Goal: Task Accomplishment & Management: Complete application form

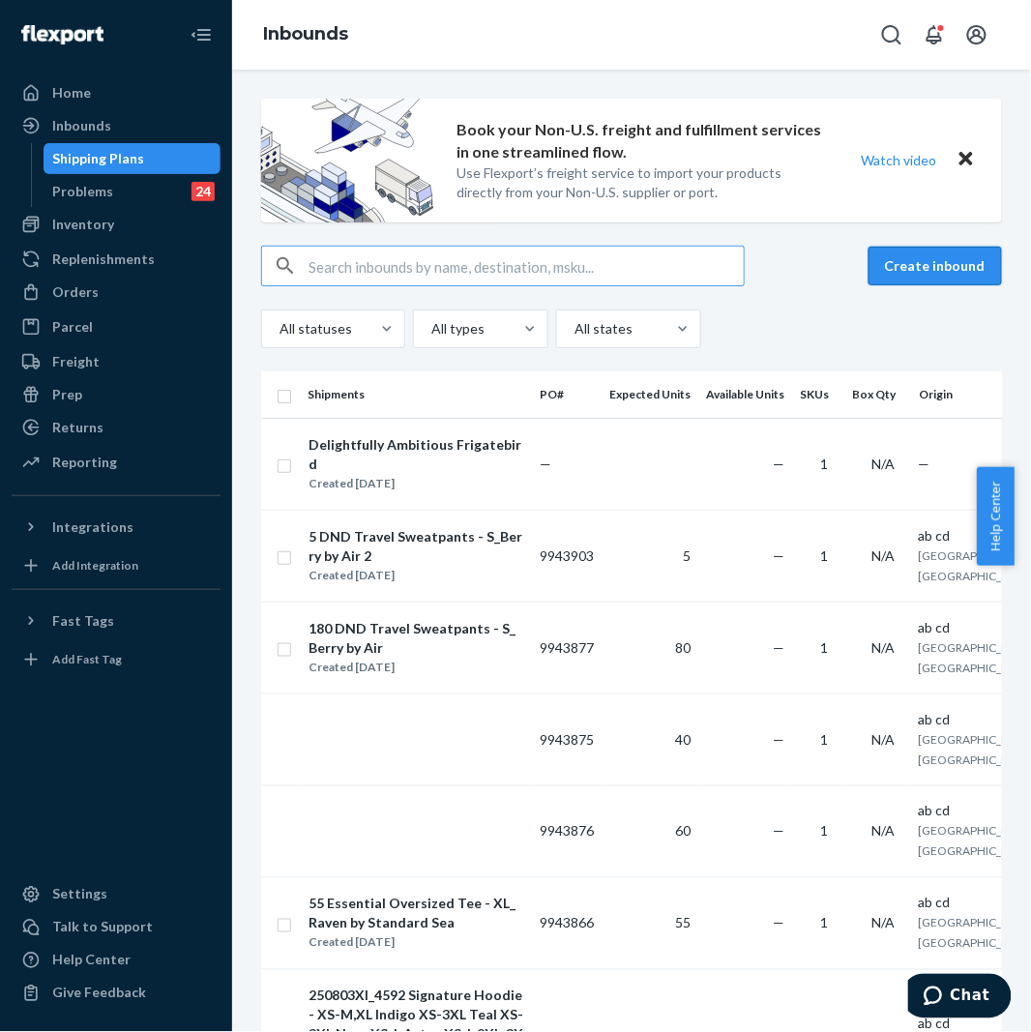
click at [920, 269] on button "Create inbound" at bounding box center [934, 266] width 133 height 39
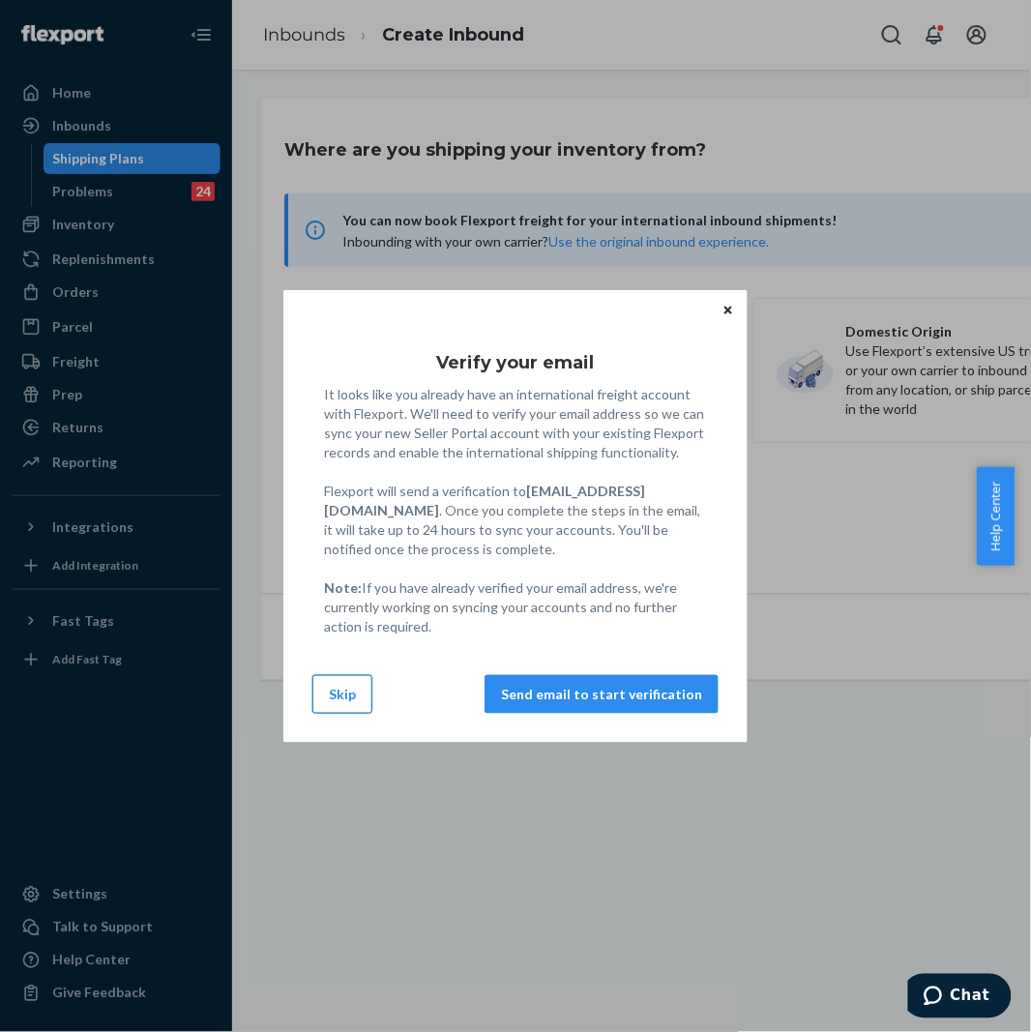
click at [345, 682] on button "Skip" at bounding box center [342, 694] width 60 height 39
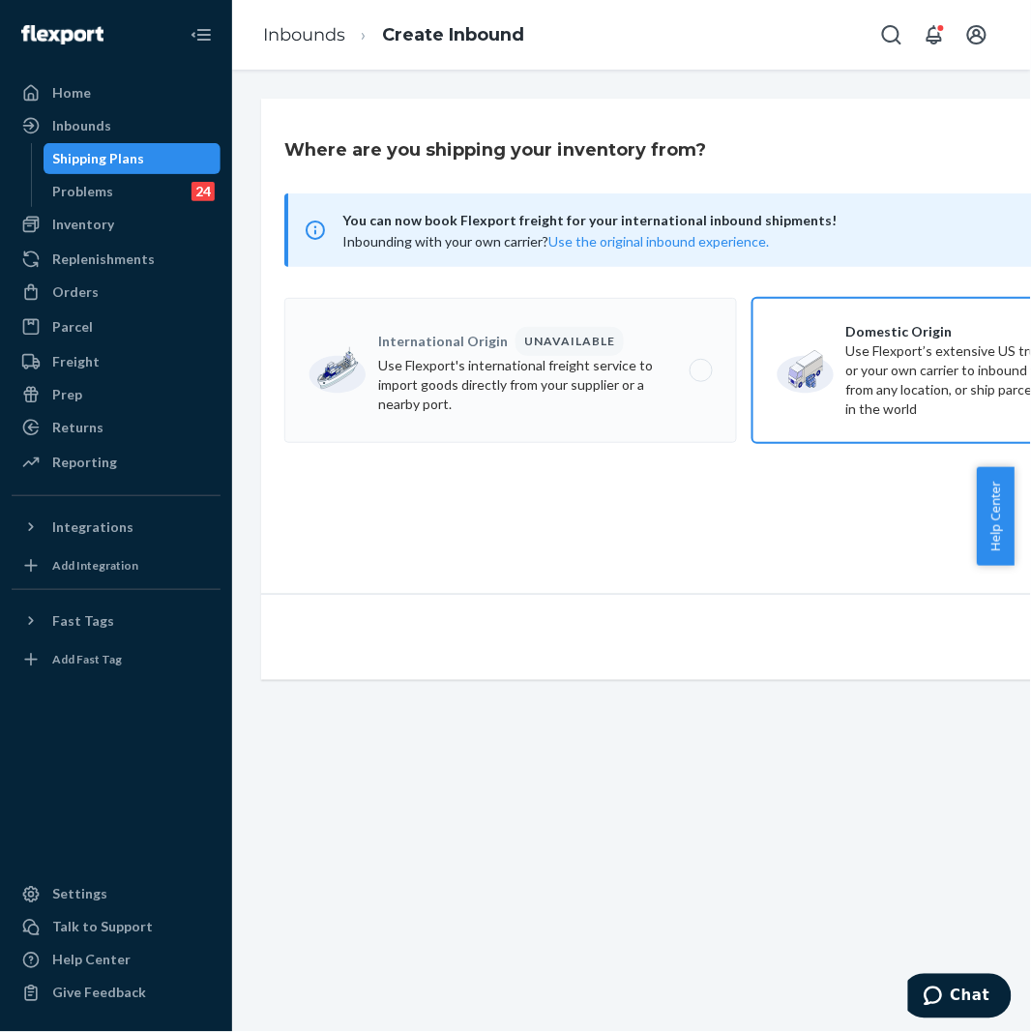
click at [872, 378] on label "Domestic Origin Use Flexport’s extensive US trucking network or your own carrie…" at bounding box center [978, 370] width 453 height 145
radio input "true"
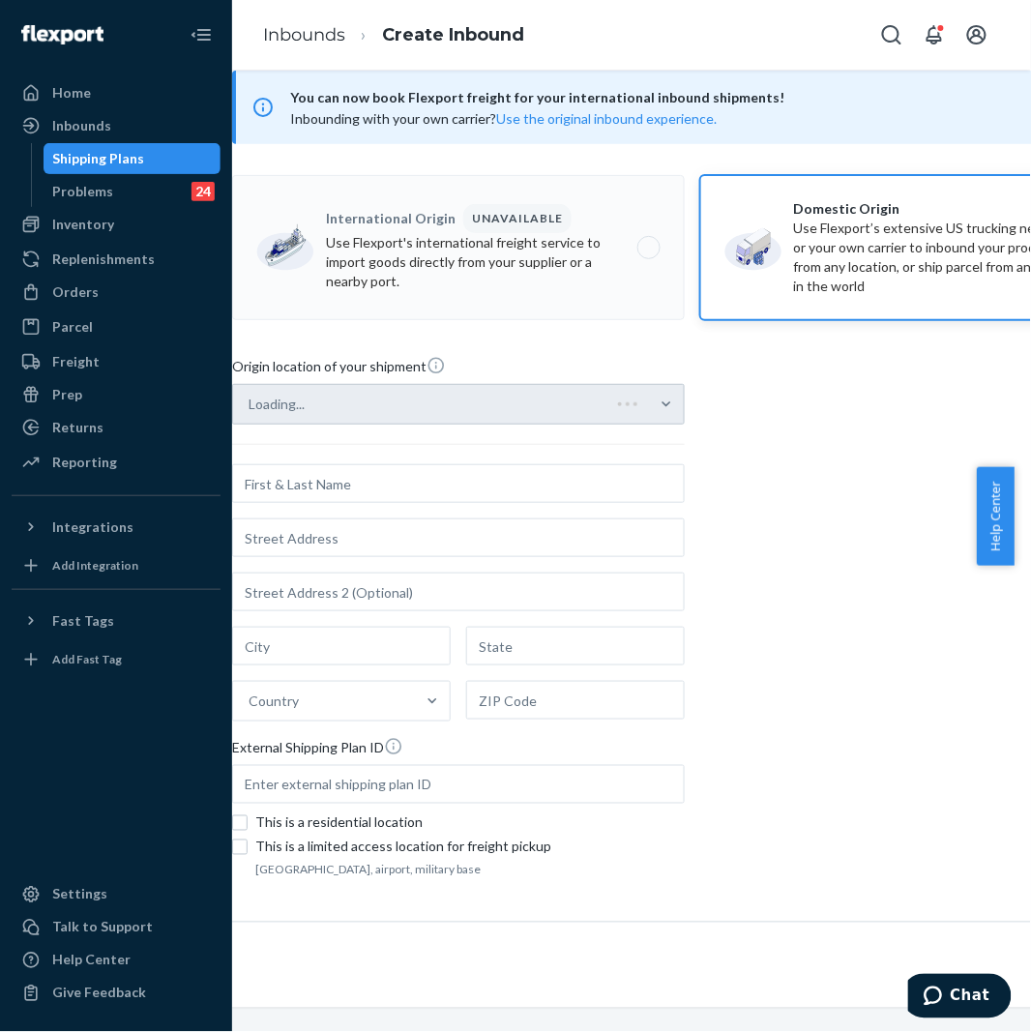
scroll to position [161, 52]
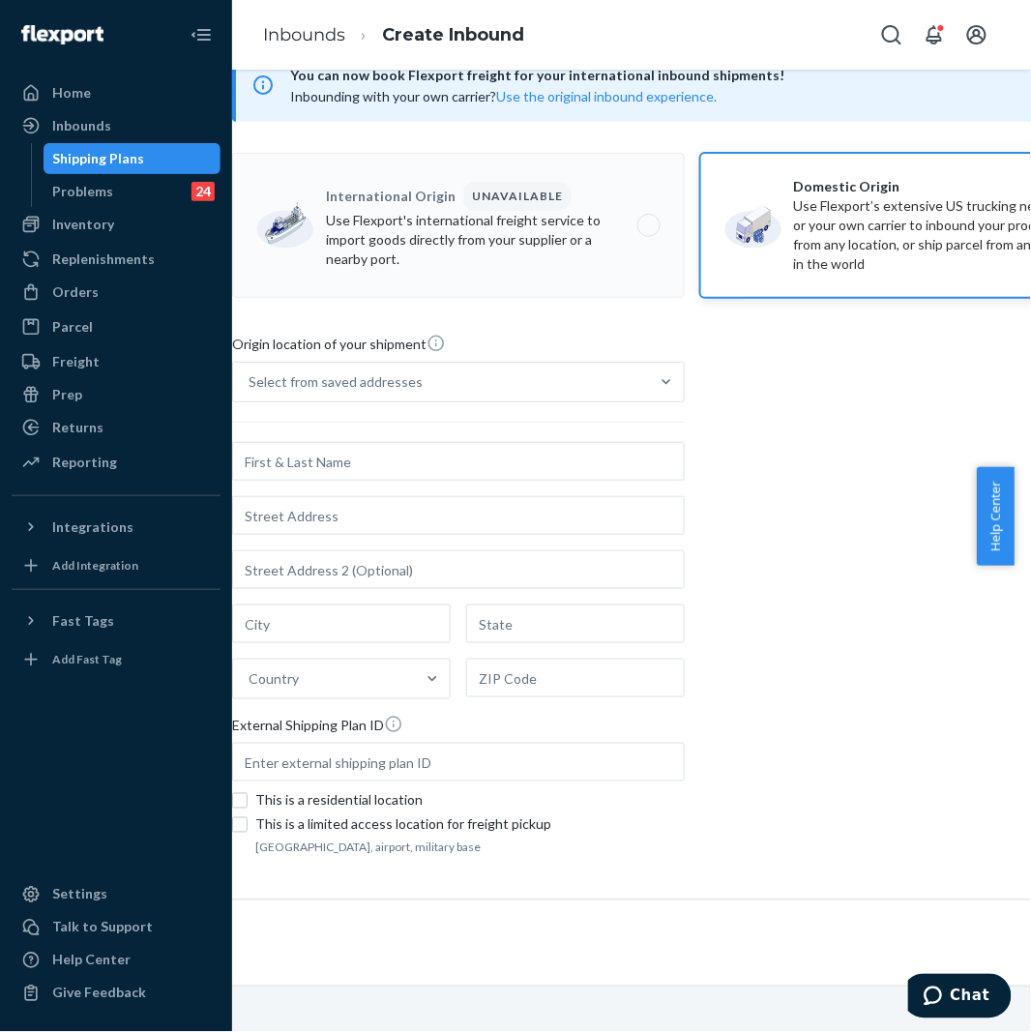
click at [461, 390] on div "Select from saved addresses Country External Shipping Plan ID" at bounding box center [458, 576] width 453 height 429
click at [250, 390] on input "Select from saved addresses" at bounding box center [250, 381] width 2 height 19
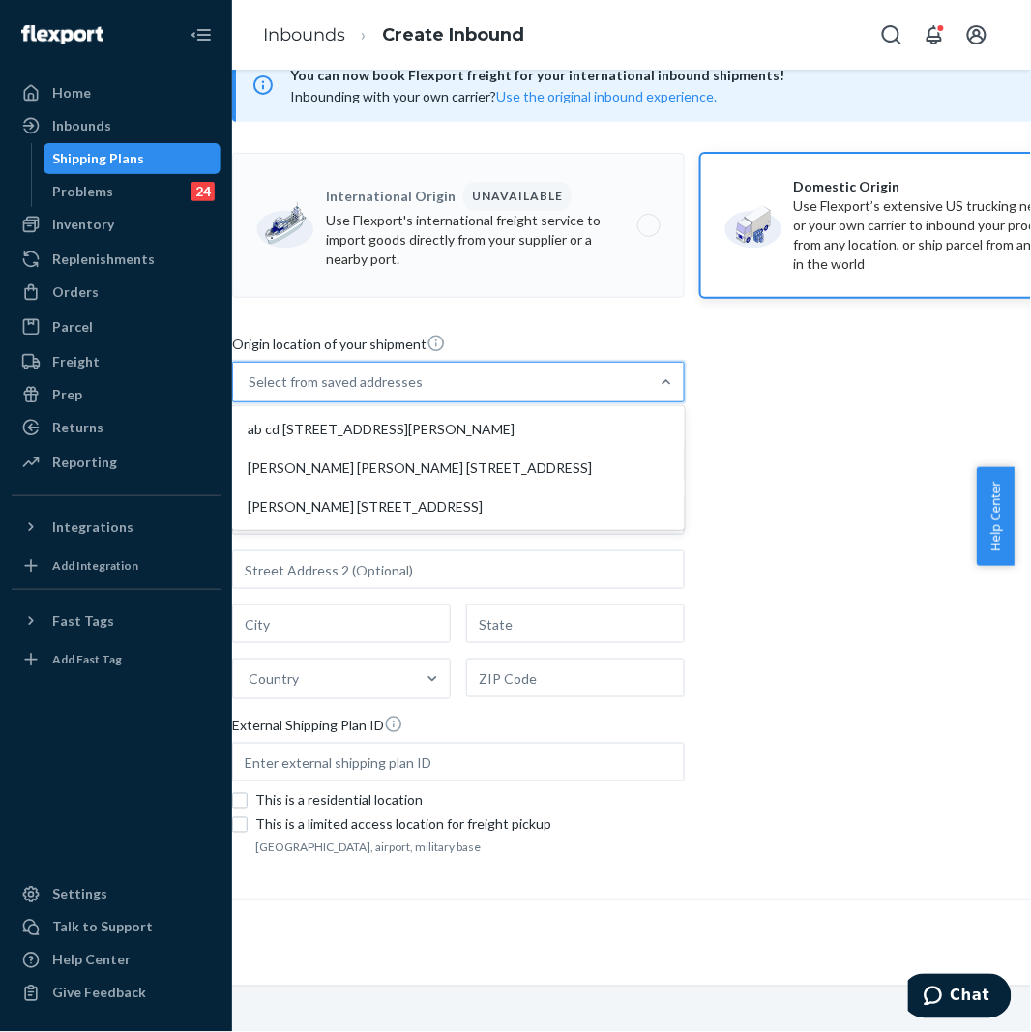
click at [533, 379] on div "Select from saved addresses" at bounding box center [441, 382] width 416 height 39
click at [250, 379] on input "option ab cd [STREET_ADDRESS][PERSON_NAME] focused, 1 of 3. 3 results available…" at bounding box center [250, 381] width 2 height 19
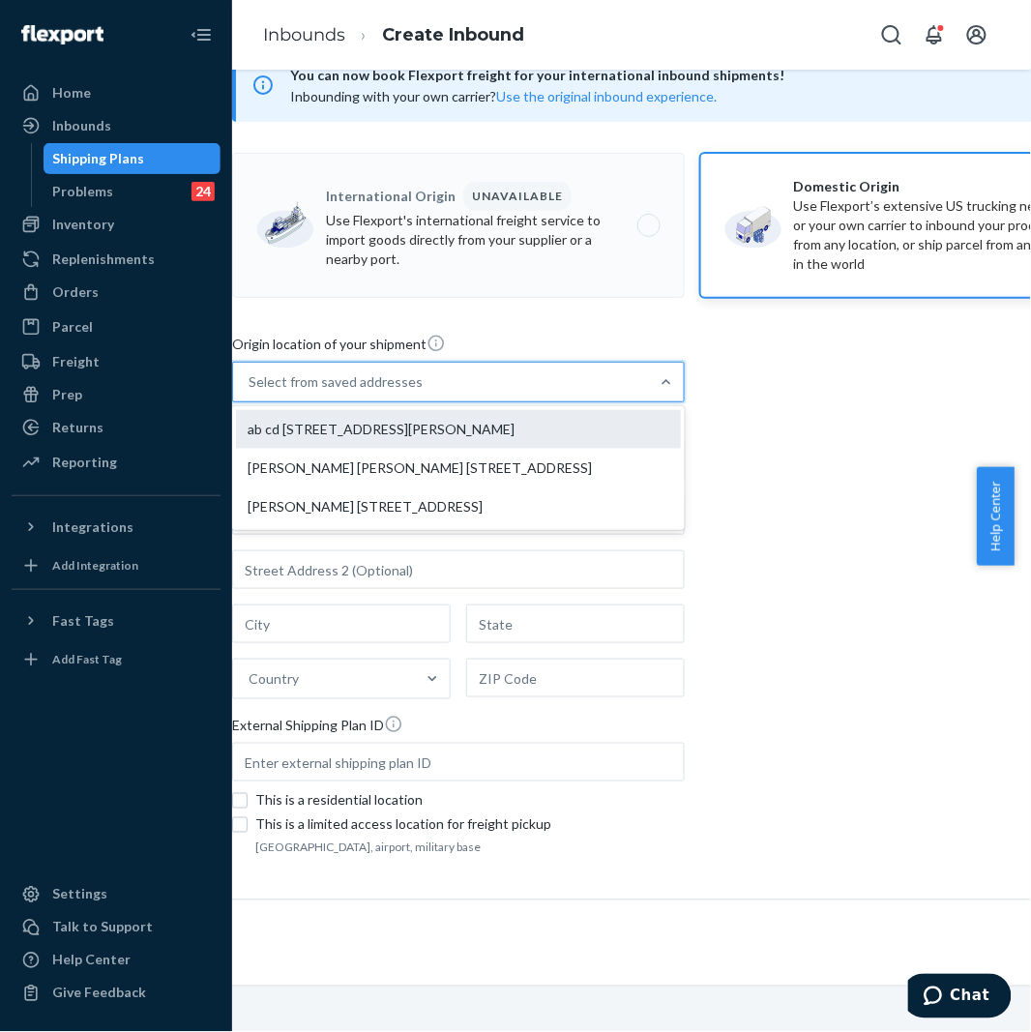
click at [517, 419] on div "ab cd [STREET_ADDRESS][PERSON_NAME]" at bounding box center [458, 429] width 445 height 39
click at [250, 392] on input "option ab cd [STREET_ADDRESS][PERSON_NAME] focused, 1 of 3. 3 results available…" at bounding box center [250, 381] width 2 height 19
type input "ab cd"
type input "[GEOGRAPHIC_DATA]"
type input "CA"
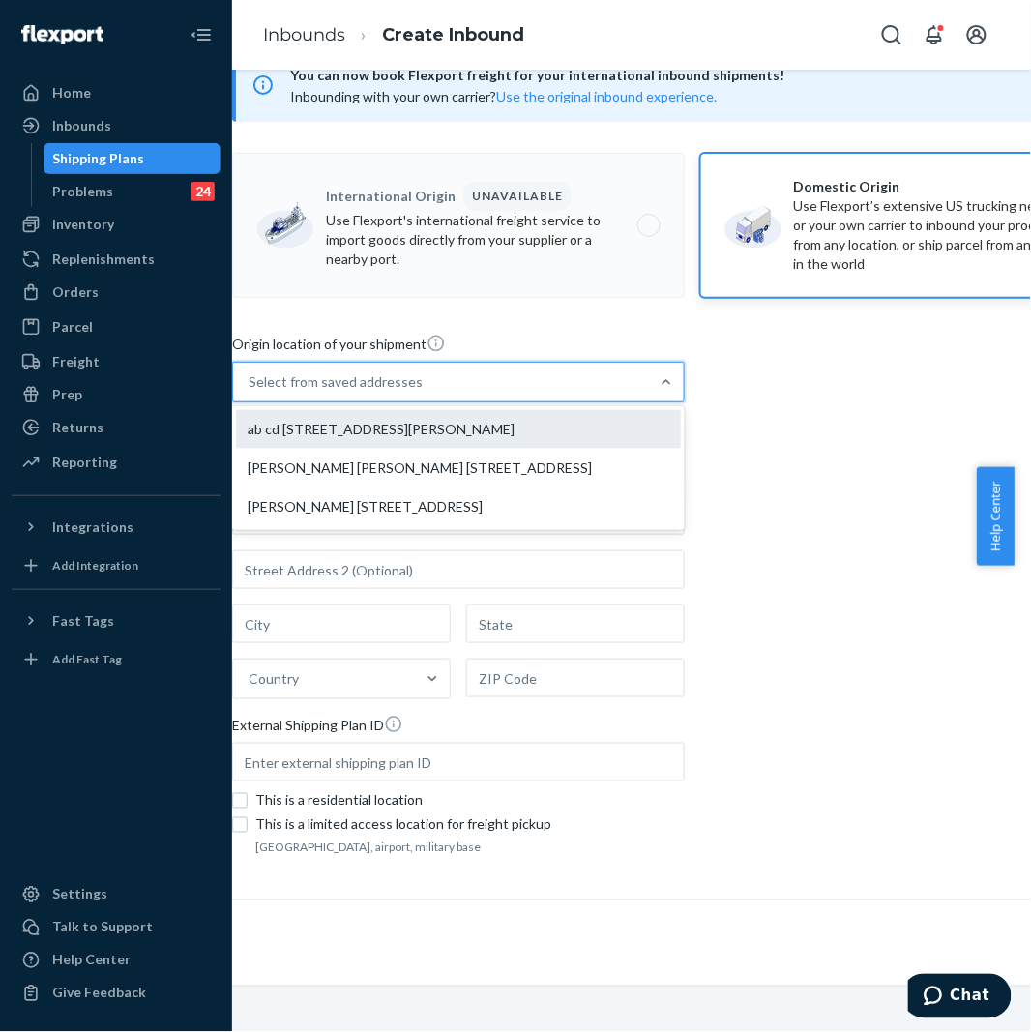
type input "94105"
type input "[STREET_ADDRESS][PERSON_NAME]"
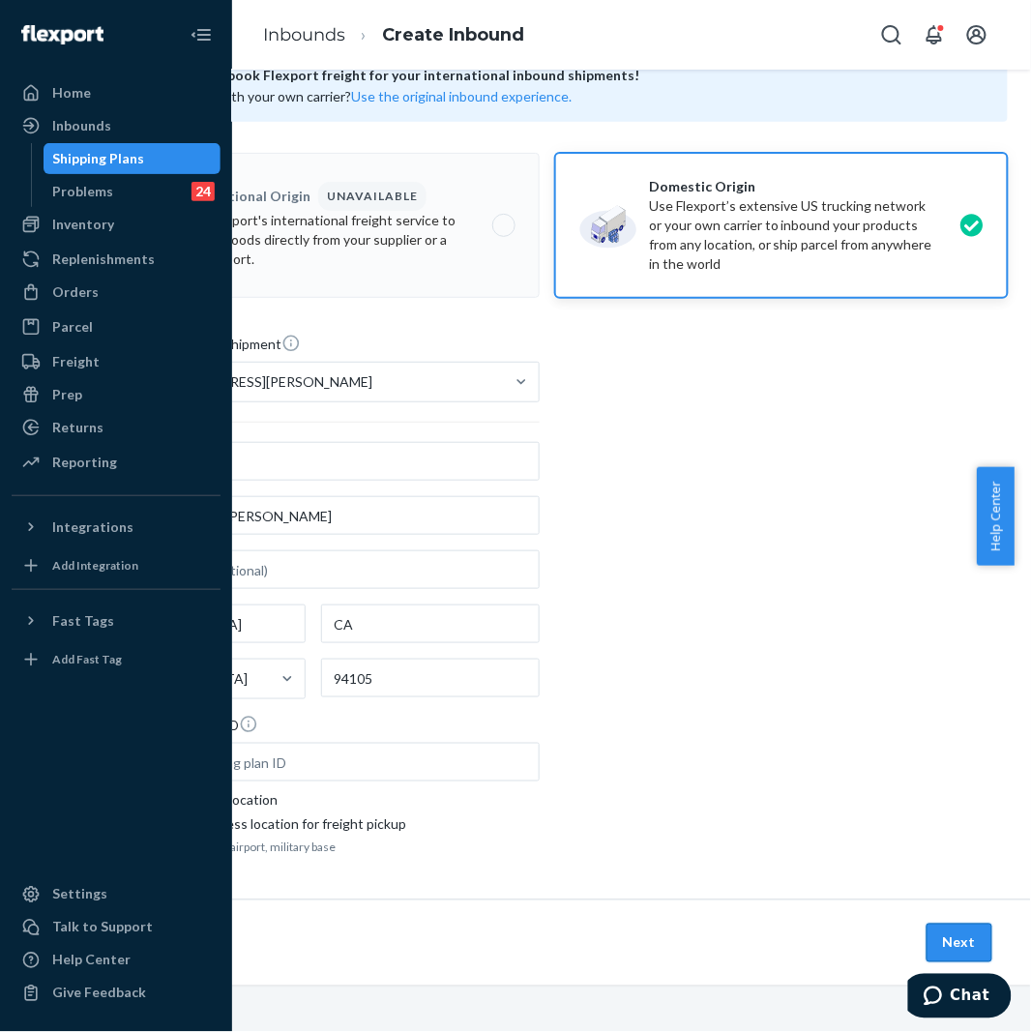
click at [926, 923] on button "Next" at bounding box center [959, 942] width 66 height 39
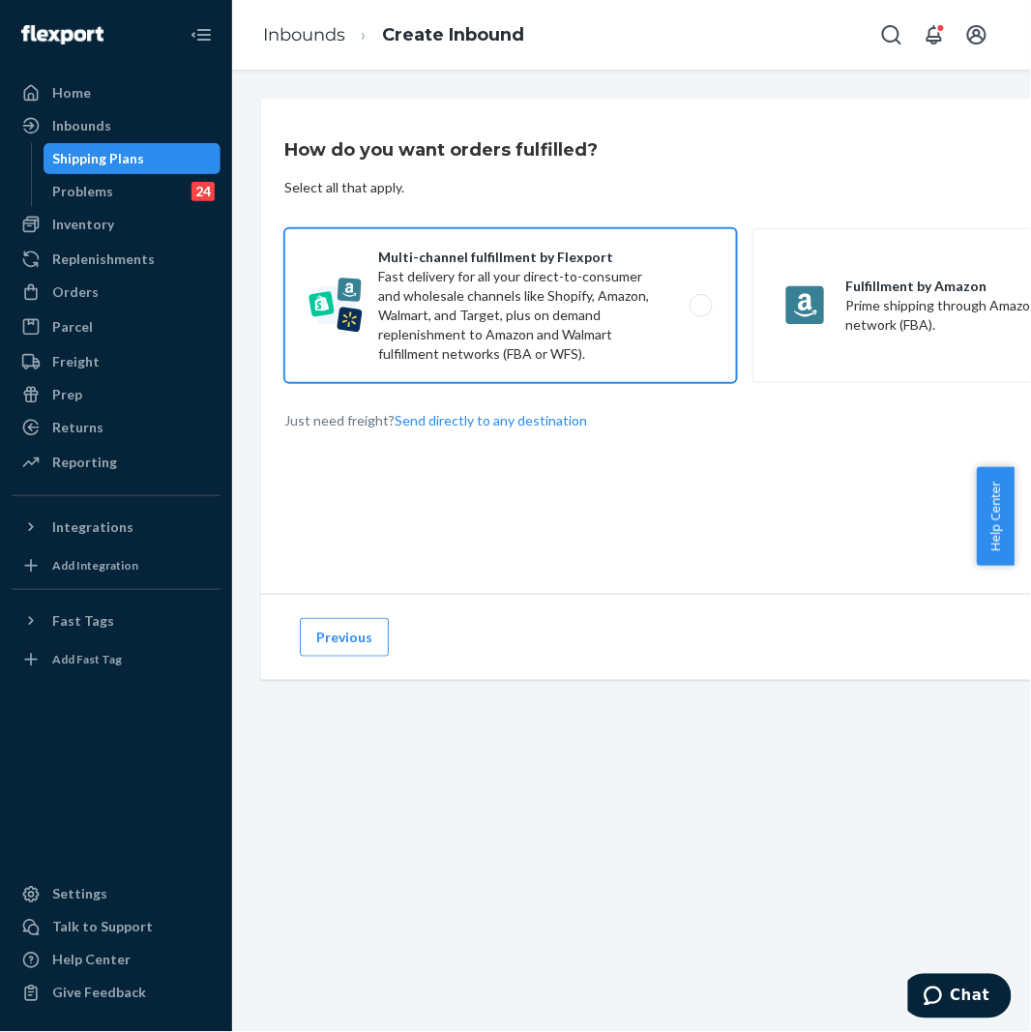
click at [489, 348] on label "Multi-channel fulfillment by Flexport Fast delivery for all your direct-to-cons…" at bounding box center [510, 305] width 453 height 155
click at [700, 312] on input "Multi-channel fulfillment by Flexport Fast delivery for all your direct-to-cons…" at bounding box center [706, 306] width 13 height 13
radio input "true"
drag, startPoint x: 703, startPoint y: 1015, endPoint x: 718, endPoint y: 1020, distance: 15.3
click at [718, 1020] on div "How do you want orders fulfilled? Select all that apply. Multi-channel fulfillm…" at bounding box center [631, 551] width 799 height 962
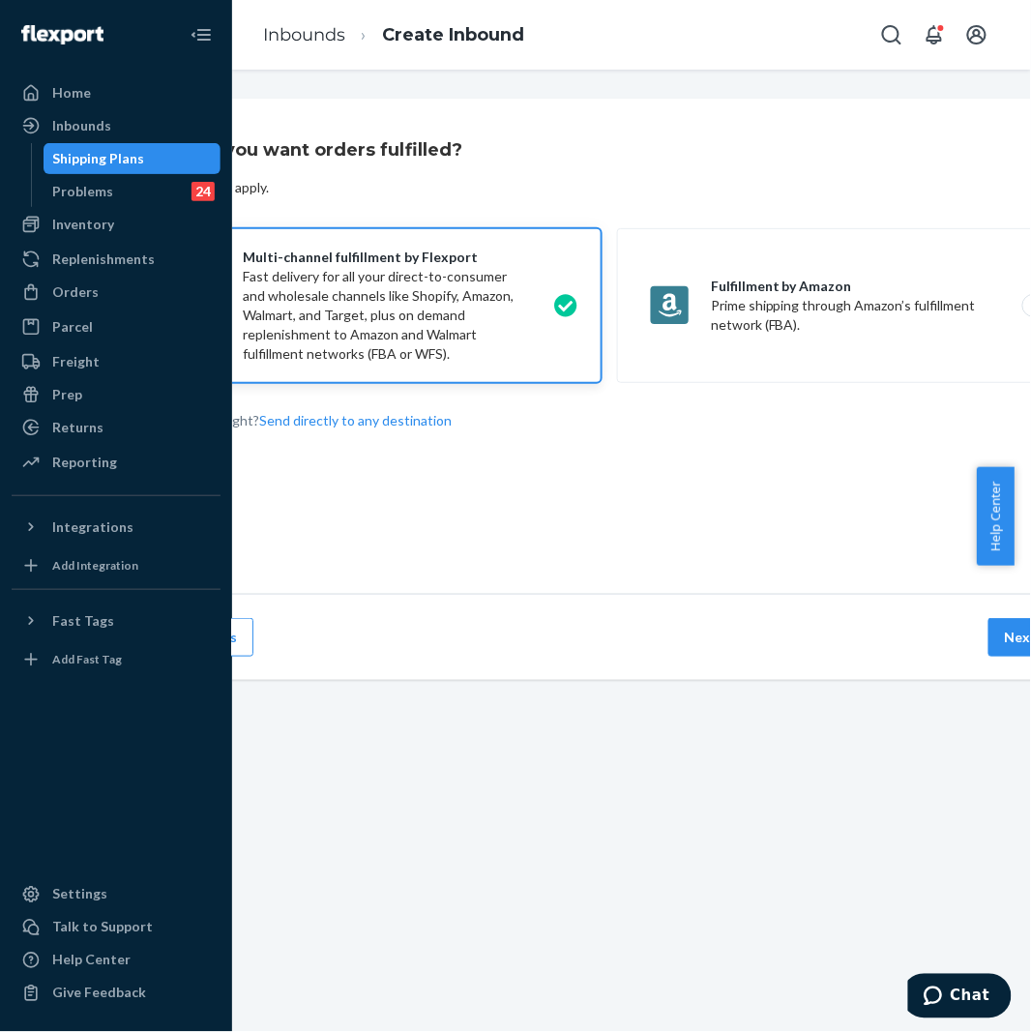
scroll to position [0, 213]
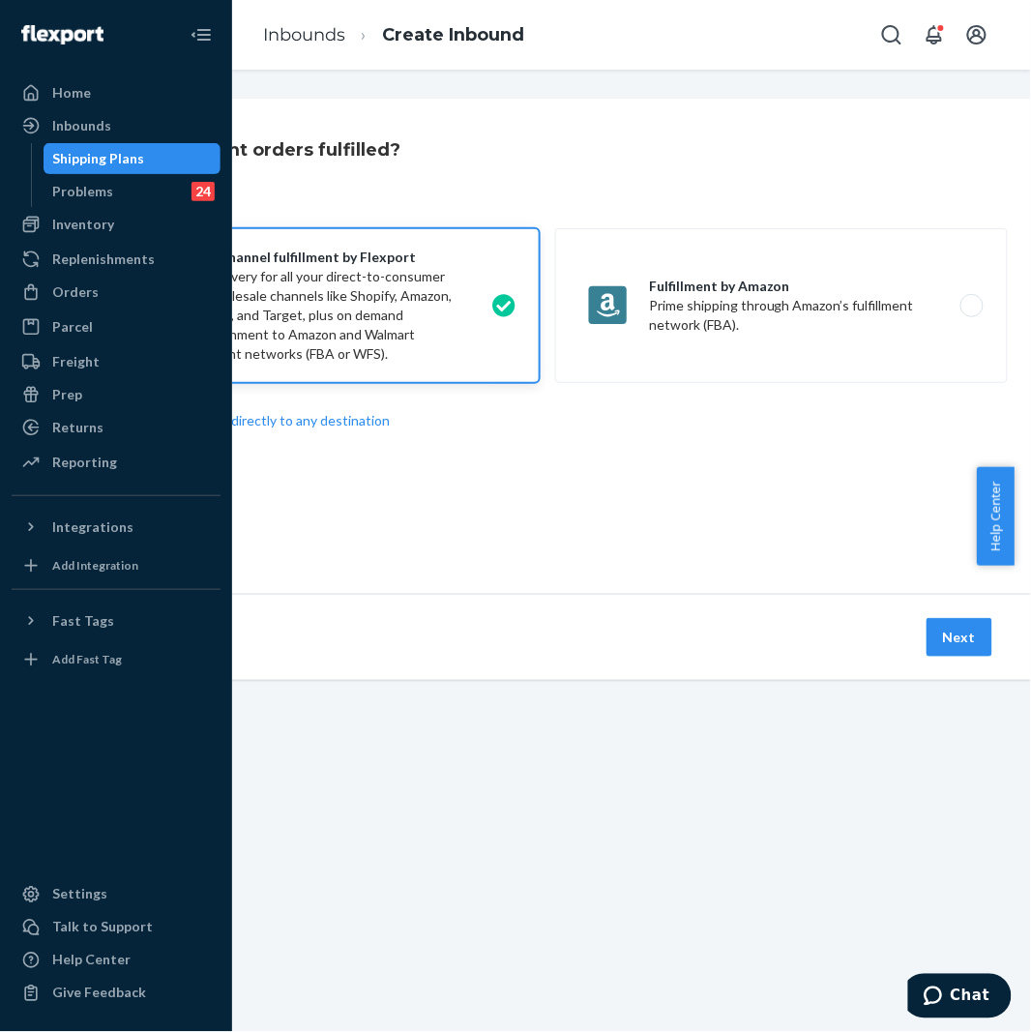
drag, startPoint x: 708, startPoint y: 1025, endPoint x: 14, endPoint y: 3, distance: 1235.6
click at [950, 639] on button "Next" at bounding box center [959, 637] width 66 height 39
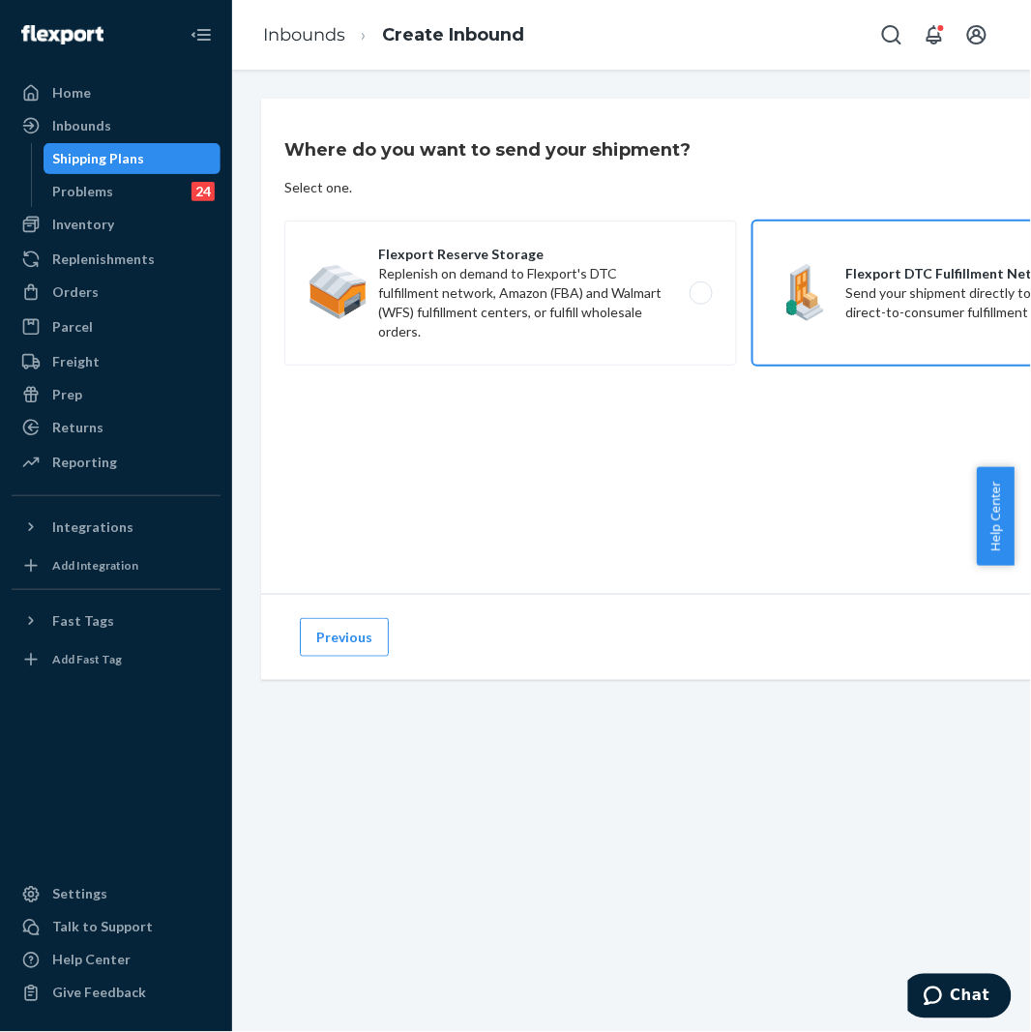
click at [838, 301] on label "Flexport DTC Fulfillment Network Send your shipment directly to Flexport's dire…" at bounding box center [978, 292] width 453 height 145
radio input "true"
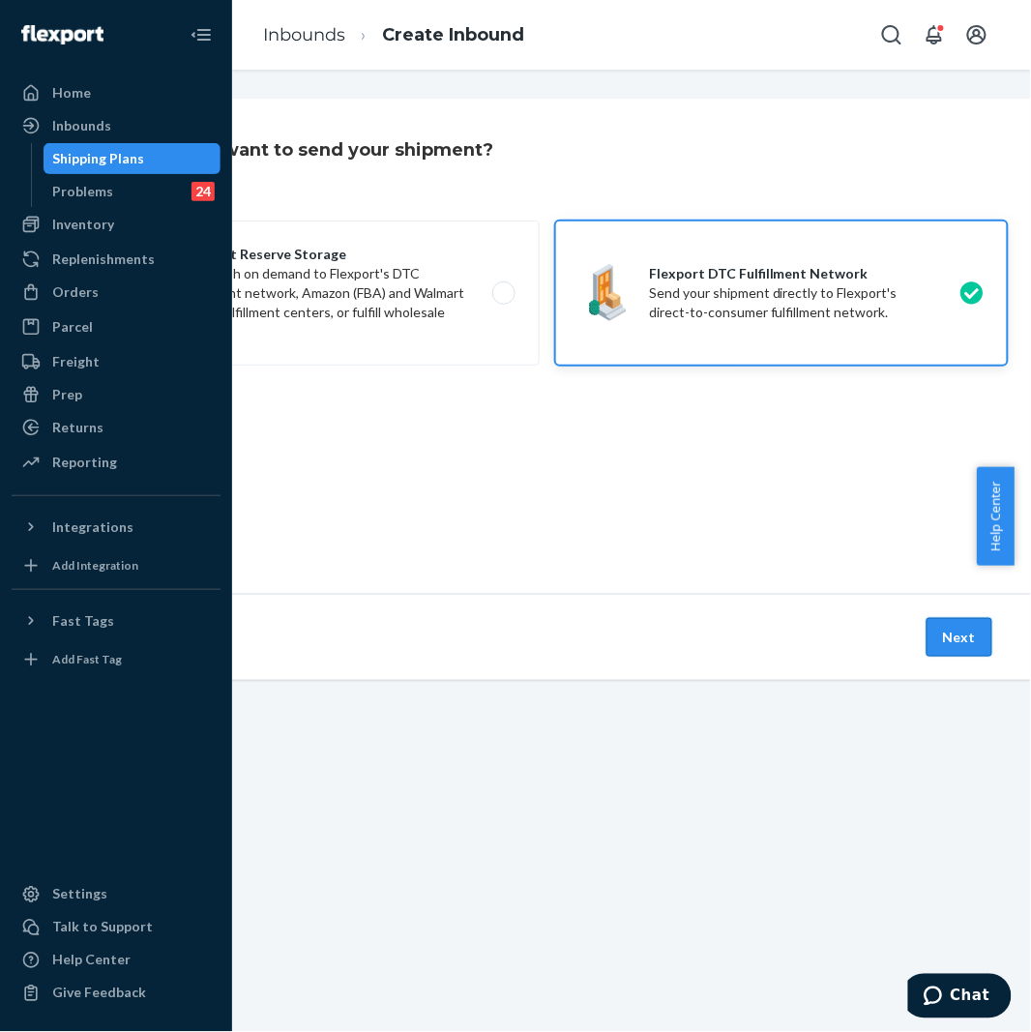
click at [926, 634] on button "Next" at bounding box center [959, 637] width 66 height 39
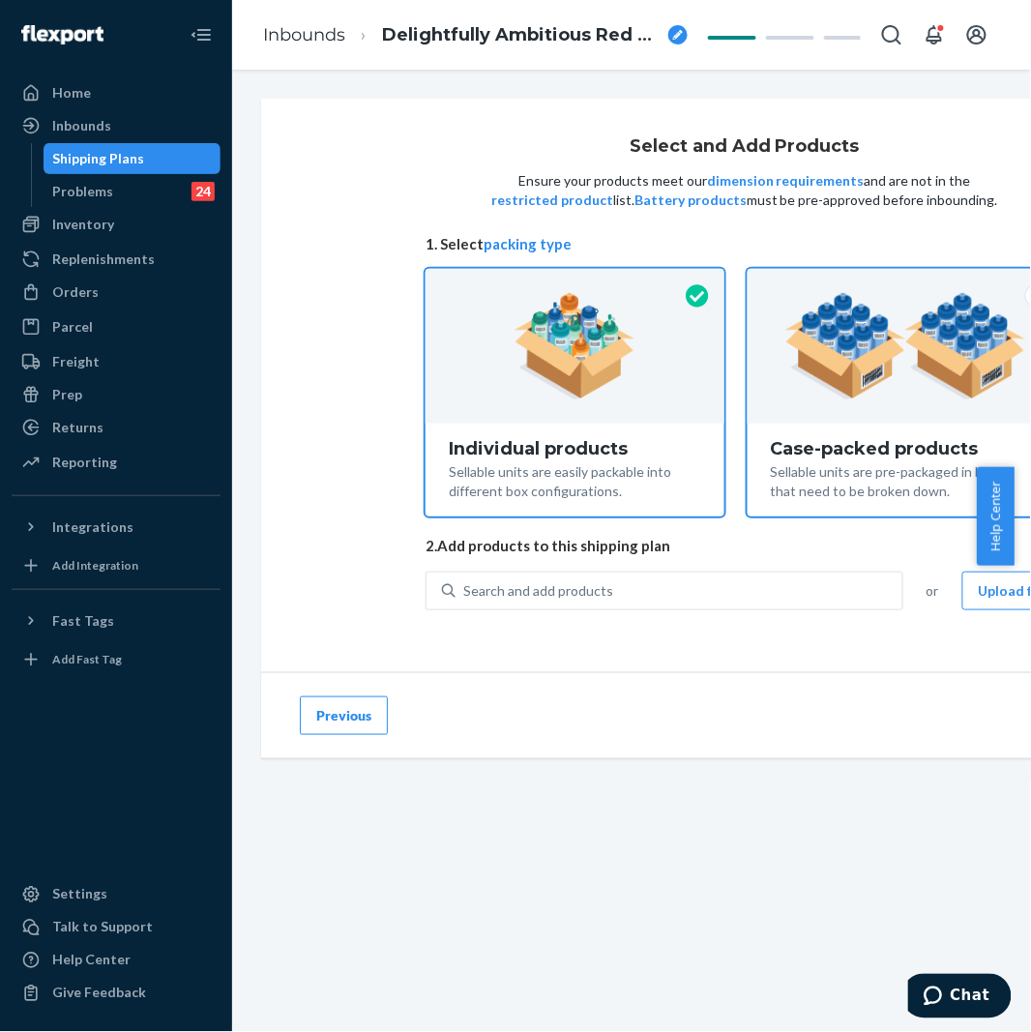
click at [835, 368] on img at bounding box center [905, 346] width 241 height 106
click at [899, 281] on input "Case-packed products Sellable units are pre-packaged in boxes that need to be b…" at bounding box center [905, 275] width 13 height 13
radio input "true"
radio input "false"
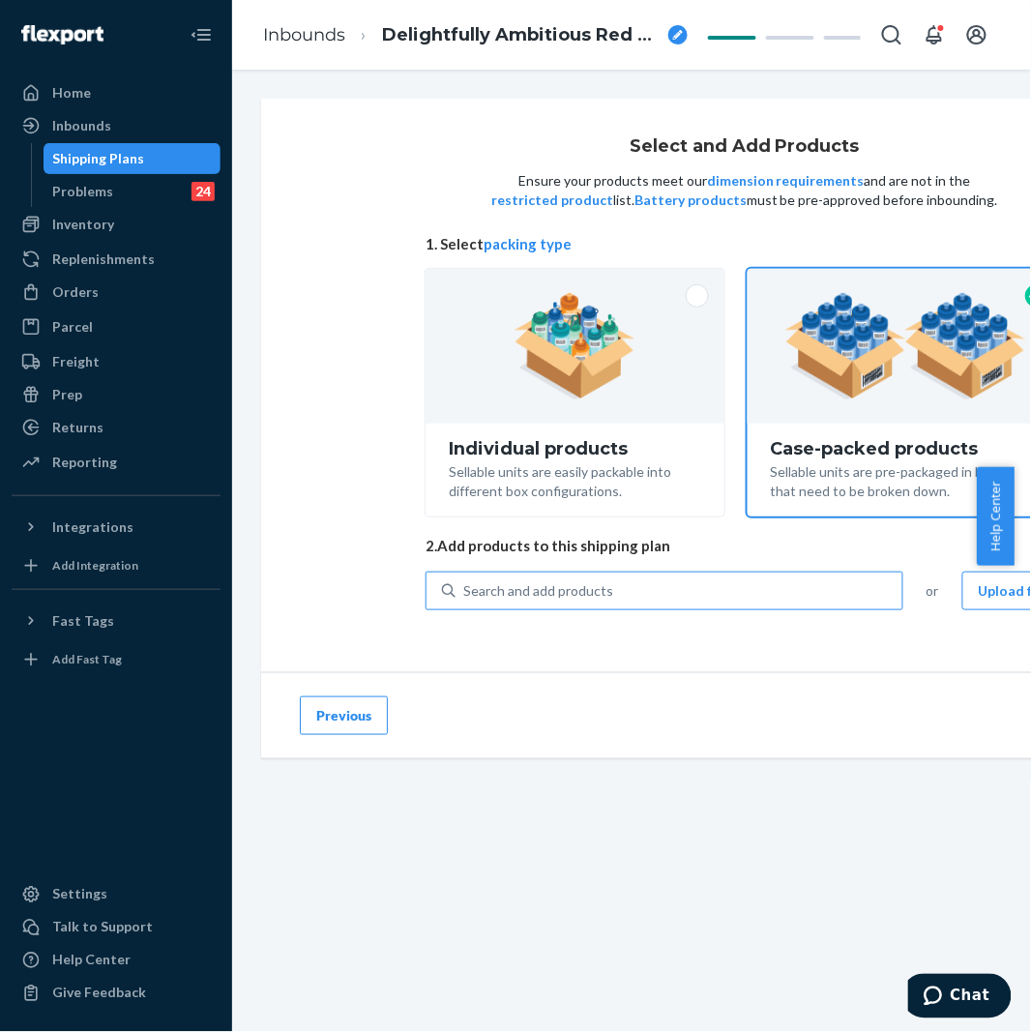
drag, startPoint x: 619, startPoint y: 630, endPoint x: 630, endPoint y: 582, distance: 48.6
click at [620, 598] on div "Search and add products or Upload file" at bounding box center [744, 602] width 638 height 62
click at [630, 578] on div "Search and add products" at bounding box center [678, 590] width 447 height 35
click at [465, 581] on input "Search and add products" at bounding box center [464, 590] width 2 height 19
paste input "Waffle Pants Baby Pink"
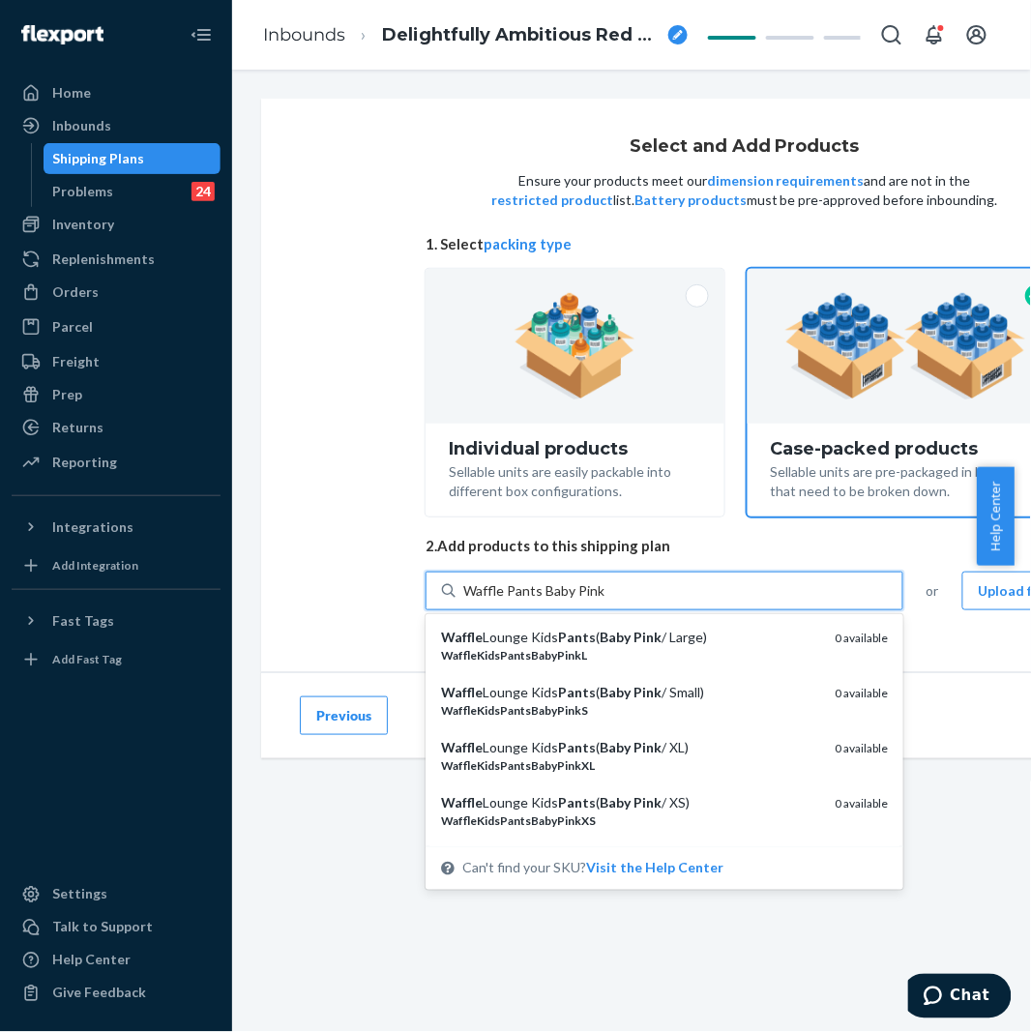
click at [540, 581] on input "Waffle Pants Baby Pink" at bounding box center [534, 590] width 142 height 19
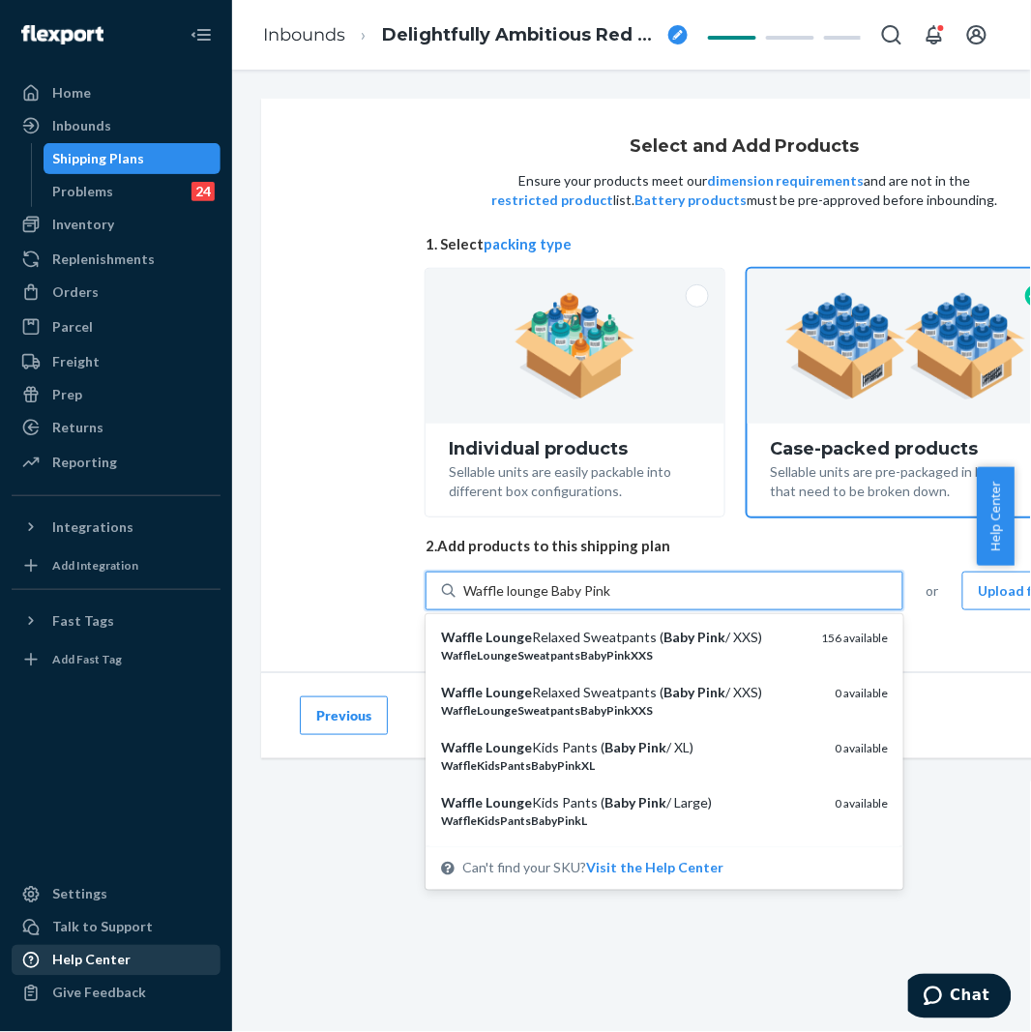
type input "Waffle lounge Baby Pink"
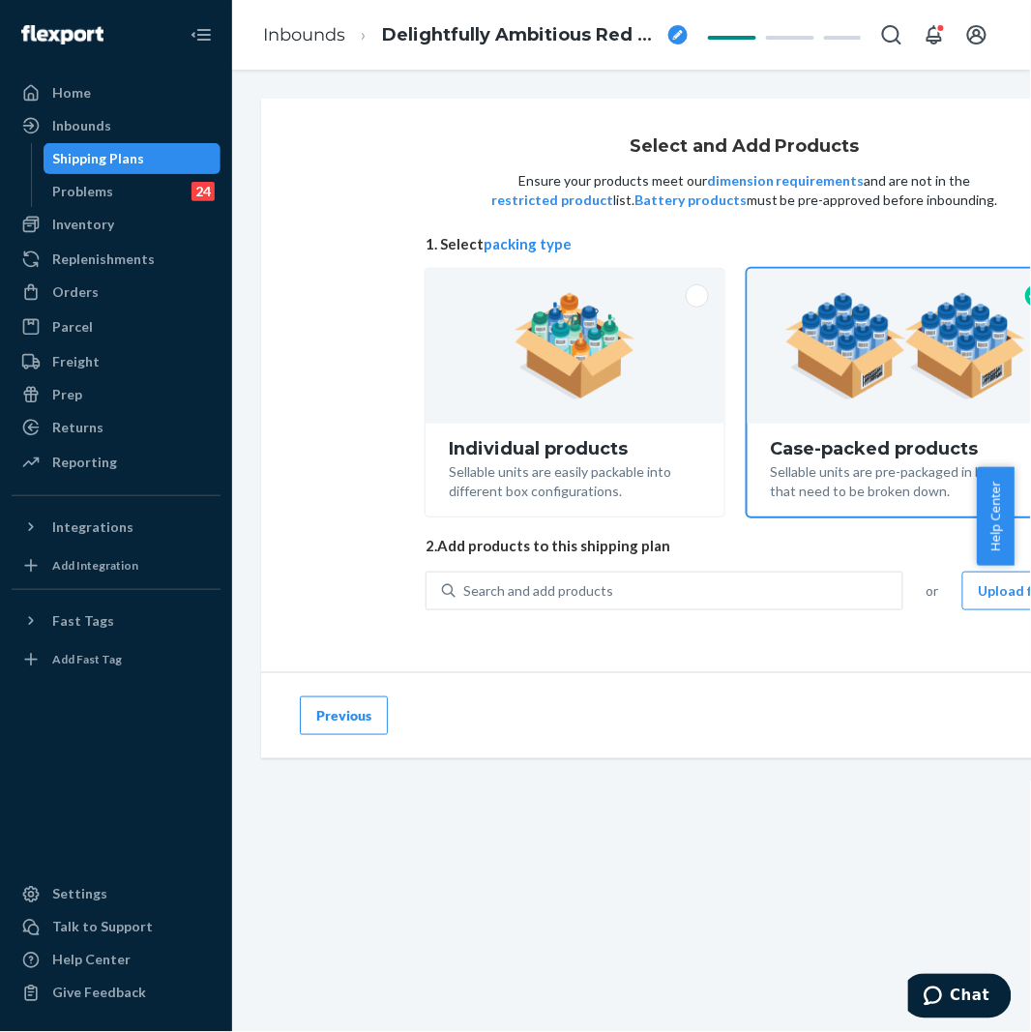
click at [538, 614] on div "Search and add products or Upload file" at bounding box center [744, 602] width 638 height 62
click at [562, 581] on div "Search and add products" at bounding box center [538, 590] width 150 height 19
click at [465, 581] on input "0 results available. Use Up and Down to choose options, press Enter to select t…" at bounding box center [464, 590] width 2 height 19
paste input "Waffle Pants Baby Pink"
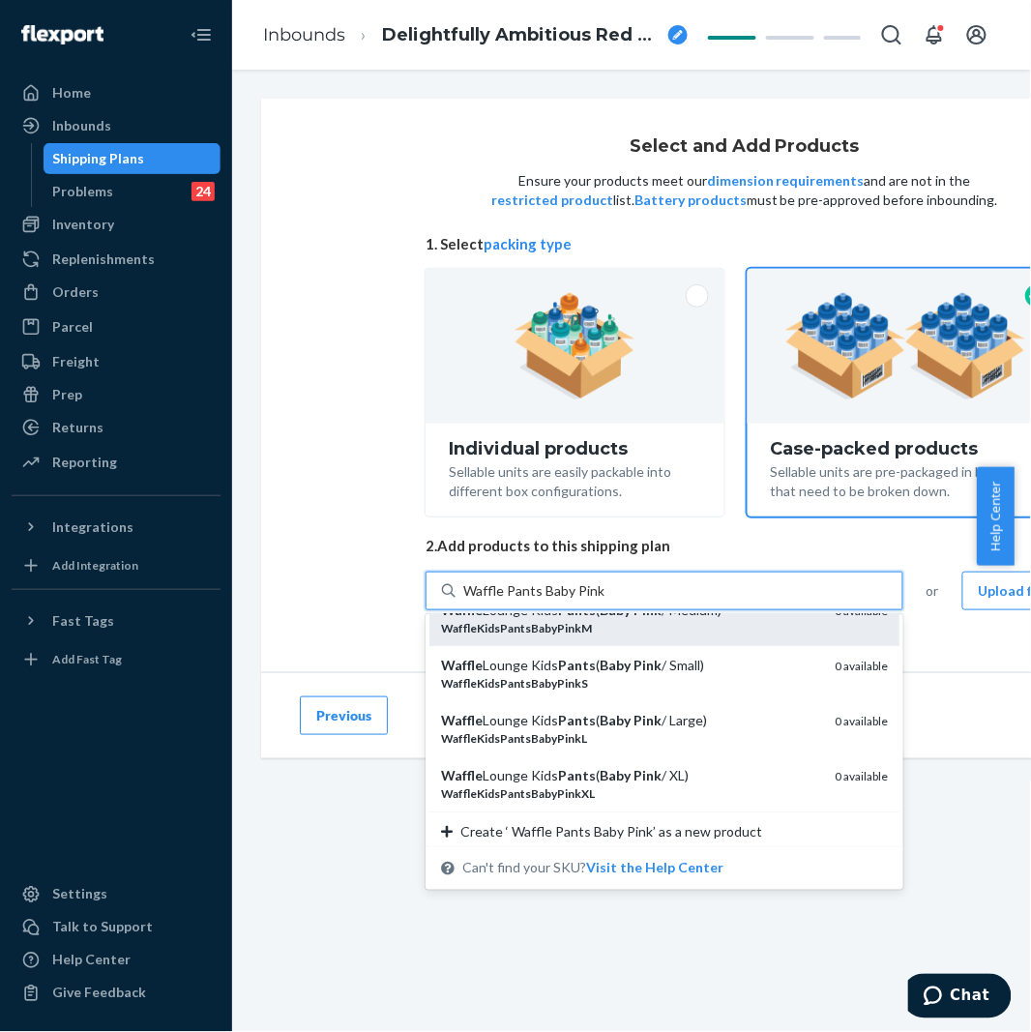
scroll to position [91, 0]
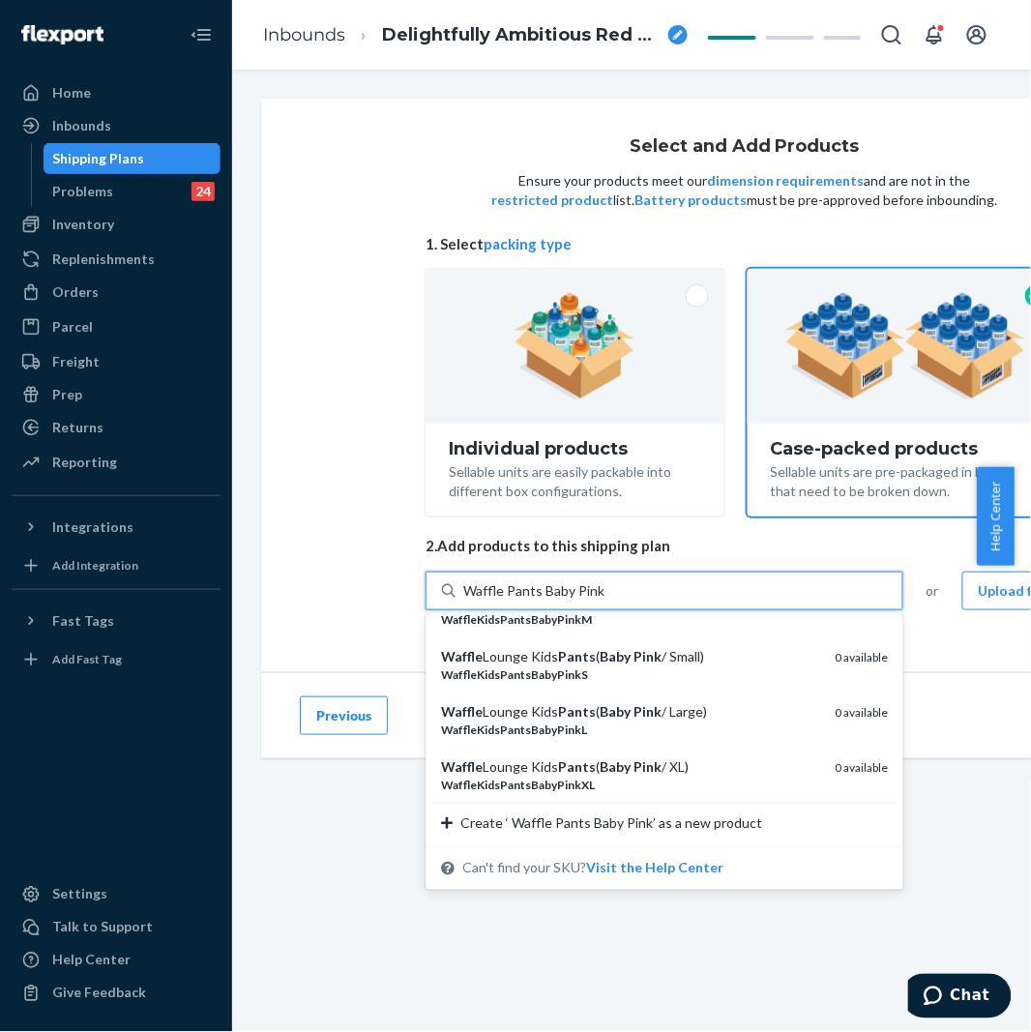
type input "Waffle Pants Baby Pink"
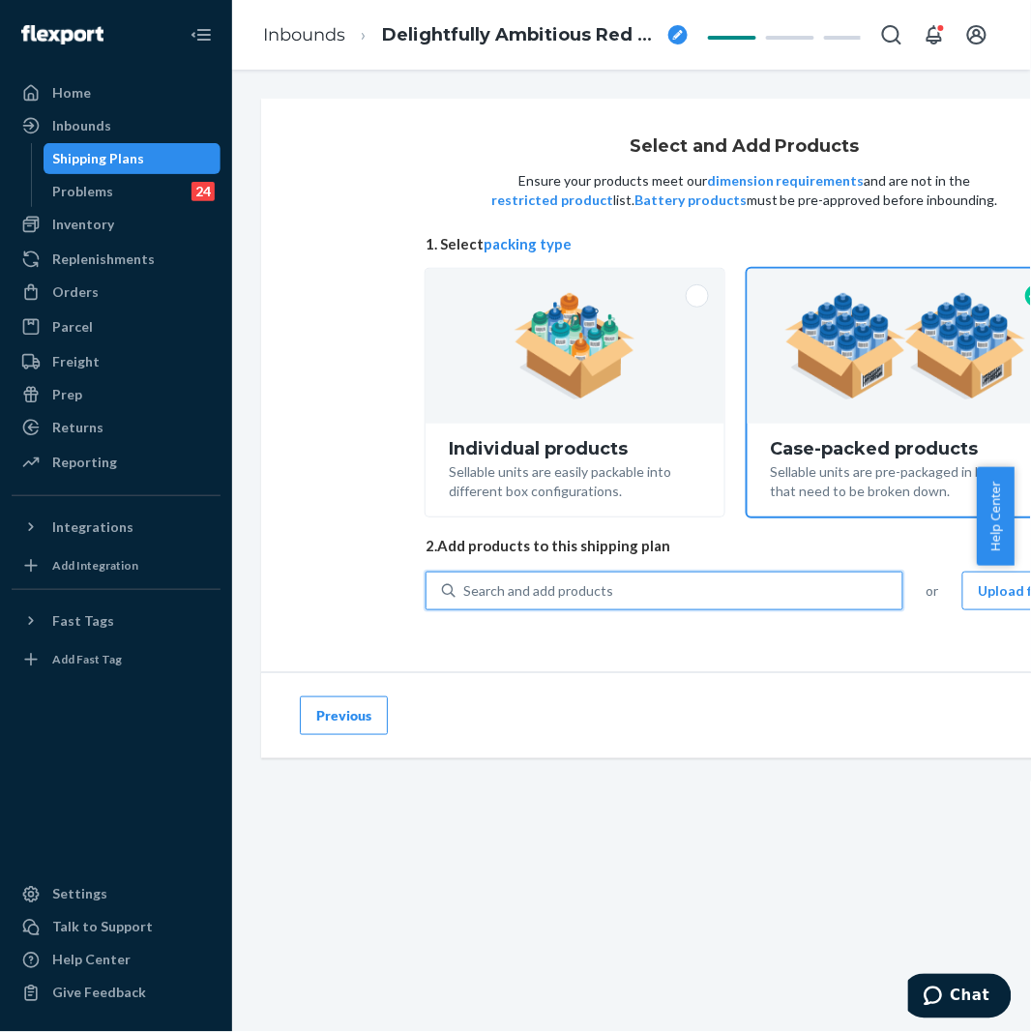
click at [518, 585] on div "Search and add products" at bounding box center [538, 590] width 150 height 19
click at [465, 585] on input "0 results available. Use Up and Down to choose options, press Enter to select t…" at bounding box center [464, 590] width 2 height 19
paste input "Waffle Pants Baby Pink"
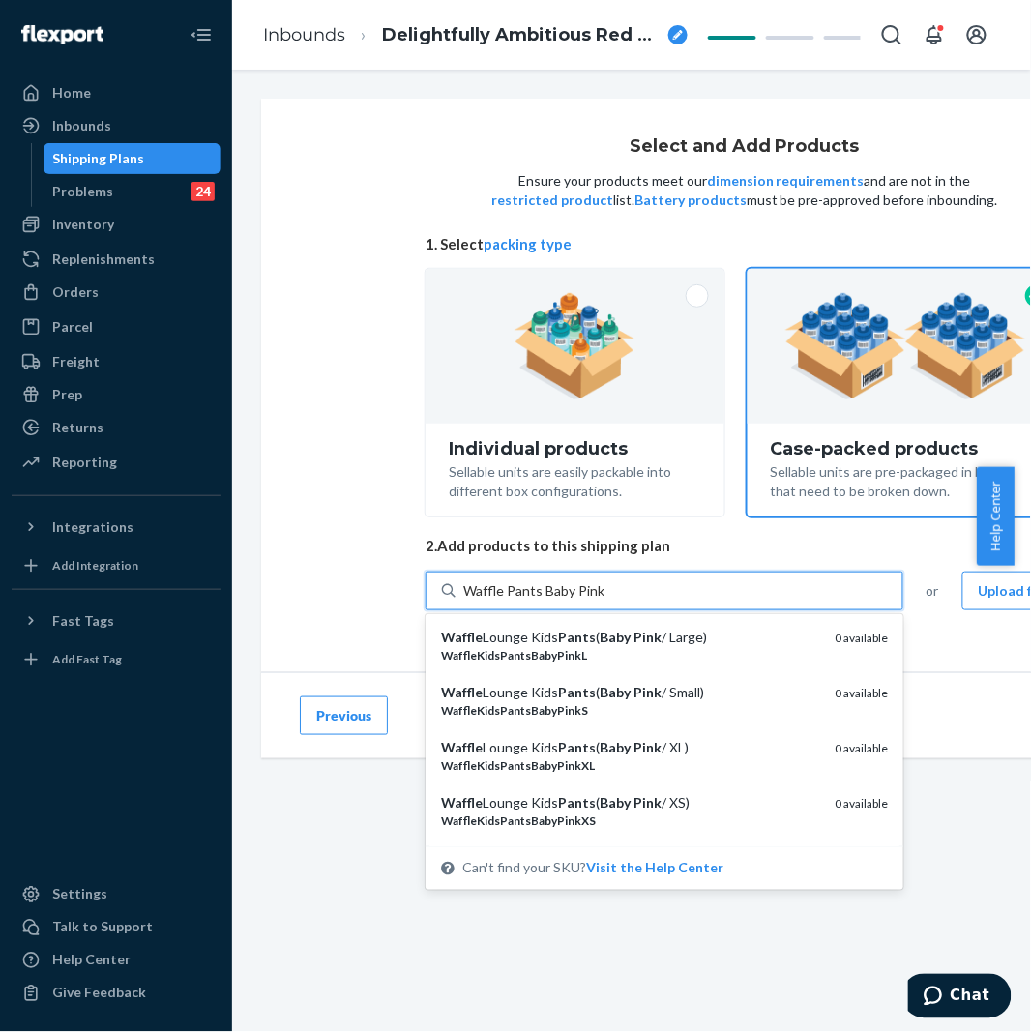
click at [506, 584] on input "Waffle Pants Baby Pink" at bounding box center [534, 590] width 142 height 19
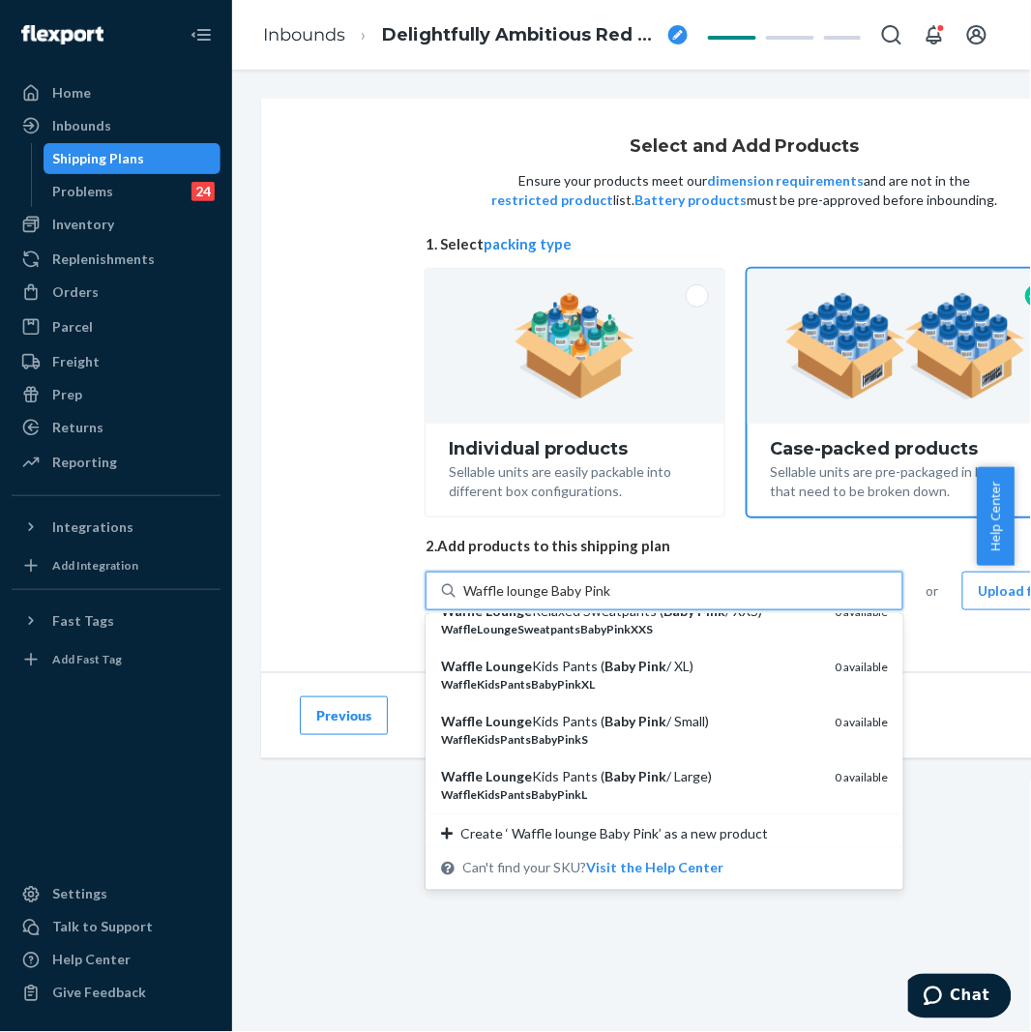
scroll to position [201, 0]
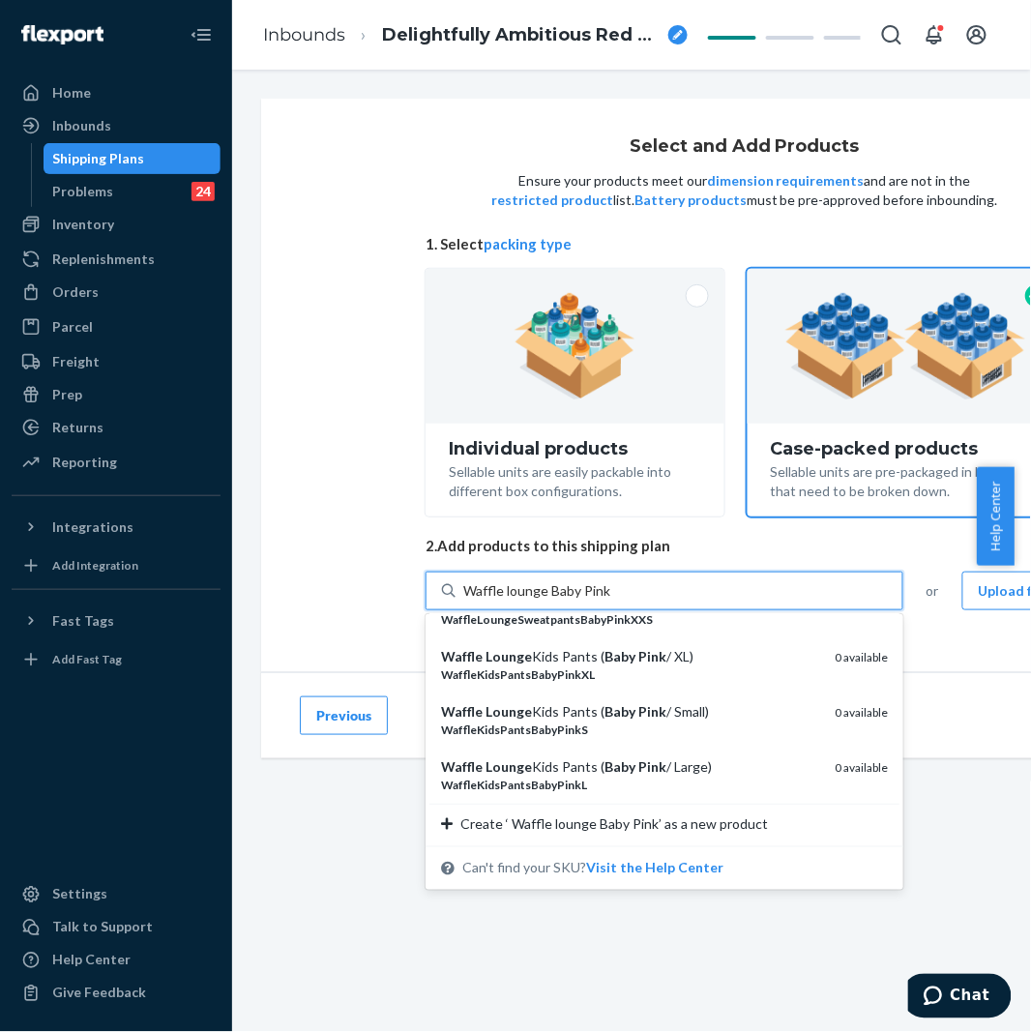
click at [562, 590] on input "Waffle lounge Baby Pink" at bounding box center [537, 590] width 149 height 19
click at [544, 596] on input "Waffle lounge Baby Pink" at bounding box center [537, 590] width 149 height 19
click at [554, 593] on input "Waffle lounge Baby Pink" at bounding box center [537, 590] width 149 height 19
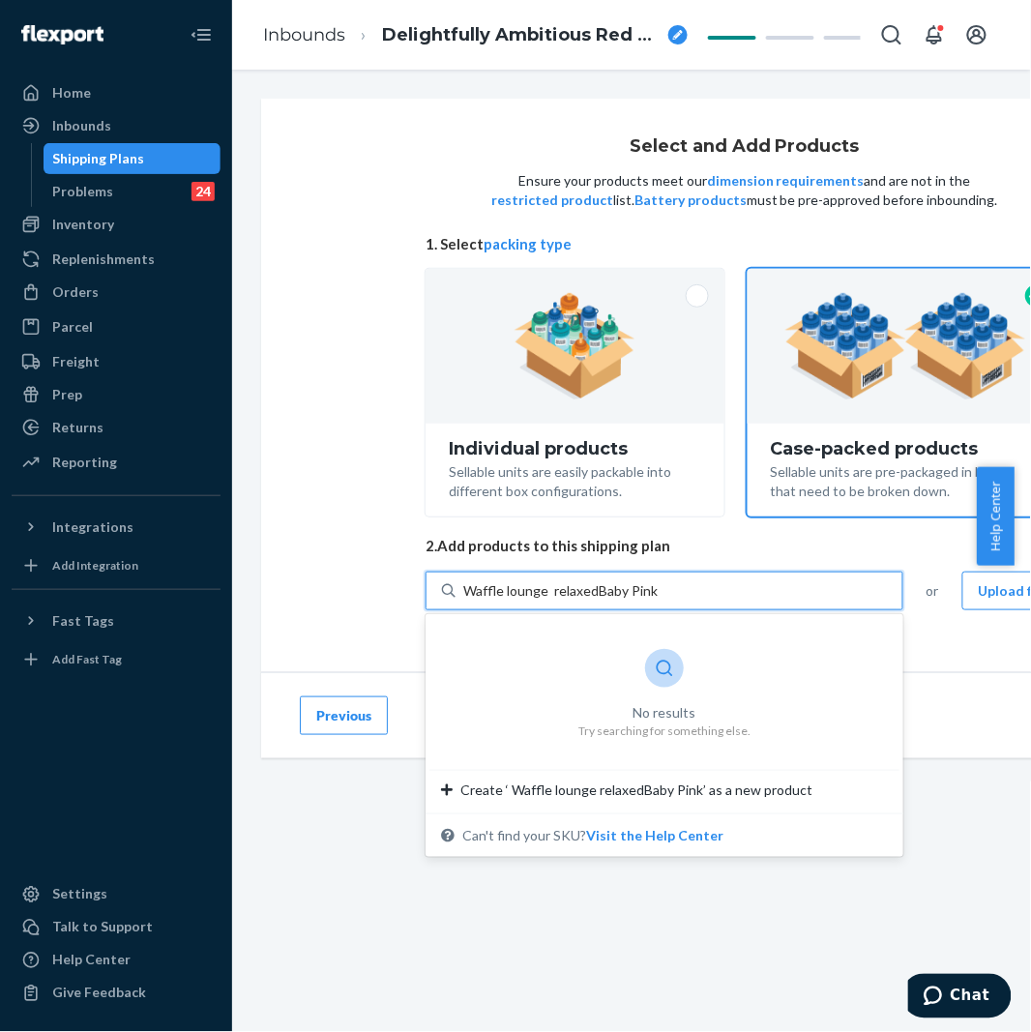
scroll to position [0, 0]
type input "Waffle lounge relaxed Baby Pink"
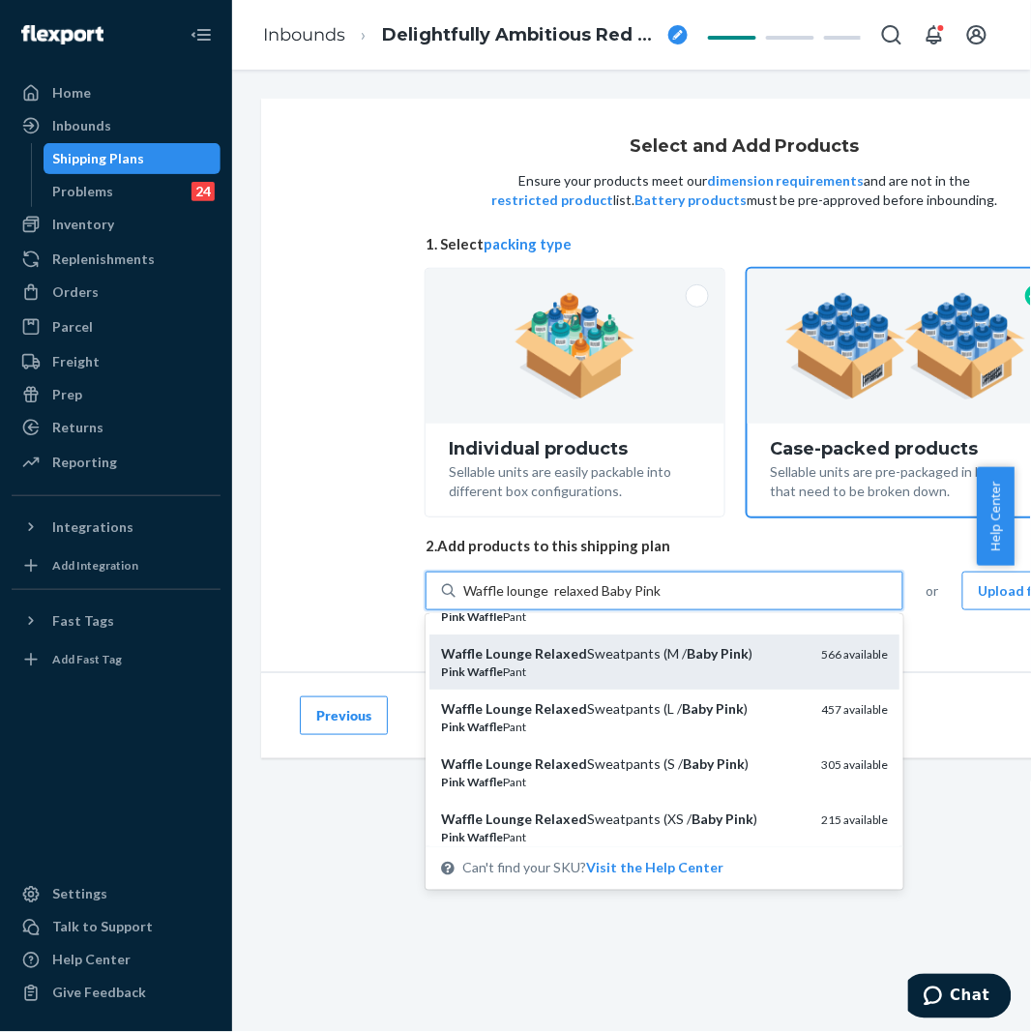
scroll to position [107, 0]
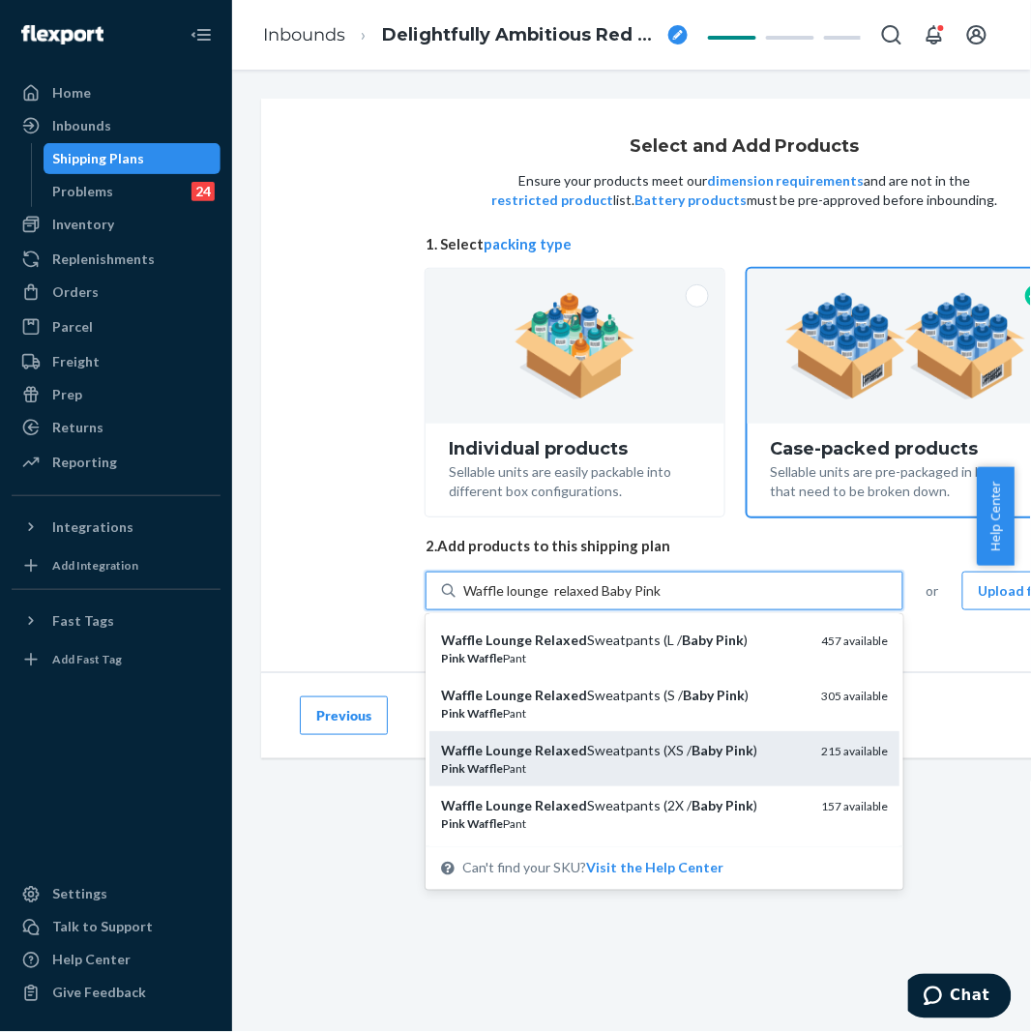
click at [605, 759] on div "Waffle Lounge Relaxed Sweatpants (XS / Baby Pink )" at bounding box center [623, 750] width 365 height 19
click at [605, 601] on input "Waffle lounge relaxed Baby Pink" at bounding box center [561, 590] width 197 height 19
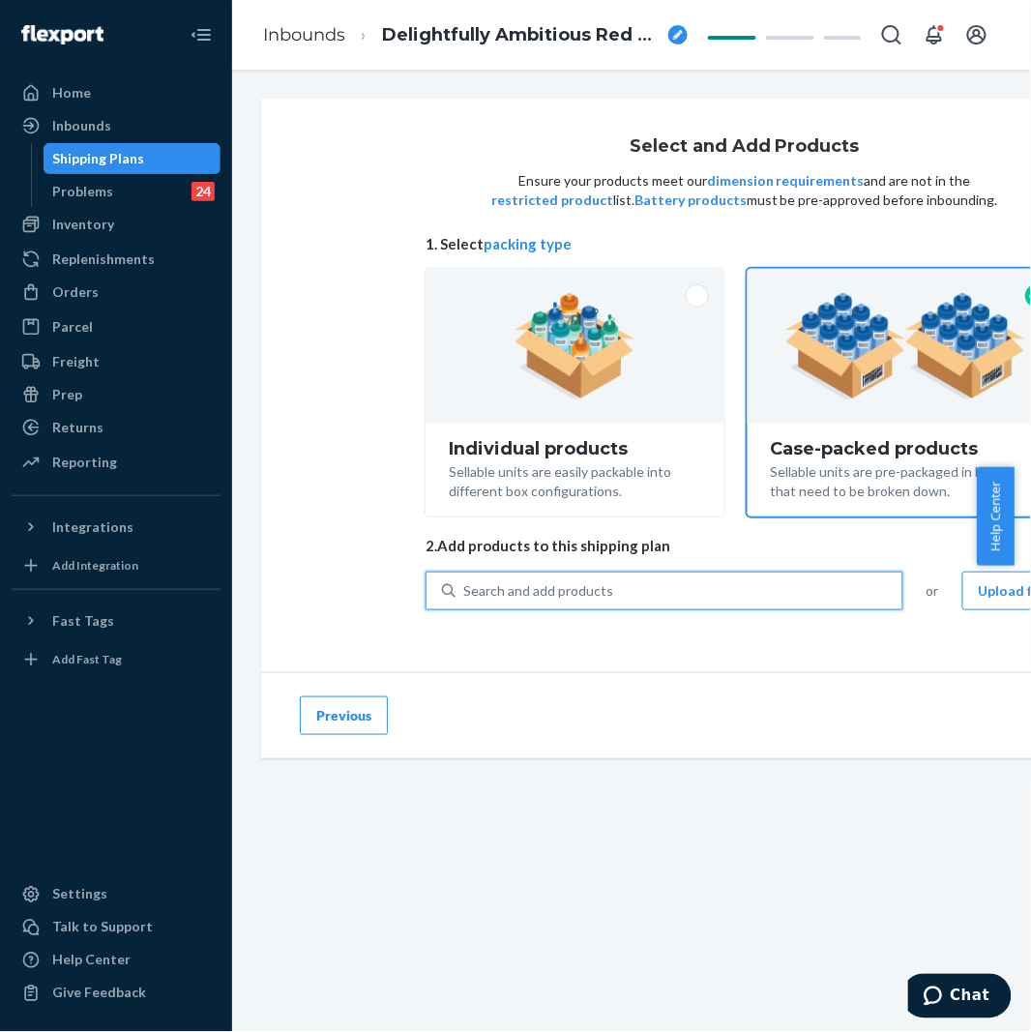
click at [583, 596] on div "Search and add products" at bounding box center [538, 590] width 150 height 19
click at [465, 596] on input "0 results available. Select is focused ,type to refine list, press Down to open…" at bounding box center [464, 590] width 2 height 19
paste input "Waffle lounge relaxed Baby Pink"
type input "Waffle lounge relaxed Baby Pink"
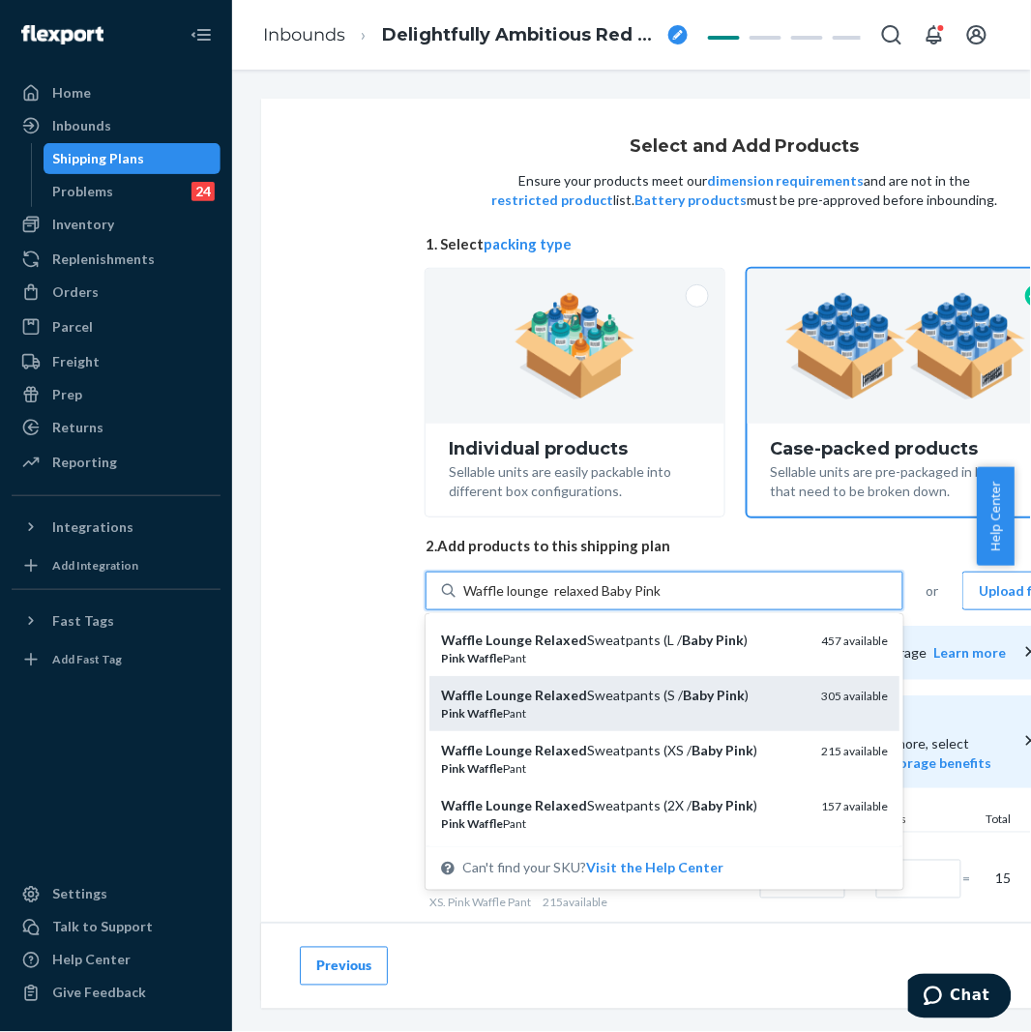
click at [585, 707] on div "Pink Waffle Pant" at bounding box center [623, 713] width 365 height 16
click at [585, 601] on input "Waffle lounge relaxed Baby Pink" at bounding box center [561, 590] width 197 height 19
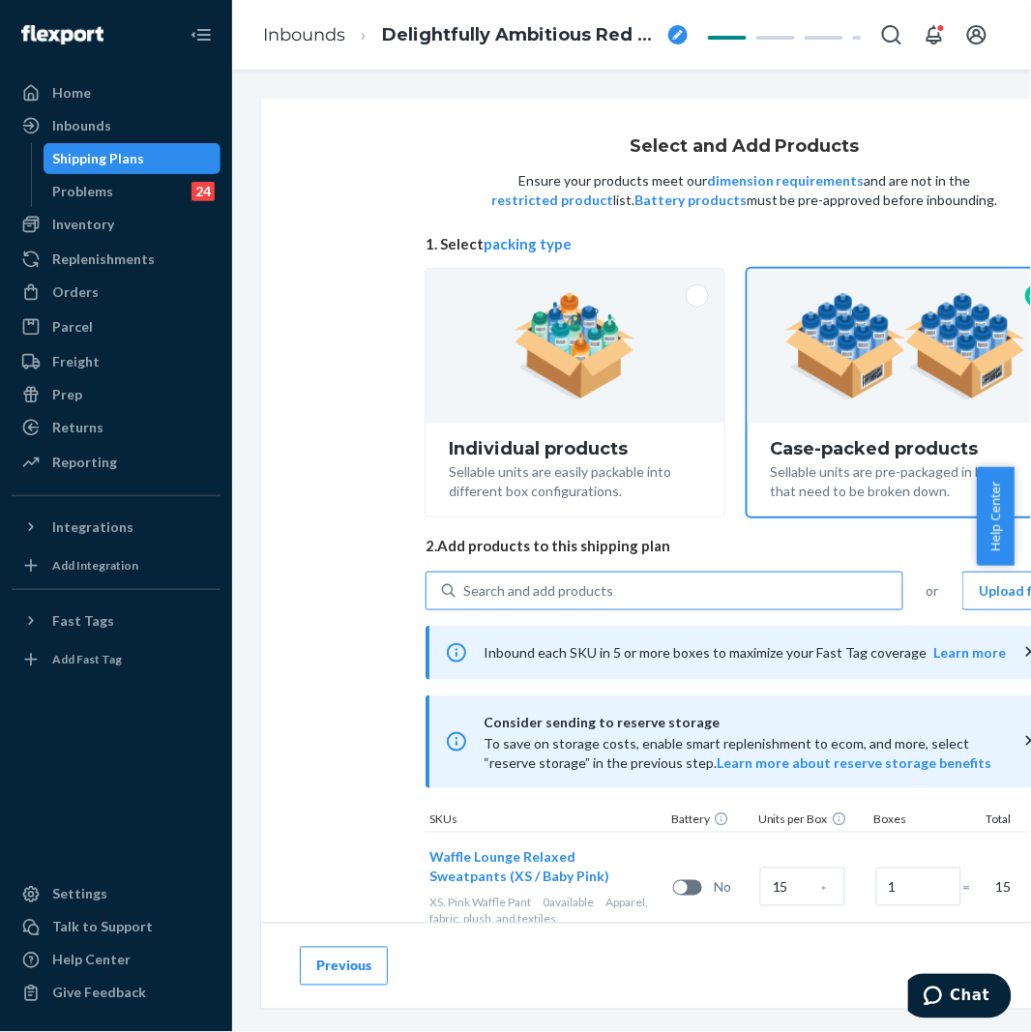
click at [613, 554] on span "2. Add products to this shipping plan" at bounding box center [744, 546] width 638 height 20
click at [592, 590] on div "Search and add products" at bounding box center [538, 590] width 150 height 19
click at [465, 590] on input "Search and add products" at bounding box center [464, 590] width 2 height 19
paste input "Waffle lounge relaxed Baby Pink"
type input "Waffle lounge relaxed Baby Pink"
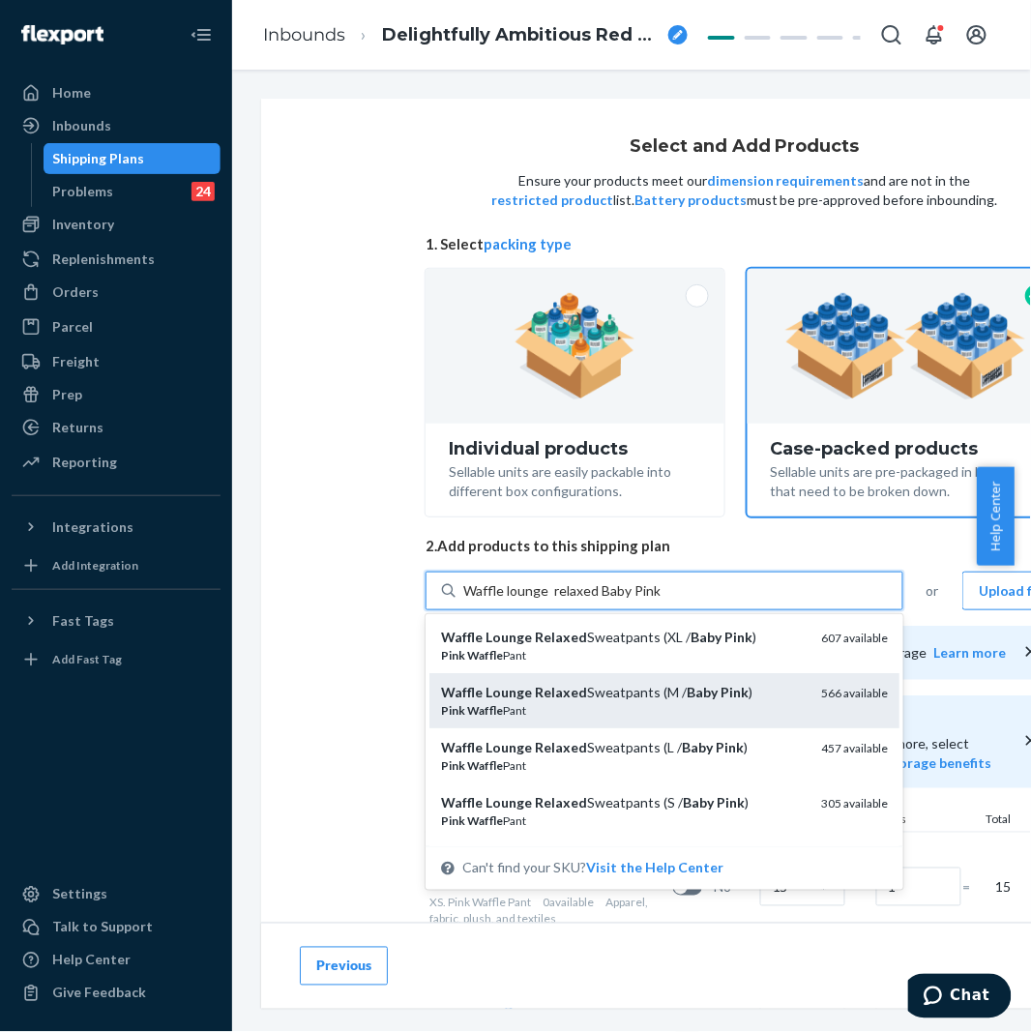
click at [604, 693] on div "Waffle Lounge Relaxed Sweatpants (M / Baby Pink )" at bounding box center [623, 692] width 365 height 19
click at [604, 601] on input "Waffle lounge relaxed Baby Pink" at bounding box center [561, 590] width 197 height 19
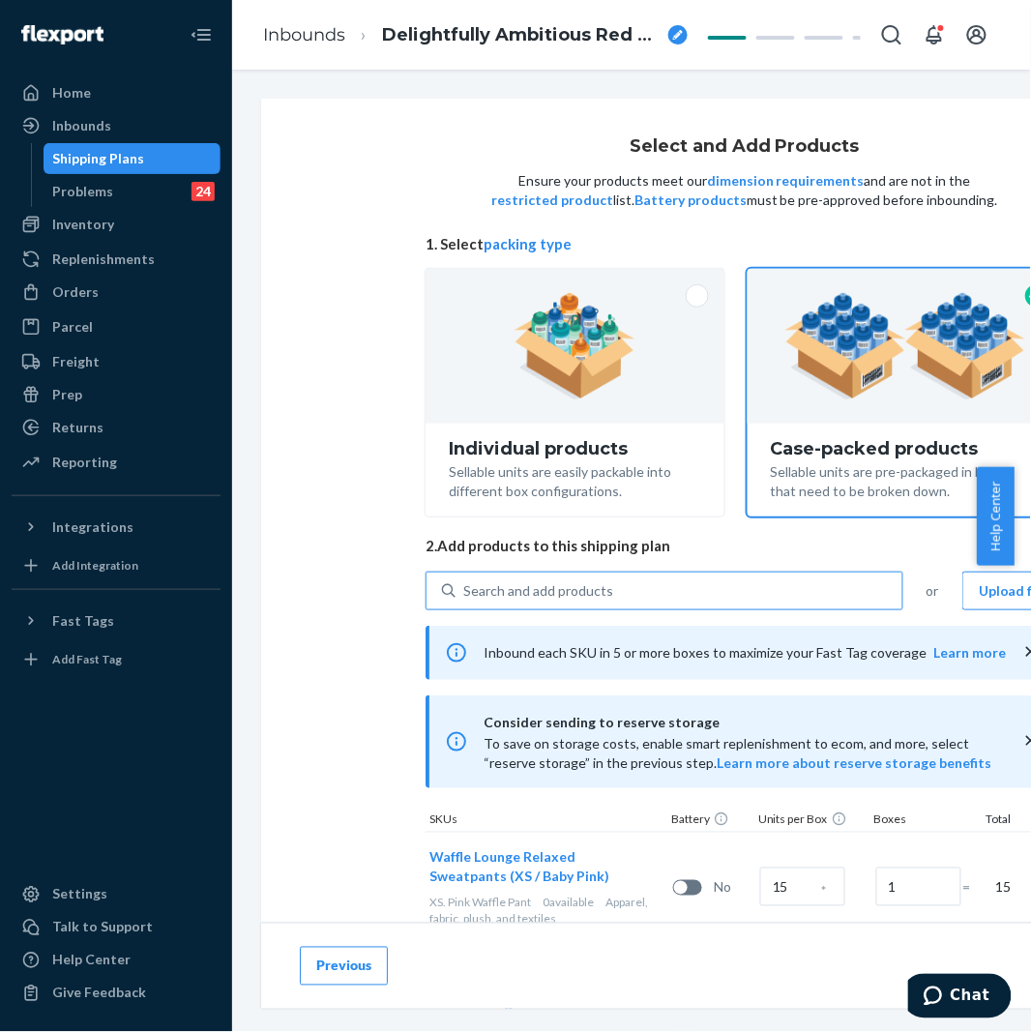
click at [616, 613] on div "Search and add products or Upload file Inbound each SKU in 5 or more boxes to m…" at bounding box center [744, 840] width 638 height 538
click at [632, 585] on div "Search and add products" at bounding box center [678, 590] width 447 height 35
click at [465, 585] on input "0 results available. Use Up and Down to choose options, press Enter to select t…" at bounding box center [464, 590] width 2 height 19
paste input "Waffle lounge relaxed Baby Pink"
type input "Waffle lounge relaxed Baby Pink"
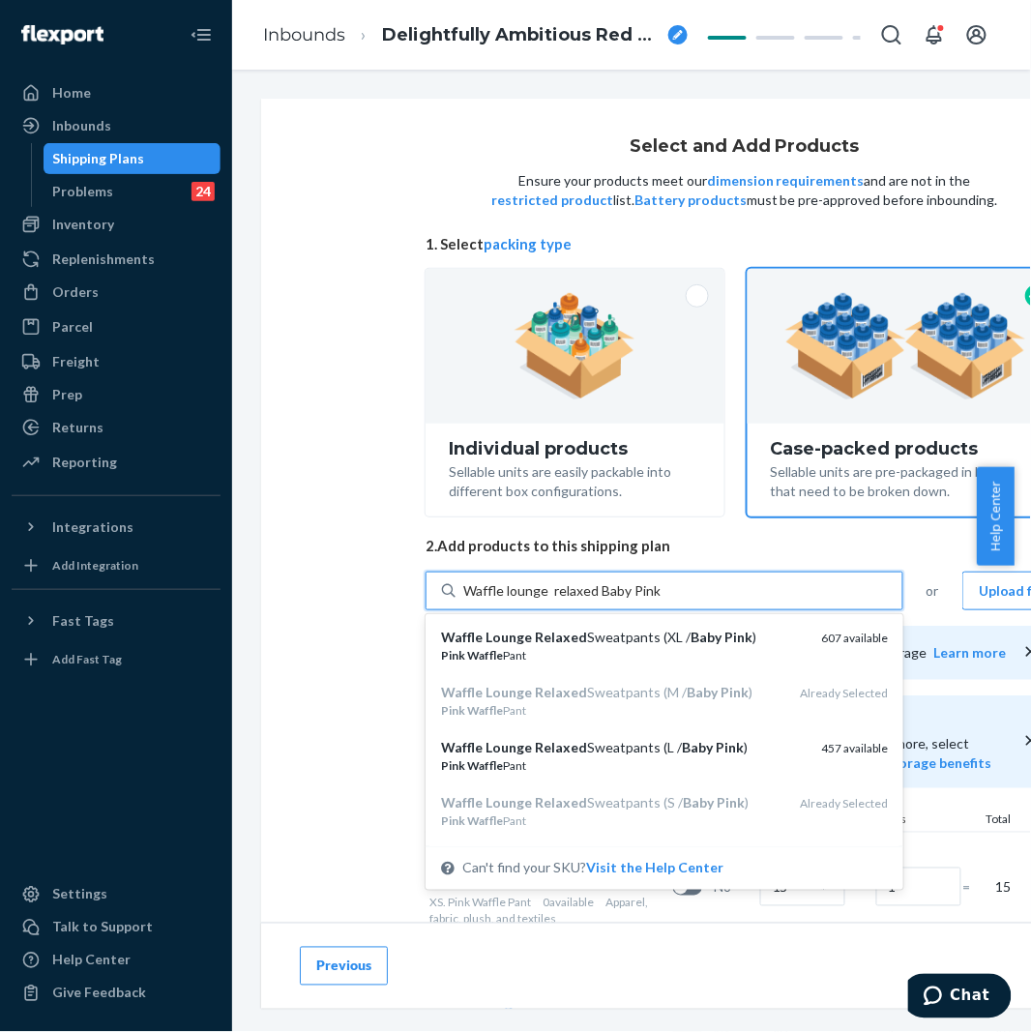
drag, startPoint x: 630, startPoint y: 743, endPoint x: 620, endPoint y: 726, distance: 19.6
click at [630, 743] on div "Waffle Lounge Relaxed Sweatpants (L / Baby Pink )" at bounding box center [623, 747] width 365 height 19
click at [630, 601] on input "Waffle lounge relaxed Baby Pink" at bounding box center [561, 590] width 197 height 19
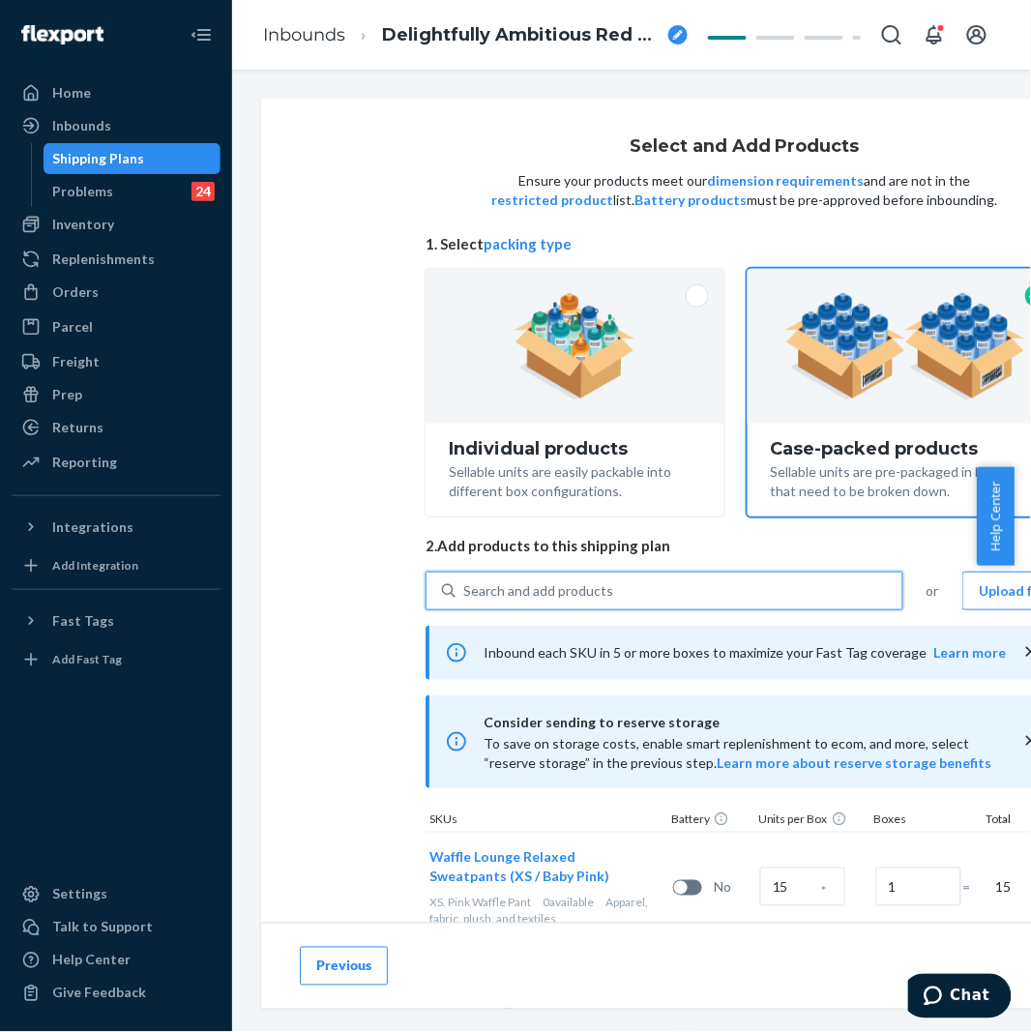
click at [653, 610] on div "0 results available. Select is focused ,type to refine list, press Down to open…" at bounding box center [744, 913] width 638 height 684
click at [653, 597] on div "Search and add products" at bounding box center [678, 590] width 447 height 35
click at [465, 597] on input "Search and add products" at bounding box center [464, 590] width 2 height 19
paste input "Waffle lounge relaxed Baby Pink"
type input "Waffle lounge relaxed Baby Pink"
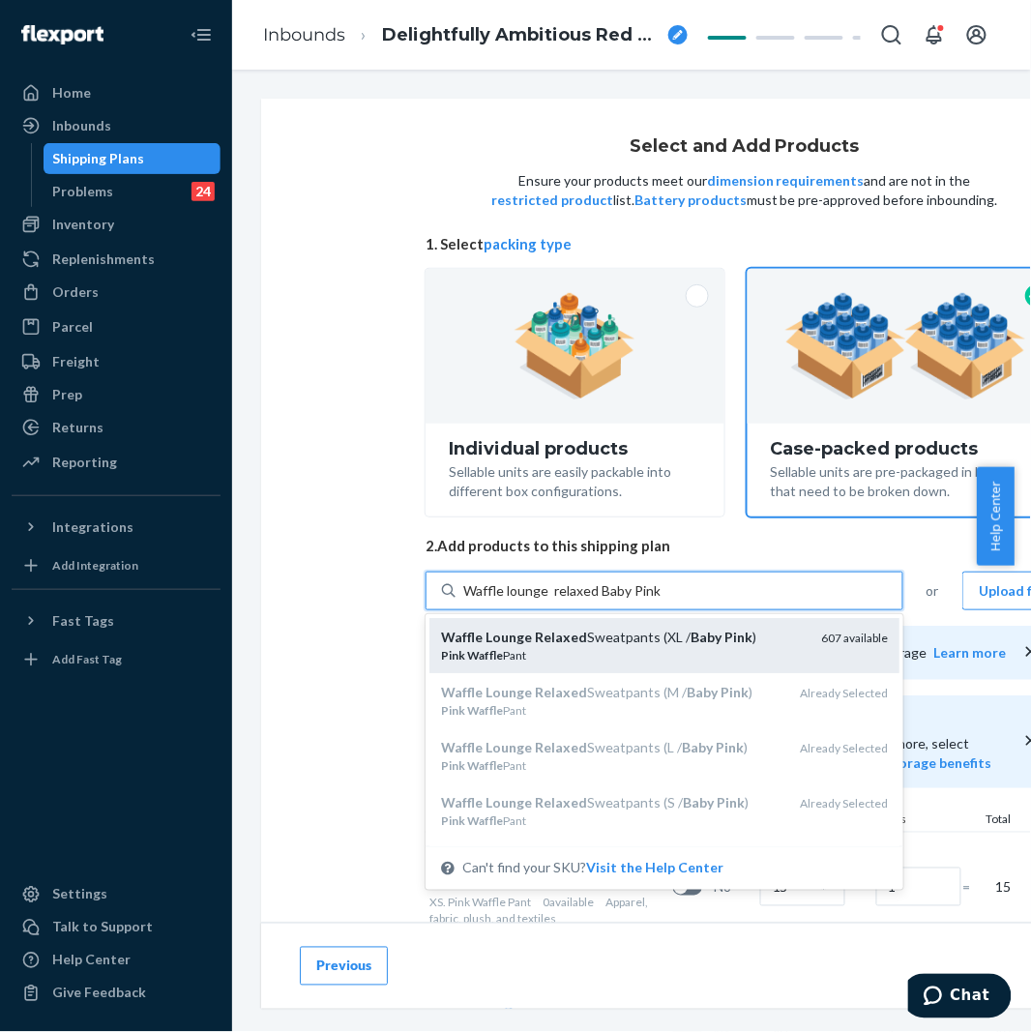
click at [667, 649] on div "Pink Waffle Pant" at bounding box center [623, 655] width 365 height 16
click at [660, 601] on input "Waffle lounge relaxed Baby Pink" at bounding box center [561, 590] width 197 height 19
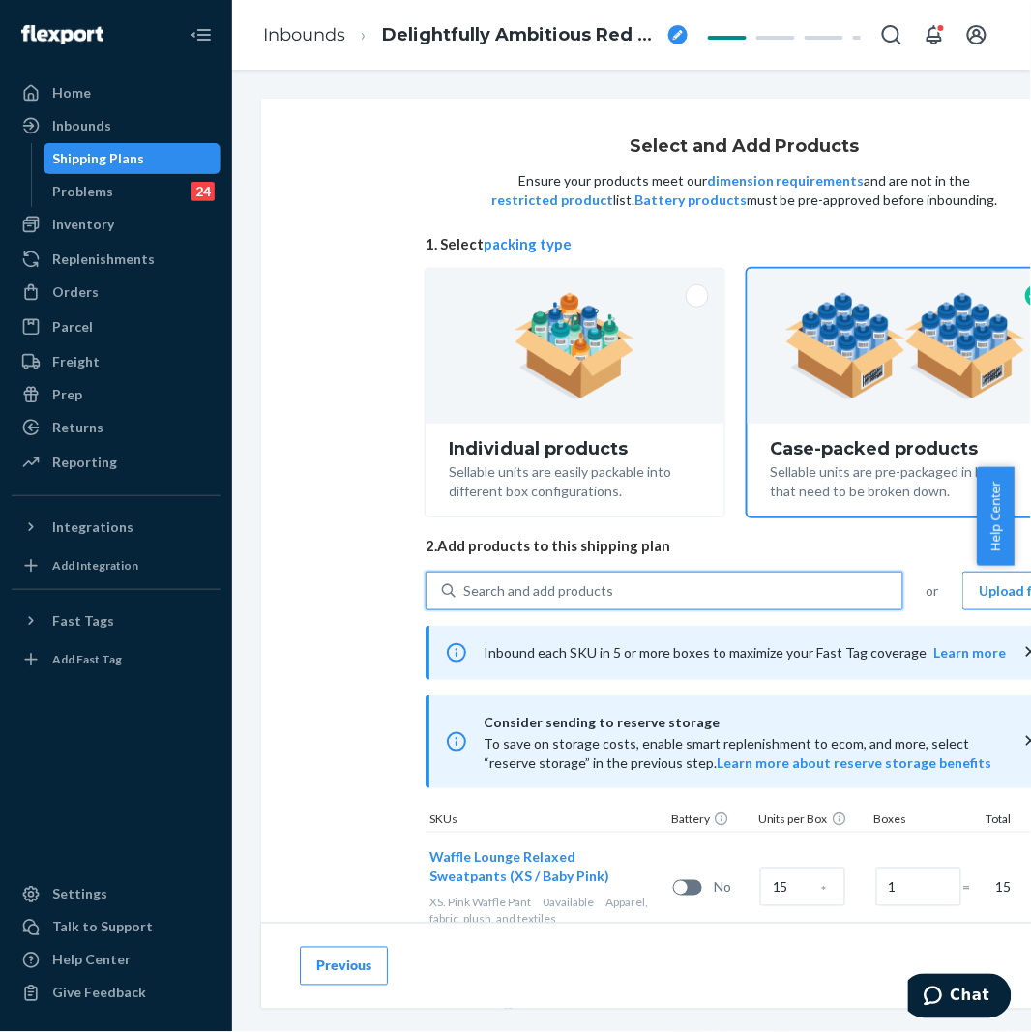
click at [615, 582] on div "Search and add products" at bounding box center [678, 590] width 447 height 35
click at [465, 582] on input "0 results available. Select is focused ,type to refine list, press Down to open…" at bounding box center [464, 590] width 2 height 19
paste input "Waffle lounge relaxed Baby Pink"
type input "Waffle lounge relaxed Baby Pink"
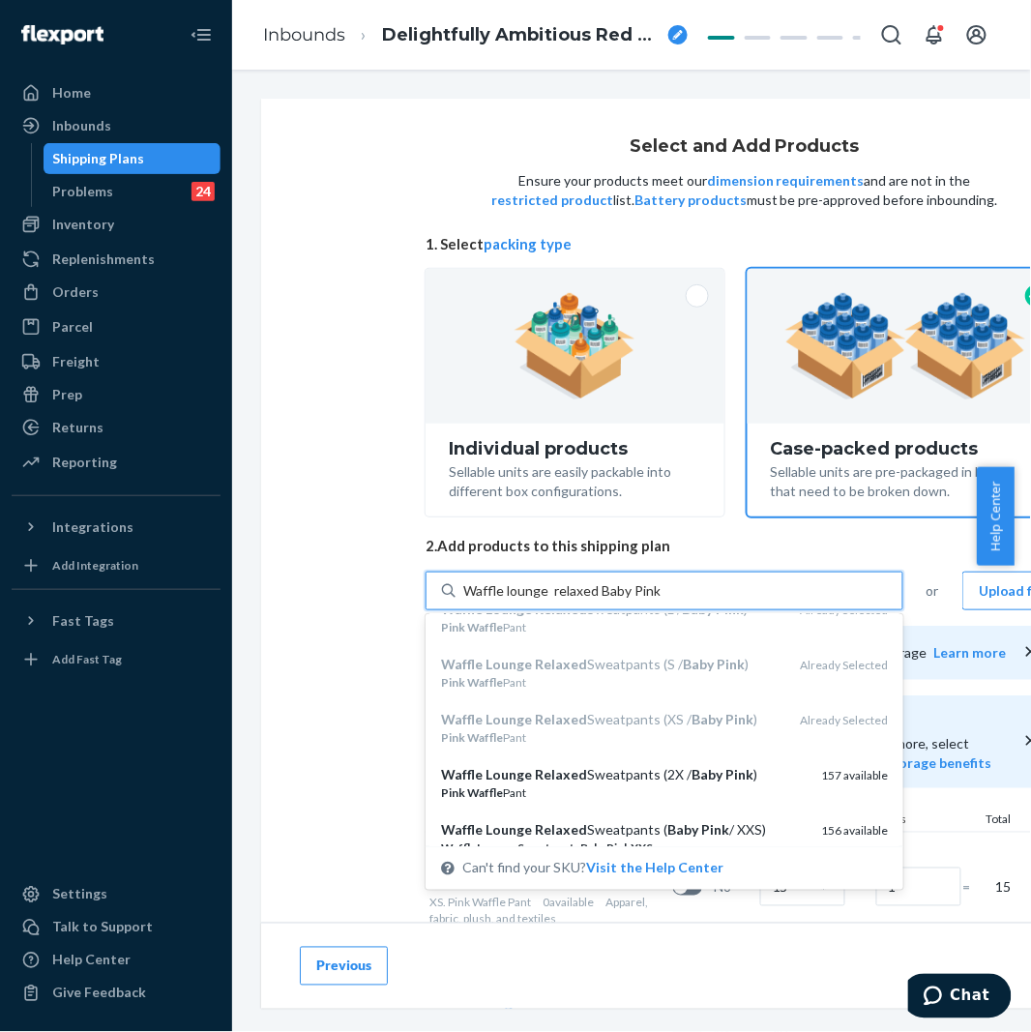
scroll to position [215, 0]
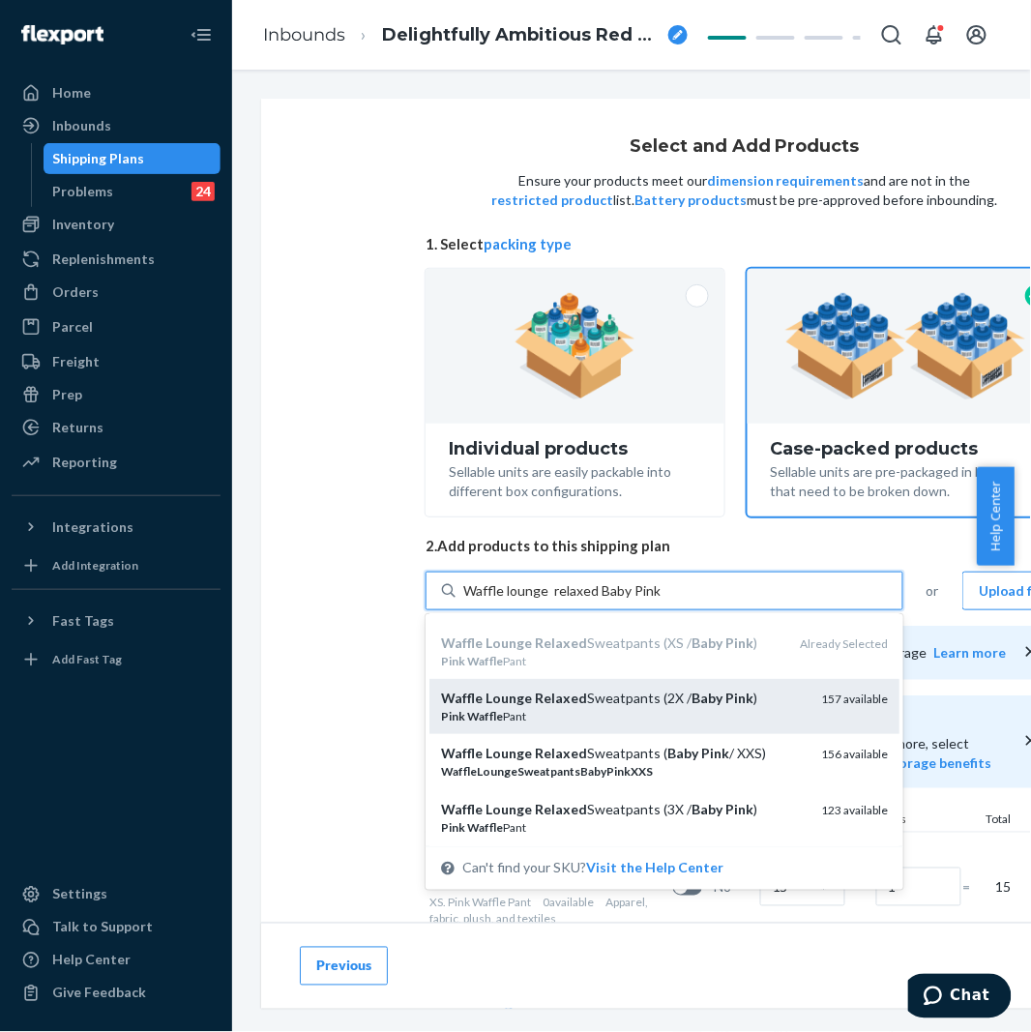
click at [558, 700] on em "Relaxed" at bounding box center [561, 697] width 52 height 16
click at [558, 601] on input "Waffle lounge relaxed Baby Pink" at bounding box center [561, 590] width 197 height 19
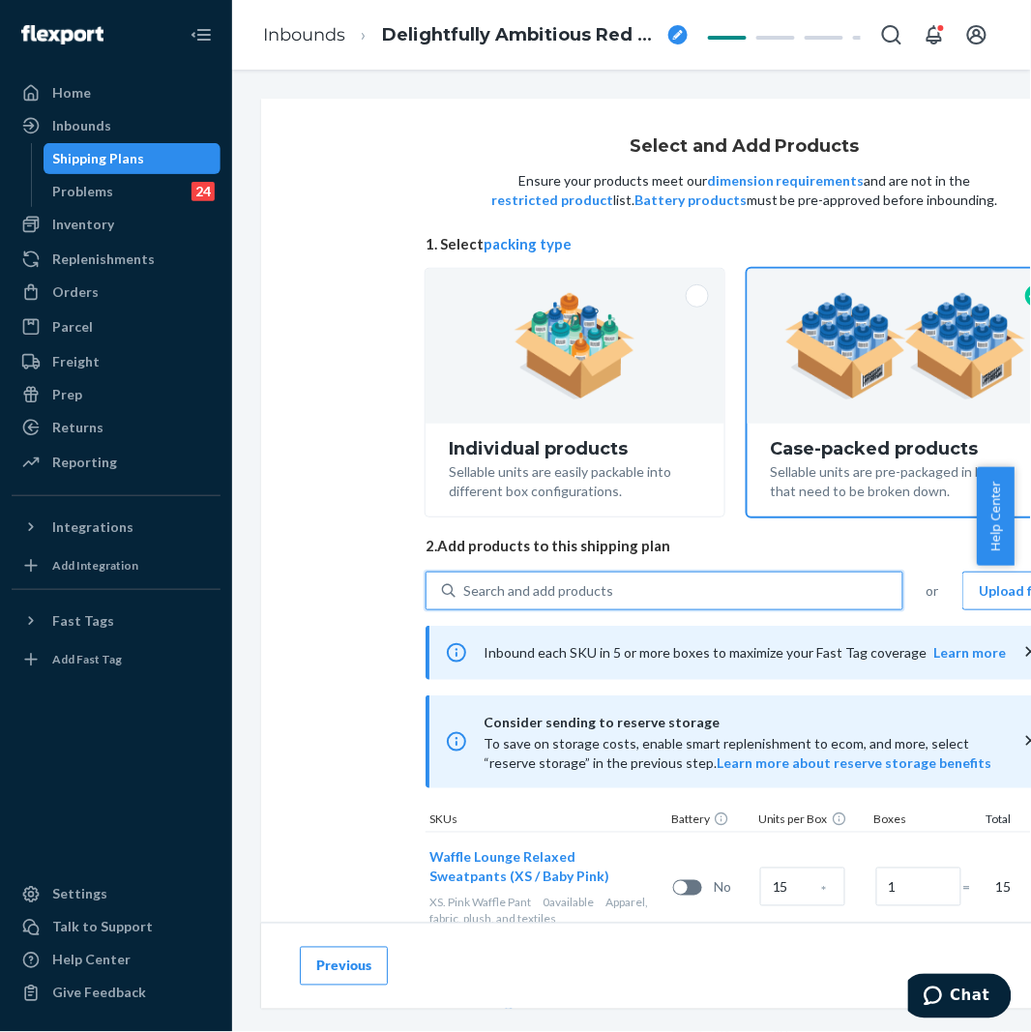
click at [568, 594] on div "Search and add products" at bounding box center [538, 590] width 150 height 19
click at [465, 594] on input "0 results available. Use Up and Down to choose options, press Enter to select t…" at bounding box center [464, 590] width 2 height 19
paste input "Waffle lounge relaxed Baby Pink"
type input "Waffle lounge relaxed Baby Pink"
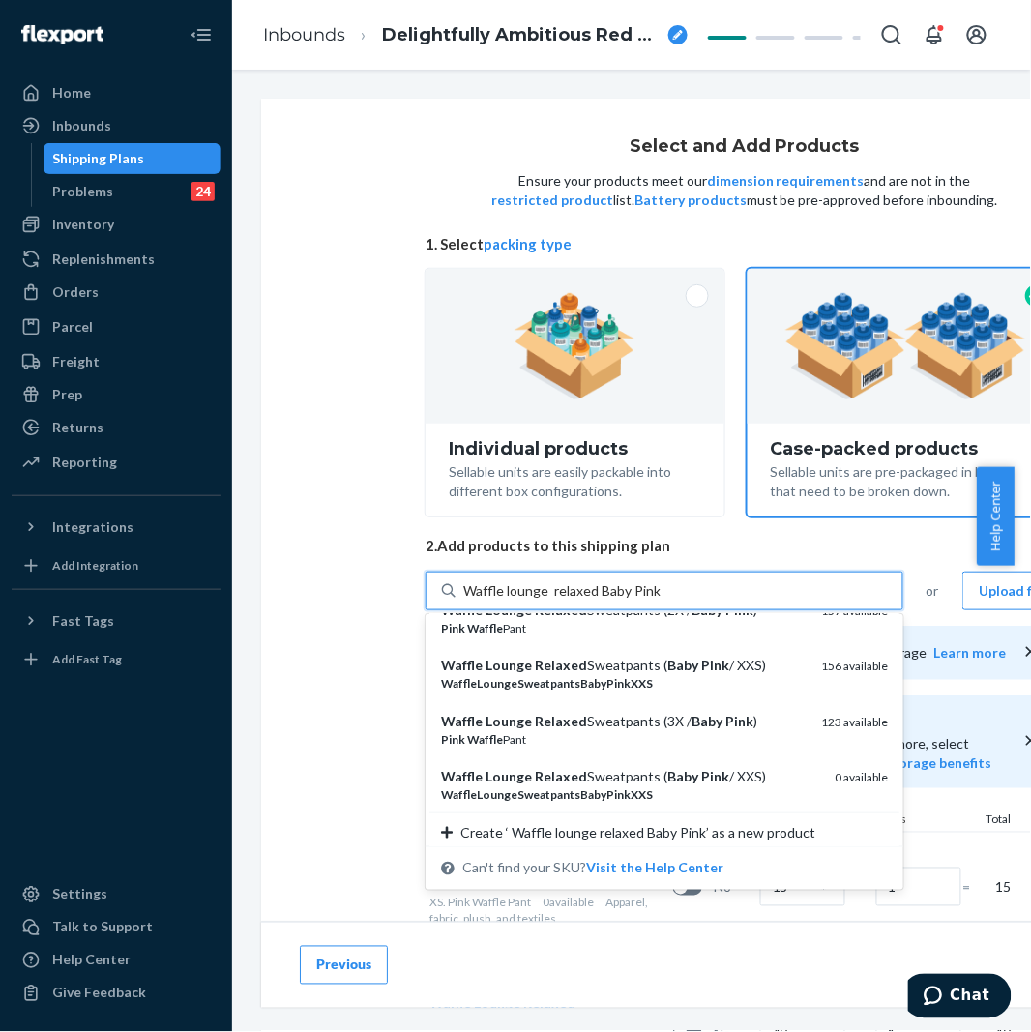
scroll to position [312, 0]
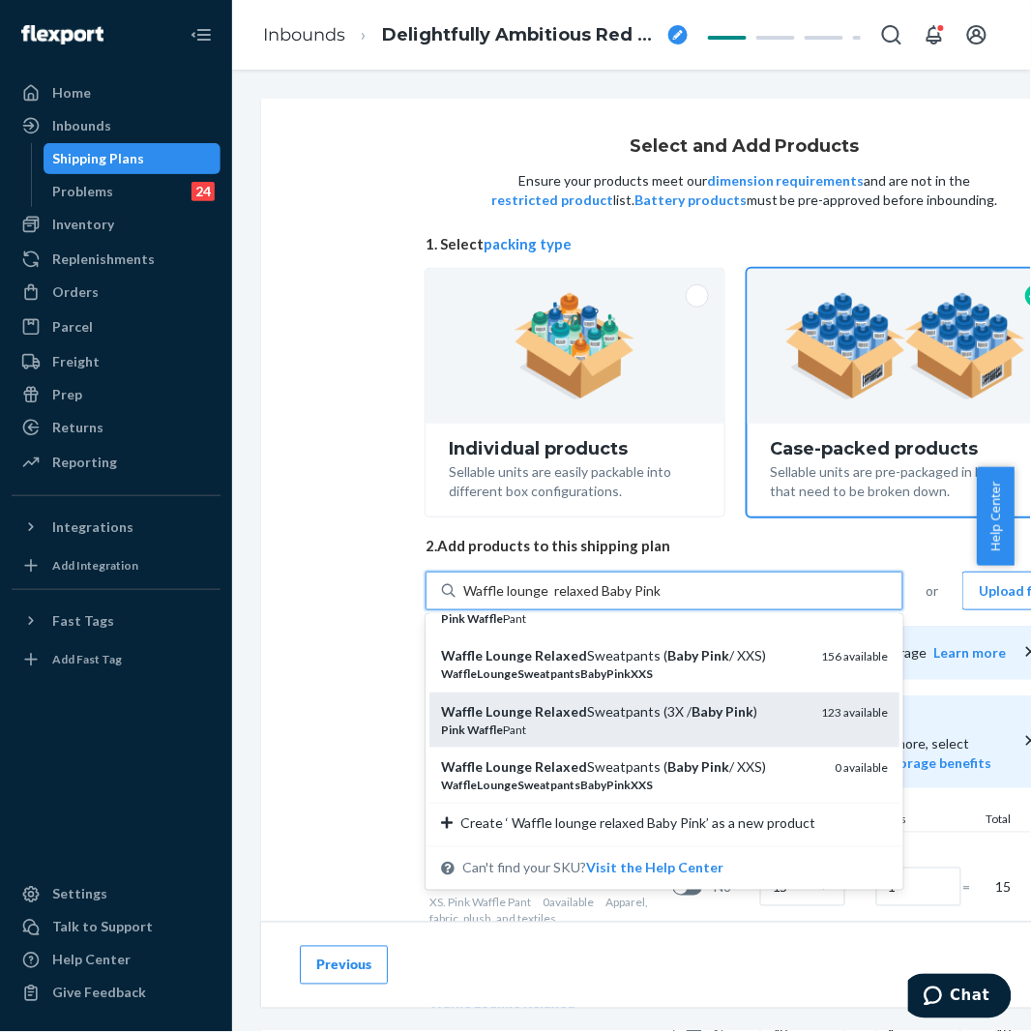
click at [622, 713] on div "Waffle Lounge Relaxed Sweatpants (3X / Baby Pink )" at bounding box center [623, 711] width 365 height 19
click at [622, 601] on input "Waffle lounge relaxed Baby Pink" at bounding box center [561, 590] width 197 height 19
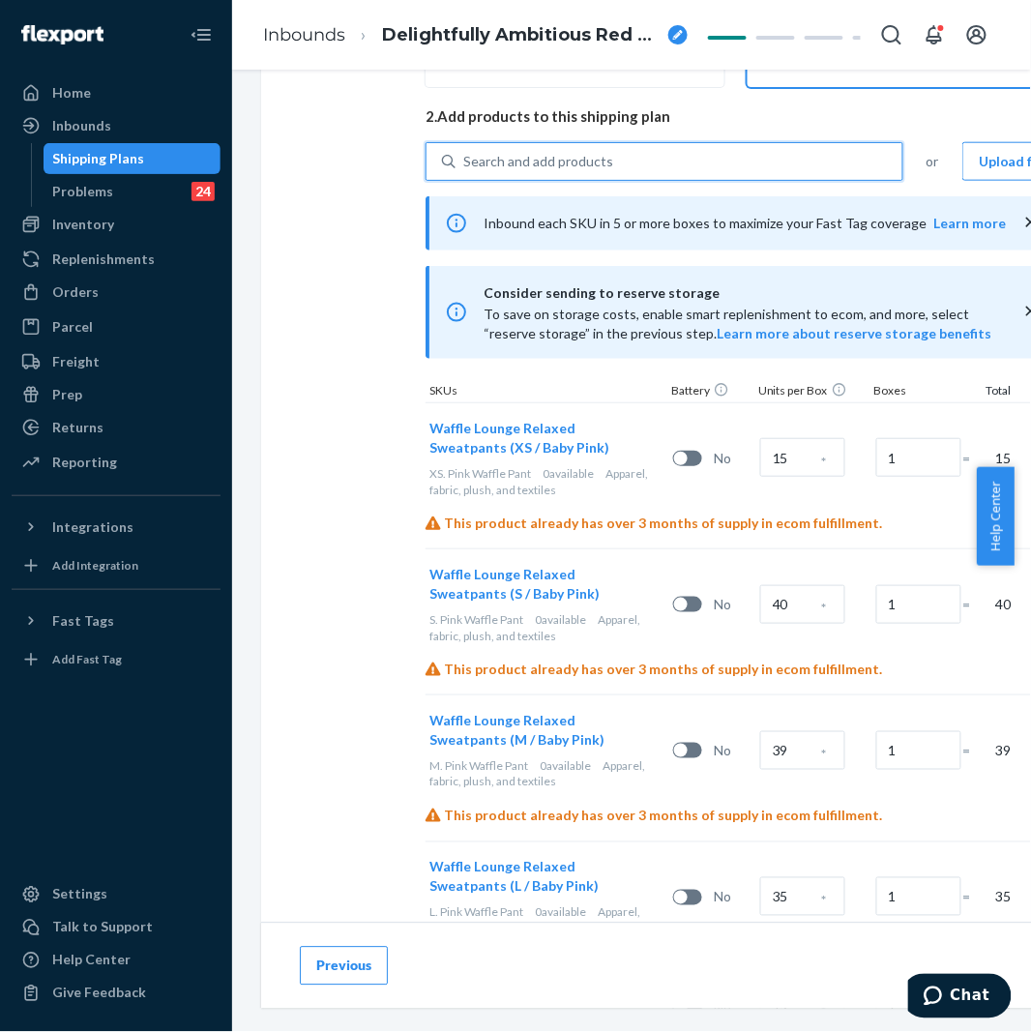
scroll to position [429, 216]
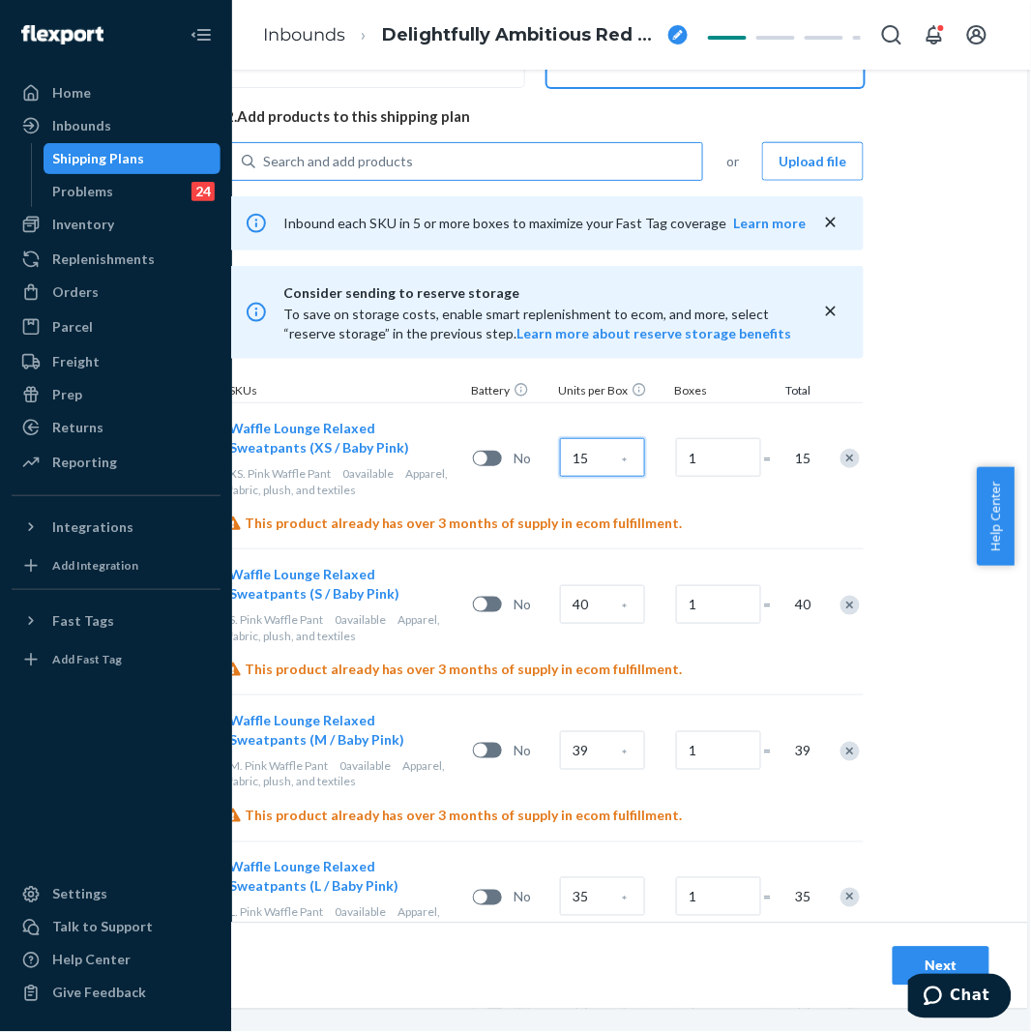
click at [573, 458] on input "15" at bounding box center [602, 457] width 85 height 39
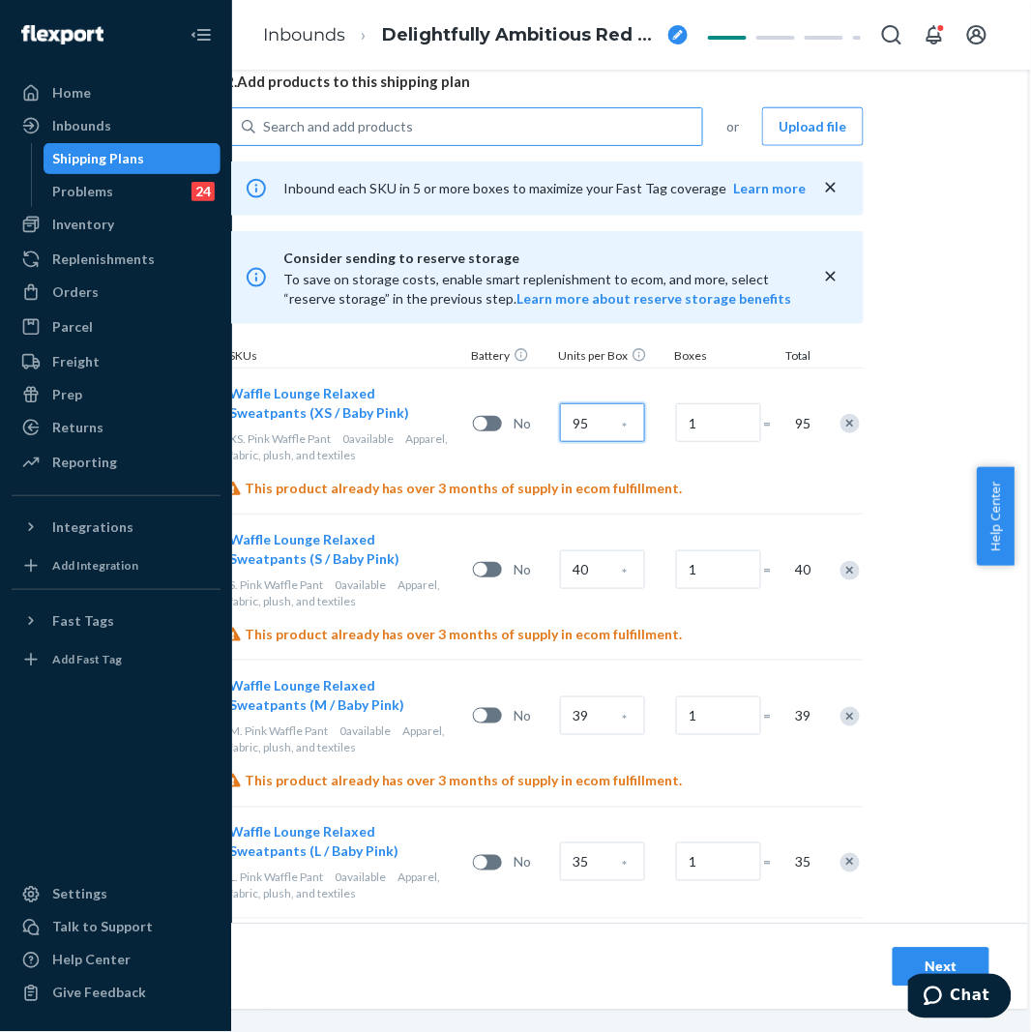
scroll to position [537, 216]
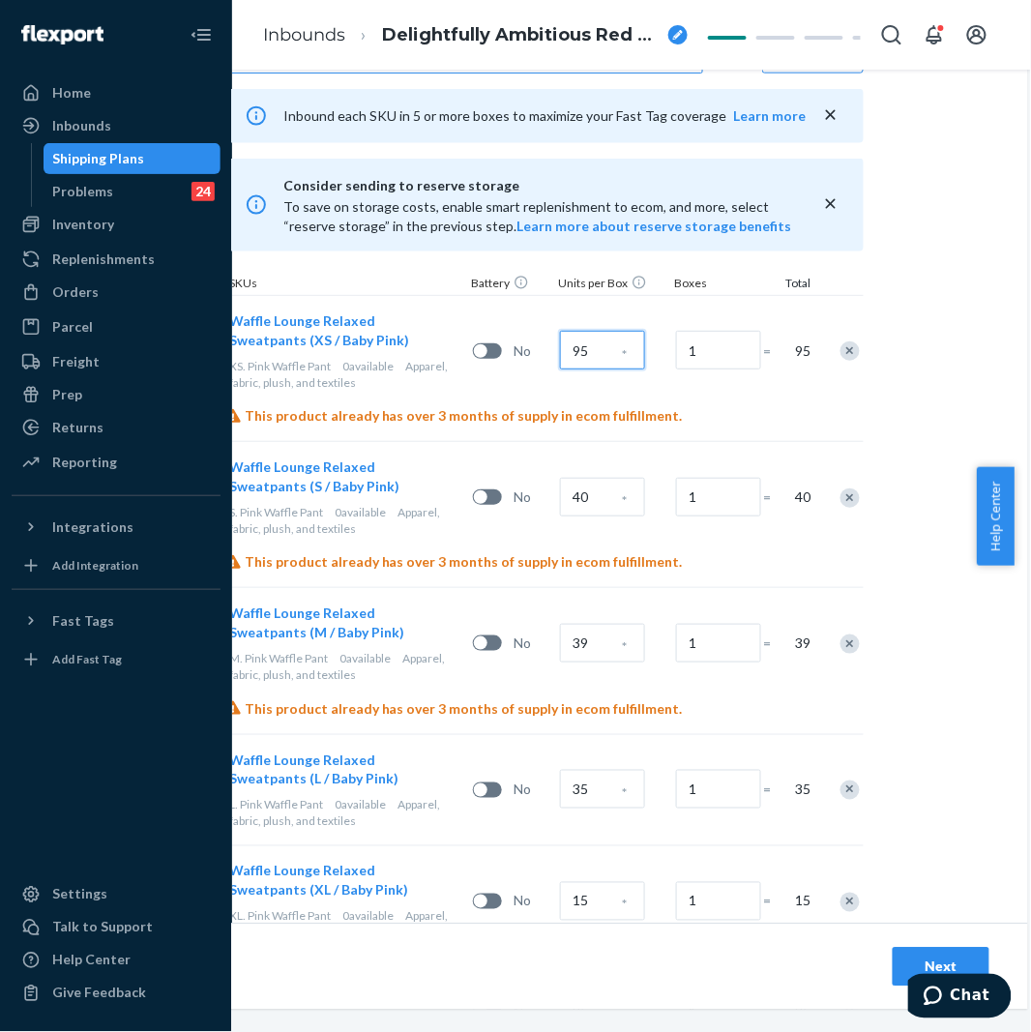
type input "95"
click at [586, 510] on input "40" at bounding box center [602, 497] width 85 height 39
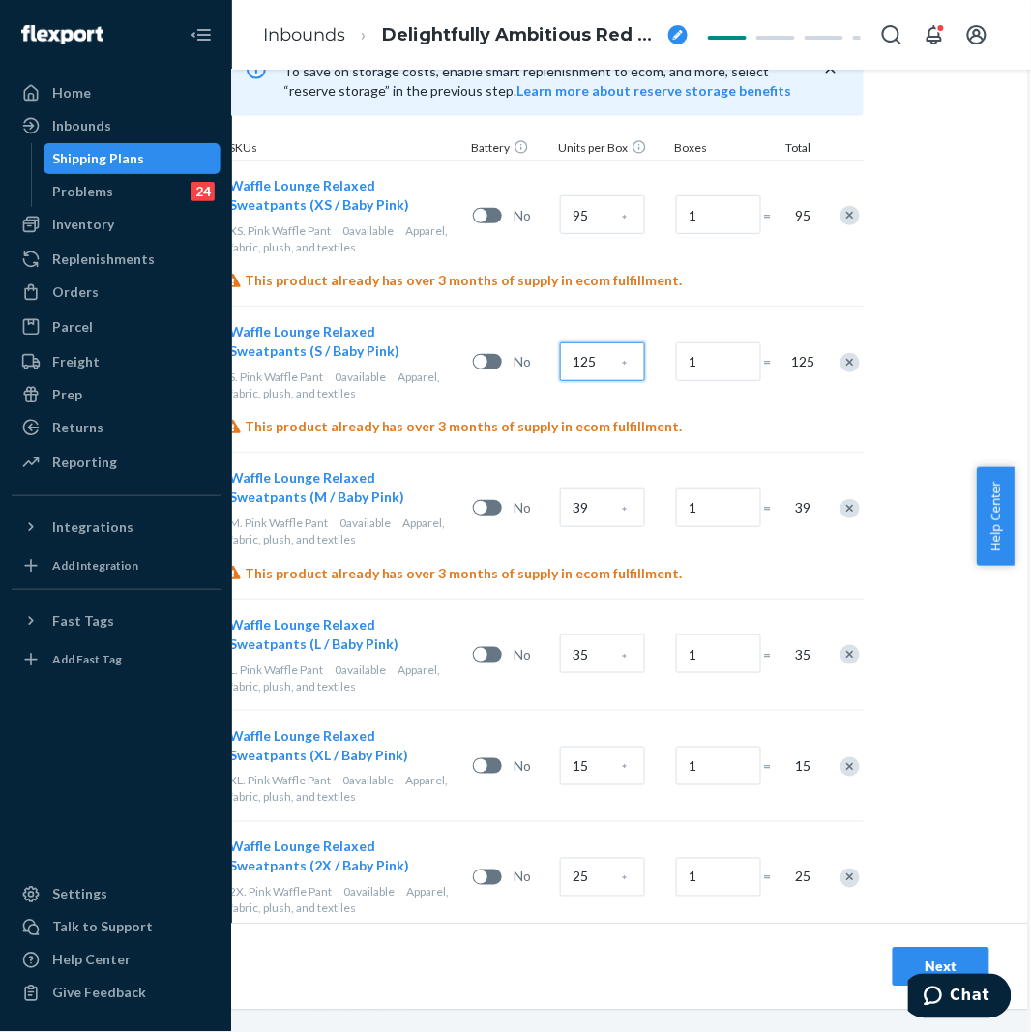
scroll to position [751, 216]
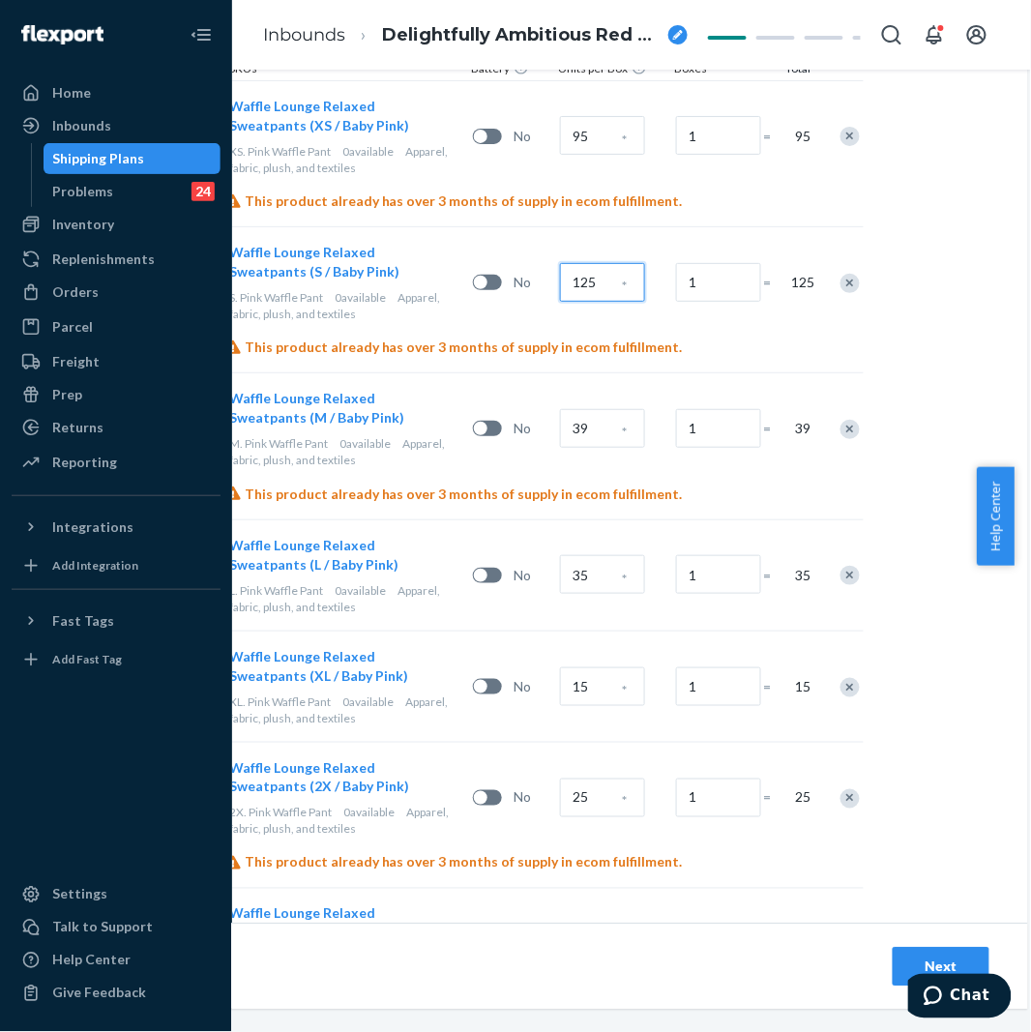
type input "125"
click at [591, 429] on input "39" at bounding box center [602, 428] width 85 height 39
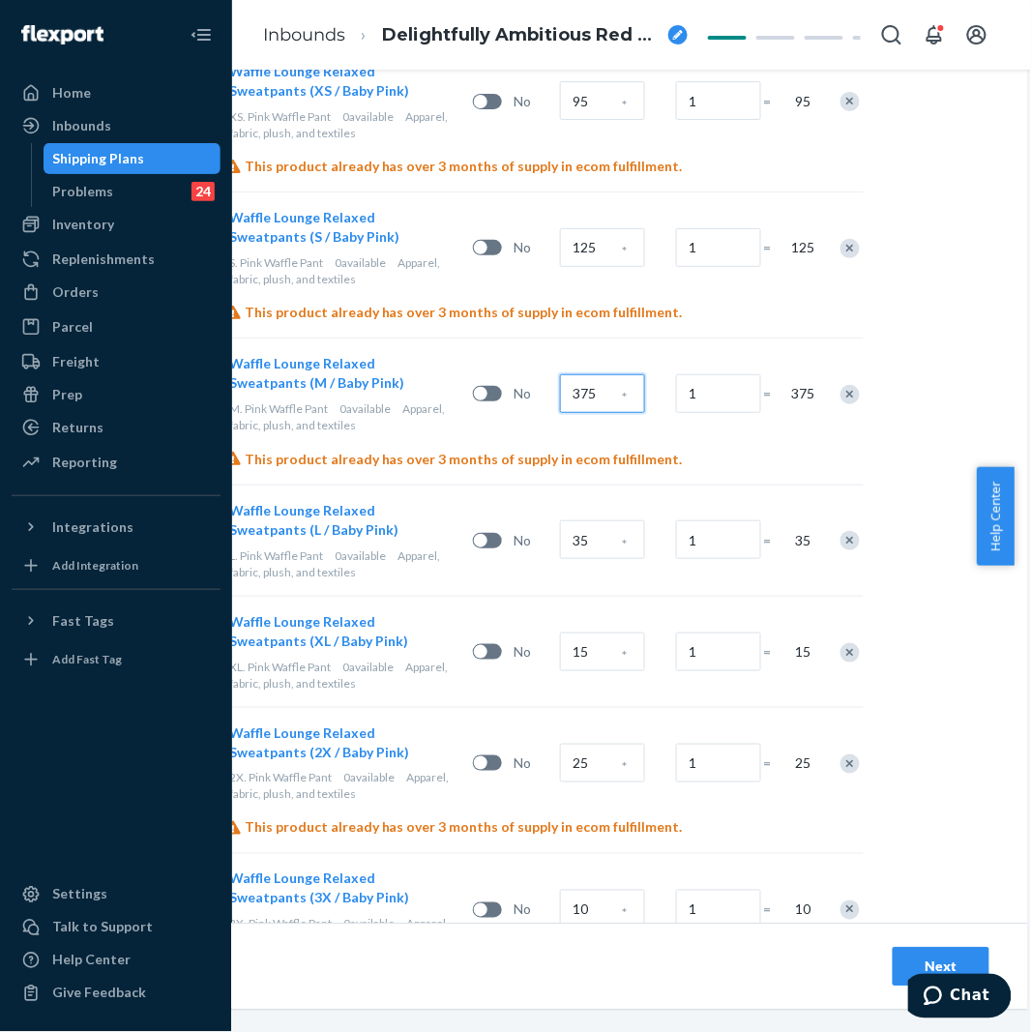
scroll to position [859, 216]
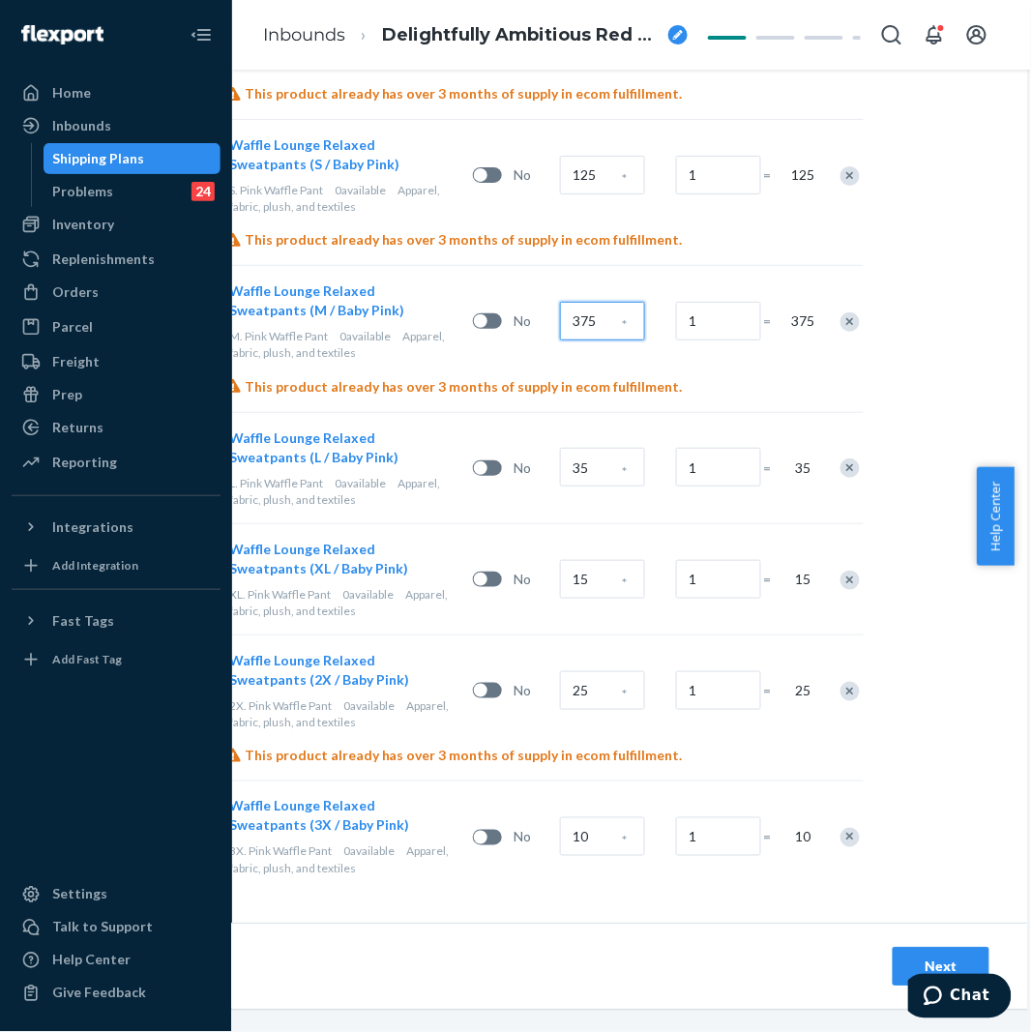
type input "375"
click at [573, 466] on input "35" at bounding box center [602, 467] width 85 height 39
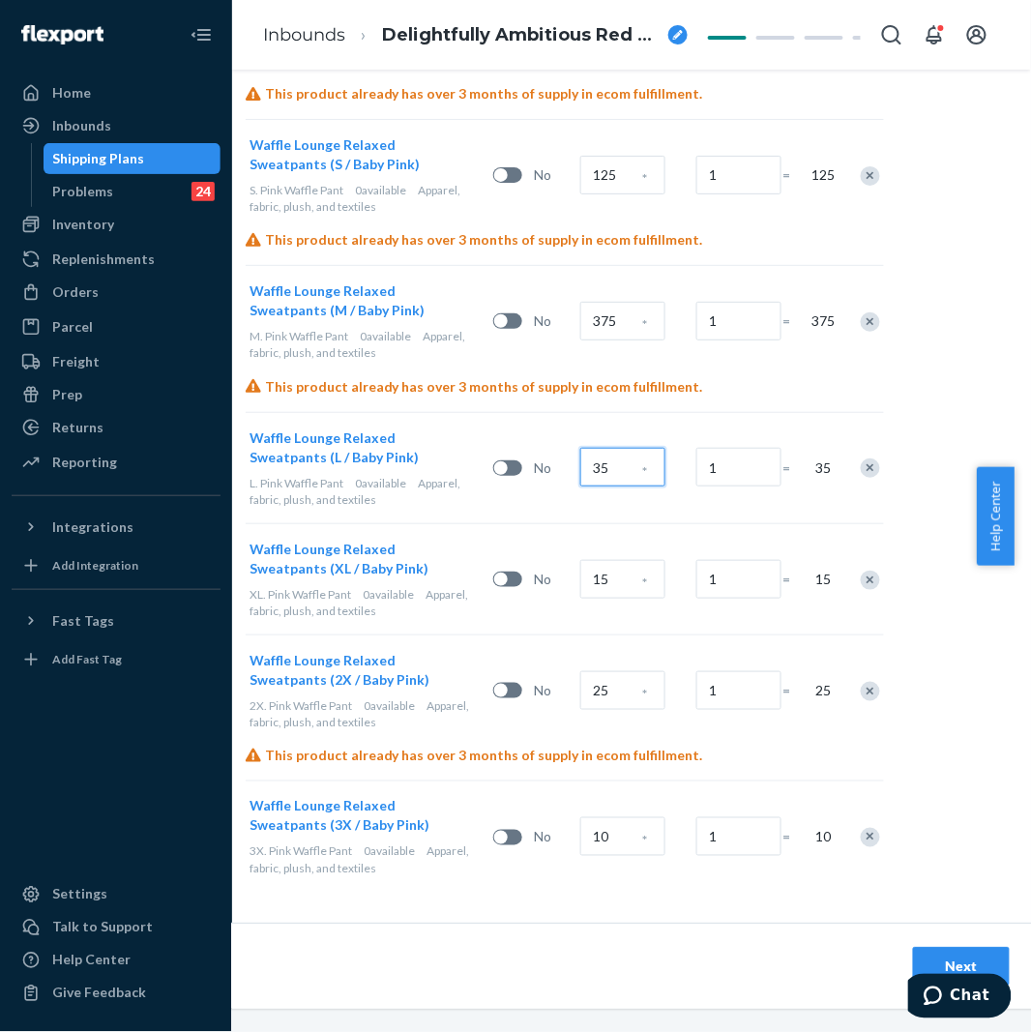
scroll to position [859, 170]
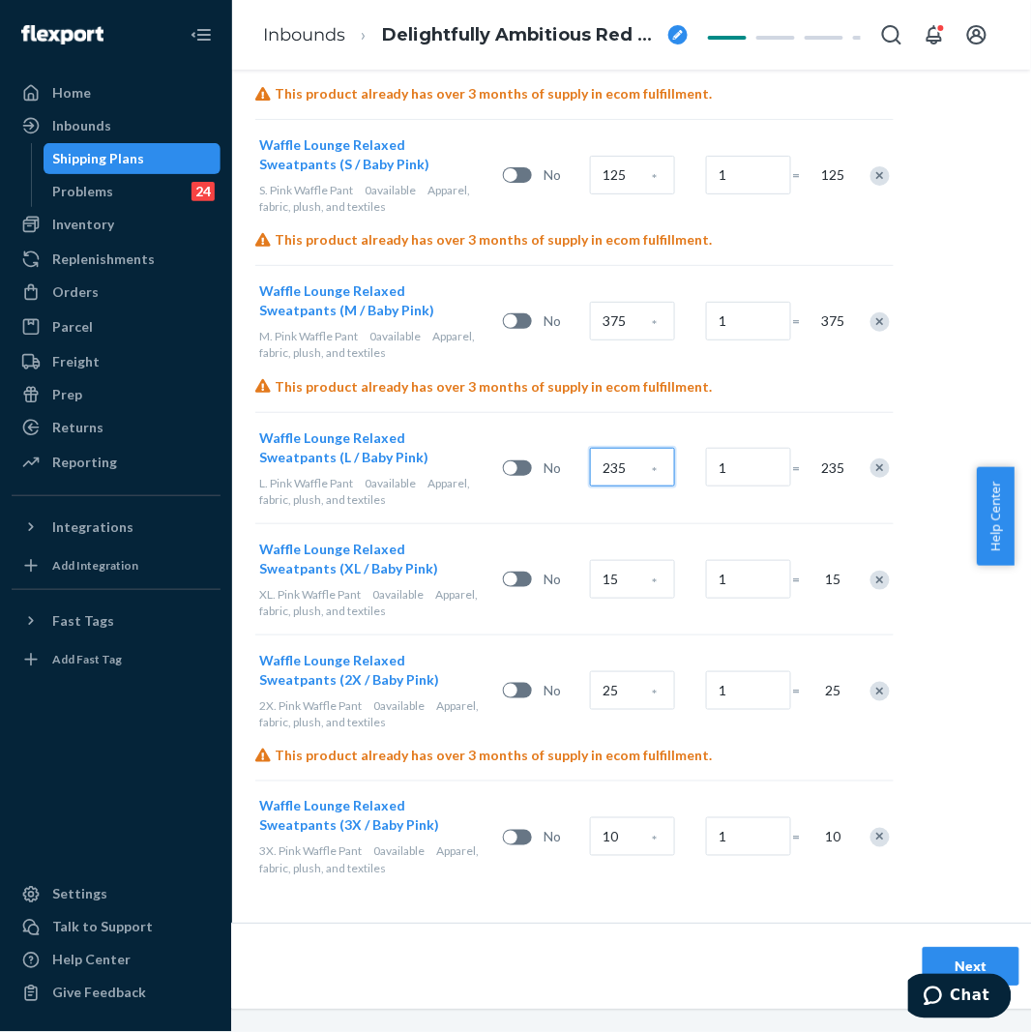
type input "235"
click at [641, 577] on input "15" at bounding box center [632, 579] width 85 height 39
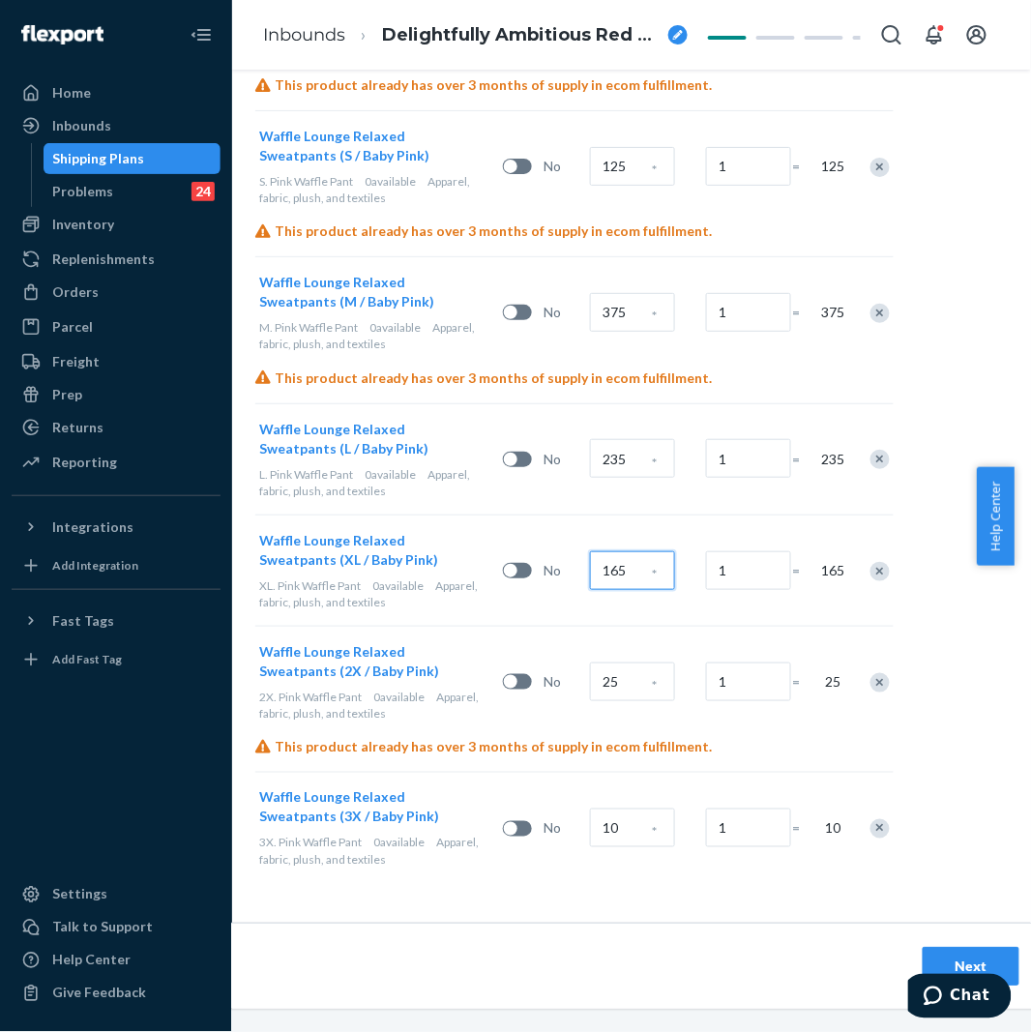
scroll to position [882, 170]
type input "165"
click at [625, 664] on input "25" at bounding box center [632, 681] width 85 height 39
type input "109"
click at [617, 816] on input "10" at bounding box center [632, 827] width 85 height 39
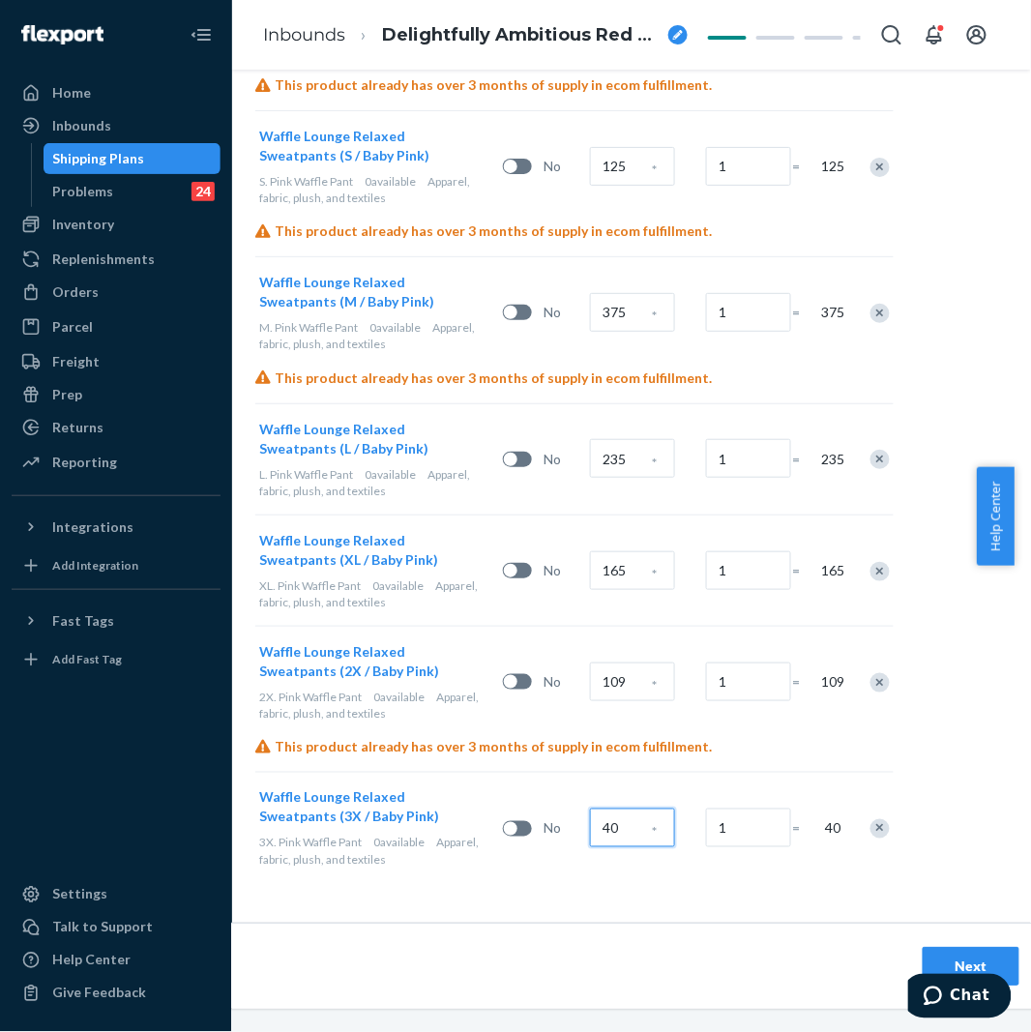
type input "40"
click at [640, 887] on div "Select and Add Products Ensure your products meet our dimension requirements an…" at bounding box center [574, 76] width 967 height 1691
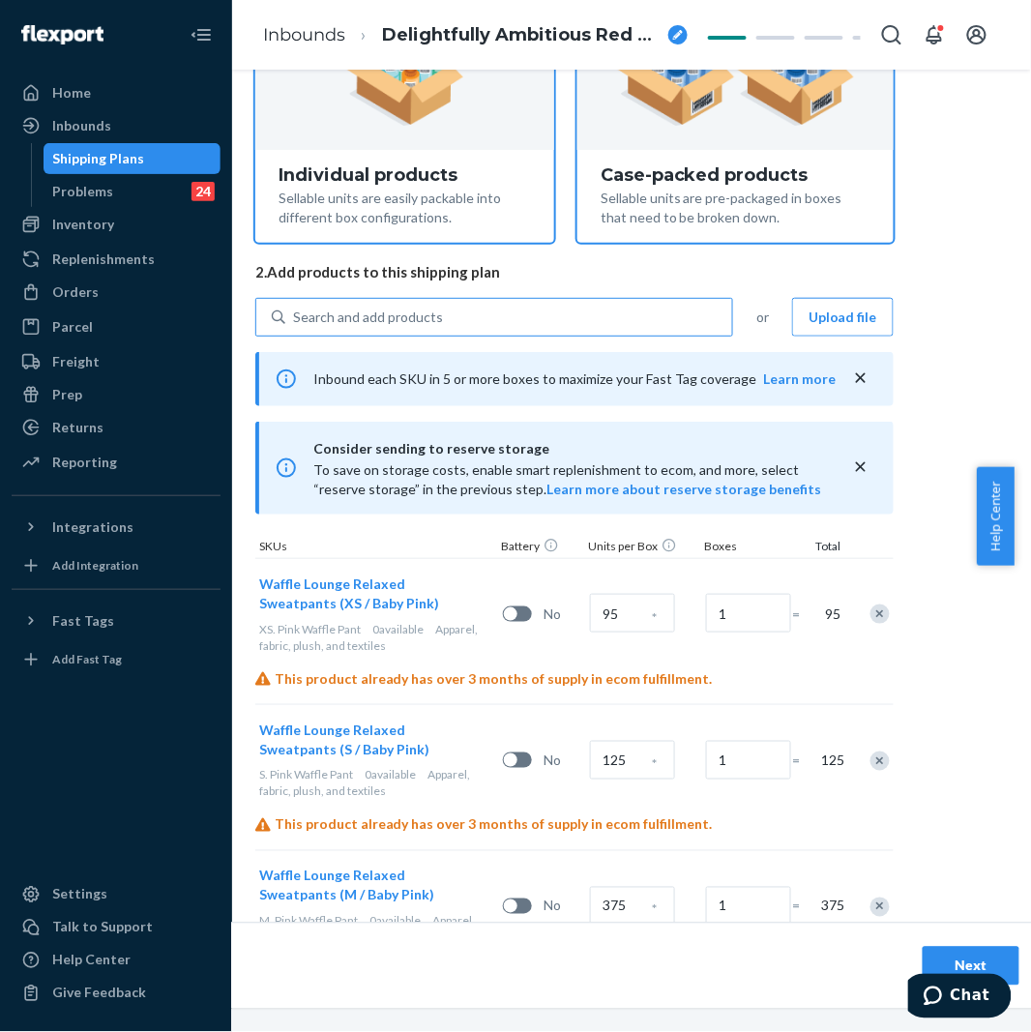
scroll to position [0, 170]
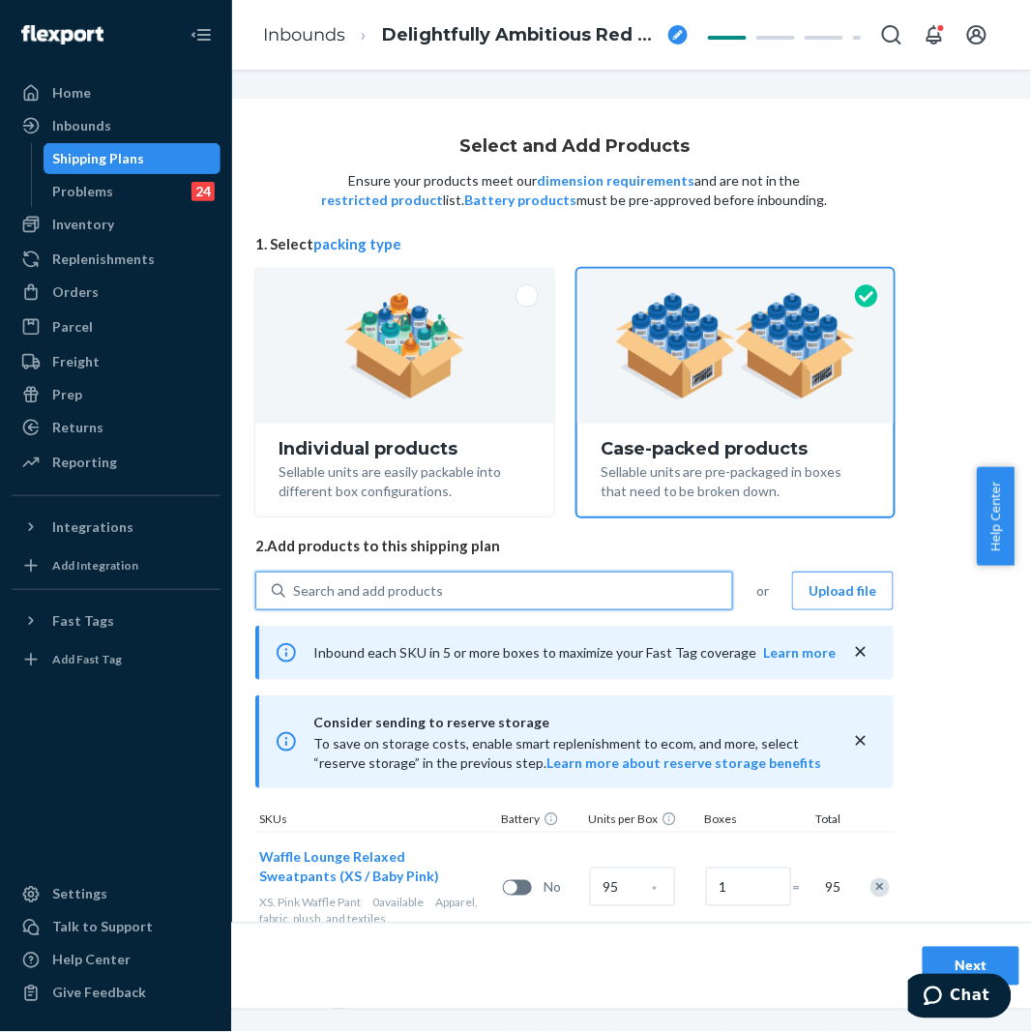
click at [436, 592] on div "Search and add products" at bounding box center [368, 590] width 150 height 19
click at [295, 592] on input "0 results available. Use Up and Down to choose options, press Enter to select t…" at bounding box center [294, 590] width 2 height 19
paste input "Waffle Pants Sage"
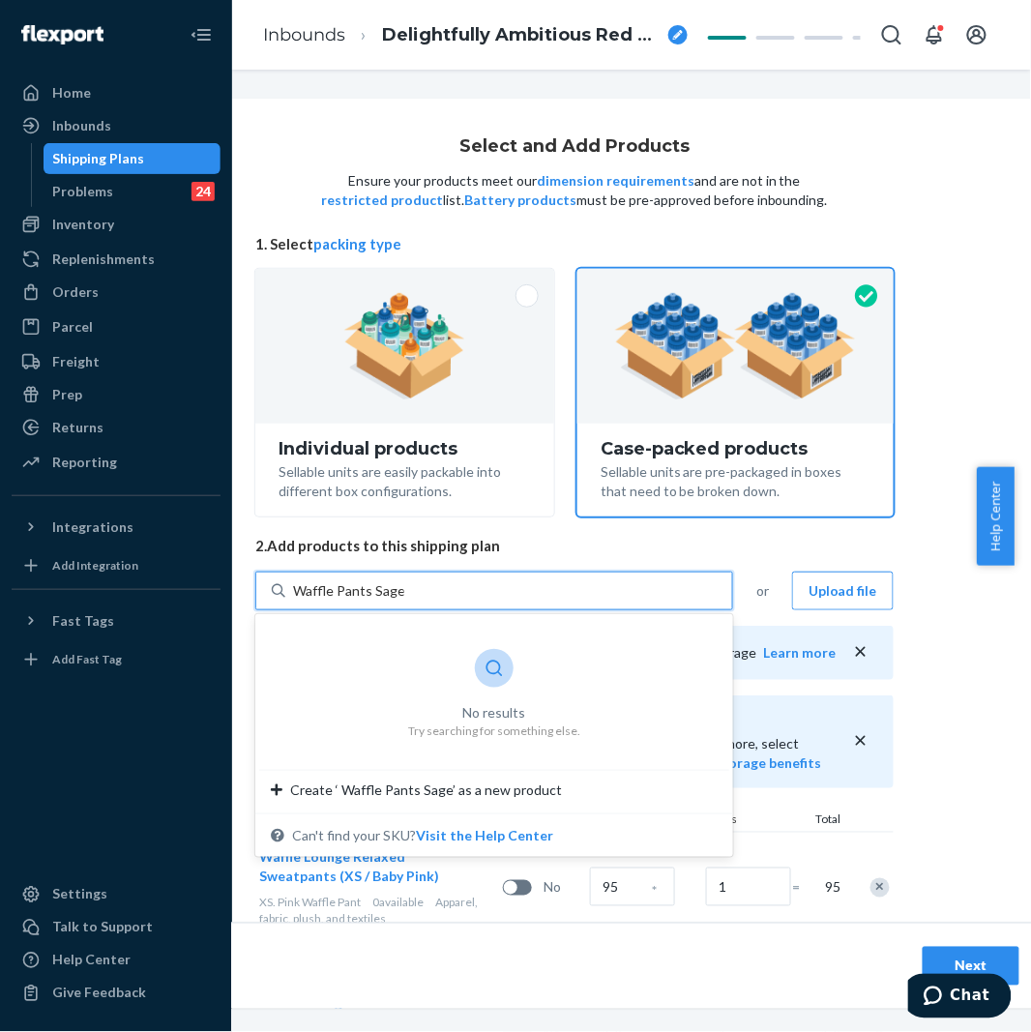
click at [364, 594] on input "Waffle Pants Sage" at bounding box center [348, 590] width 111 height 19
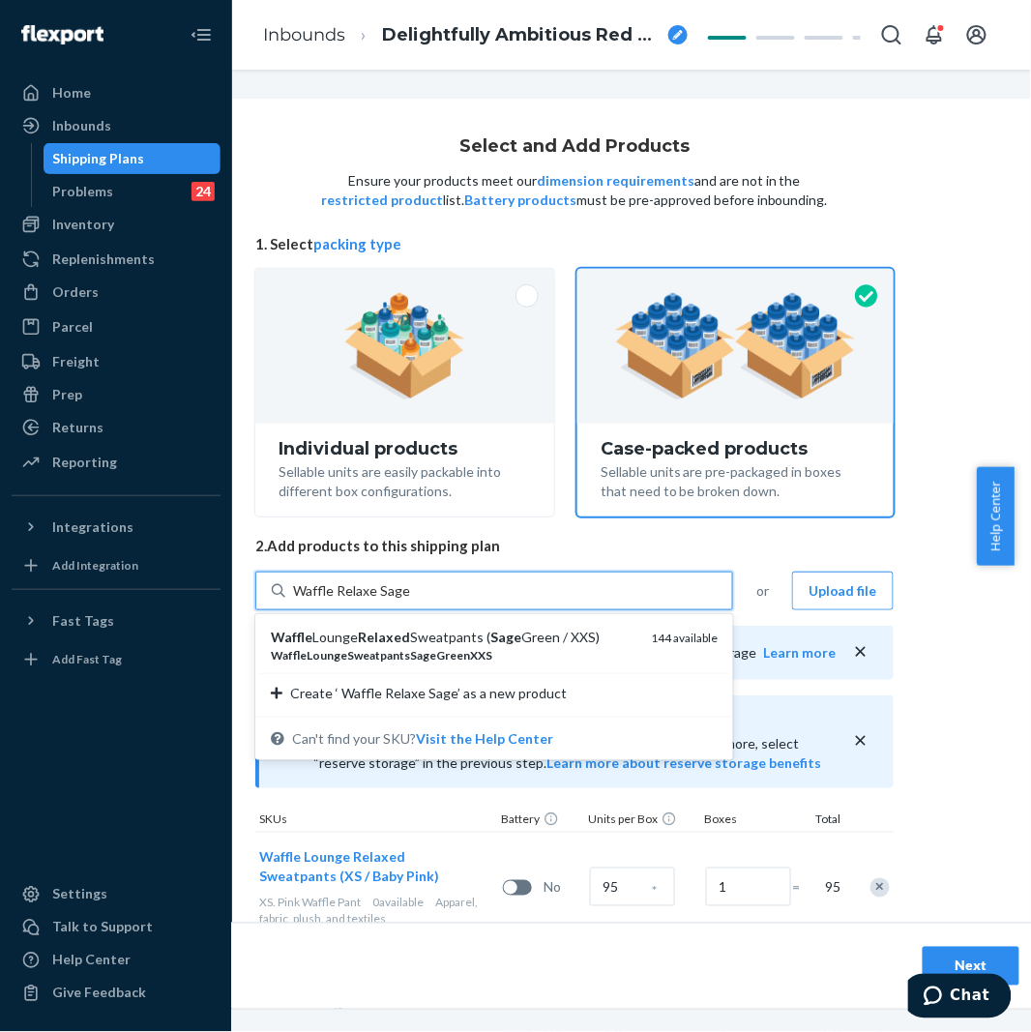
type input "Waffle Relaxed Sage"
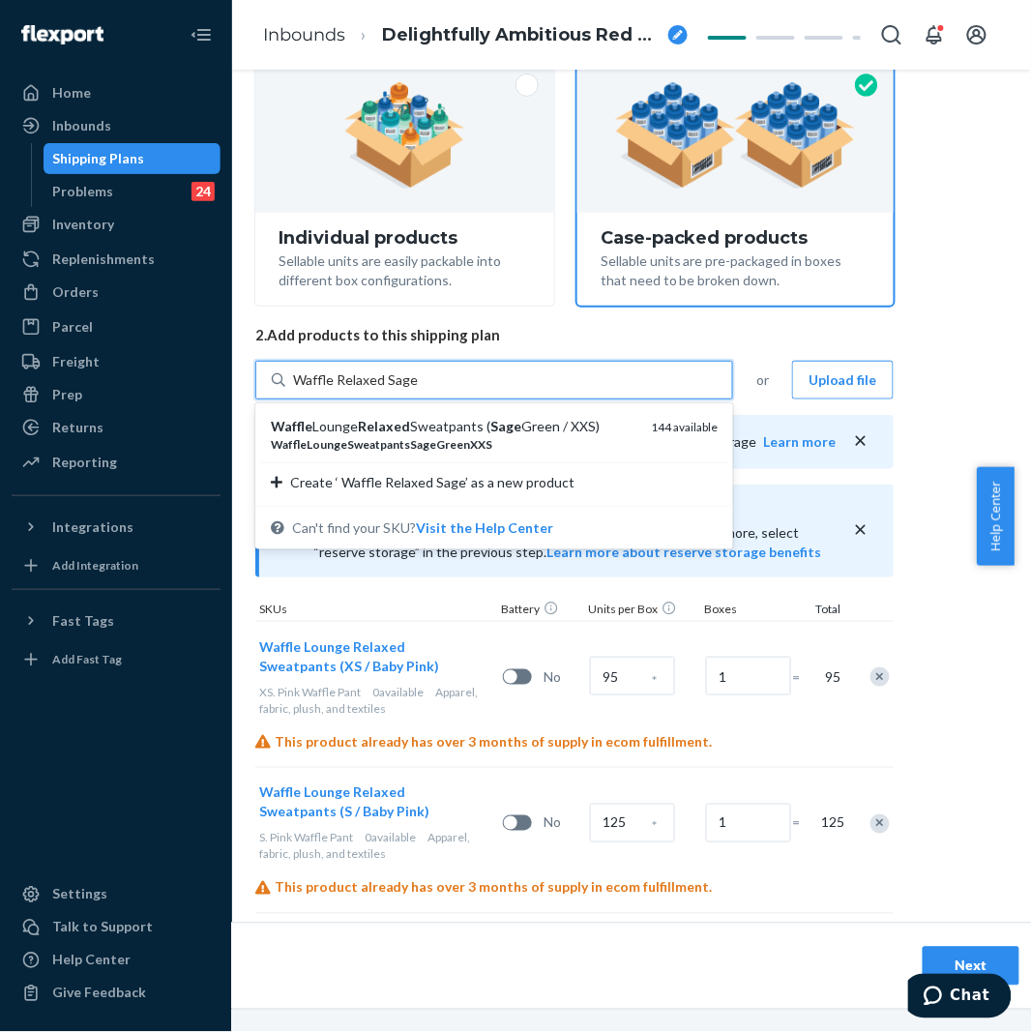
scroll to position [215, 170]
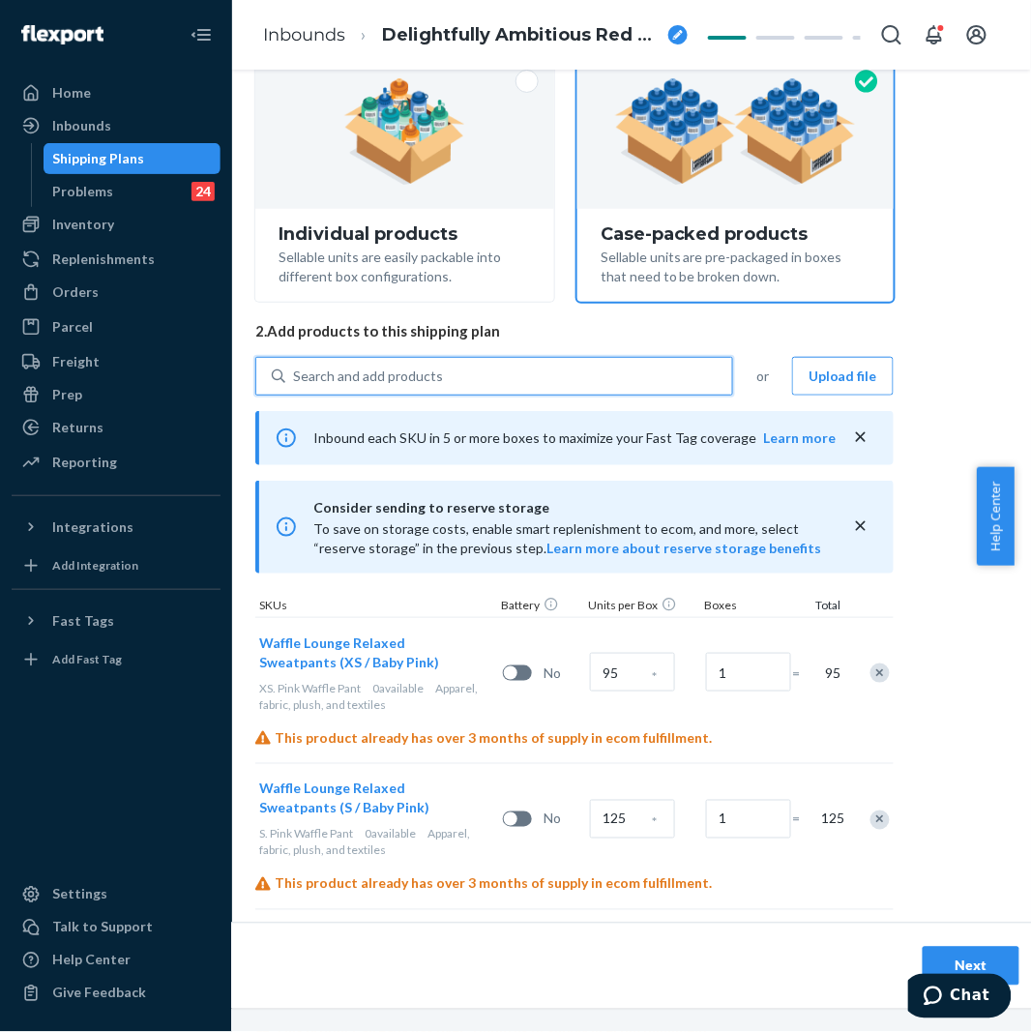
click at [441, 373] on div "Search and add products" at bounding box center [508, 376] width 447 height 35
click at [295, 373] on input "0 results available. Select is focused ,type to refine list, press Down to open…" at bounding box center [294, 375] width 2 height 19
paste input "Waffle Relaxed Sage"
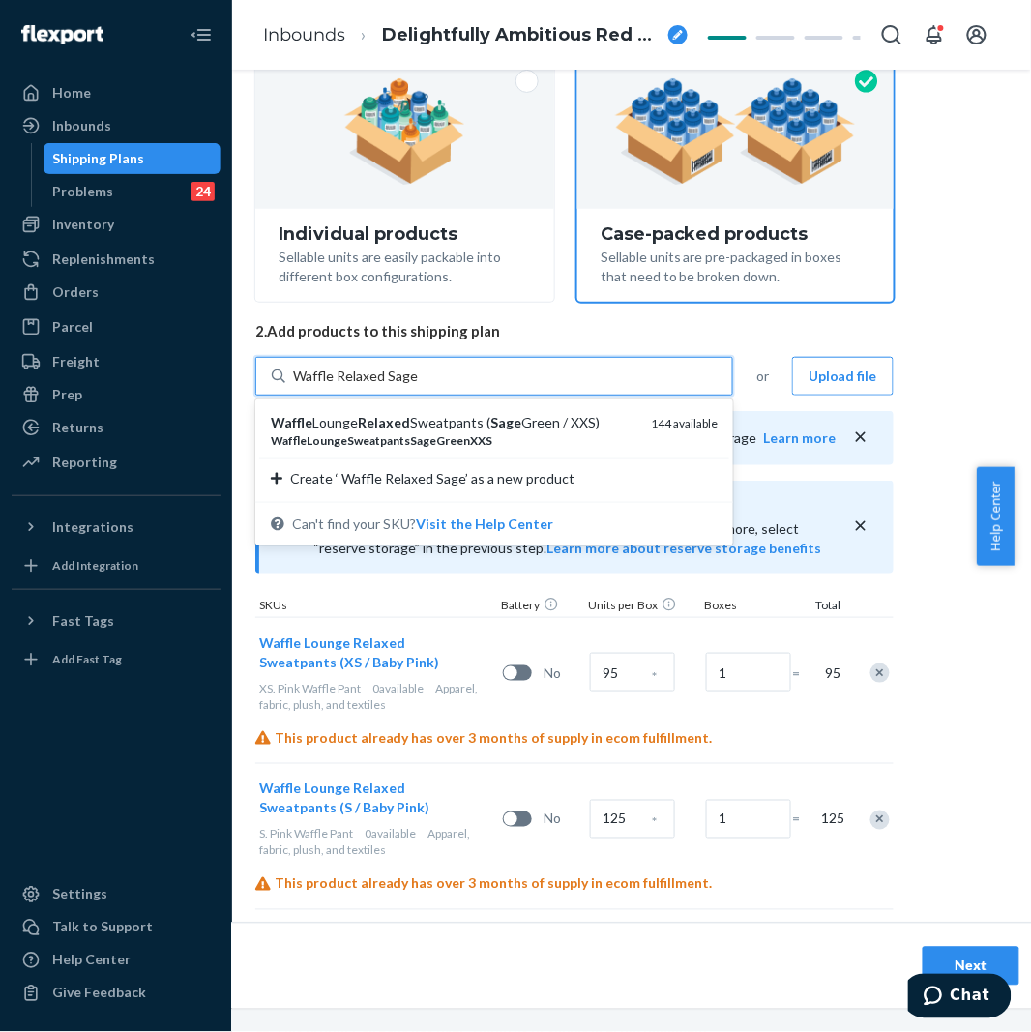
click at [336, 378] on input "Waffle Relaxed Sage" at bounding box center [355, 375] width 125 height 19
type input "Waffle lounge Relaxed Sage"
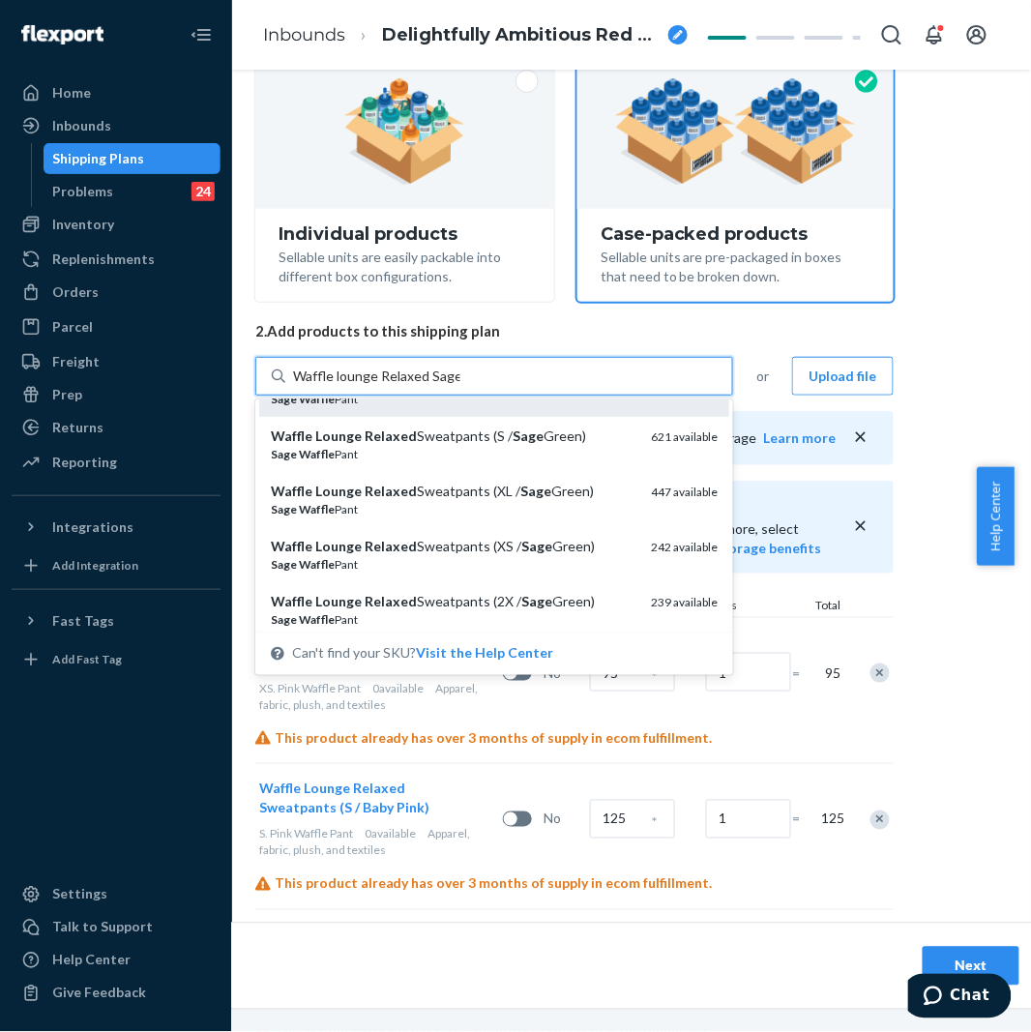
scroll to position [107, 0]
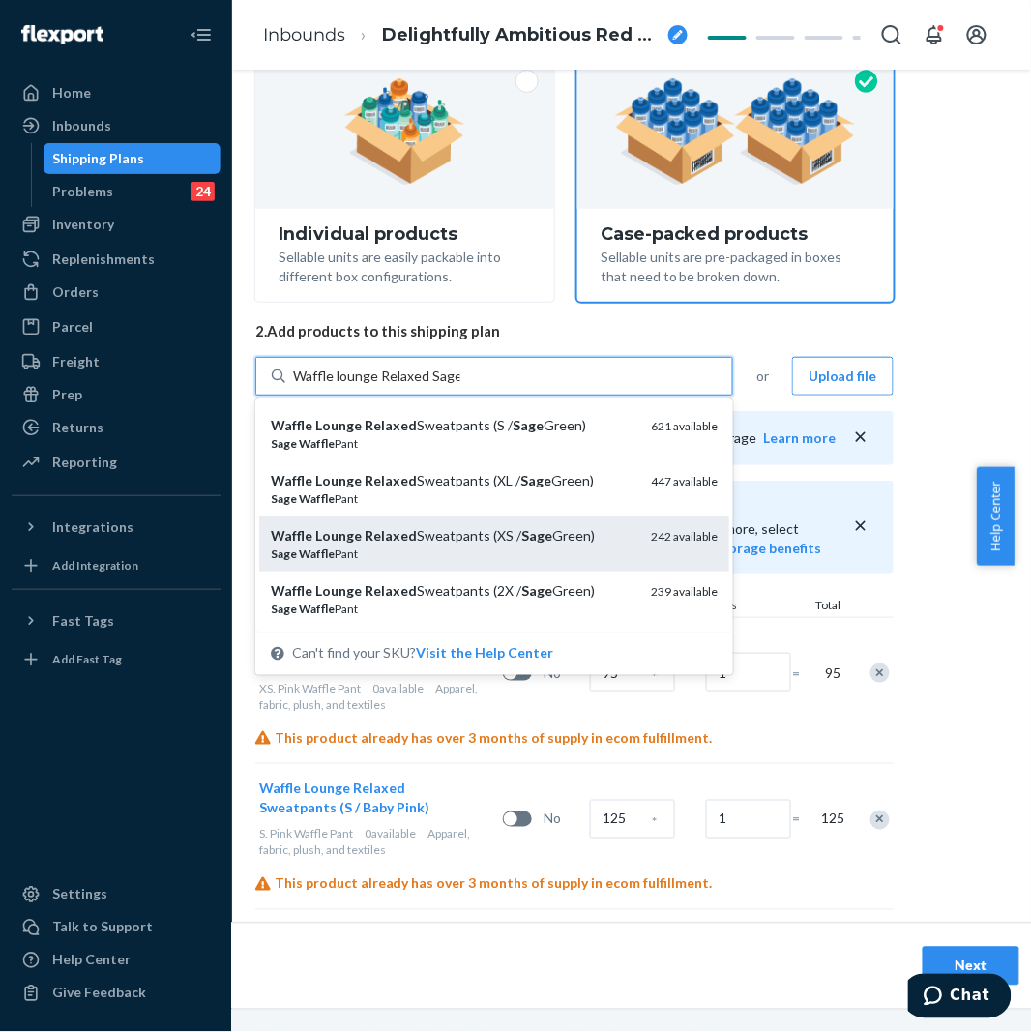
click at [508, 533] on div "Waffle Lounge Relaxed Sweatpants (XS / Sage Green)" at bounding box center [453, 535] width 365 height 19
click at [460, 386] on input "Waffle lounge Relaxed Sage" at bounding box center [376, 375] width 167 height 19
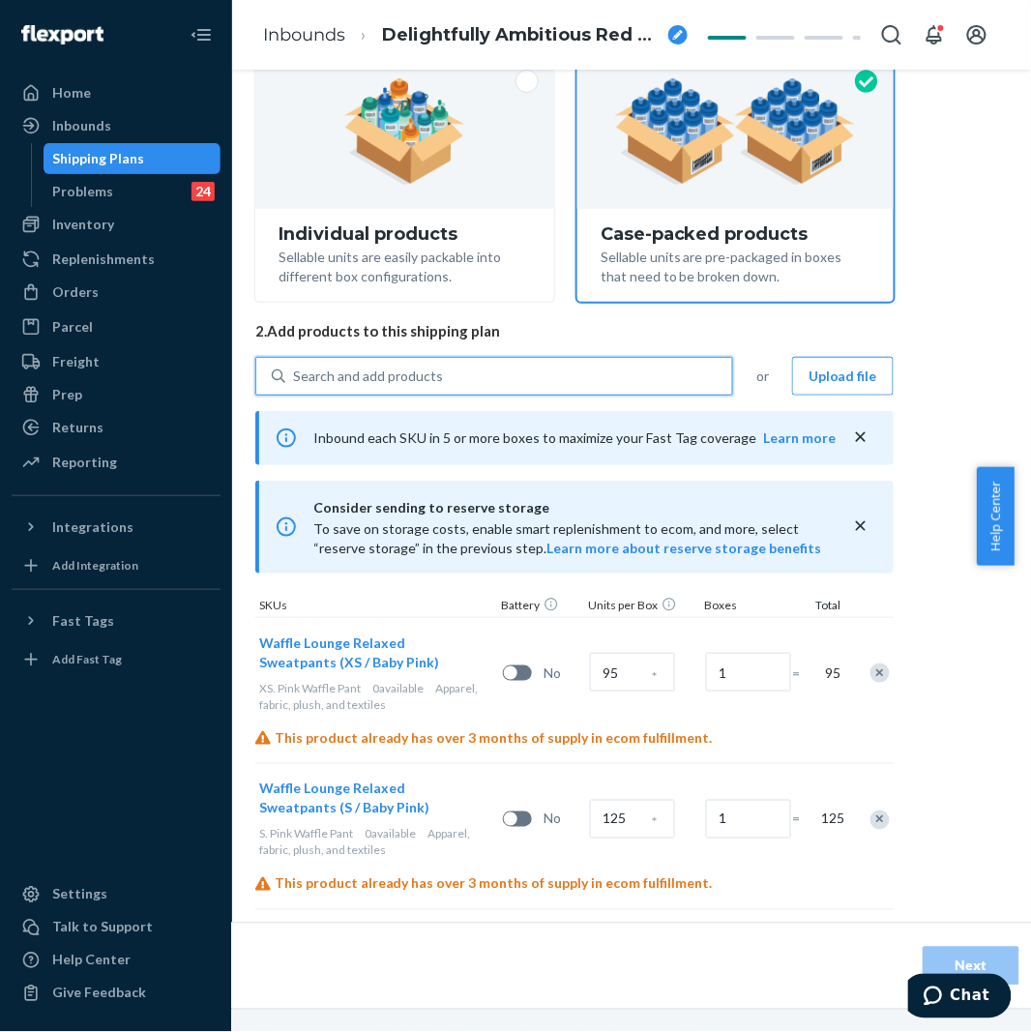
click at [461, 377] on div "Search and add products" at bounding box center [508, 376] width 447 height 35
click at [295, 377] on input "0 results available. Use Up and Down to choose options, press Enter to select t…" at bounding box center [294, 375] width 2 height 19
paste input "Waffle lounge Relaxed Sage"
type input "Waffle lounge Relaxed Sage"
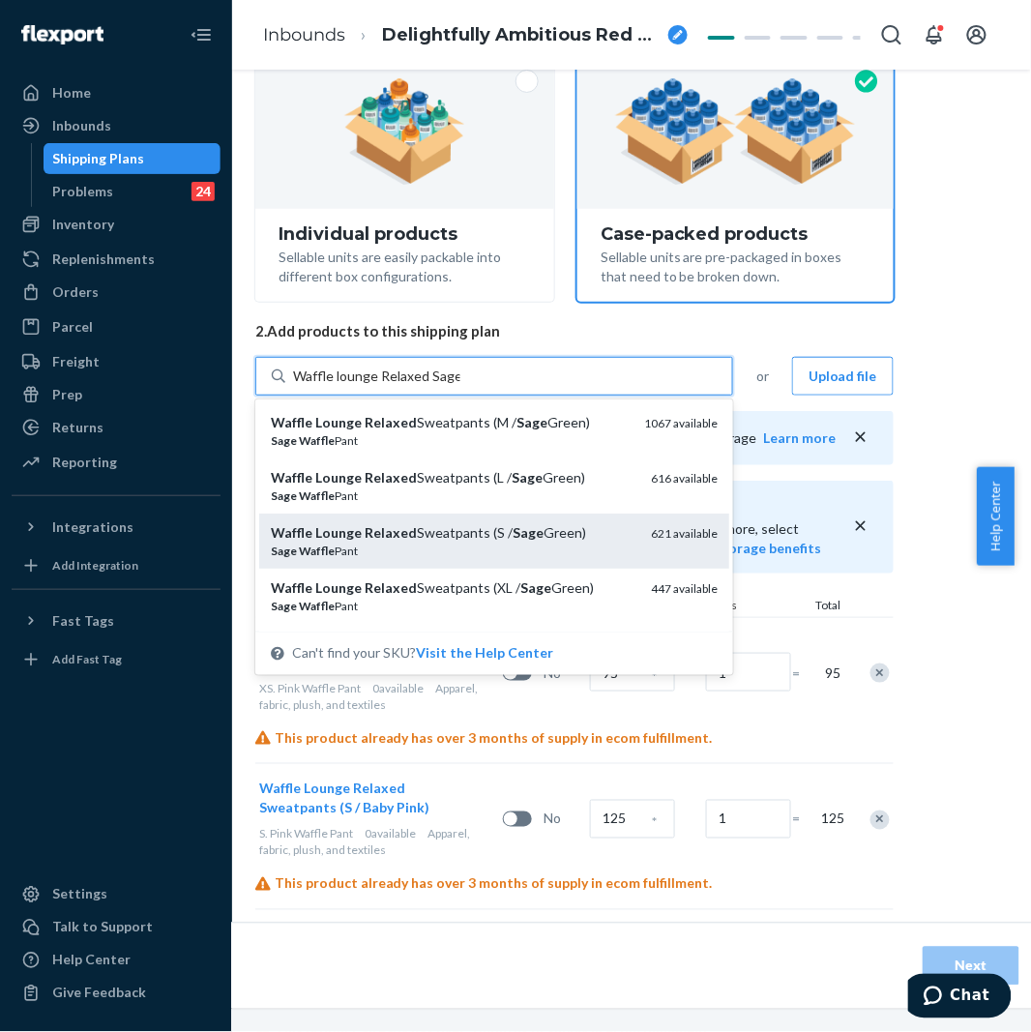
click at [535, 528] on div "Waffle Lounge Relaxed Sweatpants (S / Sage Green)" at bounding box center [453, 532] width 365 height 19
click at [460, 386] on input "Waffle lounge Relaxed Sage" at bounding box center [376, 375] width 167 height 19
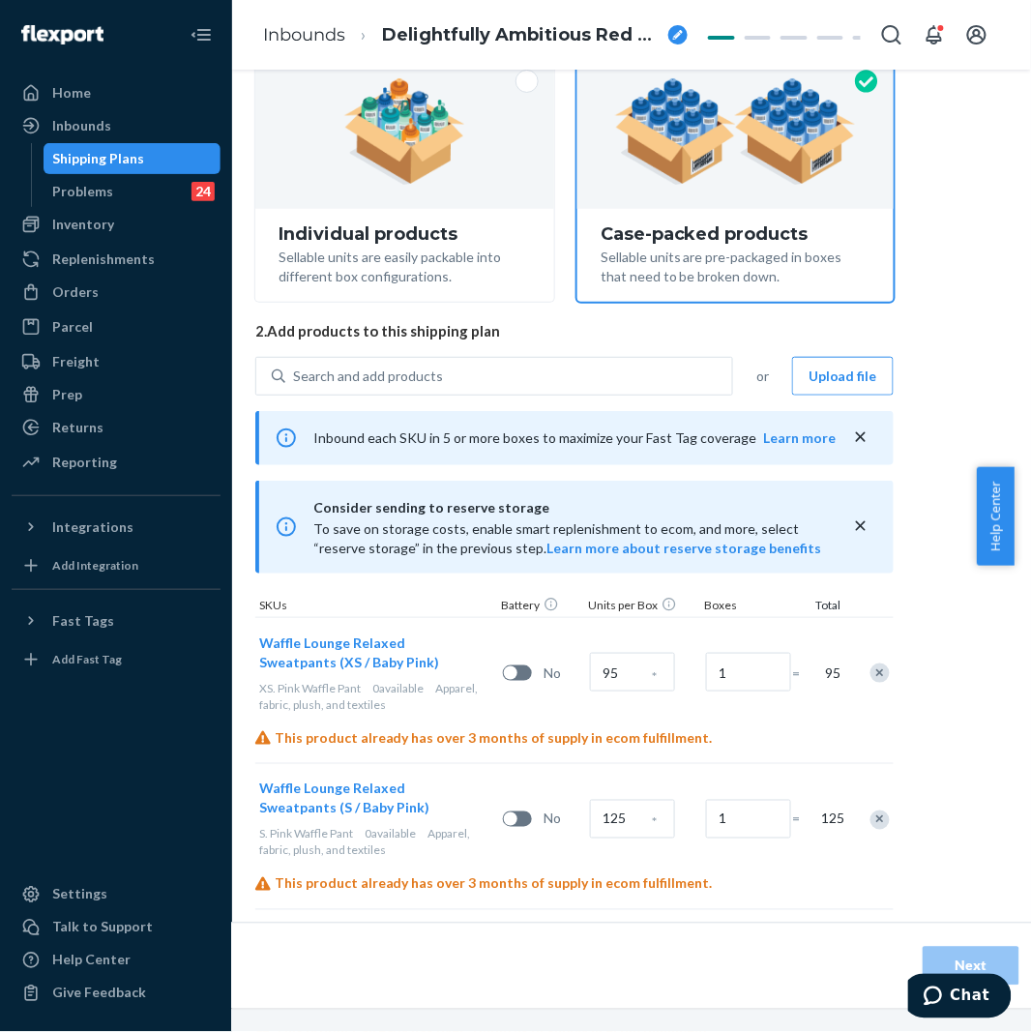
click at [525, 399] on div "Search and add products or Upload file Inbound each SKU in 5 or more boxes to m…" at bounding box center [574, 1004] width 638 height 1294
click at [526, 351] on div "Select and Add Products Ensure your products meet our dimension requirements an…" at bounding box center [574, 794] width 638 height 1743
paste input "Waffle lounge Relaxed Sage"
click at [472, 372] on div "Search and add products" at bounding box center [508, 376] width 447 height 35
click at [295, 372] on input "Search and add products" at bounding box center [294, 375] width 2 height 19
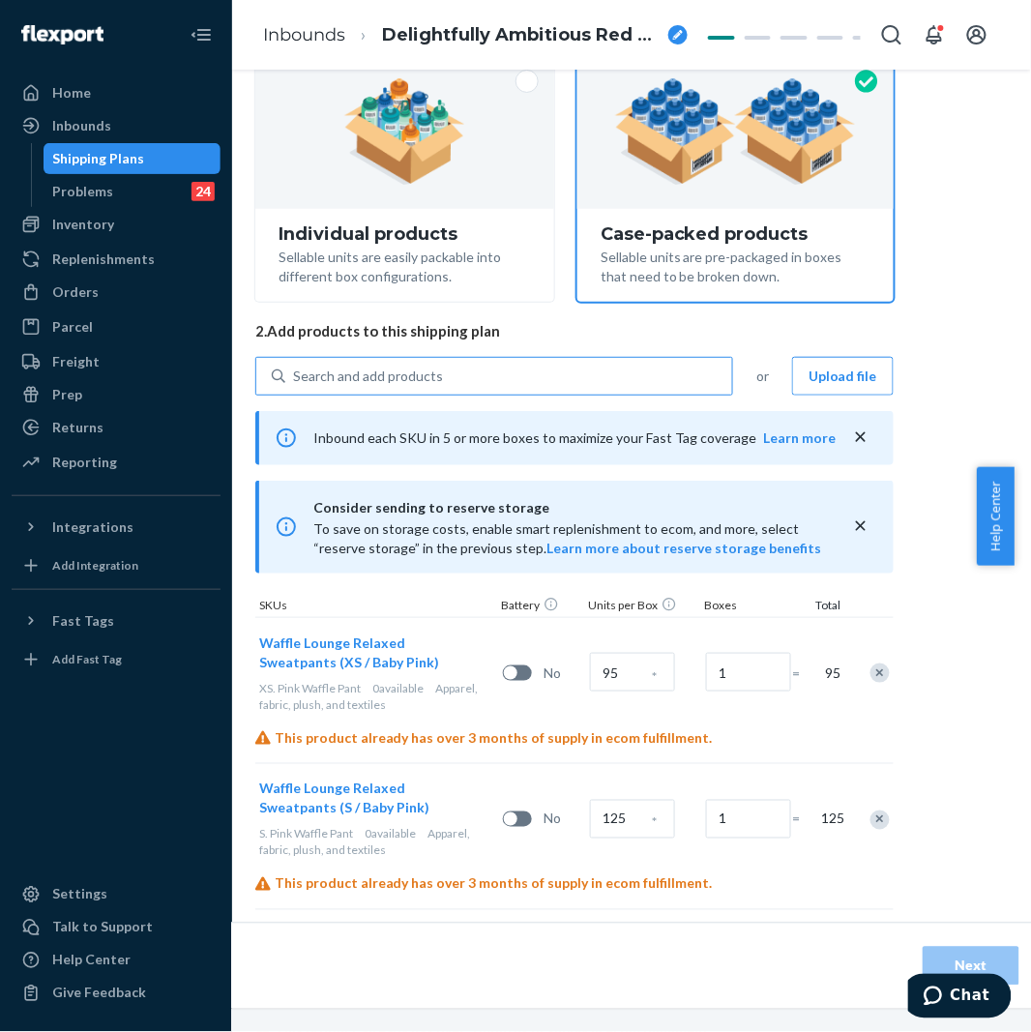
type input "Waffle lounge Relaxed Sage"
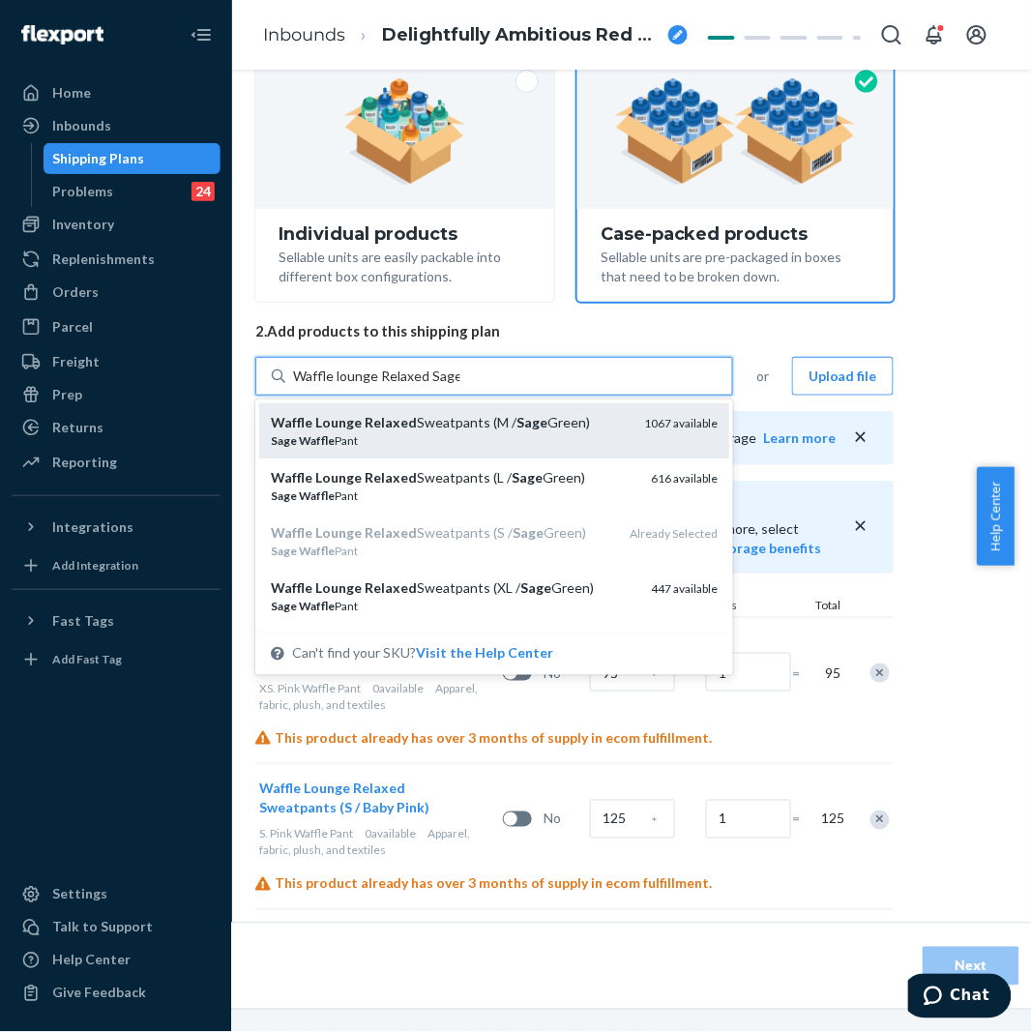
click at [495, 440] on div "Sage Waffle Pant" at bounding box center [450, 440] width 358 height 16
click at [460, 386] on input "Waffle lounge Relaxed Sage" at bounding box center [376, 375] width 167 height 19
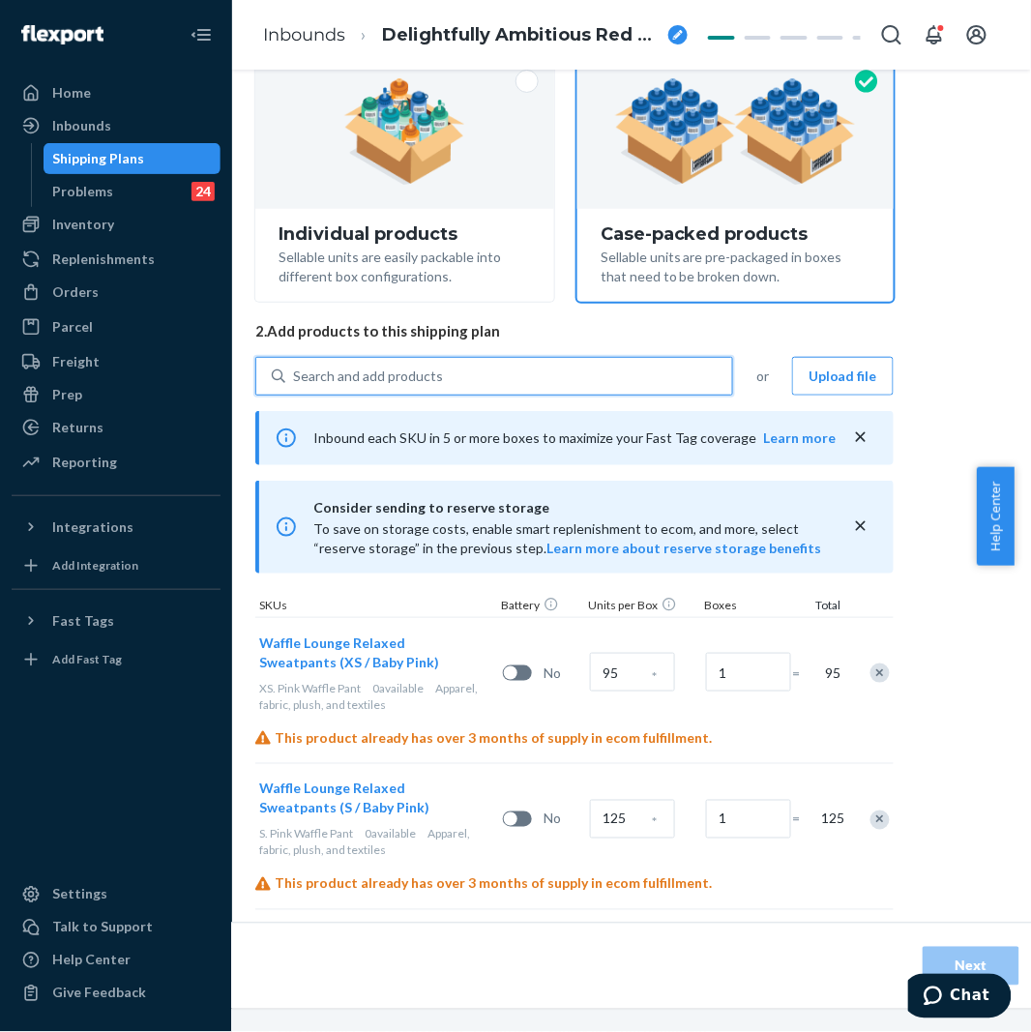
click at [524, 382] on div "Search and add products" at bounding box center [508, 376] width 447 height 35
click at [295, 382] on input "0 results available. Select is focused ,type to refine list, press Down to open…" at bounding box center [294, 375] width 2 height 19
paste input "Waffle lounge Relaxed Sage"
type input "Waffle lounge Relaxed Sage"
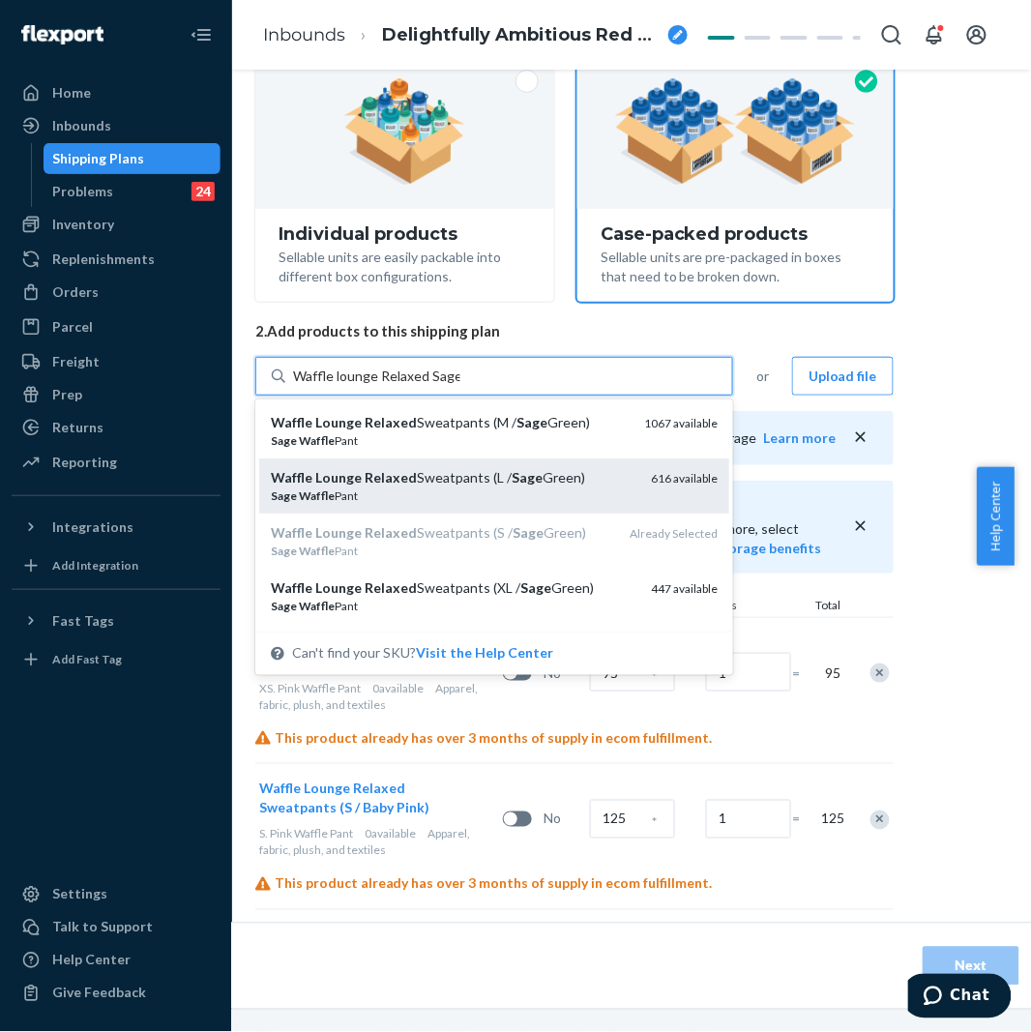
click at [522, 478] on em "Sage" at bounding box center [527, 477] width 31 height 16
click at [460, 386] on input "Waffle lounge Relaxed Sage" at bounding box center [376, 375] width 167 height 19
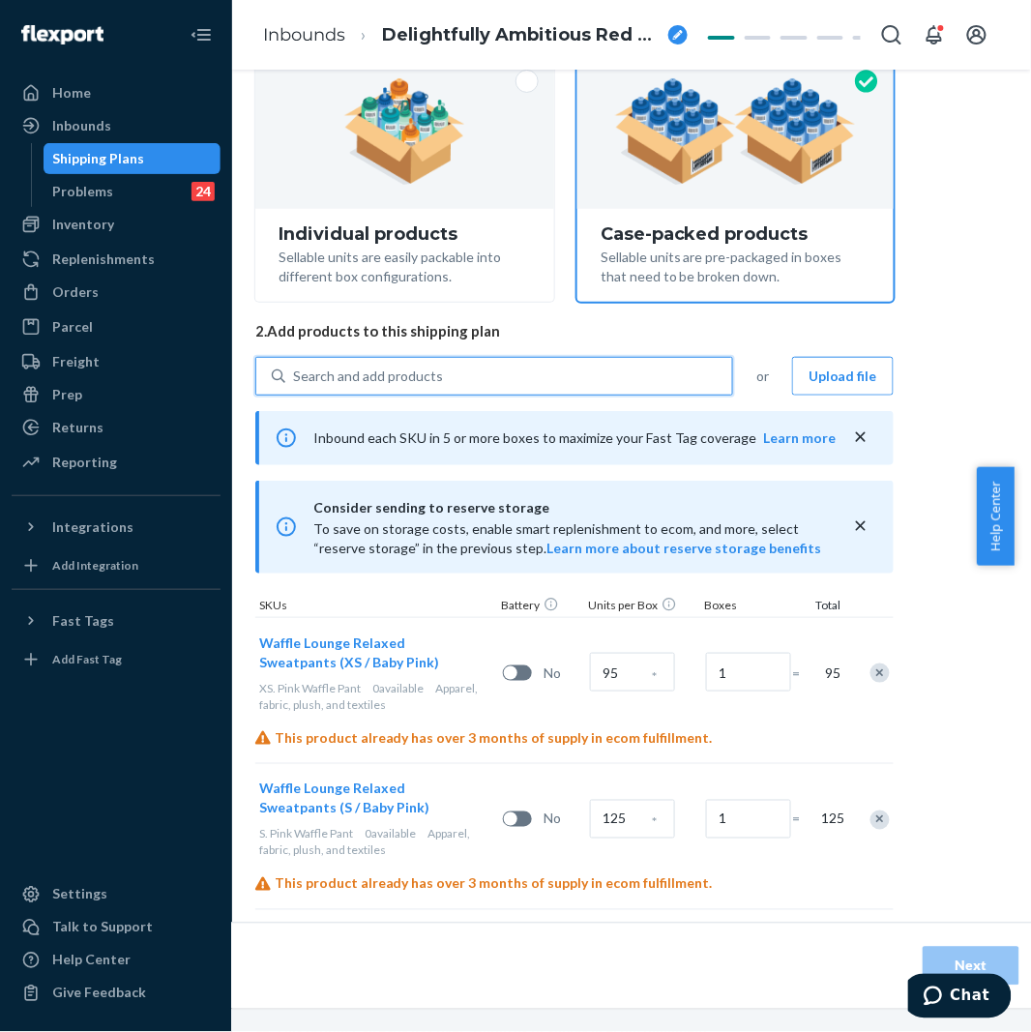
click at [524, 365] on div "Search and add products" at bounding box center [508, 376] width 447 height 35
click at [295, 366] on input "0 results available. Use Up and Down to choose options, press Enter to select t…" at bounding box center [294, 375] width 2 height 19
paste input "Waffle lounge Relaxed Sage"
type input "Waffle lounge Relaxed Sage"
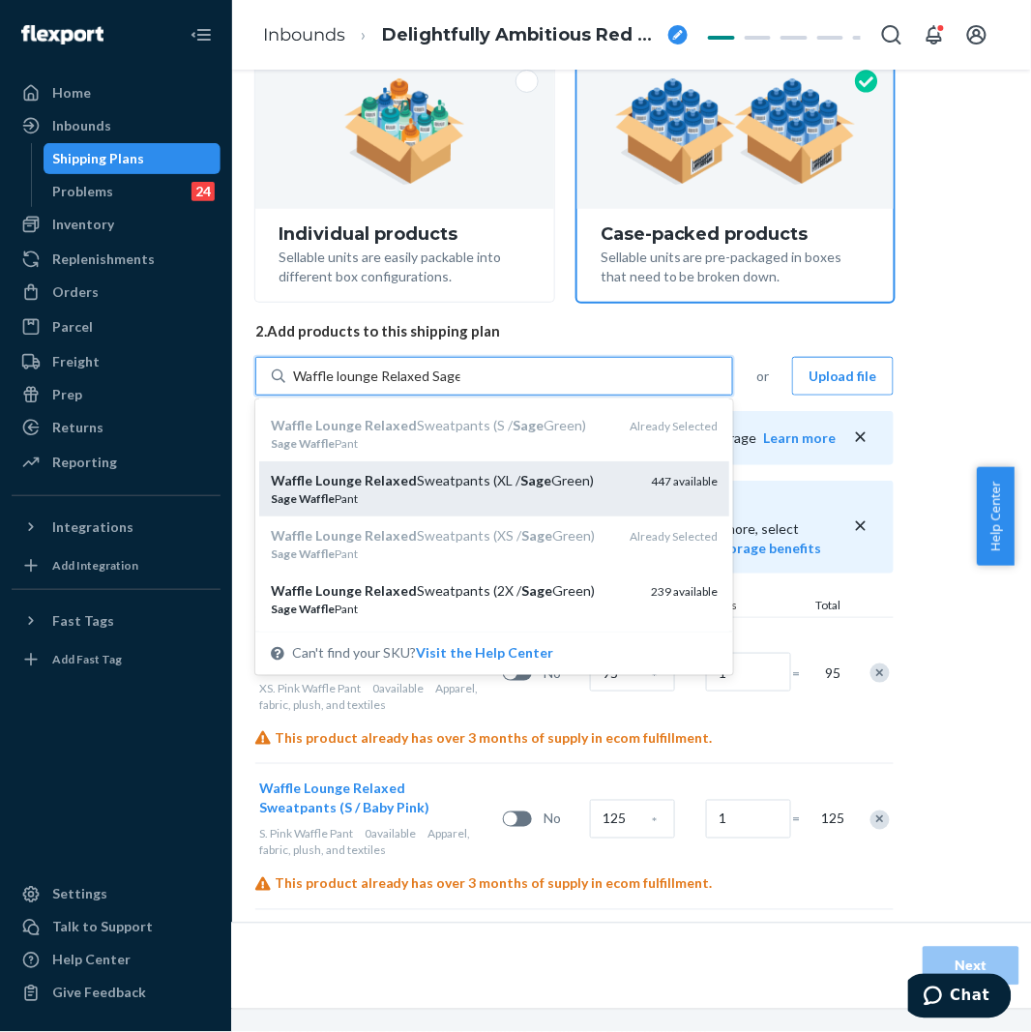
click at [547, 496] on div "Sage Waffle Pant" at bounding box center [453, 498] width 365 height 16
click at [460, 386] on input "Waffle lounge Relaxed Sage" at bounding box center [376, 375] width 167 height 19
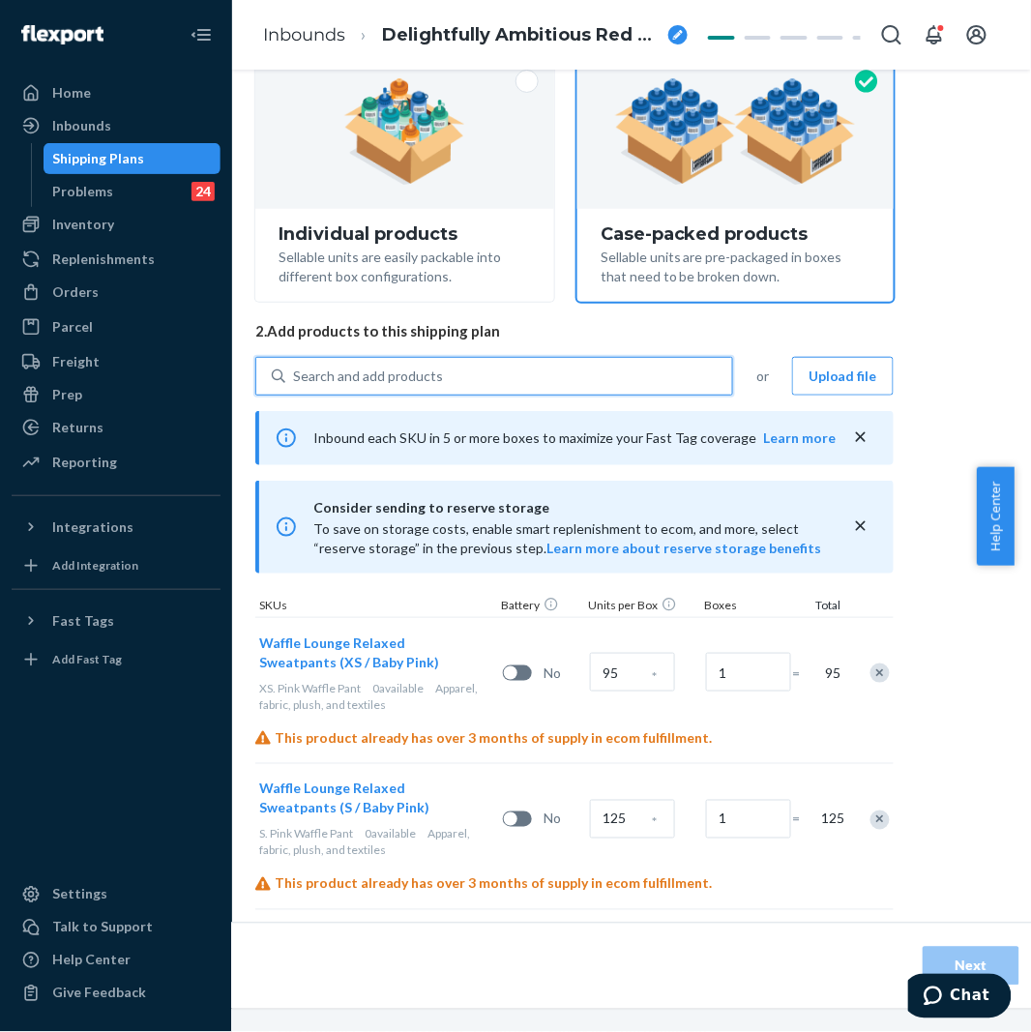
click at [535, 380] on div "Search and add products" at bounding box center [508, 376] width 447 height 35
click at [295, 380] on input "0 results available. Use Up and Down to choose options, press Enter to select t…" at bounding box center [294, 375] width 2 height 19
paste input "Waffle lounge Relaxed Sage"
type input "Waffle lounge Relaxed Sage"
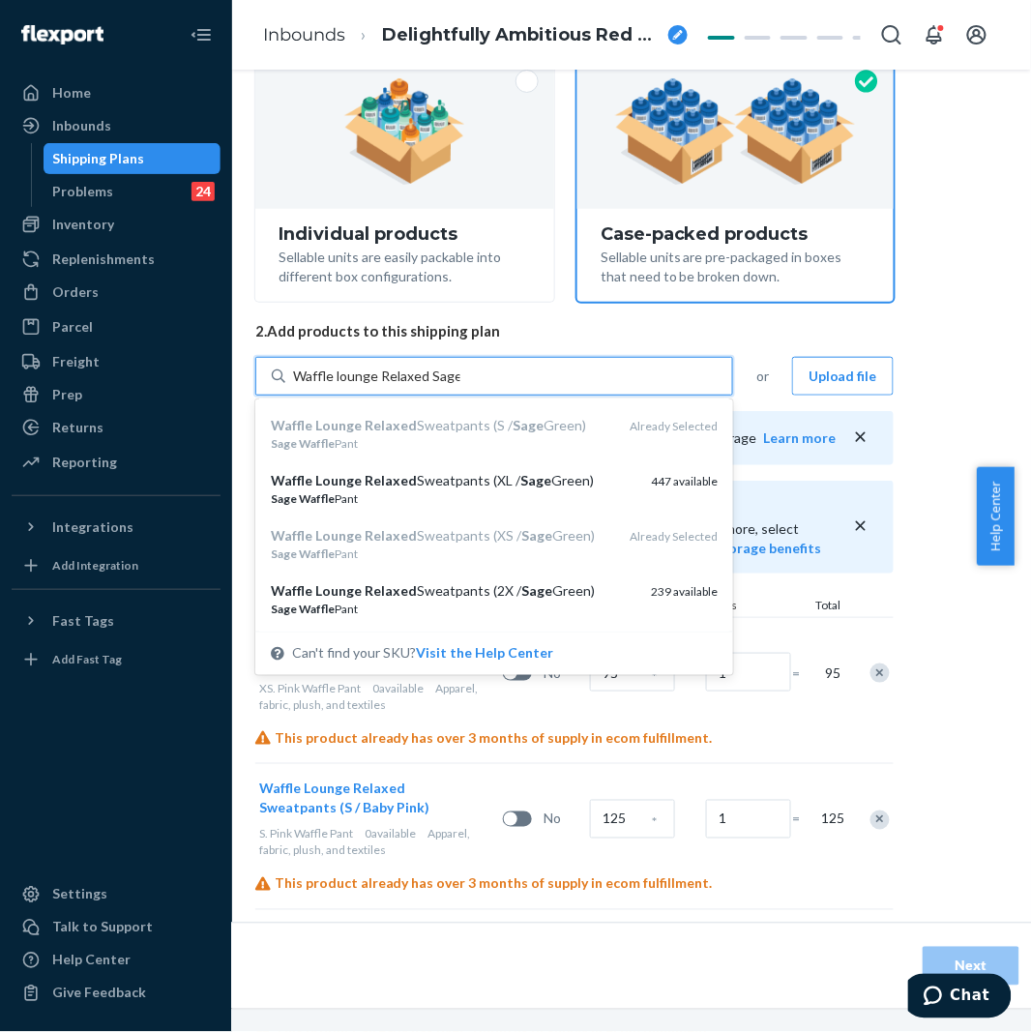
scroll to position [215, 0]
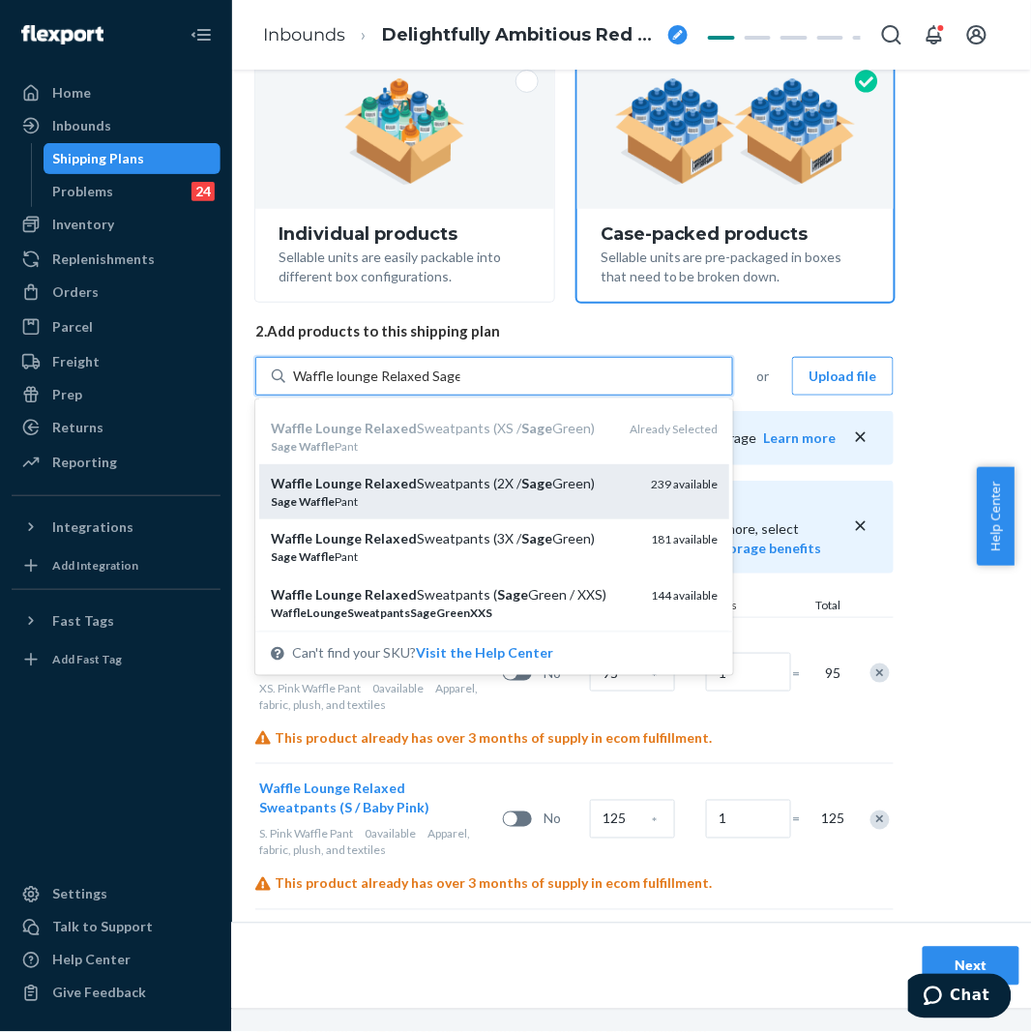
click at [536, 490] on div "Waffle Lounge Relaxed Sweatpants (2X / Sage Green)" at bounding box center [453, 483] width 365 height 19
click at [460, 386] on input "Waffle lounge Relaxed Sage" at bounding box center [376, 375] width 167 height 19
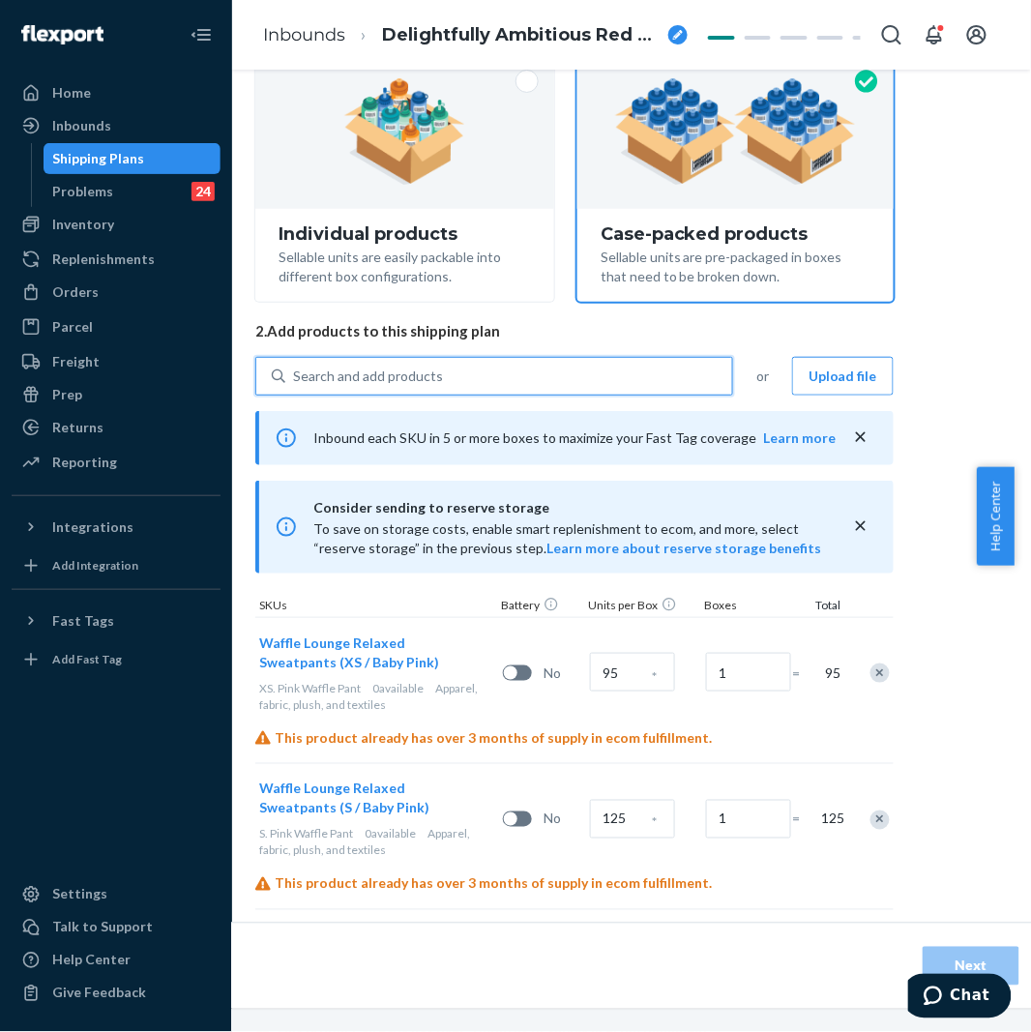
click at [526, 372] on div "Search and add products" at bounding box center [508, 376] width 447 height 35
click at [295, 372] on input "0 results available. Select is focused ,type to refine list, press Down to open…" at bounding box center [294, 375] width 2 height 19
paste input "Waffle lounge Relaxed Sage"
type input "Waffle lounge Relaxed Sage"
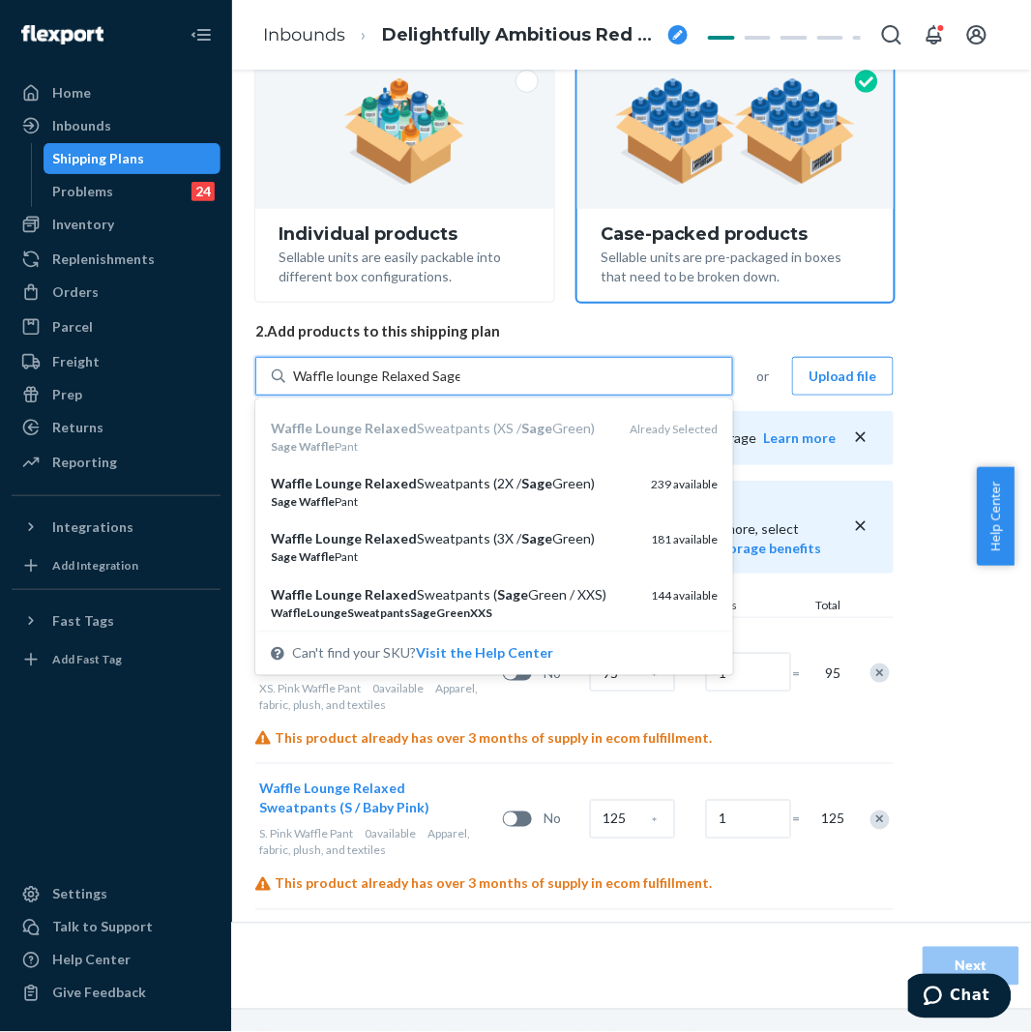
scroll to position [256, 0]
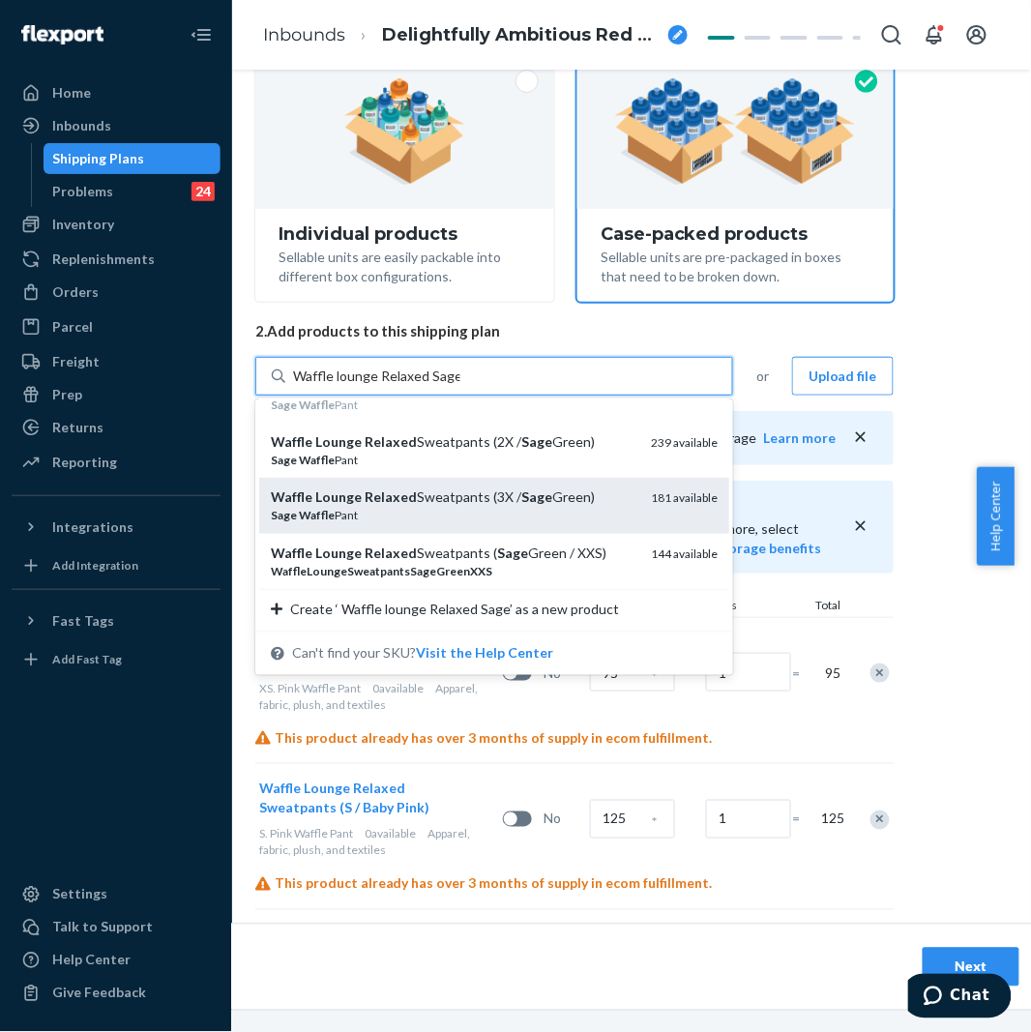
click at [521, 494] on em "Sage" at bounding box center [536, 496] width 31 height 16
click at [460, 386] on input "Waffle lounge Relaxed Sage" at bounding box center [376, 375] width 167 height 19
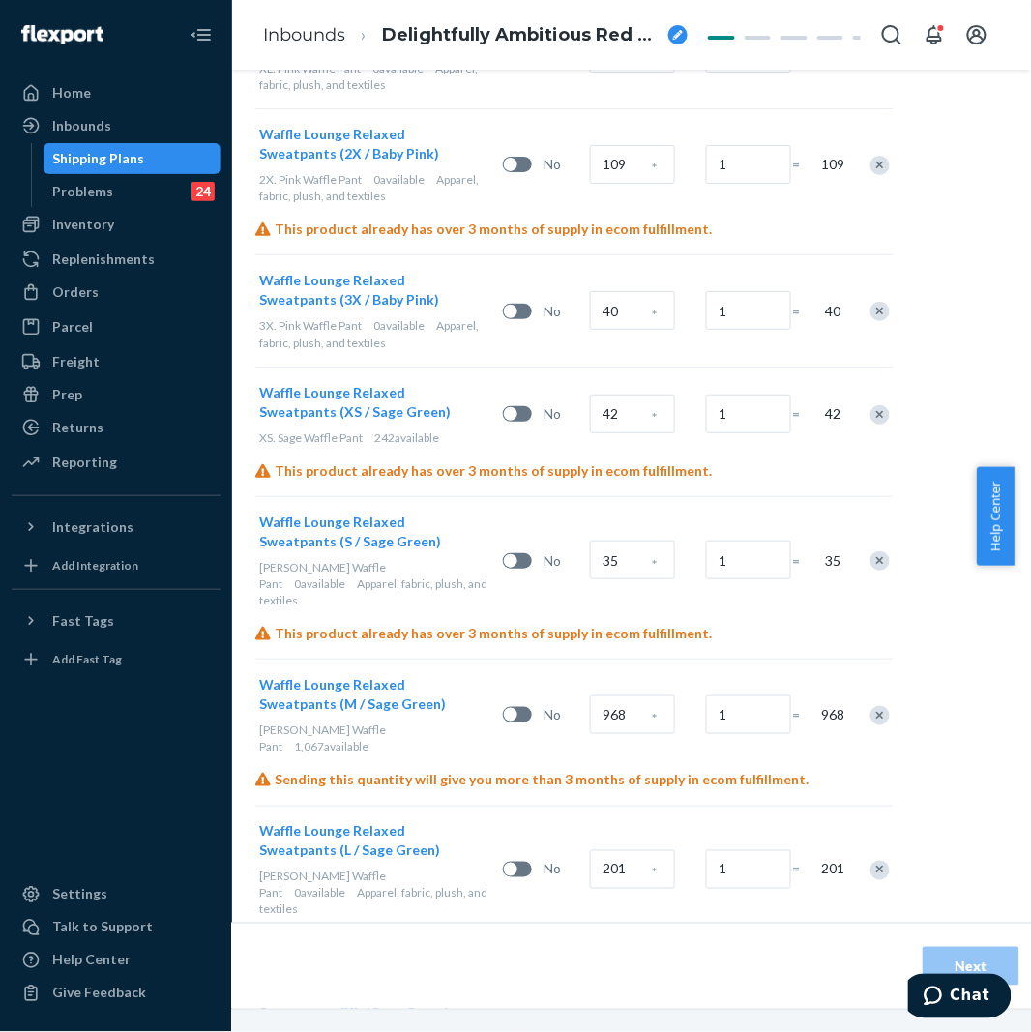
scroll to position [1504, 170]
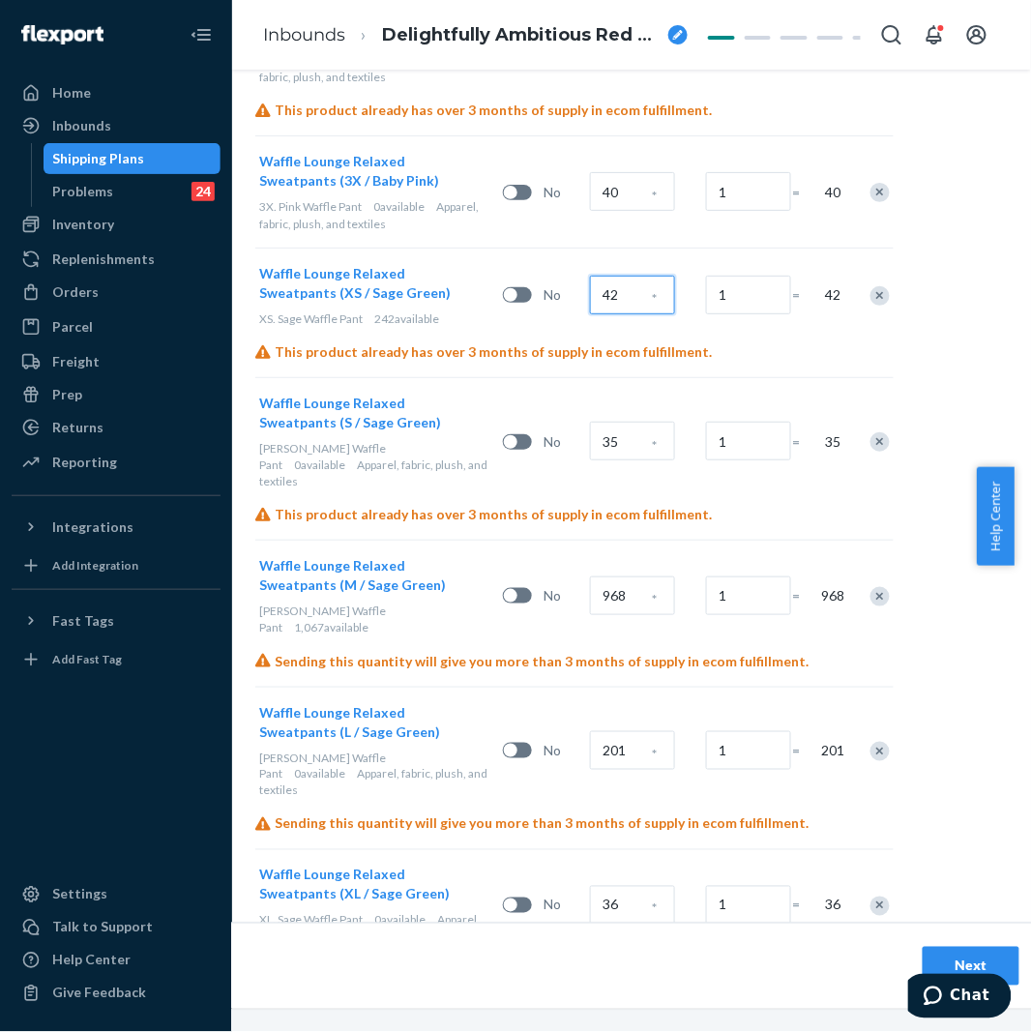
click at [642, 298] on input "42" at bounding box center [632, 295] width 85 height 39
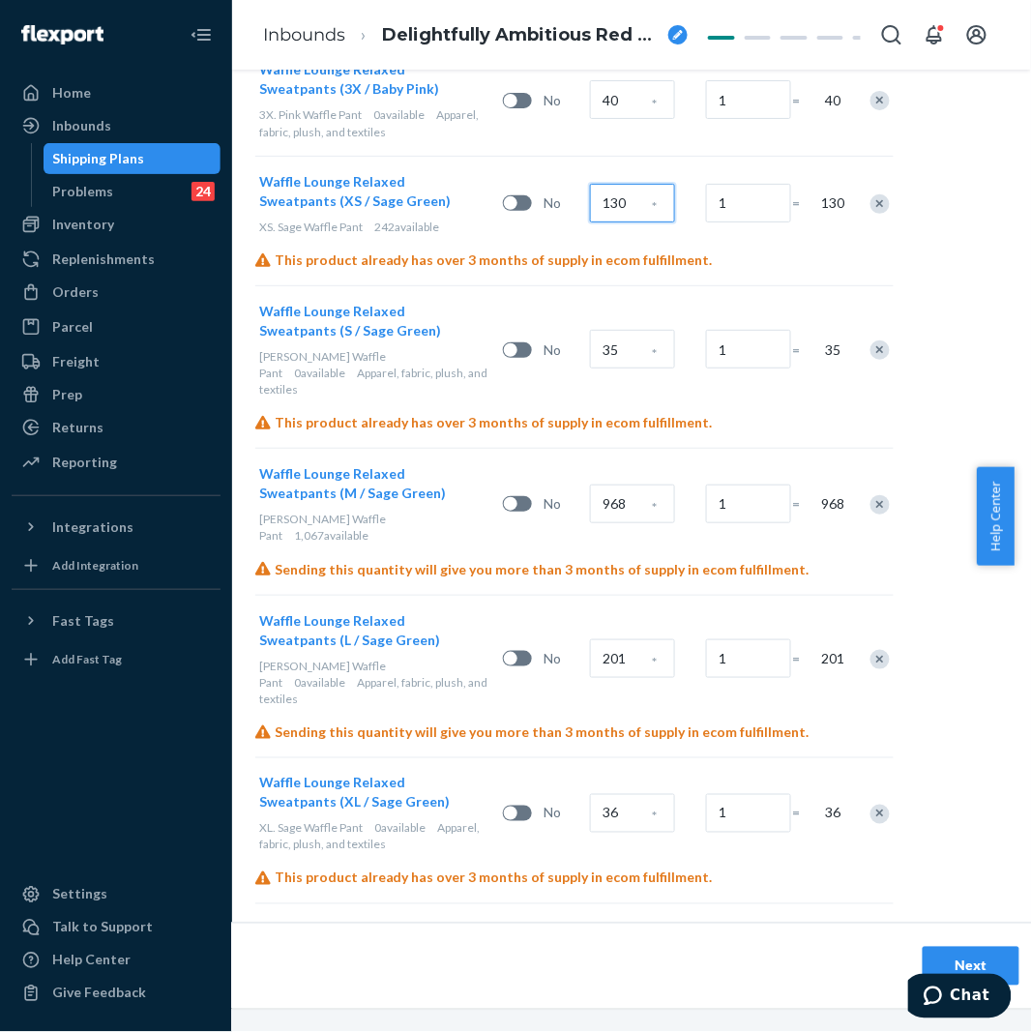
scroll to position [1611, 170]
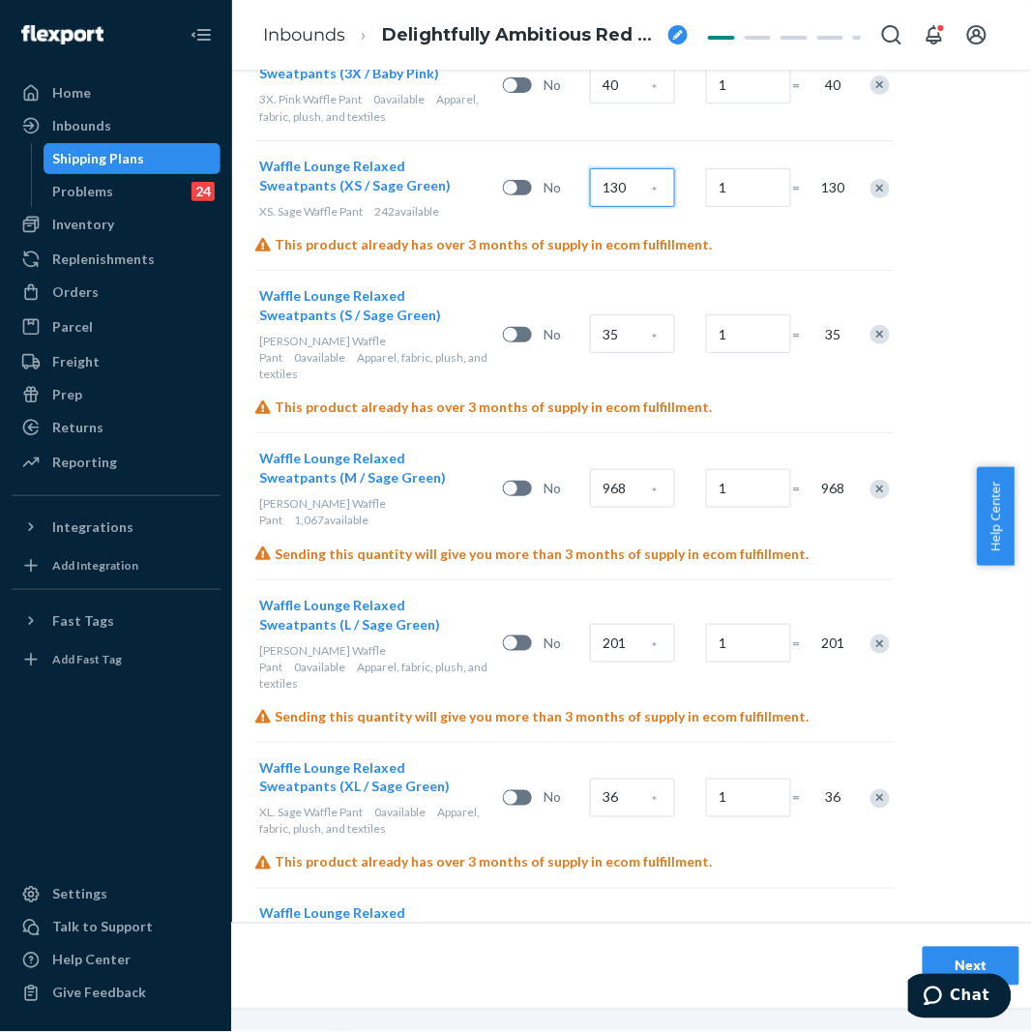
type input "130"
drag, startPoint x: 642, startPoint y: 298, endPoint x: 633, endPoint y: 320, distance: 23.9
click at [633, 320] on div "35 *" at bounding box center [644, 334] width 116 height 78
click at [633, 320] on input "35" at bounding box center [632, 333] width 85 height 39
type input "287"
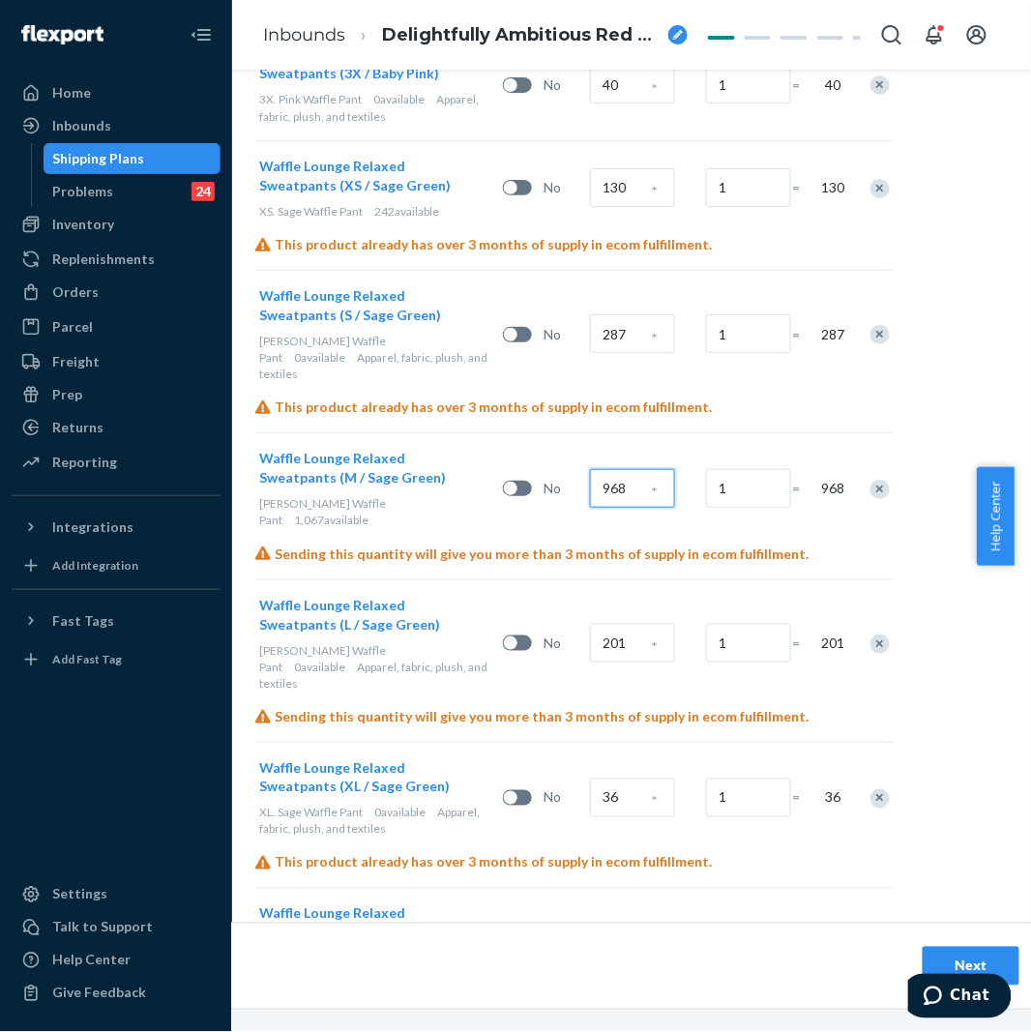
click at [639, 469] on input "968" at bounding box center [632, 488] width 85 height 39
type input "622"
click at [626, 624] on input "201" at bounding box center [632, 643] width 85 height 39
type input "581"
click at [621, 778] on input "36" at bounding box center [632, 797] width 85 height 39
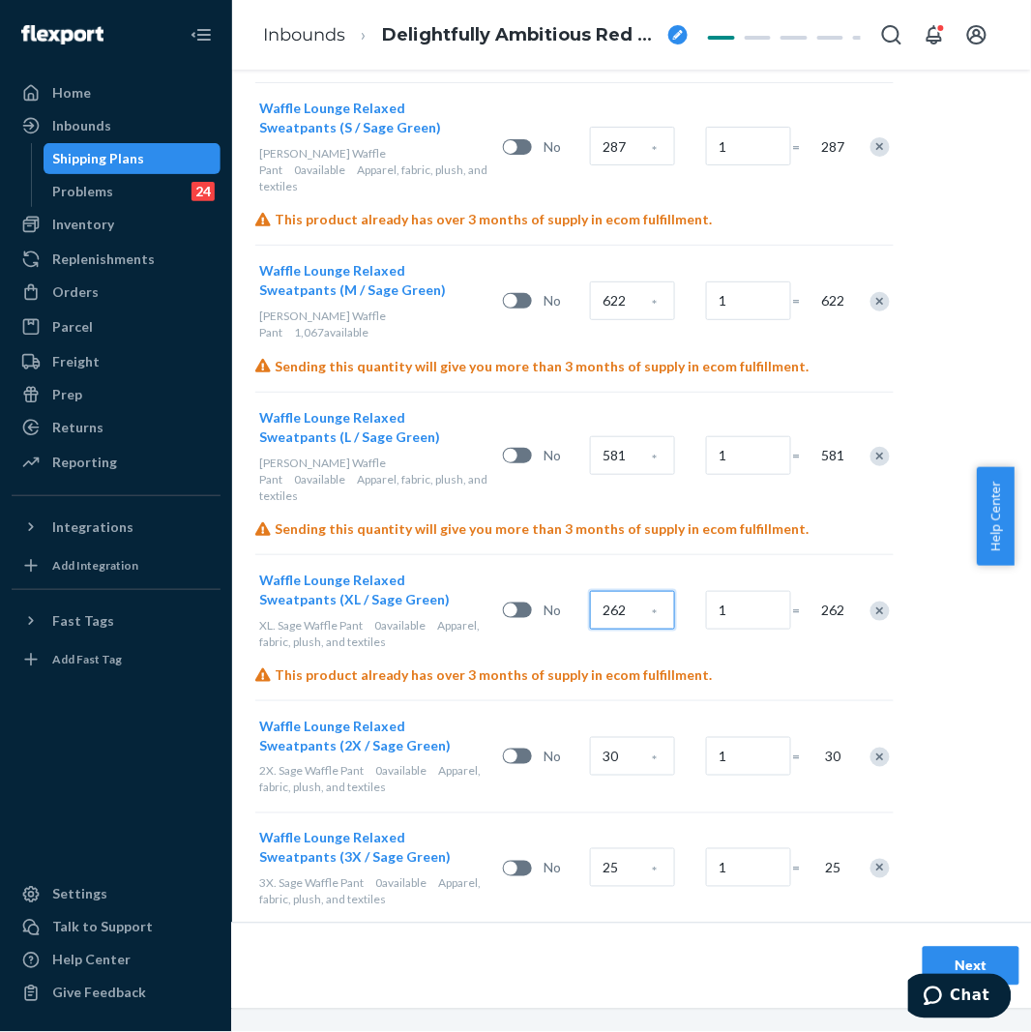
scroll to position [1803, 170]
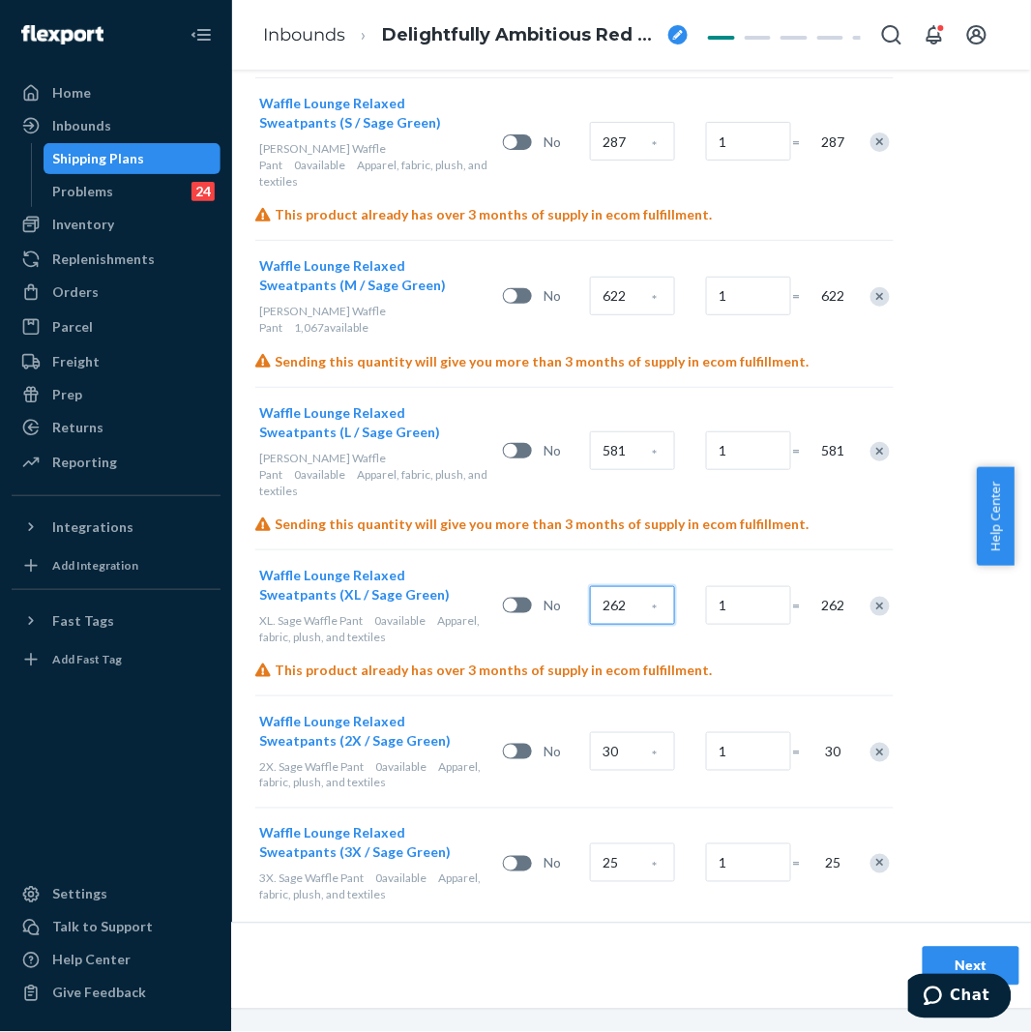
type input "262"
click at [642, 713] on div "30 *" at bounding box center [644, 752] width 116 height 78
click at [623, 728] on div "30" at bounding box center [614, 751] width 48 height 47
click at [623, 732] on input "30" at bounding box center [632, 751] width 85 height 39
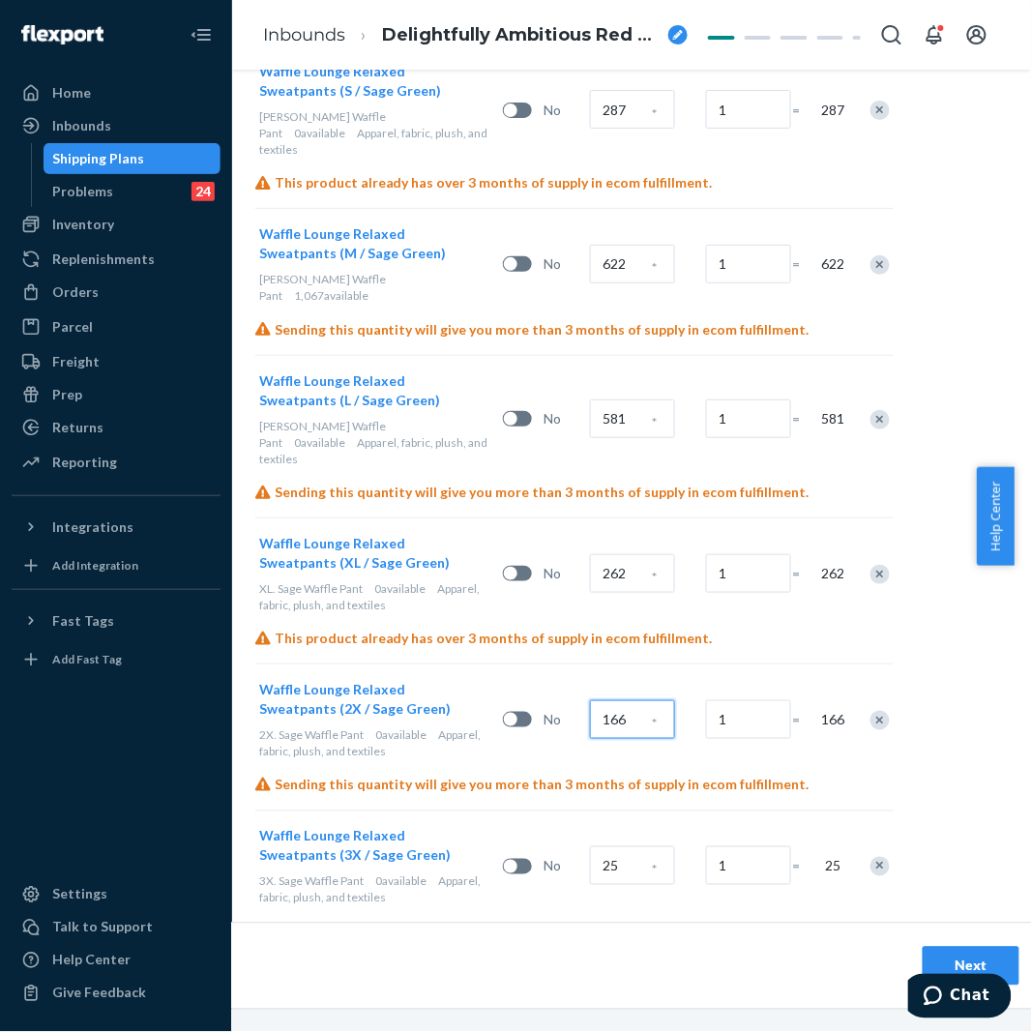
scroll to position [1838, 170]
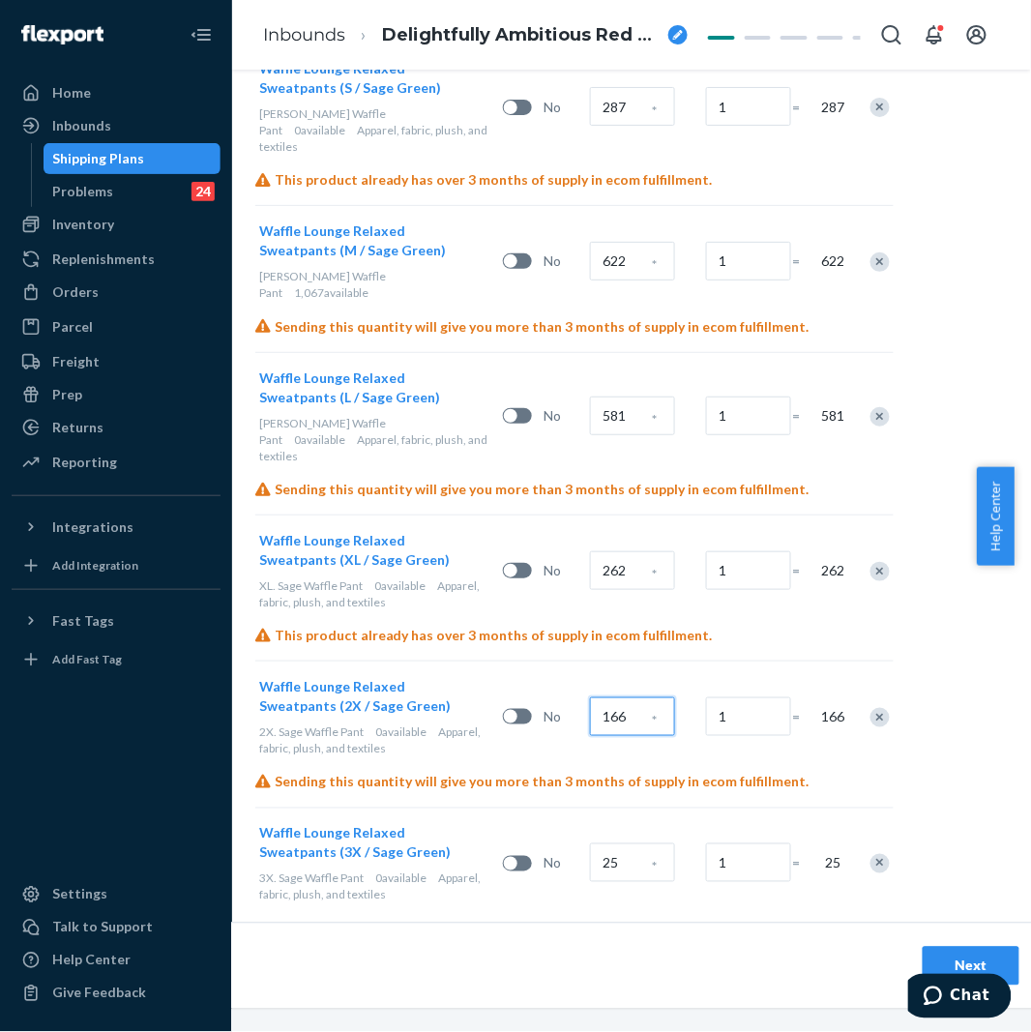
type input "166"
click at [613, 843] on input "25" at bounding box center [632, 862] width 85 height 39
type input "50"
click at [614, 839] on div "50 *" at bounding box center [644, 863] width 116 height 78
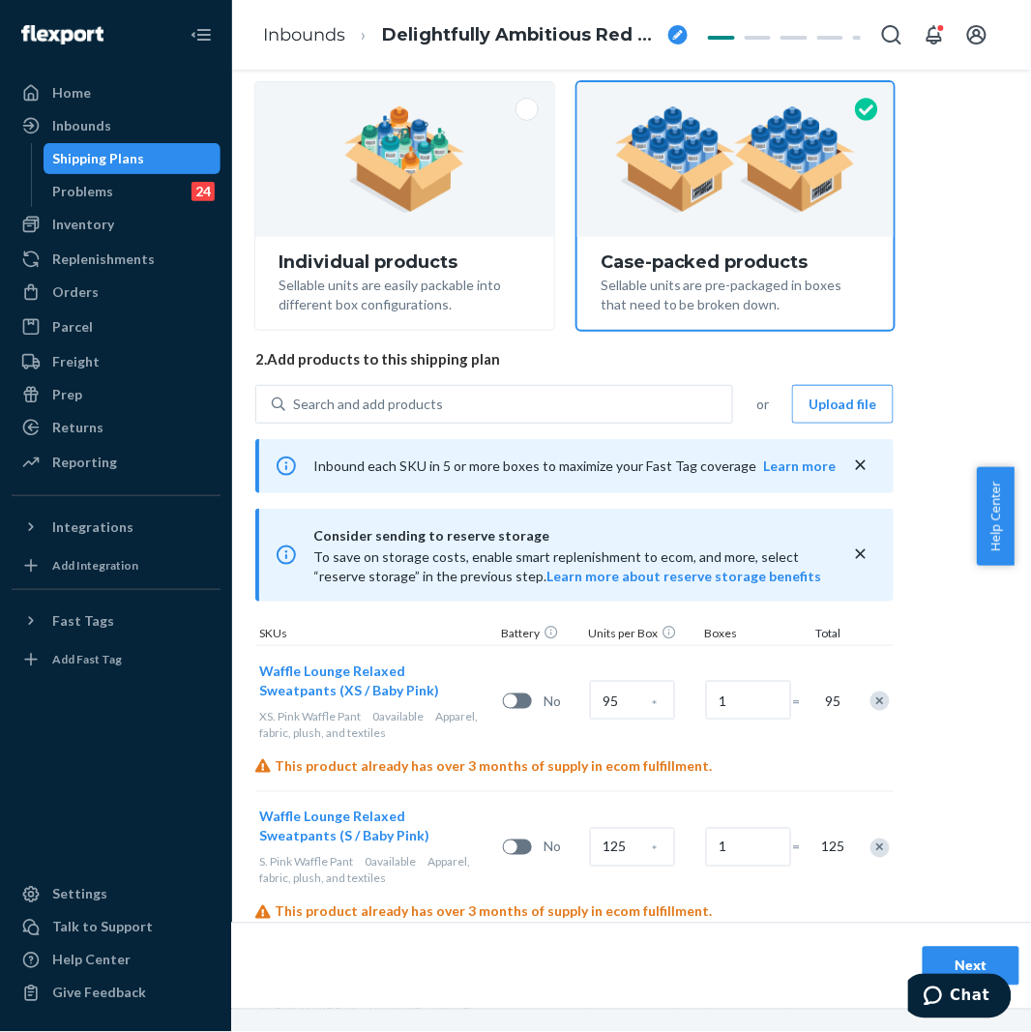
scroll to position [119, 170]
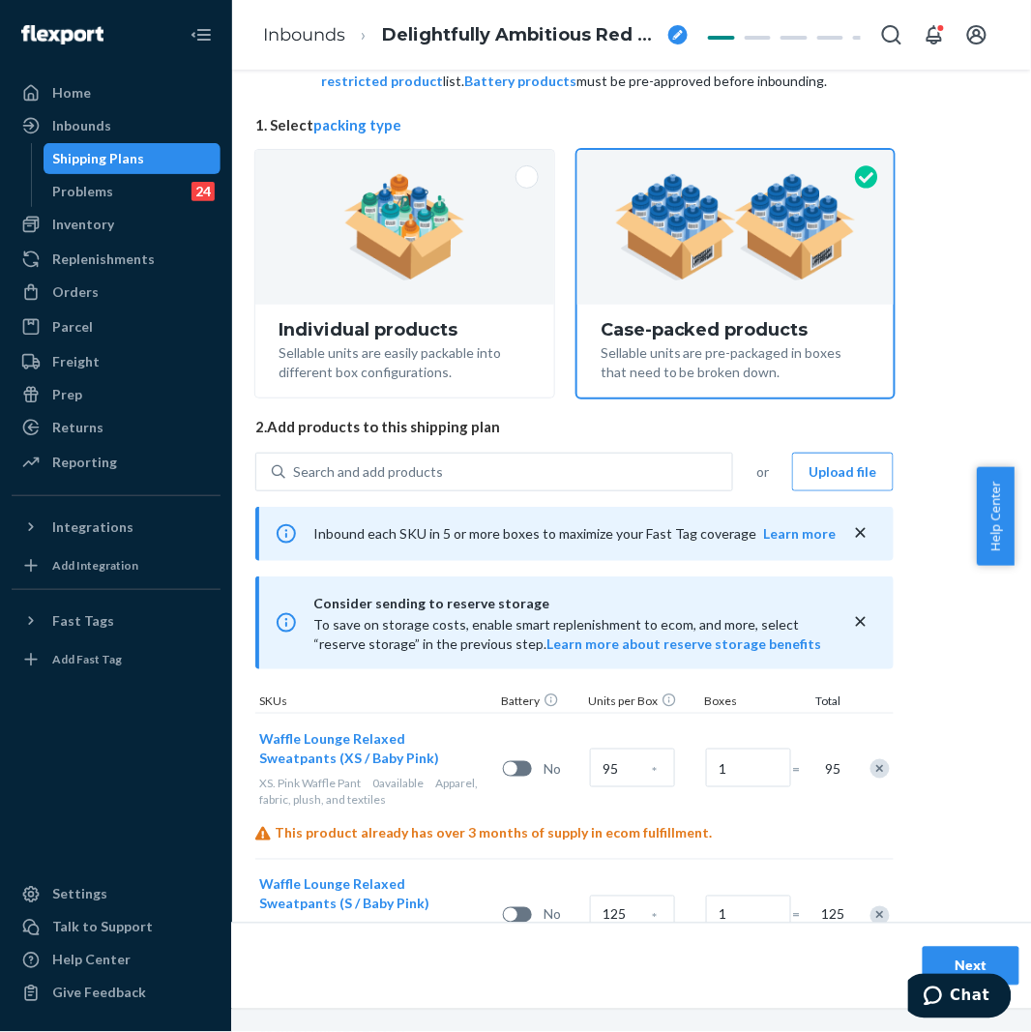
click at [369, 478] on div "Search and add products" at bounding box center [368, 471] width 150 height 19
click at [295, 478] on input "Search and add products" at bounding box center [294, 471] width 2 height 19
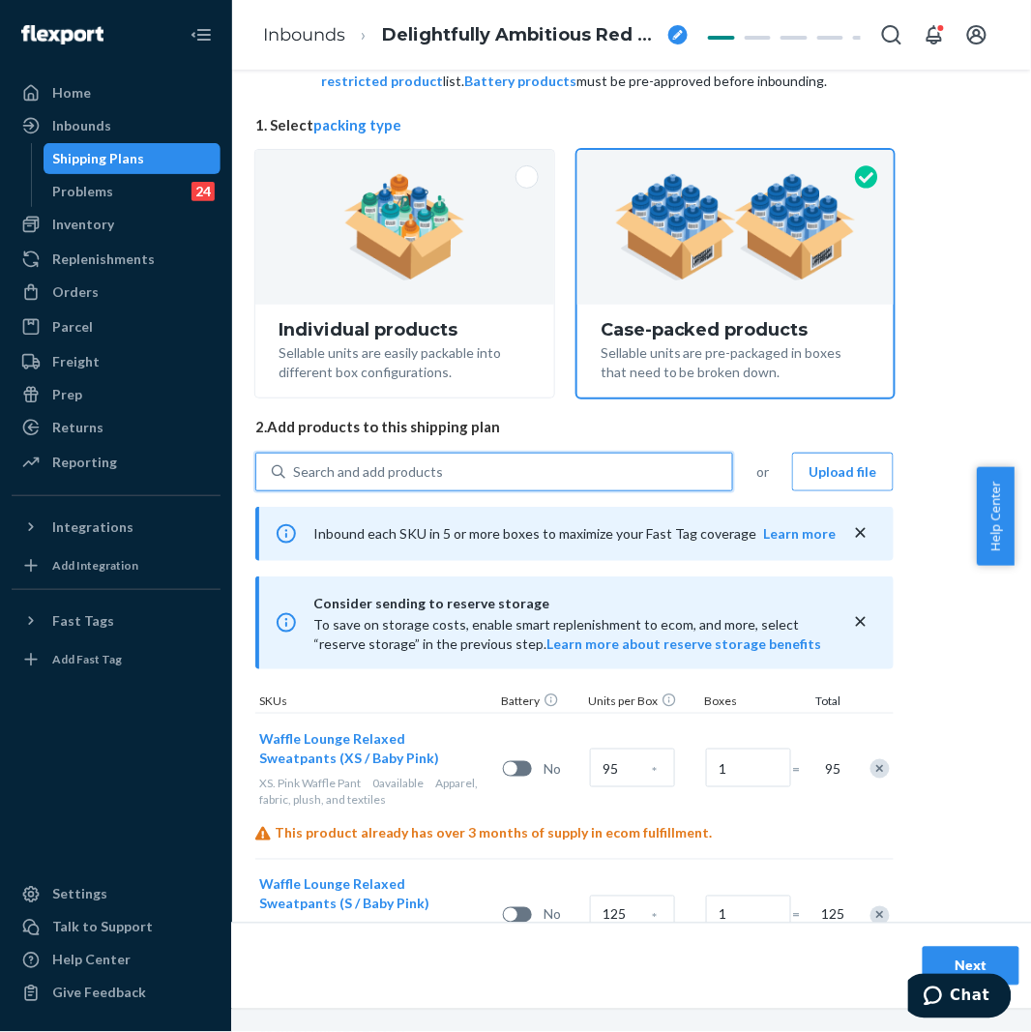
paste input "Waffle Pants White Dove"
type input "Waffle Pants White Dove"
click at [458, 468] on div "Search and add products" at bounding box center [508, 471] width 447 height 35
click at [295, 468] on input "0 results available. Select is focused ,type to refine list, press Down to open…" at bounding box center [294, 471] width 2 height 19
click at [458, 468] on div "Search and add products" at bounding box center [508, 471] width 447 height 35
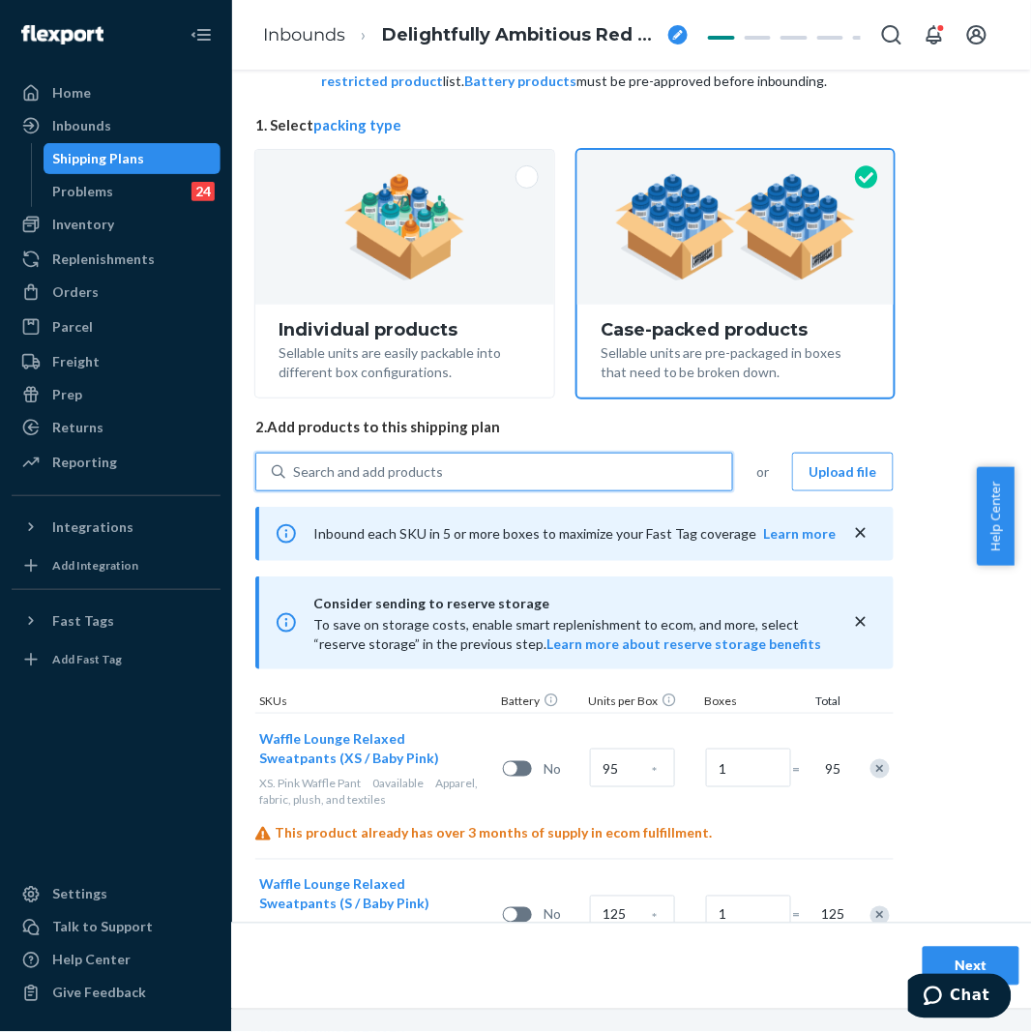
click at [295, 468] on input "0 results available. Use Up and Down to choose options, press Enter to select t…" at bounding box center [294, 471] width 2 height 19
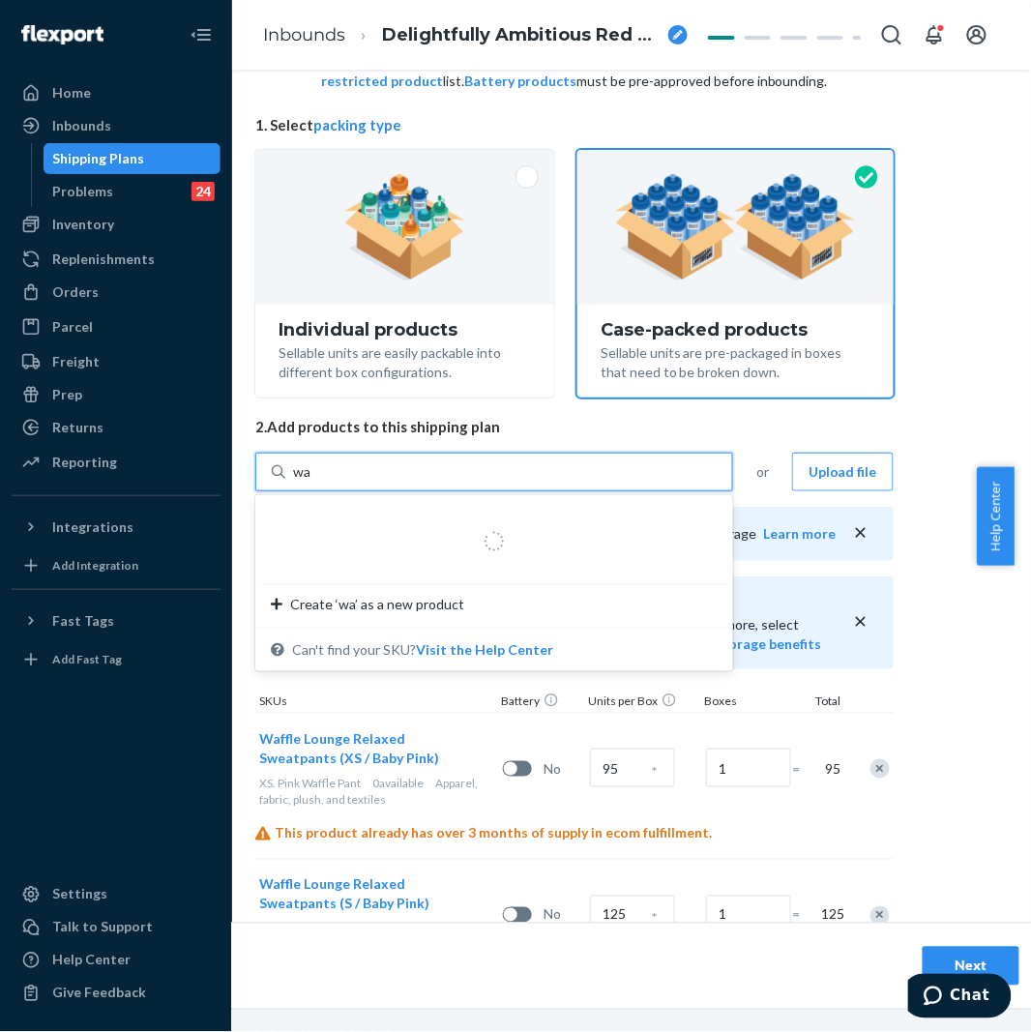
type input "w"
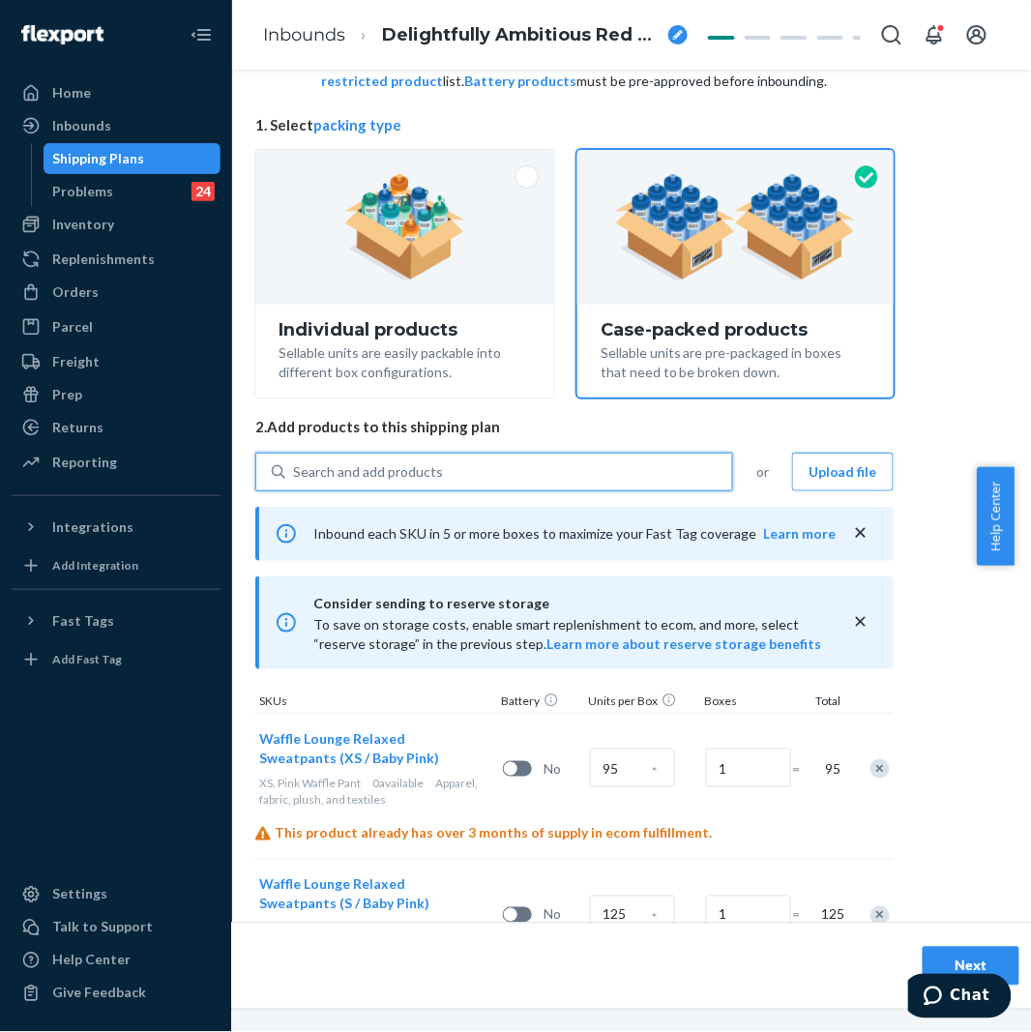
paste input "Waffle Pants White Dove"
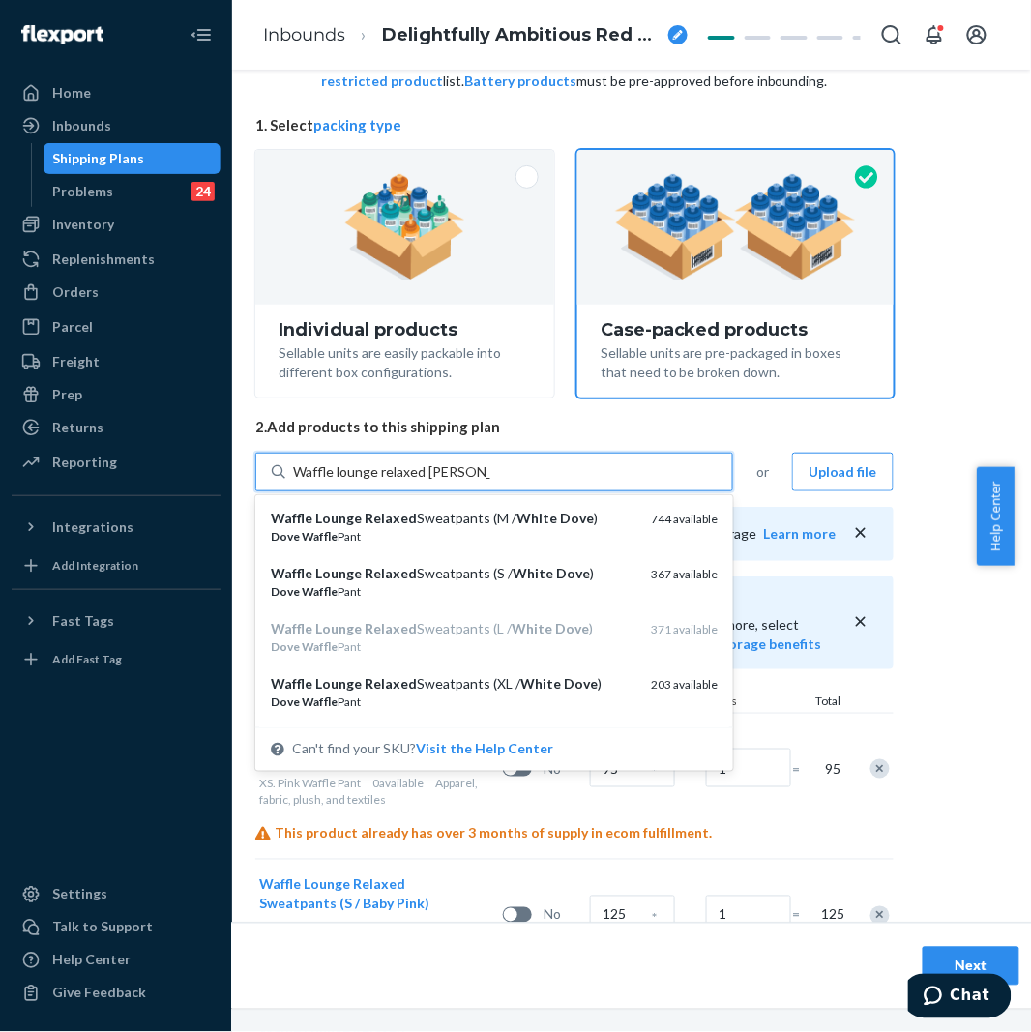
type input "Waffle lounge relaxed White dove"
click at [534, 458] on div "Waffle lounge relaxed White dove" at bounding box center [508, 471] width 447 height 35
click at [497, 462] on input "option undefined focused, 0 of 7. 7 results available for search term Waffle lo…" at bounding box center [395, 471] width 204 height 19
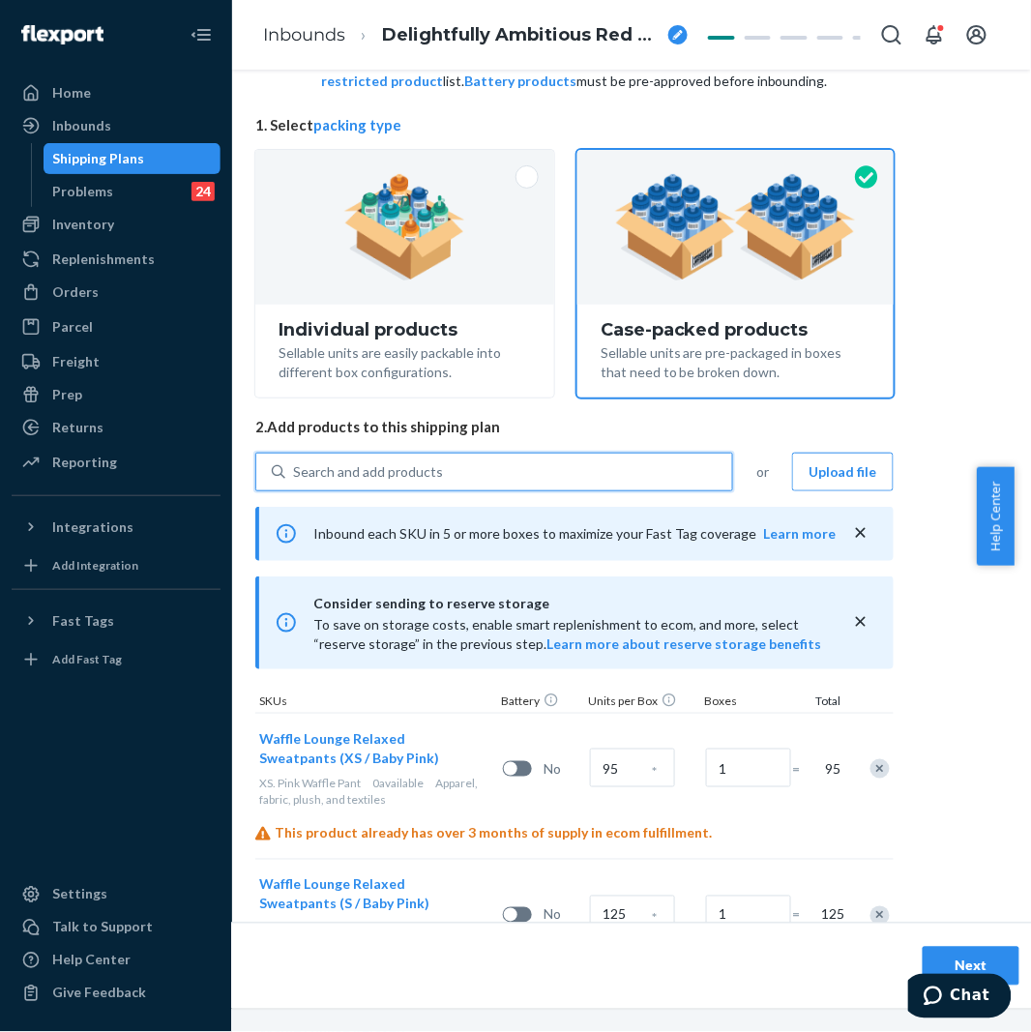
paste input "Waffle lounge relaxed White dove"
type input "Waffle lounge relaxed White dove"
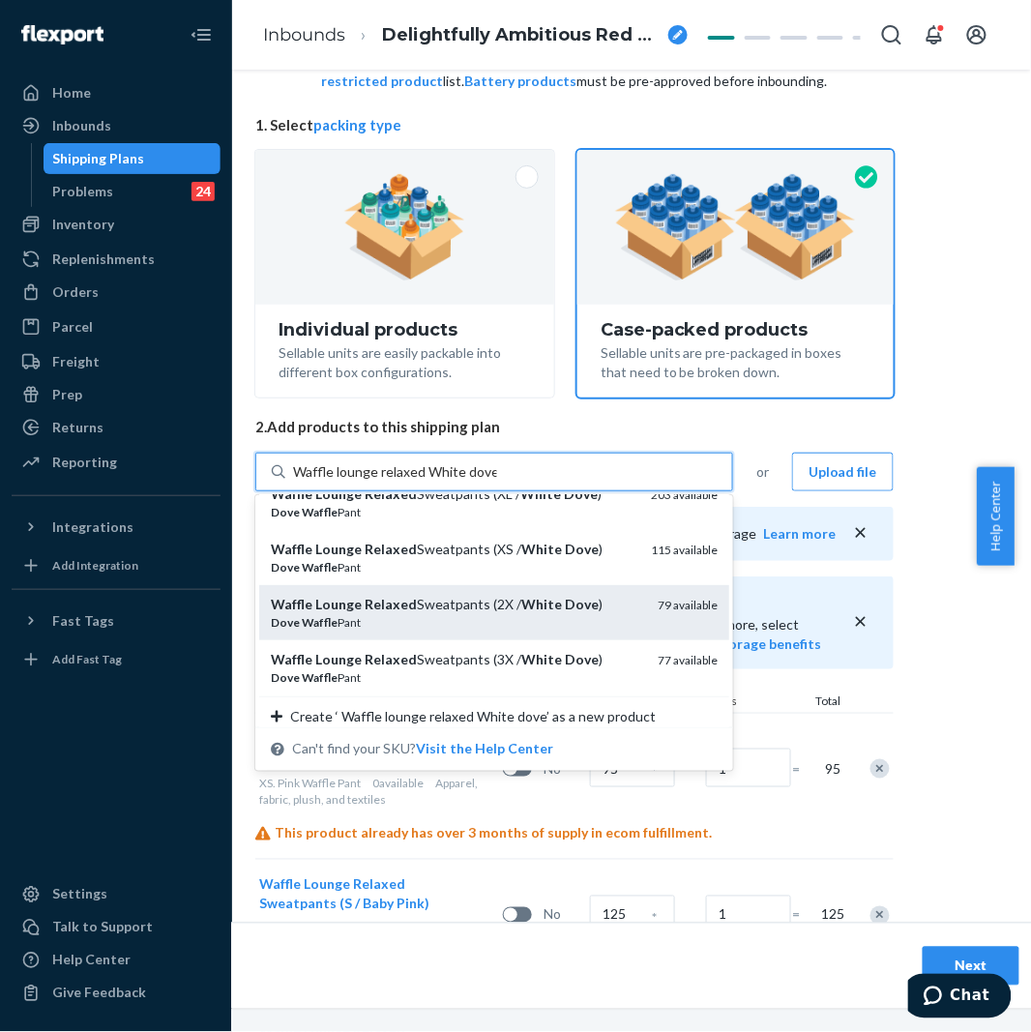
scroll to position [201, 0]
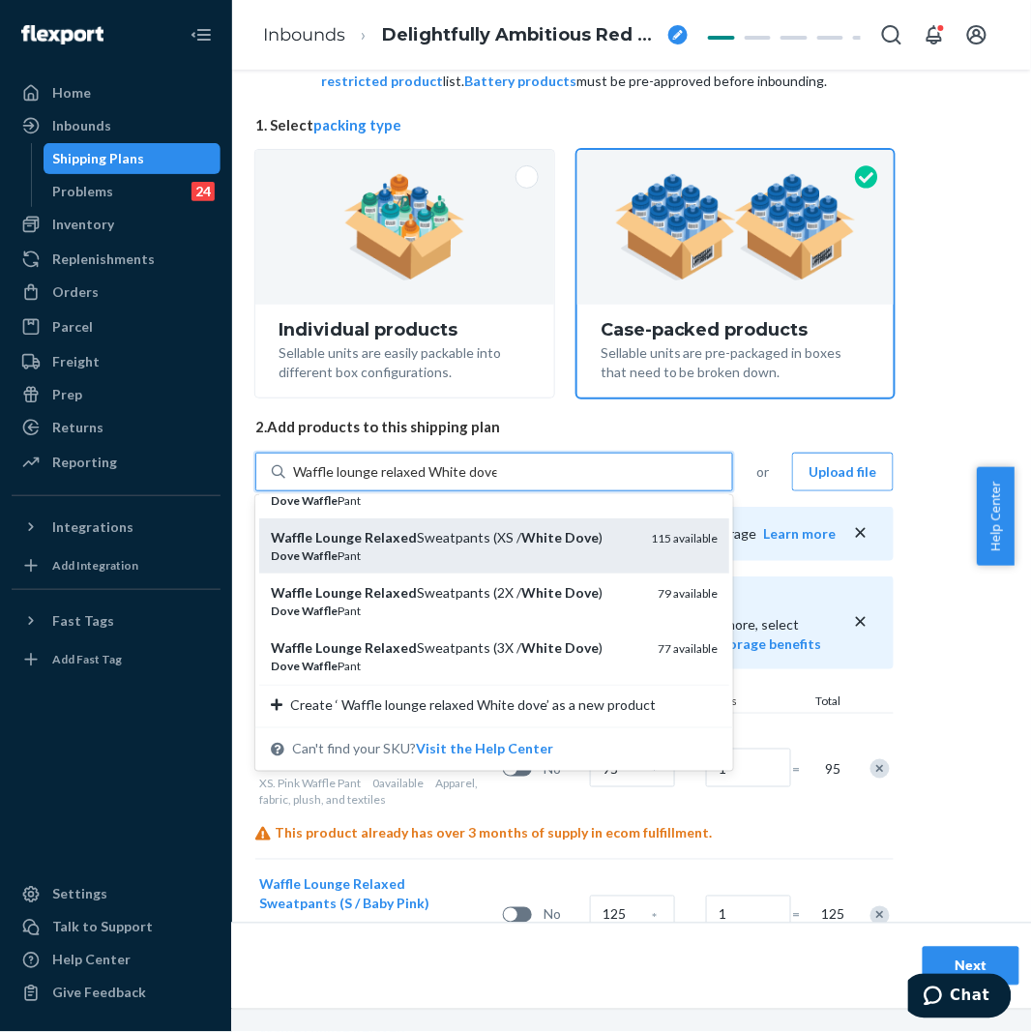
click at [456, 549] on div "Dove Waffle Pant" at bounding box center [453, 555] width 365 height 16
click at [456, 482] on input "Waffle lounge relaxed White dove" at bounding box center [395, 471] width 204 height 19
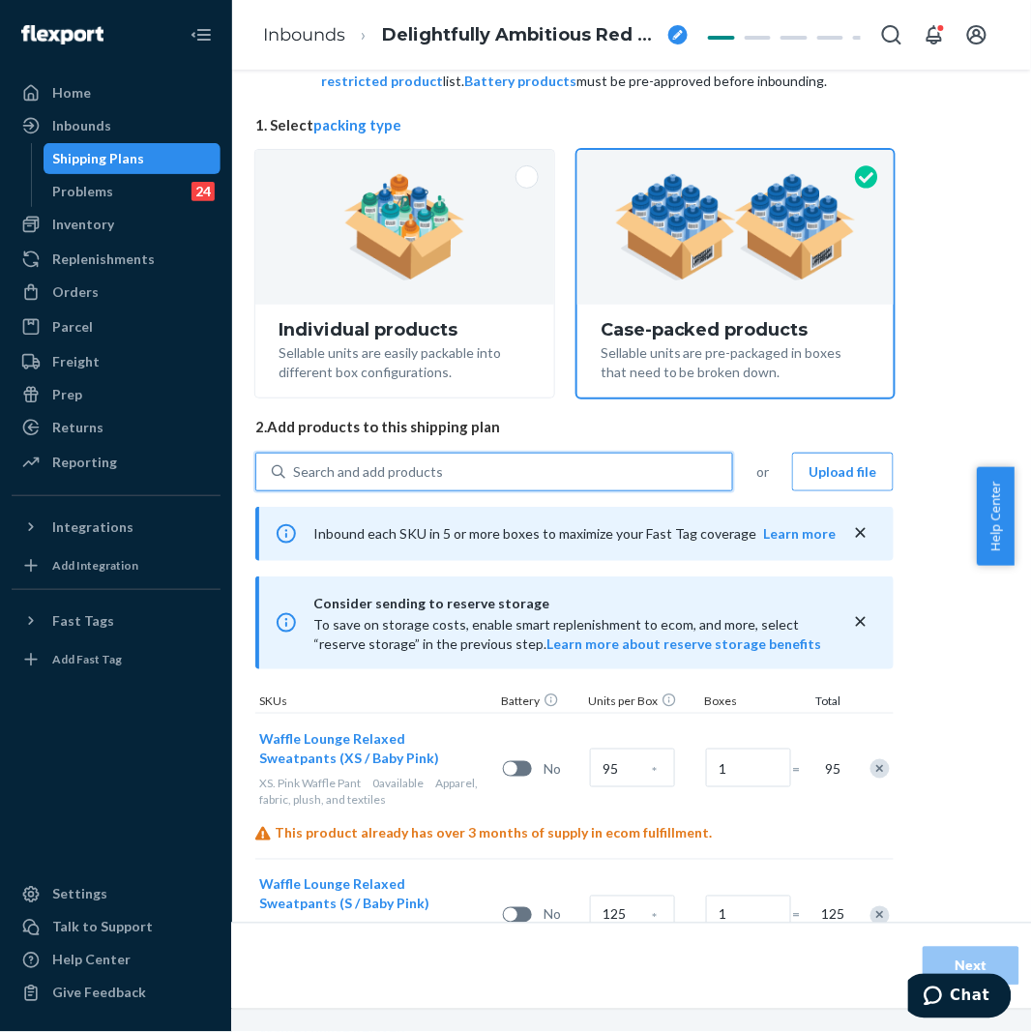
click at [507, 453] on div "Search and add products" at bounding box center [494, 472] width 478 height 39
click at [295, 462] on input "0 results available. Use Up and Down to choose options, press Enter to select t…" at bounding box center [294, 471] width 2 height 19
click at [479, 465] on div "Search and add products" at bounding box center [508, 471] width 447 height 35
click at [295, 465] on input "0 results available. Use Up and Down to choose options, press Enter to select t…" at bounding box center [294, 471] width 2 height 19
paste input "Waffle lounge relaxed White dove"
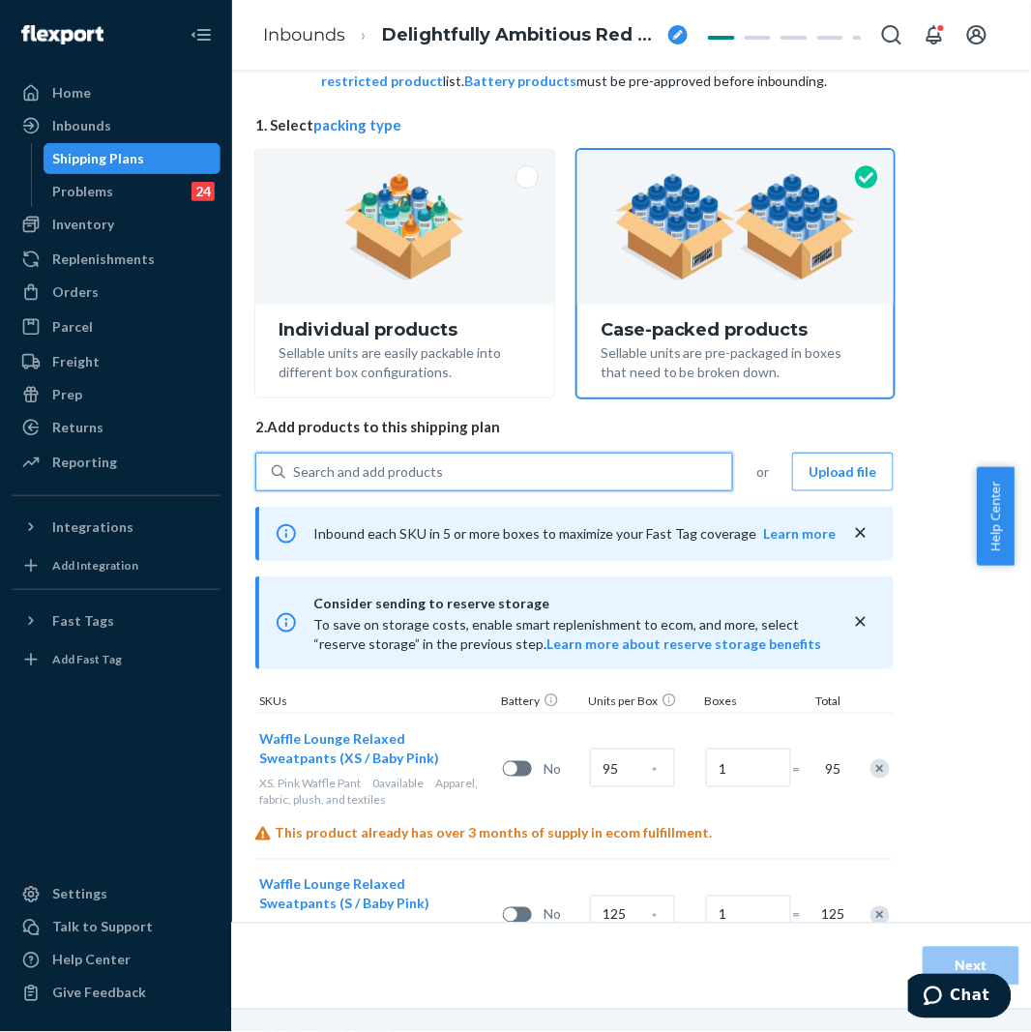
type input "Waffle lounge relaxed White dove"
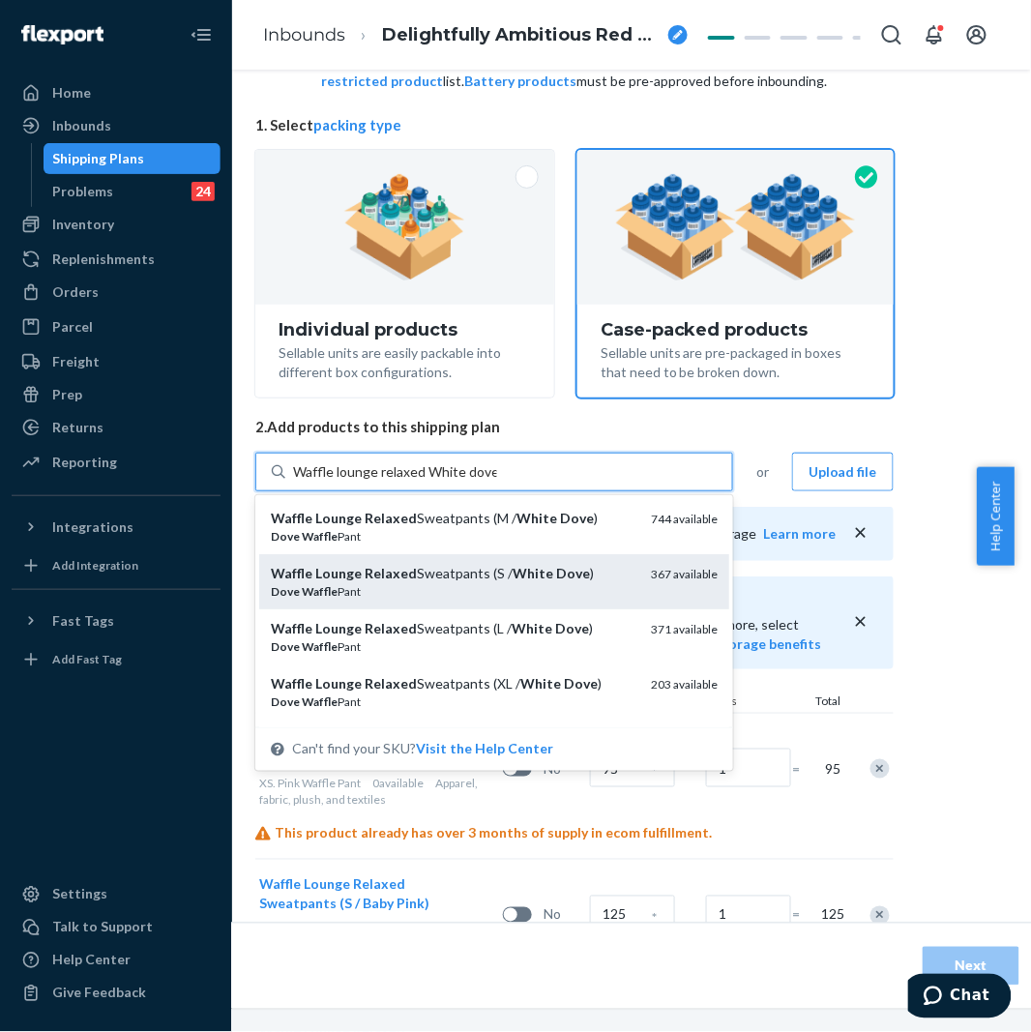
click at [459, 567] on div "Waffle Lounge Relaxed Sweatpants (S / White Dove )" at bounding box center [453, 573] width 365 height 19
click at [459, 482] on input "Waffle lounge relaxed White dove" at bounding box center [395, 471] width 204 height 19
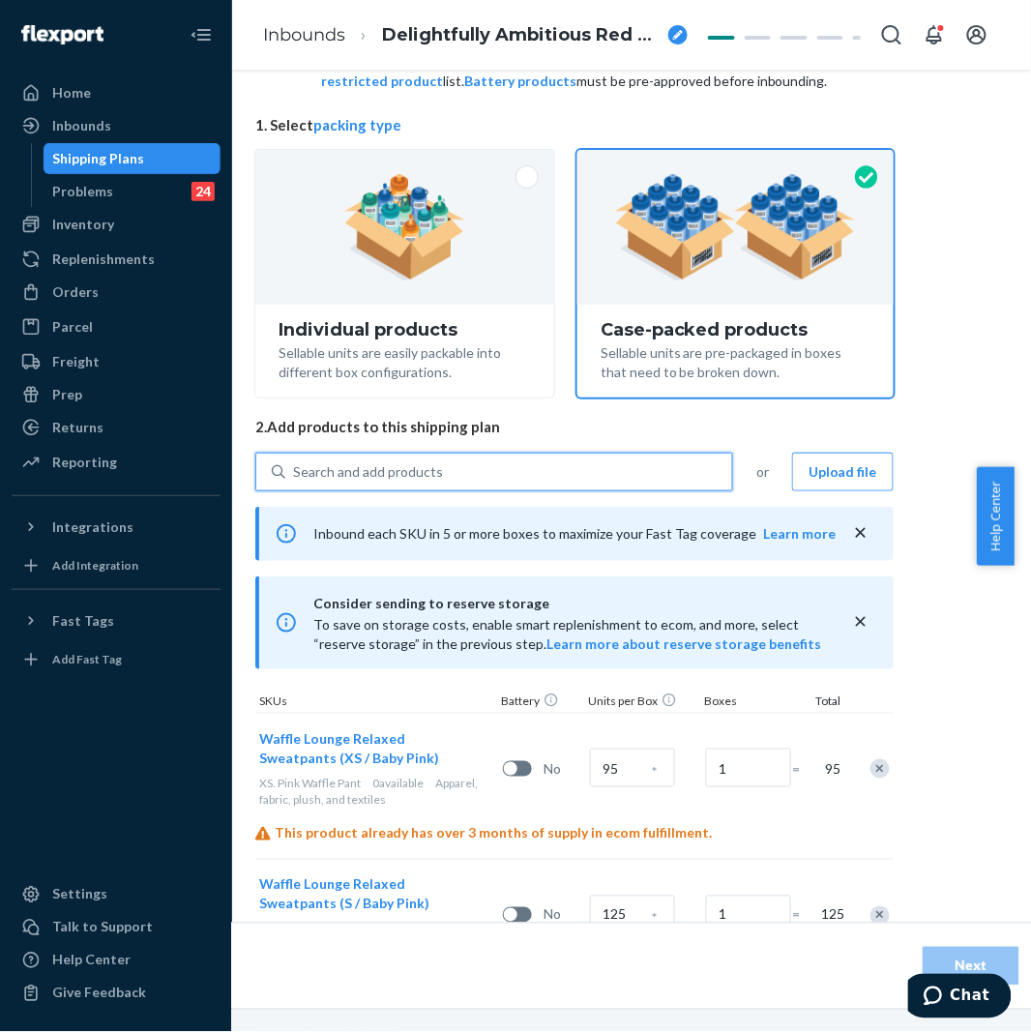
click at [509, 460] on div "Search and add products" at bounding box center [508, 471] width 447 height 35
click at [295, 462] on input "0 results available. Use Up and Down to choose options, press Enter to select t…" at bounding box center [294, 471] width 2 height 19
paste input "Waffle lounge relaxed White dove"
type input "Waffle lounge relaxed White dove"
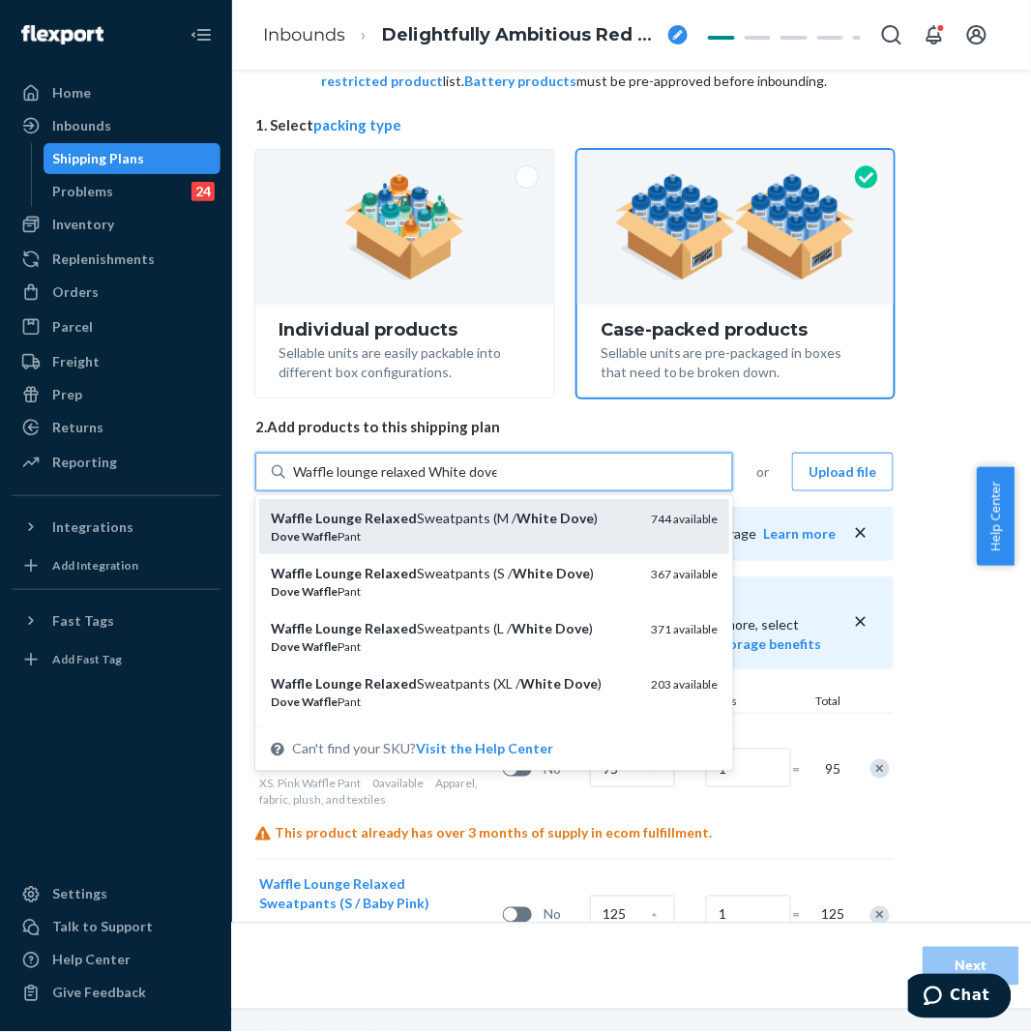
click at [478, 519] on div "Waffle Lounge Relaxed Sweatpants (M / White Dove )" at bounding box center [453, 518] width 365 height 19
click at [478, 482] on input "Waffle lounge relaxed White dove" at bounding box center [395, 471] width 204 height 19
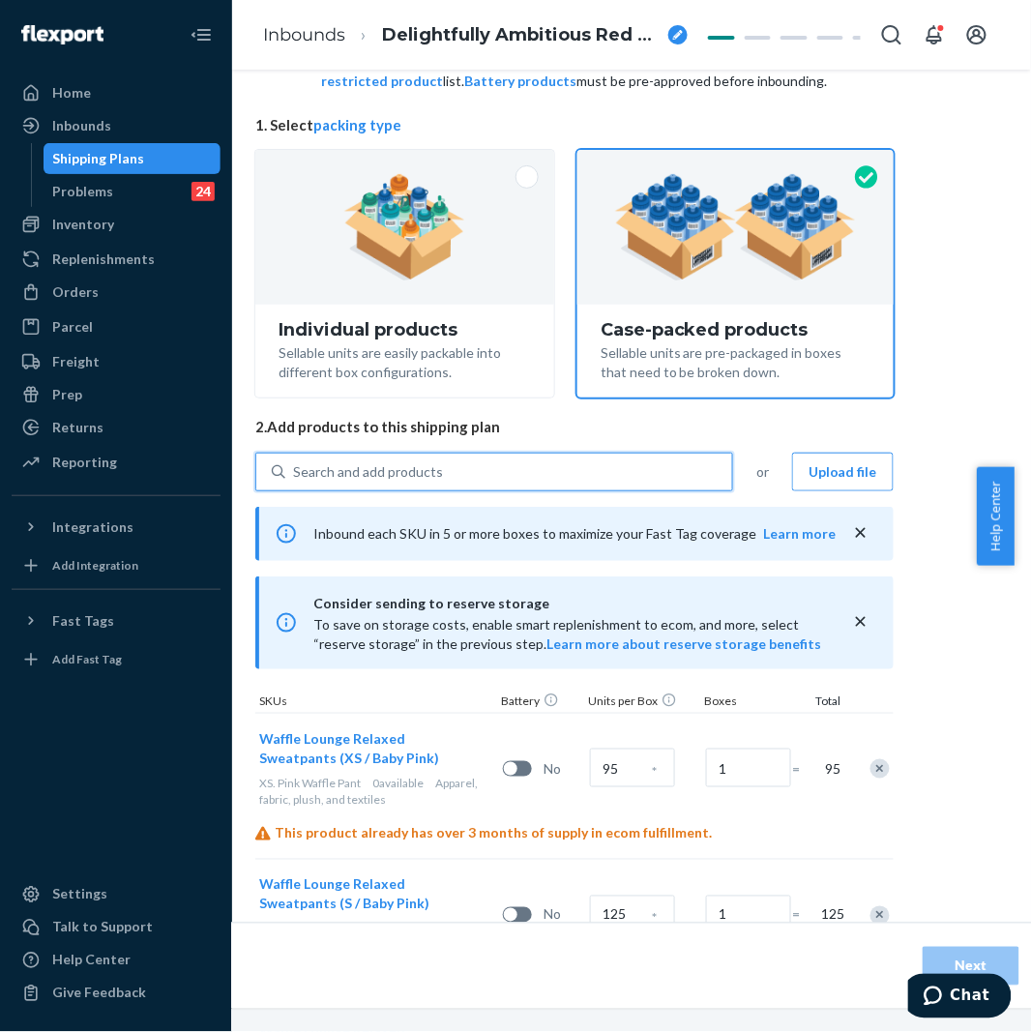
click at [513, 485] on div "Search and add products" at bounding box center [508, 471] width 447 height 35
click at [295, 482] on input "0 results available. Select is focused ,type to refine list, press Down to open…" at bounding box center [294, 471] width 2 height 19
paste input "Waffle lounge relaxed White dove"
type input "Waffle lounge relaxed White dove"
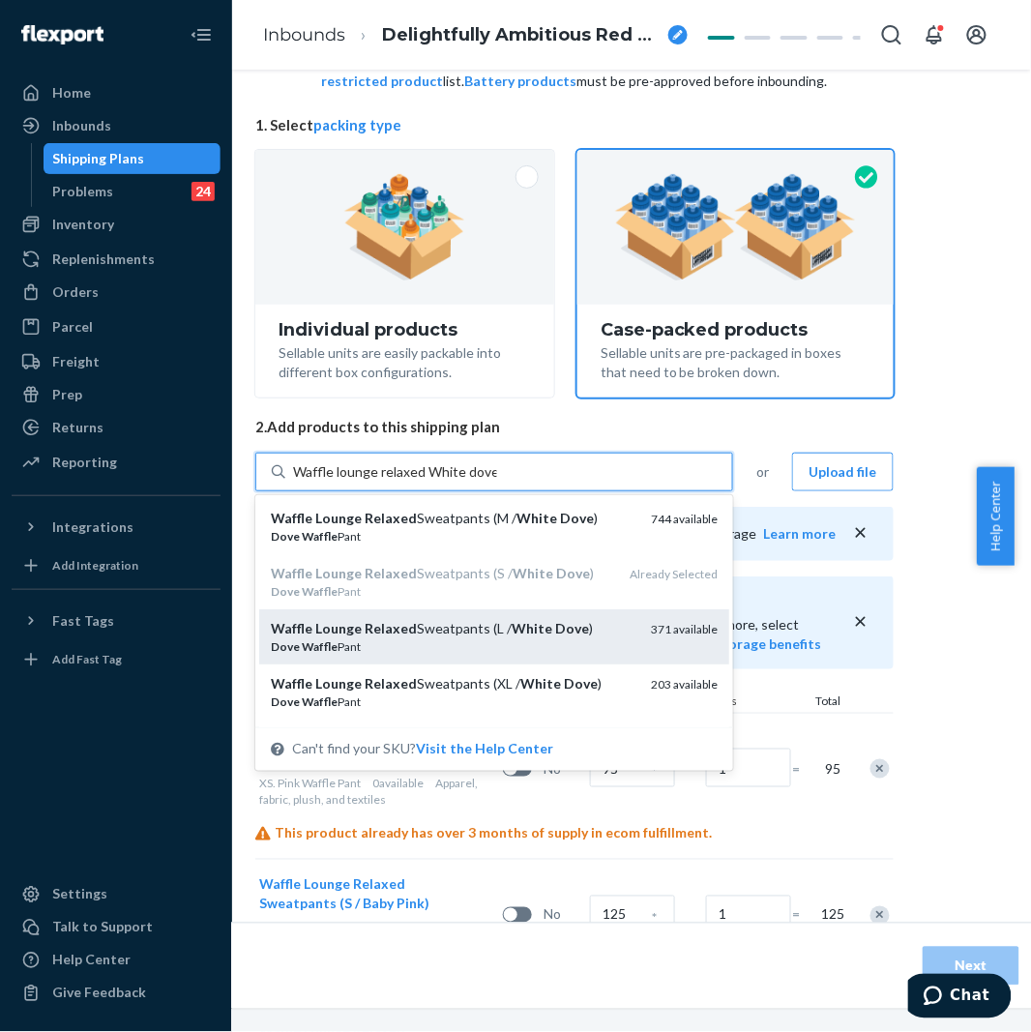
click at [455, 630] on div "Waffle Lounge Relaxed Sweatpants (L / White Dove )" at bounding box center [453, 628] width 365 height 19
click at [455, 482] on input "Waffle lounge relaxed White dove" at bounding box center [395, 471] width 204 height 19
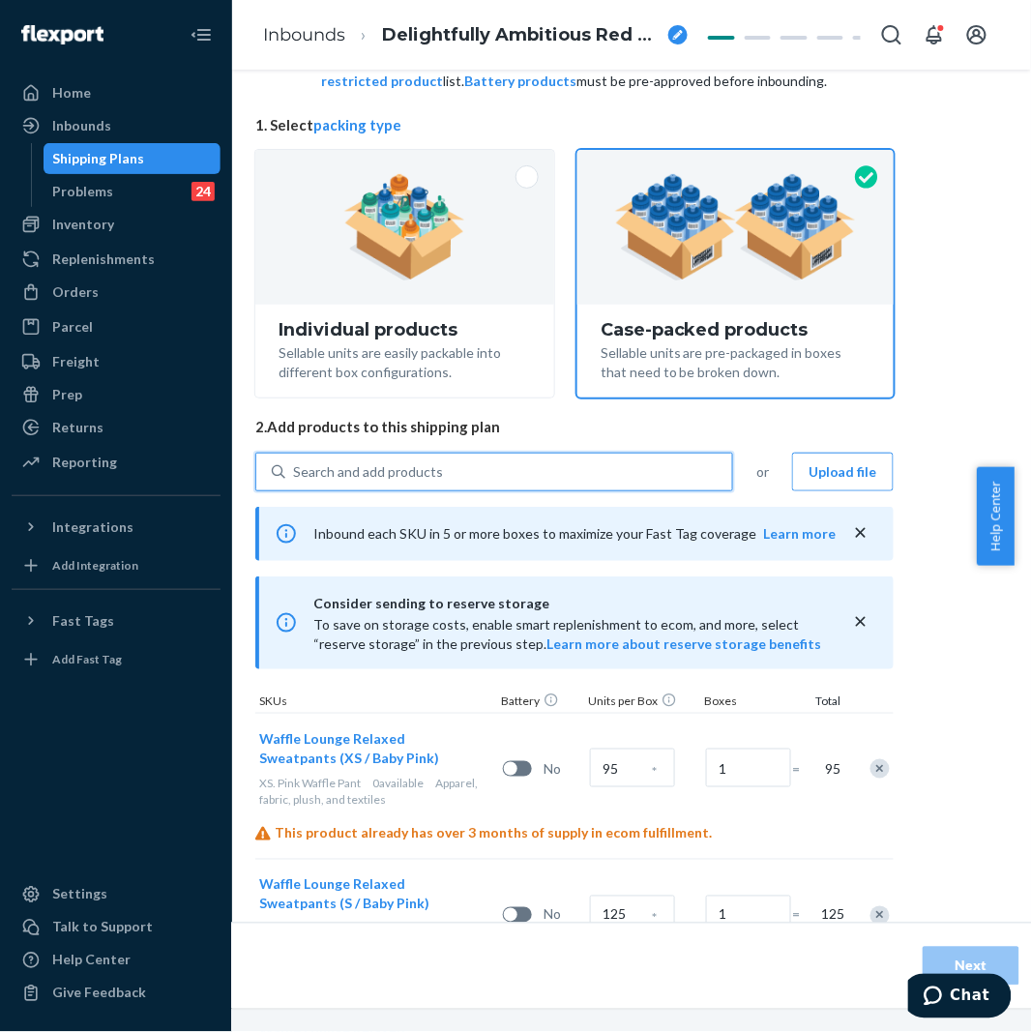
click at [520, 477] on div "Search and add products" at bounding box center [508, 471] width 447 height 35
click at [295, 477] on input "0 results available. Select is focused ,type to refine list, press Down to open…" at bounding box center [294, 471] width 2 height 19
paste input "Waffle lounge relaxed White dove"
type input "Waffle lounge relaxed White dove"
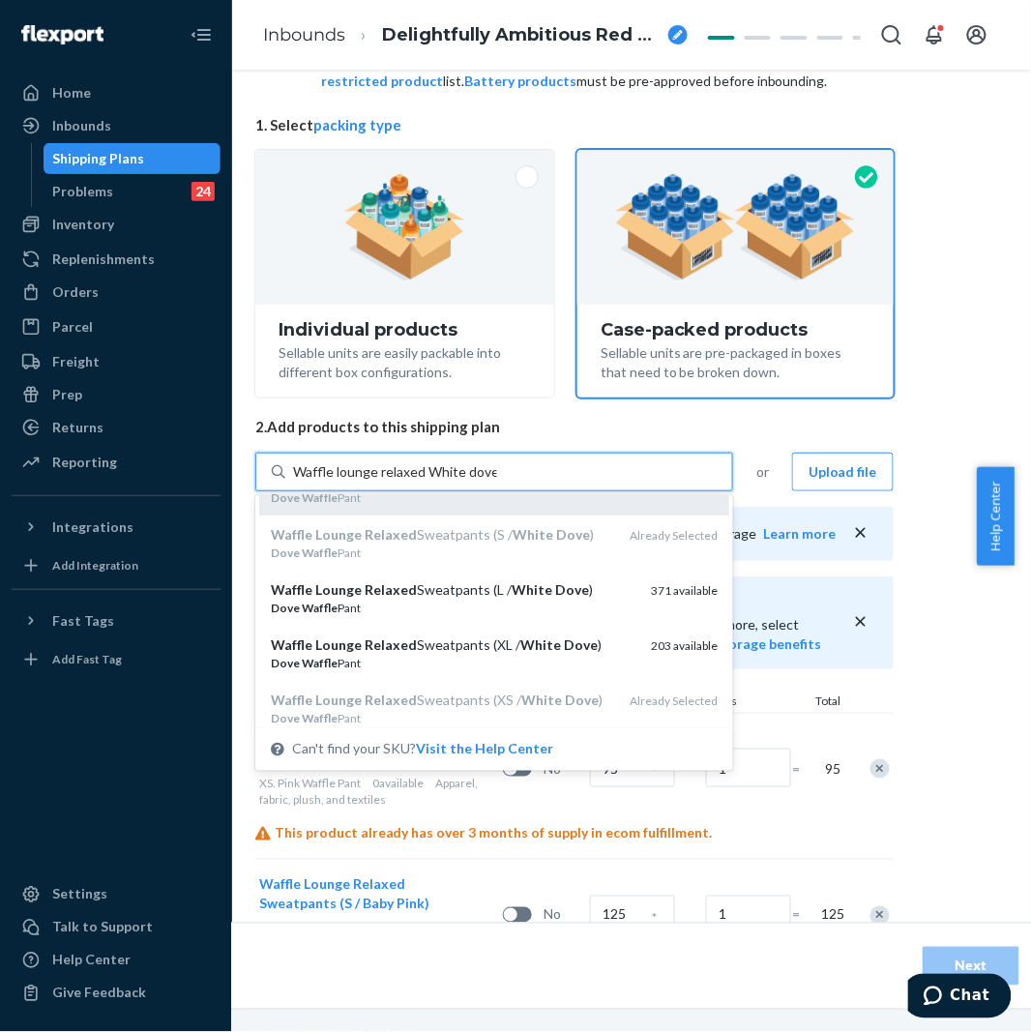
scroll to position [107, 0]
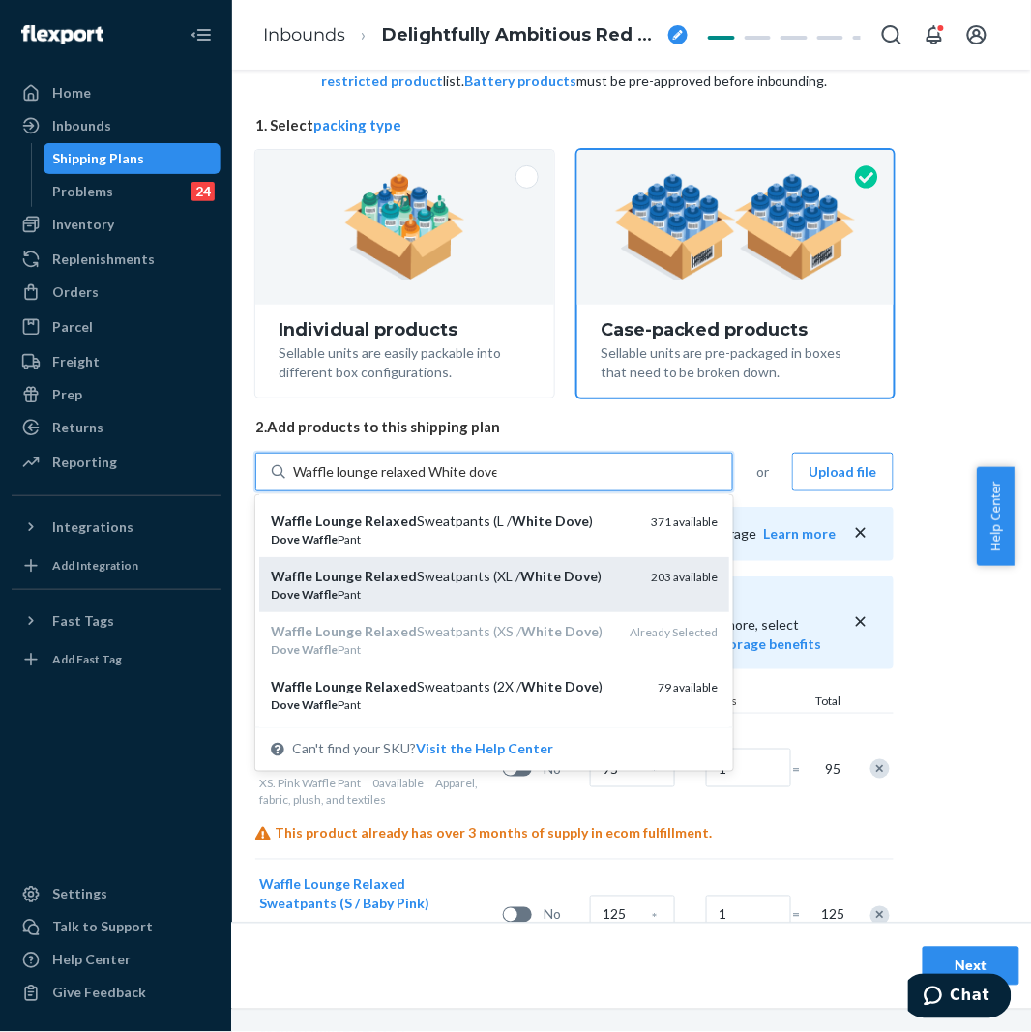
click at [440, 581] on div "Waffle Lounge Relaxed Sweatpants (XL / White Dove )" at bounding box center [453, 576] width 365 height 19
click at [440, 482] on input "Waffle lounge relaxed White dove" at bounding box center [395, 471] width 204 height 19
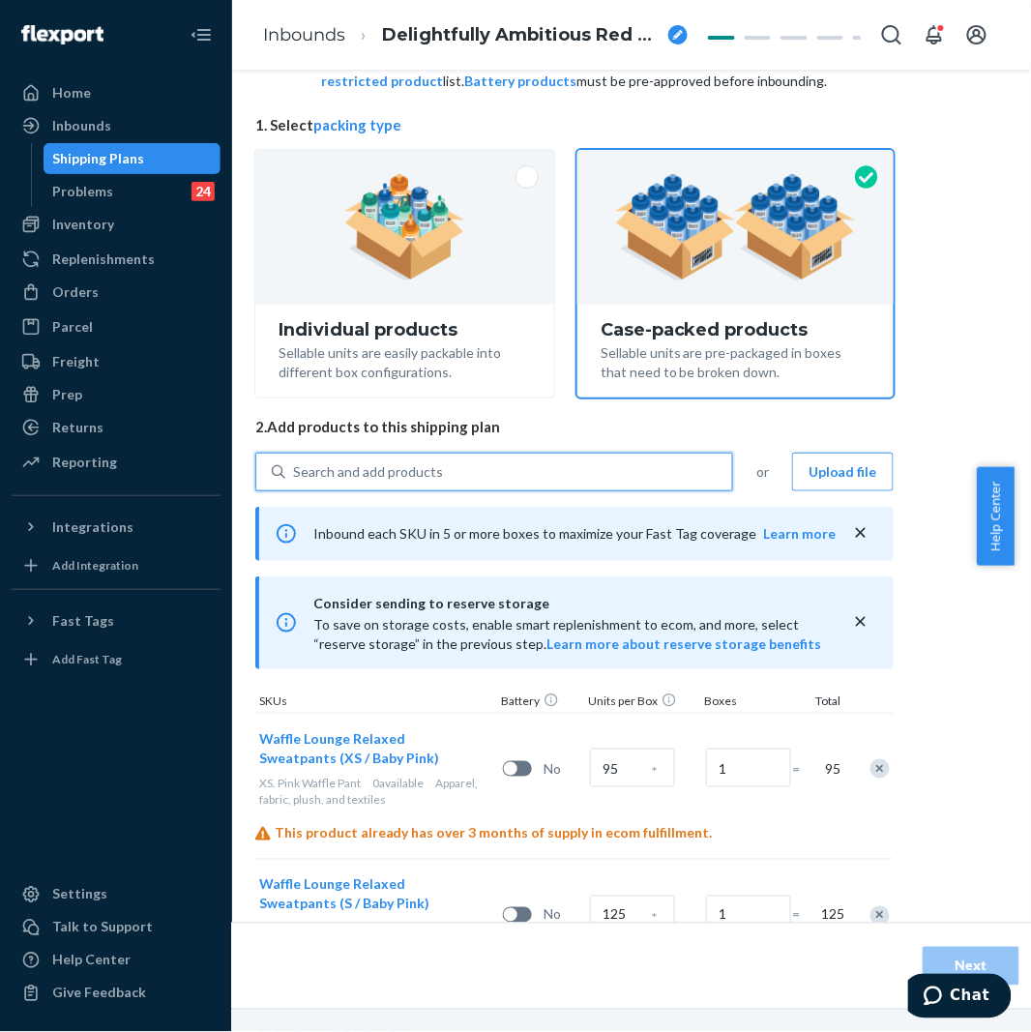
click at [499, 474] on div "Search and add products" at bounding box center [508, 471] width 447 height 35
click at [295, 474] on input "0 results available. Select is focused ,type to refine list, press Down to open…" at bounding box center [294, 471] width 2 height 19
paste input "Waffle lounge relaxed White dove"
type input "Waffle lounge relaxed White dove"
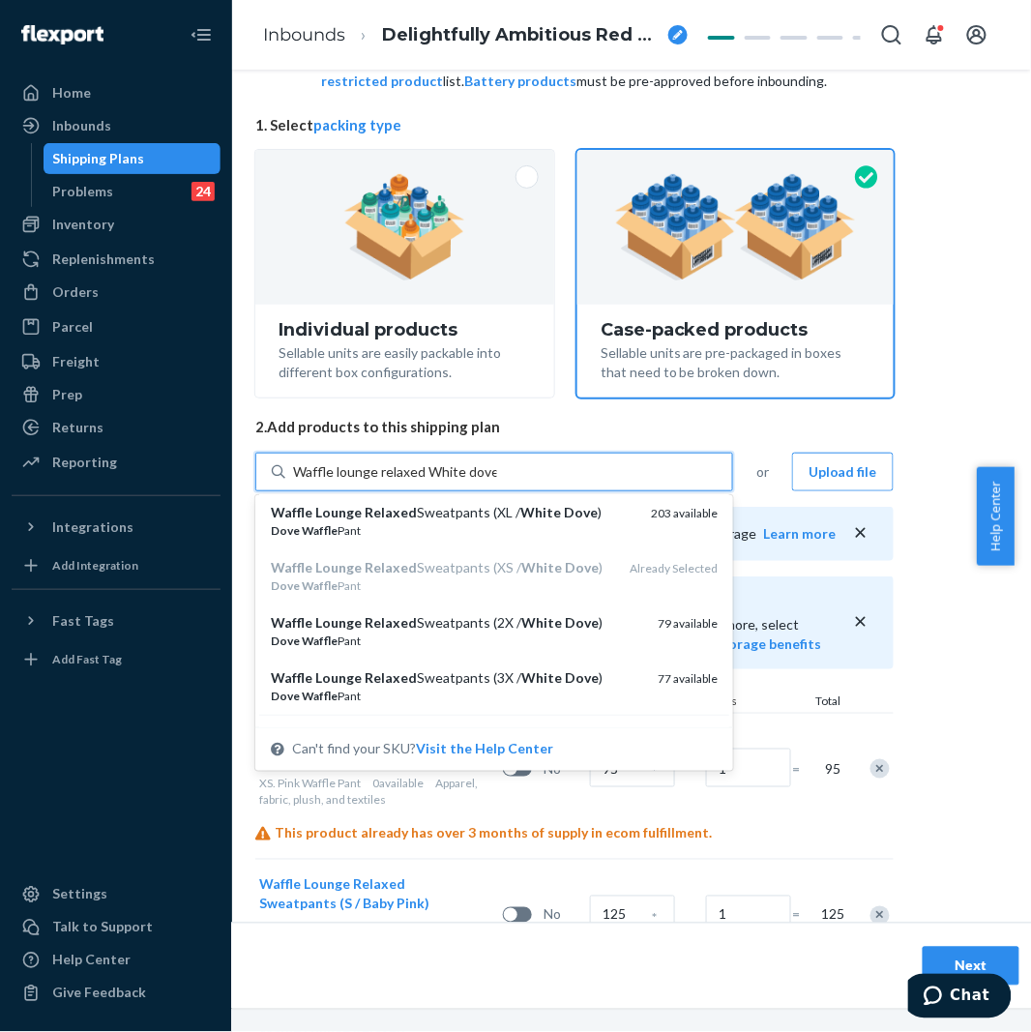
scroll to position [201, 0]
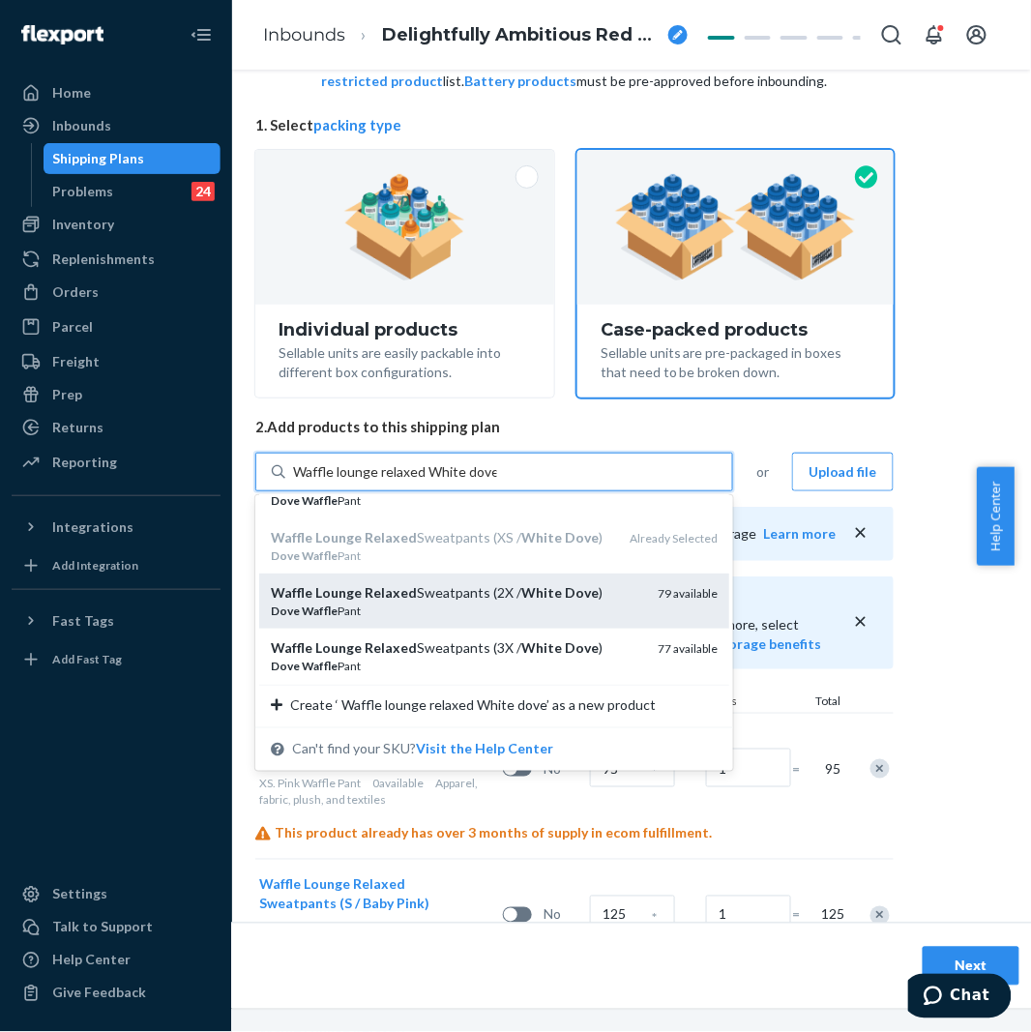
click at [486, 600] on div "Waffle Lounge Relaxed Sweatpants (2X / White Dove )" at bounding box center [456, 592] width 371 height 19
click at [486, 482] on input "Waffle lounge relaxed White dove" at bounding box center [395, 471] width 204 height 19
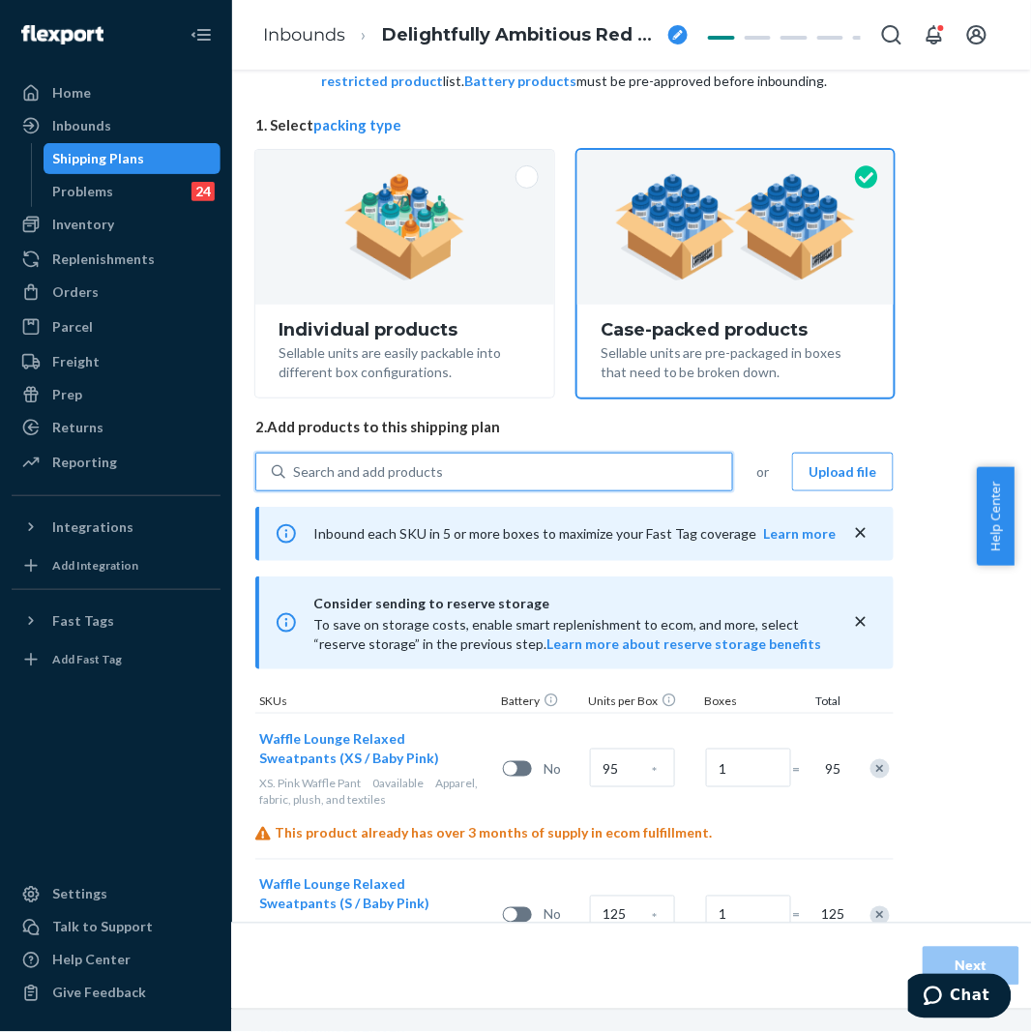
click at [460, 482] on div "Search and add products" at bounding box center [508, 471] width 447 height 35
click at [295, 482] on input "0 results available. Use Up and Down to choose options, press Enter to select t…" at bounding box center [294, 471] width 2 height 19
paste input "Waffle lounge relaxed White dove"
type input "Waffle lounge relaxed White dove"
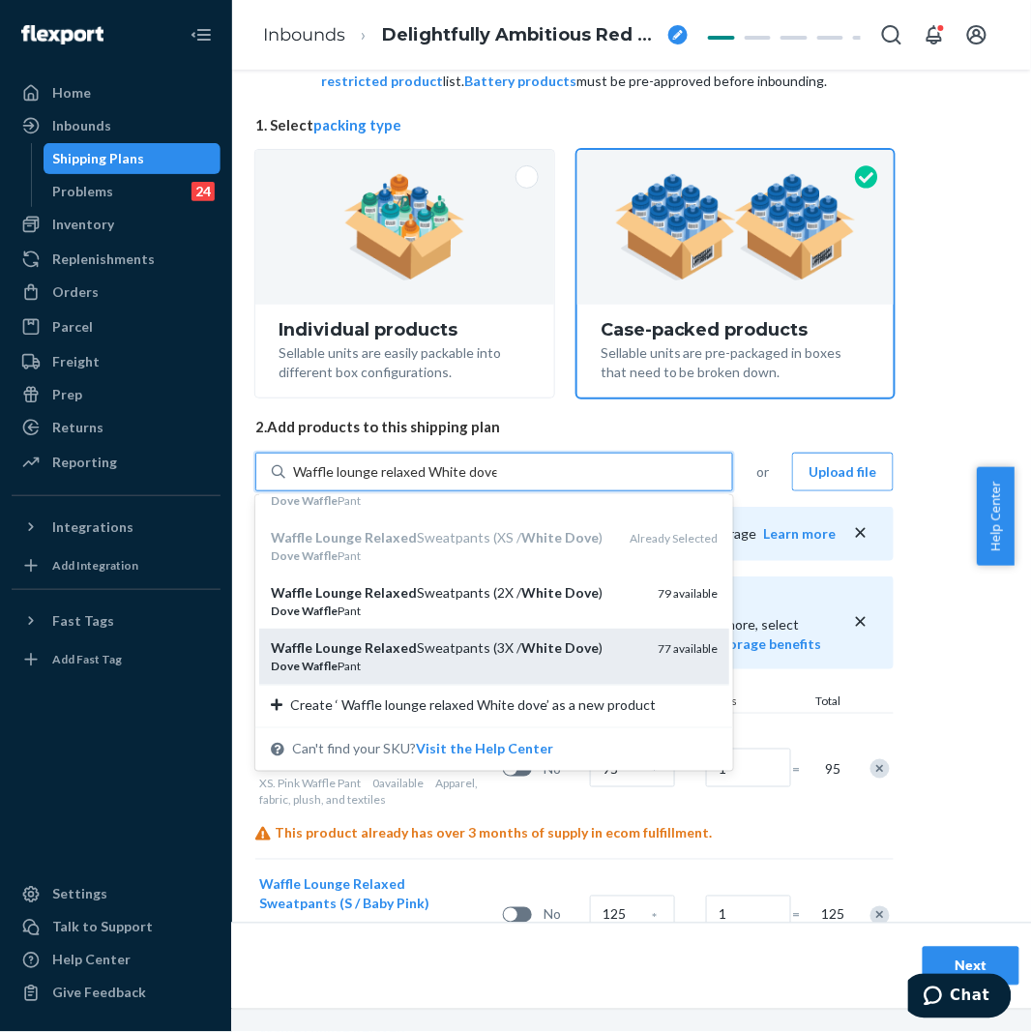
click at [503, 646] on div "Waffle Lounge Relaxed Sweatpants (3X / White Dove )" at bounding box center [456, 647] width 371 height 19
click at [497, 482] on input "Waffle lounge relaxed White dove" at bounding box center [395, 471] width 204 height 19
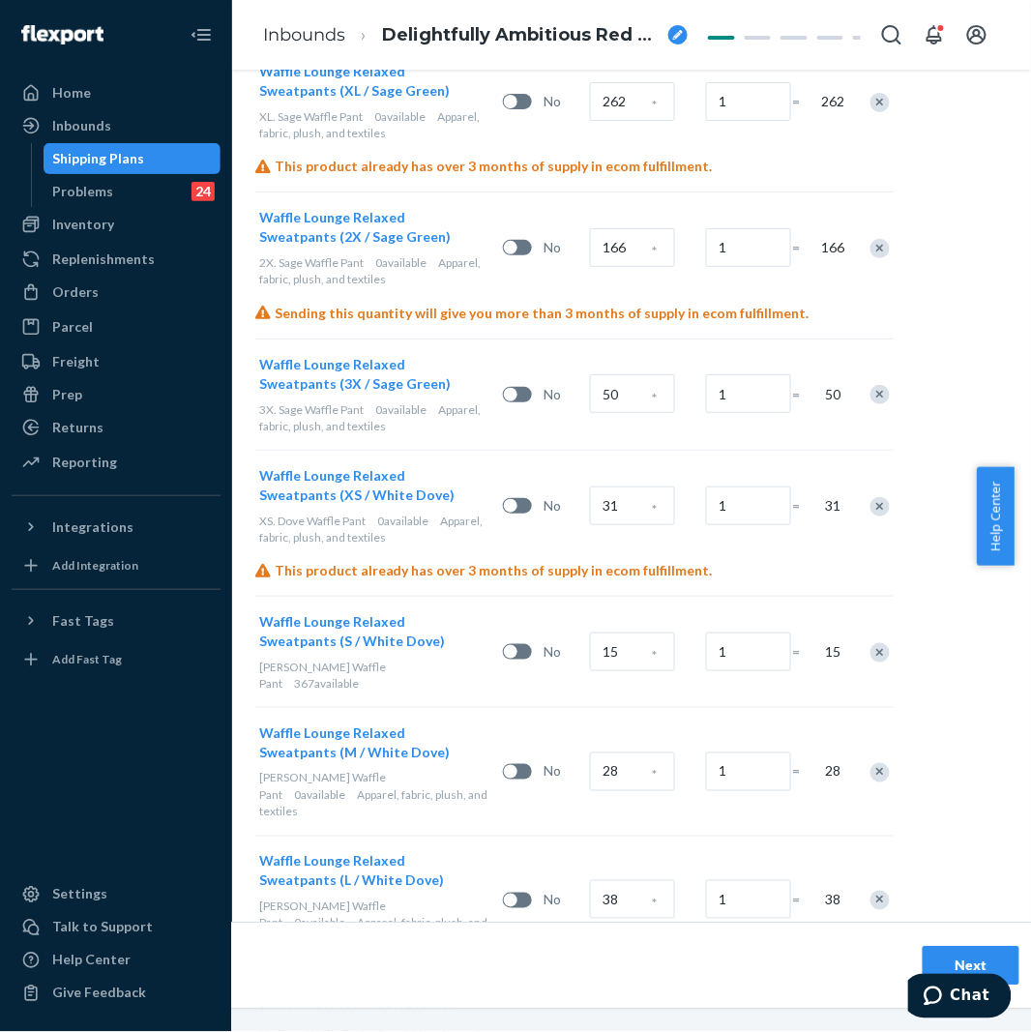
scroll to position [2208, 170]
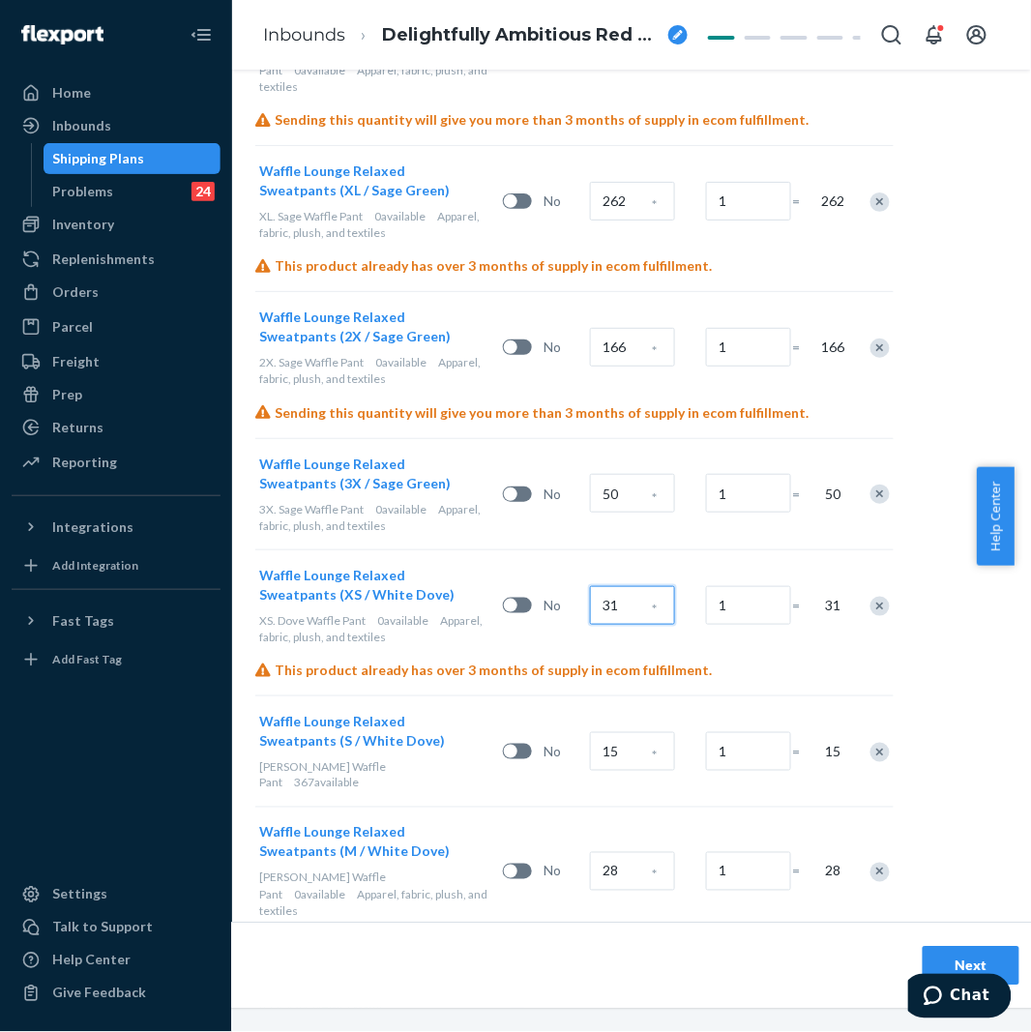
click at [629, 586] on input "31" at bounding box center [632, 605] width 85 height 39
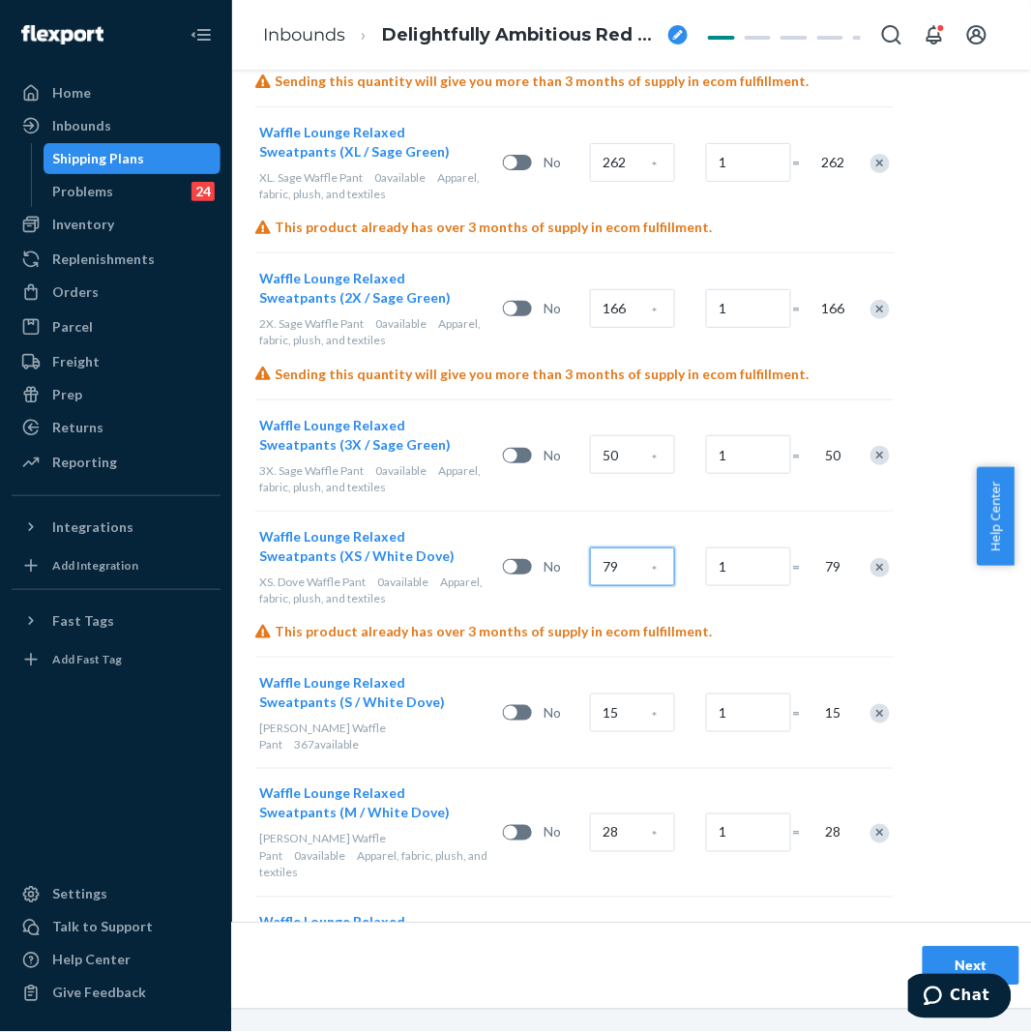
scroll to position [2315, 170]
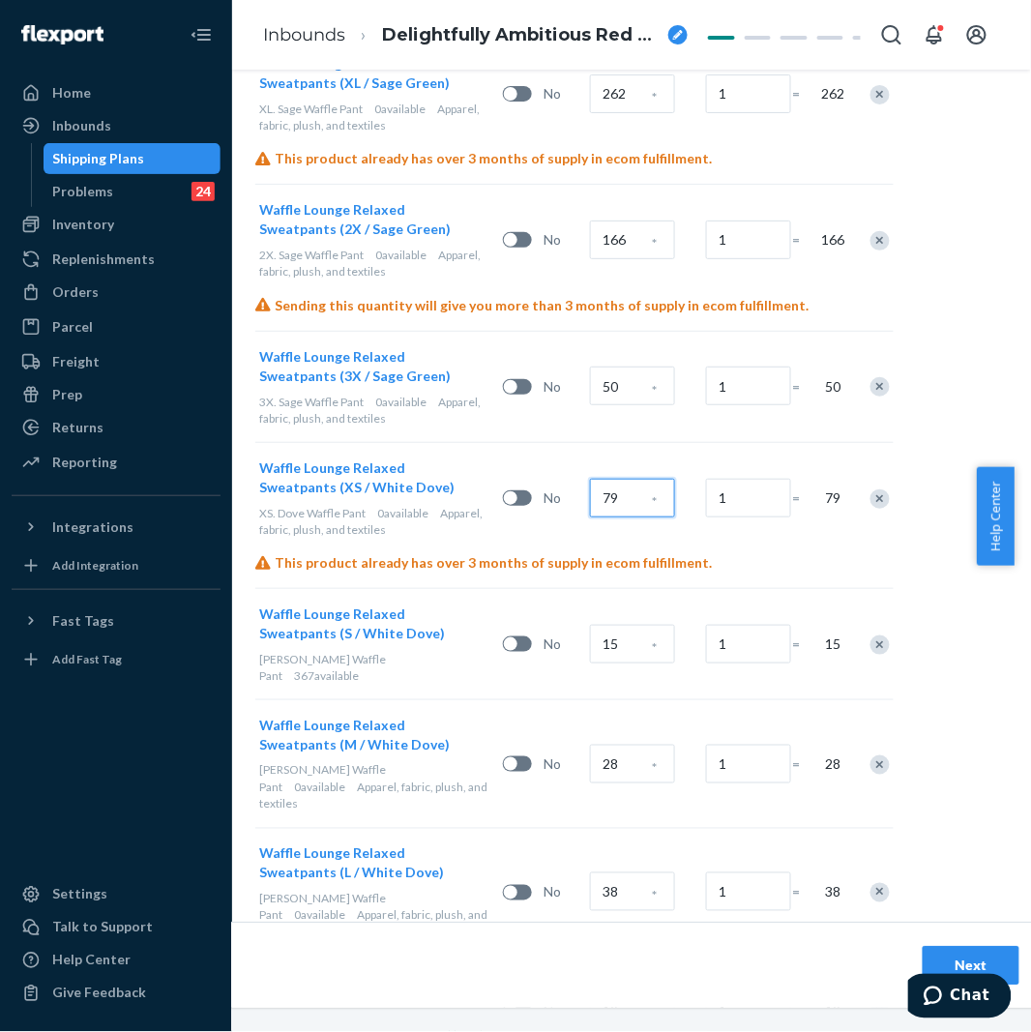
type input "79"
click at [630, 625] on input "15" at bounding box center [632, 644] width 85 height 39
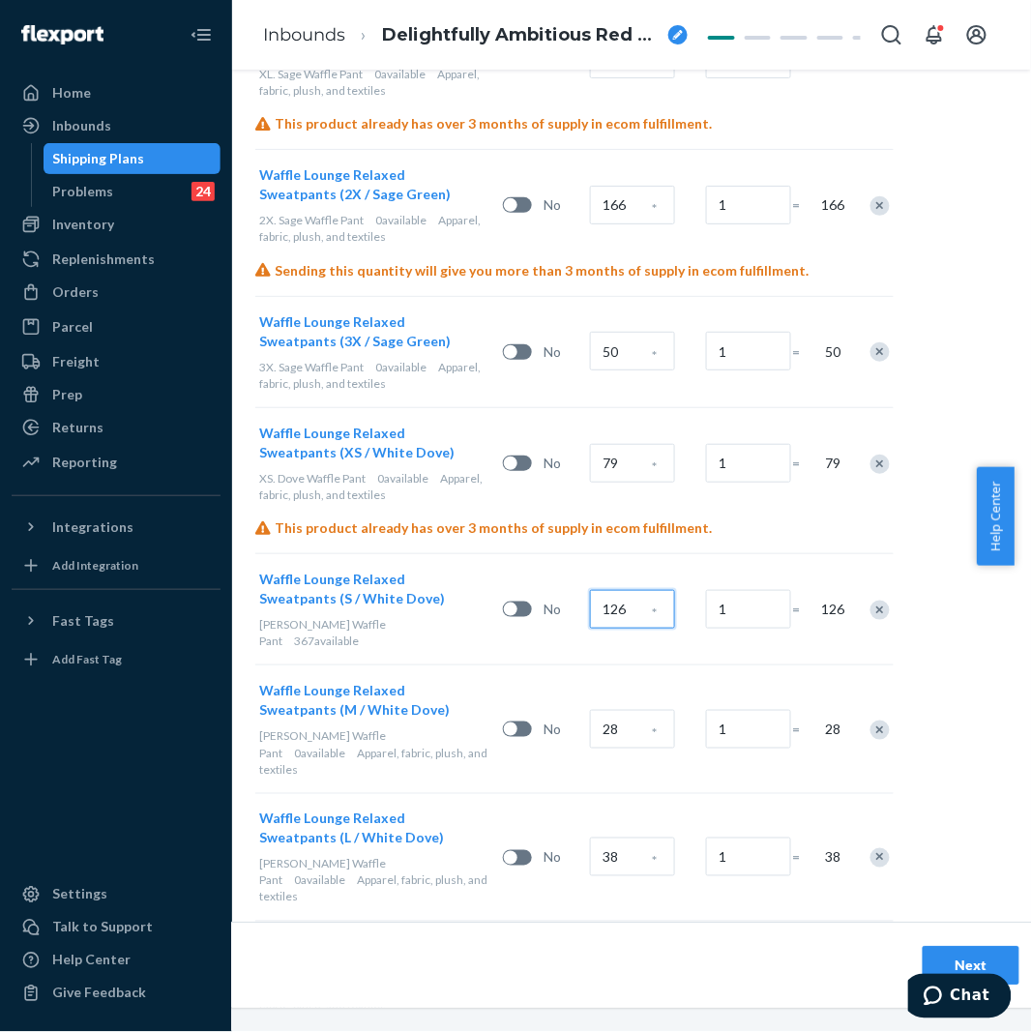
scroll to position [2422, 170]
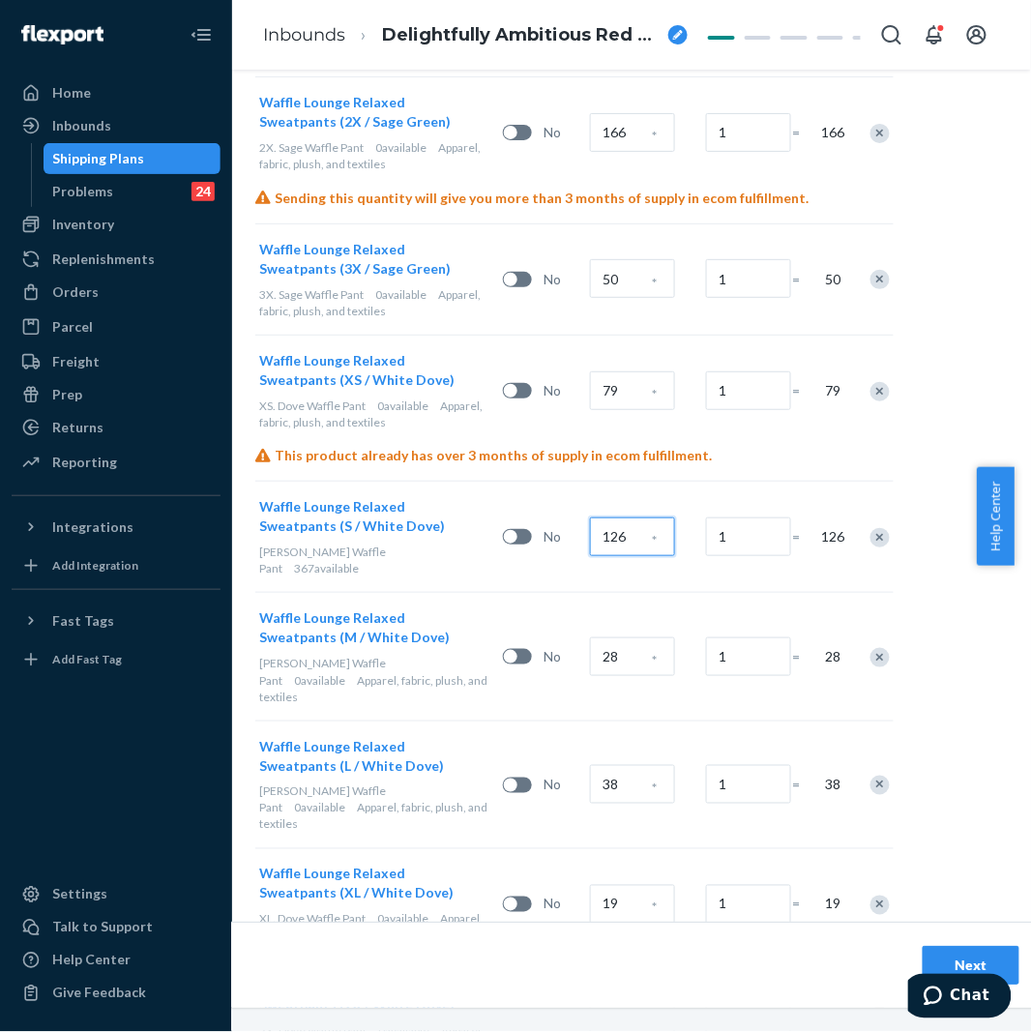
type input "126"
click at [615, 637] on input "28" at bounding box center [632, 656] width 85 height 39
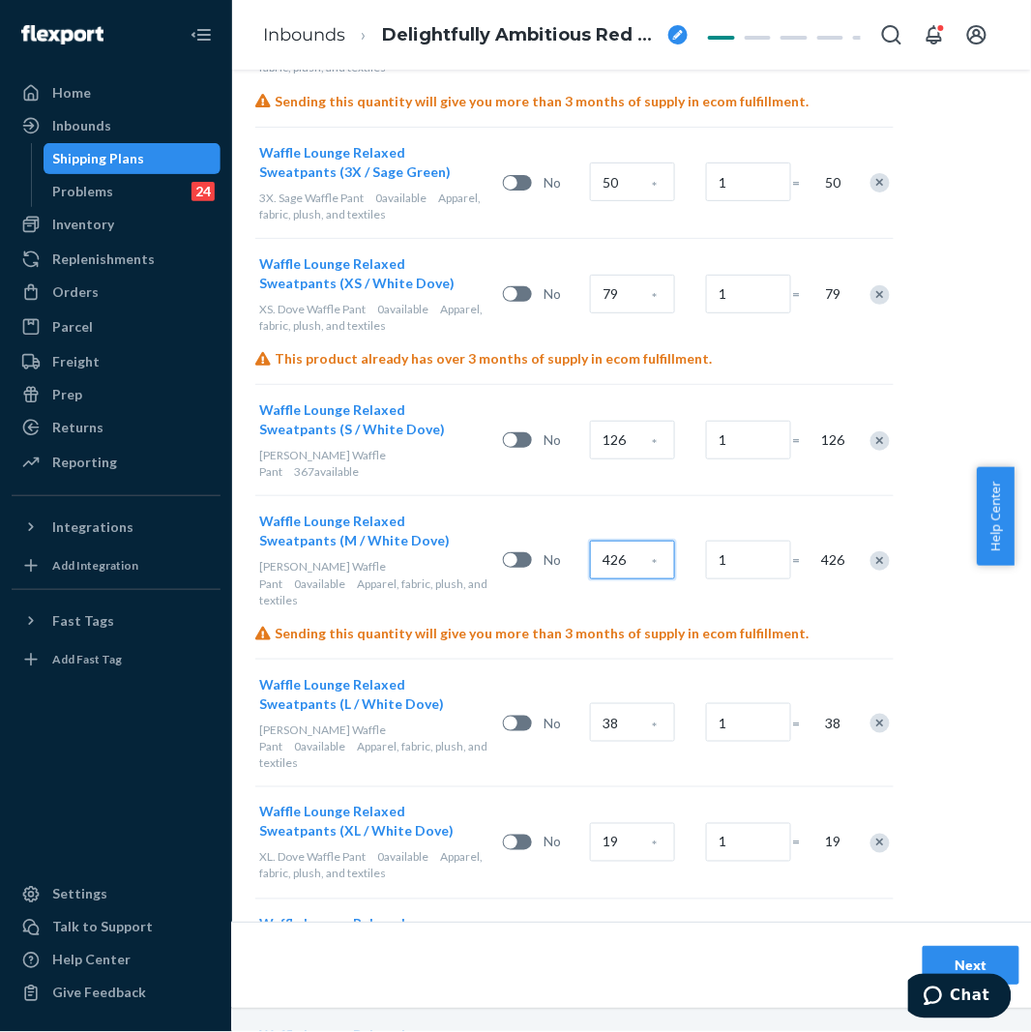
scroll to position [2530, 170]
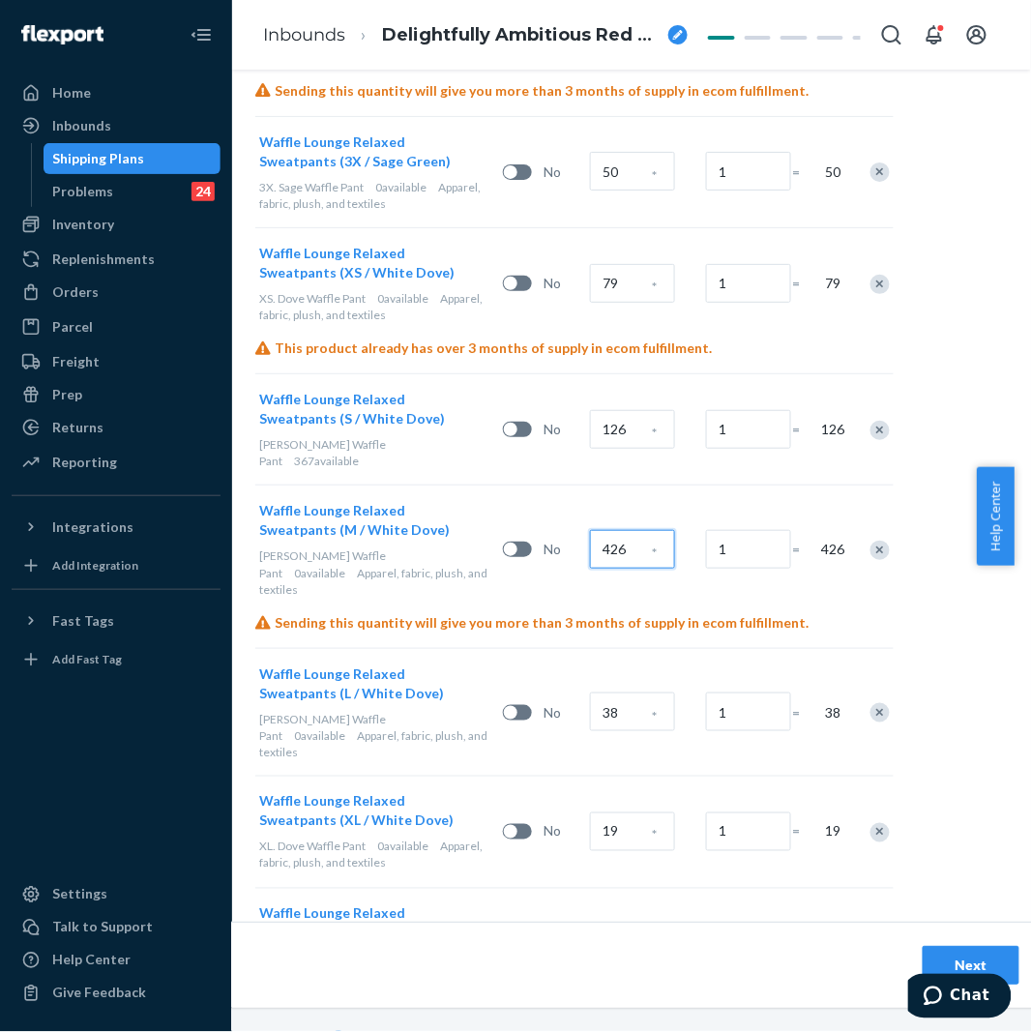
type input "426"
click at [636, 692] on input "38" at bounding box center [632, 711] width 85 height 39
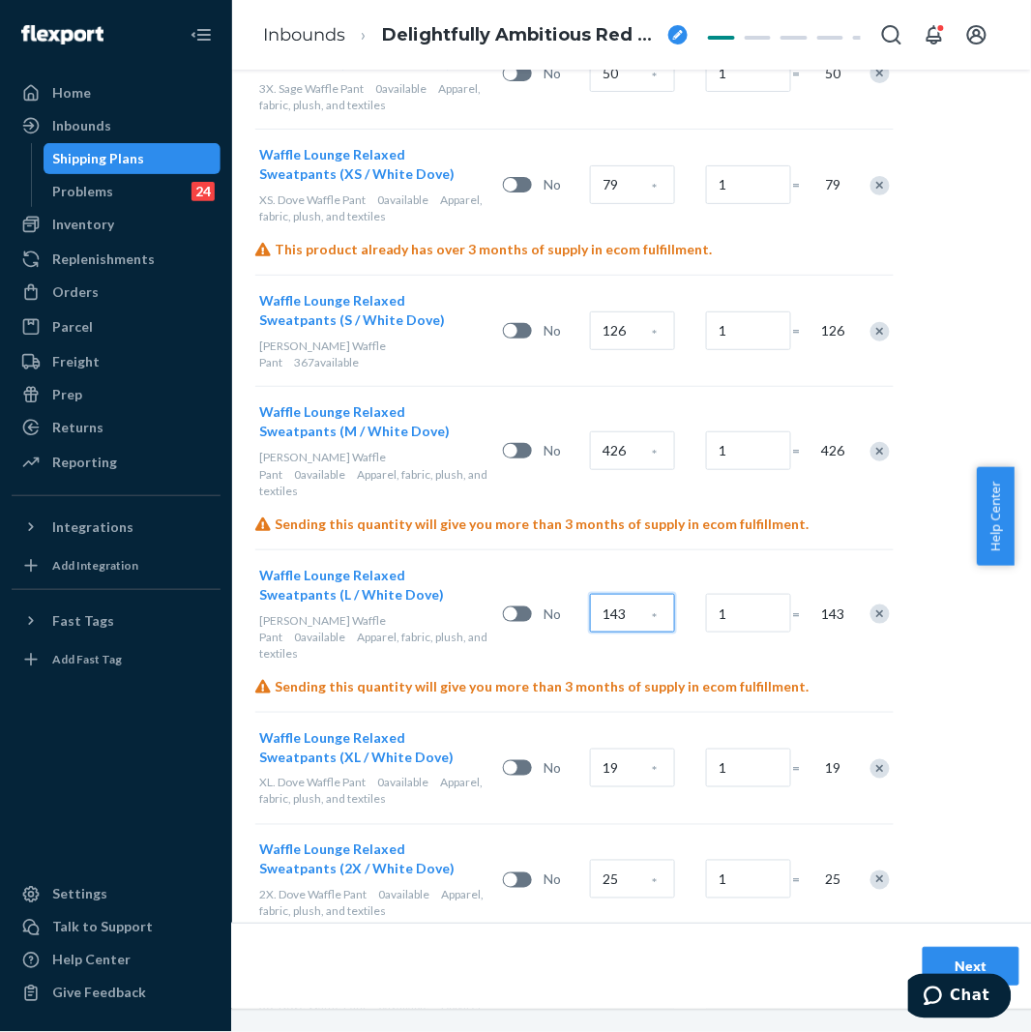
scroll to position [2637, 170]
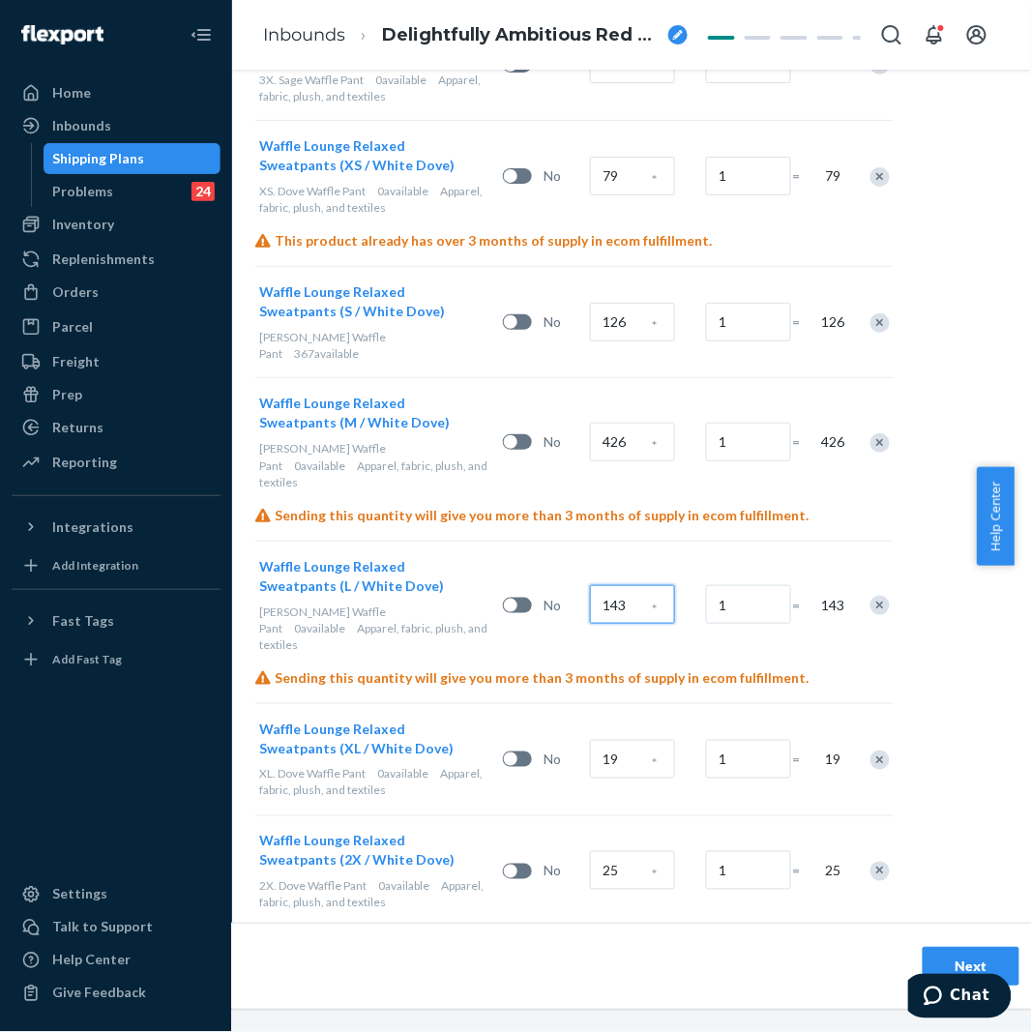
type input "143"
click at [615, 740] on input "19" at bounding box center [632, 759] width 85 height 39
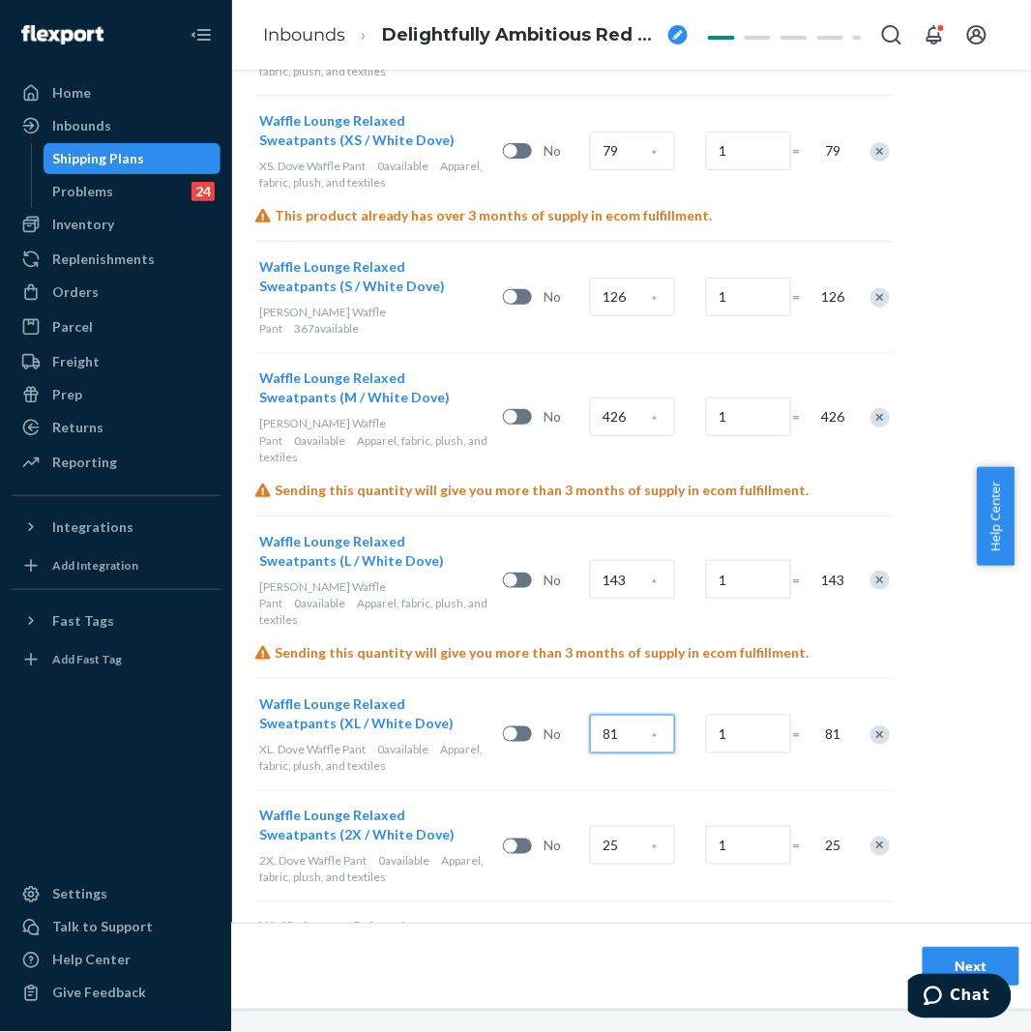
scroll to position [2706, 170]
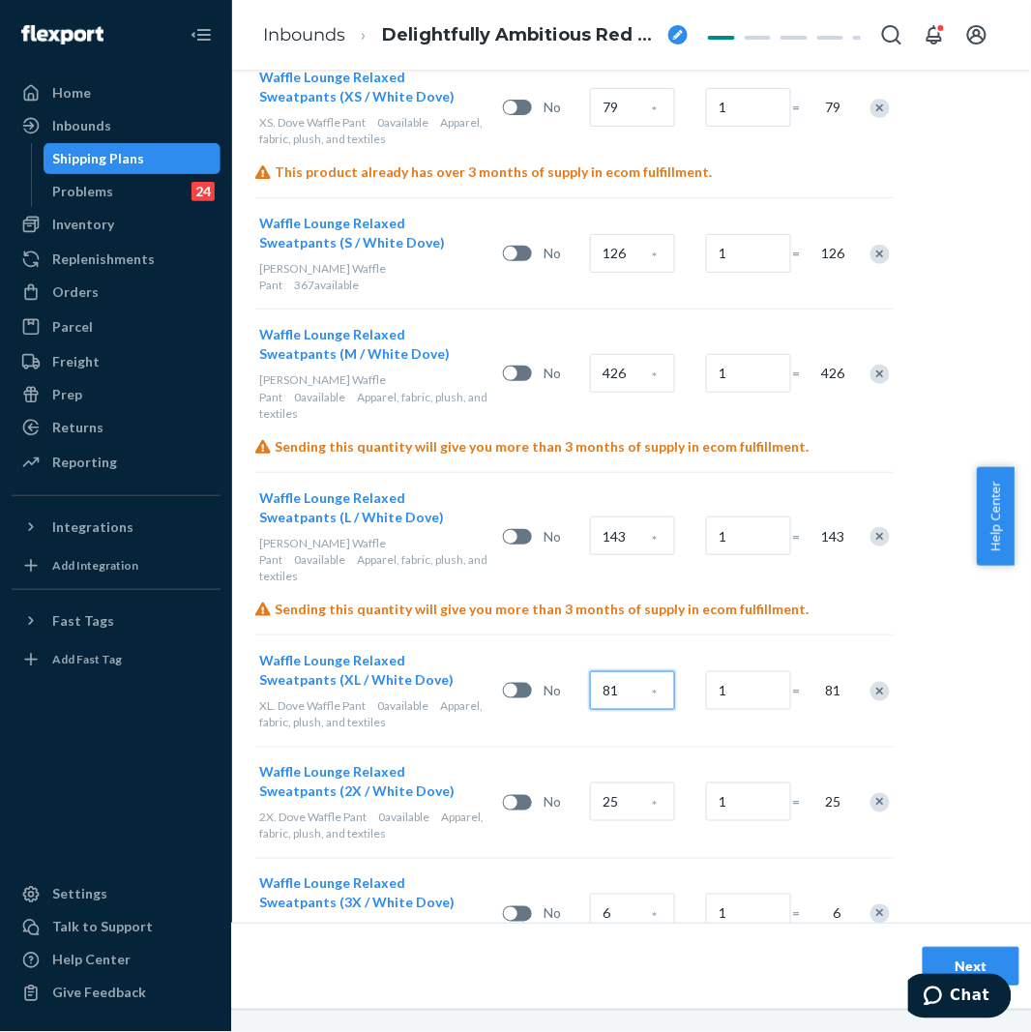
type input "81"
click at [630, 782] on input "25" at bounding box center [632, 801] width 85 height 39
type input "47"
click at [630, 894] on input "6" at bounding box center [632, 913] width 85 height 39
type input "16"
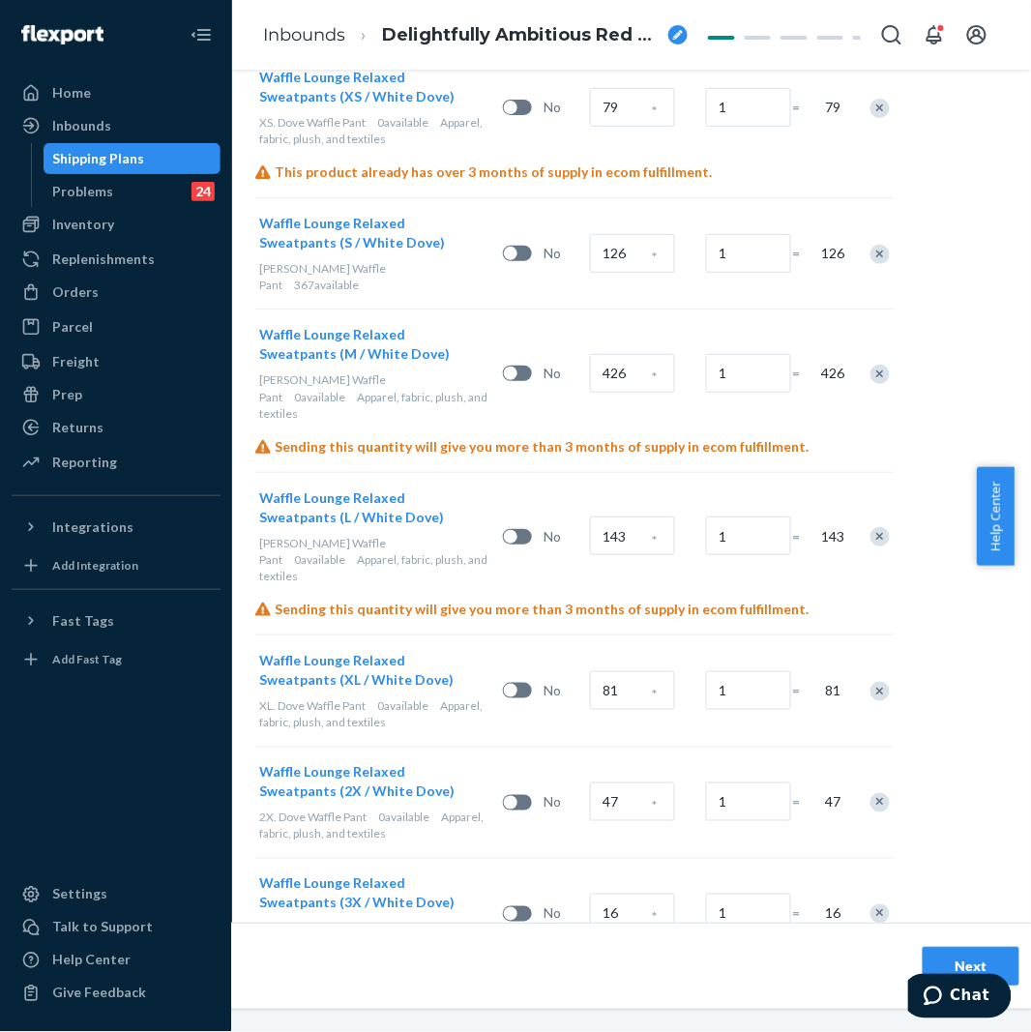
click at [690, 858] on div "Waffle Lounge Relaxed Sweatpants (3X / White Dove) 3X. Dove Waffle Pant 0 avail…" at bounding box center [574, 913] width 638 height 111
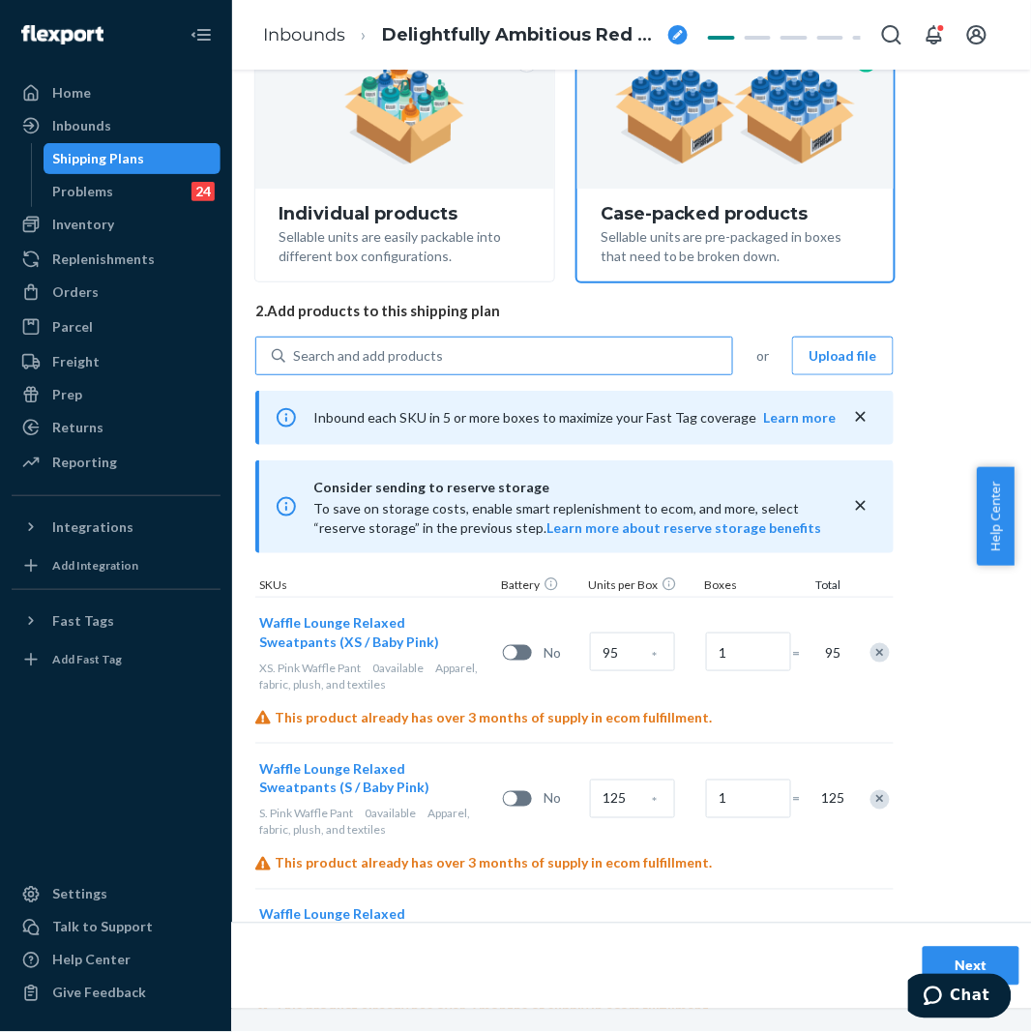
scroll to position [0, 170]
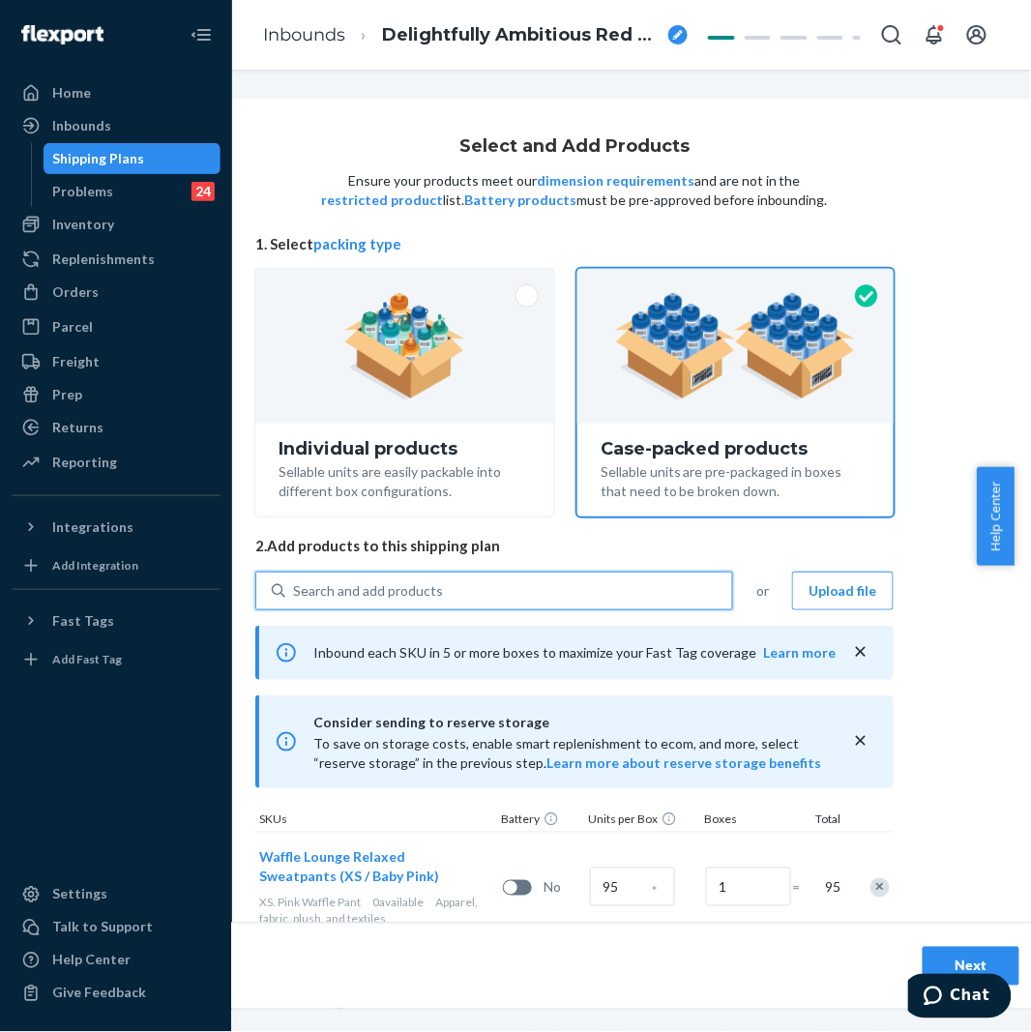
drag, startPoint x: 399, startPoint y: 603, endPoint x: 411, endPoint y: 580, distance: 25.9
click at [400, 598] on div "Search and add products" at bounding box center [508, 590] width 447 height 35
click at [295, 598] on input "0 results available. Use Up and Down to choose options, press Enter to select t…" at bounding box center [294, 590] width 2 height 19
paste input "Waffle lounge relaxed White dove"
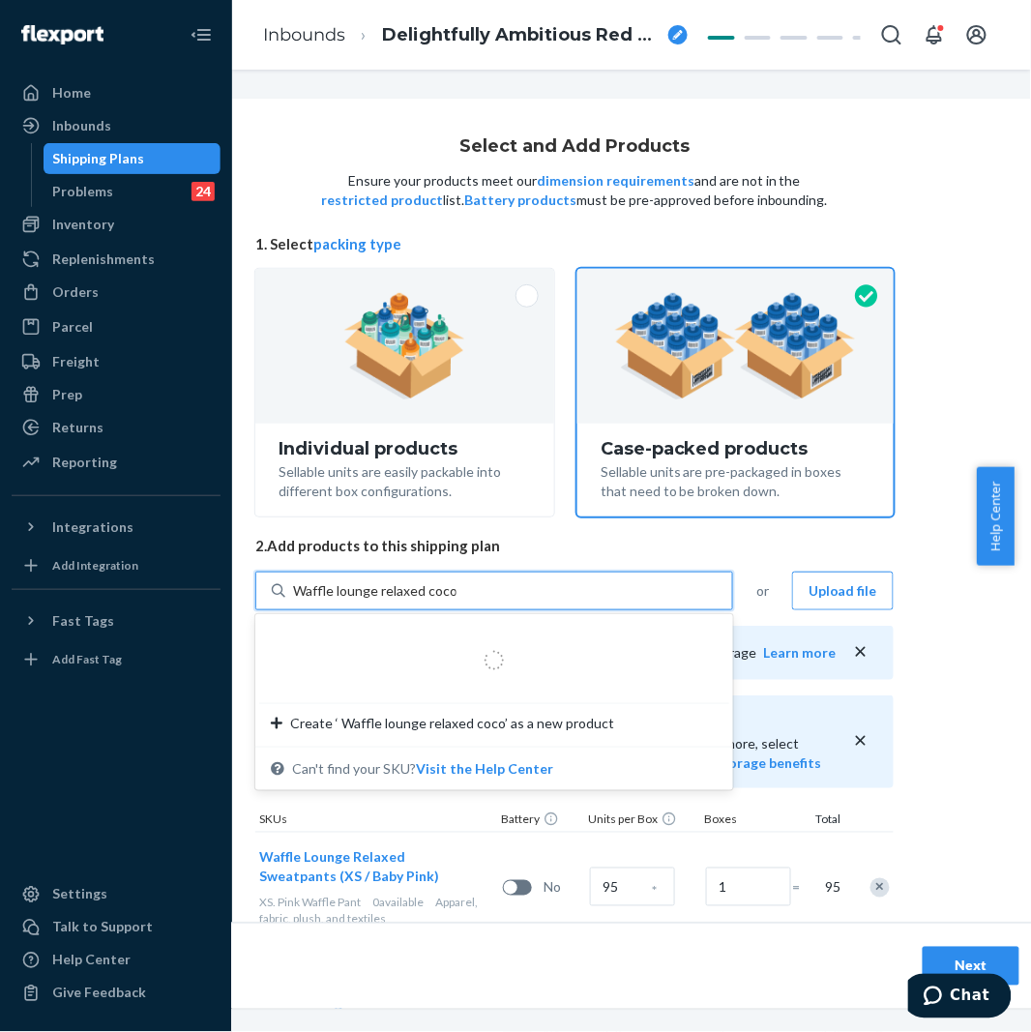
type input "Waffle lounge relaxed cocoa"
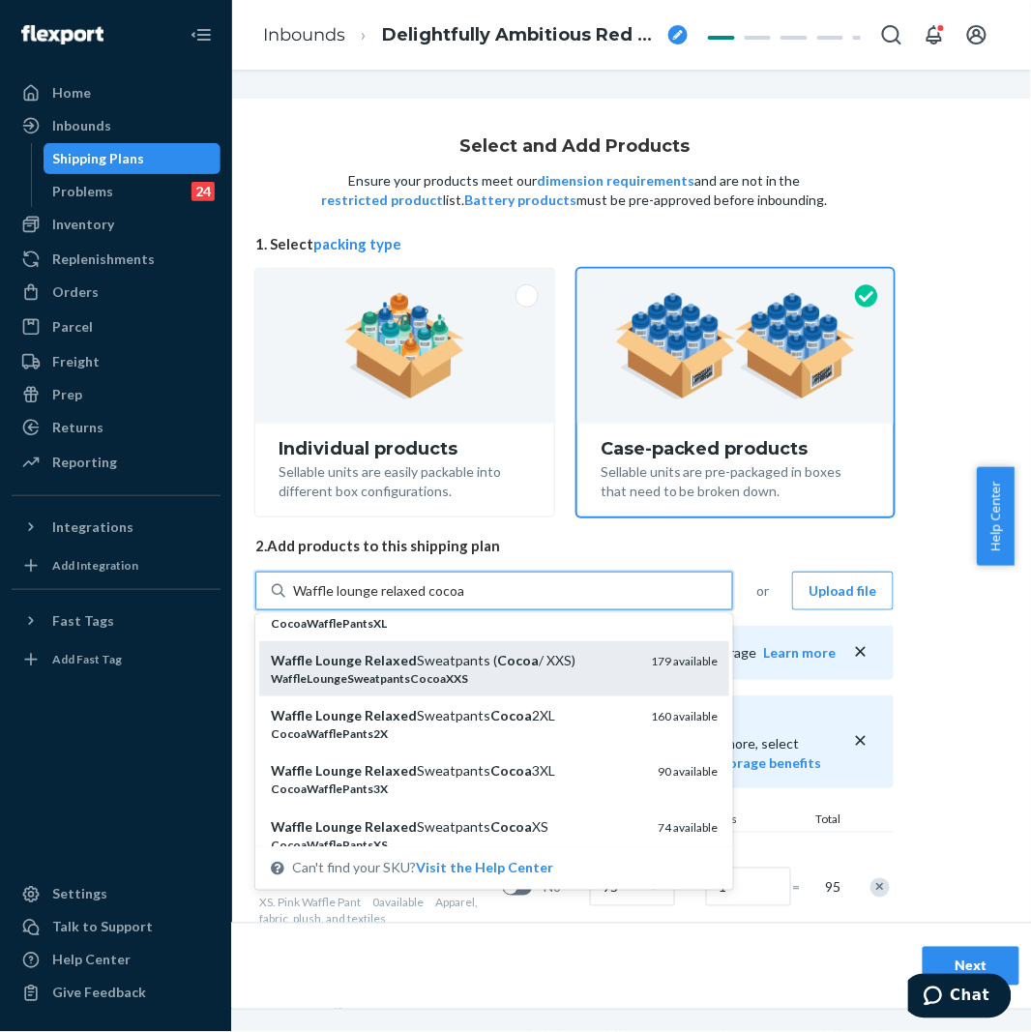
scroll to position [215, 0]
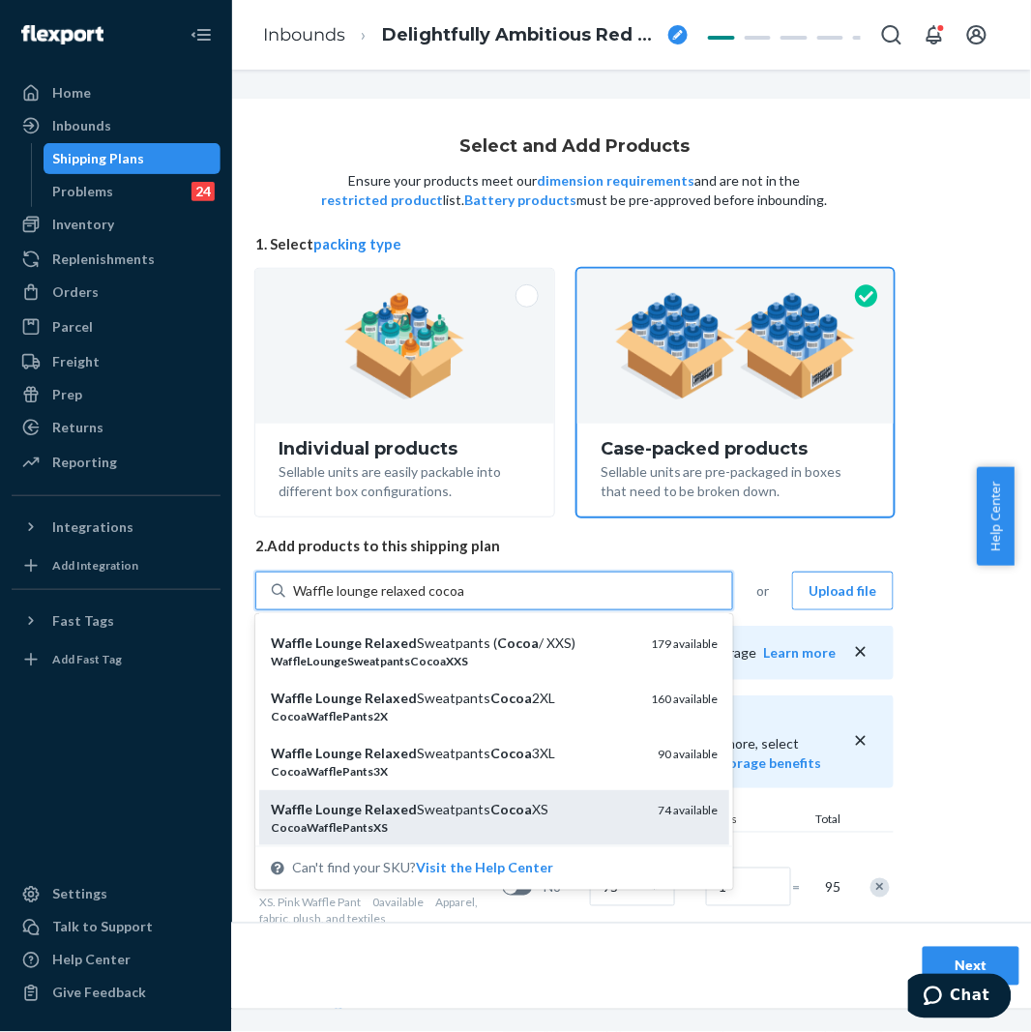
click at [464, 810] on div "Waffle Lounge Relaxed Sweatpants Cocoa XS" at bounding box center [456, 809] width 371 height 19
click at [464, 601] on input "Waffle lounge relaxed cocoa" at bounding box center [378, 590] width 171 height 19
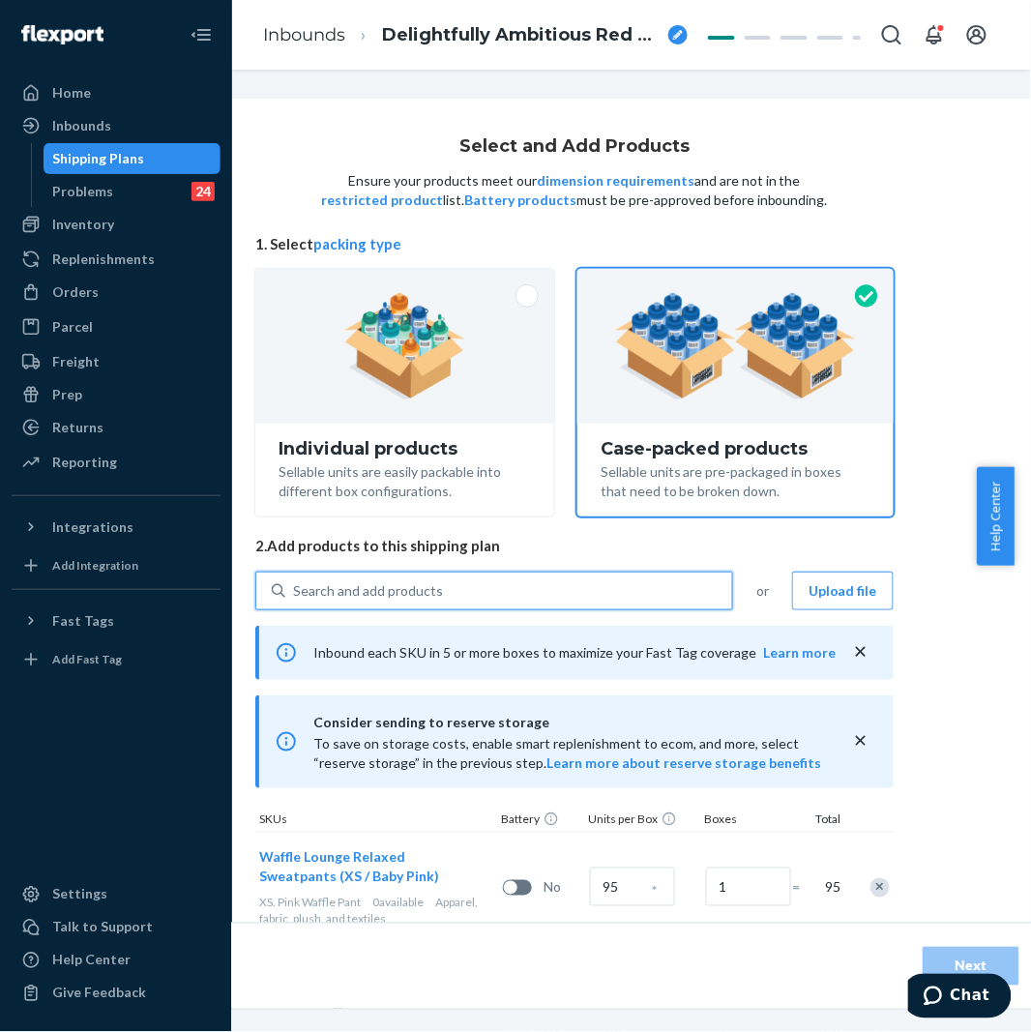
click at [460, 598] on div "Search and add products" at bounding box center [508, 590] width 447 height 35
click at [295, 598] on input "0 results available. Use Up and Down to choose options, press Enter to select t…" at bounding box center [294, 590] width 2 height 19
paste input "Waffle lounge relaxed cocoa"
type input "Waffle lounge relaxed cocoa"
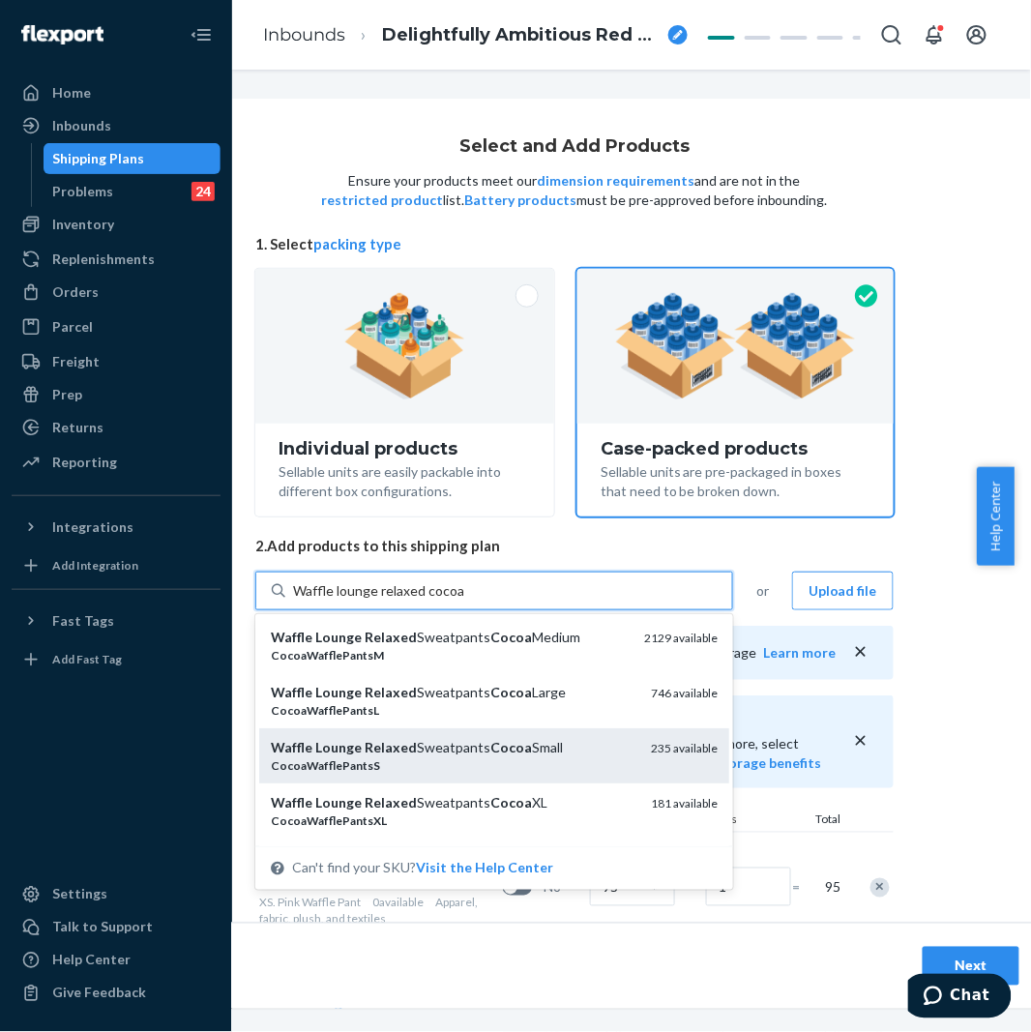
click at [490, 742] on em "Cocoa" at bounding box center [511, 747] width 42 height 16
click at [464, 601] on input "Waffle lounge relaxed cocoa" at bounding box center [378, 590] width 171 height 19
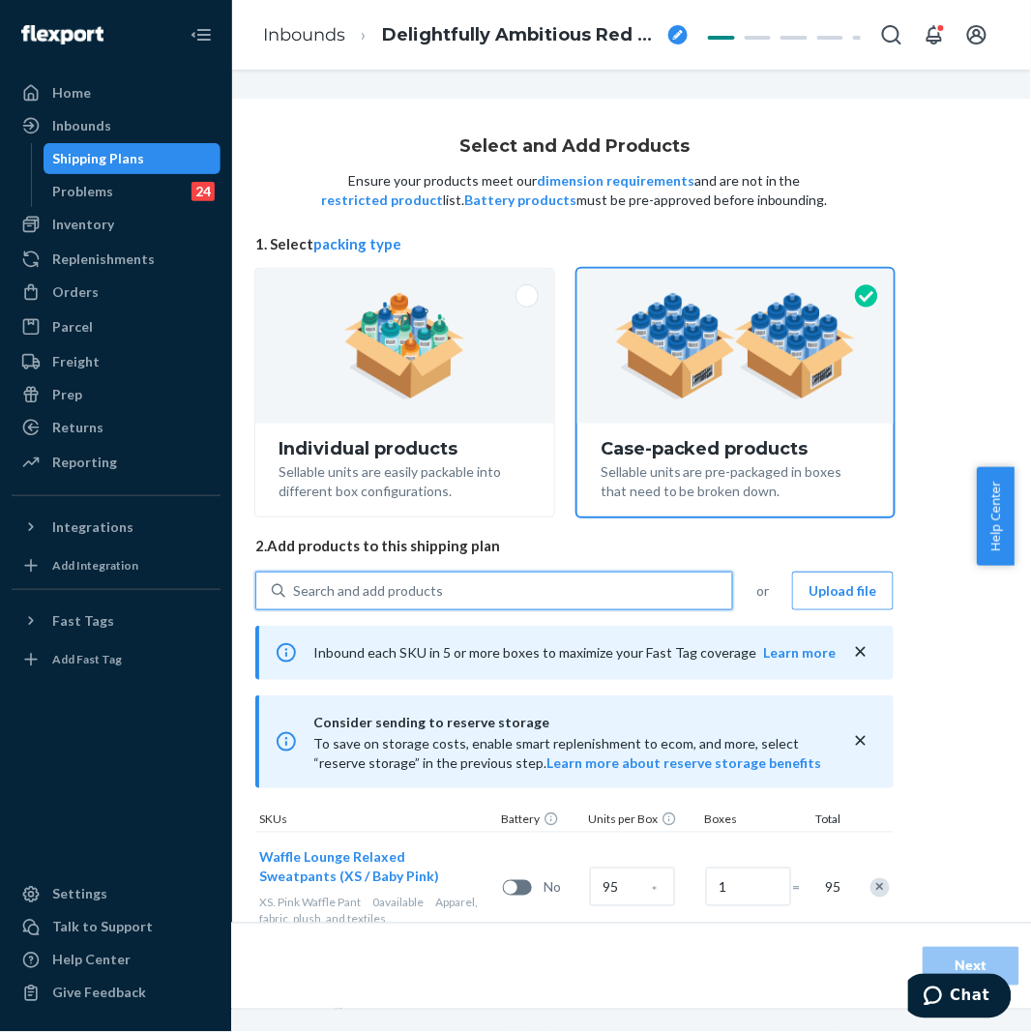
click at [506, 601] on div "Search and add products" at bounding box center [508, 590] width 447 height 35
click at [295, 601] on input "0 results available. Select is focused ,type to refine list, press Down to open…" at bounding box center [294, 590] width 2 height 19
paste input "Waffle lounge relaxed cocoa"
type input "Waffle lounge relaxed cocoa"
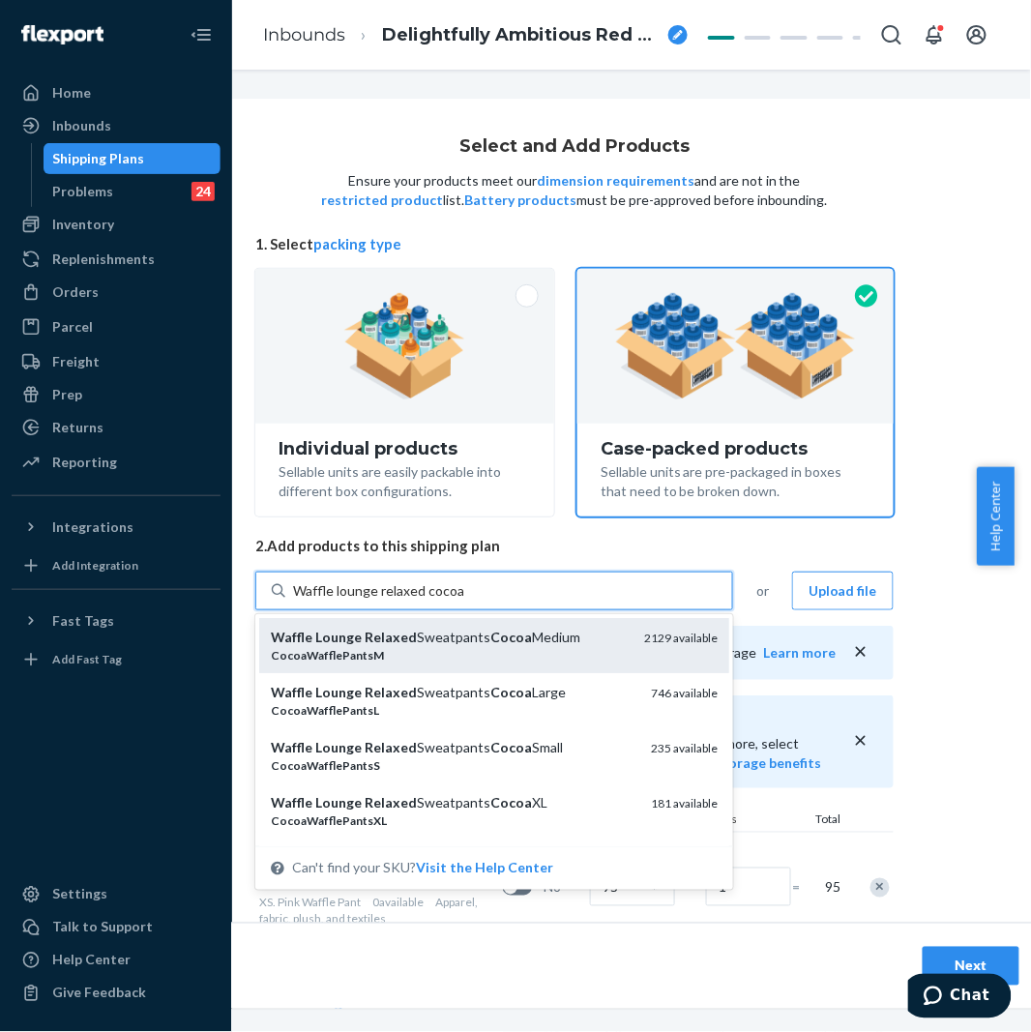
click at [490, 642] on em "Cocoa" at bounding box center [511, 637] width 42 height 16
click at [464, 601] on input "Waffle lounge relaxed cocoa" at bounding box center [378, 590] width 171 height 19
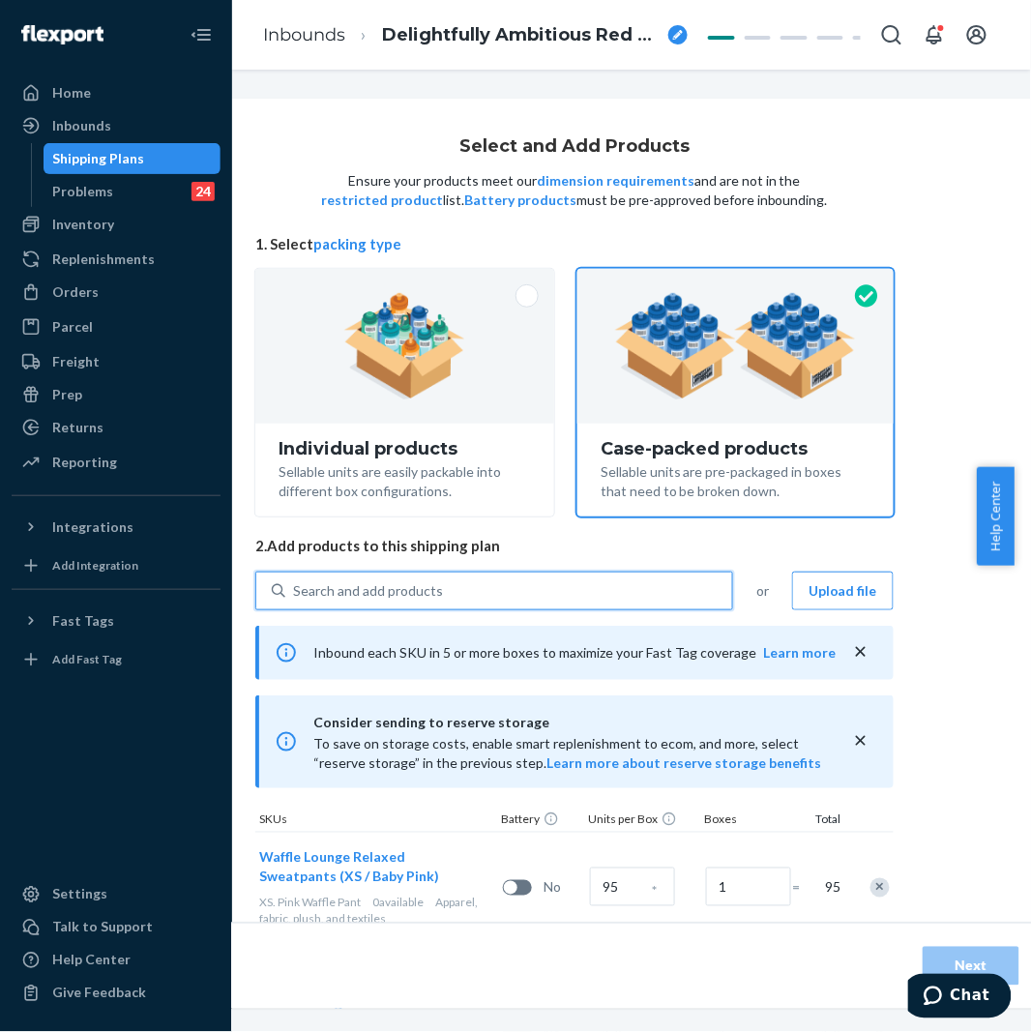
click at [501, 593] on div "Search and add products" at bounding box center [508, 590] width 447 height 35
click at [295, 593] on input "0 results available. Use Up and Down to choose options, press Enter to select t…" at bounding box center [294, 590] width 2 height 19
paste input "Waffle lounge relaxed cocoa"
type input "Waffle lounge relaxed cocoa"
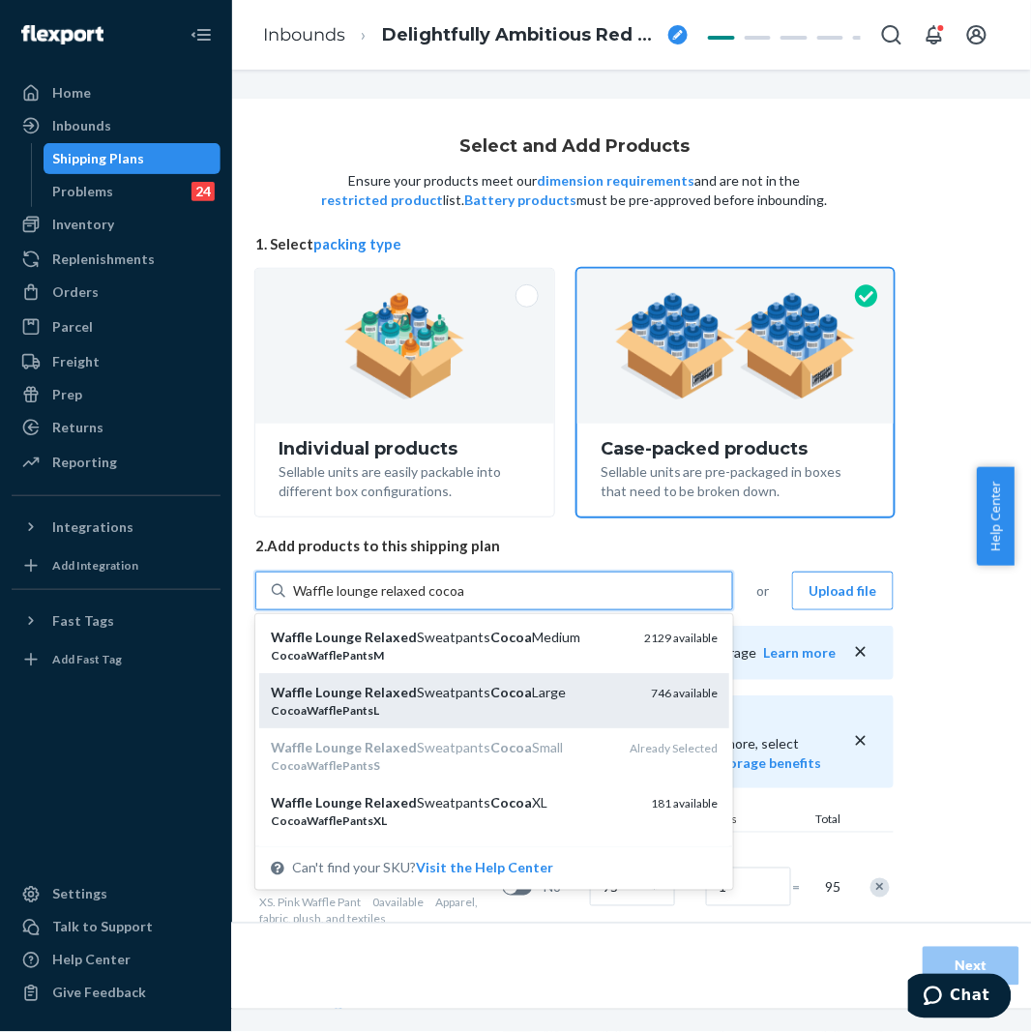
click at [498, 683] on div "Waffle Lounge Relaxed Sweatpants Cocoa Large" at bounding box center [453, 692] width 365 height 19
click at [464, 601] on input "Waffle lounge relaxed cocoa" at bounding box center [378, 590] width 171 height 19
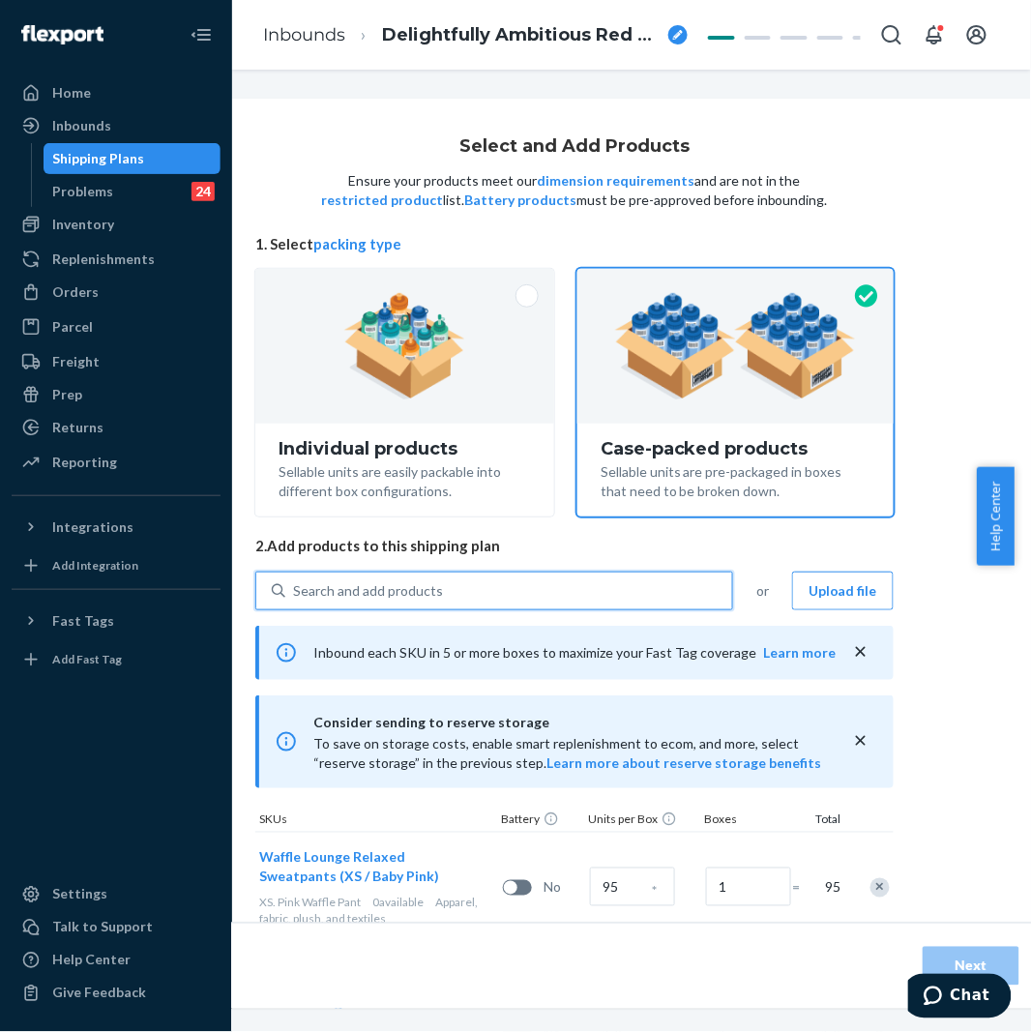
click at [506, 584] on div "Search and add products" at bounding box center [508, 590] width 447 height 35
click at [295, 584] on input "0 results available. Use Up and Down to choose options, press Enter to select t…" at bounding box center [294, 590] width 2 height 19
paste input "Waffle lounge relaxed cocoa"
type input "Waffle lounge relaxed cocoa"
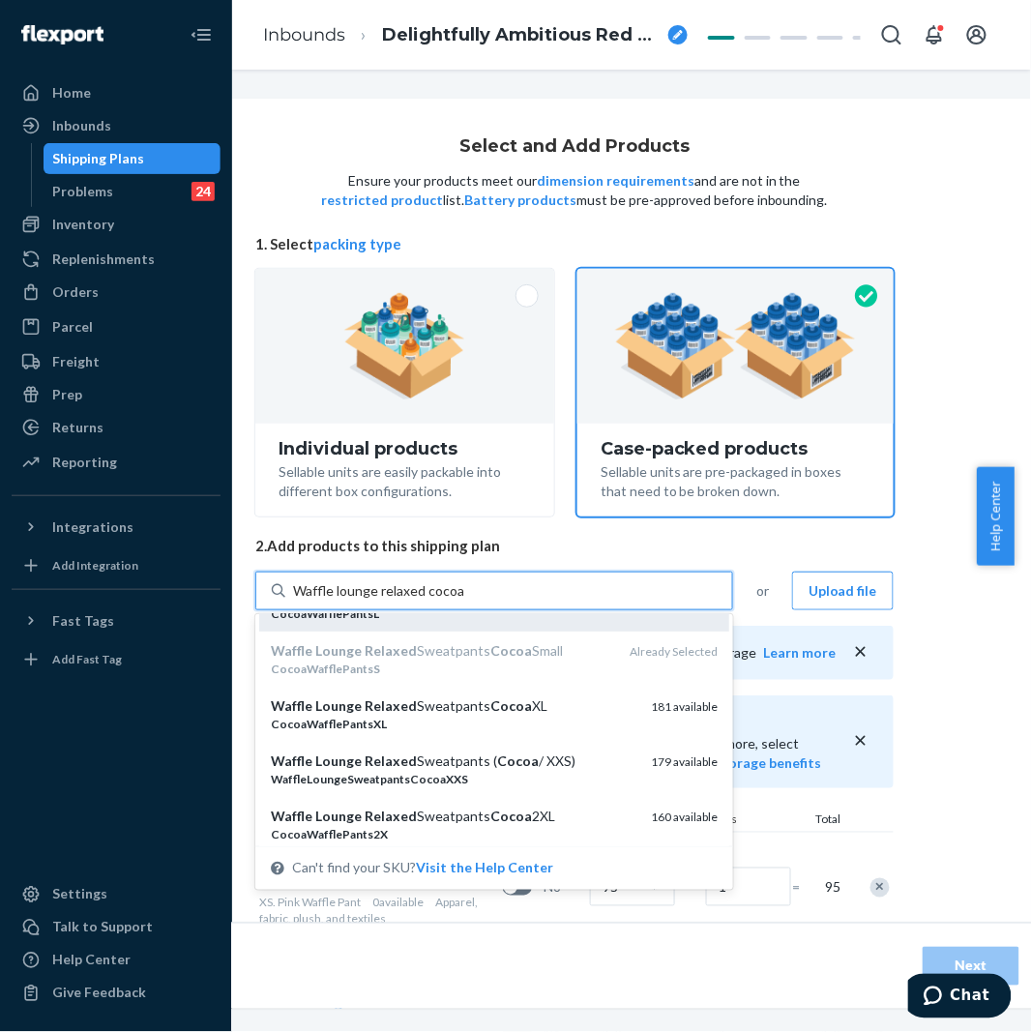
scroll to position [107, 0]
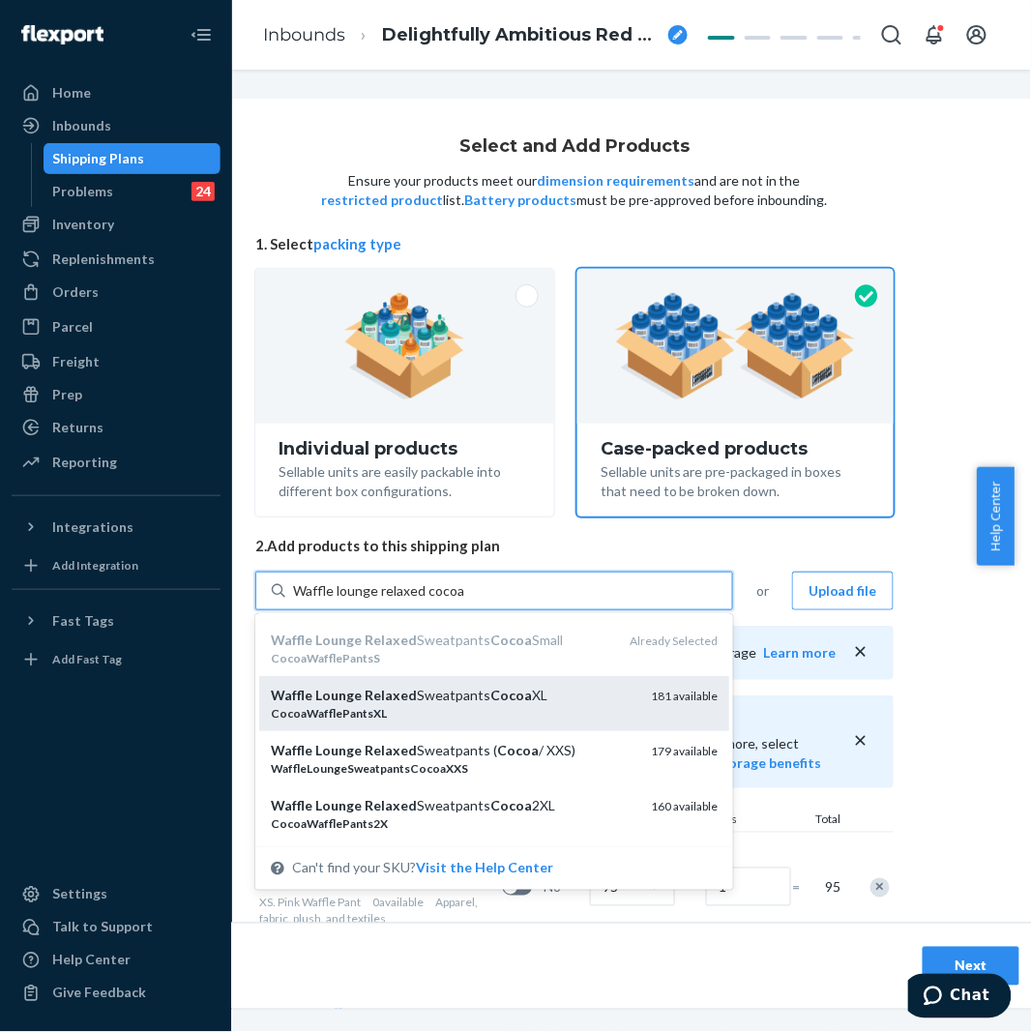
click at [478, 690] on div "Waffle Lounge Relaxed Sweatpants Cocoa XL" at bounding box center [453, 695] width 365 height 19
click at [464, 601] on input "Waffle lounge relaxed cocoa" at bounding box center [378, 590] width 171 height 19
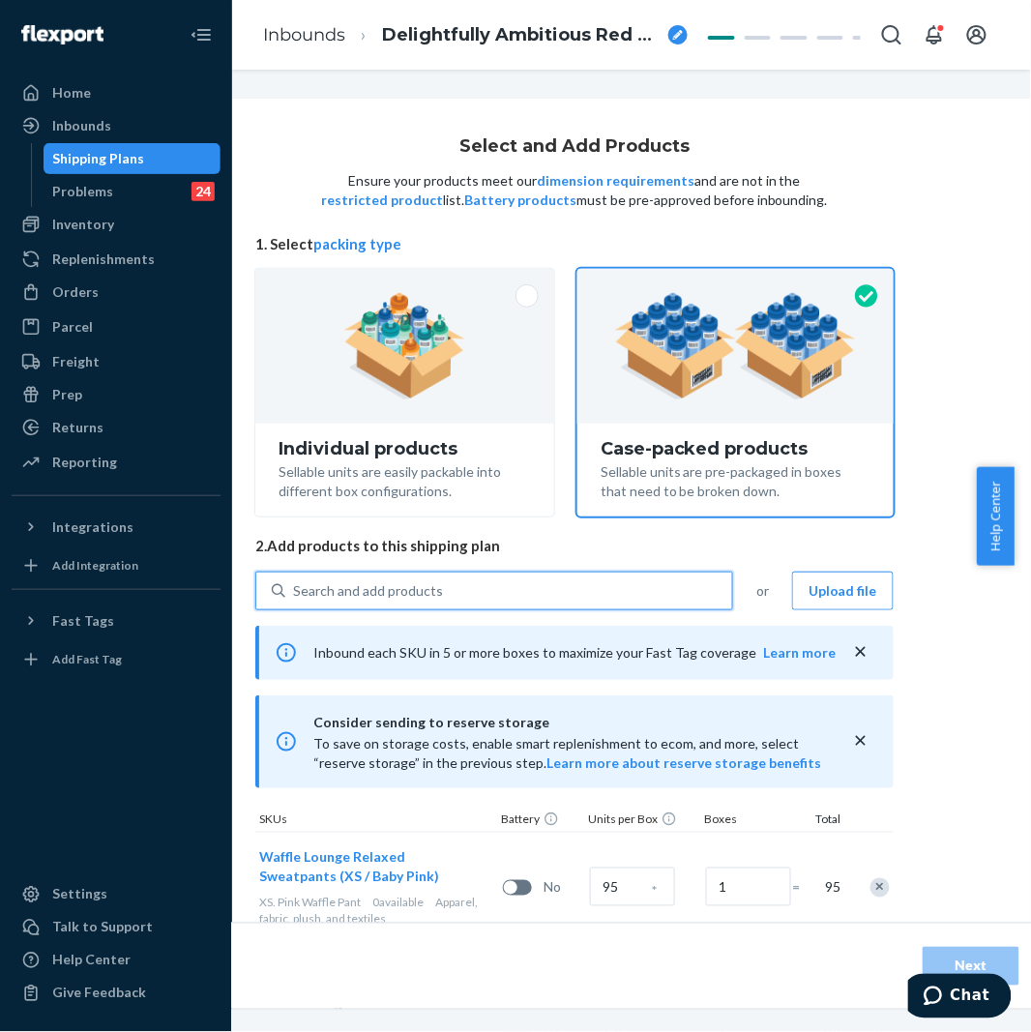
click at [485, 607] on div "Search and add products" at bounding box center [494, 590] width 478 height 39
click at [295, 601] on input "0 results available. Use Up and Down to choose options, press Enter to select t…" at bounding box center [294, 590] width 2 height 19
paste input "Waffle lounge relaxed cocoa"
type input "Waffle lounge relaxed cocoa"
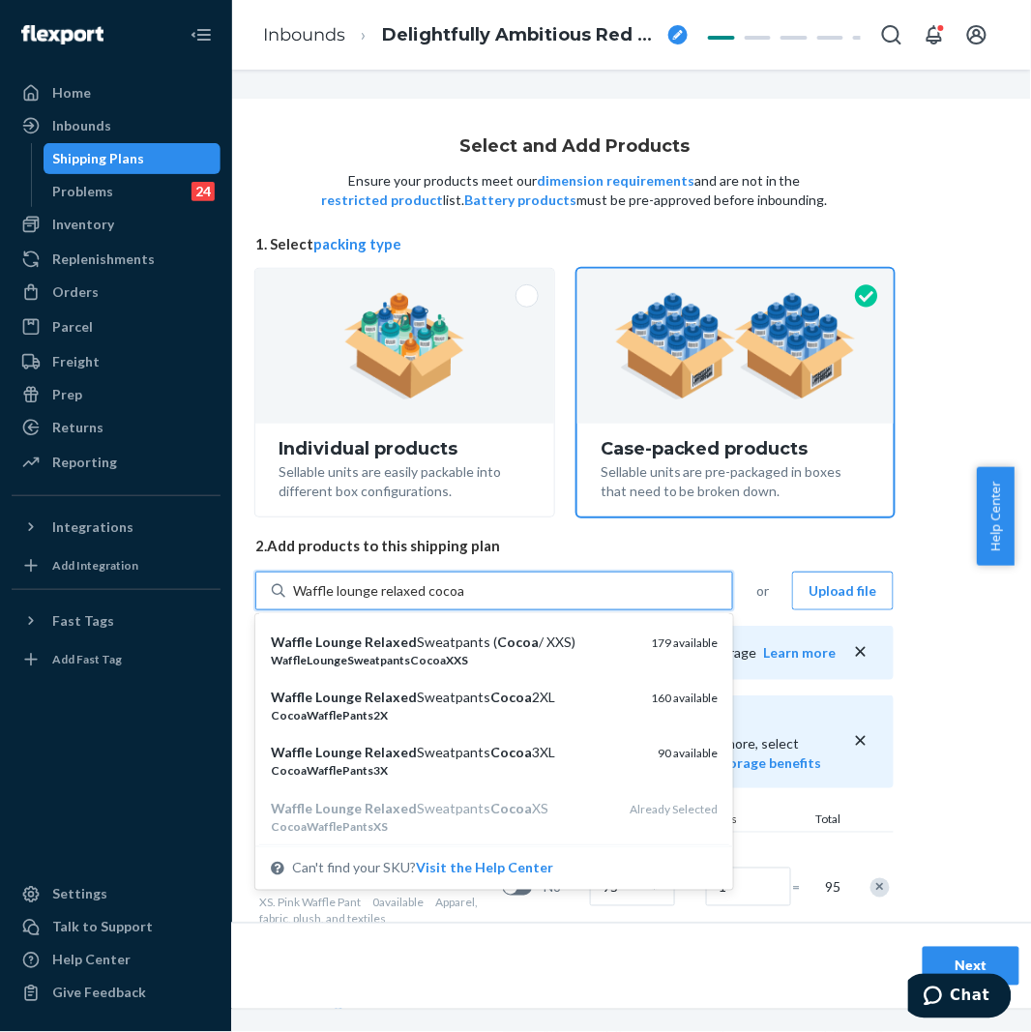
scroll to position [256, 0]
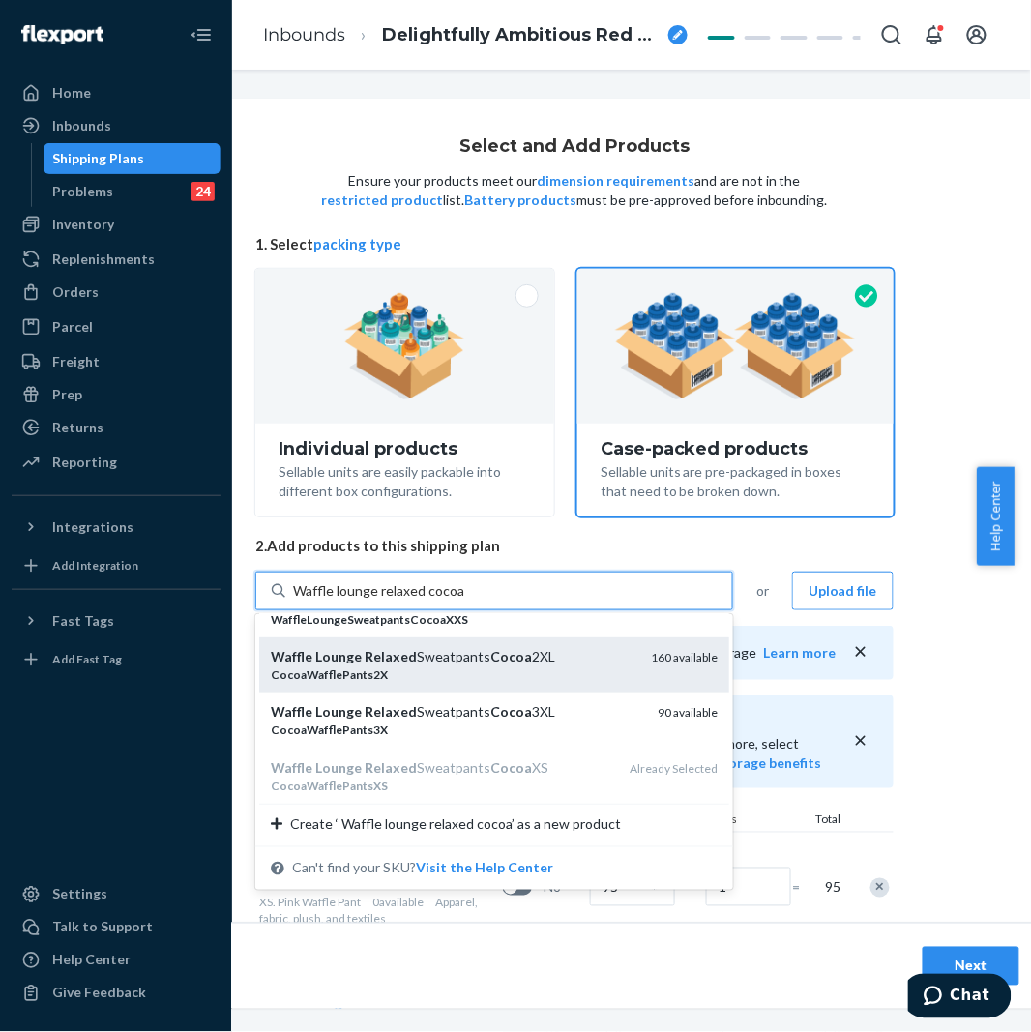
click at [490, 656] on em "Cocoa" at bounding box center [511, 656] width 42 height 16
click at [464, 601] on input "Waffle lounge relaxed cocoa" at bounding box center [378, 590] width 171 height 19
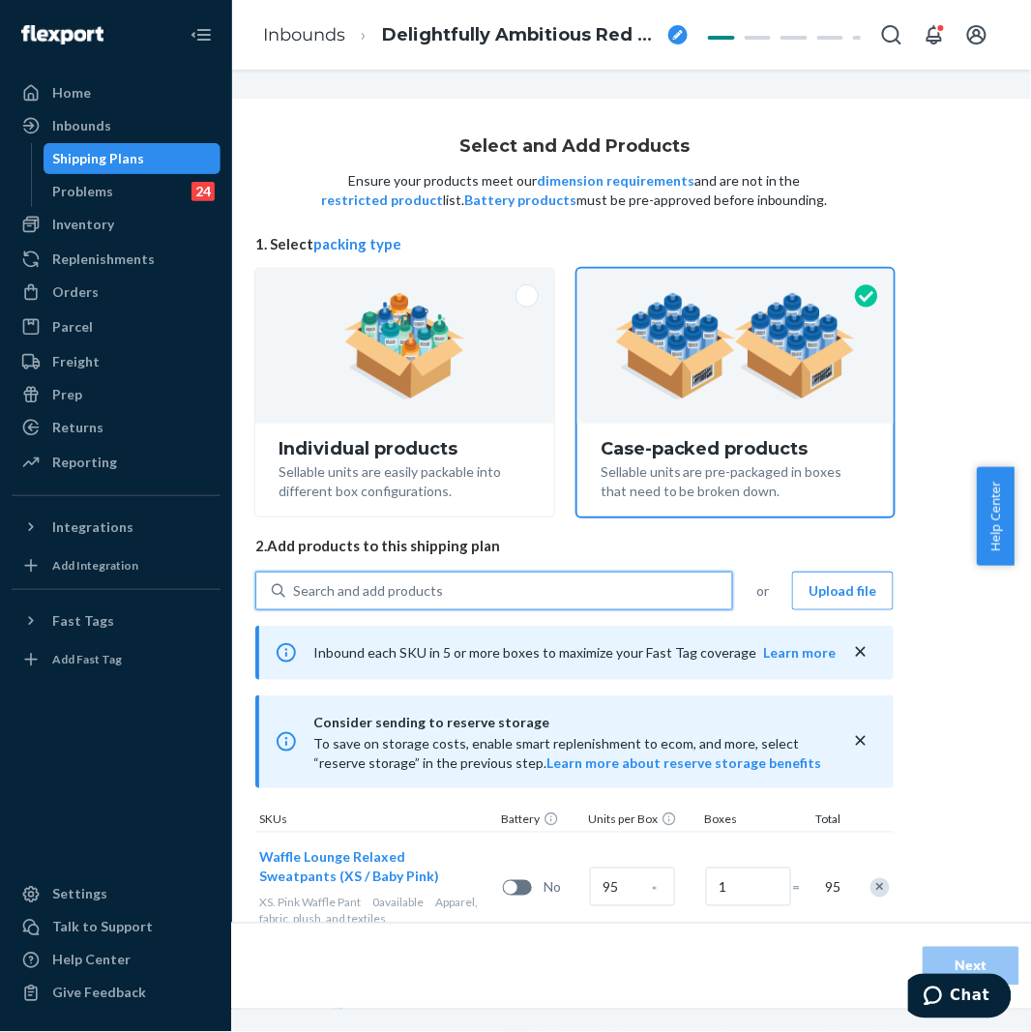
click at [491, 603] on div "Search and add products" at bounding box center [508, 590] width 447 height 35
click at [295, 601] on input "0 results available. Select is focused ,type to refine list, press Down to open…" at bounding box center [294, 590] width 2 height 19
paste input "Waffle lounge relaxed cocoa"
type input "Waffle lounge relaxed cocoa"
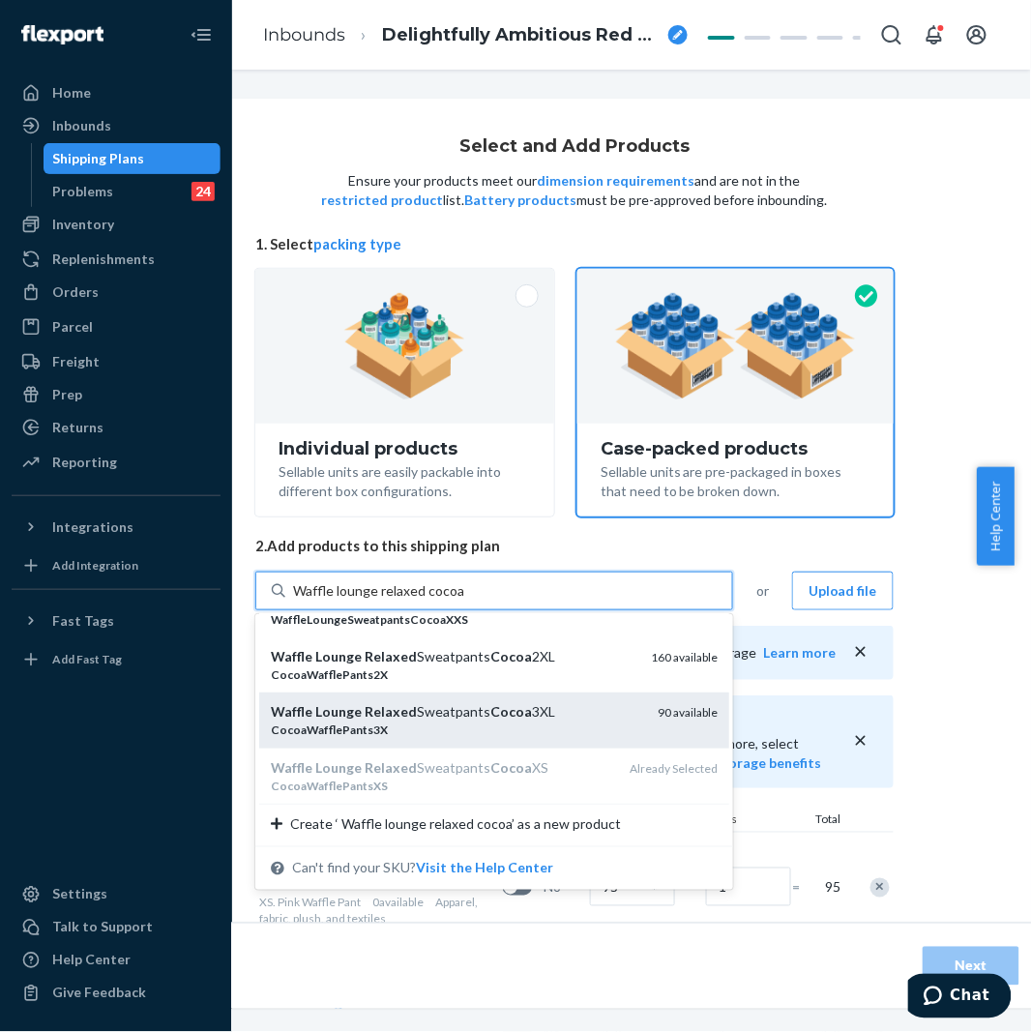
click at [494, 712] on em "Cocoa" at bounding box center [511, 711] width 42 height 16
click at [464, 601] on input "Waffle lounge relaxed cocoa" at bounding box center [378, 590] width 171 height 19
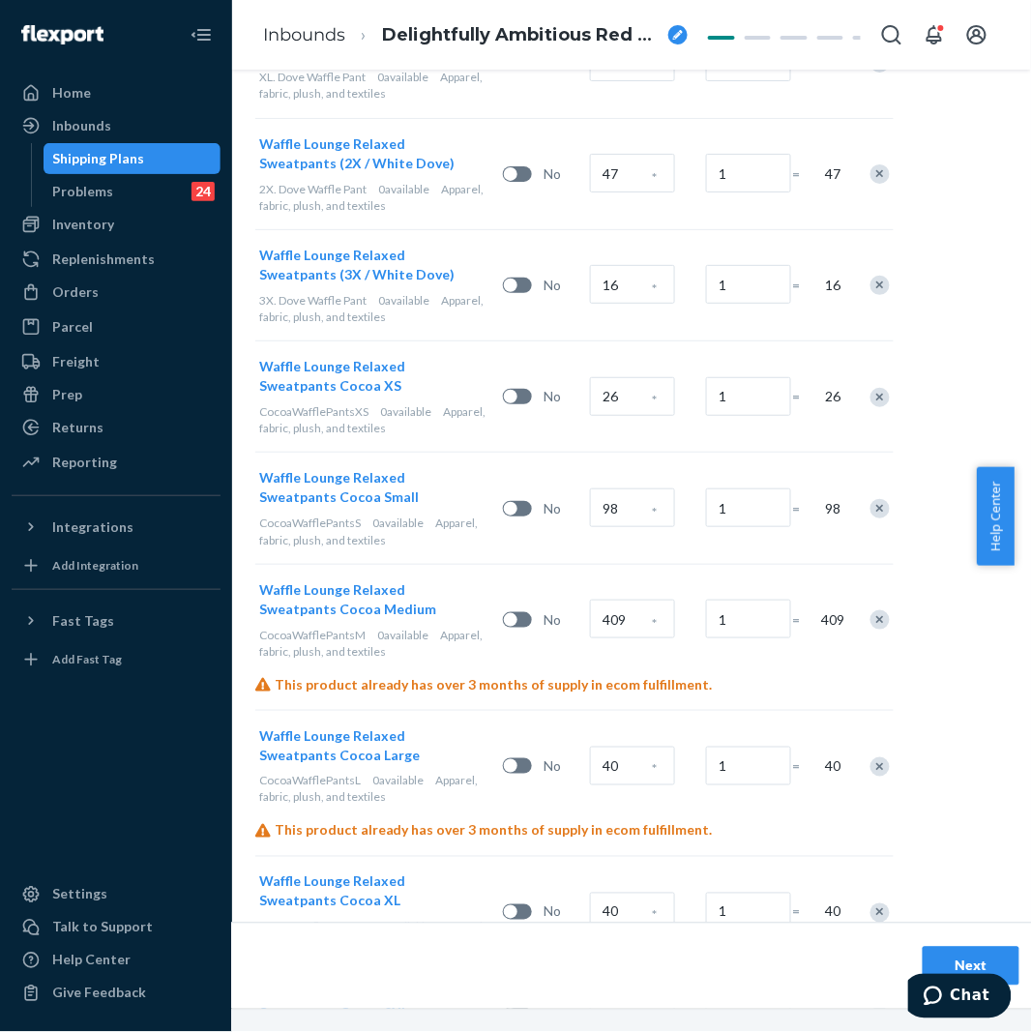
scroll to position [3325, 170]
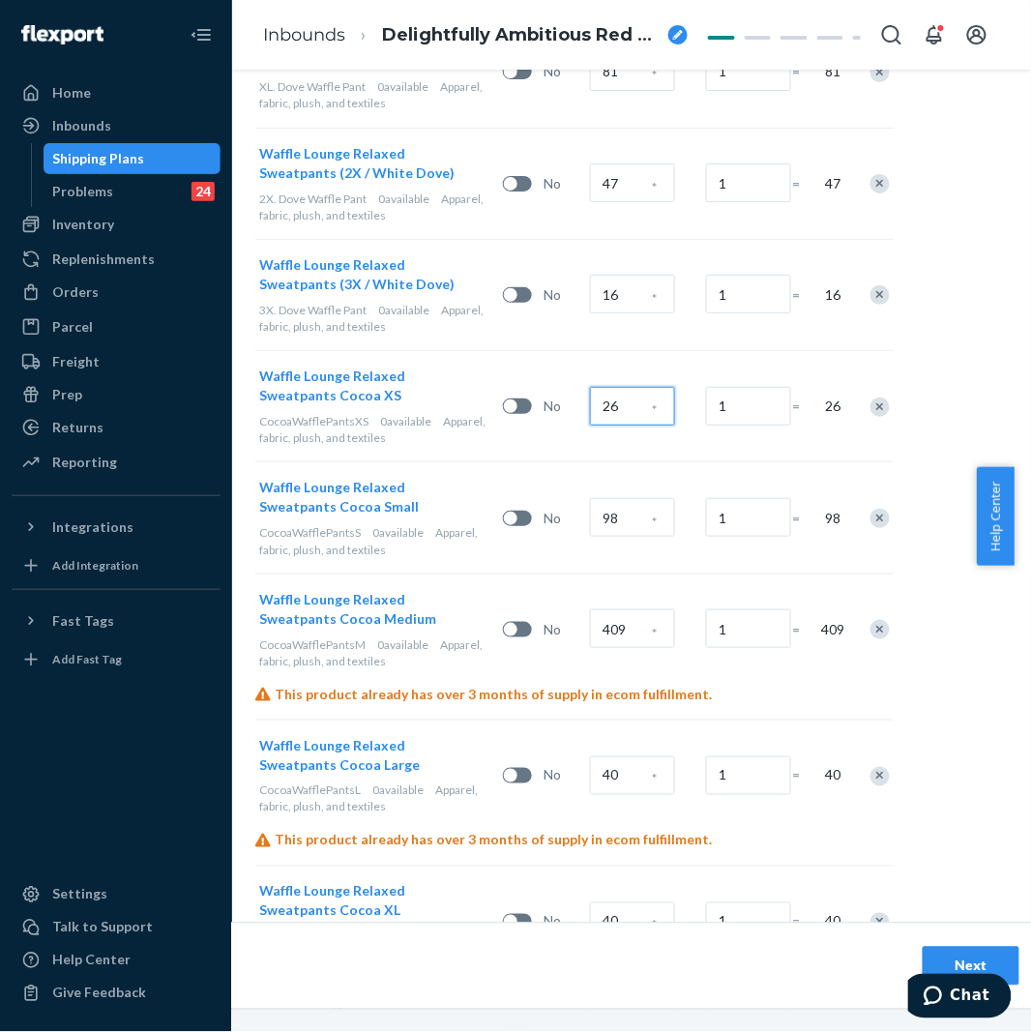
click at [623, 387] on input "26" at bounding box center [632, 406] width 85 height 39
type input "142"
click at [617, 498] on input "98" at bounding box center [632, 517] width 85 height 39
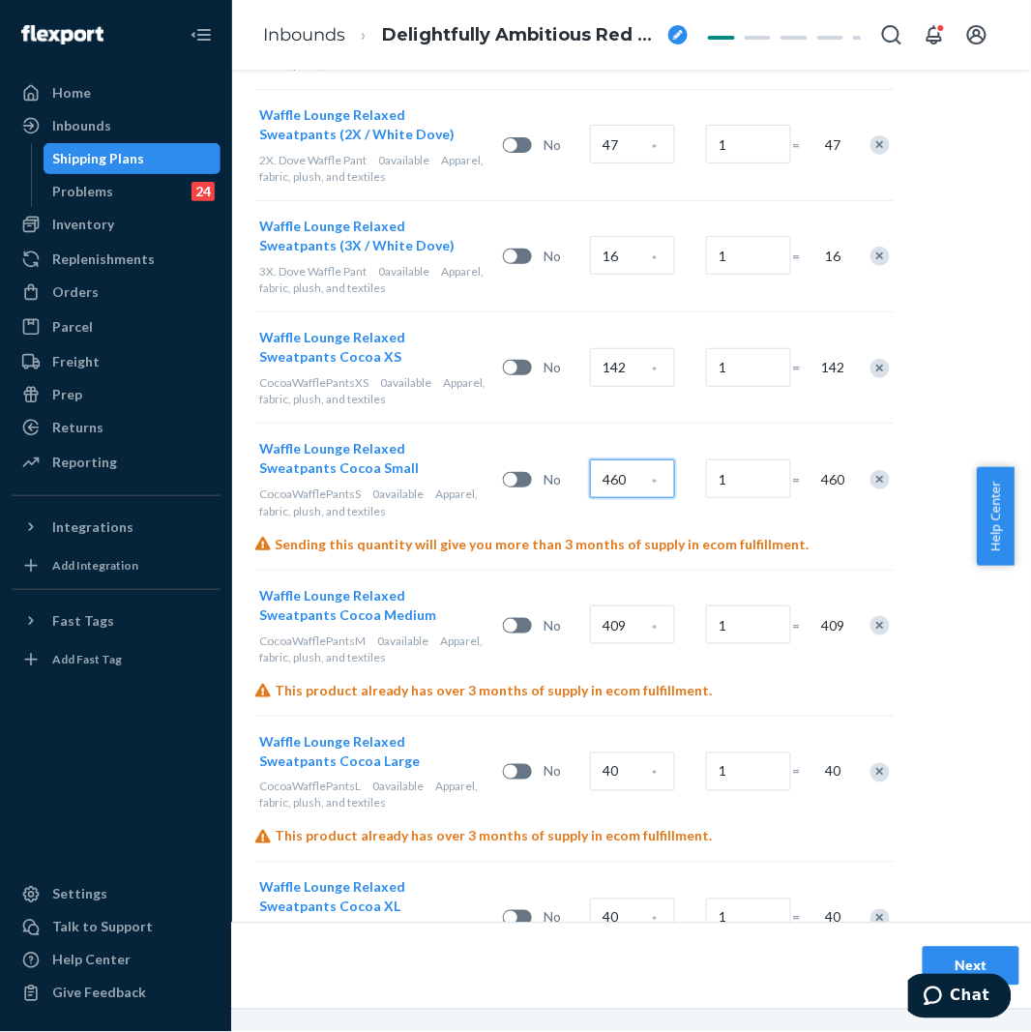
scroll to position [3433, 170]
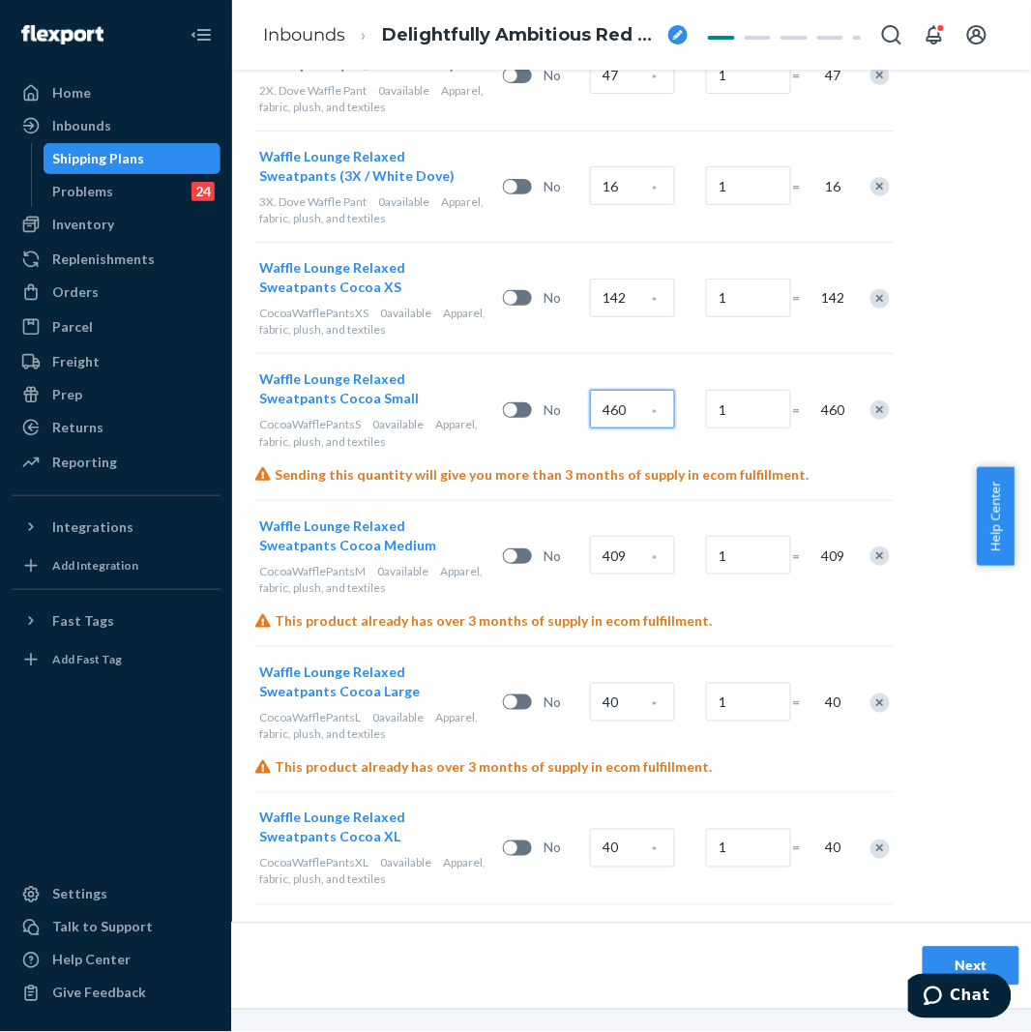
type input "460"
click at [627, 536] on input "409" at bounding box center [632, 555] width 85 height 39
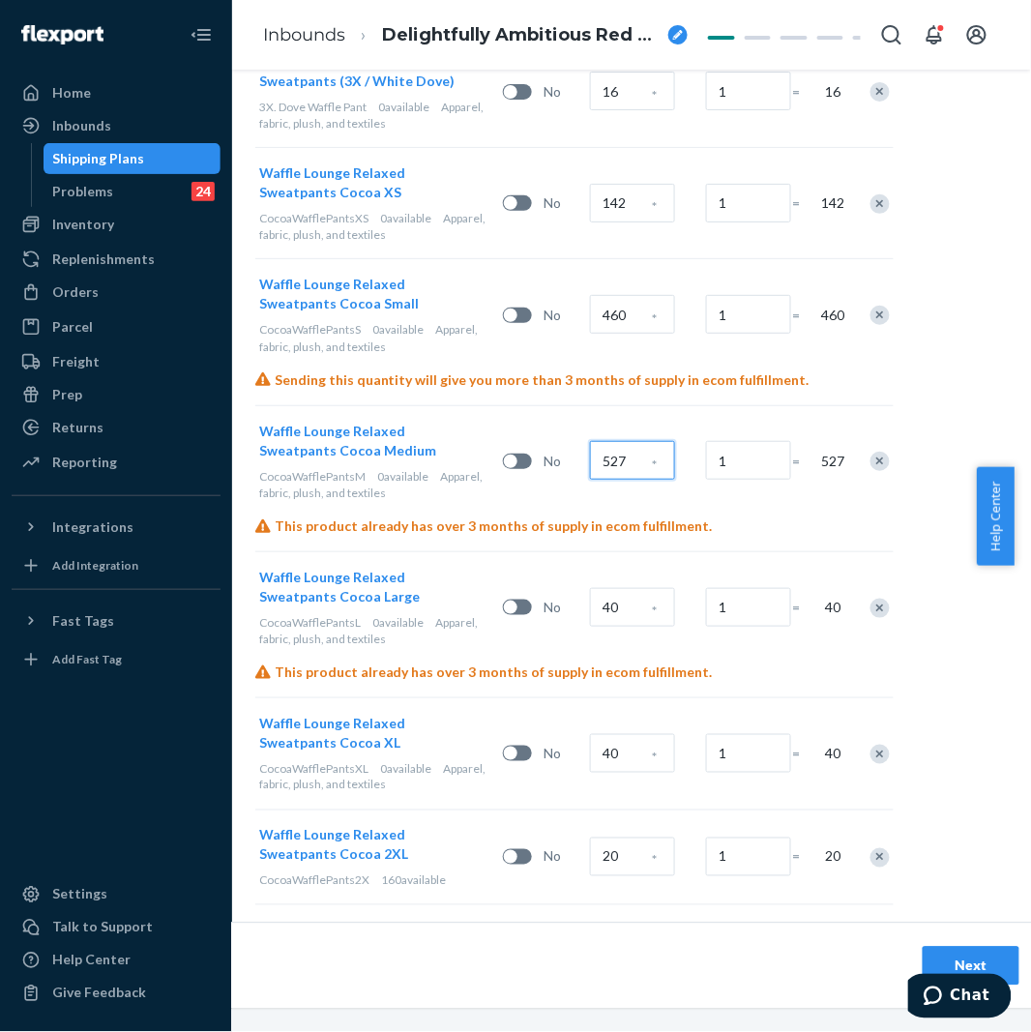
scroll to position [3540, 170]
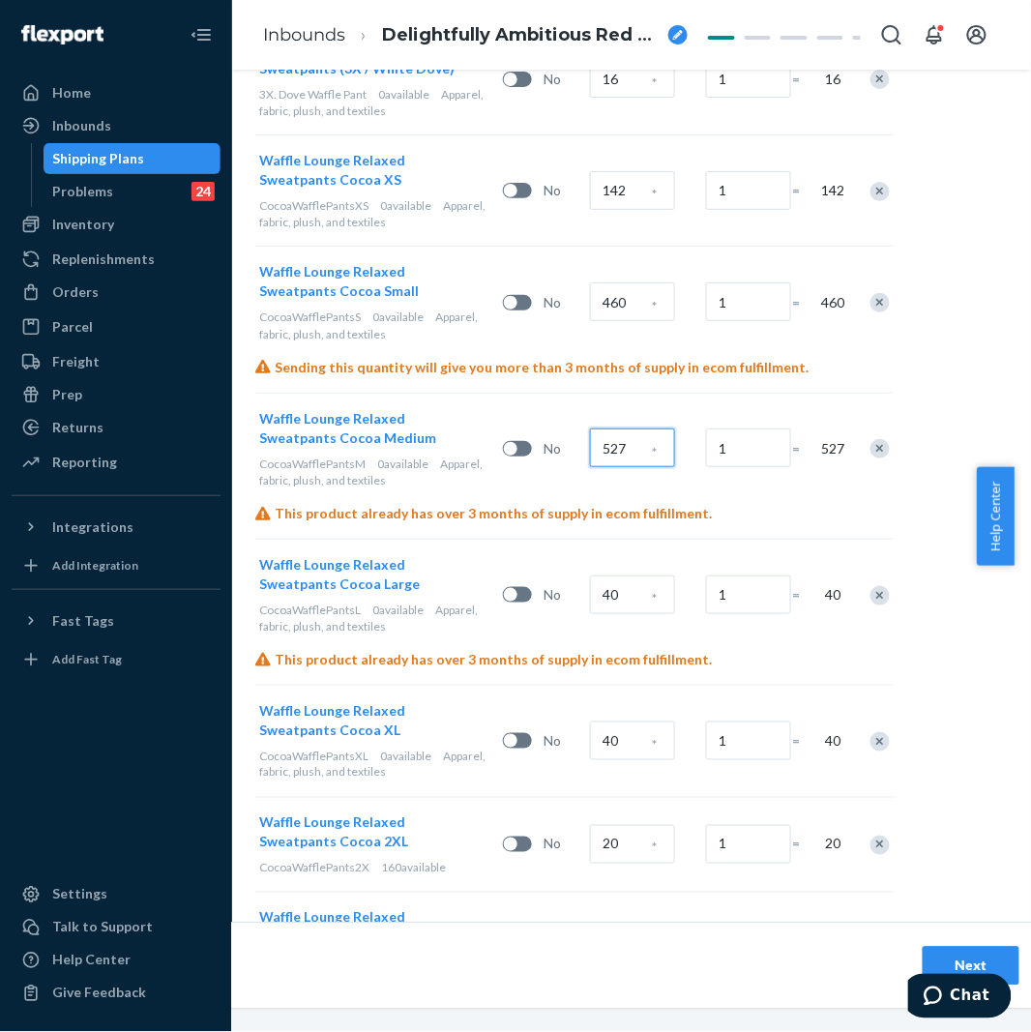
type input "527"
click at [638, 575] on input "40" at bounding box center [632, 594] width 85 height 39
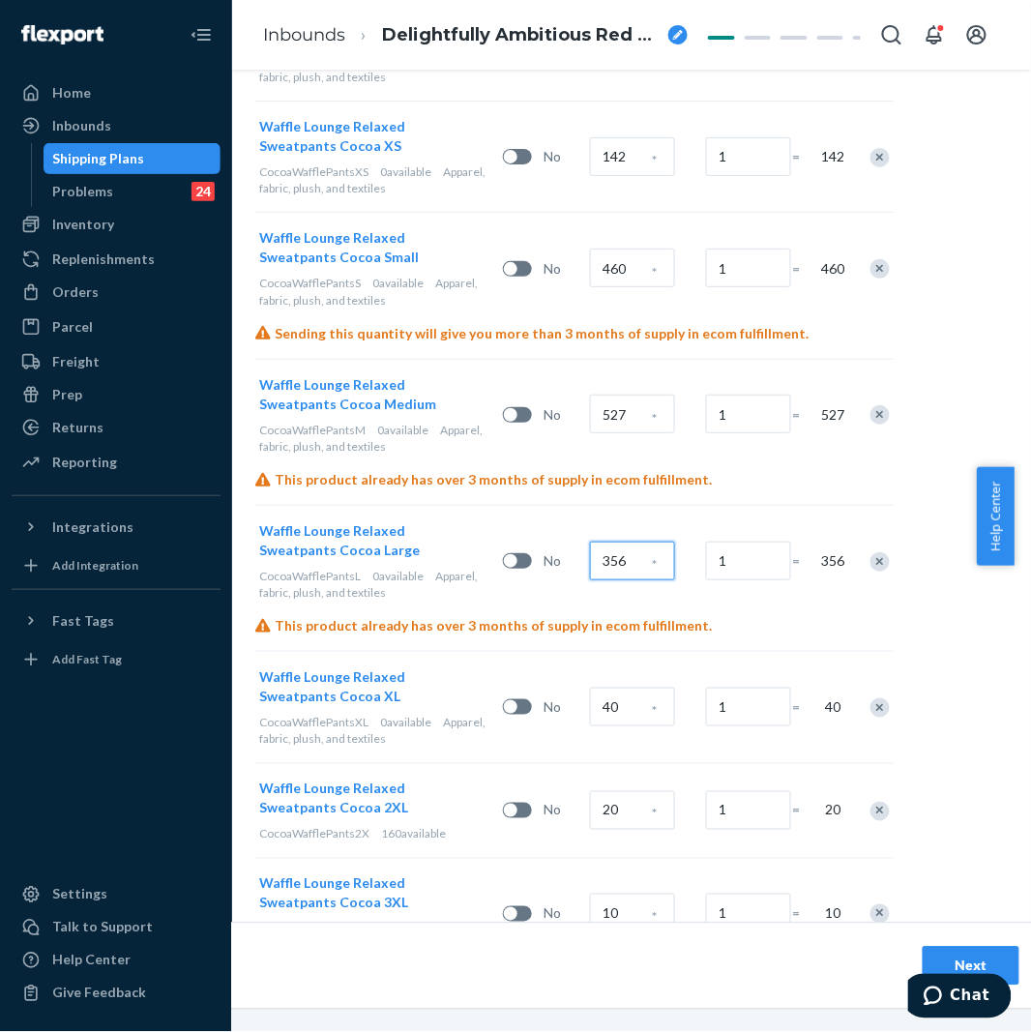
scroll to position [3575, 170]
type input "356"
click at [636, 687] on input "40" at bounding box center [632, 706] width 85 height 39
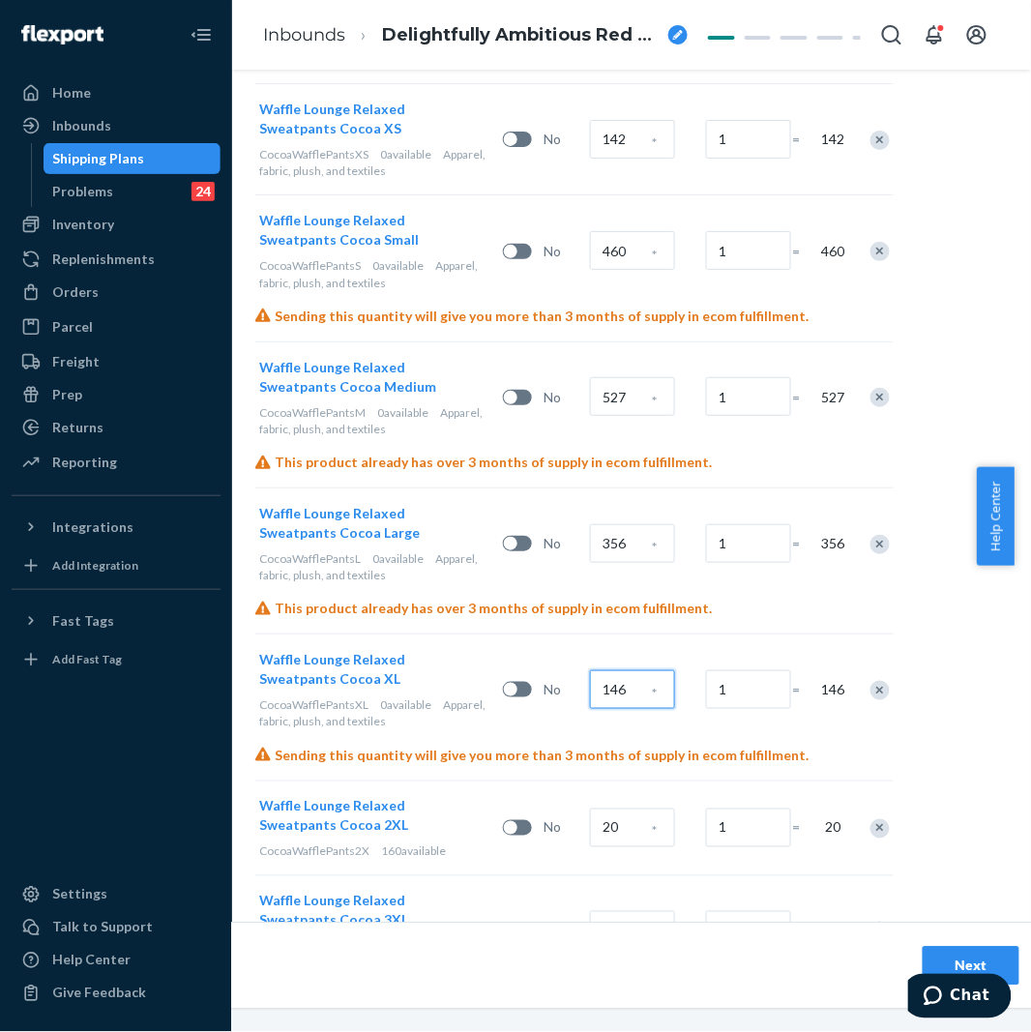
scroll to position [3610, 170]
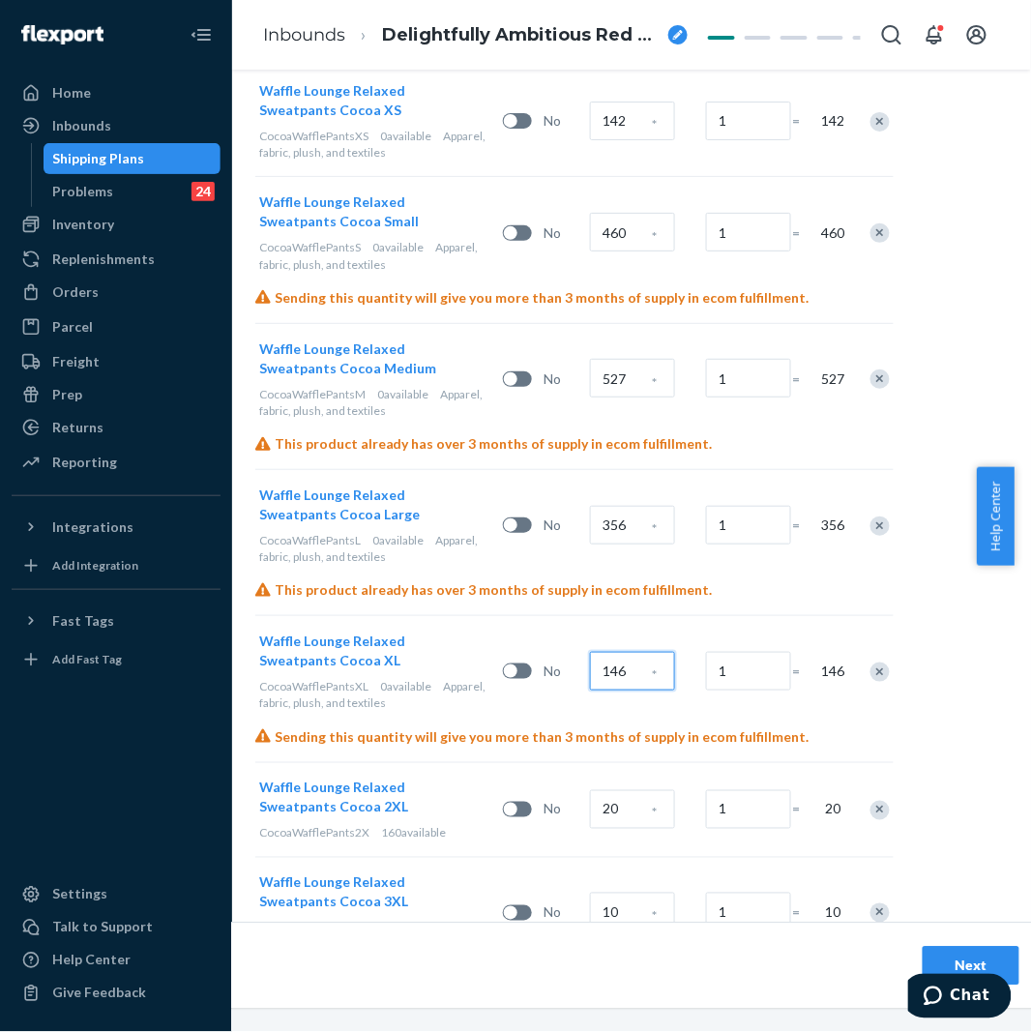
type input "146"
click at [643, 771] on div "20 *" at bounding box center [644, 810] width 116 height 78
click at [635, 790] on input "20" at bounding box center [632, 809] width 85 height 39
type input "45"
click at [613, 889] on div "10" at bounding box center [614, 912] width 48 height 47
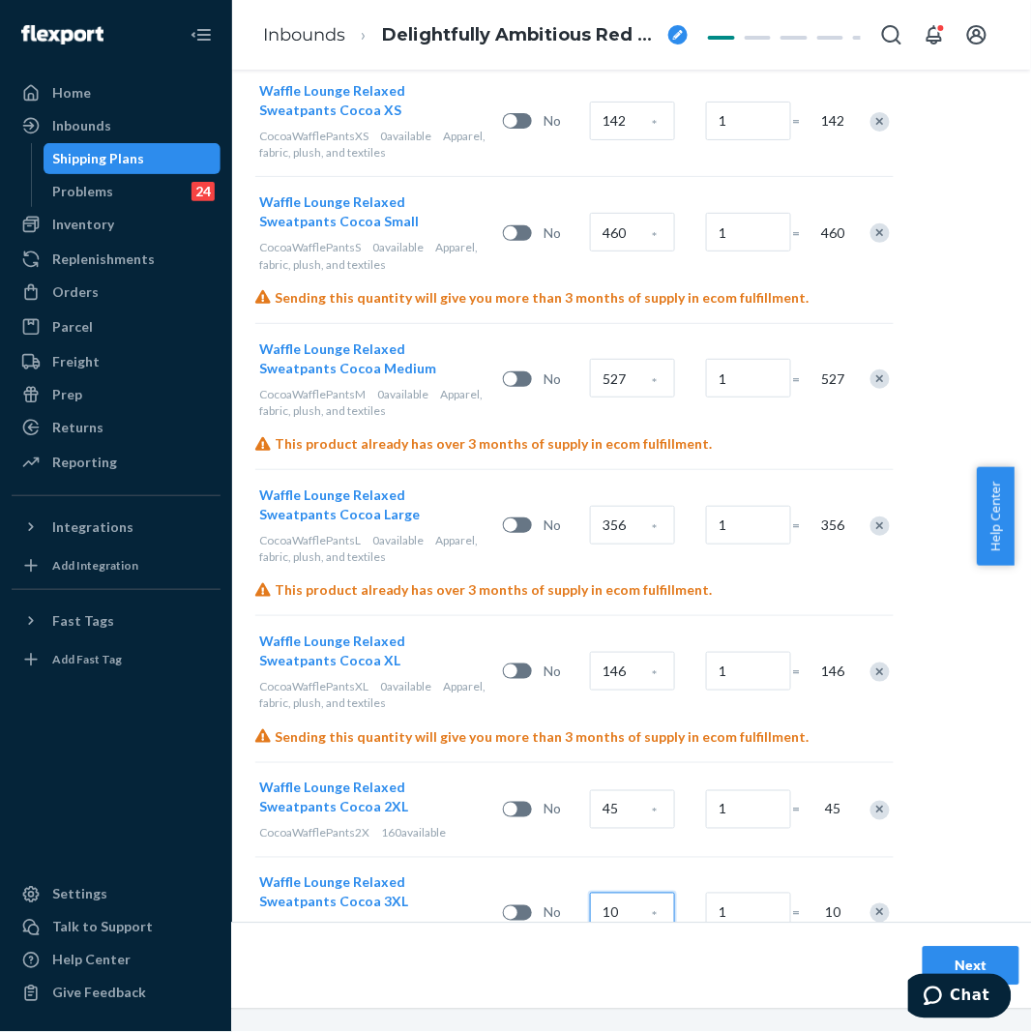
click at [620, 893] on input "10" at bounding box center [632, 912] width 85 height 39
type input "45"
click at [454, 58] on ol "Inbounds Delightfully Ambitious Red Deer" at bounding box center [475, 35] width 455 height 57
click at [493, 19] on ol "Inbounds Delightfully Ambitious Red Deer" at bounding box center [475, 35] width 455 height 57
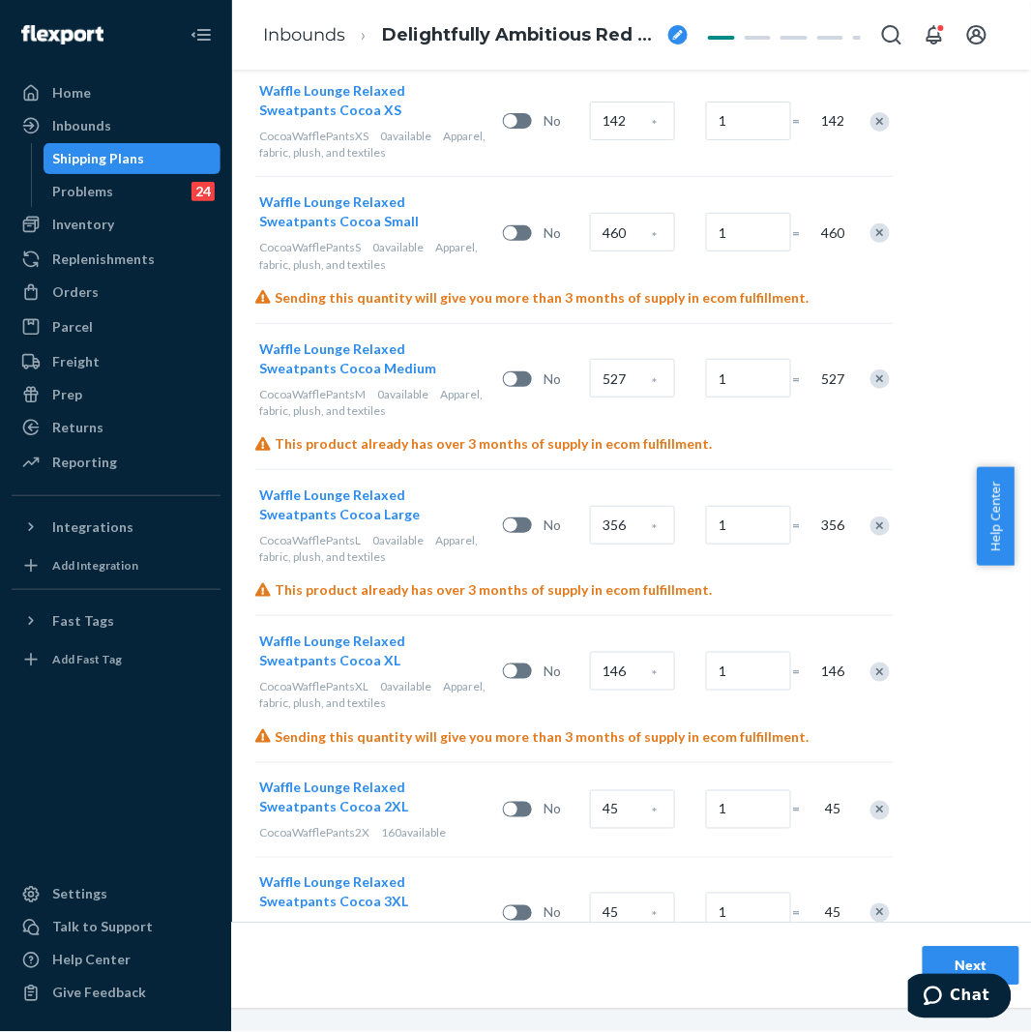
click at [488, 22] on li "Delightfully Ambitious Red Deer" at bounding box center [516, 35] width 342 height 26
click at [488, 29] on span "Delightfully Ambitious Red Deer" at bounding box center [521, 35] width 278 height 25
type input "250811XI_5881_Waffle Pants_XS-3X Baby Pink, XS-3X Sage, XS-3X White Dove, XS-3X…"
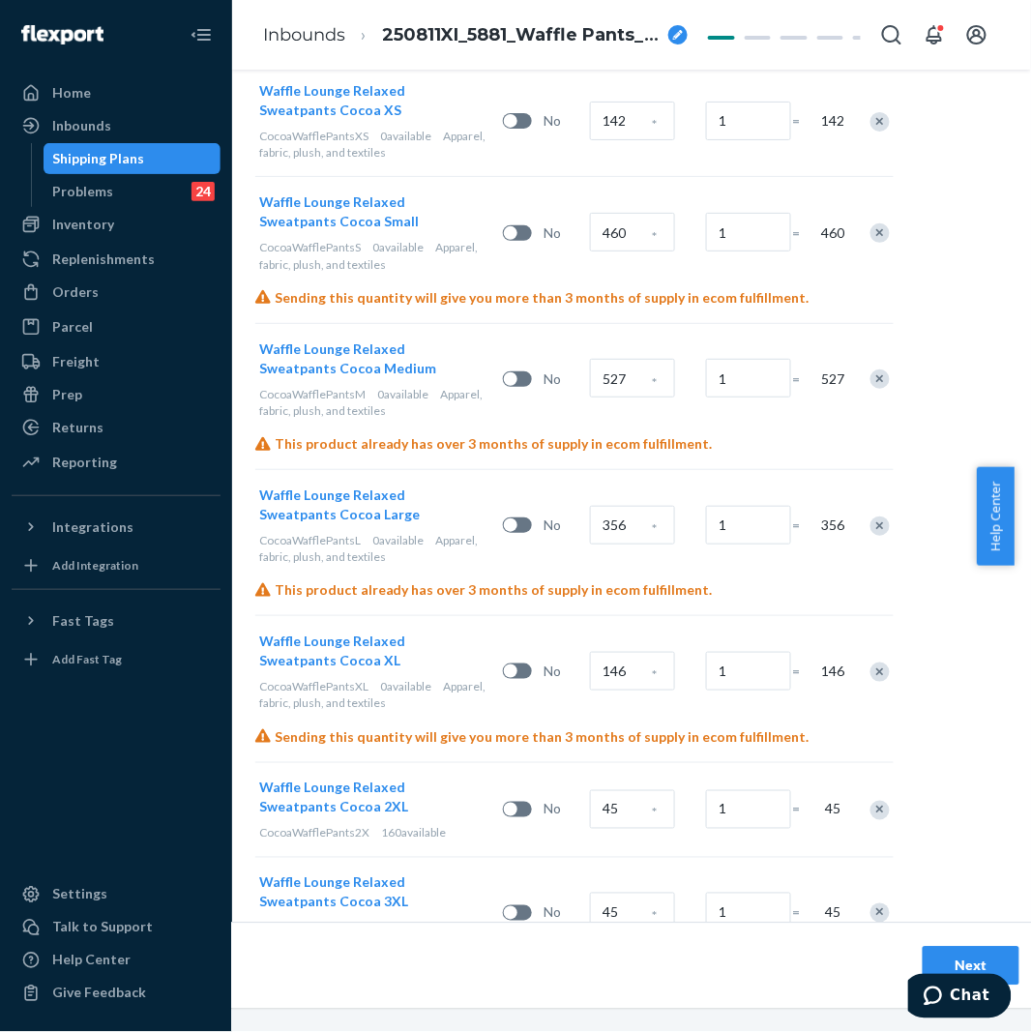
click at [614, 54] on ol "Inbounds 250811XI_5881_Waffle Pants_XS-3X Baby Pink, XS-3X Sage, XS-3X White Do…" at bounding box center [475, 35] width 455 height 57
click at [607, 22] on li "250811XI_5881_Waffle Pants_XS-3X Baby Pink, XS-3X Sage, XS-3X White Dove, XS-3X…" at bounding box center [516, 35] width 342 height 26
click at [574, 37] on span "250811XI_5881_Waffle Pants_XS-3X Baby Pink, XS-3X Sage, XS-3X White Dove, XS-3X…" at bounding box center [521, 35] width 278 height 25
type input "250811XI_5881_Waffle Pants_XS-3X Baby Pink, XS-3X Sage, XS-3X White Dove, XS-3X…"
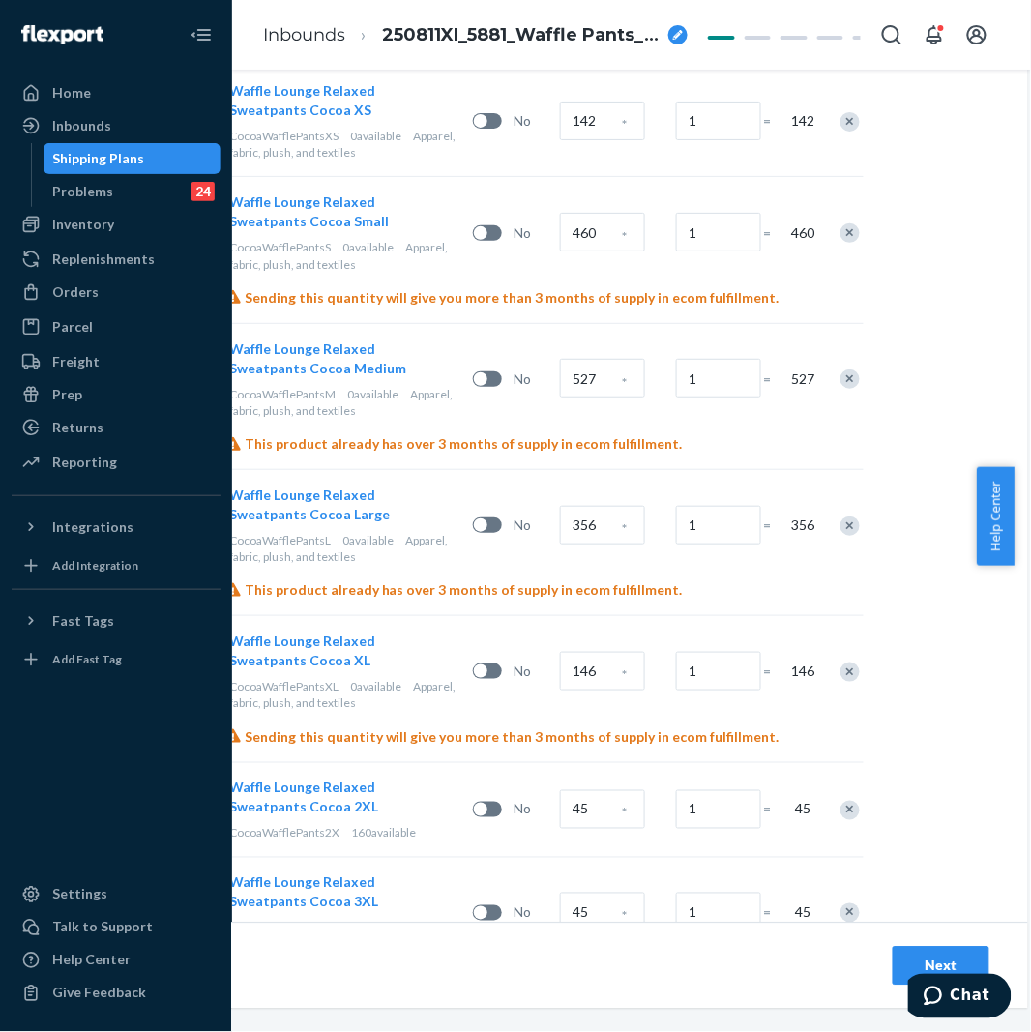
click at [871, 949] on div "Previous Next" at bounding box center [544, 966] width 967 height 86
click at [909, 956] on div "Next" at bounding box center [941, 965] width 64 height 19
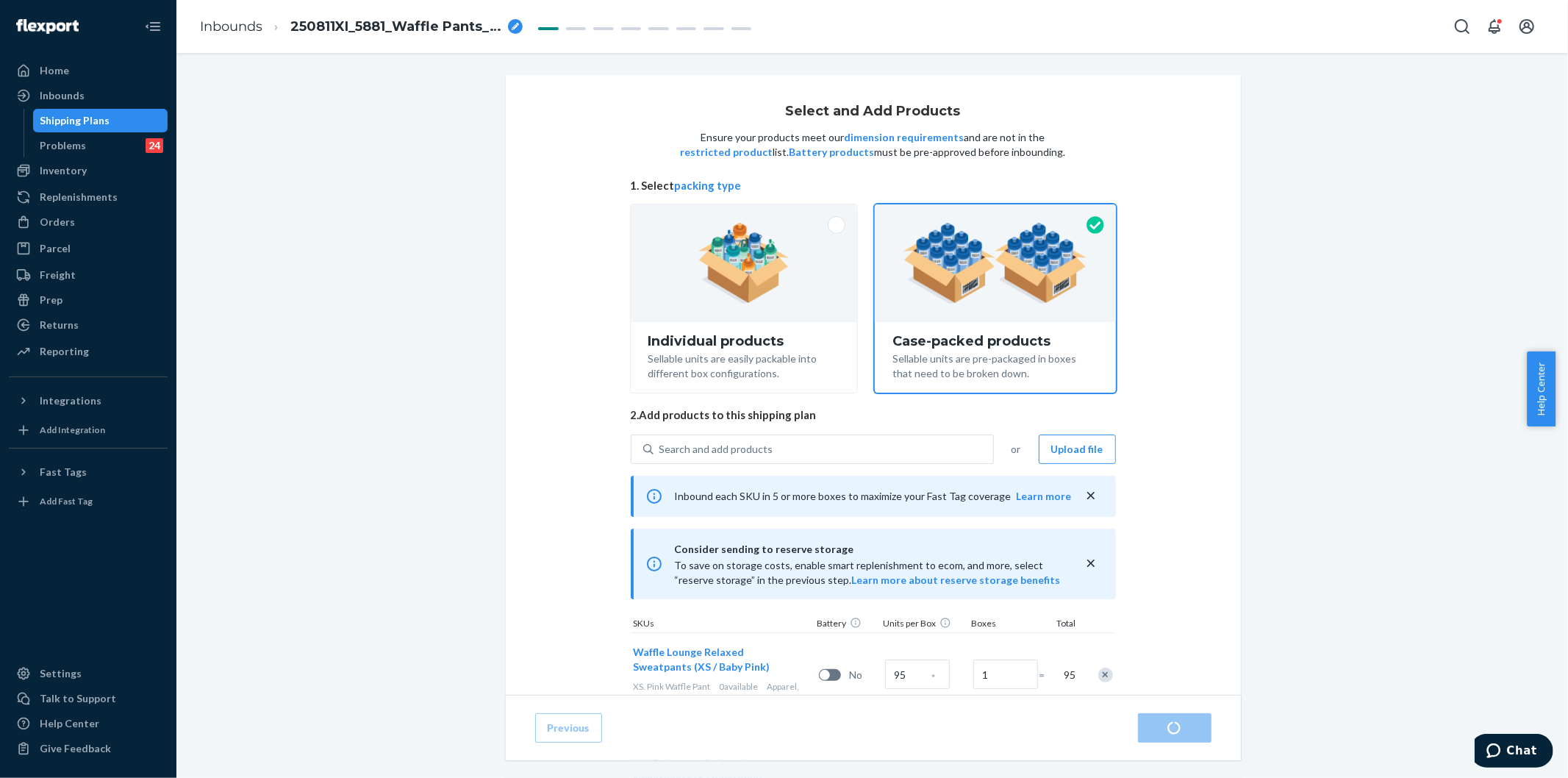
radio input "true"
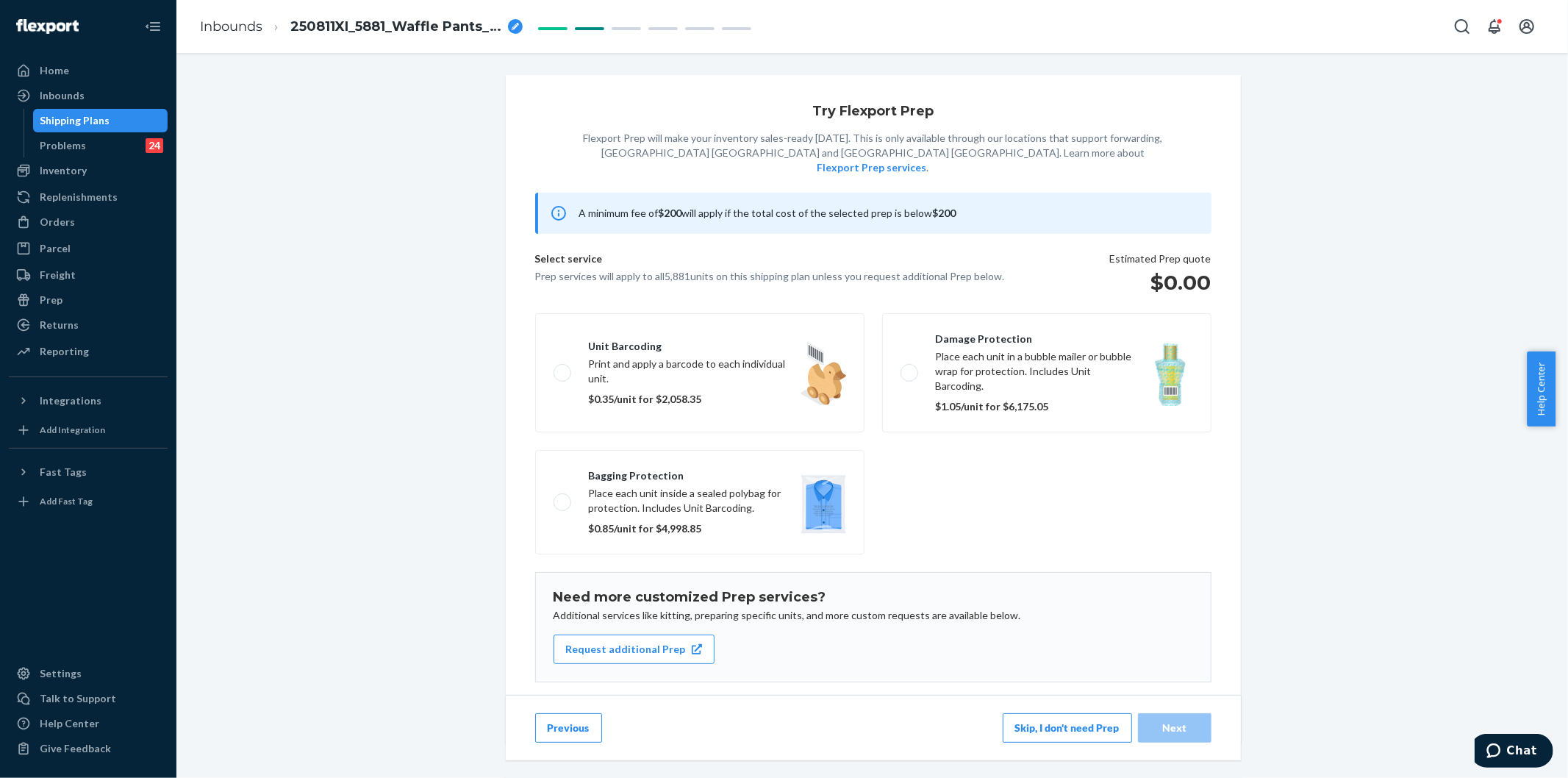
click at [771, 726] on button "Skip, I don't need Prep" at bounding box center [1067, 728] width 129 height 30
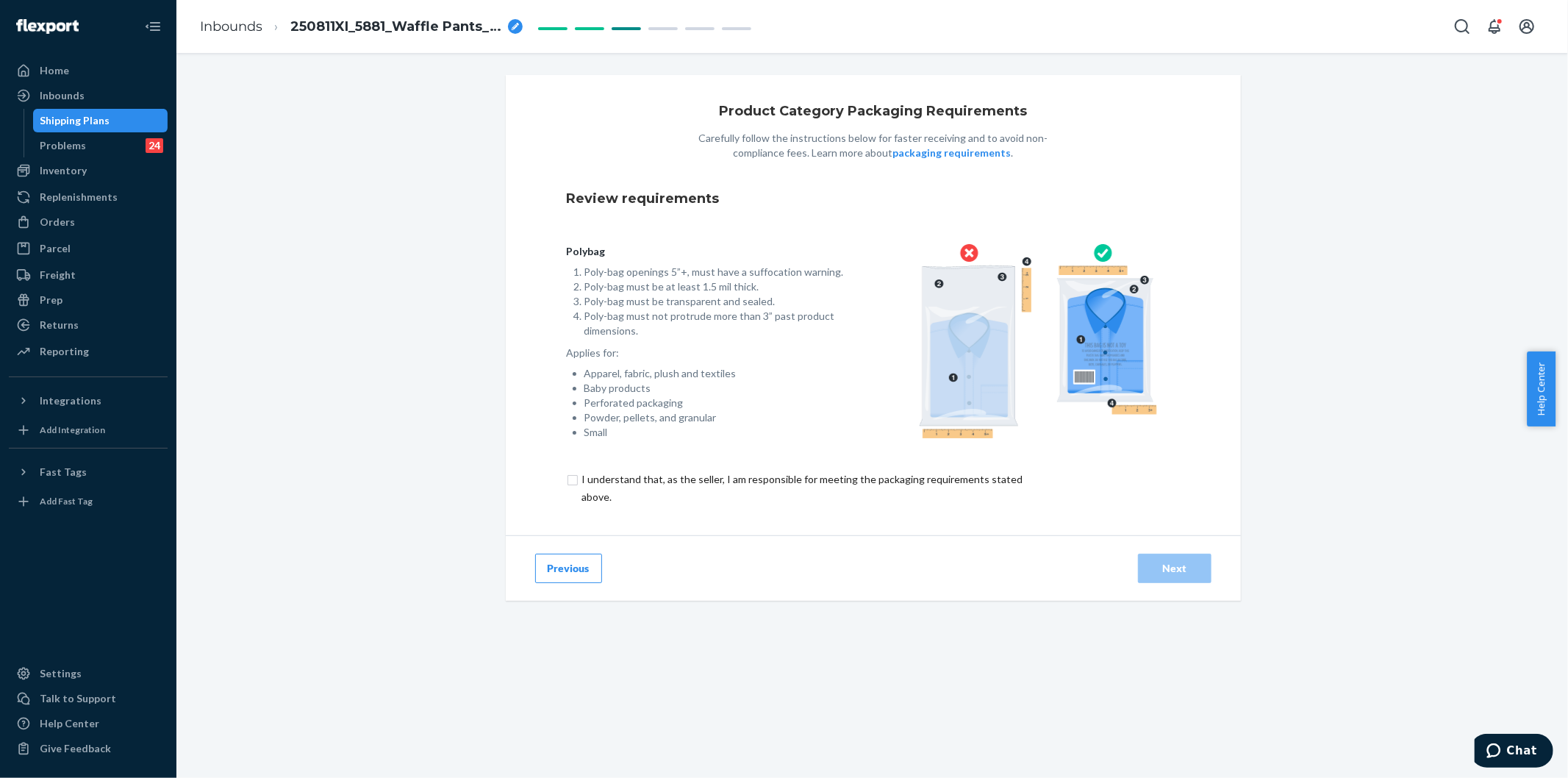
click at [618, 497] on input "checkbox" at bounding box center [811, 488] width 489 height 35
checkbox input "true"
click at [771, 569] on div "Next" at bounding box center [1174, 568] width 49 height 14
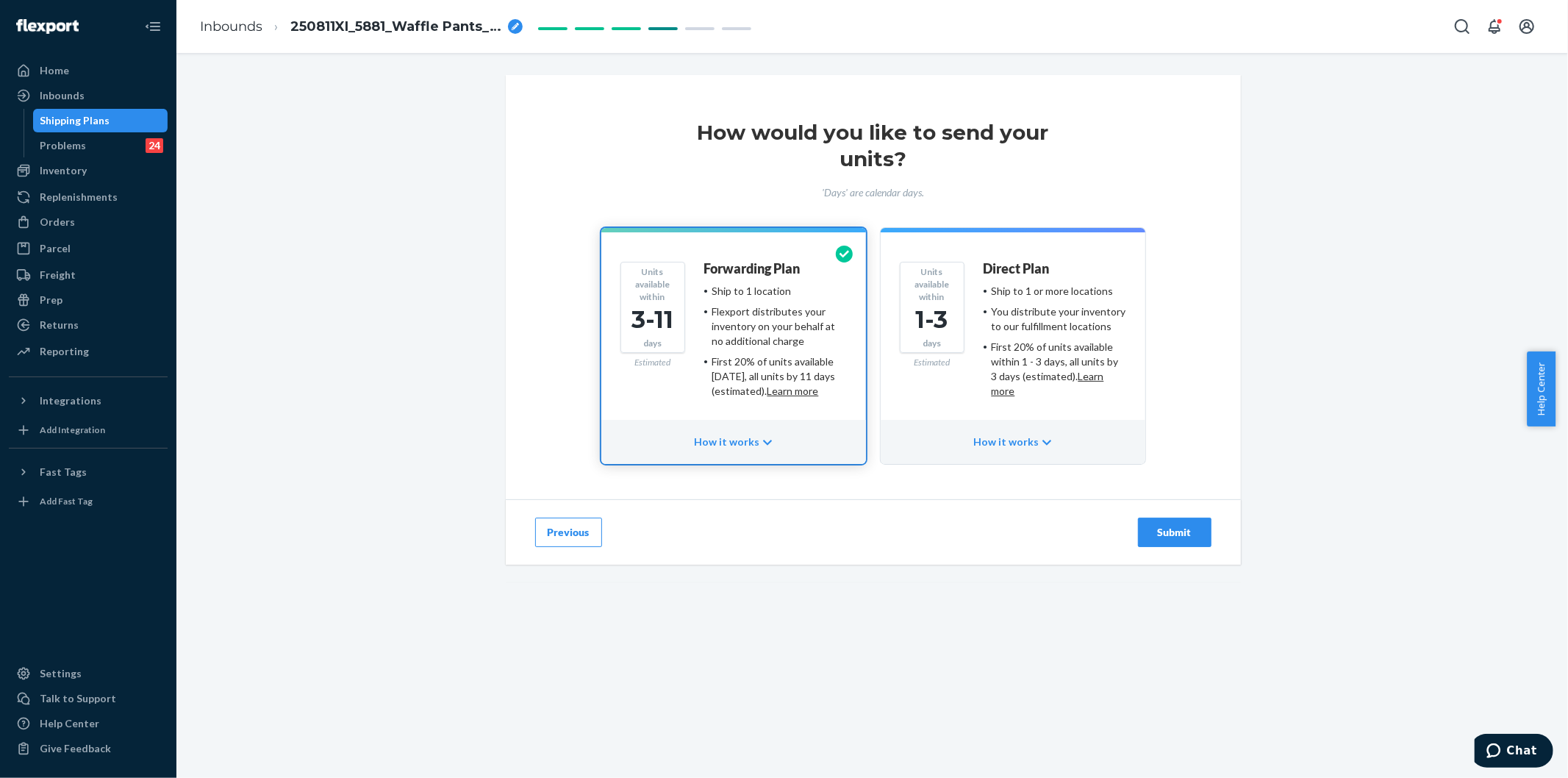
click at [771, 380] on button "Units available within 1-3 days Estimated Direct Plan Ship to 1 or more locatio…" at bounding box center [1012, 346] width 265 height 236
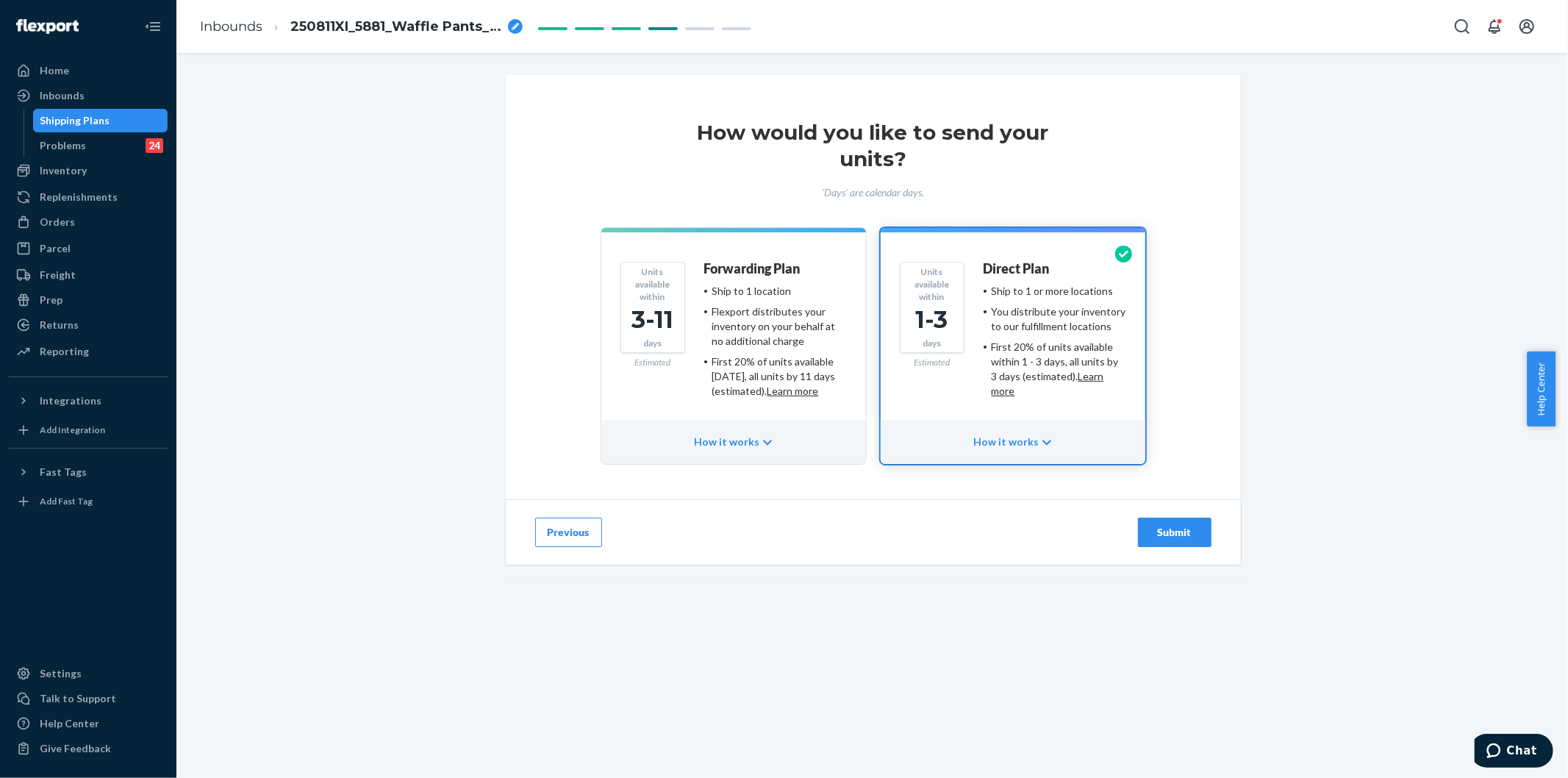
click at [771, 329] on div "Flexport distributes your inventory on your behalf at no additional charge" at bounding box center [779, 326] width 135 height 44
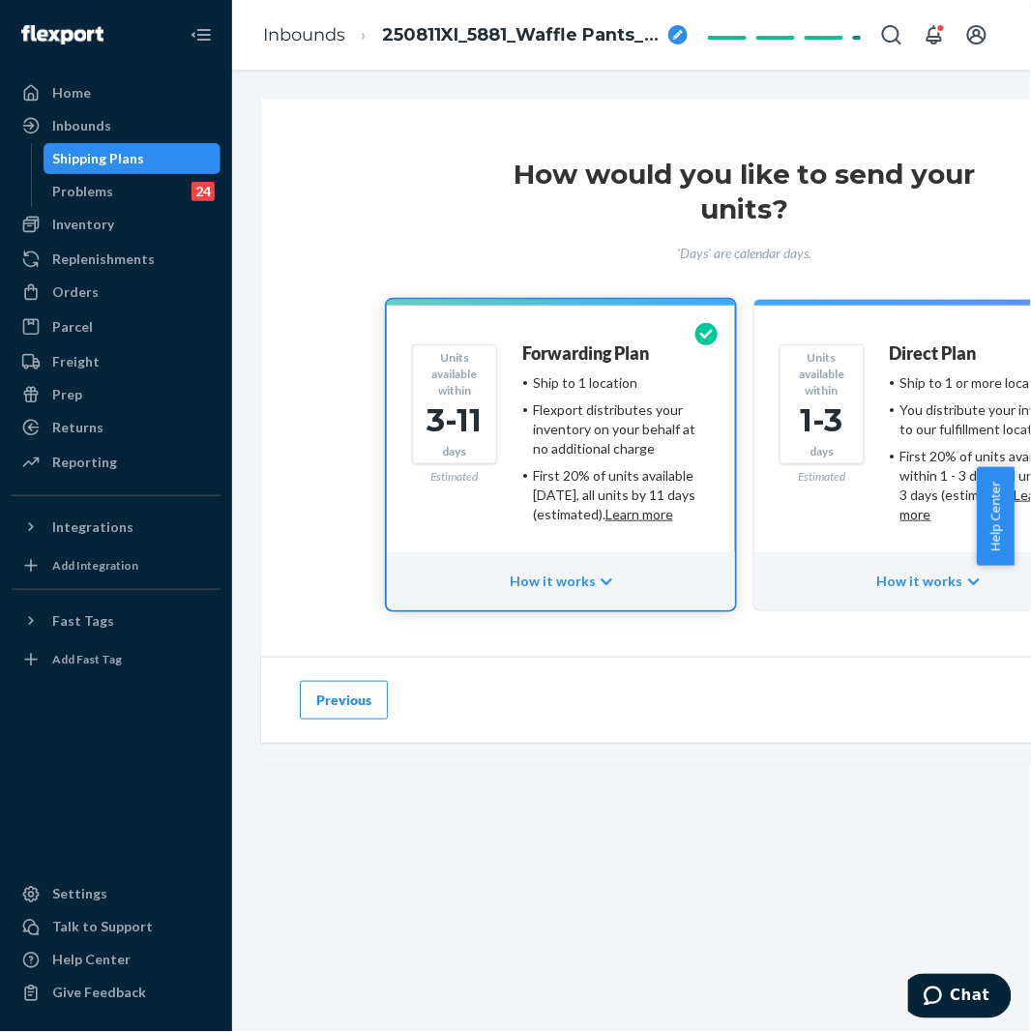
scroll to position [0, 216]
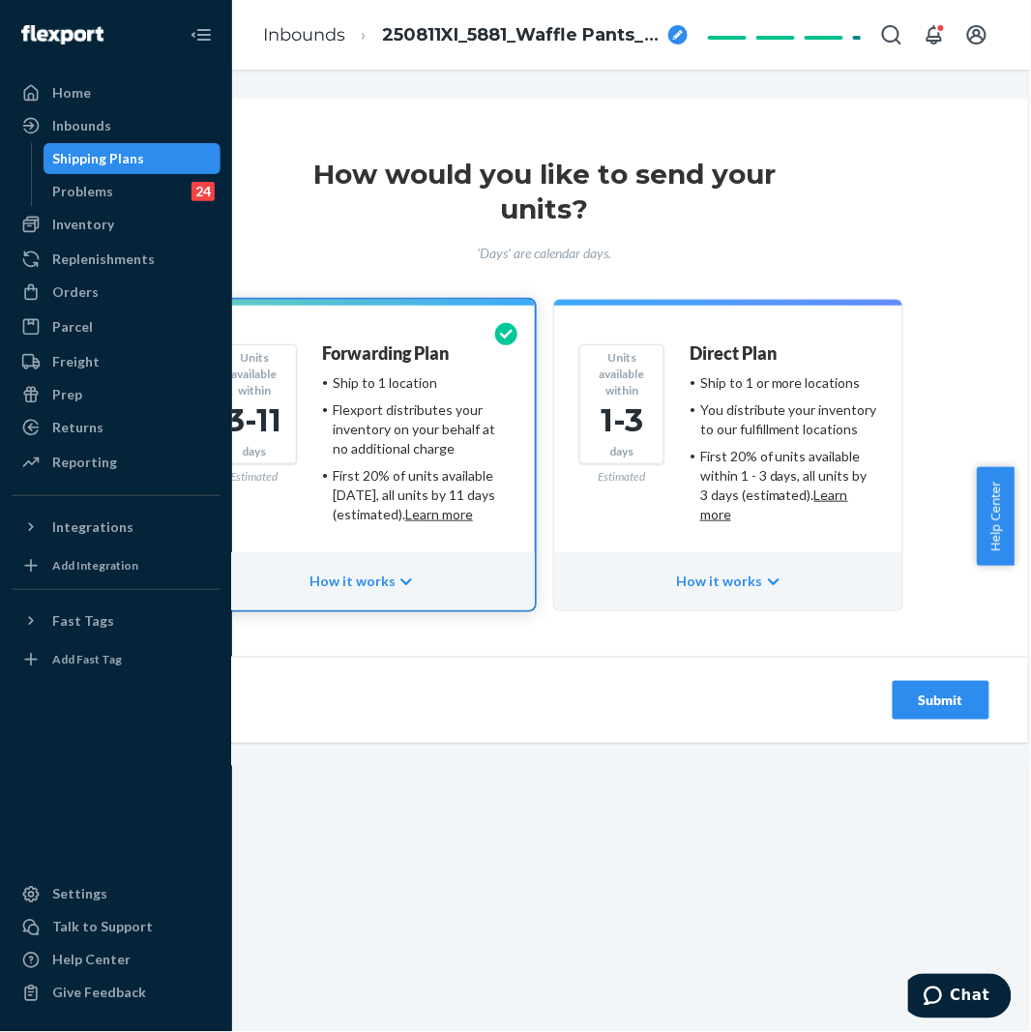
click at [948, 694] on div "Submit" at bounding box center [941, 699] width 64 height 19
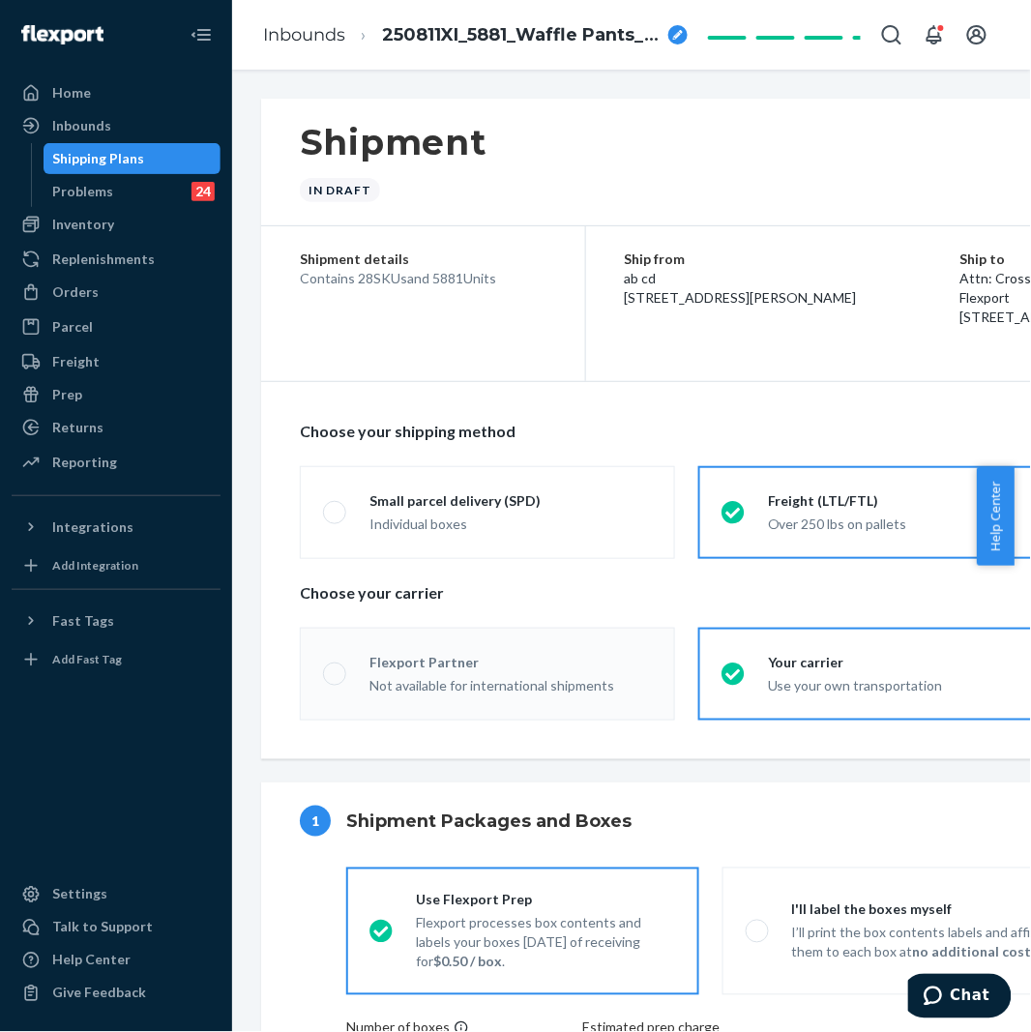
radio input "true"
radio input "false"
radio input "true"
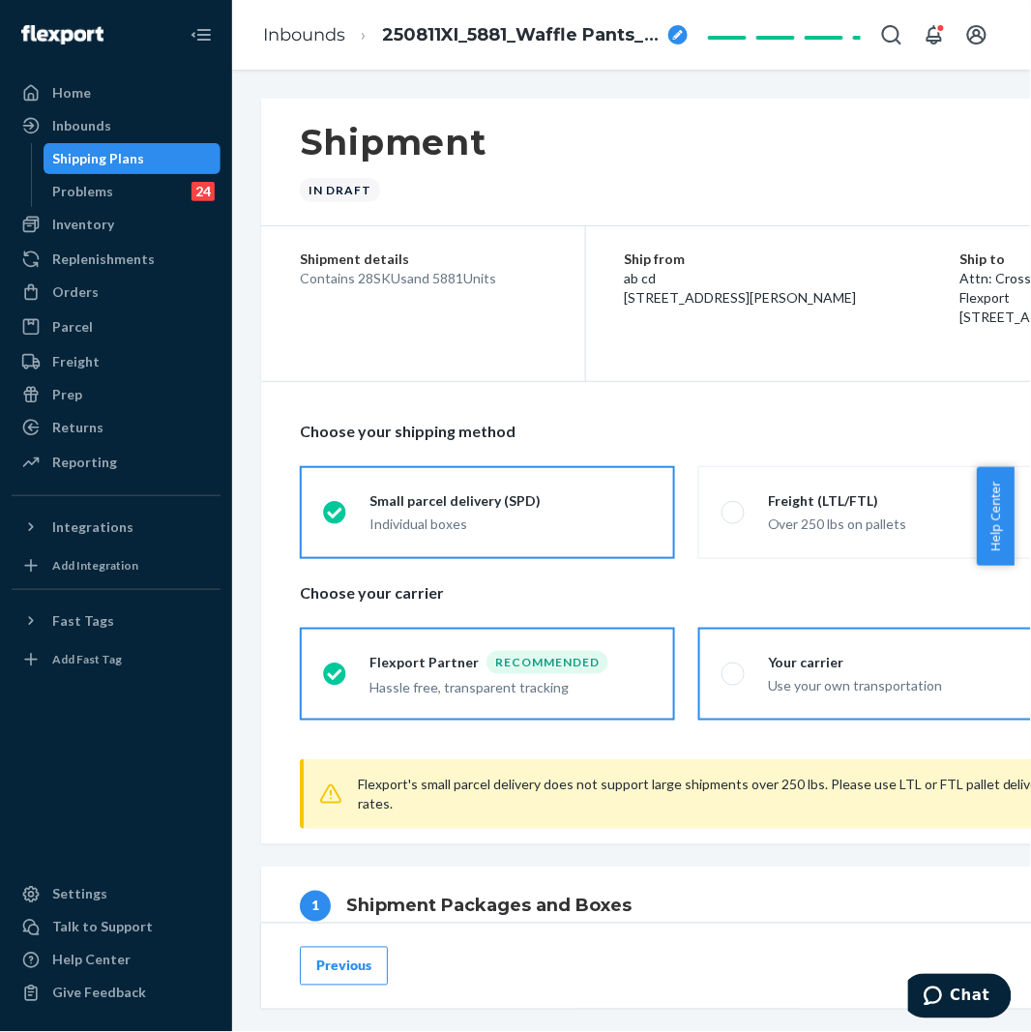
click at [706, 685] on label "Your carrier Use your own transportation" at bounding box center [885, 674] width 375 height 93
click at [721, 680] on input "Your carrier Use your own transportation" at bounding box center [727, 673] width 13 height 13
radio input "true"
radio input "false"
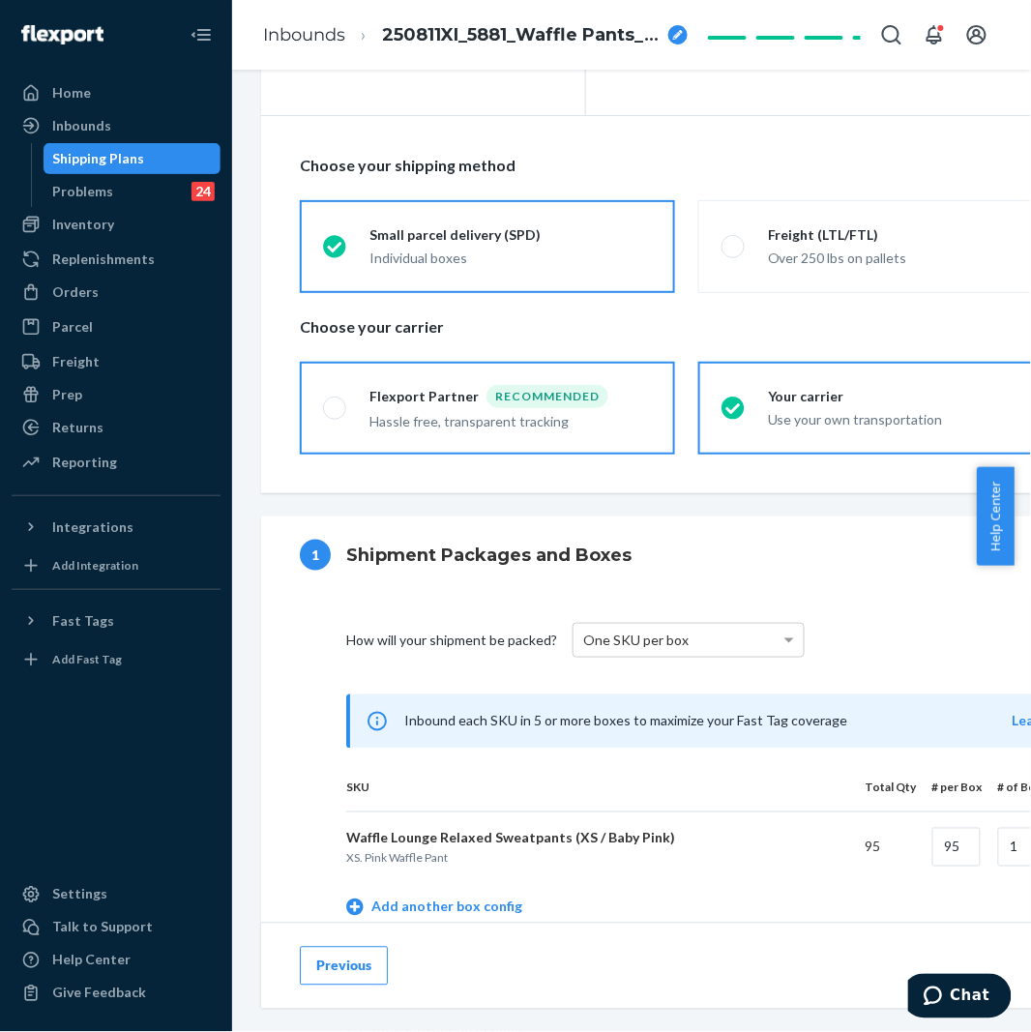
scroll to position [537, 0]
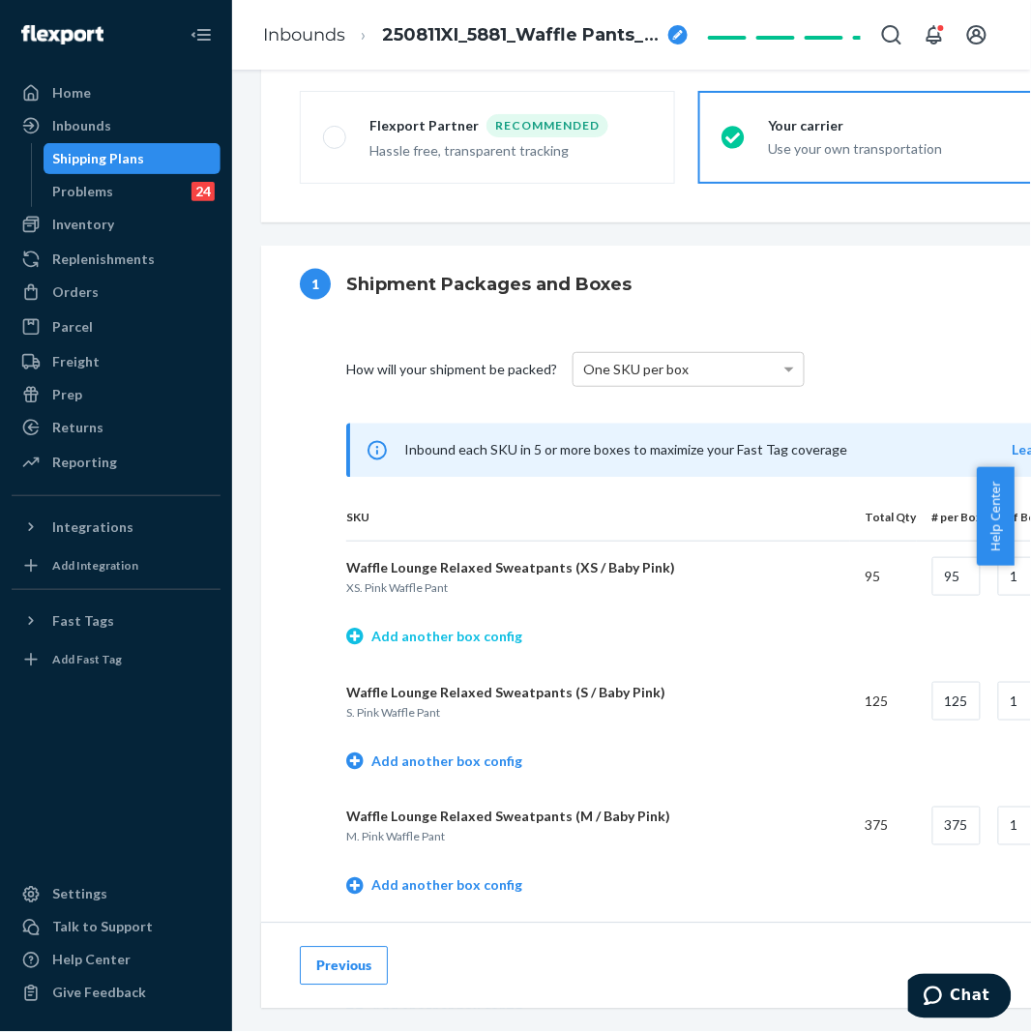
click at [465, 633] on link "Add another box config" at bounding box center [434, 636] width 176 height 19
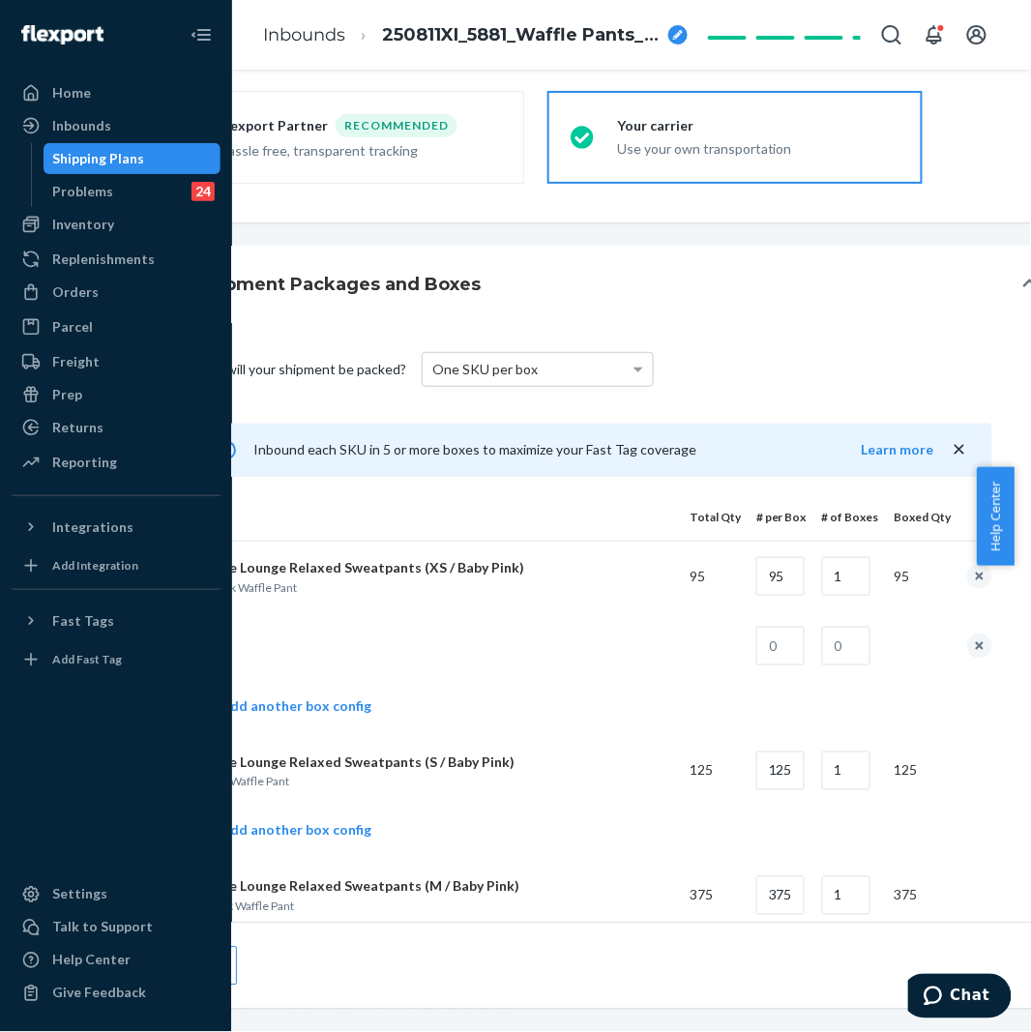
scroll to position [537, 166]
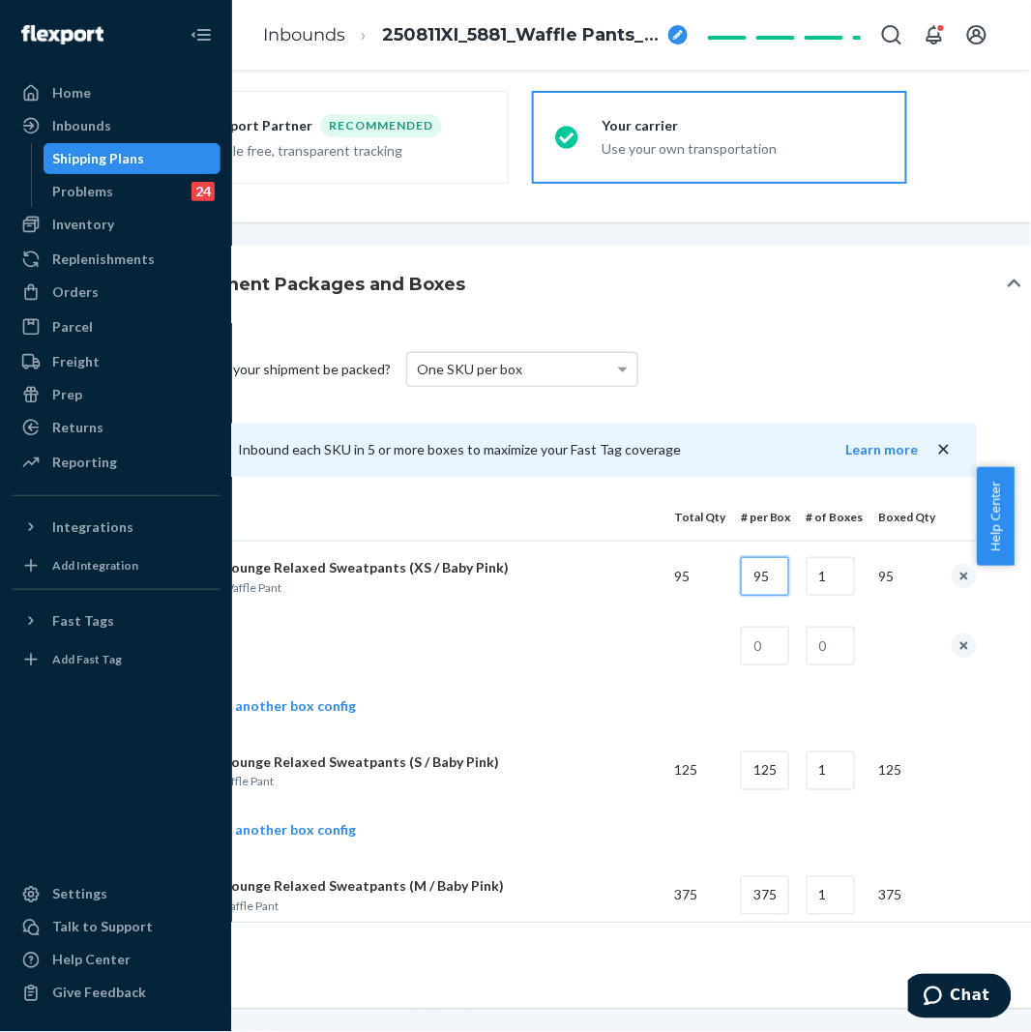
click at [777, 557] on input "95" at bounding box center [765, 576] width 48 height 39
type input "42"
click at [844, 587] on input "1" at bounding box center [830, 576] width 48 height 39
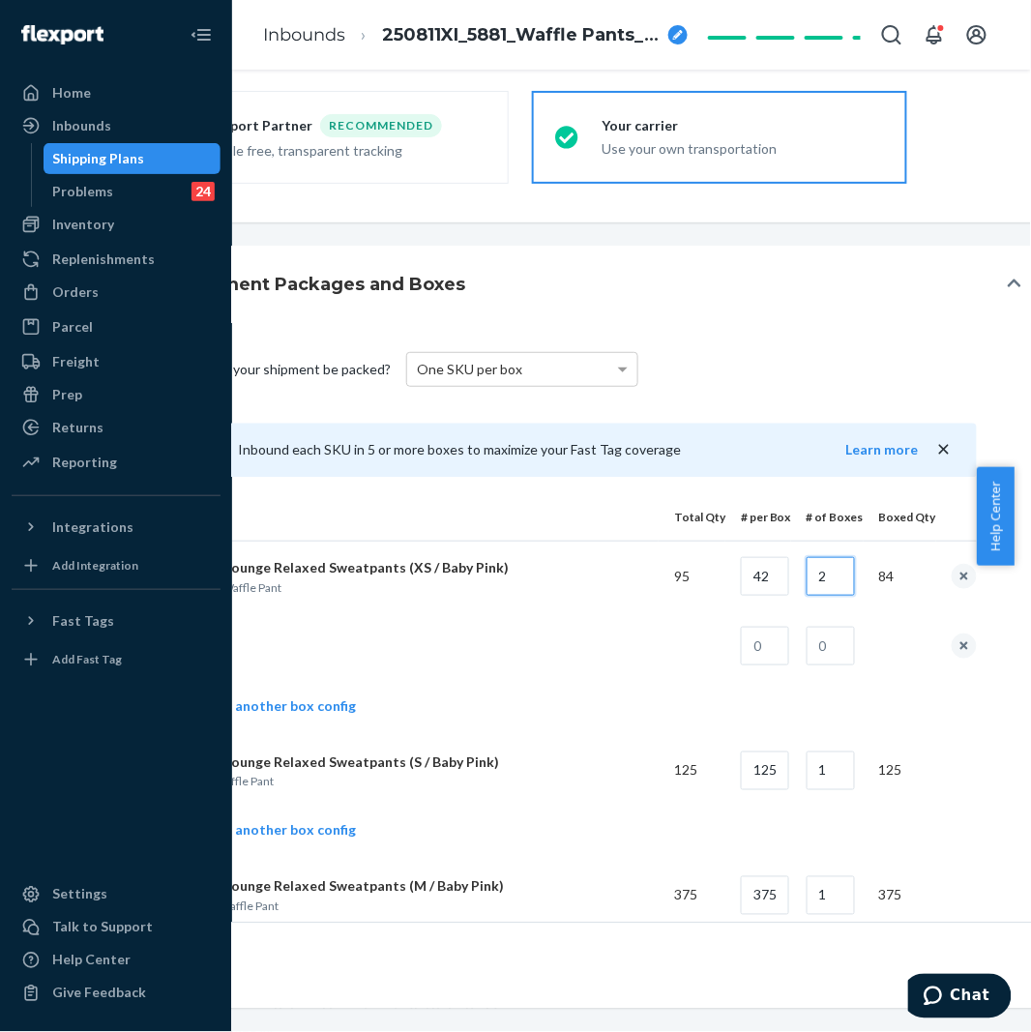
type input "2"
click at [765, 661] on input "text" at bounding box center [765, 646] width 48 height 39
type input "11"
click at [854, 644] on input "text" at bounding box center [830, 646] width 48 height 39
type input "1"
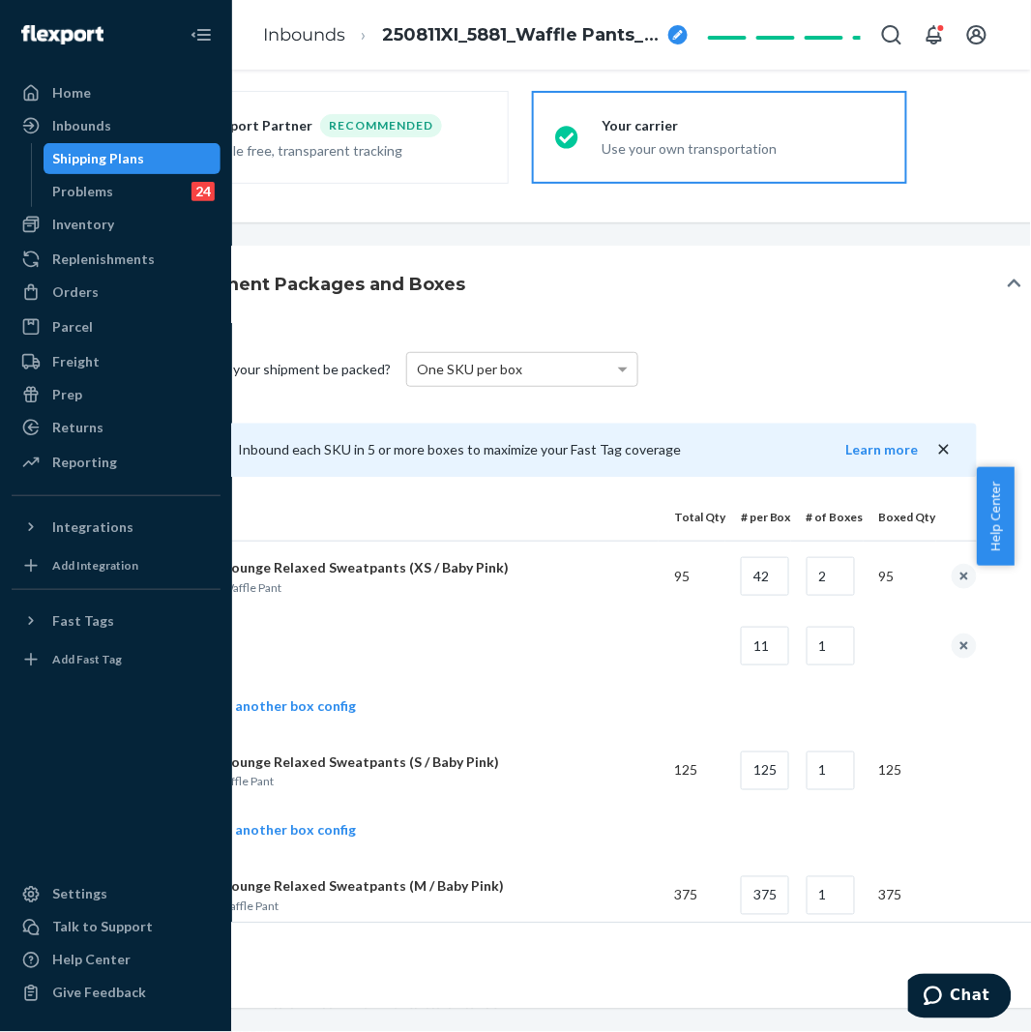
click at [377, 611] on td at bounding box center [419, 646] width 479 height 70
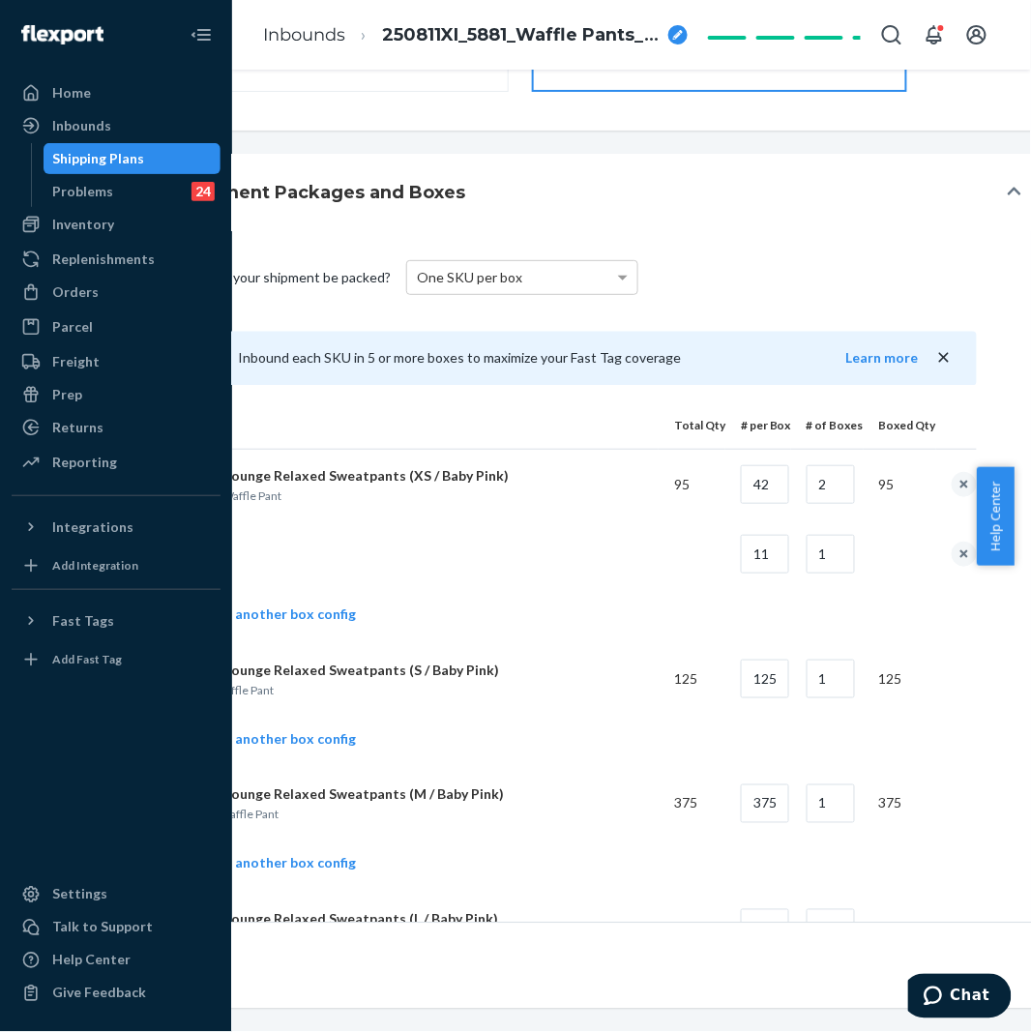
scroll to position [644, 166]
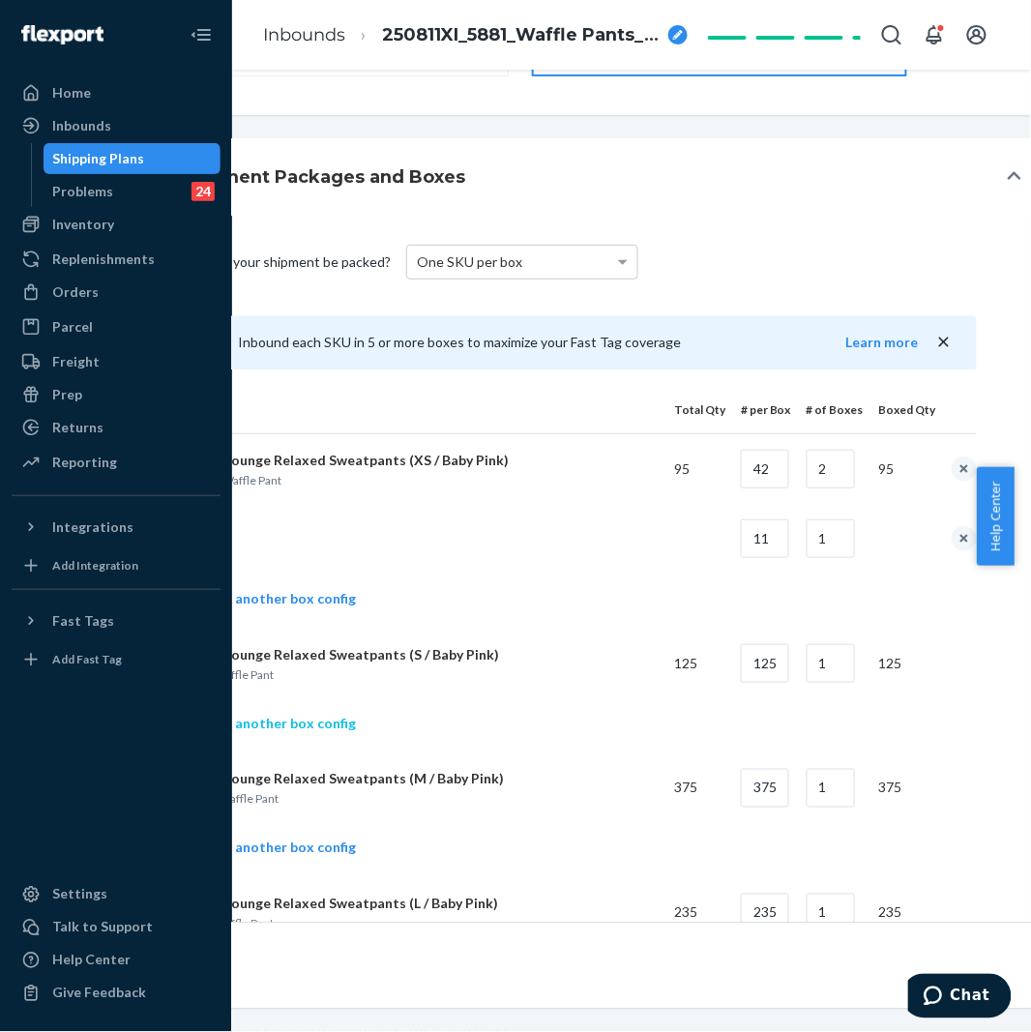
click at [301, 730] on link "Add another box config" at bounding box center [268, 723] width 176 height 19
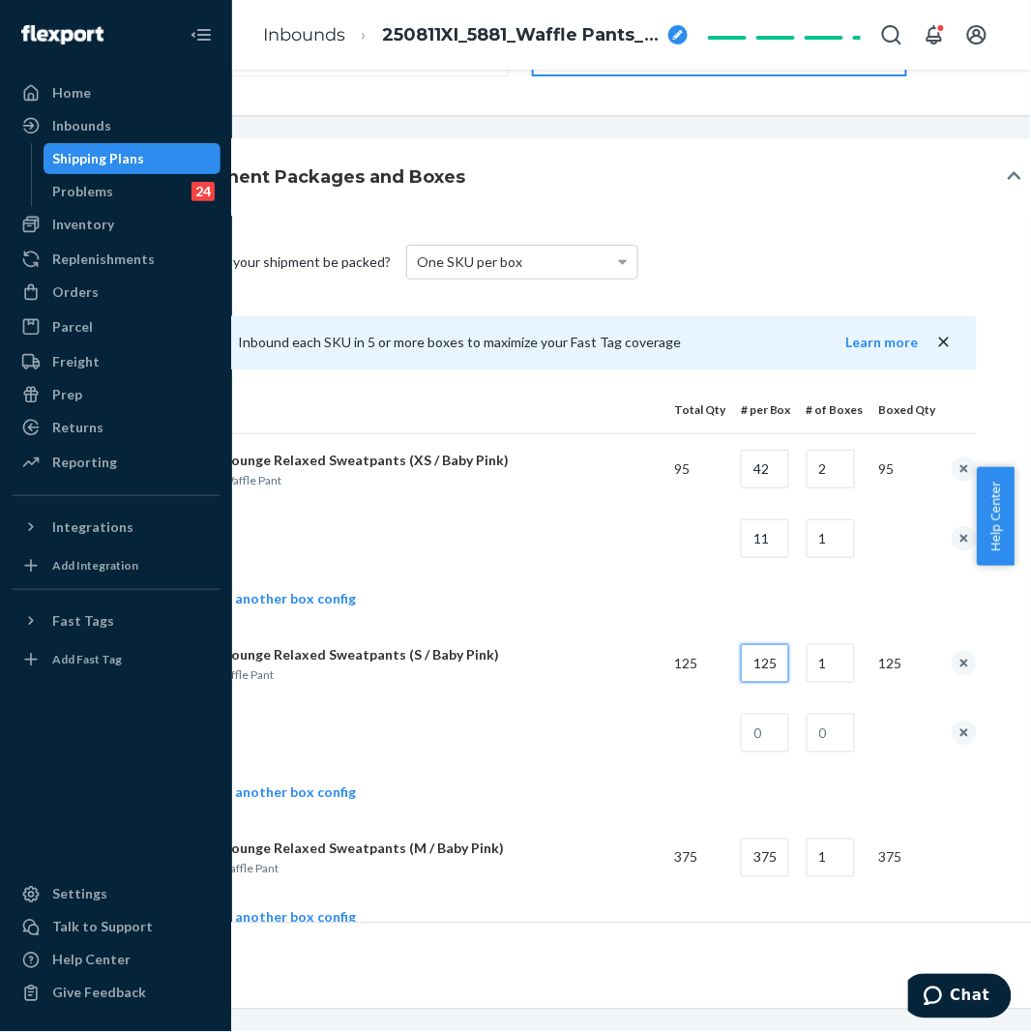
click at [761, 673] on input "125" at bounding box center [765, 663] width 48 height 39
type input "42"
click at [828, 664] on input "1" at bounding box center [830, 663] width 48 height 39
click at [827, 664] on input "1" at bounding box center [830, 663] width 48 height 39
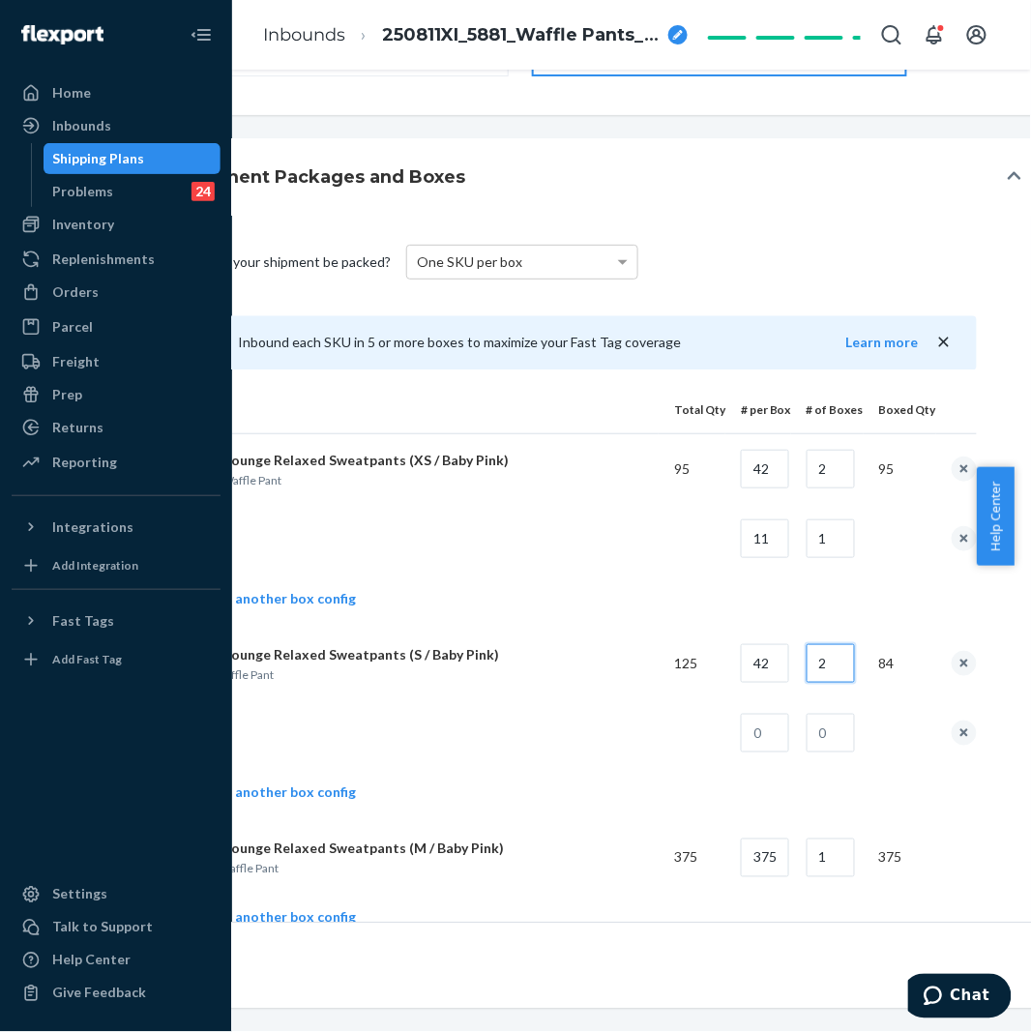
type input "2"
click at [789, 733] on input "text" at bounding box center [765, 733] width 48 height 39
type input "41"
click at [800, 730] on td at bounding box center [827, 733] width 73 height 70
click at [822, 736] on input "text" at bounding box center [830, 733] width 48 height 39
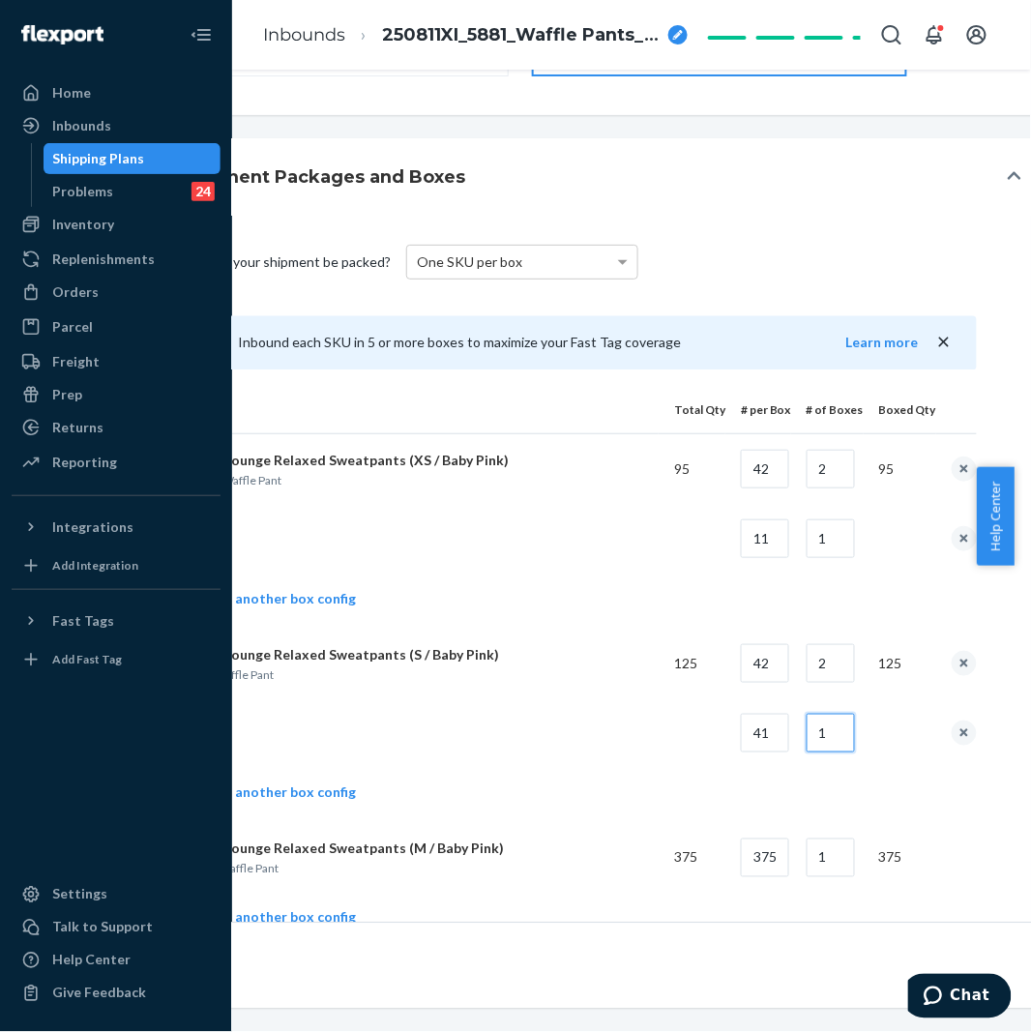
type input "1"
click at [487, 622] on td "Add another box config" at bounding box center [578, 600] width 797 height 55
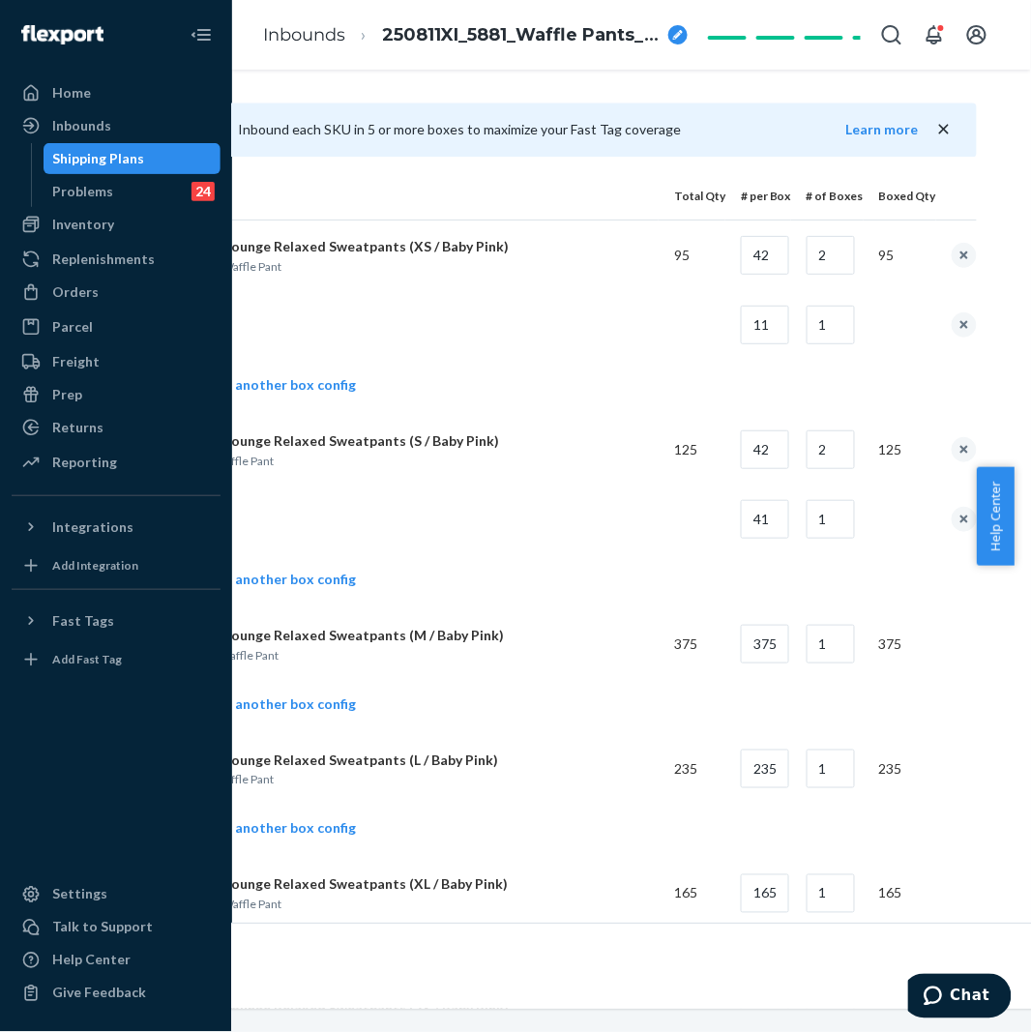
scroll to position [859, 166]
click at [285, 706] on link "Add another box config" at bounding box center [268, 702] width 176 height 19
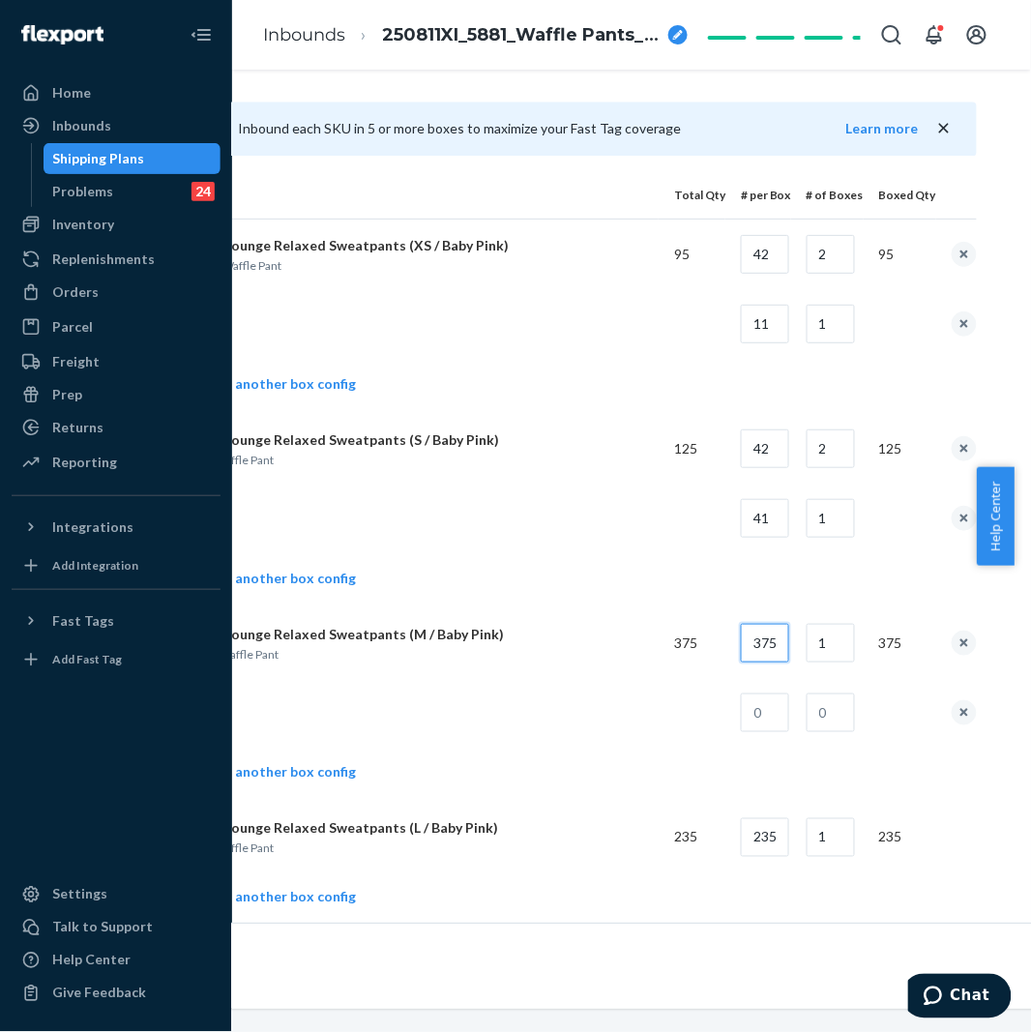
click at [783, 636] on input "375" at bounding box center [765, 643] width 48 height 39
type input "40"
click at [855, 655] on input "1" at bounding box center [830, 643] width 48 height 39
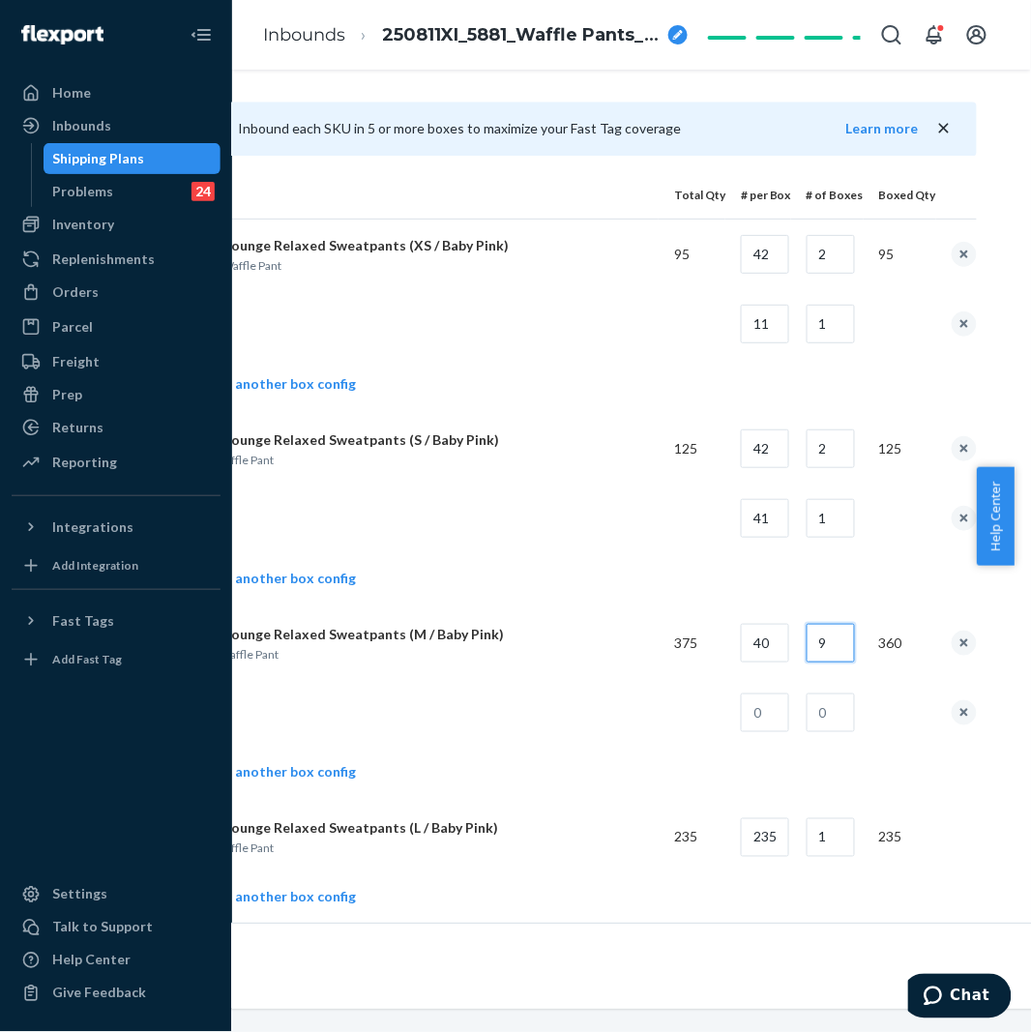
type input "9"
click at [779, 722] on input "text" at bounding box center [765, 712] width 48 height 39
type input "15"
click at [833, 711] on input "text" at bounding box center [830, 712] width 48 height 39
type input "1"
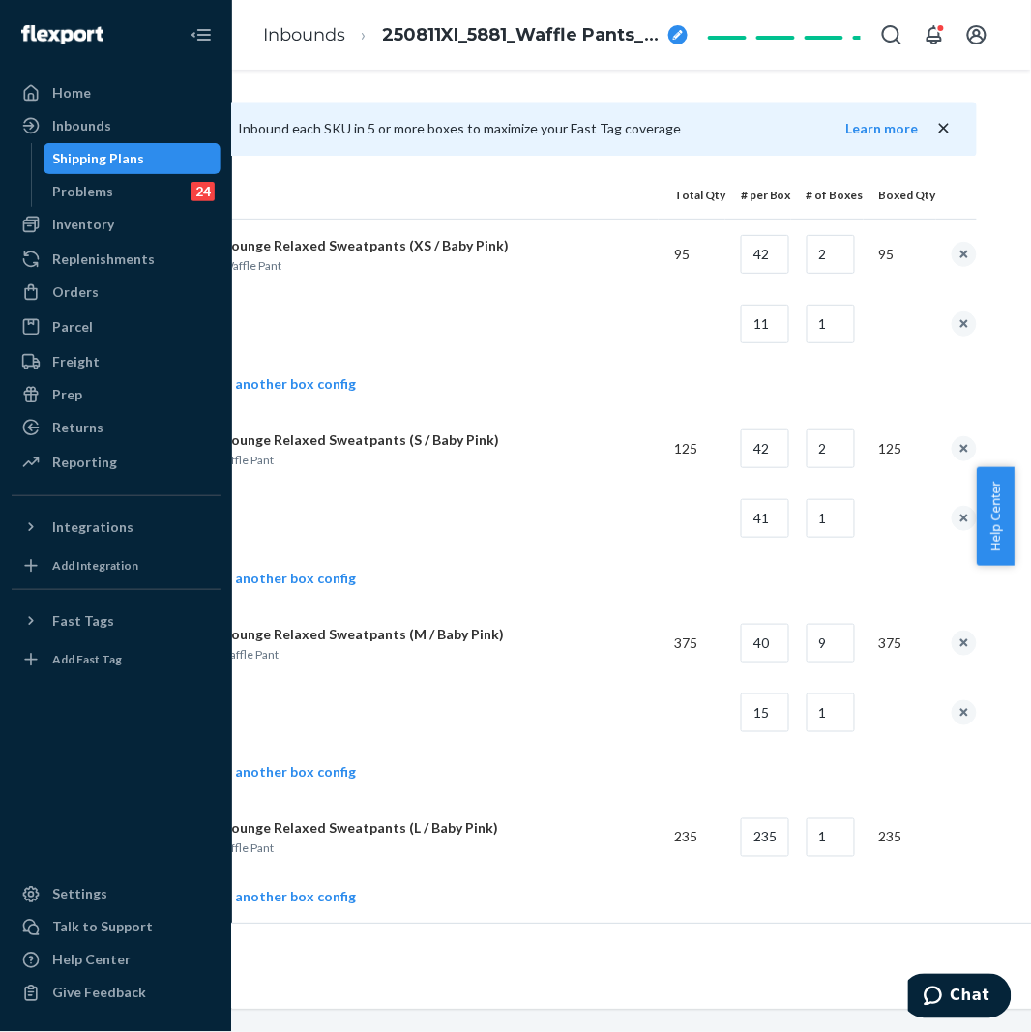
click at [555, 683] on td at bounding box center [419, 713] width 479 height 70
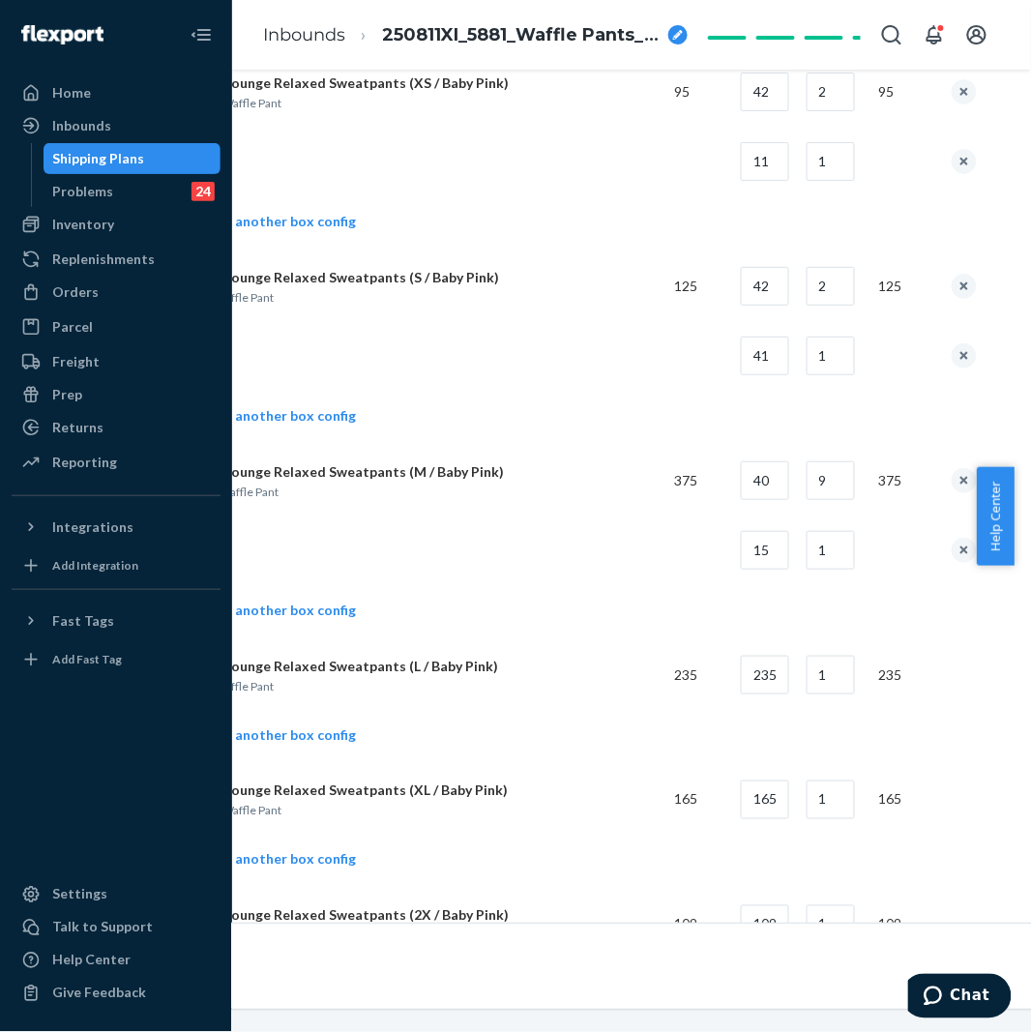
scroll to position [1074, 166]
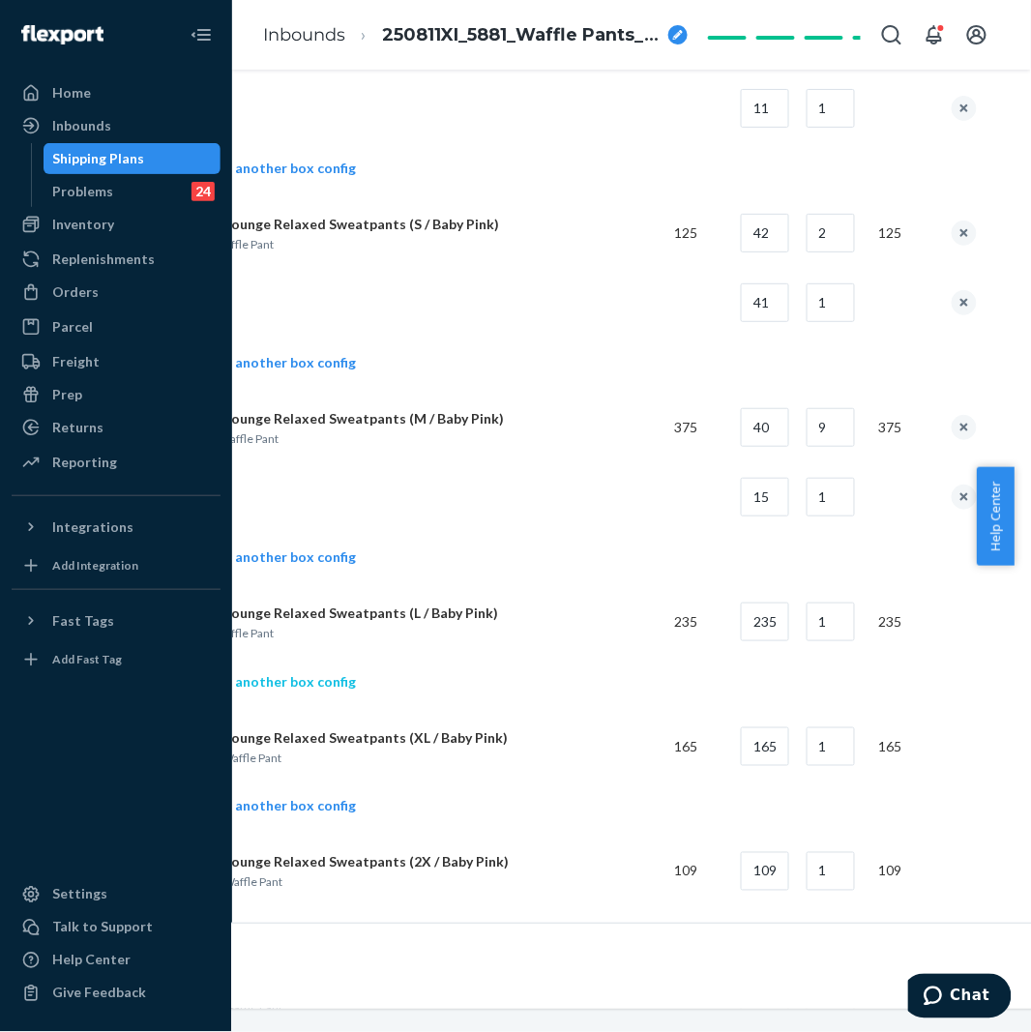
click at [301, 688] on link "Add another box config" at bounding box center [268, 681] width 176 height 19
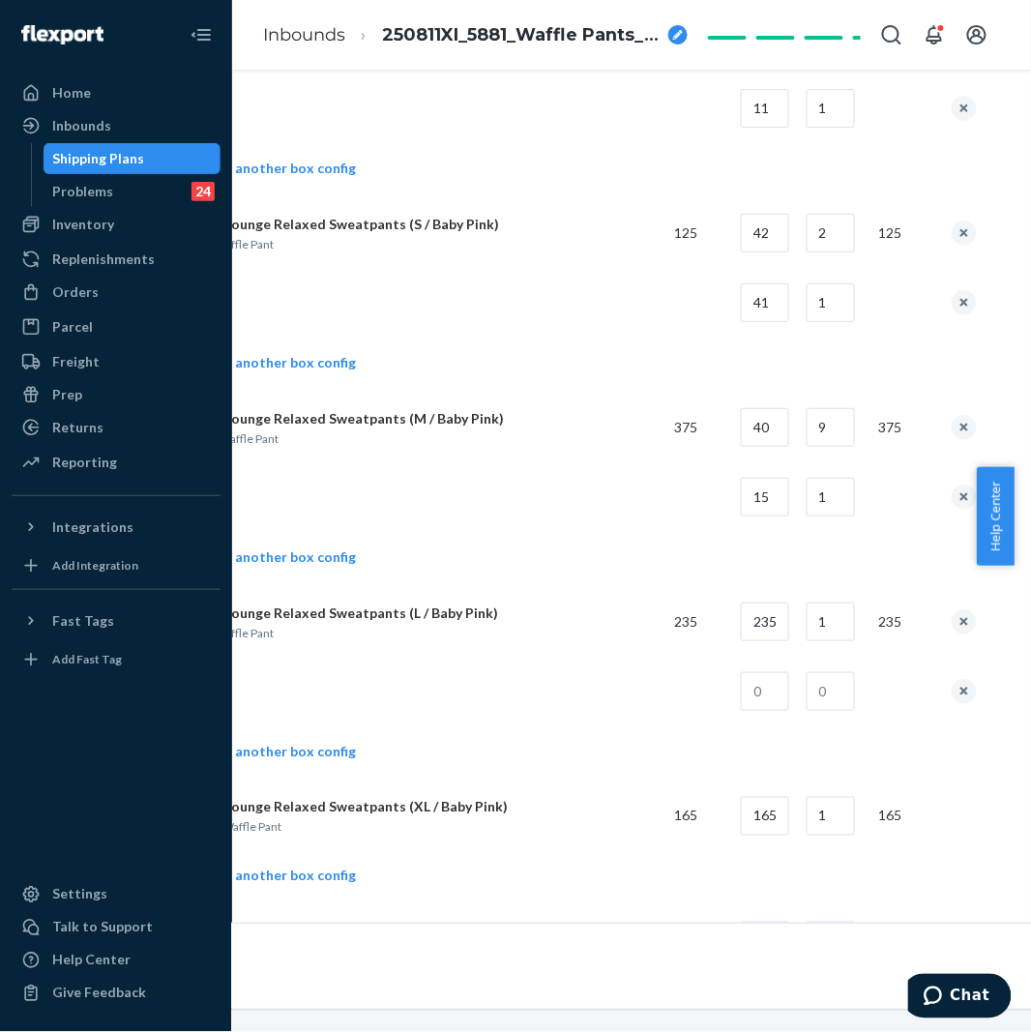
click at [806, 631] on td "1" at bounding box center [827, 622] width 73 height 70
click at [720, 620] on td "235" at bounding box center [692, 622] width 67 height 70
click at [789, 620] on input "235" at bounding box center [765, 621] width 48 height 39
type input "40"
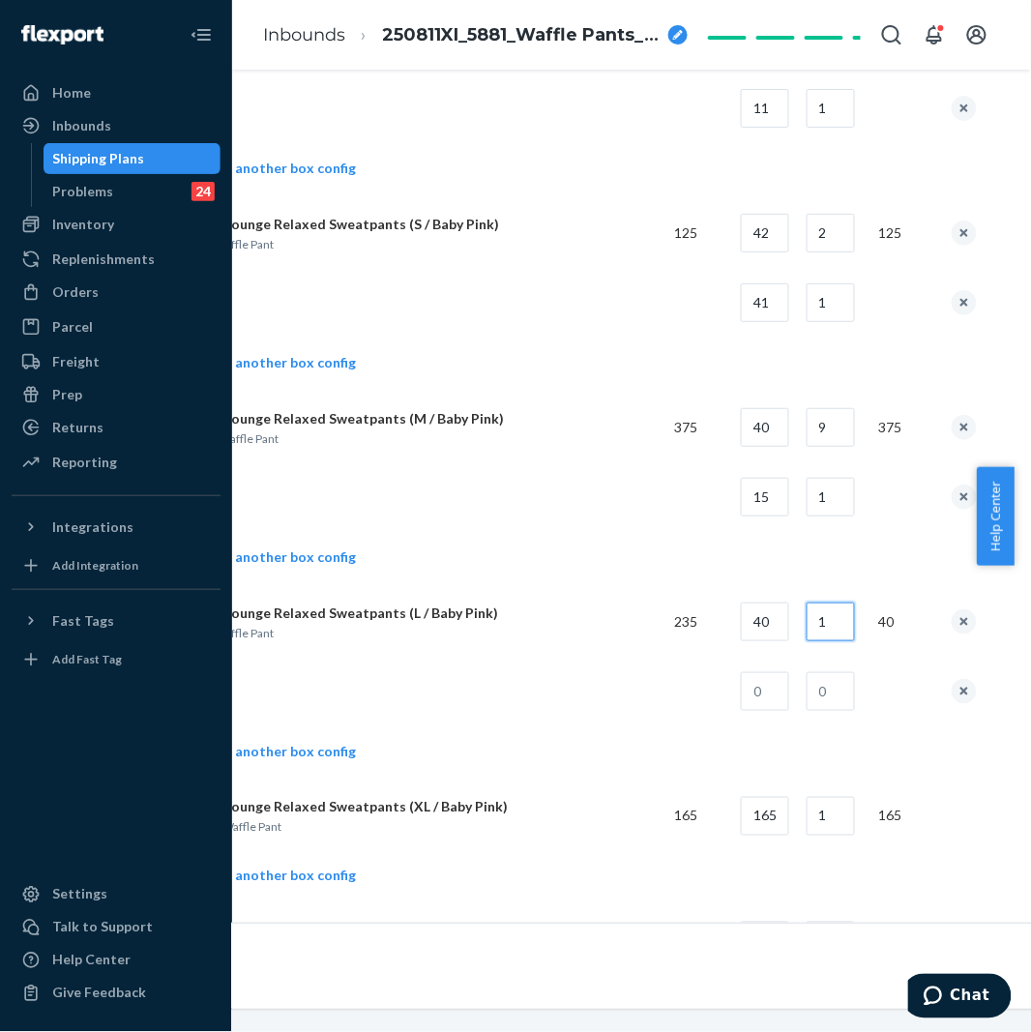
click at [841, 630] on input "1" at bounding box center [830, 621] width 48 height 39
type input "5"
click at [777, 687] on input "text" at bounding box center [765, 691] width 48 height 39
type input "35"
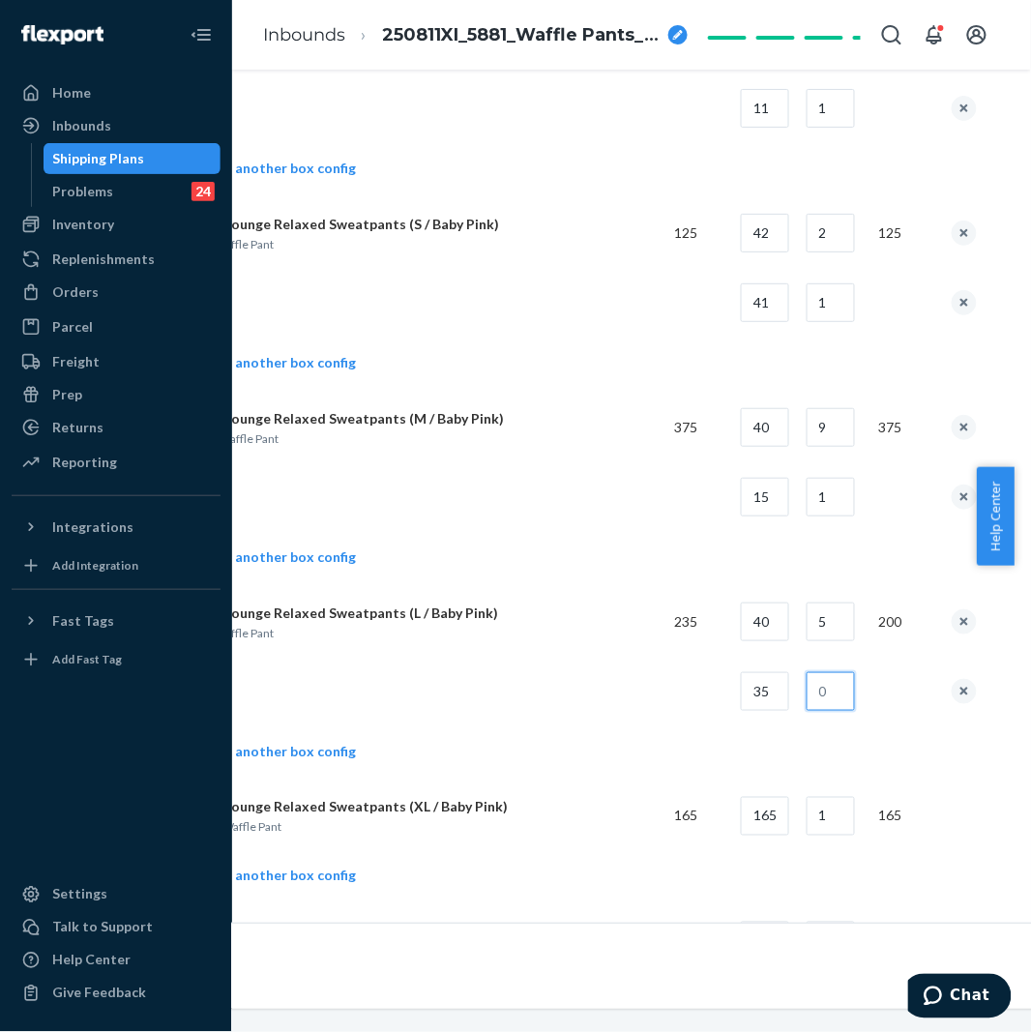
click at [855, 689] on input "text" at bounding box center [830, 691] width 48 height 39
type input "1"
click at [549, 668] on td at bounding box center [419, 692] width 479 height 70
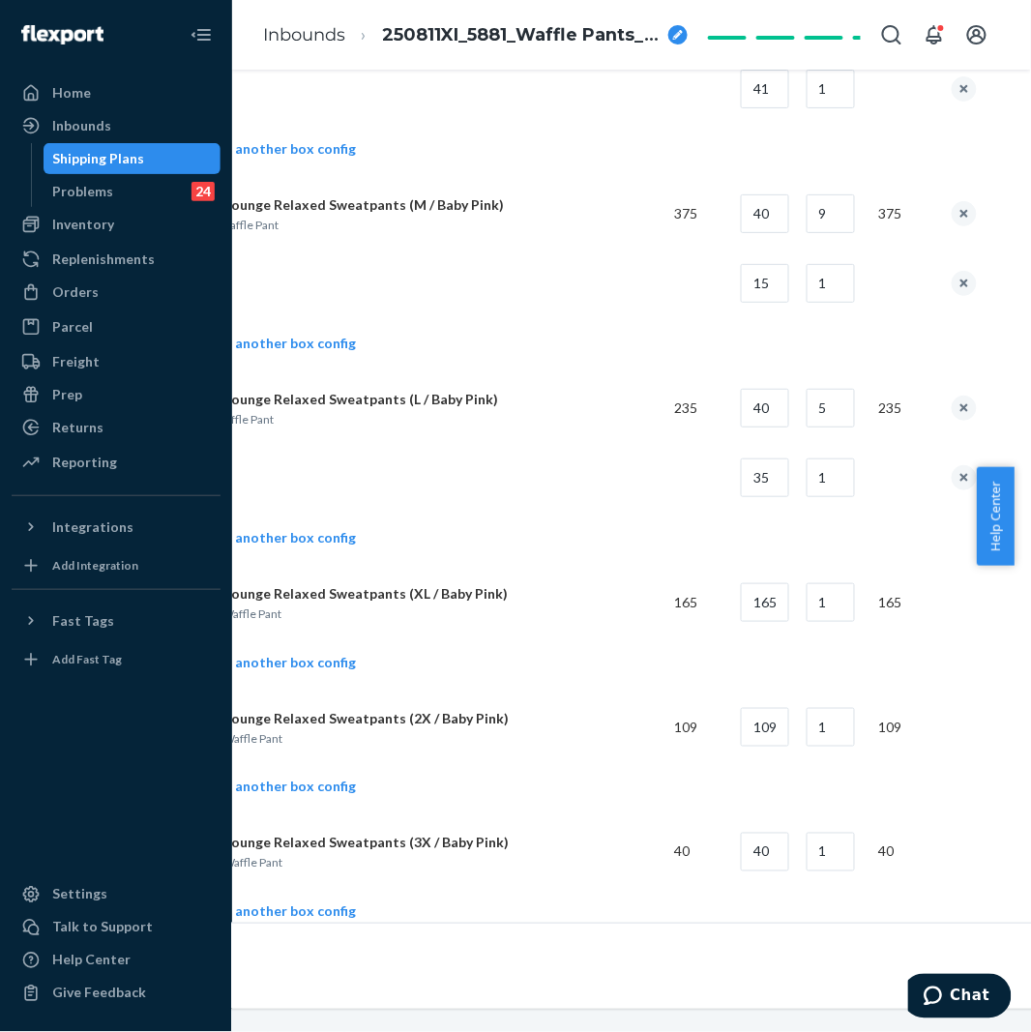
scroll to position [1289, 166]
click at [319, 669] on link "Add another box config" at bounding box center [268, 661] width 176 height 19
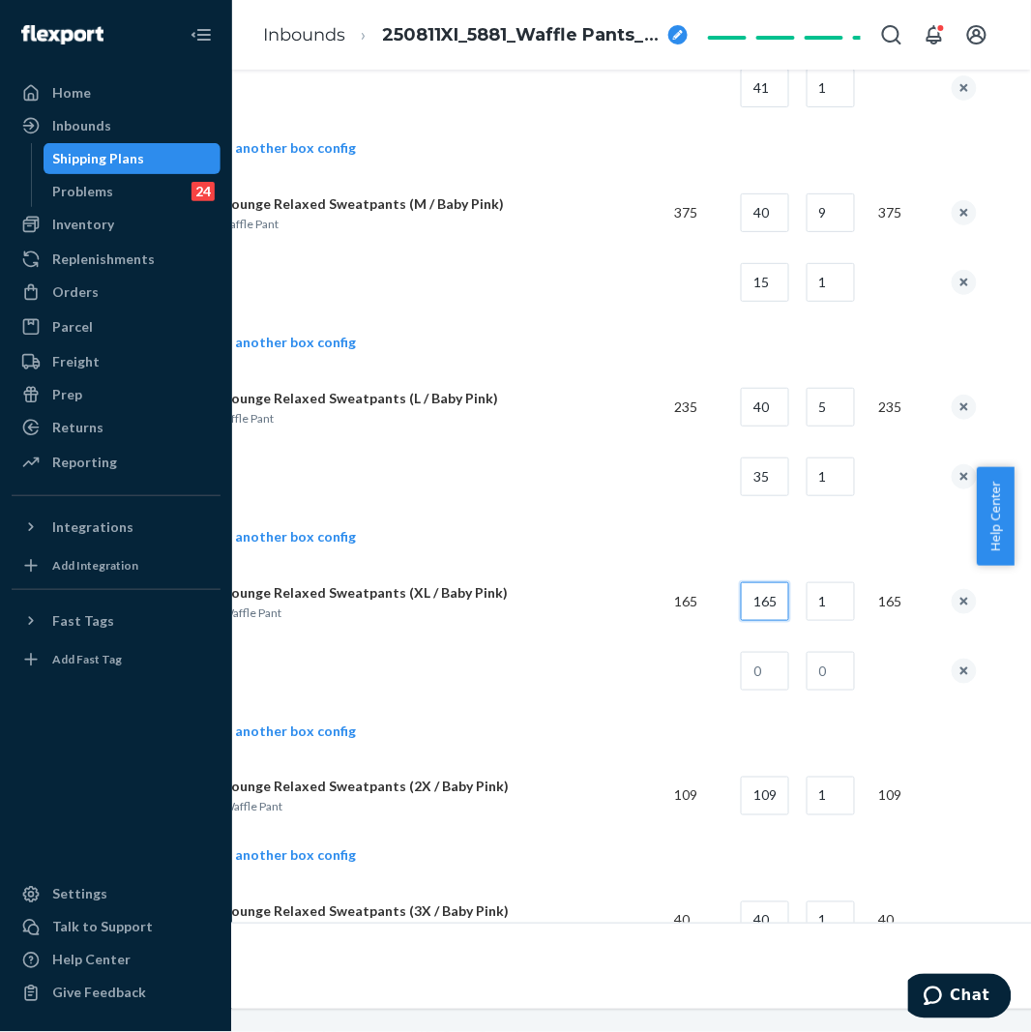
click at [780, 605] on input "165" at bounding box center [765, 601] width 48 height 39
type input "35"
click at [838, 607] on input "1" at bounding box center [830, 601] width 48 height 39
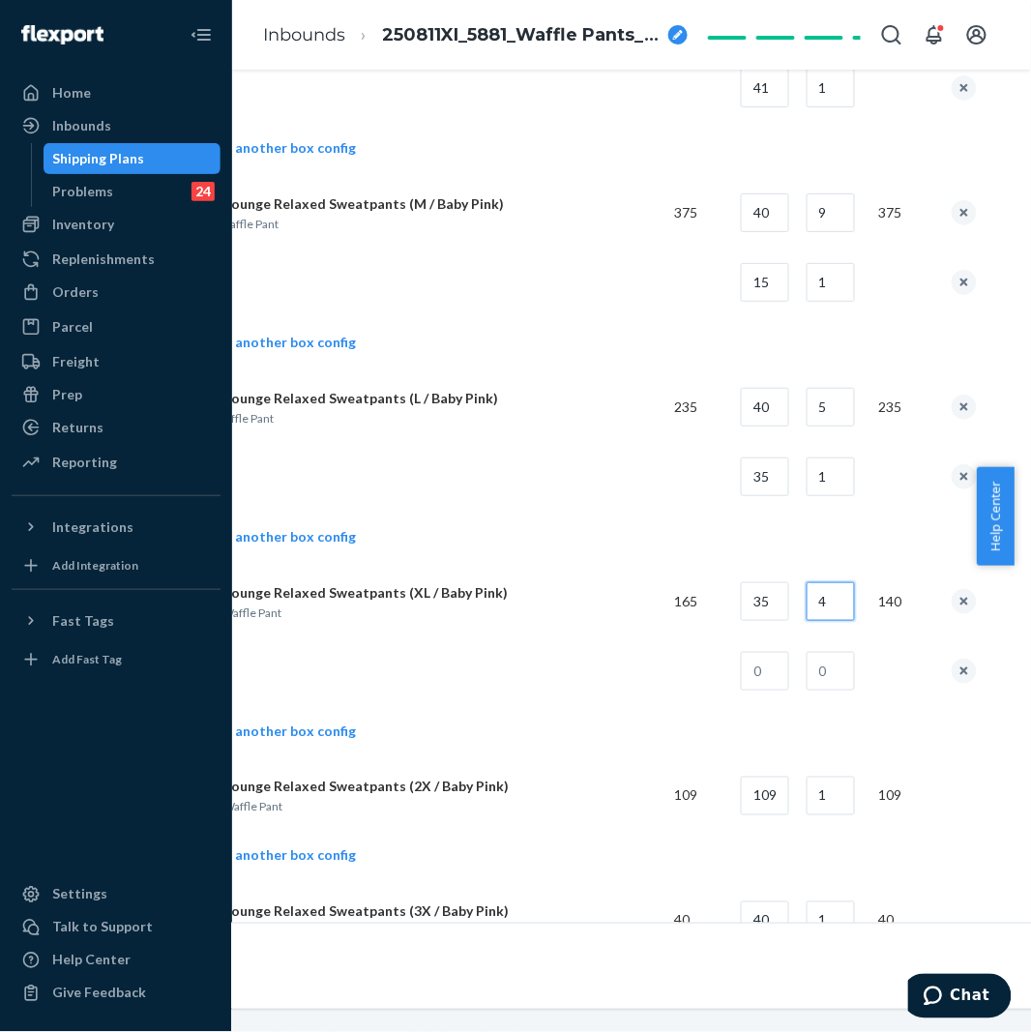
type input "4"
click at [779, 675] on input "text" at bounding box center [765, 671] width 48 height 39
type input "25"
click at [841, 664] on input "text" at bounding box center [830, 671] width 48 height 39
type input "1"
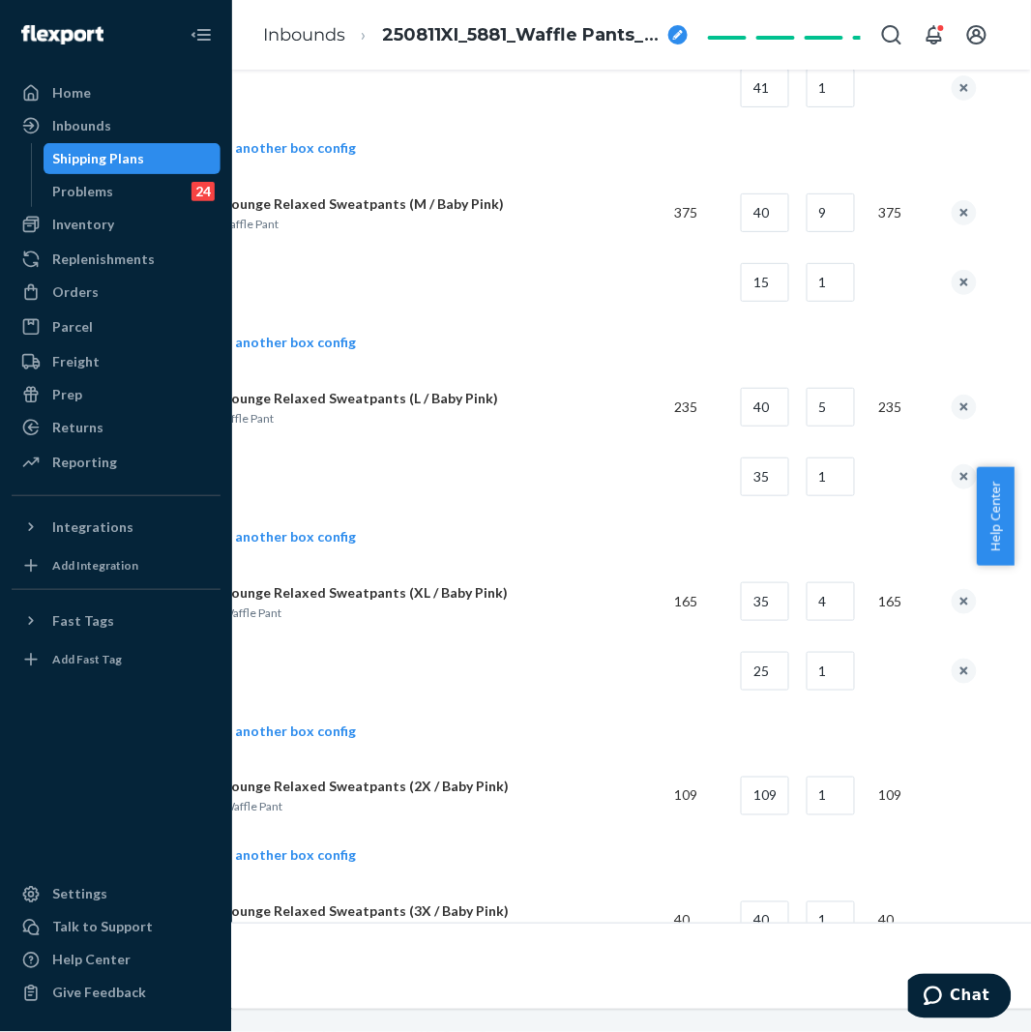
click at [532, 575] on td "Waffle Lounge Relaxed Sweatpants (XL / Baby Pink) XL. Pink Waffle Pant" at bounding box center [419, 602] width 479 height 70
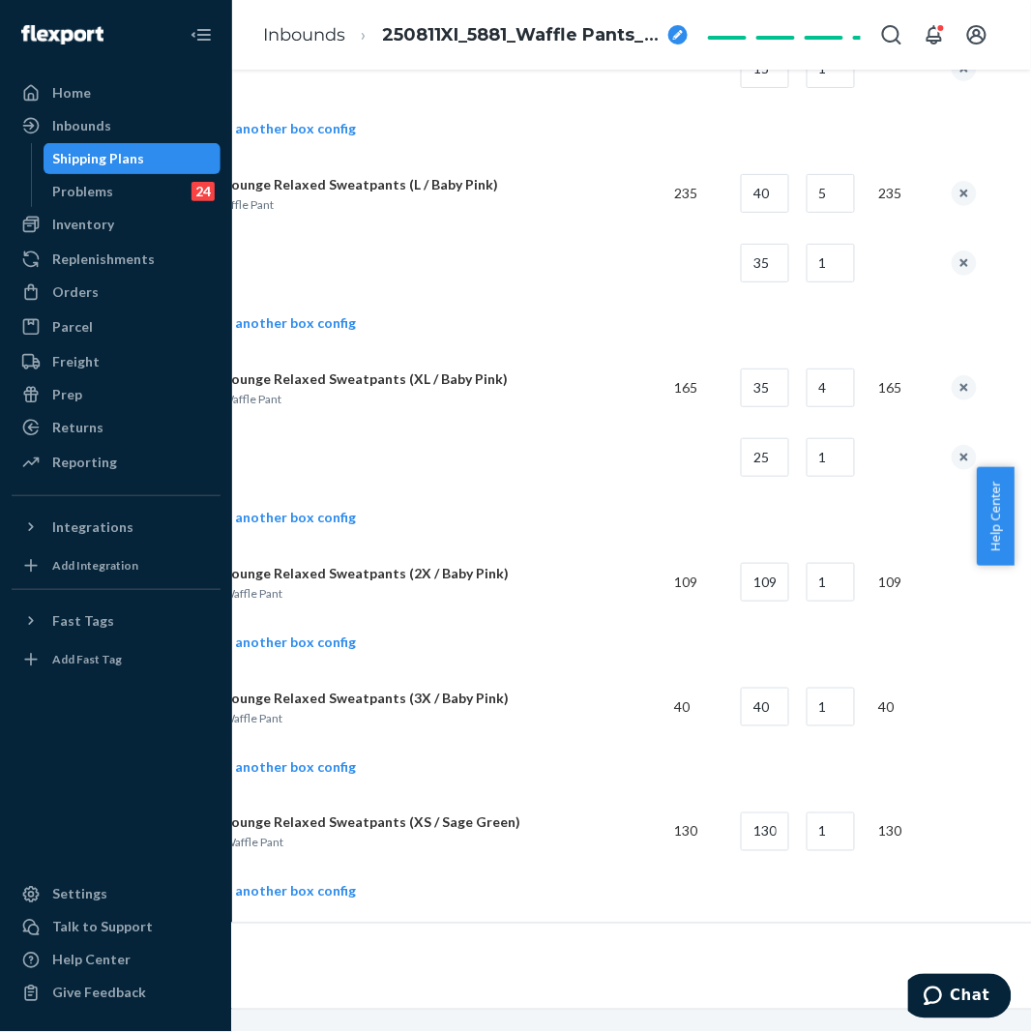
scroll to position [1504, 166]
click at [292, 638] on link "Add another box config" at bounding box center [268, 640] width 176 height 19
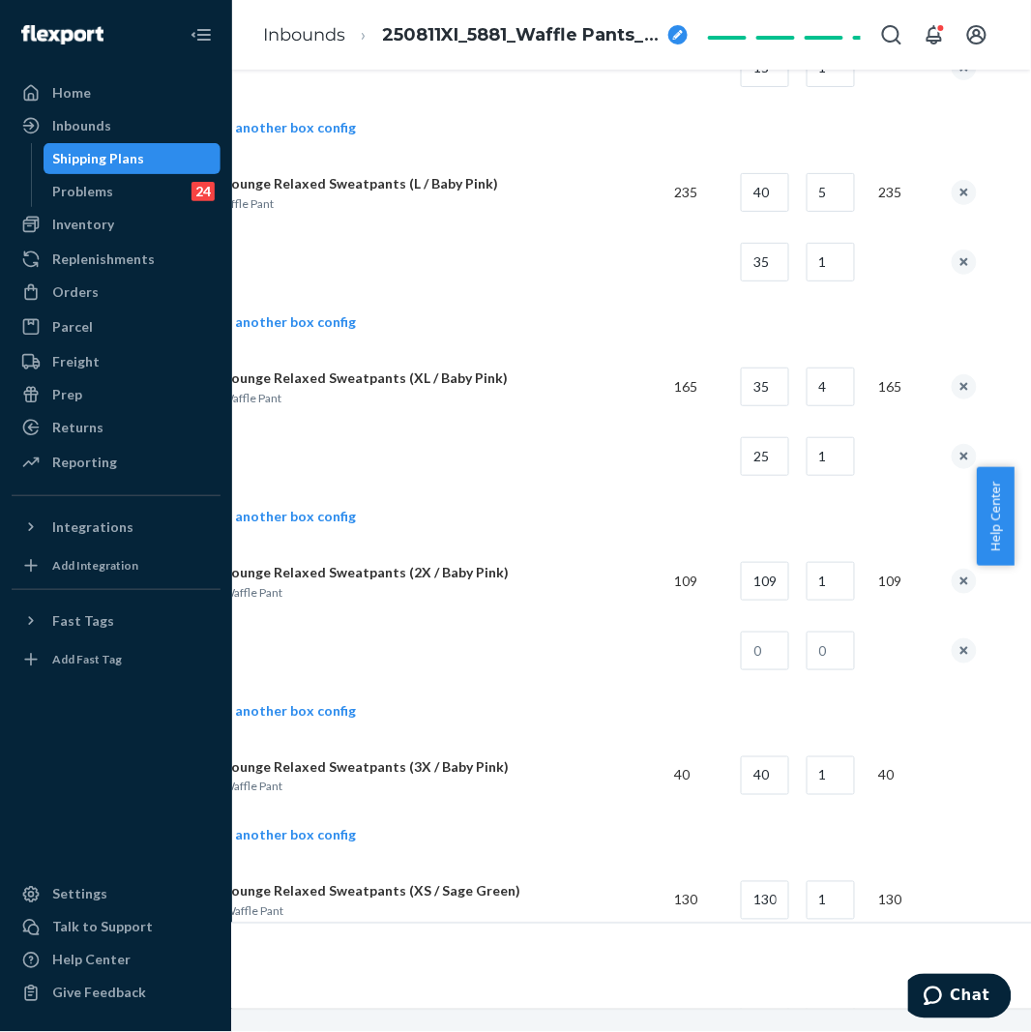
click at [743, 581] on td "109" at bounding box center [758, 581] width 66 height 70
click at [766, 576] on input "109" at bounding box center [765, 581] width 48 height 39
type input "35"
click at [841, 581] on input "1" at bounding box center [830, 581] width 48 height 39
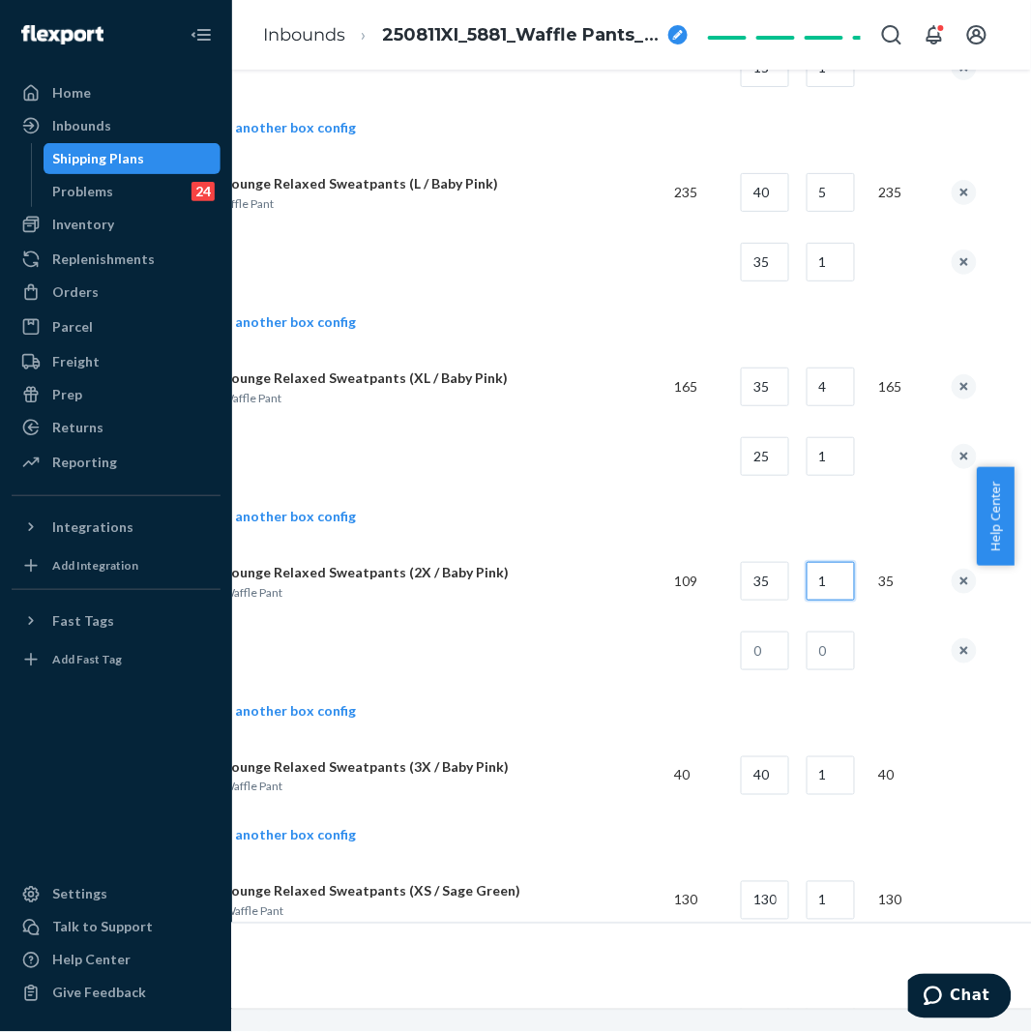
click at [841, 581] on input "1" at bounding box center [830, 581] width 48 height 39
type input "3"
click at [786, 651] on input "text" at bounding box center [765, 650] width 48 height 39
type input "4"
click at [851, 650] on input "text" at bounding box center [830, 650] width 48 height 39
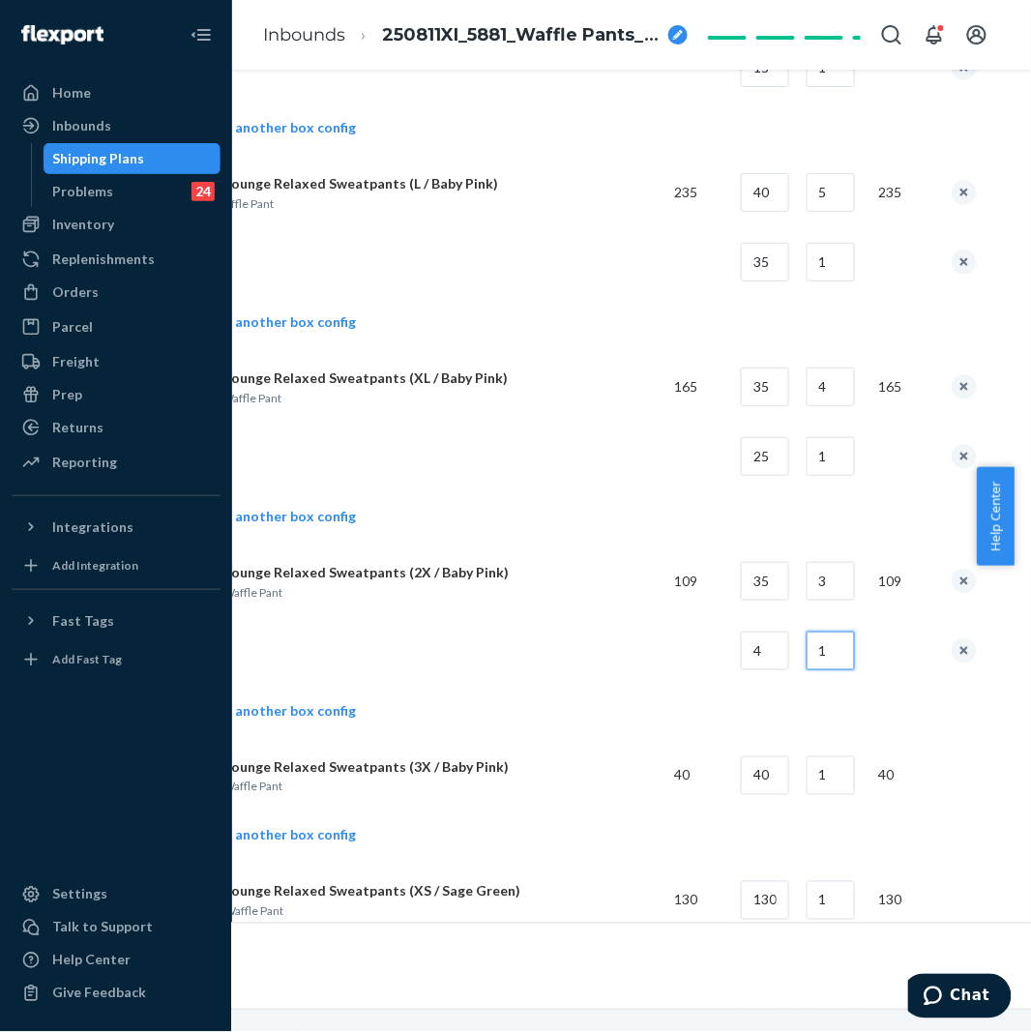
type input "1"
click at [484, 743] on td "Waffle Lounge Relaxed Sweatpants (3X / Baby Pink) 3X. Pink Waffle Pant" at bounding box center [419, 776] width 479 height 70
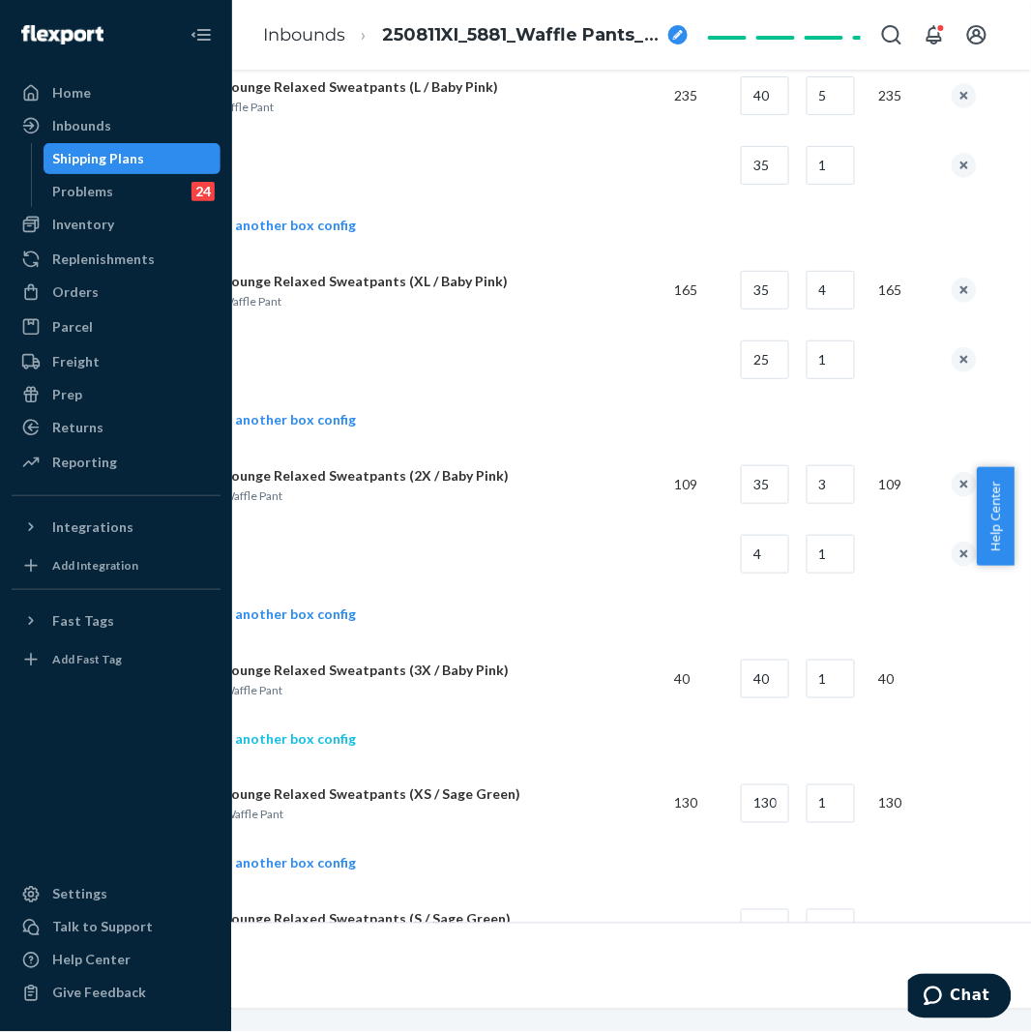
scroll to position [1611, 166]
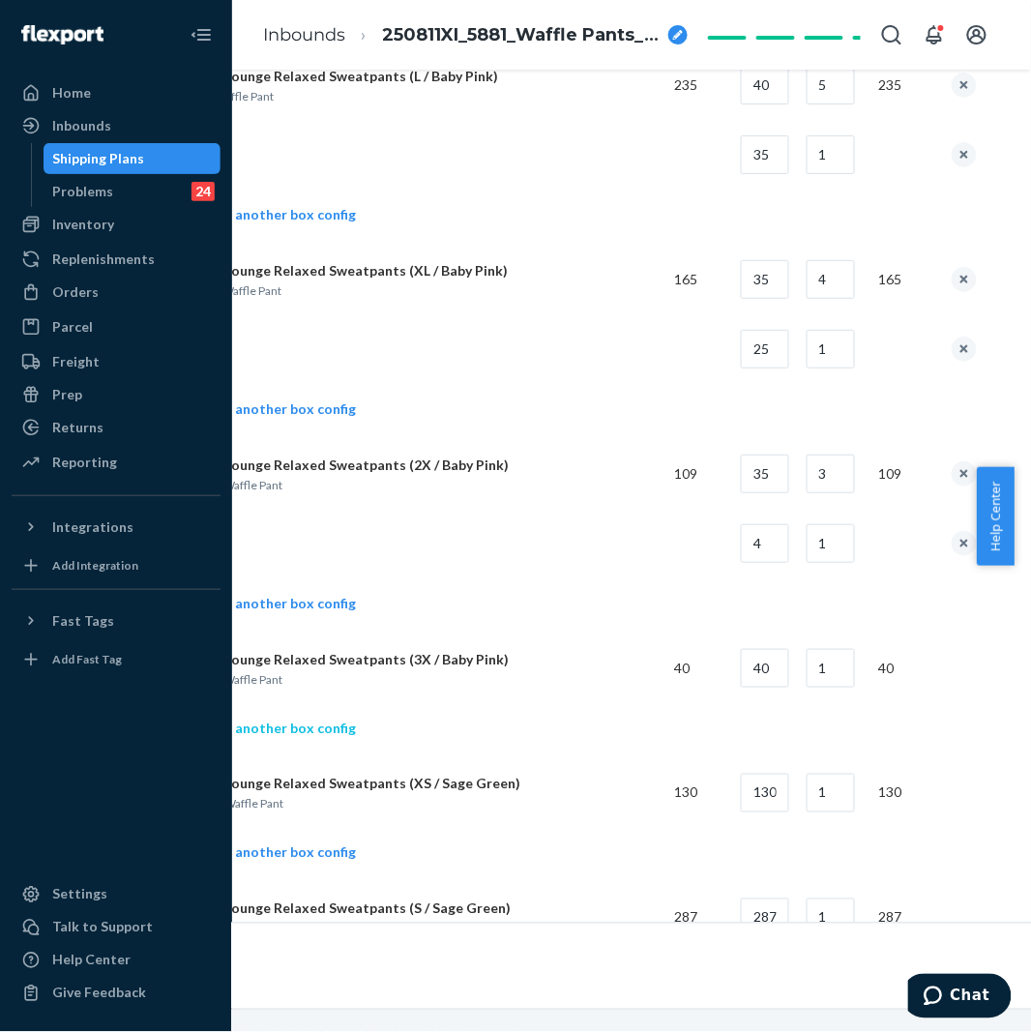
click at [283, 732] on link "Add another box config" at bounding box center [268, 727] width 176 height 19
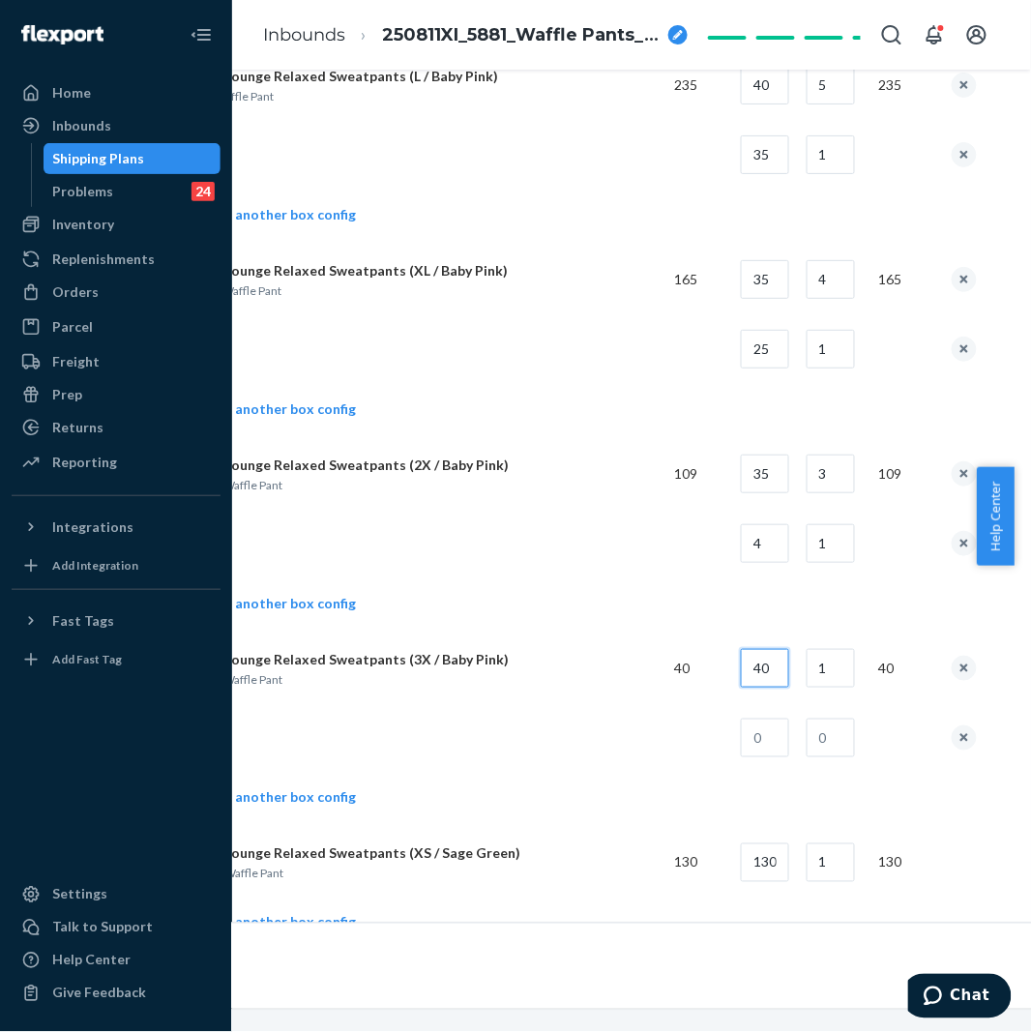
click at [771, 662] on input "40" at bounding box center [765, 668] width 48 height 39
type input "32"
drag, startPoint x: 777, startPoint y: 723, endPoint x: 778, endPoint y: 713, distance: 10.7
click at [778, 713] on td at bounding box center [758, 738] width 66 height 70
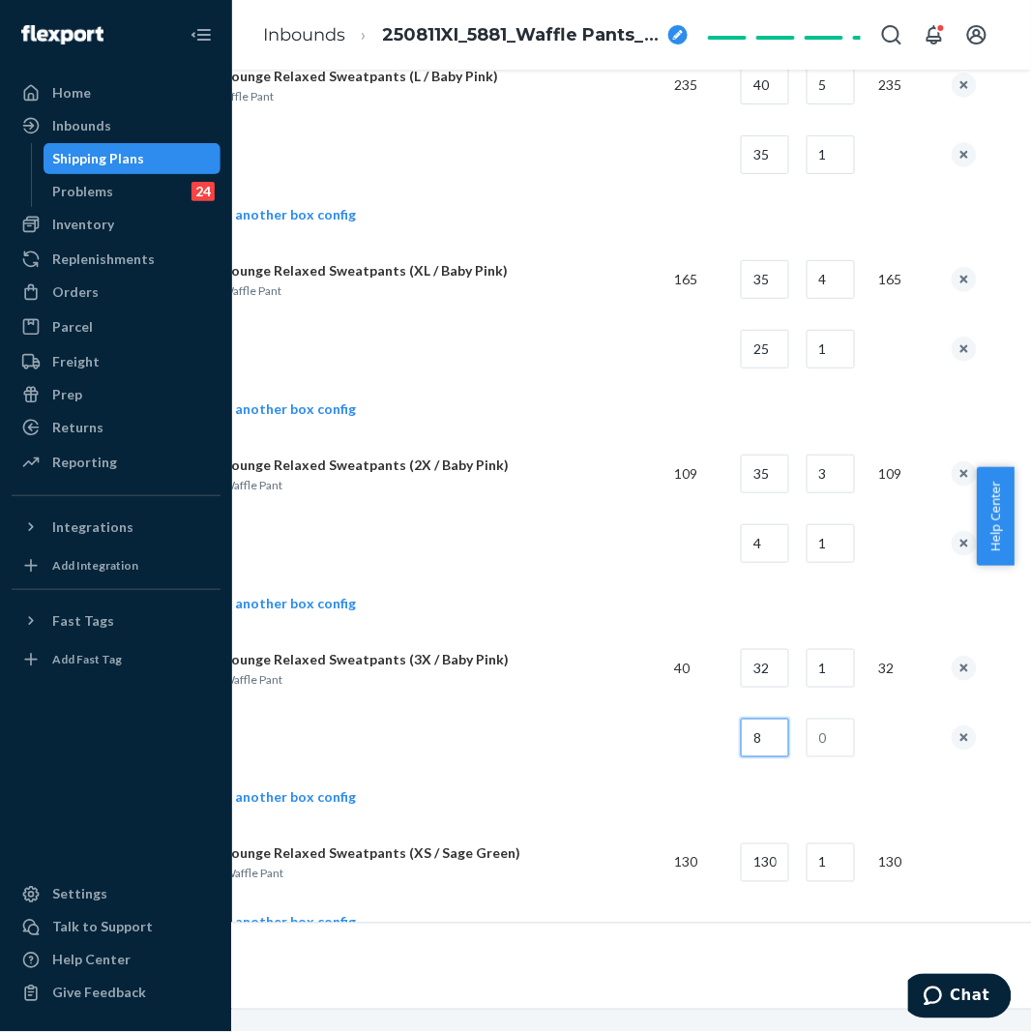
type input "8"
click at [823, 747] on input "text" at bounding box center [830, 737] width 48 height 39
type input "1"
click at [616, 642] on td "Waffle Lounge Relaxed Sweatpants (3X / Baby Pink) 3X. Pink Waffle Pant" at bounding box center [419, 668] width 479 height 70
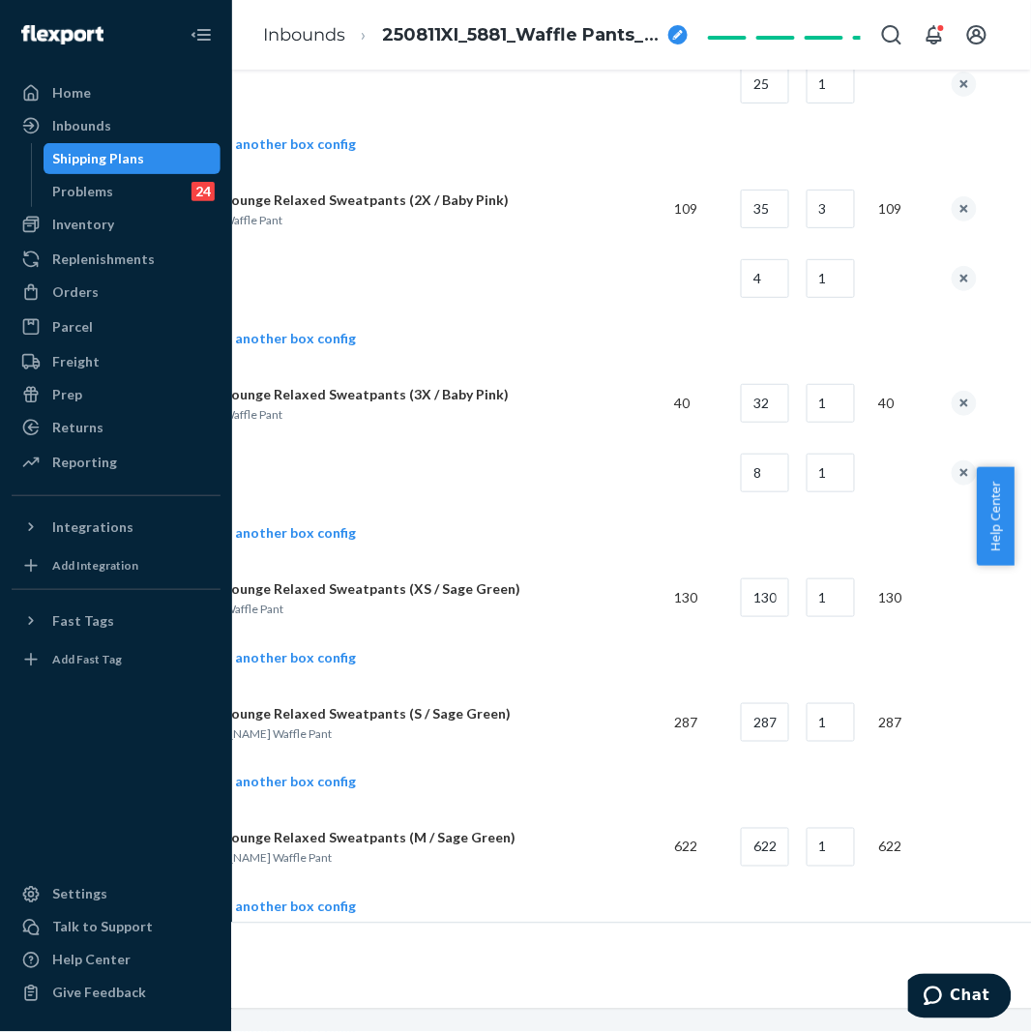
scroll to position [1934, 166]
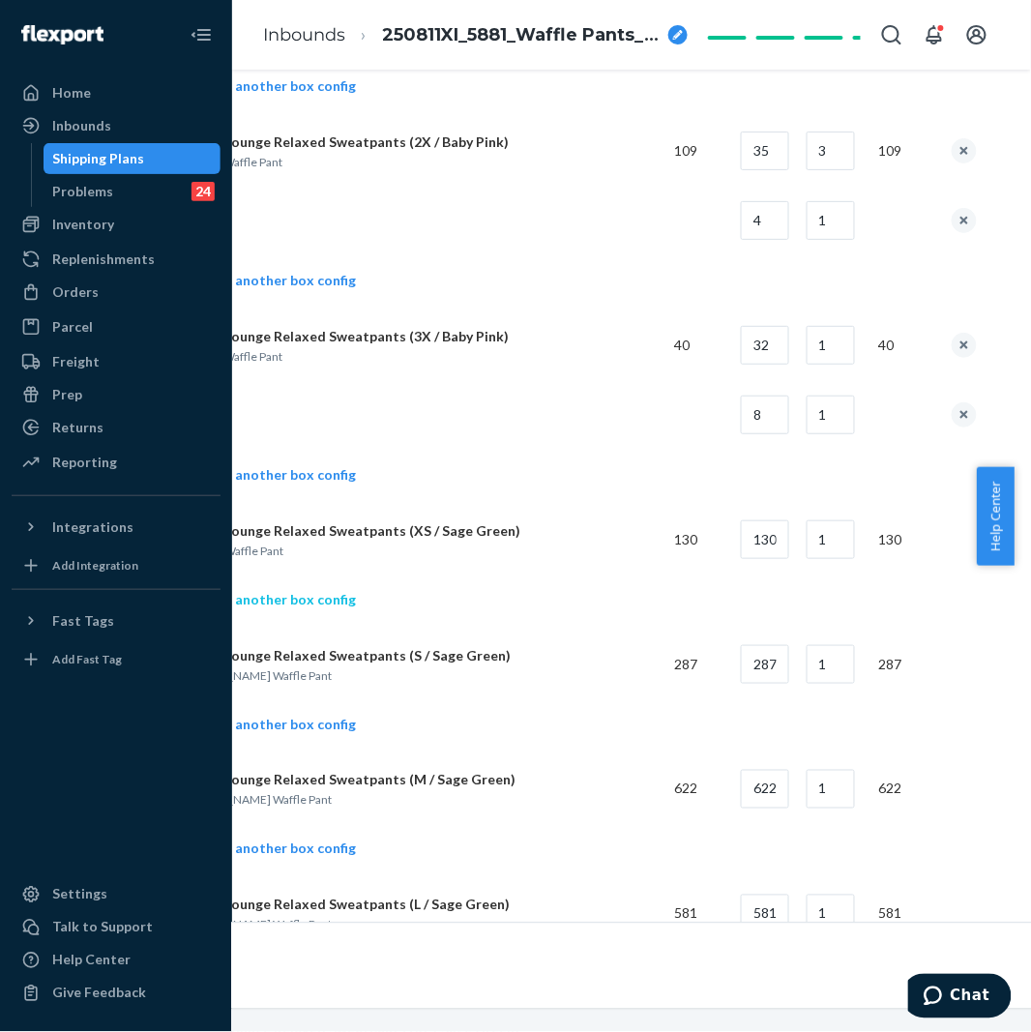
click at [317, 594] on link "Add another box config" at bounding box center [268, 599] width 176 height 19
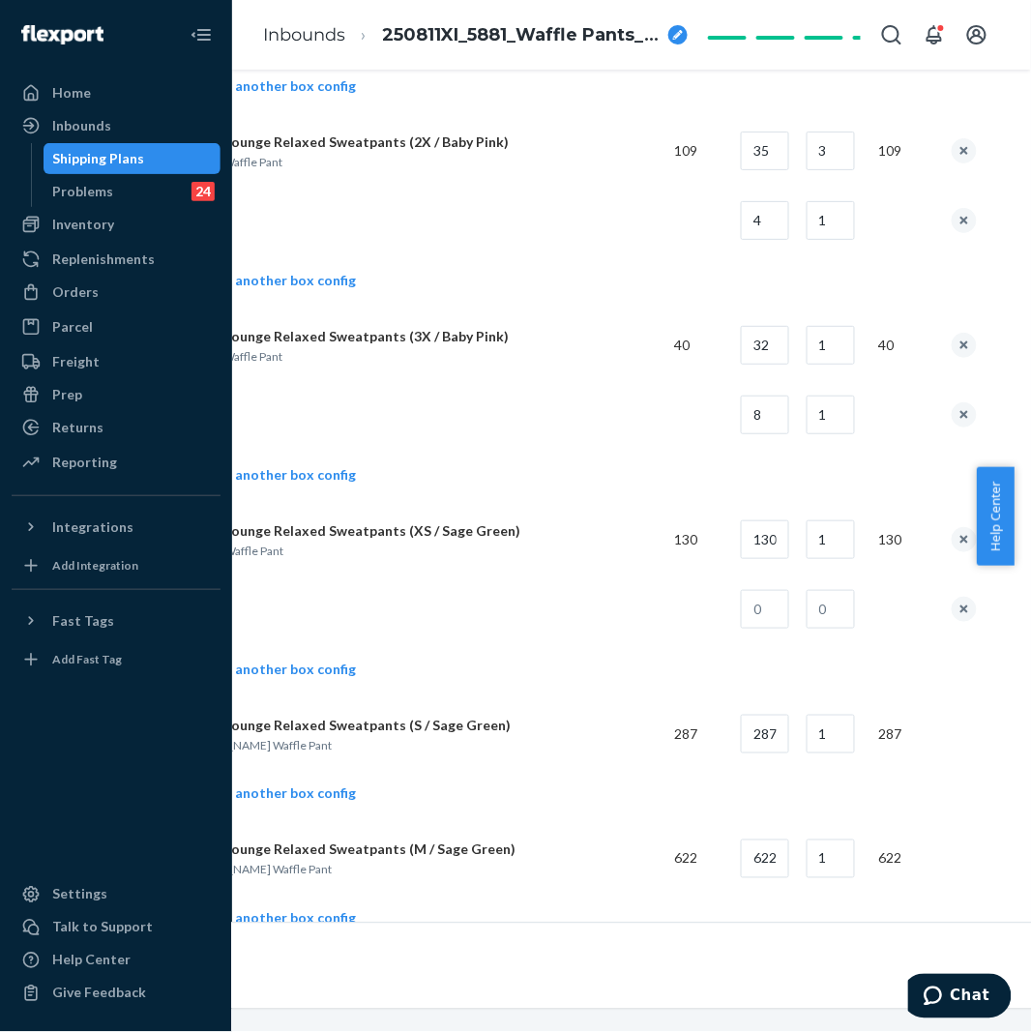
click at [781, 564] on td "130" at bounding box center [758, 540] width 66 height 70
click at [778, 553] on input "130" at bounding box center [765, 539] width 48 height 39
type input "42"
click at [820, 536] on input "1" at bounding box center [830, 539] width 48 height 39
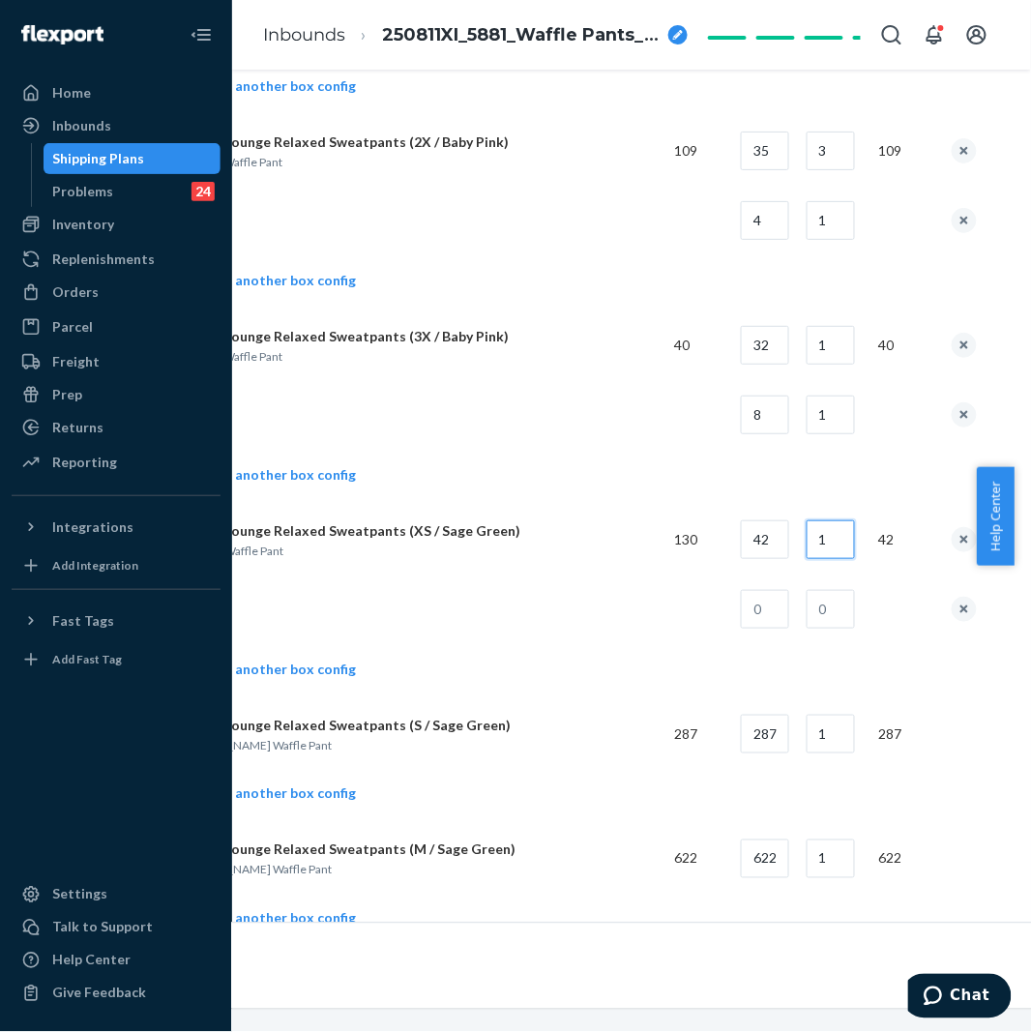
click at [820, 535] on input "1" at bounding box center [830, 539] width 48 height 39
type input "2"
click at [770, 617] on input "text" at bounding box center [765, 609] width 48 height 39
type input "46"
click at [846, 613] on input "text" at bounding box center [830, 609] width 48 height 39
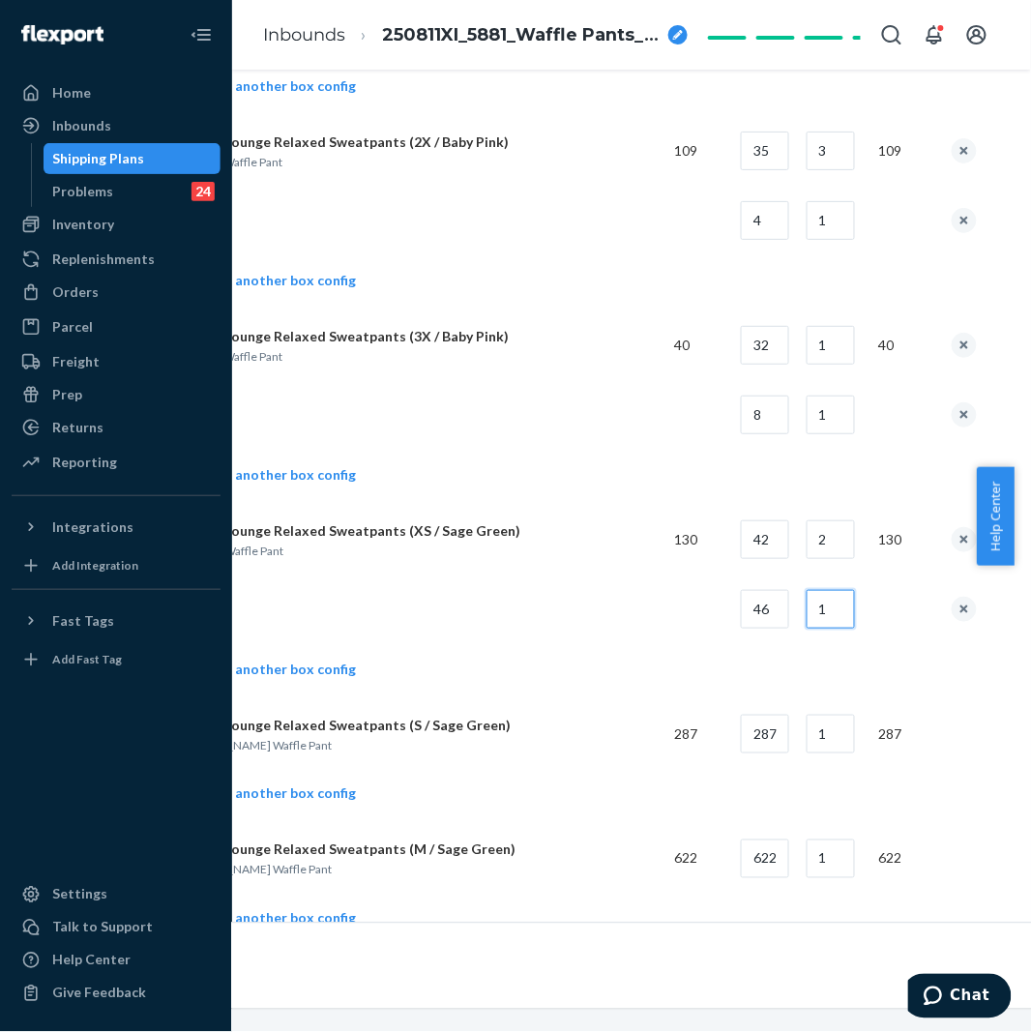
type input "1"
click at [409, 644] on td at bounding box center [419, 609] width 479 height 70
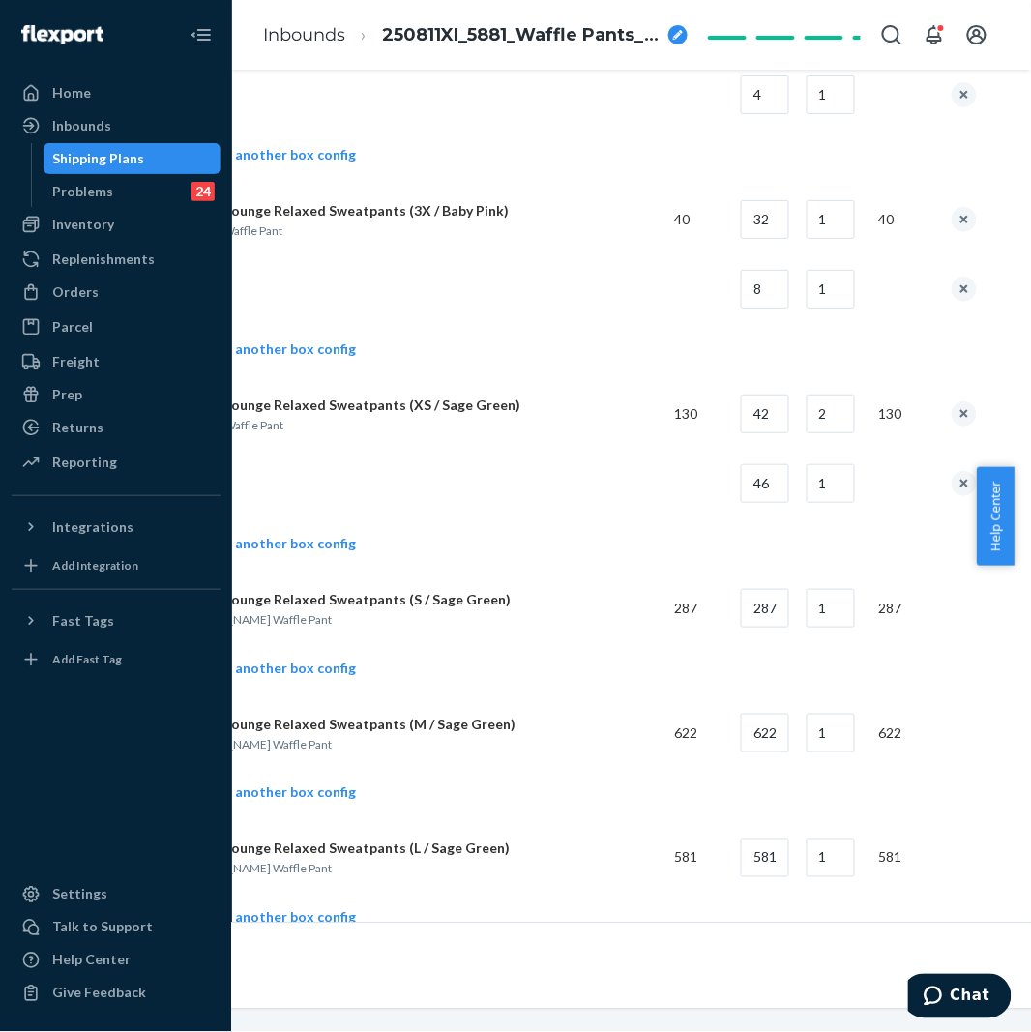
scroll to position [2149, 166]
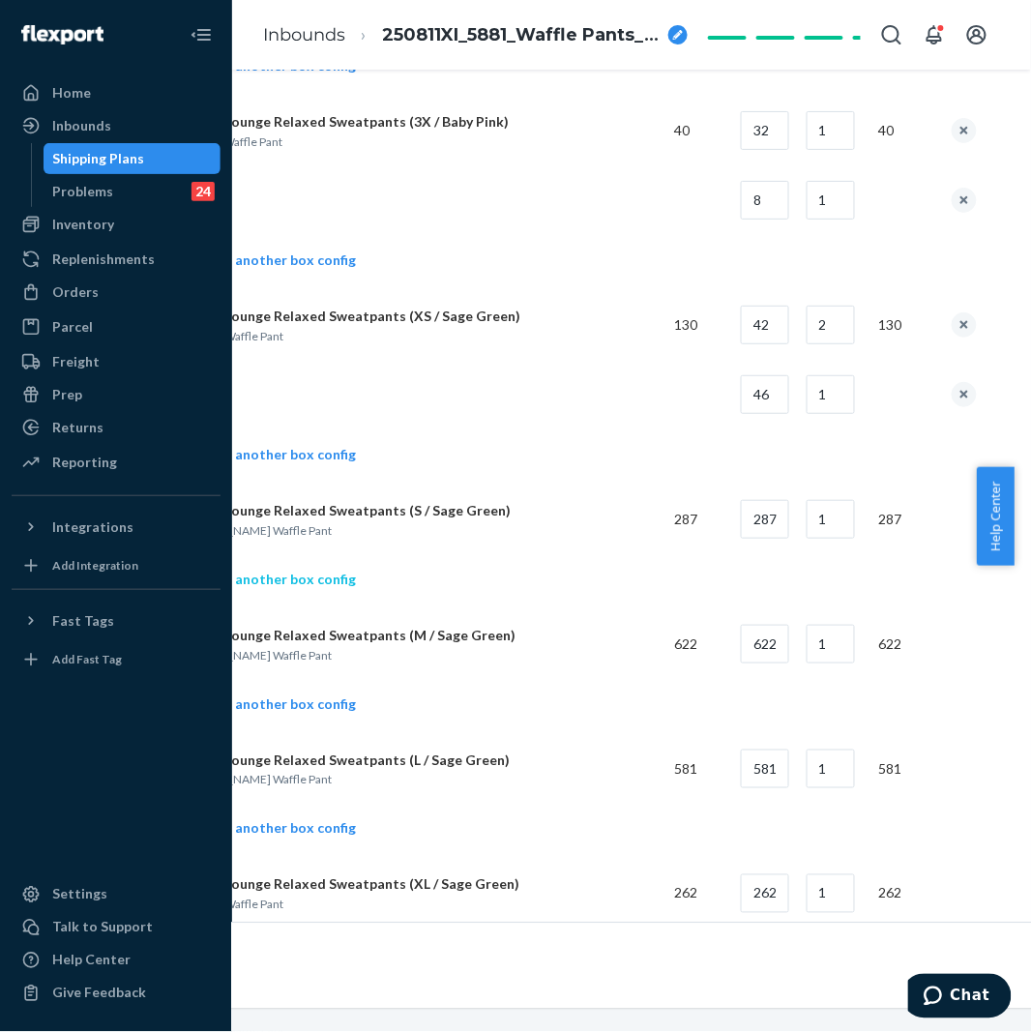
click at [321, 584] on link "Add another box config" at bounding box center [268, 579] width 176 height 19
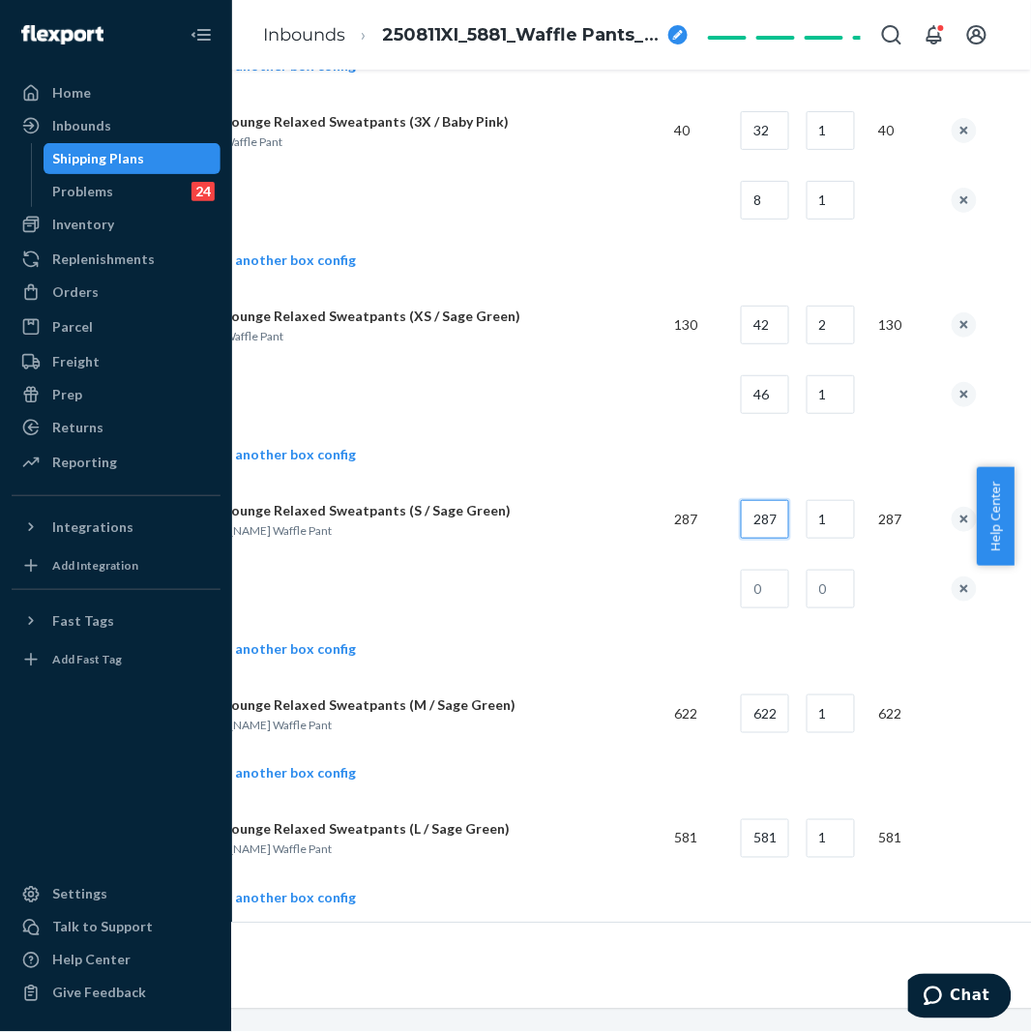
click at [776, 516] on input "287" at bounding box center [765, 519] width 48 height 39
type input "42"
click at [852, 515] on input "1" at bounding box center [830, 519] width 48 height 39
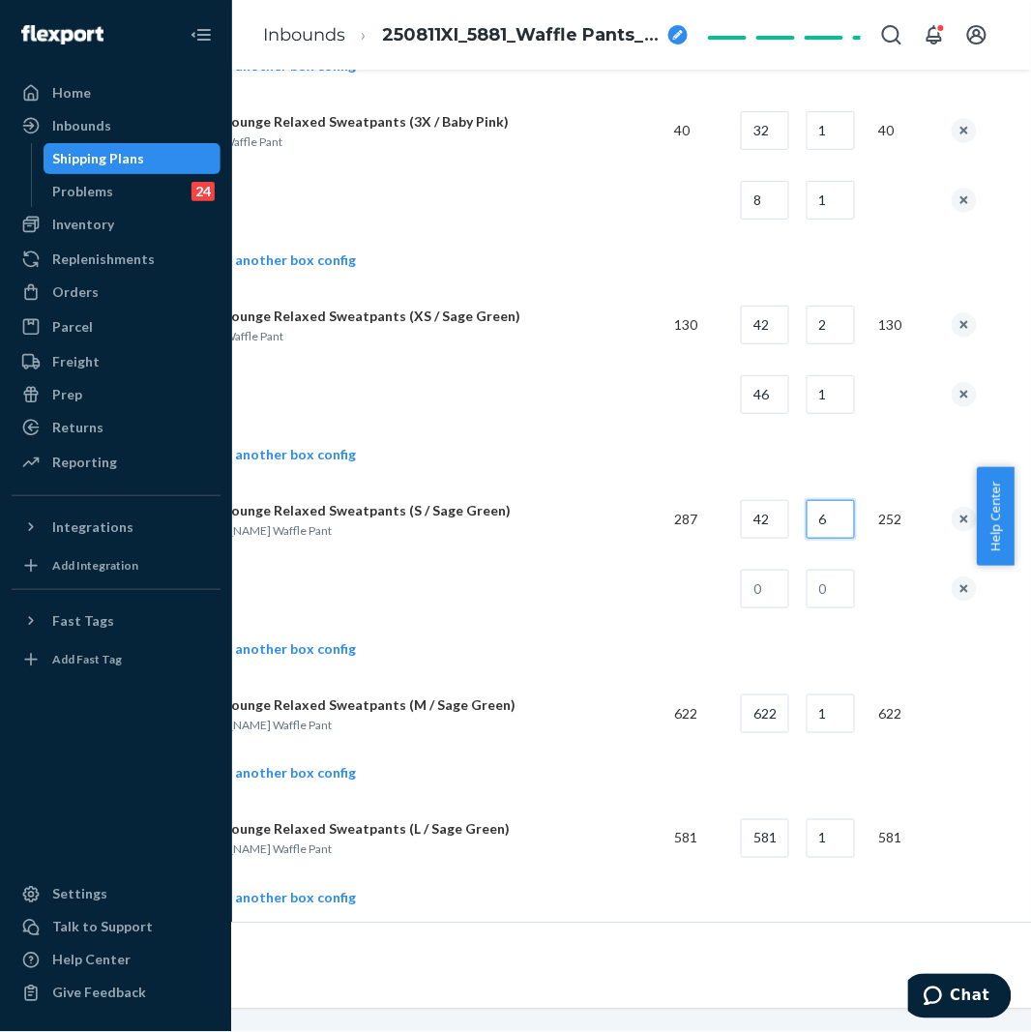
type input "6"
click at [755, 601] on input "text" at bounding box center [765, 589] width 48 height 39
type input "35"
click at [846, 578] on input "text" at bounding box center [830, 589] width 48 height 39
type input "1"
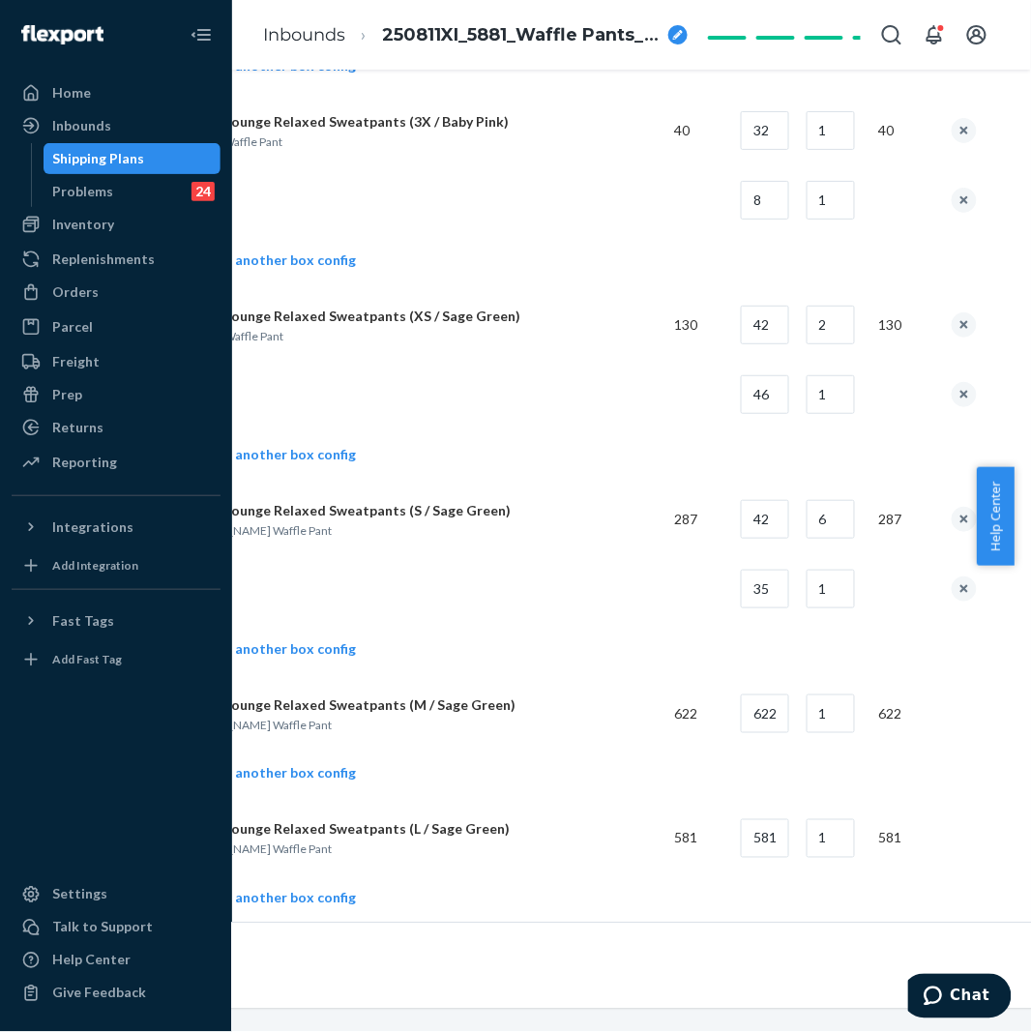
click at [329, 576] on td at bounding box center [419, 589] width 479 height 70
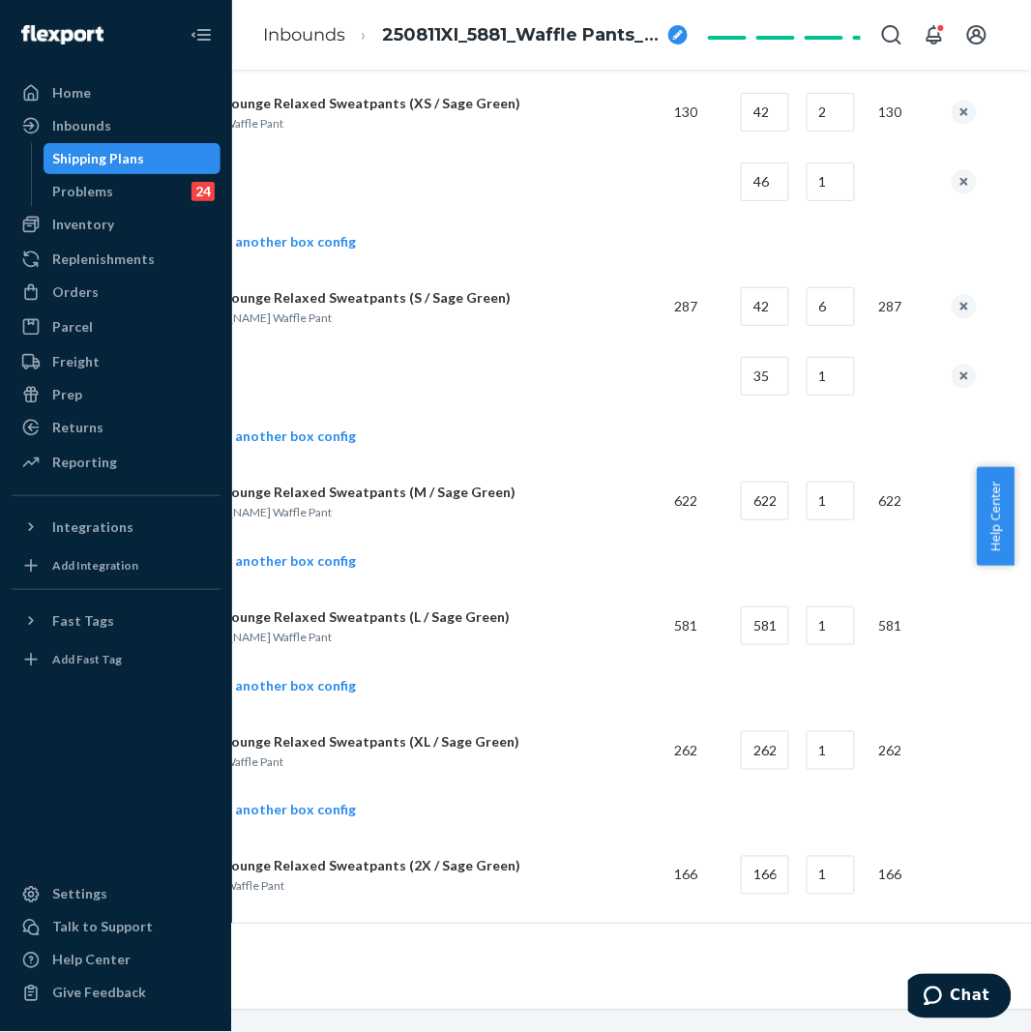
scroll to position [2363, 166]
click at [310, 559] on link "Add another box config" at bounding box center [268, 558] width 176 height 19
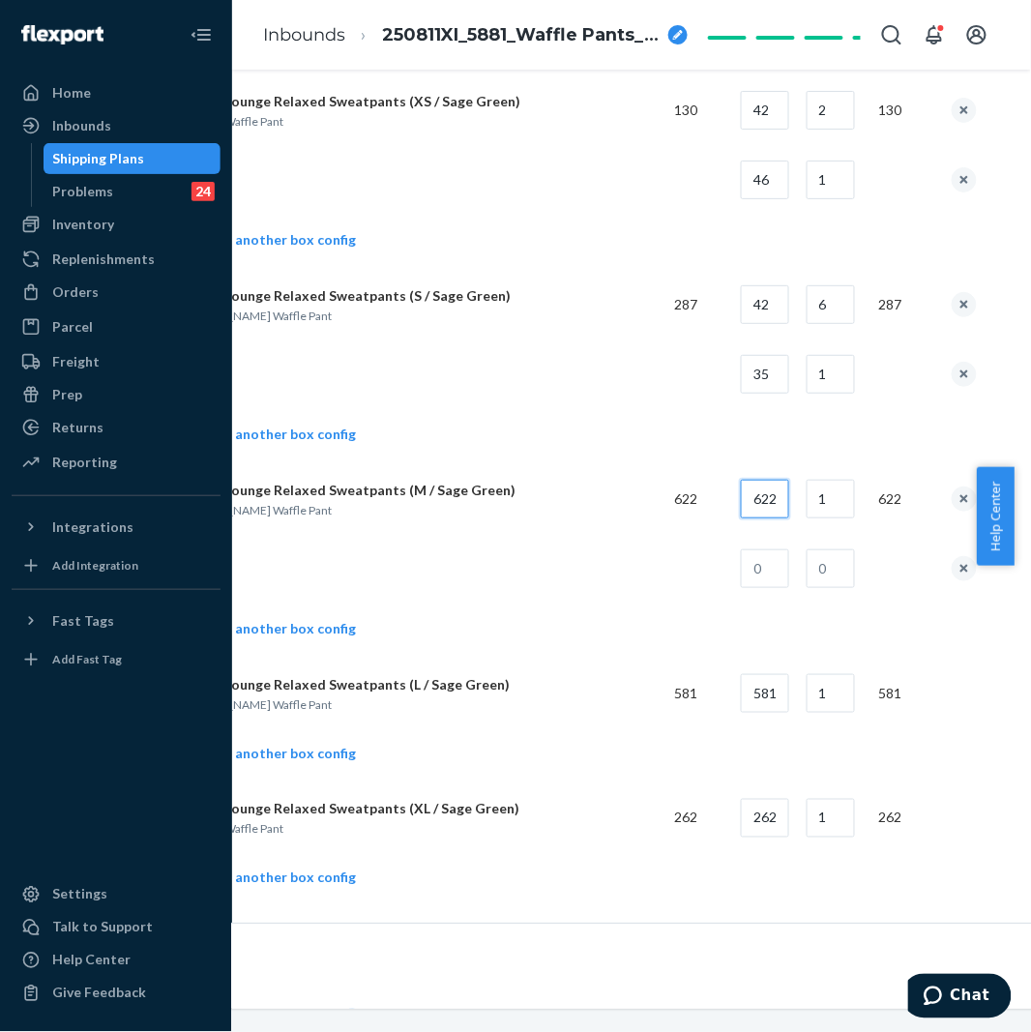
click at [786, 506] on input "622" at bounding box center [765, 499] width 48 height 39
type input "40"
drag, startPoint x: 853, startPoint y: 499, endPoint x: 843, endPoint y: 501, distance: 9.9
click at [853, 499] on input "1" at bounding box center [830, 499] width 48 height 39
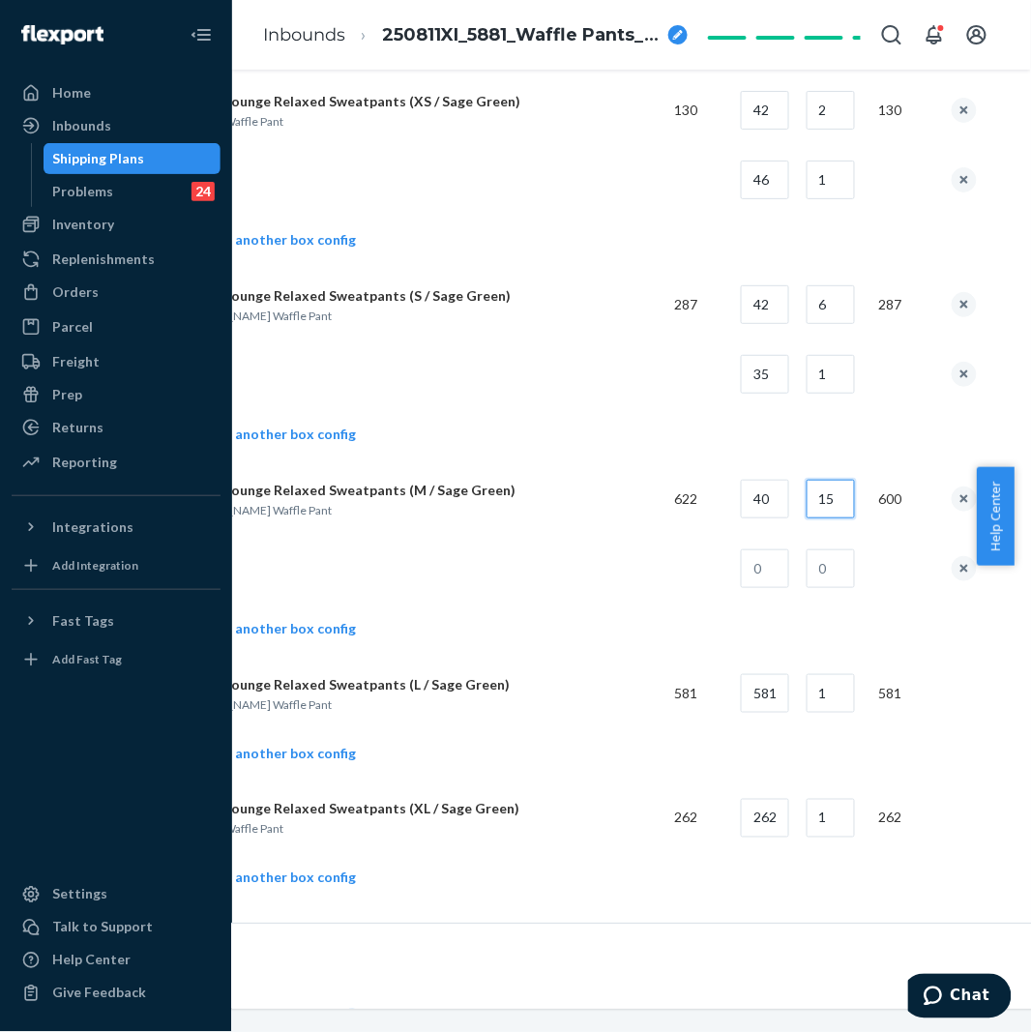
type input "15"
click at [748, 586] on input "text" at bounding box center [765, 568] width 48 height 39
type input "22"
click at [828, 573] on input "text" at bounding box center [830, 568] width 48 height 39
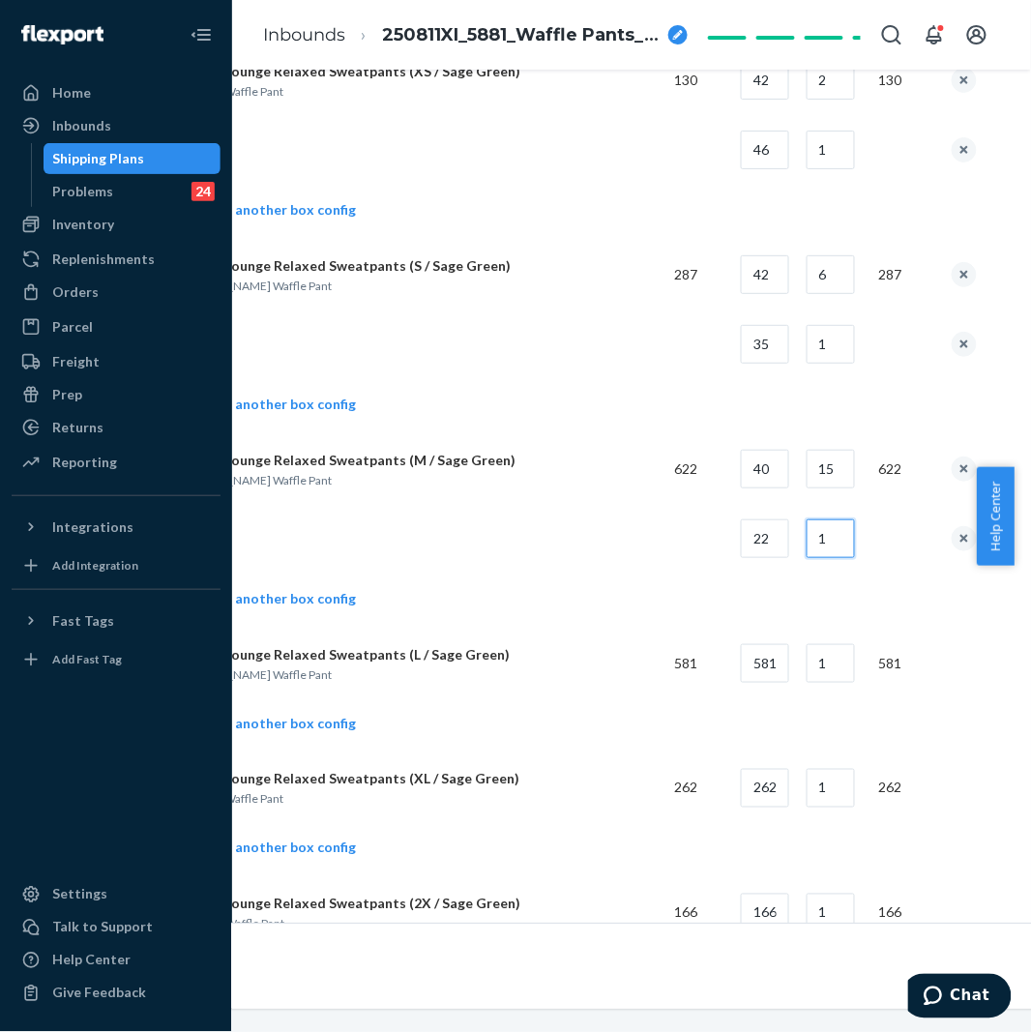
scroll to position [2471, 166]
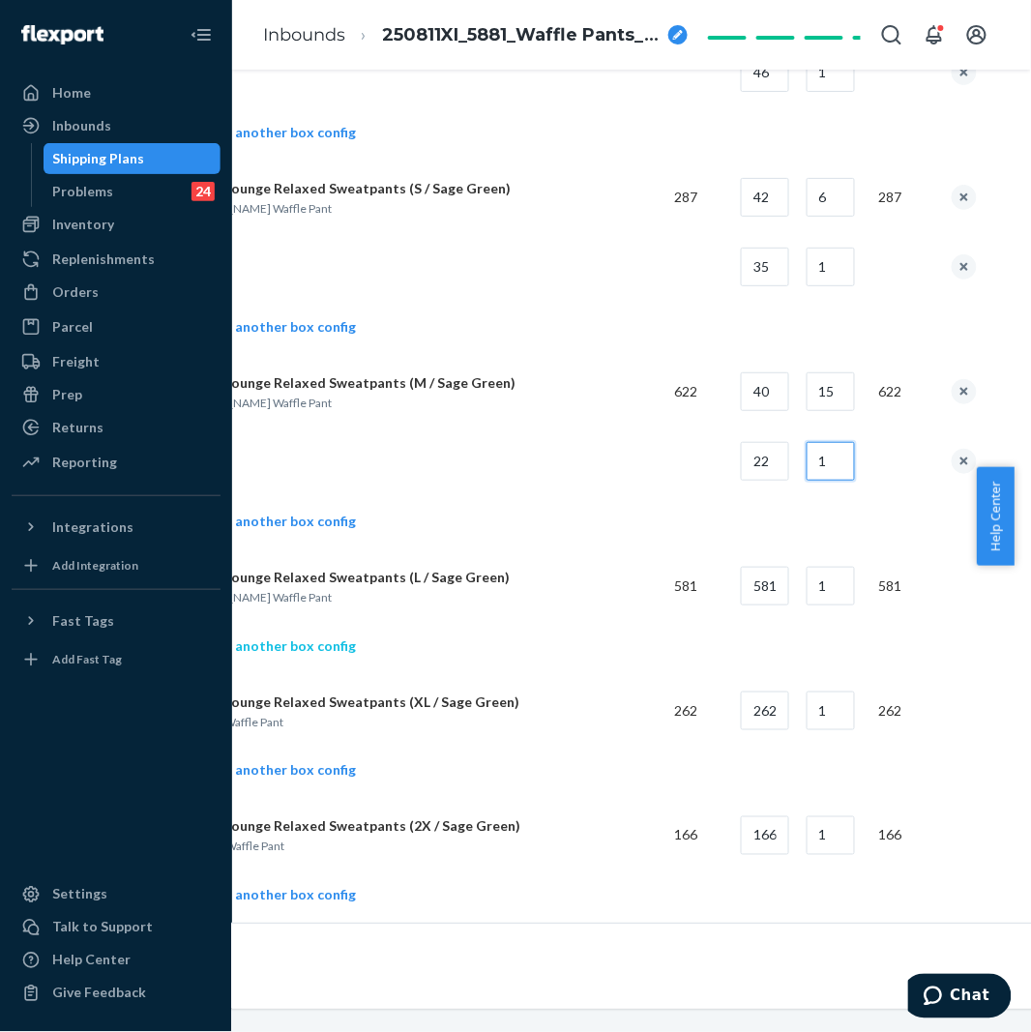
type input "1"
click at [311, 650] on link "Add another box config" at bounding box center [268, 645] width 176 height 19
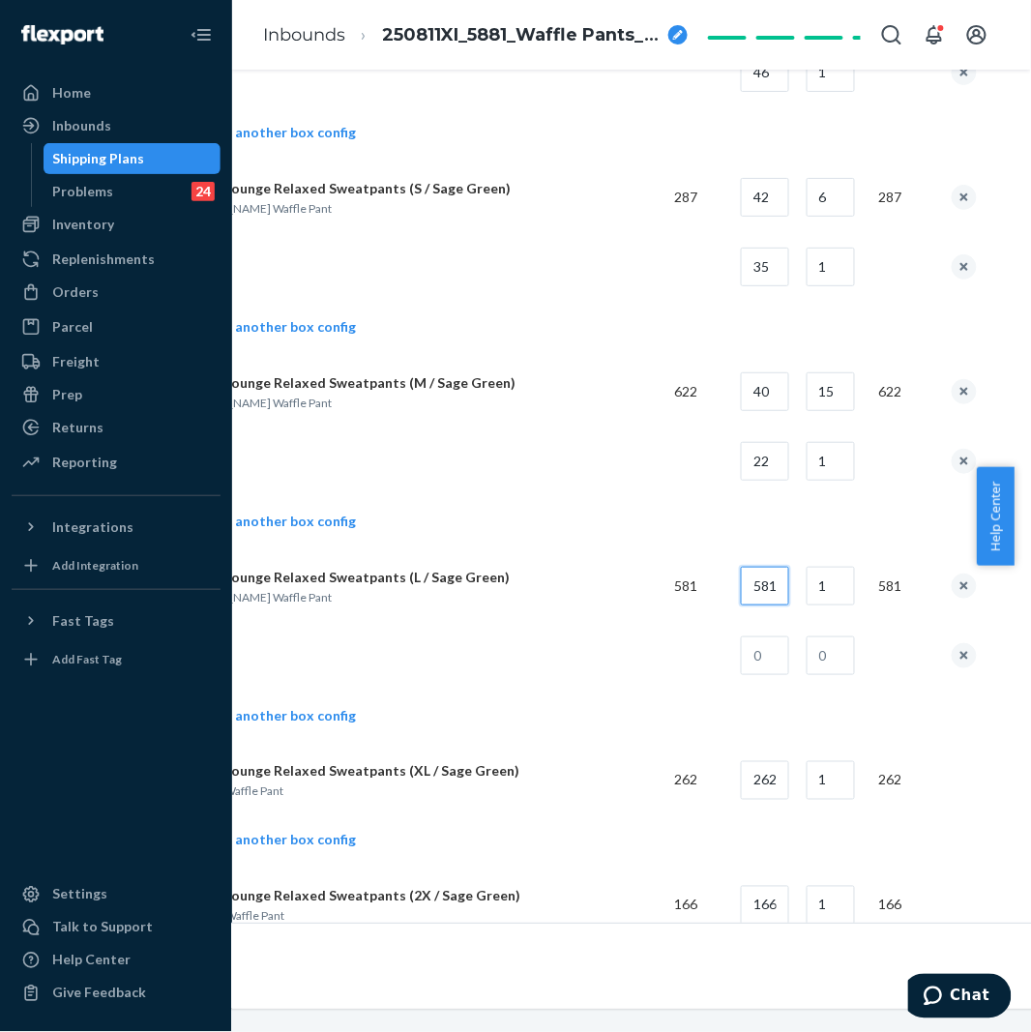
click at [781, 601] on input "581" at bounding box center [765, 586] width 48 height 39
click at [783, 601] on input "581" at bounding box center [765, 586] width 48 height 39
type input "40"
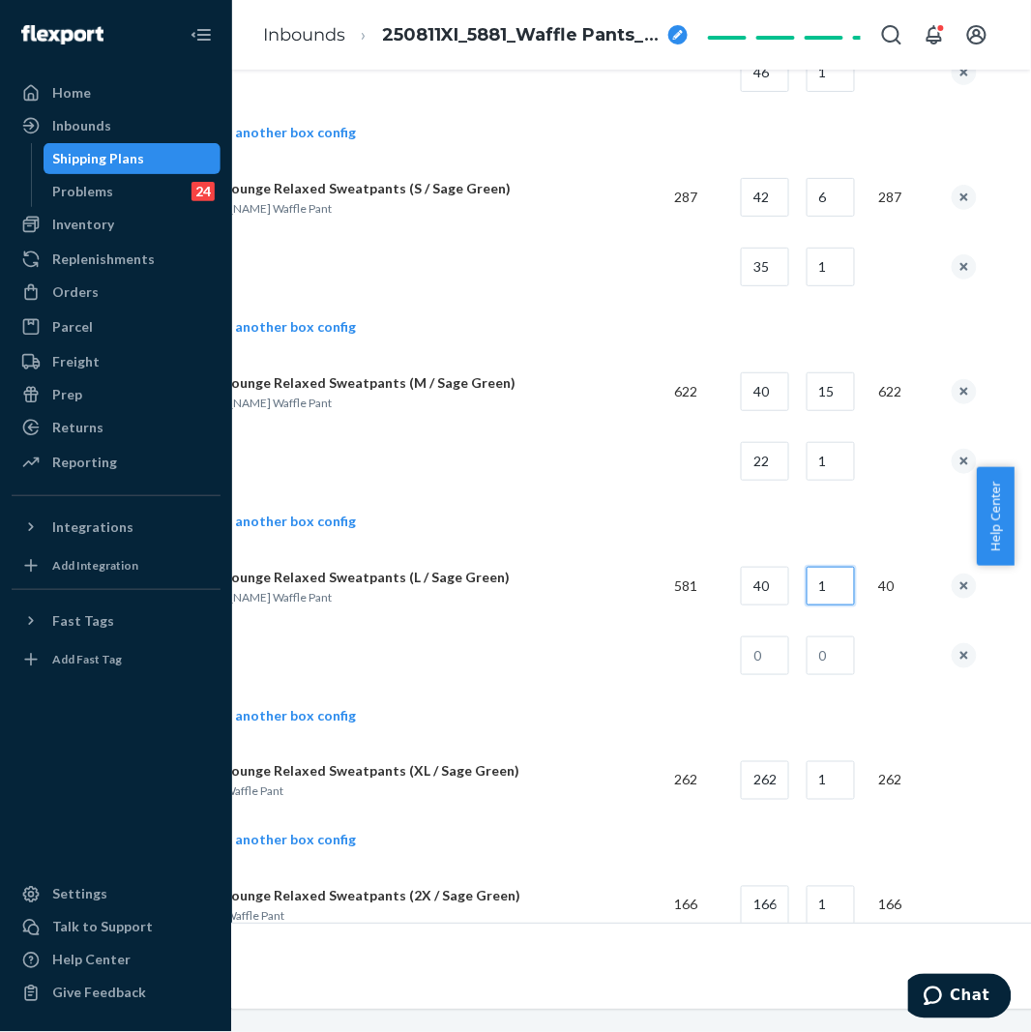
drag, startPoint x: 857, startPoint y: 598, endPoint x: 824, endPoint y: 600, distance: 32.9
click at [855, 598] on input "1" at bounding box center [830, 586] width 48 height 39
type input "14"
click at [770, 667] on input "text" at bounding box center [765, 655] width 48 height 39
type input "21"
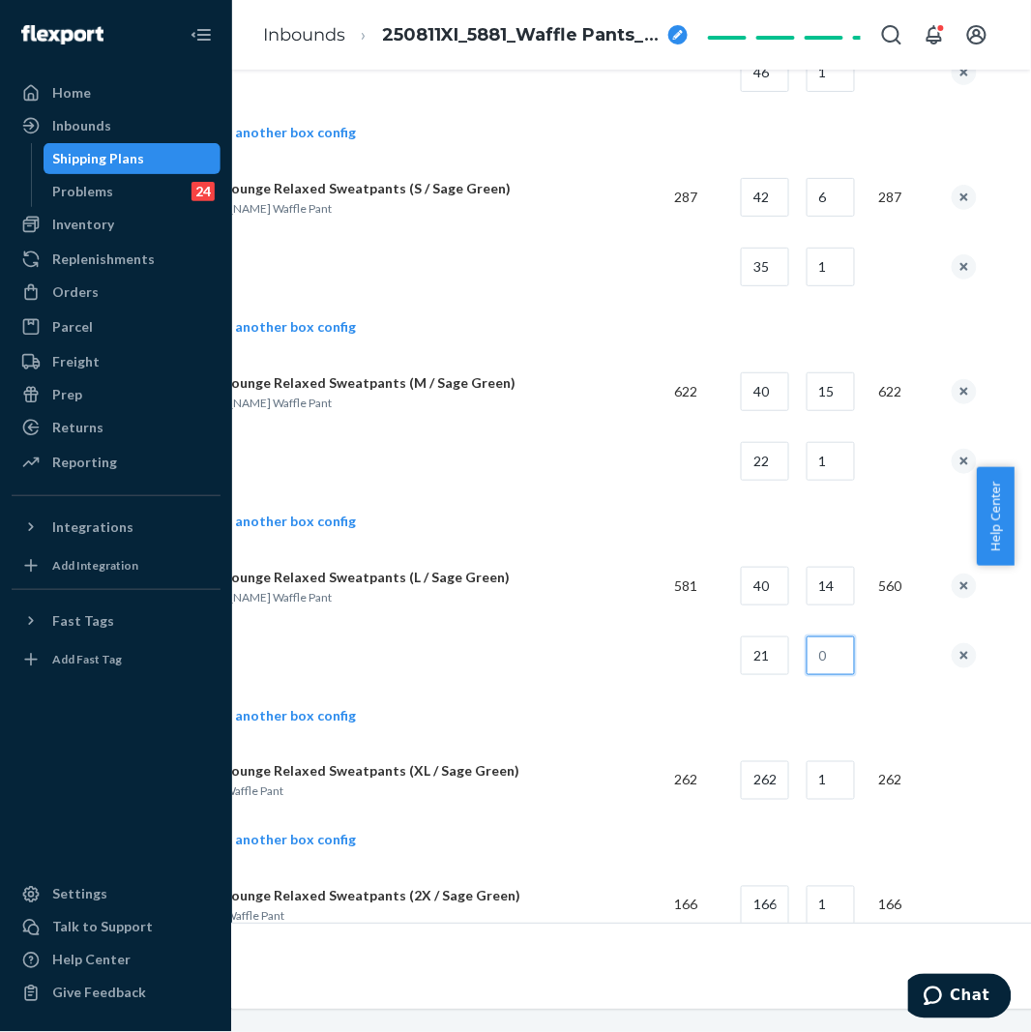
click at [841, 656] on input "text" at bounding box center [830, 655] width 48 height 39
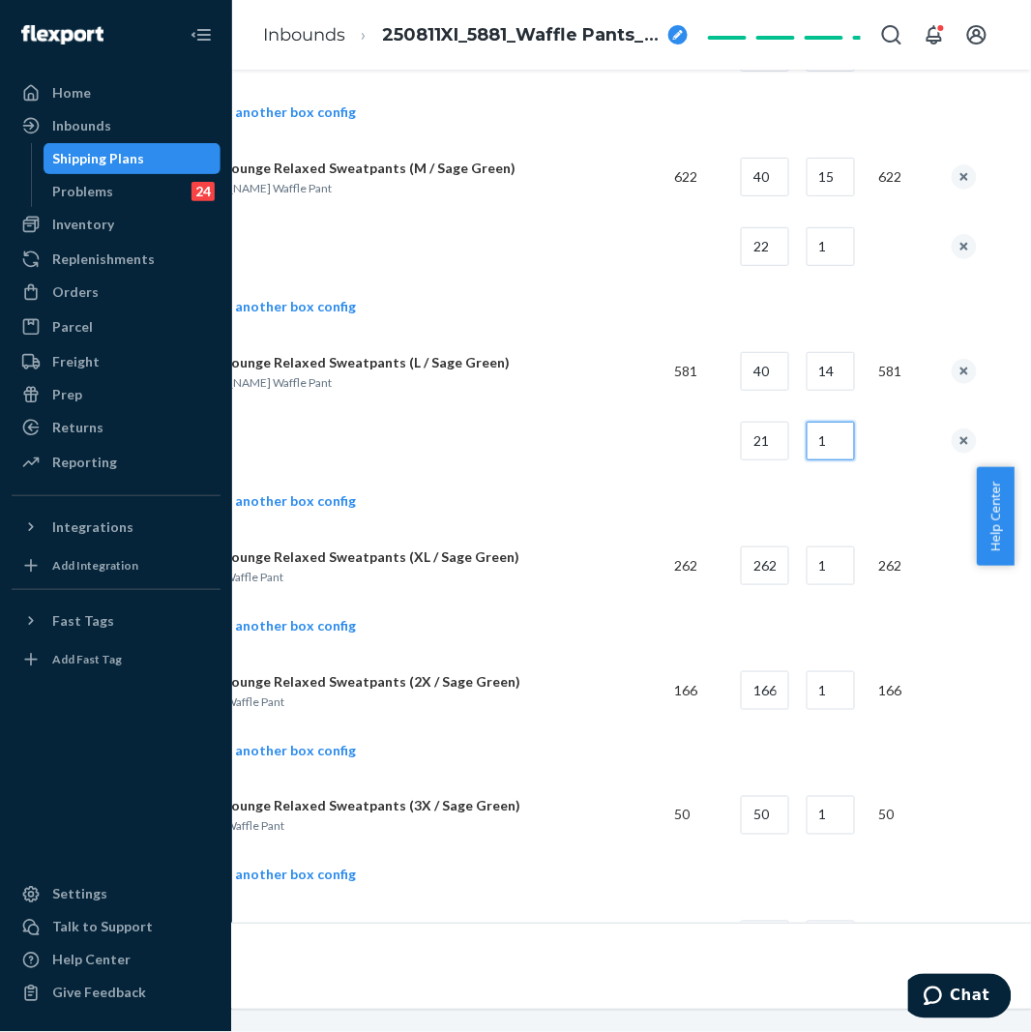
type input "1"
click at [630, 609] on td "Add another box config" at bounding box center [578, 628] width 797 height 55
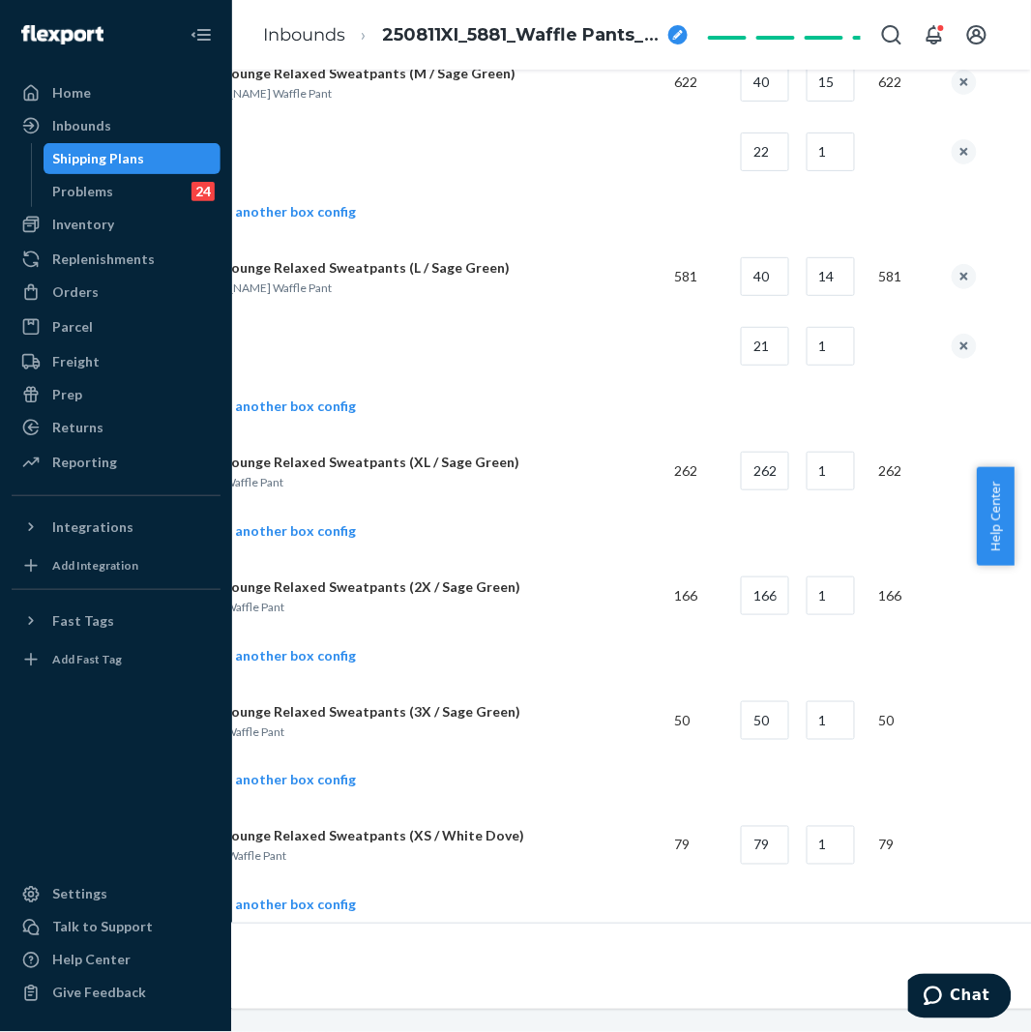
scroll to position [2793, 166]
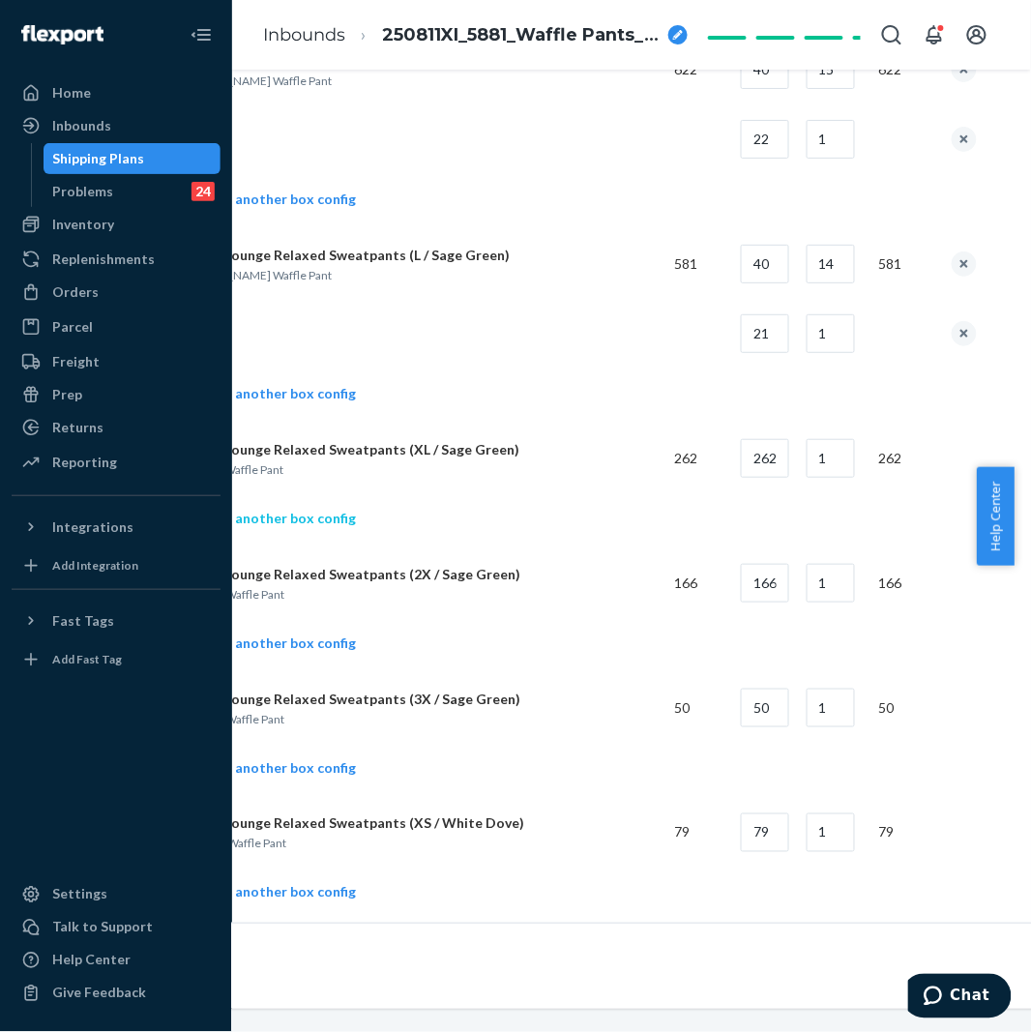
click at [306, 522] on link "Add another box config" at bounding box center [268, 518] width 176 height 19
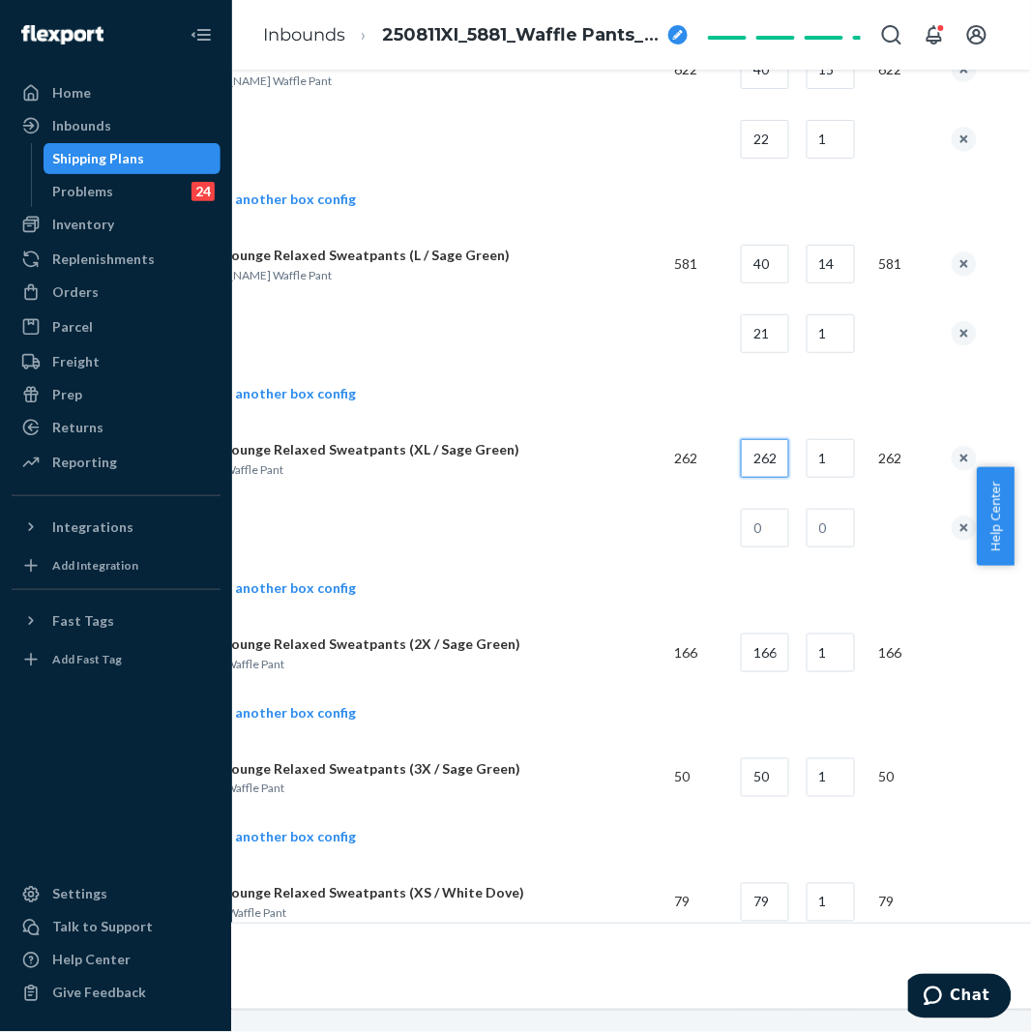
click at [751, 454] on input "262" at bounding box center [765, 458] width 48 height 39
click at [752, 454] on input "262" at bounding box center [765, 458] width 48 height 39
type input "35"
click at [834, 453] on input "1" at bounding box center [830, 458] width 48 height 39
drag, startPoint x: 834, startPoint y: 453, endPoint x: 886, endPoint y: 426, distance: 58.4
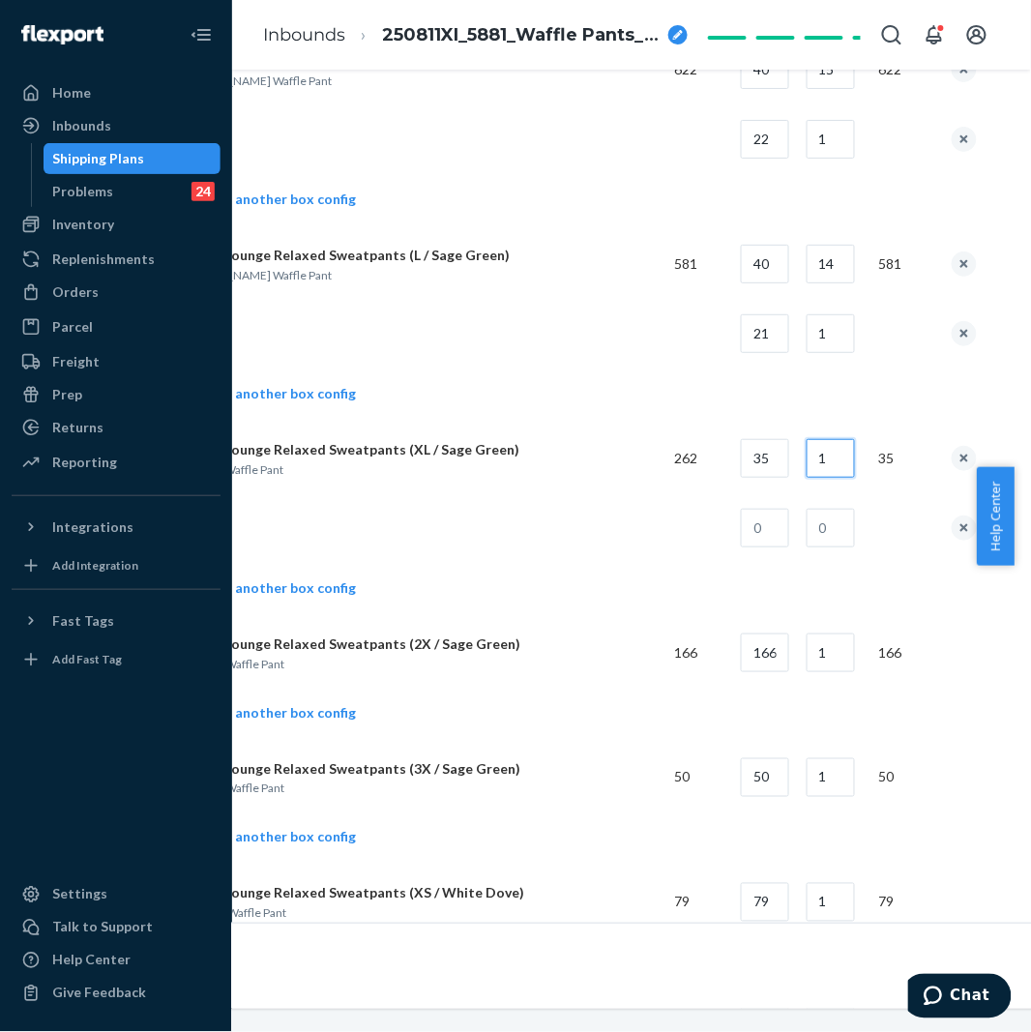
click at [848, 446] on input "1" at bounding box center [830, 458] width 48 height 39
type input "7"
click at [774, 533] on input "text" at bounding box center [765, 528] width 48 height 39
type input "17"
click at [844, 532] on input "text" at bounding box center [830, 528] width 48 height 39
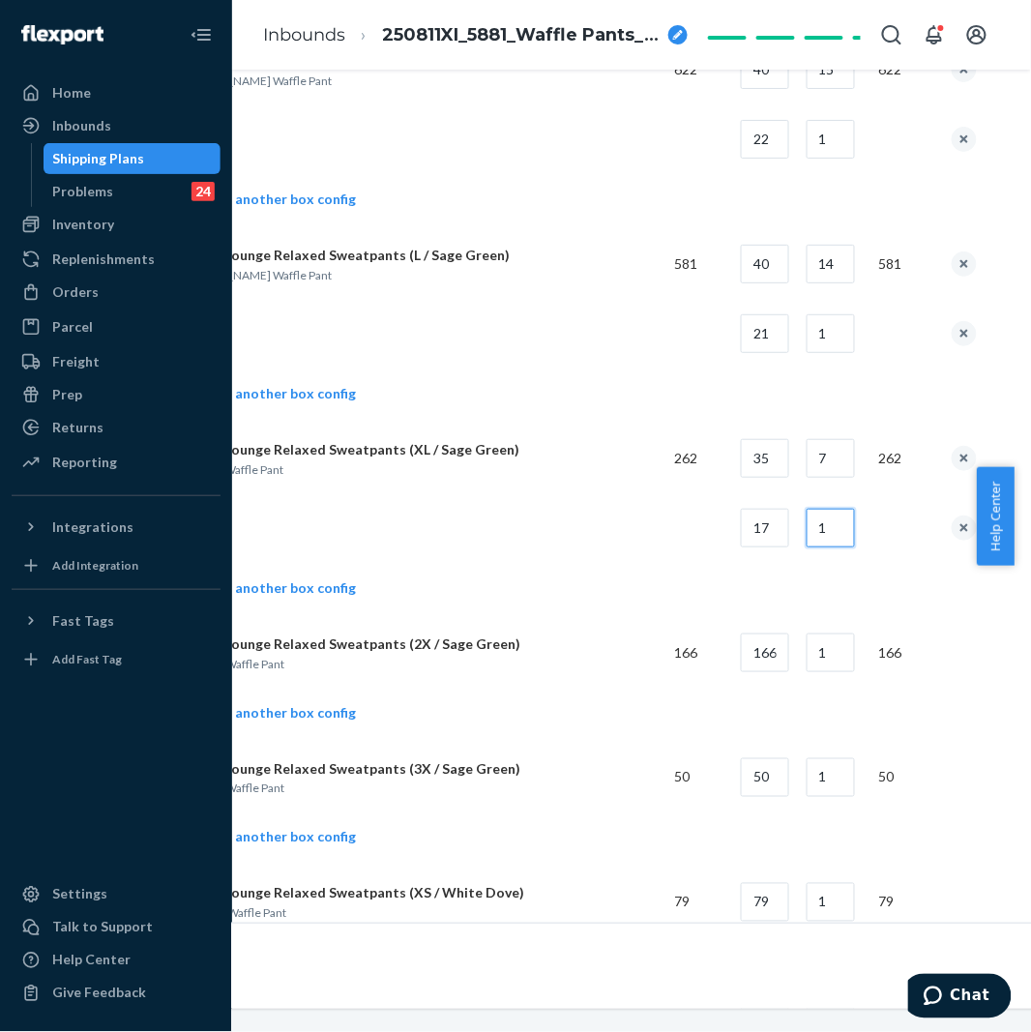
type input "1"
click at [592, 546] on td at bounding box center [419, 528] width 479 height 70
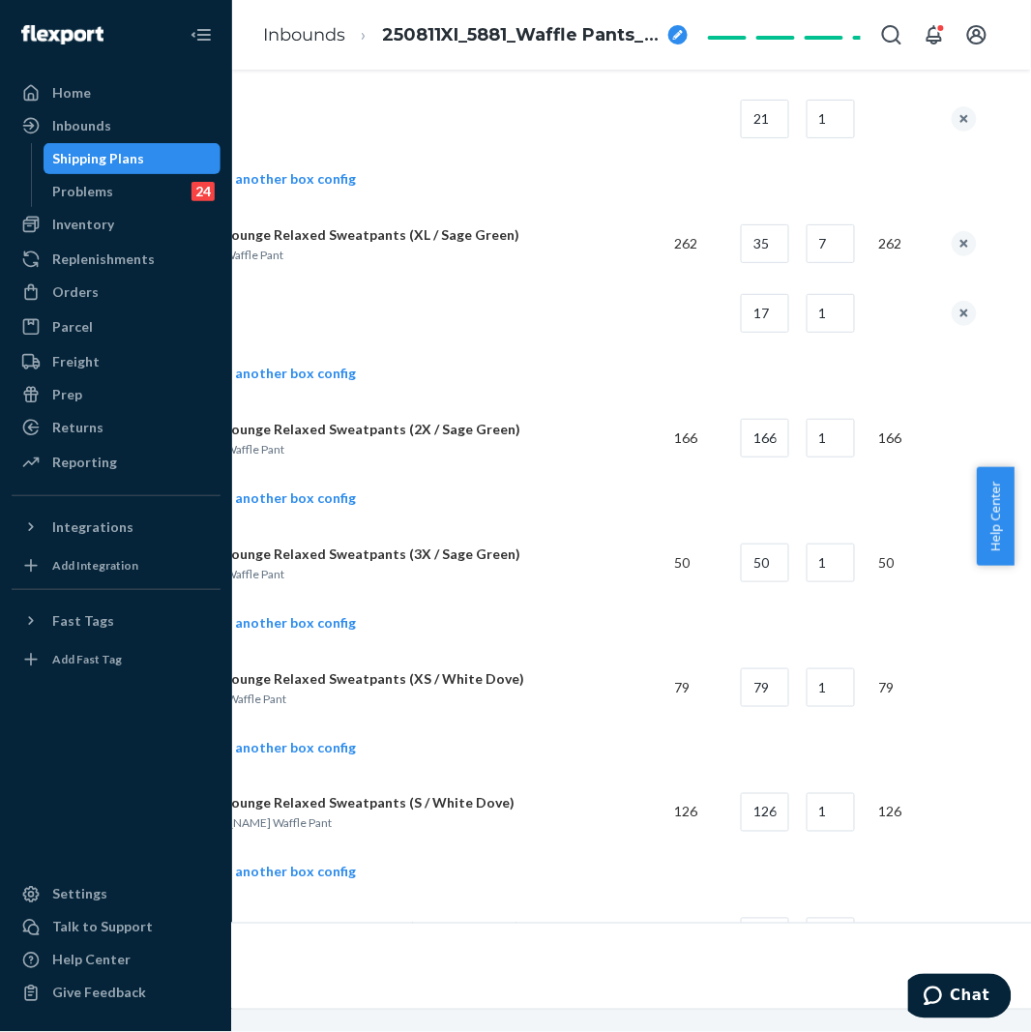
scroll to position [3008, 166]
click at [315, 504] on link "Add another box config" at bounding box center [268, 496] width 176 height 19
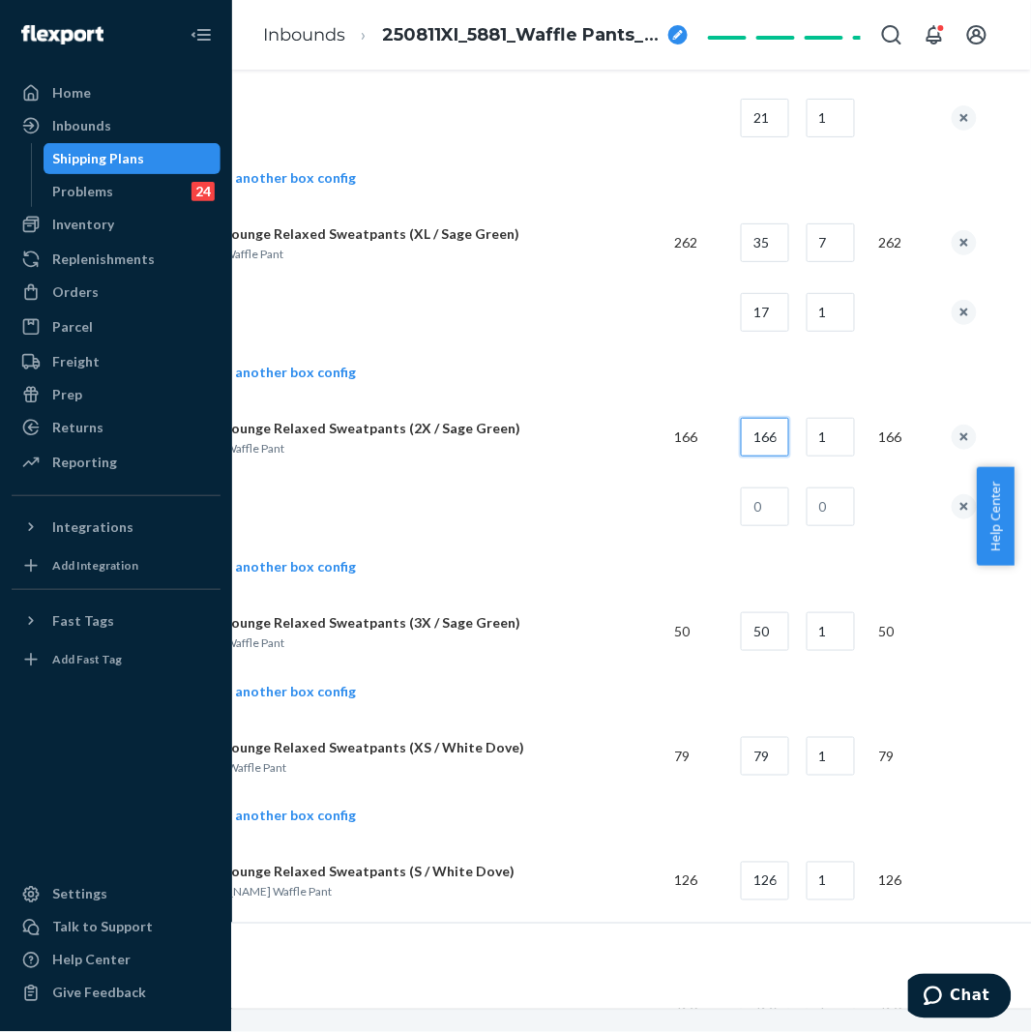
click at [776, 439] on input "166" at bounding box center [765, 437] width 48 height 39
type input "35"
click at [841, 441] on input "1" at bounding box center [830, 437] width 48 height 39
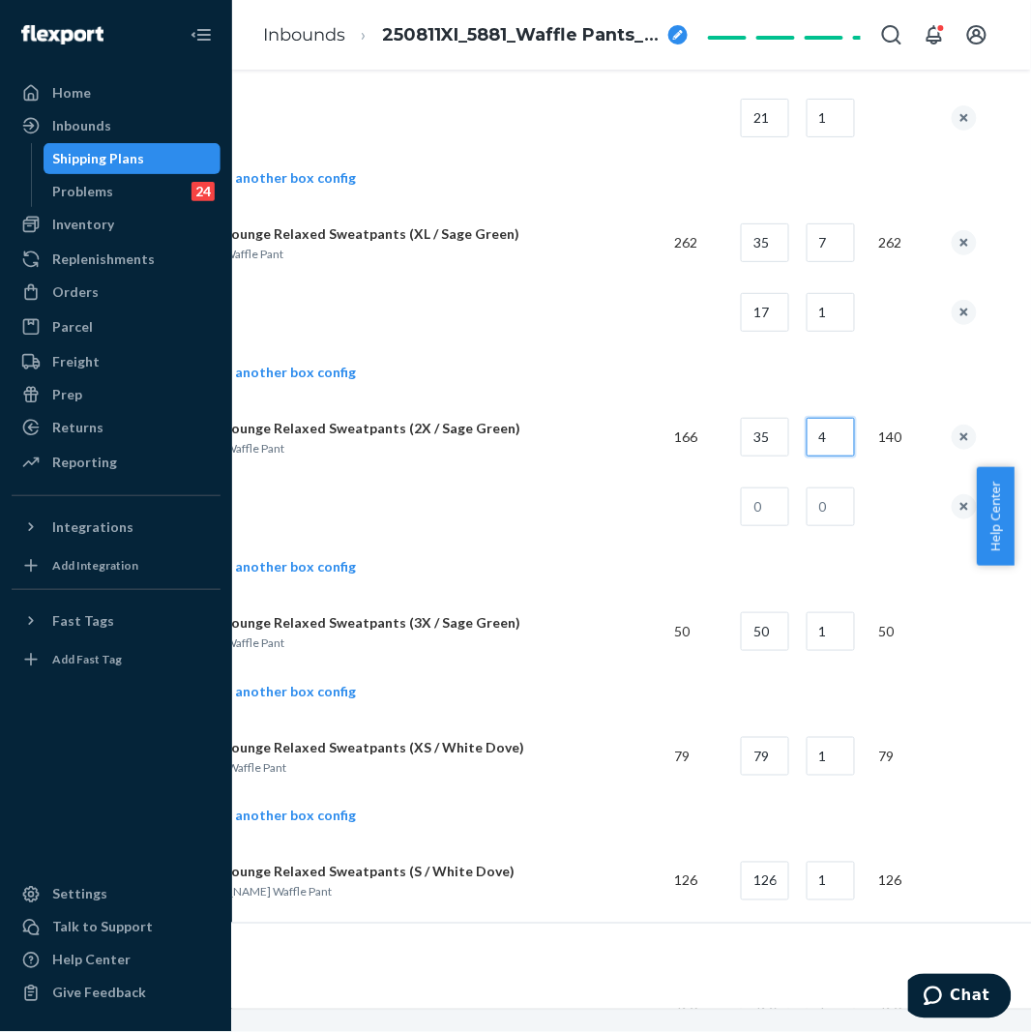
type input "4"
click at [776, 517] on input "text" at bounding box center [765, 506] width 48 height 39
type input "26"
click at [845, 499] on input "text" at bounding box center [830, 506] width 48 height 39
type input "1"
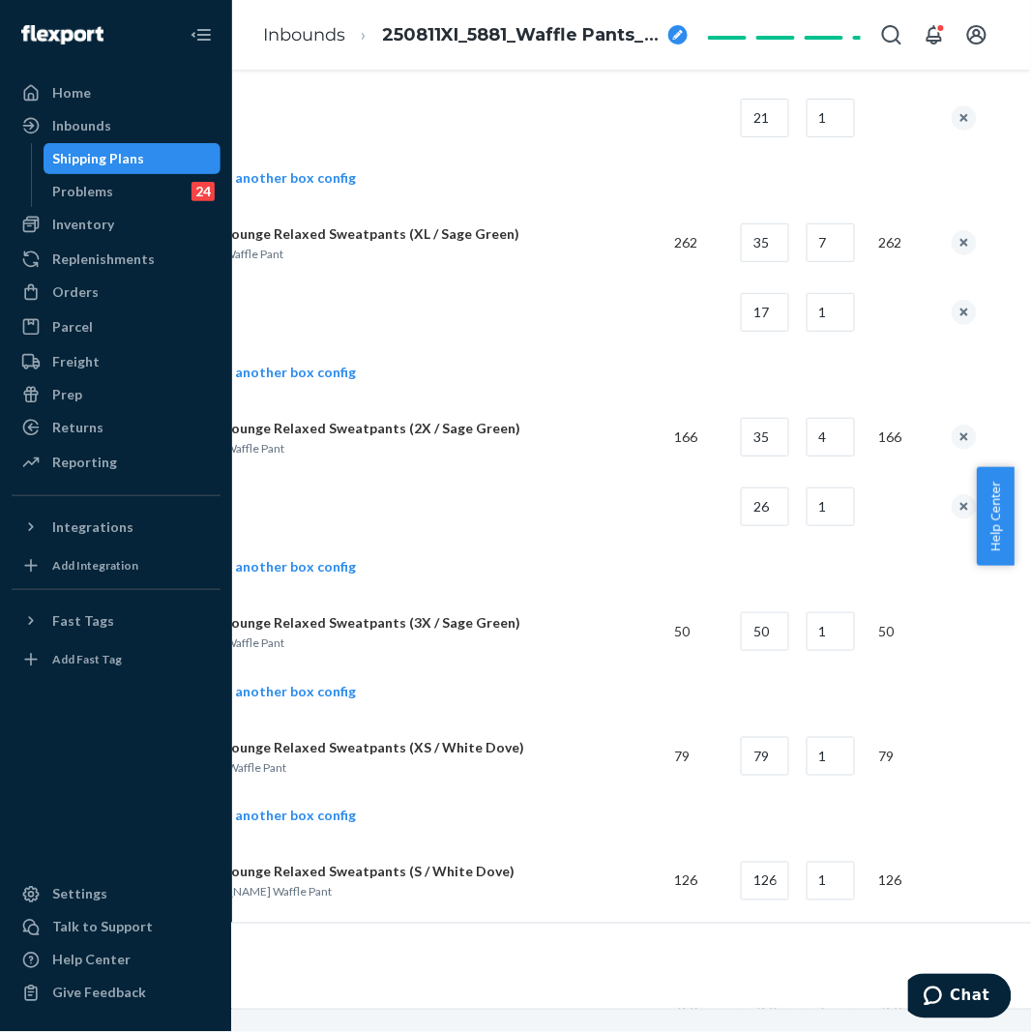
click at [630, 534] on td at bounding box center [419, 507] width 479 height 70
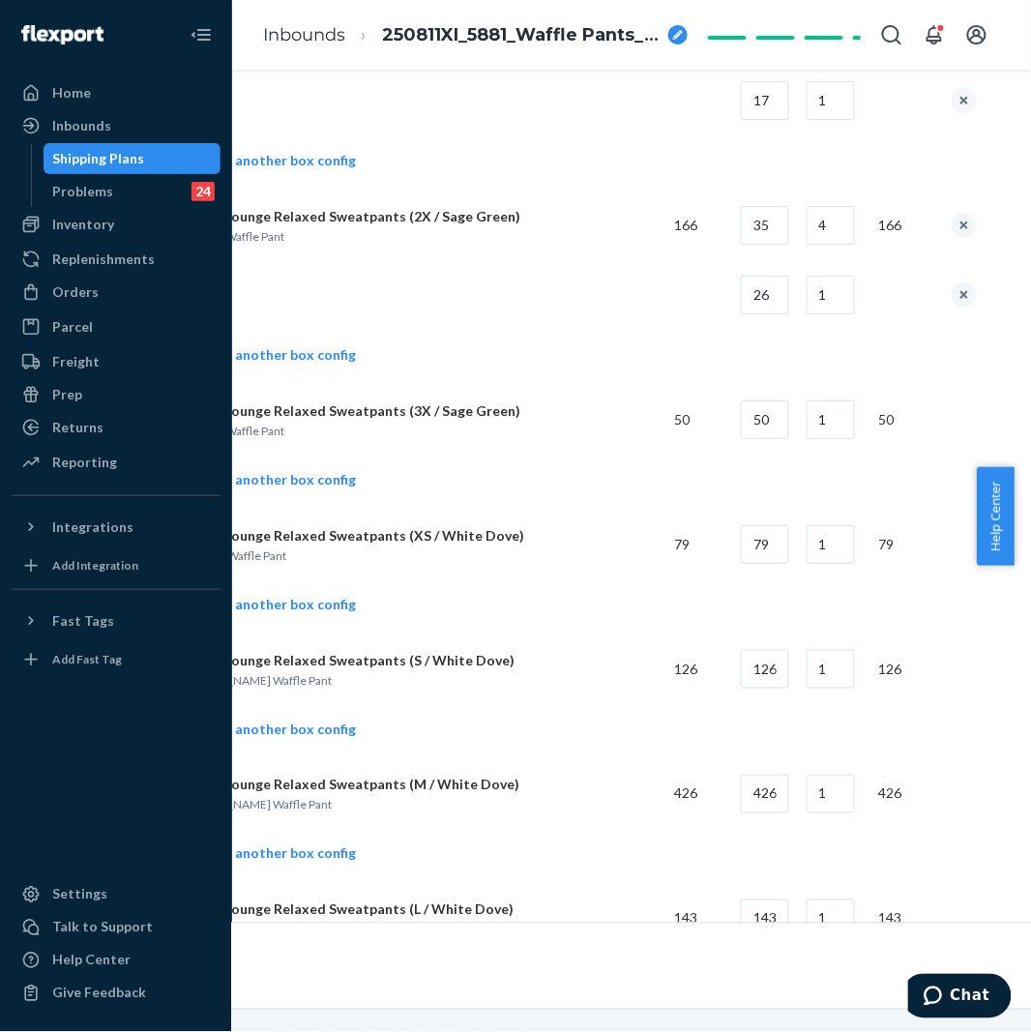
scroll to position [3223, 166]
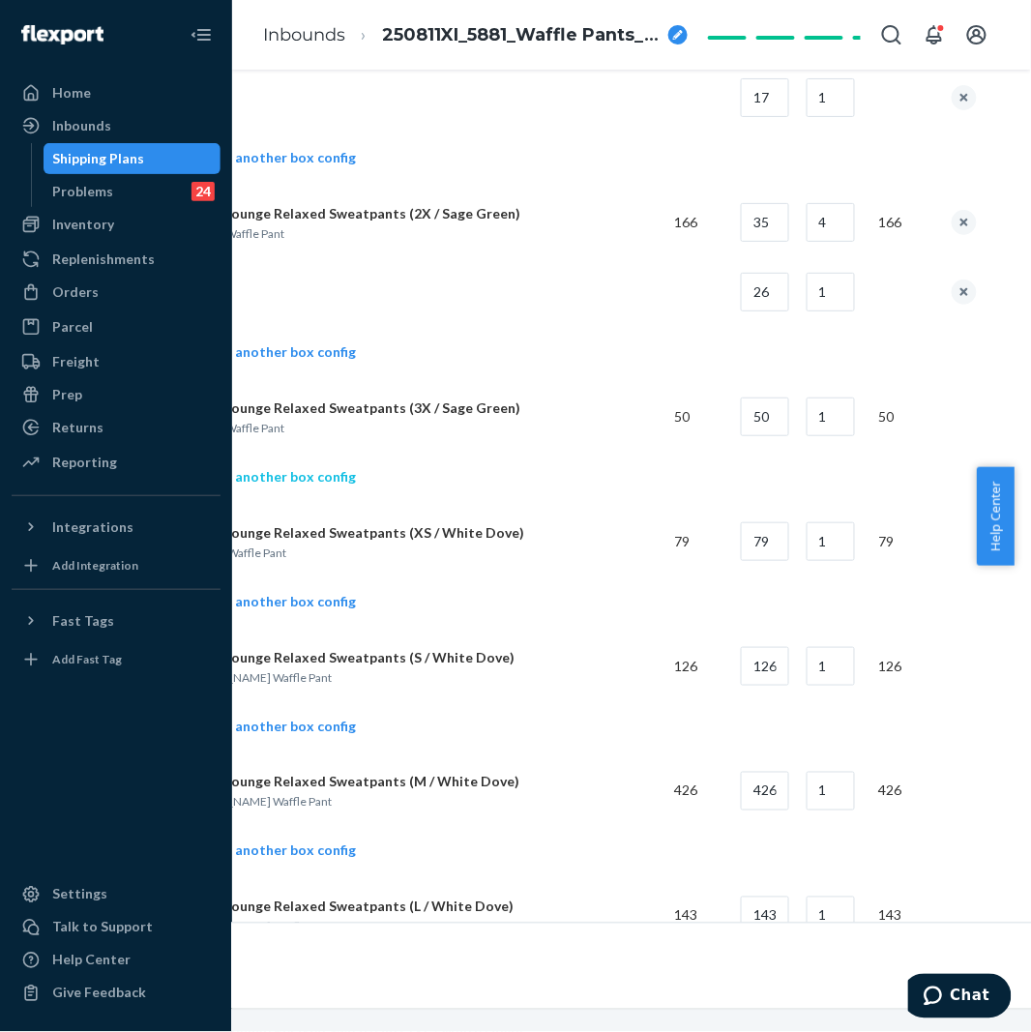
click at [330, 477] on link "Add another box config" at bounding box center [268, 476] width 176 height 19
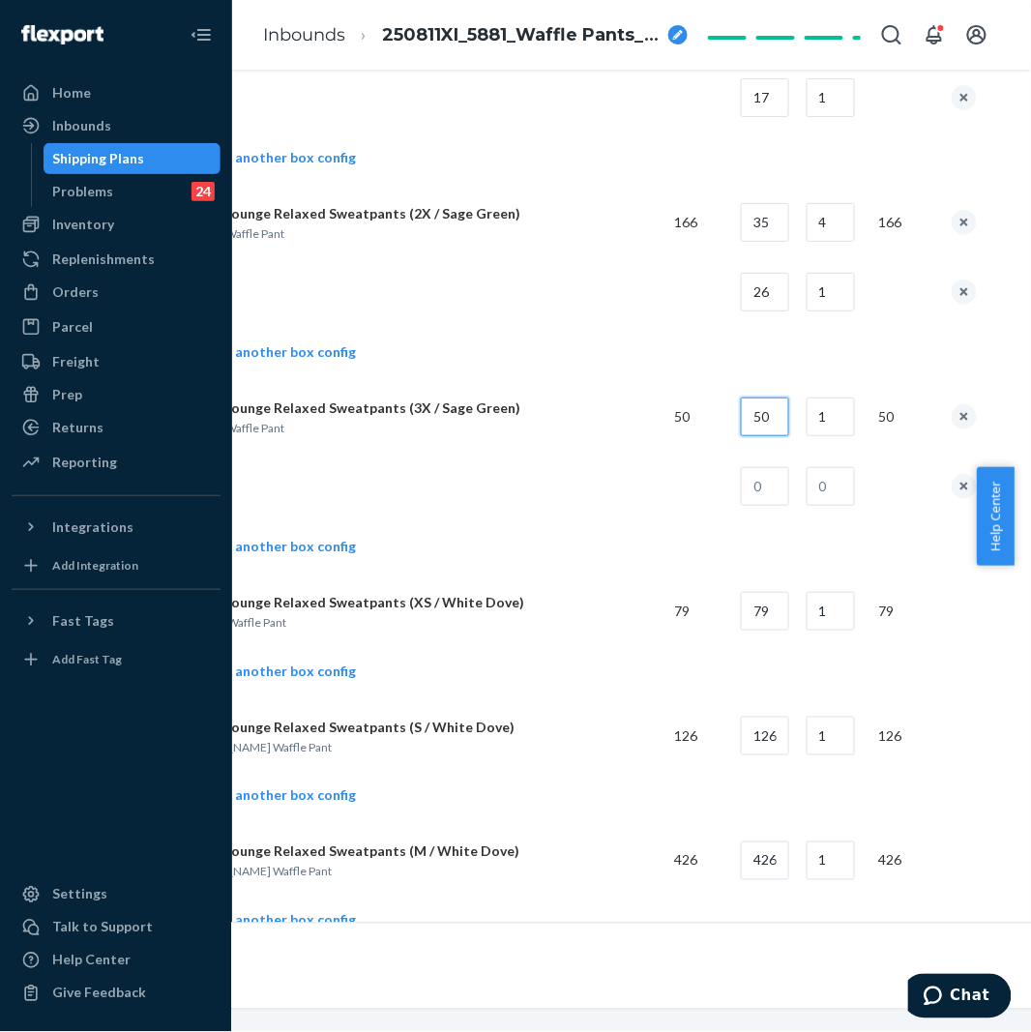
click at [783, 409] on input "50" at bounding box center [765, 416] width 48 height 39
type input "32"
click at [764, 500] on input "text" at bounding box center [765, 486] width 48 height 39
type input "18"
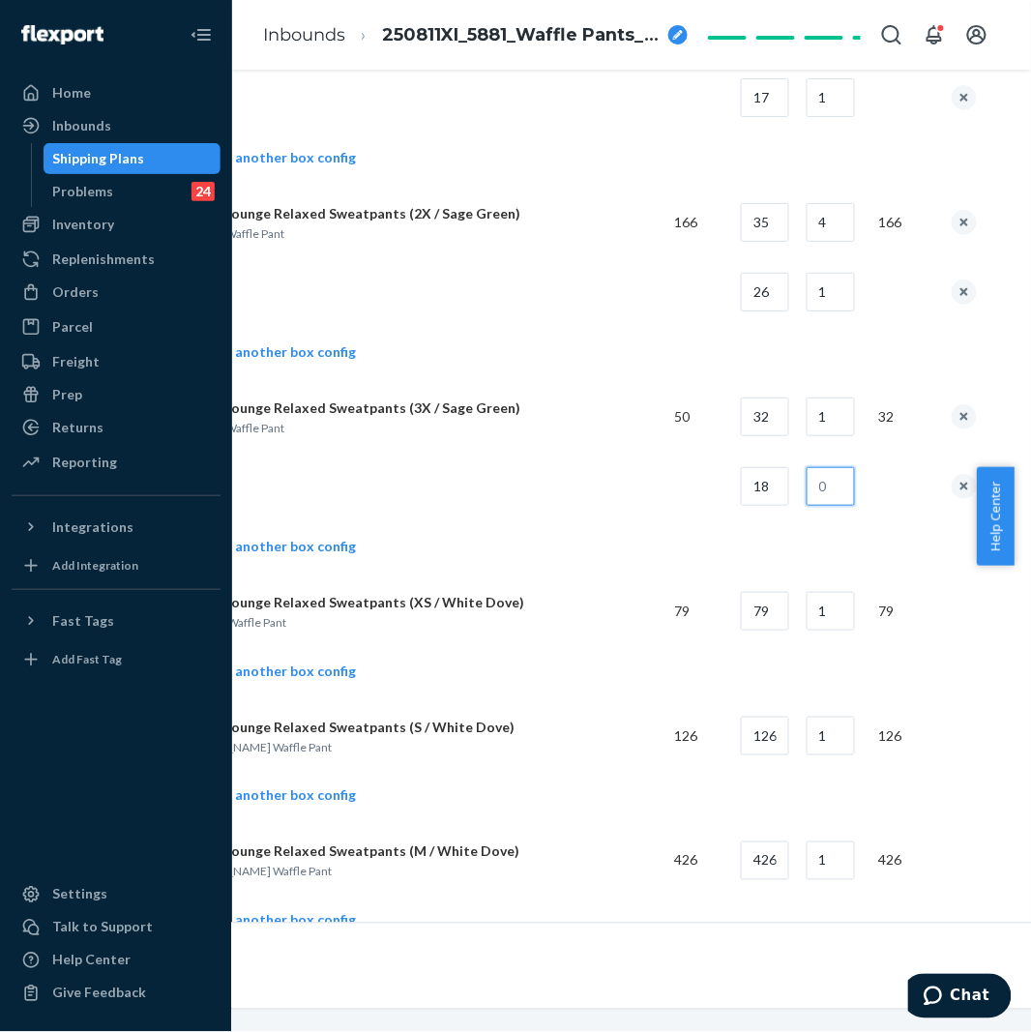
click at [842, 491] on input "text" at bounding box center [830, 486] width 48 height 39
type input "1"
click at [632, 501] on td at bounding box center [419, 487] width 479 height 70
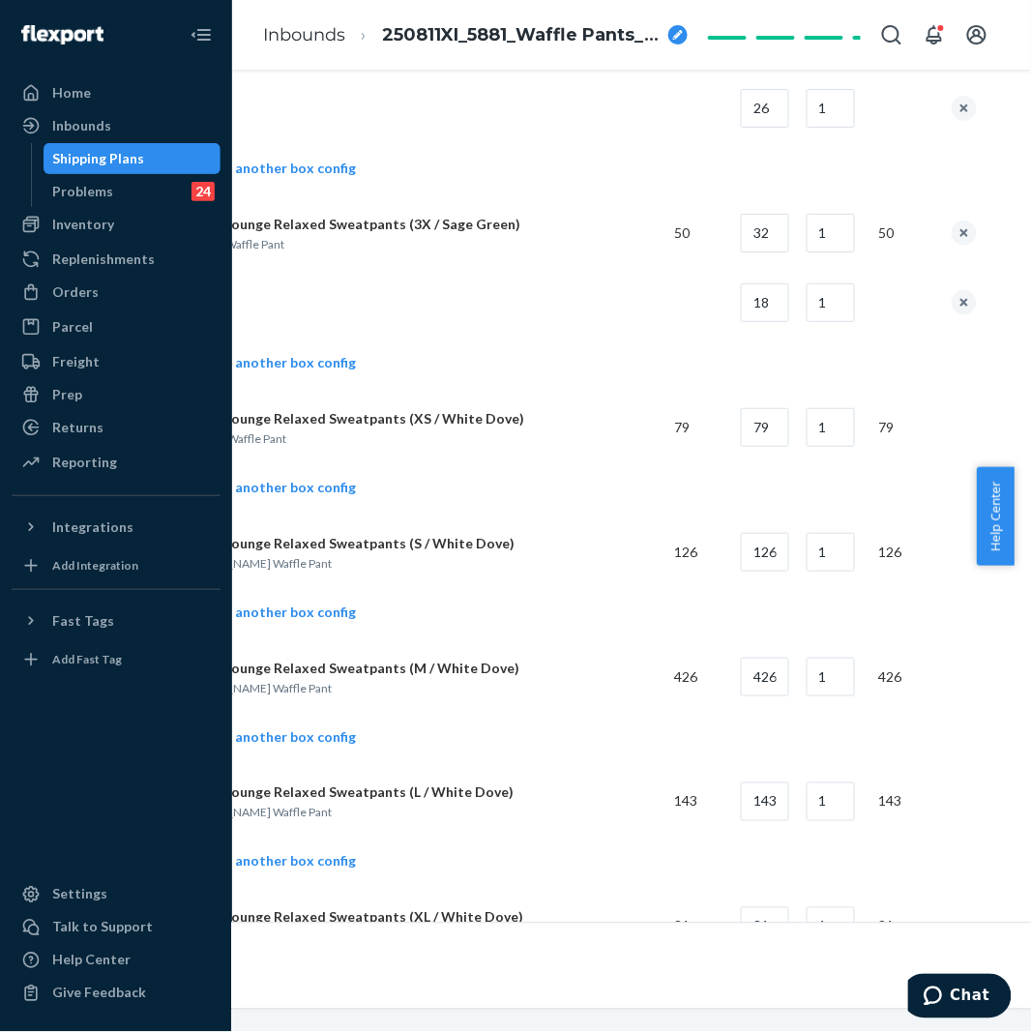
scroll to position [3438, 166]
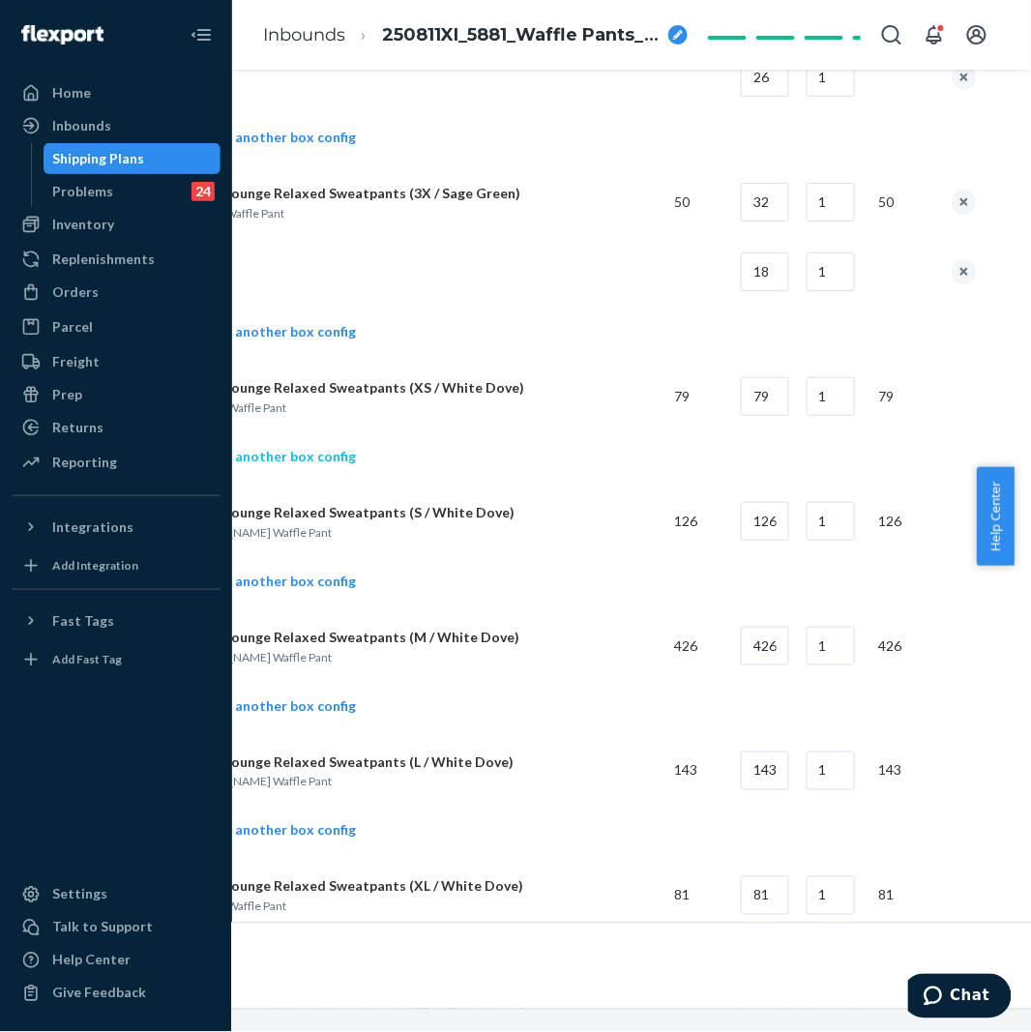
drag, startPoint x: 330, startPoint y: 462, endPoint x: 340, endPoint y: 460, distance: 10.8
click at [340, 460] on link "Add another box config" at bounding box center [268, 456] width 176 height 19
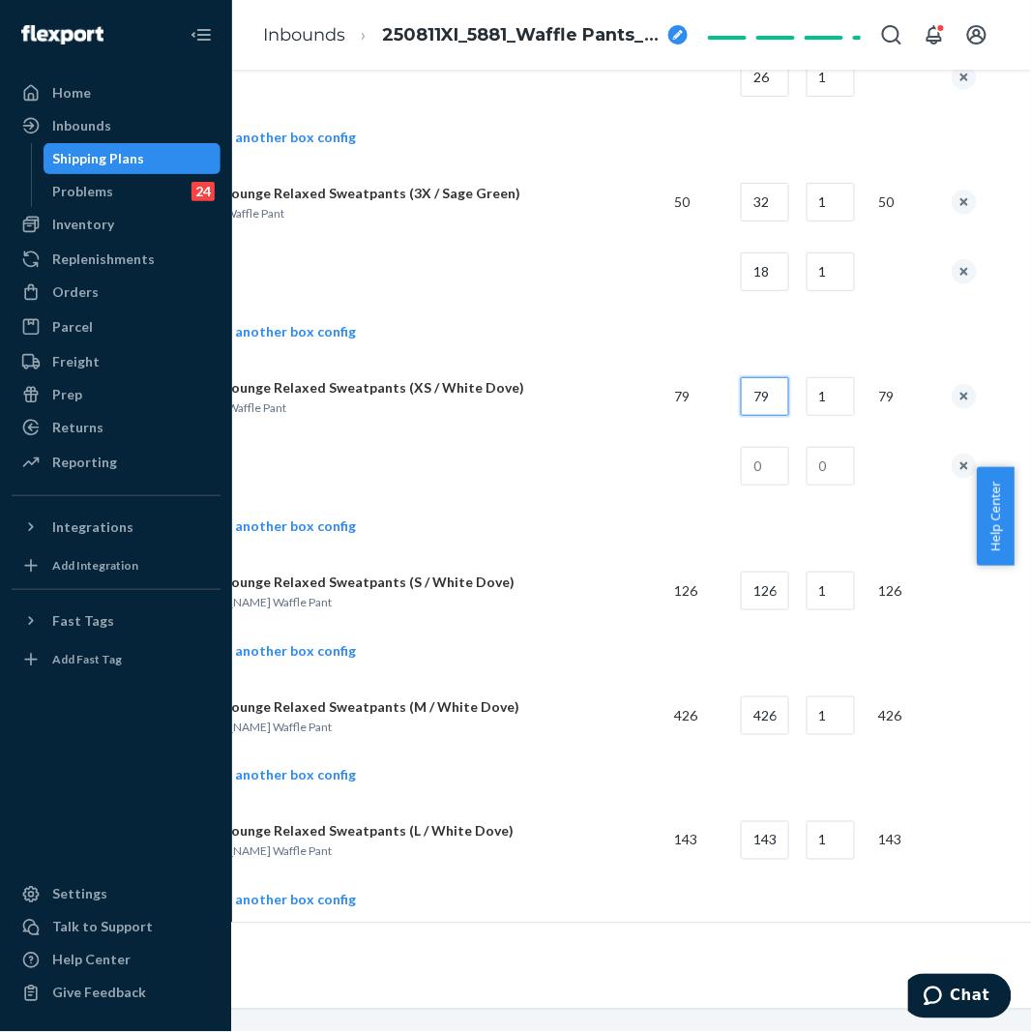
click at [776, 409] on input "79" at bounding box center [765, 396] width 48 height 39
type input "40"
click at [785, 483] on input "text" at bounding box center [765, 466] width 48 height 39
type input "39"
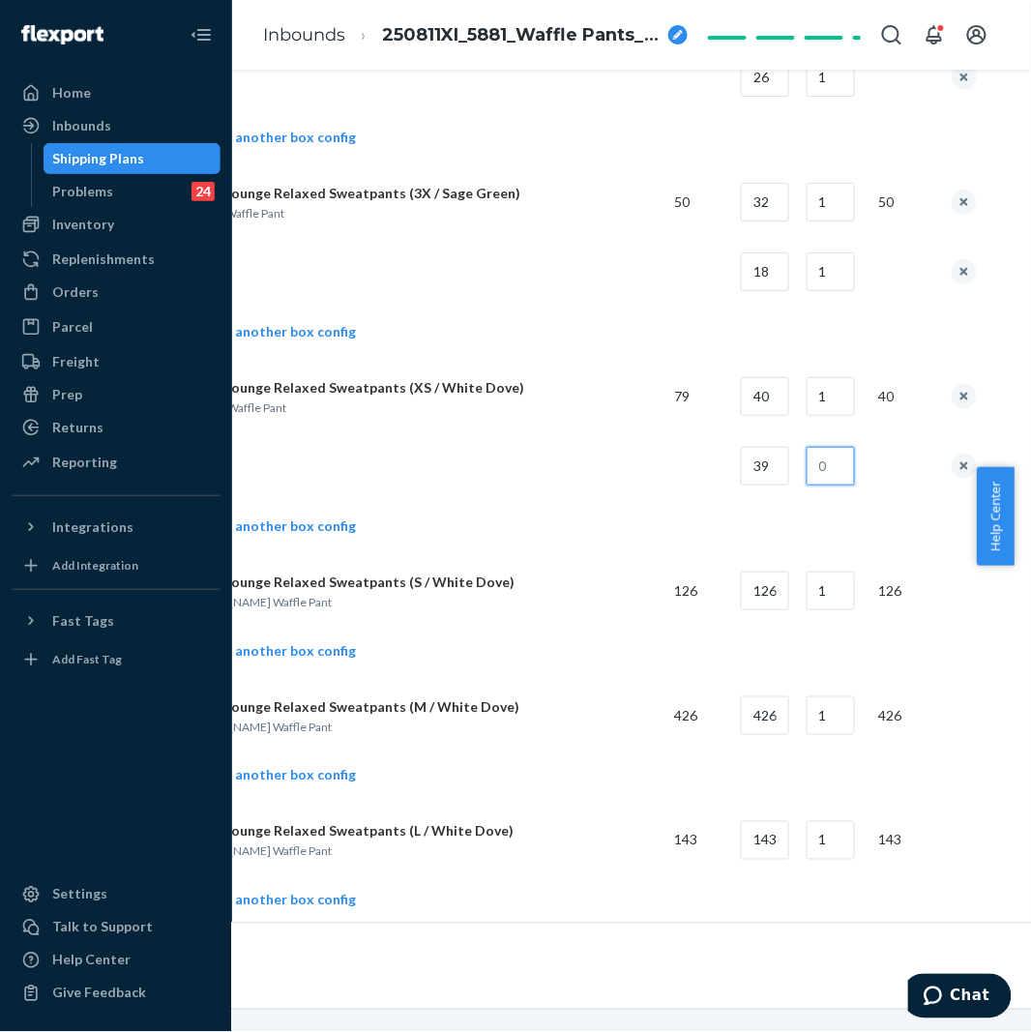
click at [844, 455] on input "text" at bounding box center [830, 466] width 48 height 39
type input "1"
click at [380, 454] on td at bounding box center [419, 466] width 479 height 70
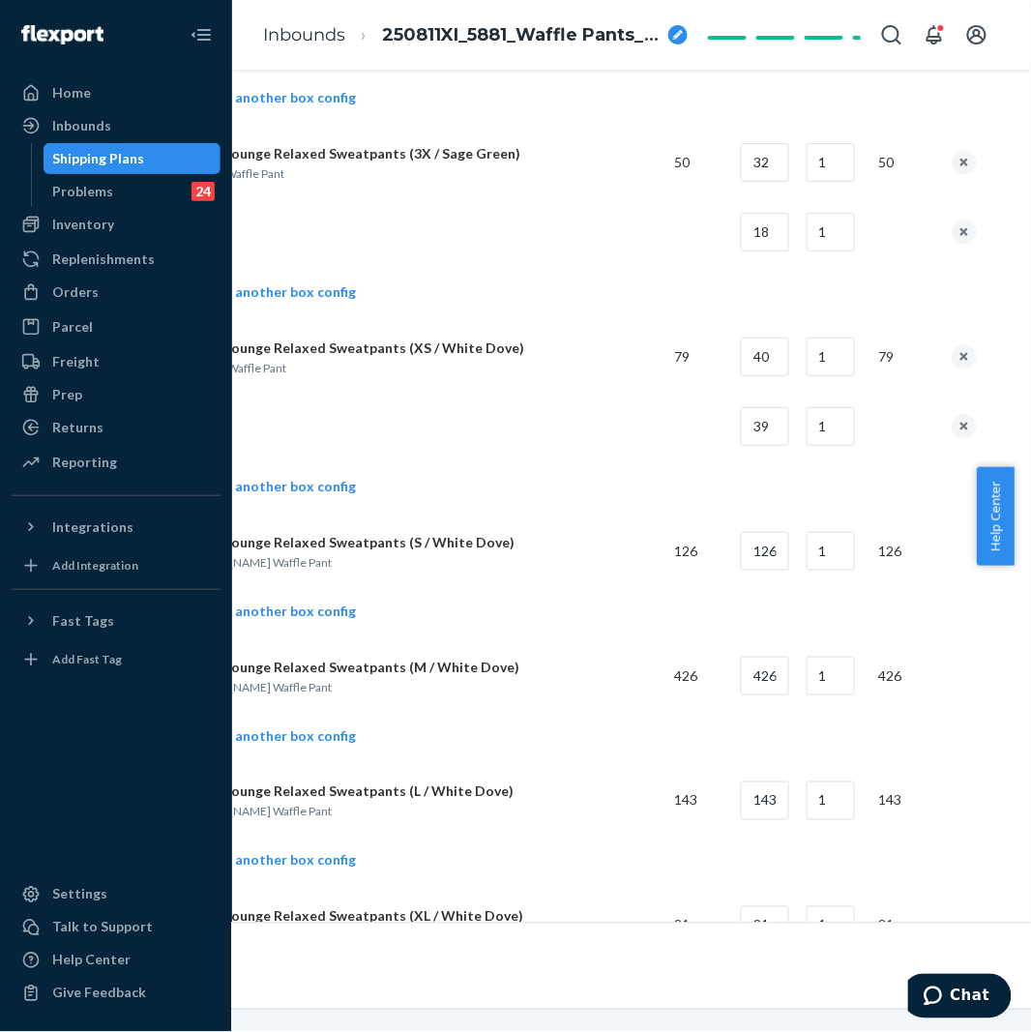
scroll to position [3545, 166]
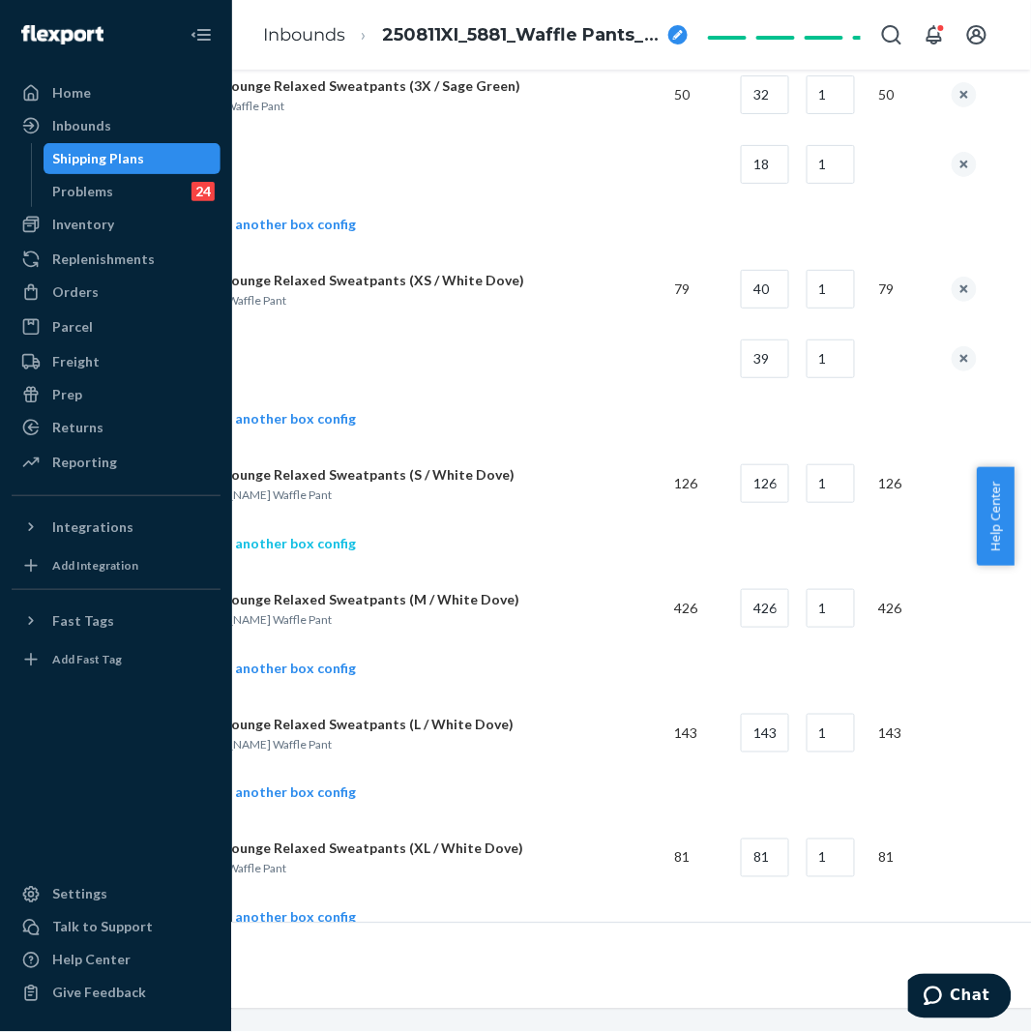
click at [300, 547] on link "Add another box config" at bounding box center [268, 543] width 176 height 19
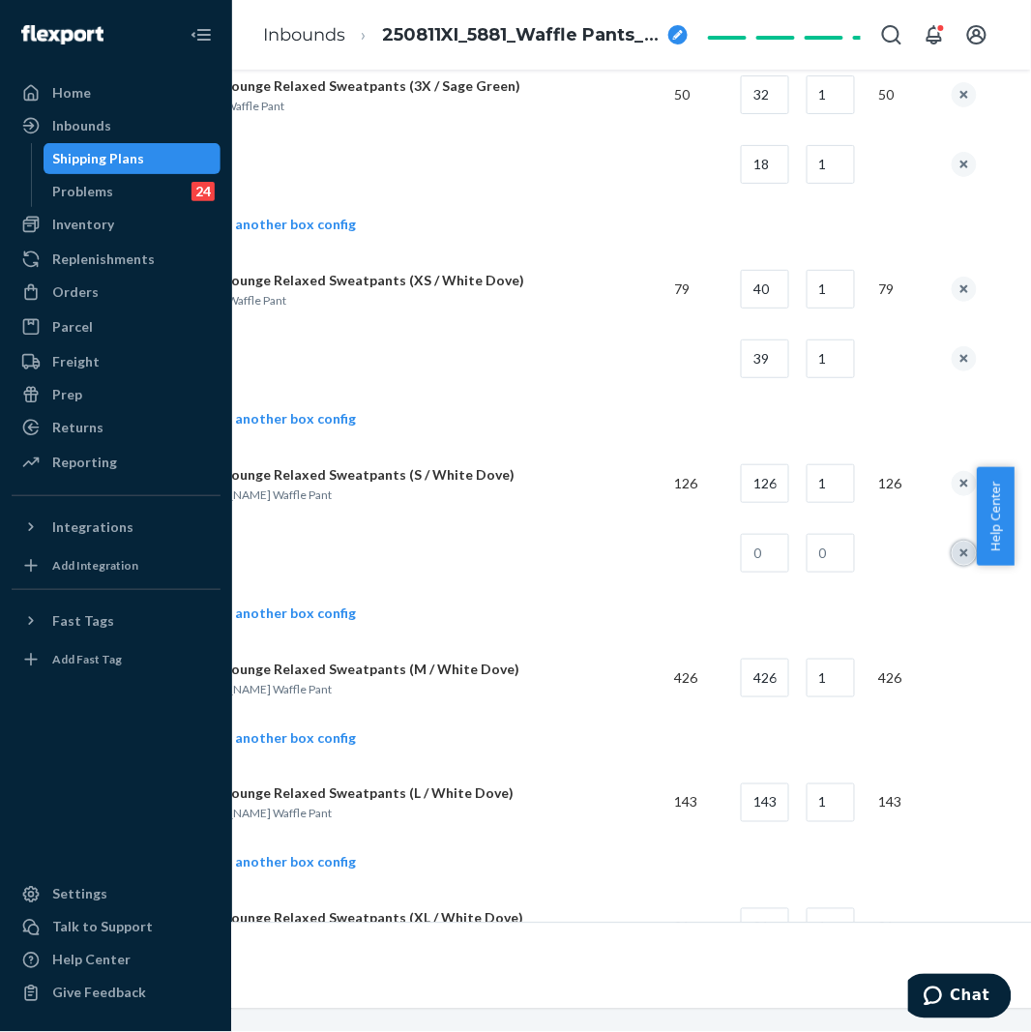
click at [968, 554] on button "remove box config" at bounding box center [964, 553] width 25 height 25
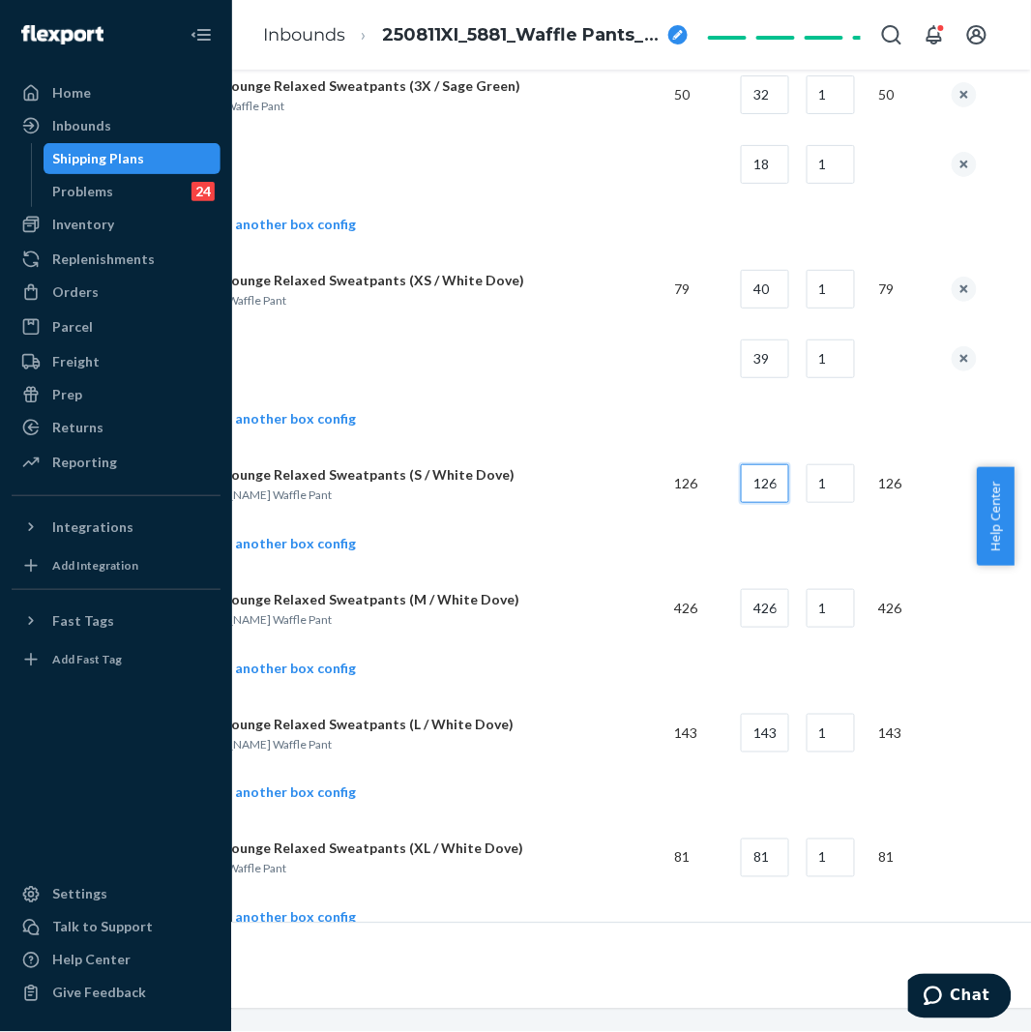
click at [783, 481] on input "126" at bounding box center [765, 483] width 48 height 39
click at [781, 481] on input "126" at bounding box center [765, 483] width 48 height 39
type input "42"
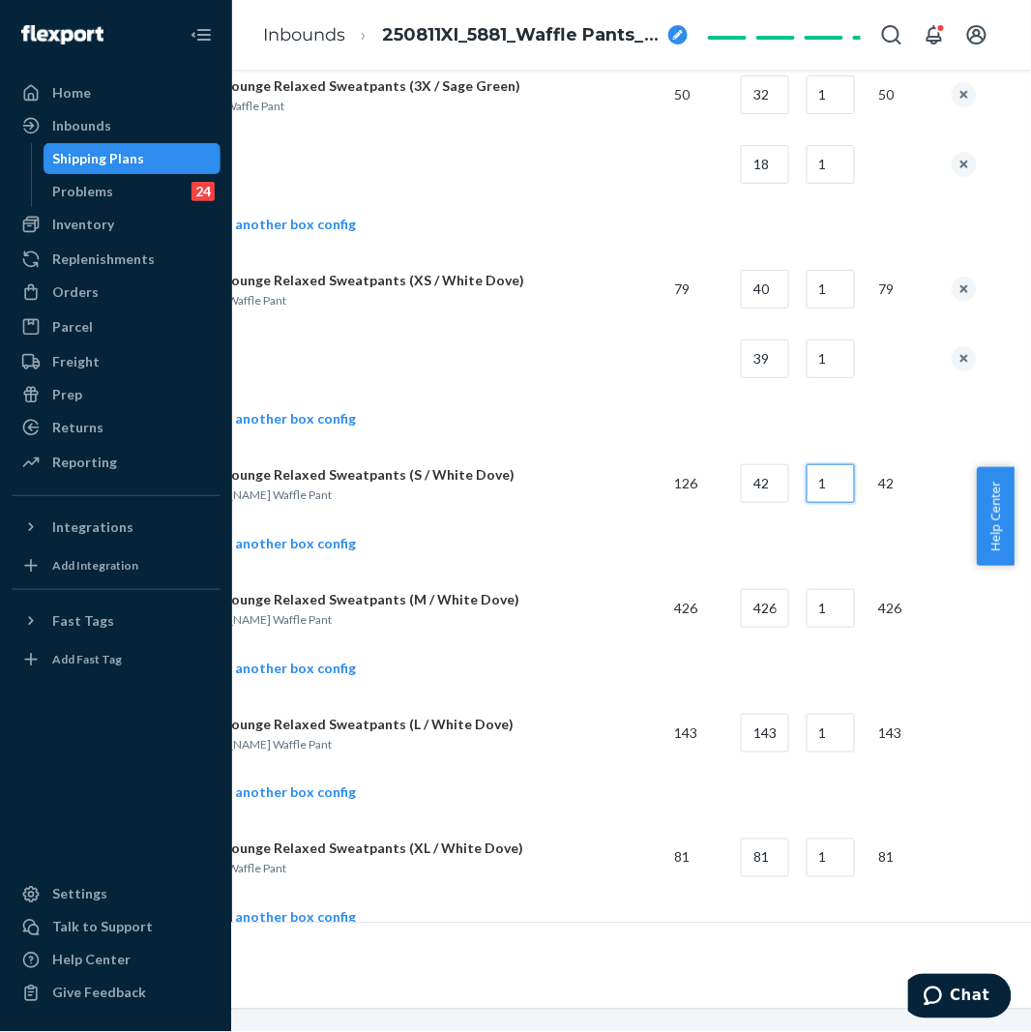
click at [829, 493] on input "1" at bounding box center [830, 483] width 48 height 39
type input "3"
click at [654, 534] on td "Add another box config" at bounding box center [578, 545] width 797 height 55
click at [317, 668] on link "Add another box config" at bounding box center [268, 668] width 176 height 19
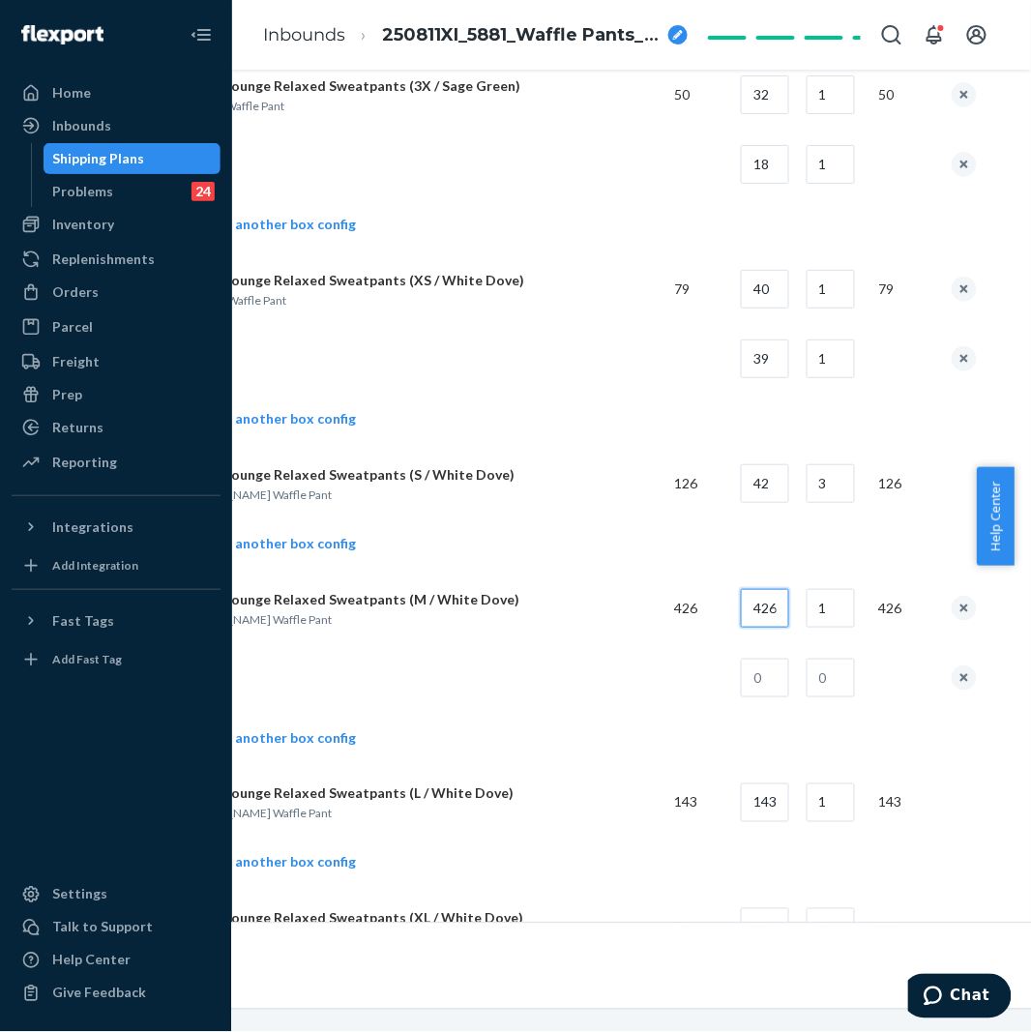
click at [789, 613] on input "426" at bounding box center [765, 608] width 48 height 39
type input "40"
click at [834, 593] on td "1" at bounding box center [827, 608] width 73 height 70
click at [848, 635] on td "1" at bounding box center [827, 608] width 73 height 70
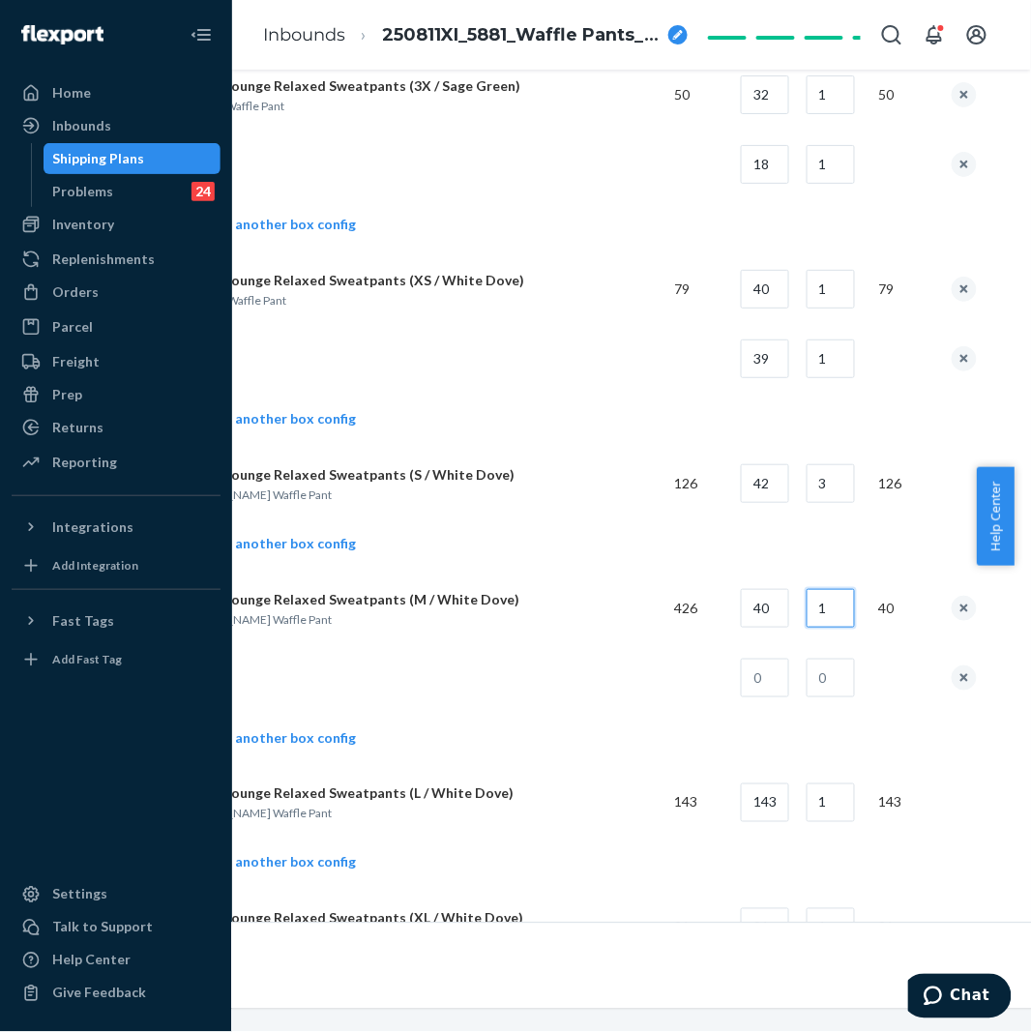
click at [847, 611] on input "1" at bounding box center [830, 608] width 48 height 39
type input "10"
click at [770, 697] on input "text" at bounding box center [765, 678] width 48 height 39
type input "26"
click at [848, 697] on input "text" at bounding box center [830, 678] width 48 height 39
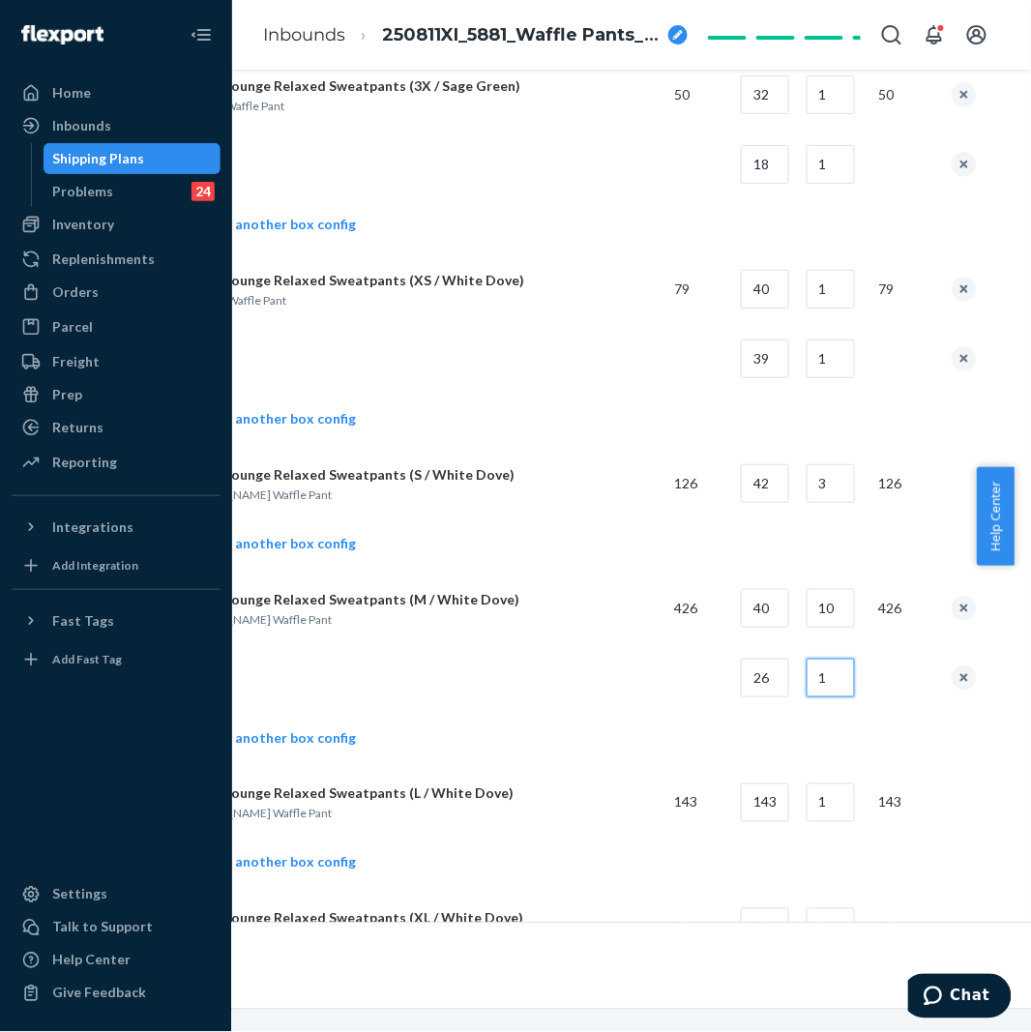
type input "1"
click at [334, 699] on td at bounding box center [419, 678] width 479 height 70
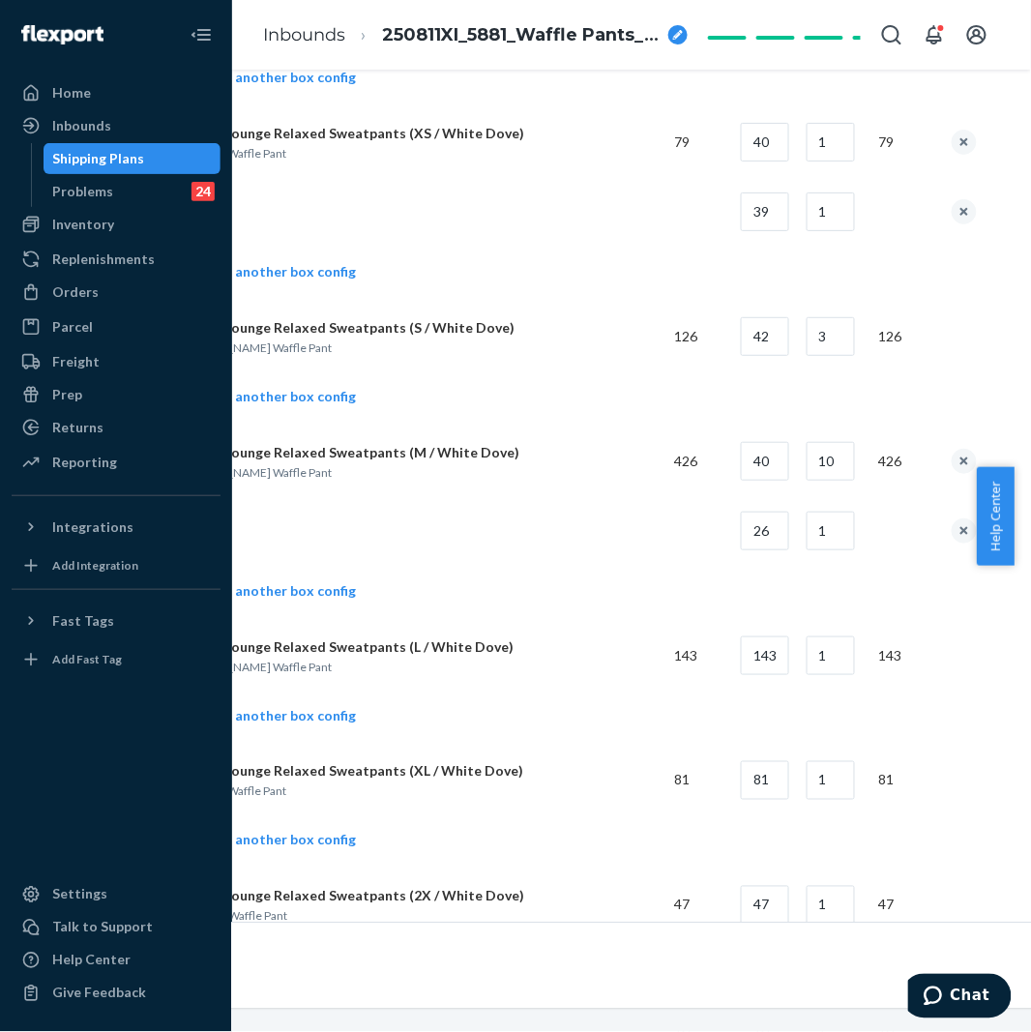
scroll to position [3760, 166]
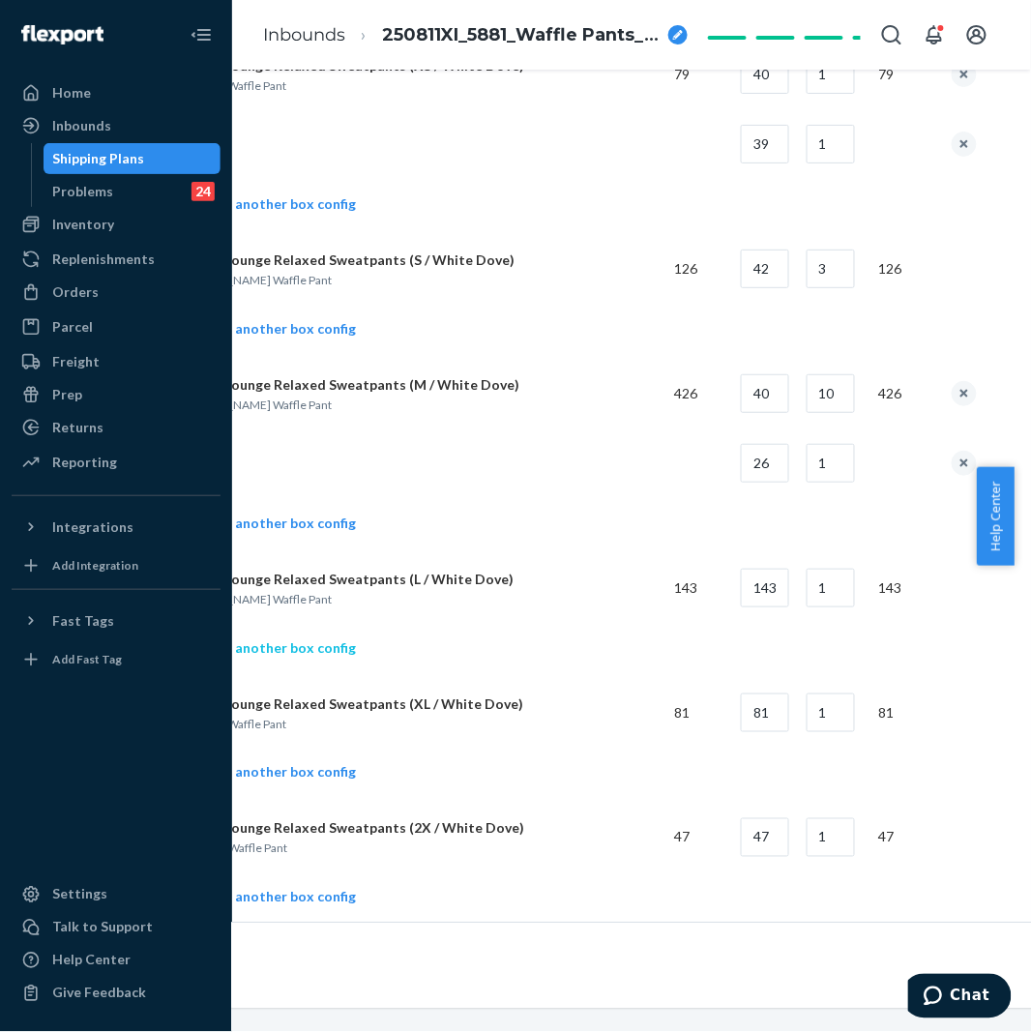
click at [324, 645] on link "Add another box config" at bounding box center [268, 647] width 176 height 19
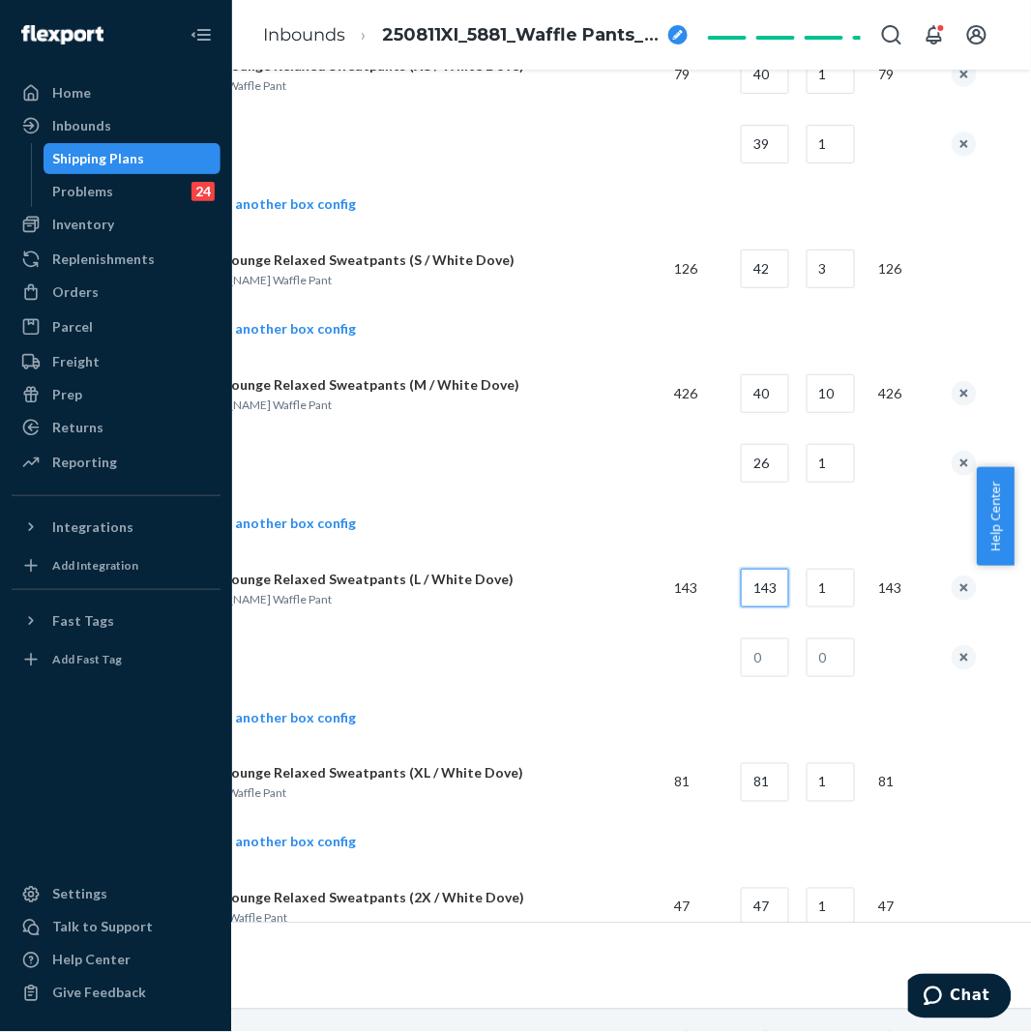
click at [781, 582] on input "143" at bounding box center [765, 588] width 48 height 39
type input "40"
click at [837, 602] on input "1" at bounding box center [830, 588] width 48 height 39
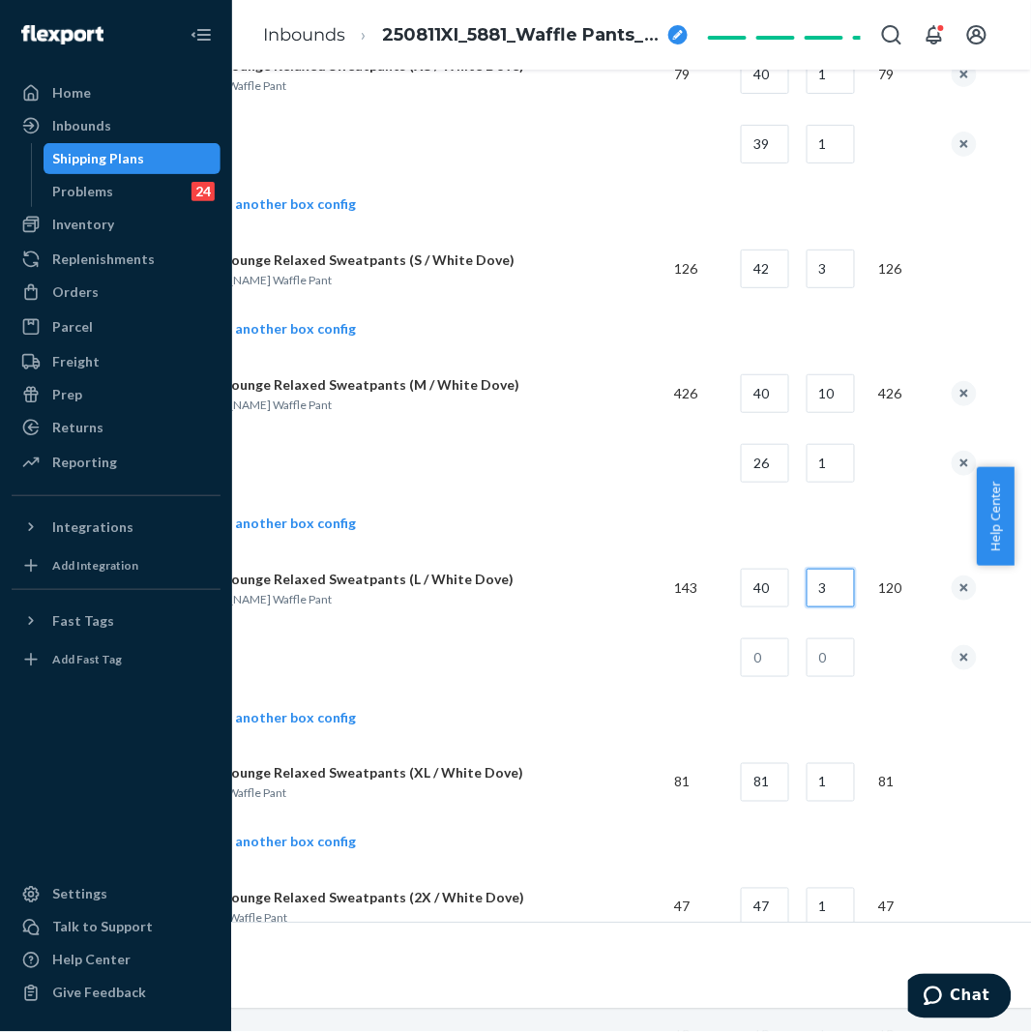
type input "3"
click at [772, 673] on input "text" at bounding box center [765, 657] width 48 height 39
type input "23"
click at [855, 659] on input "text" at bounding box center [830, 657] width 48 height 39
type input "1"
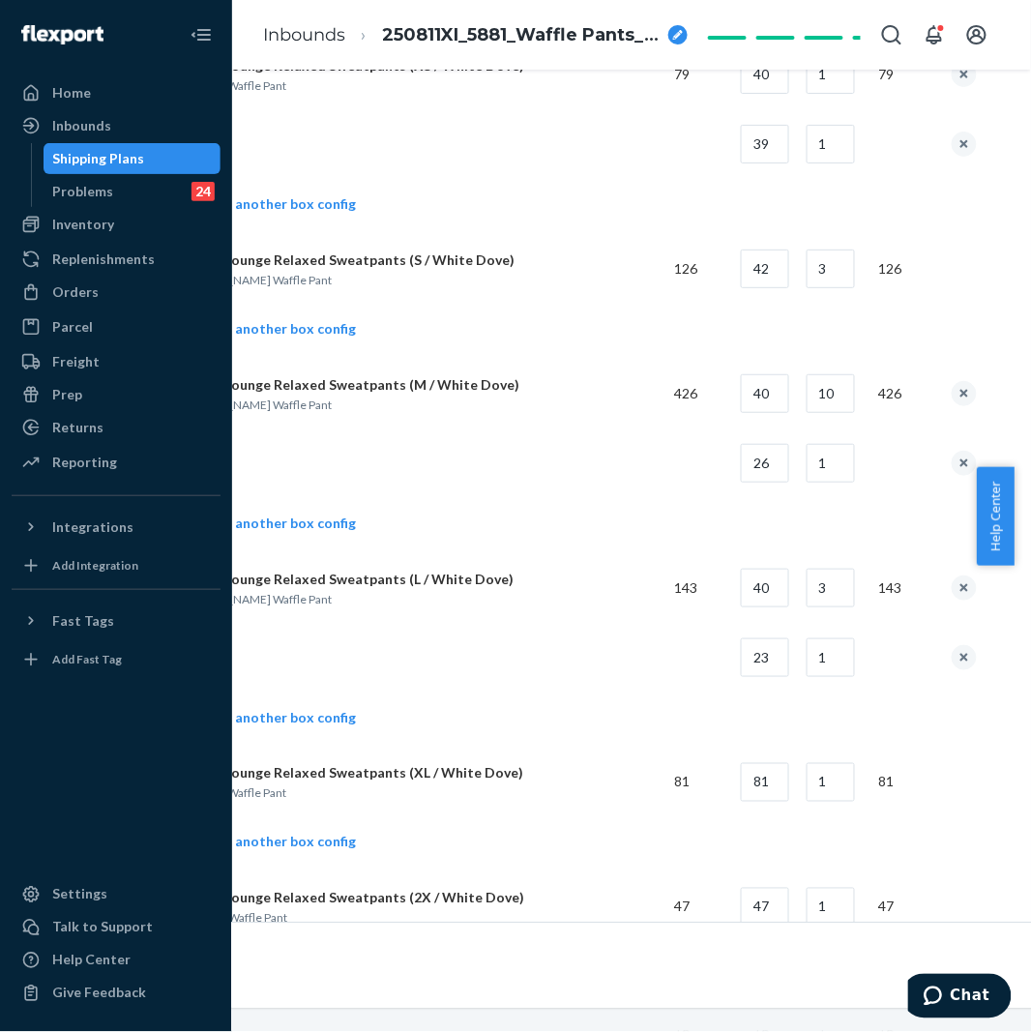
click at [631, 659] on td at bounding box center [419, 658] width 479 height 70
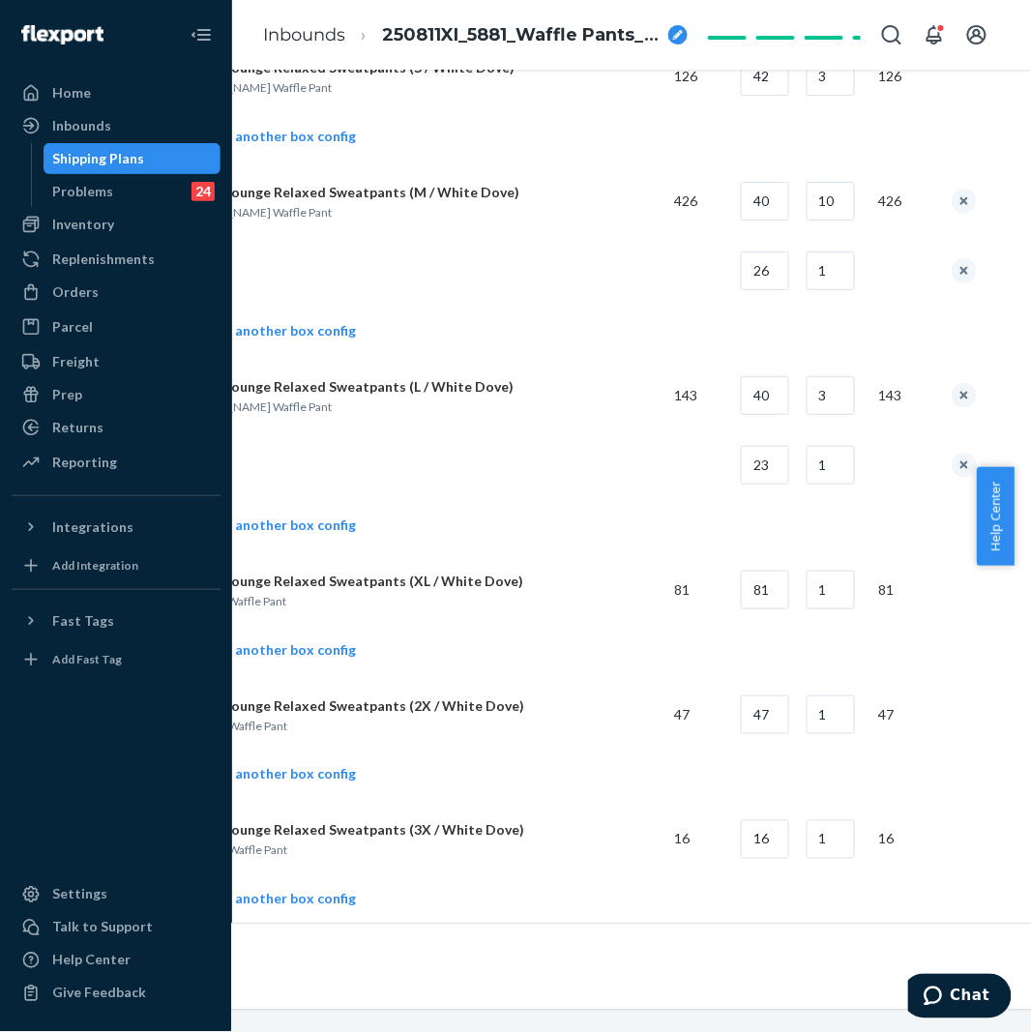
scroll to position [3975, 166]
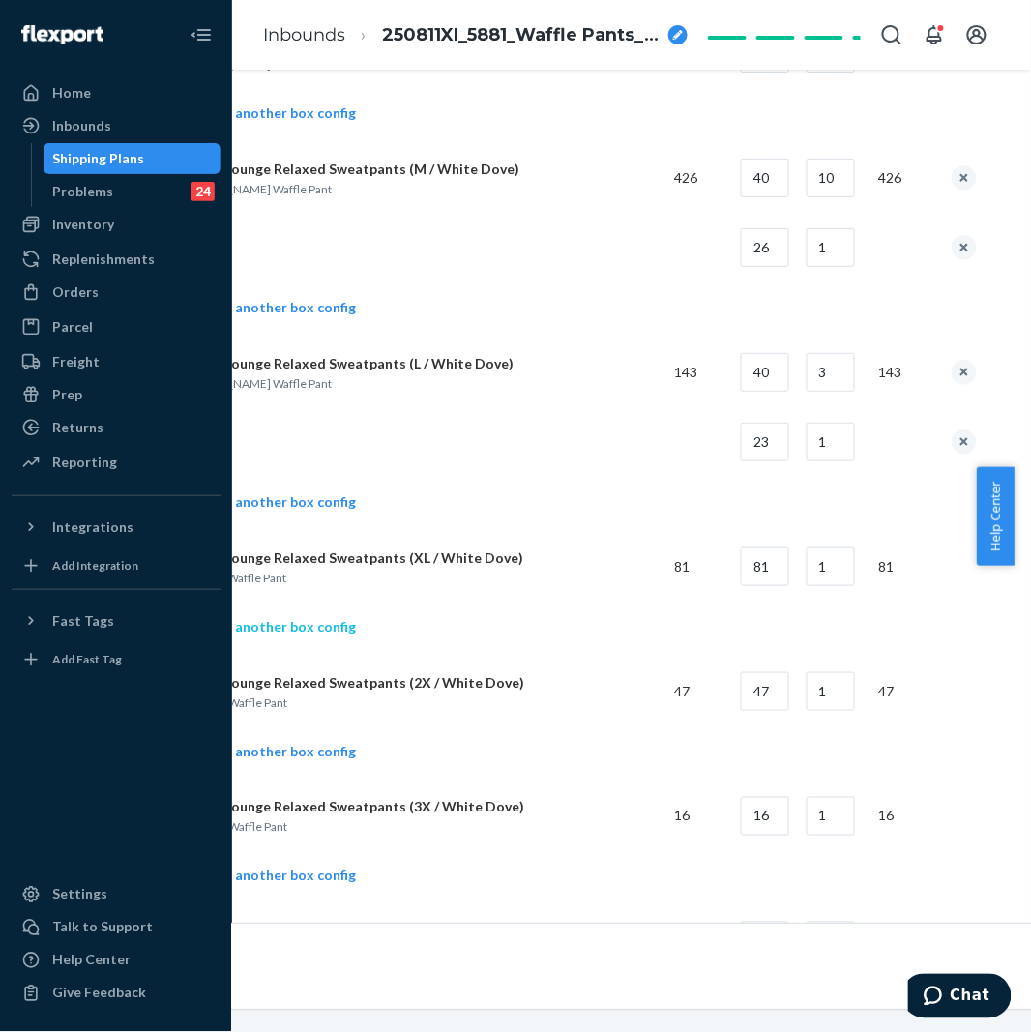
click at [312, 630] on link "Add another box config" at bounding box center [268, 626] width 176 height 19
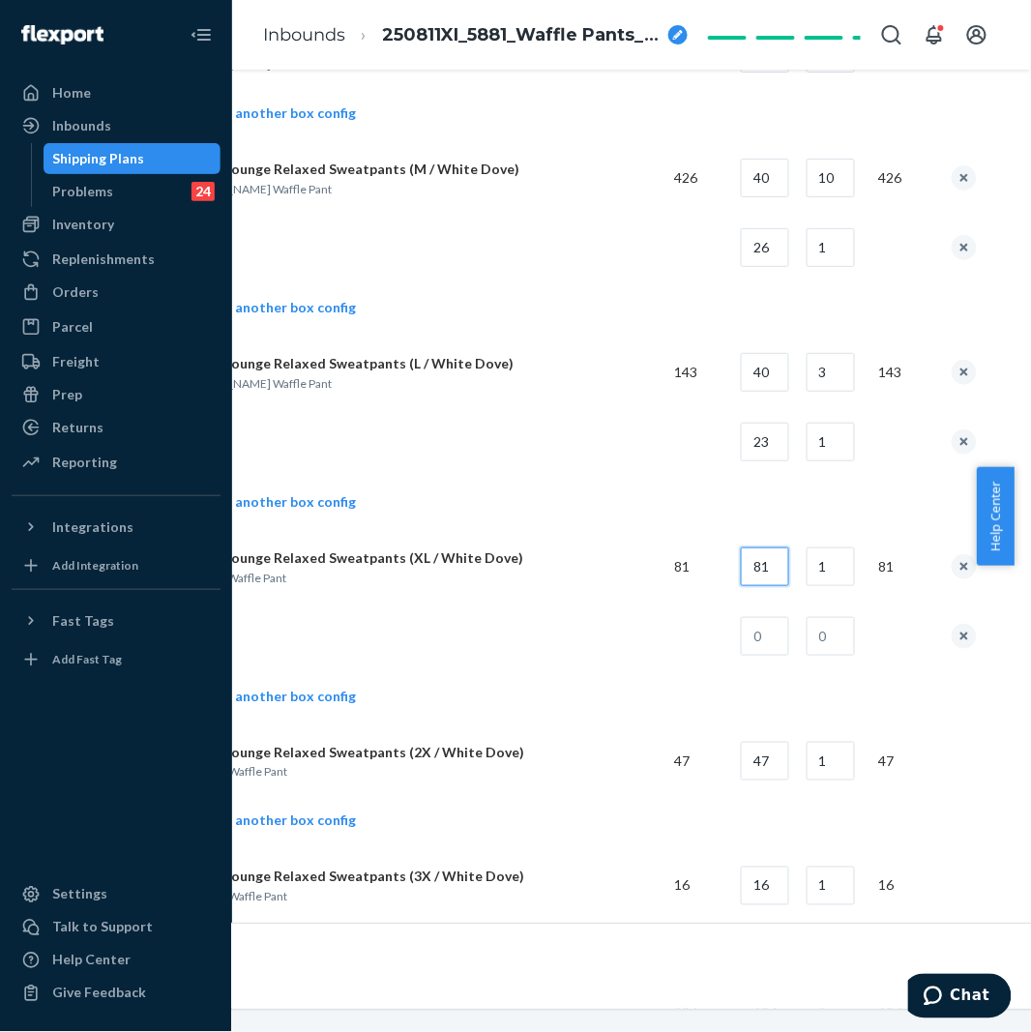
click at [772, 582] on input "81" at bounding box center [765, 566] width 48 height 39
click at [772, 581] on input "81" at bounding box center [765, 566] width 48 height 39
type input "35"
click at [835, 581] on input "1" at bounding box center [830, 566] width 48 height 39
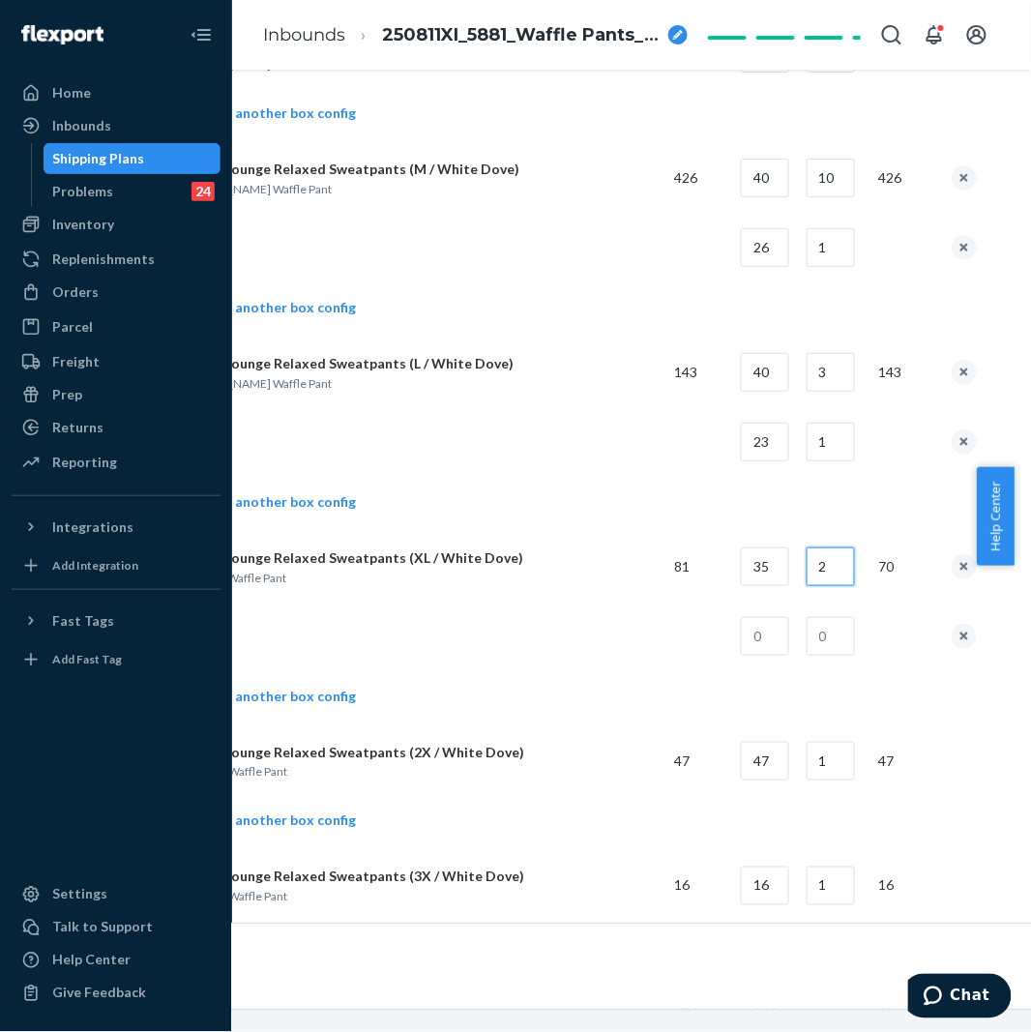
type input "2"
click at [776, 633] on input "text" at bounding box center [765, 636] width 48 height 39
type input "11"
click at [835, 655] on input "text" at bounding box center [830, 636] width 48 height 39
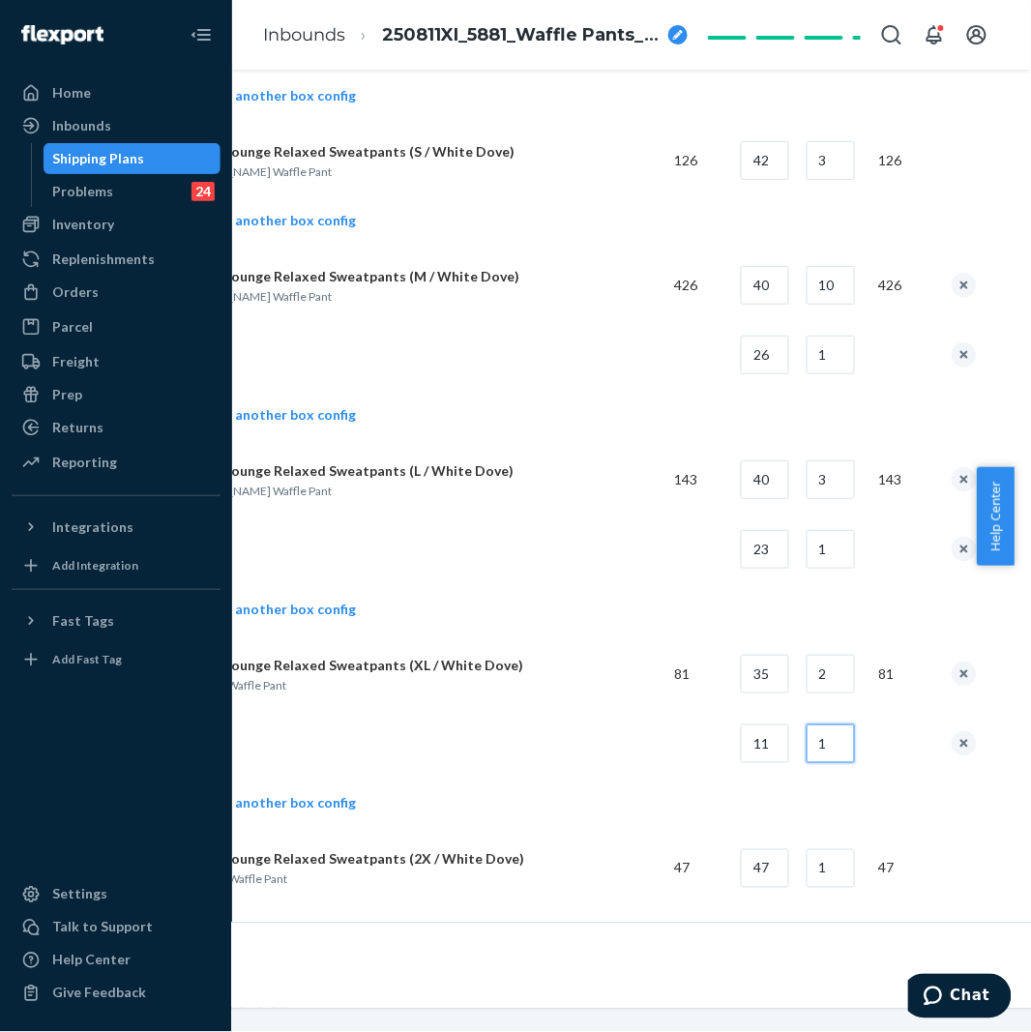
type input "1"
click at [456, 778] on td at bounding box center [419, 744] width 479 height 70
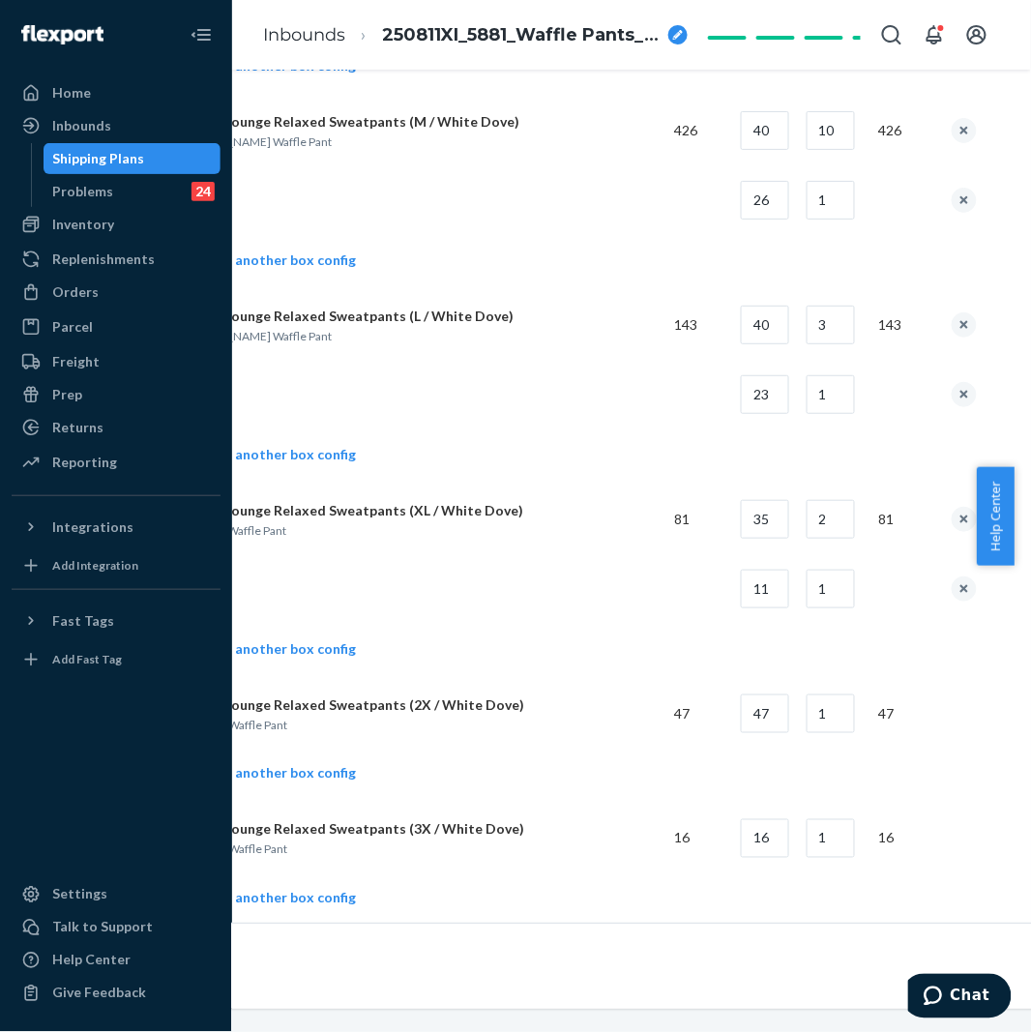
scroll to position [4083, 166]
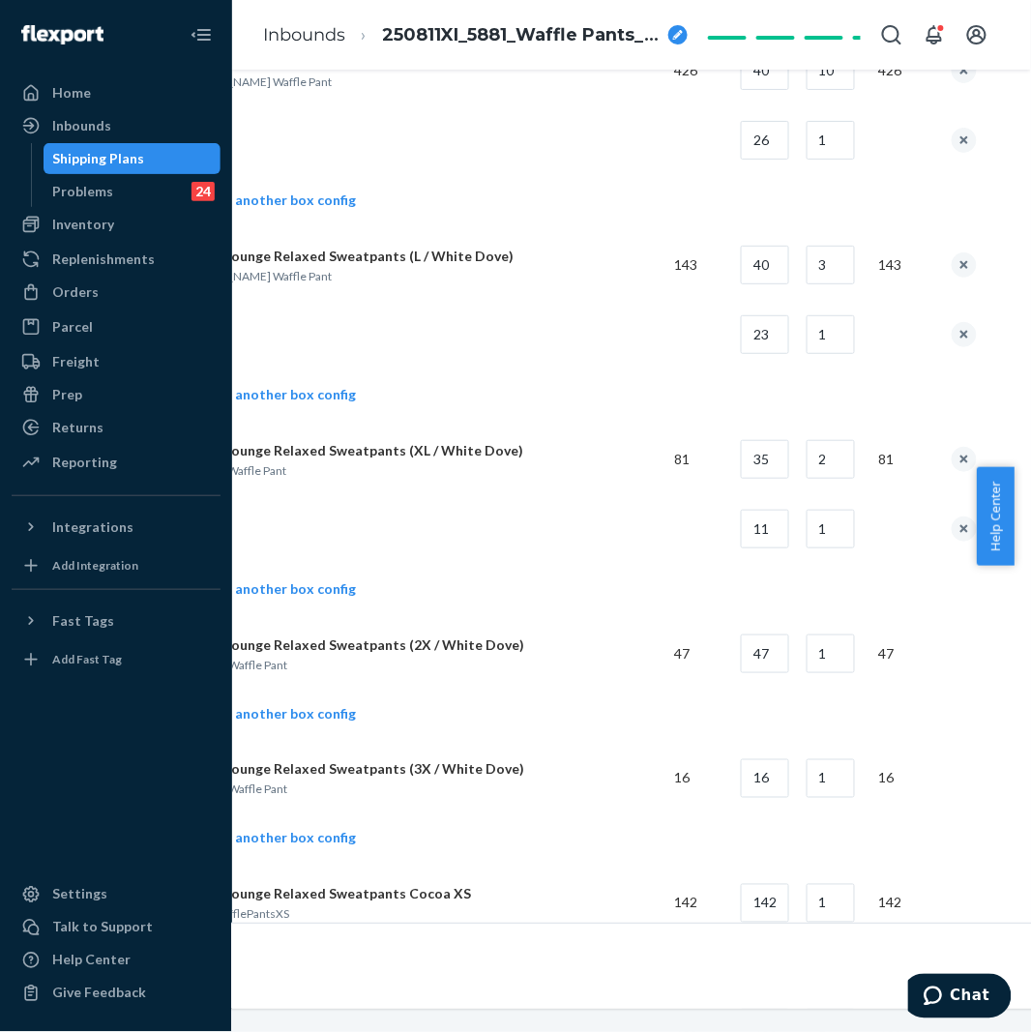
click at [282, 743] on td "Add another box config" at bounding box center [578, 716] width 797 height 55
click at [312, 723] on link "Add another box config" at bounding box center [268, 713] width 176 height 19
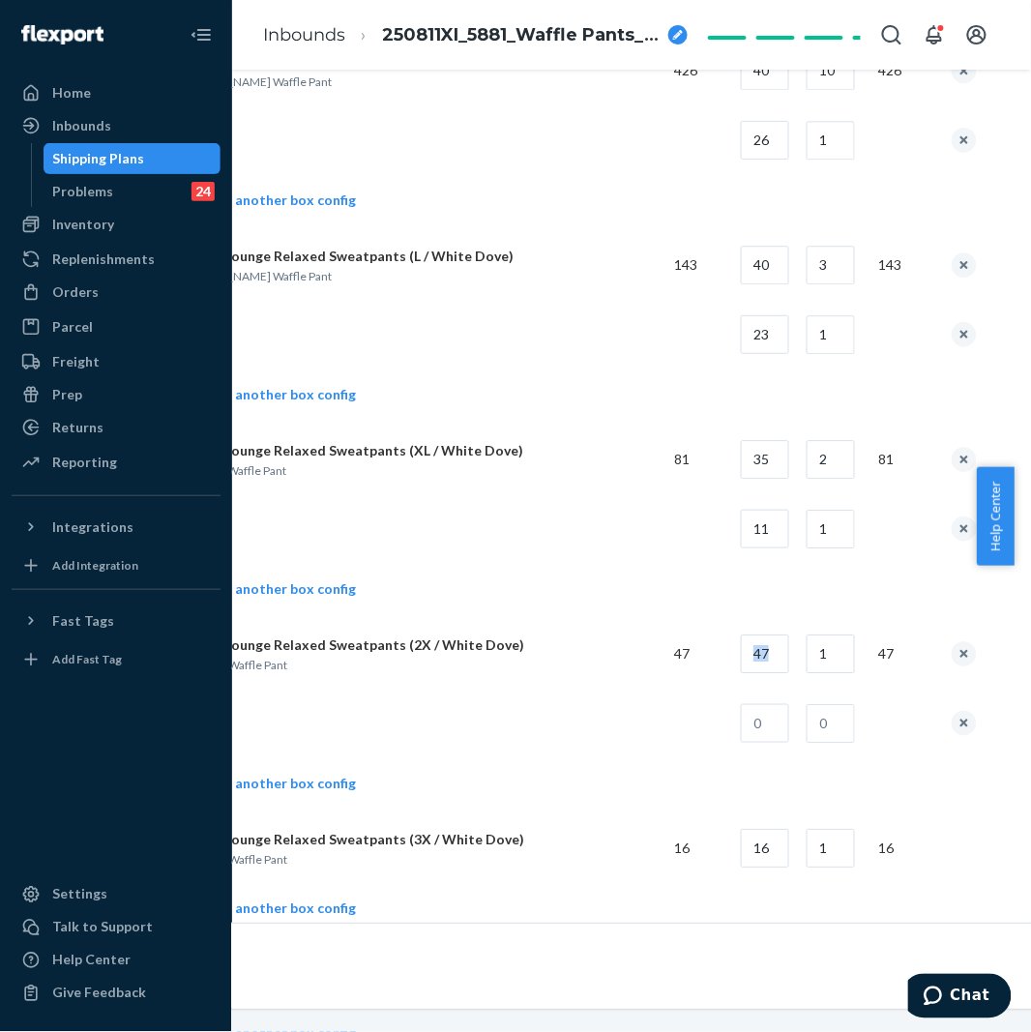
click at [796, 674] on tr "Waffle Lounge Relaxed Sweatpants (2X / White Dove) 2X. Dove Waffle Pant 47 47 1…" at bounding box center [578, 654] width 797 height 70
click at [789, 673] on input "47" at bounding box center [765, 653] width 48 height 39
click at [789, 663] on input "47" at bounding box center [765, 653] width 48 height 39
type input "35"
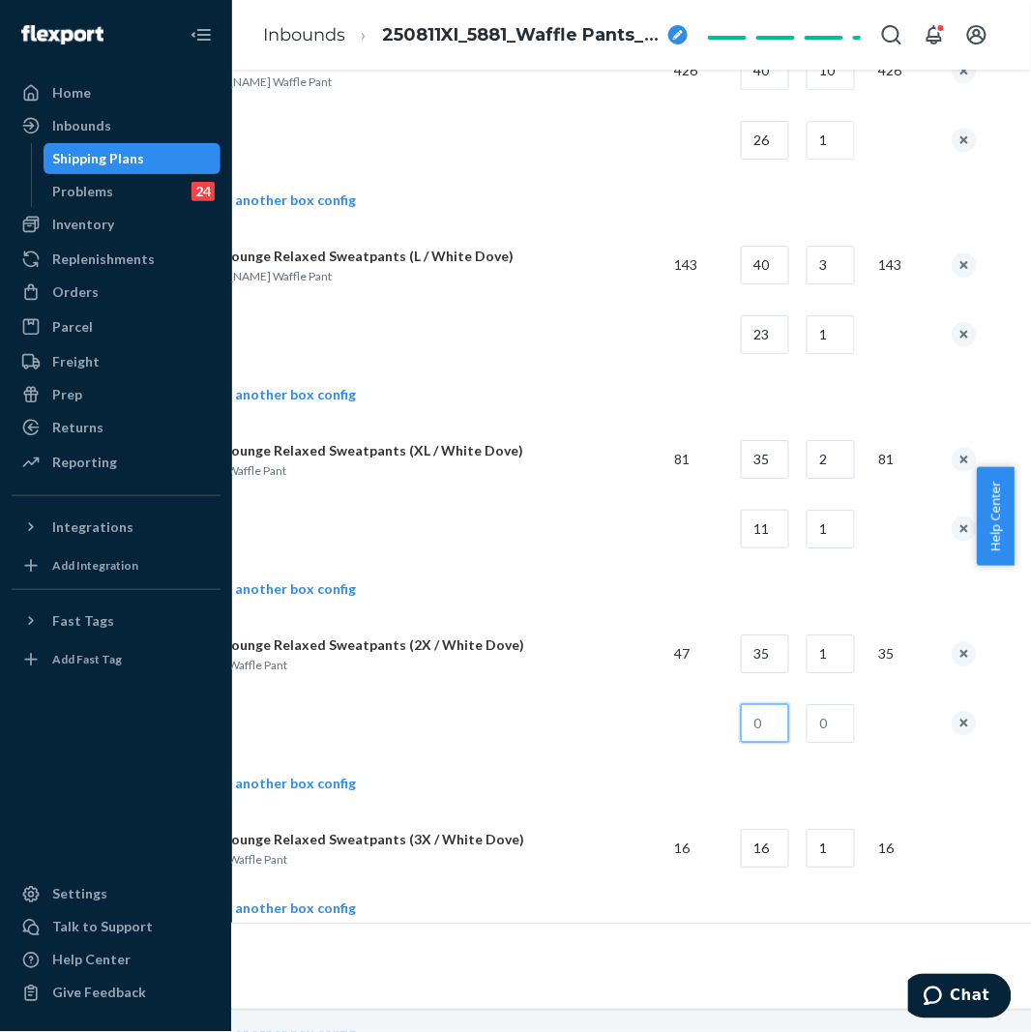
click at [783, 736] on input "text" at bounding box center [765, 723] width 48 height 39
type input "12"
click at [833, 716] on input "text" at bounding box center [830, 723] width 48 height 39
type input "1"
click at [652, 768] on td "Add another box config" at bounding box center [578, 785] width 797 height 55
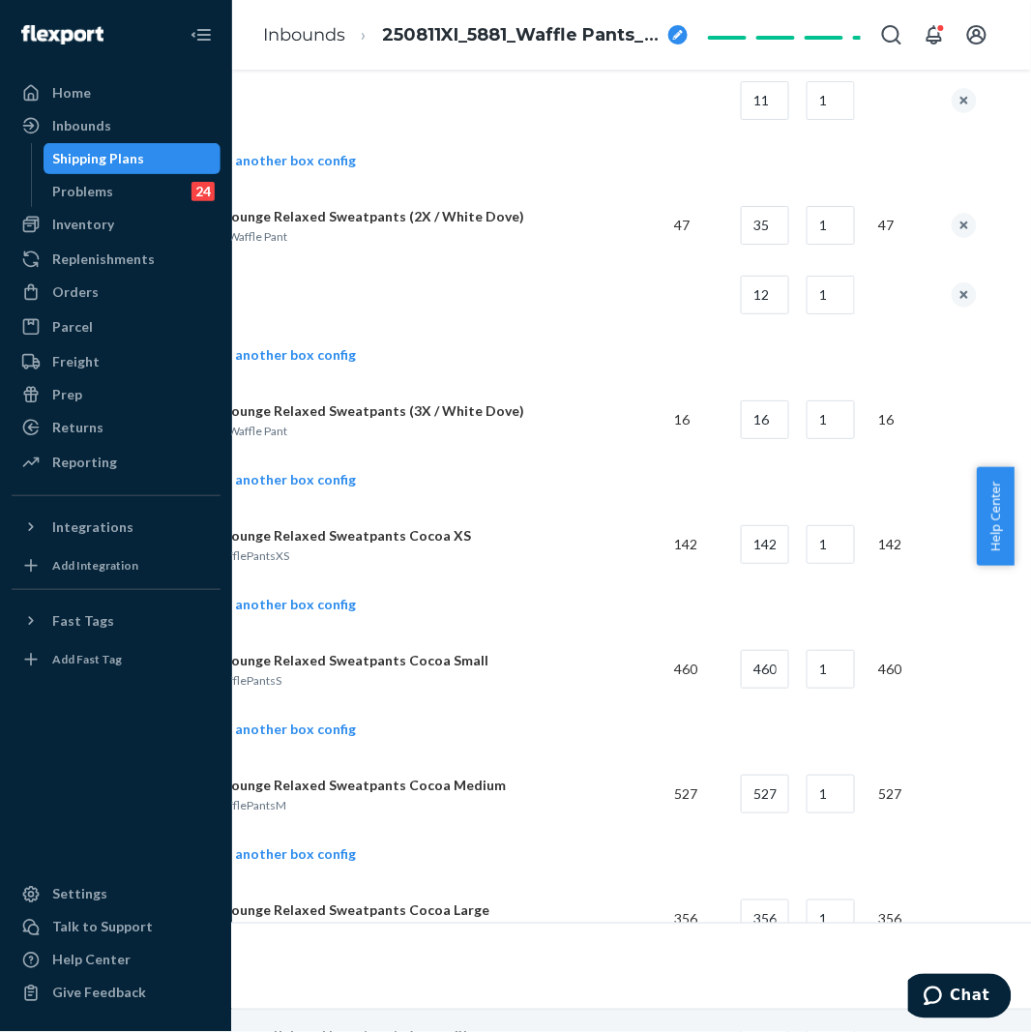
scroll to position [4512, 166]
click at [316, 612] on link "Add another box config" at bounding box center [268, 603] width 176 height 19
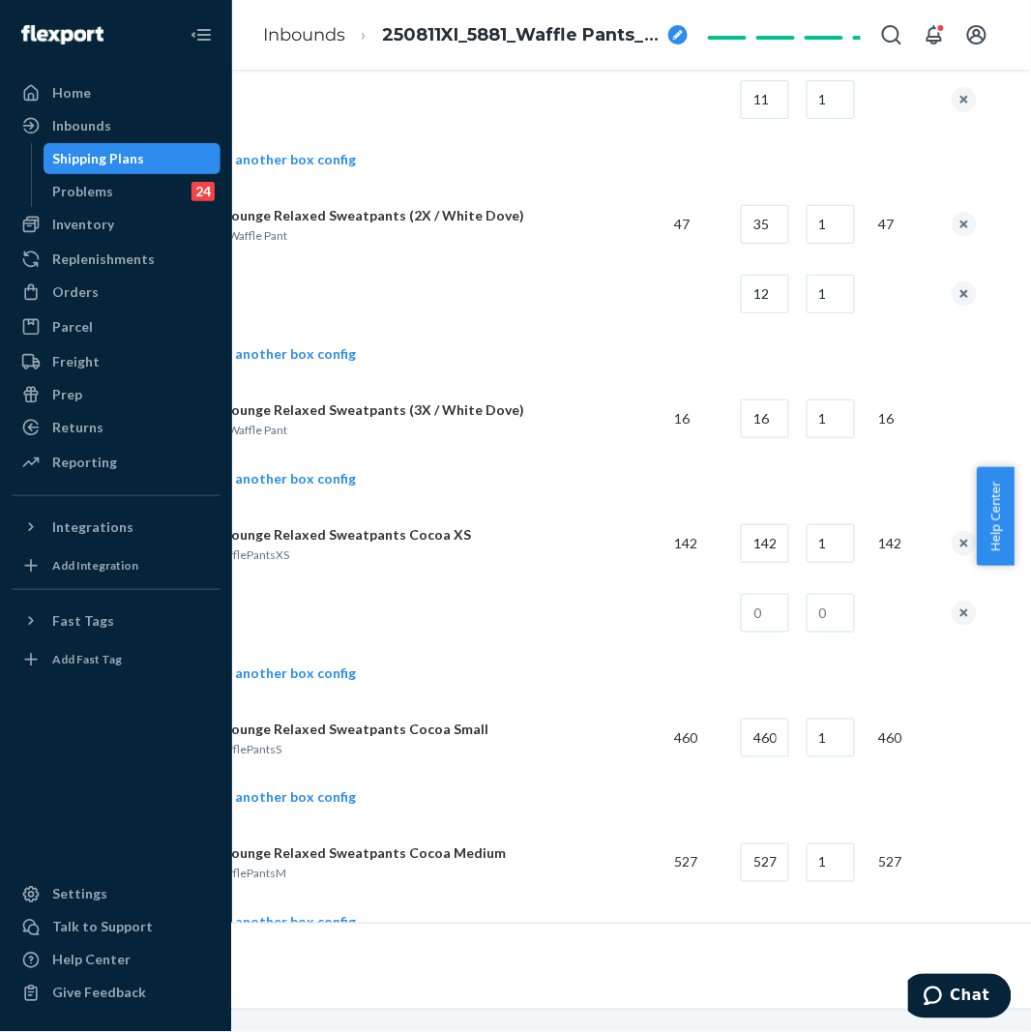
drag, startPoint x: 747, startPoint y: 540, endPoint x: 765, endPoint y: 549, distance: 20.8
click at [758, 546] on td "142" at bounding box center [758, 544] width 66 height 70
click at [767, 548] on input "142" at bounding box center [765, 543] width 48 height 39
type input "42"
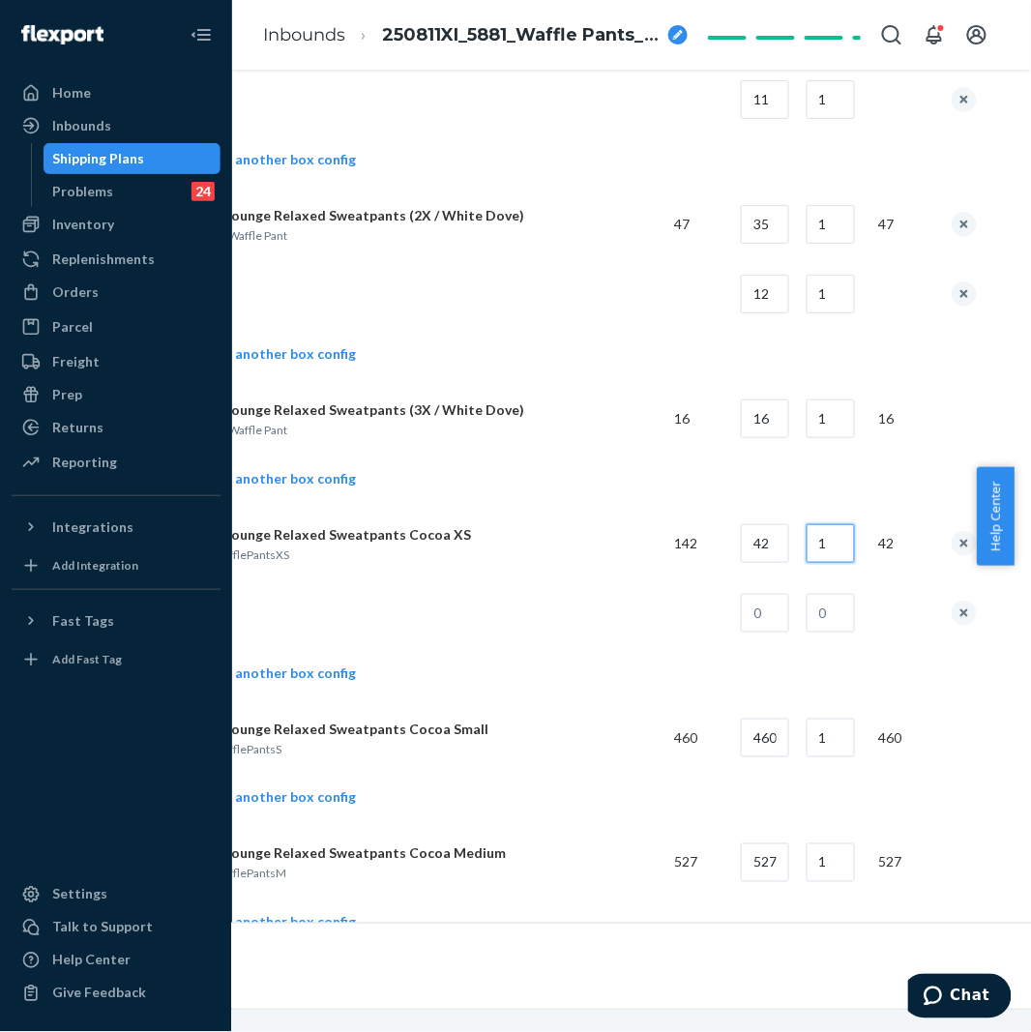
click at [855, 547] on input "1" at bounding box center [830, 543] width 48 height 39
type input "3"
click at [776, 648] on td at bounding box center [758, 613] width 66 height 70
click at [784, 643] on td at bounding box center [758, 613] width 66 height 70
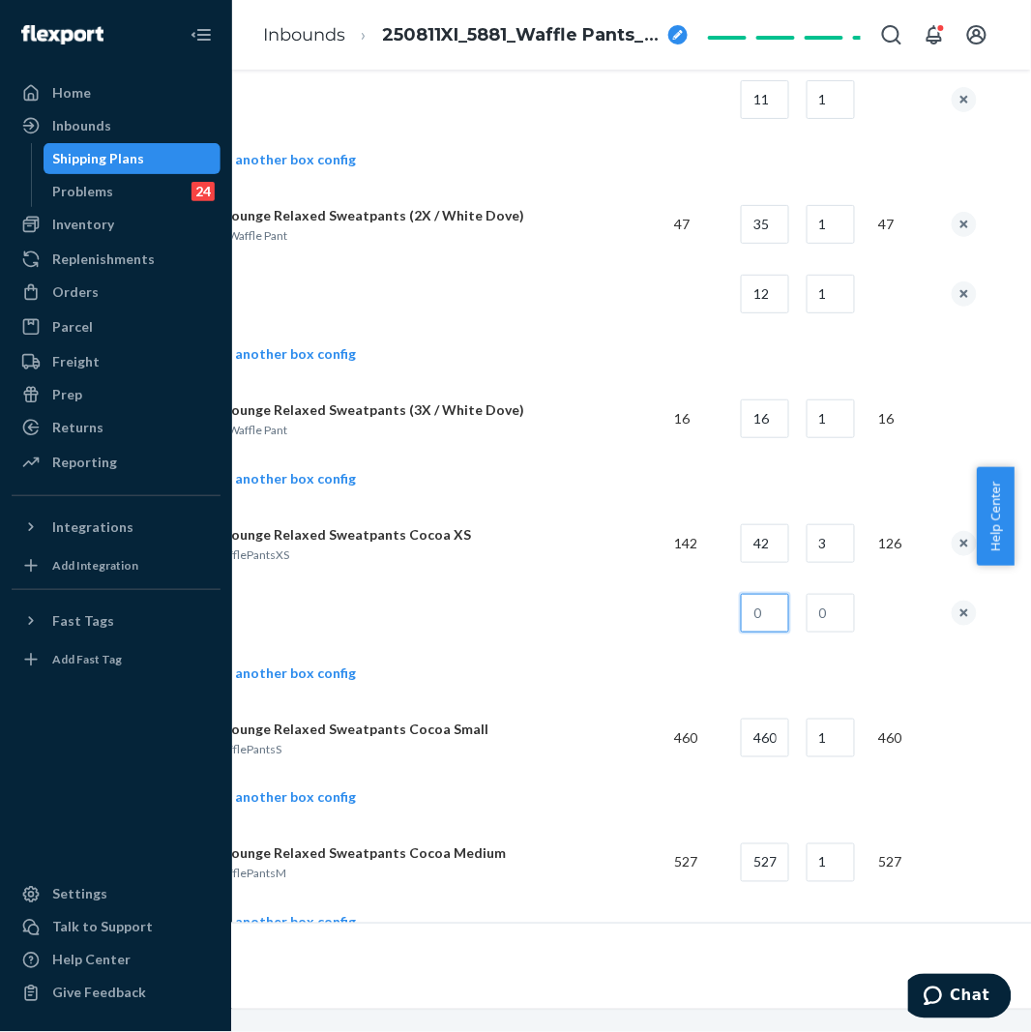
click at [786, 622] on input "text" at bounding box center [765, 613] width 48 height 39
type input "16"
click at [829, 625] on input "text" at bounding box center [830, 613] width 48 height 39
type input "1"
click at [433, 642] on td at bounding box center [419, 613] width 479 height 70
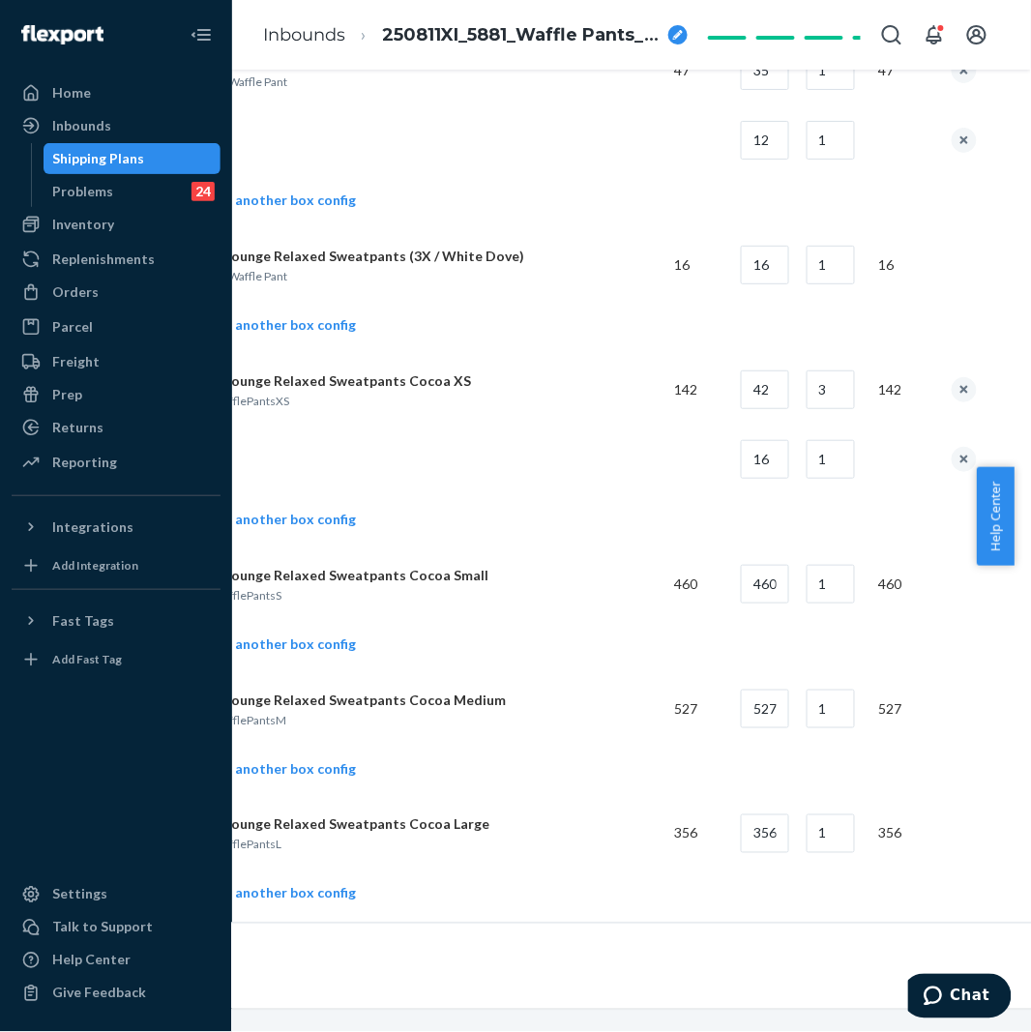
scroll to position [4727, 166]
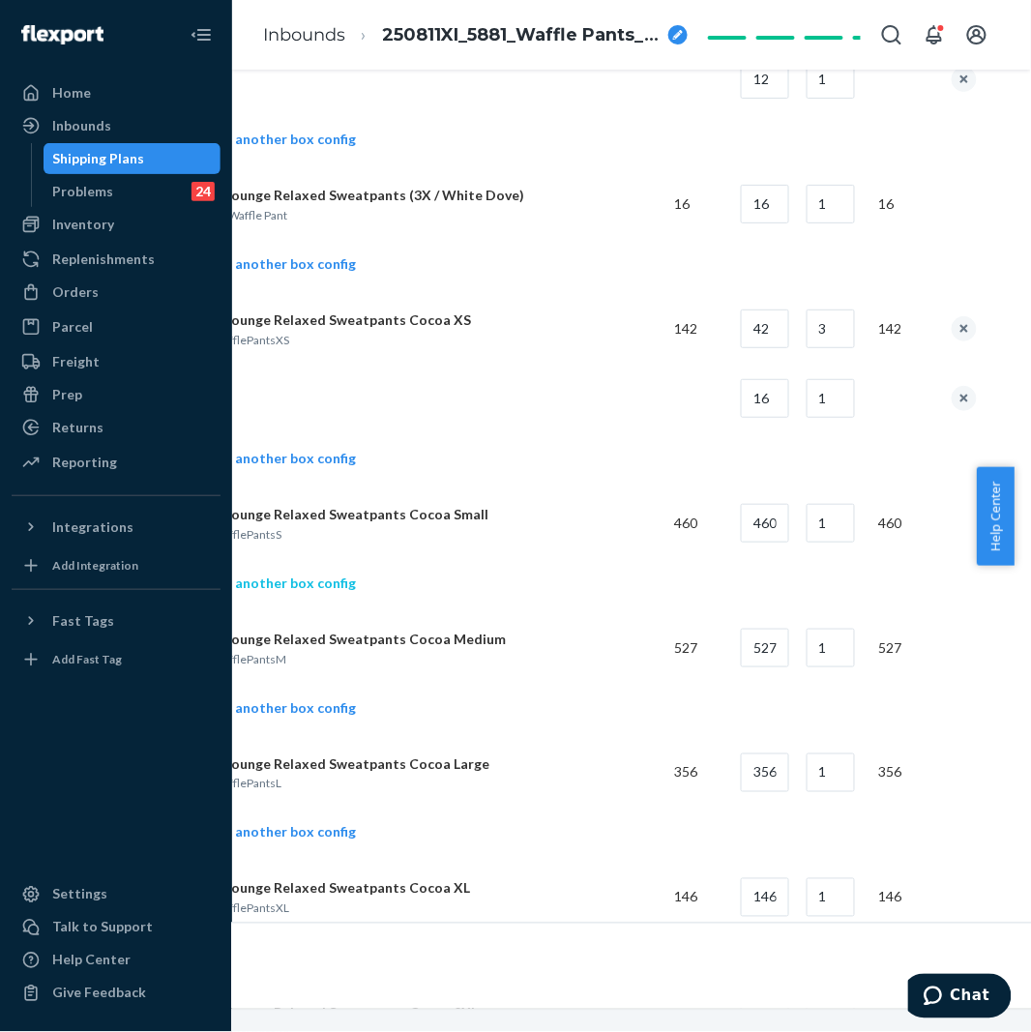
click at [330, 593] on link "Add another box config" at bounding box center [268, 582] width 176 height 19
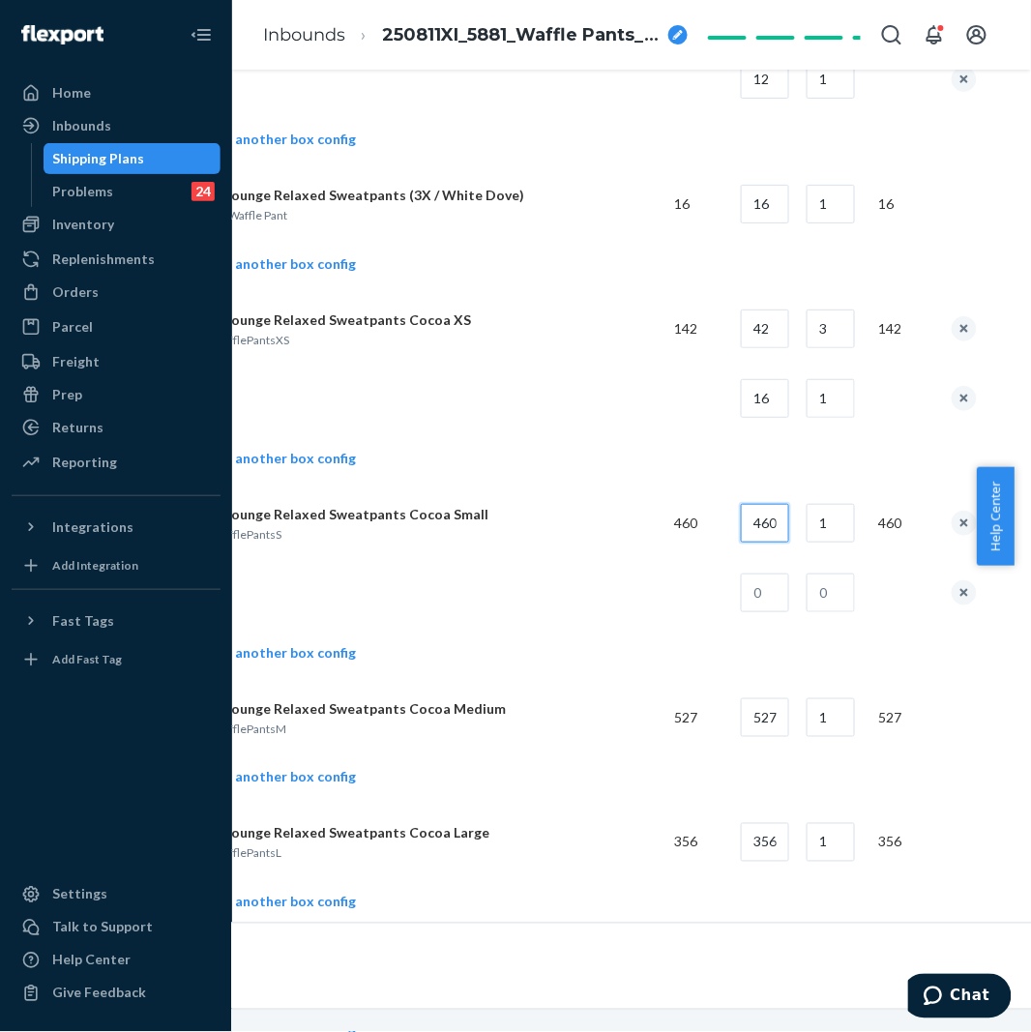
click at [772, 529] on input "460" at bounding box center [765, 523] width 48 height 39
click at [772, 528] on input "460" at bounding box center [765, 523] width 48 height 39
type input "42"
click at [832, 528] on input "1" at bounding box center [830, 523] width 48 height 39
type input "10"
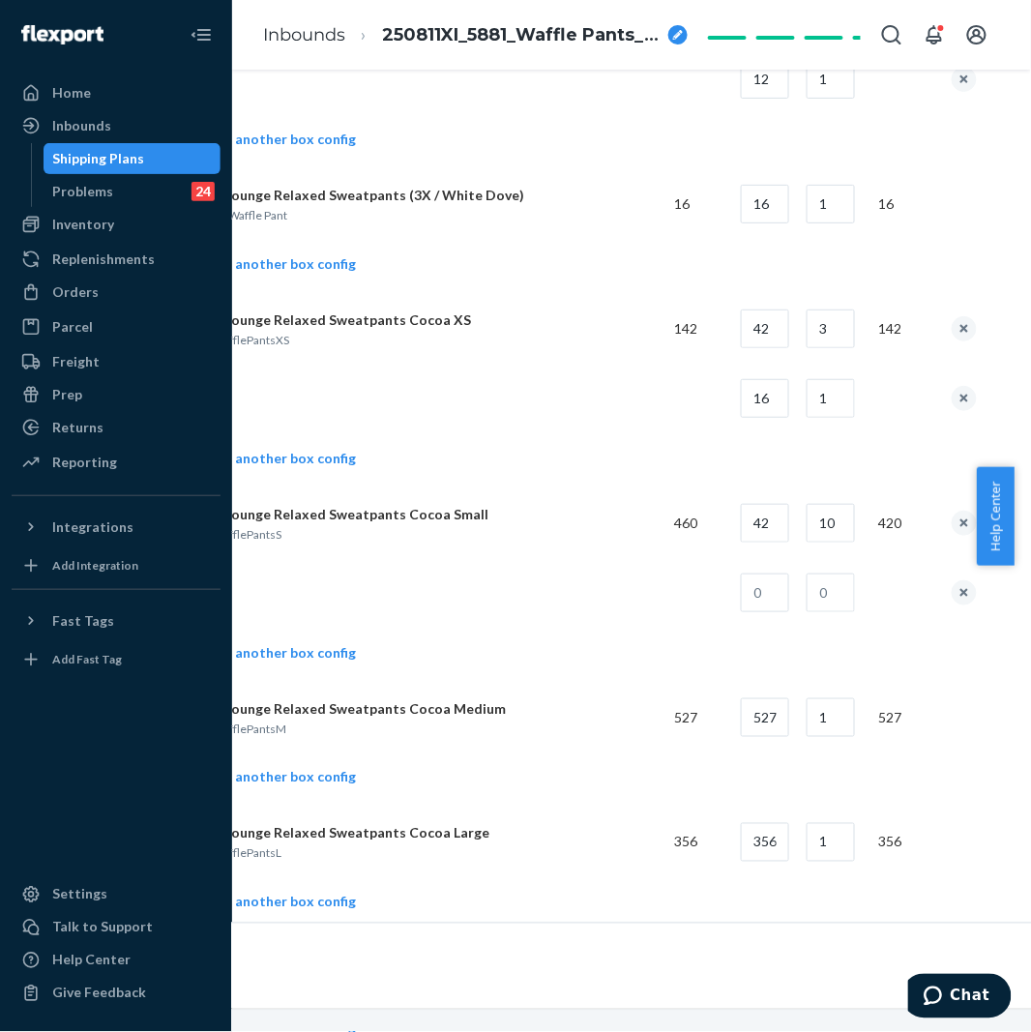
click at [743, 598] on td at bounding box center [758, 593] width 66 height 70
click at [778, 600] on input "text" at bounding box center [765, 592] width 48 height 39
type input "40"
click at [852, 603] on input "text" at bounding box center [830, 592] width 48 height 39
type input "1"
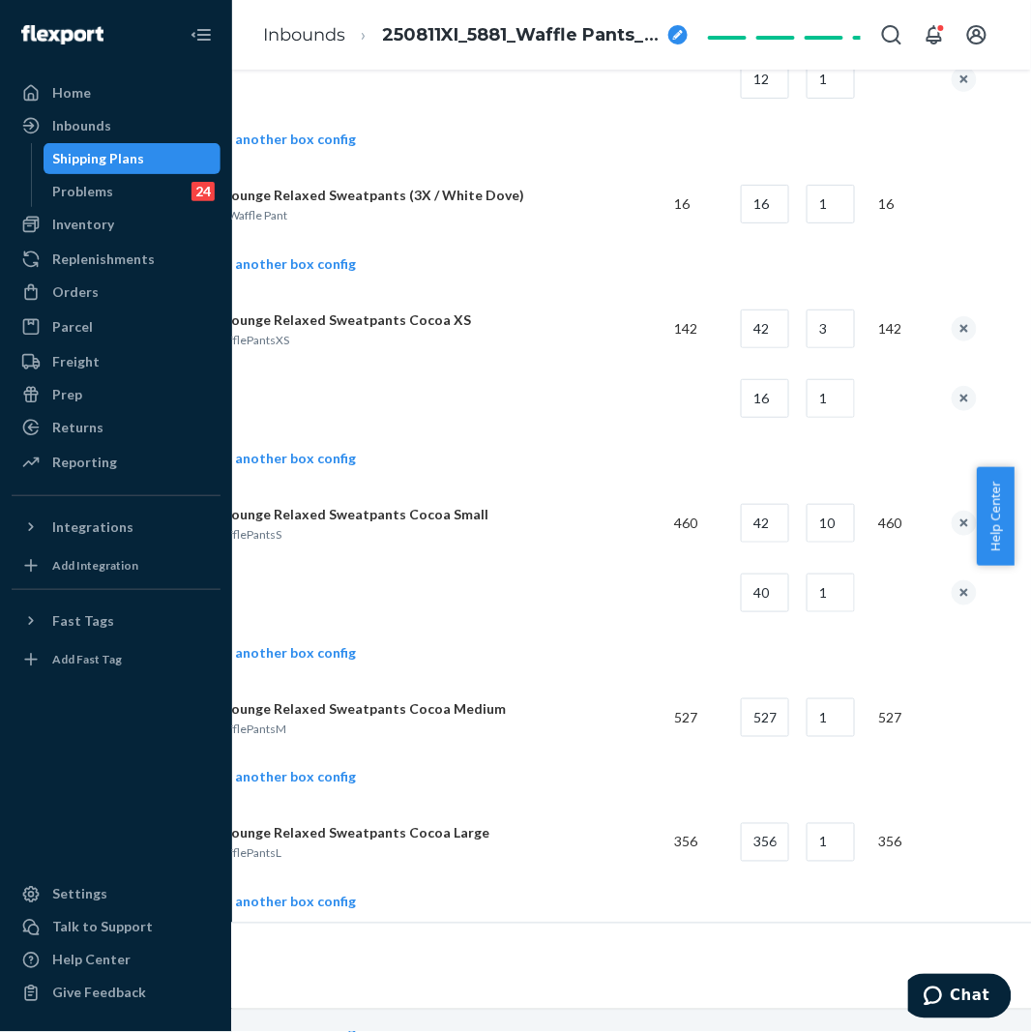
click at [196, 747] on div at bounding box center [116, 773] width 209 height 196
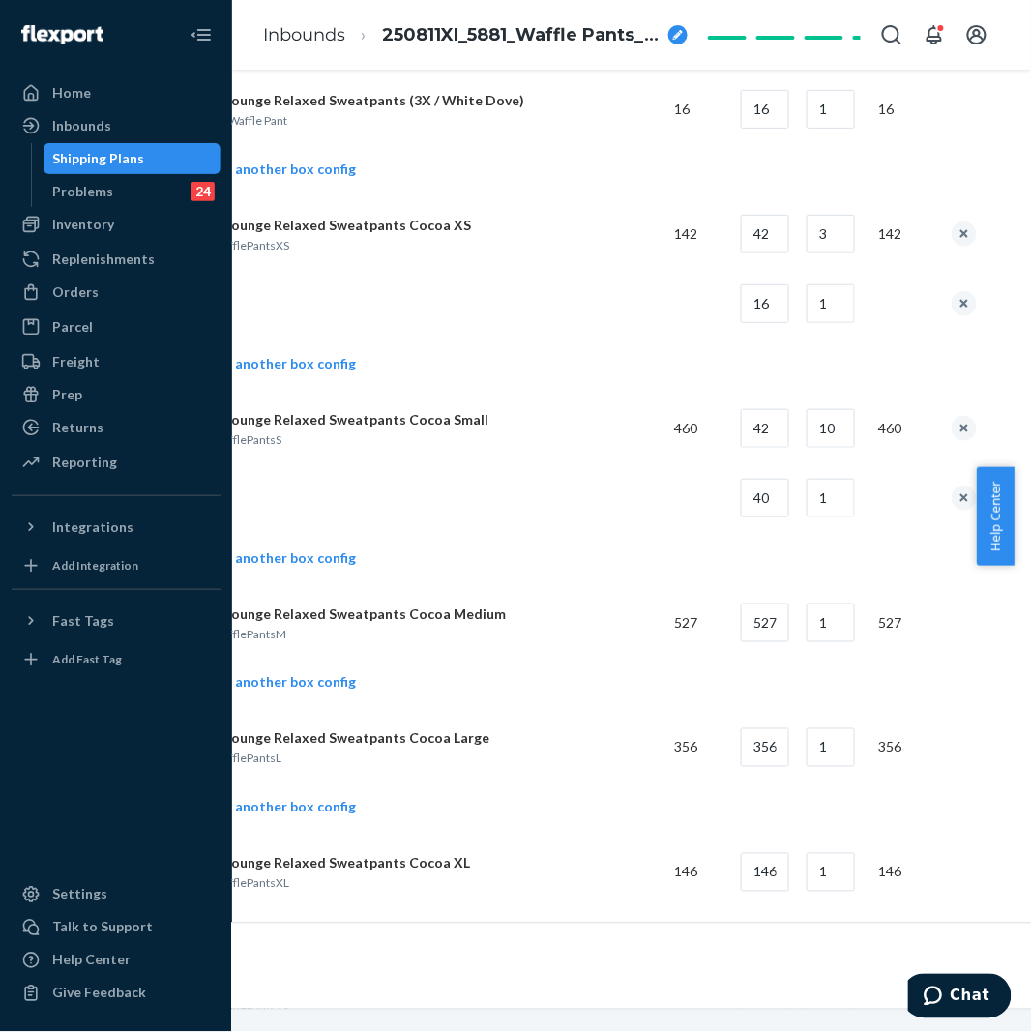
scroll to position [4835, 166]
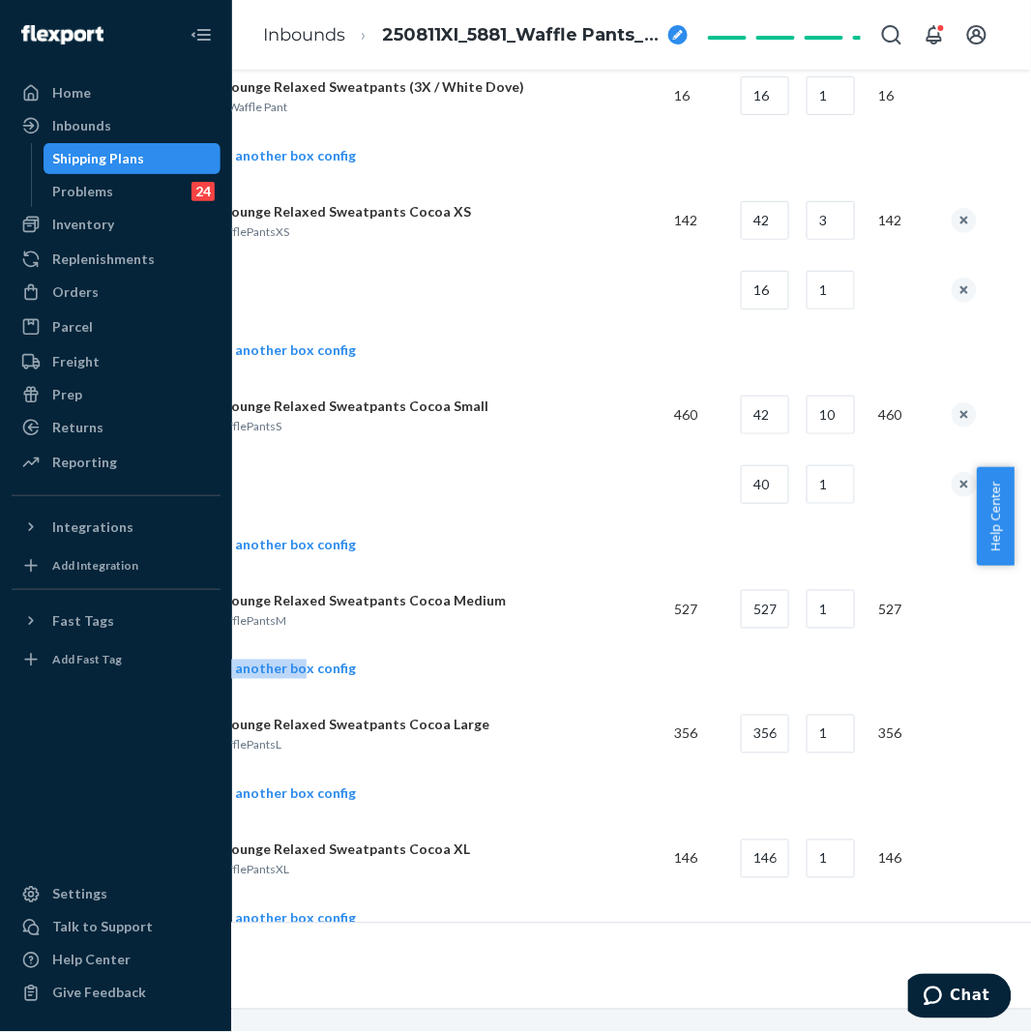
drag, startPoint x: 301, startPoint y: 677, endPoint x: 325, endPoint y: 667, distance: 26.0
click at [325, 667] on td "Add another box config" at bounding box center [578, 671] width 797 height 55
click at [343, 679] on link "Add another box config" at bounding box center [268, 668] width 176 height 19
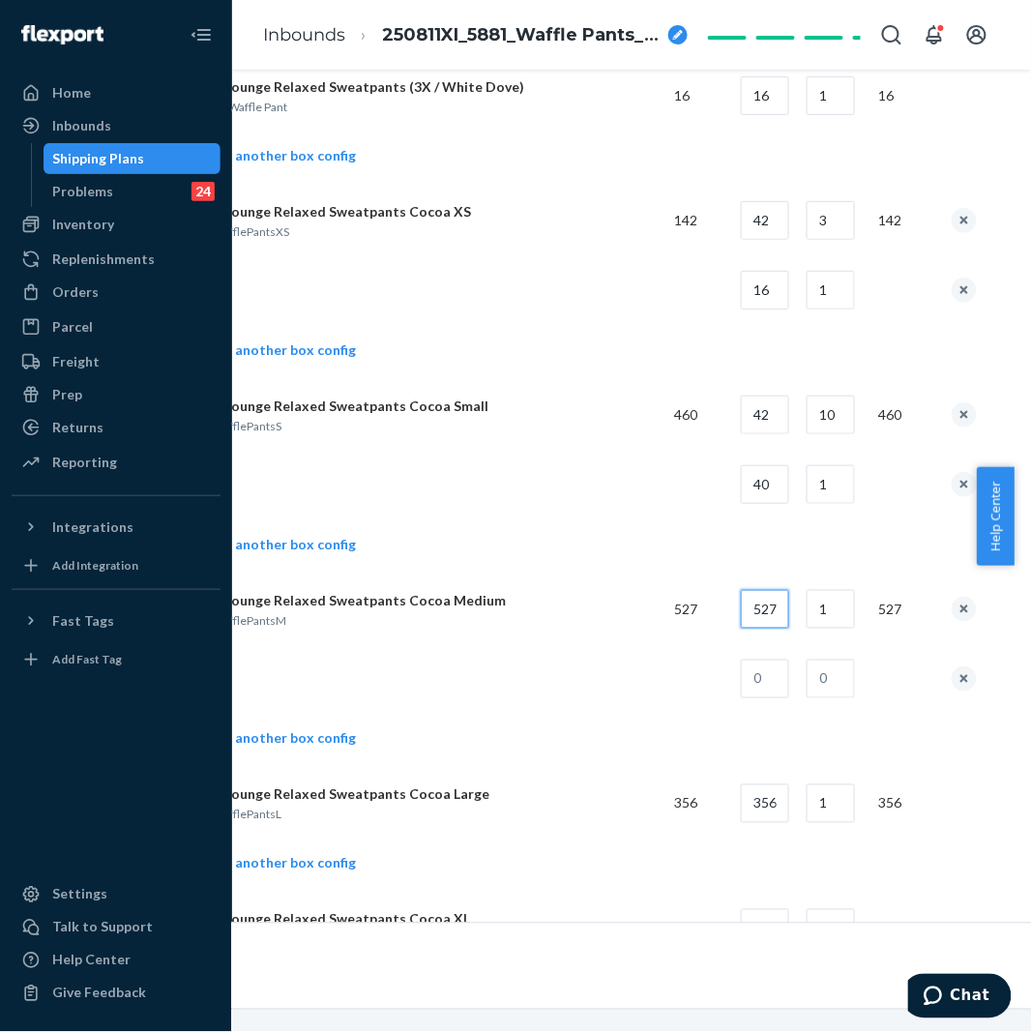
click at [789, 623] on input "527" at bounding box center [765, 609] width 48 height 39
click at [787, 626] on input "527" at bounding box center [765, 609] width 48 height 39
type input "40"
click at [825, 627] on input "1" at bounding box center [830, 609] width 48 height 39
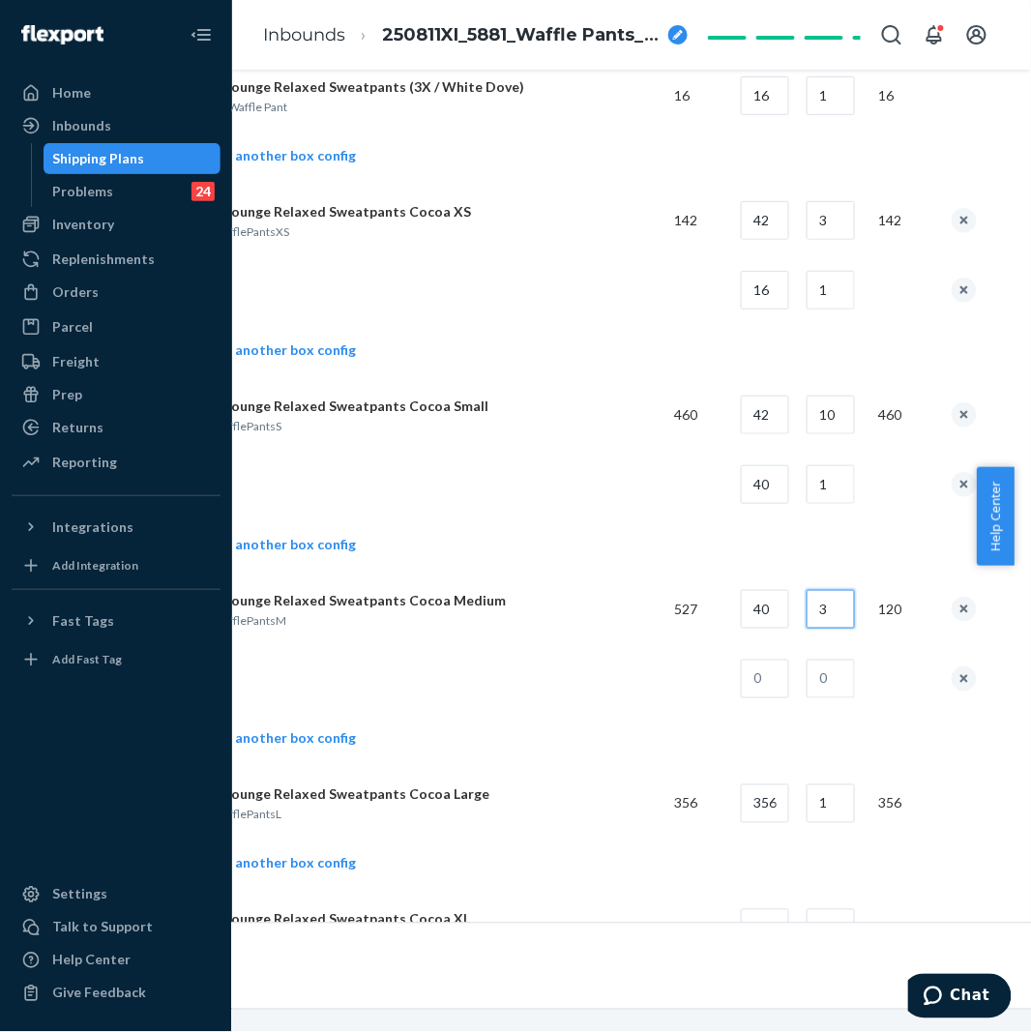
click at [843, 613] on input "3" at bounding box center [830, 609] width 48 height 39
type input "13"
drag, startPoint x: 794, startPoint y: 703, endPoint x: 776, endPoint y: 693, distance: 19.9
click at [789, 698] on input "text" at bounding box center [765, 678] width 48 height 39
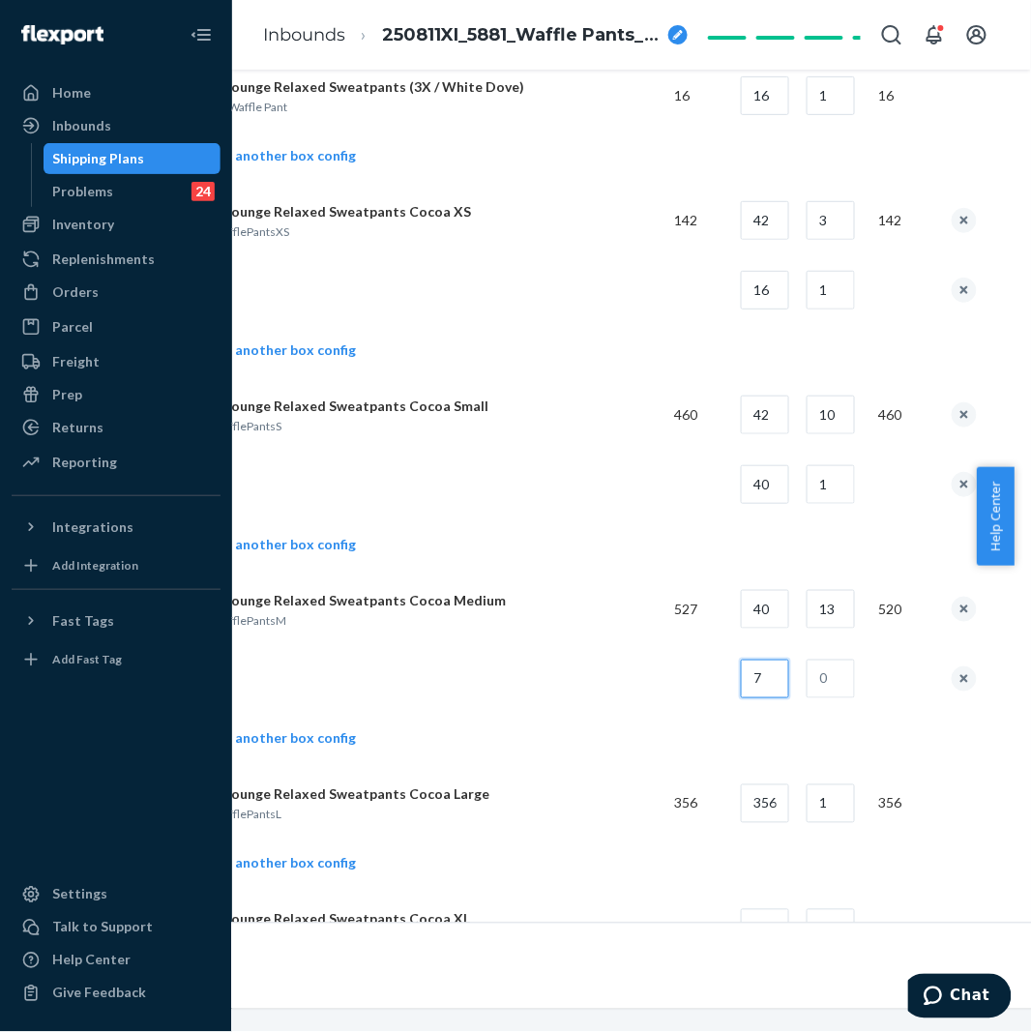
type input "7"
drag, startPoint x: 824, startPoint y: 679, endPoint x: 833, endPoint y: 689, distance: 13.7
click at [833, 689] on input "text" at bounding box center [830, 678] width 48 height 39
type input "1"
click at [644, 691] on td at bounding box center [419, 679] width 479 height 70
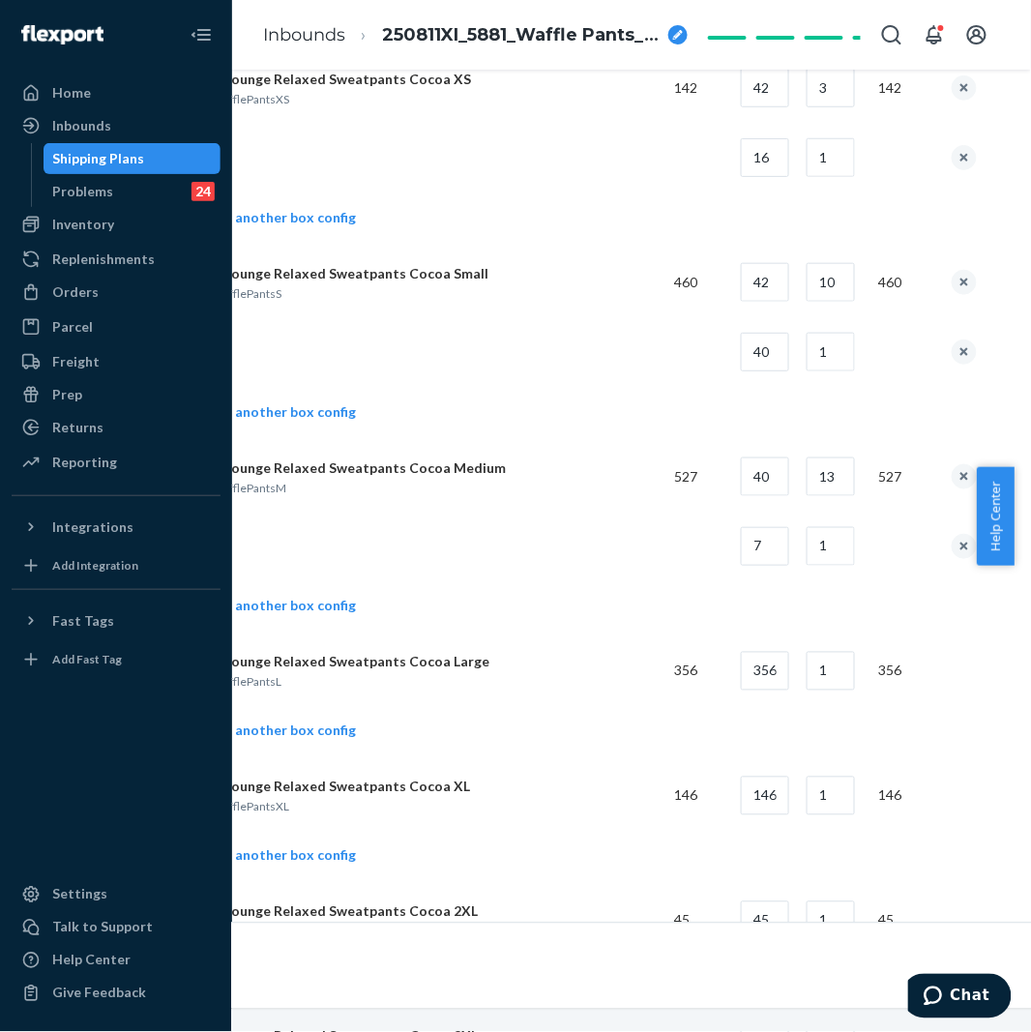
scroll to position [5157, 166]
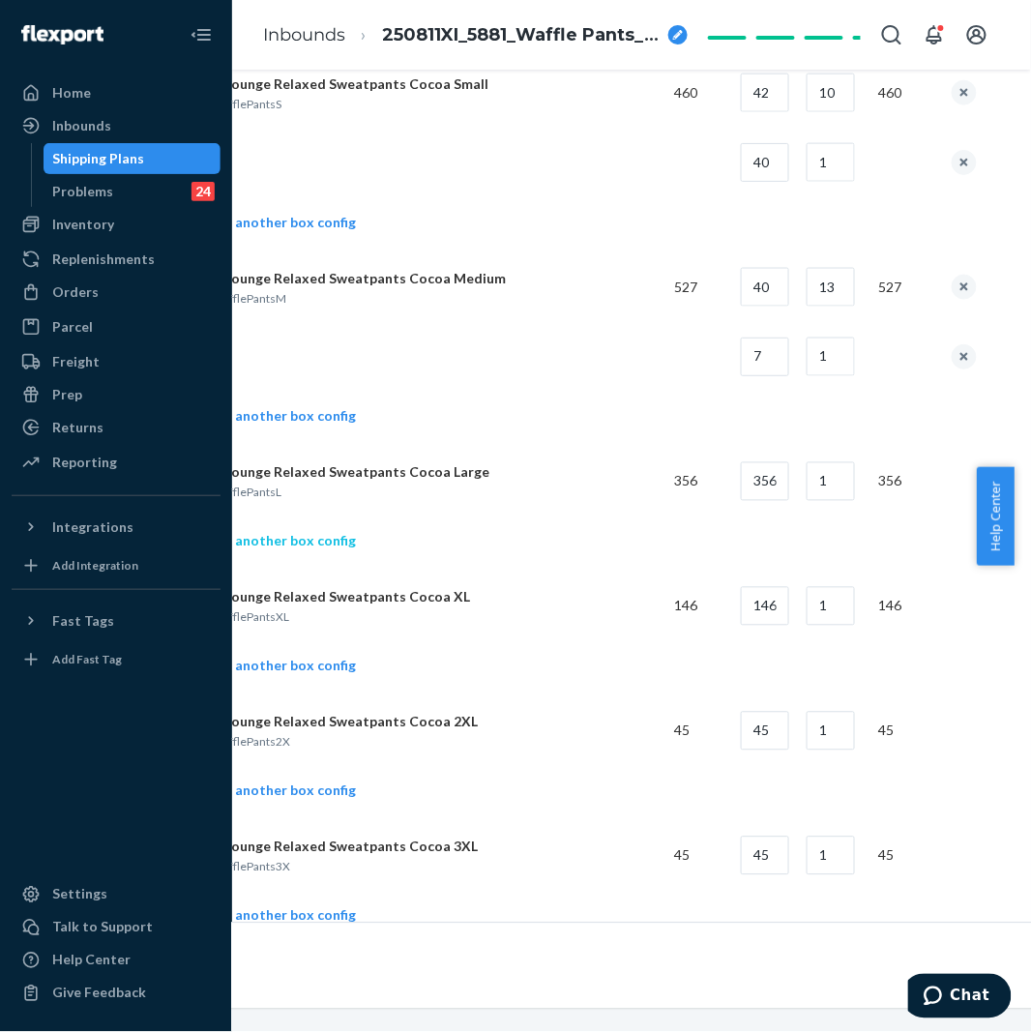
click at [322, 544] on link "Add another box config" at bounding box center [268, 541] width 176 height 19
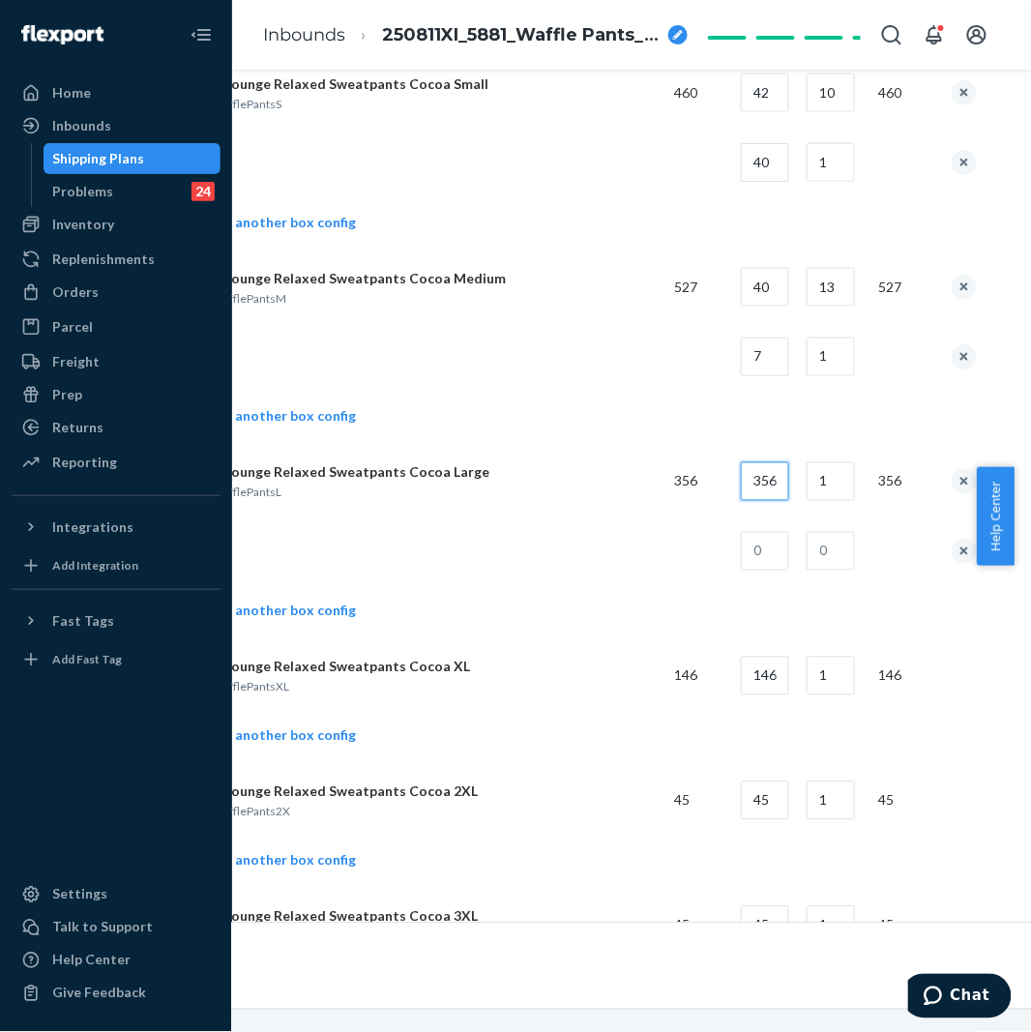
click at [789, 496] on input "356" at bounding box center [765, 481] width 48 height 39
type input "40"
click at [848, 501] on input "1" at bounding box center [830, 481] width 48 height 39
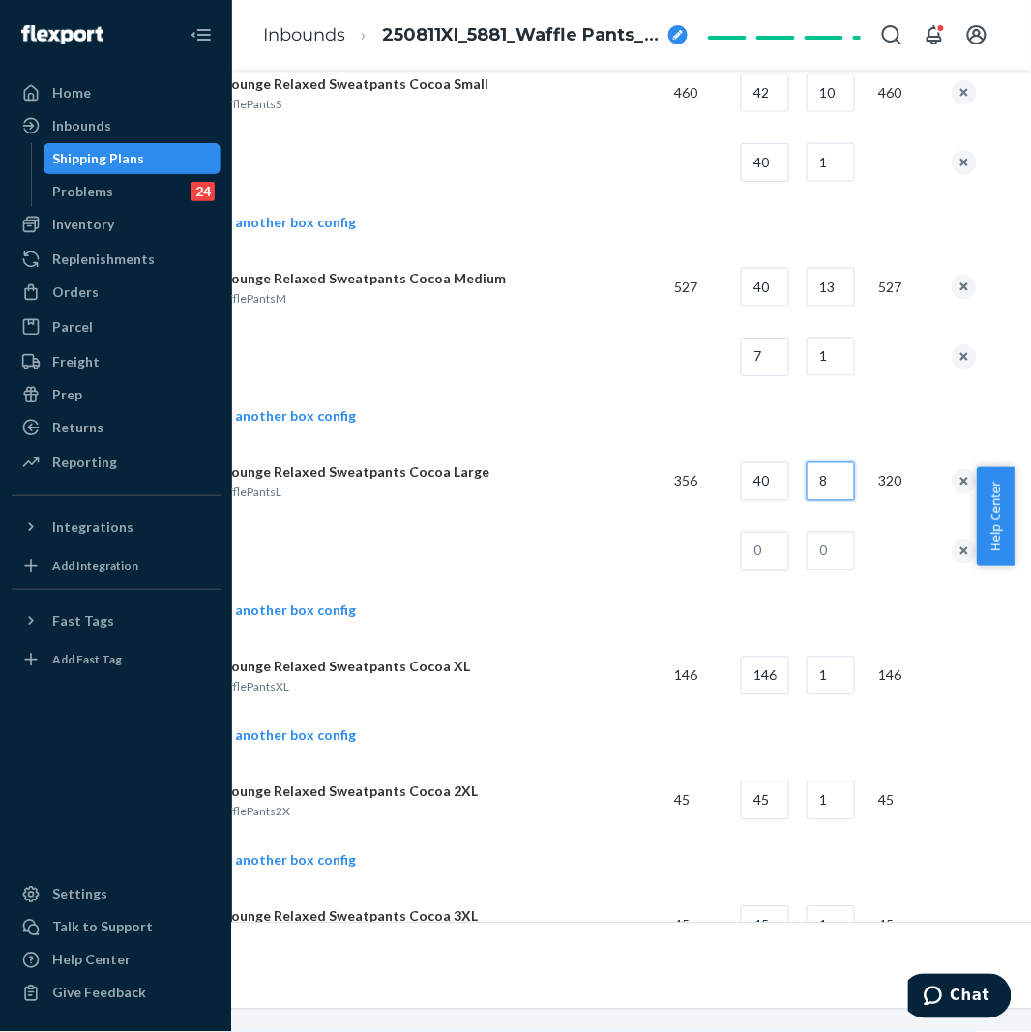
type input "8"
click at [767, 571] on input "text" at bounding box center [765, 551] width 48 height 39
type input "36"
click at [855, 558] on input "text" at bounding box center [830, 551] width 48 height 39
type input "1"
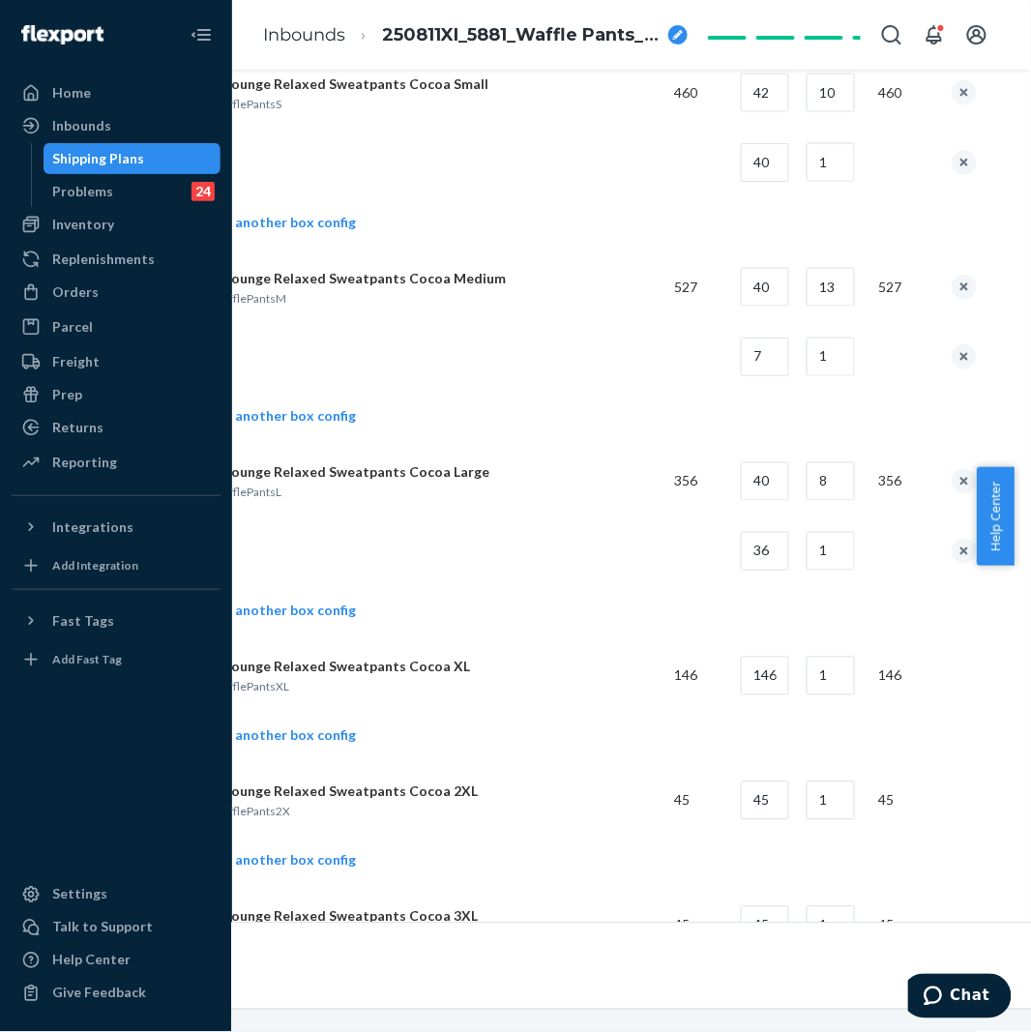
click at [582, 677] on p "Waffle Lounge Relaxed Sweatpants Cocoa XL" at bounding box center [419, 667] width 479 height 19
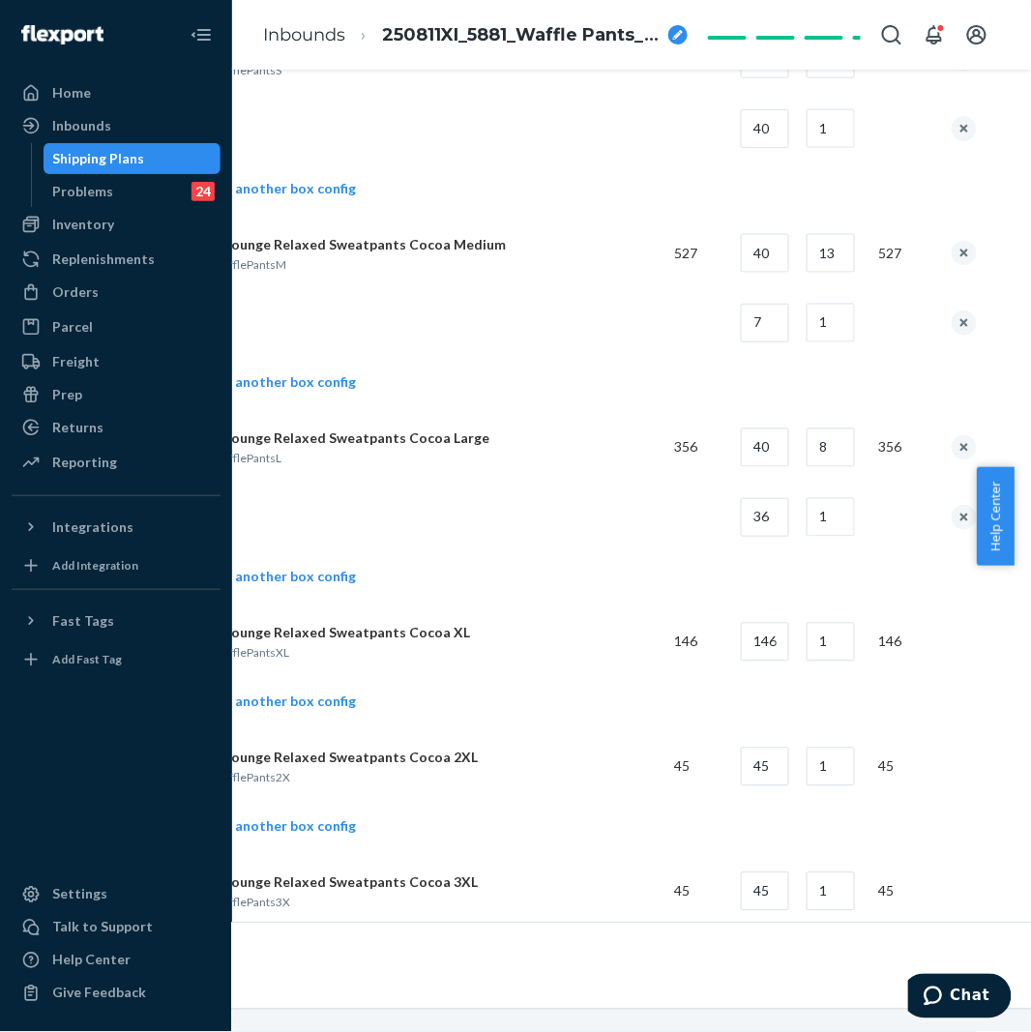
scroll to position [5264, 166]
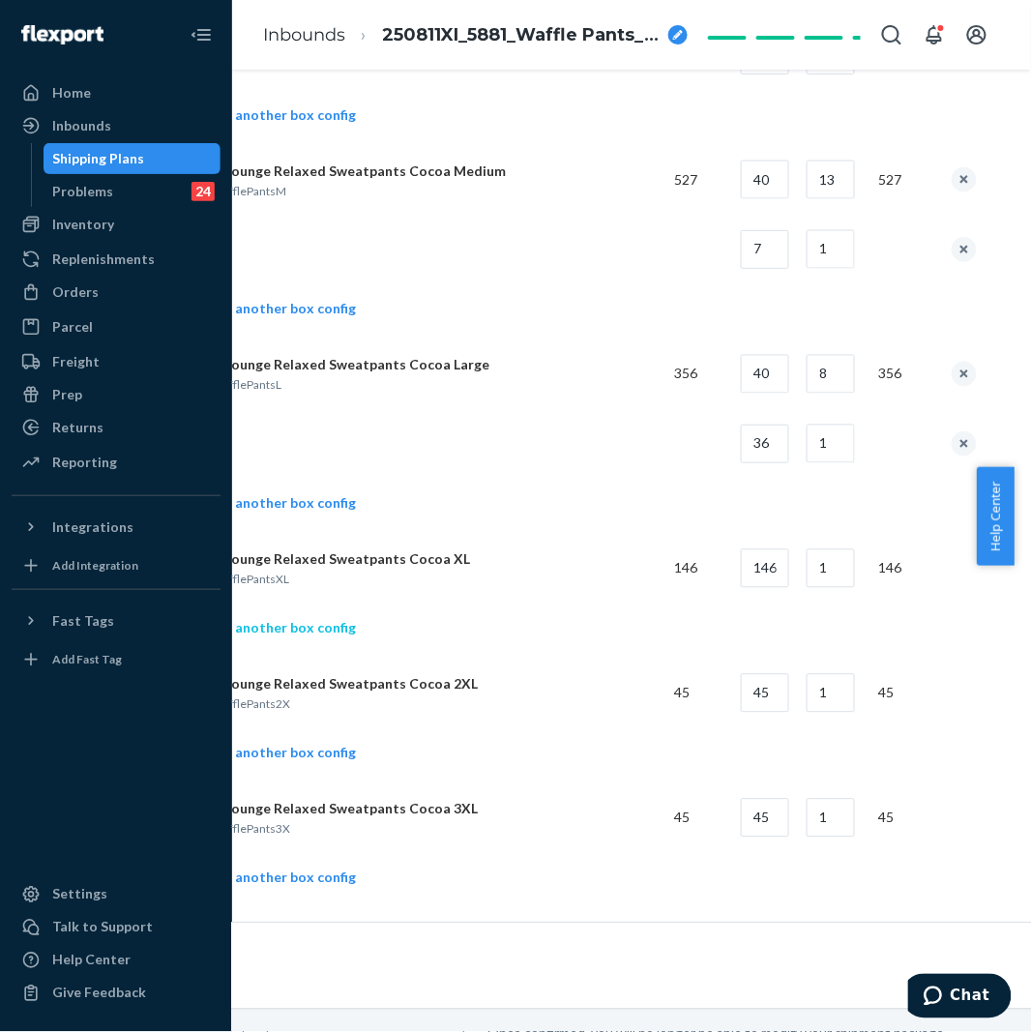
click at [298, 634] on link "Add another box config" at bounding box center [268, 628] width 176 height 19
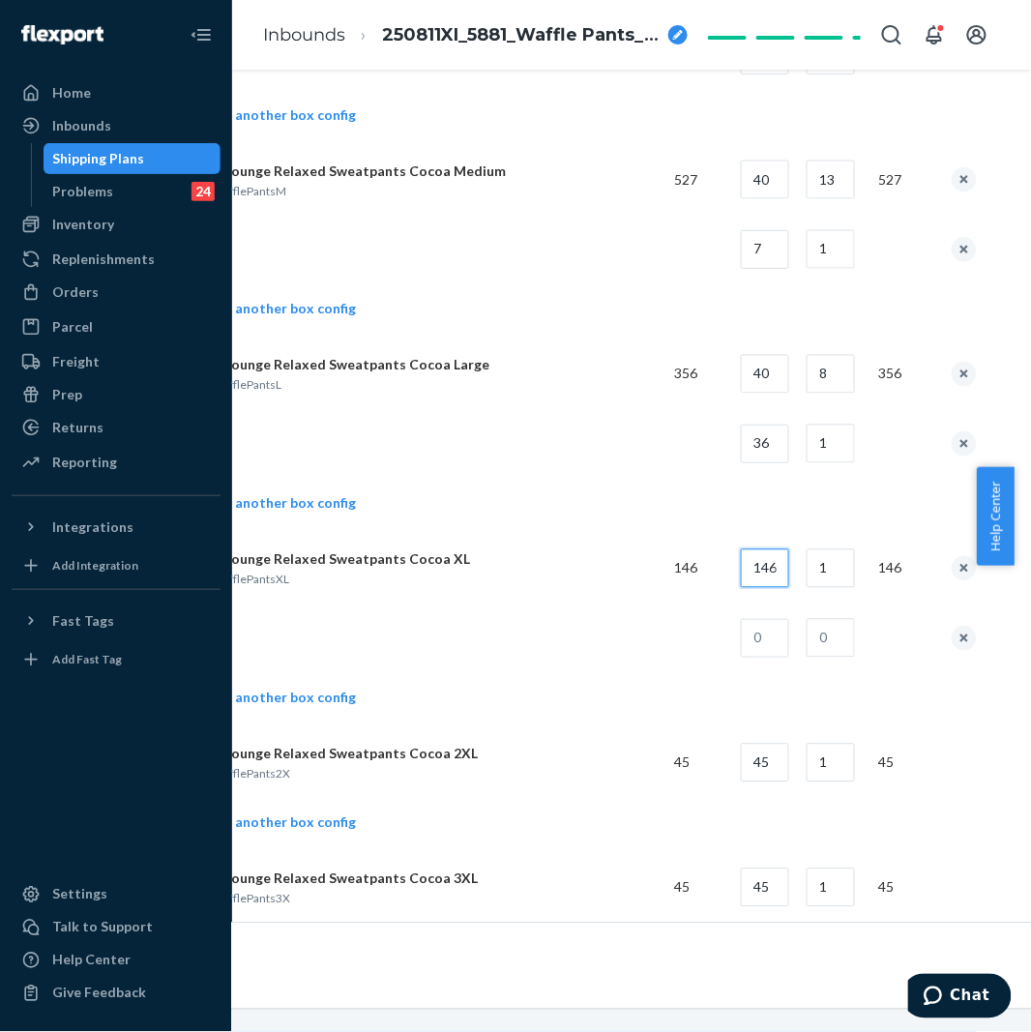
click at [777, 588] on input "146" at bounding box center [765, 568] width 48 height 39
type input "35"
click at [855, 584] on input "1" at bounding box center [830, 568] width 48 height 39
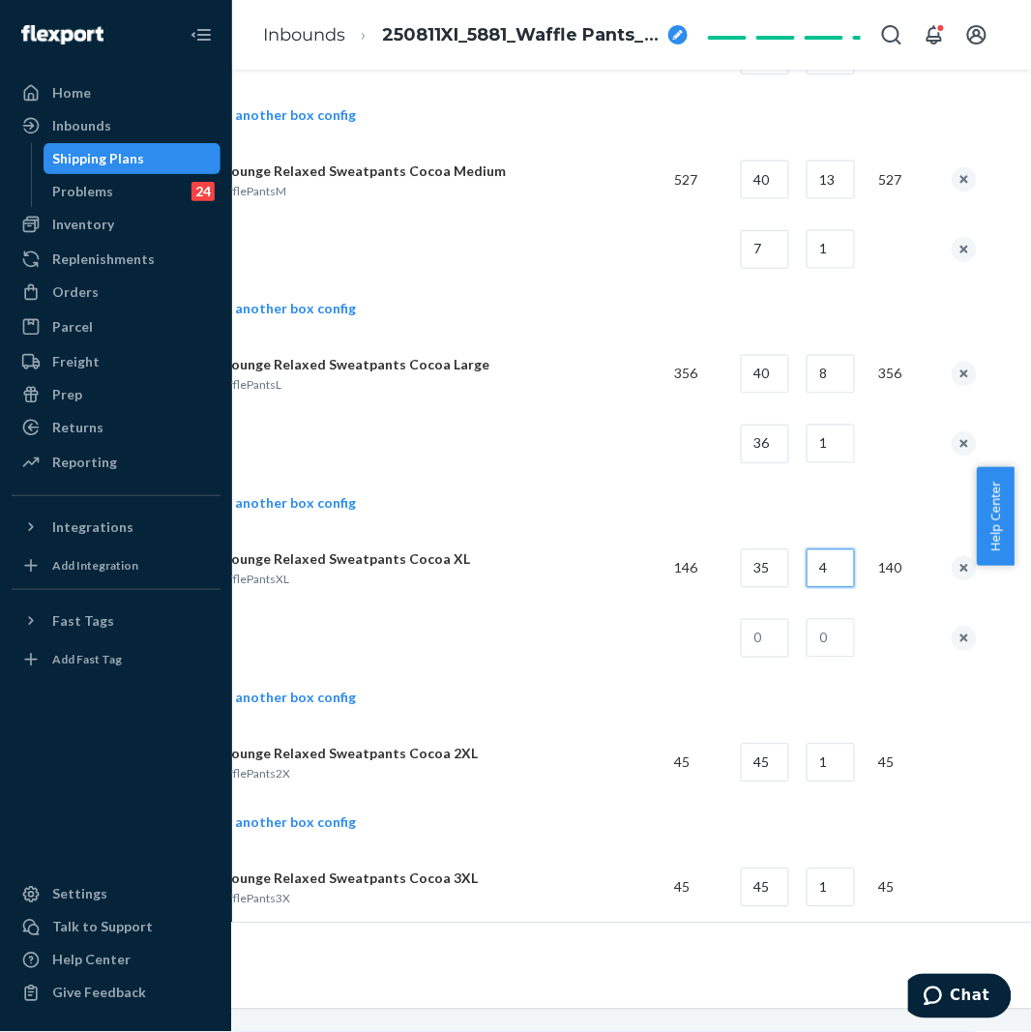
type input "4"
drag, startPoint x: 799, startPoint y: 629, endPoint x: 769, endPoint y: 651, distance: 37.3
click at [799, 629] on td at bounding box center [827, 638] width 73 height 70
click at [767, 653] on input "text" at bounding box center [765, 638] width 48 height 39
type input "6"
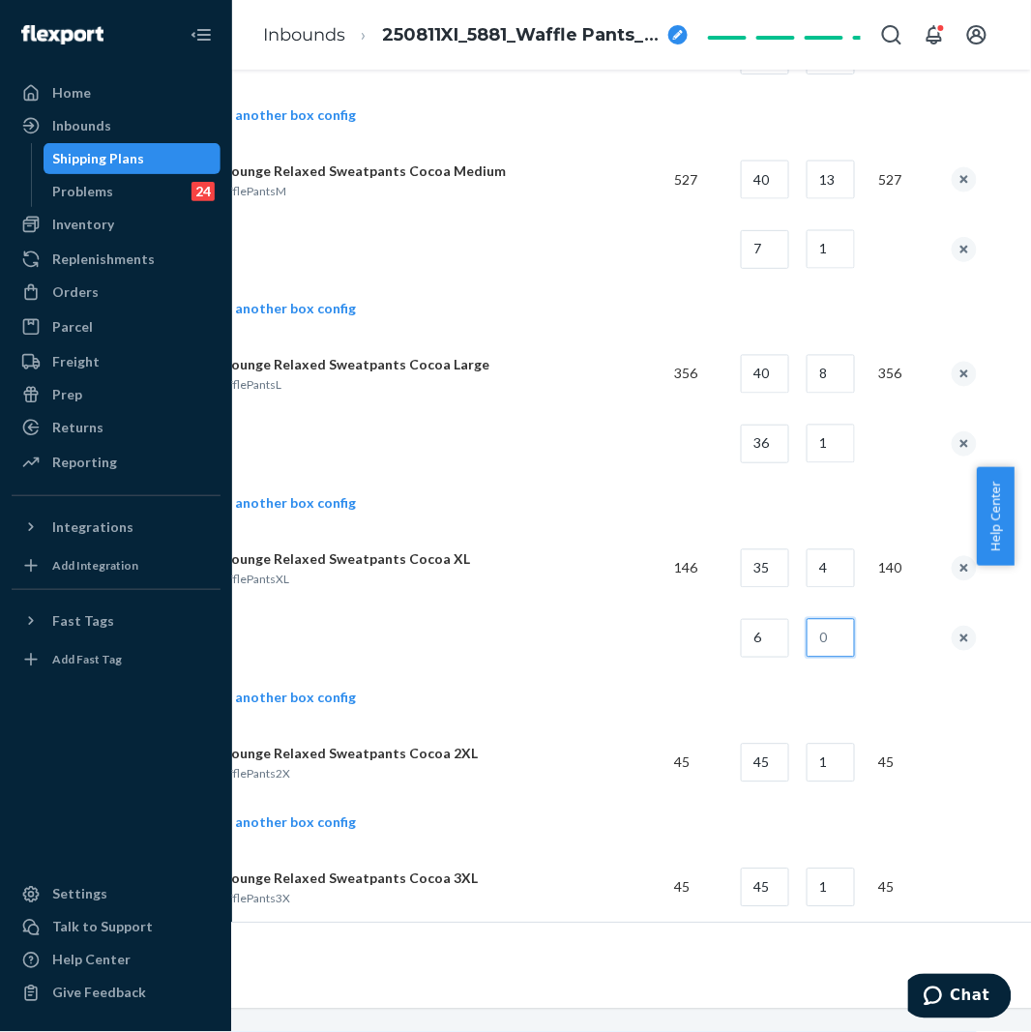
click at [855, 650] on input "text" at bounding box center [830, 638] width 48 height 39
type input "1"
click at [537, 643] on td at bounding box center [419, 638] width 479 height 70
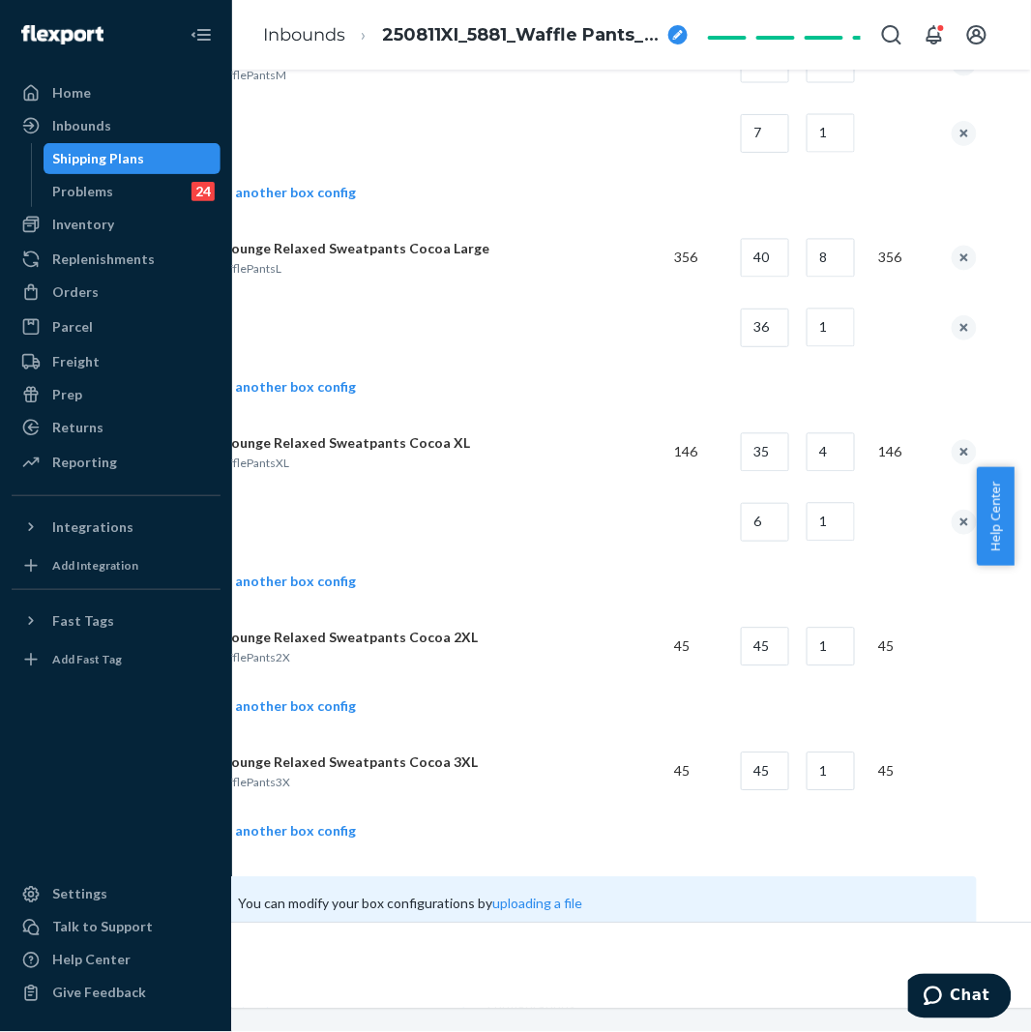
scroll to position [5479, 166]
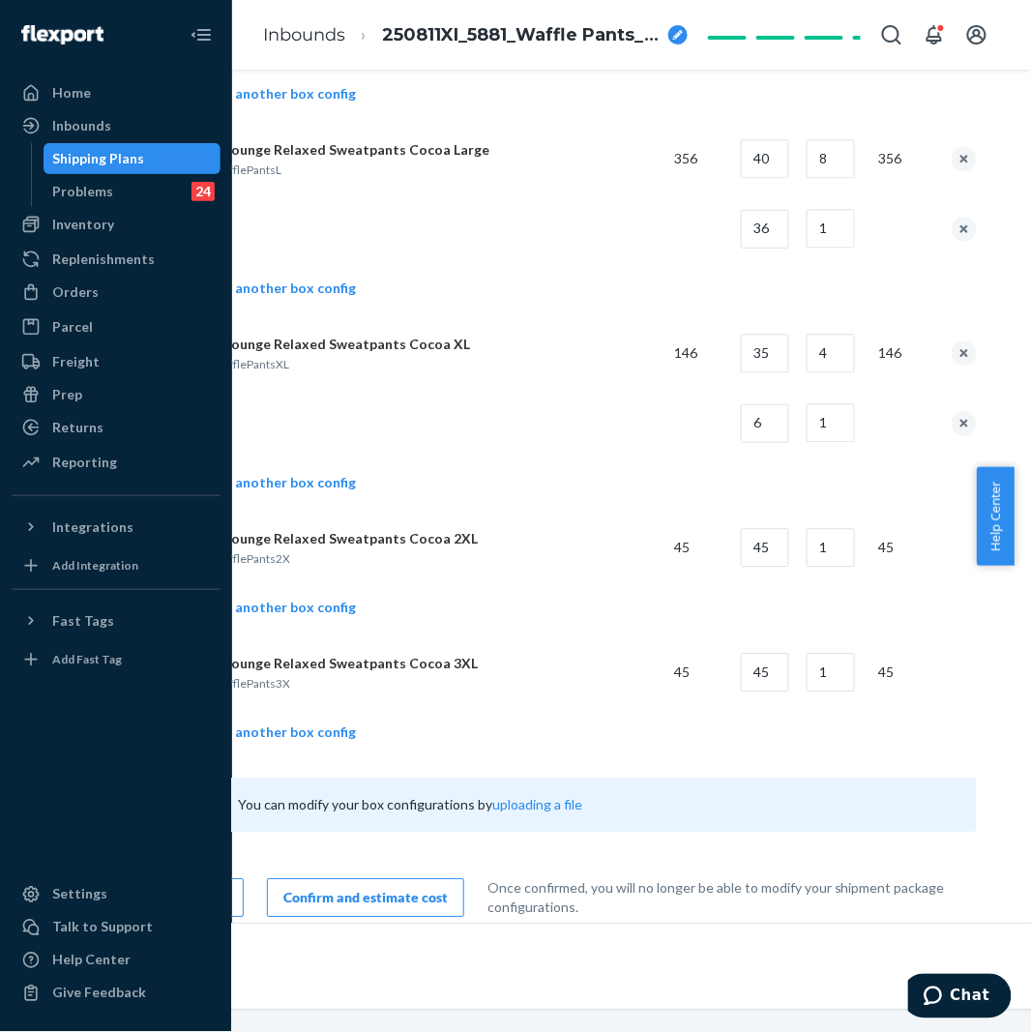
click at [272, 638] on td "Add another box config" at bounding box center [578, 610] width 797 height 55
click at [298, 618] on link "Add another box config" at bounding box center [268, 608] width 176 height 19
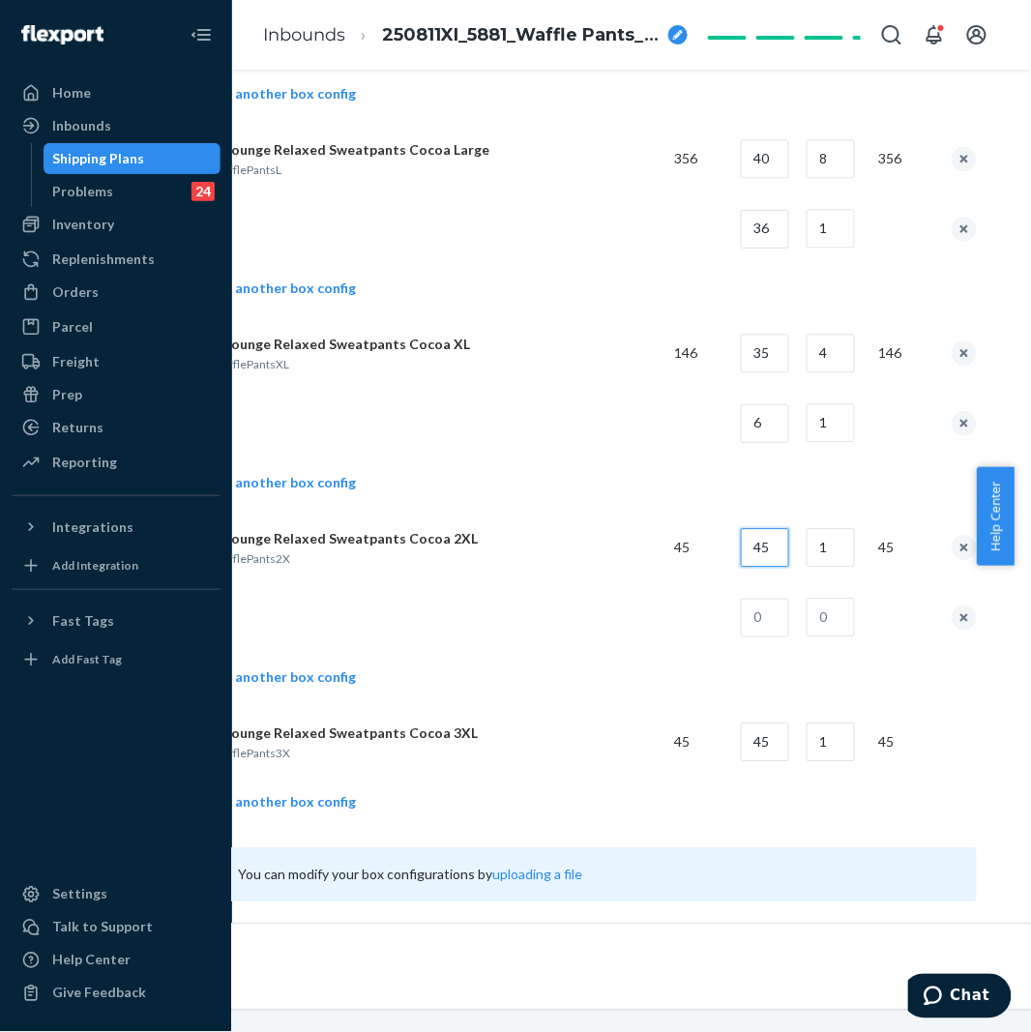
click at [780, 564] on input "45" at bounding box center [765, 548] width 48 height 39
type input "35"
click at [769, 635] on input "text" at bounding box center [765, 618] width 48 height 39
type input "10"
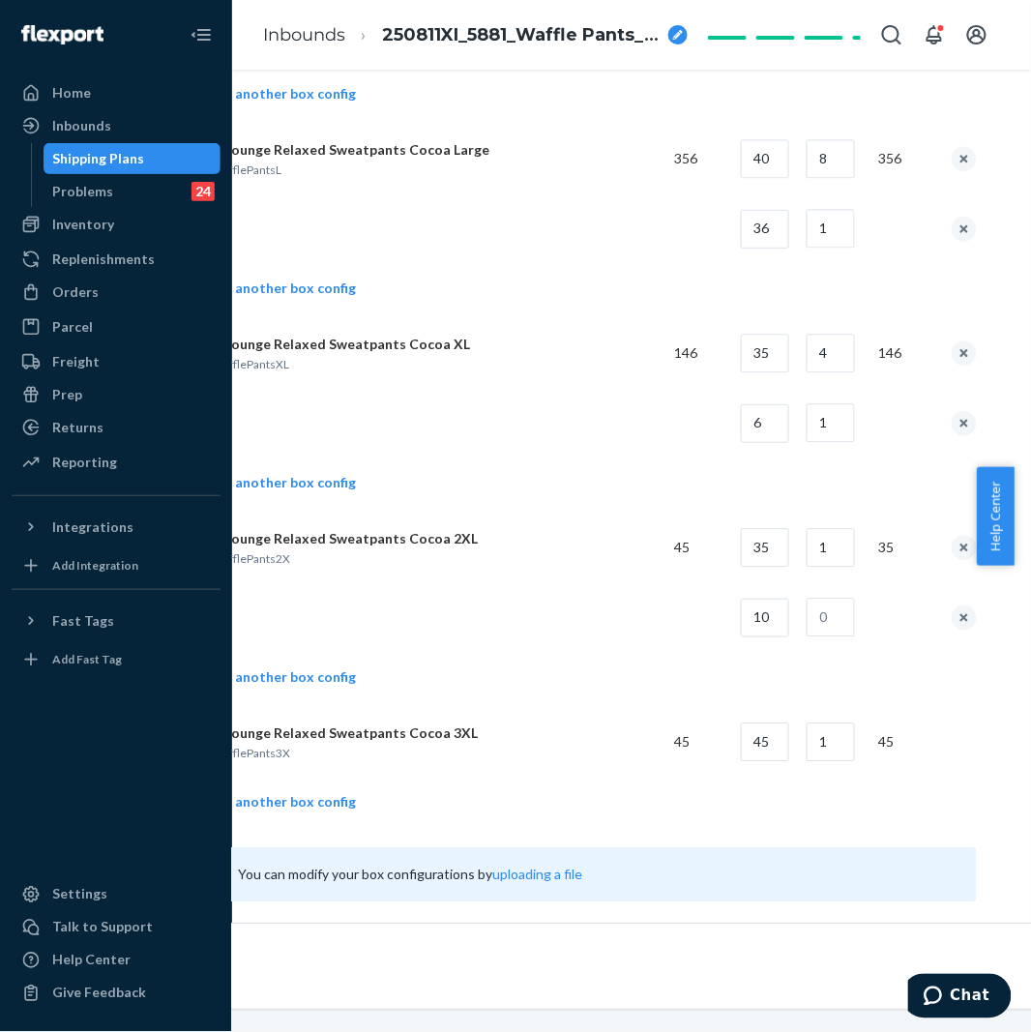
click at [877, 606] on td at bounding box center [900, 618] width 73 height 70
click at [826, 637] on input "text" at bounding box center [830, 618] width 48 height 39
type input "1"
click at [610, 651] on td at bounding box center [419, 618] width 479 height 70
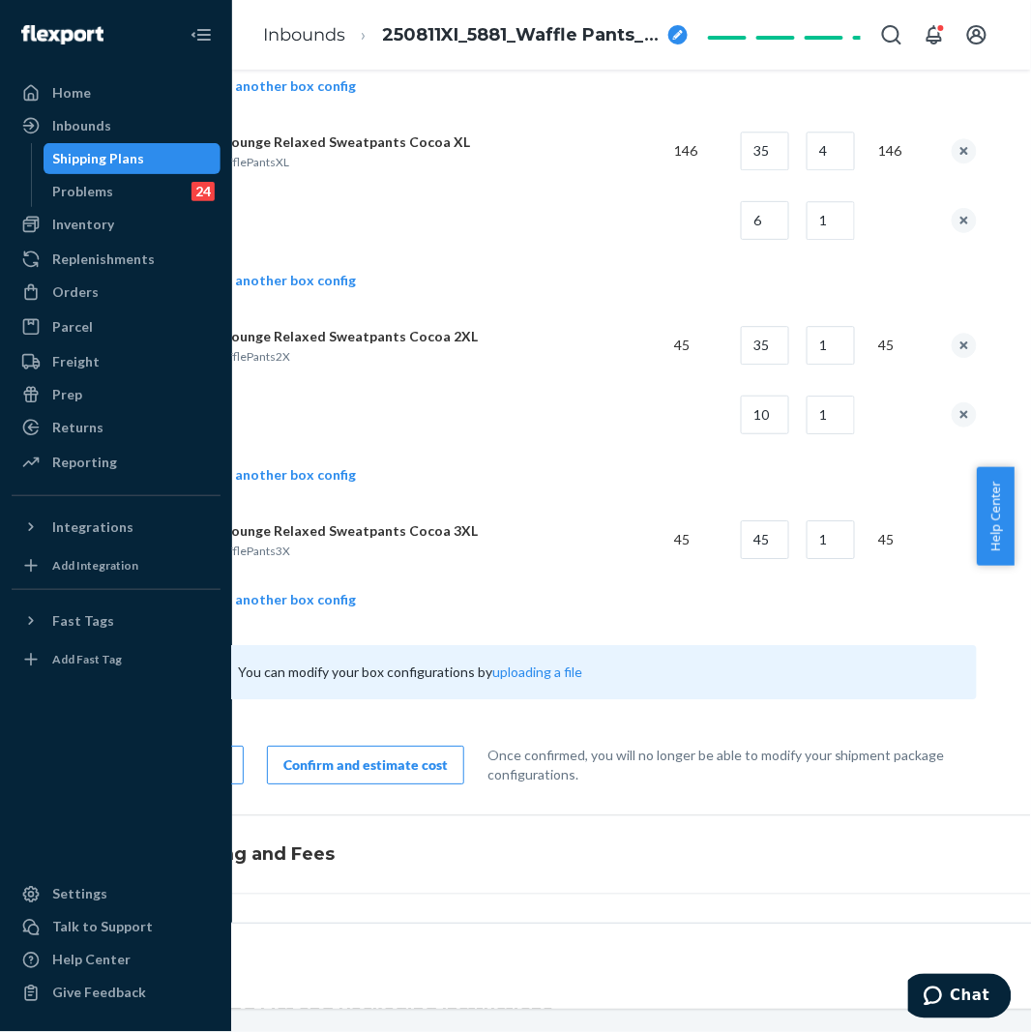
scroll to position [5694, 166]
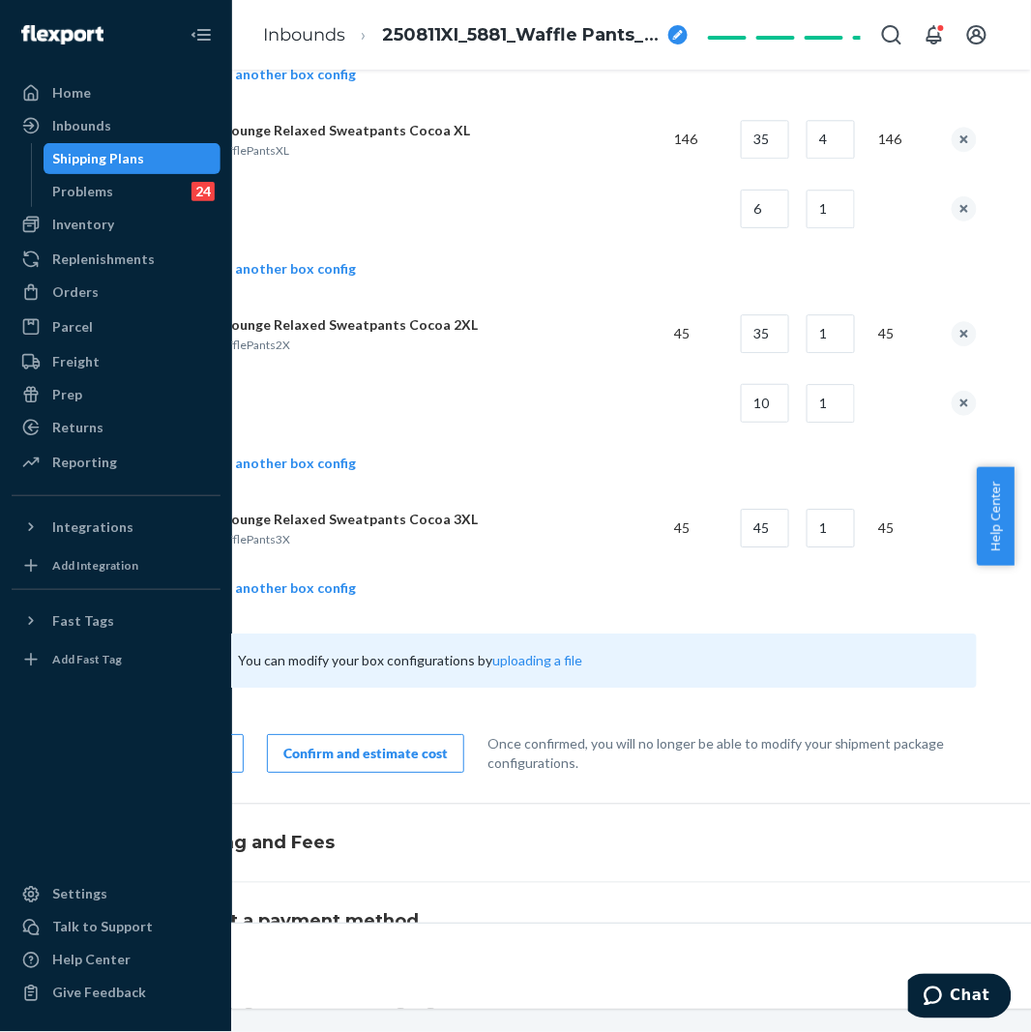
click at [327, 610] on td "Add another box config" at bounding box center [578, 590] width 797 height 55
click at [343, 593] on link "Add another box config" at bounding box center [268, 587] width 176 height 19
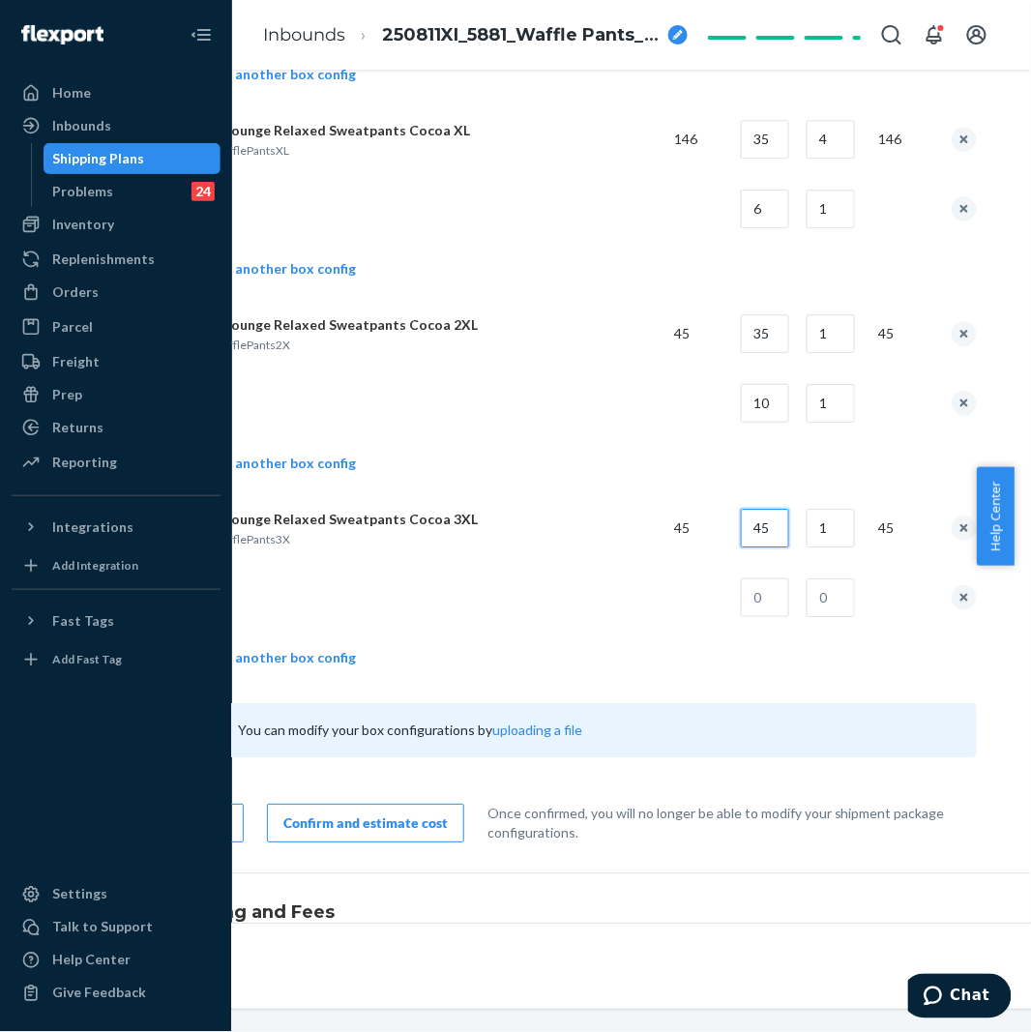
click at [783, 535] on input "45" at bounding box center [765, 528] width 48 height 39
type input "32"
click at [761, 617] on input "text" at bounding box center [765, 597] width 48 height 39
type input "13"
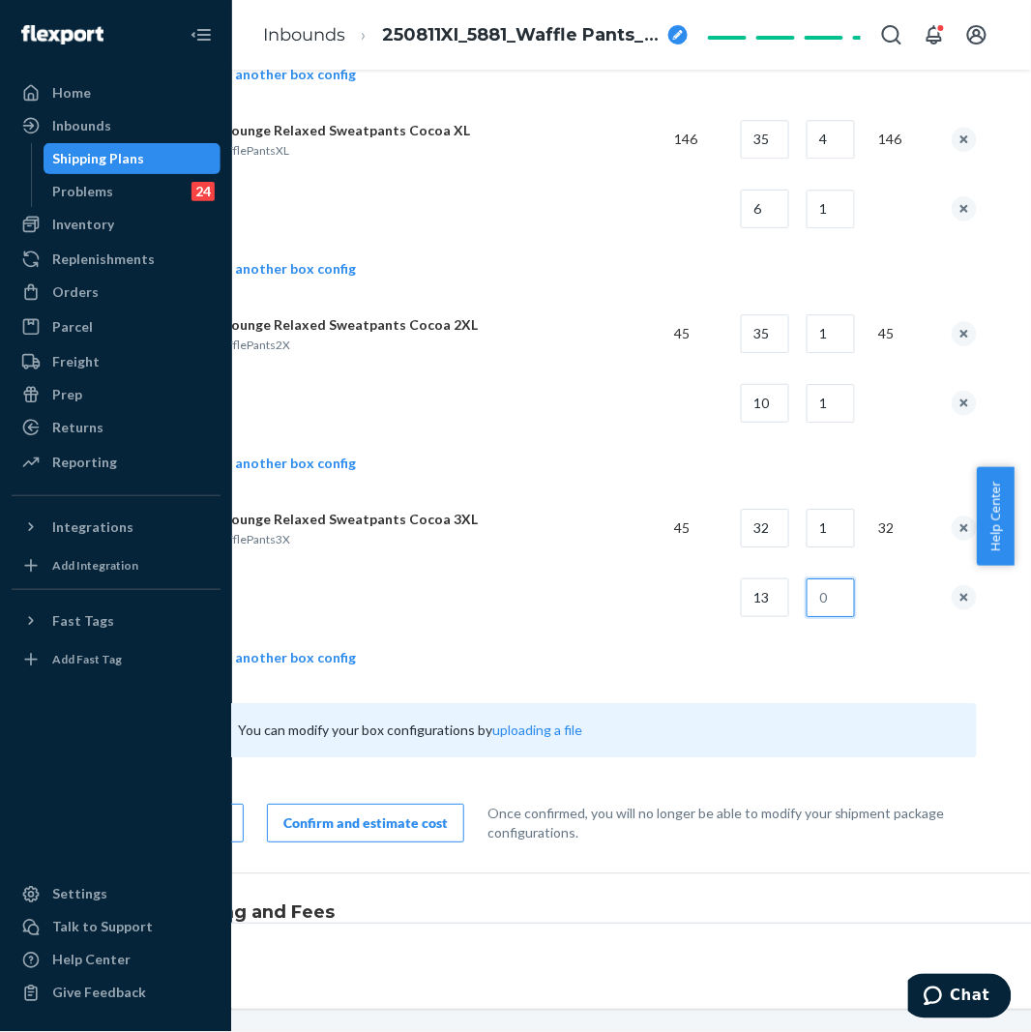
click at [830, 591] on input "text" at bounding box center [830, 597] width 48 height 39
type input "1"
drag, startPoint x: 507, startPoint y: 575, endPoint x: 487, endPoint y: 602, distance: 33.3
click at [506, 575] on td at bounding box center [419, 598] width 479 height 70
click at [365, 833] on div "Confirm and estimate cost" at bounding box center [365, 822] width 164 height 19
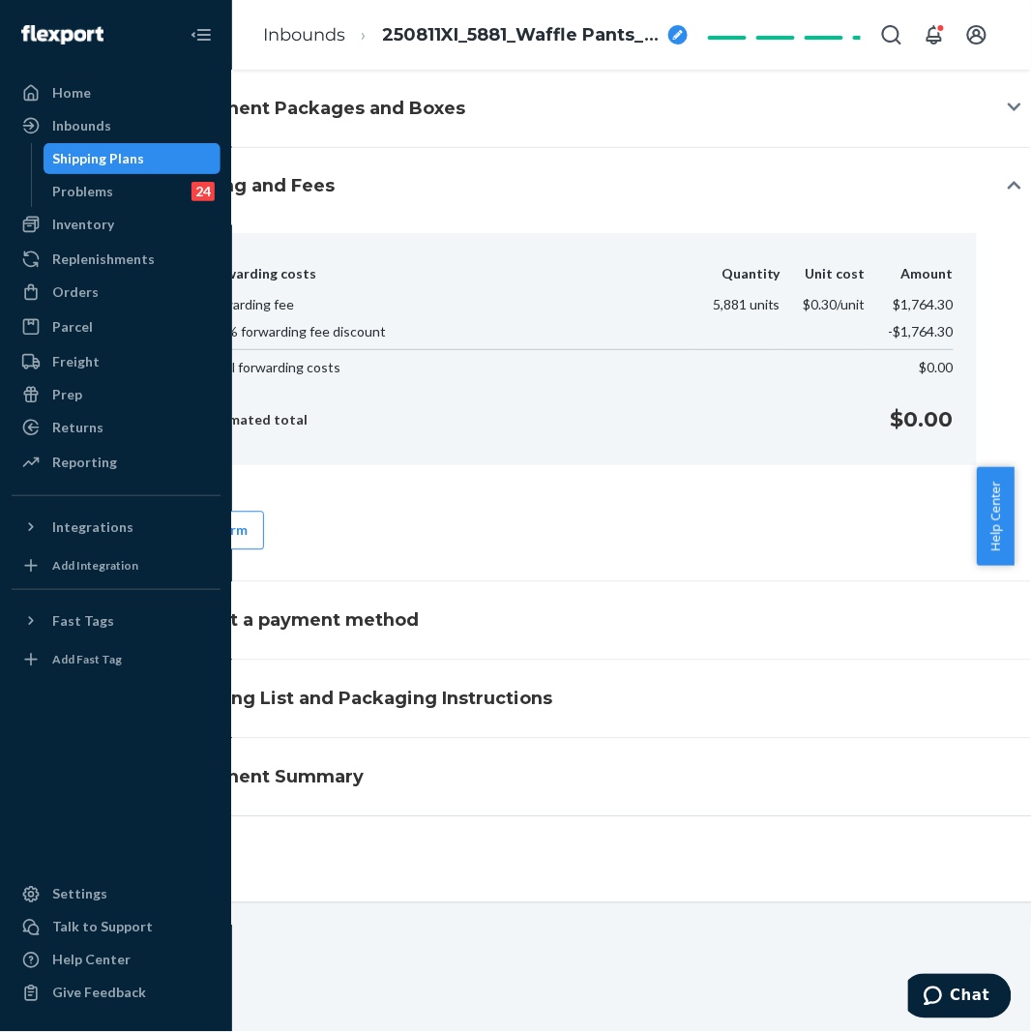
scroll to position [729, 166]
click at [258, 512] on button "Confirm" at bounding box center [222, 531] width 84 height 39
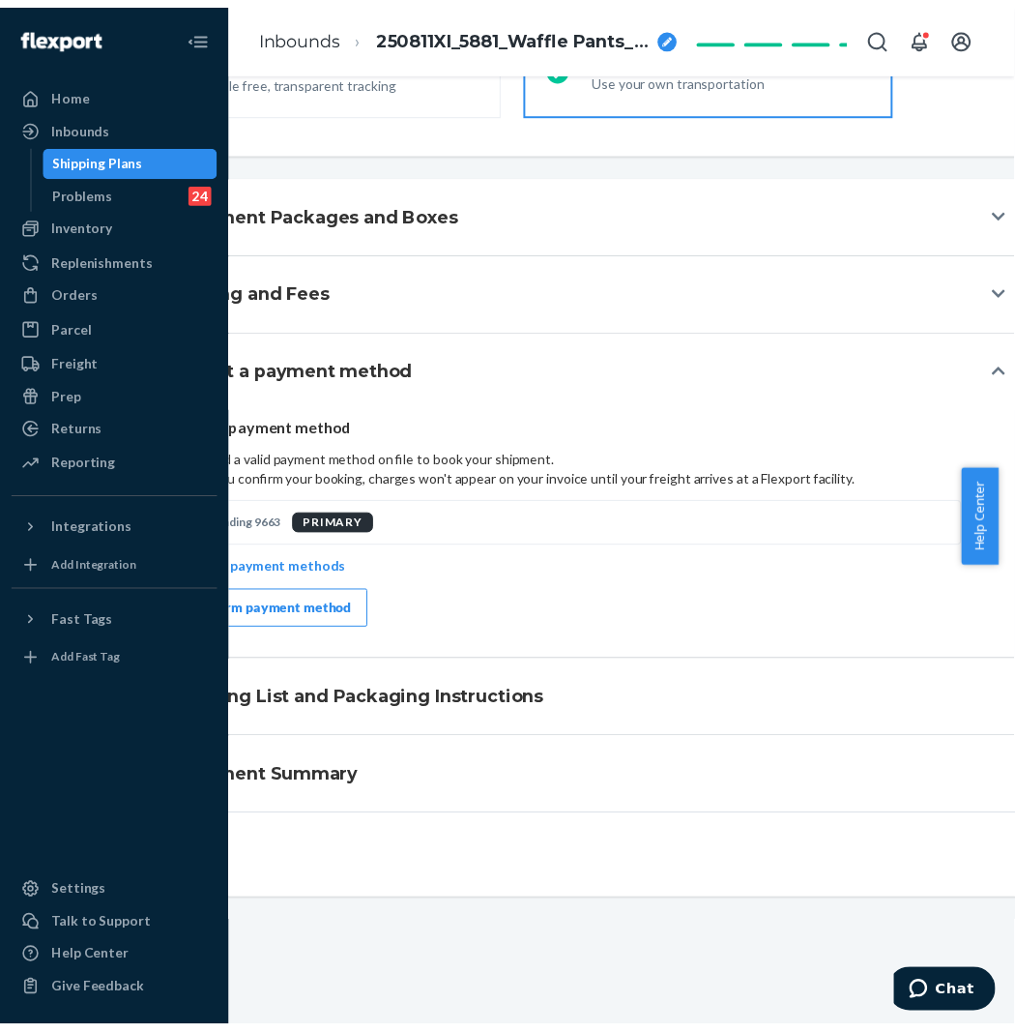
scroll to position [625, 166]
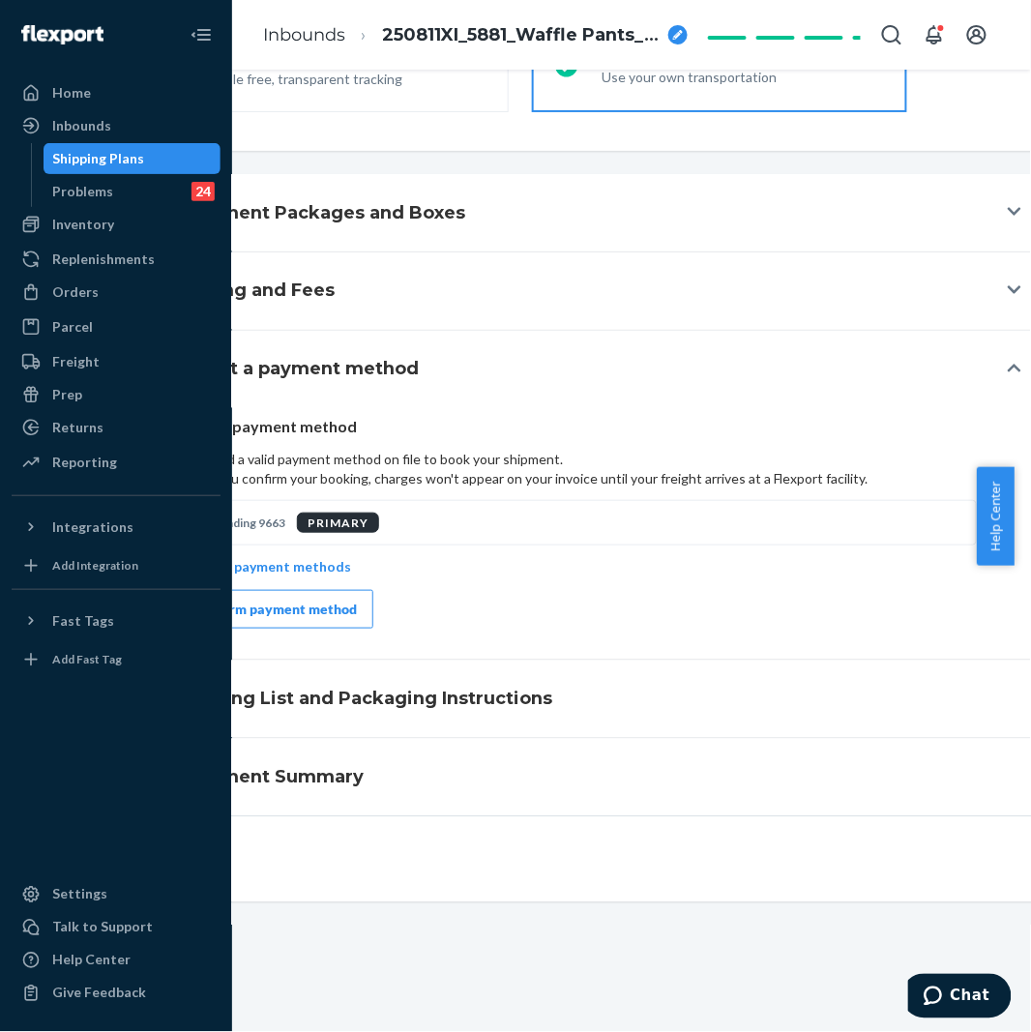
click at [322, 631] on div "Secure payment method We need a valid payment method on file to book your shipm…" at bounding box center [578, 533] width 967 height 251
click at [345, 603] on button "Confirm payment method" at bounding box center [276, 609] width 193 height 39
click at [195, 21] on button "Close Navigation" at bounding box center [201, 34] width 39 height 39
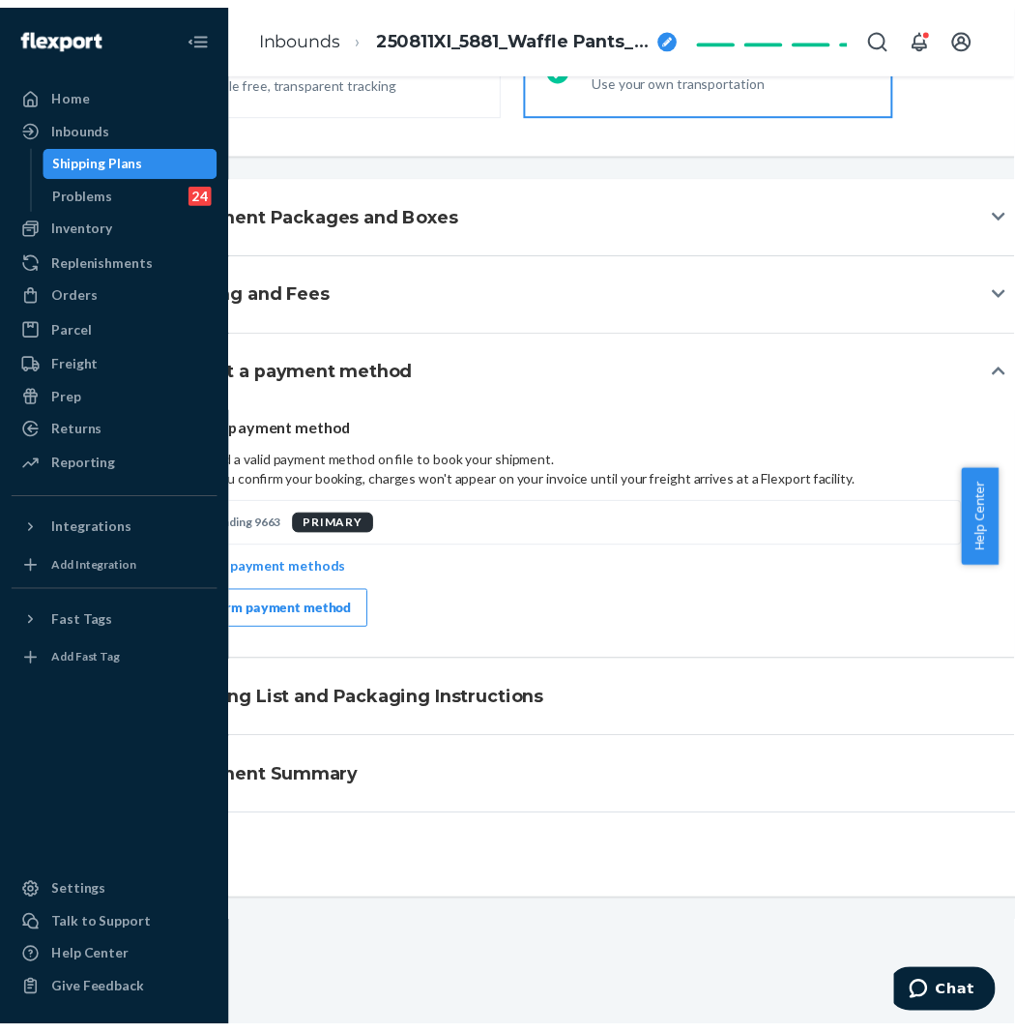
scroll to position [607, 0]
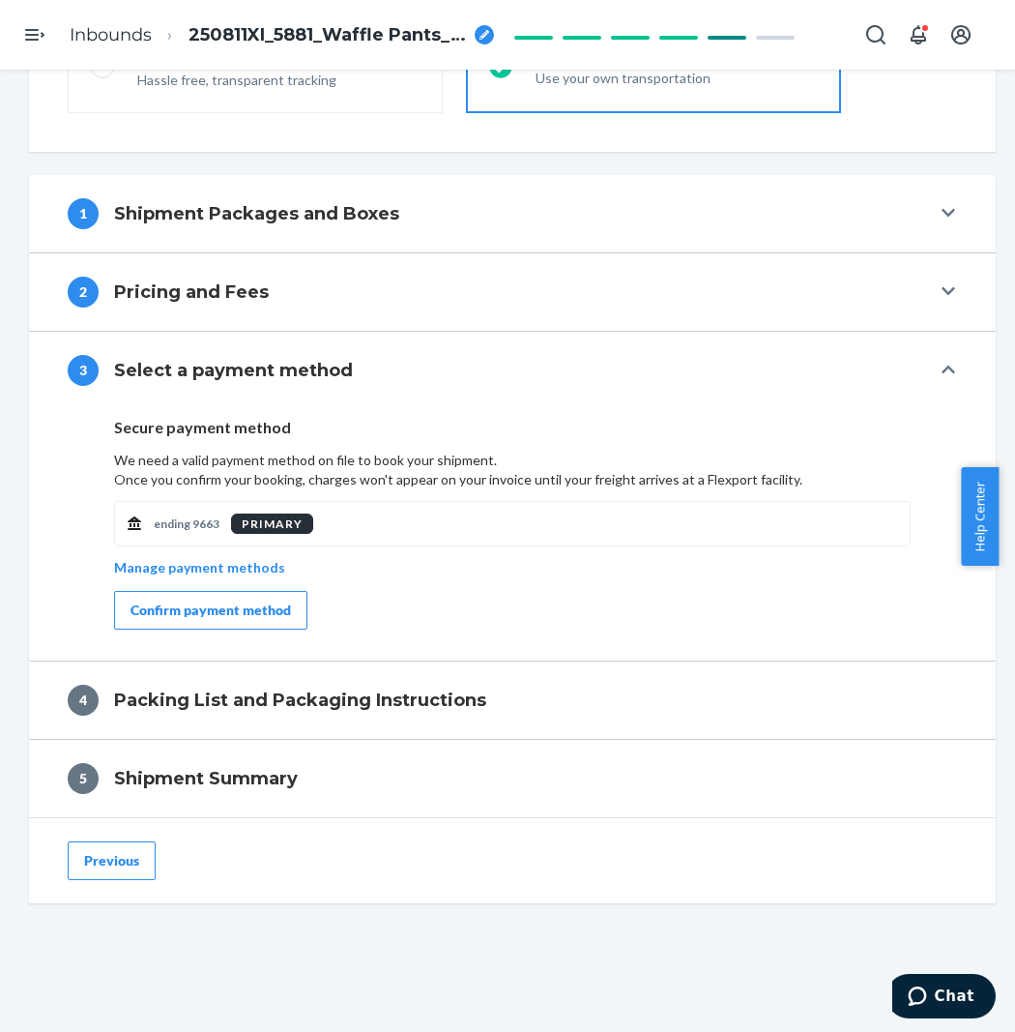
click at [234, 615] on div "Confirm payment method" at bounding box center [211, 610] width 161 height 19
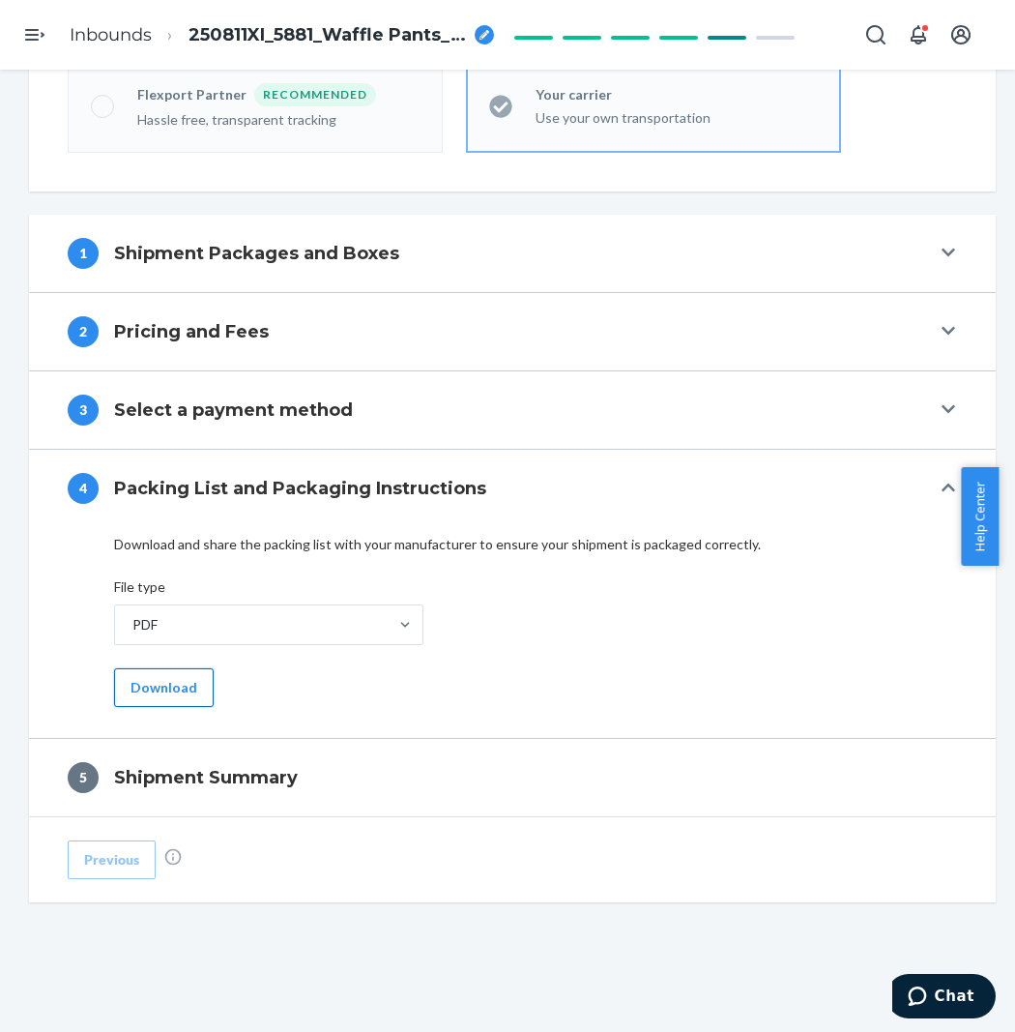
click at [170, 699] on button "Download" at bounding box center [164, 687] width 100 height 39
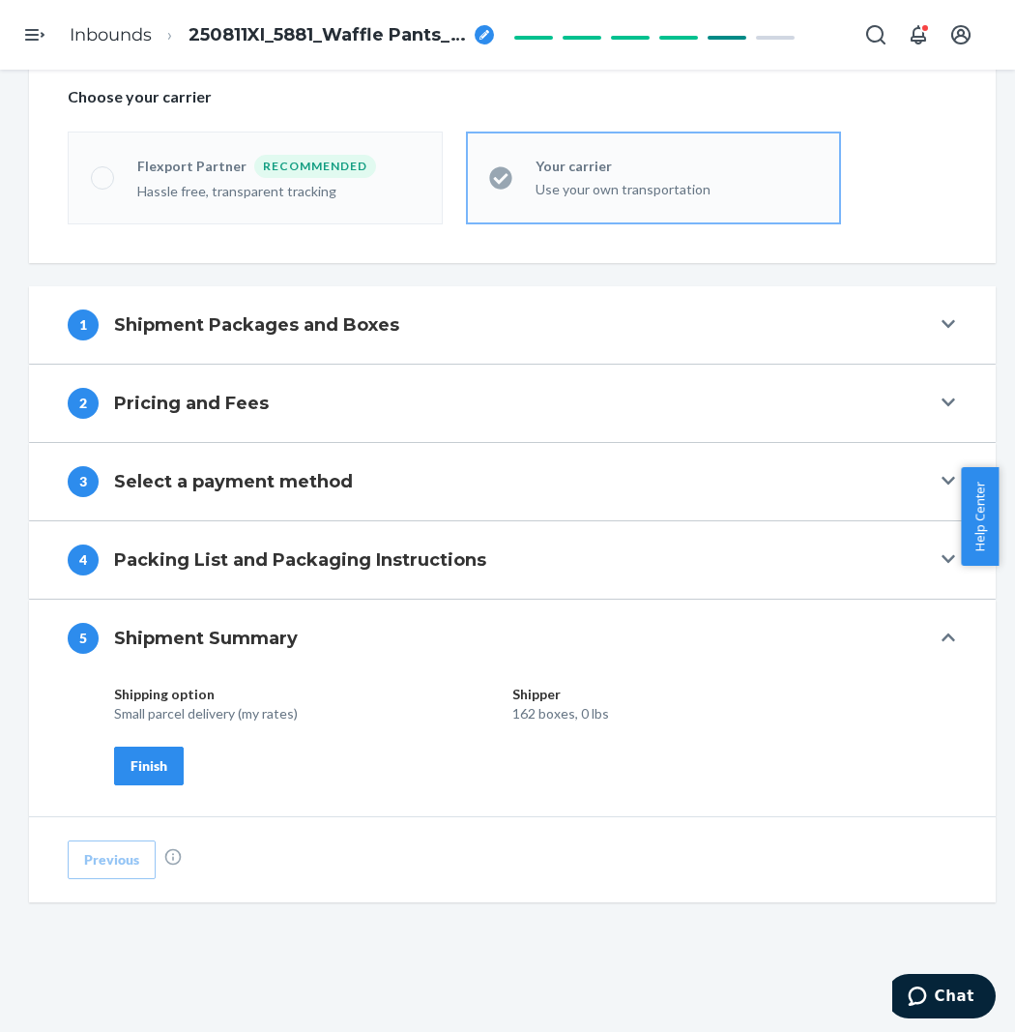
scroll to position [496, 0]
click at [160, 732] on div "Shipping option Shipper Small parcel delivery (my rates) 162 boxes, 0 lbs Finish" at bounding box center [504, 735] width 781 height 101
click at [159, 768] on div "Finish" at bounding box center [149, 765] width 37 height 19
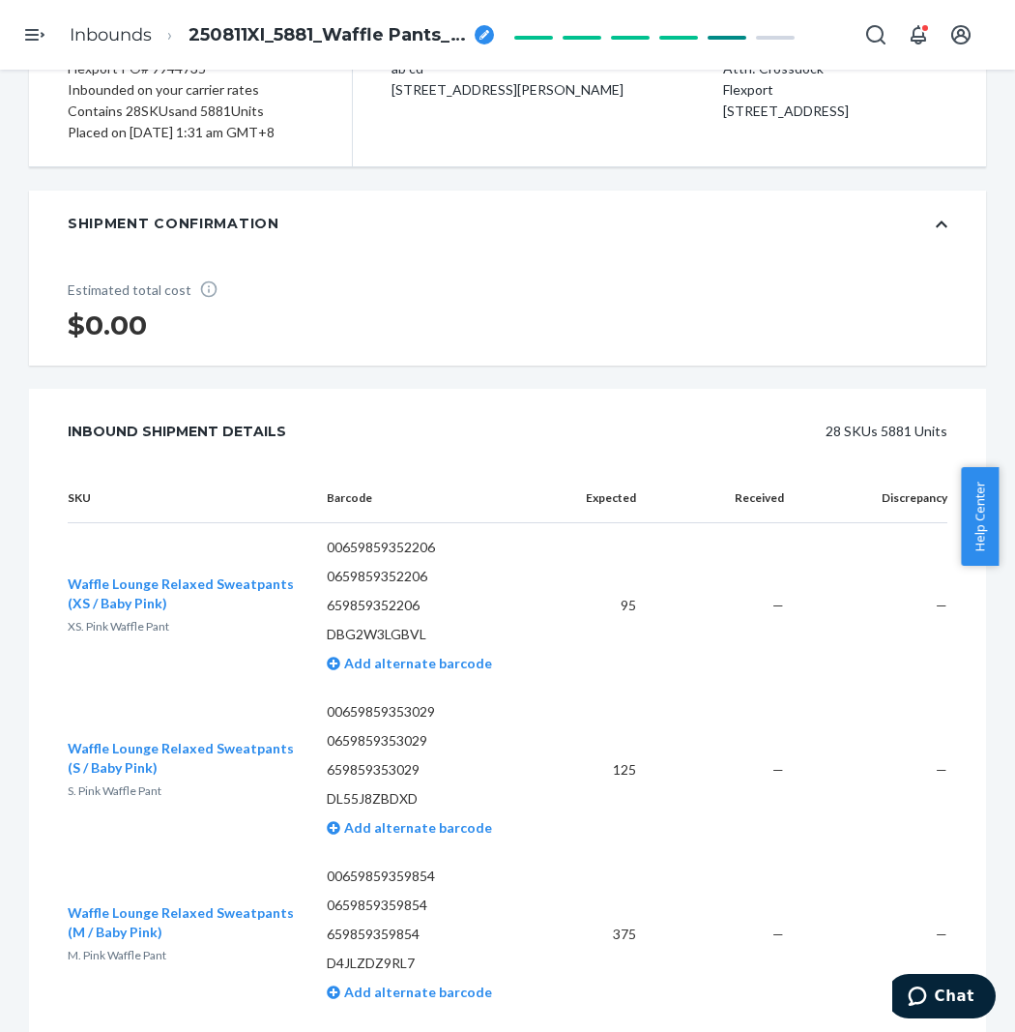
scroll to position [0, 0]
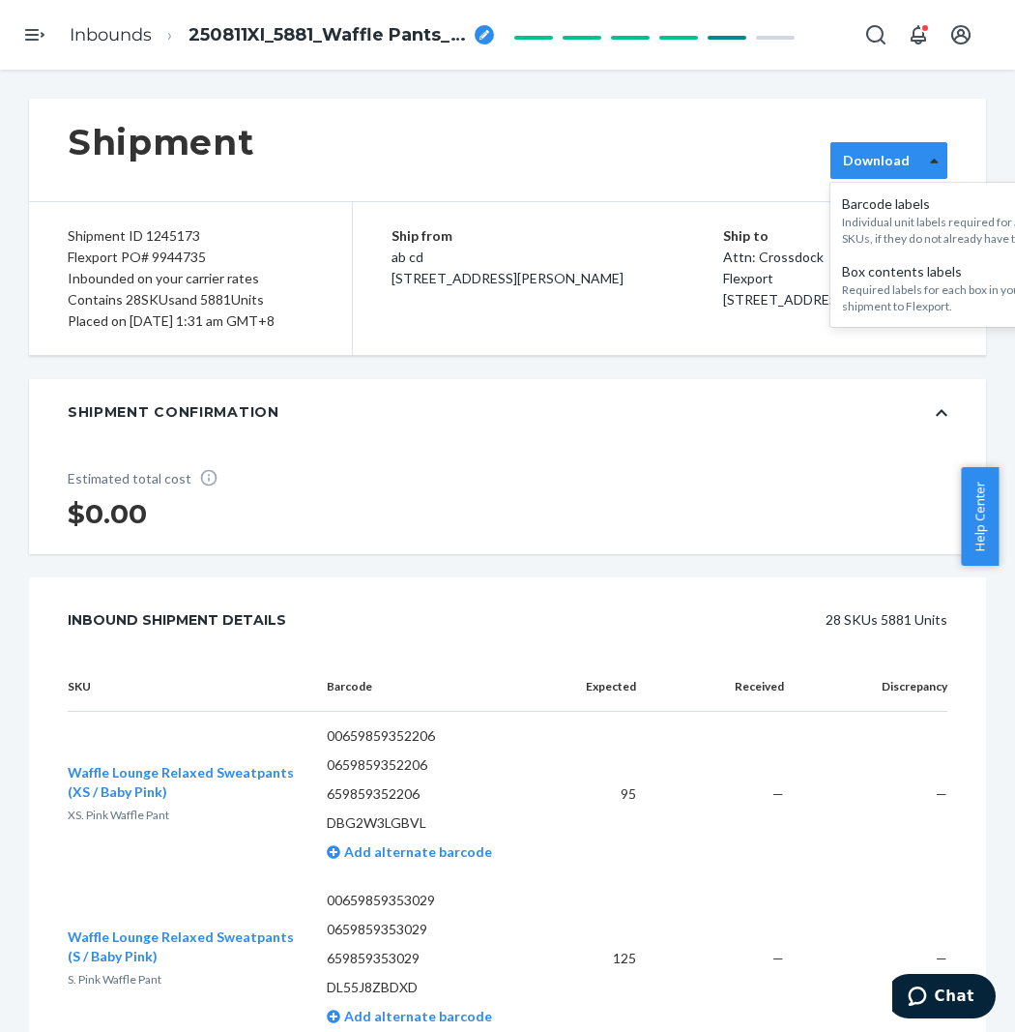
click at [930, 161] on icon at bounding box center [934, 161] width 9 height 14
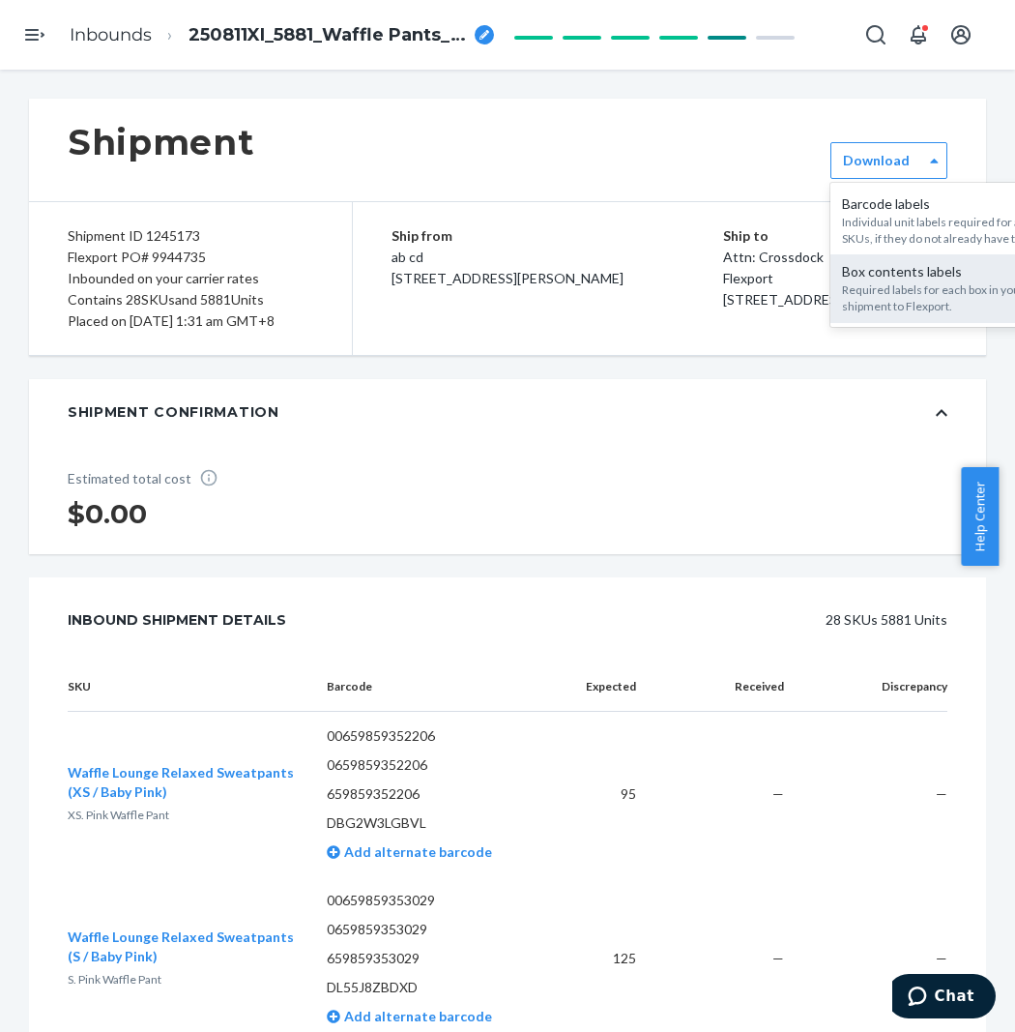
click at [906, 295] on div "Required labels for each box in your shipment to Flexport." at bounding box center [946, 297] width 209 height 33
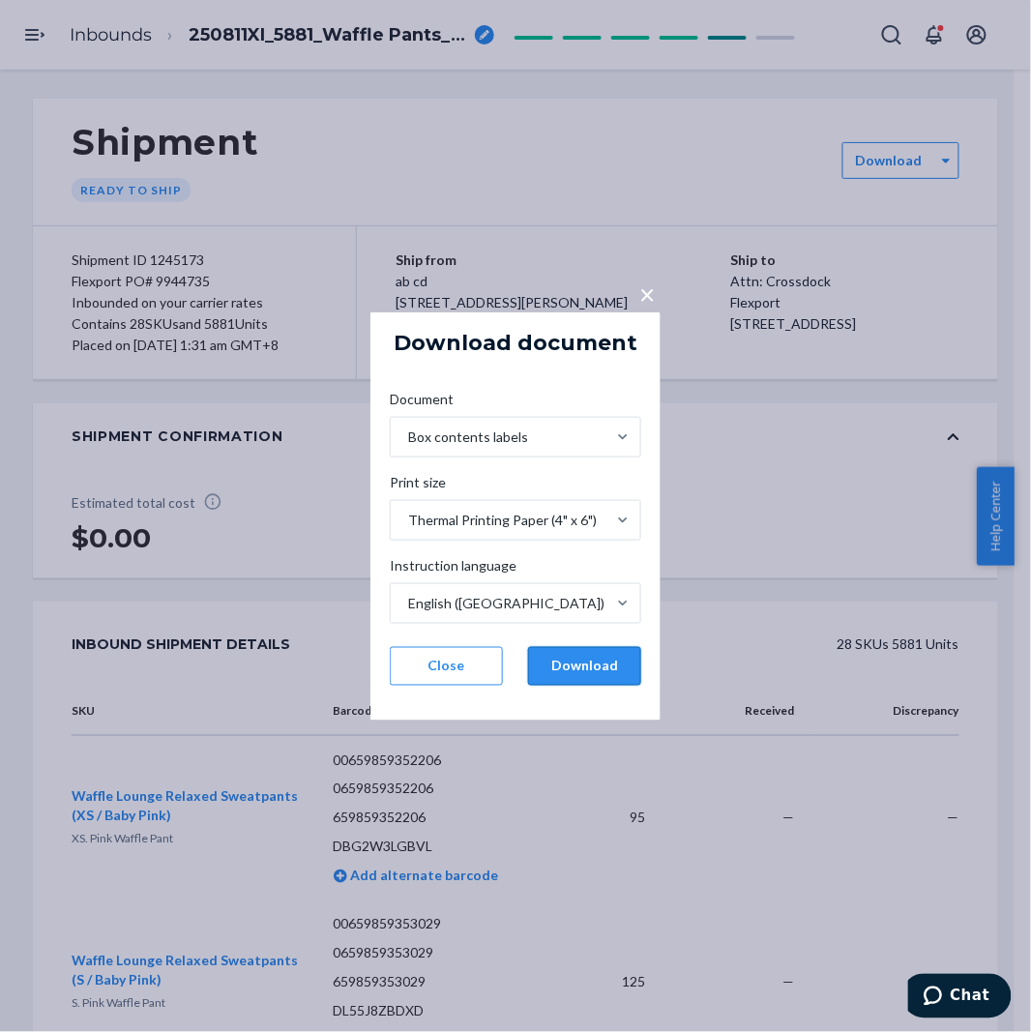
click at [571, 672] on button "Download" at bounding box center [584, 666] width 113 height 39
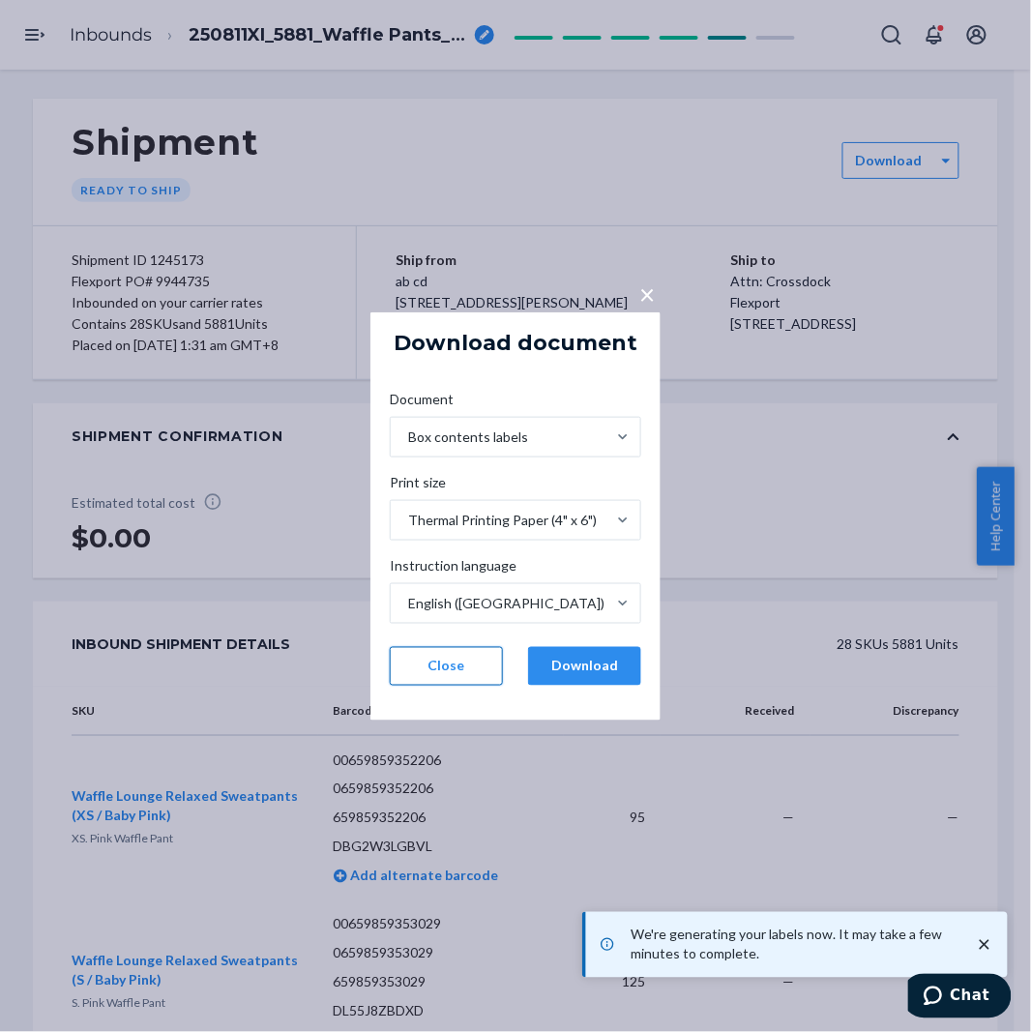
click at [468, 662] on button "Close" at bounding box center [446, 666] width 113 height 39
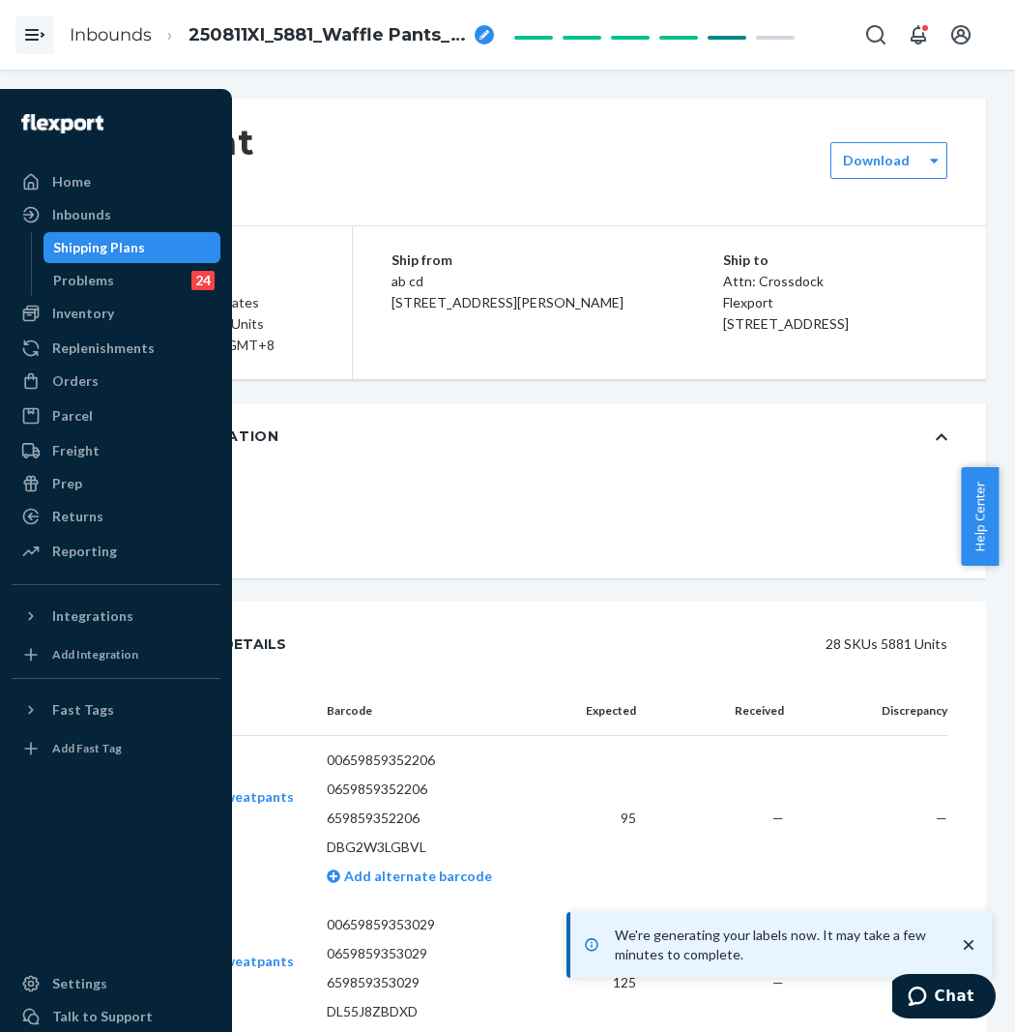
click at [55, 21] on div at bounding box center [35, 35] width 70 height 70
click at [97, 234] on div "Shipping Plans" at bounding box center [132, 247] width 174 height 27
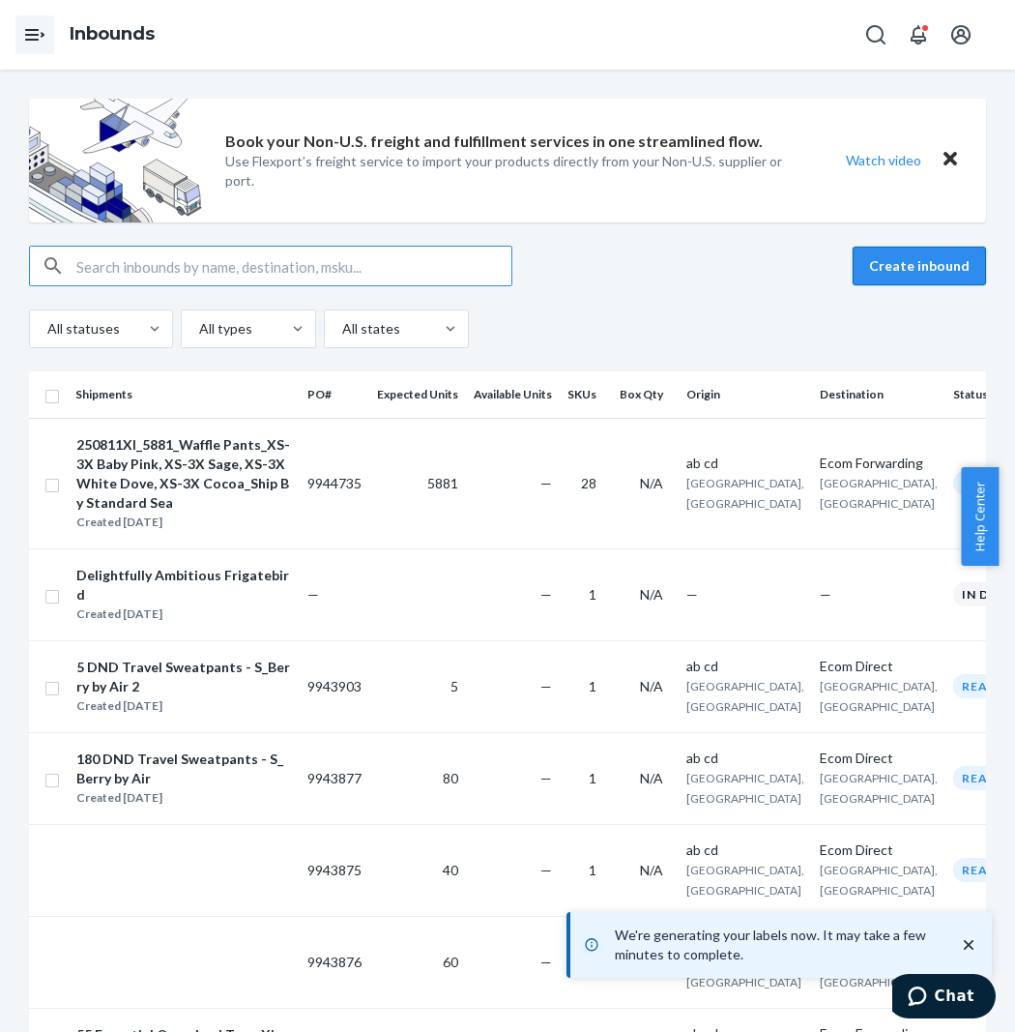
click at [909, 272] on button "Create inbound" at bounding box center [919, 266] width 133 height 39
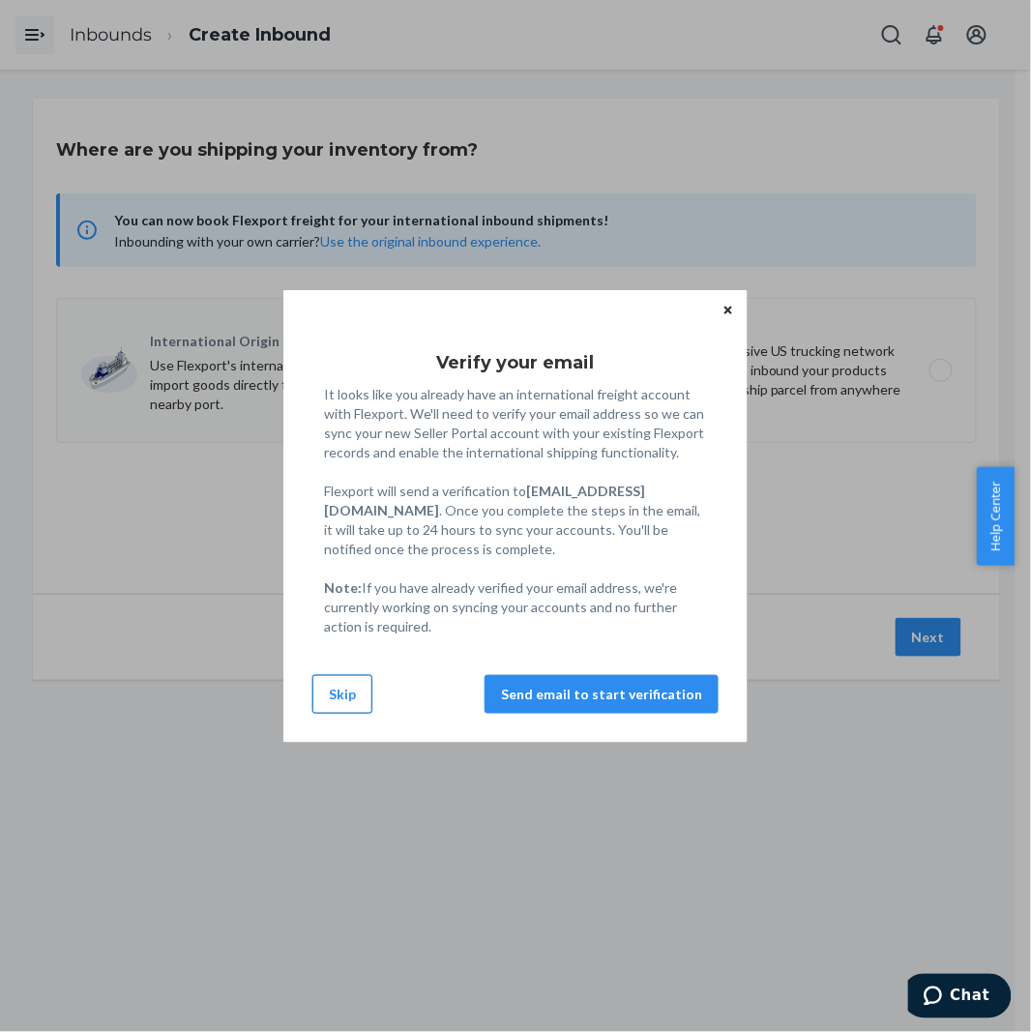
click at [351, 691] on button "Skip" at bounding box center [342, 694] width 60 height 39
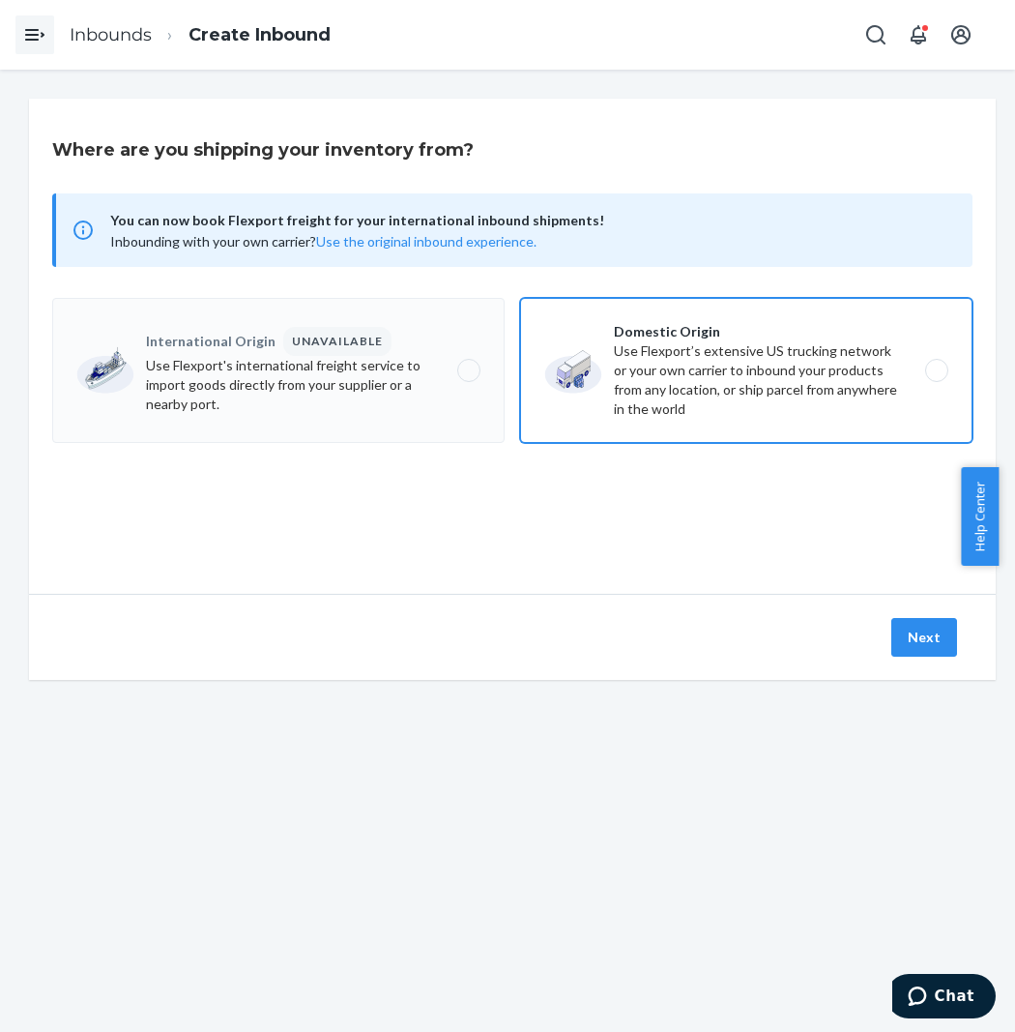
click at [834, 391] on label "Domestic Origin Use Flexport’s extensive US trucking network or your own carrie…" at bounding box center [746, 370] width 453 height 145
click at [936, 377] on input "Domestic Origin Use Flexport’s extensive US trucking network or your own carrie…" at bounding box center [942, 371] width 13 height 13
radio input "true"
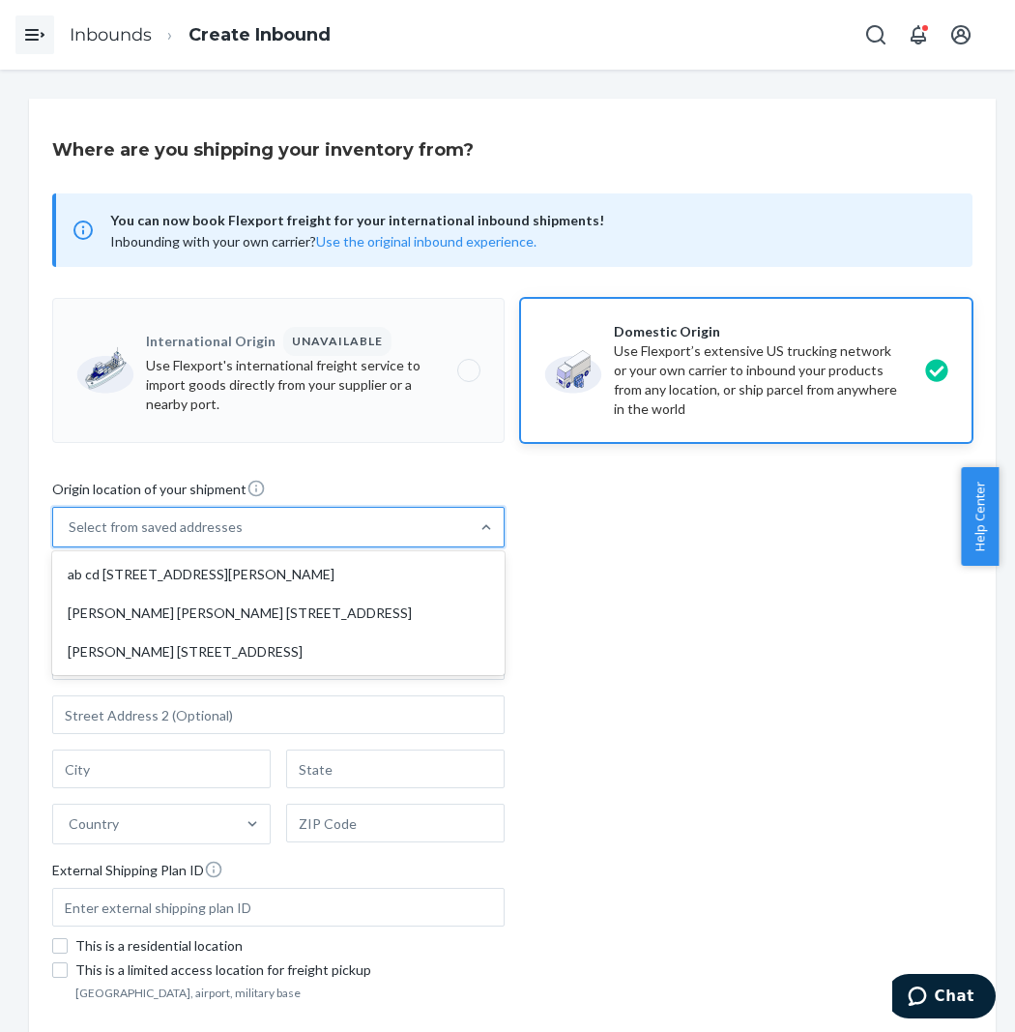
click at [336, 534] on div "Select from saved addresses" at bounding box center [261, 527] width 416 height 39
click at [71, 534] on input "option ab cd [STREET_ADDRESS][PERSON_NAME] focused, 1 of 3. 3 results available…" at bounding box center [70, 526] width 2 height 19
click at [345, 580] on div "ab cd [STREET_ADDRESS][PERSON_NAME]" at bounding box center [278, 574] width 445 height 39
click at [71, 537] on input "option ab cd [STREET_ADDRESS][PERSON_NAME] focused, 1 of 3. 3 results available…" at bounding box center [70, 526] width 2 height 19
type input "ab cd"
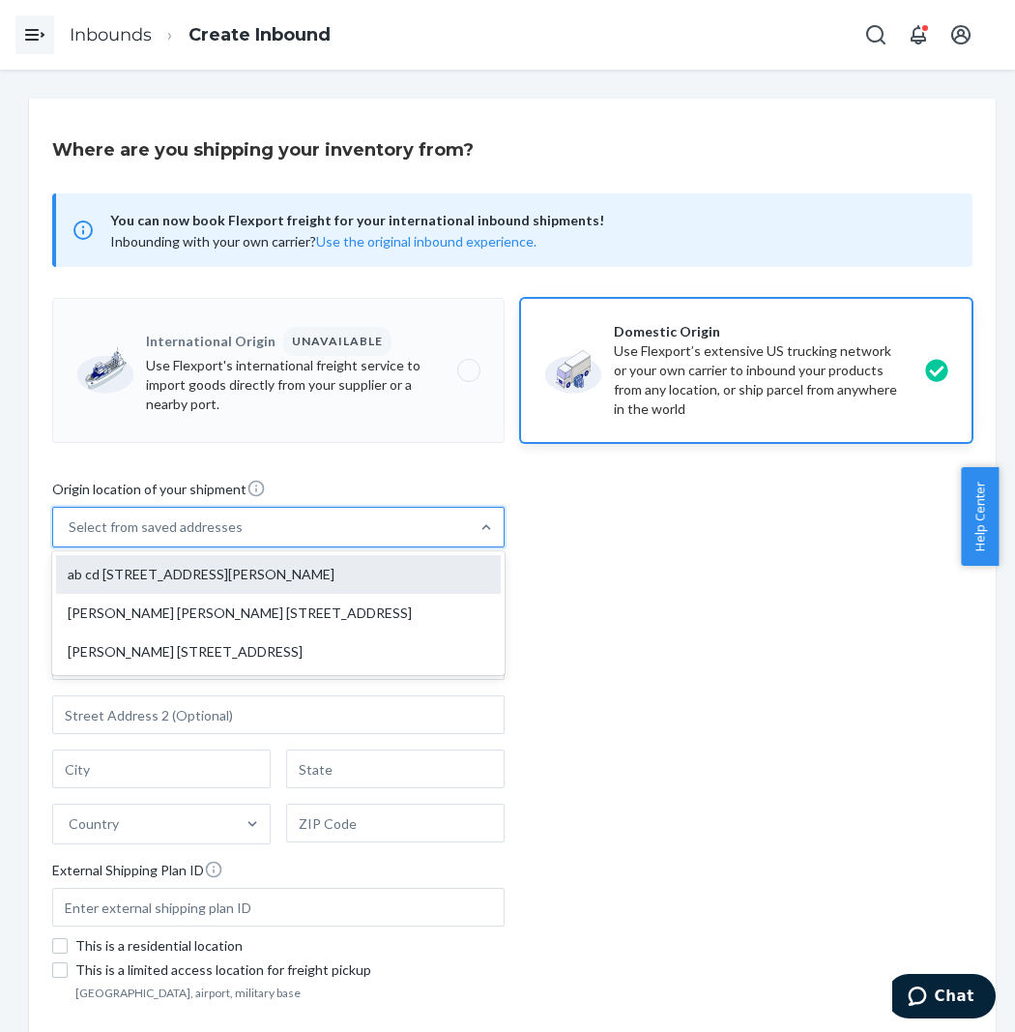
type input "[STREET_ADDRESS][PERSON_NAME]"
type input "[GEOGRAPHIC_DATA]"
type input "CA"
type input "94105"
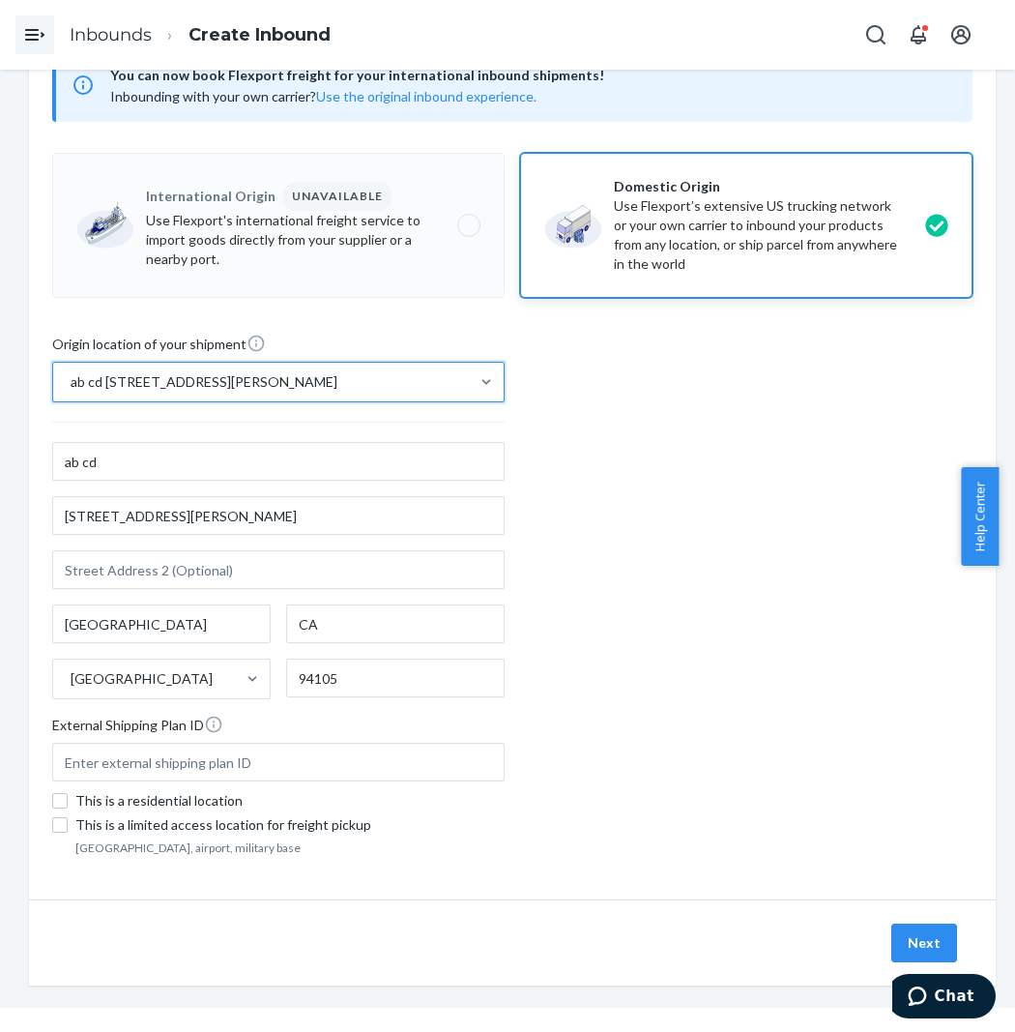
scroll to position [70, 0]
click at [978, 975] on button "Chat" at bounding box center [941, 996] width 109 height 44
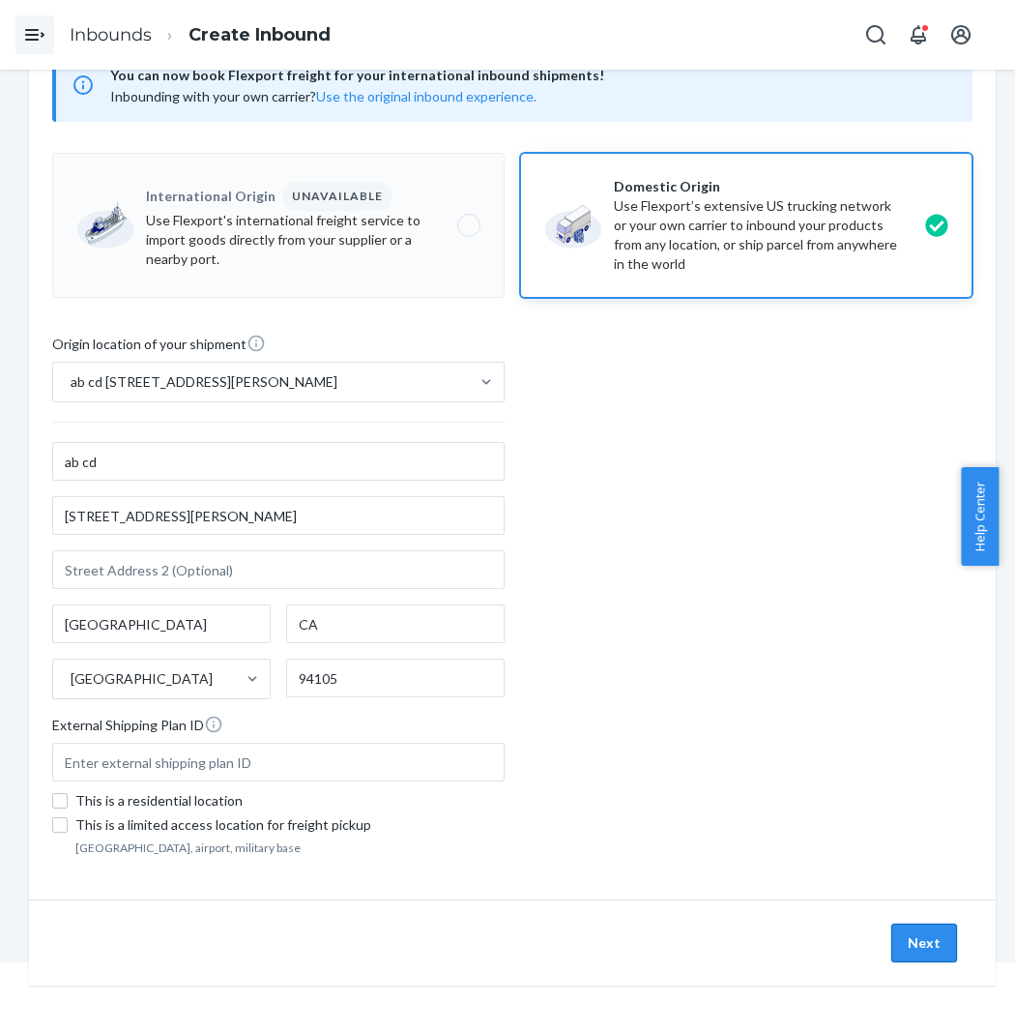
scroll to position [0, 0]
click at [930, 942] on textarea "Message (optional)" at bounding box center [835, 927] width 292 height 108
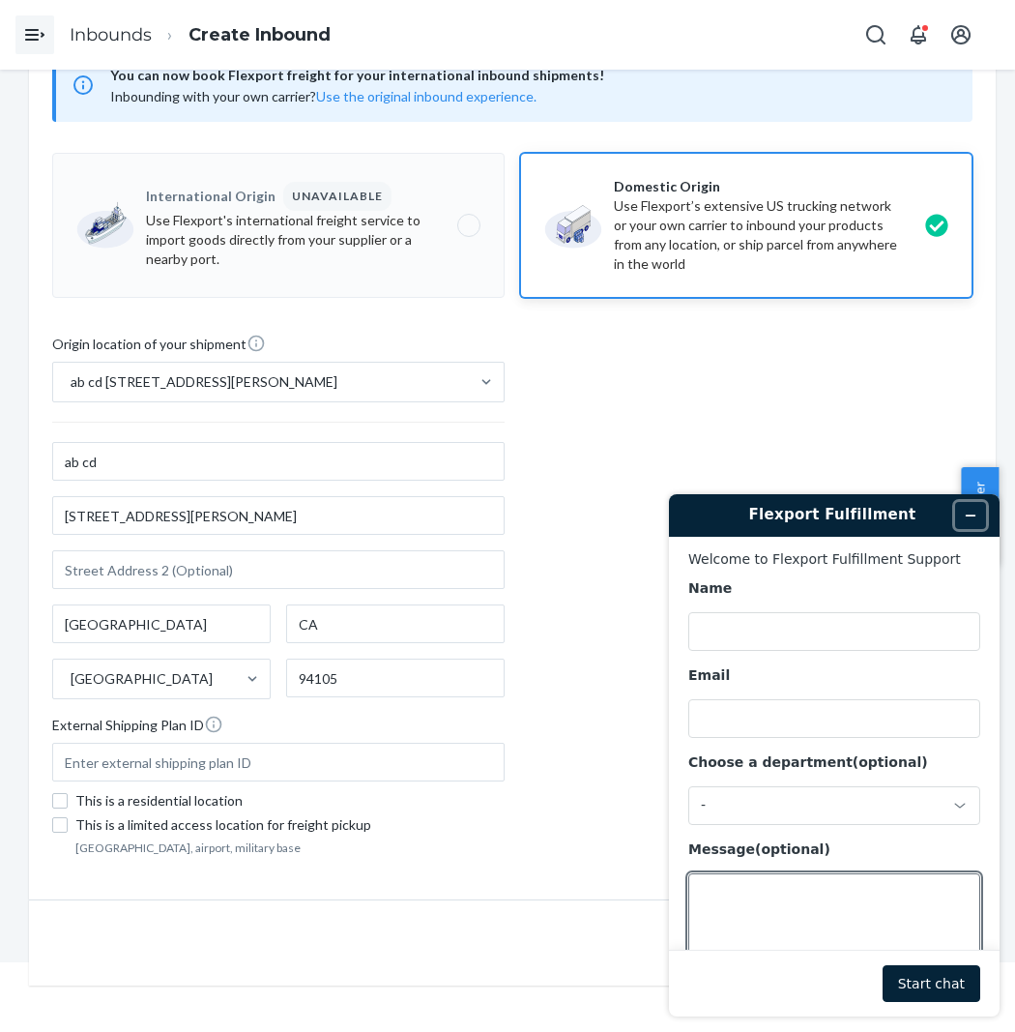
click at [965, 506] on button "Minimize widget" at bounding box center [970, 515] width 31 height 27
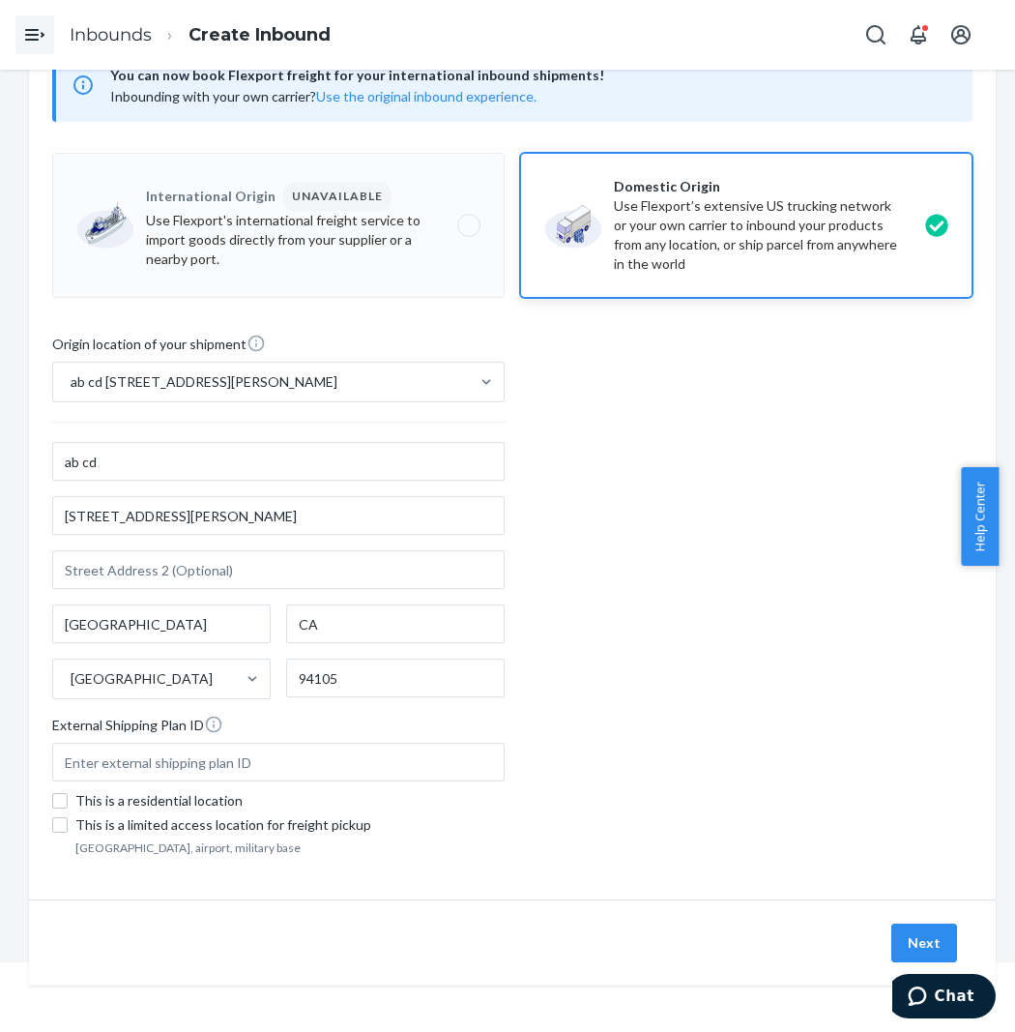
drag, startPoint x: 909, startPoint y: 938, endPoint x: 866, endPoint y: 915, distance: 48.5
click at [909, 936] on button "Next" at bounding box center [925, 942] width 66 height 39
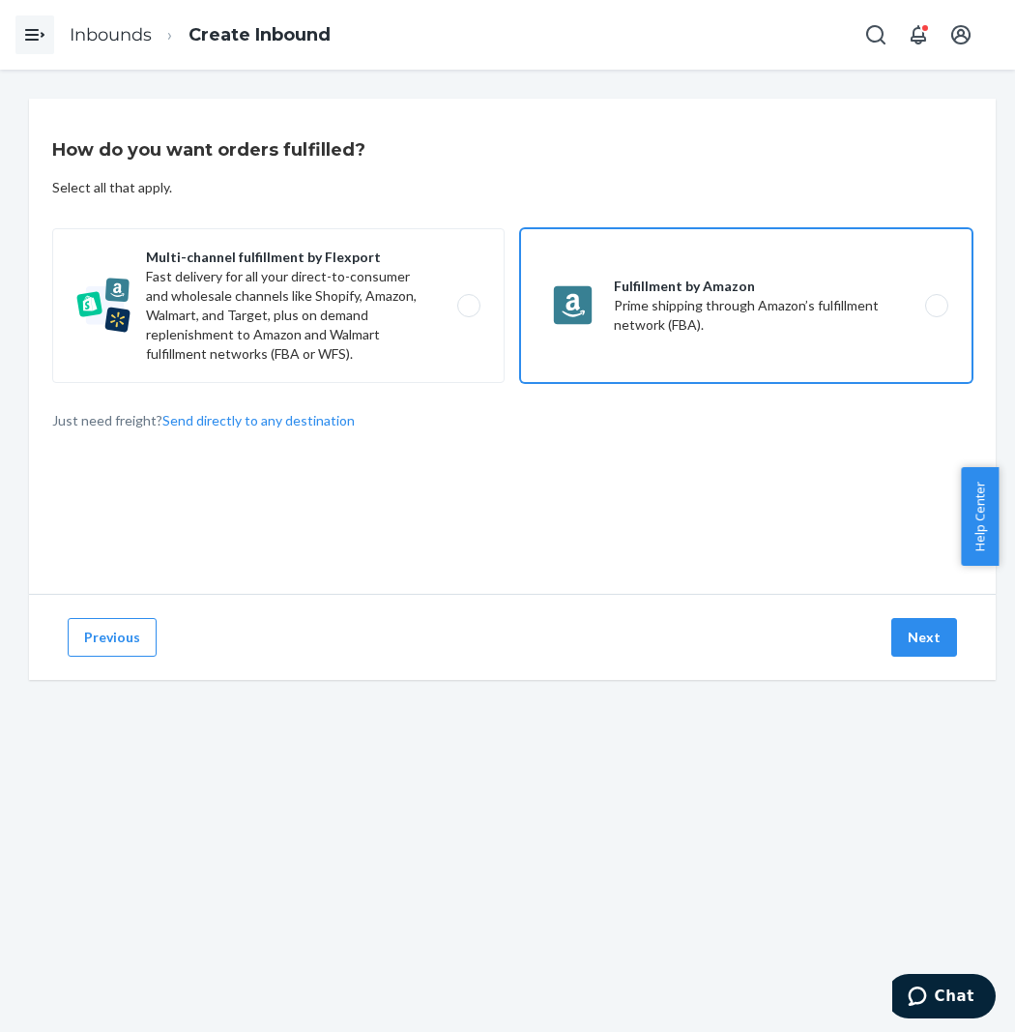
click at [593, 355] on label "Fulfillment by Amazon Prime shipping through Amazon’s fulfillment network (FBA)." at bounding box center [746, 305] width 453 height 155
click at [936, 312] on input "Fulfillment by Amazon Prime shipping through Amazon’s fulfillment network (FBA)." at bounding box center [942, 306] width 13 height 13
radio input "true"
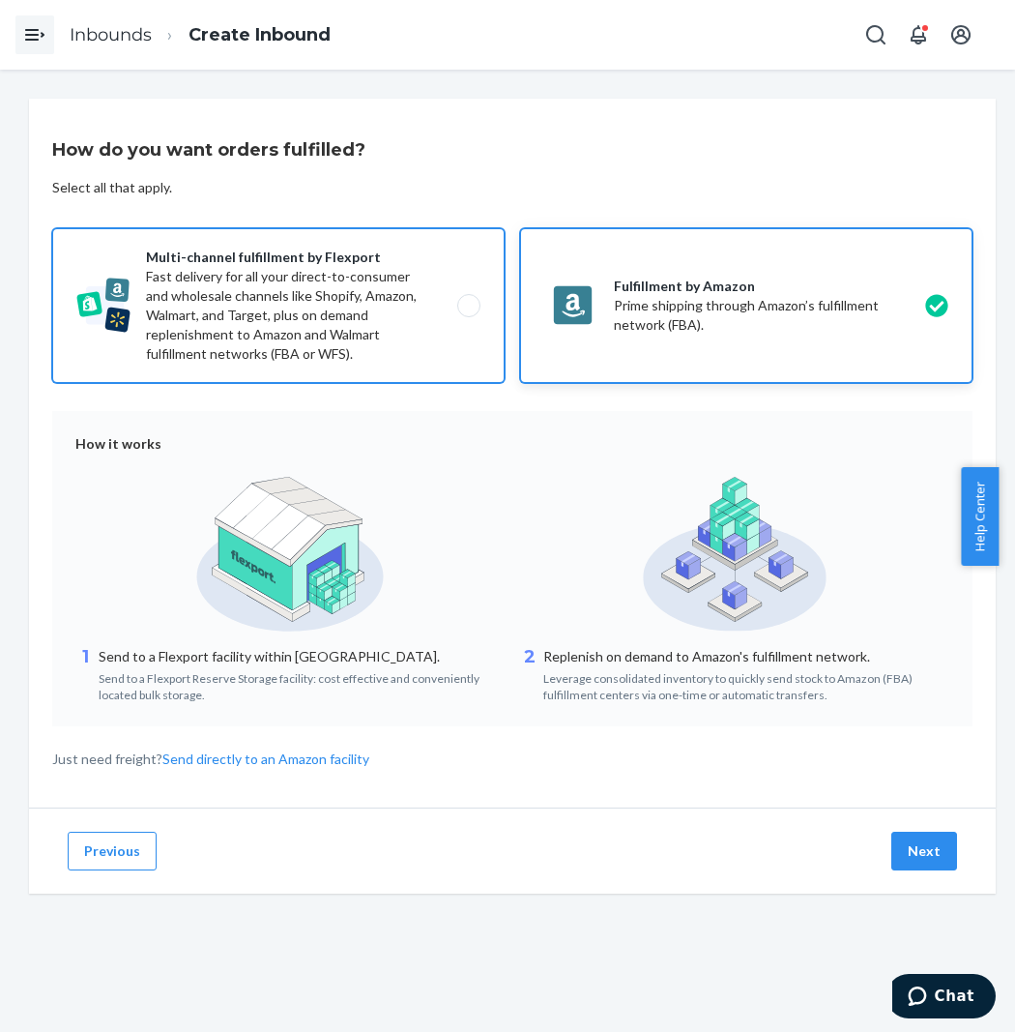
click at [278, 330] on label "Multi-channel fulfillment by Flexport Fast delivery for all your direct-to-cons…" at bounding box center [278, 305] width 453 height 155
click at [468, 312] on input "Multi-channel fulfillment by Flexport Fast delivery for all your direct-to-cons…" at bounding box center [474, 306] width 13 height 13
radio input "true"
radio input "false"
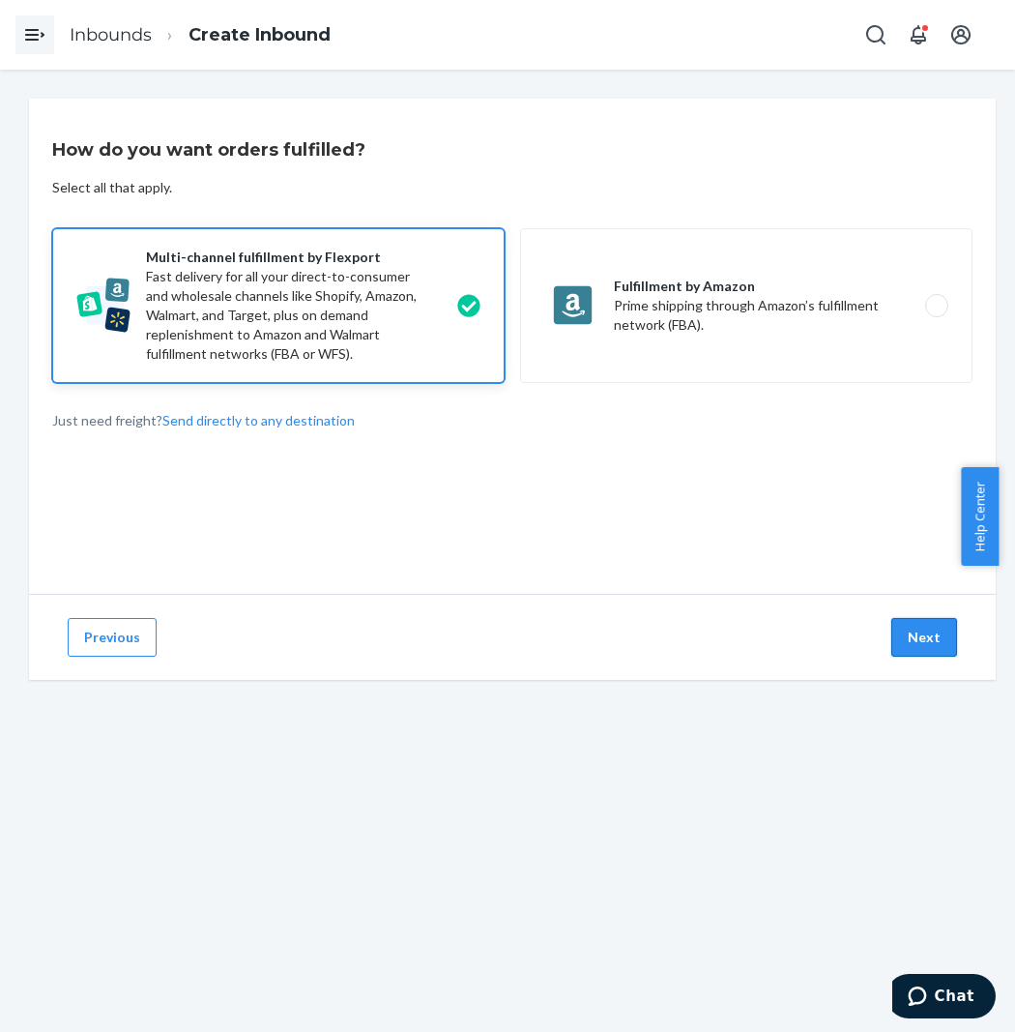
click at [928, 626] on button "Next" at bounding box center [925, 637] width 66 height 39
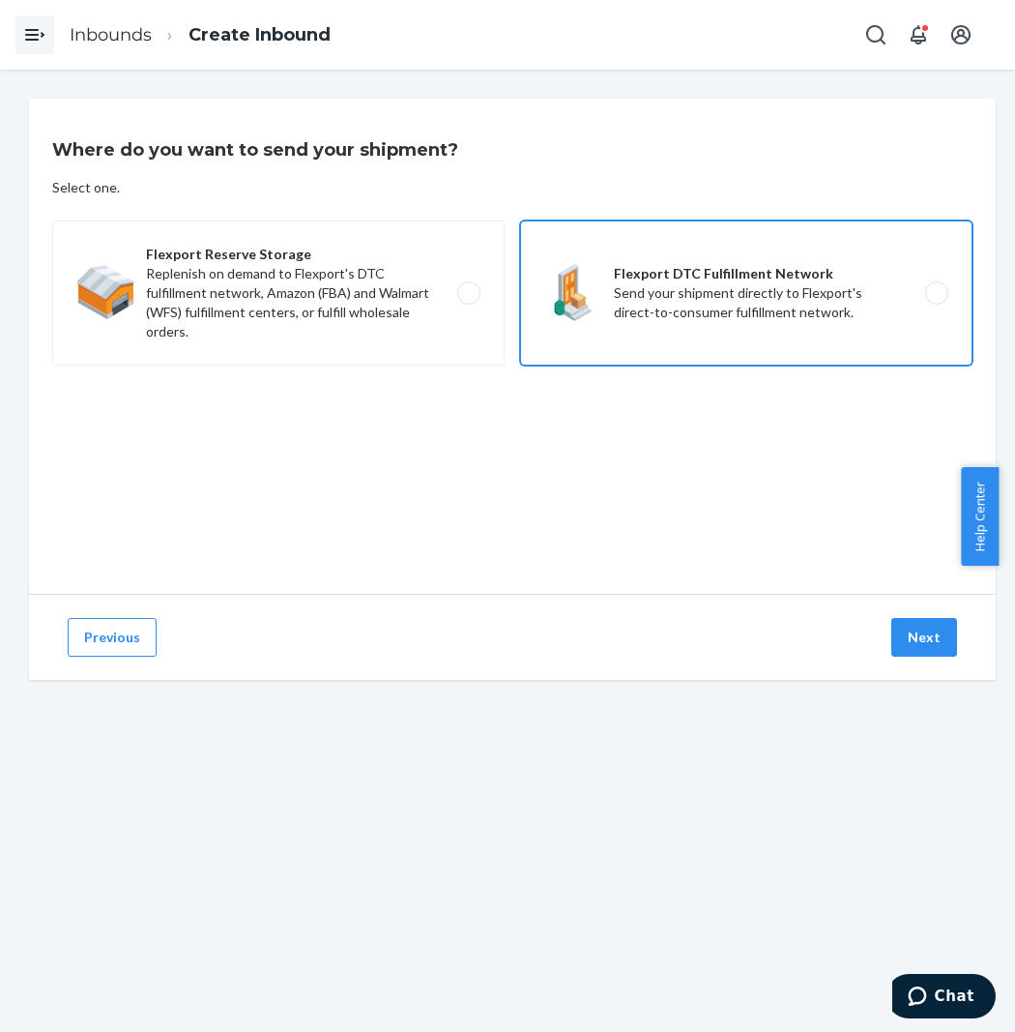
click at [873, 327] on label "Flexport DTC Fulfillment Network Send your shipment directly to Flexport's dire…" at bounding box center [746, 292] width 453 height 145
click at [936, 300] on input "Flexport DTC Fulfillment Network Send your shipment directly to Flexport's dire…" at bounding box center [942, 293] width 13 height 13
radio input "true"
click at [929, 640] on button "Next" at bounding box center [925, 637] width 66 height 39
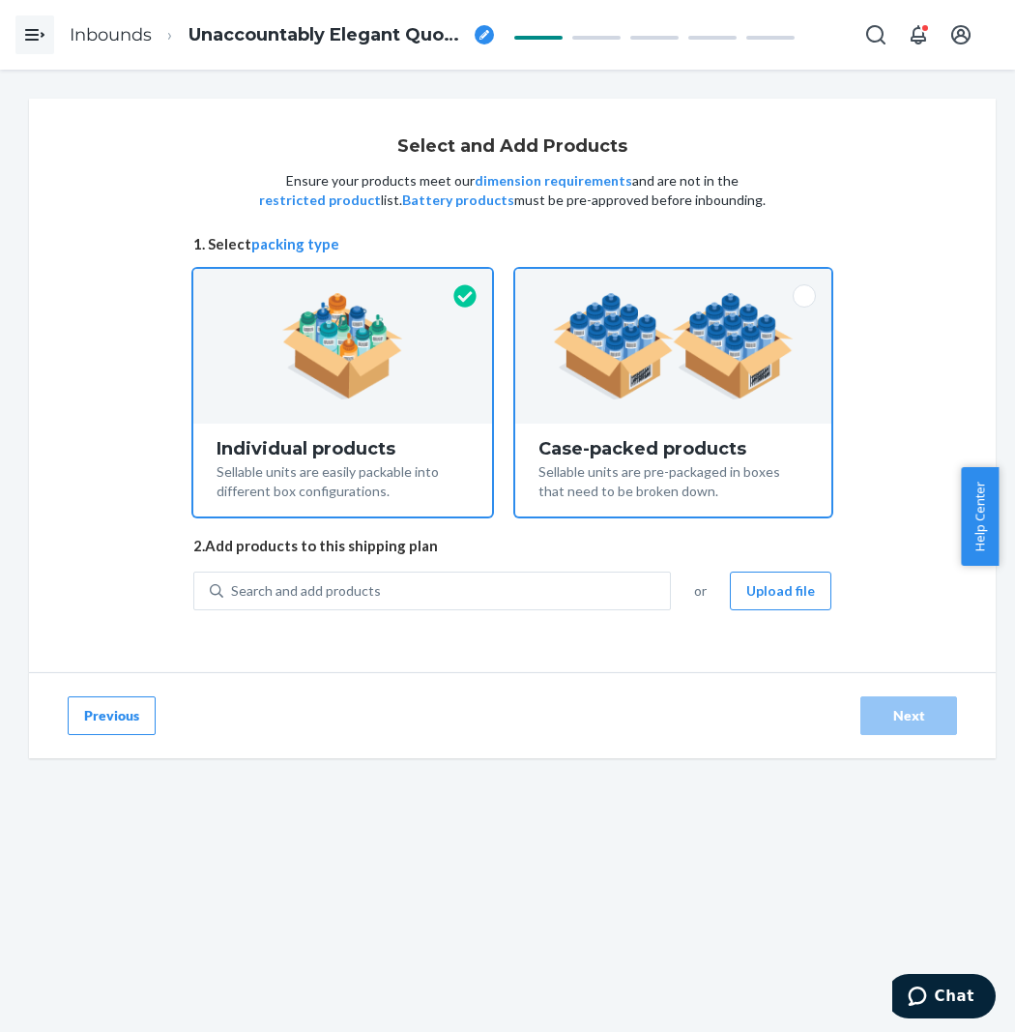
click at [738, 374] on img at bounding box center [673, 346] width 241 height 106
click at [680, 281] on input "Case-packed products Sellable units are pre-packaged in boxes that need to be b…" at bounding box center [673, 275] width 13 height 13
radio input "true"
radio input "false"
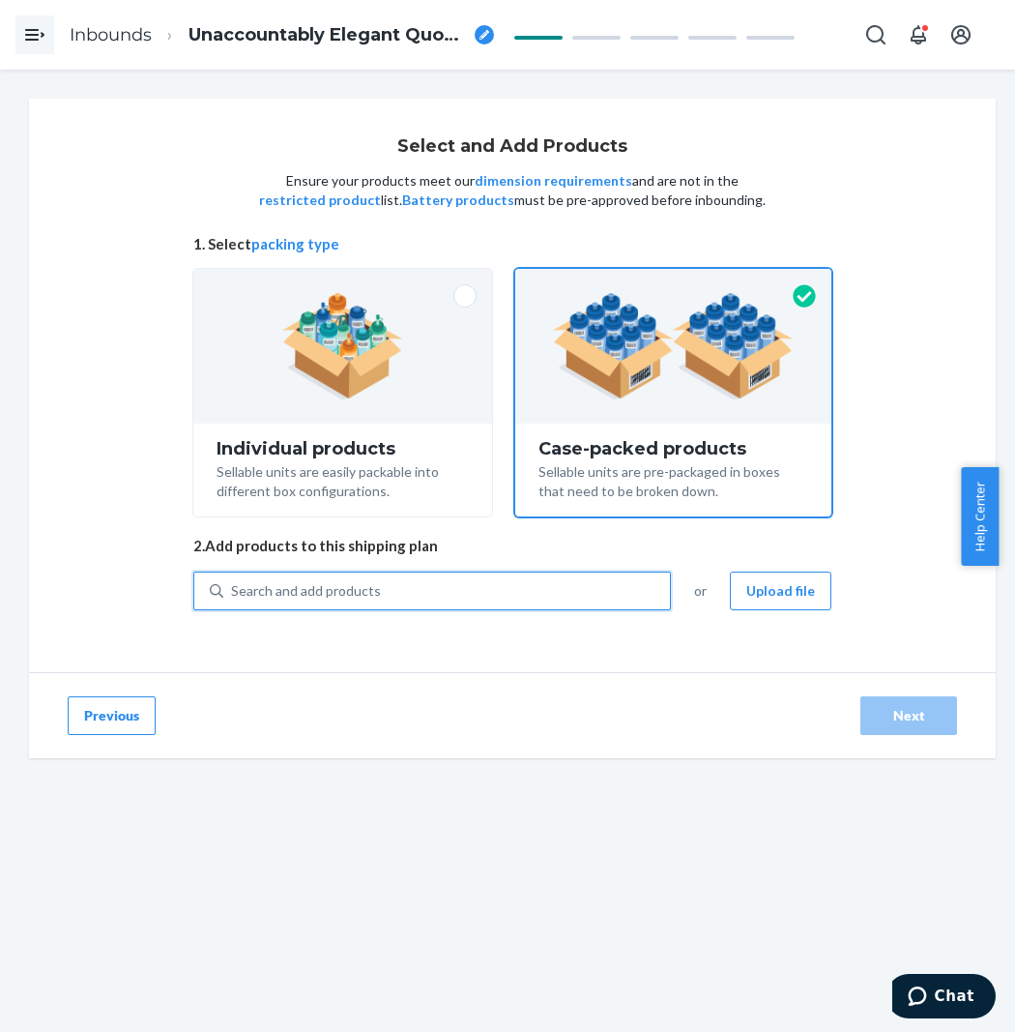
click at [321, 596] on div "Search and add products" at bounding box center [306, 590] width 150 height 19
click at [233, 596] on input "0 results available. Use Up and Down to choose options, press Enter to select t…" at bounding box center [232, 590] width 2 height 19
paste input "Here are the labels for the Signature Hoodie on 9/19 Shipping by Standard Sea F…"
type input "Here are the labels for the Signature Hoodie on 9/19 Shipping by Standard Sea F…"
click at [411, 603] on div "Search and add products" at bounding box center [446, 590] width 447 height 35
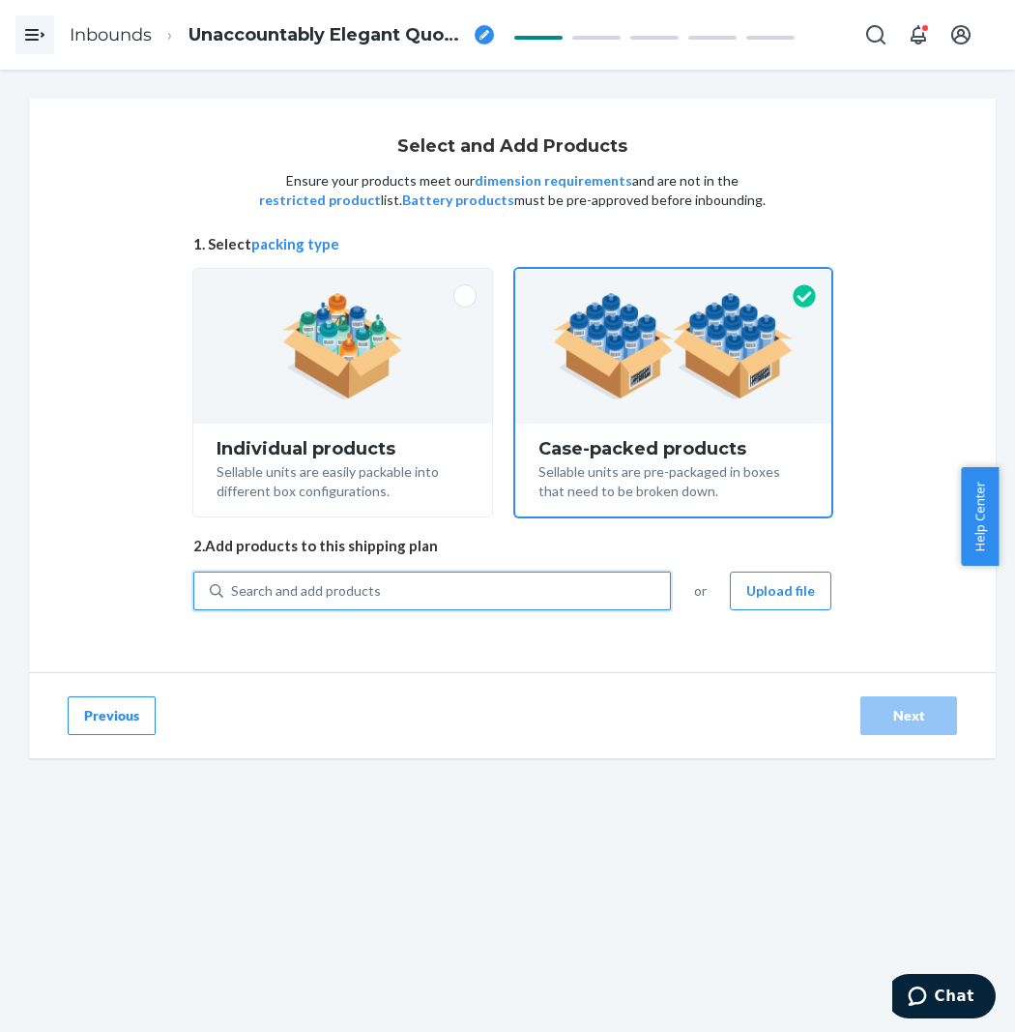
click at [233, 601] on input "0 results available. Use Up and Down to choose options, press Enter to select t…" at bounding box center [232, 590] width 2 height 19
paste input "Waffle Pants Baby Pin"
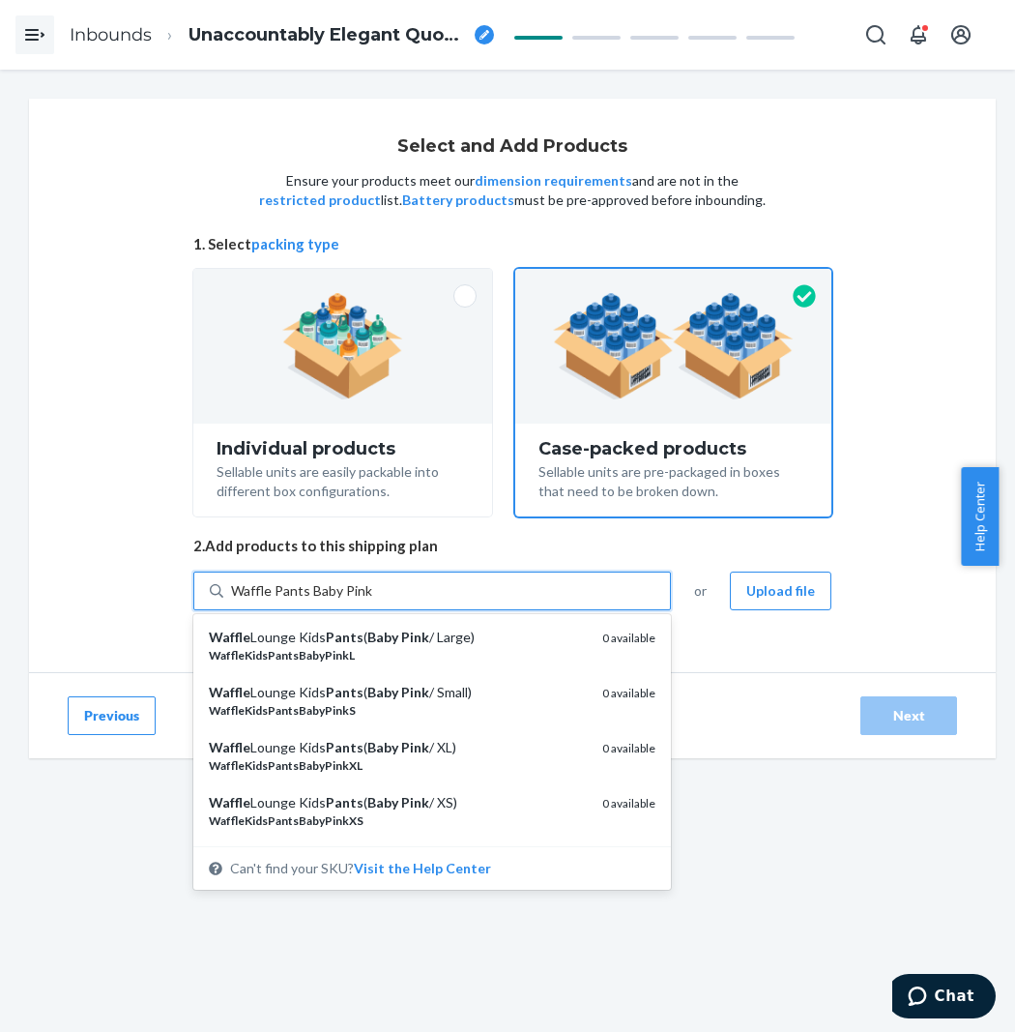
click at [315, 586] on input "Waffle Pants Baby Pink" at bounding box center [302, 590] width 142 height 19
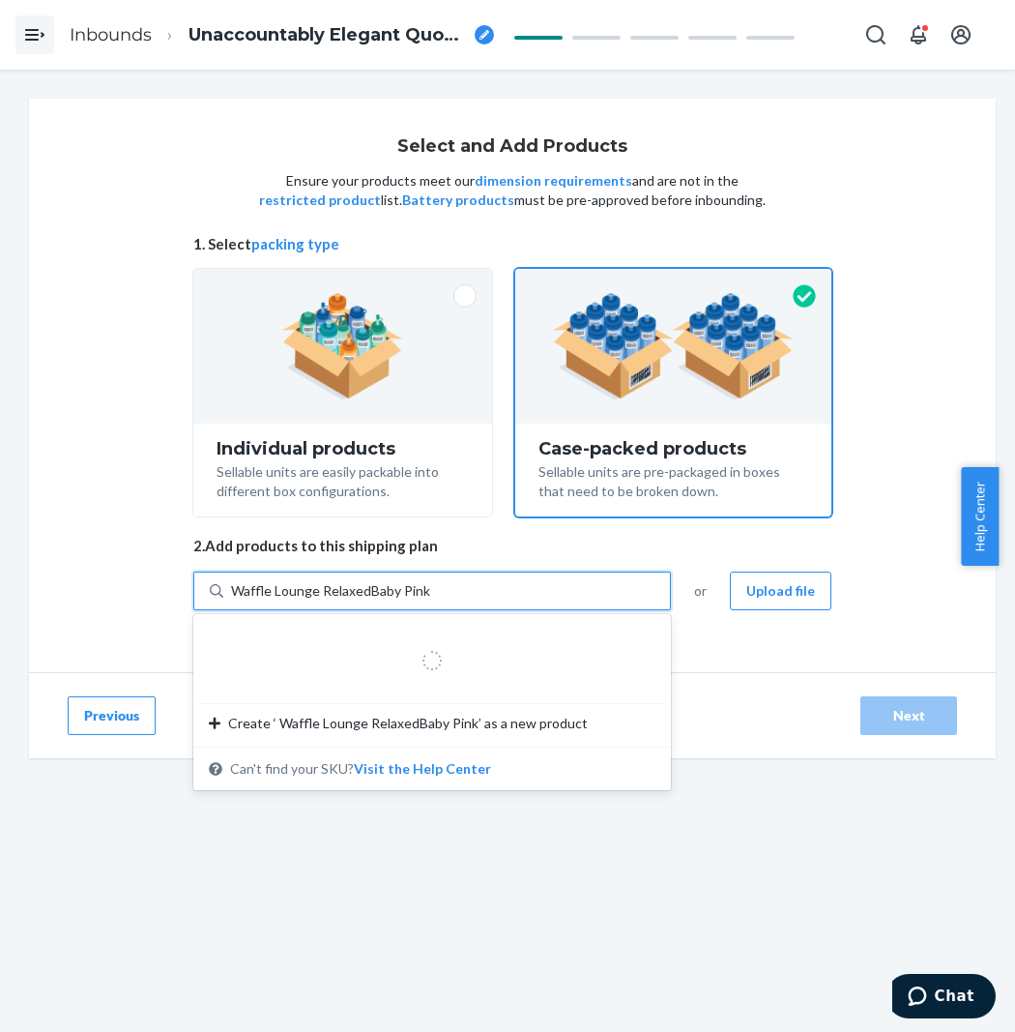
type input "Waffle Lounge Relaxed Baby Pink"
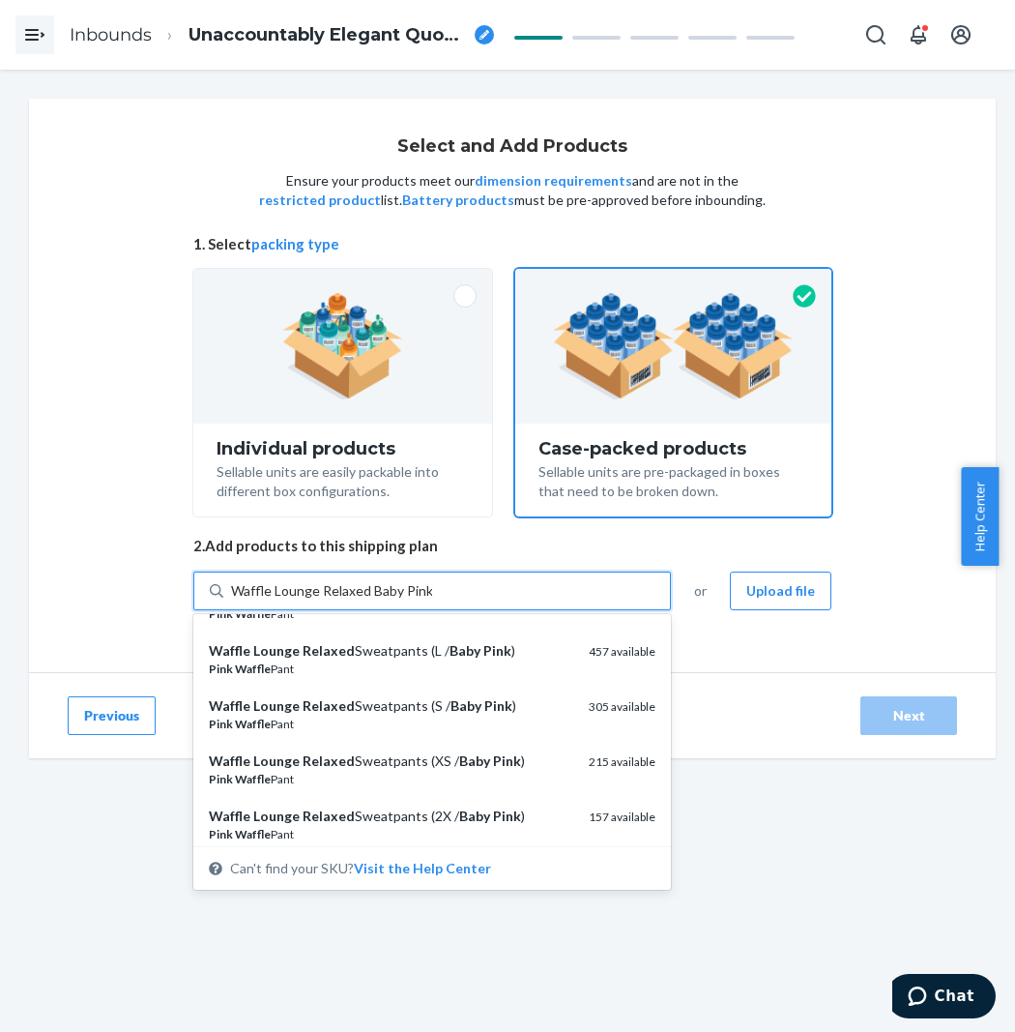
scroll to position [107, 0]
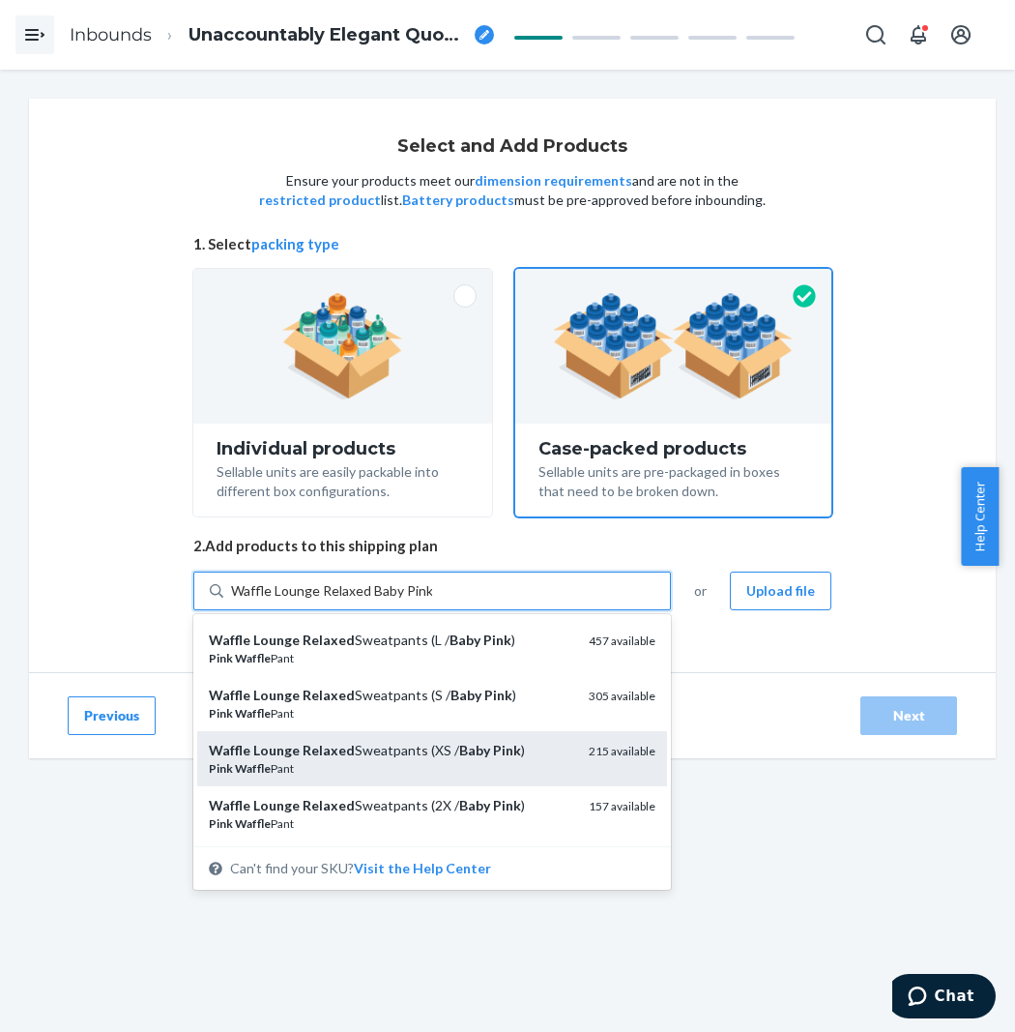
click at [460, 750] on em "Baby" at bounding box center [474, 750] width 31 height 16
click at [432, 601] on input "Waffle Lounge Relaxed Baby Pink" at bounding box center [331, 590] width 201 height 19
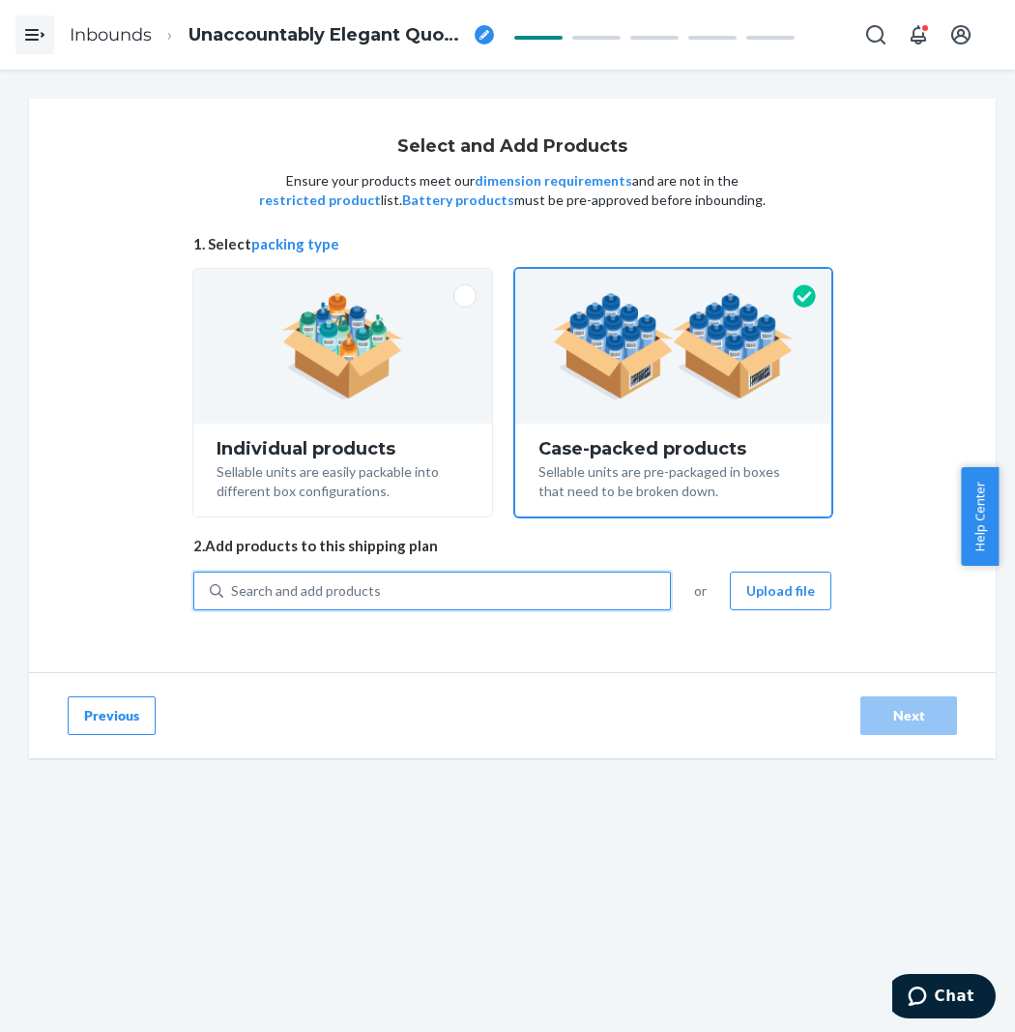
click at [441, 602] on div "Search and add products" at bounding box center [446, 590] width 447 height 35
click at [233, 601] on input "0 results available. Use Up and Down to choose options, press Enter to select t…" at bounding box center [232, 590] width 2 height 19
paste input "Waffle Lounge Relaxed Baby Pink"
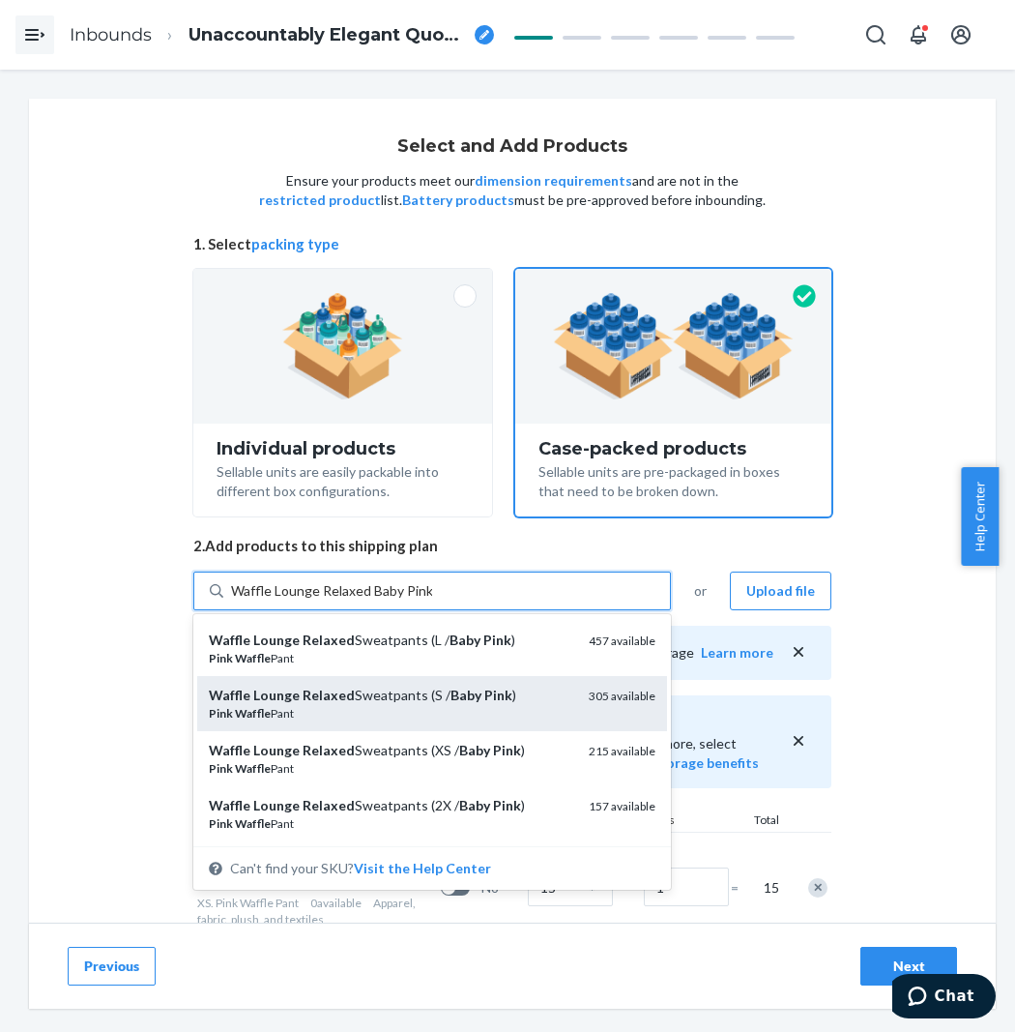
click at [422, 694] on div "Waffle Lounge Relaxed Sweatpants (S / Baby Pink )" at bounding box center [391, 695] width 365 height 19
click at [422, 601] on input "Waffle Lounge Relaxed Baby Pink" at bounding box center [331, 590] width 201 height 19
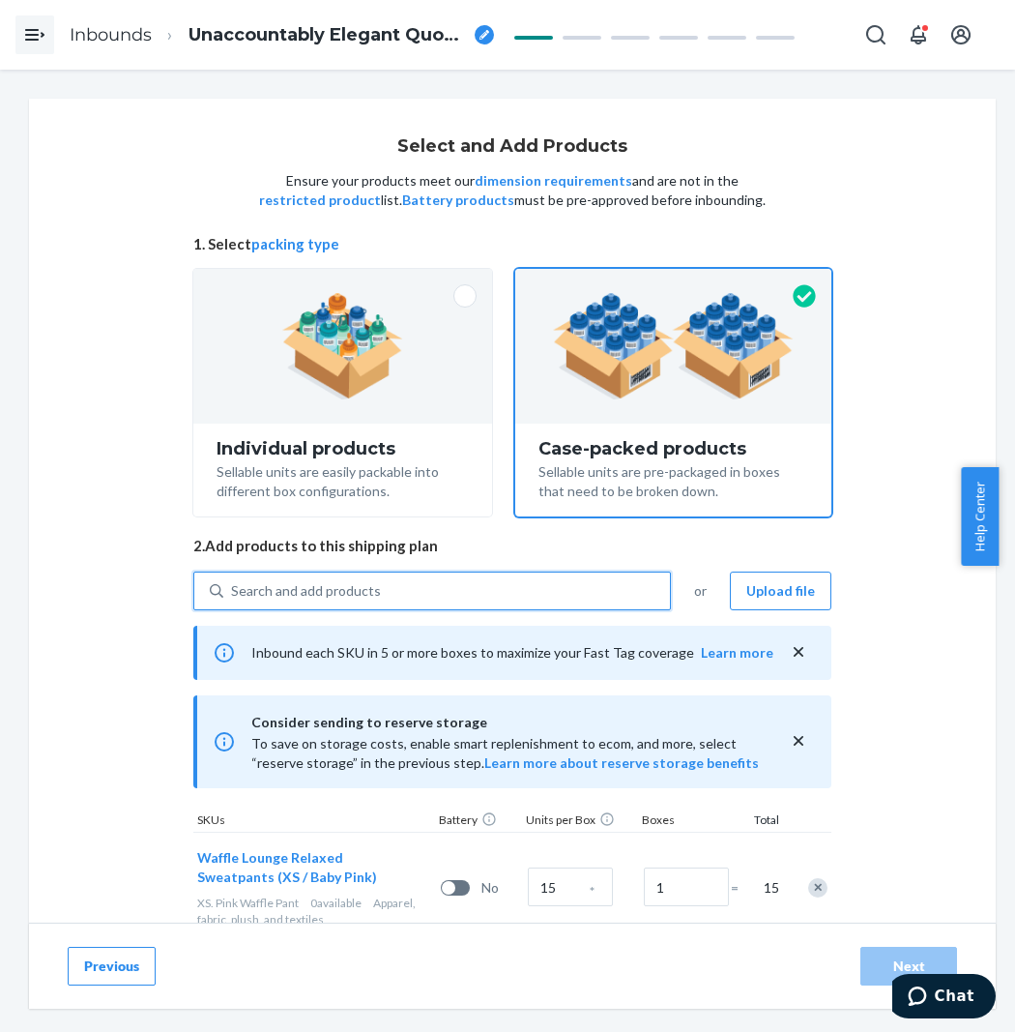
click at [460, 602] on div "Search and add products" at bounding box center [446, 590] width 447 height 35
click at [233, 601] on input "0 results available. Use Up and Down to choose options, press Enter to select t…" at bounding box center [232, 590] width 2 height 19
paste input "Waffle Lounge Relaxed Baby Pink"
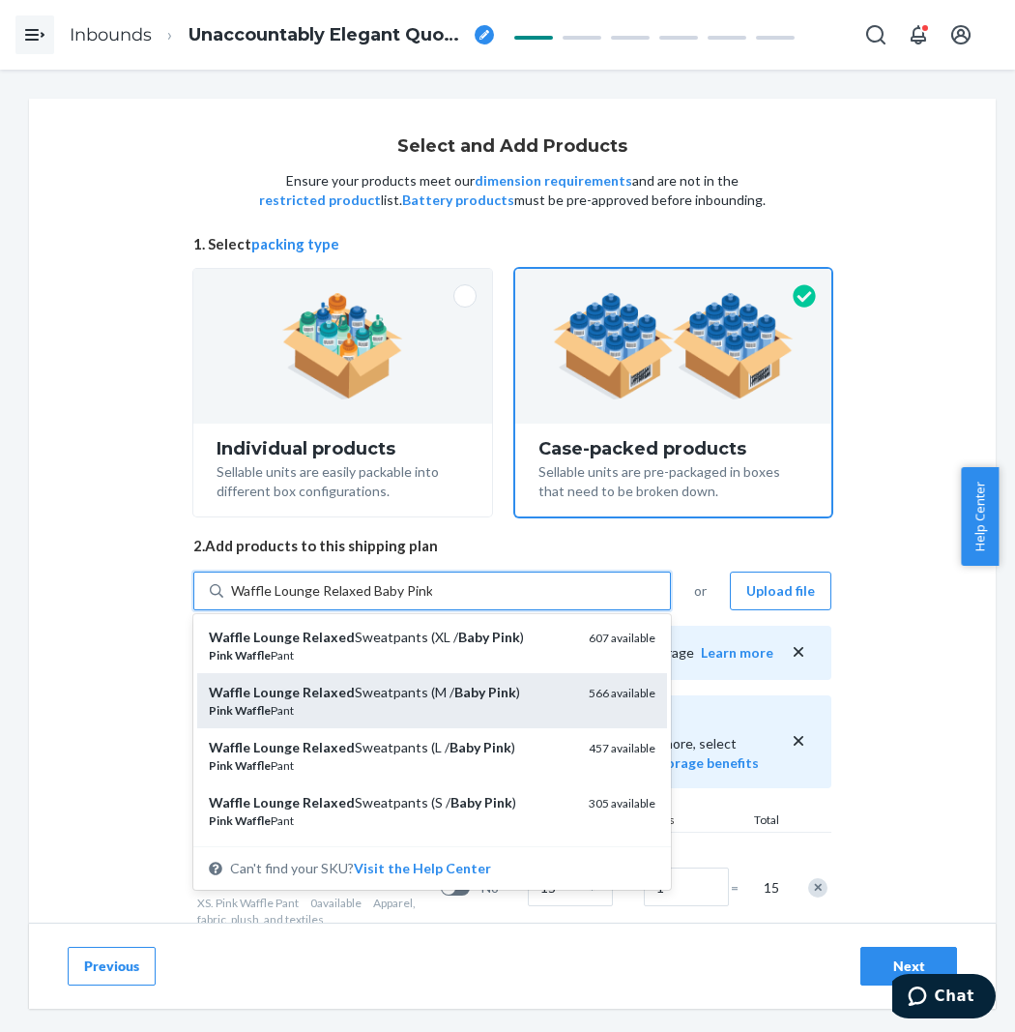
click at [488, 690] on em "Pink" at bounding box center [502, 692] width 28 height 16
click at [432, 601] on input "Waffle Lounge Relaxed Baby Pink" at bounding box center [331, 590] width 201 height 19
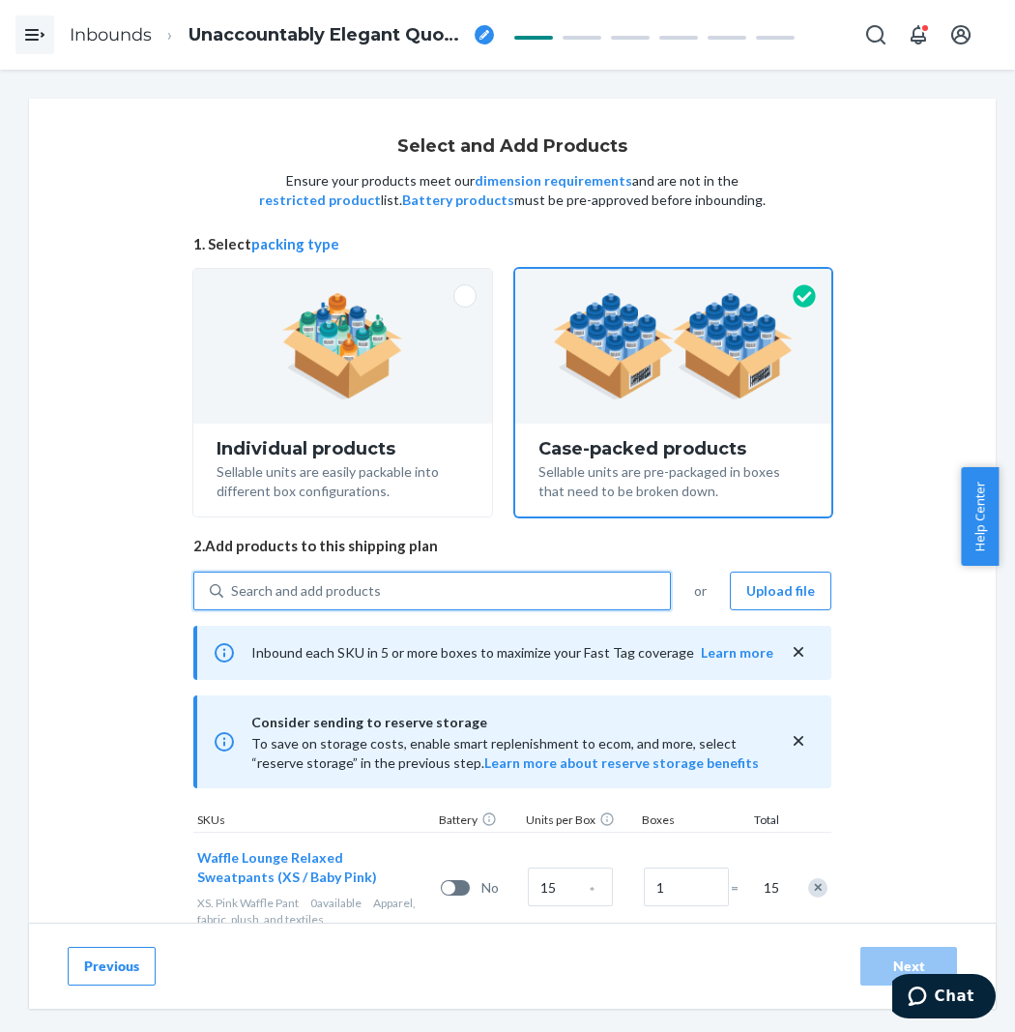
click at [494, 600] on div "Search and add products" at bounding box center [446, 590] width 447 height 35
click at [233, 600] on input "0 results available. Use Up and Down to choose options, press Enter to select t…" at bounding box center [232, 590] width 2 height 19
paste input "Waffle Lounge Relaxed Baby Pink"
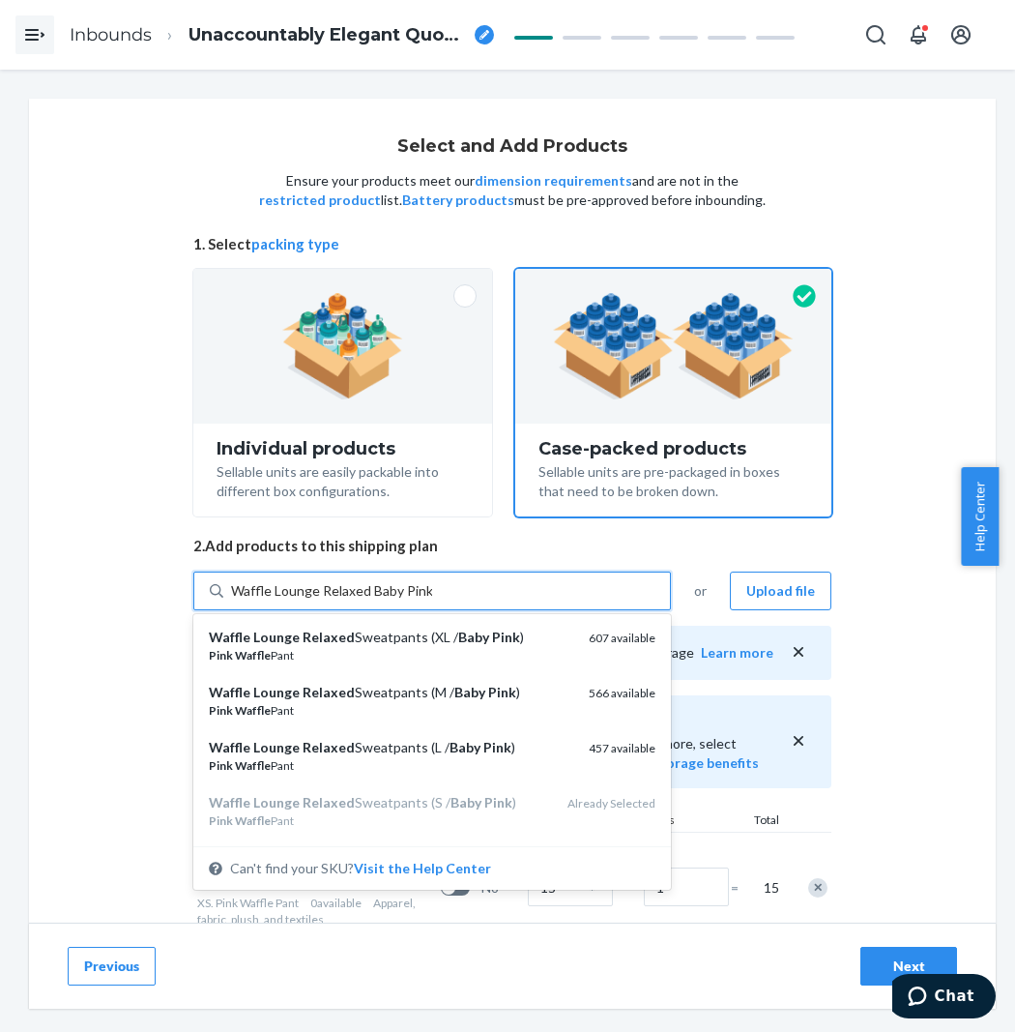
drag, startPoint x: 459, startPoint y: 745, endPoint x: 477, endPoint y: 603, distance: 142.3
click at [461, 741] on em "Baby" at bounding box center [465, 747] width 31 height 16
click at [432, 601] on input "Waffle Lounge Relaxed Baby Pink" at bounding box center [331, 590] width 201 height 19
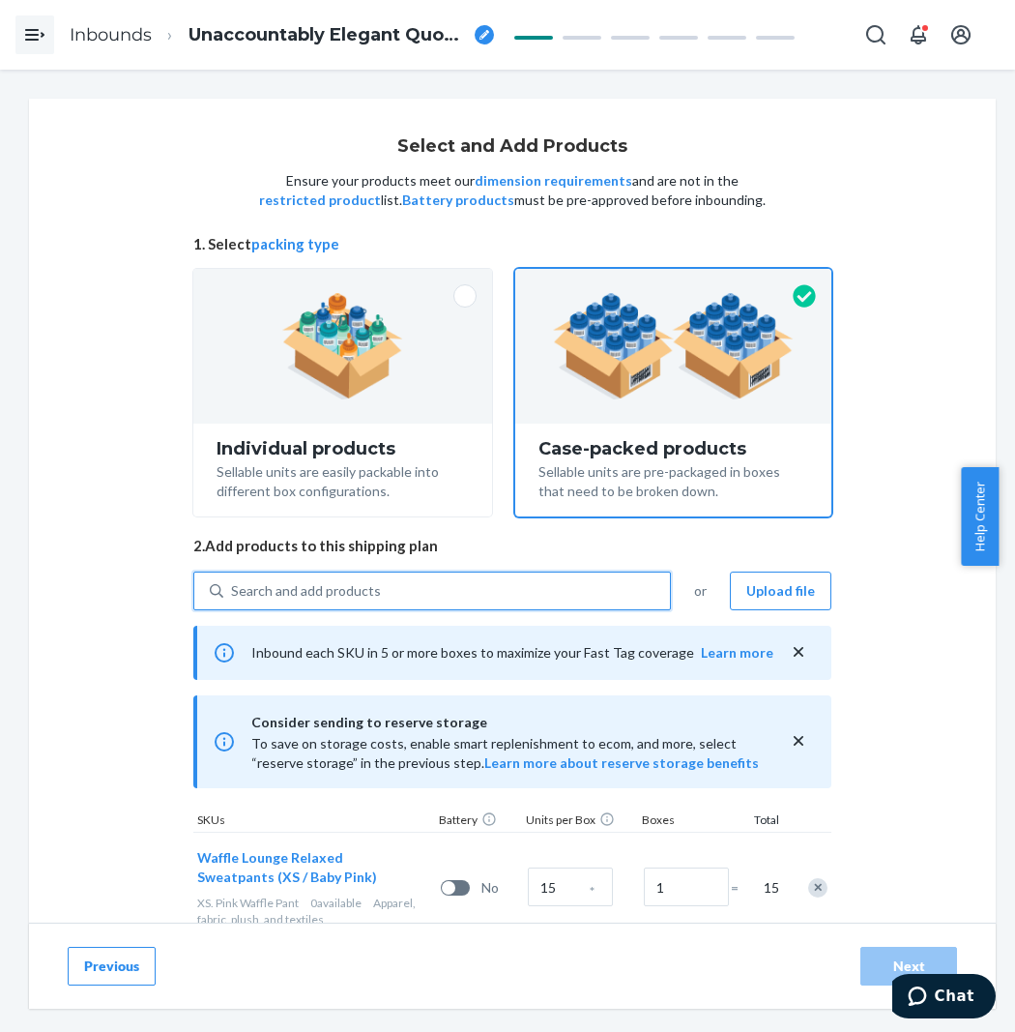
click at [478, 580] on div "Search and add products" at bounding box center [446, 590] width 447 height 35
click at [233, 581] on input "0 results available. Select is focused ,type to refine list, press Down to open…" at bounding box center [232, 590] width 2 height 19
paste input "Waffle Lounge Relaxed Baby Pink"
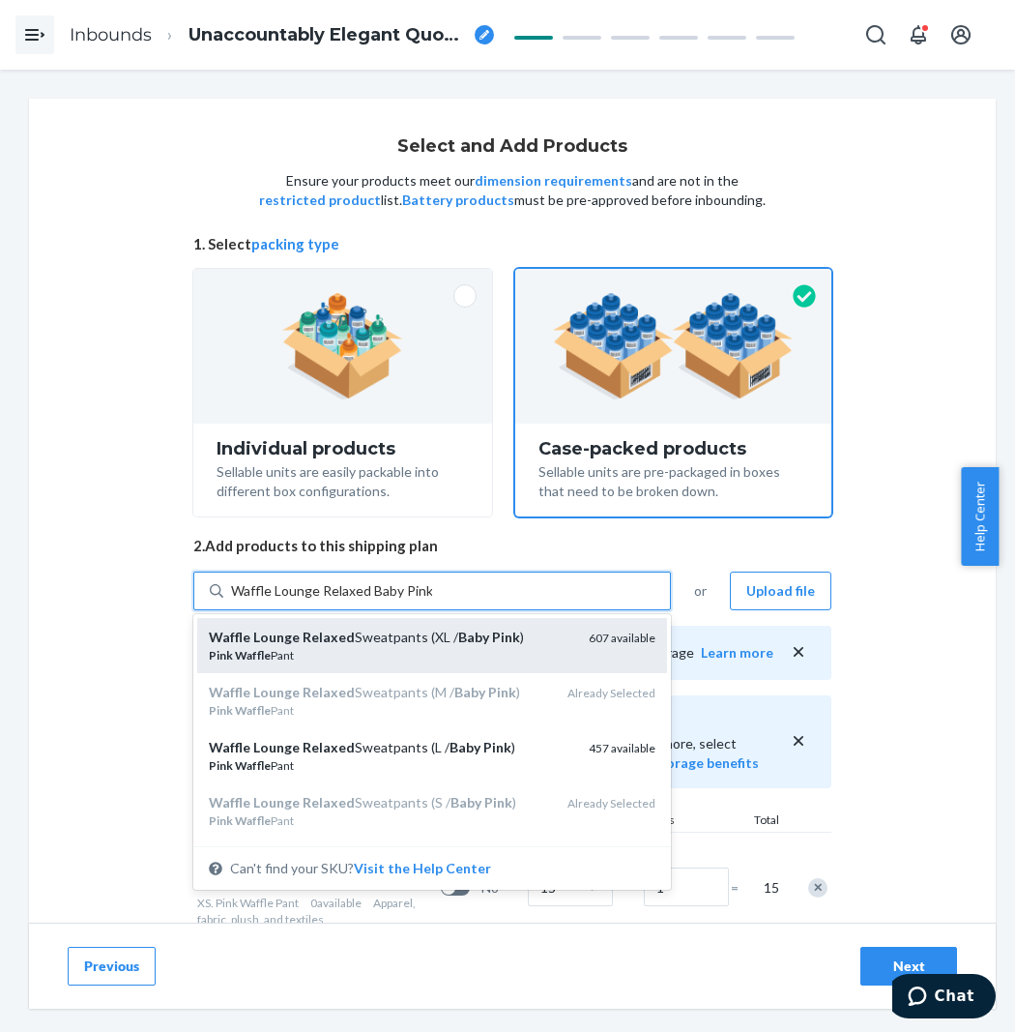
click at [488, 648] on div "Pink Waffle Pant" at bounding box center [391, 655] width 365 height 16
click at [432, 601] on input "Waffle Lounge Relaxed Baby Pink" at bounding box center [331, 590] width 201 height 19
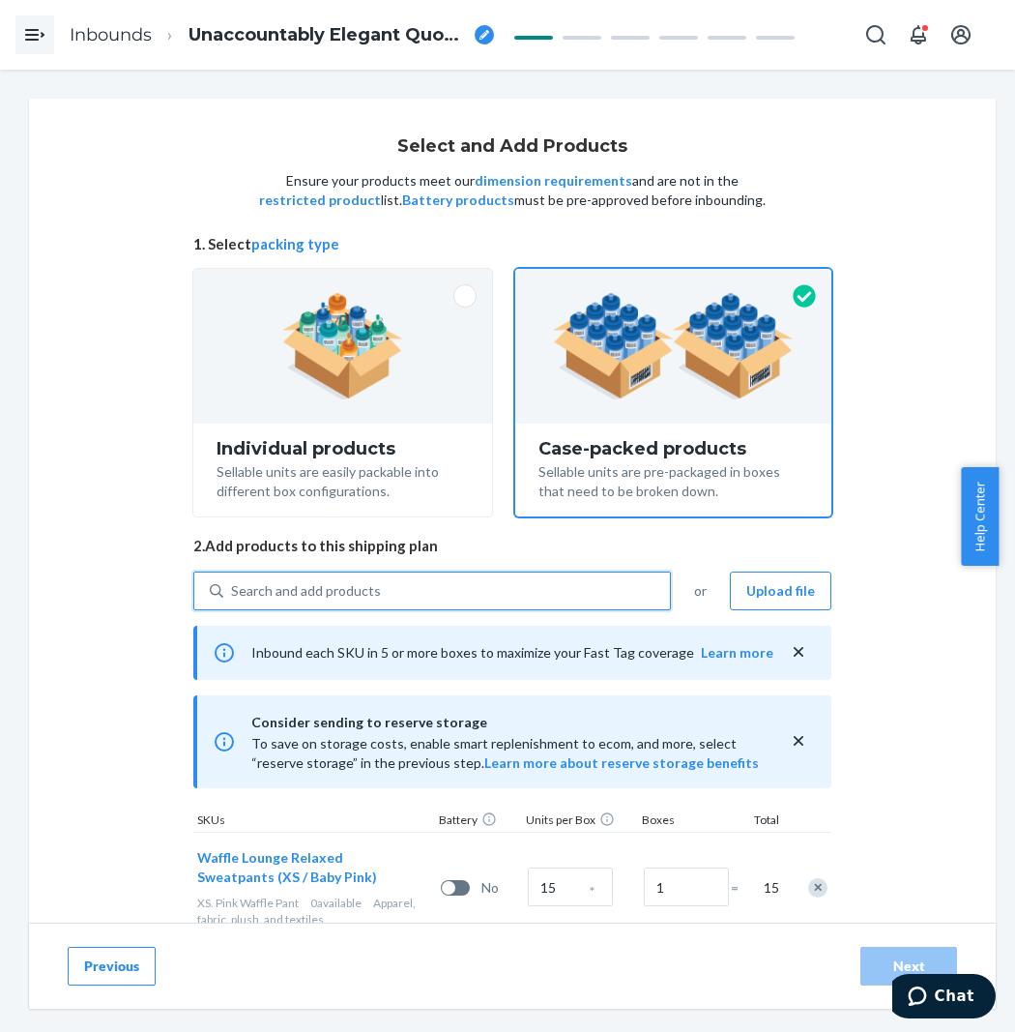
click at [488, 604] on div "Search and add products" at bounding box center [446, 590] width 447 height 35
click at [233, 601] on input "0 results available. Use Up and Down to choose options, press Enter to select t…" at bounding box center [232, 590] width 2 height 19
paste input "Waffle Lounge Relaxed Baby Pink"
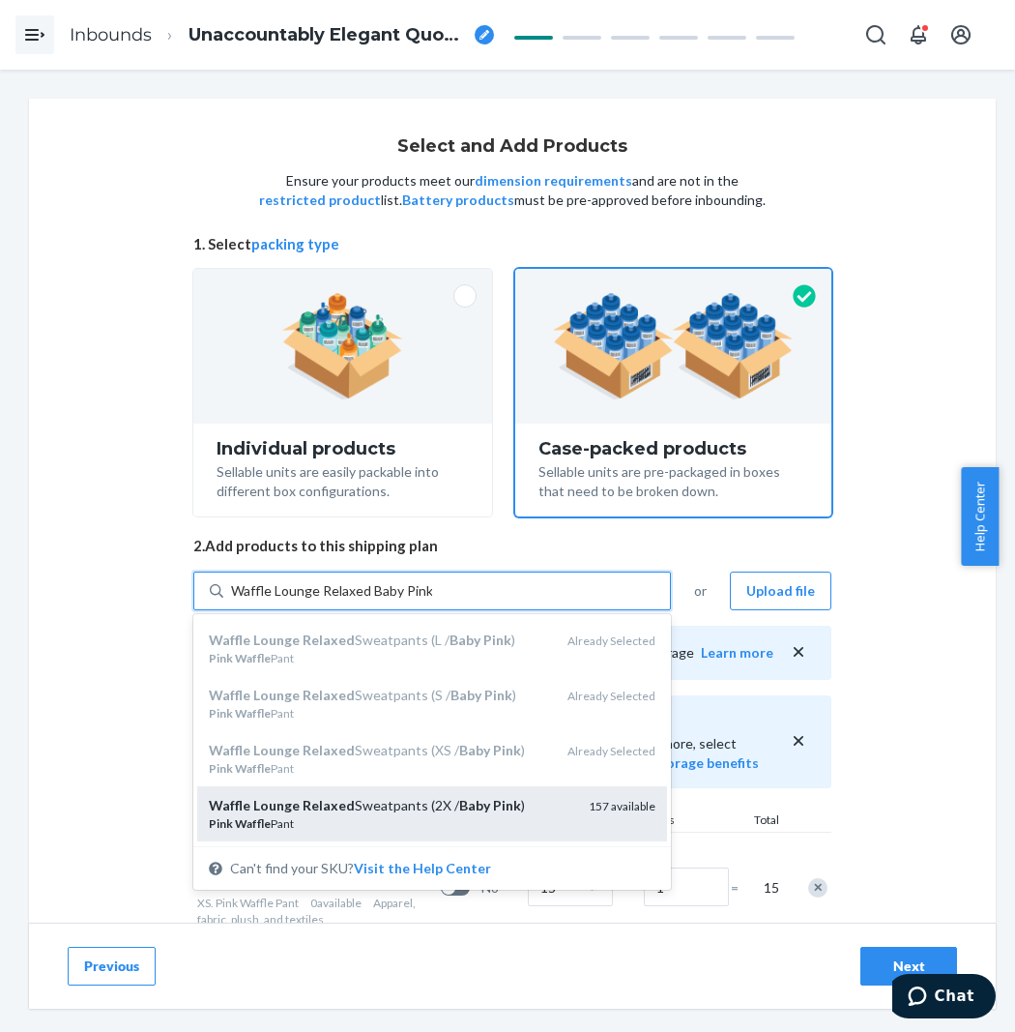
click at [485, 790] on div "Waffle Lounge Relaxed Sweatpants (2X / Baby Pink ) Pink Waffle Pant 157 availab…" at bounding box center [432, 813] width 470 height 55
click at [432, 601] on input "Waffle Lounge Relaxed Baby Pink" at bounding box center [331, 590] width 201 height 19
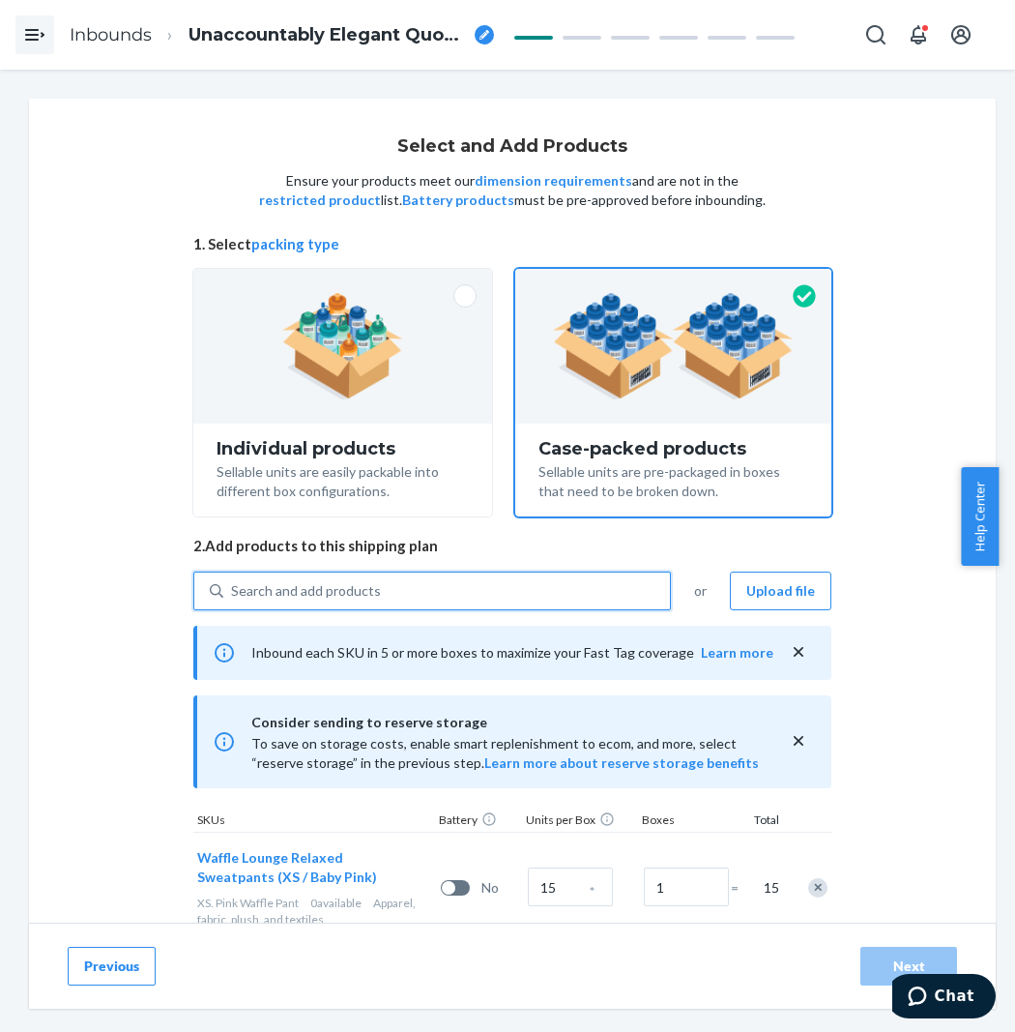
click at [455, 590] on div "Search and add products" at bounding box center [446, 590] width 447 height 35
click at [233, 590] on input "0 results available. Use Up and Down to choose options, press Enter to select t…" at bounding box center [232, 590] width 2 height 19
paste input "Waffle Lounge Relaxed Baby Pink"
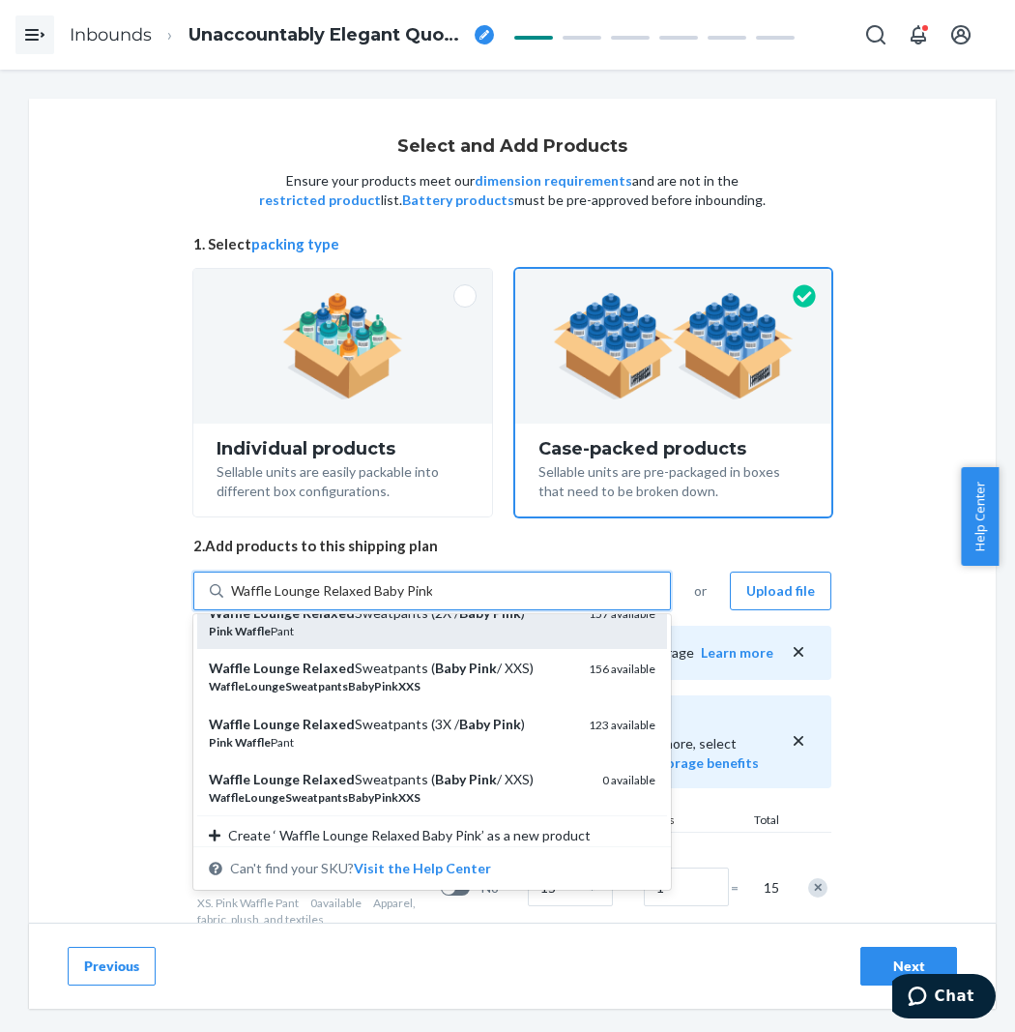
scroll to position [312, 0]
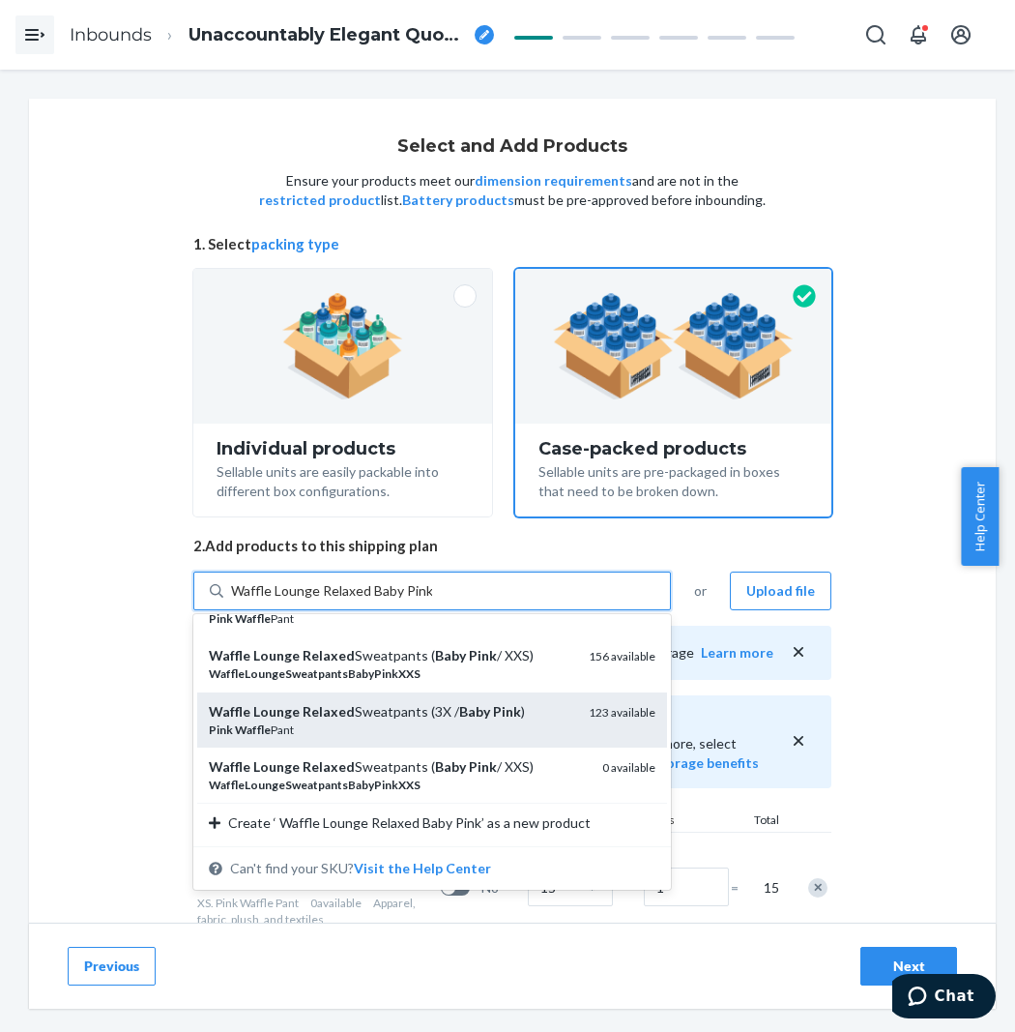
click at [498, 726] on div "Pink Waffle Pant" at bounding box center [391, 729] width 365 height 16
click at [432, 601] on input "Waffle Lounge Relaxed Baby Pink" at bounding box center [331, 590] width 201 height 19
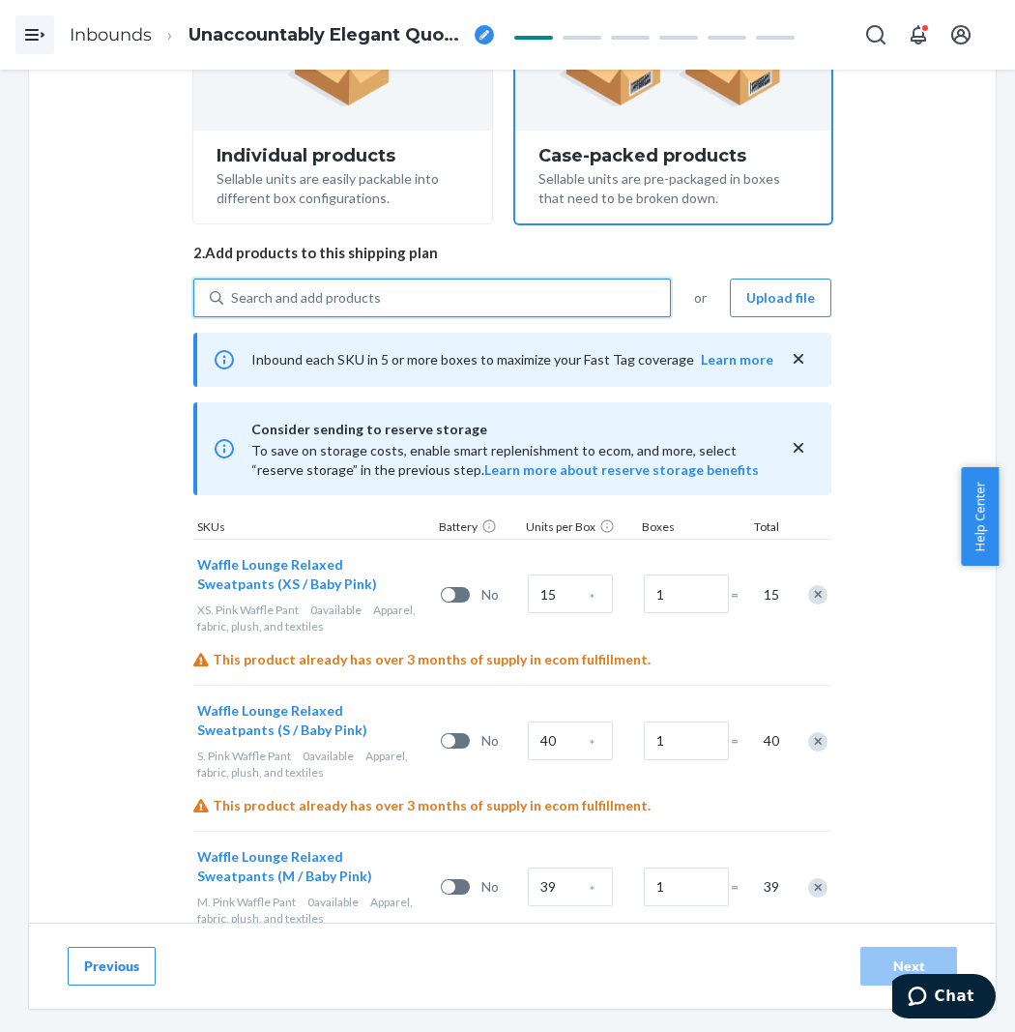
scroll to position [322, 0]
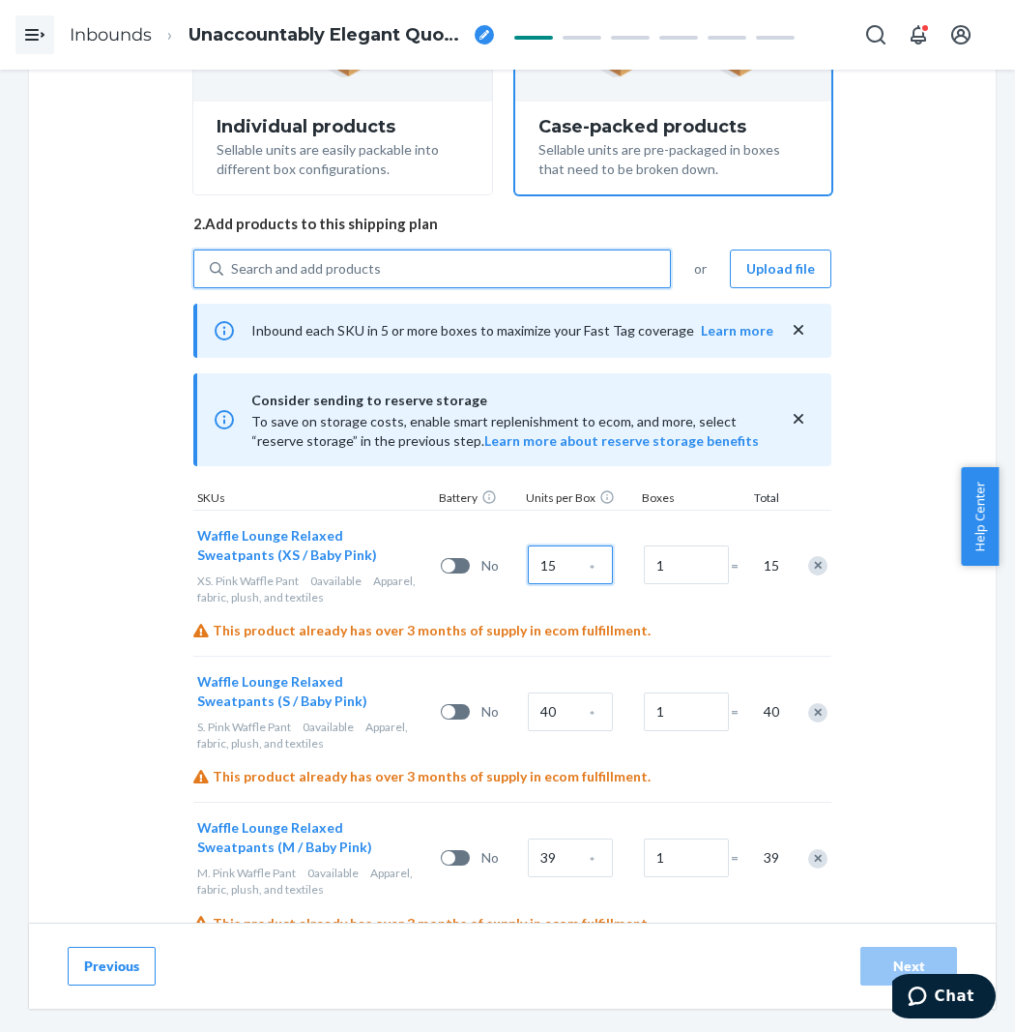
click at [547, 565] on input "15" at bounding box center [570, 564] width 85 height 39
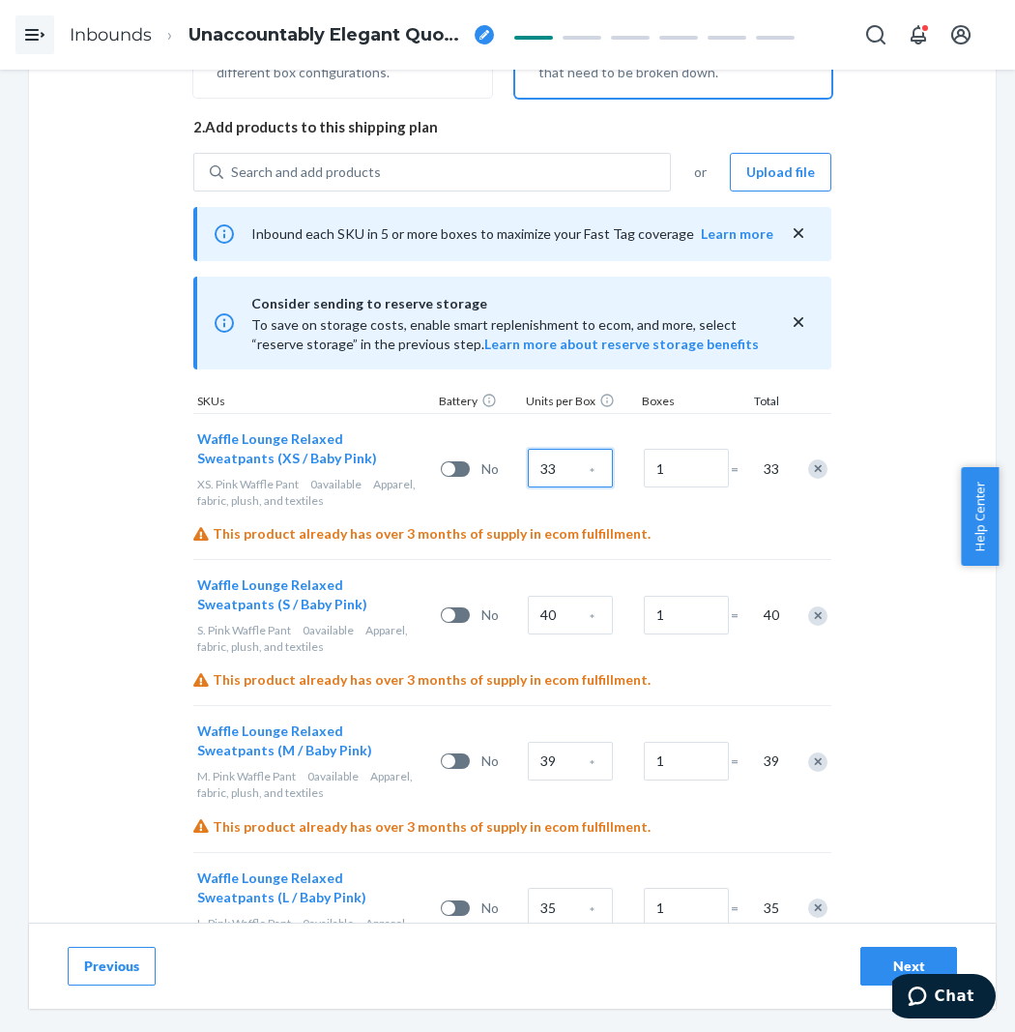
scroll to position [429, 0]
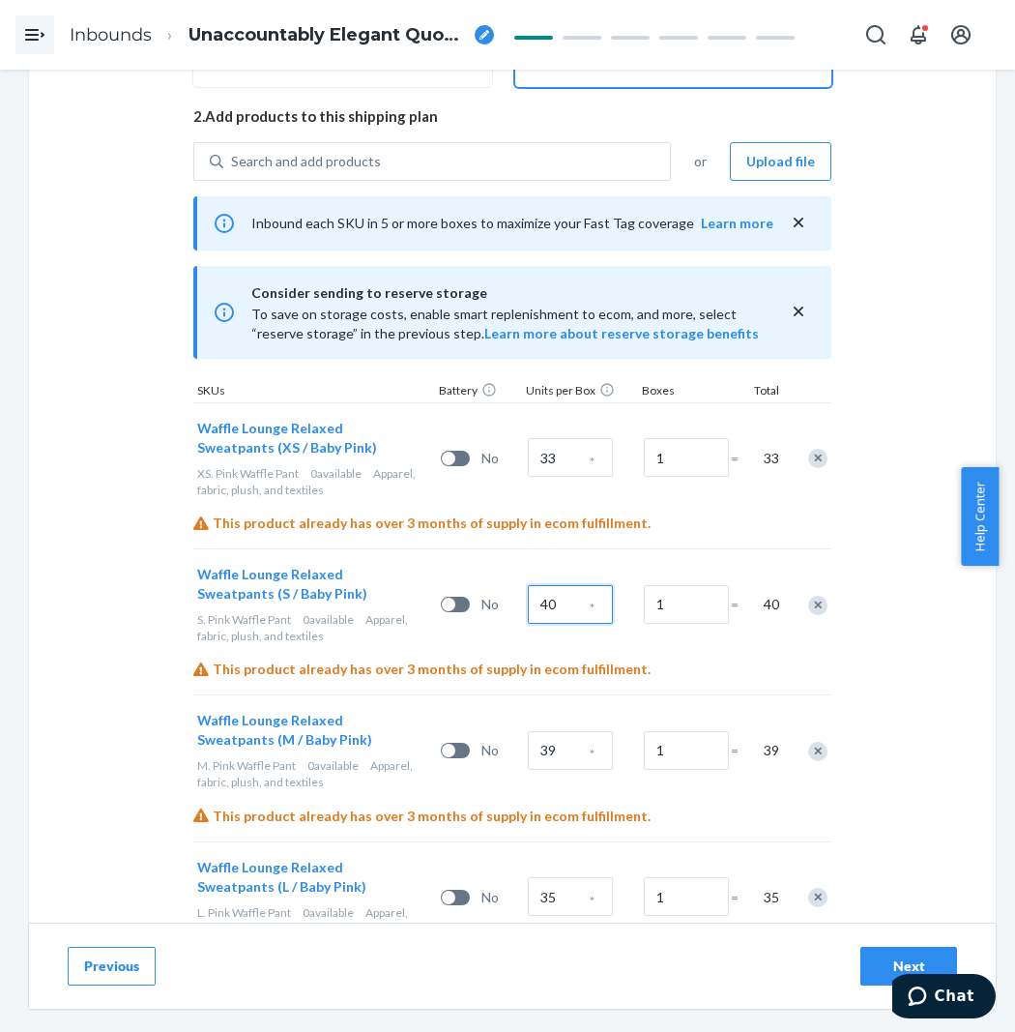
click at [573, 609] on input "40" at bounding box center [570, 604] width 85 height 39
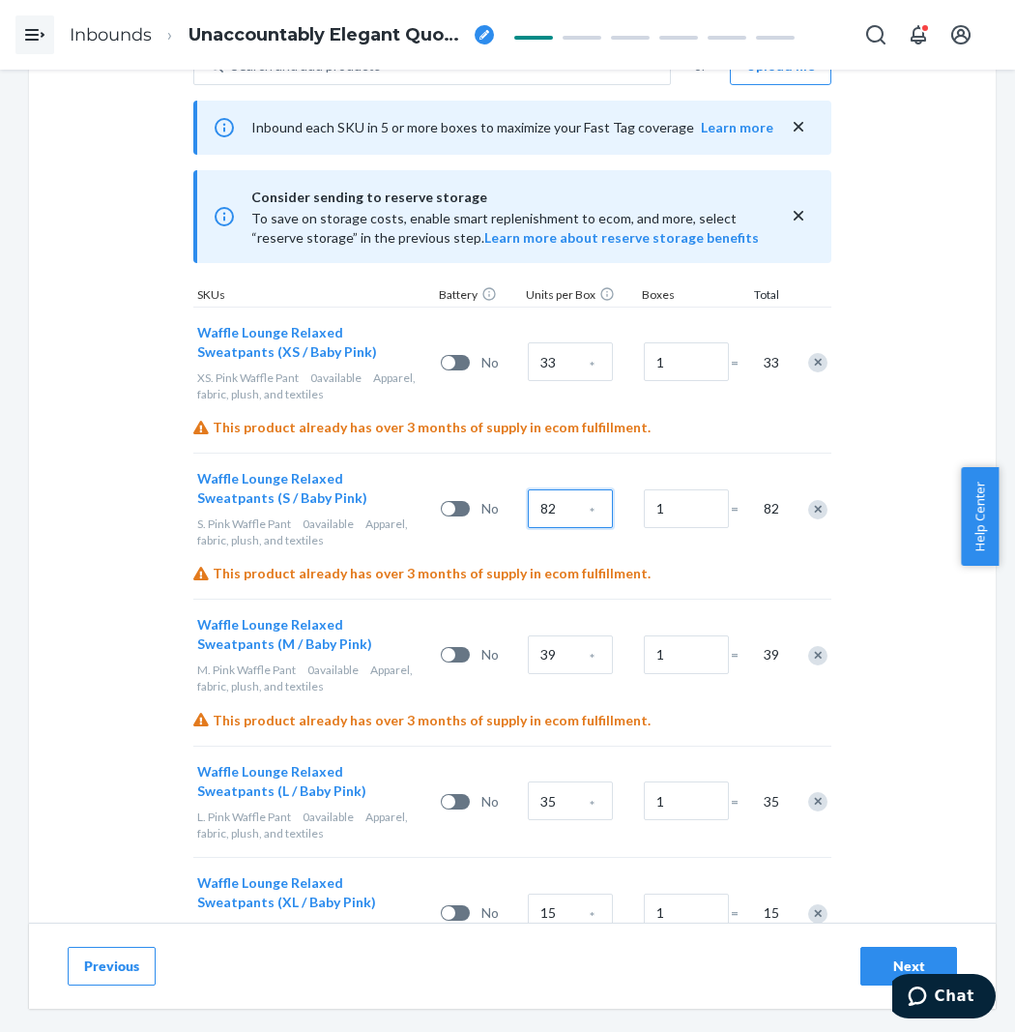
scroll to position [537, 0]
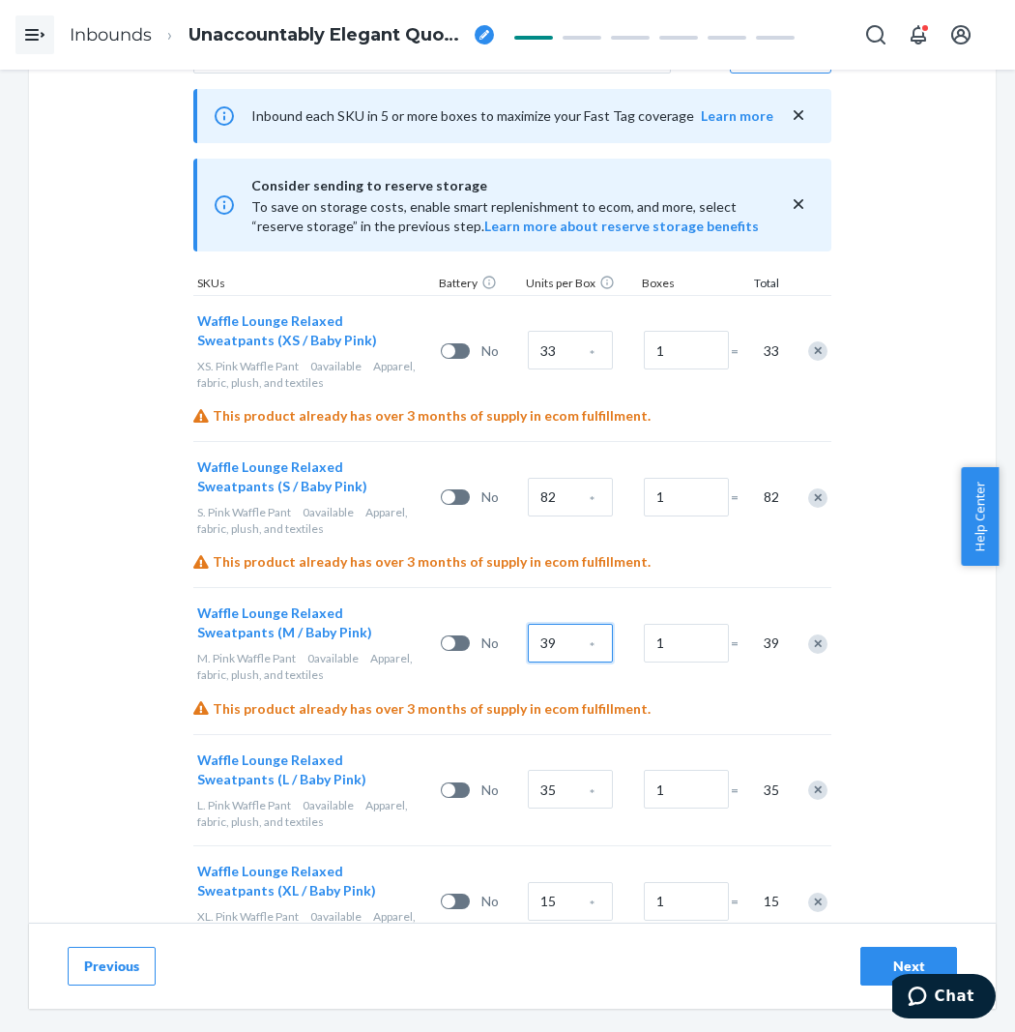
click at [558, 644] on input "39" at bounding box center [570, 643] width 85 height 39
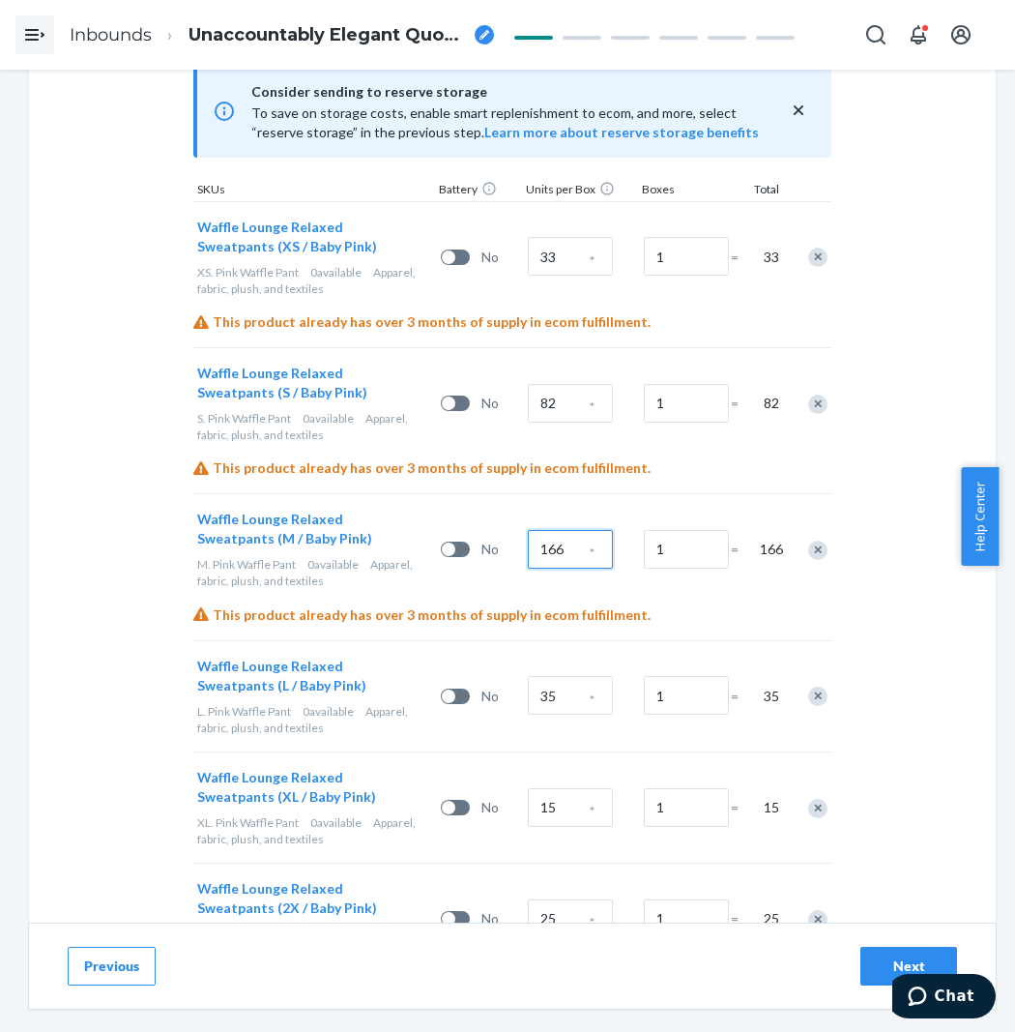
scroll to position [644, 0]
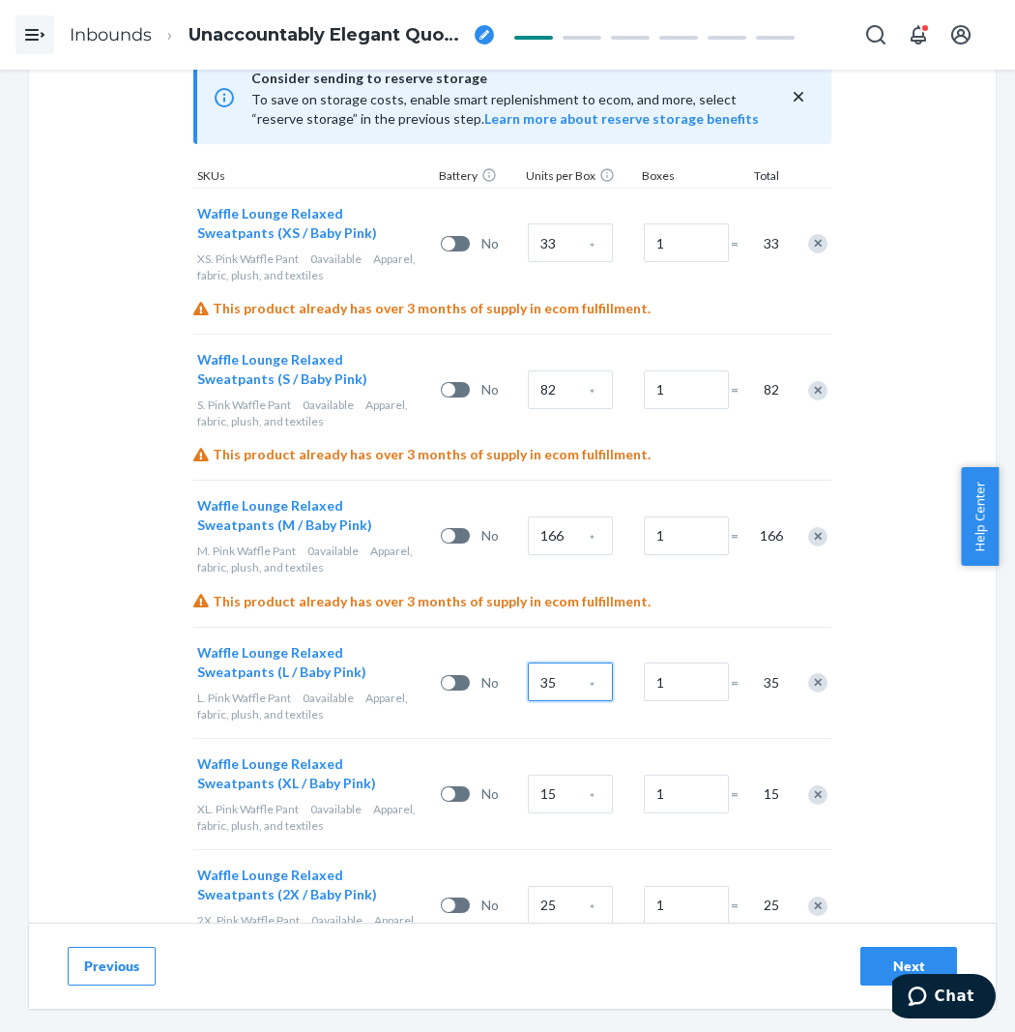
click at [559, 668] on input "35" at bounding box center [570, 681] width 85 height 39
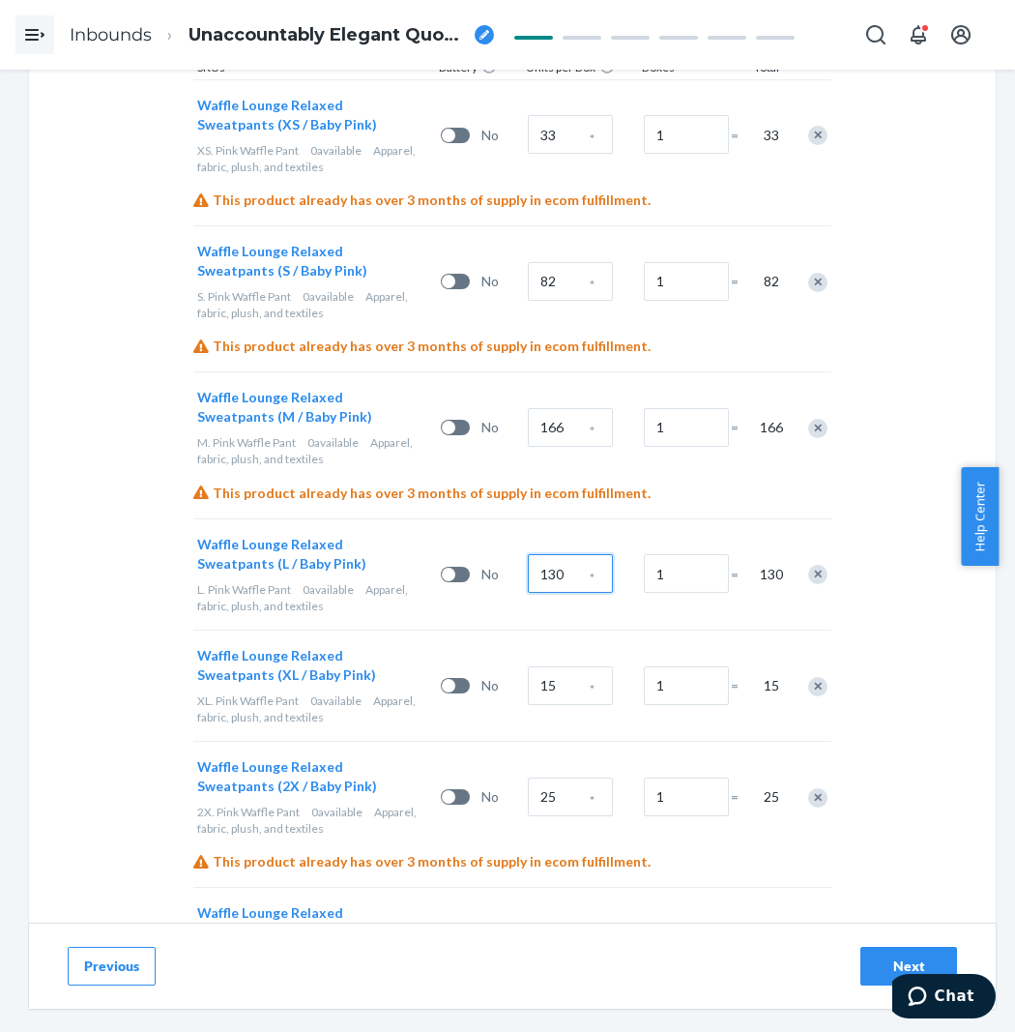
scroll to position [859, 0]
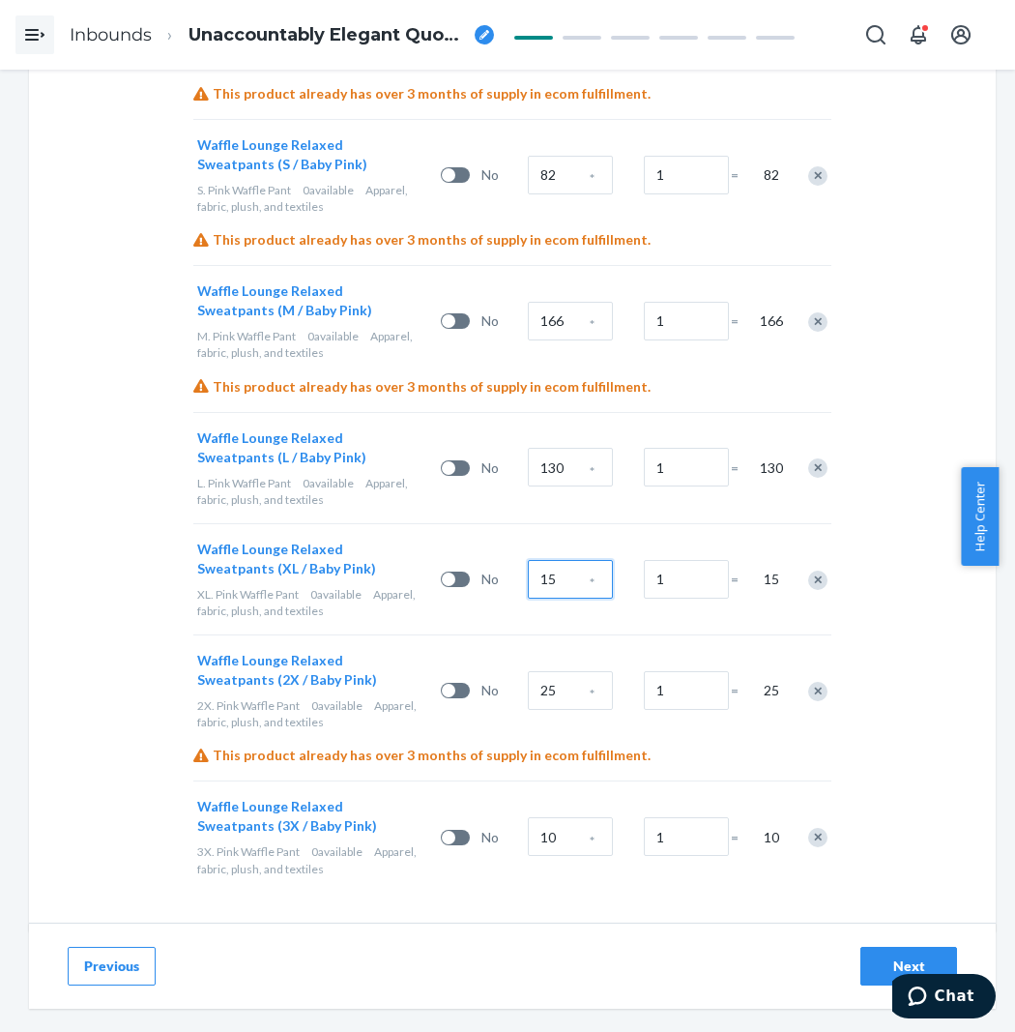
click at [575, 571] on input "15" at bounding box center [570, 579] width 85 height 39
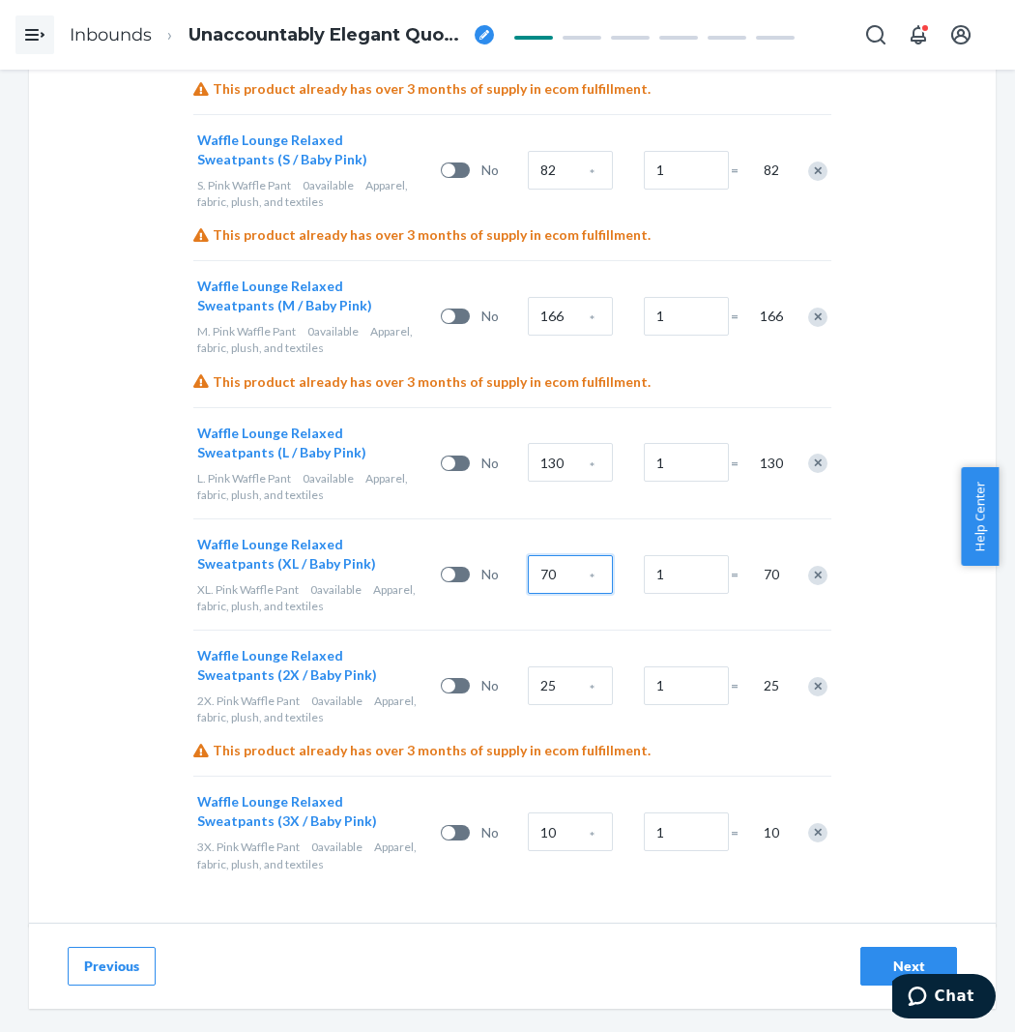
scroll to position [865, 0]
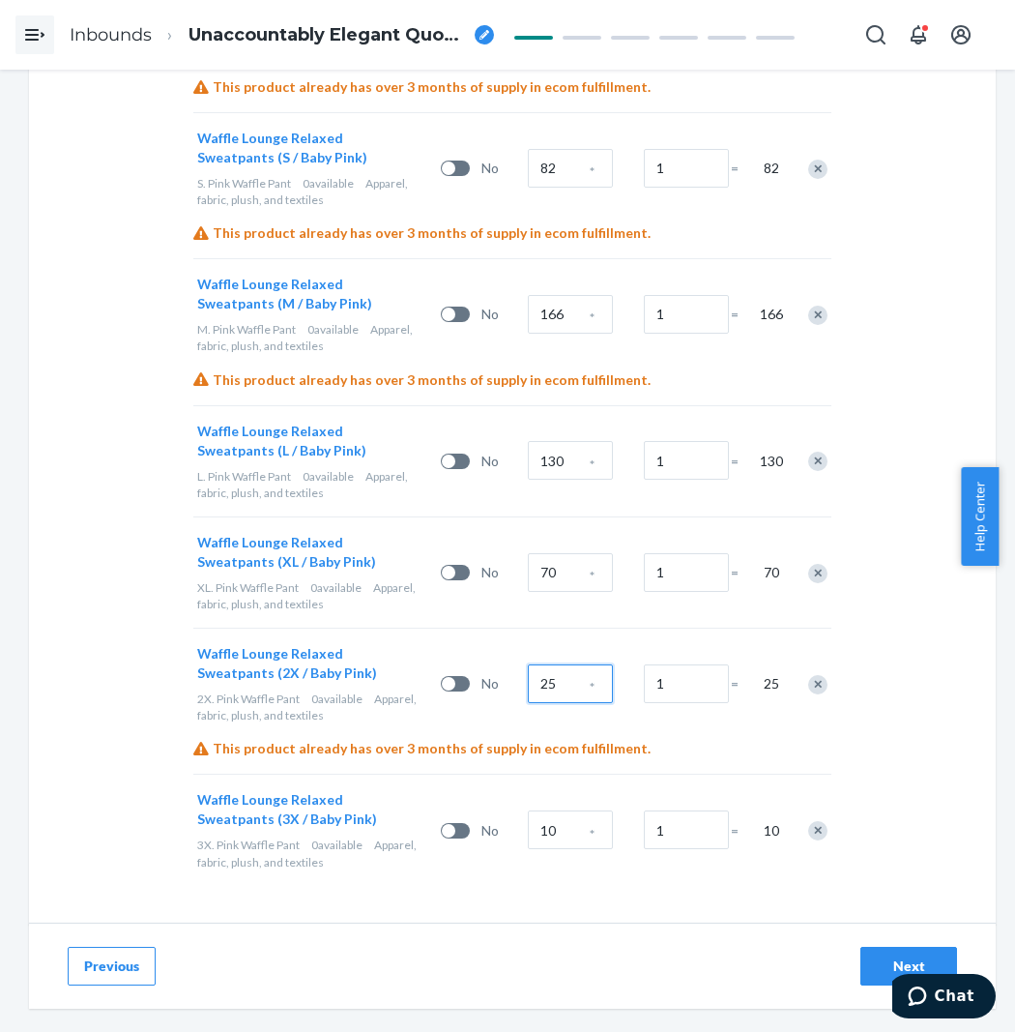
click at [568, 691] on input "25" at bounding box center [570, 683] width 85 height 39
click at [547, 817] on input "10" at bounding box center [570, 829] width 85 height 39
click at [408, 892] on div "Select and Add Products Ensure your products meet our dimension requirements an…" at bounding box center [512, 78] width 967 height 1691
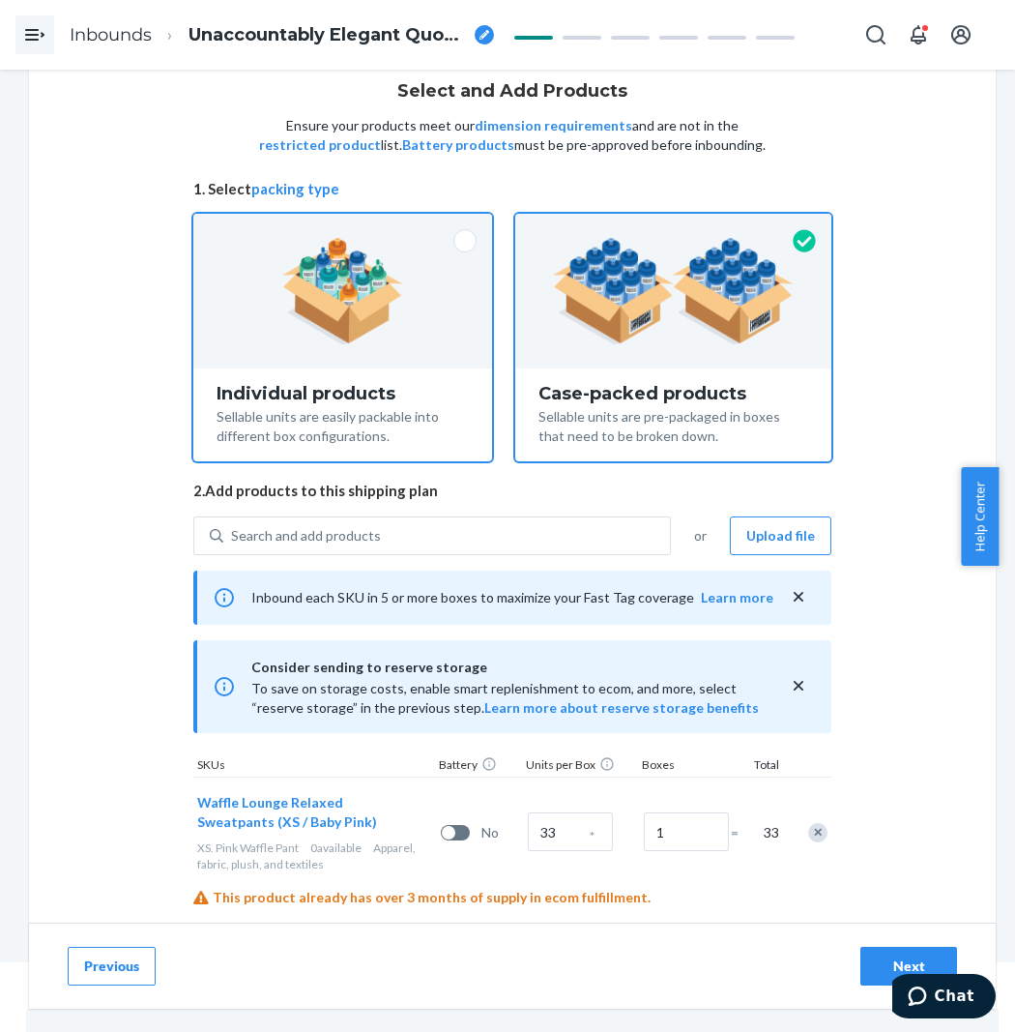
scroll to position [0, 0]
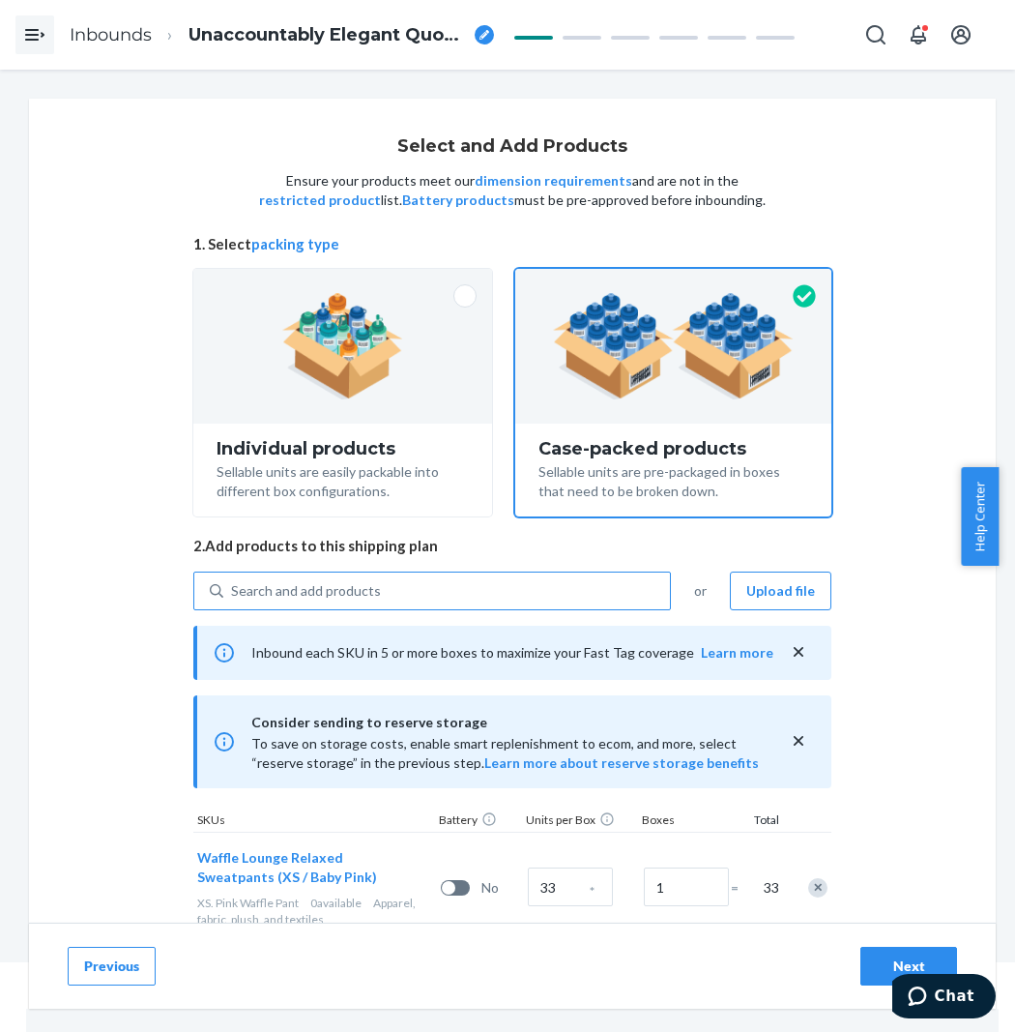
drag, startPoint x: 362, startPoint y: 602, endPoint x: 374, endPoint y: 595, distance: 14.8
click at [369, 598] on div "Search and add products" at bounding box center [446, 590] width 447 height 35
click at [233, 598] on input "Search and add products" at bounding box center [232, 590] width 2 height 19
paste input "Waffle Lounge Relaxed Baby Pink"
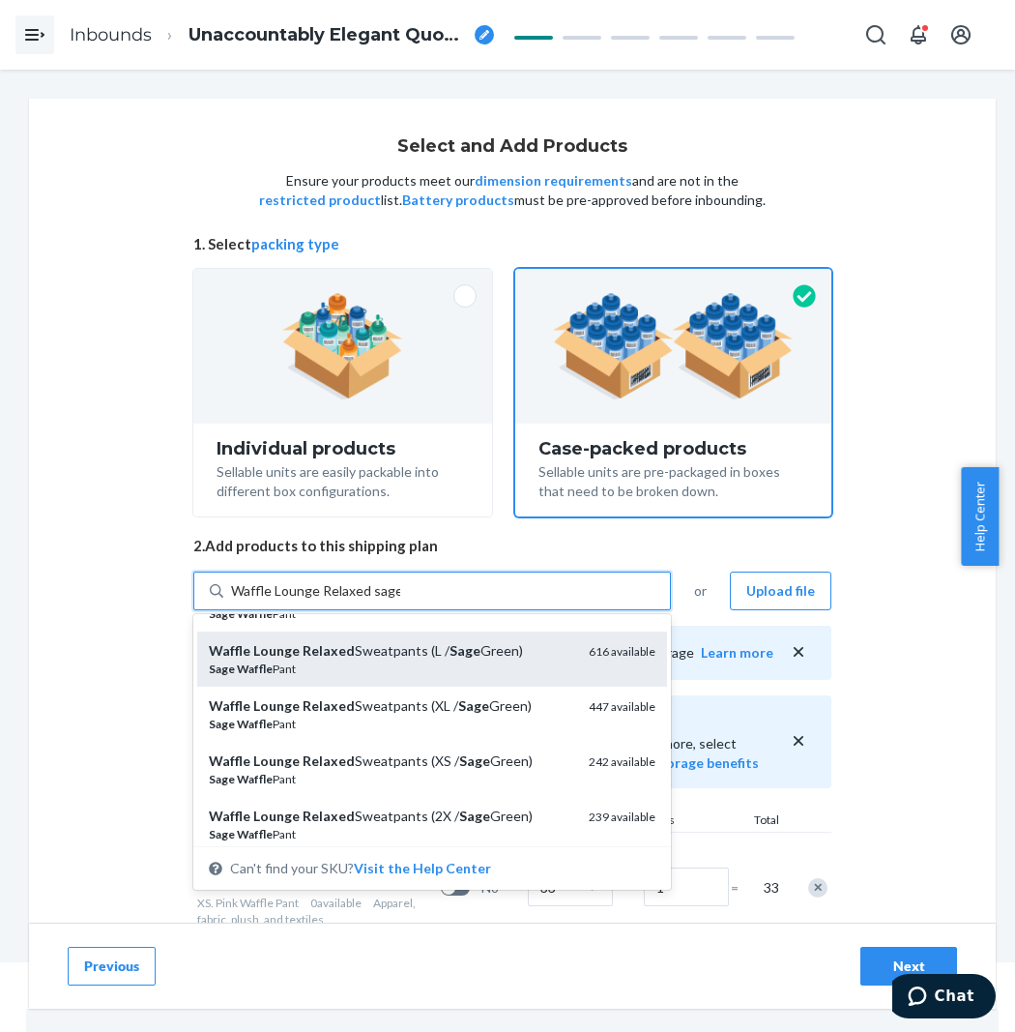
scroll to position [107, 0]
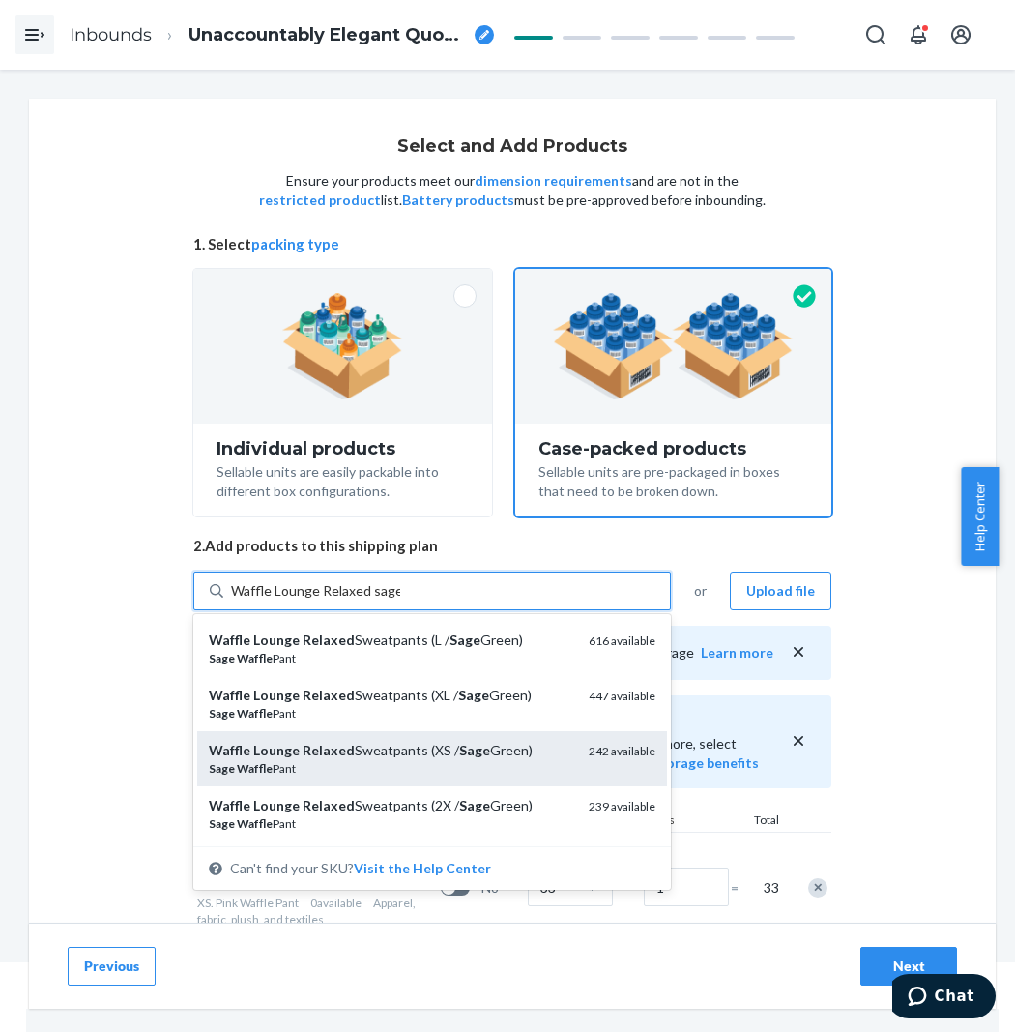
click at [449, 754] on div "Waffle Lounge Relaxed Sweatpants (XS / Sage Green)" at bounding box center [391, 750] width 365 height 19
click at [400, 601] on input "Waffle Lounge Relaxed sage" at bounding box center [315, 590] width 169 height 19
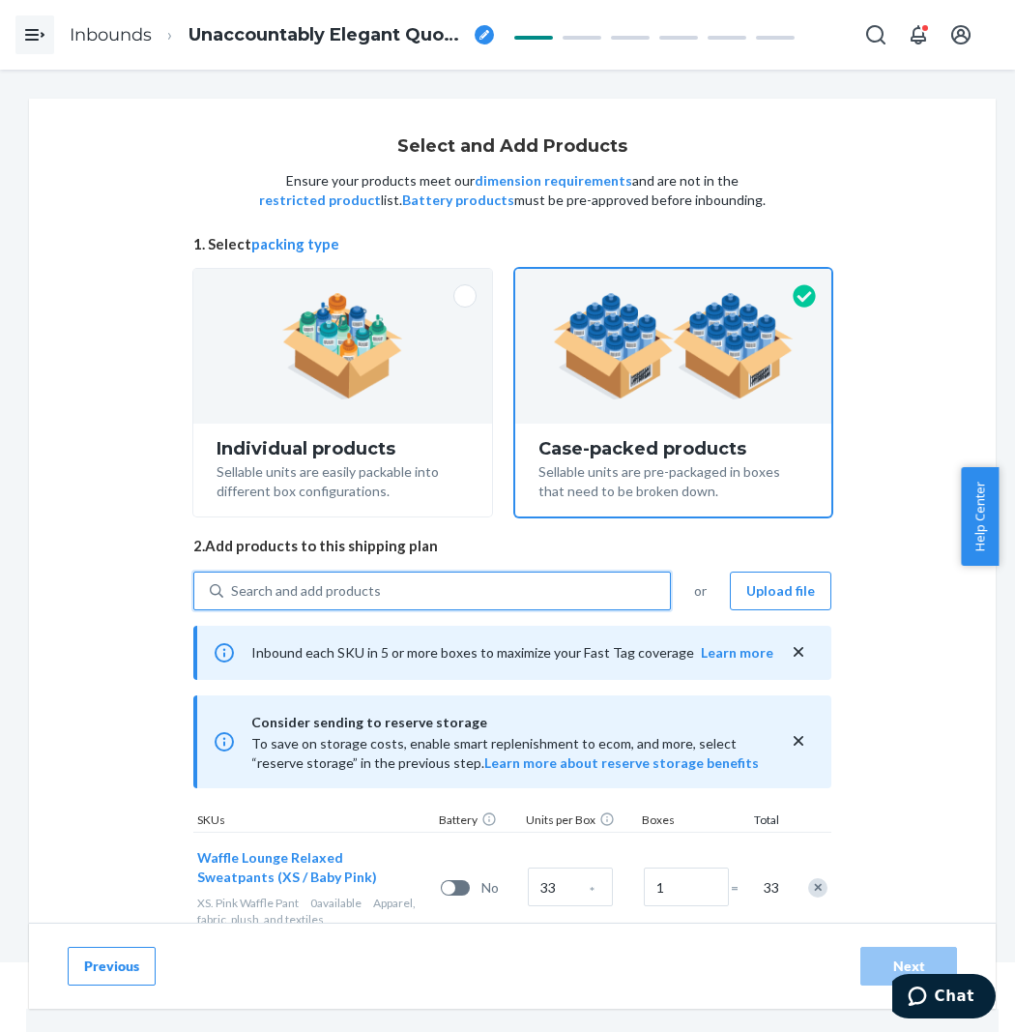
click at [439, 600] on div "Search and add products" at bounding box center [446, 590] width 447 height 35
click at [233, 600] on input "0 results available. Select is focused ,type to refine list, press Down to open…" at bounding box center [232, 590] width 2 height 19
paste input "Waffle Lounge Relaxed sage"
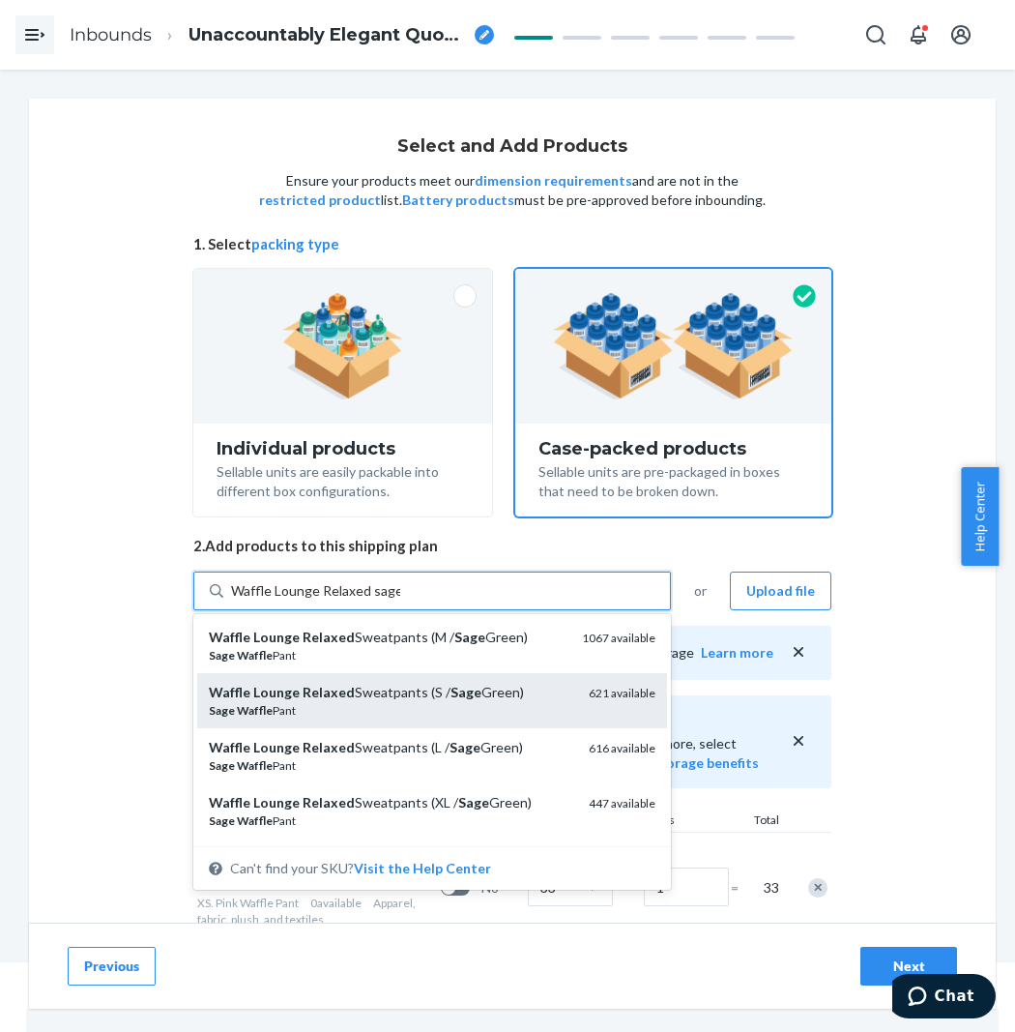
click at [469, 702] on div "Sage Waffle Pant" at bounding box center [391, 710] width 365 height 16
click at [400, 601] on input "Waffle Lounge Relaxed sage" at bounding box center [315, 590] width 169 height 19
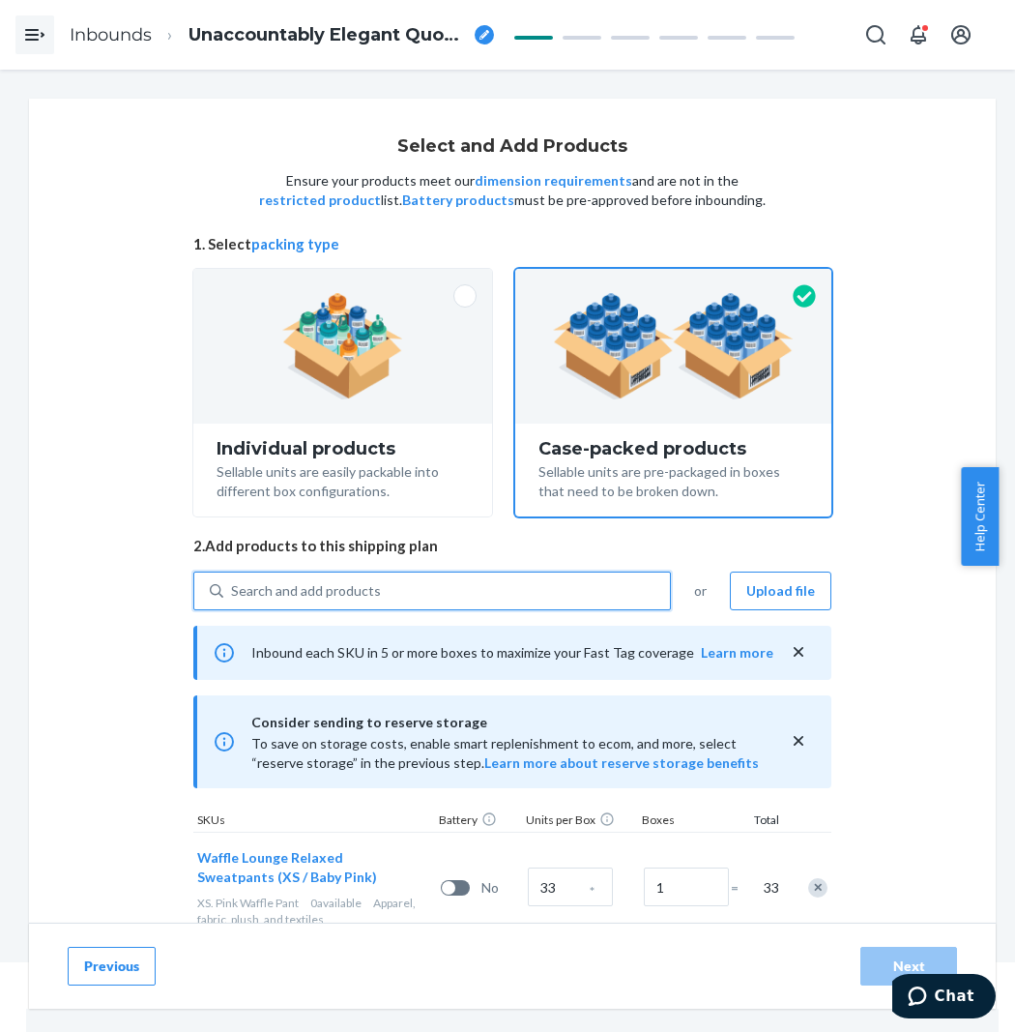
click at [457, 581] on div "Search and add products" at bounding box center [446, 590] width 447 height 35
click at [233, 581] on input "0 results available. Use Up and Down to choose options, press Enter to select t…" at bounding box center [232, 590] width 2 height 19
paste input "Waffle Lounge Relaxed sage"
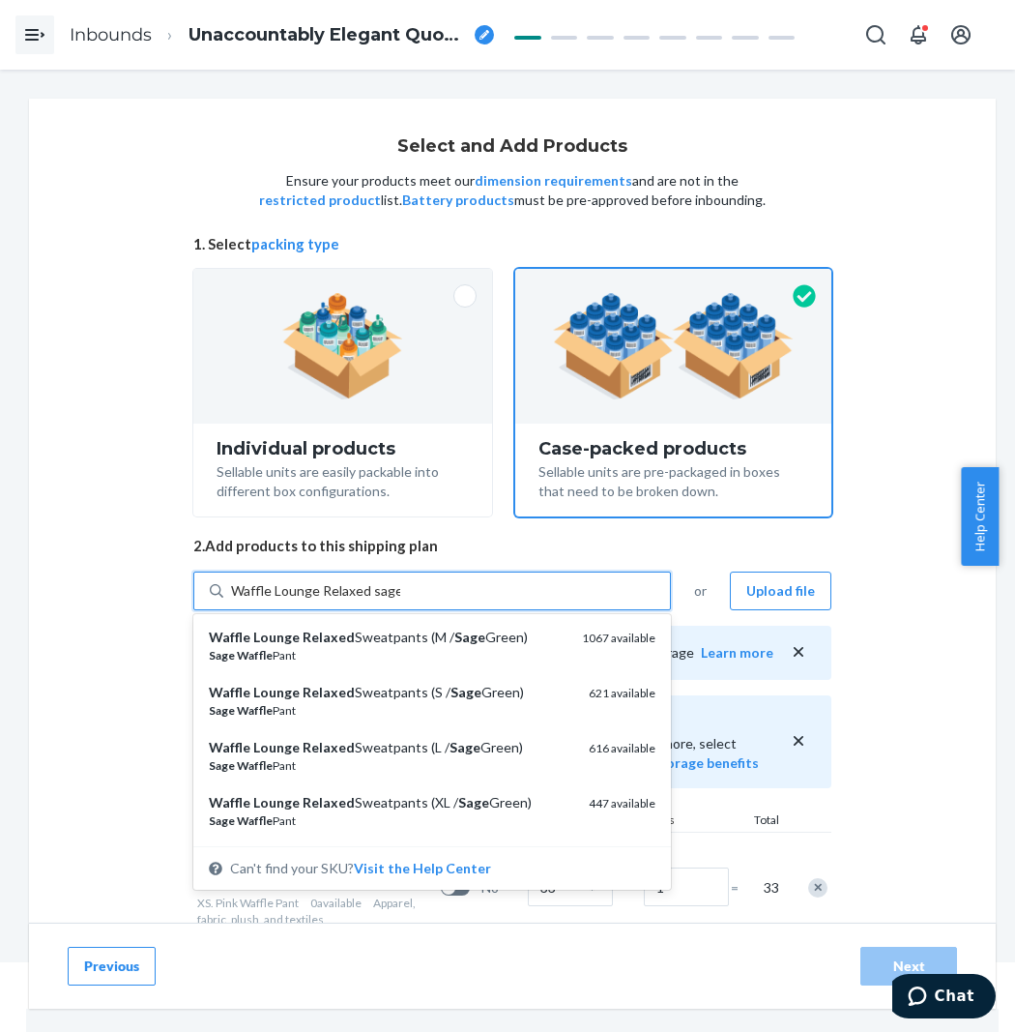
click at [455, 630] on em "Sage" at bounding box center [469, 637] width 31 height 16
click at [400, 601] on input "Waffle Lounge Relaxed sage" at bounding box center [315, 590] width 169 height 19
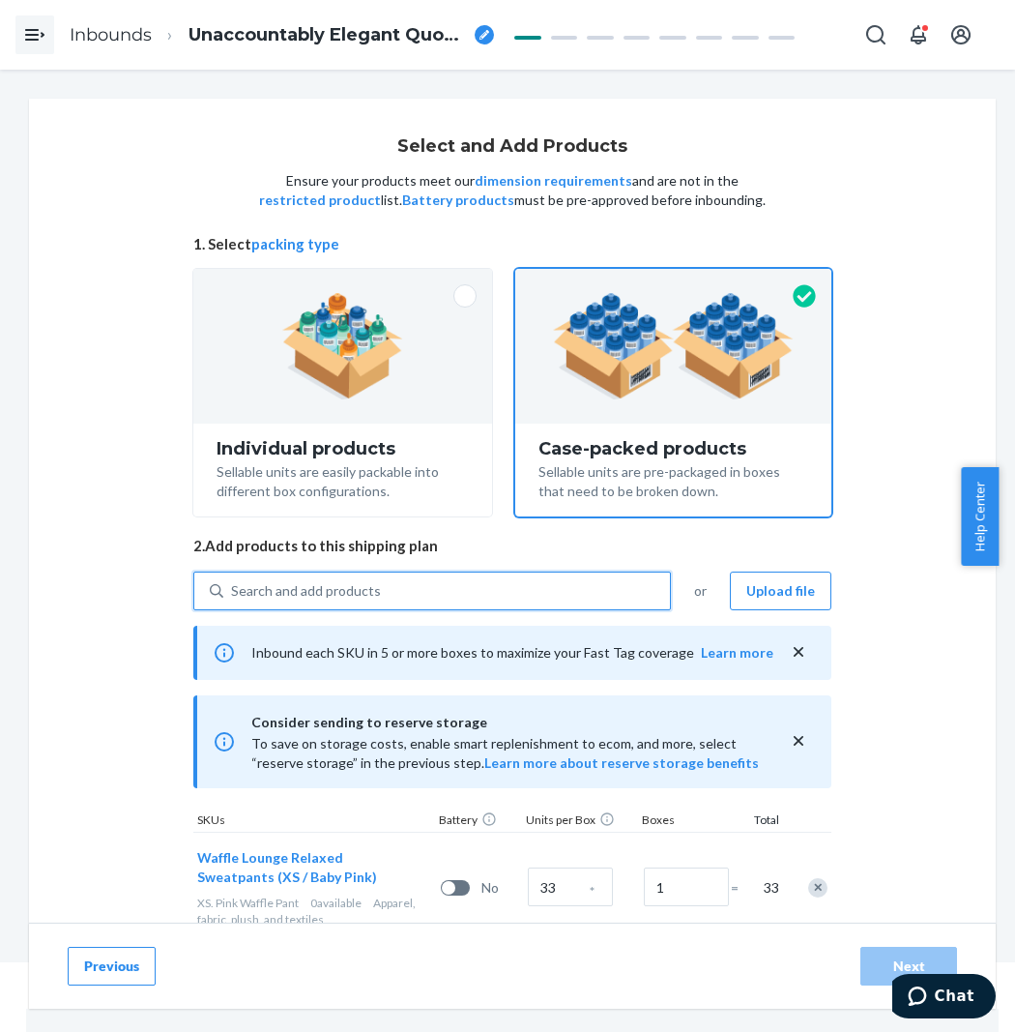
click at [479, 594] on div "Search and add products" at bounding box center [446, 590] width 447 height 35
click at [233, 594] on input "0 results available. Use Up and Down to choose options, press Enter to select t…" at bounding box center [232, 590] width 2 height 19
paste input "Waffle Lounge Relaxed sage"
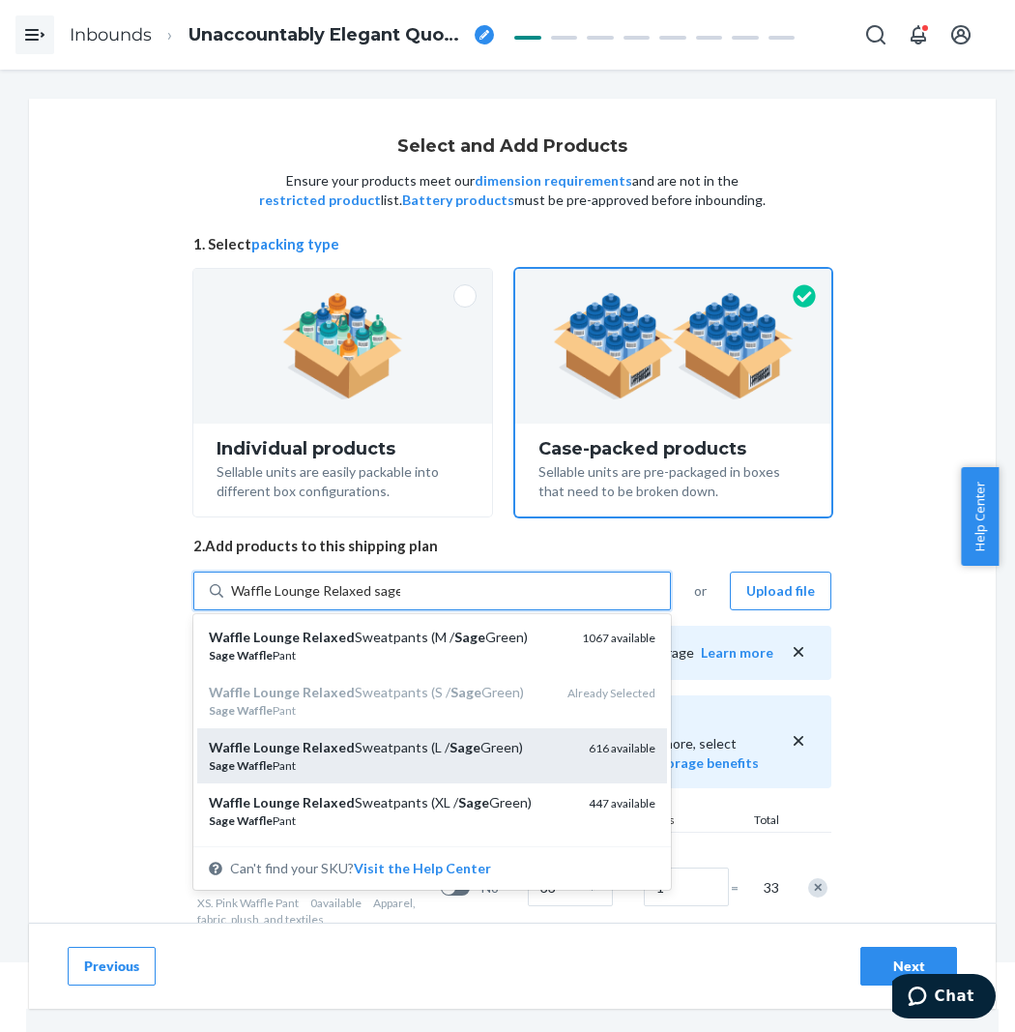
click at [441, 751] on div "Waffle Lounge Relaxed Sweatpants (L / Sage Green)" at bounding box center [391, 747] width 365 height 19
click at [400, 601] on input "Waffle Lounge Relaxed sage" at bounding box center [315, 590] width 169 height 19
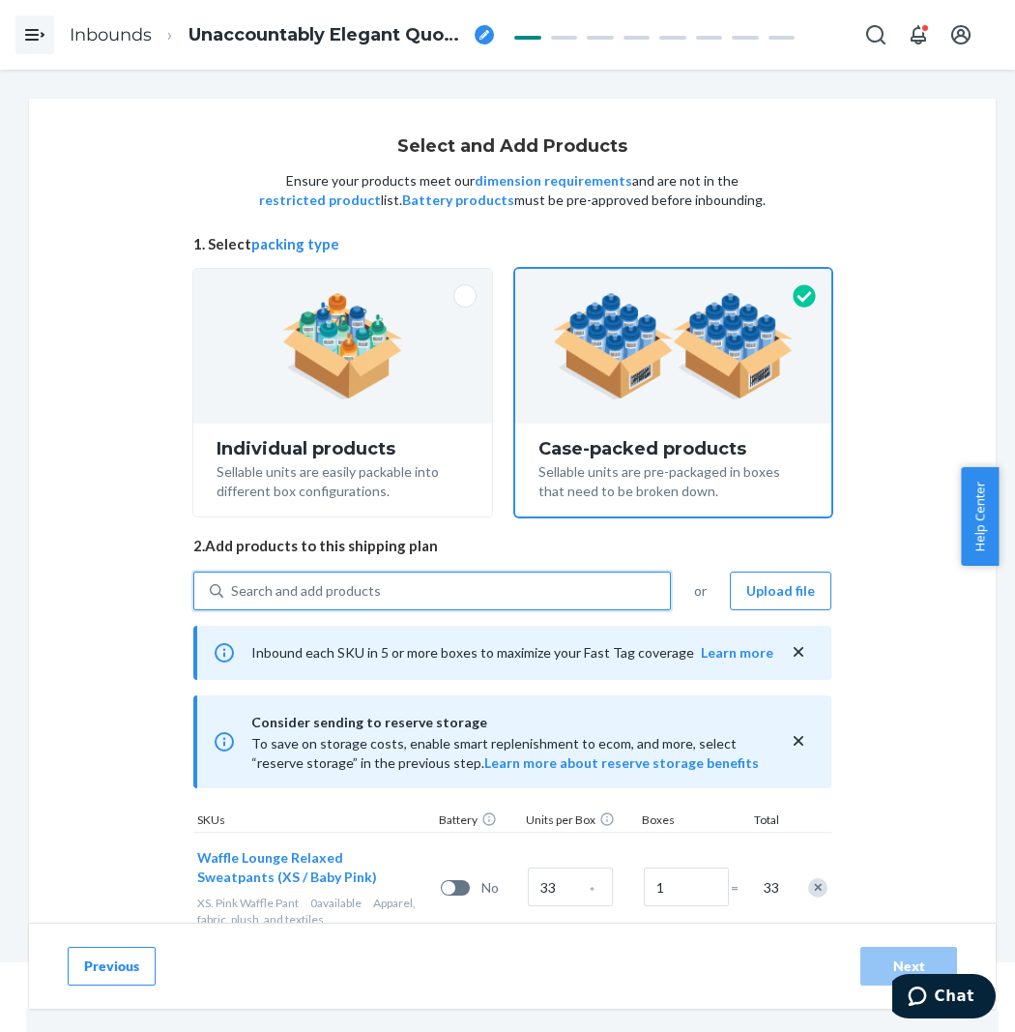
click at [487, 586] on div "Search and add products" at bounding box center [446, 590] width 447 height 35
click at [233, 586] on input "0 results available. Select is focused ,type to refine list, press Down to open…" at bounding box center [232, 590] width 2 height 19
paste input "Waffle Lounge Relaxed sage"
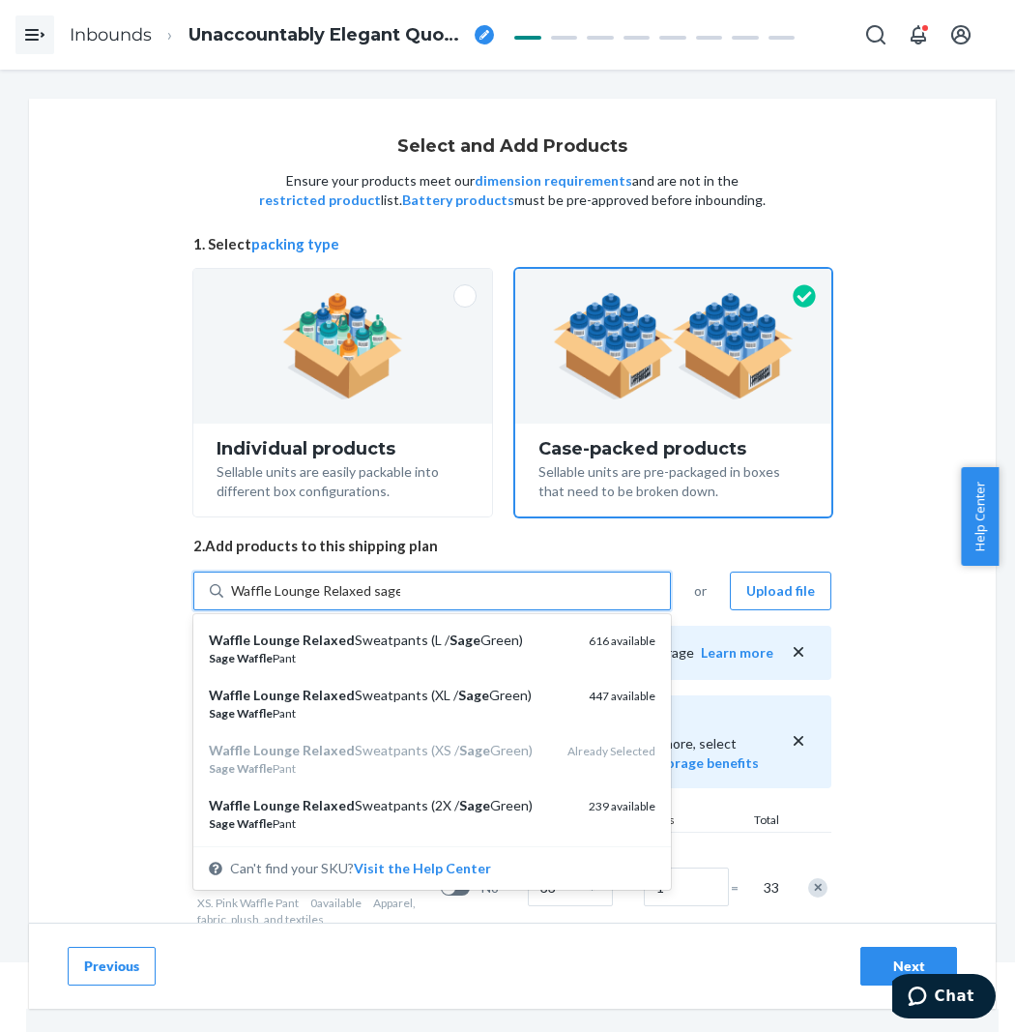
click at [469, 725] on div "Waffle Lounge Relaxed Sweatpants (XL / Sage Green) Sage Waffle Pant 447 availab…" at bounding box center [432, 703] width 470 height 55
click at [400, 601] on input "Waffle Lounge Relaxed sage" at bounding box center [315, 590] width 169 height 19
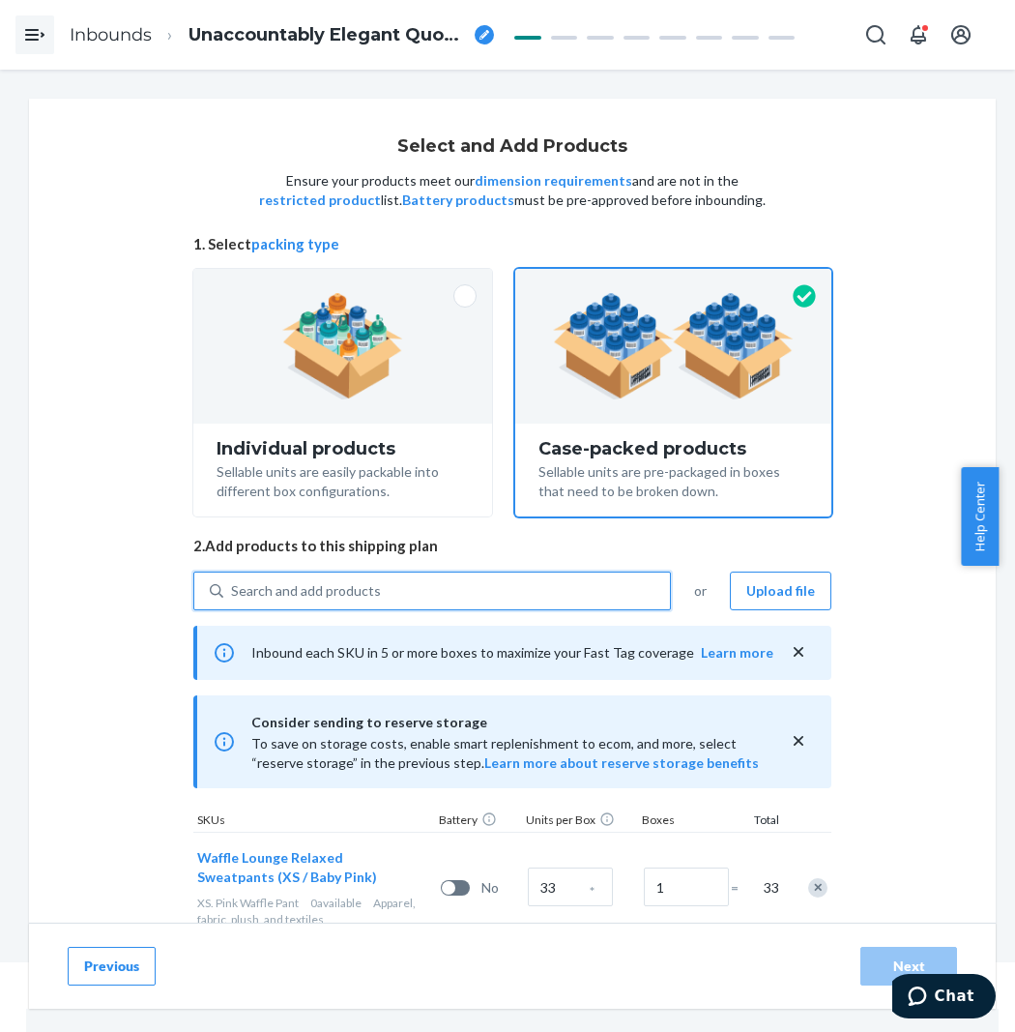
click at [443, 583] on div "Search and add products" at bounding box center [446, 590] width 447 height 35
click at [233, 583] on input "0 results available. Select is focused ,type to refine list, press Down to open…" at bounding box center [232, 590] width 2 height 19
paste input "Waffle Lounge Relaxed sage"
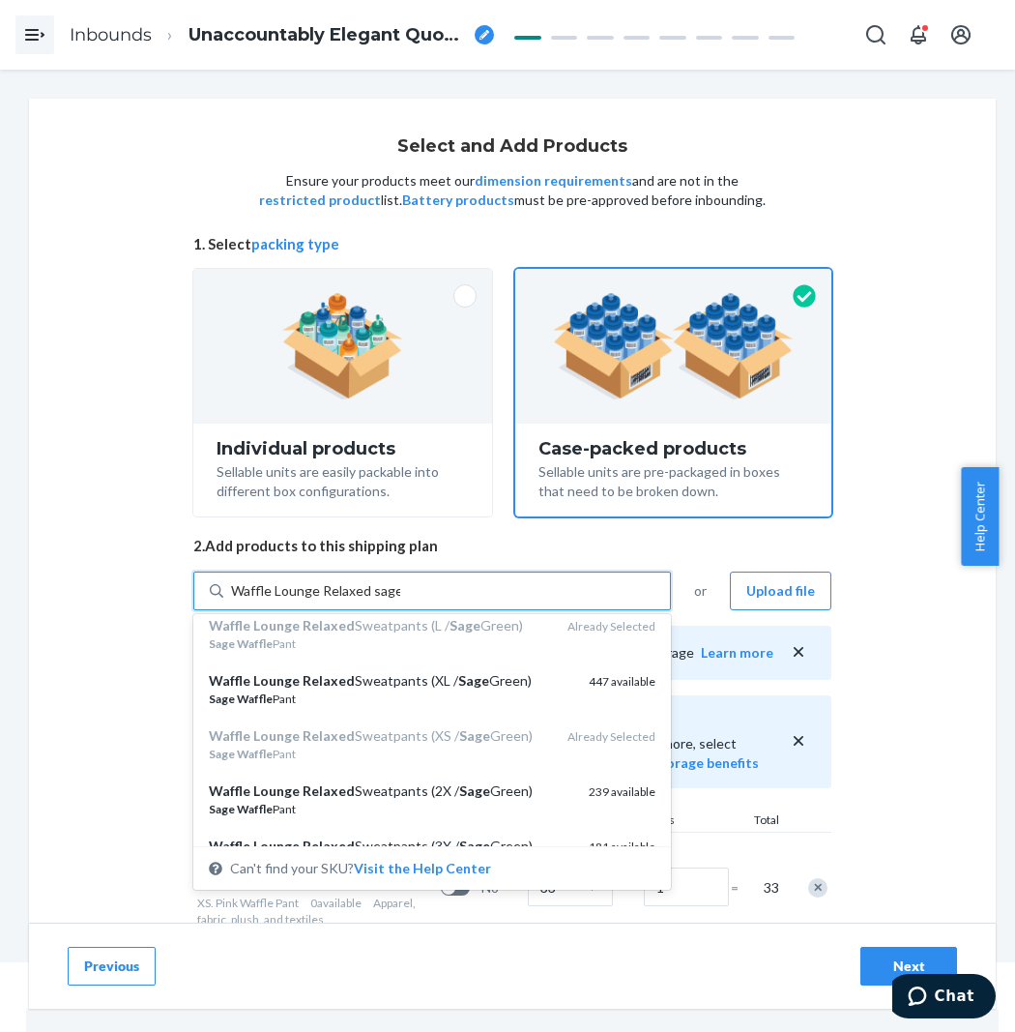
scroll to position [215, 0]
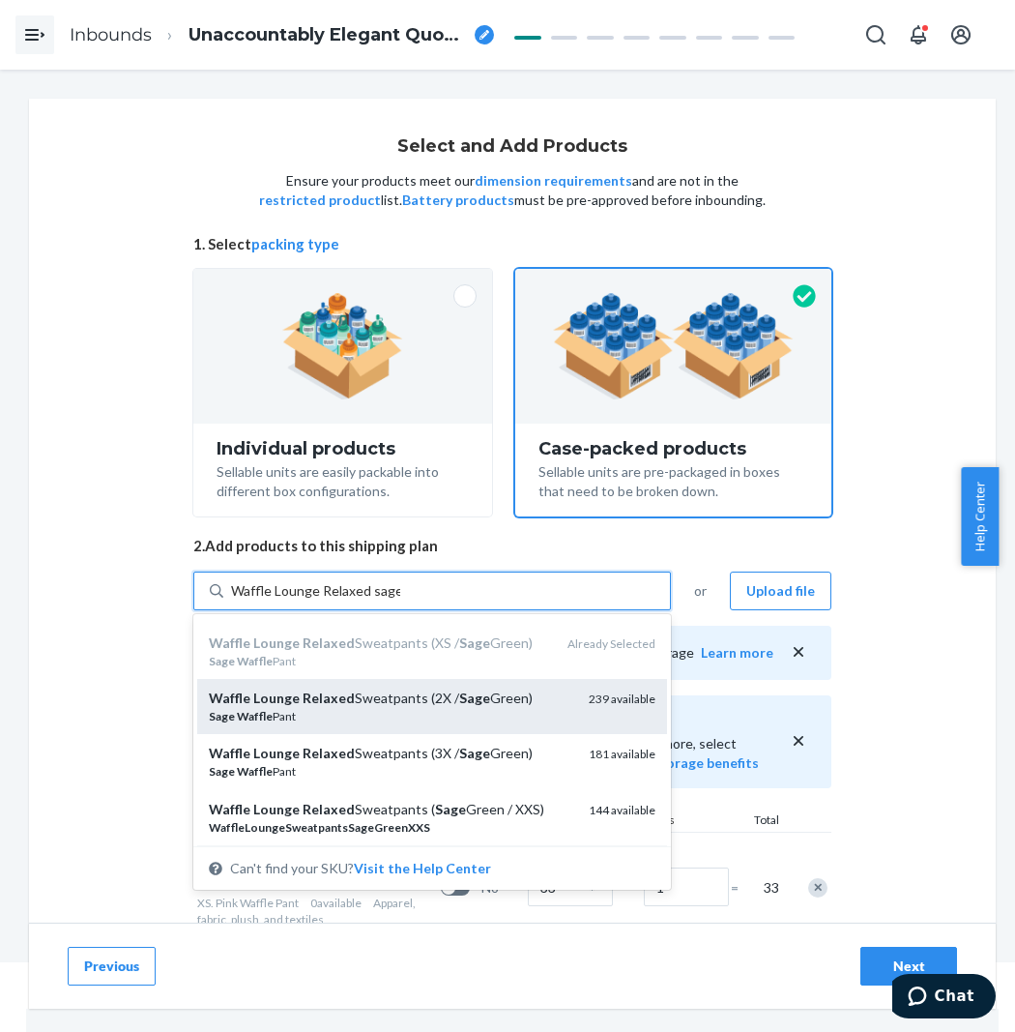
click at [480, 694] on em "Sage" at bounding box center [474, 697] width 31 height 16
click at [400, 601] on input "Waffle Lounge Relaxed sage" at bounding box center [315, 590] width 169 height 19
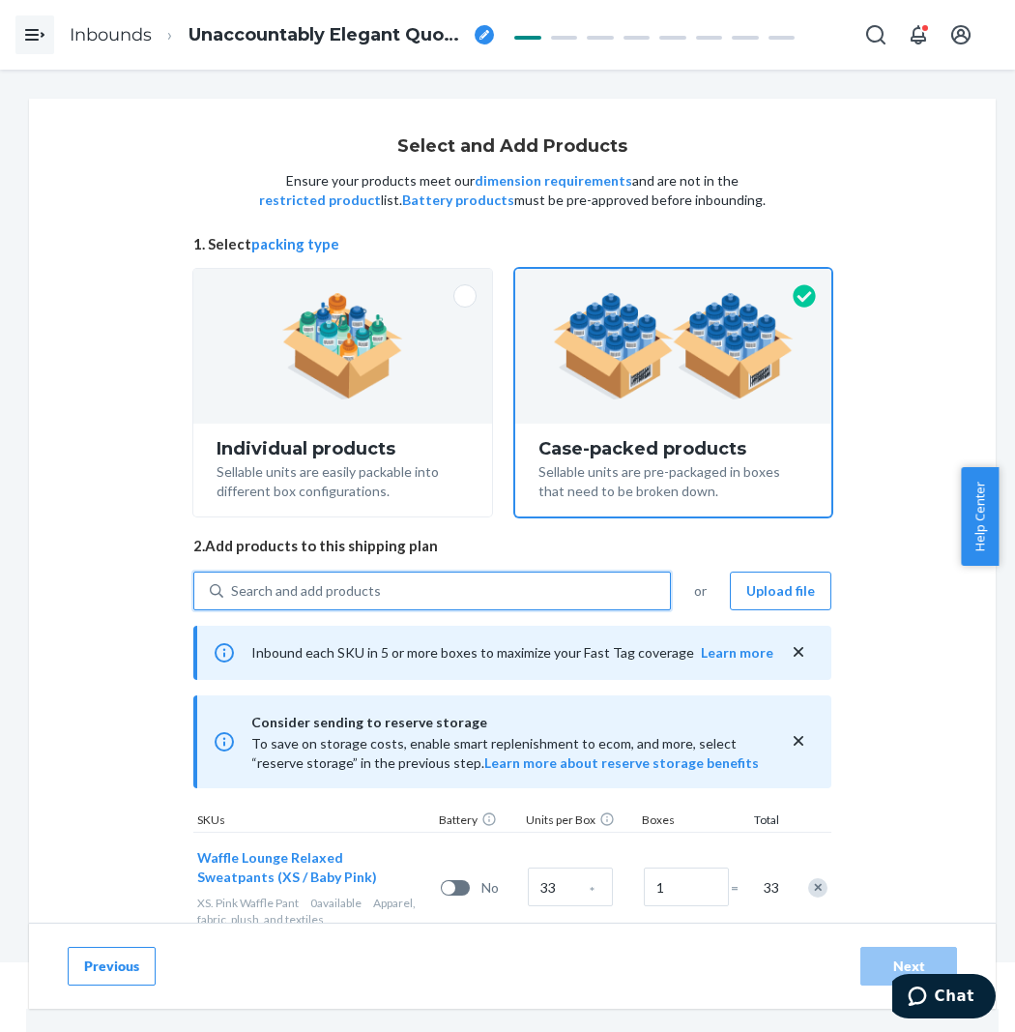
click at [490, 590] on div "Search and add products" at bounding box center [446, 590] width 447 height 35
click at [233, 590] on input "0 results available. Use Up and Down to choose options, press Enter to select t…" at bounding box center [232, 590] width 2 height 19
paste input "Waffle Lounge Relaxed sage"
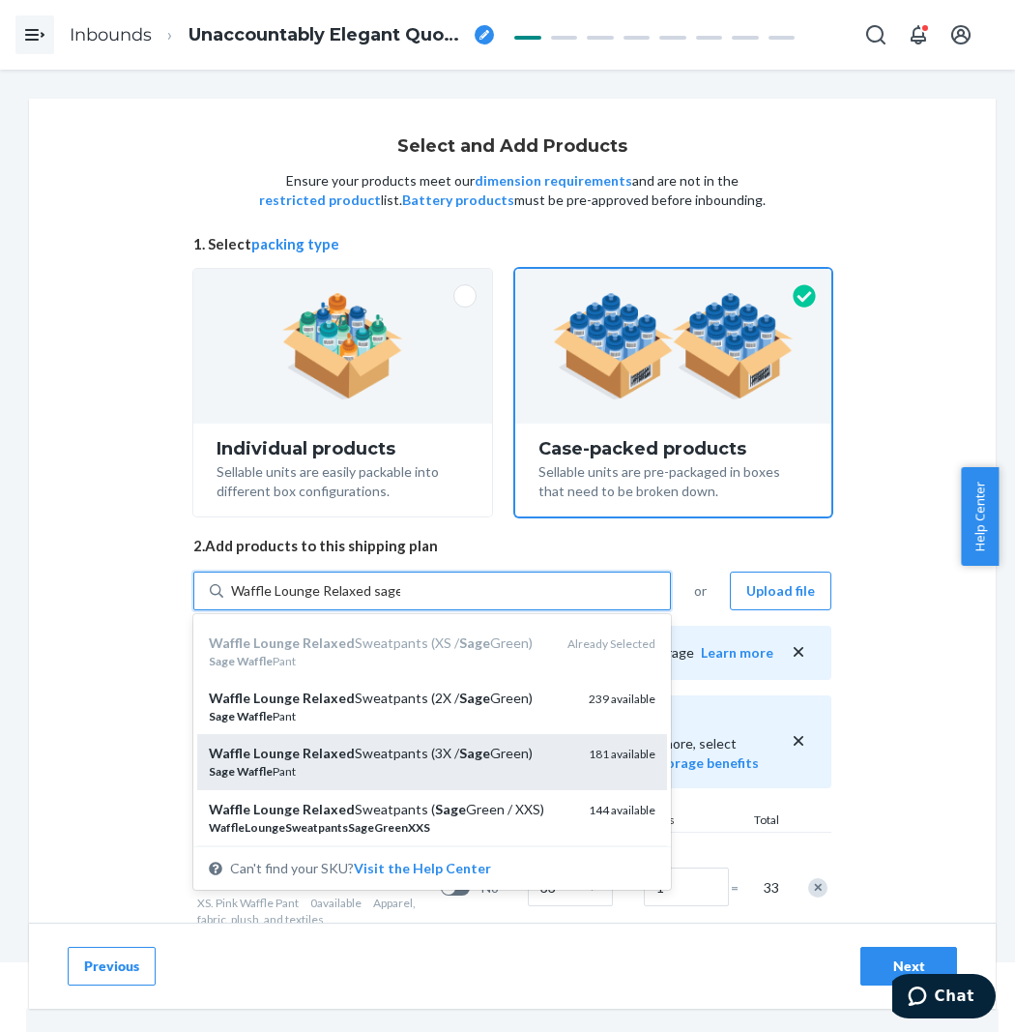
click at [469, 747] on em "Sage" at bounding box center [474, 753] width 31 height 16
click at [400, 601] on input "Waffle Lounge Relaxed sage" at bounding box center [315, 590] width 169 height 19
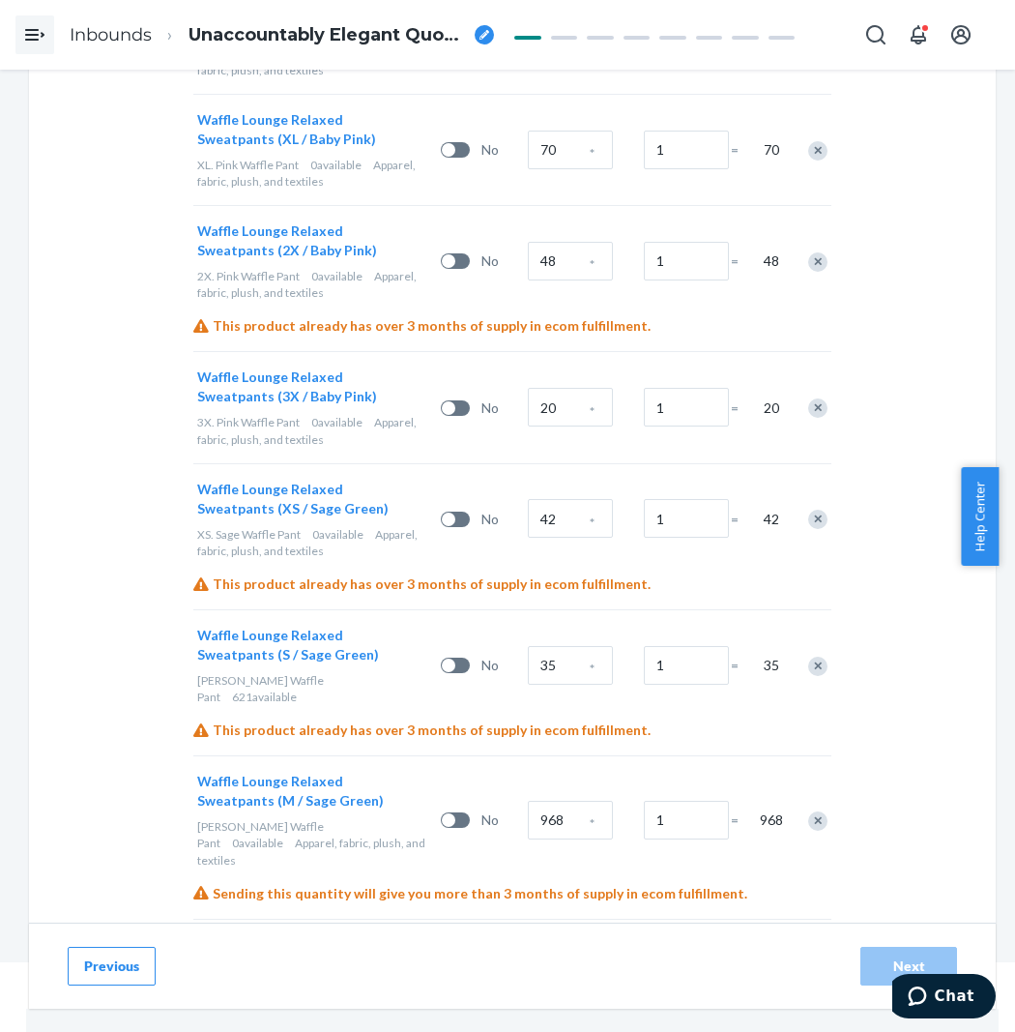
scroll to position [1289, 0]
click at [561, 530] on input "42" at bounding box center [570, 517] width 85 height 39
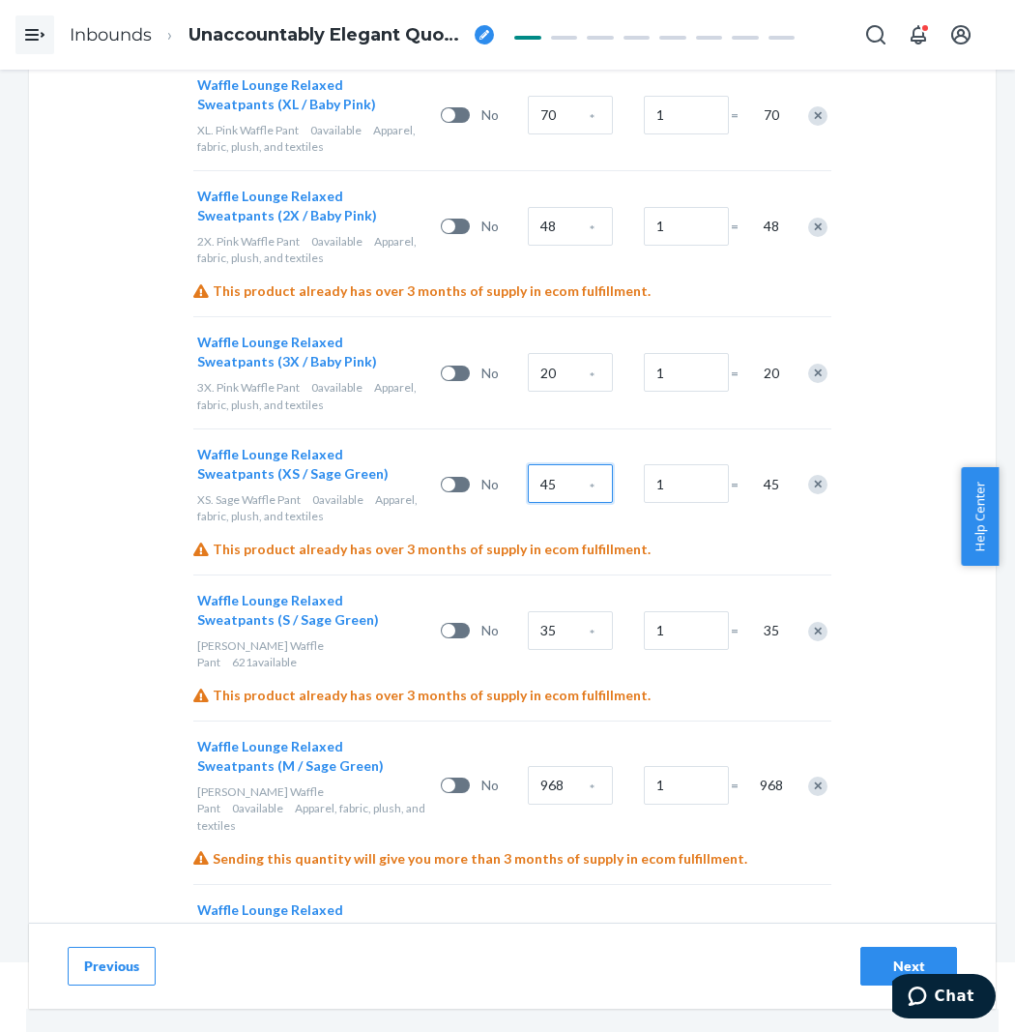
scroll to position [1396, 0]
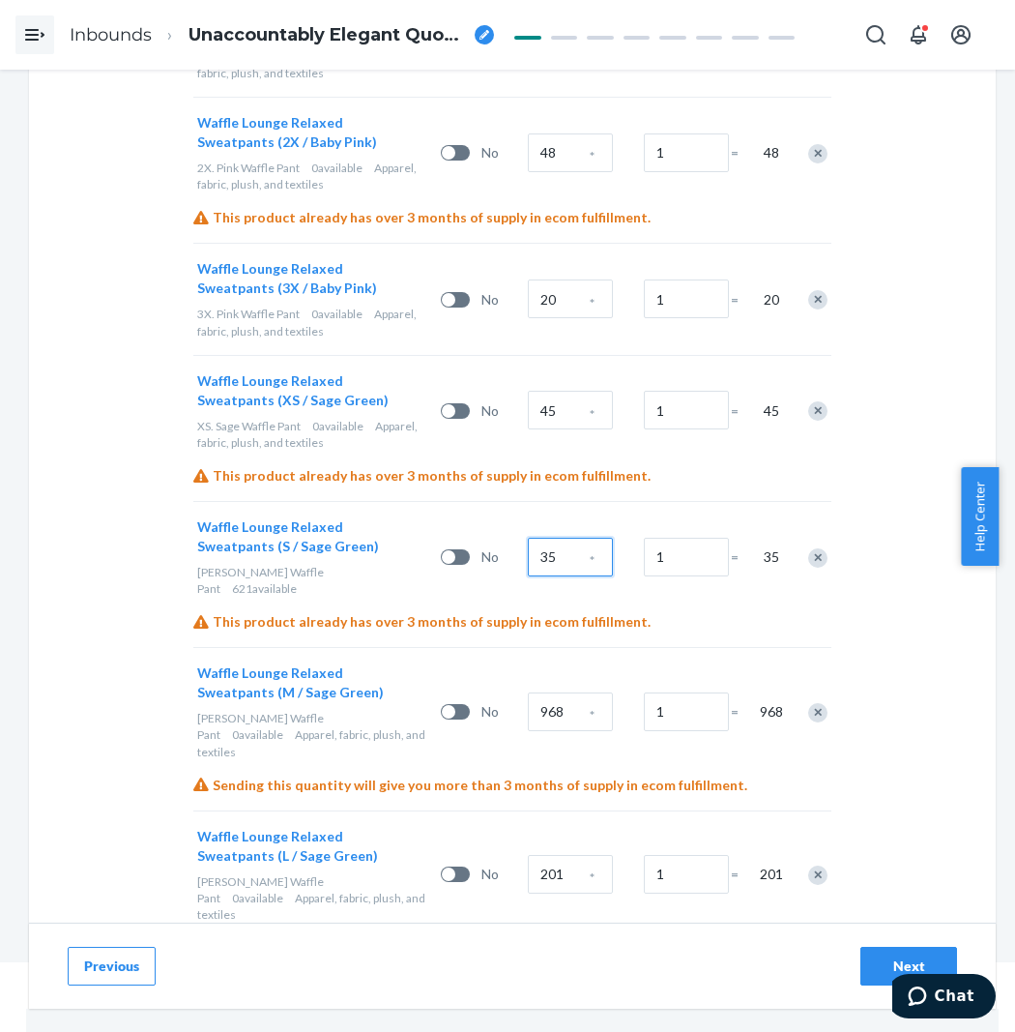
click at [564, 556] on input "35" at bounding box center [570, 557] width 85 height 39
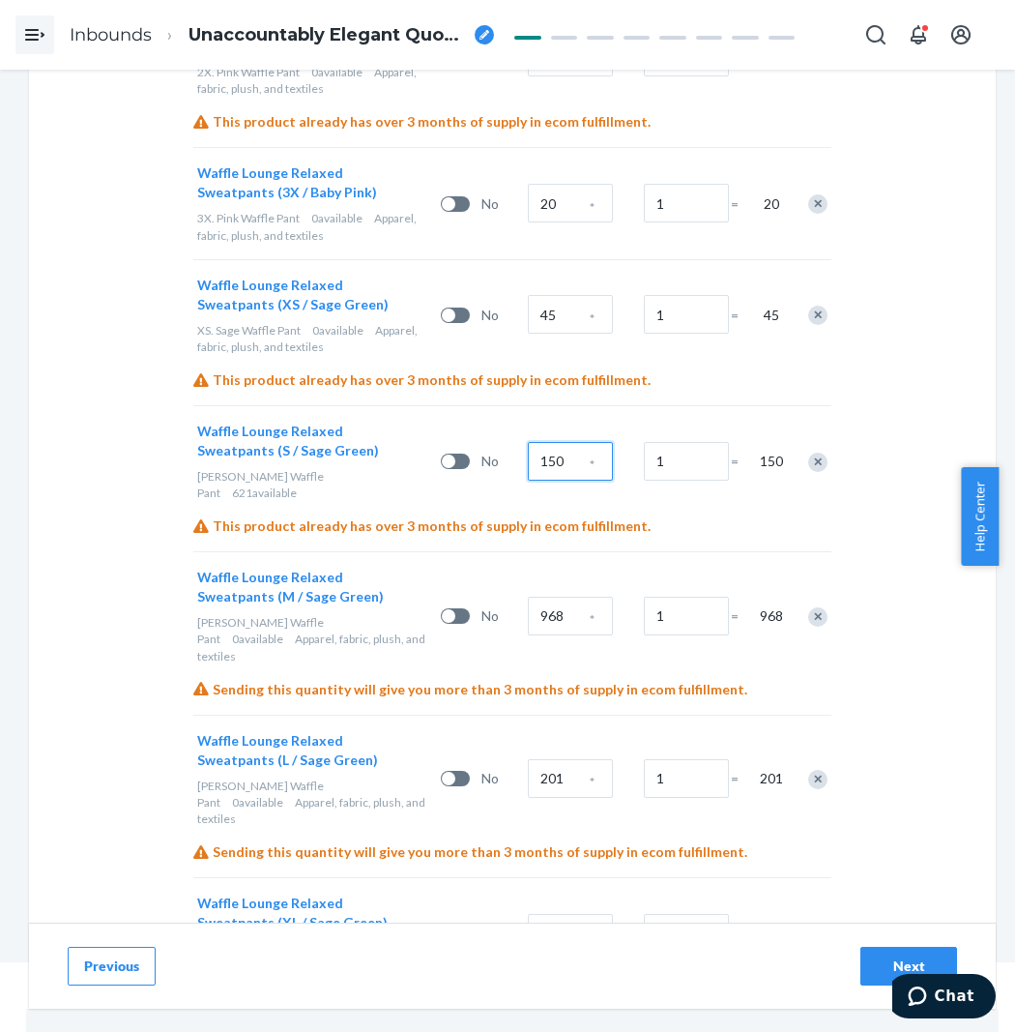
scroll to position [1504, 0]
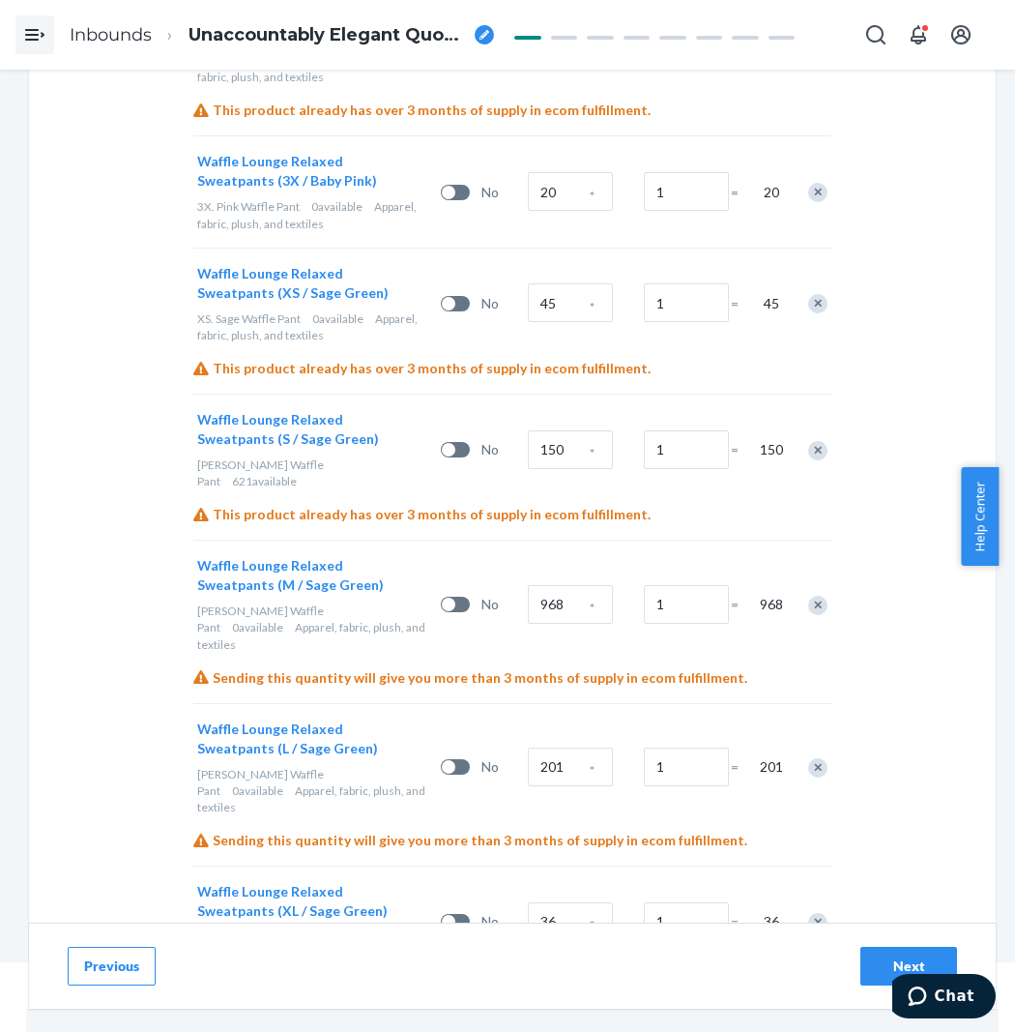
click at [563, 581] on div "968" at bounding box center [570, 602] width 85 height 43
click at [563, 585] on input "968" at bounding box center [570, 604] width 85 height 39
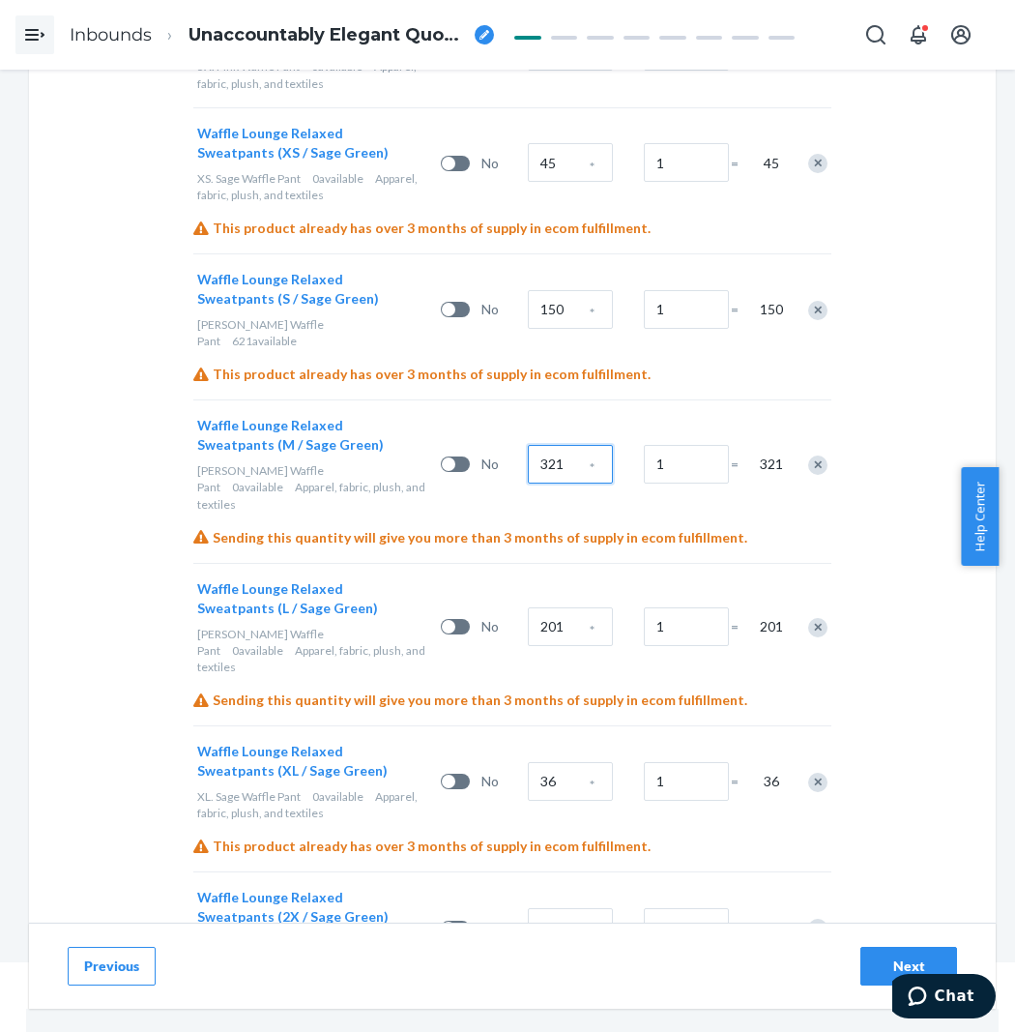
scroll to position [1718, 0]
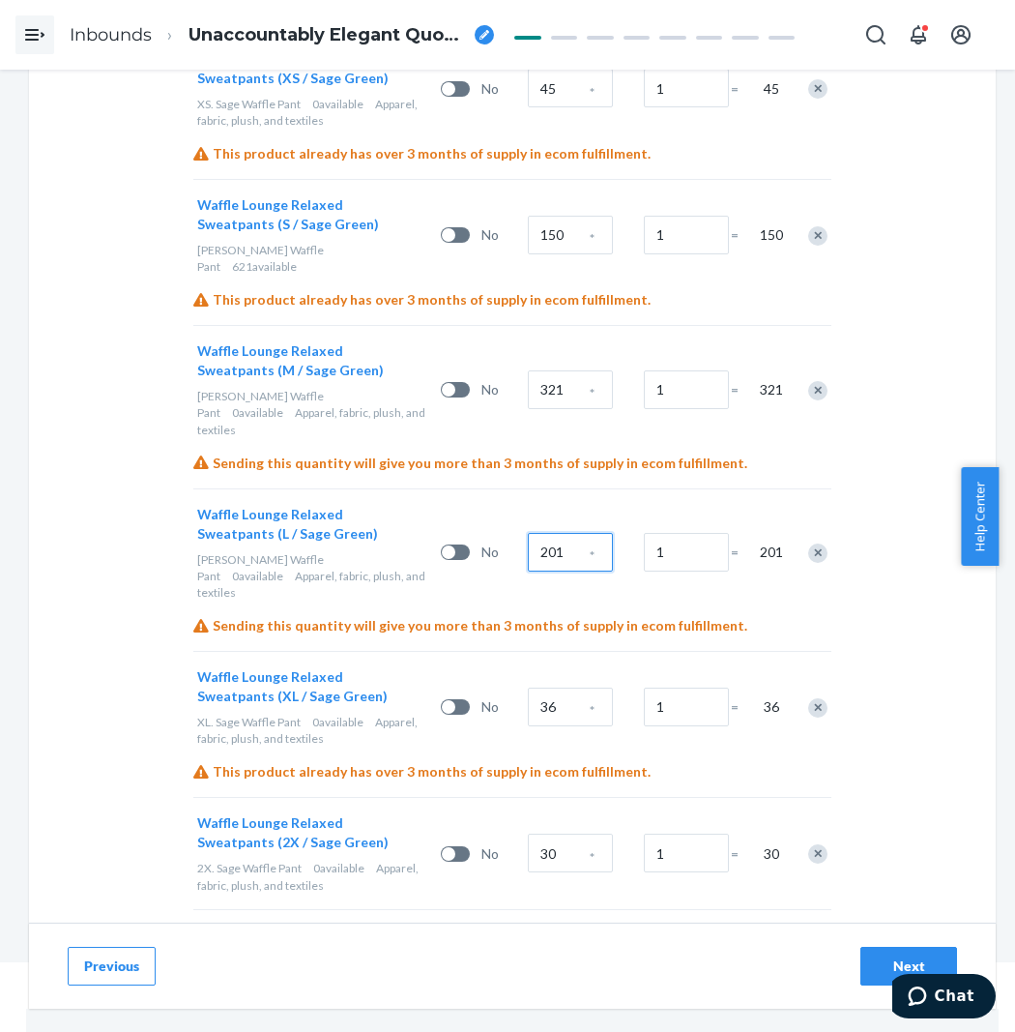
click at [565, 533] on input "201" at bounding box center [570, 552] width 85 height 39
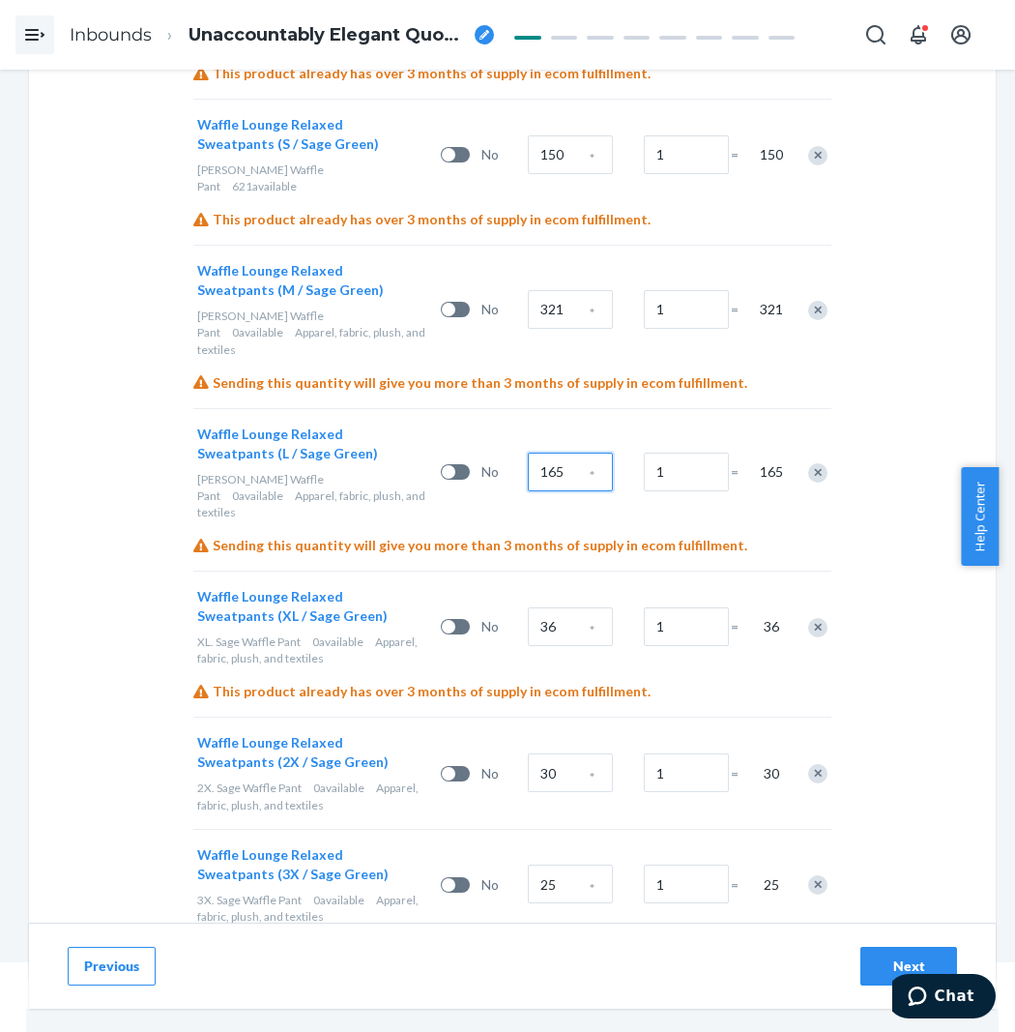
scroll to position [1803, 0]
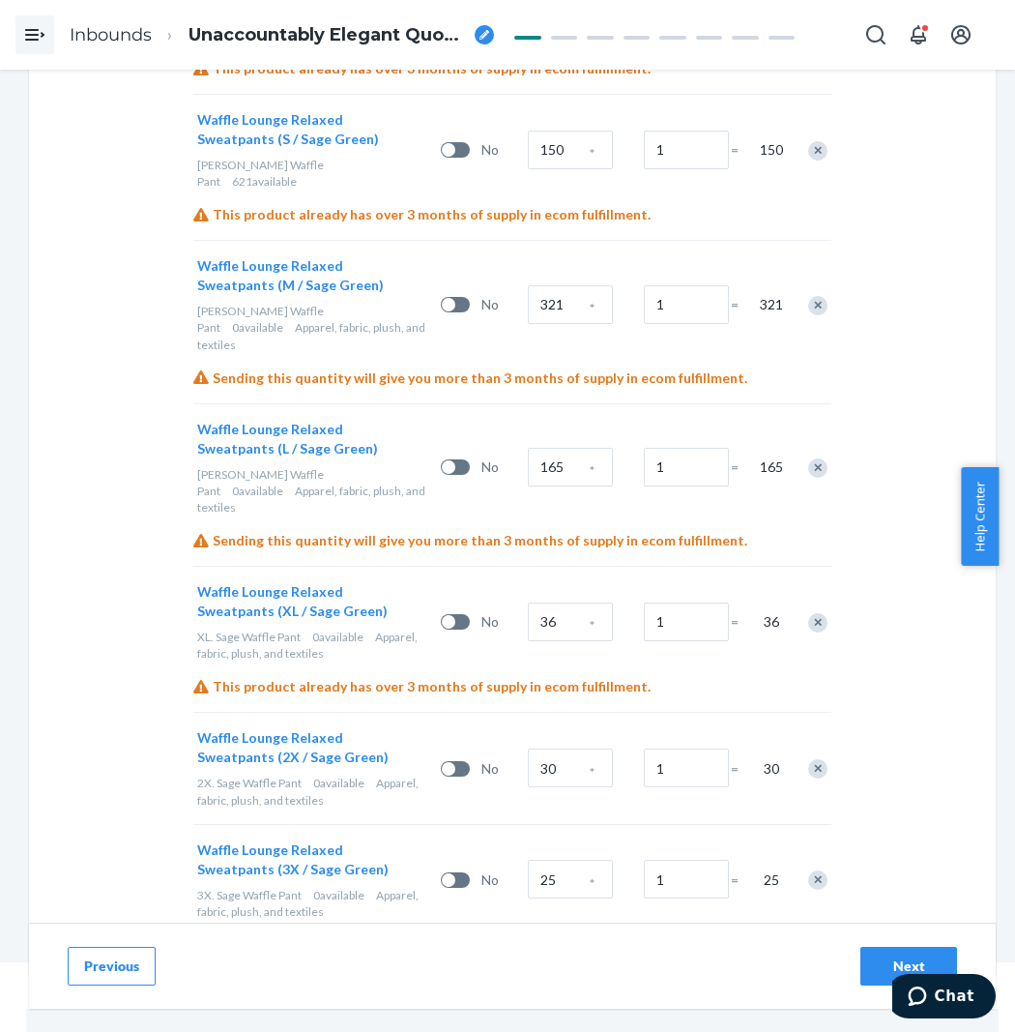
click at [525, 566] on div "Waffle Lounge Relaxed Sweatpants (XL / Sage Green) XL. Sage Waffle Pant 0 avail…" at bounding box center [512, 621] width 638 height 111
click at [569, 602] on input "36" at bounding box center [570, 621] width 85 height 39
click at [571, 748] on input "30" at bounding box center [570, 767] width 85 height 39
click at [565, 860] on input "25" at bounding box center [570, 879] width 85 height 39
drag, startPoint x: 558, startPoint y: 909, endPoint x: 12, endPoint y: 841, distance: 550.5
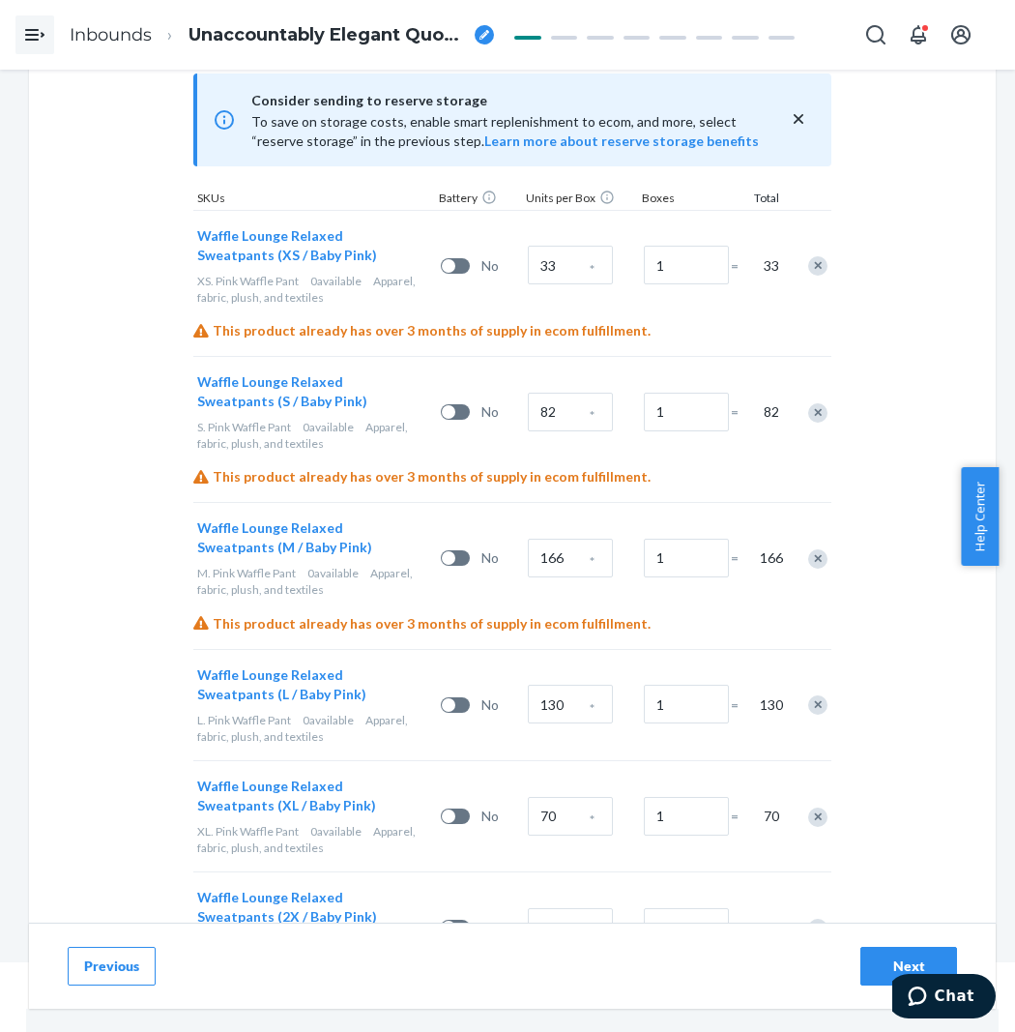
scroll to position [84, 0]
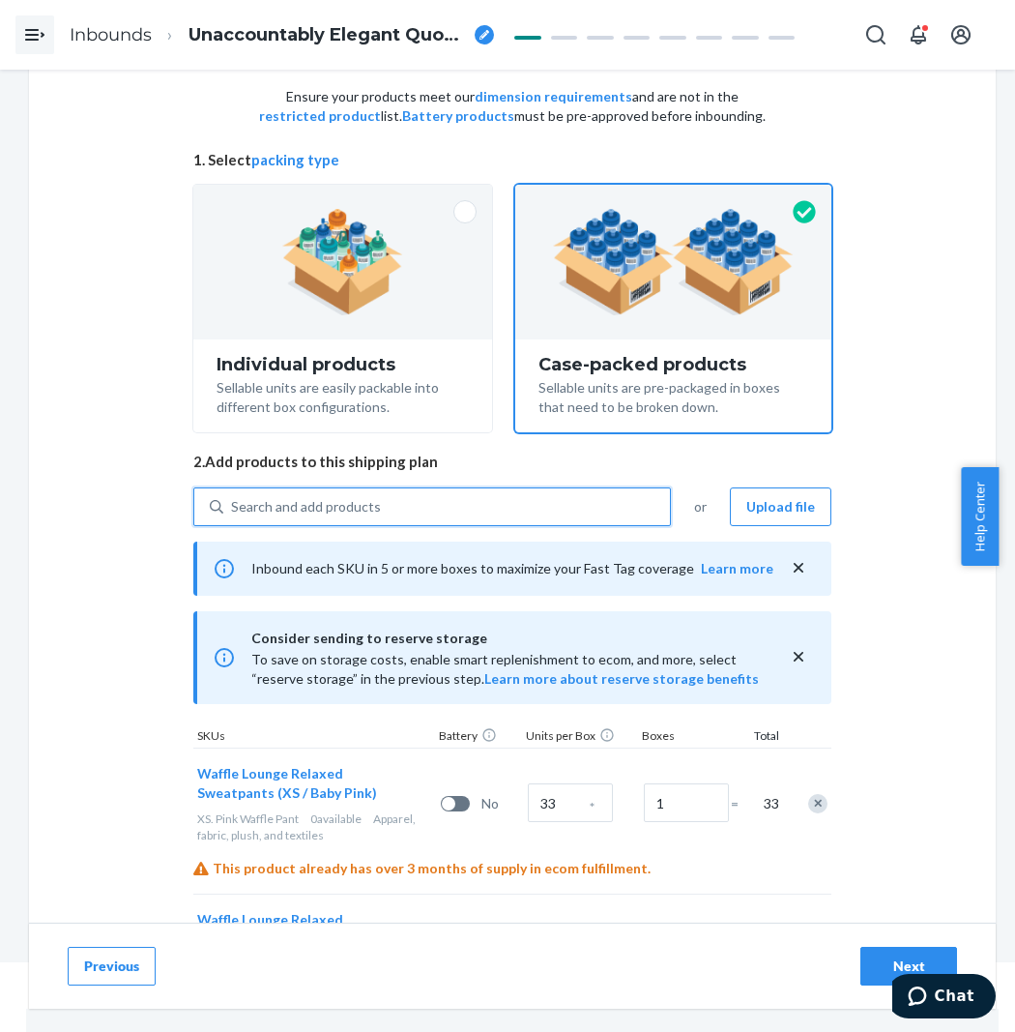
click at [426, 487] on div "Search and add products" at bounding box center [432, 506] width 478 height 39
click at [233, 497] on input "0 results available. Use Up and Down to choose options, press Enter to select t…" at bounding box center [232, 506] width 2 height 19
paste input "Waffle Lounge Relaxed sage"
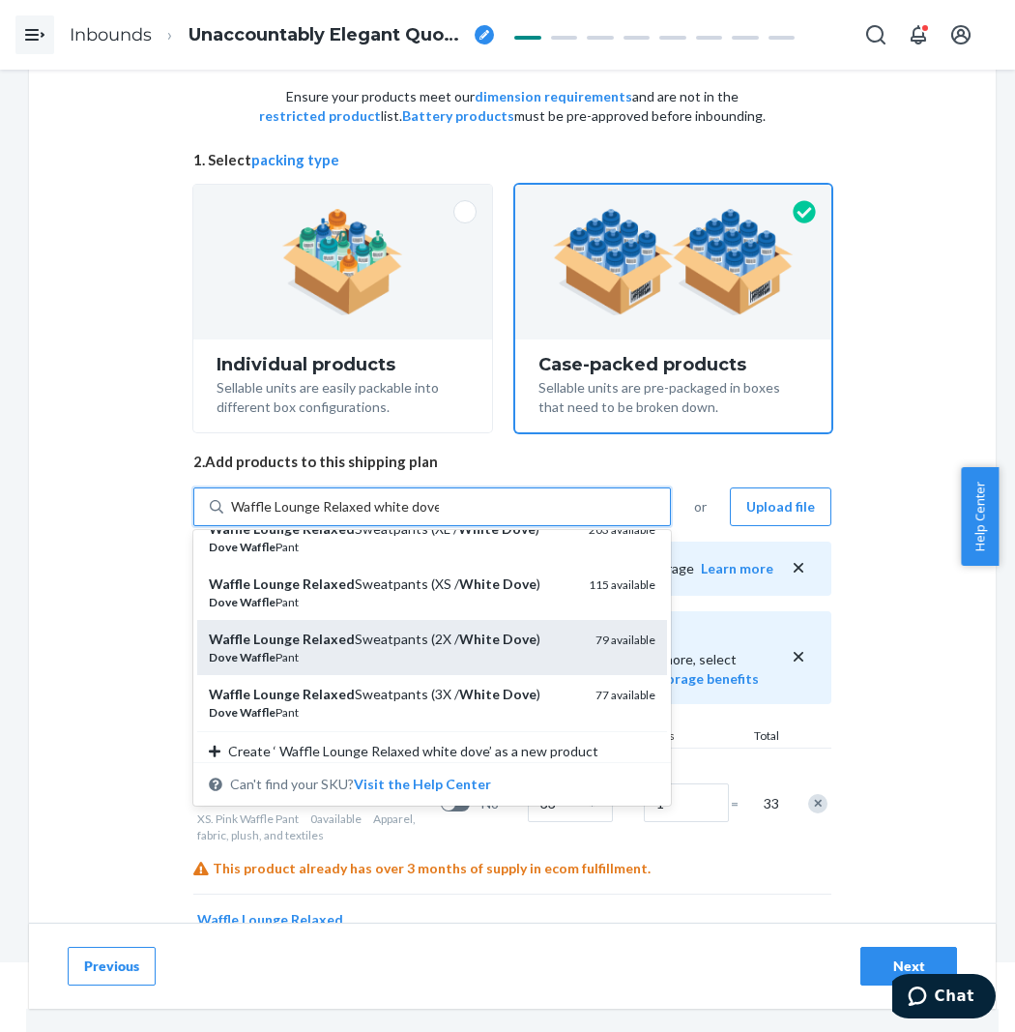
scroll to position [201, 0]
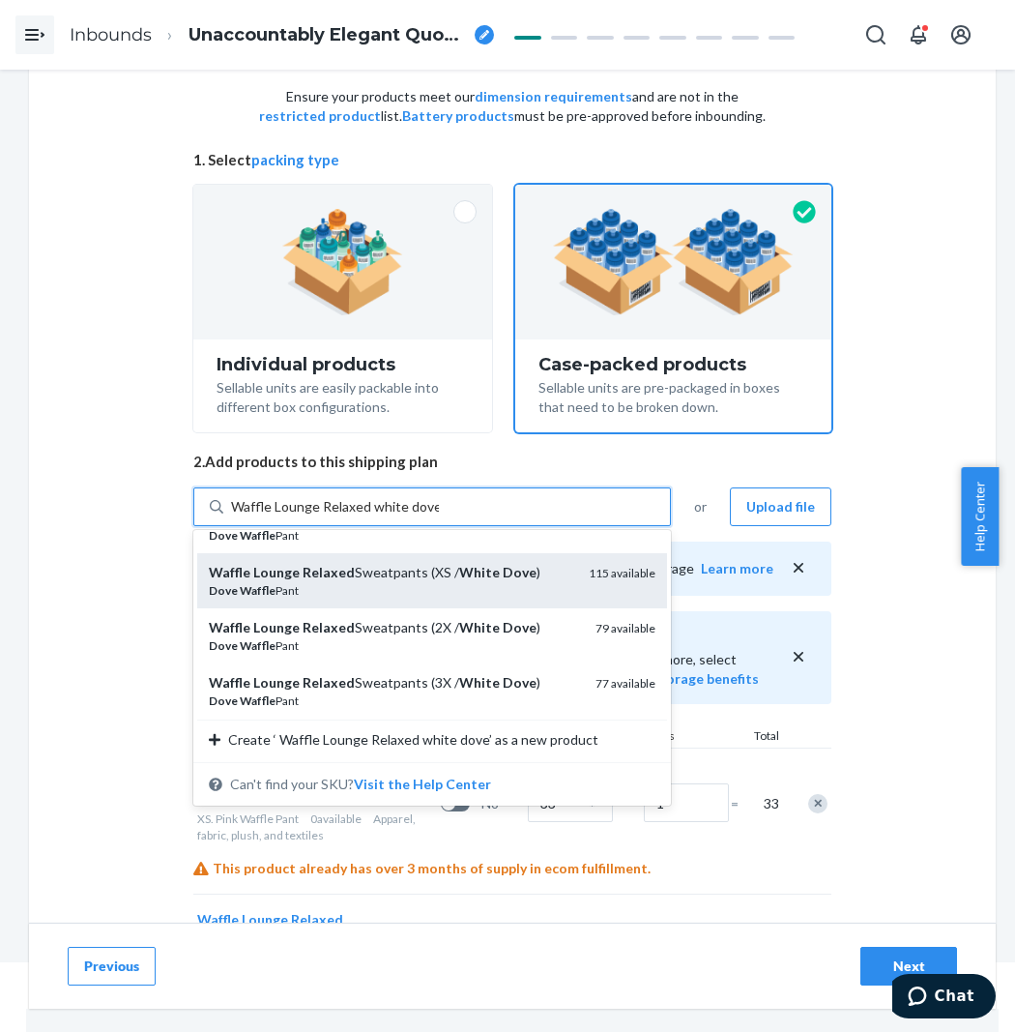
click at [475, 575] on em "White" at bounding box center [479, 572] width 41 height 16
click at [439, 516] on input "Waffle Lounge Relaxed white dove" at bounding box center [335, 506] width 208 height 19
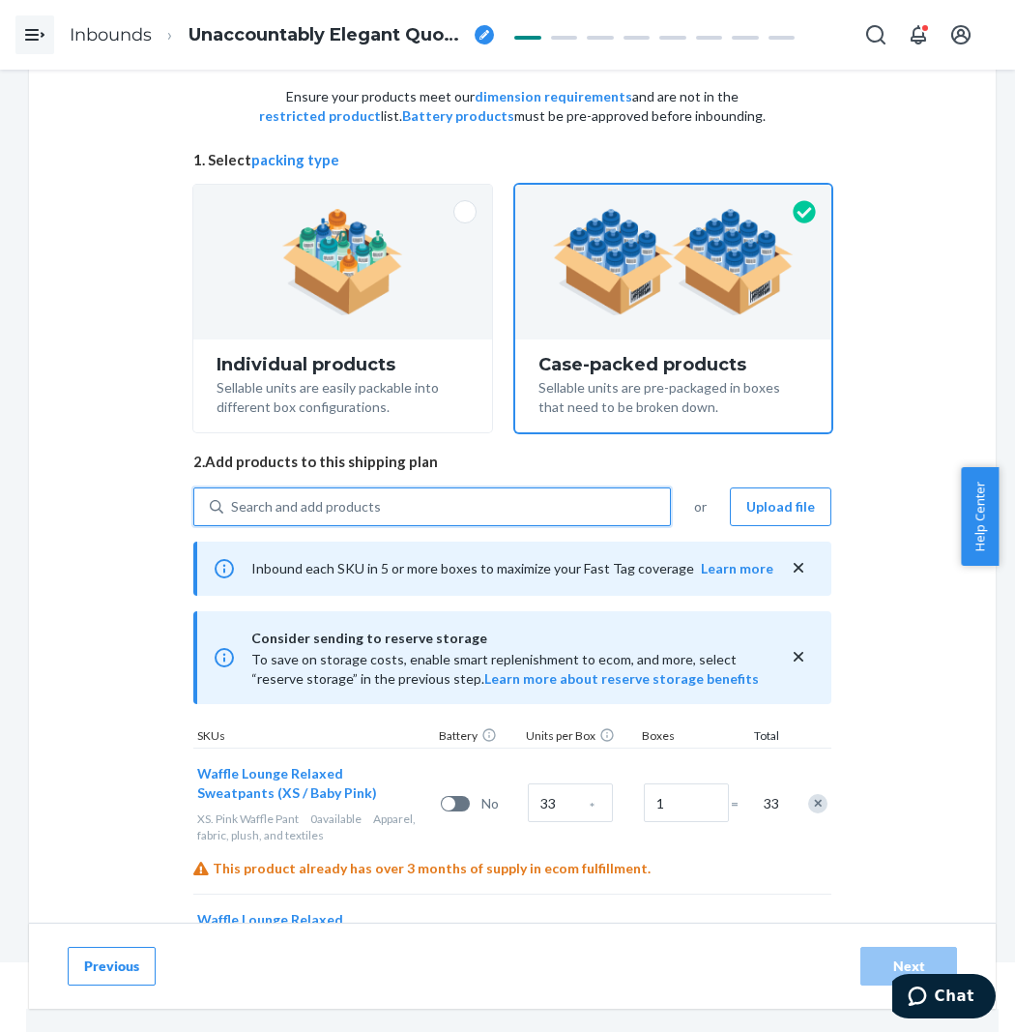
click at [454, 506] on div "Search and add products" at bounding box center [446, 506] width 447 height 35
click at [233, 506] on input "0 results available. Use Up and Down to choose options, press Enter to select t…" at bounding box center [232, 506] width 2 height 19
paste input "Waffle Lounge Relaxed white dove"
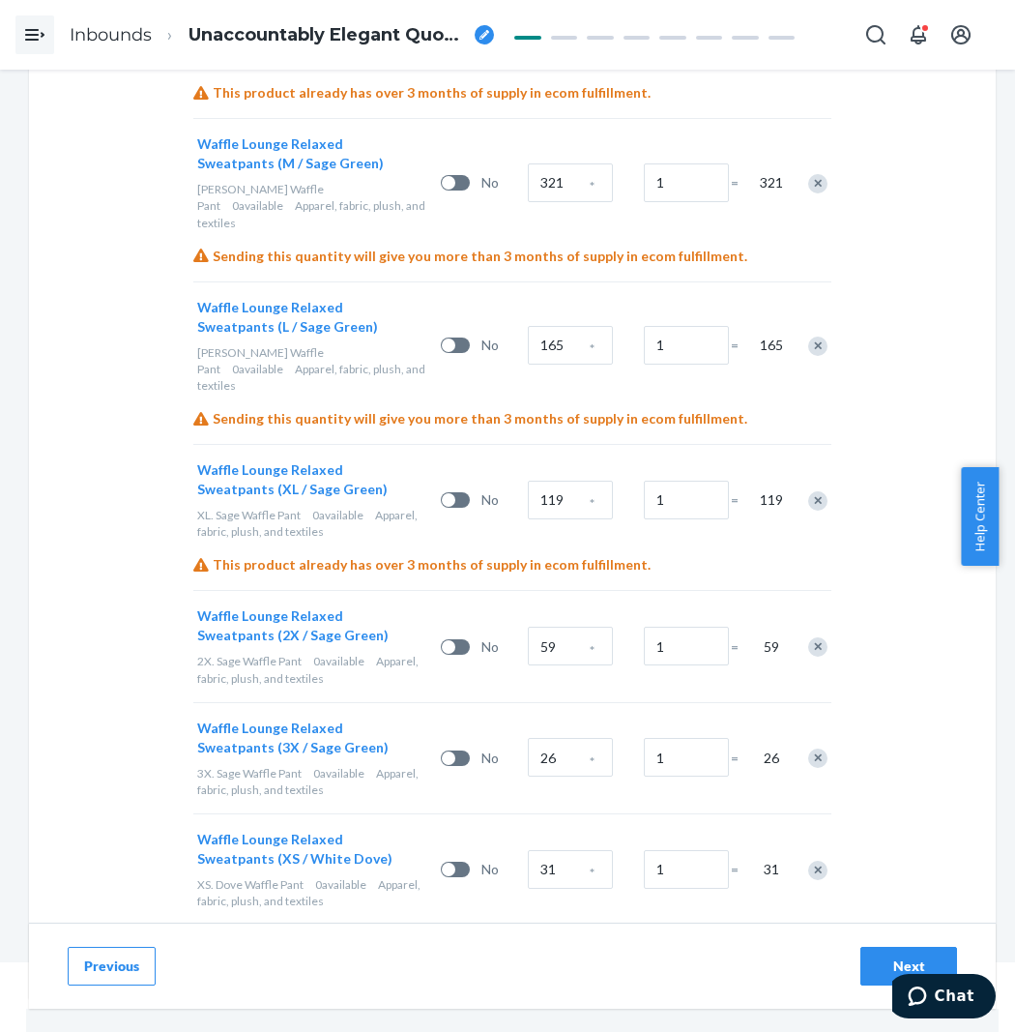
scroll to position [1949, 0]
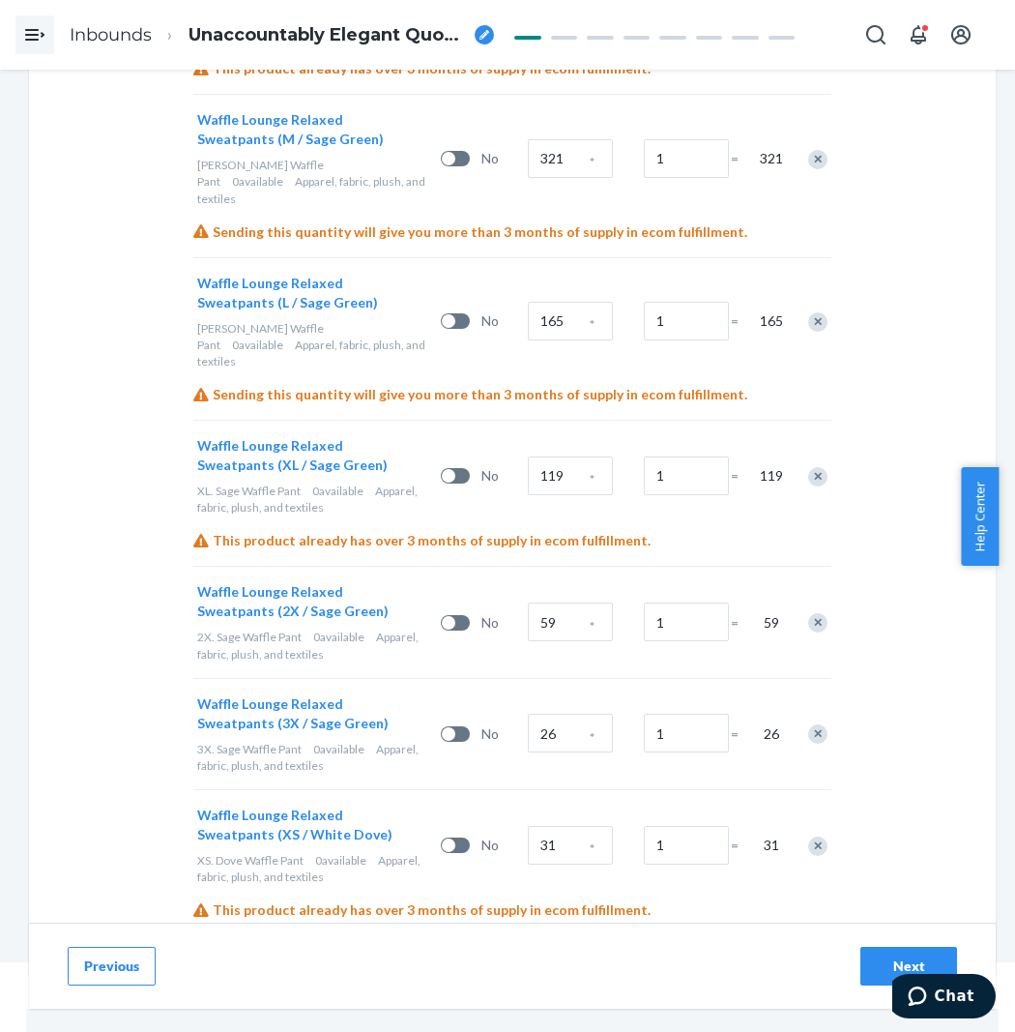
click at [822, 836] on div "Remove Item" at bounding box center [817, 845] width 19 height 19
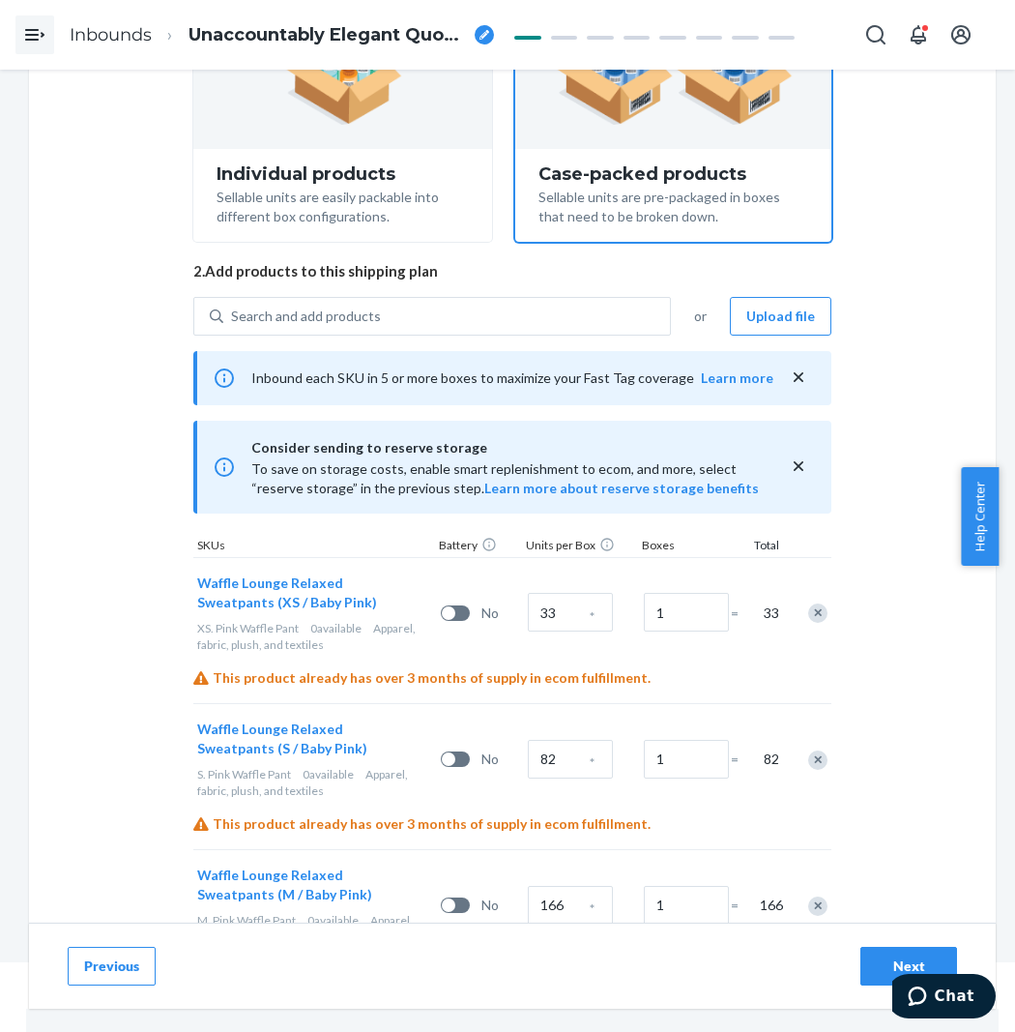
scroll to position [0, 0]
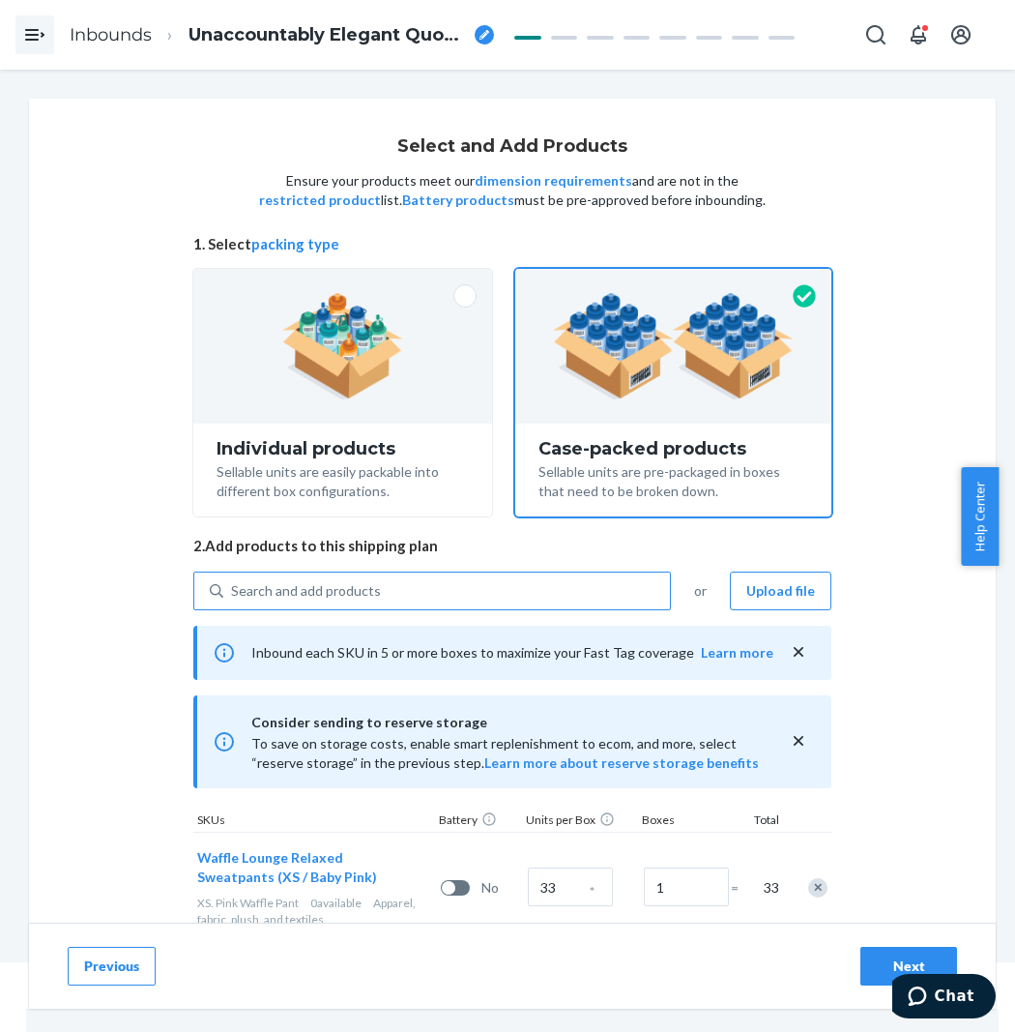
click at [397, 601] on div "Search and add products" at bounding box center [446, 590] width 447 height 35
click at [233, 601] on input "Search and add products" at bounding box center [232, 590] width 2 height 19
paste input "Waffle Lounge Relaxed white dove"
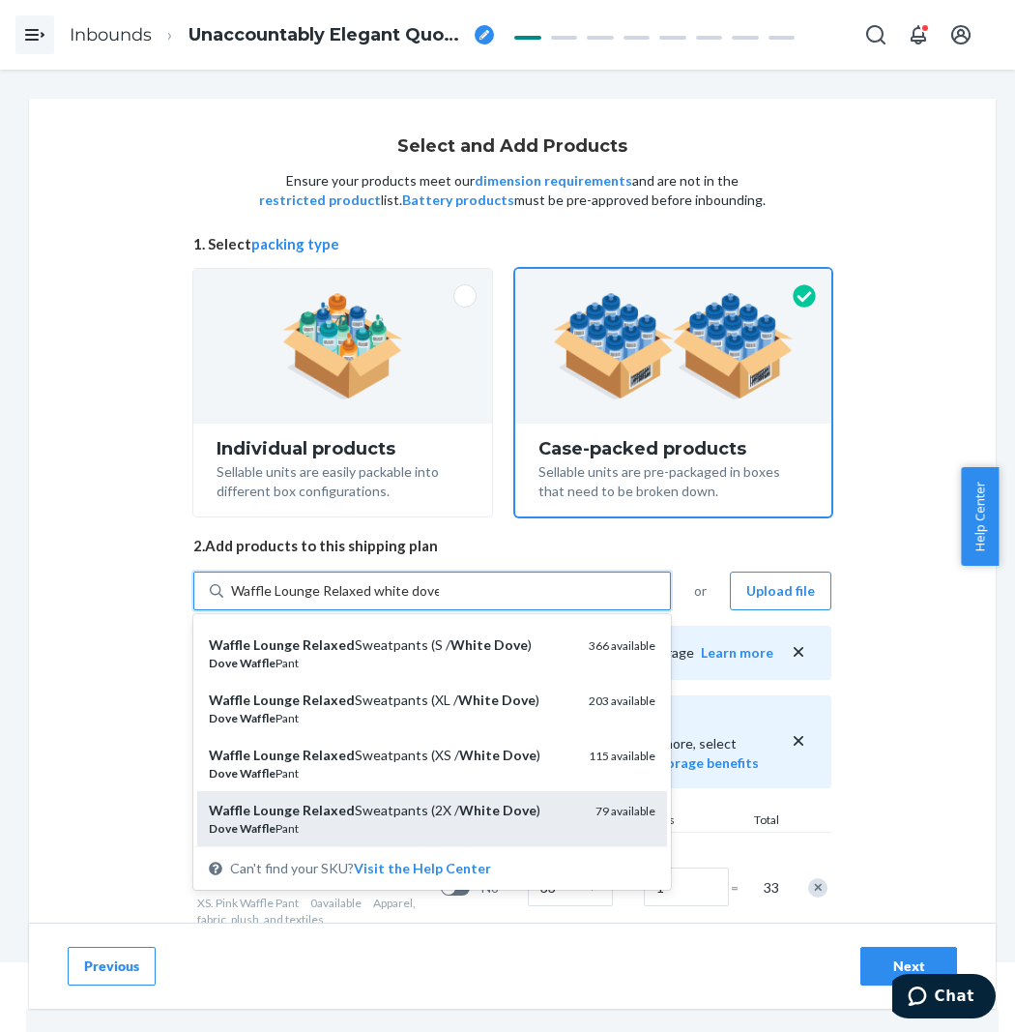
scroll to position [201, 0]
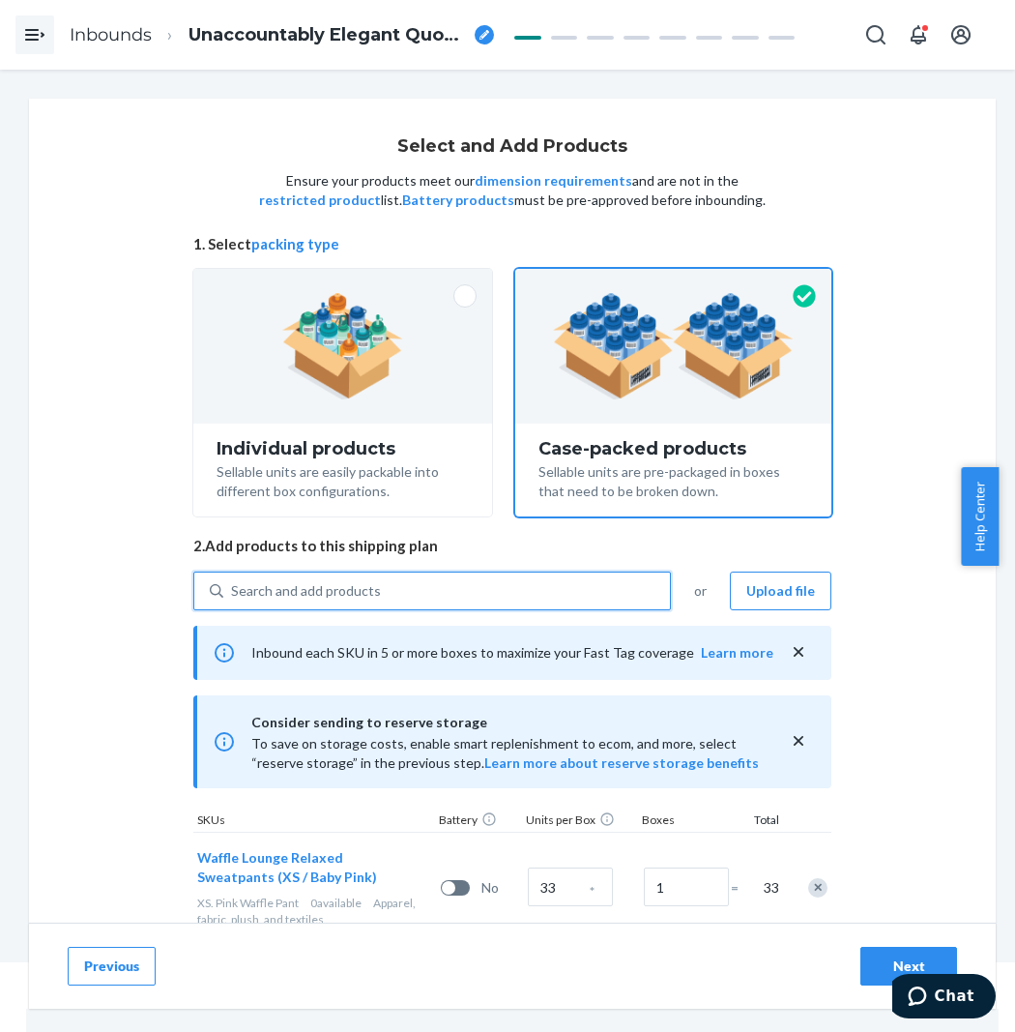
click at [458, 597] on div "Search and add products" at bounding box center [446, 590] width 447 height 35
click at [233, 597] on input "0 results available. Select is focused ,type to refine list, press Down to open…" at bounding box center [232, 590] width 2 height 19
paste input "Waffle Lounge Relaxed white dove"
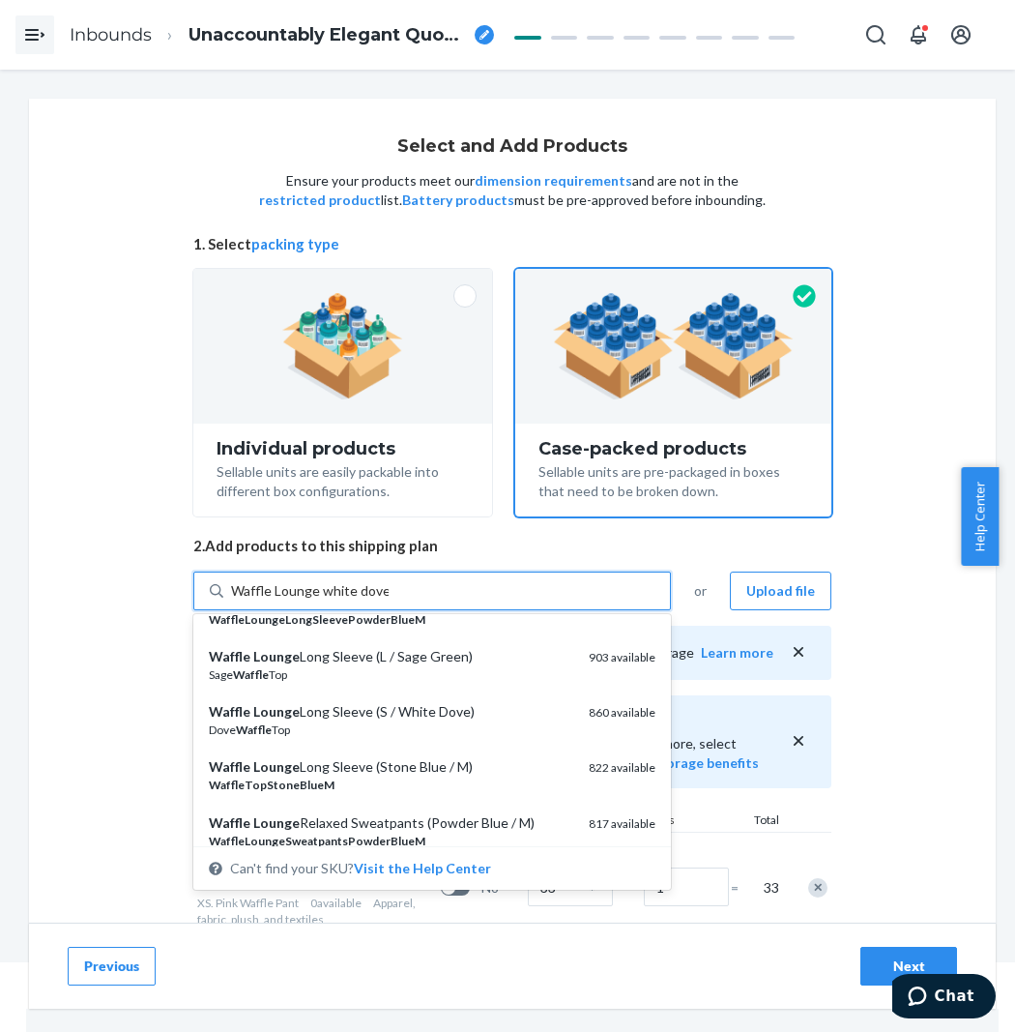
scroll to position [0, 0]
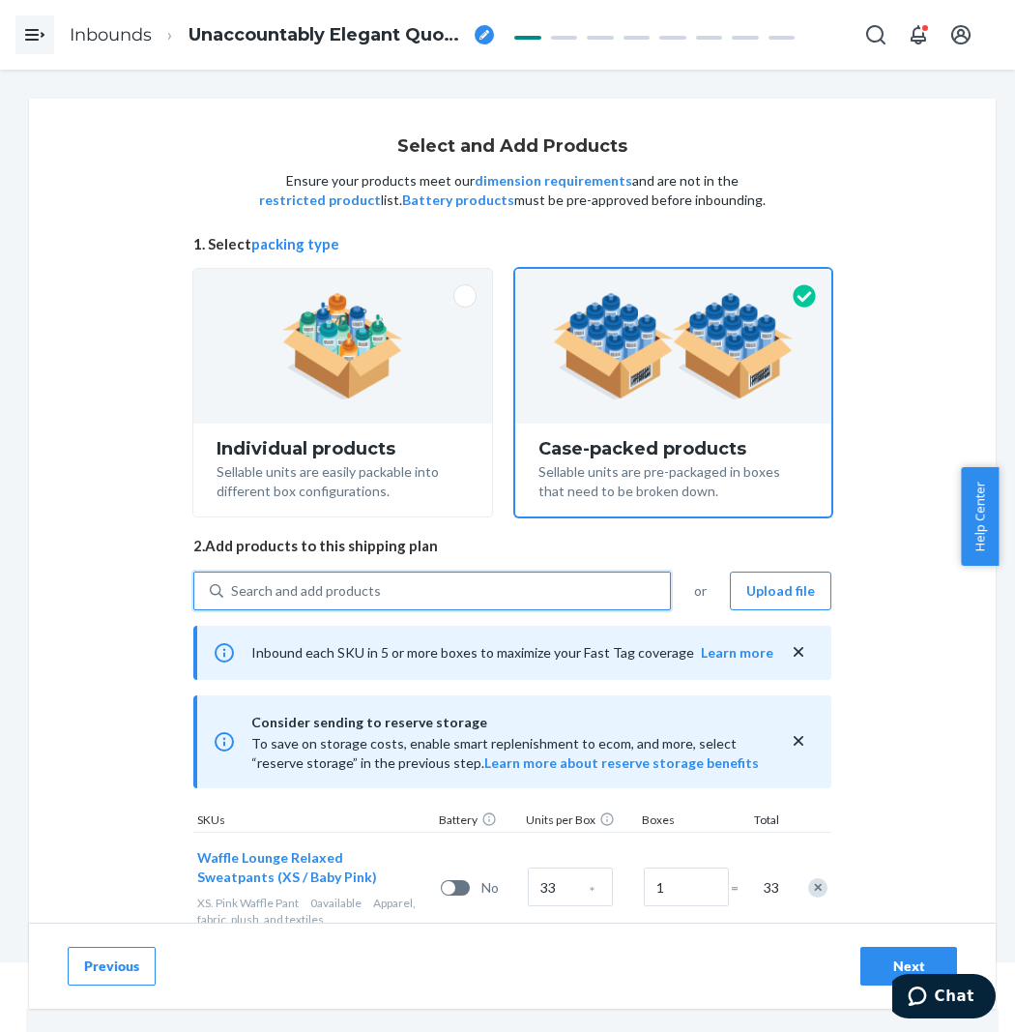
click at [314, 571] on div "Search and add products" at bounding box center [432, 590] width 478 height 39
click at [233, 581] on input "0 results available. Select is focused ,type to refine list, press Down to open…" at bounding box center [232, 590] width 2 height 19
paste input "Waffle Lounge Relaxed white dove"
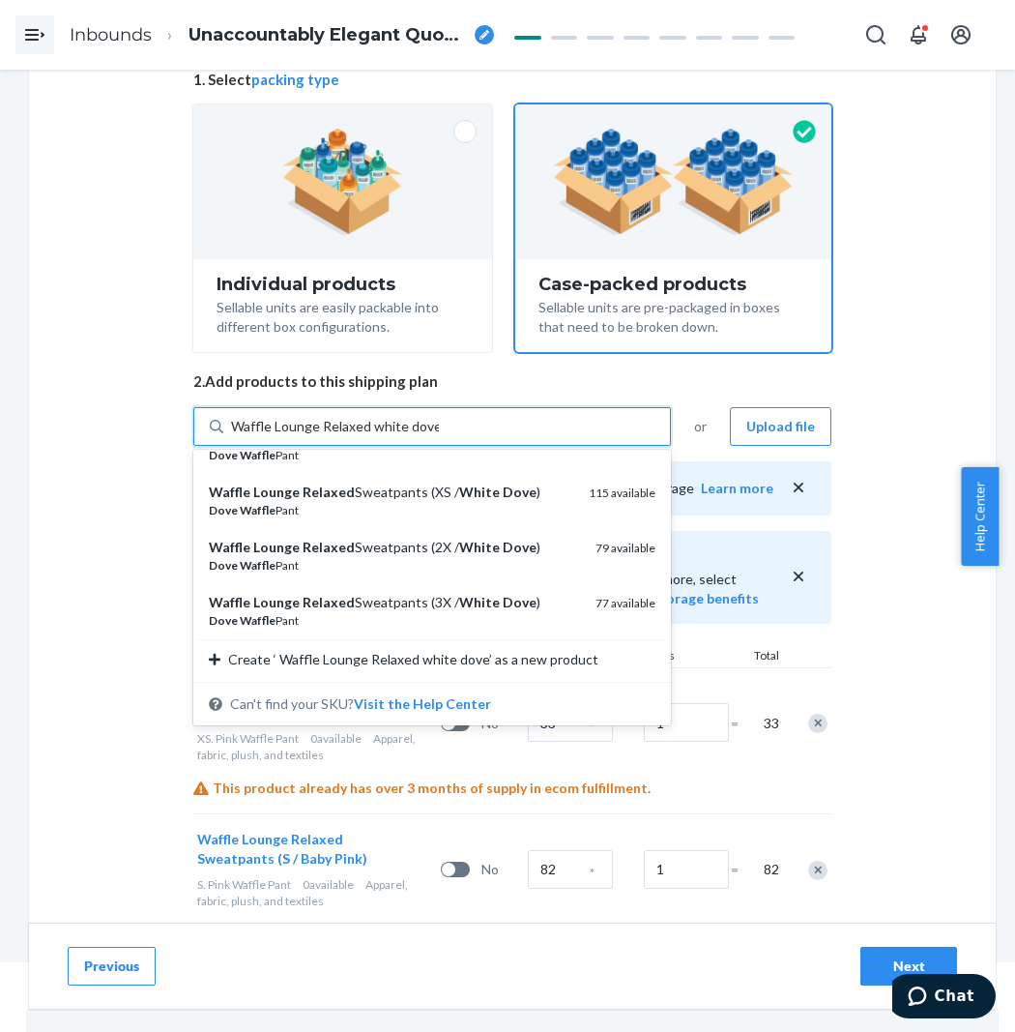
scroll to position [215, 0]
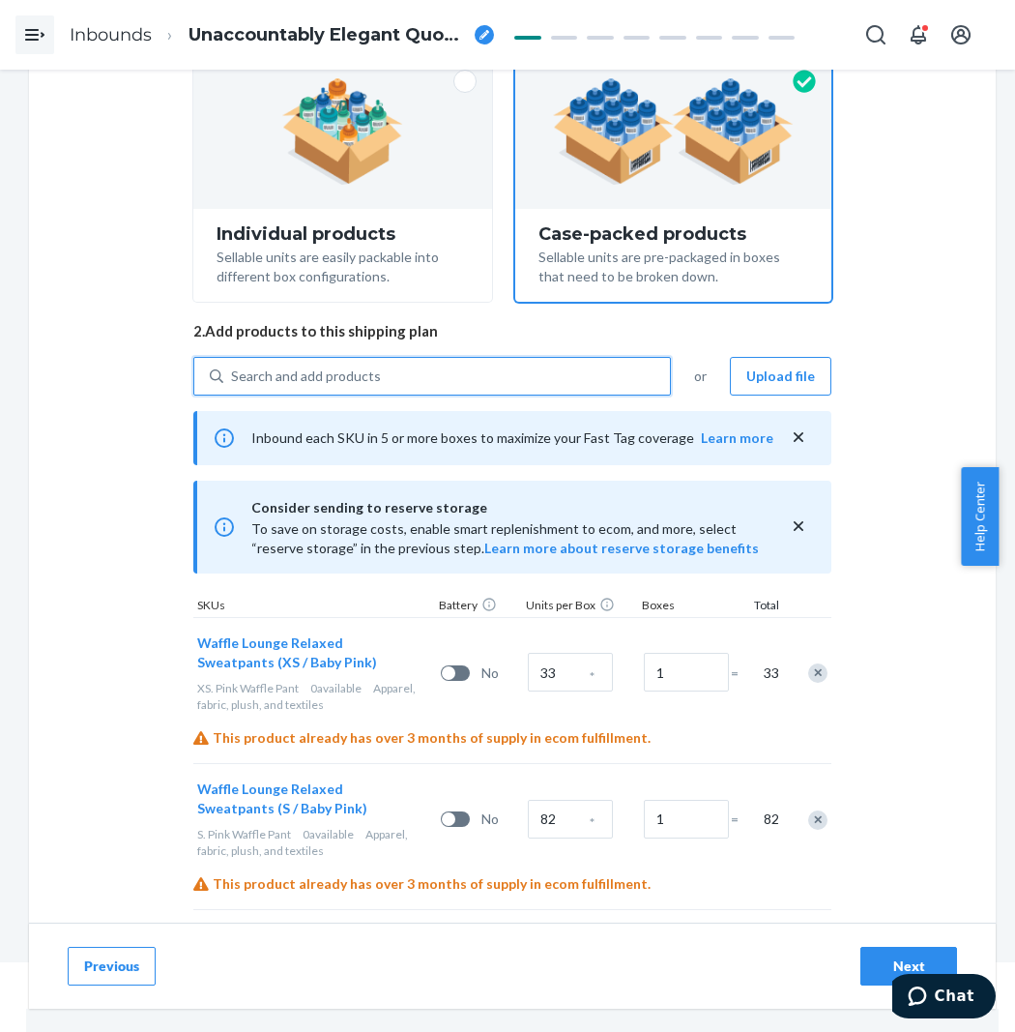
click at [320, 362] on div "Search and add products" at bounding box center [446, 376] width 447 height 35
click at [233, 366] on input "0 results available. Select is focused ,type to refine list, press Down to open…" at bounding box center [232, 375] width 2 height 19
paste input "Waffle Lounge Relaxed white dove"
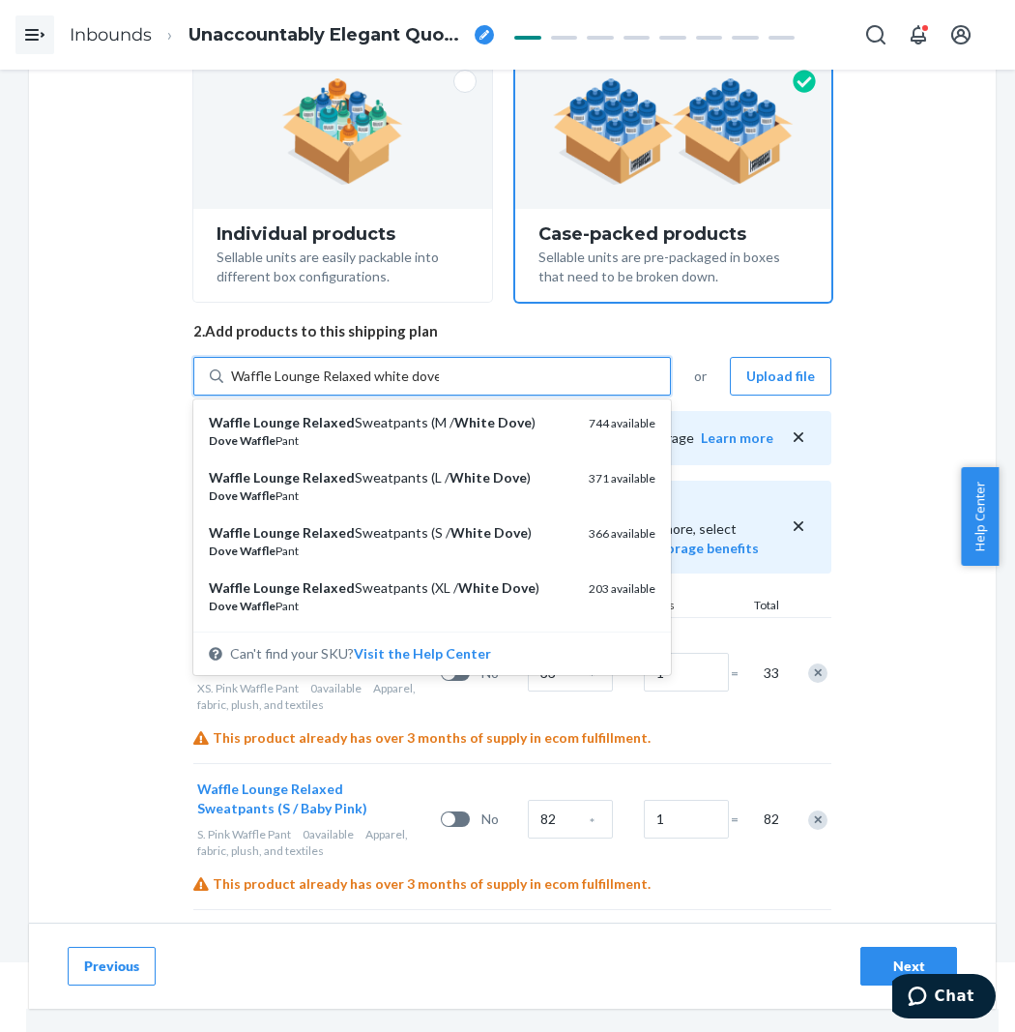
click at [316, 373] on input "Waffle Lounge Relaxed white dove" at bounding box center [335, 375] width 208 height 19
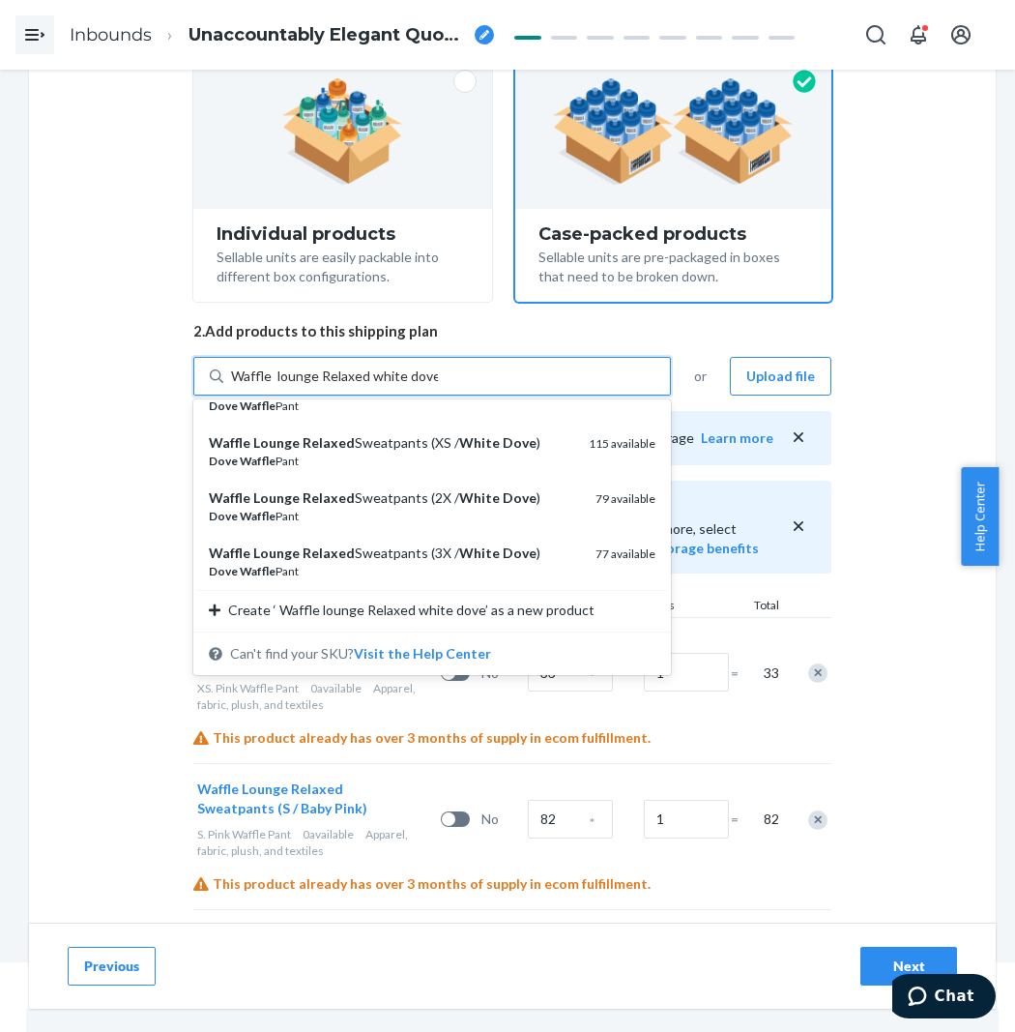
scroll to position [201, 0]
click at [277, 374] on input "Waffle lounge Relaxed white dove" at bounding box center [334, 375] width 207 height 19
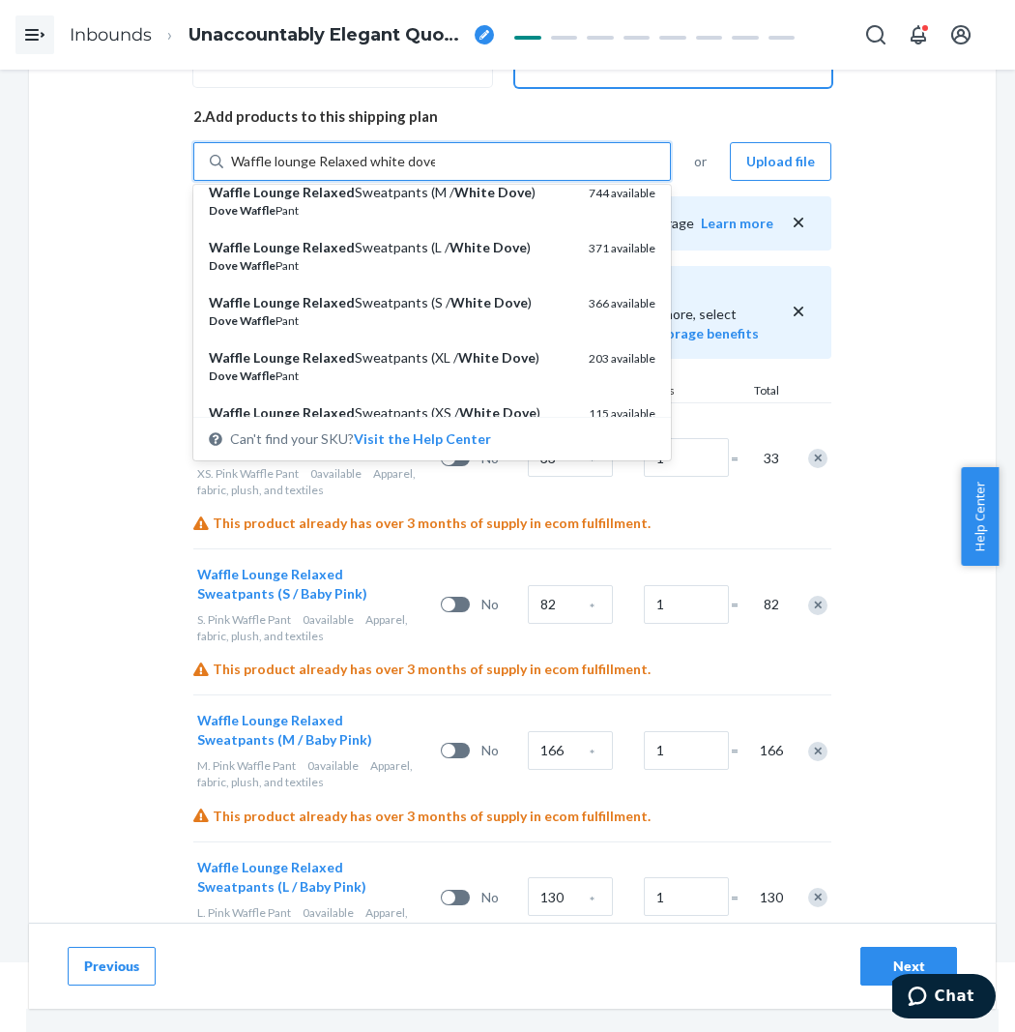
scroll to position [0, 0]
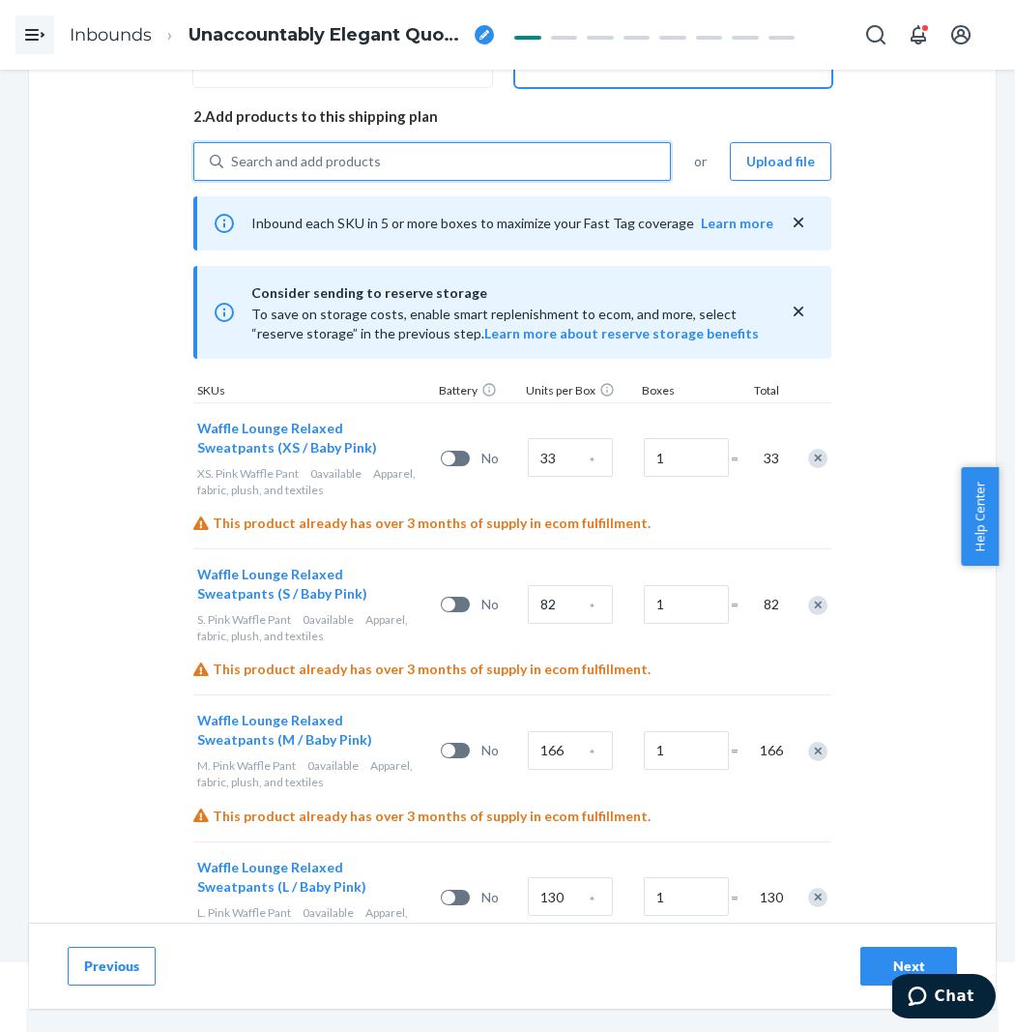
click at [366, 149] on div "Search and add products" at bounding box center [446, 161] width 447 height 35
click at [233, 152] on input "0 results available. Select is focused ,type to refine list, press Down to open…" at bounding box center [232, 161] width 2 height 19
paste input "Waffle Lounge Relaxed white dove"
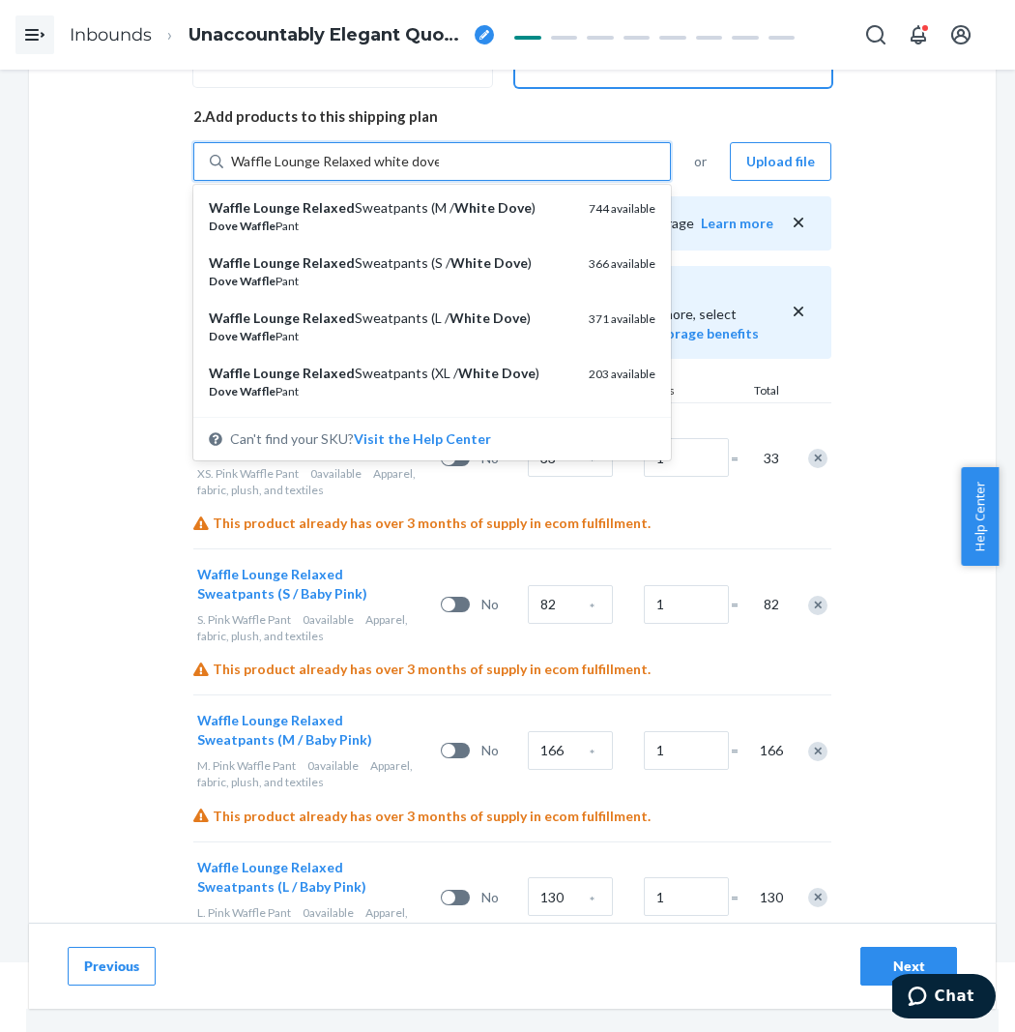
click at [369, 155] on input "Waffle Lounge Relaxed white dove" at bounding box center [335, 161] width 208 height 19
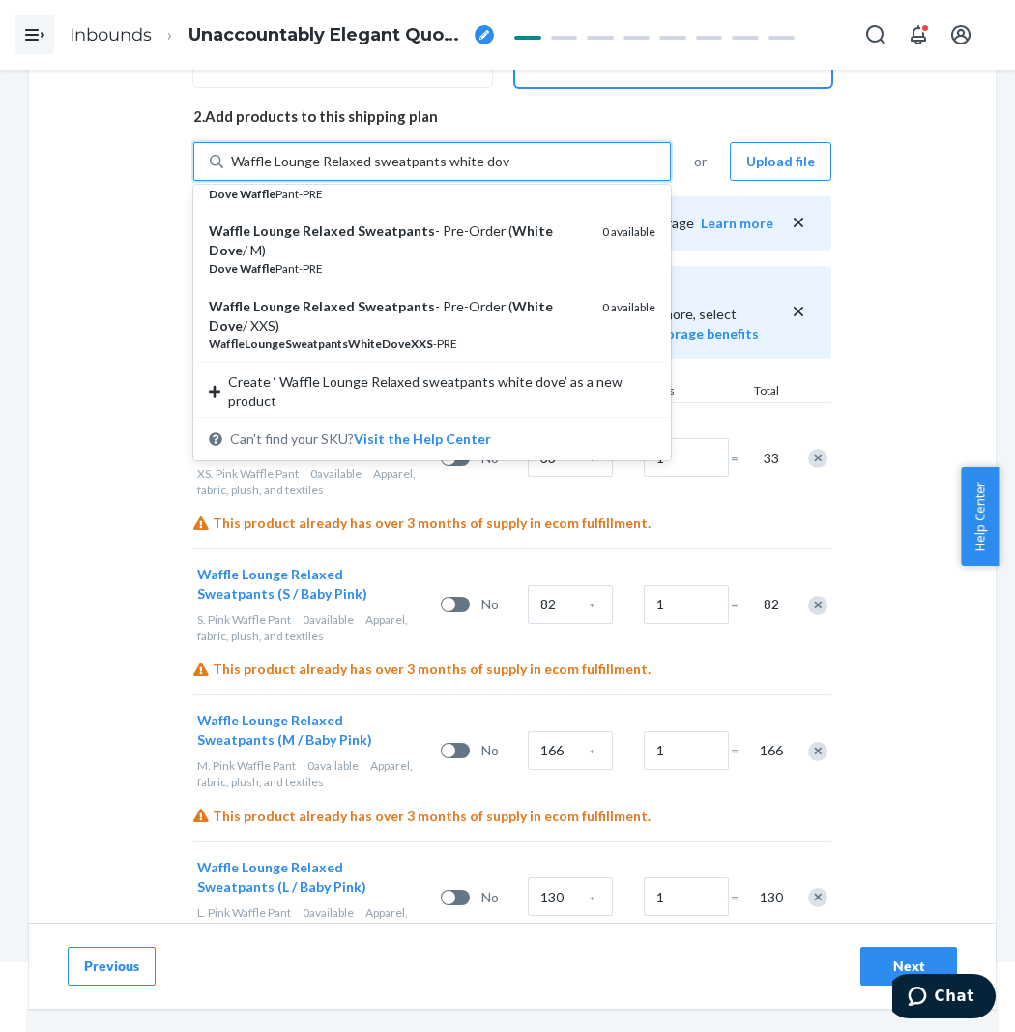
scroll to position [817, 0]
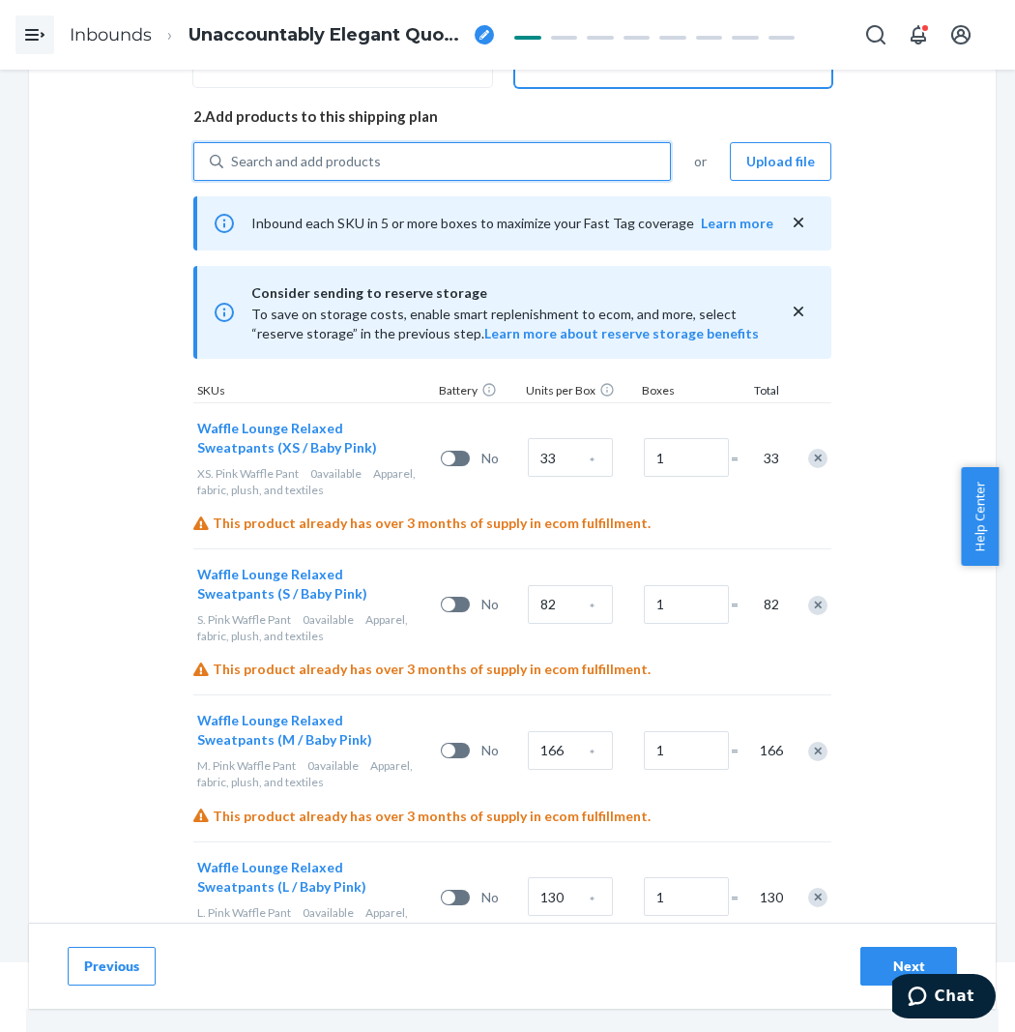
click at [332, 159] on div "Search and add products" at bounding box center [306, 161] width 150 height 19
click at [233, 159] on input "0 results available. Use Up and Down to choose options, press Enter to select t…" at bounding box center [232, 161] width 2 height 19
paste input "255063532"
drag, startPoint x: 307, startPoint y: 170, endPoint x: 64, endPoint y: 182, distance: 243.0
click at [64, 182] on div "Select and Add Products Ensure your products meet our dimension requirements an…" at bounding box center [512, 1008] width 967 height 2679
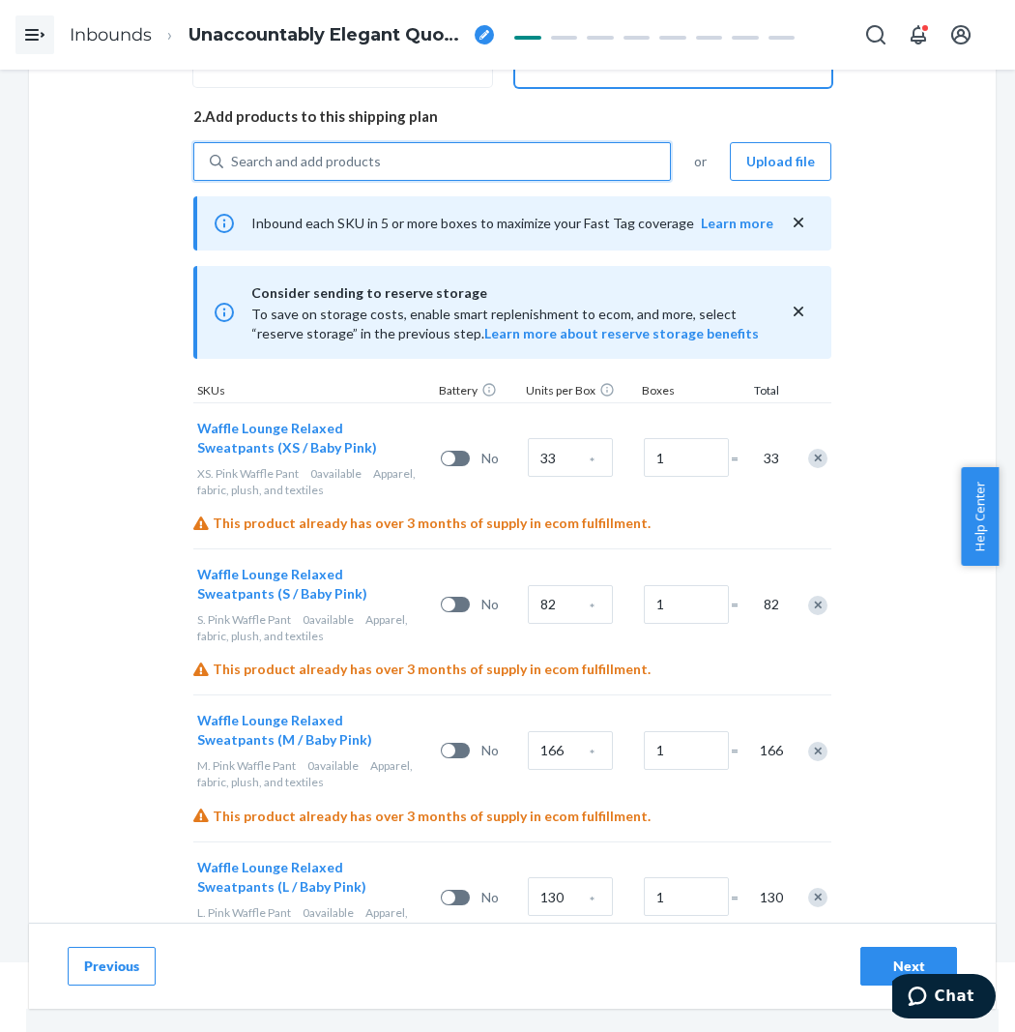
click at [317, 152] on div "Search and add products" at bounding box center [306, 161] width 150 height 19
click at [233, 152] on input "0 results available. Use Up and Down to choose options, press Enter to select t…" at bounding box center [232, 161] width 2 height 19
paste input "Waffle Pants White Dove"
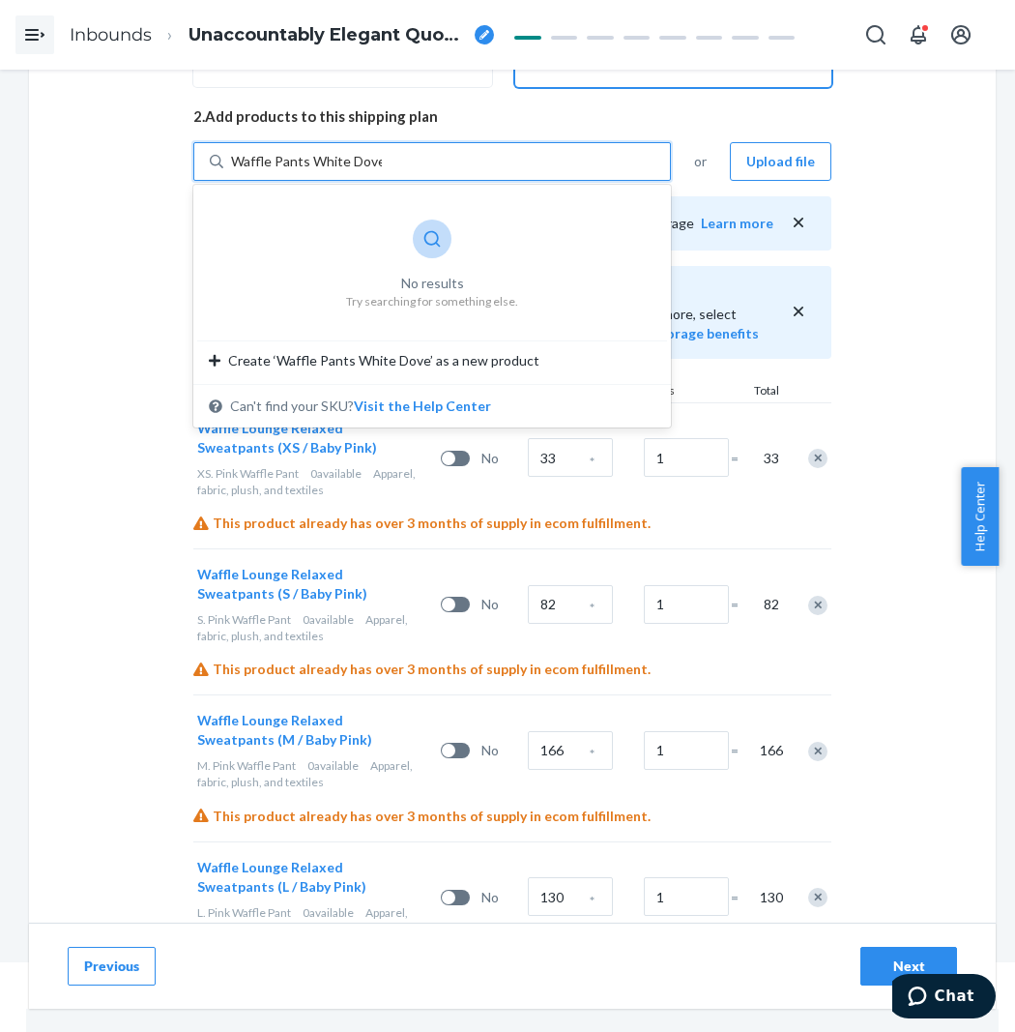
click at [317, 159] on input "Waffle Pants White Dove" at bounding box center [306, 161] width 151 height 19
click at [310, 158] on input "Waffle Pants White Dove" at bounding box center [306, 161] width 151 height 19
click at [274, 158] on input "Waffle relaxed White Dove" at bounding box center [311, 161] width 161 height 19
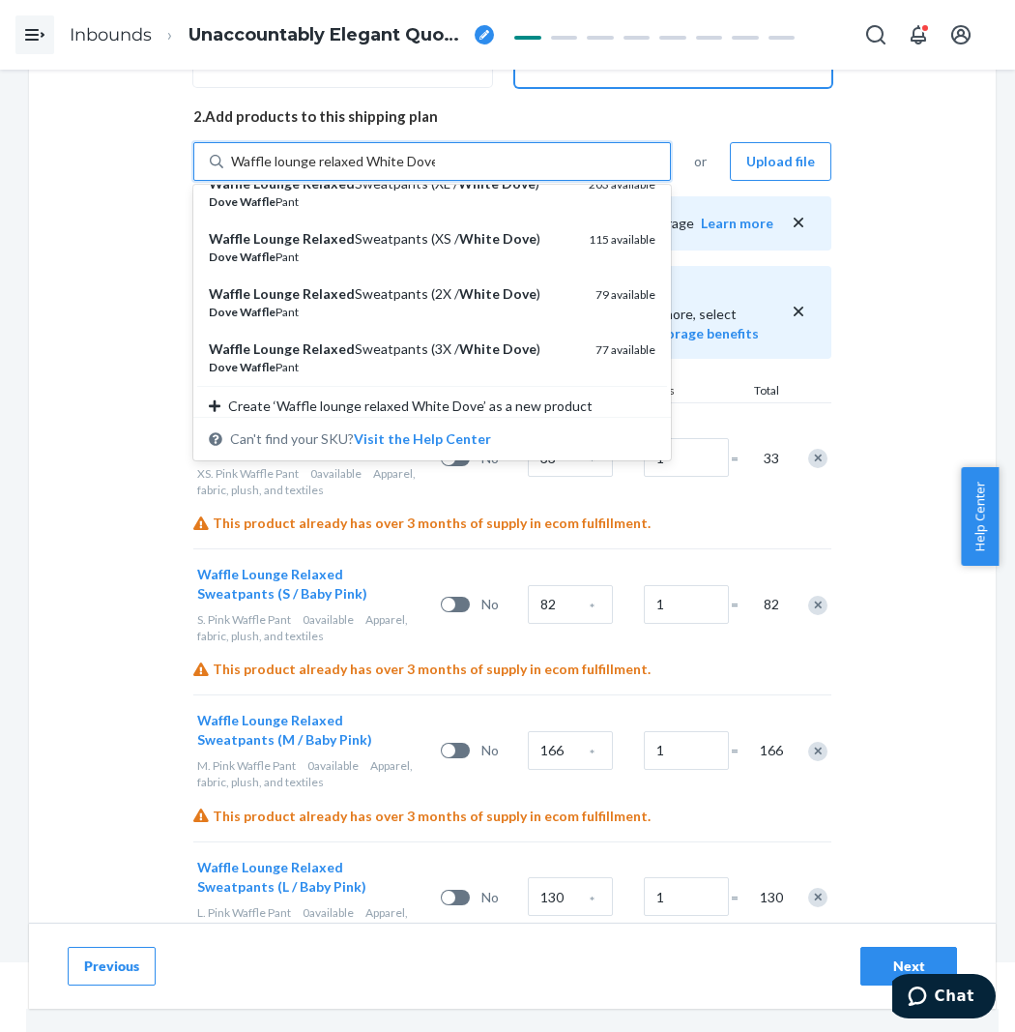
scroll to position [201, 0]
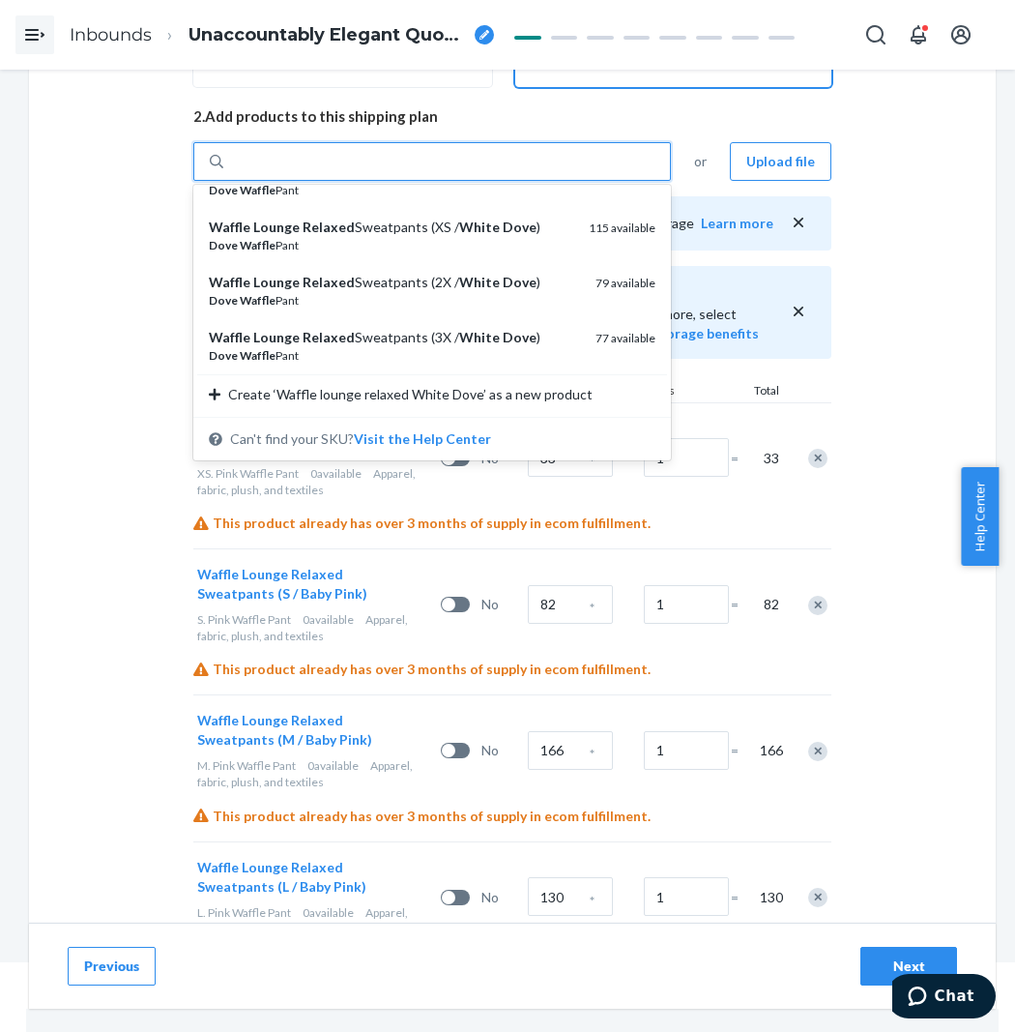
click at [475, 149] on div "Waffle lounge relaxed White Dove" at bounding box center [446, 161] width 447 height 35
click at [435, 152] on input "option undefined focused, 4 of 7. 7 results available for search term Waffle lo…" at bounding box center [333, 161] width 204 height 19
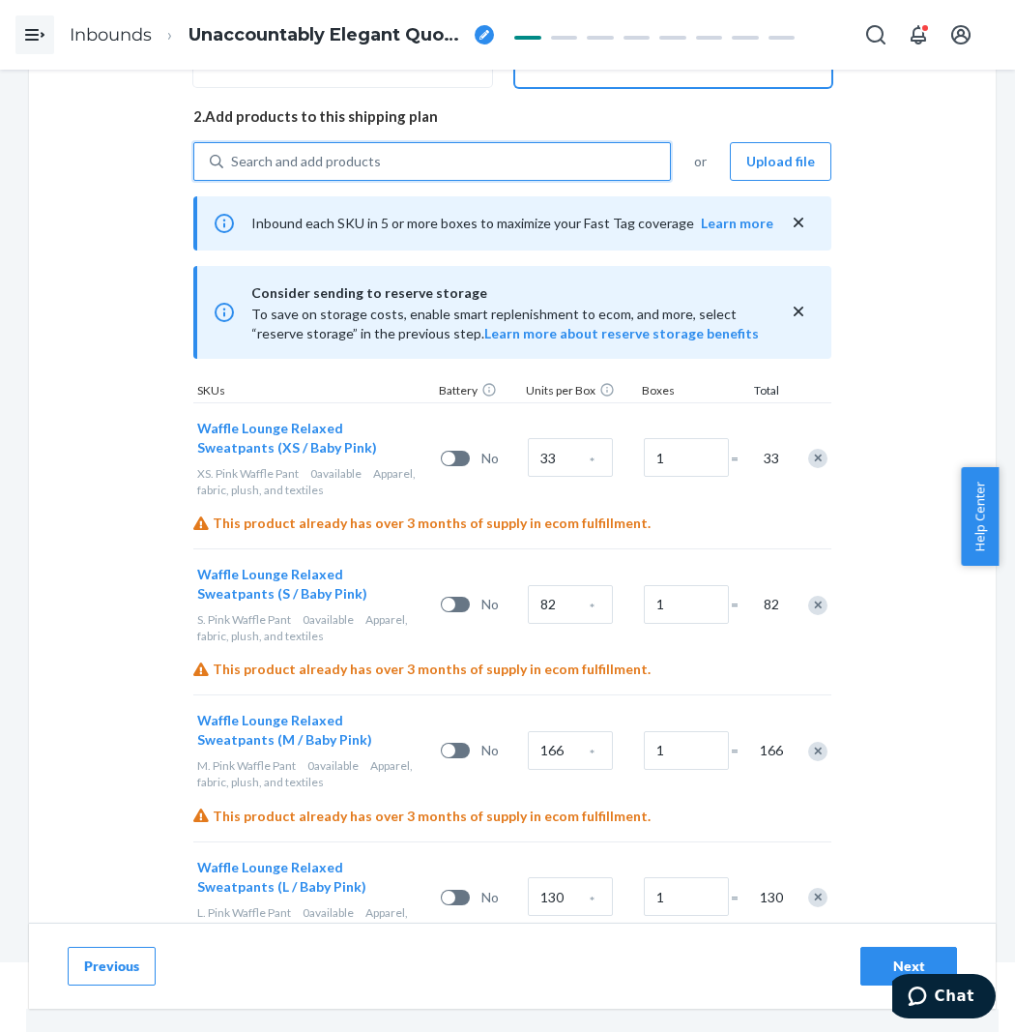
paste input "Waffle lounge relaxed White Dove"
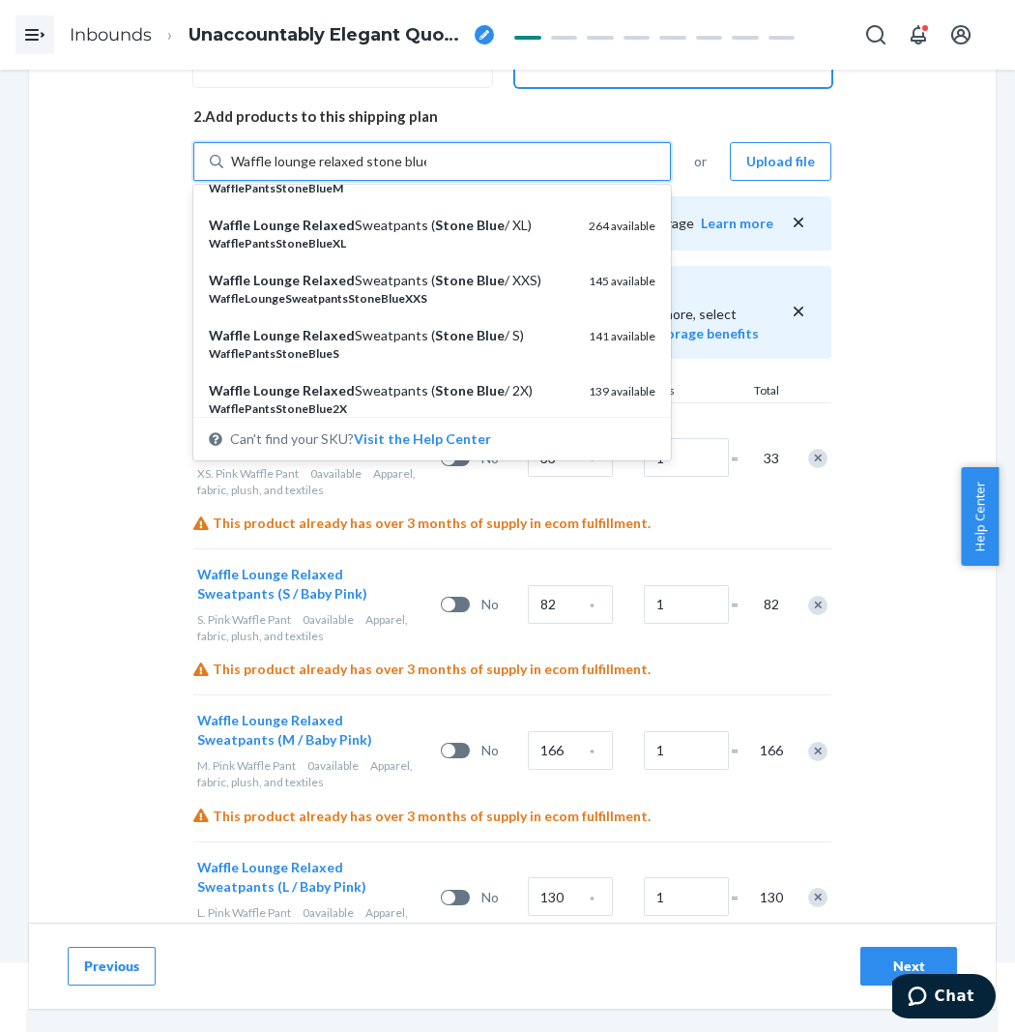
scroll to position [107, 0]
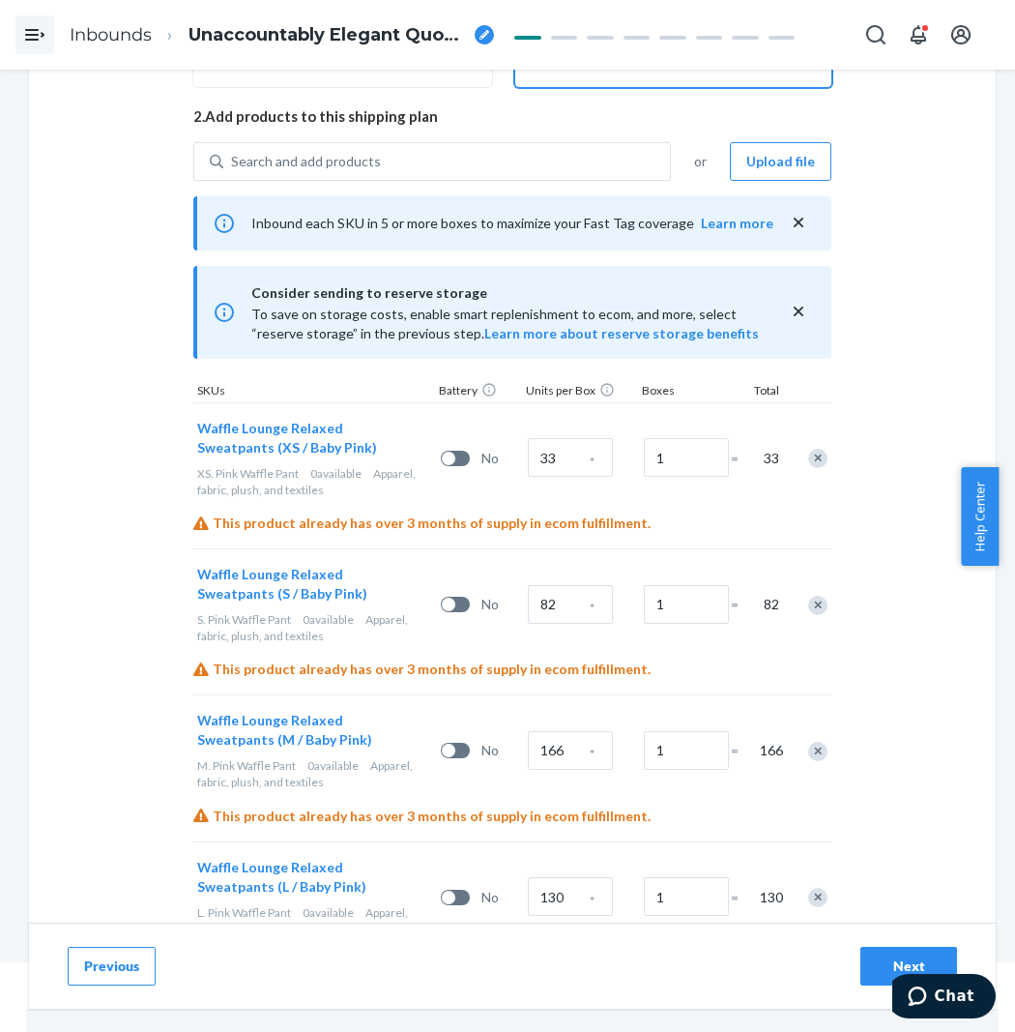
click at [935, 652] on div "Select and Add Products Ensure your products meet our dimension requirements an…" at bounding box center [512, 1008] width 967 height 2679
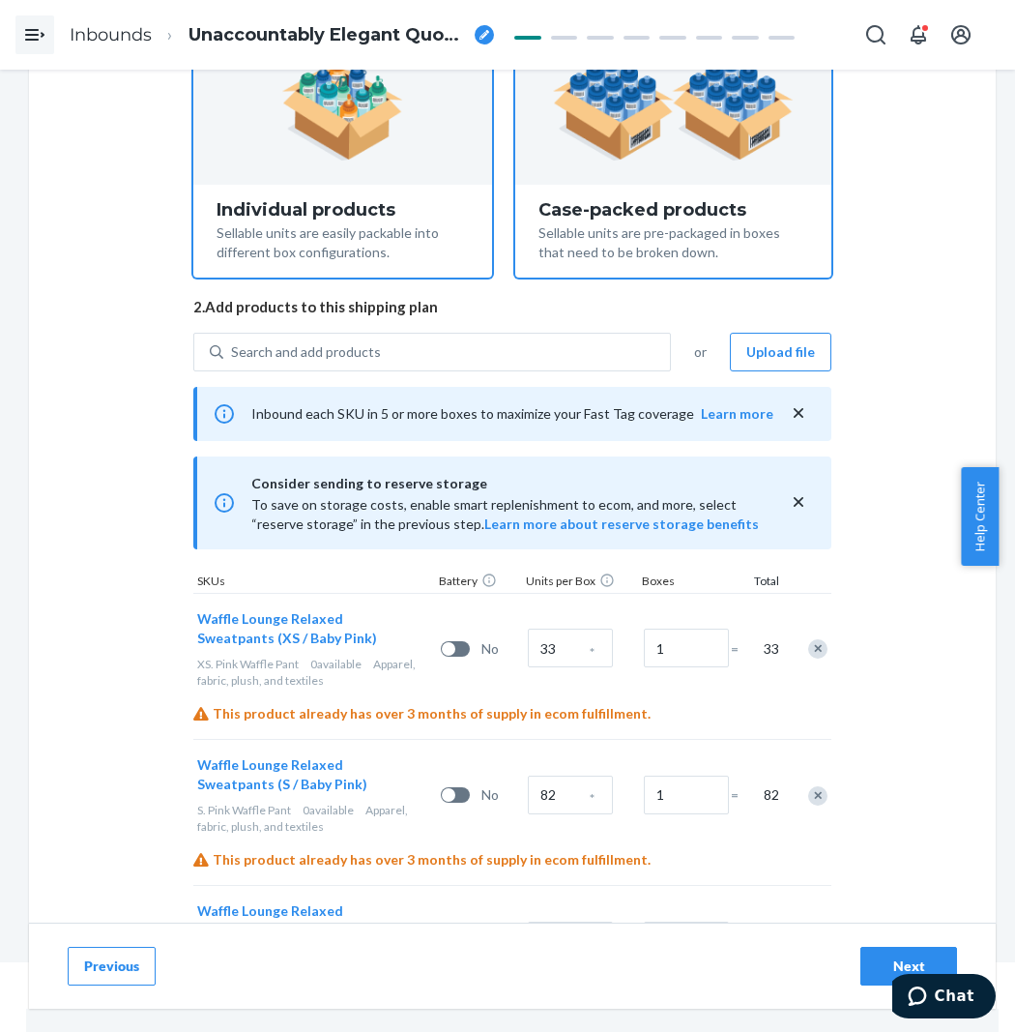
scroll to position [0, 0]
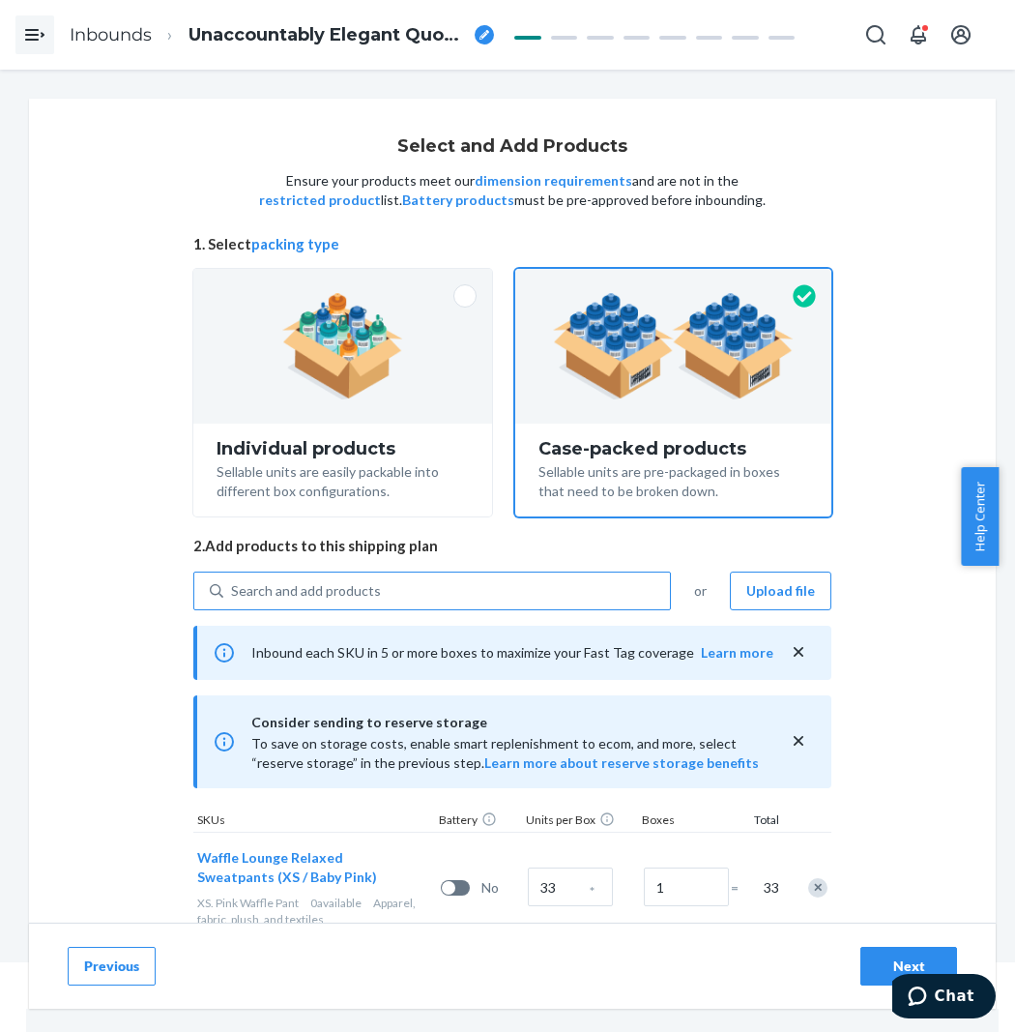
click at [352, 585] on div "Search and add products" at bounding box center [306, 590] width 150 height 19
click at [233, 585] on input "Search and add products" at bounding box center [232, 590] width 2 height 19
paste input "Waffle lounge relaxed White Dove"
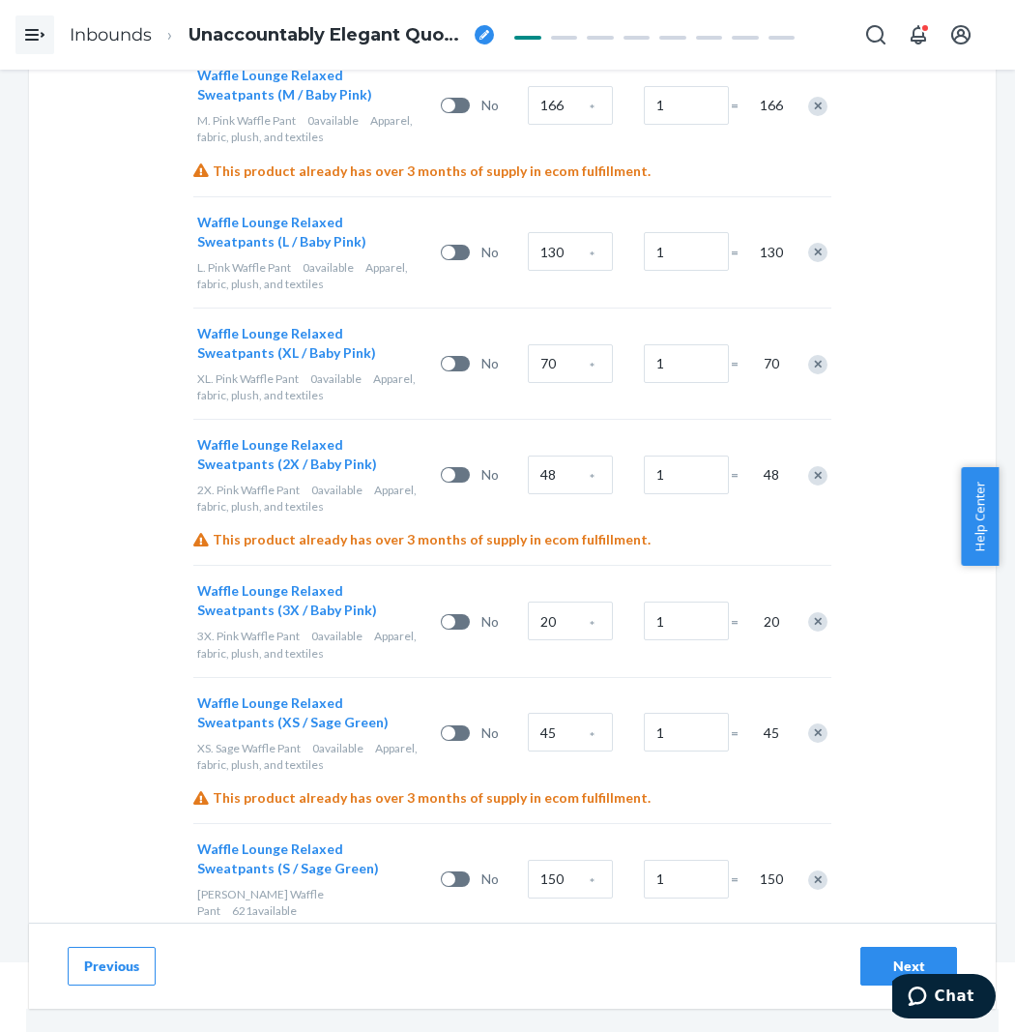
scroll to position [429, 0]
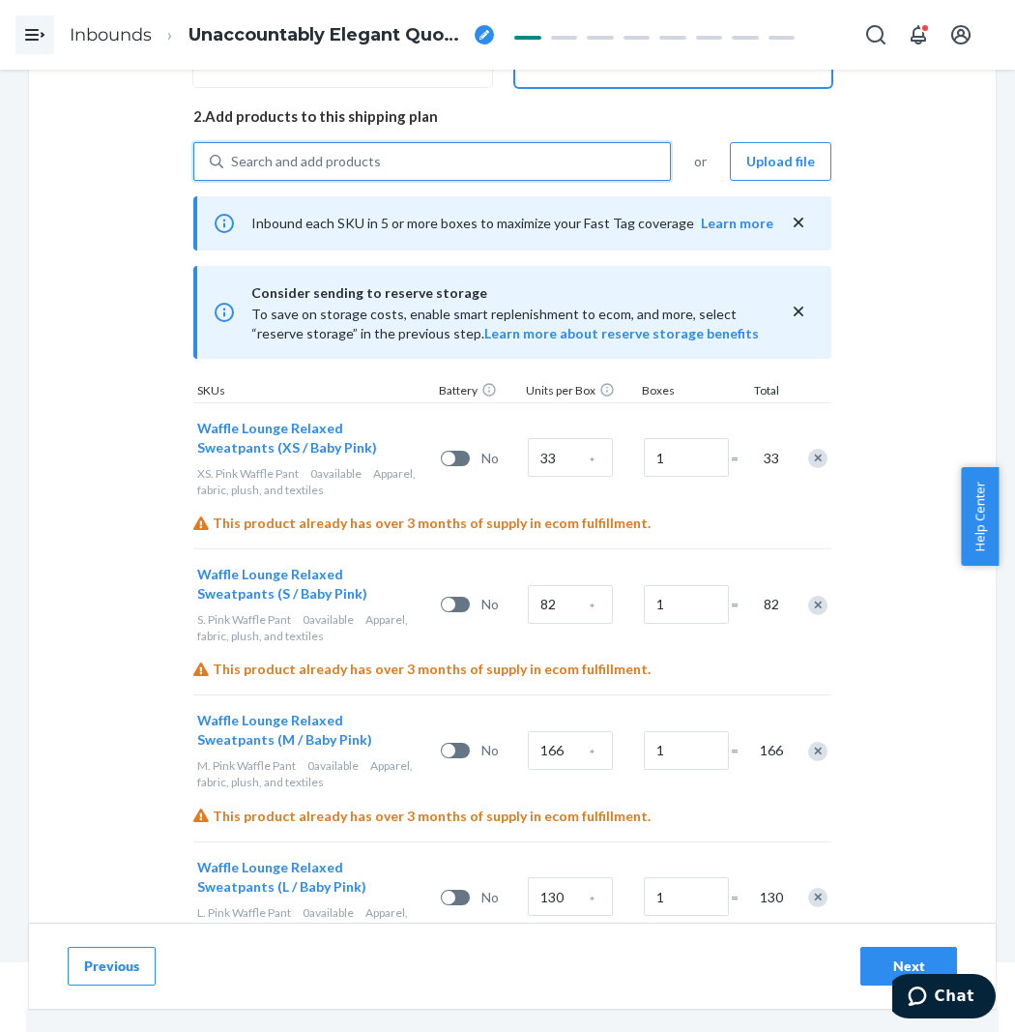
click at [396, 174] on div "Search and add products" at bounding box center [446, 161] width 447 height 35
click at [233, 171] on input "0 results available. Use Up and Down to choose options, press Enter to select t…" at bounding box center [232, 161] width 2 height 19
paste input "Waffle lounge relaxed White Dove"
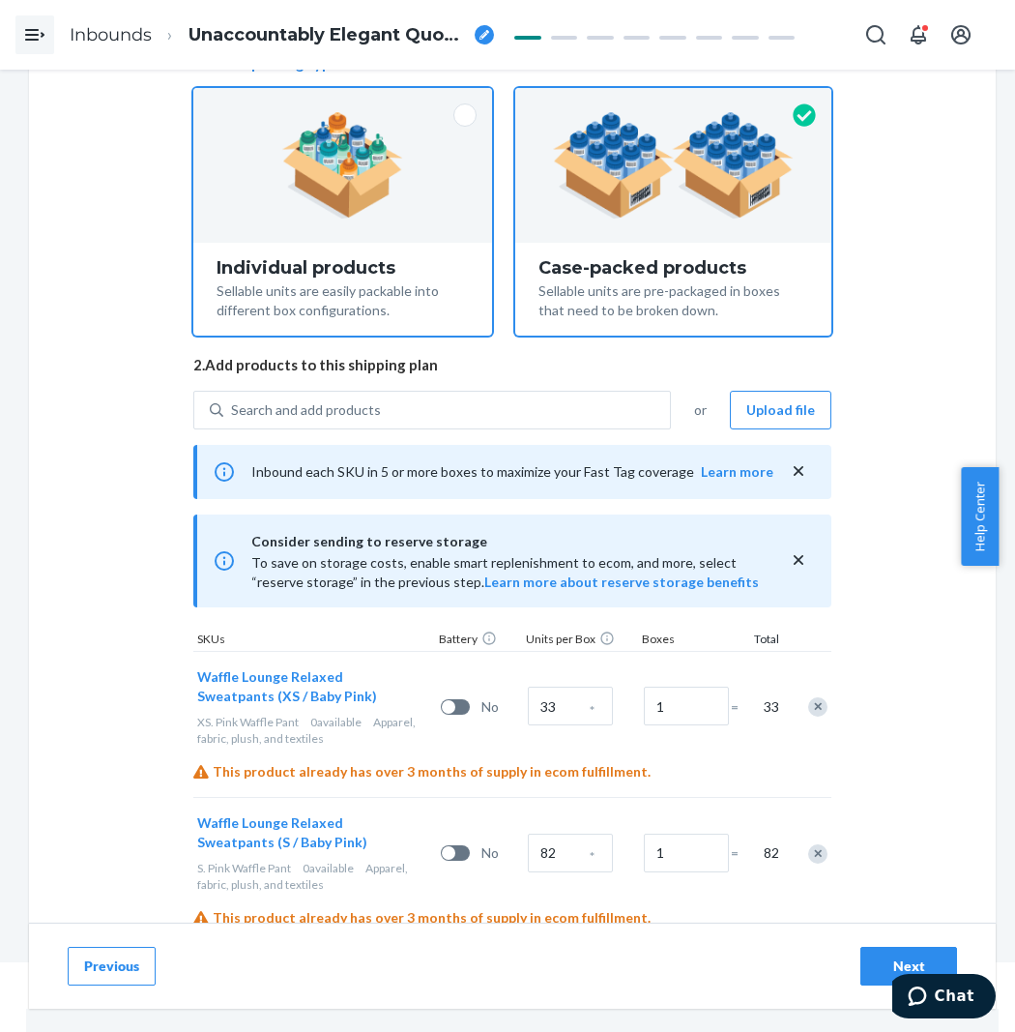
scroll to position [107, 0]
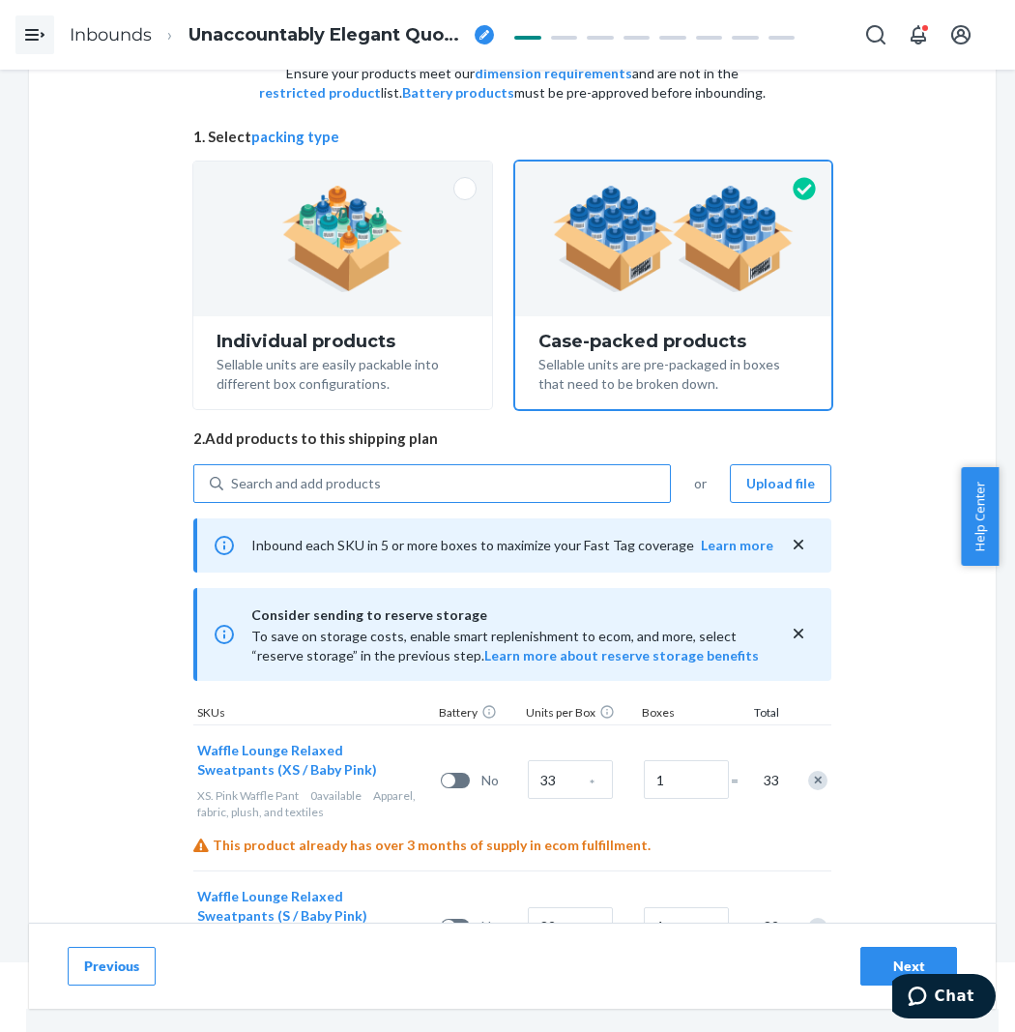
click at [349, 499] on div "Search and add products" at bounding box center [446, 483] width 447 height 35
click at [233, 493] on input "Search and add products" at bounding box center [232, 483] width 2 height 19
paste input "Waffle Lounge Relaxed Sweatpants (Dove / XXS)"
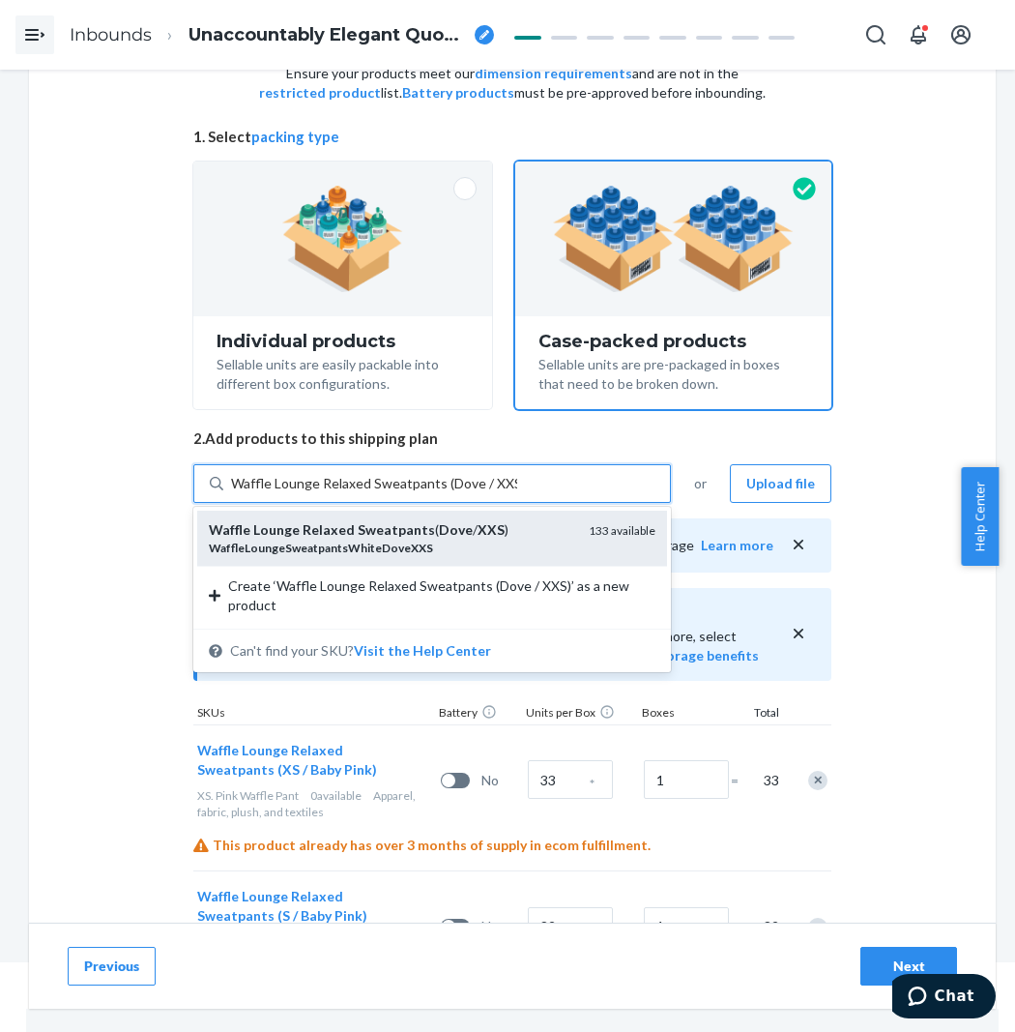
click at [297, 547] on em "WaffleLoungeSweatpantsWhiteDoveXXS" at bounding box center [321, 548] width 224 height 15
click at [297, 493] on input "Waffle Lounge Relaxed Sweatpants (Dove / XXS)" at bounding box center [374, 483] width 286 height 19
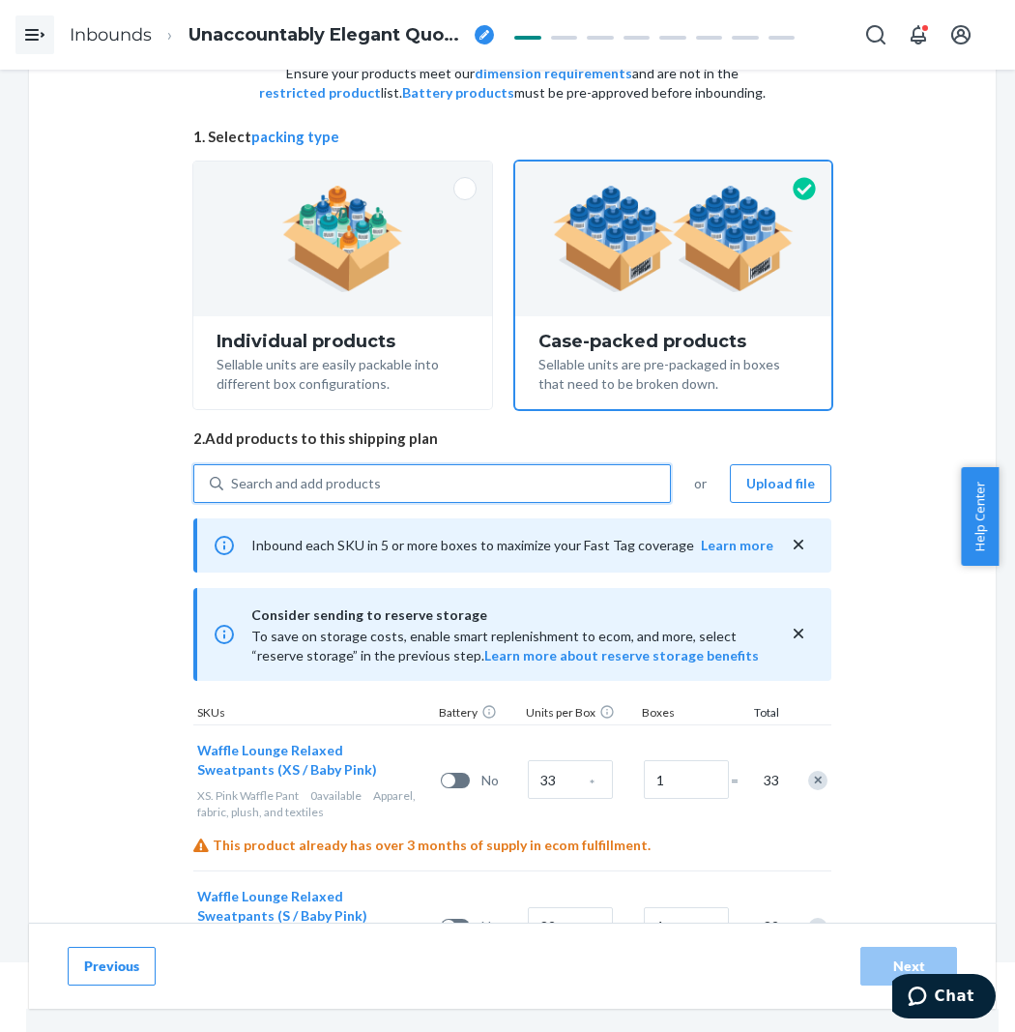
click at [403, 489] on div "Search and add products" at bounding box center [446, 483] width 447 height 35
click at [233, 489] on input "0 results available. Select is focused ,type to refine list, press Down to open…" at bounding box center [232, 483] width 2 height 19
paste input "Waffle Lounge Relaxed Sweatpants (Dove / XXS)"
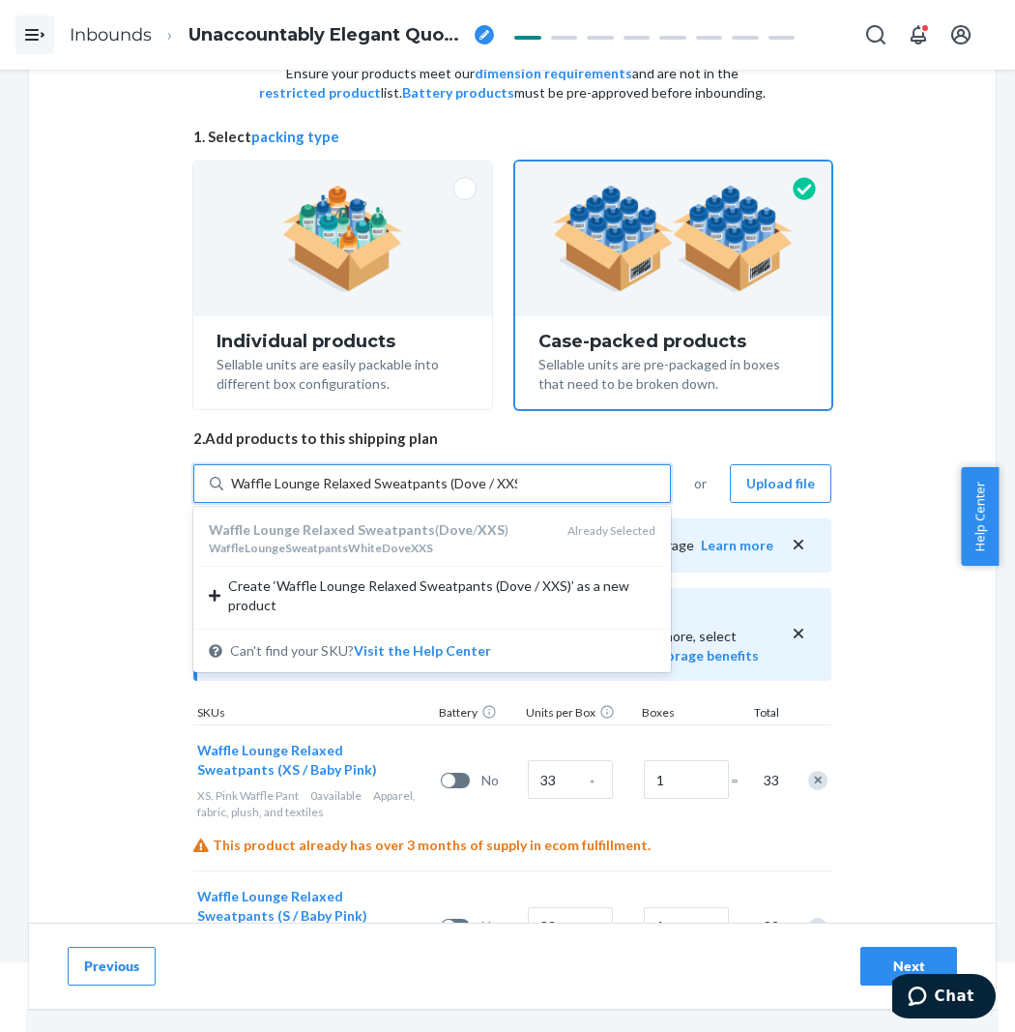
click at [479, 484] on input "Waffle Lounge Relaxed Sweatpants (Dove / XXS)" at bounding box center [374, 483] width 286 height 19
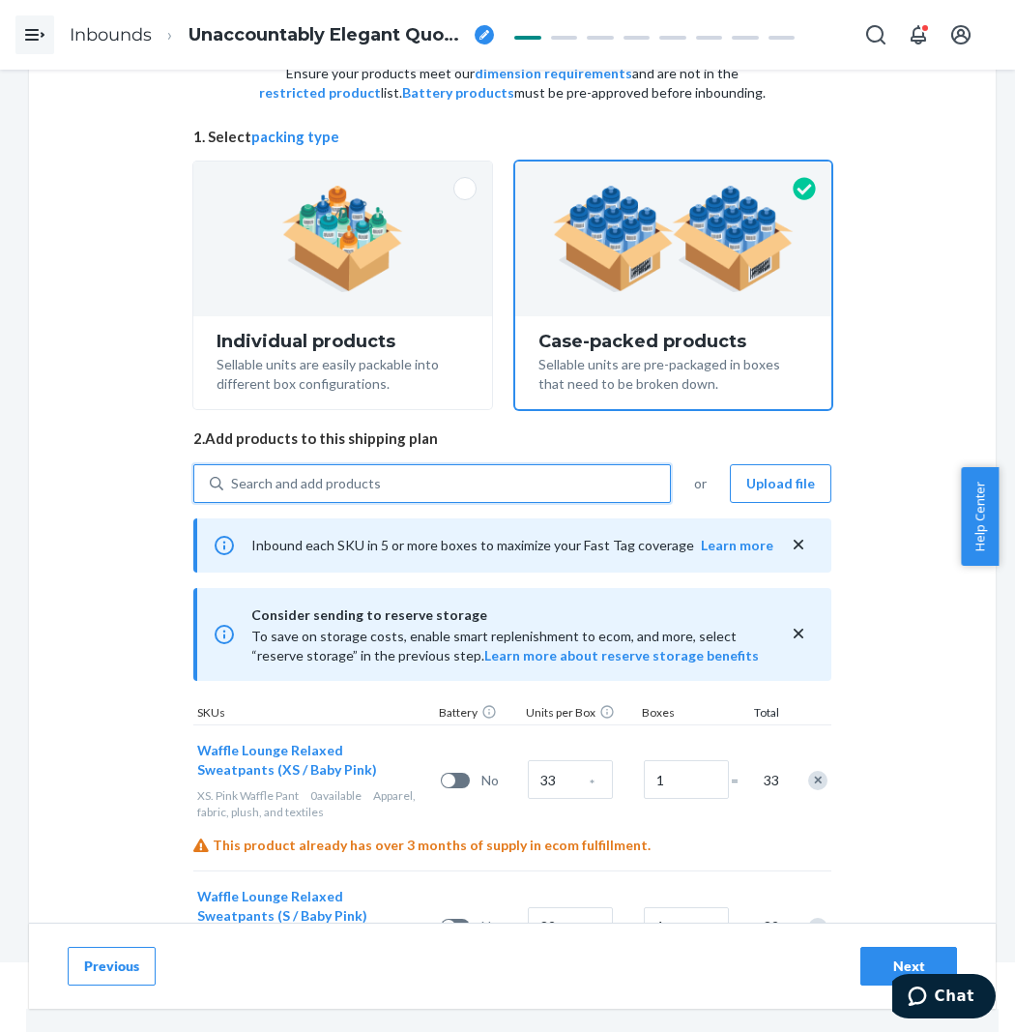
click at [542, 471] on div "Search and add products" at bounding box center [446, 483] width 447 height 35
click at [233, 474] on input "0 results available. Select is focused ,type to refine list, press Down to open…" at bounding box center [232, 483] width 2 height 19
paste input "Waffle Lounge Relaxed Sweatpants (Dove / XXS)"
click at [532, 478] on div "Search and add products" at bounding box center [446, 483] width 447 height 35
click at [233, 478] on input "0 results available. Select is focused ,type to refine list, press Down to open…" at bounding box center [232, 483] width 2 height 19
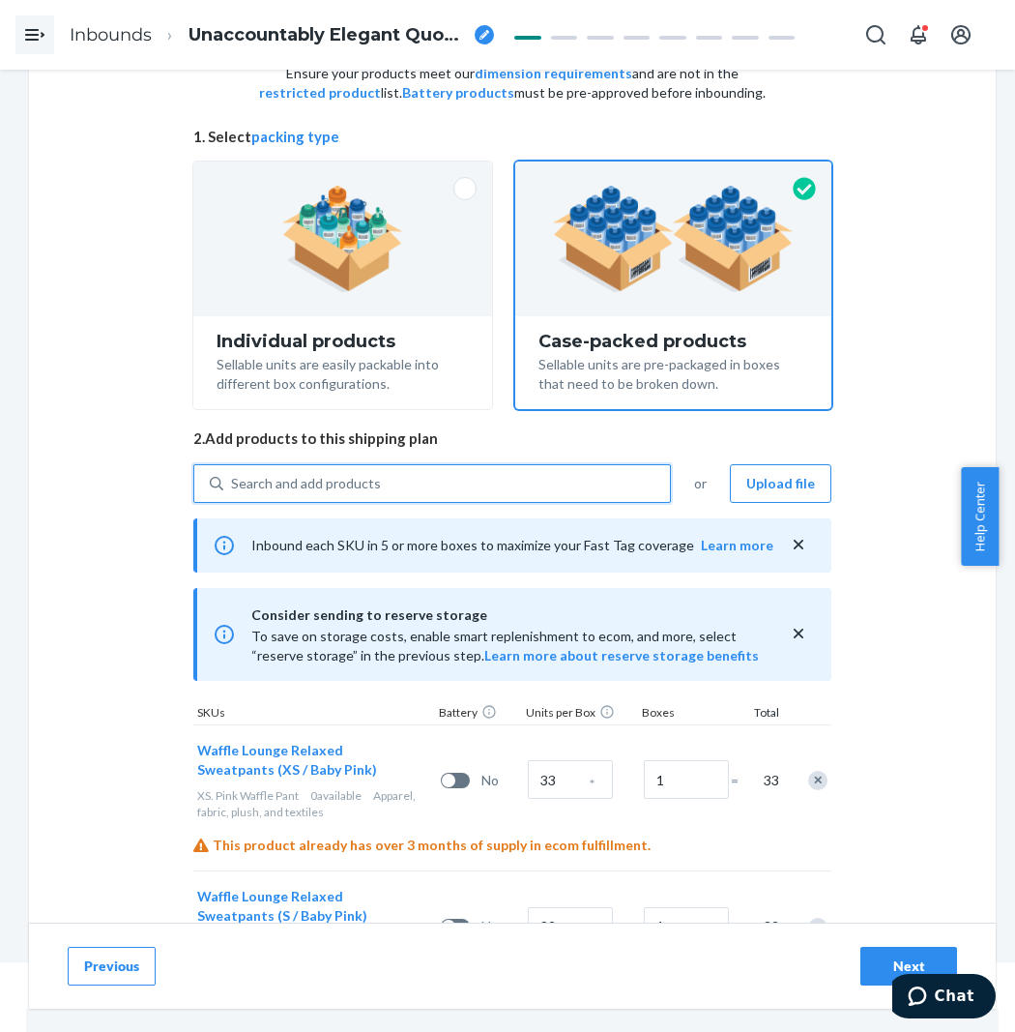
paste input "Waffle Lounge Relaxed Sweatpants (Dove / XXS)"
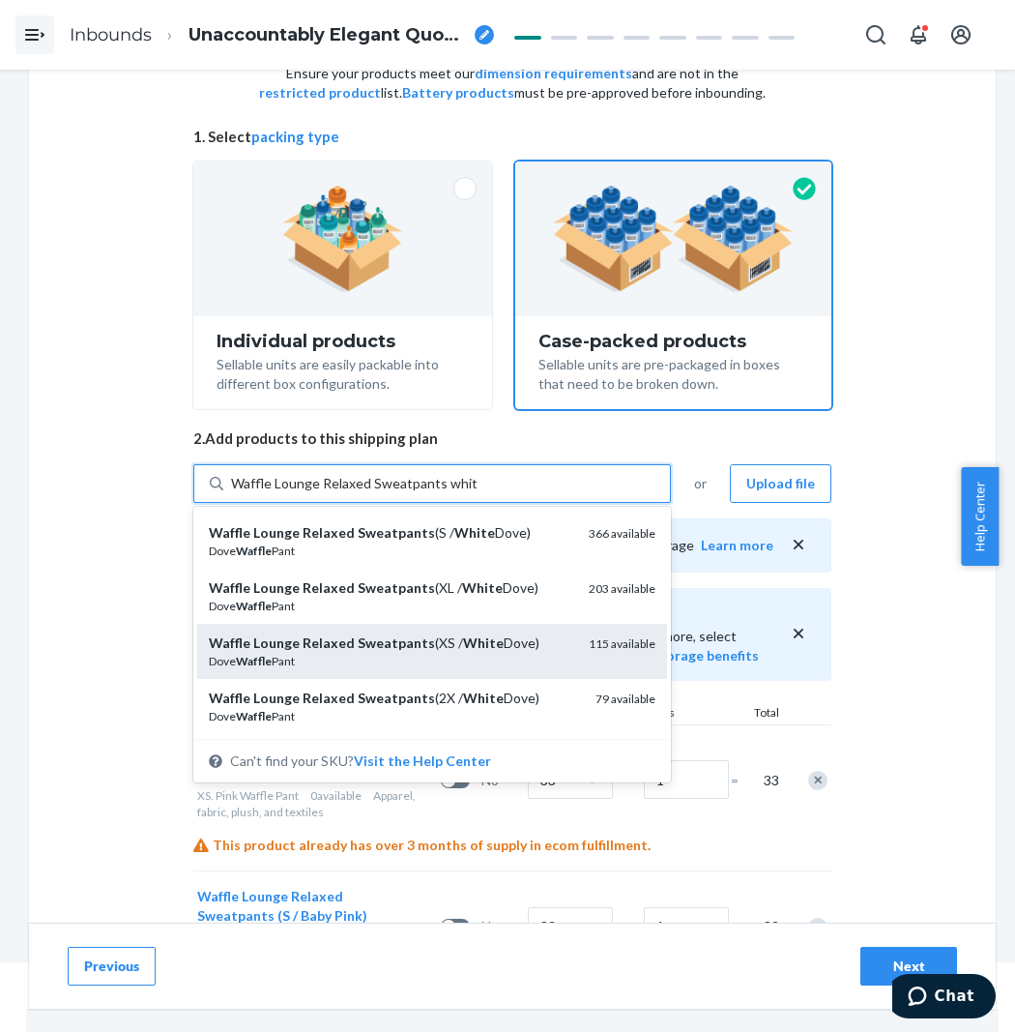
click at [442, 633] on div "Waffle Lounge Relaxed Sweatpants (XS / White Dove)" at bounding box center [391, 642] width 365 height 19
click at [442, 493] on input "Waffle Lounge Relaxed Sweatpants white" at bounding box center [354, 483] width 246 height 19
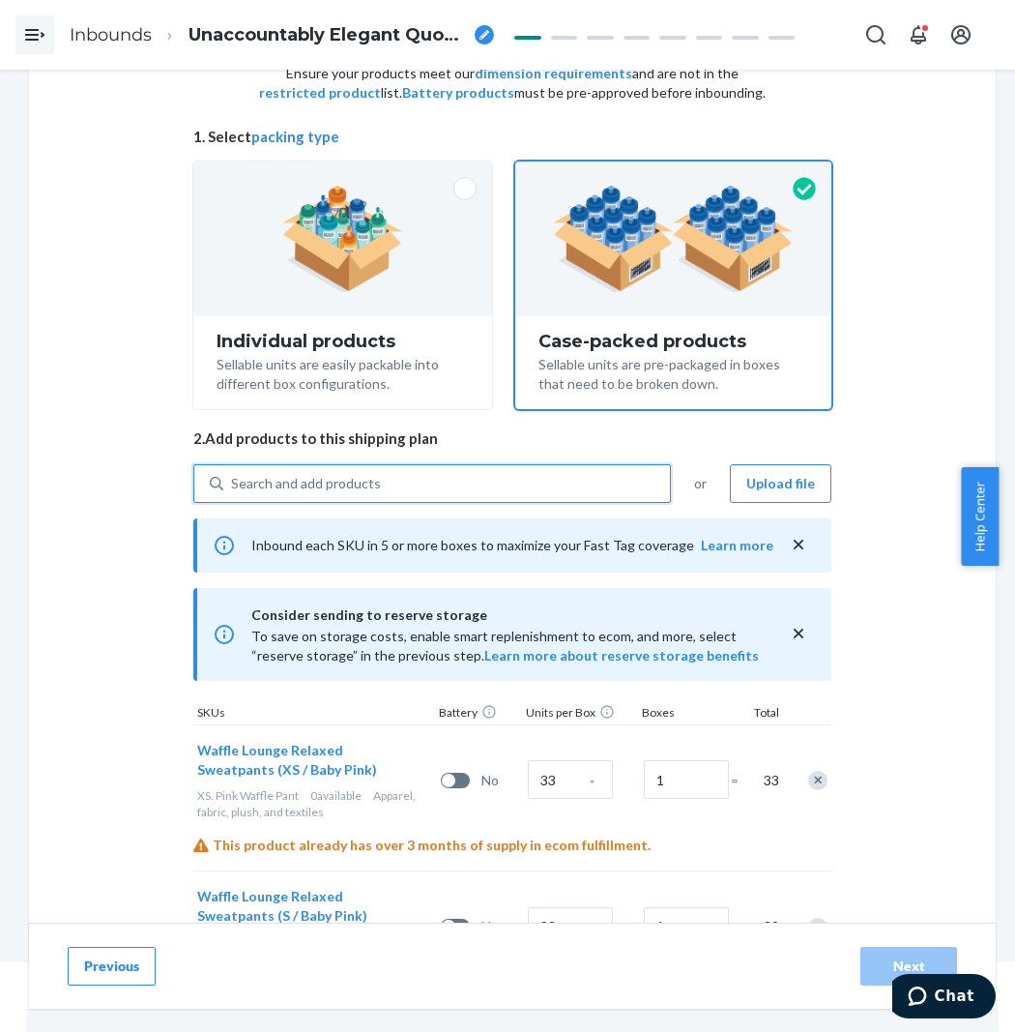
click at [449, 489] on div "Search and add products" at bounding box center [446, 483] width 447 height 35
click at [233, 489] on input "0 results available. Use Up and Down to choose options, press Enter to select t…" at bounding box center [232, 483] width 2 height 19
paste input "Waffle Lounge Relaxed Sweatpants white"
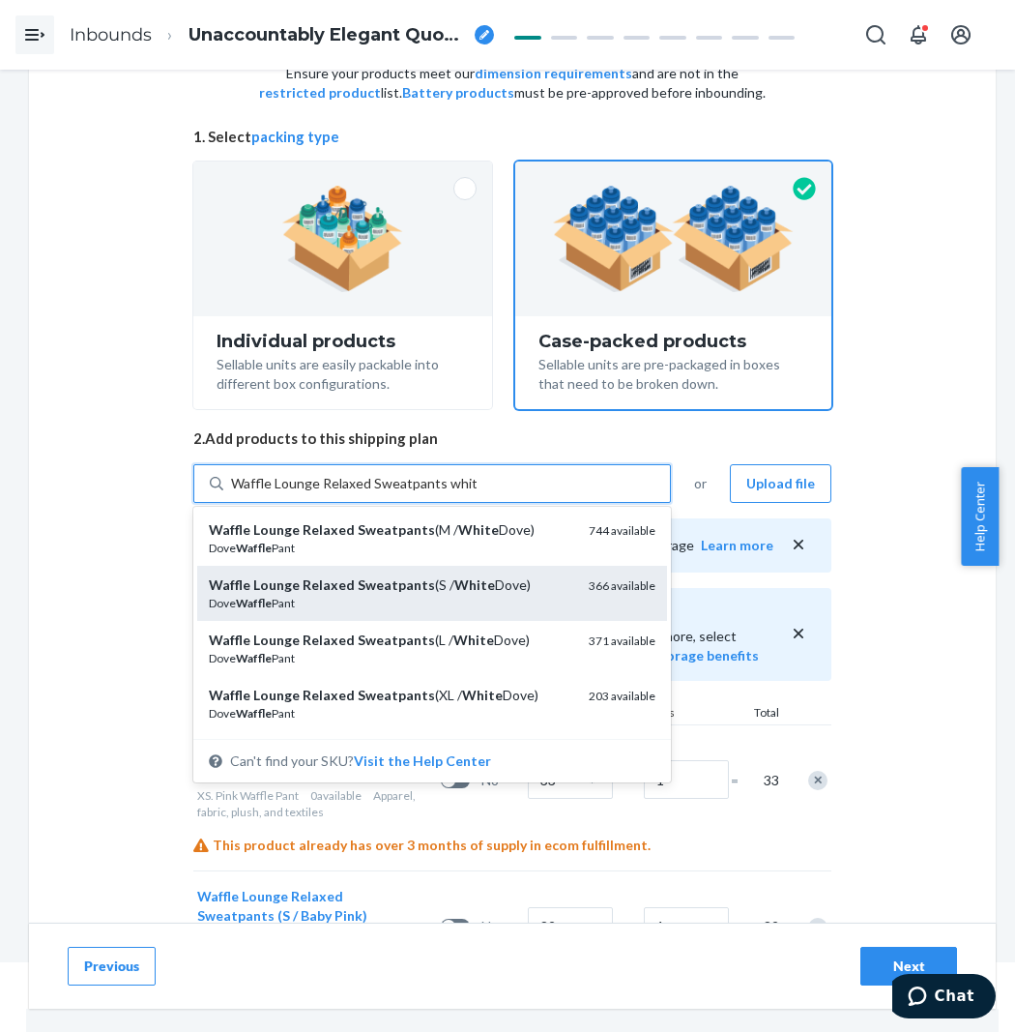
click at [471, 583] on em "White" at bounding box center [474, 584] width 41 height 16
click at [471, 493] on input "Waffle Lounge Relaxed Sweatpants white" at bounding box center [354, 483] width 246 height 19
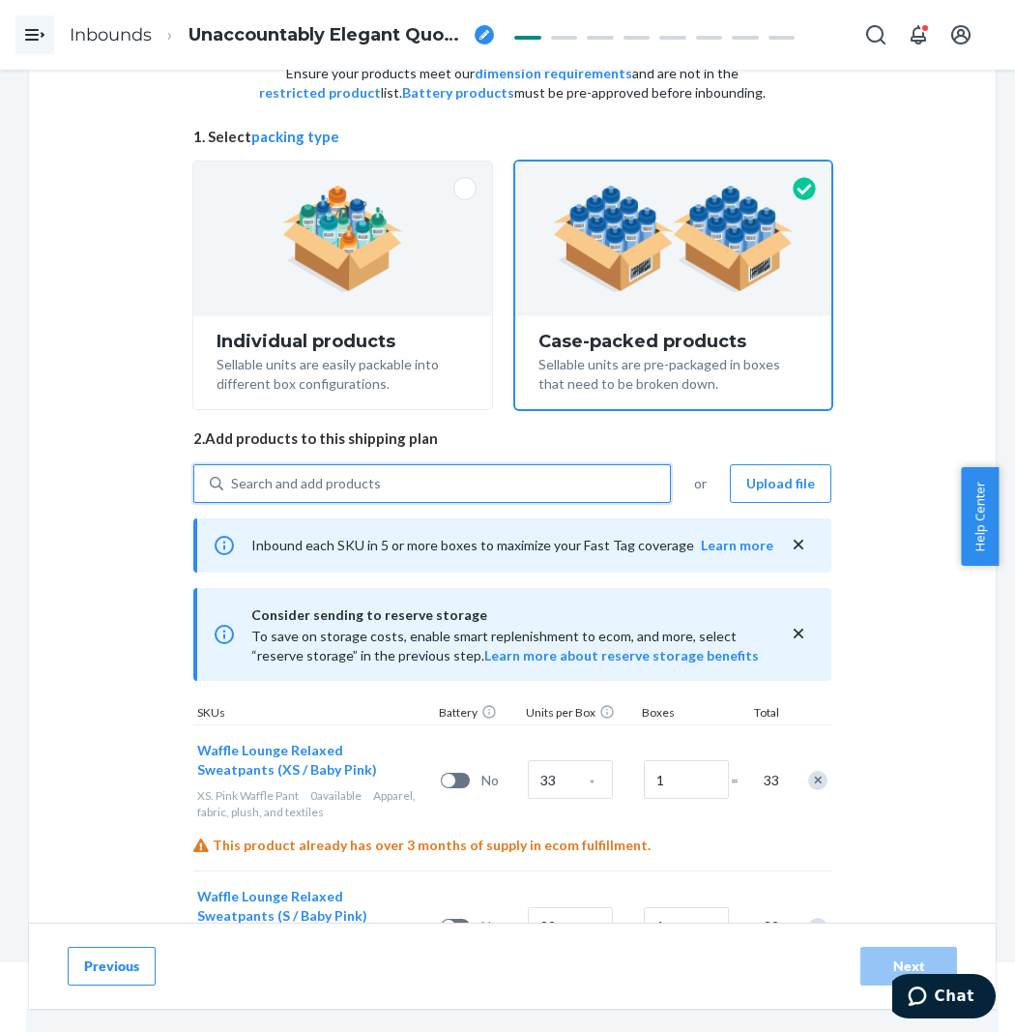
click at [449, 484] on div "Search and add products" at bounding box center [446, 483] width 447 height 35
click at [233, 484] on input "0 results available. Use Up and Down to choose options, press Enter to select t…" at bounding box center [232, 483] width 2 height 19
paste input "Waffle Lounge Relaxed Sweatpants white"
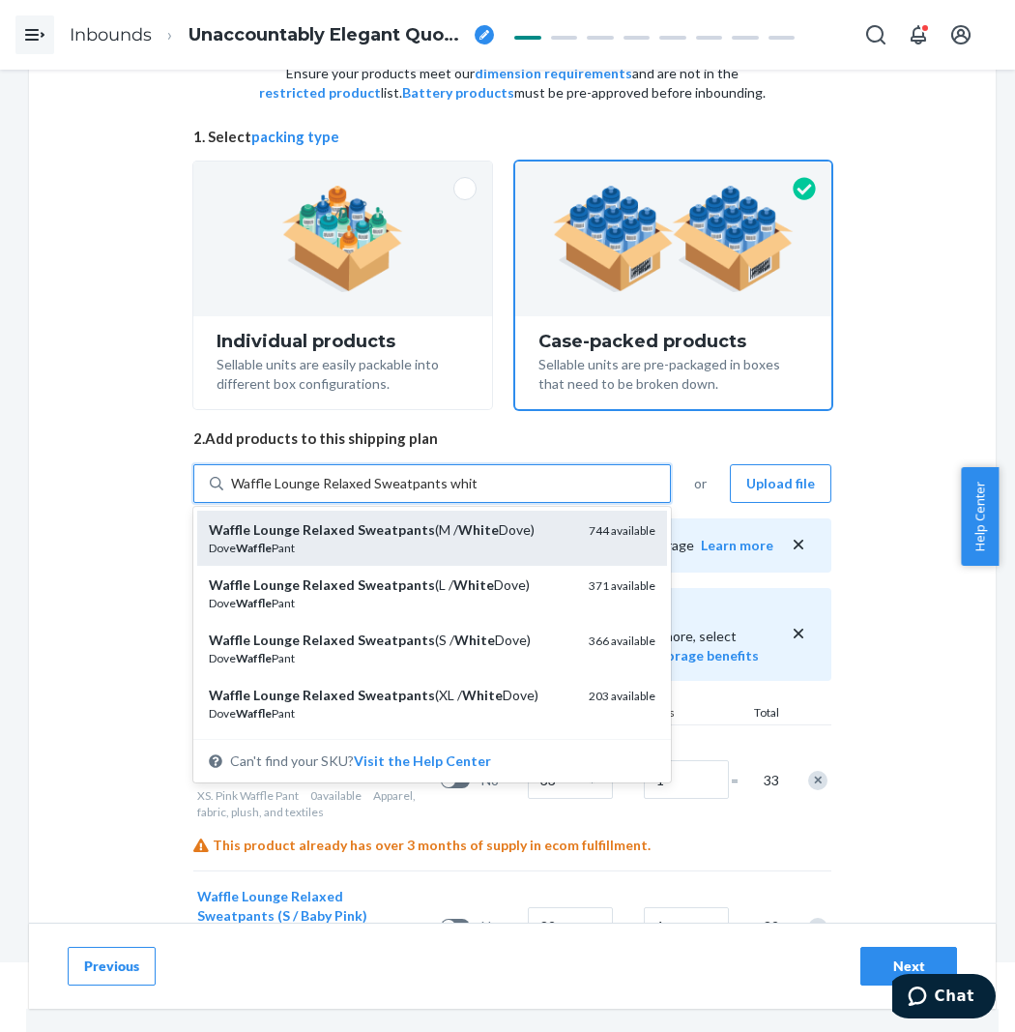
click at [458, 536] on em "White" at bounding box center [478, 529] width 41 height 16
click at [455, 493] on input "Waffle Lounge Relaxed Sweatpants white" at bounding box center [354, 483] width 246 height 19
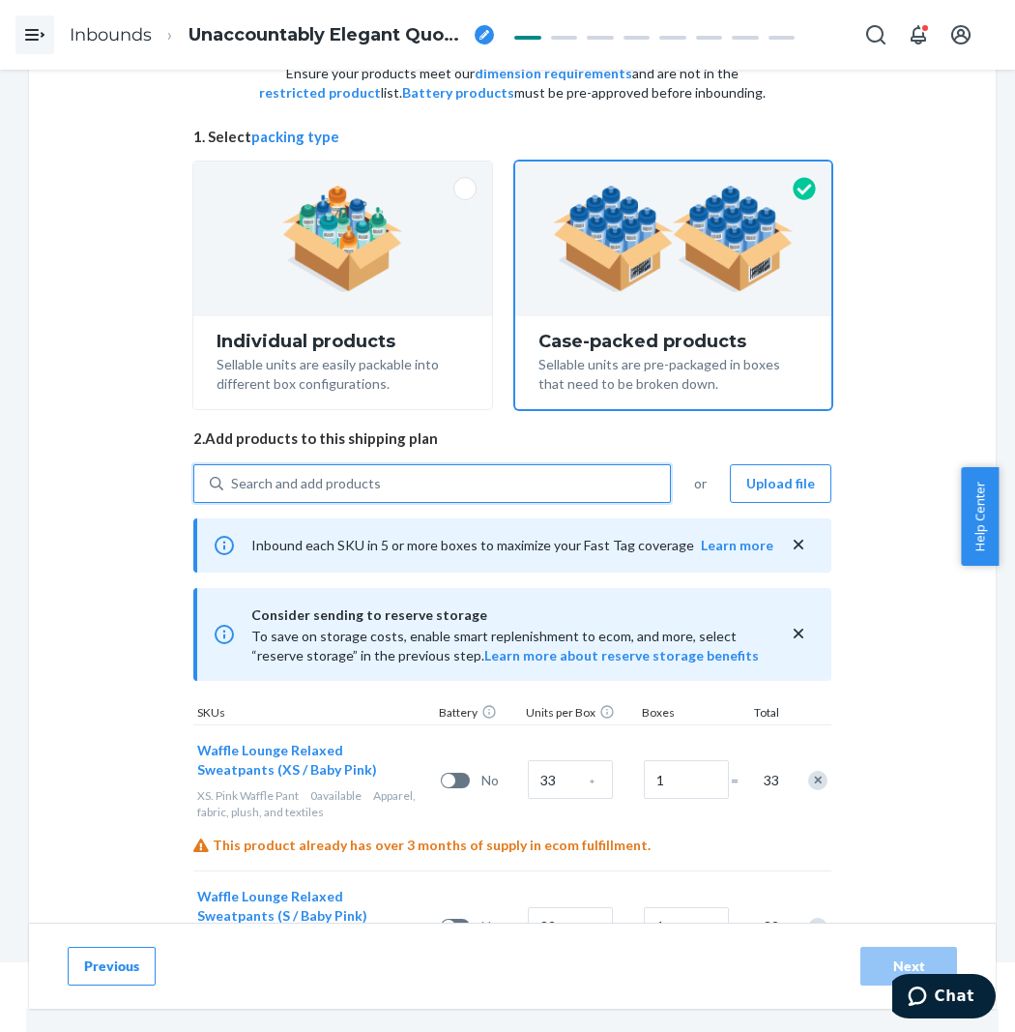
click at [478, 479] on div "Search and add products" at bounding box center [446, 483] width 447 height 35
click at [233, 479] on input "0 results available. Use Up and Down to choose options, press Enter to select t…" at bounding box center [232, 483] width 2 height 19
paste input "Waffle Lounge Relaxed Sweatpants white"
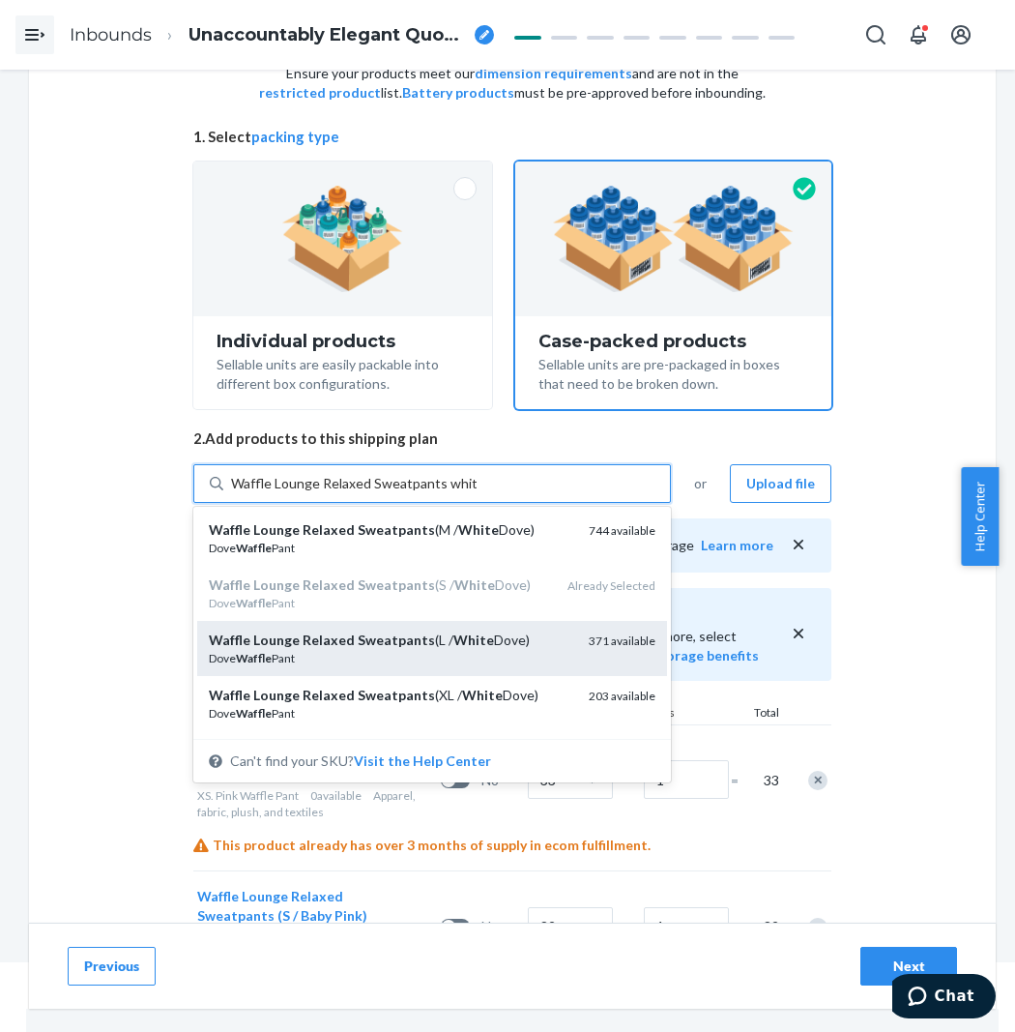
click at [483, 652] on div "Dove Waffle Pant" at bounding box center [391, 658] width 365 height 16
click at [477, 493] on input "Waffle Lounge Relaxed Sweatpants white" at bounding box center [354, 483] width 246 height 19
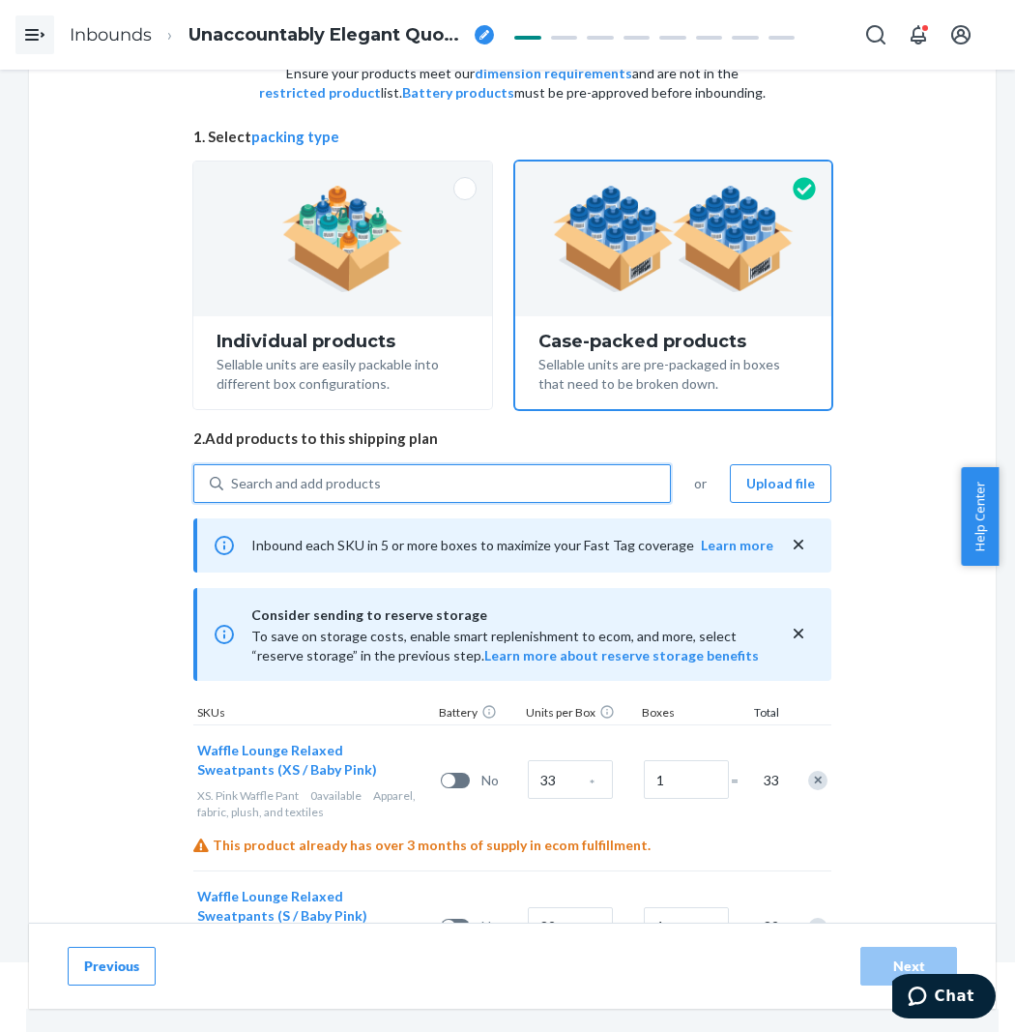
click at [470, 482] on div "Search and add products" at bounding box center [446, 483] width 447 height 35
click at [233, 482] on input "0 results available. Use Up and Down to choose options, press Enter to select t…" at bounding box center [232, 483] width 2 height 19
paste input "Waffle Lounge Relaxed Sweatpants white"
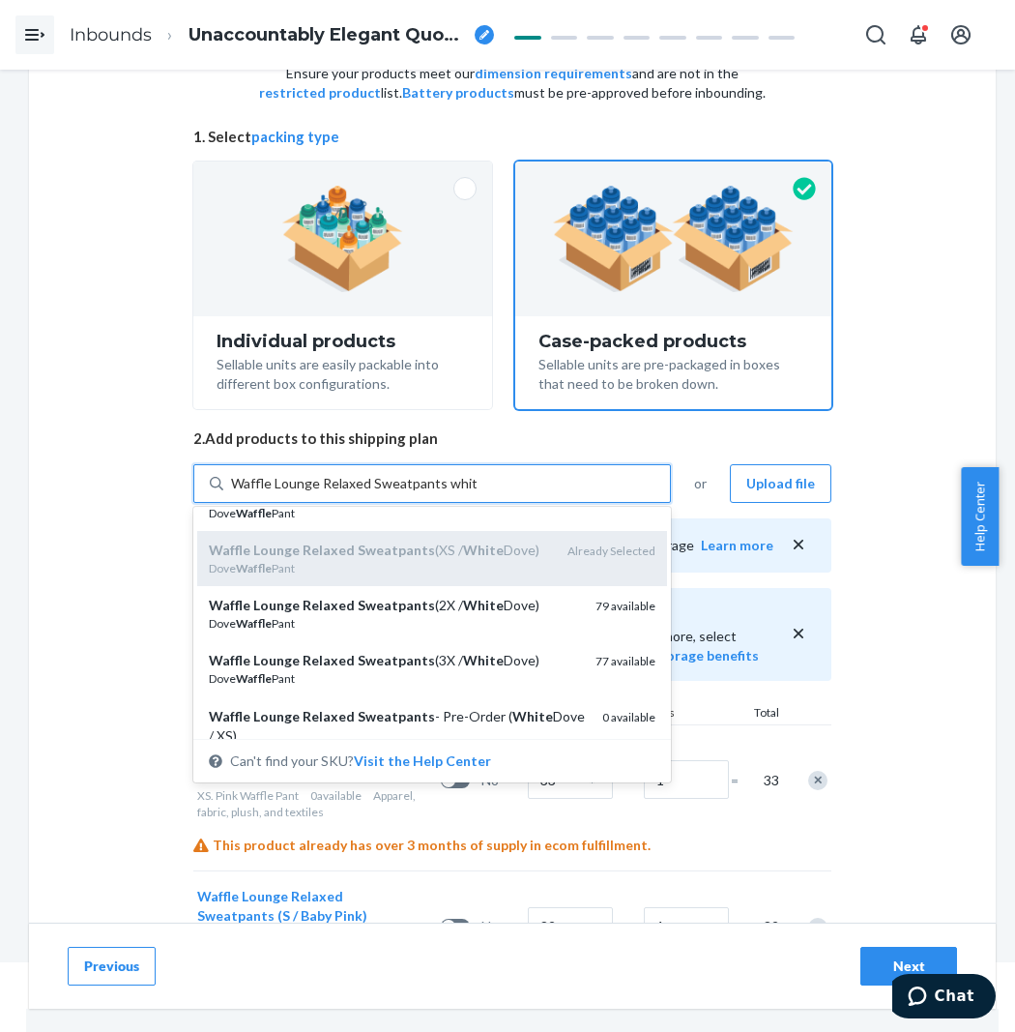
scroll to position [215, 0]
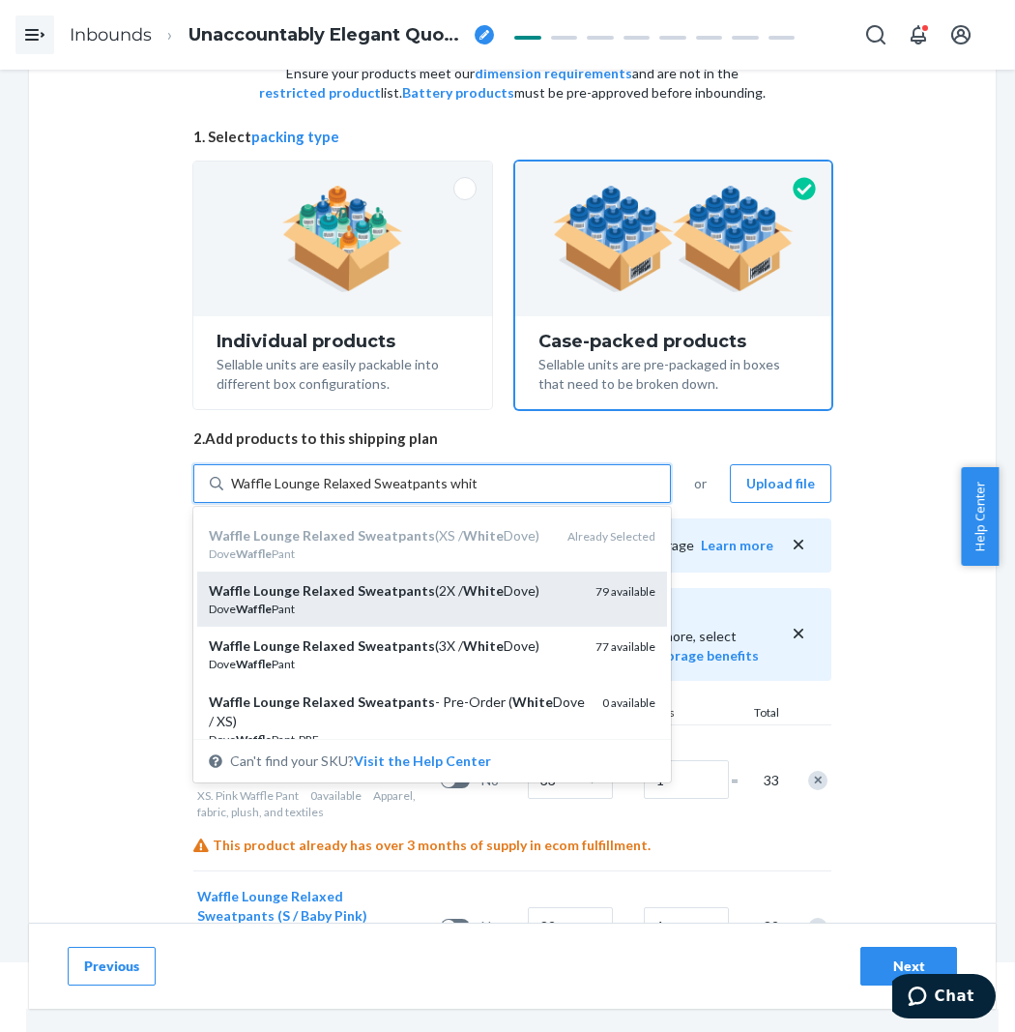
click at [488, 592] on em "White" at bounding box center [483, 590] width 41 height 16
click at [477, 493] on input "Waffle Lounge Relaxed Sweatpants white" at bounding box center [354, 483] width 246 height 19
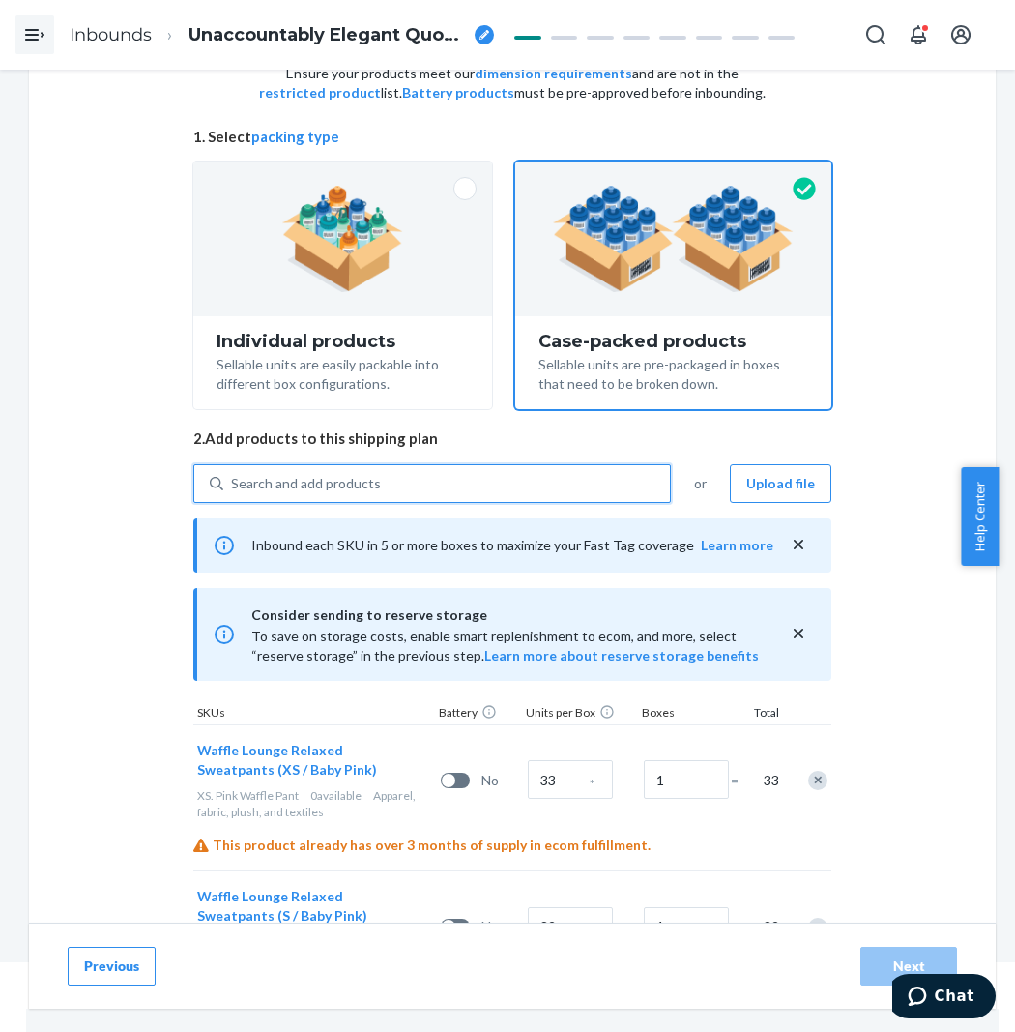
click at [486, 487] on div "Search and add products" at bounding box center [446, 483] width 447 height 35
click at [233, 487] on input "0 results available. Use Up and Down to choose options, press Enter to select t…" at bounding box center [232, 483] width 2 height 19
paste input "Waffle Lounge Relaxed Sweatpants white"
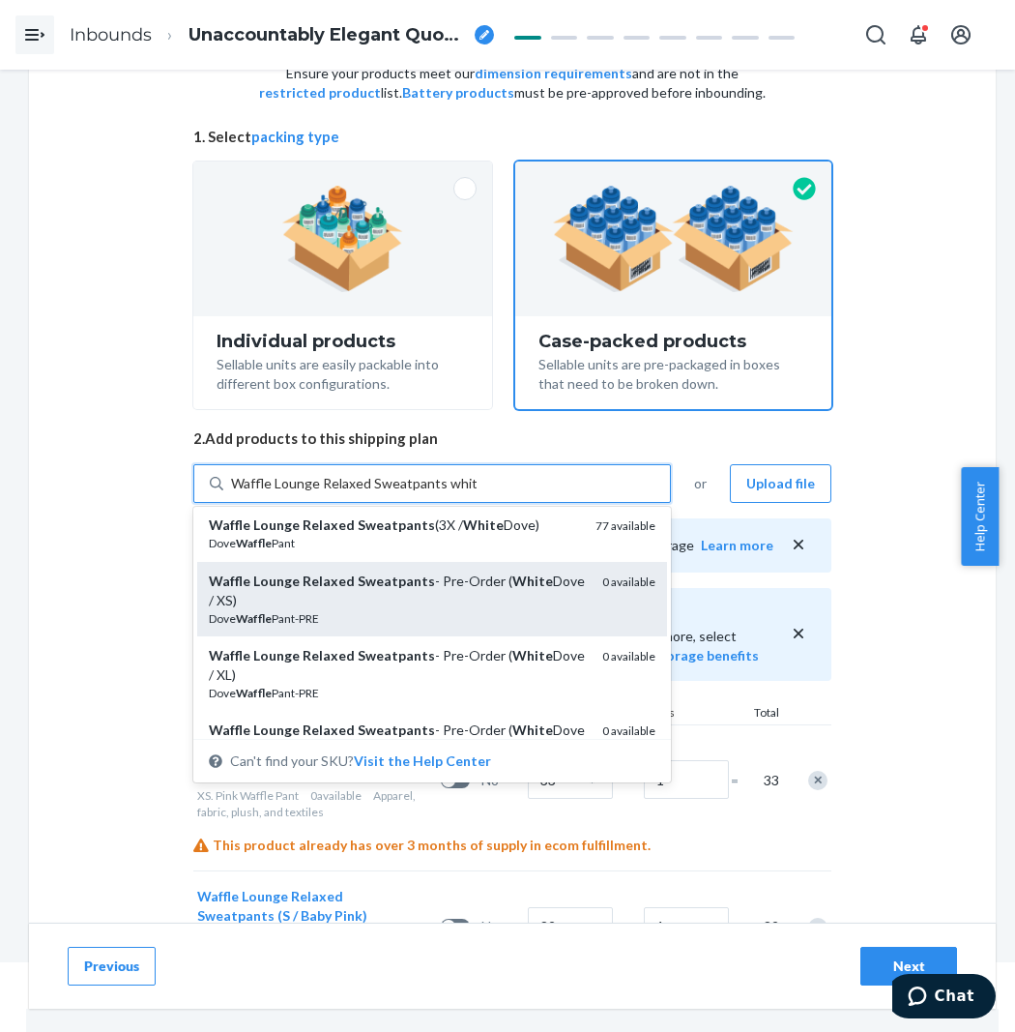
scroll to position [322, 0]
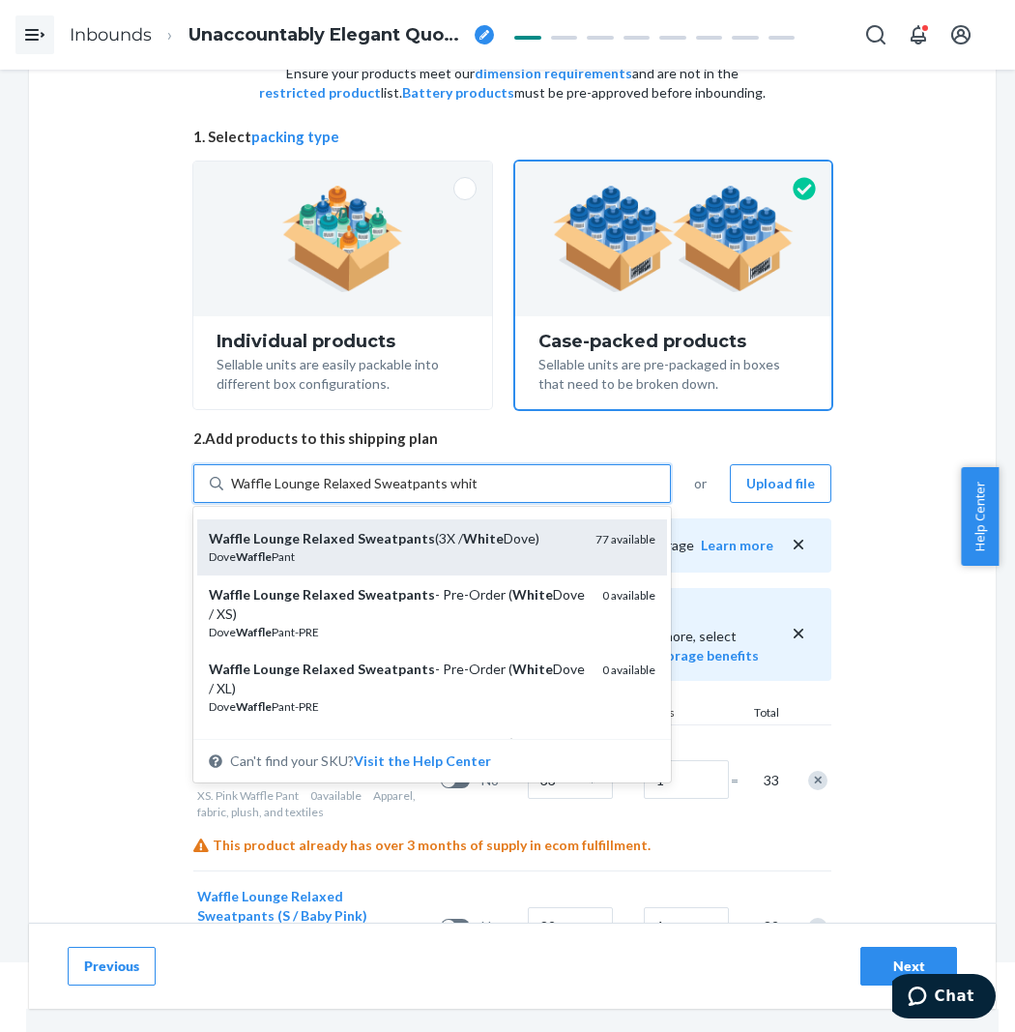
click at [506, 542] on div "Waffle Lounge Relaxed Sweatpants (3X / White Dove)" at bounding box center [394, 538] width 371 height 19
click at [477, 493] on input "Waffle Lounge Relaxed Sweatpants white" at bounding box center [354, 483] width 246 height 19
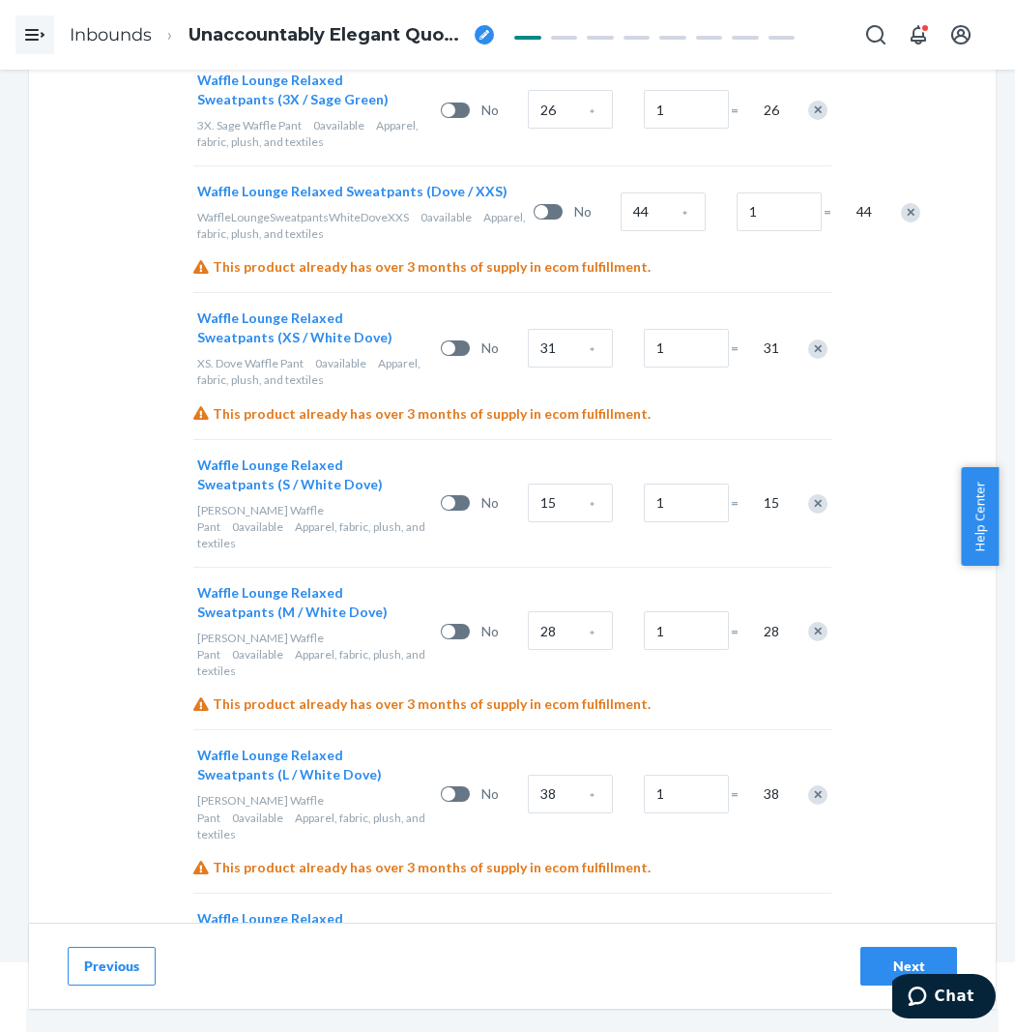
scroll to position [2544, 0]
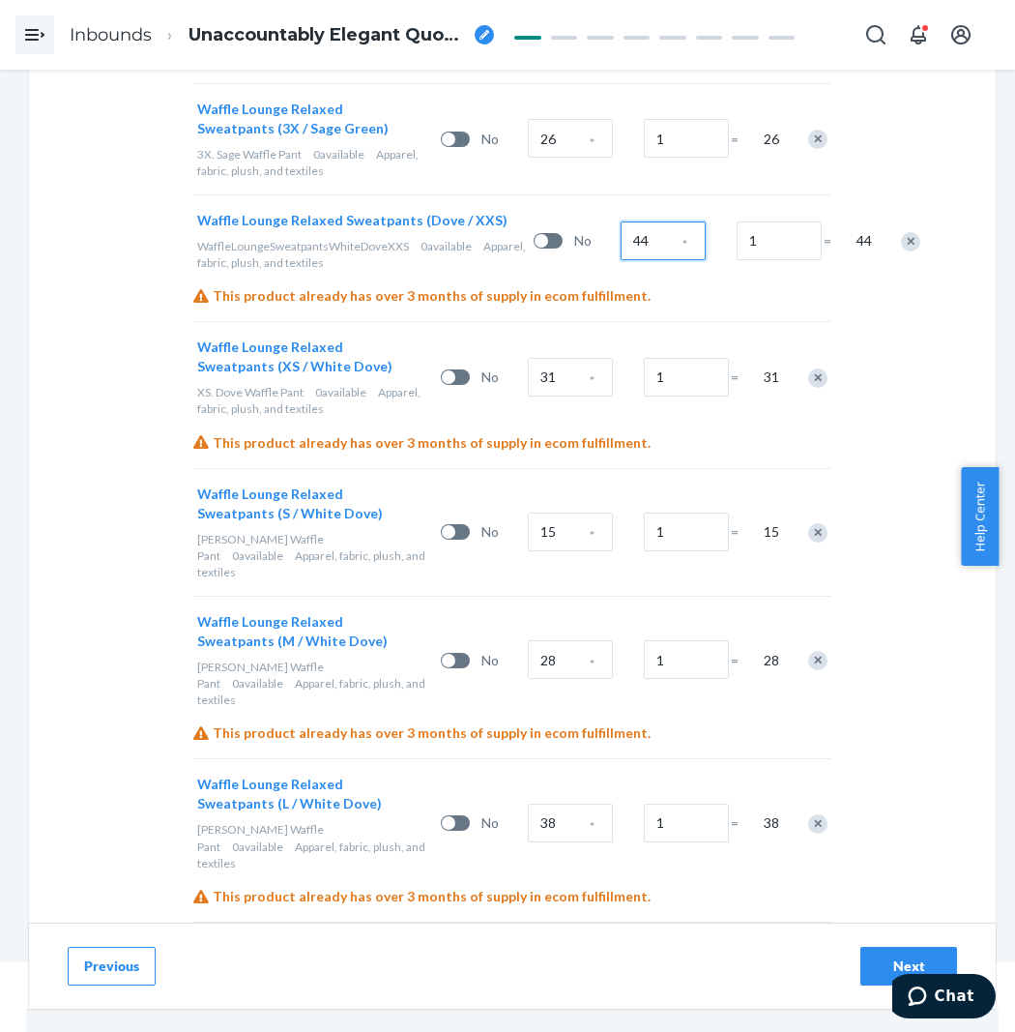
click at [621, 221] on input "44" at bounding box center [663, 240] width 85 height 39
click at [569, 358] on input "31" at bounding box center [570, 377] width 85 height 39
click at [575, 513] on input "15" at bounding box center [570, 532] width 85 height 39
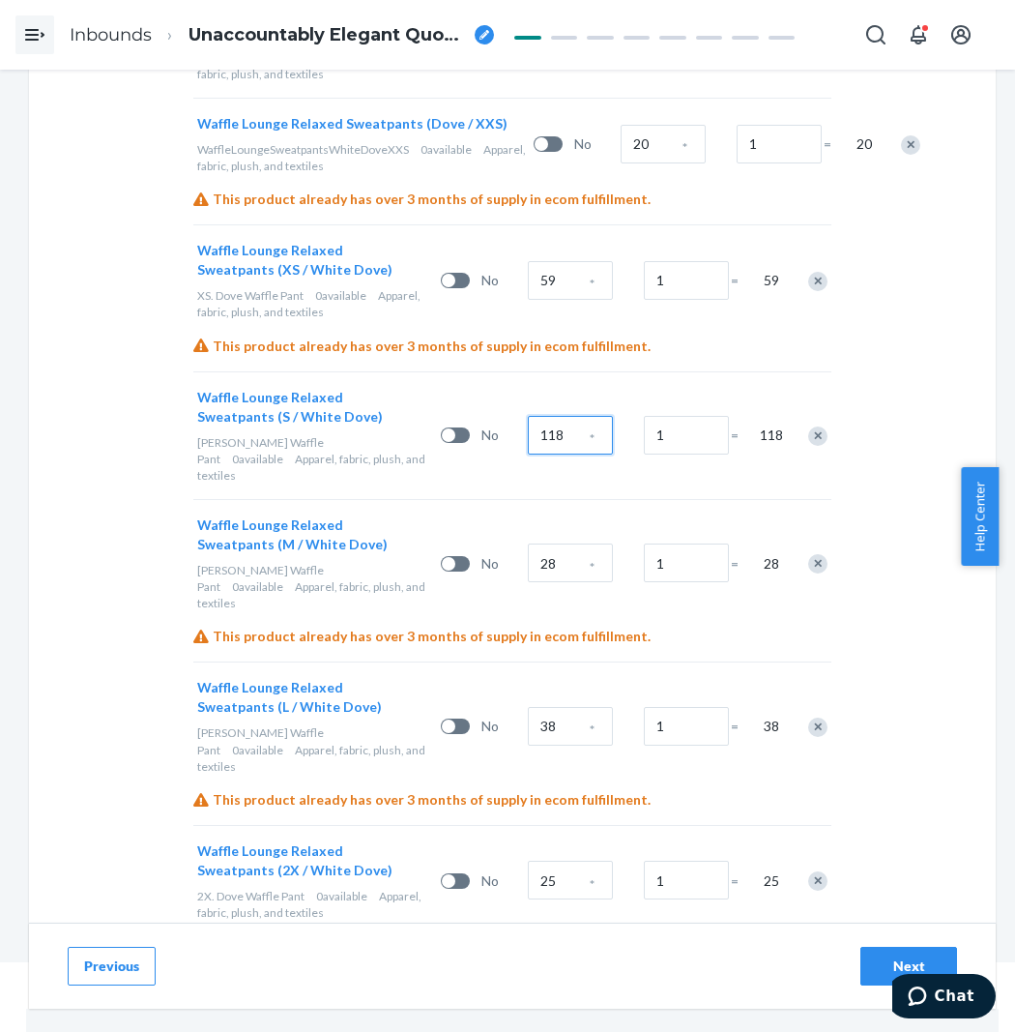
scroll to position [2652, 0]
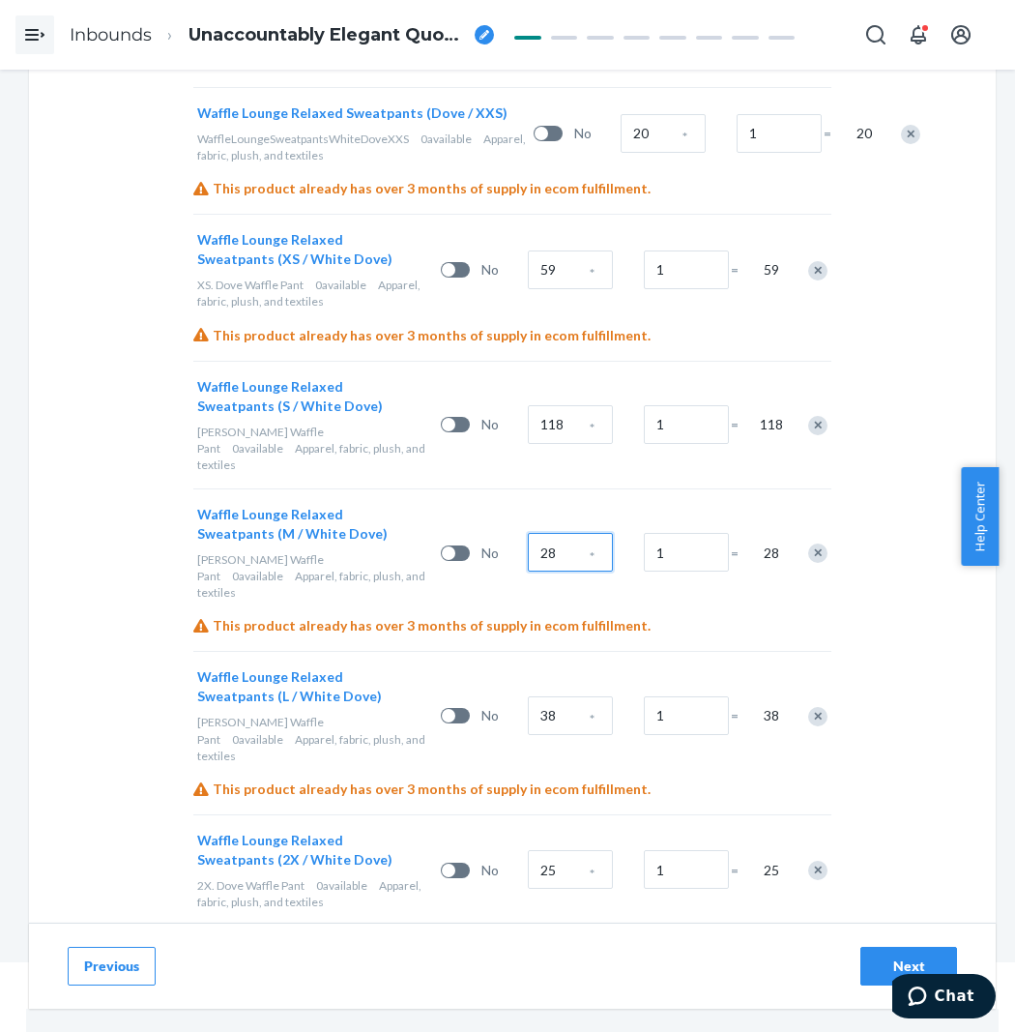
click at [572, 533] on input "28" at bounding box center [570, 552] width 85 height 39
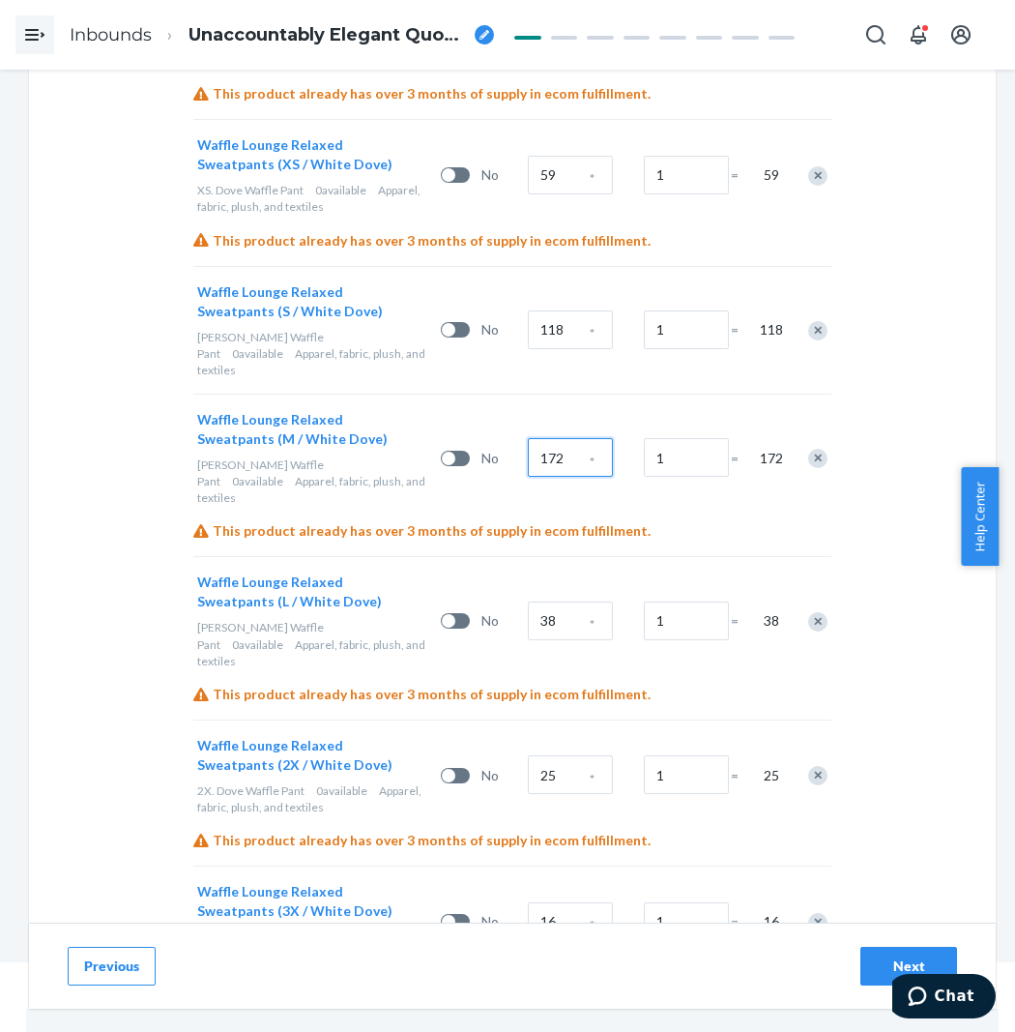
scroll to position [2759, 0]
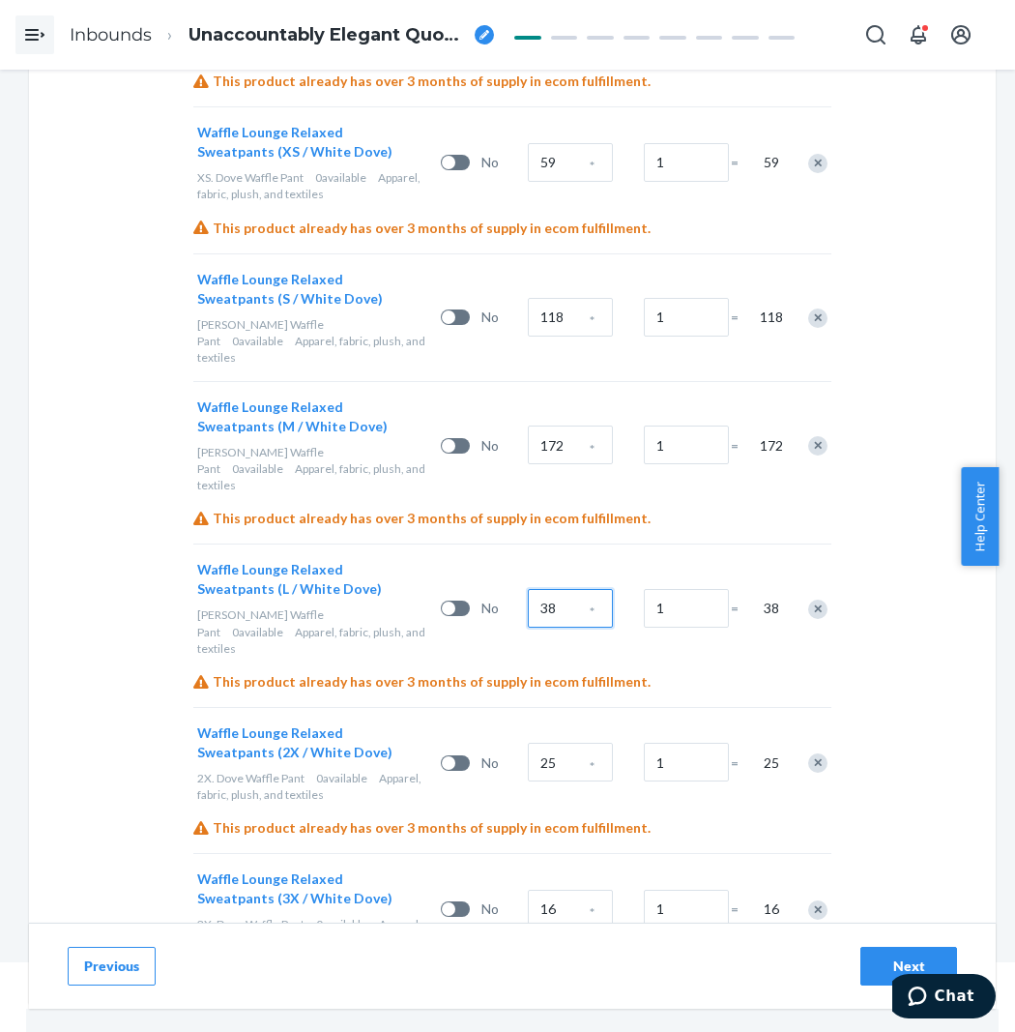
click at [571, 589] on input "38" at bounding box center [570, 608] width 85 height 39
click at [594, 757] on span "*" at bounding box center [592, 766] width 5 height 19
click at [577, 743] on input "25" at bounding box center [570, 762] width 85 height 39
click at [546, 870] on div "16 *" at bounding box center [582, 909] width 116 height 78
click at [571, 890] on input "16" at bounding box center [570, 909] width 85 height 39
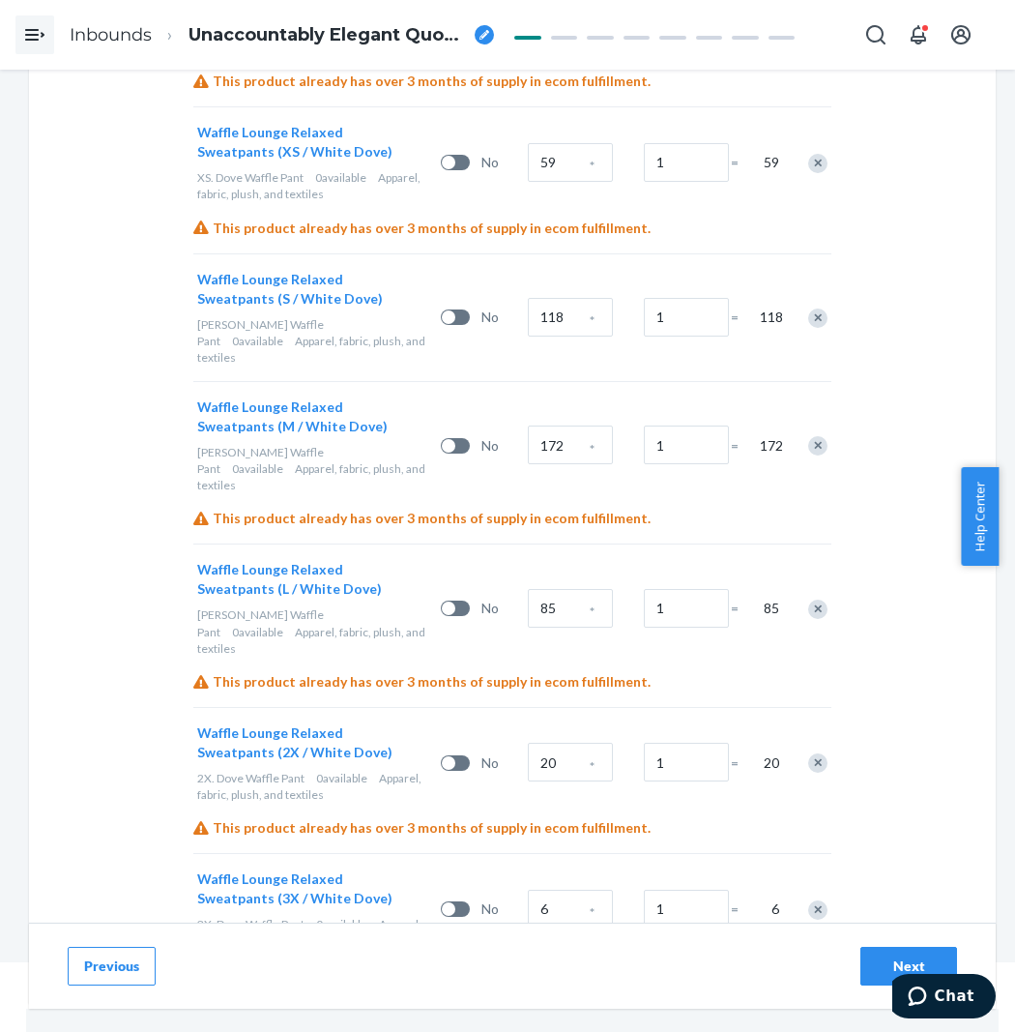
click at [498, 926] on div "Previous Next" at bounding box center [512, 966] width 967 height 86
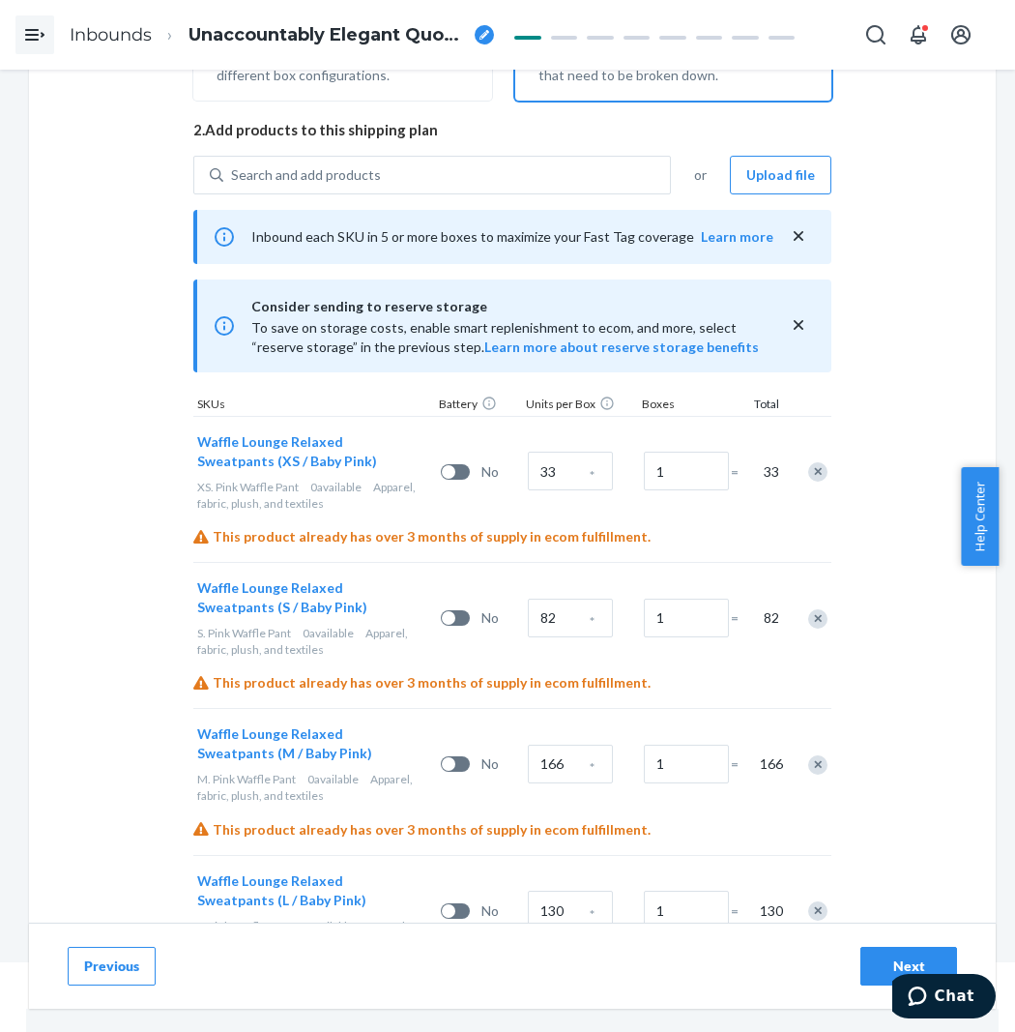
scroll to position [73, 0]
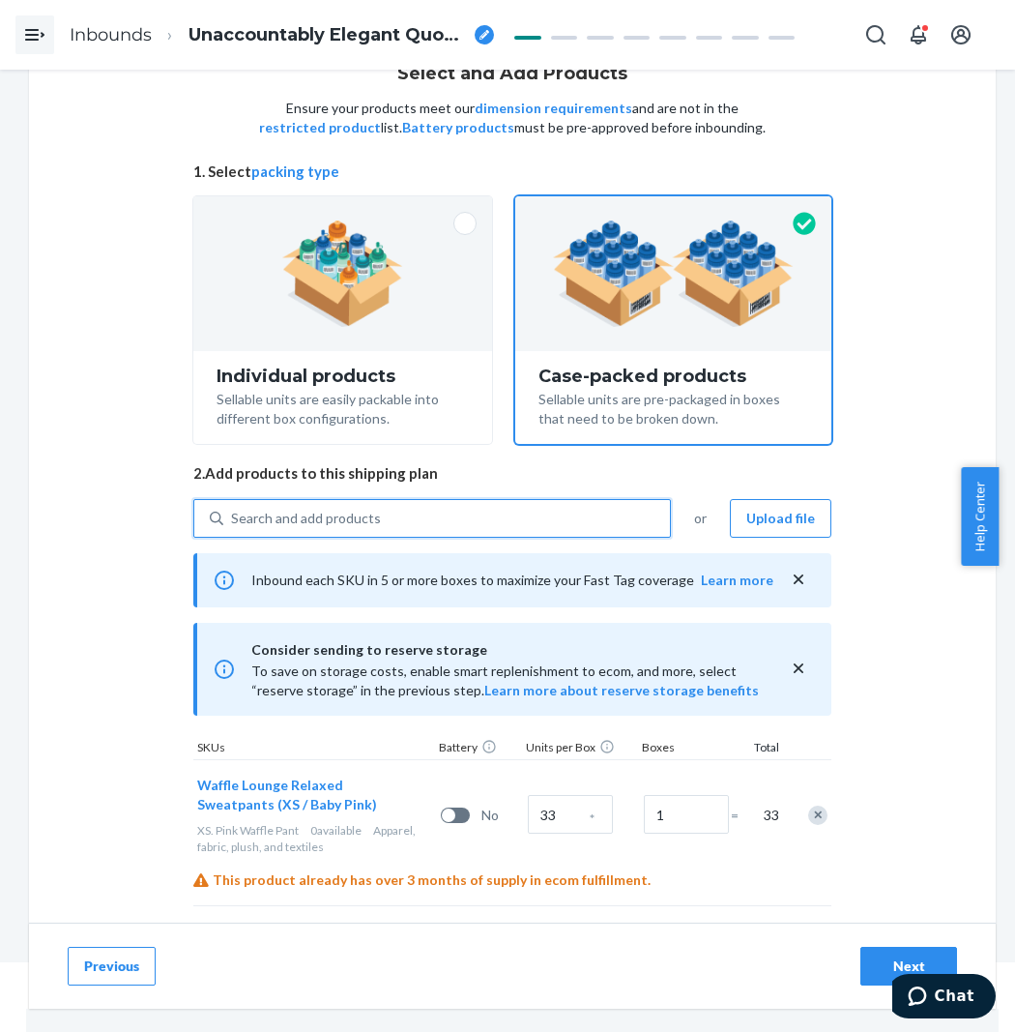
click at [398, 509] on div "Search and add products" at bounding box center [446, 518] width 447 height 35
click at [233, 509] on input "0 results available. Use Up and Down to choose options, press Enter to select t…" at bounding box center [232, 518] width 2 height 19
paste input "Waffle Lounge Relaxed Sweatpants white"
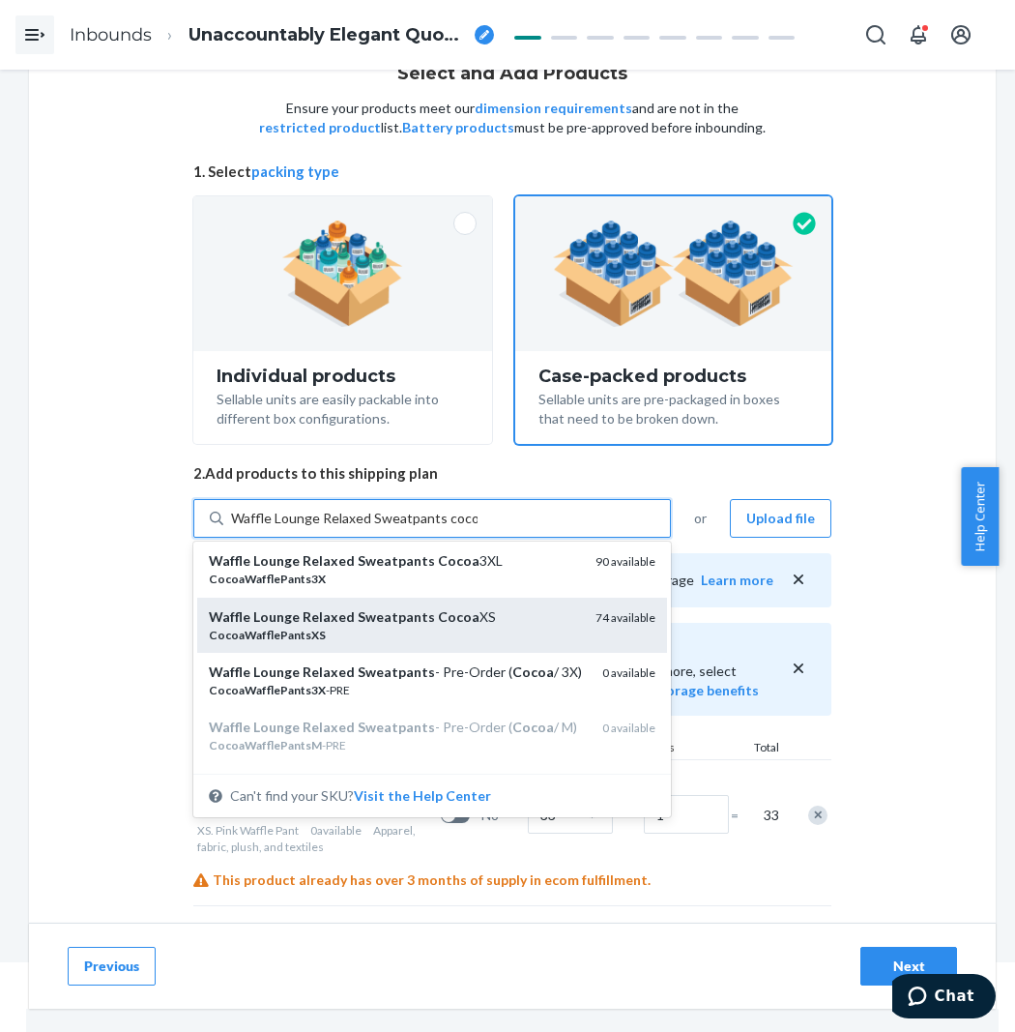
scroll to position [322, 0]
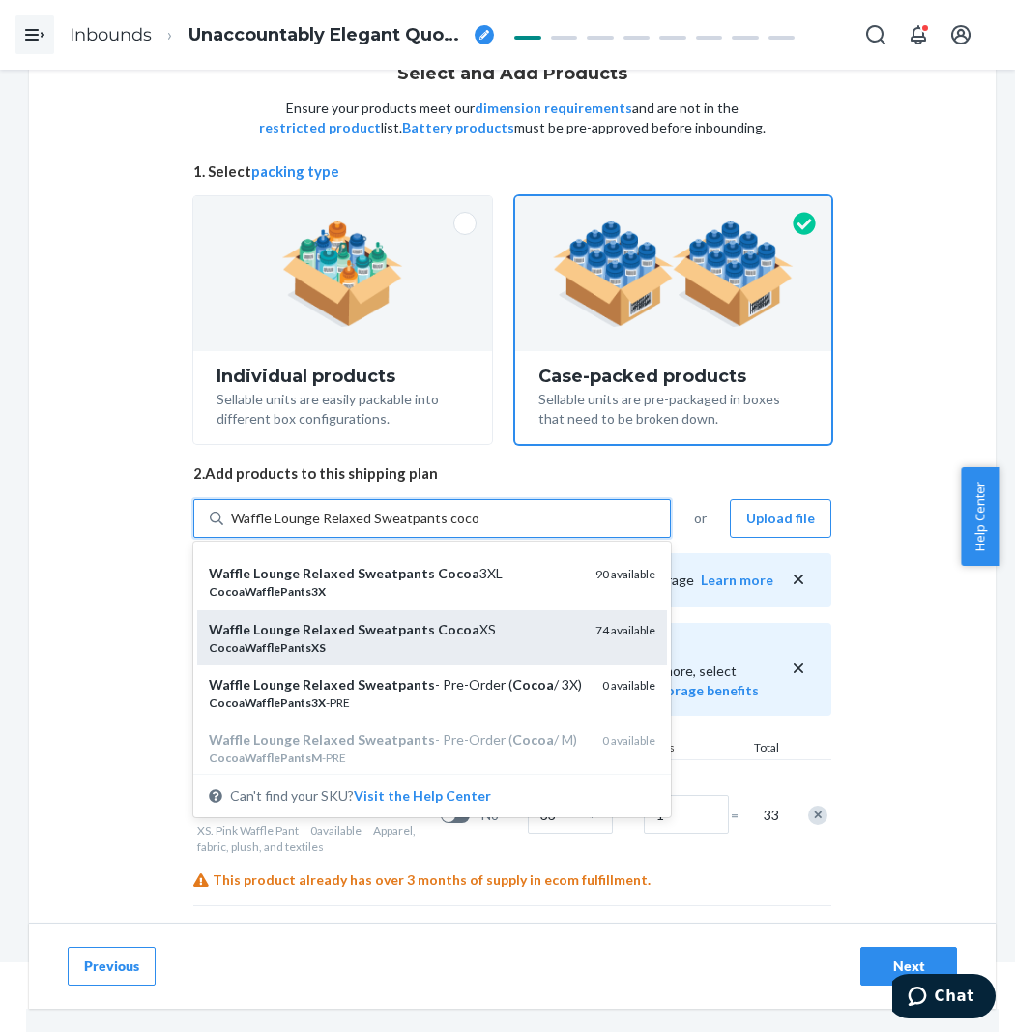
click at [382, 632] on em "Sweatpants" at bounding box center [396, 629] width 77 height 16
click at [382, 528] on input "Waffle Lounge Relaxed Sweatpants cocoa" at bounding box center [354, 518] width 247 height 19
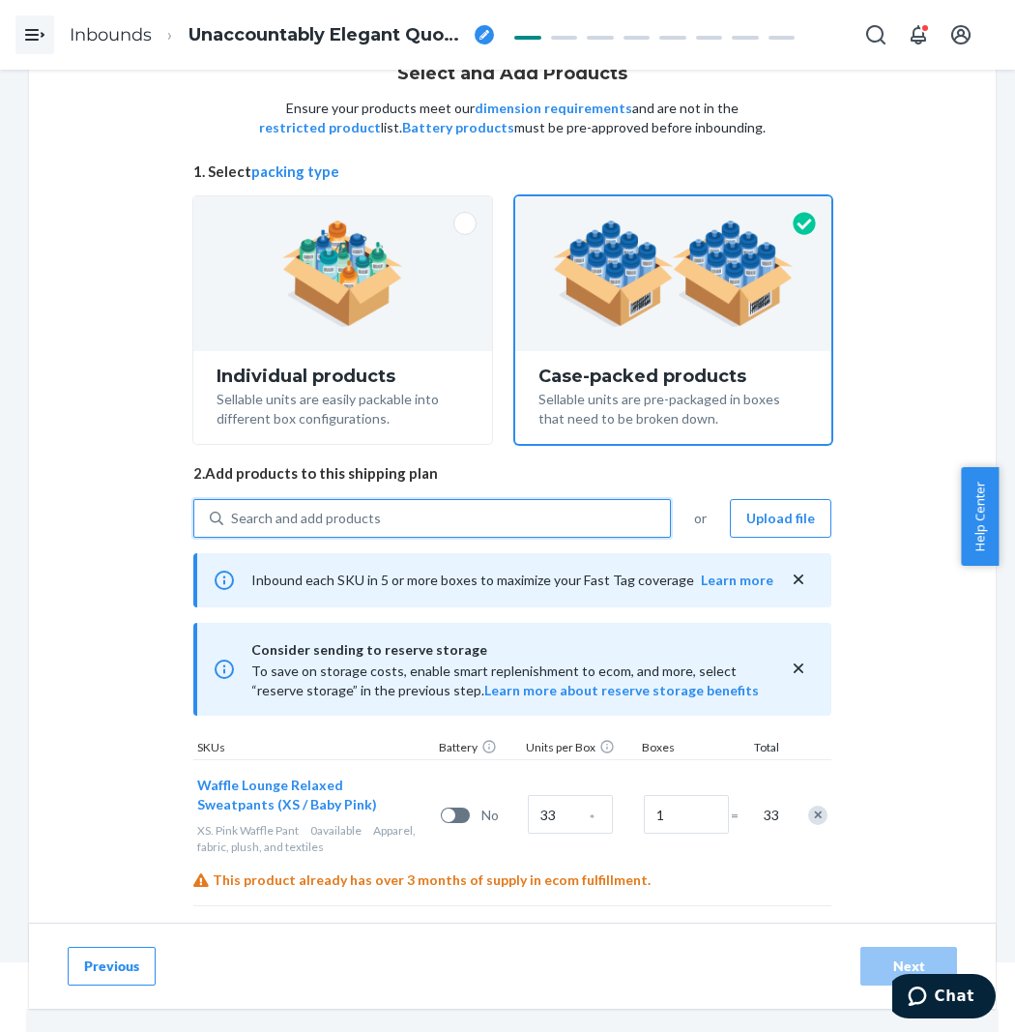
click at [424, 513] on div "Search and add products" at bounding box center [446, 518] width 447 height 35
click at [233, 513] on input "0 results available. Use Up and Down to choose options, press Enter to select t…" at bounding box center [232, 518] width 2 height 19
paste input "Waffle Lounge Relaxed Sweatpants cocoa"
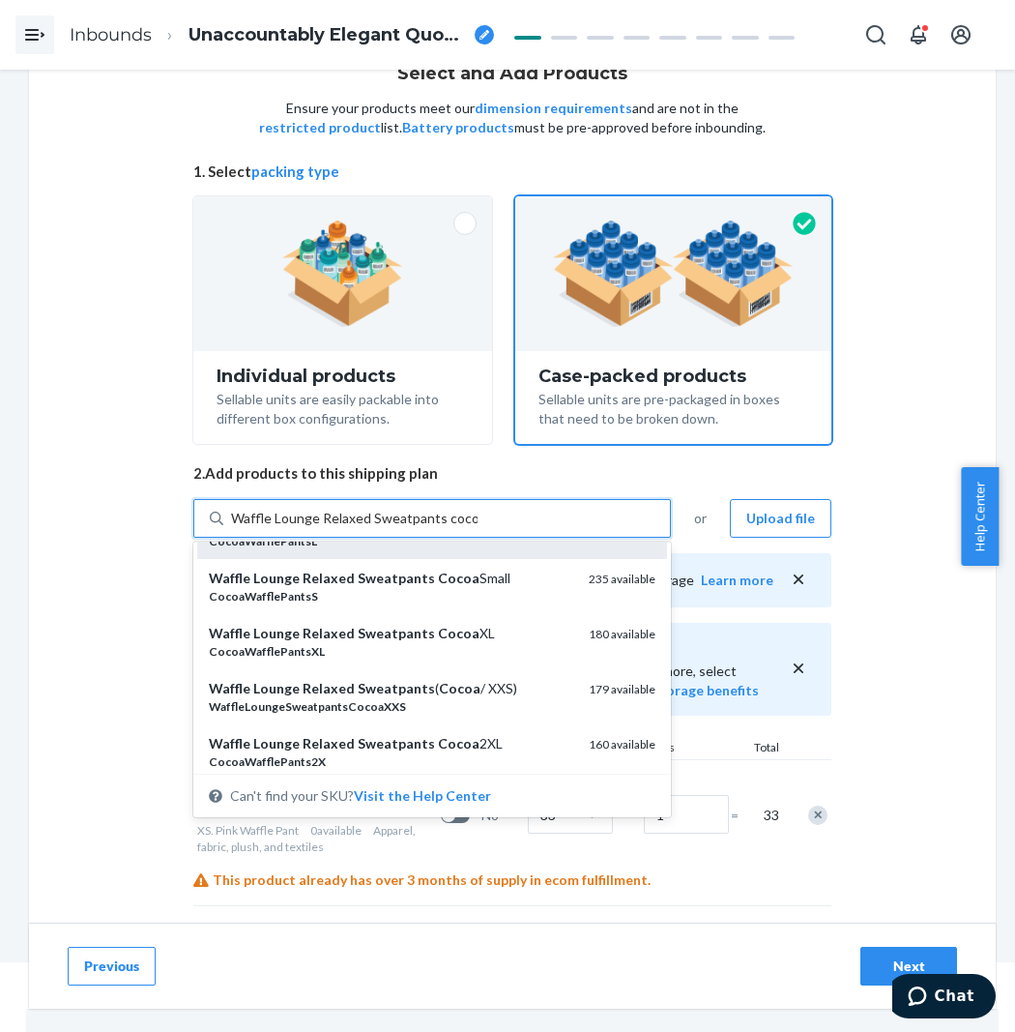
scroll to position [107, 0]
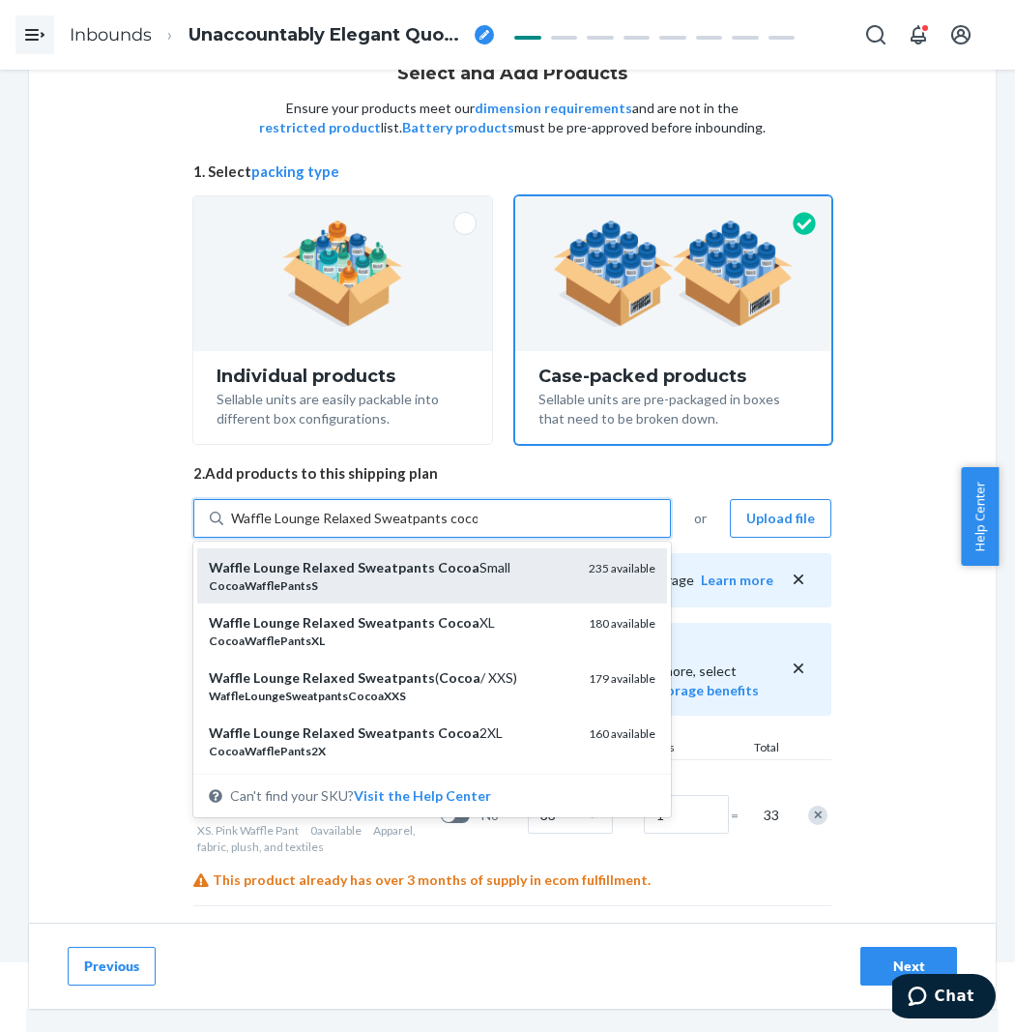
click at [456, 582] on div "CocoaWafflePantsS" at bounding box center [391, 585] width 365 height 16
click at [456, 528] on input "Waffle Lounge Relaxed Sweatpants cocoa" at bounding box center [354, 518] width 247 height 19
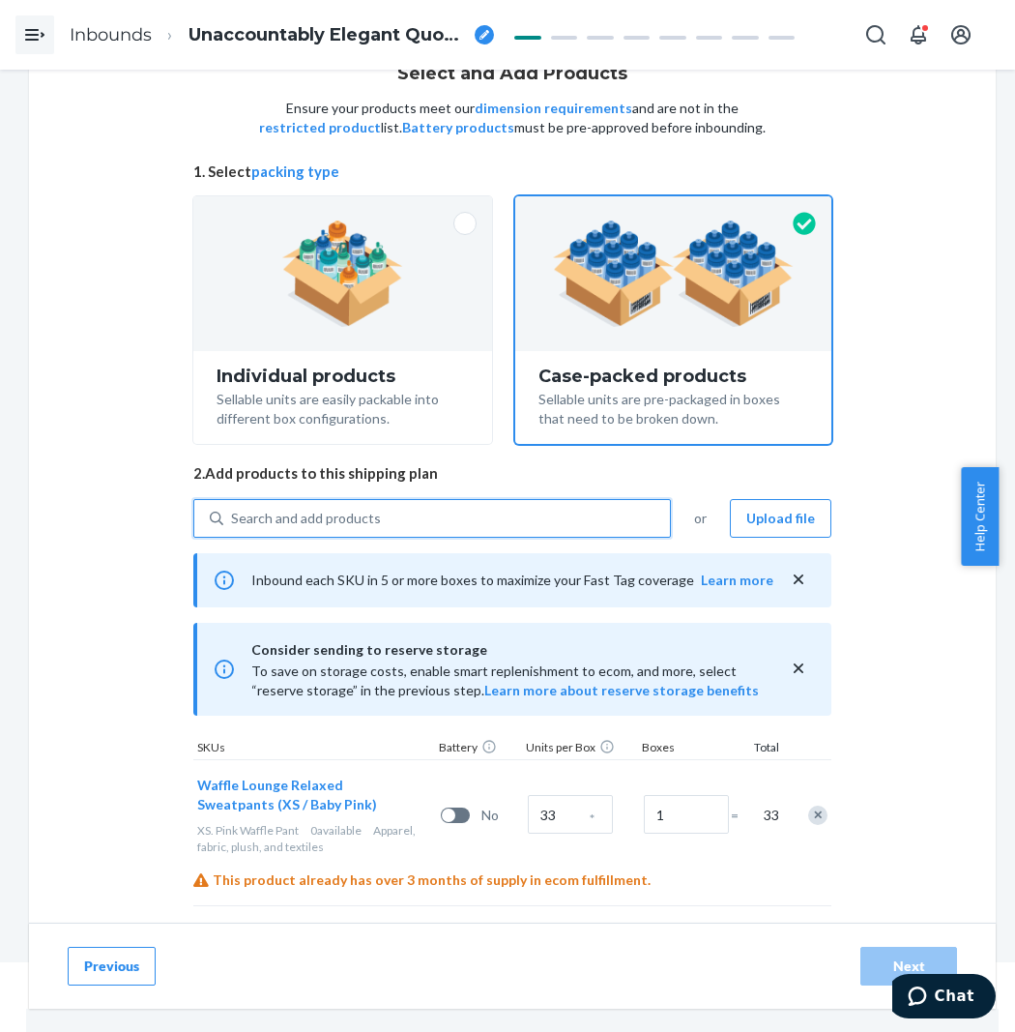
click at [459, 501] on div "Search and add products" at bounding box center [446, 518] width 447 height 35
click at [233, 509] on input "0 results available. Select is focused ,type to refine list, press Down to open…" at bounding box center [232, 518] width 2 height 19
paste input "Waffle Lounge Relaxed Sweatpants cocoa"
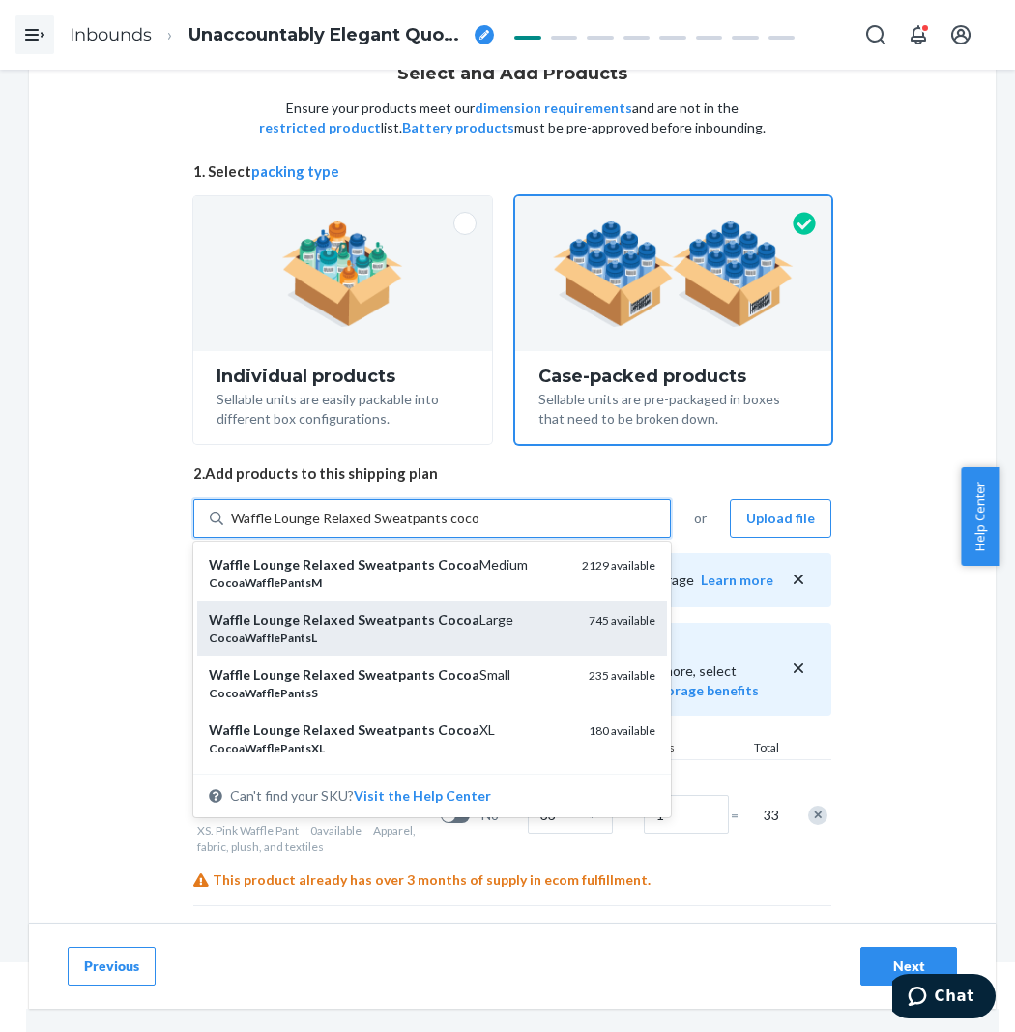
click at [438, 619] on em "Cocoa" at bounding box center [459, 619] width 42 height 16
click at [423, 528] on input "Waffle Lounge Relaxed Sweatpants cocoa" at bounding box center [354, 518] width 247 height 19
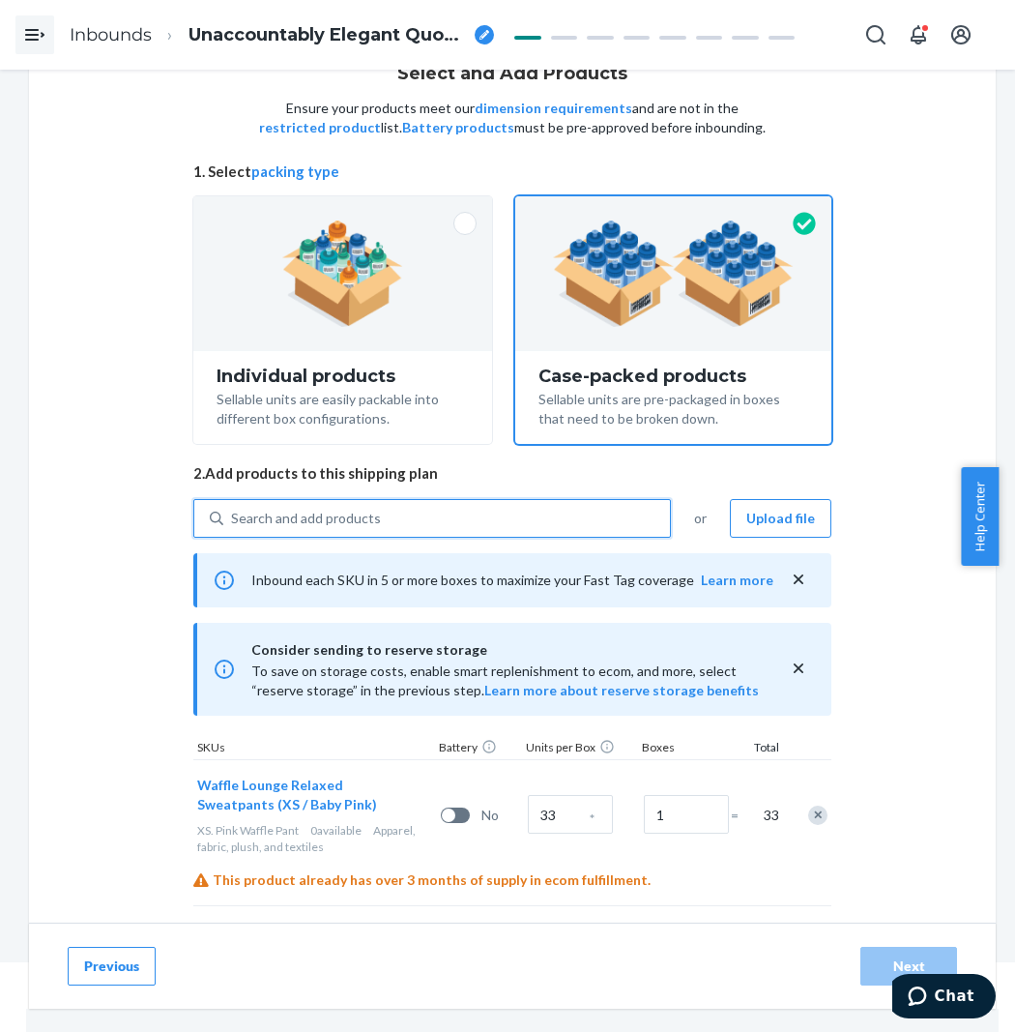
click at [452, 522] on div "Search and add products" at bounding box center [446, 518] width 447 height 35
click at [233, 522] on input "0 results available. Select is focused ,type to refine list, press Down to open…" at bounding box center [232, 518] width 2 height 19
paste input "Waffle Lounge Relaxed Sweatpants cocoa"
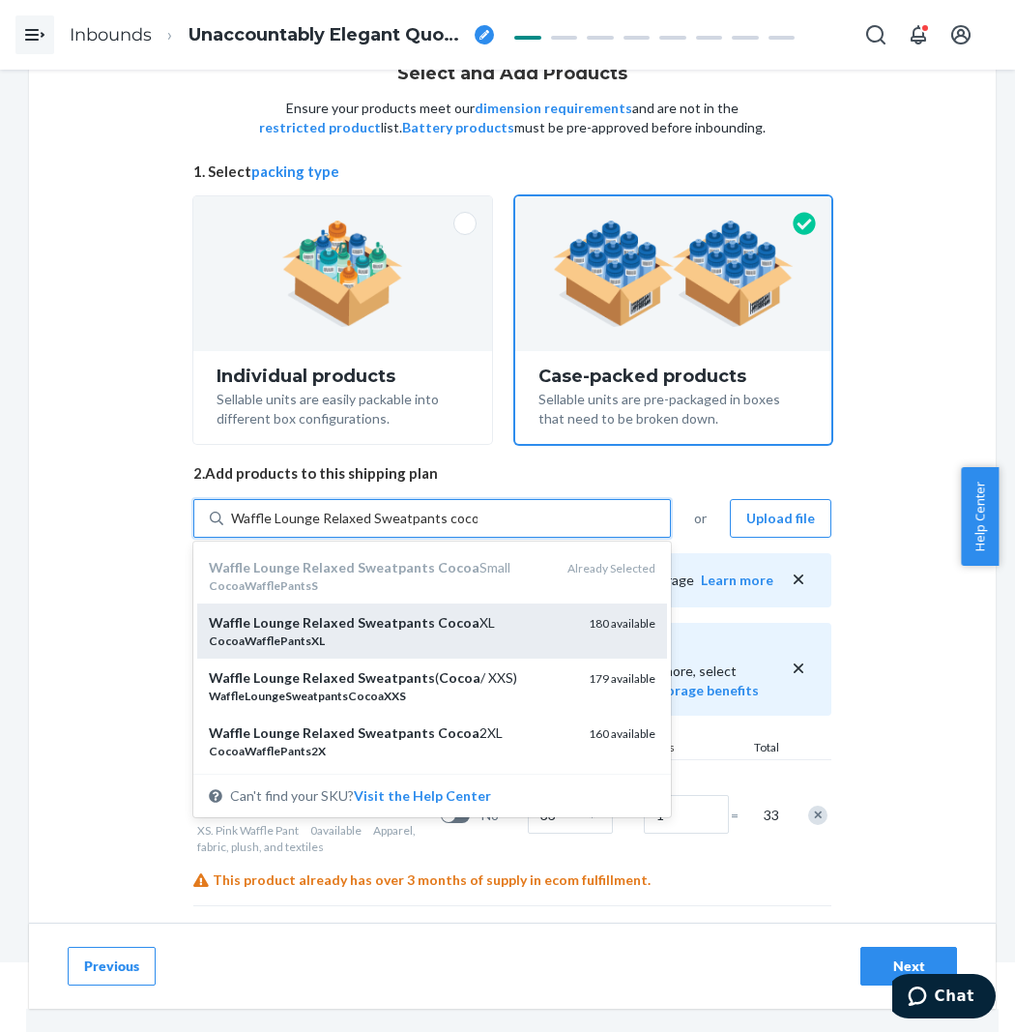
click at [450, 615] on em "Cocoa" at bounding box center [459, 622] width 42 height 16
click at [450, 528] on input "Waffle Lounge Relaxed Sweatpants cocoa" at bounding box center [354, 518] width 247 height 19
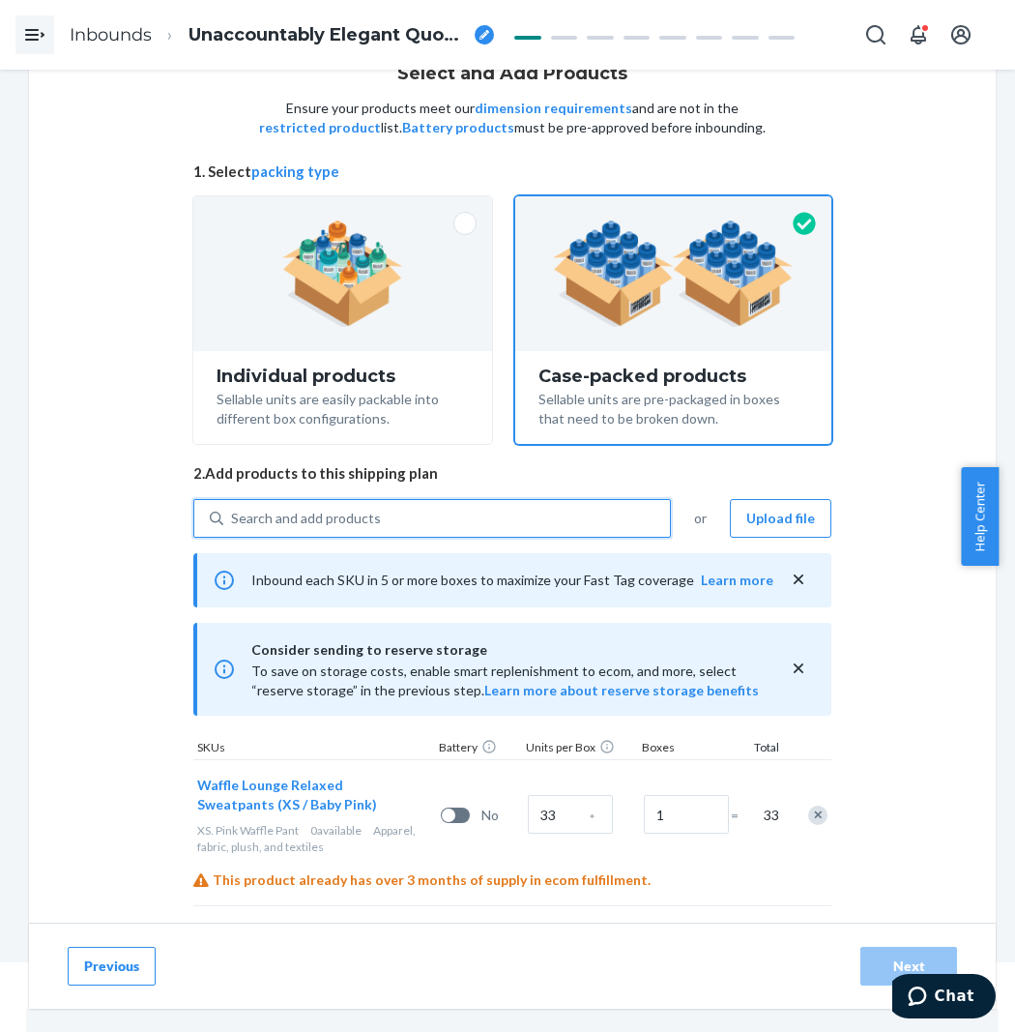
click at [470, 535] on div "Search and add products" at bounding box center [432, 518] width 478 height 39
click at [233, 528] on input "0 results available. Select is focused ,type to refine list, press Down to open…" at bounding box center [232, 518] width 2 height 19
paste input "Waffle Lounge Relaxed Sweatpants cocoa"
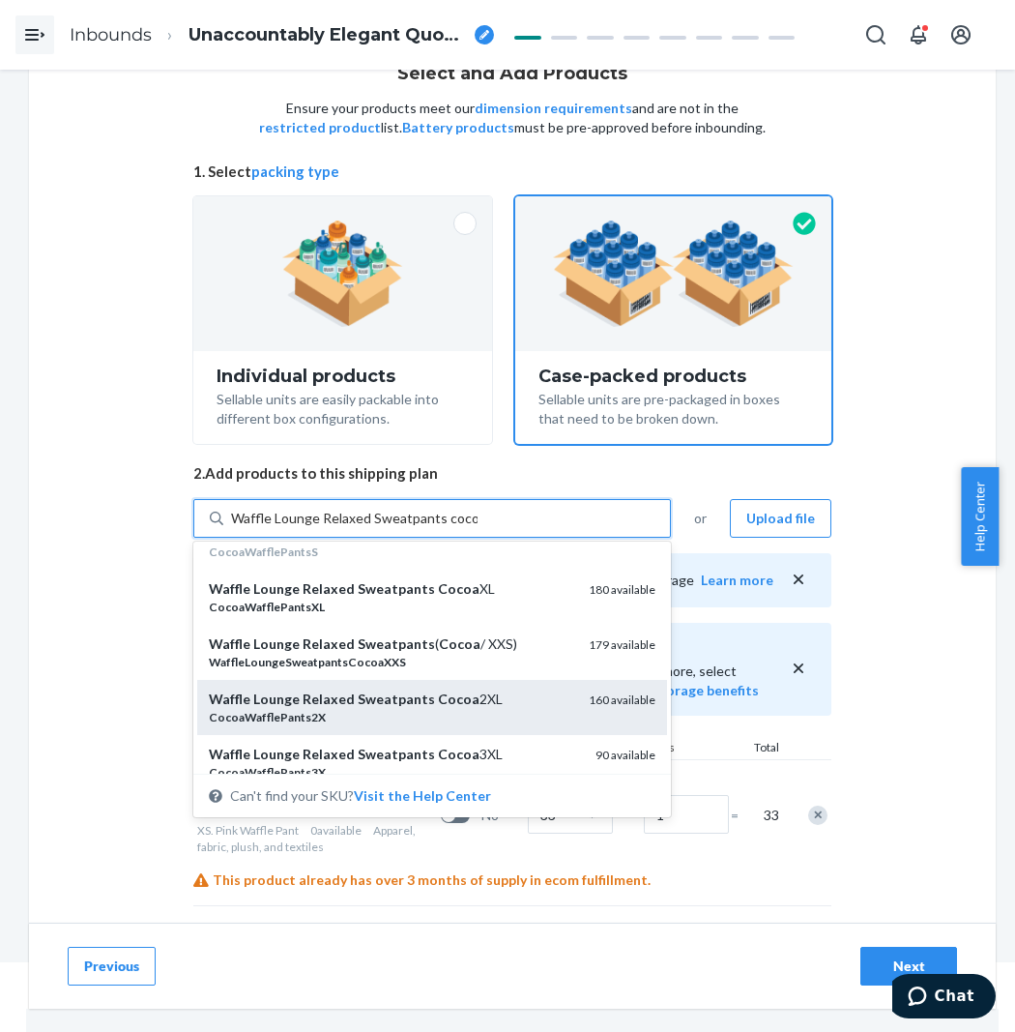
scroll to position [215, 0]
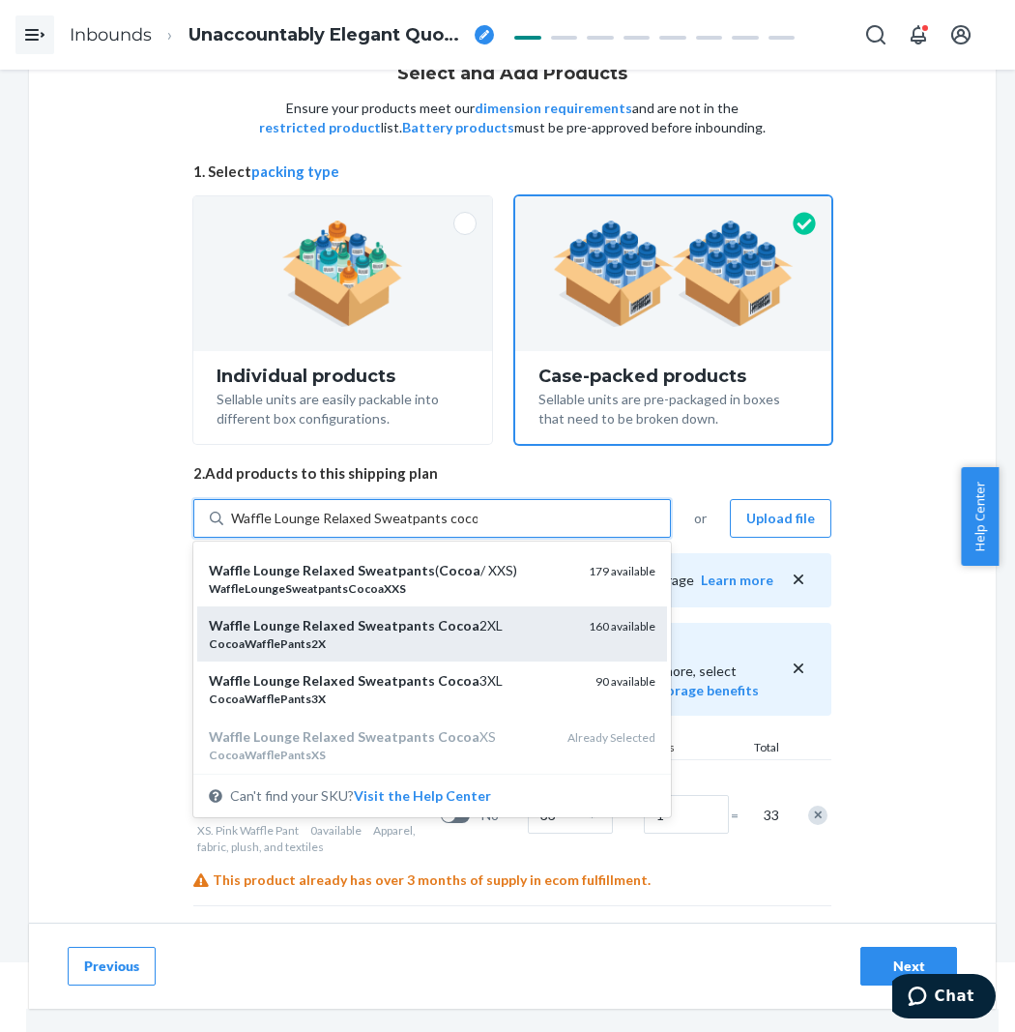
click at [455, 624] on em "Cocoa" at bounding box center [459, 625] width 42 height 16
click at [455, 528] on input "Waffle Lounge Relaxed Sweatpants cocoa" at bounding box center [354, 518] width 247 height 19
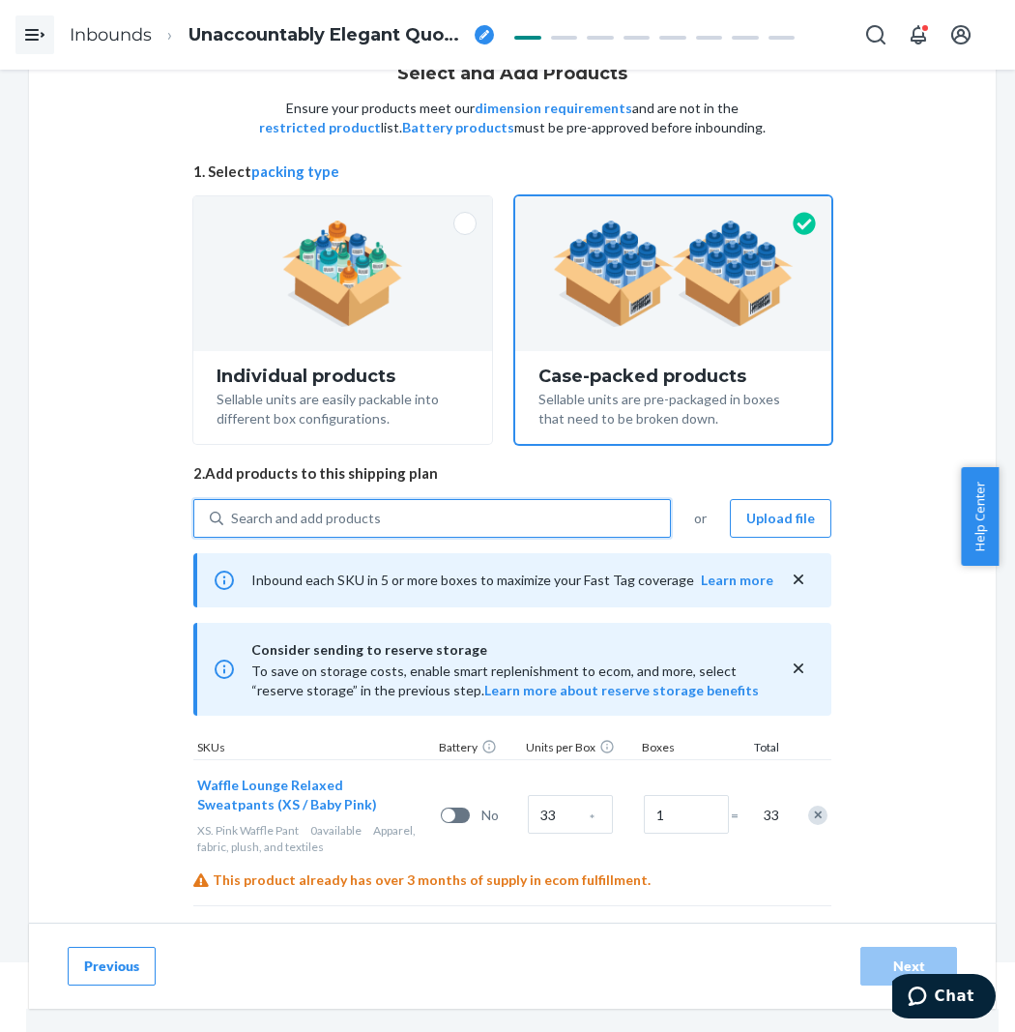
click at [470, 517] on div "Search and add products" at bounding box center [446, 518] width 447 height 35
click at [233, 517] on input "0 results available. Select is focused ,type to refine list, press Down to open…" at bounding box center [232, 518] width 2 height 19
paste input "Waffle Lounge Relaxed Sweatpants cocoa"
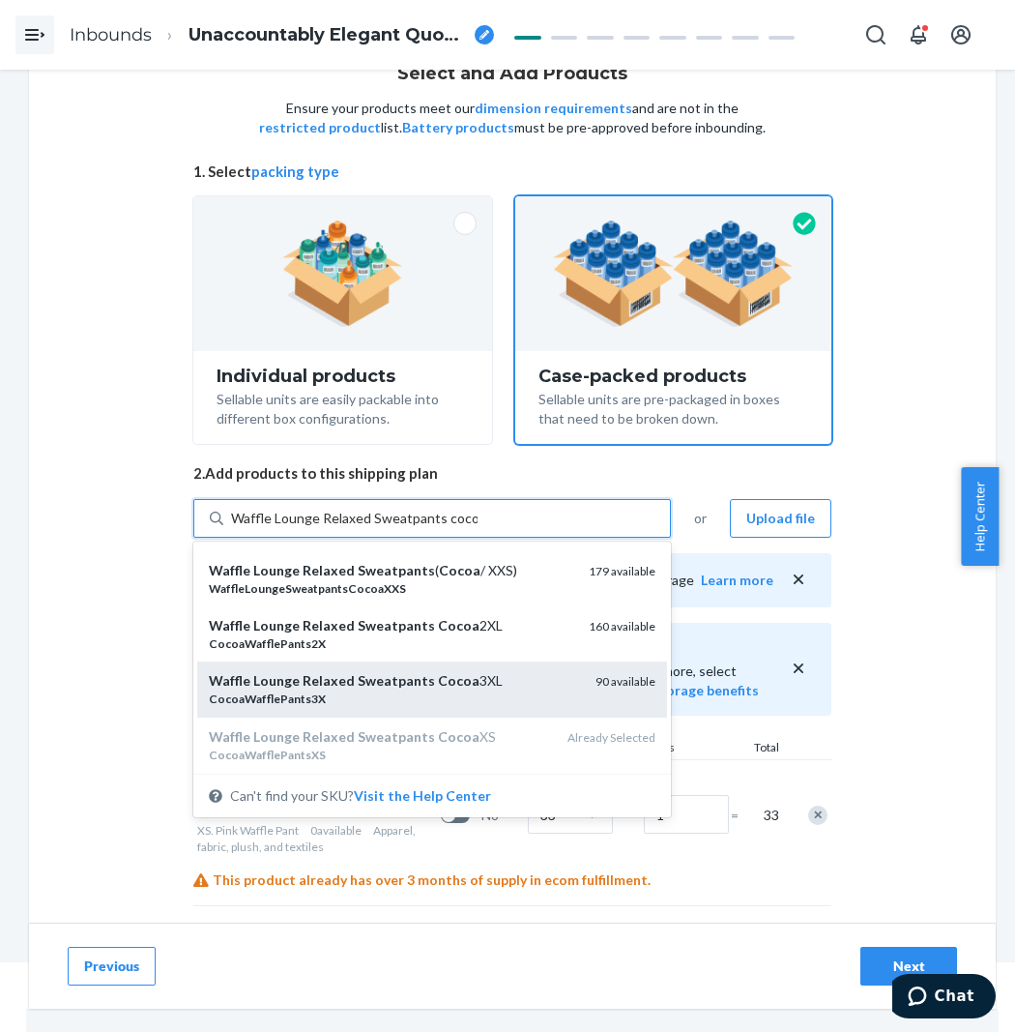
click at [449, 679] on em "Cocoa" at bounding box center [459, 680] width 42 height 16
click at [449, 528] on input "Waffle Lounge Relaxed Sweatpants cocoa" at bounding box center [354, 518] width 247 height 19
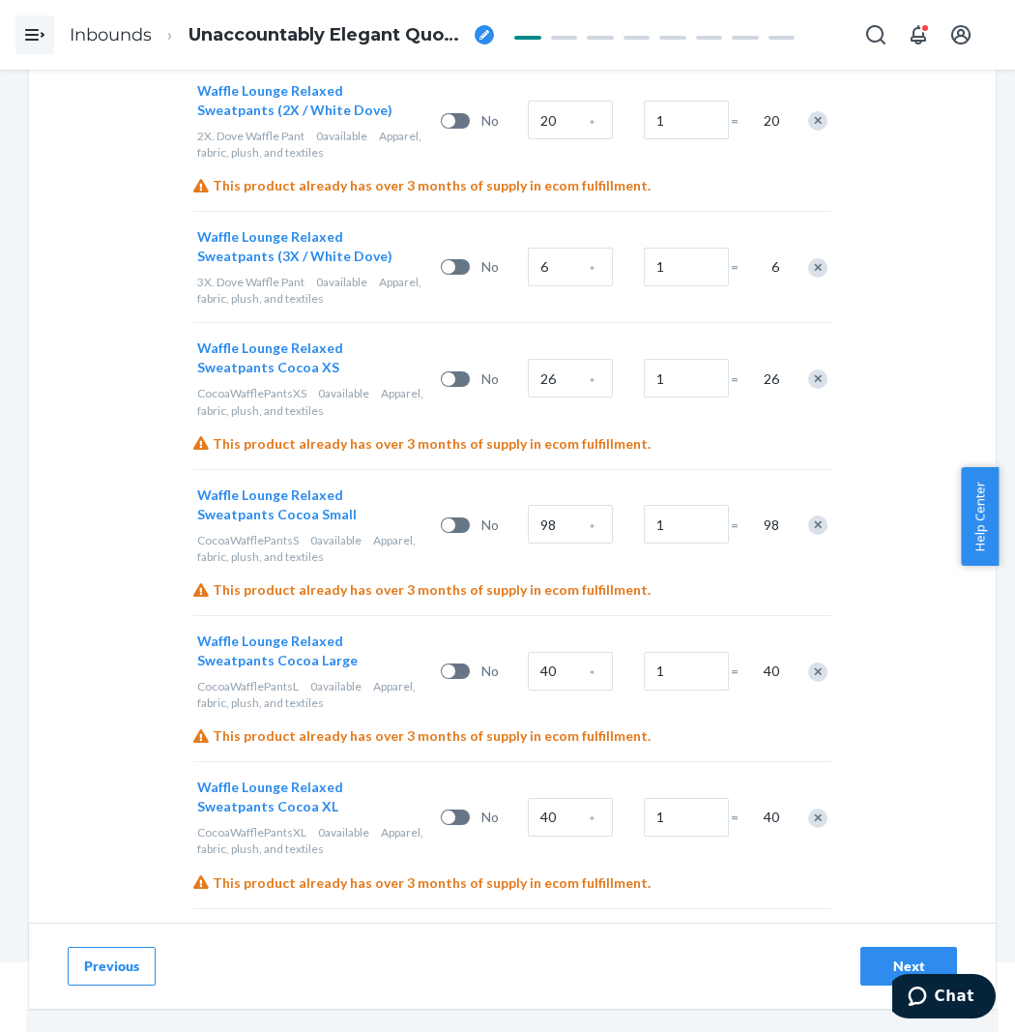
scroll to position [3404, 0]
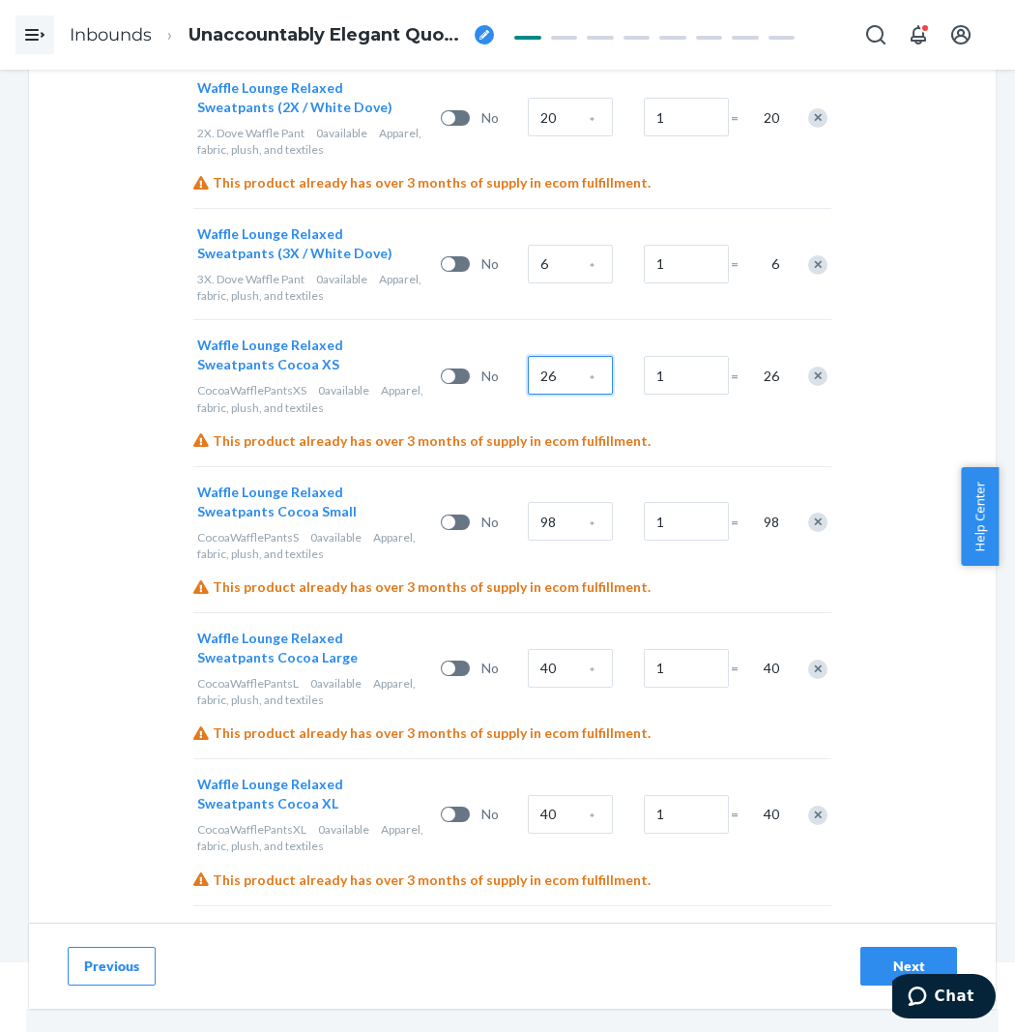
click at [569, 356] on input "26" at bounding box center [570, 375] width 85 height 39
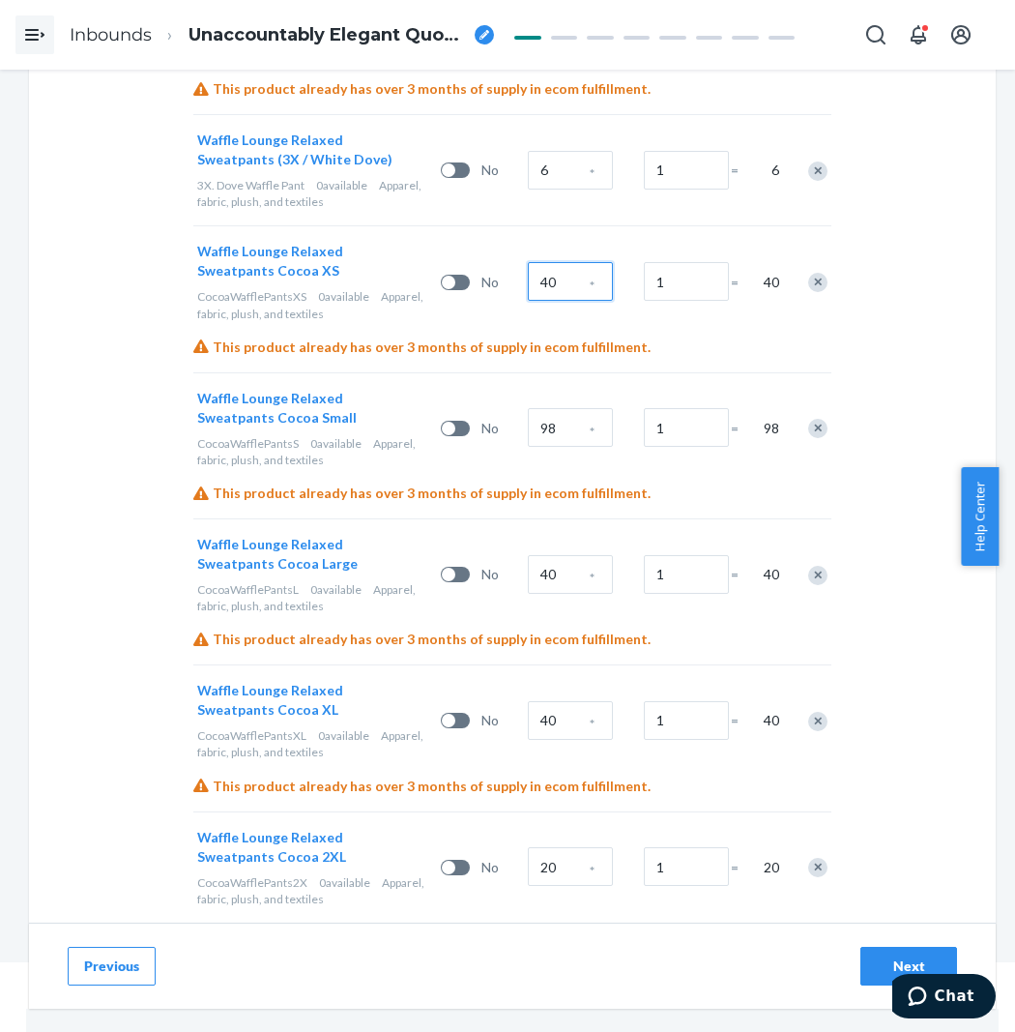
scroll to position [3511, 0]
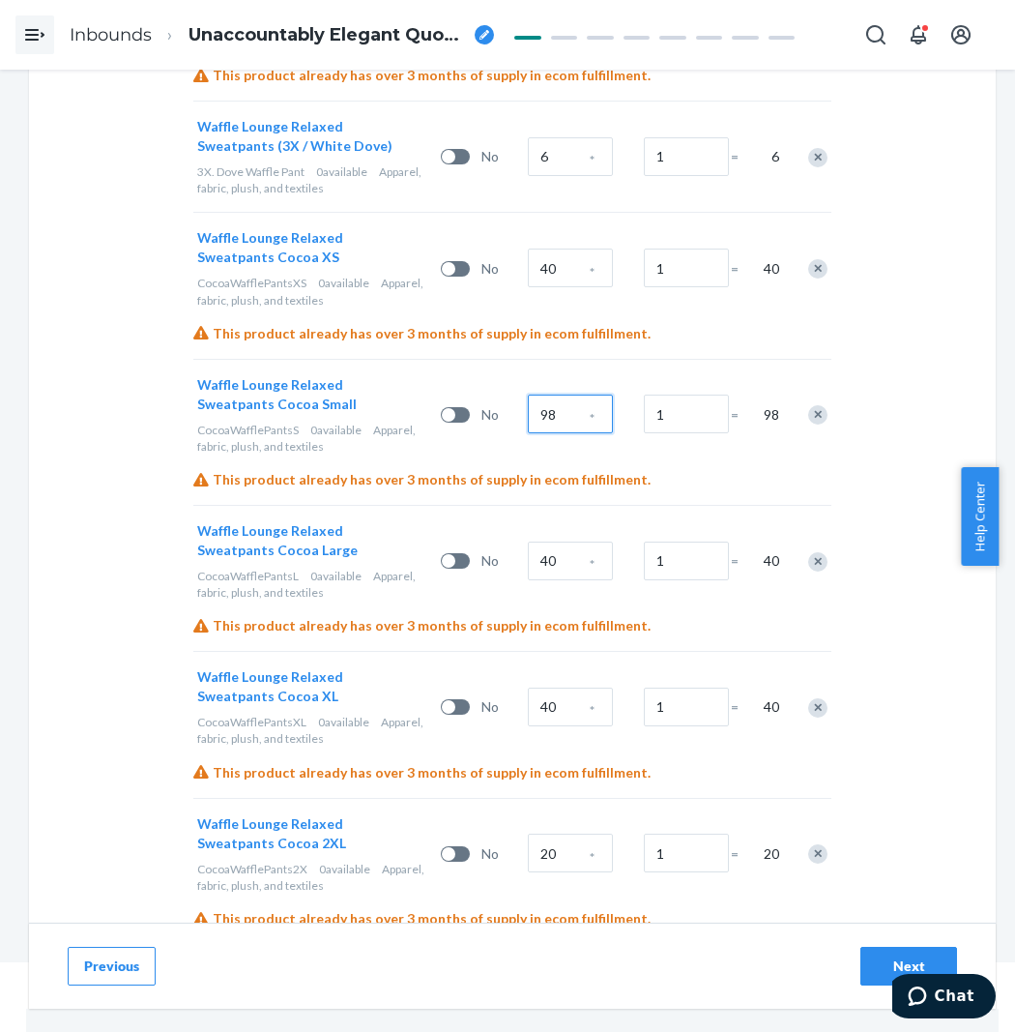
click at [548, 395] on input "98" at bounding box center [570, 414] width 85 height 39
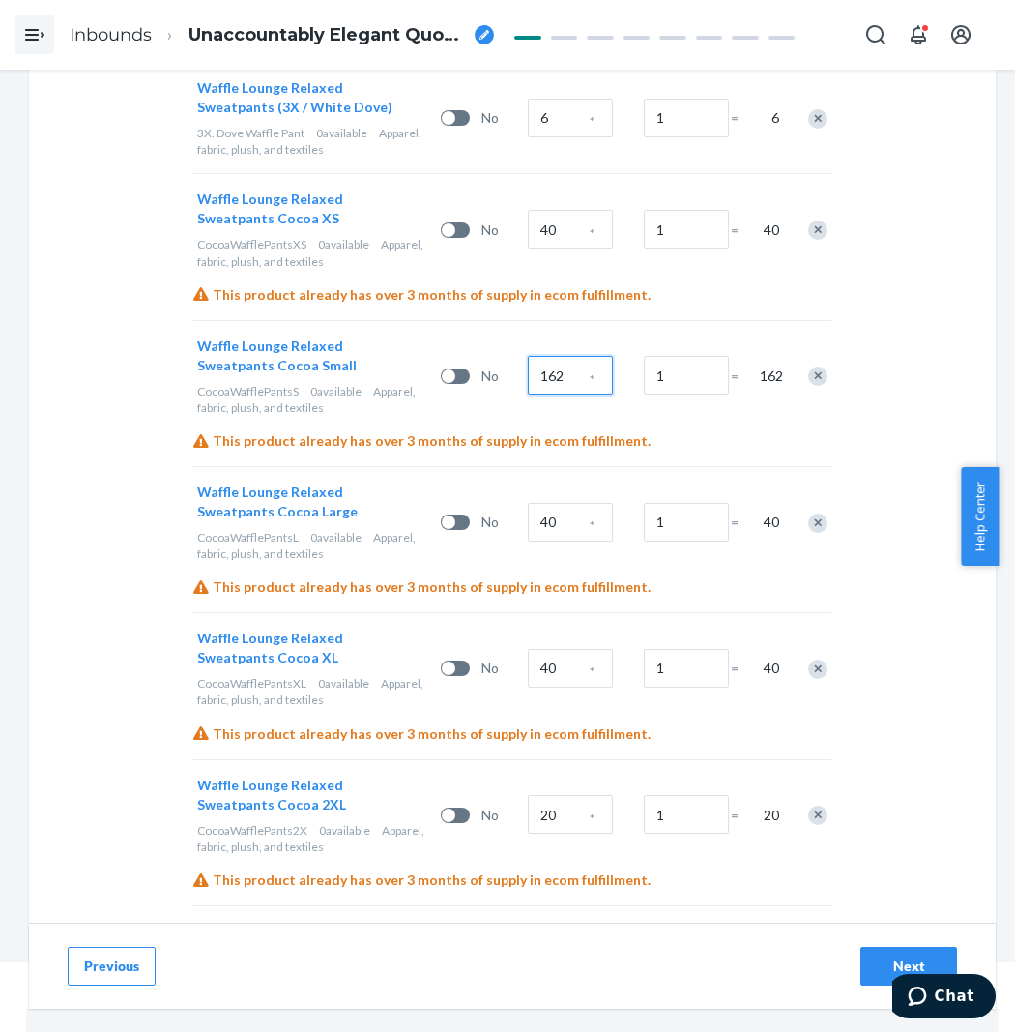
scroll to position [3619, 0]
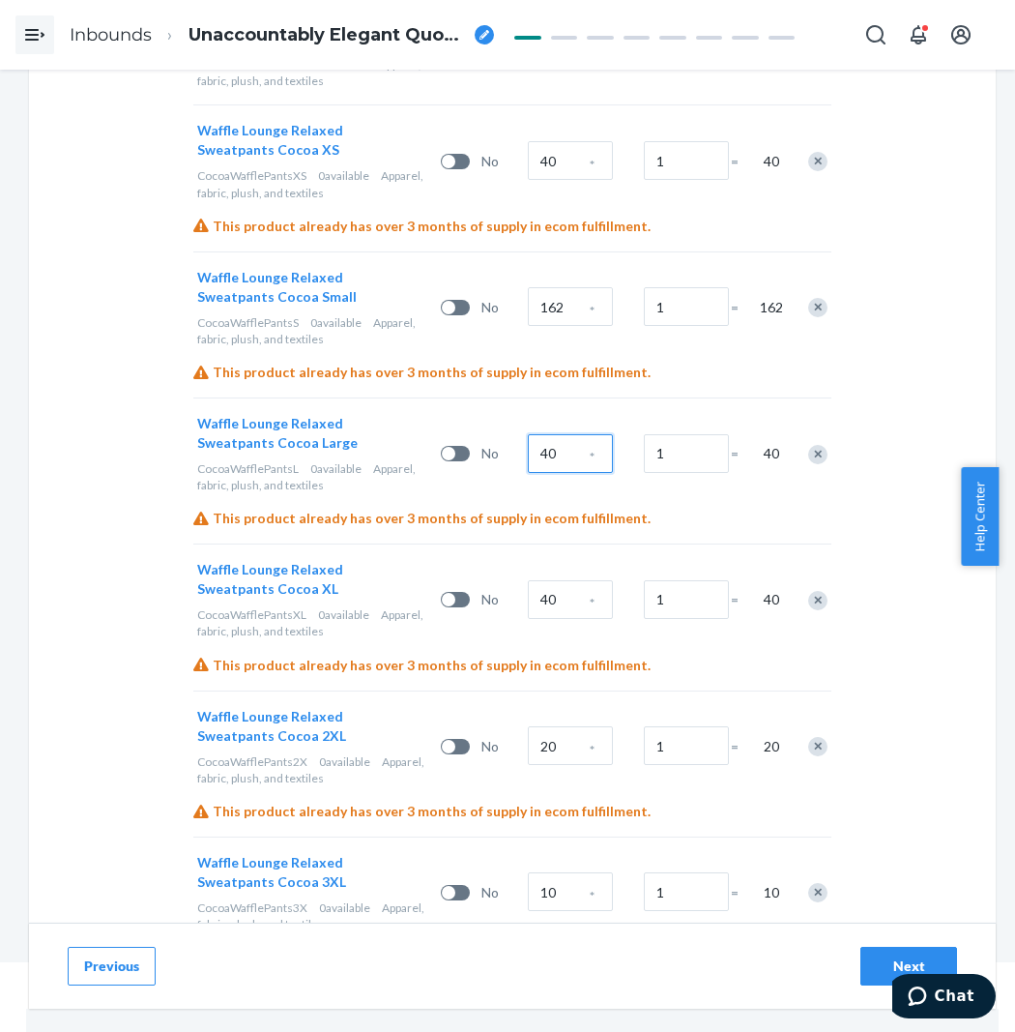
click at [564, 434] on input "40" at bounding box center [570, 453] width 85 height 39
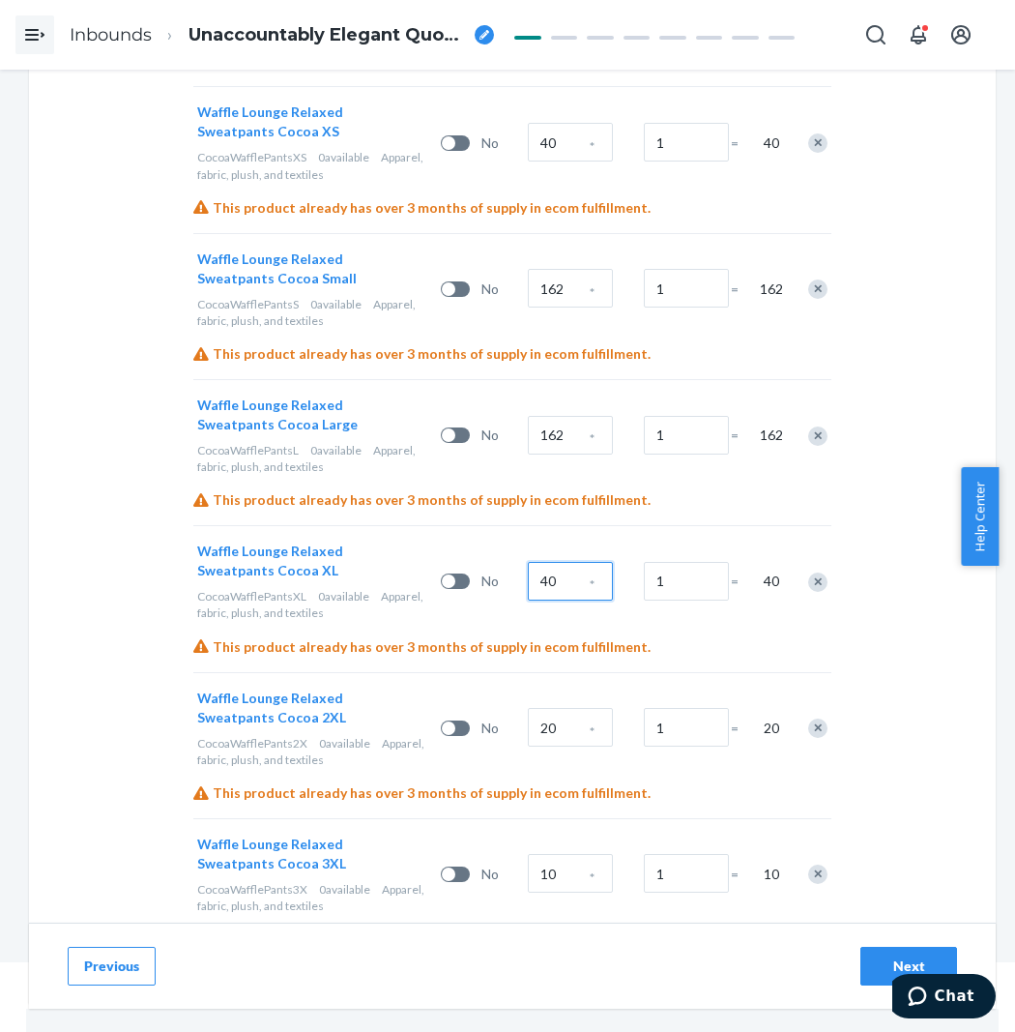
click at [537, 562] on input "40" at bounding box center [570, 581] width 85 height 39
click at [558, 708] on input "20" at bounding box center [570, 727] width 85 height 39
click at [556, 854] on input "10" at bounding box center [570, 873] width 85 height 39
drag, startPoint x: 500, startPoint y: 813, endPoint x: 594, endPoint y: 849, distance: 100.4
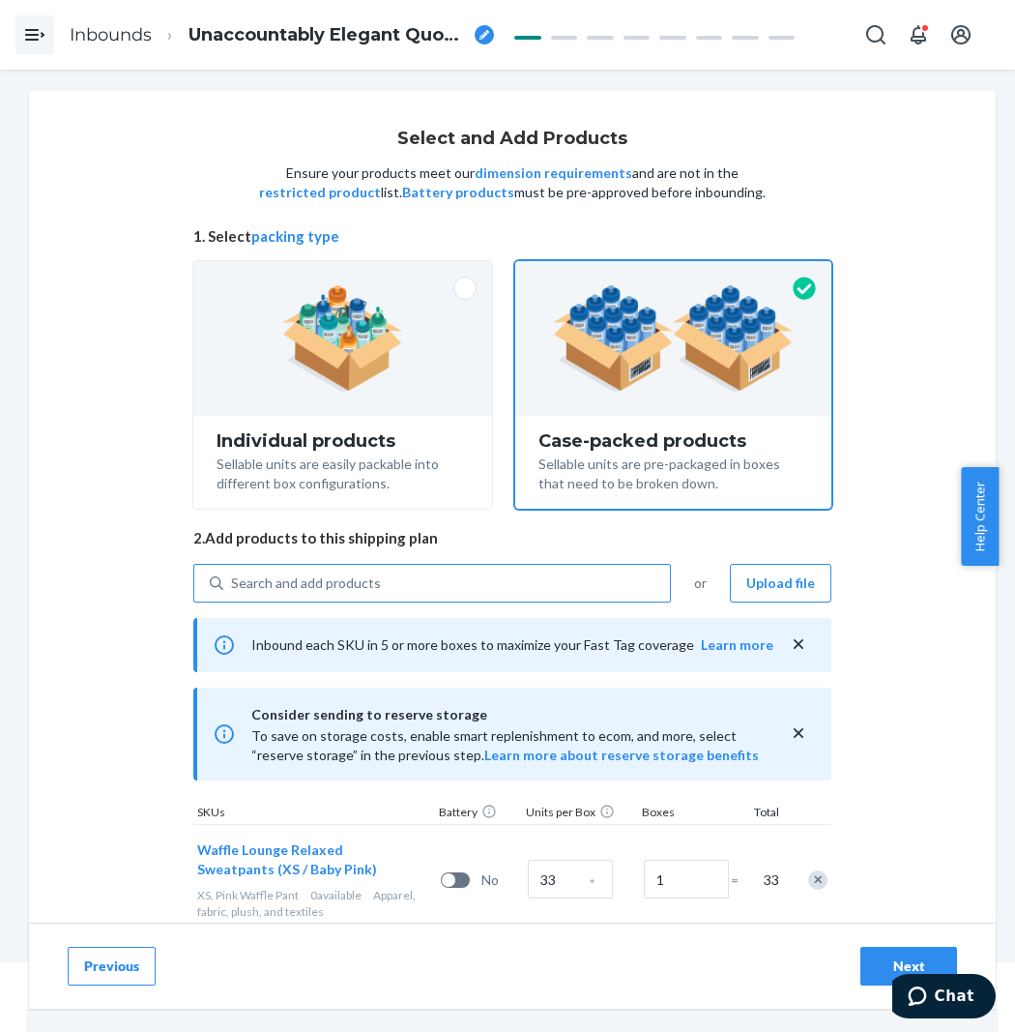
scroll to position [0, 0]
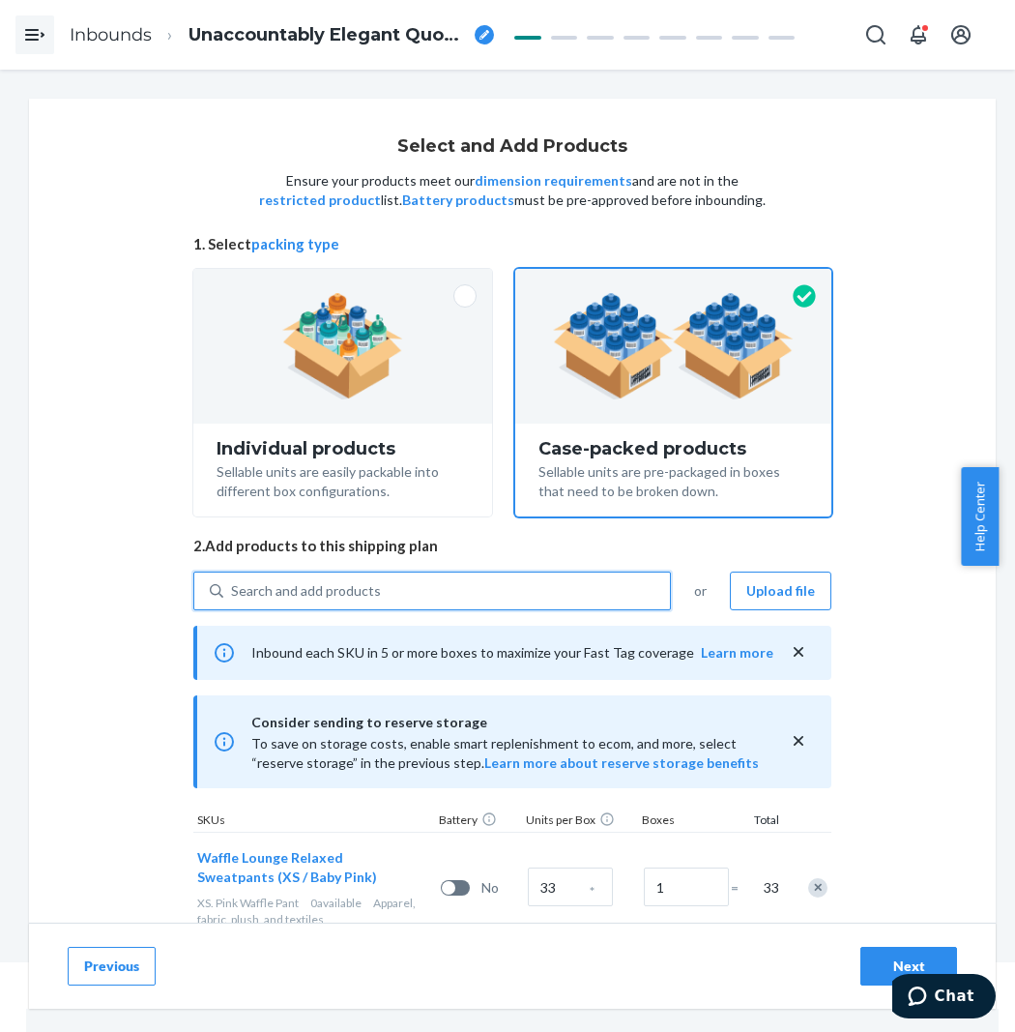
click at [423, 586] on div "Search and add products" at bounding box center [446, 590] width 447 height 35
click at [233, 586] on input "0 results available. Use Up and Down to choose options, press Enter to select t…" at bounding box center [232, 590] width 2 height 19
paste input "Waffle Lounge Relaxed Sweatpants cocoa"
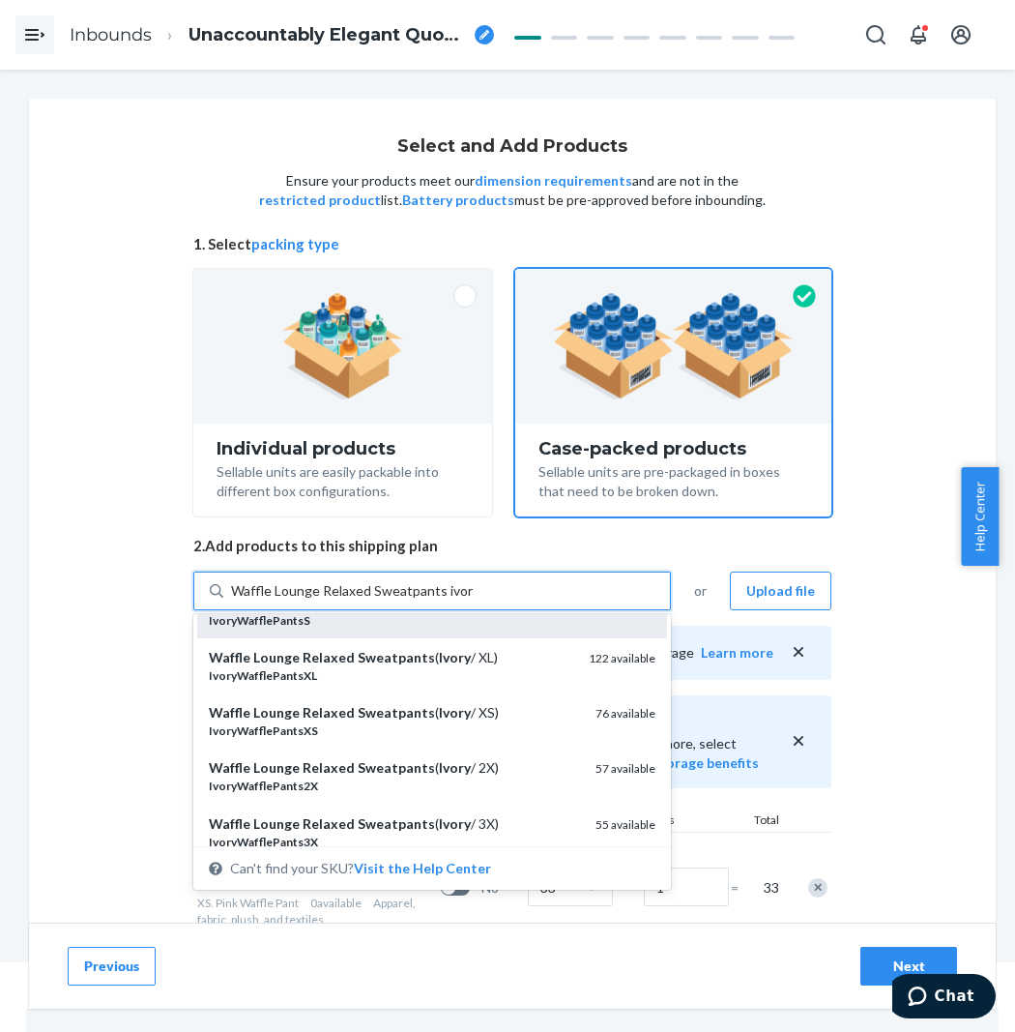
scroll to position [215, 0]
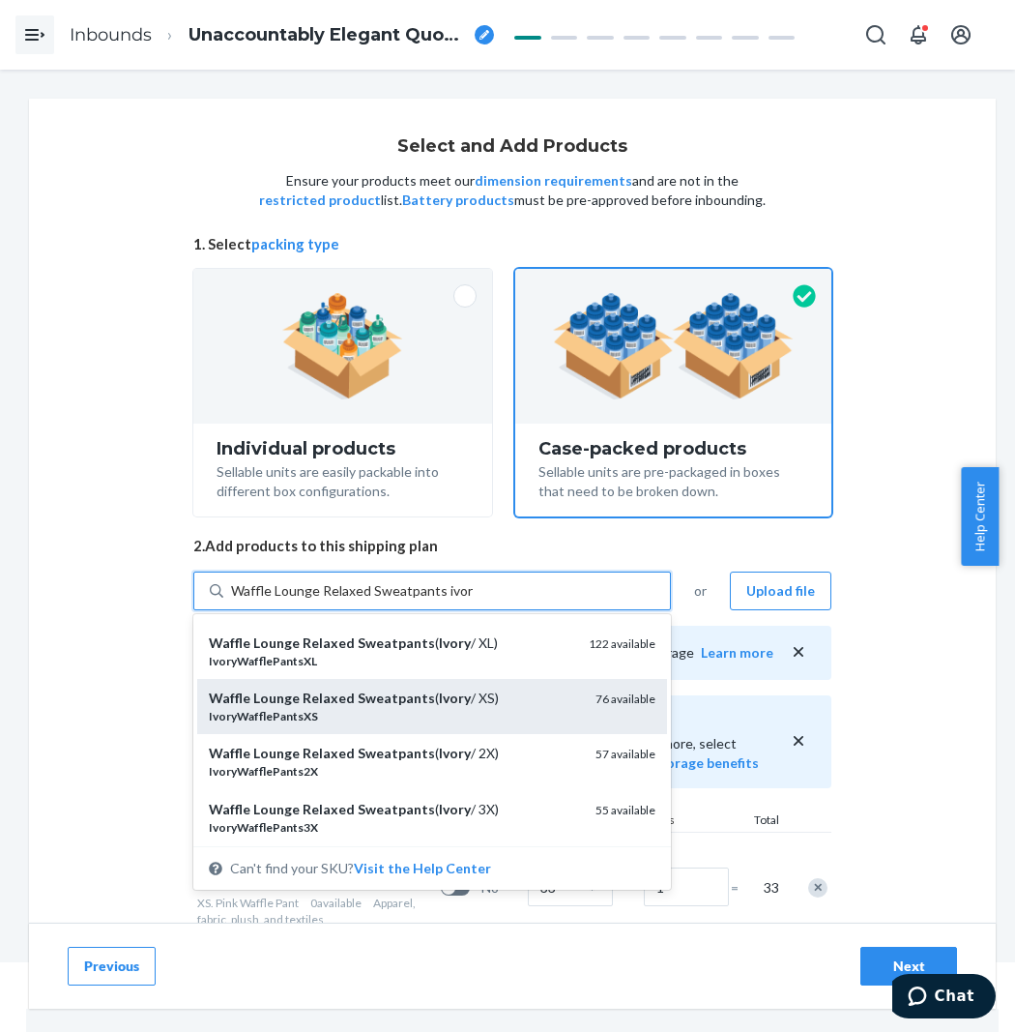
click at [489, 707] on div "Waffle Lounge Relaxed Sweatpants ( Ivory / XS)" at bounding box center [394, 698] width 371 height 19
click at [473, 601] on input "Waffle Lounge Relaxed Sweatpants ivory" at bounding box center [352, 590] width 242 height 19
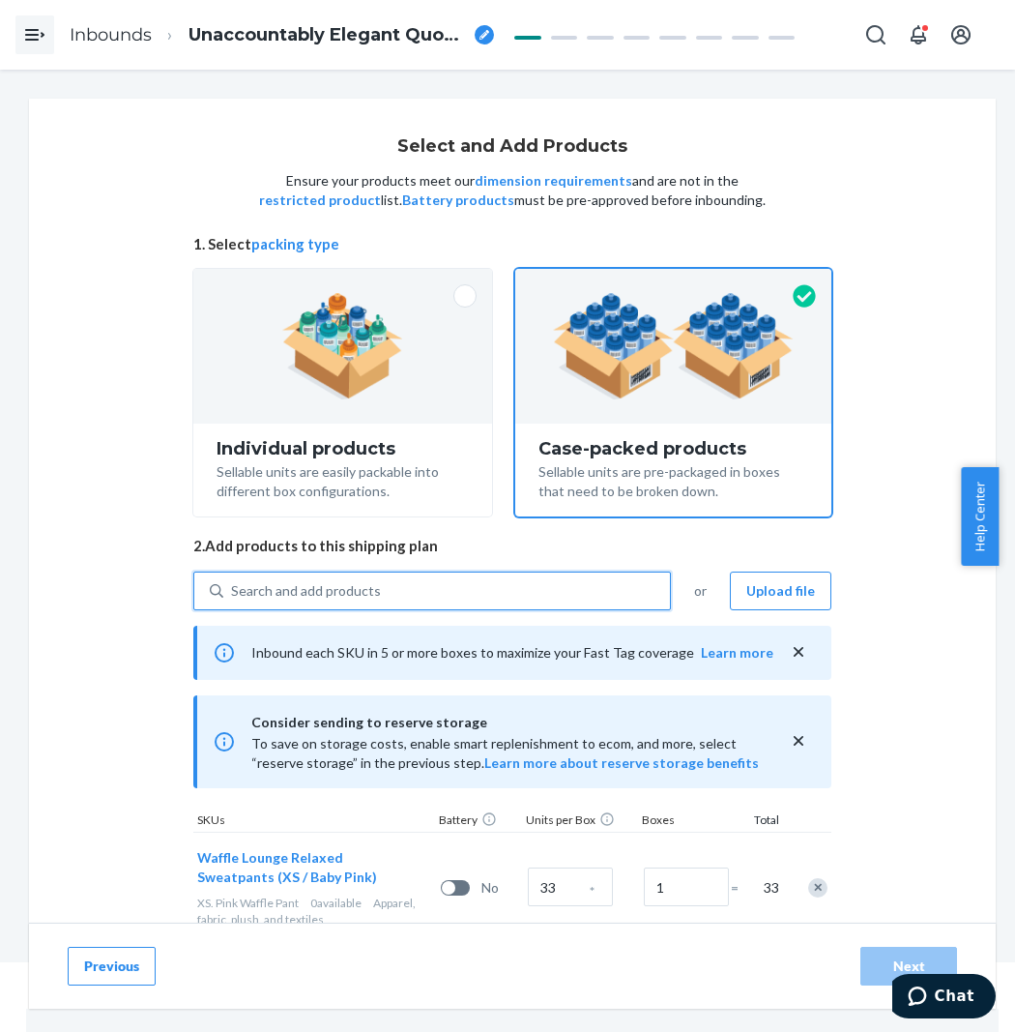
click at [439, 584] on div "Search and add products" at bounding box center [446, 590] width 447 height 35
click at [233, 584] on input "0 results available. Use Up and Down to choose options, press Enter to select t…" at bounding box center [232, 590] width 2 height 19
paste input "Waffle Lounge Relaxed Sweatpants ivory"
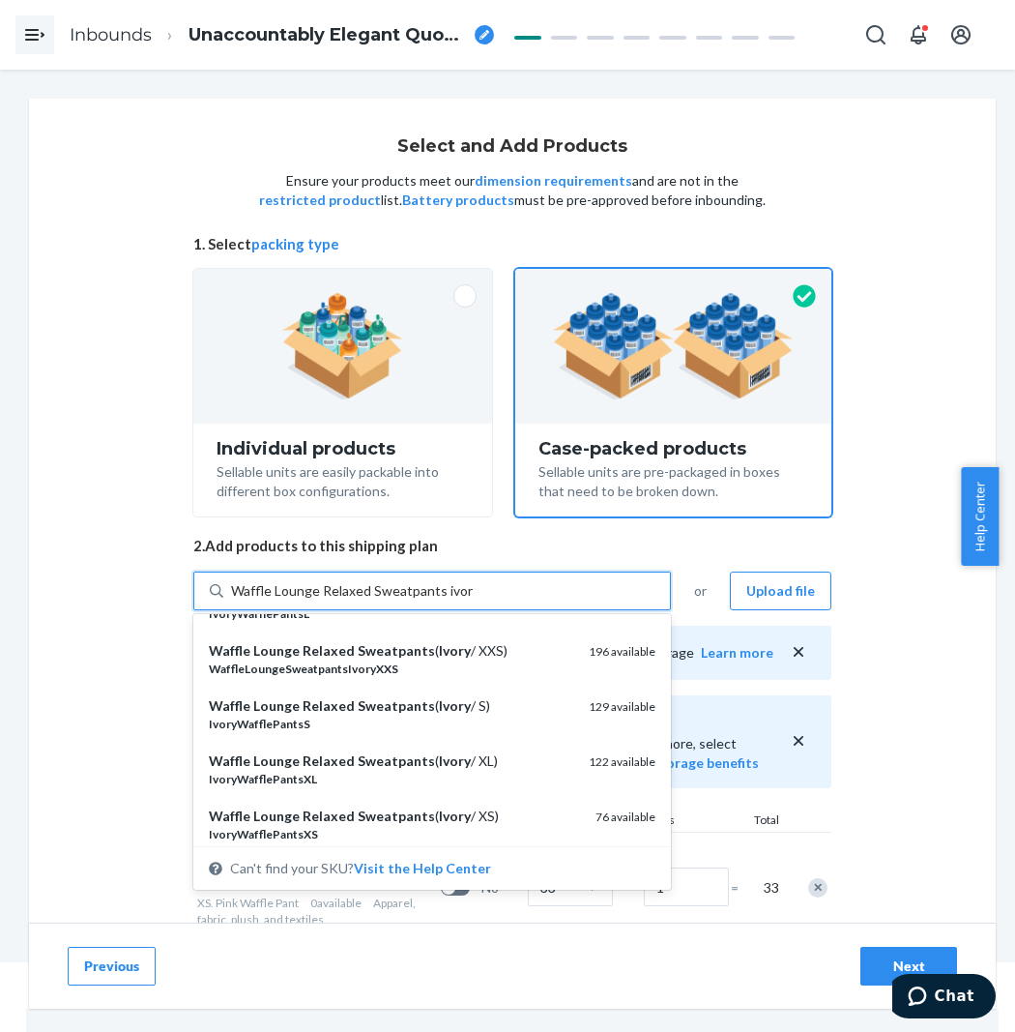
scroll to position [107, 0]
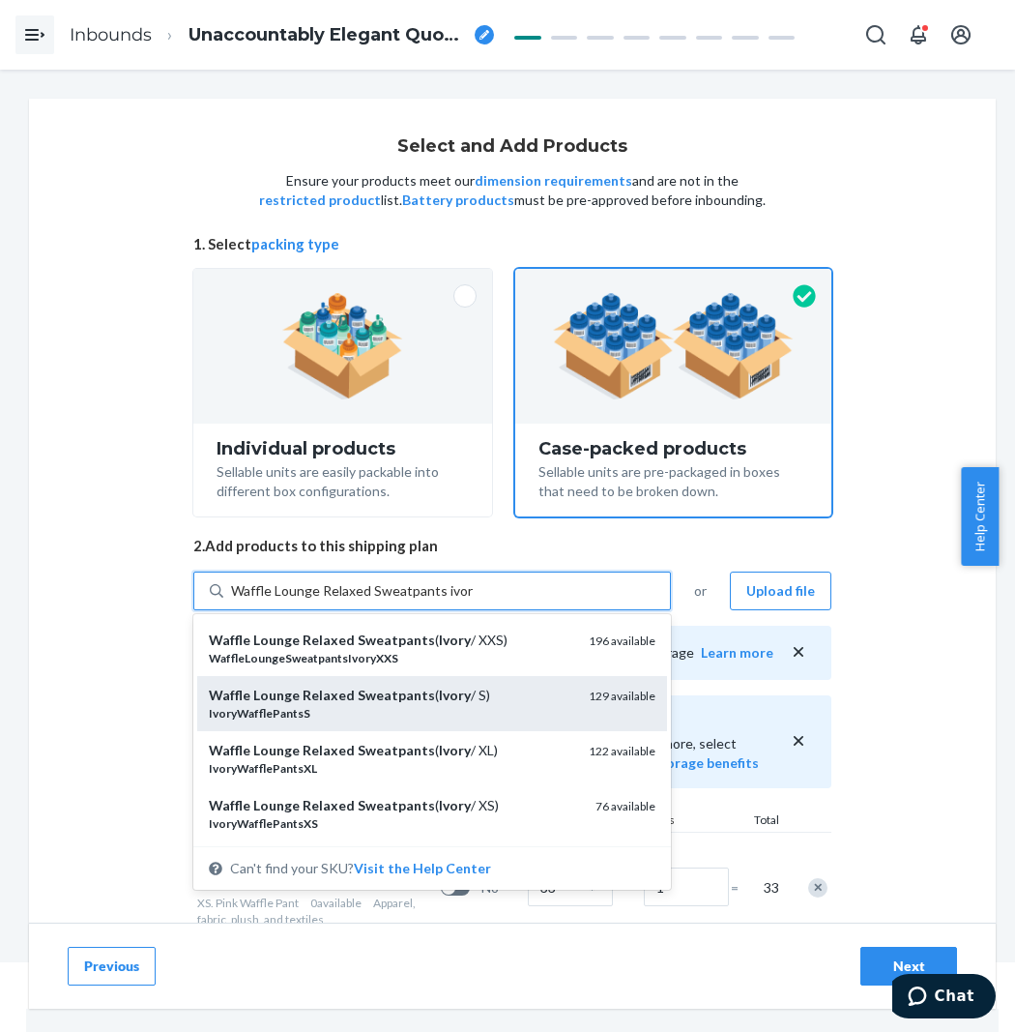
click at [476, 692] on div "Waffle Lounge Relaxed Sweatpants ( Ivory / S)" at bounding box center [391, 695] width 365 height 19
click at [473, 601] on input "Waffle Lounge Relaxed Sweatpants ivory" at bounding box center [352, 590] width 242 height 19
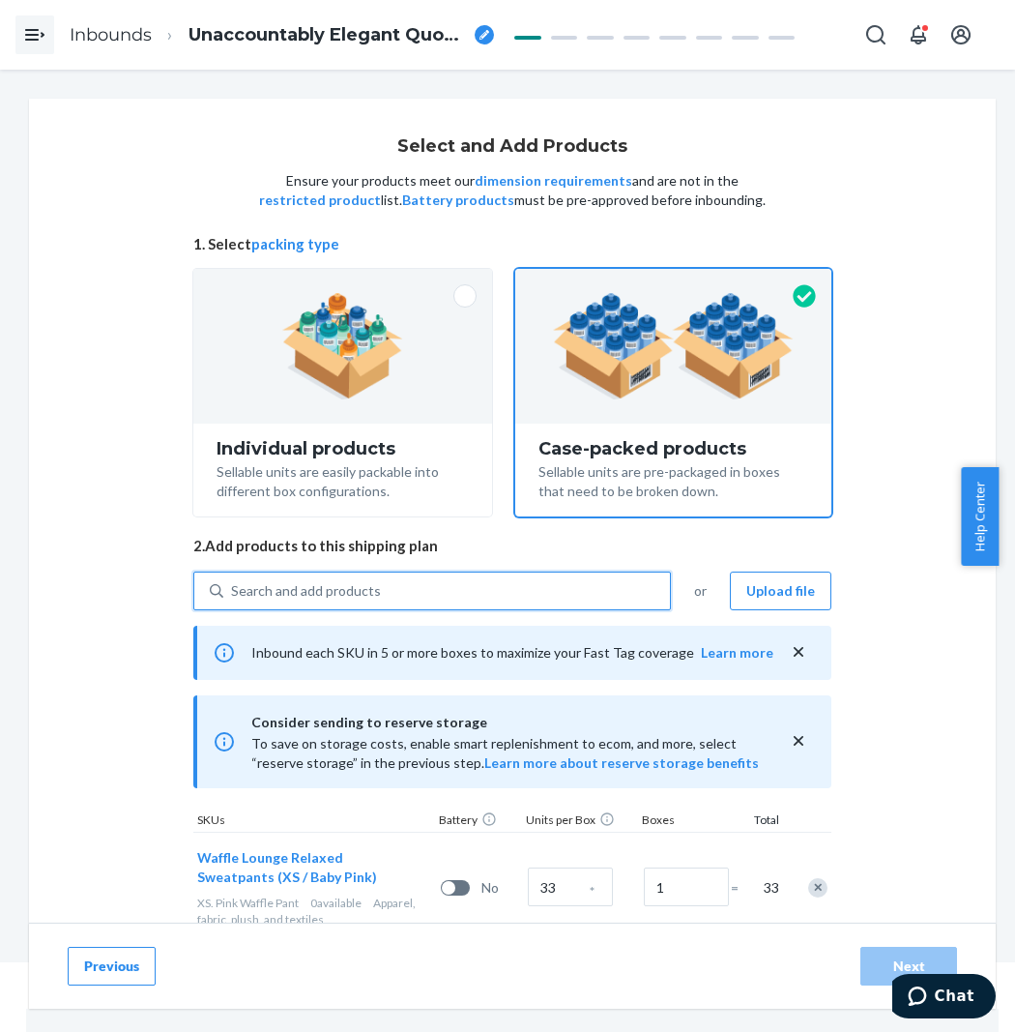
click at [462, 598] on div "Search and add products" at bounding box center [446, 590] width 447 height 35
click at [233, 598] on input "0 results available. Select is focused ,type to refine list, press Down to open…" at bounding box center [232, 590] width 2 height 19
click at [462, 598] on div "Search and add products" at bounding box center [446, 590] width 447 height 35
click at [233, 598] on input "0 results available. Use Up and Down to choose options, press Enter to select t…" at bounding box center [232, 590] width 2 height 19
paste input "Waffle Lounge Relaxed Sweatpants ivory"
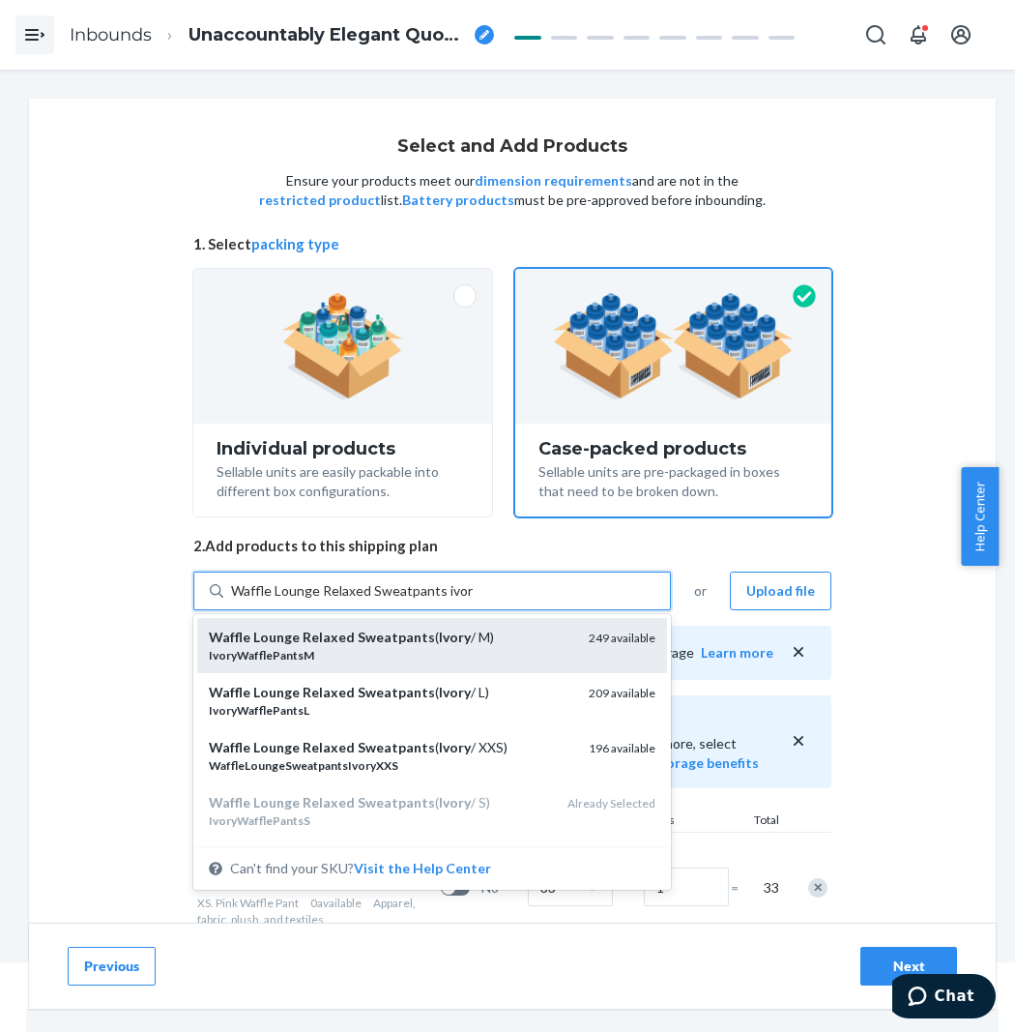
click at [462, 648] on div "IvoryWafflePantsM" at bounding box center [391, 655] width 365 height 16
click at [462, 601] on input "Waffle Lounge Relaxed Sweatpants ivory" at bounding box center [352, 590] width 242 height 19
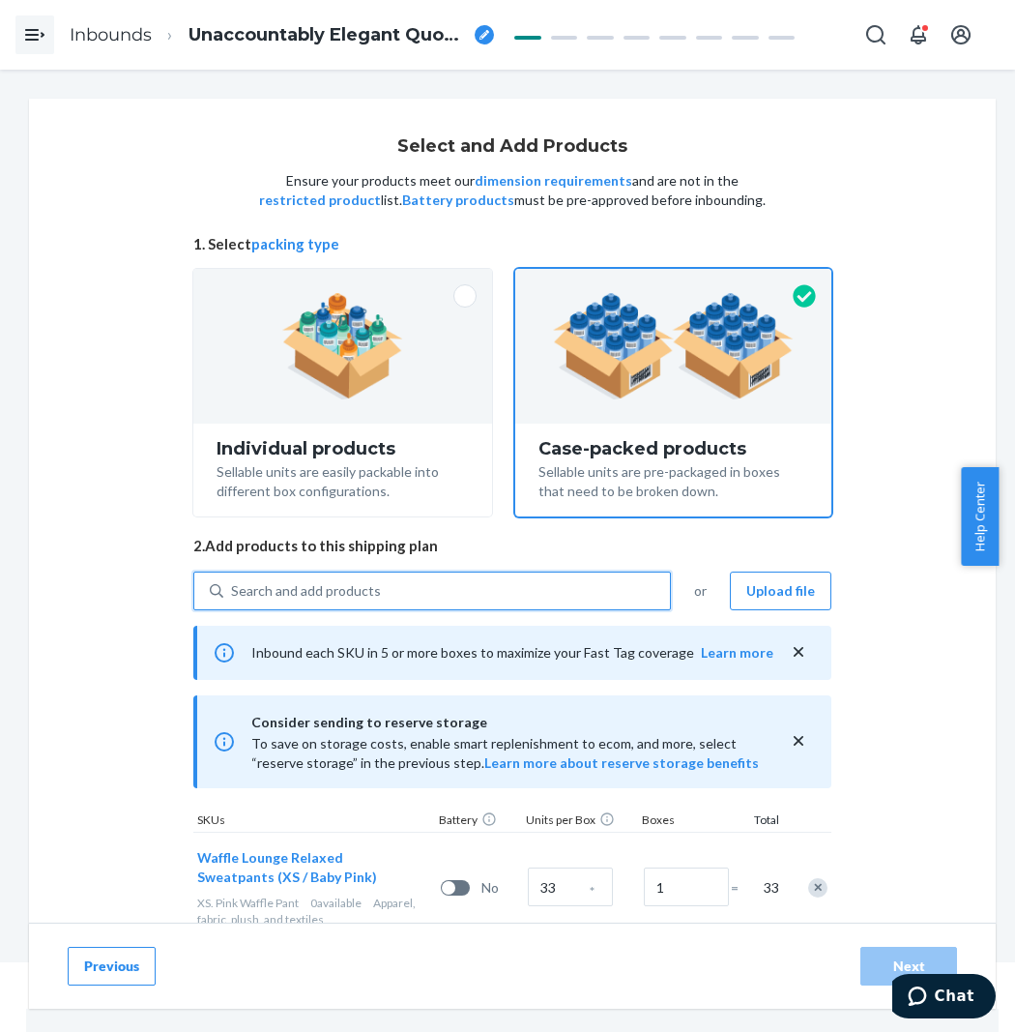
click at [497, 583] on div "Search and add products" at bounding box center [446, 590] width 447 height 35
click at [233, 583] on input "0 results available. Select is focused ,type to refine list, press Down to open…" at bounding box center [232, 590] width 2 height 19
paste input "Waffle Lounge Relaxed Sweatpants ivory"
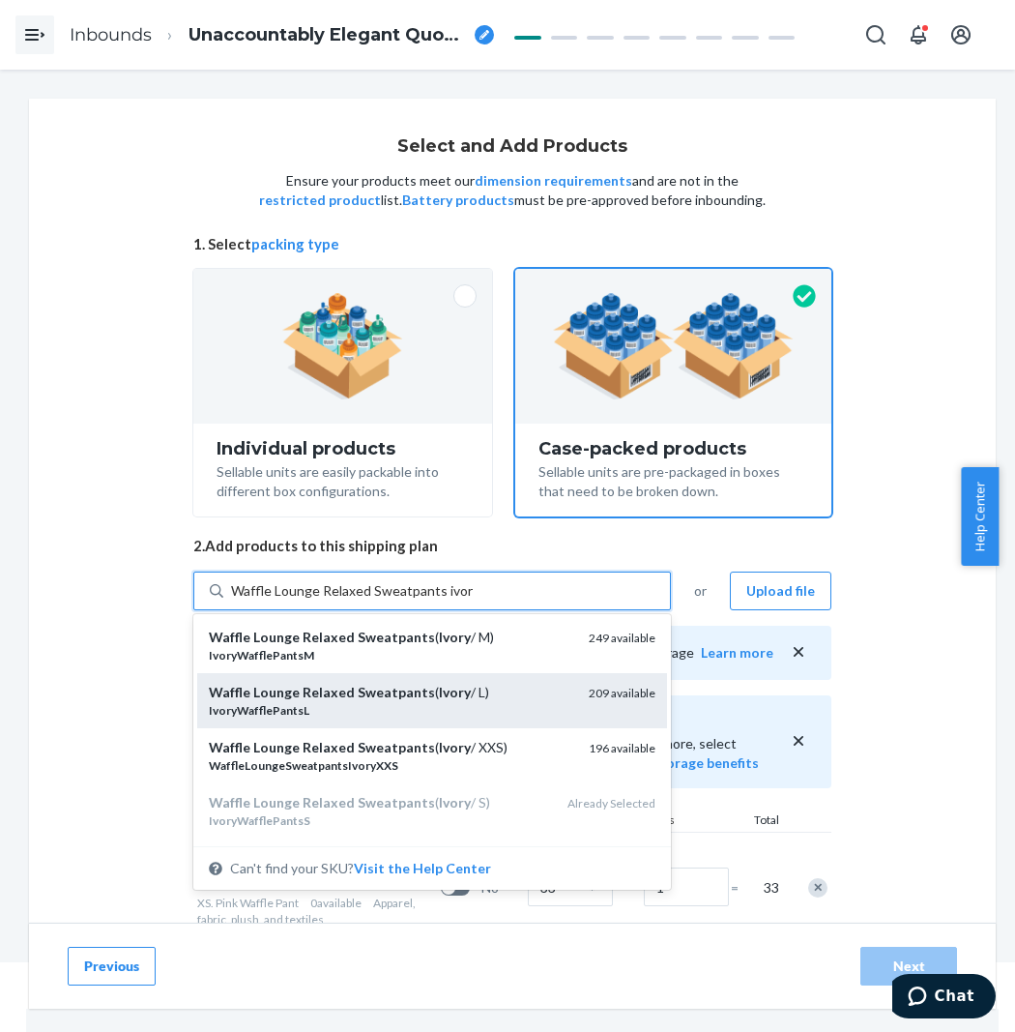
click at [490, 687] on div "Waffle Lounge Relaxed Sweatpants ( Ivory / L)" at bounding box center [391, 692] width 365 height 19
click at [473, 601] on input "Waffle Lounge Relaxed Sweatpants ivory" at bounding box center [352, 590] width 242 height 19
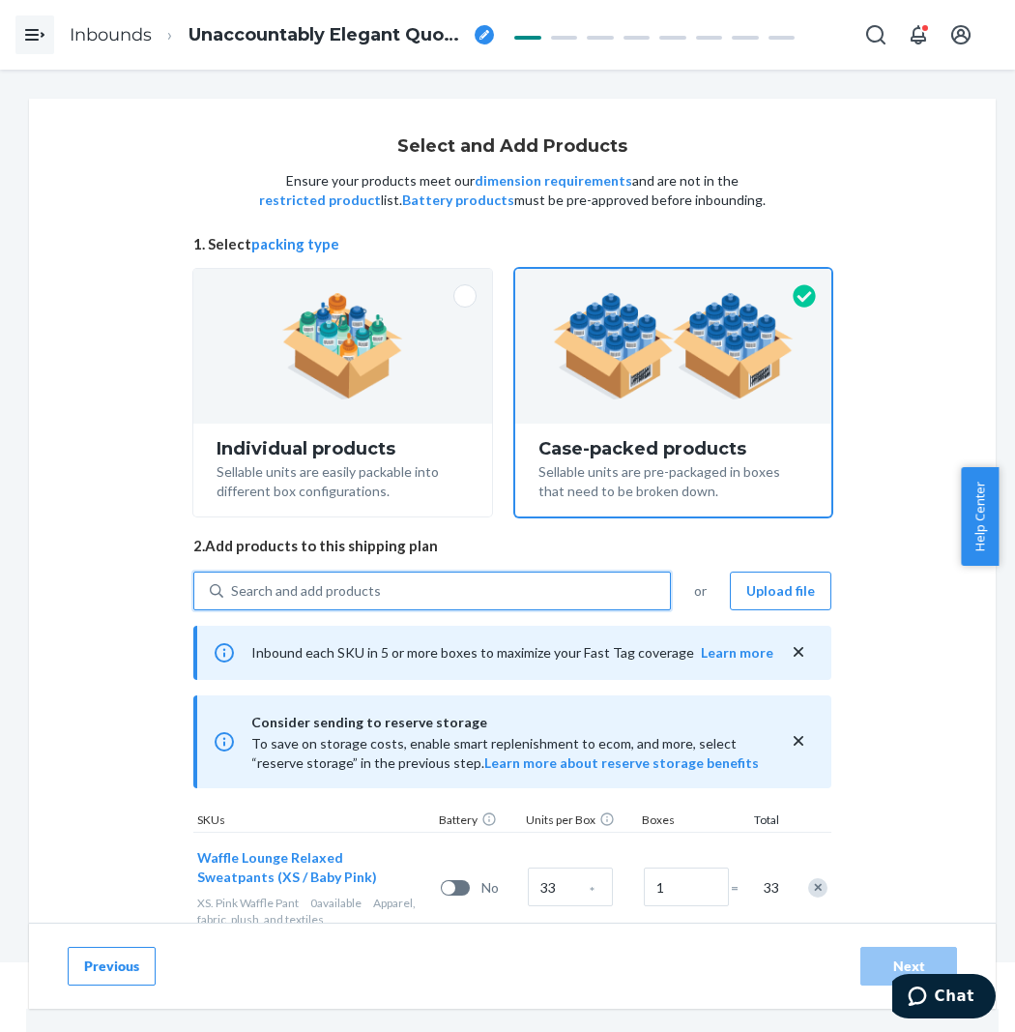
click at [501, 592] on div "Search and add products" at bounding box center [446, 590] width 447 height 35
click at [233, 592] on input "0 results available. Use Up and Down to choose options, press Enter to select t…" at bounding box center [232, 590] width 2 height 19
paste input "Waffle Lounge Relaxed Sweatpants ivory"
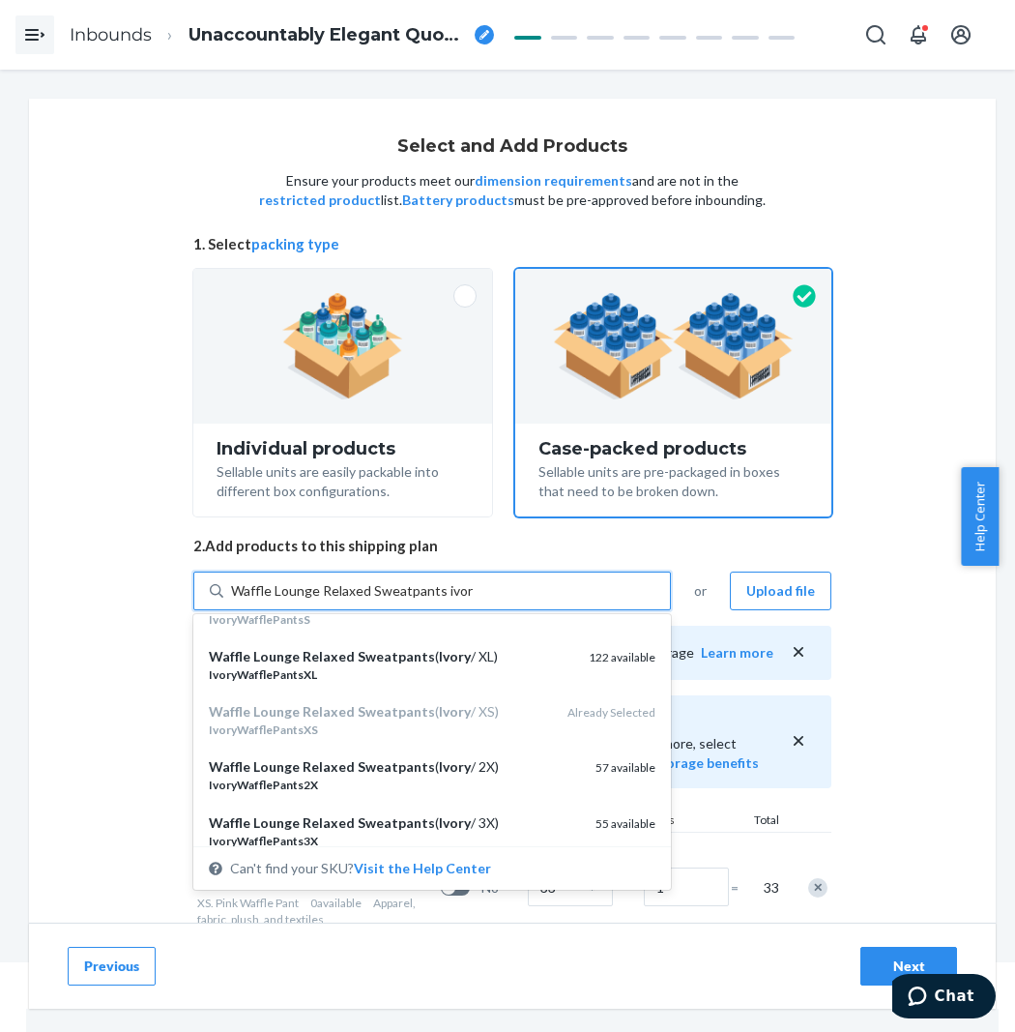
scroll to position [215, 0]
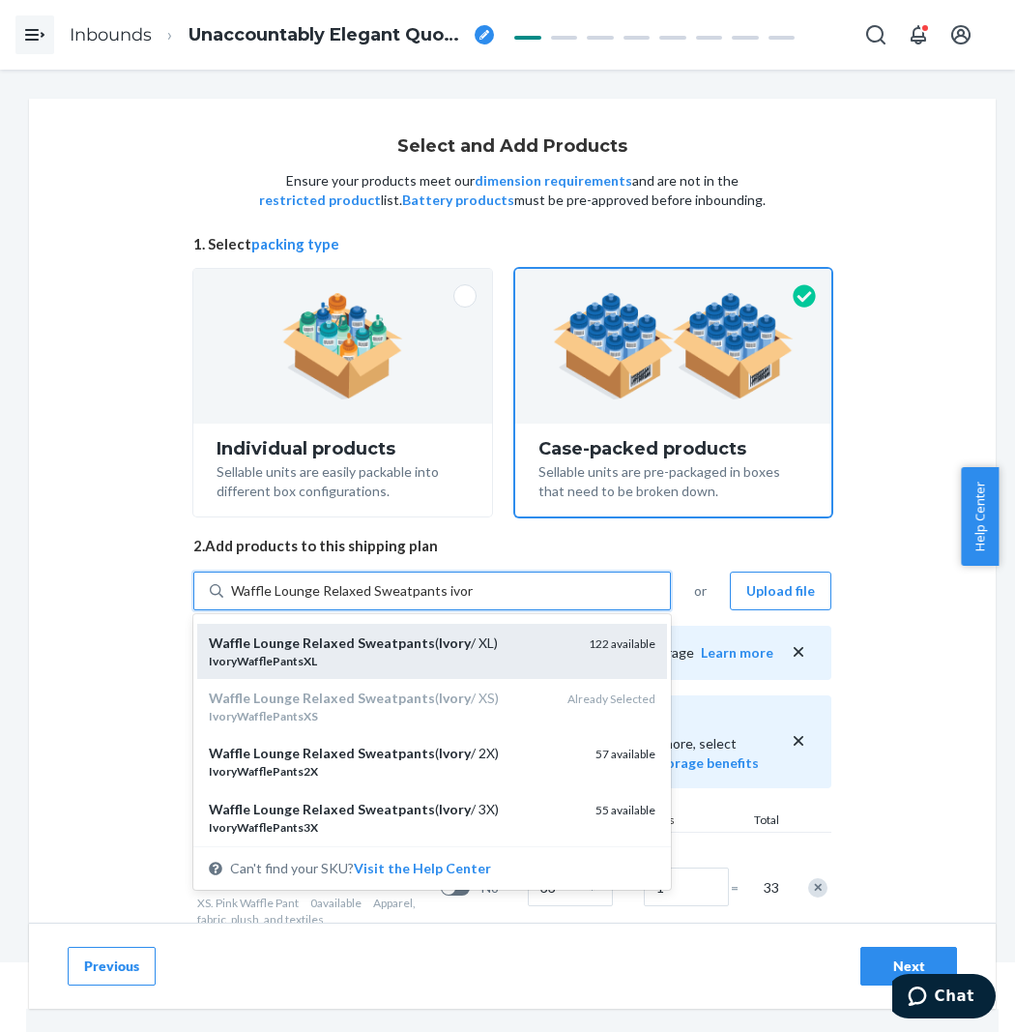
click at [505, 636] on div "Waffle Lounge Relaxed Sweatpants ( Ivory / XL)" at bounding box center [391, 642] width 365 height 19
click at [473, 601] on input "Waffle Lounge Relaxed Sweatpants ivory" at bounding box center [352, 590] width 242 height 19
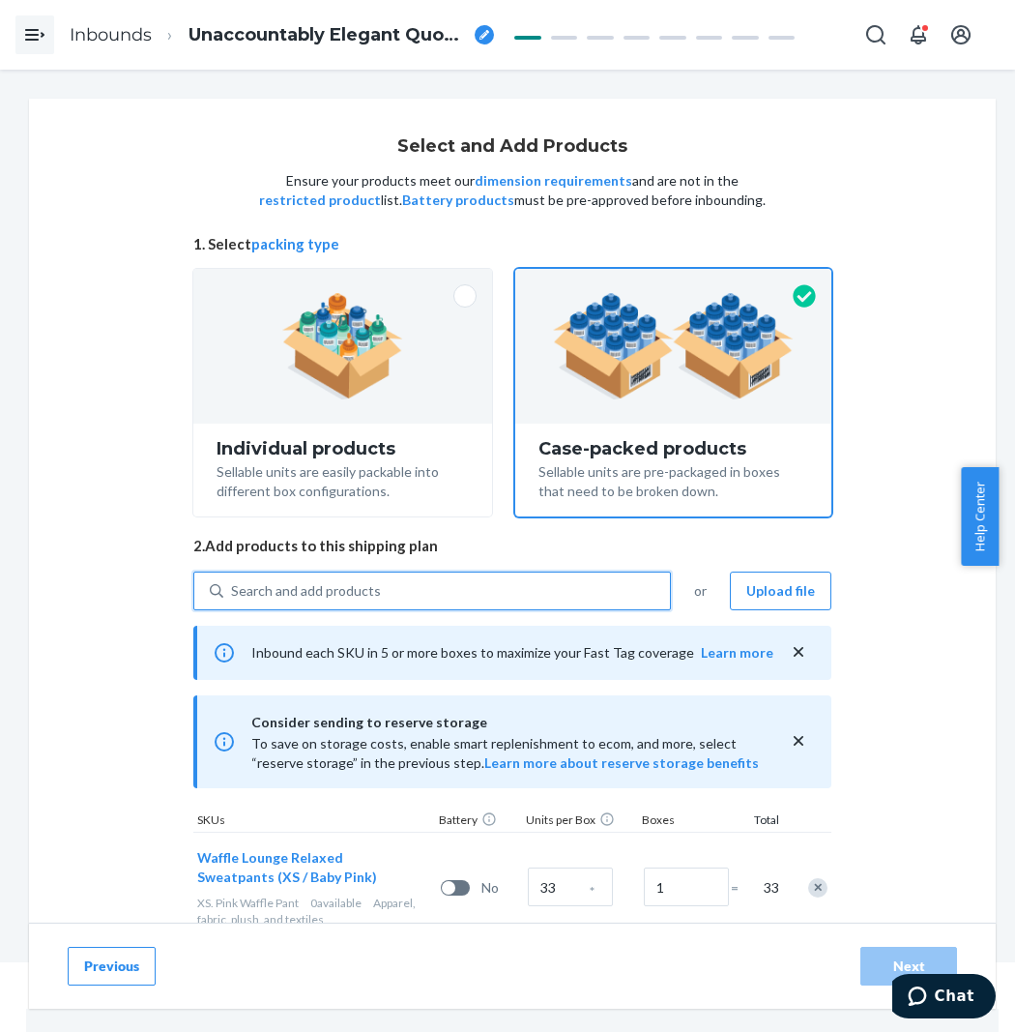
click at [499, 592] on div "Search and add products" at bounding box center [446, 590] width 447 height 35
click at [233, 592] on input "0 results available. Select is focused ,type to refine list, press Down to open…" at bounding box center [232, 590] width 2 height 19
paste input "Waffle Lounge Relaxed Sweatpants ivory"
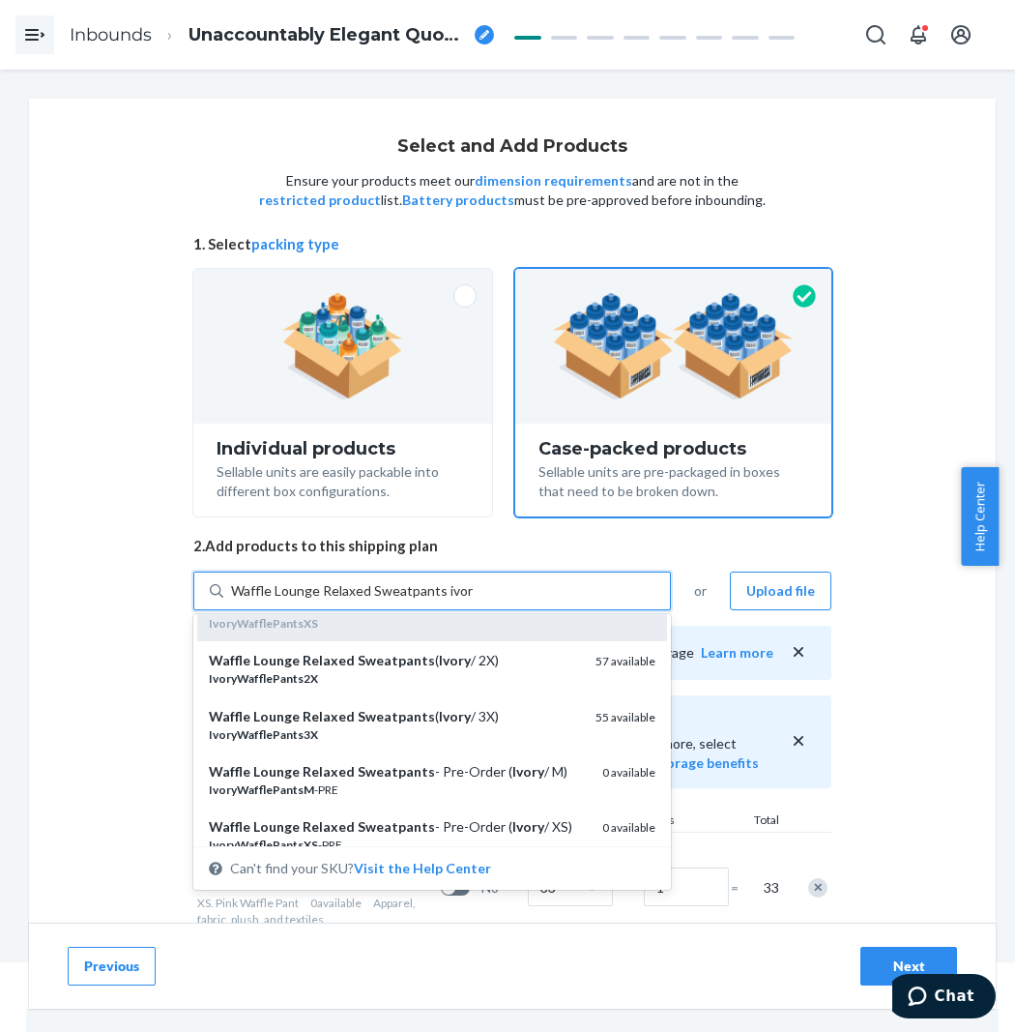
scroll to position [322, 0]
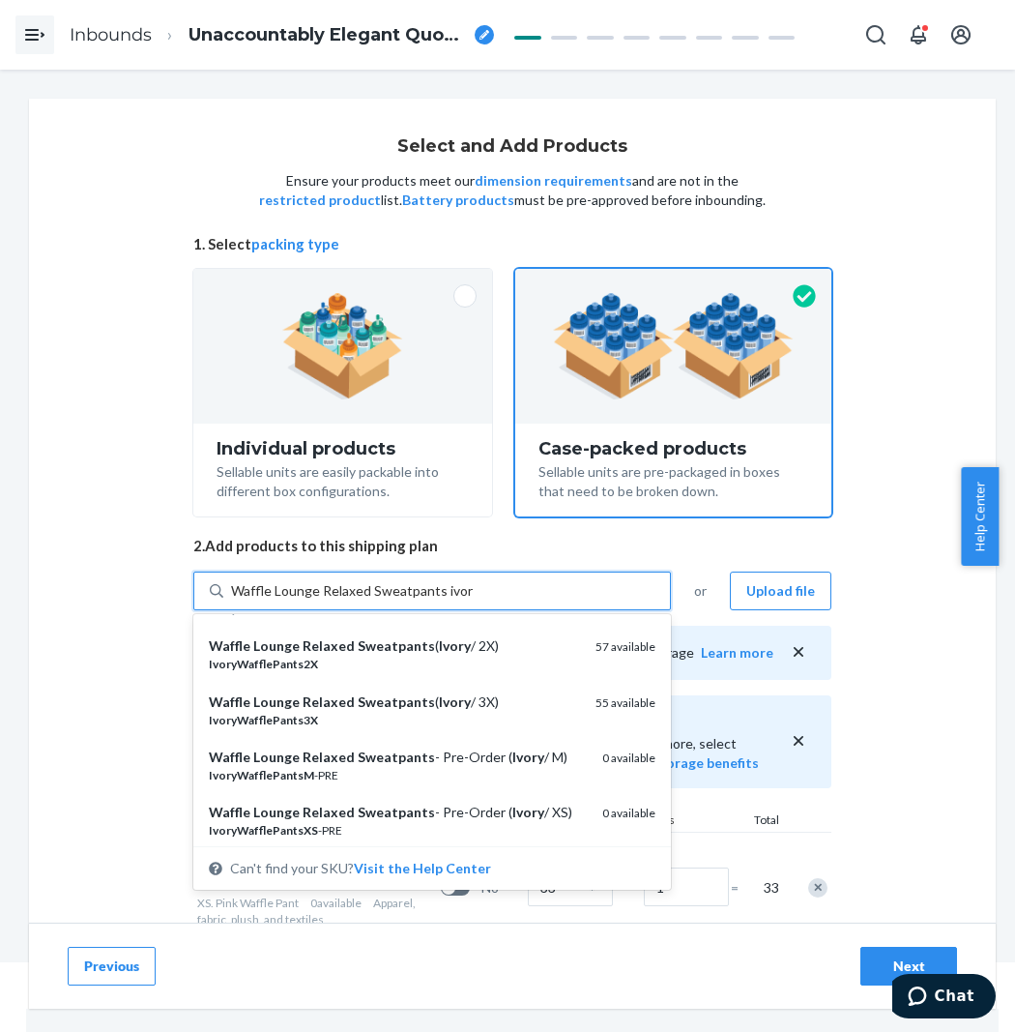
click at [494, 651] on div "Waffle Lounge Relaxed Sweatpants ( Ivory / 2X)" at bounding box center [394, 645] width 371 height 19
click at [473, 601] on input "Waffle Lounge Relaxed Sweatpants ivory" at bounding box center [352, 590] width 242 height 19
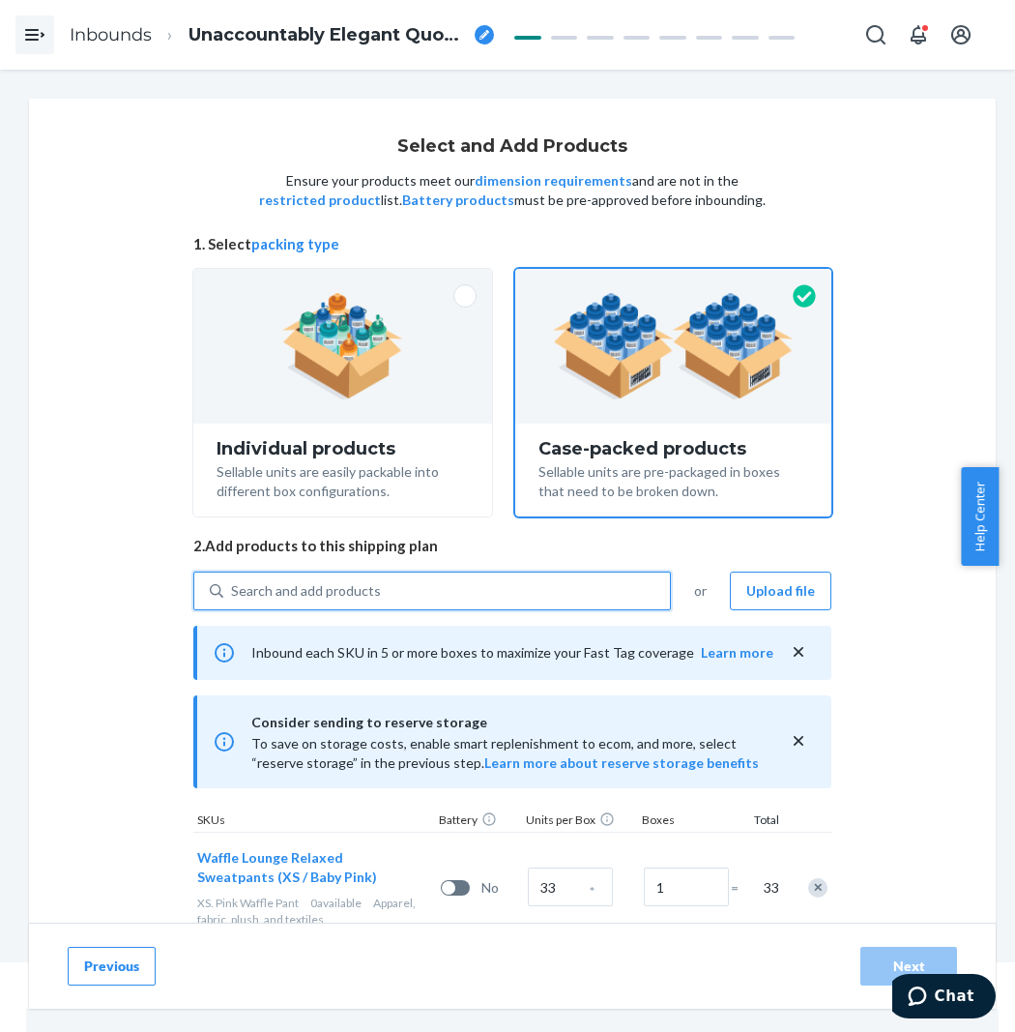
click at [483, 583] on div "Search and add products" at bounding box center [446, 590] width 447 height 35
click at [233, 583] on input "0 results available. Use Up and Down to choose options, press Enter to select t…" at bounding box center [232, 590] width 2 height 19
paste input "Waffle Lounge Relaxed Sweatpants ivory"
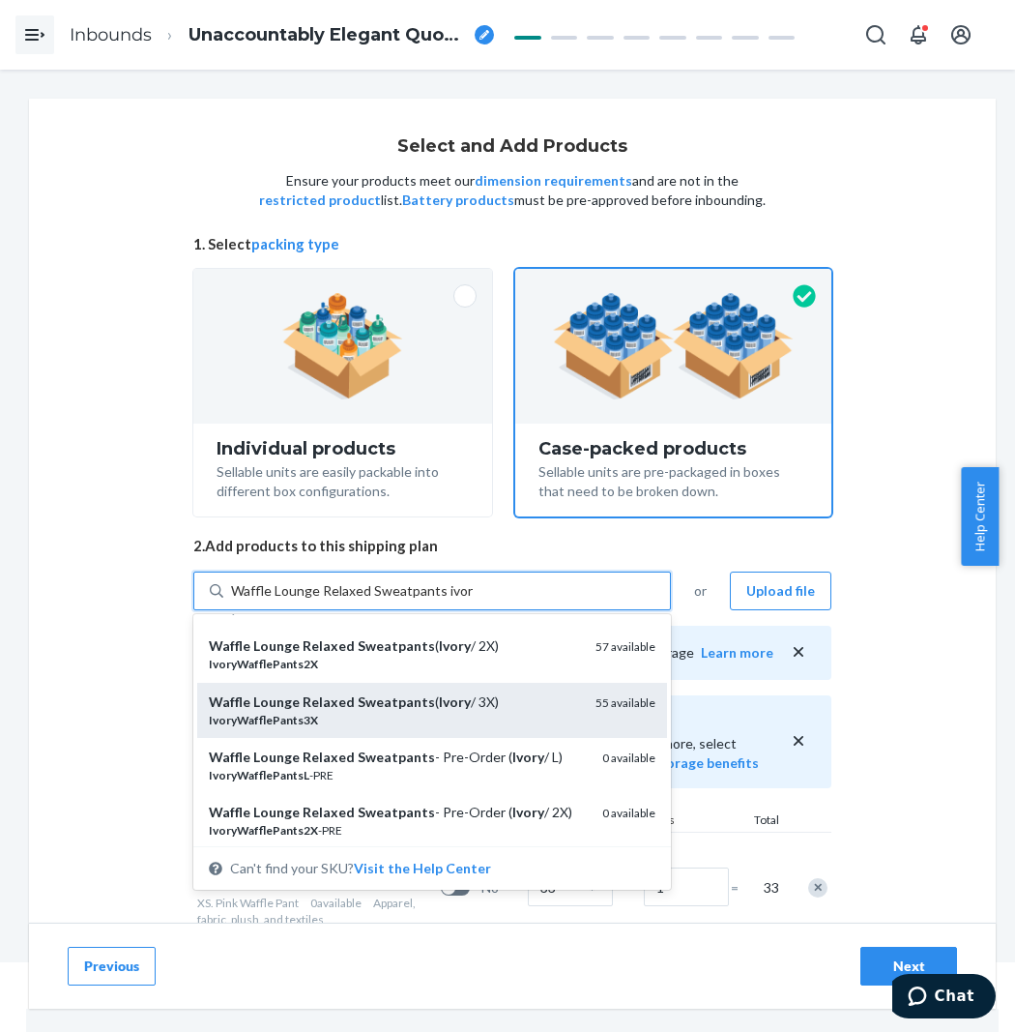
click at [494, 699] on div "Waffle Lounge Relaxed Sweatpants ( Ivory / 3X)" at bounding box center [394, 701] width 371 height 19
click at [473, 601] on input "Waffle Lounge Relaxed Sweatpants ivory" at bounding box center [352, 590] width 242 height 19
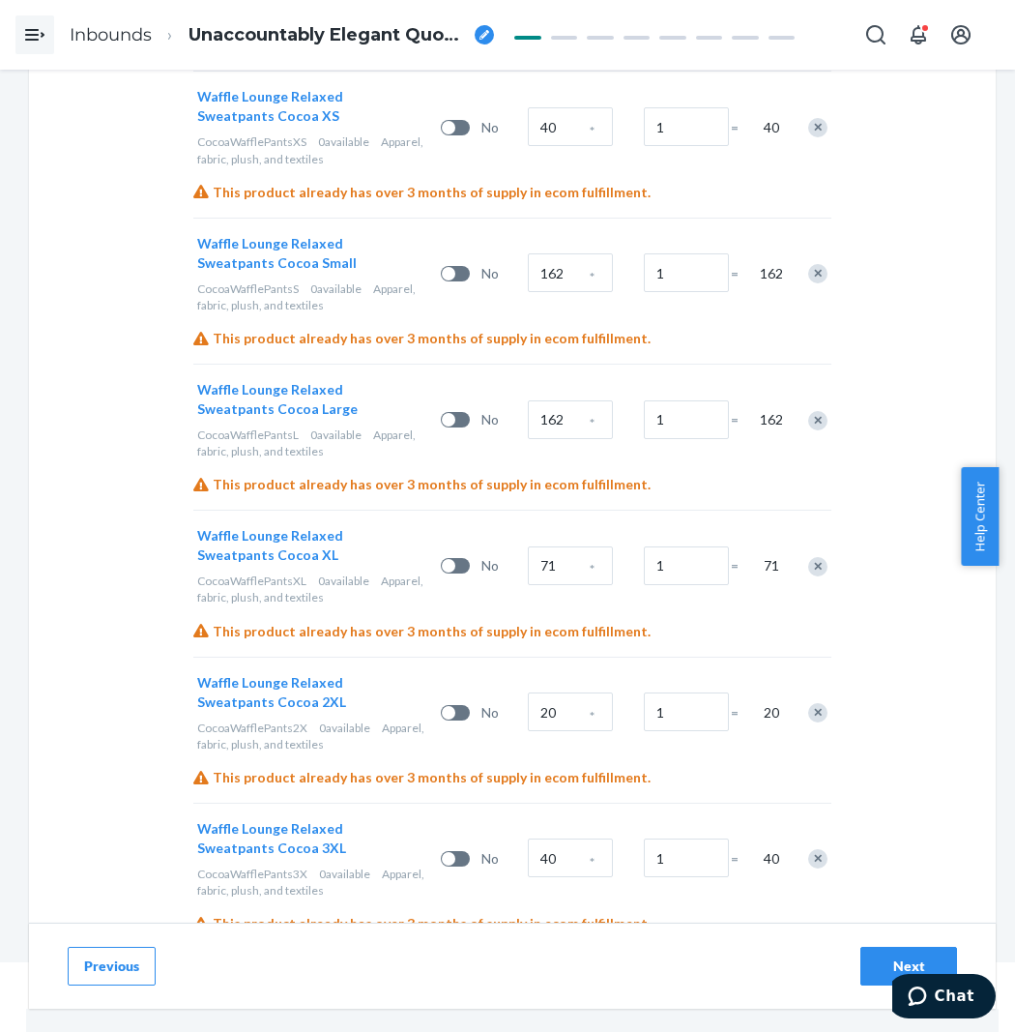
scroll to position [4297, 0]
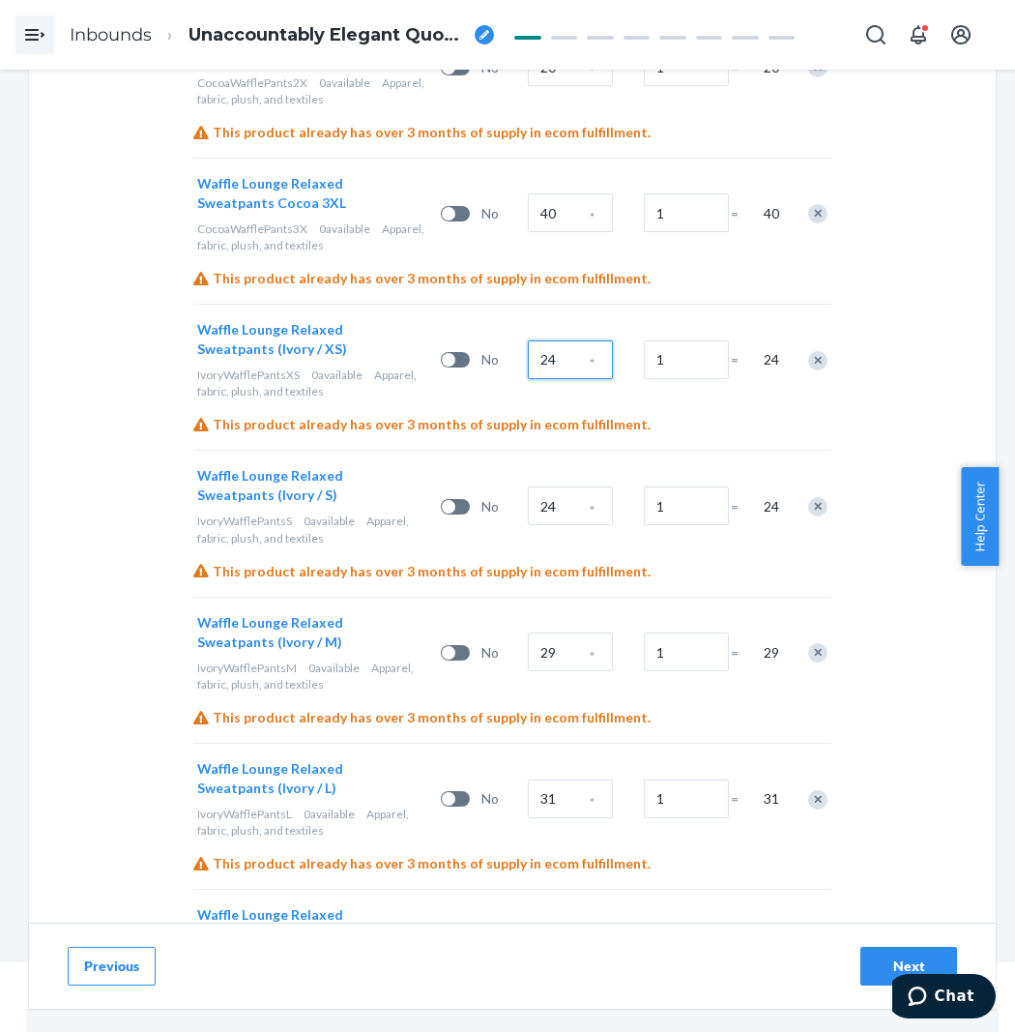
click at [545, 340] on input "24" at bounding box center [570, 359] width 85 height 39
click at [554, 486] on input "24" at bounding box center [570, 505] width 85 height 39
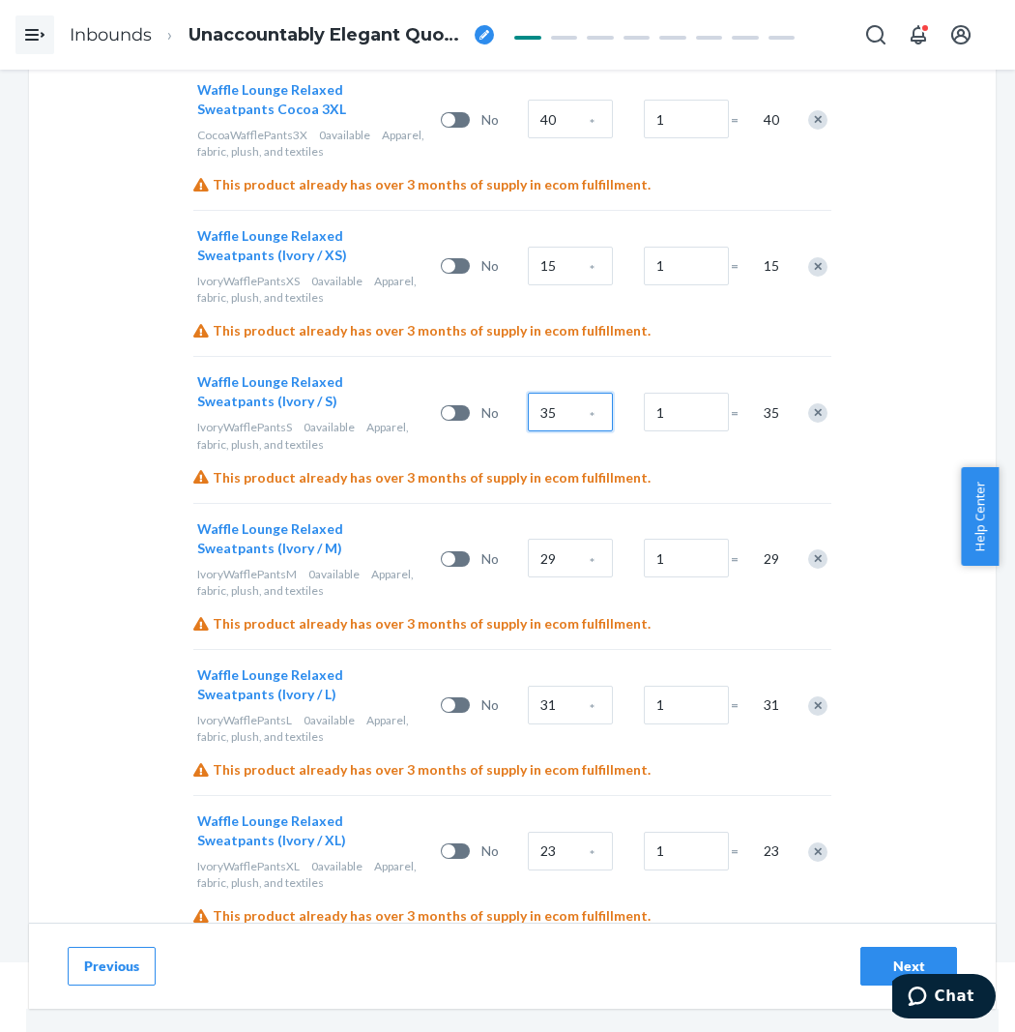
scroll to position [4405, 0]
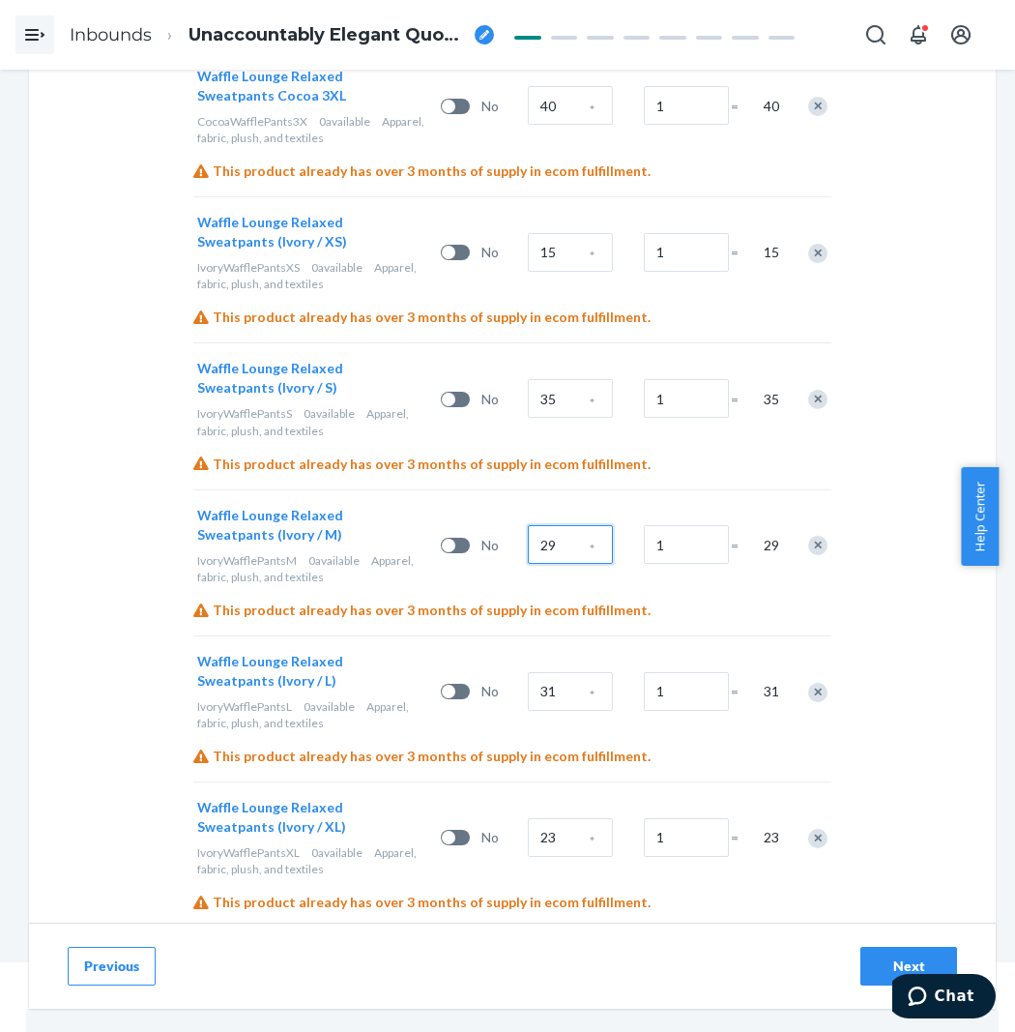
click at [552, 525] on input "29" at bounding box center [570, 544] width 85 height 39
click at [569, 672] on input "31" at bounding box center [570, 691] width 85 height 39
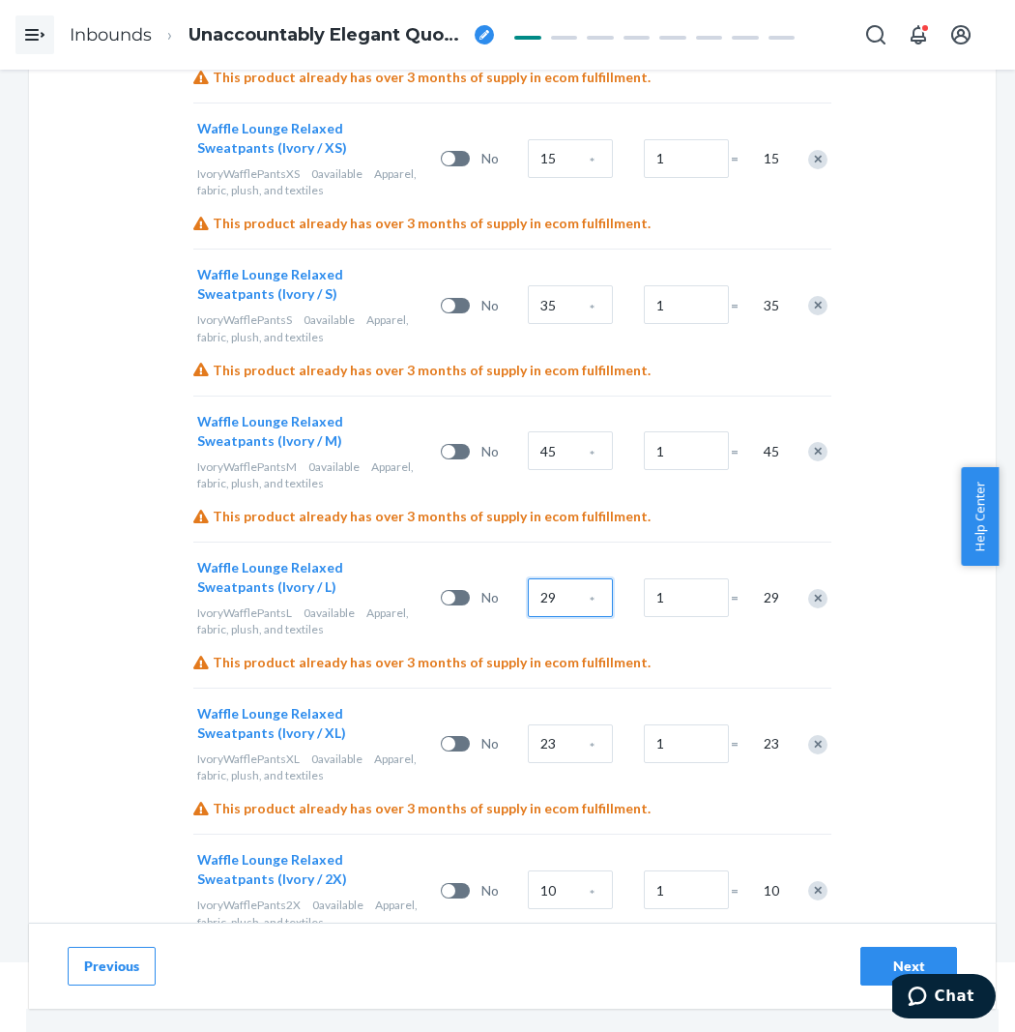
scroll to position [4512, 0]
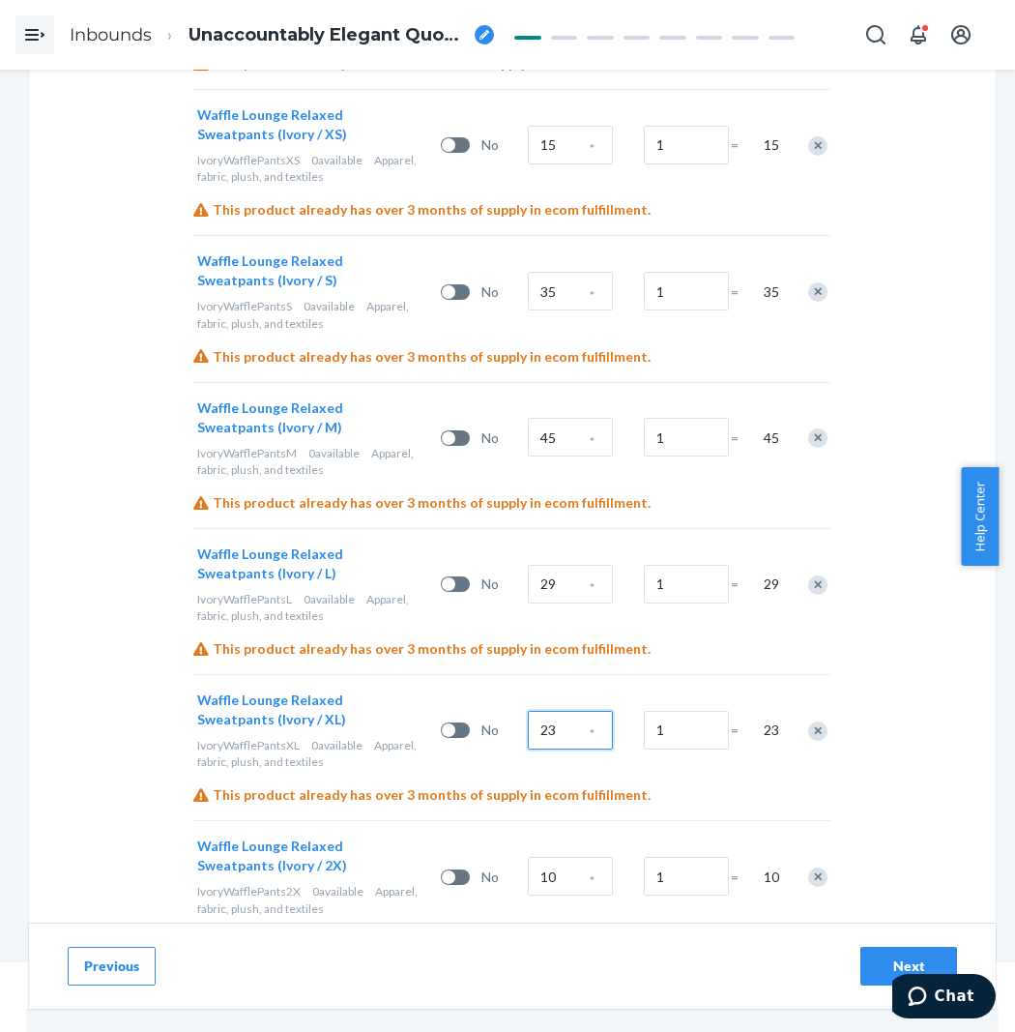
click at [565, 711] on input "23" at bounding box center [570, 730] width 85 height 39
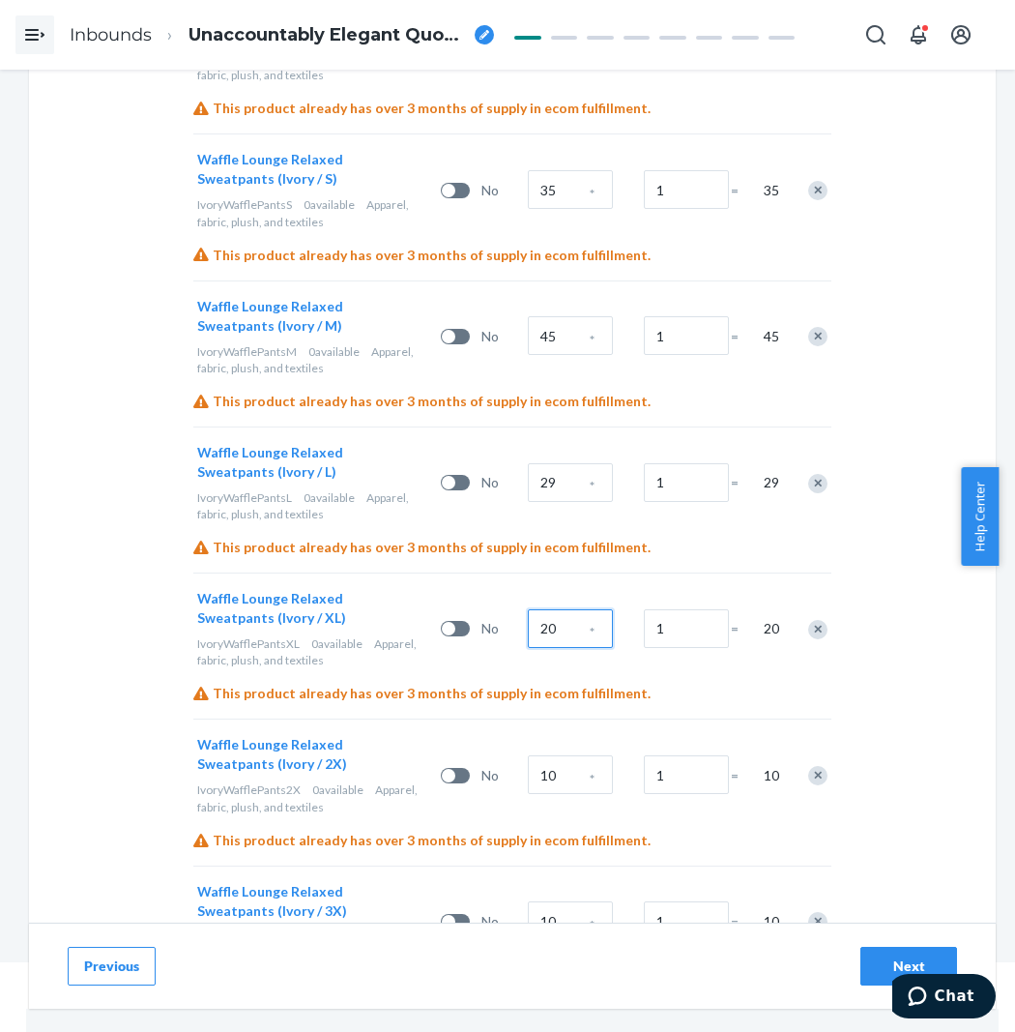
scroll to position [4661, 0]
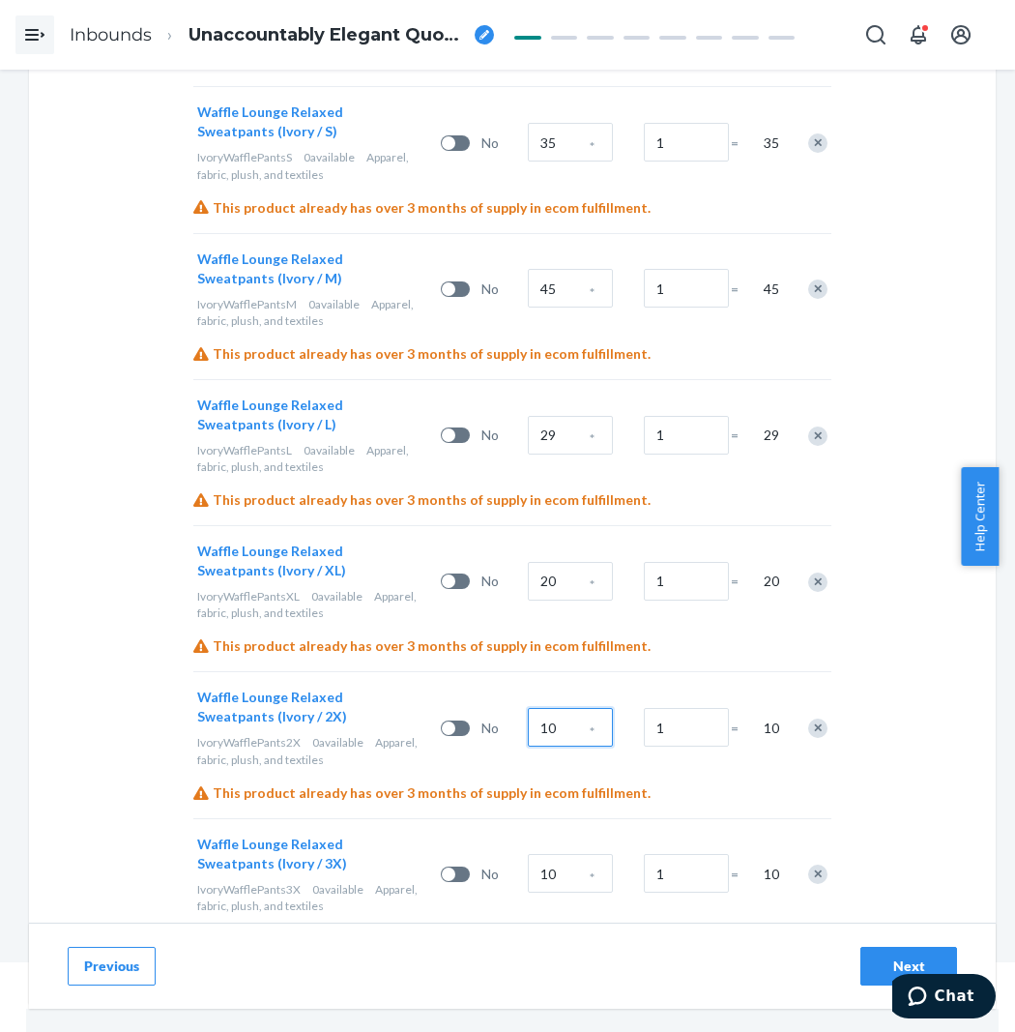
click at [576, 708] on input "10" at bounding box center [570, 727] width 85 height 39
click at [558, 854] on input "10" at bounding box center [570, 873] width 85 height 39
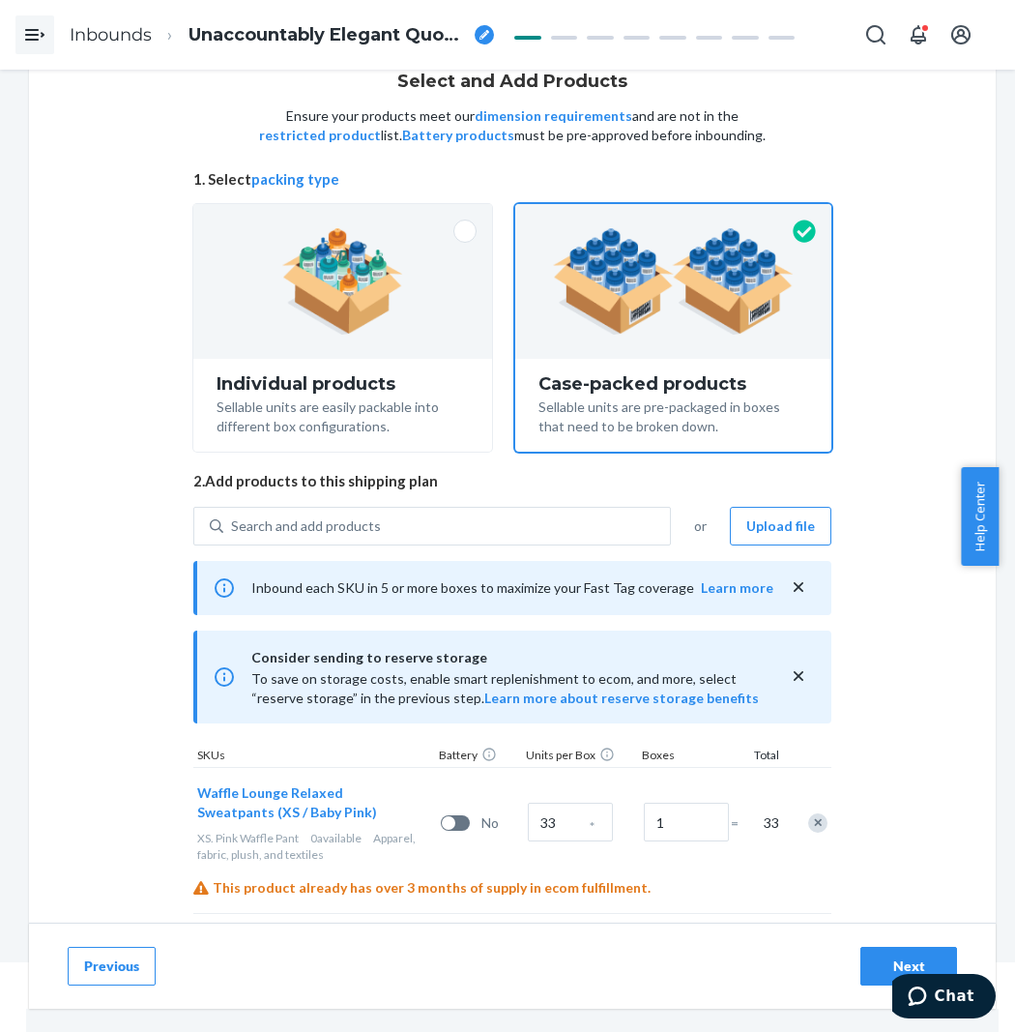
scroll to position [0, 0]
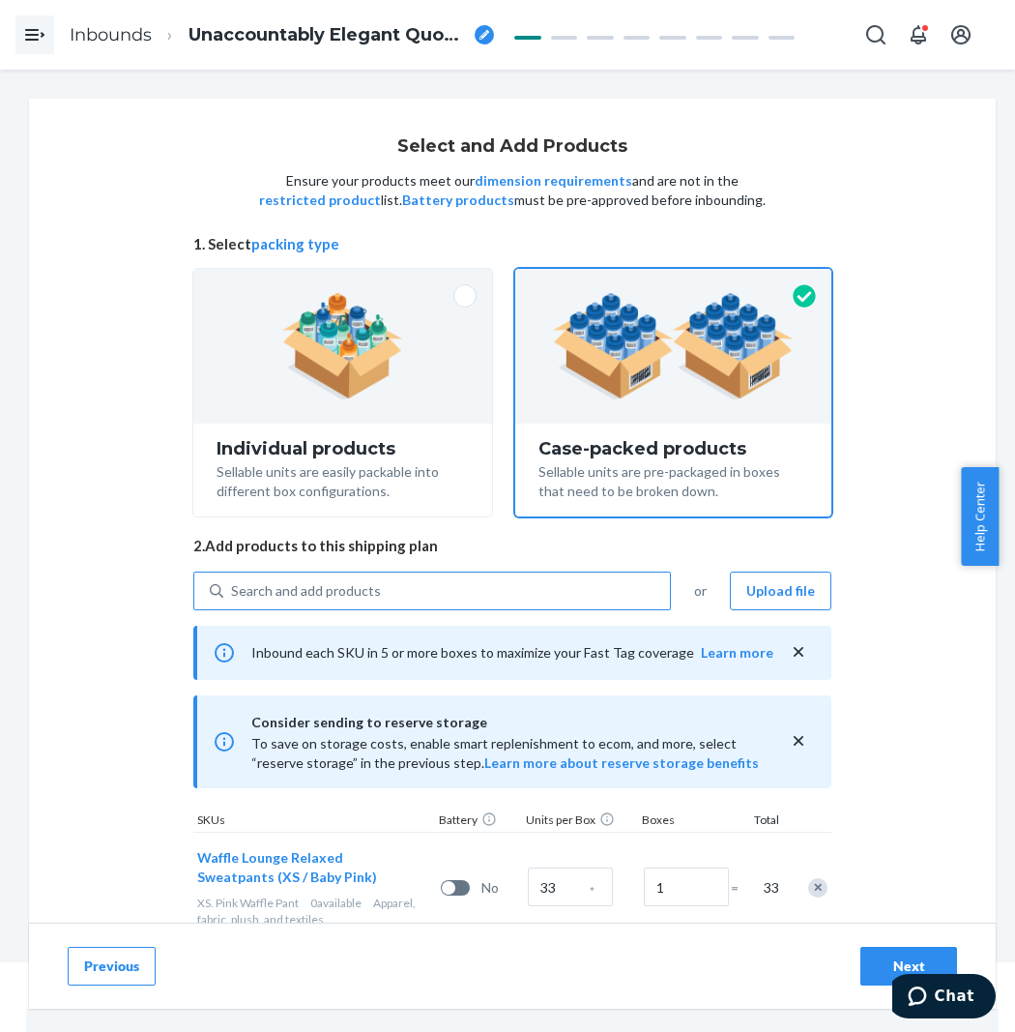
click at [294, 604] on div "Search and add products" at bounding box center [446, 590] width 447 height 35
click at [233, 601] on input "Search and add products" at bounding box center [232, 590] width 2 height 19
paste input "Waffle Lounge Relaxed Sweatpants ivory"
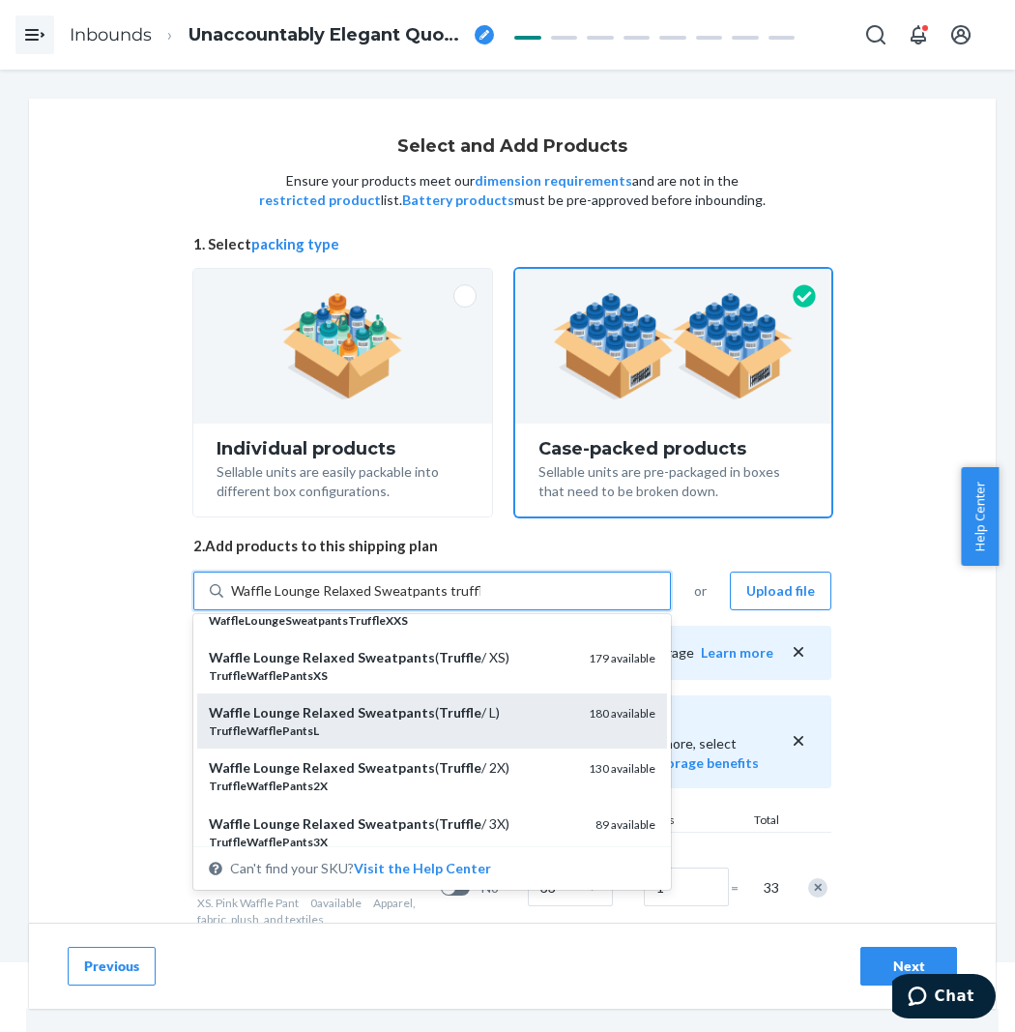
scroll to position [215, 0]
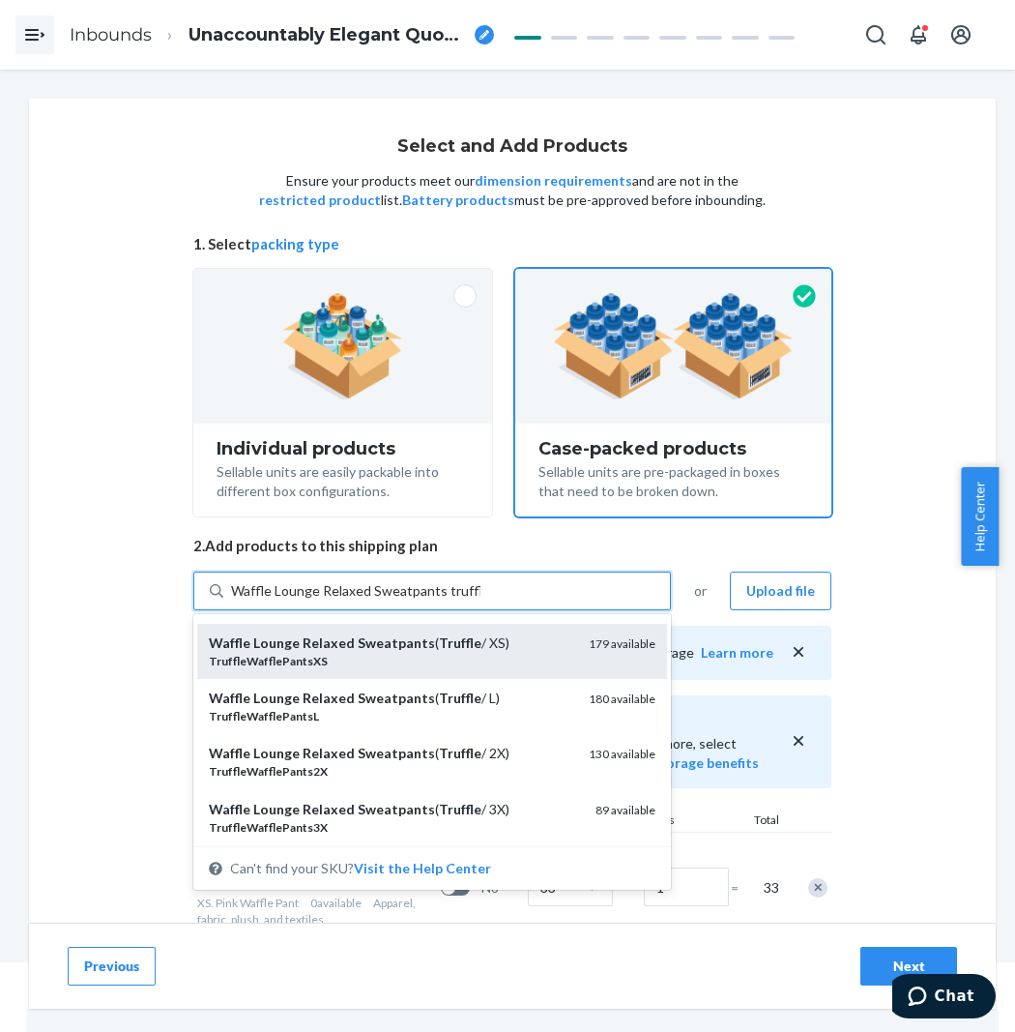
click at [464, 653] on div "TruffleWafflePantsXS" at bounding box center [391, 661] width 365 height 16
click at [464, 601] on input "Waffle Lounge Relaxed Sweatpants truffle" at bounding box center [355, 590] width 249 height 19
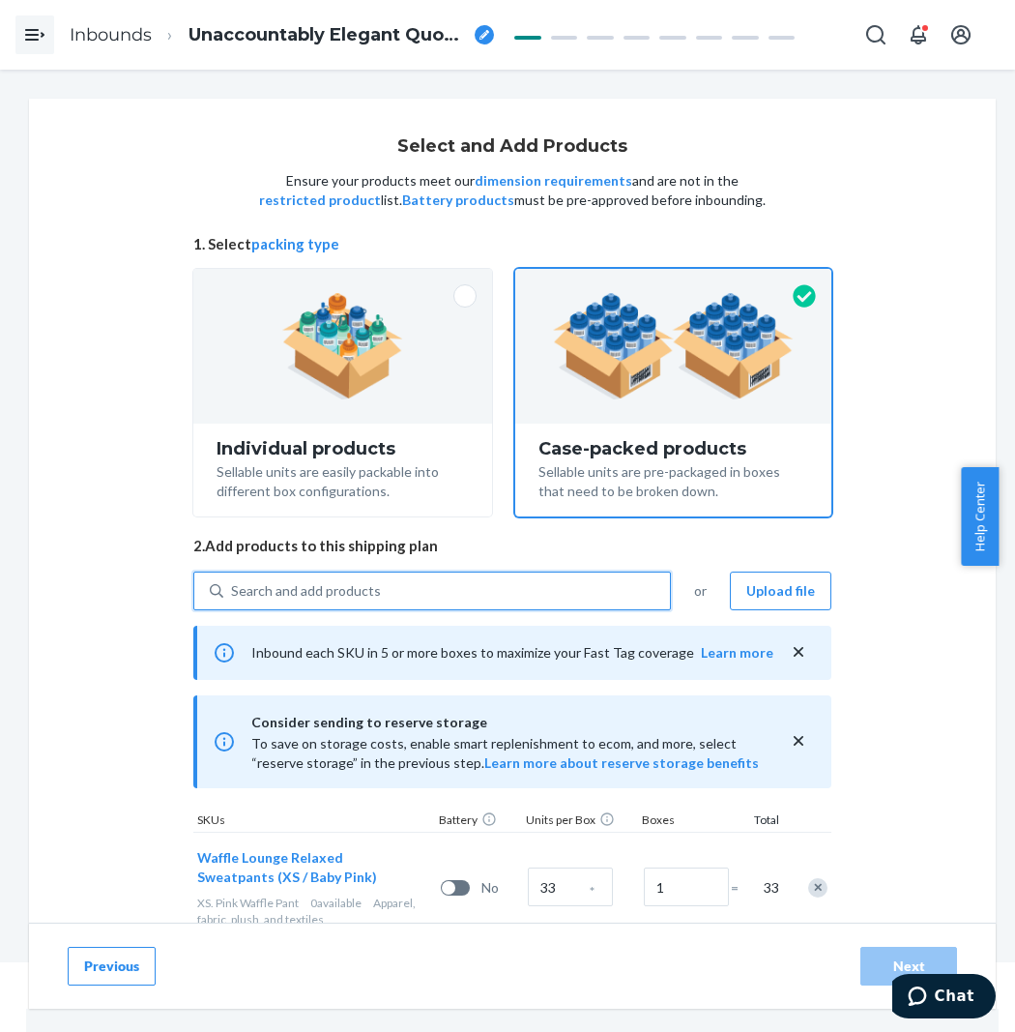
click at [466, 575] on div "Search and add products" at bounding box center [446, 590] width 447 height 35
click at [233, 581] on input "0 results available. Use Up and Down to choose options, press Enter to select t…" at bounding box center [232, 590] width 2 height 19
paste input "Waffle Lounge Relaxed Sweatpants truffle"
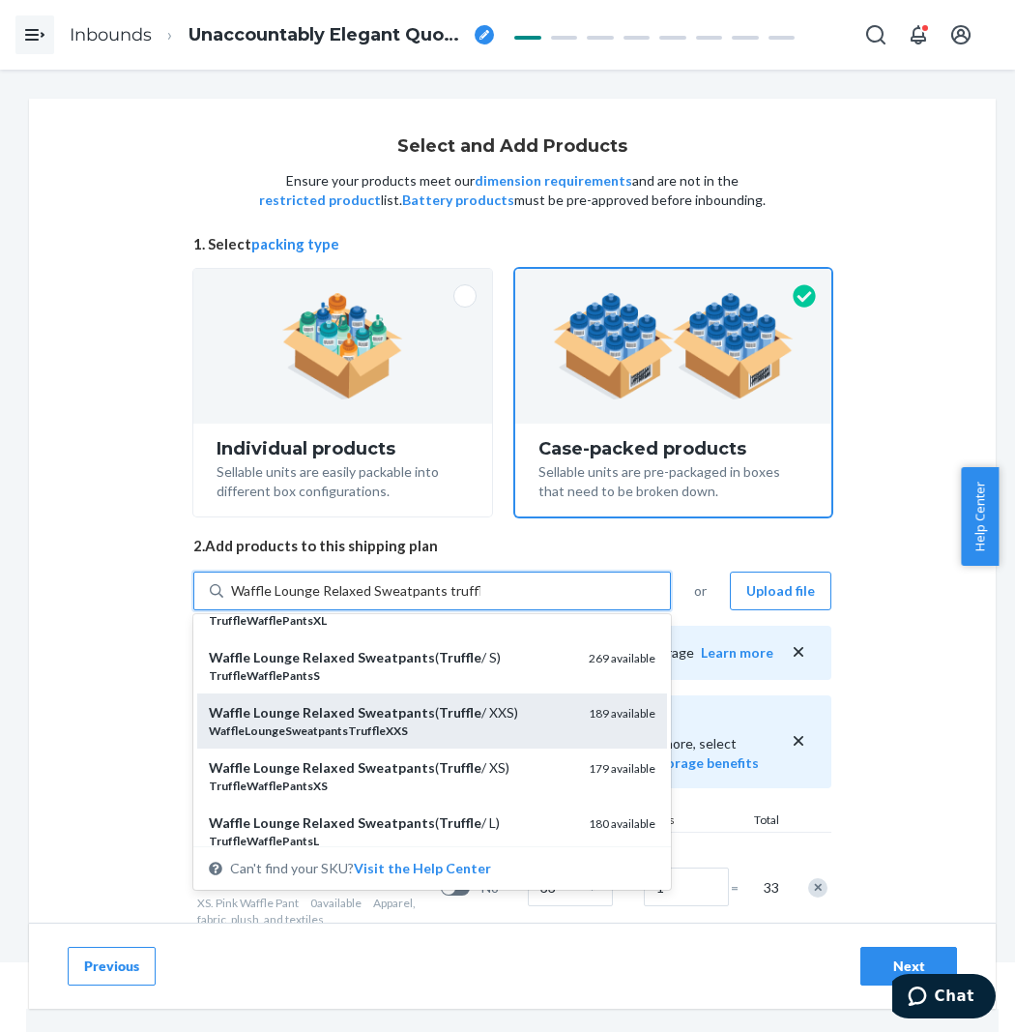
scroll to position [107, 0]
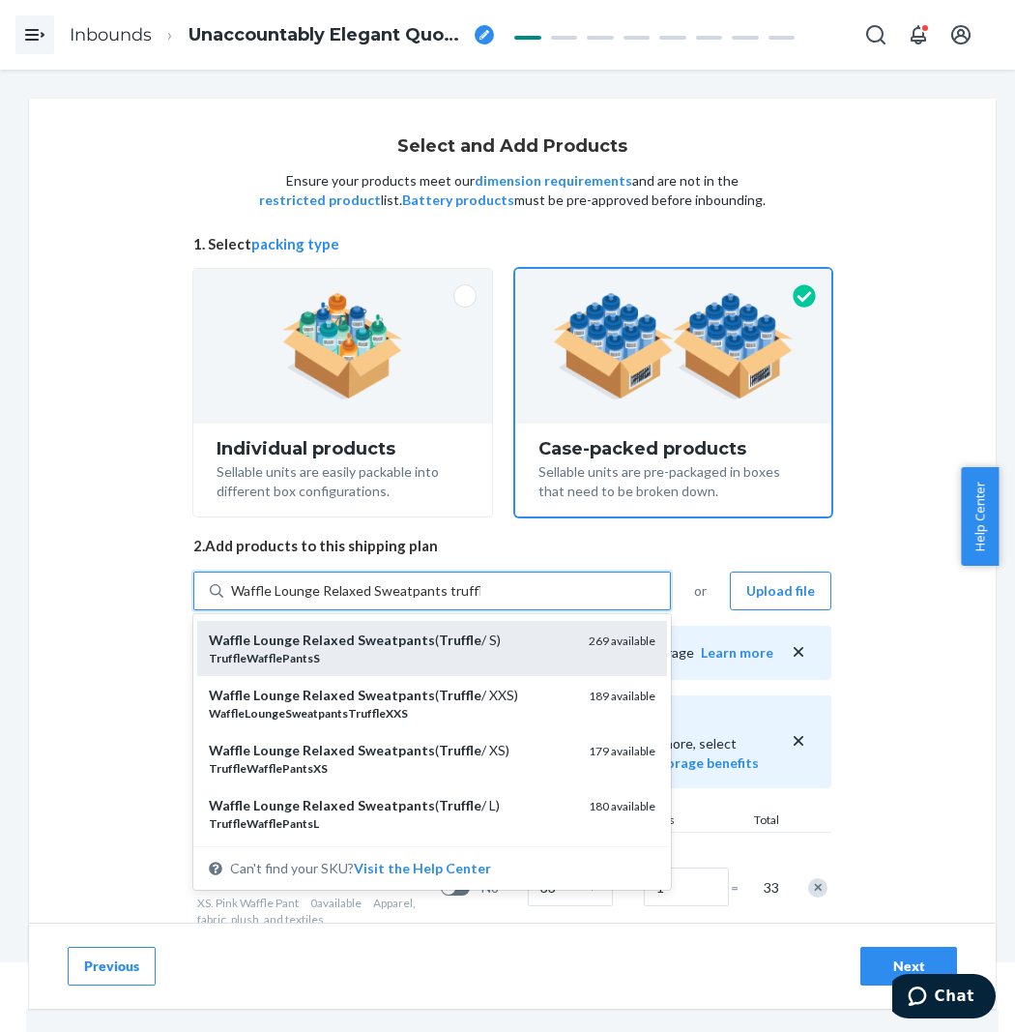
click at [495, 652] on div "TruffleWafflePantsS" at bounding box center [391, 658] width 365 height 16
click at [481, 601] on input "Waffle Lounge Relaxed Sweatpants truffle" at bounding box center [355, 590] width 249 height 19
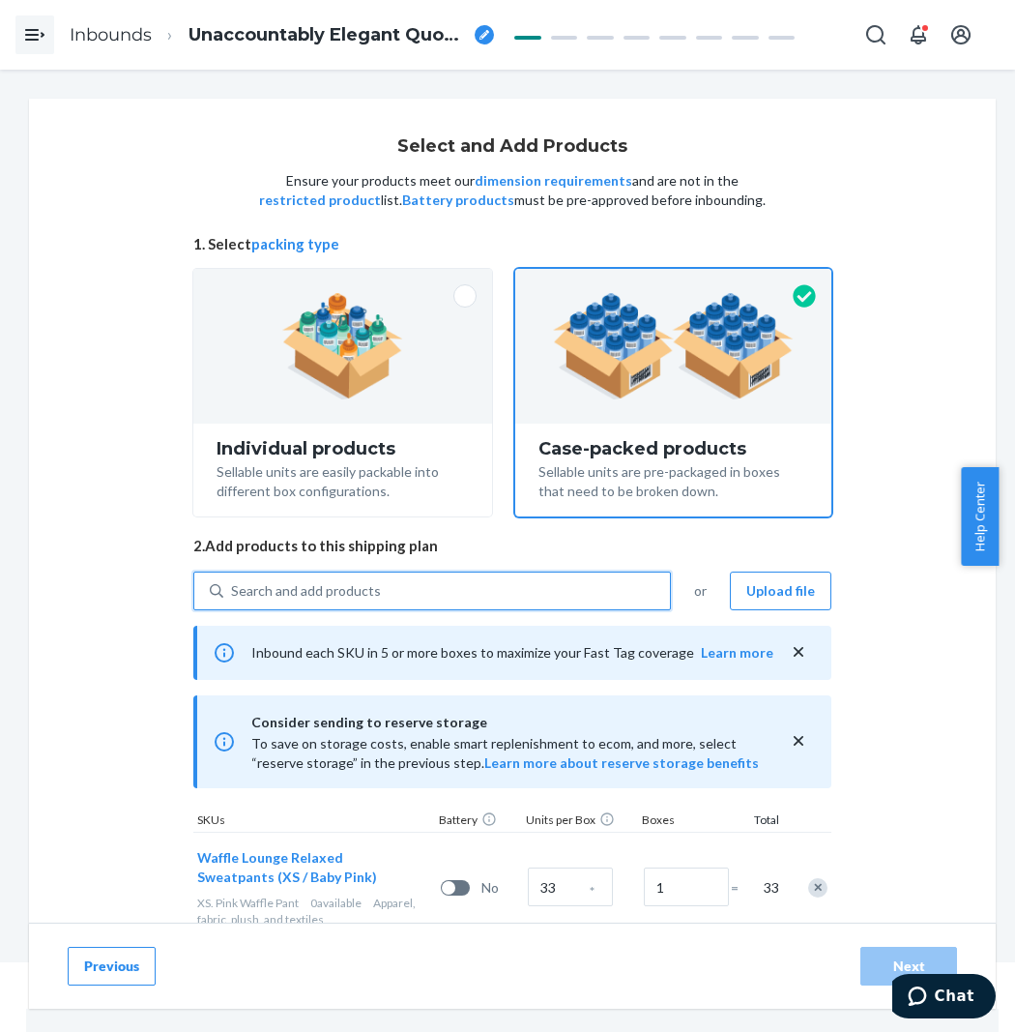
click at [485, 590] on div "Search and add products" at bounding box center [446, 590] width 447 height 35
click at [233, 590] on input "0 results available. Use Up and Down to choose options, press Enter to select t…" at bounding box center [232, 590] width 2 height 19
paste input "Waffle Lounge Relaxed Sweatpants truffle"
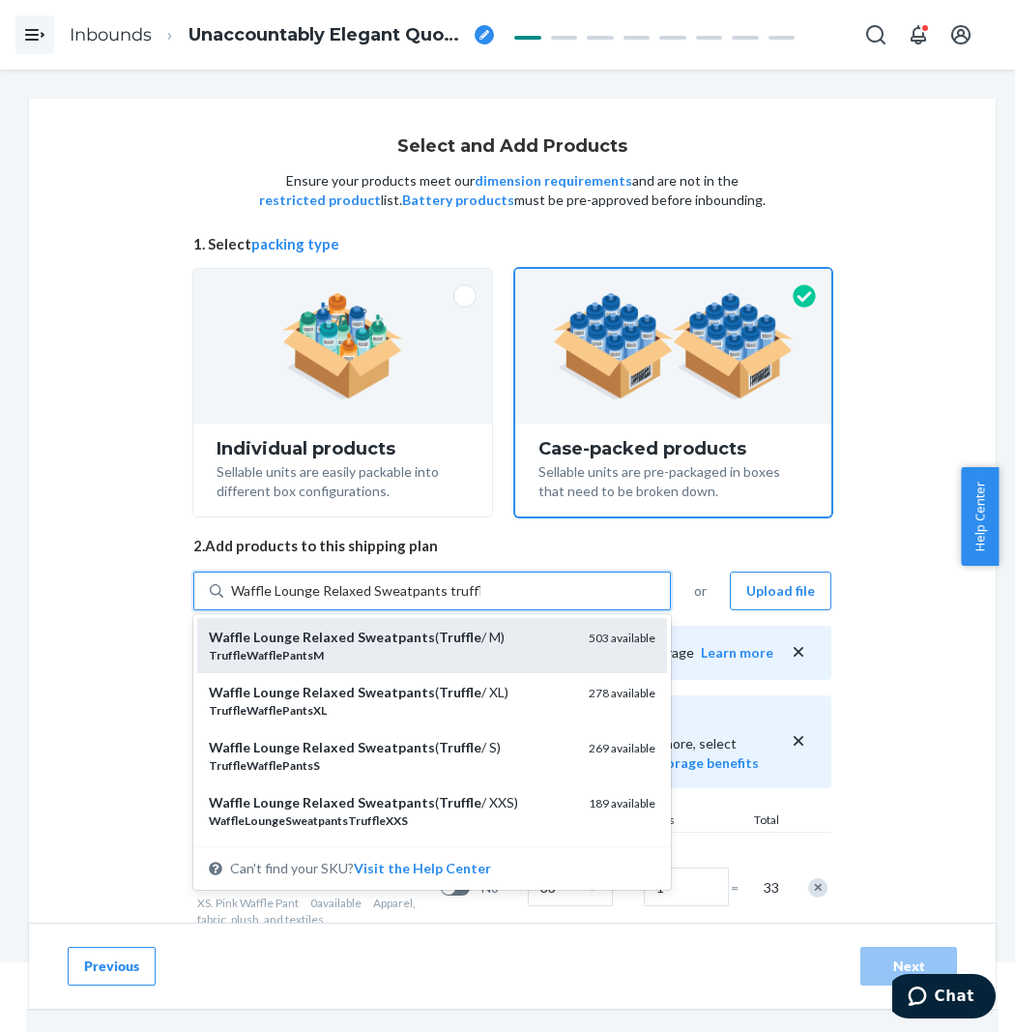
click at [483, 636] on div "Waffle Lounge Relaxed Sweatpants ( Truffle / M)" at bounding box center [391, 637] width 365 height 19
click at [481, 601] on input "Waffle Lounge Relaxed Sweatpants truffle" at bounding box center [355, 590] width 249 height 19
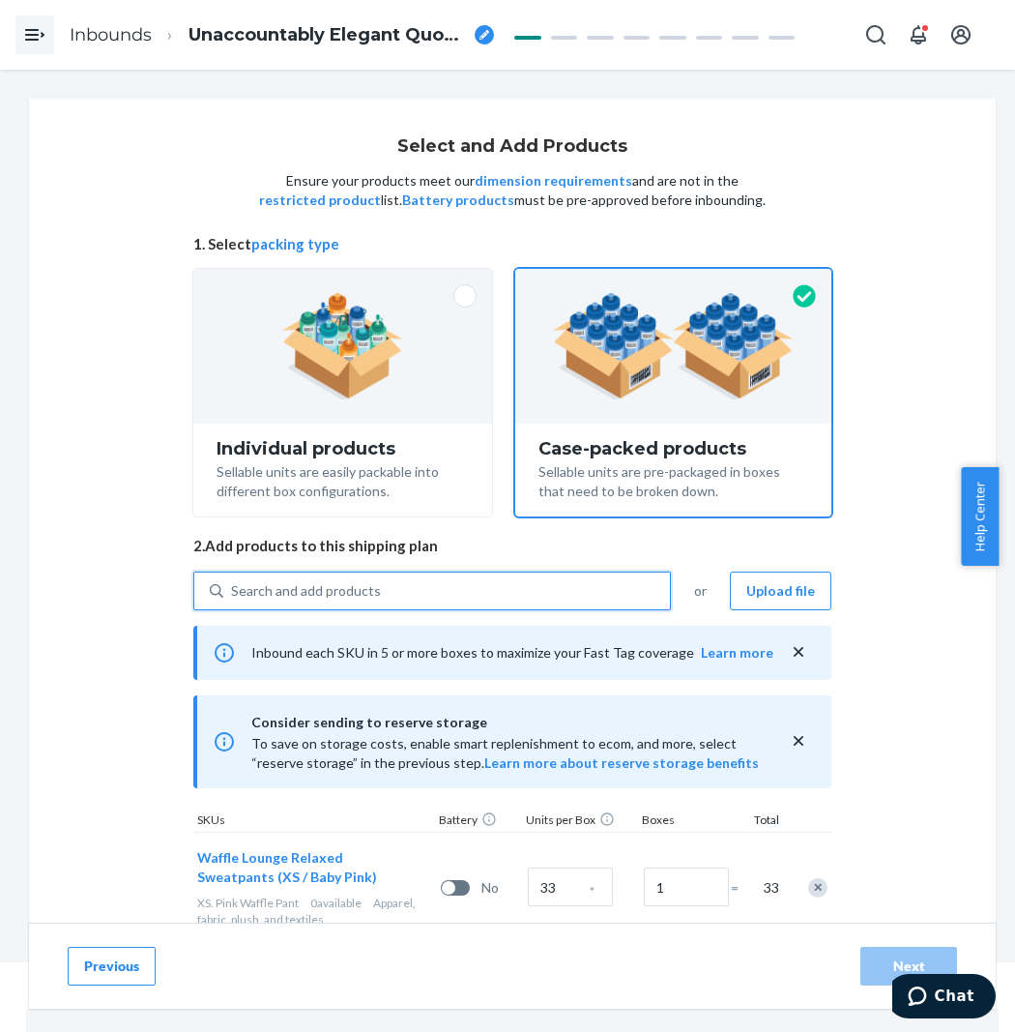
click at [507, 581] on div "Search and add products" at bounding box center [446, 590] width 447 height 35
click at [233, 581] on input "0 results available. Use Up and Down to choose options, press Enter to select t…" at bounding box center [232, 590] width 2 height 19
paste input "Waffle Lounge Relaxed Sweatpants truffle"
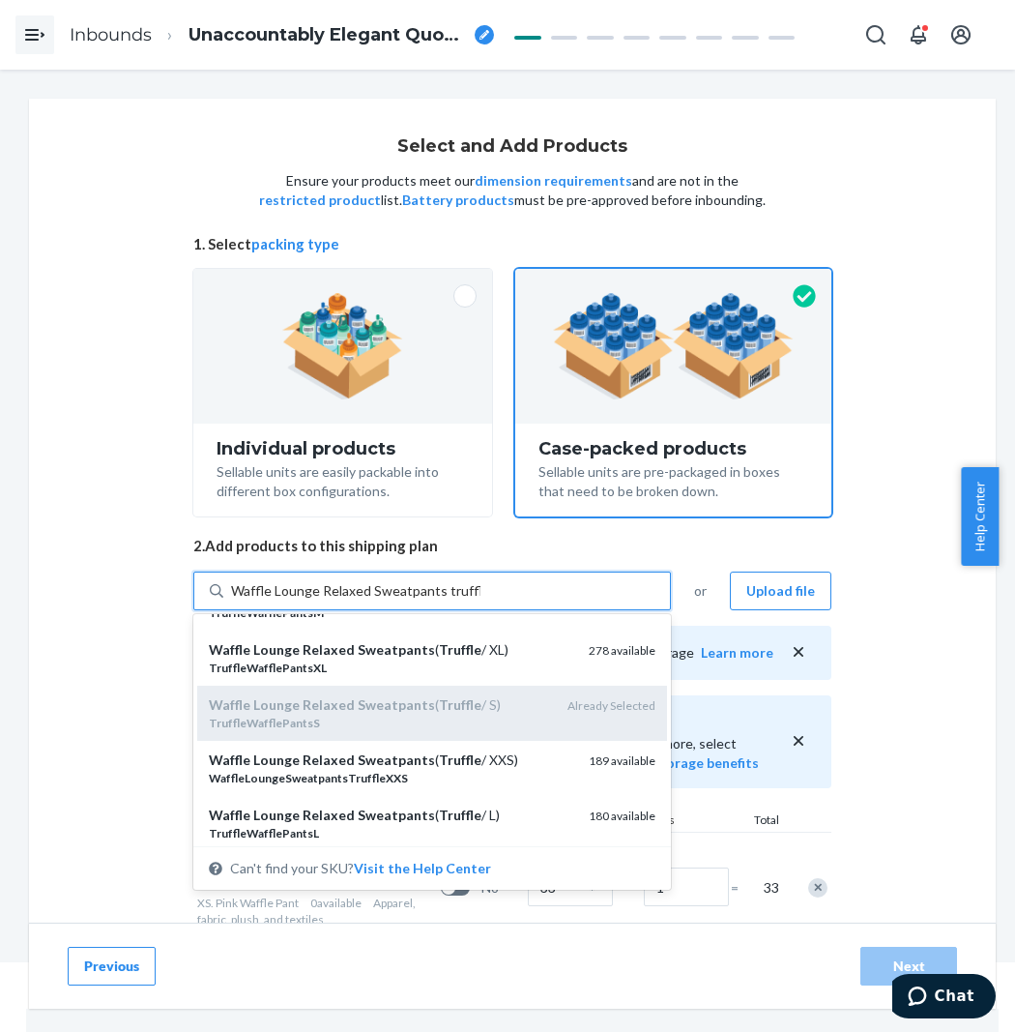
scroll to position [215, 0]
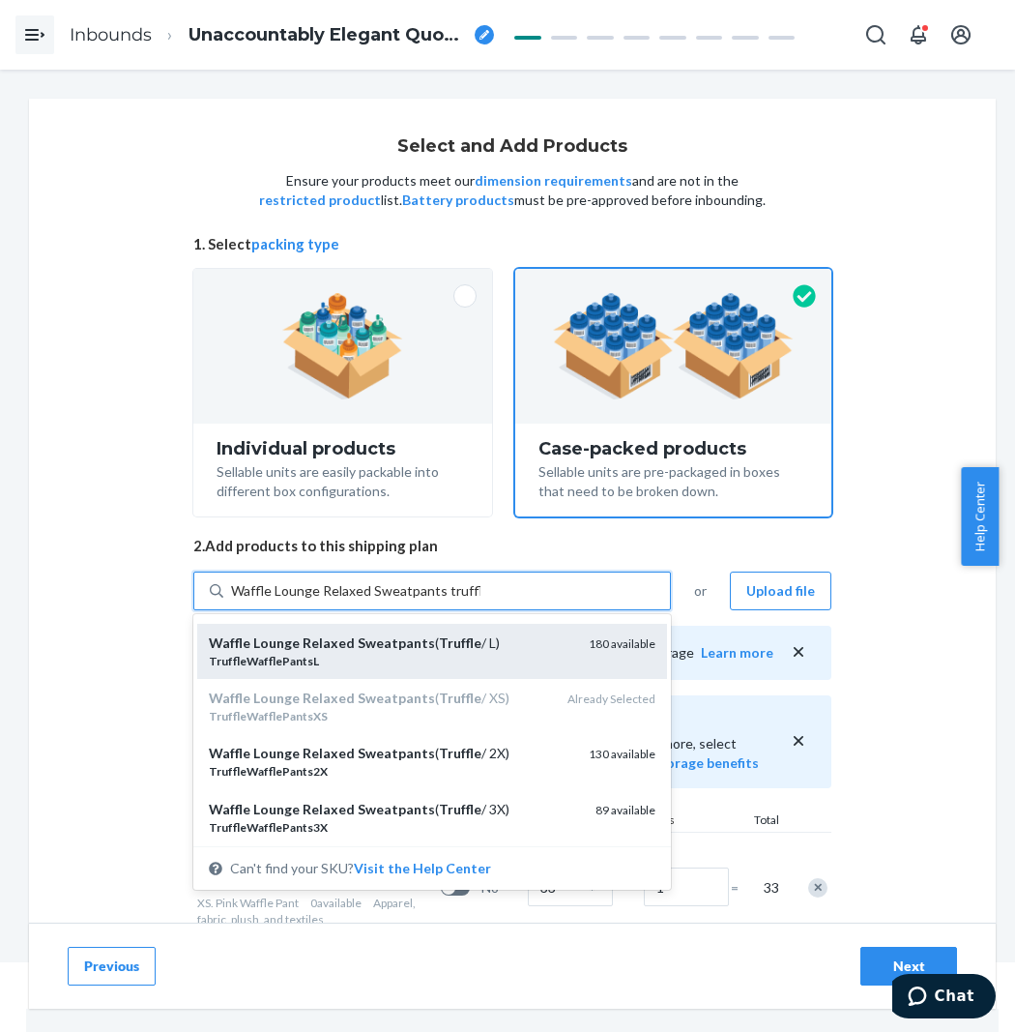
click at [478, 652] on div "Waffle Lounge Relaxed Sweatpants ( Truffle / L)" at bounding box center [391, 642] width 365 height 19
click at [478, 601] on input "Waffle Lounge Relaxed Sweatpants truffle" at bounding box center [355, 590] width 249 height 19
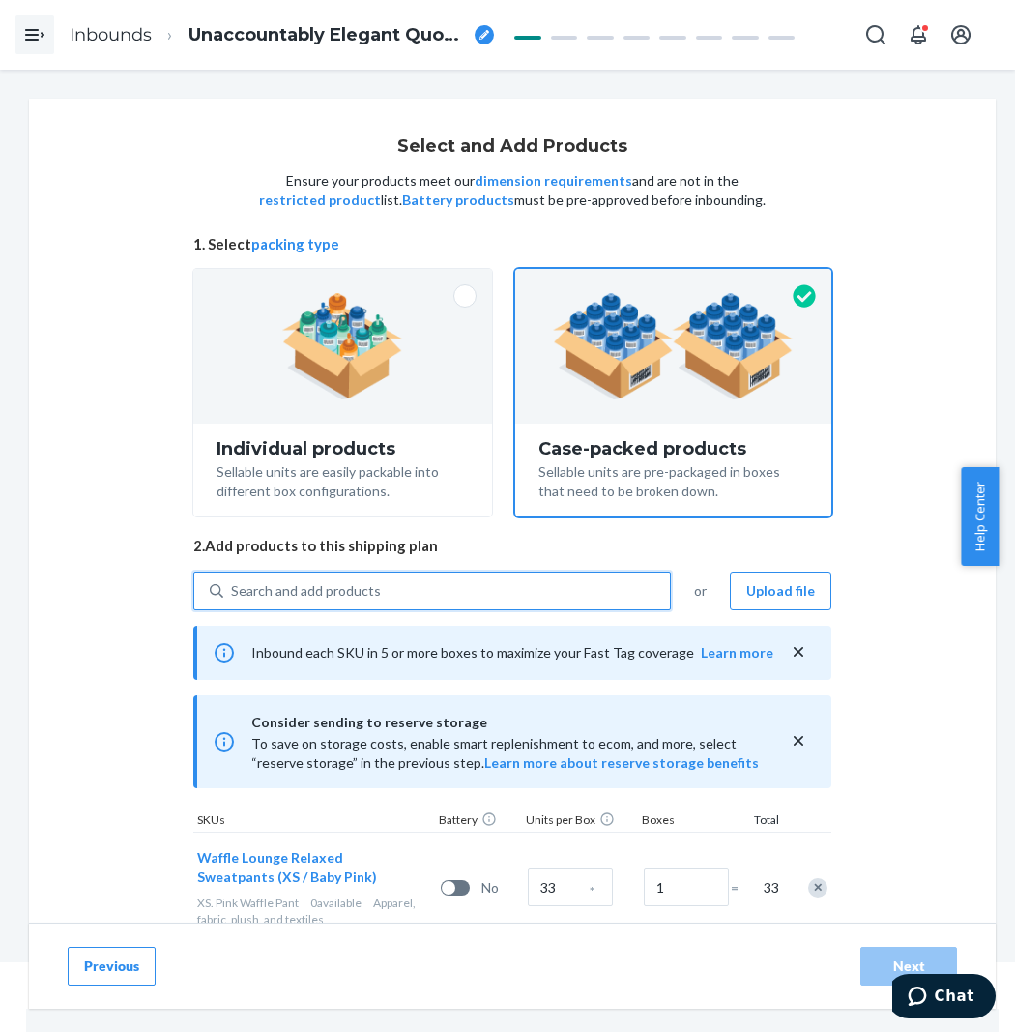
click at [508, 592] on div "Search and add products" at bounding box center [446, 590] width 447 height 35
click at [233, 592] on input "Search and add products" at bounding box center [232, 590] width 2 height 19
paste input "Waffle Lounge Relaxed Sweatpants truffle"
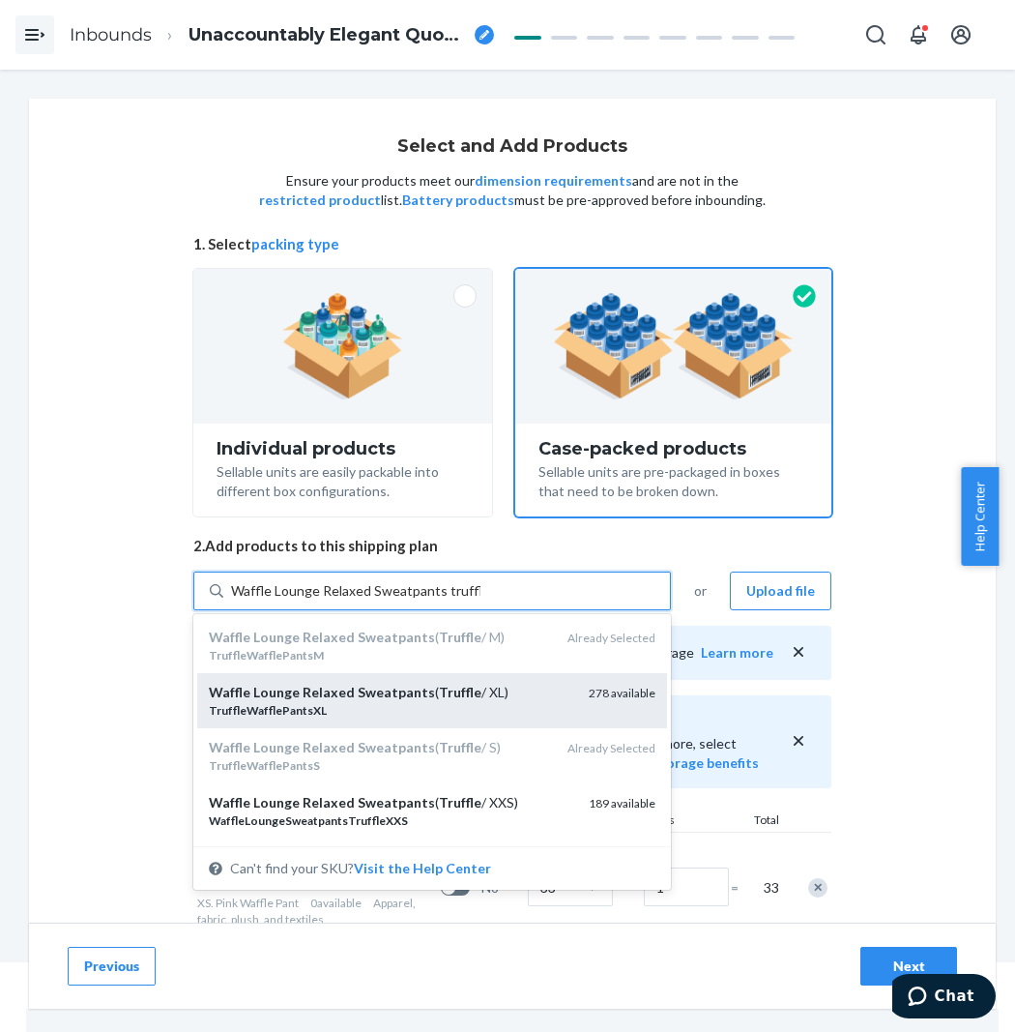
click at [483, 703] on div "TruffleWafflePantsXL" at bounding box center [391, 710] width 365 height 16
click at [481, 601] on input "Waffle Lounge Relaxed Sweatpants truffle" at bounding box center [355, 590] width 249 height 19
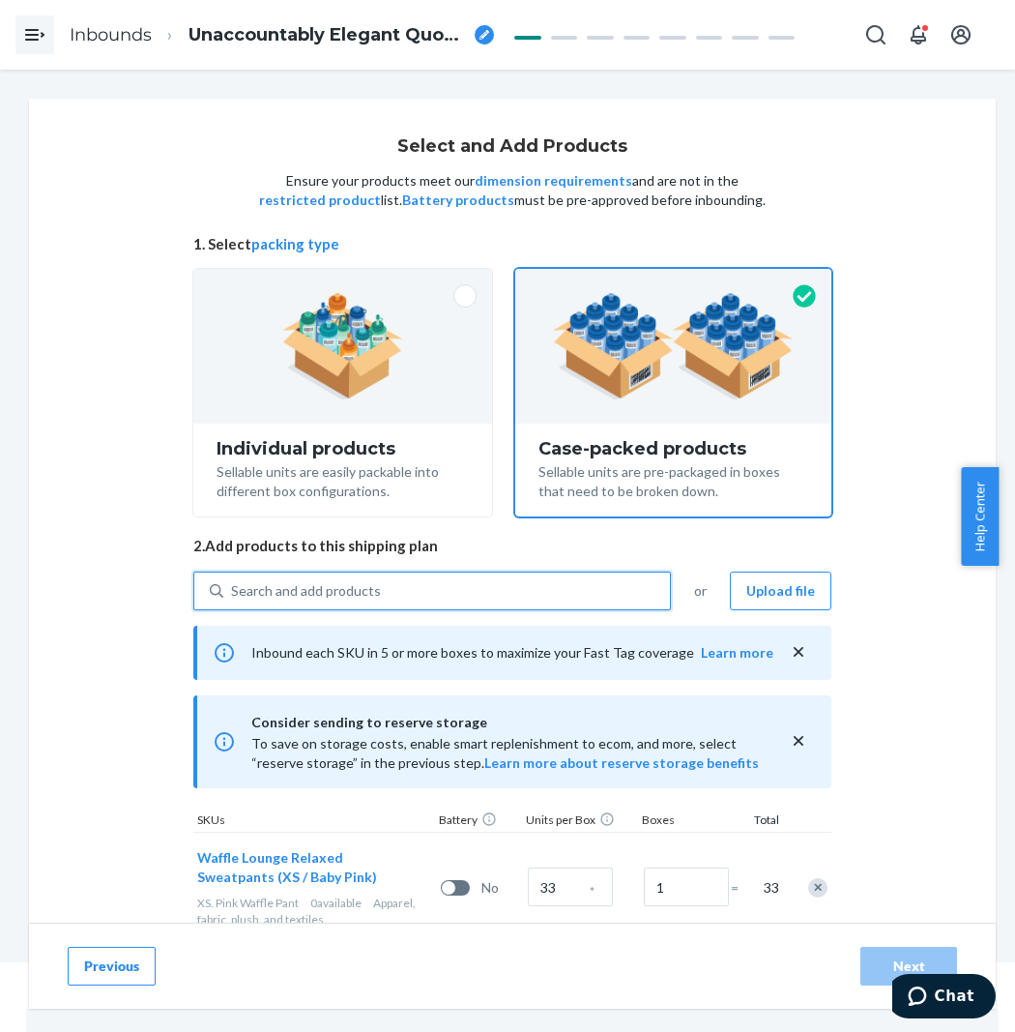
click at [499, 585] on div "Search and add products" at bounding box center [446, 590] width 447 height 35
click at [233, 585] on input "0 results available. Use Up and Down to choose options, press Enter to select t…" at bounding box center [232, 590] width 2 height 19
paste input "Waffle Lounge Relaxed Sweatpants truffle"
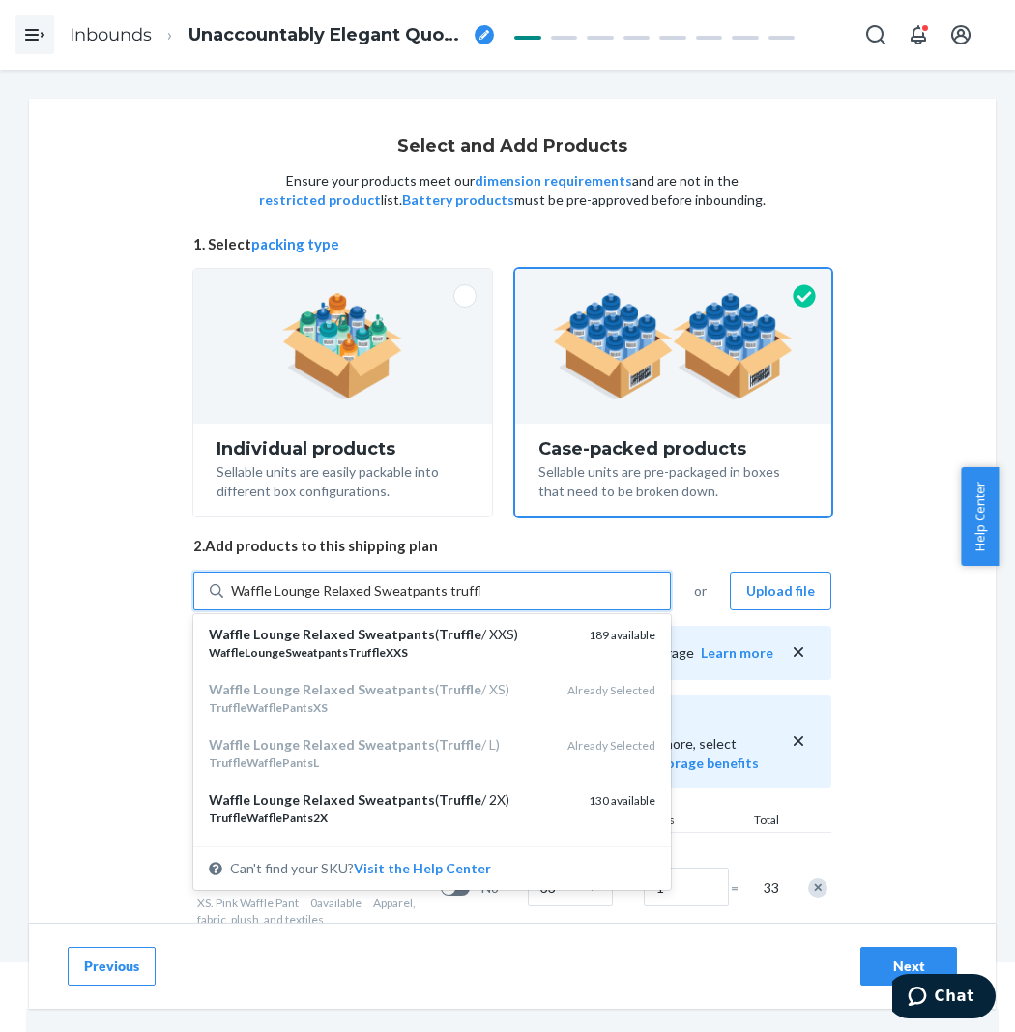
scroll to position [322, 0]
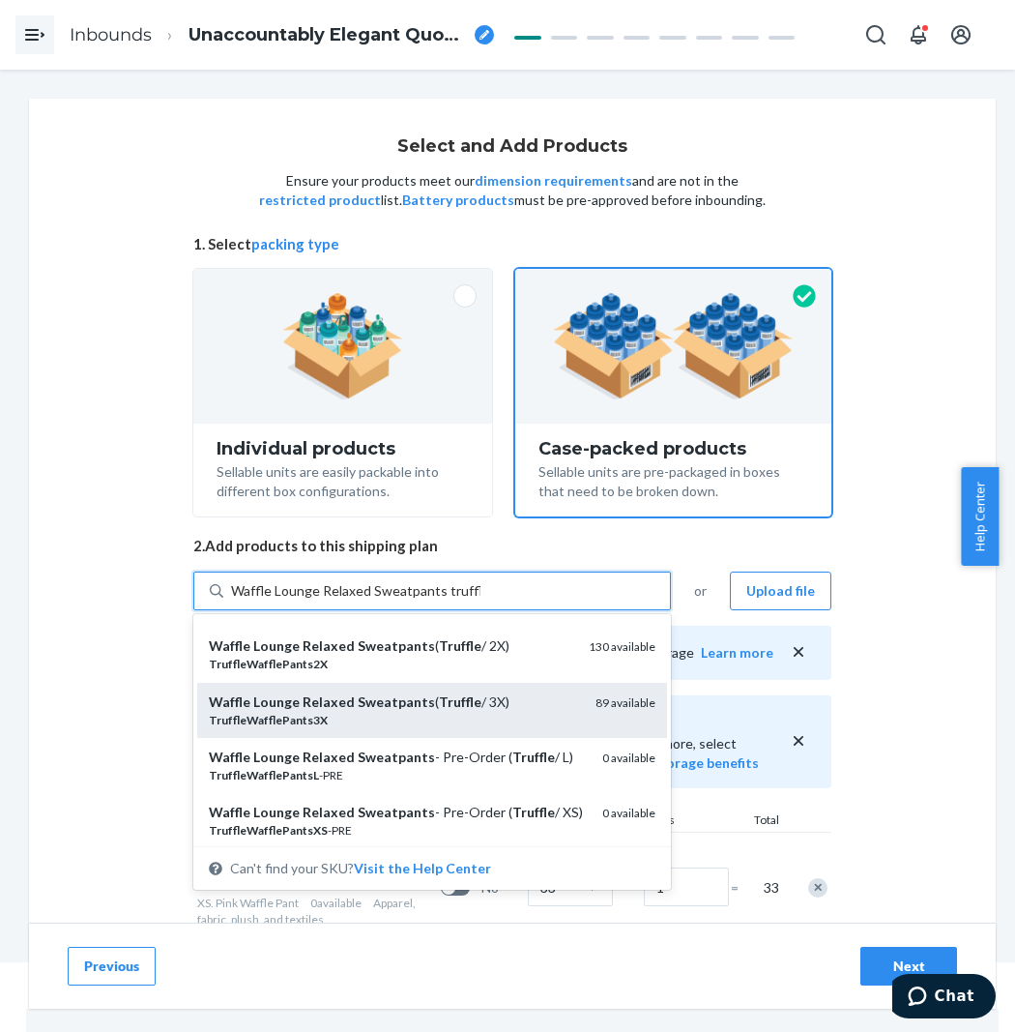
click at [508, 692] on div "Waffle Lounge Relaxed Sweatpants ( Truffle / 3X)" at bounding box center [394, 701] width 371 height 19
click at [481, 601] on input "Waffle Lounge Relaxed Sweatpants truffle" at bounding box center [355, 590] width 249 height 19
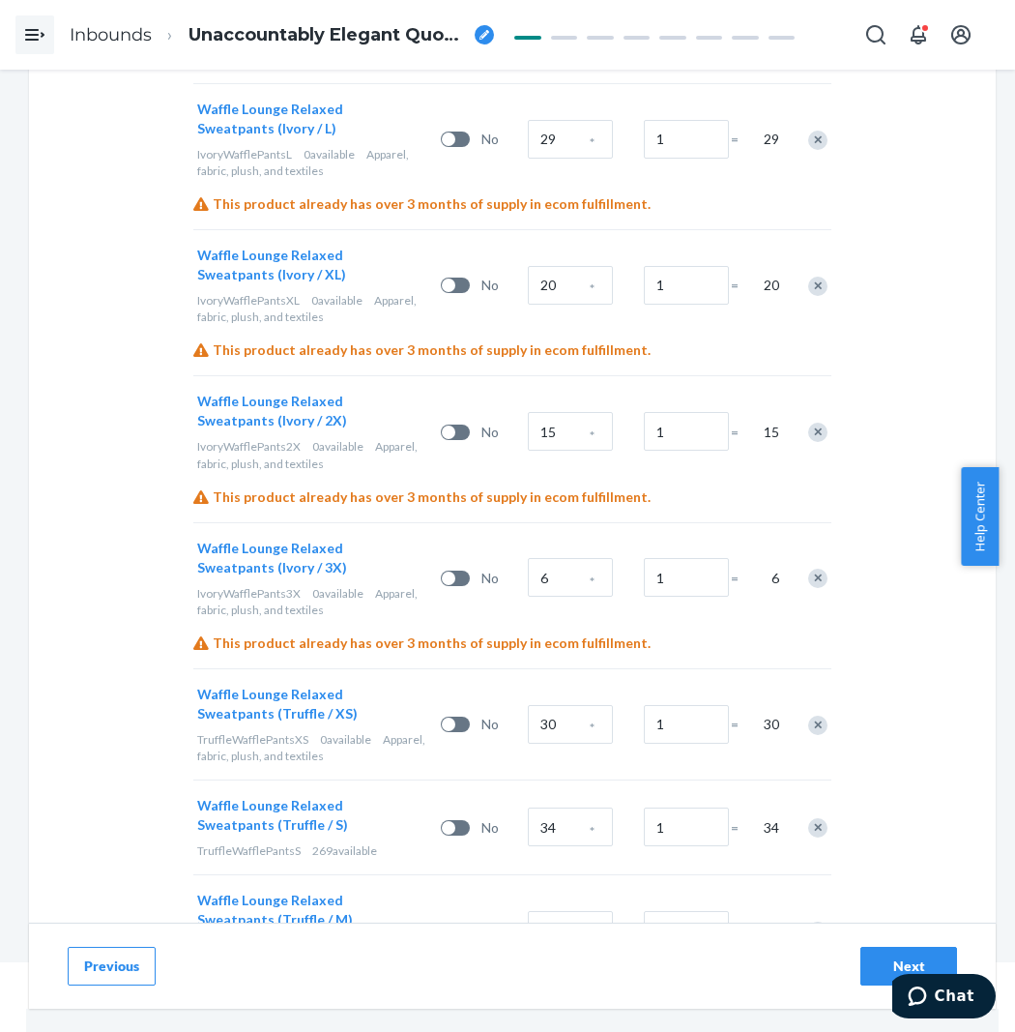
scroll to position [5050, 0]
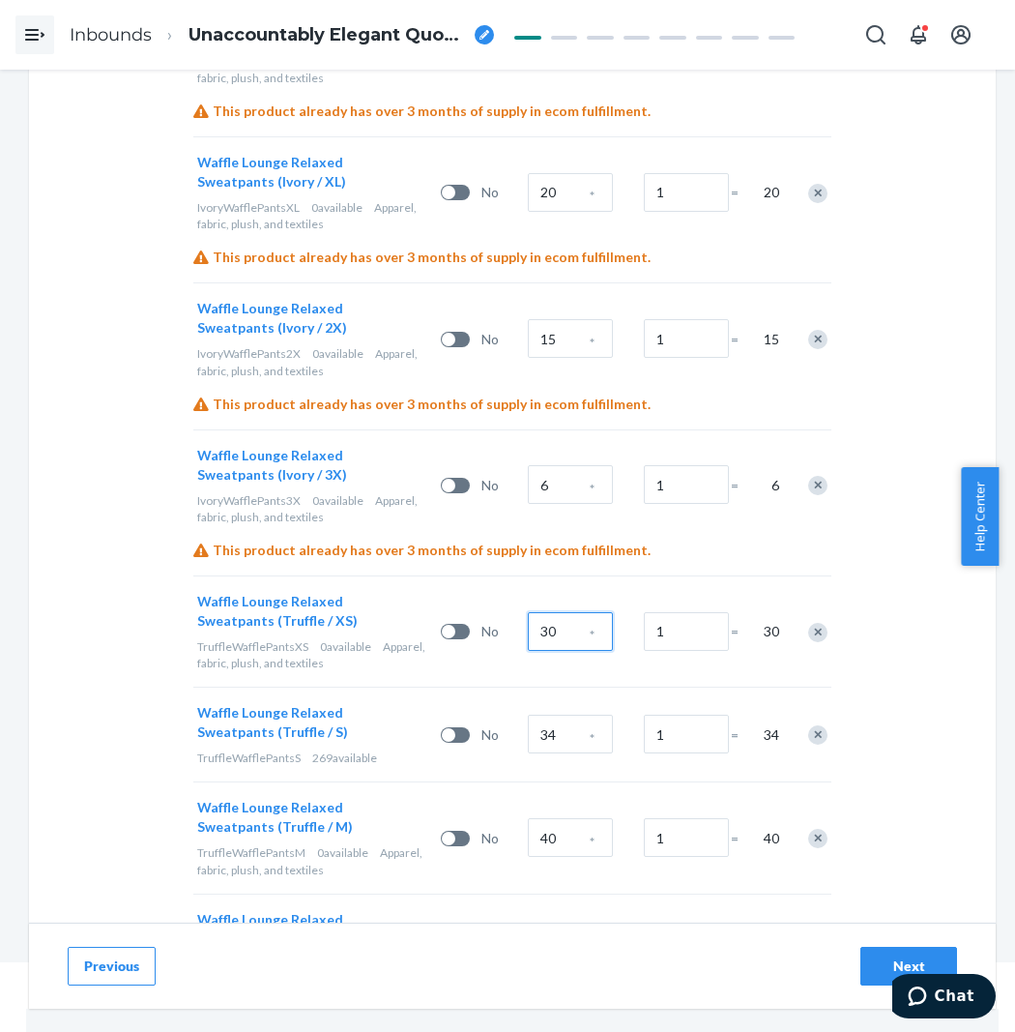
click at [575, 612] on input "30" at bounding box center [570, 631] width 85 height 39
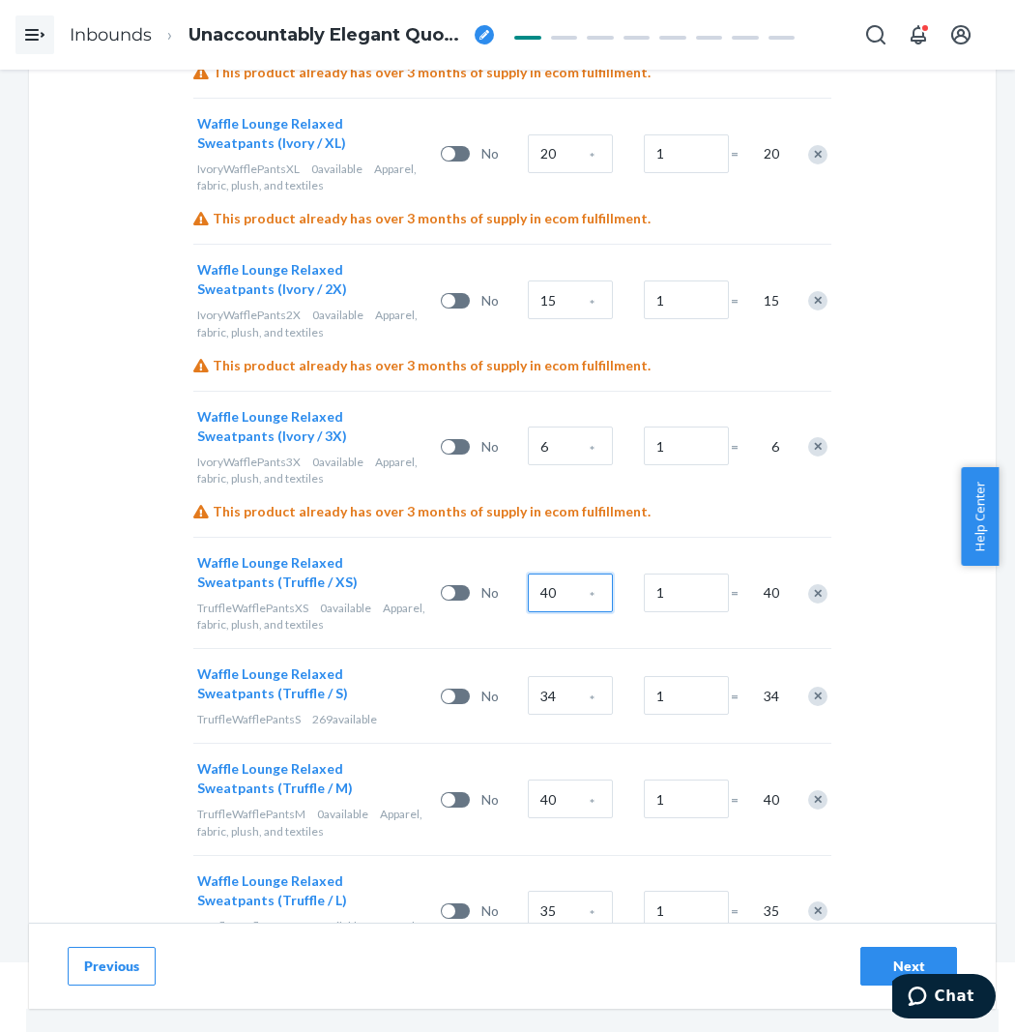
scroll to position [5157, 0]
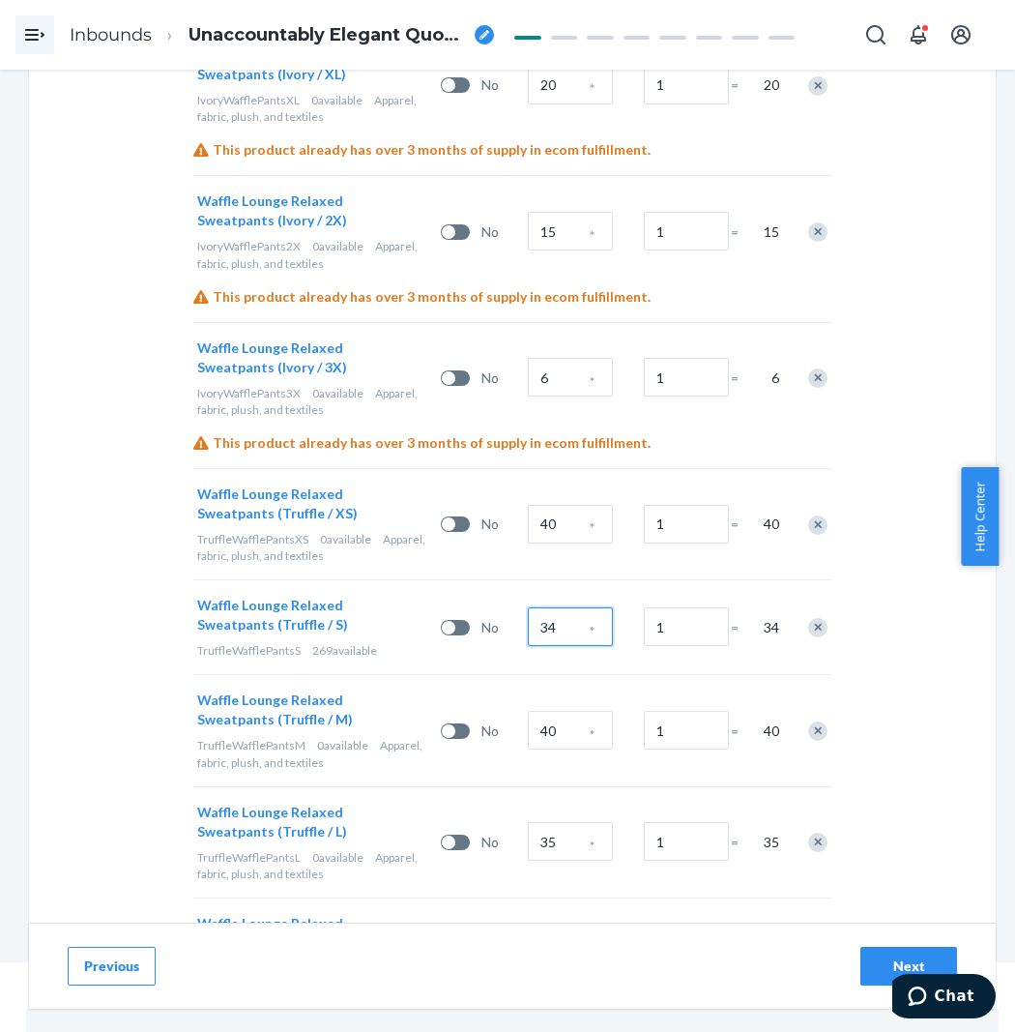
click at [575, 607] on input "34" at bounding box center [570, 626] width 85 height 39
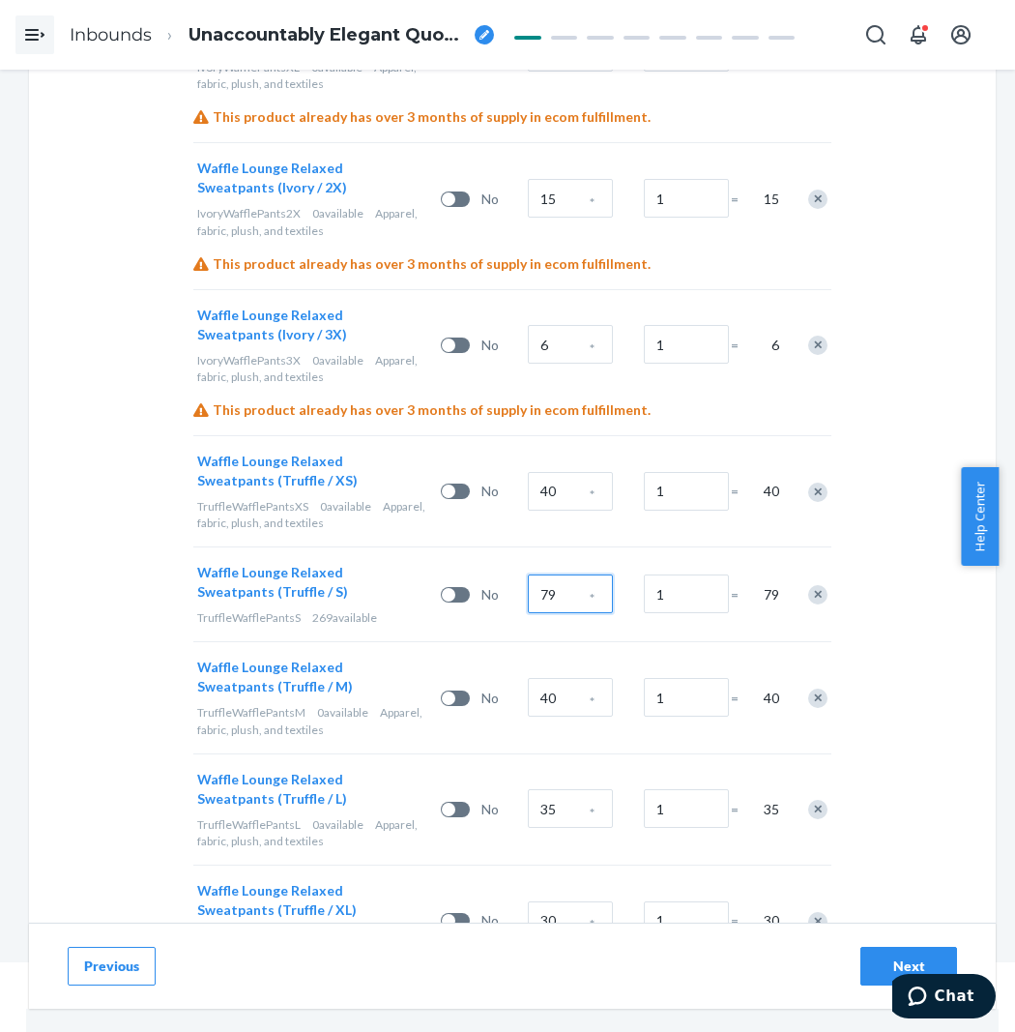
scroll to position [5264, 0]
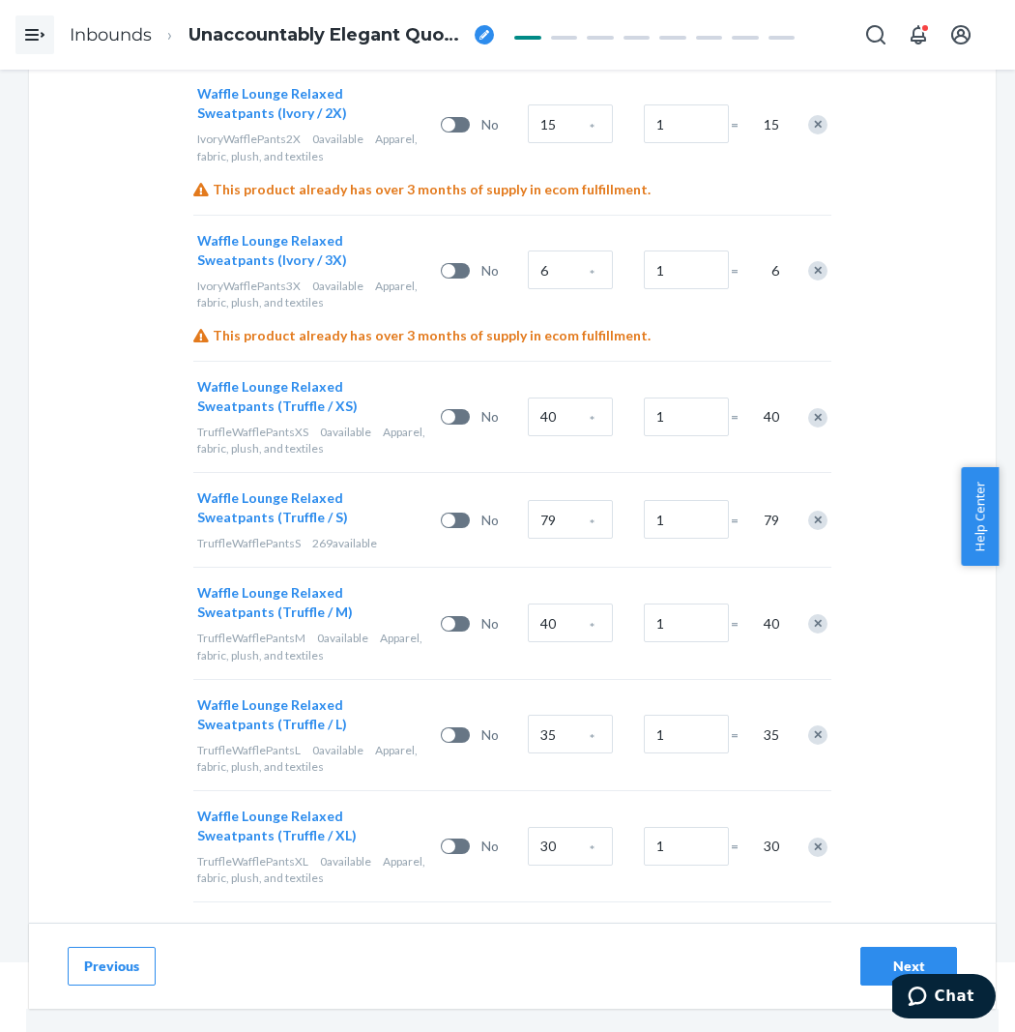
click at [578, 584] on div "40 *" at bounding box center [582, 623] width 116 height 78
click at [571, 603] on input "40" at bounding box center [570, 622] width 85 height 39
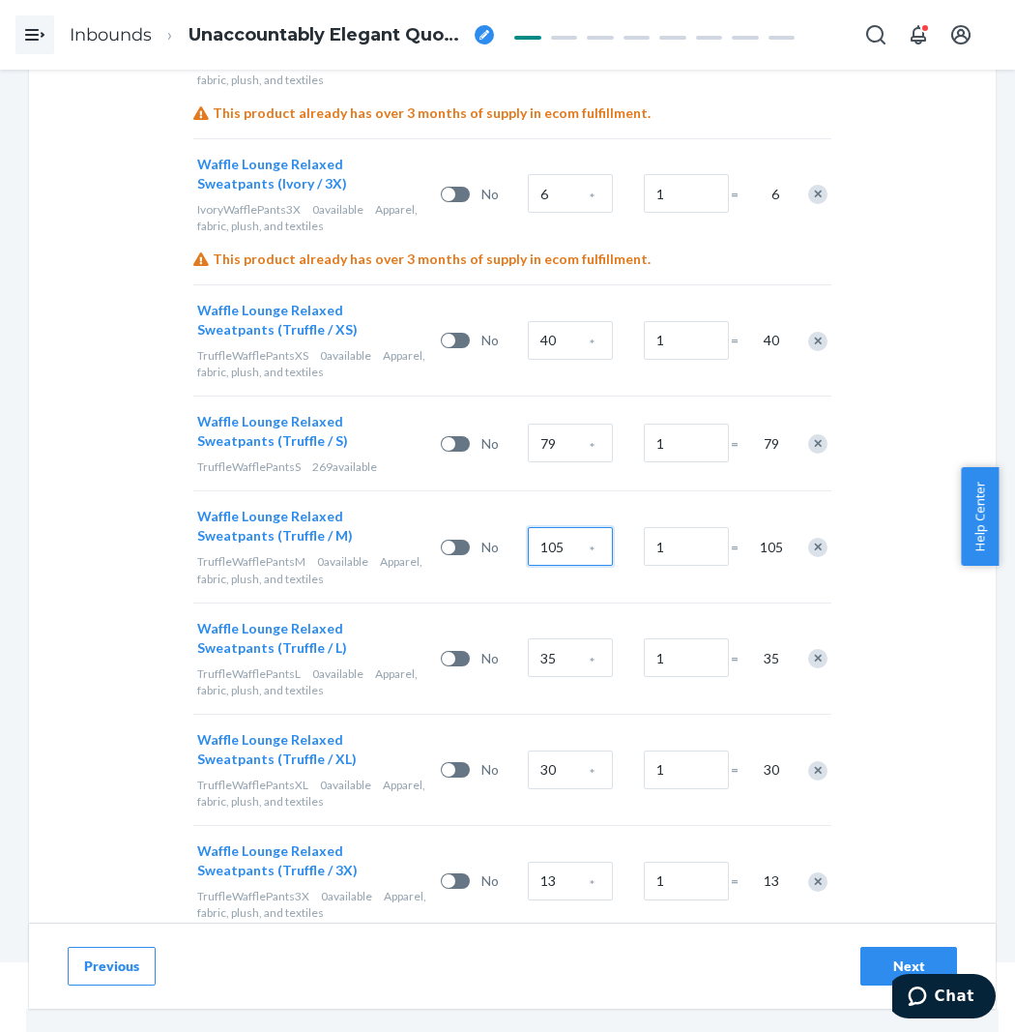
scroll to position [5347, 0]
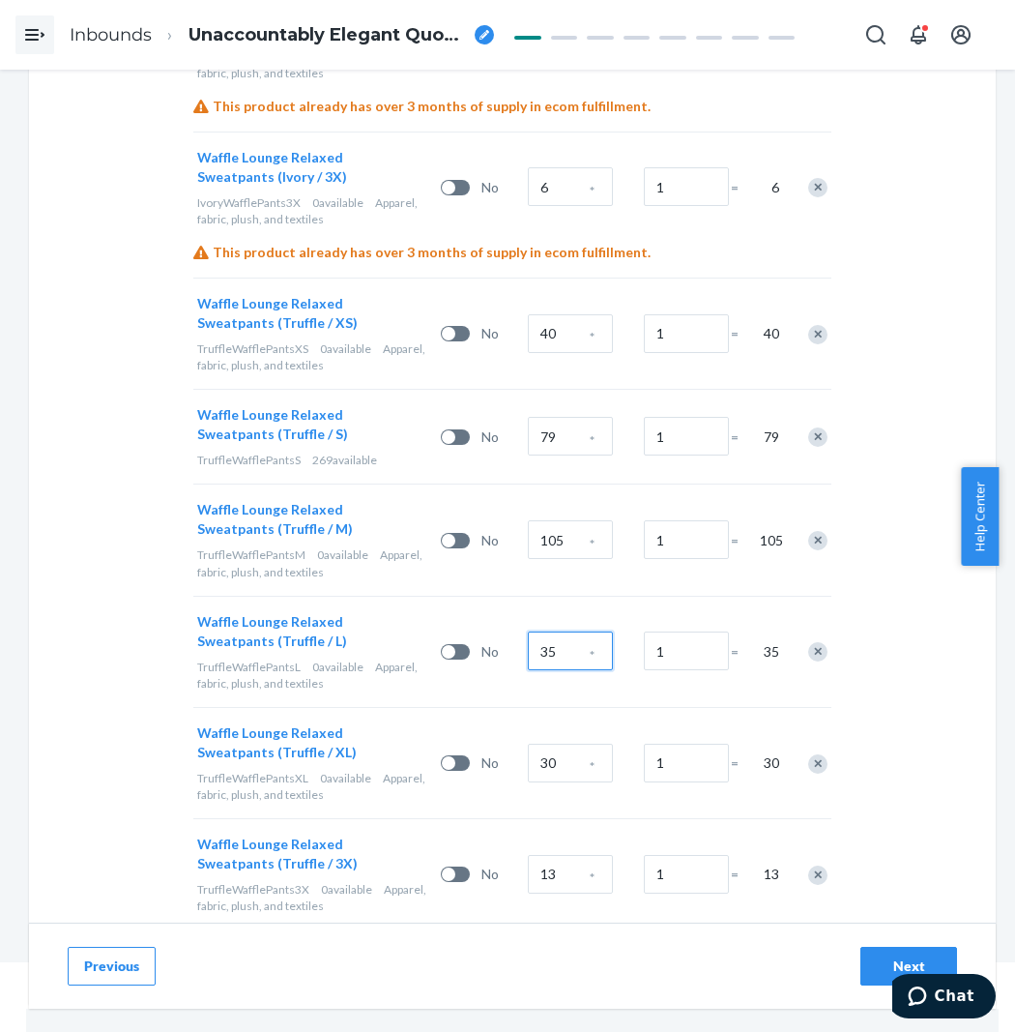
click at [556, 631] on input "35" at bounding box center [570, 650] width 85 height 39
click at [562, 744] on input "30" at bounding box center [570, 763] width 85 height 39
click at [578, 855] on input "13" at bounding box center [570, 874] width 85 height 39
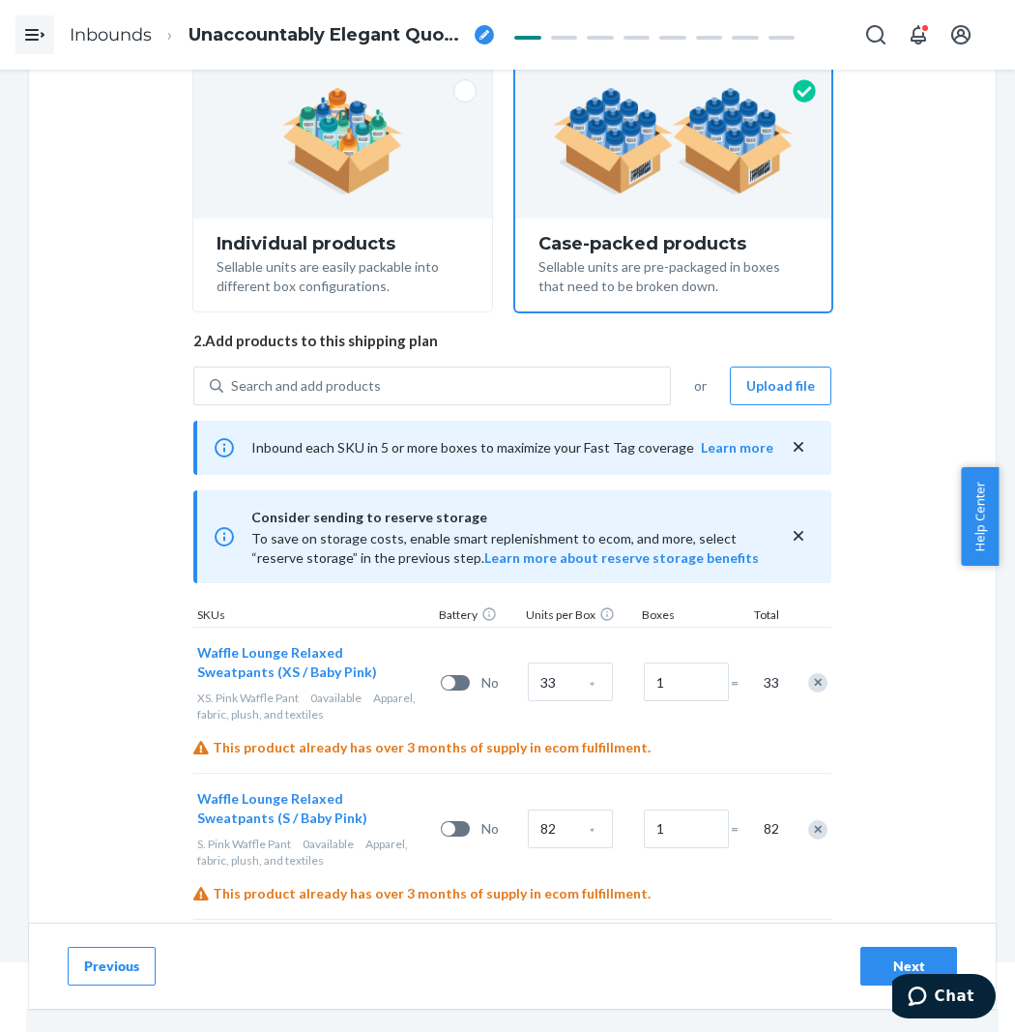
scroll to position [0, 0]
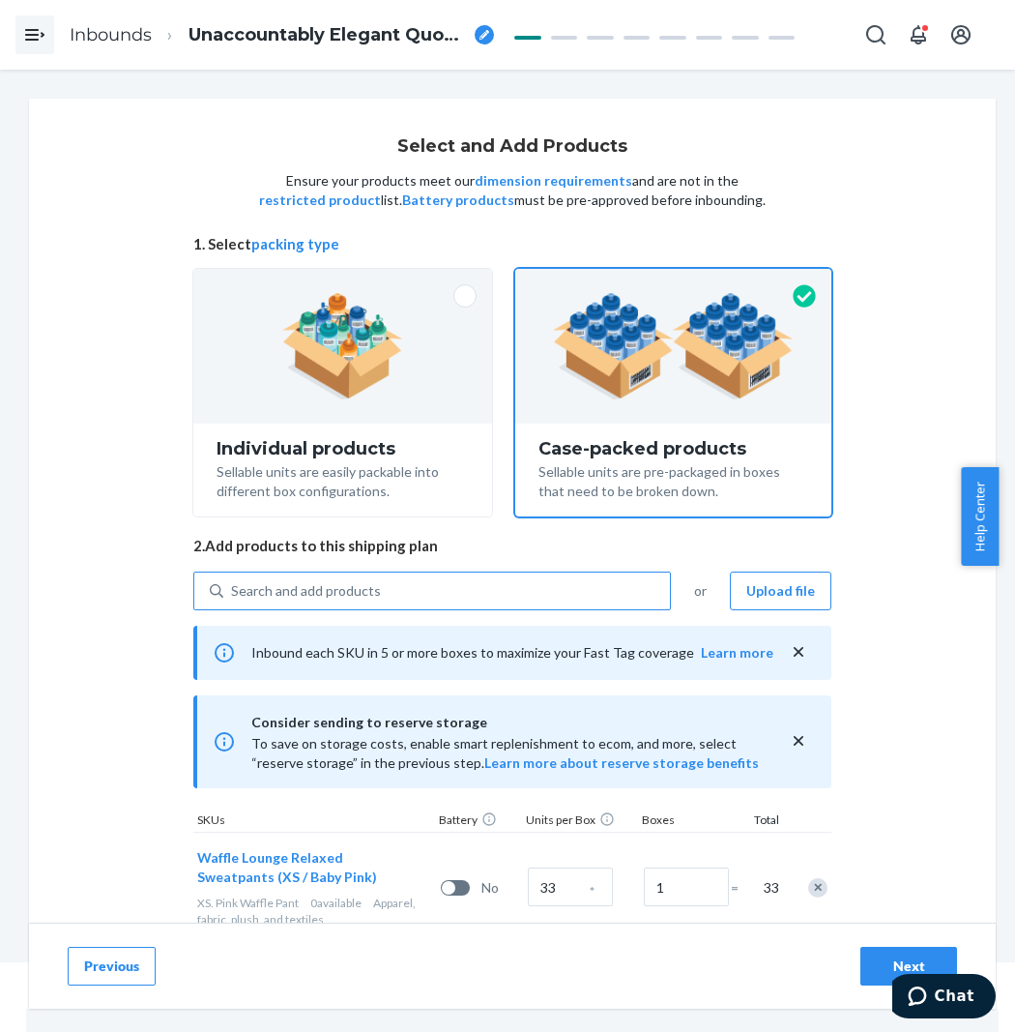
click at [432, 594] on div "Search and add products" at bounding box center [446, 590] width 447 height 35
click at [233, 594] on input "Search and add products" at bounding box center [232, 590] width 2 height 19
paste input "Waffle Lounge Relaxed Sweatpants truffle"
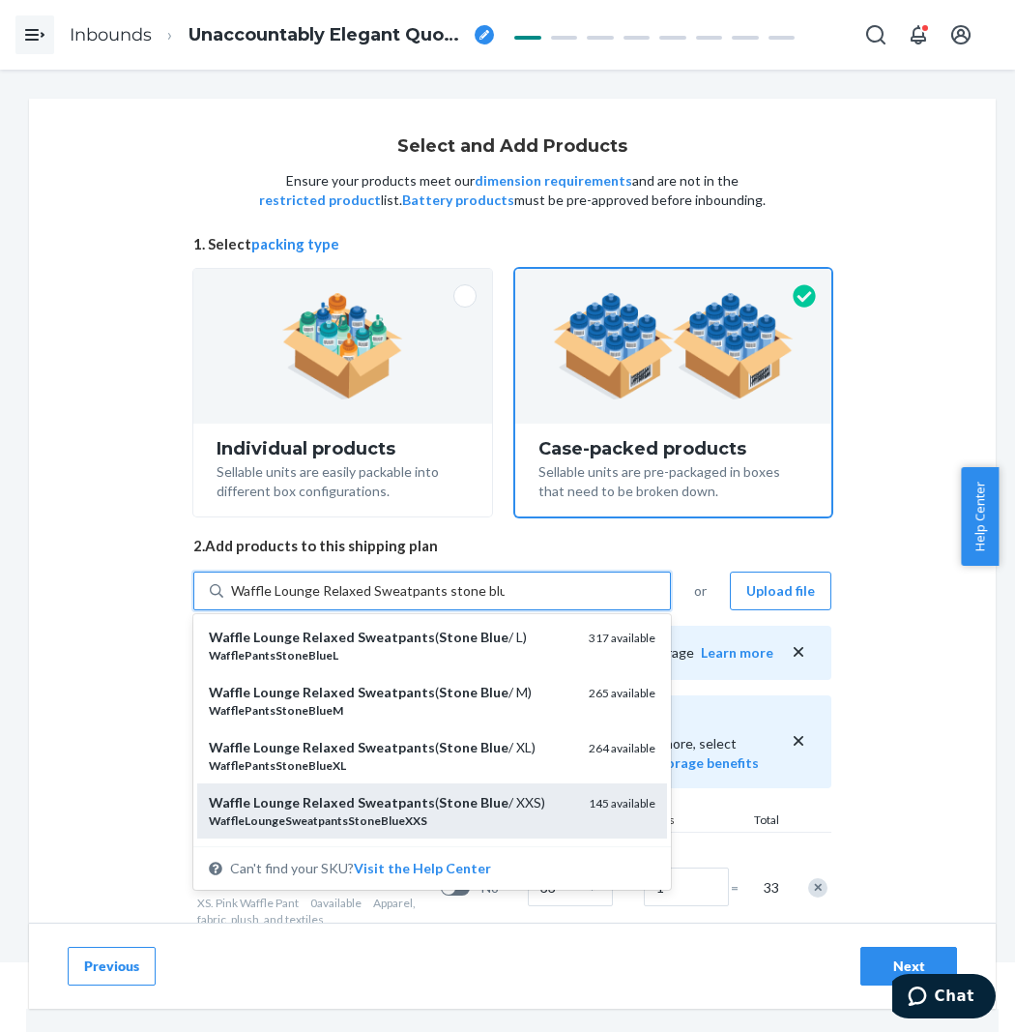
click at [439, 804] on em "Stone" at bounding box center [458, 802] width 39 height 16
click at [427, 601] on input "Waffle Lounge Relaxed Sweatpants stone blue" at bounding box center [368, 590] width 274 height 19
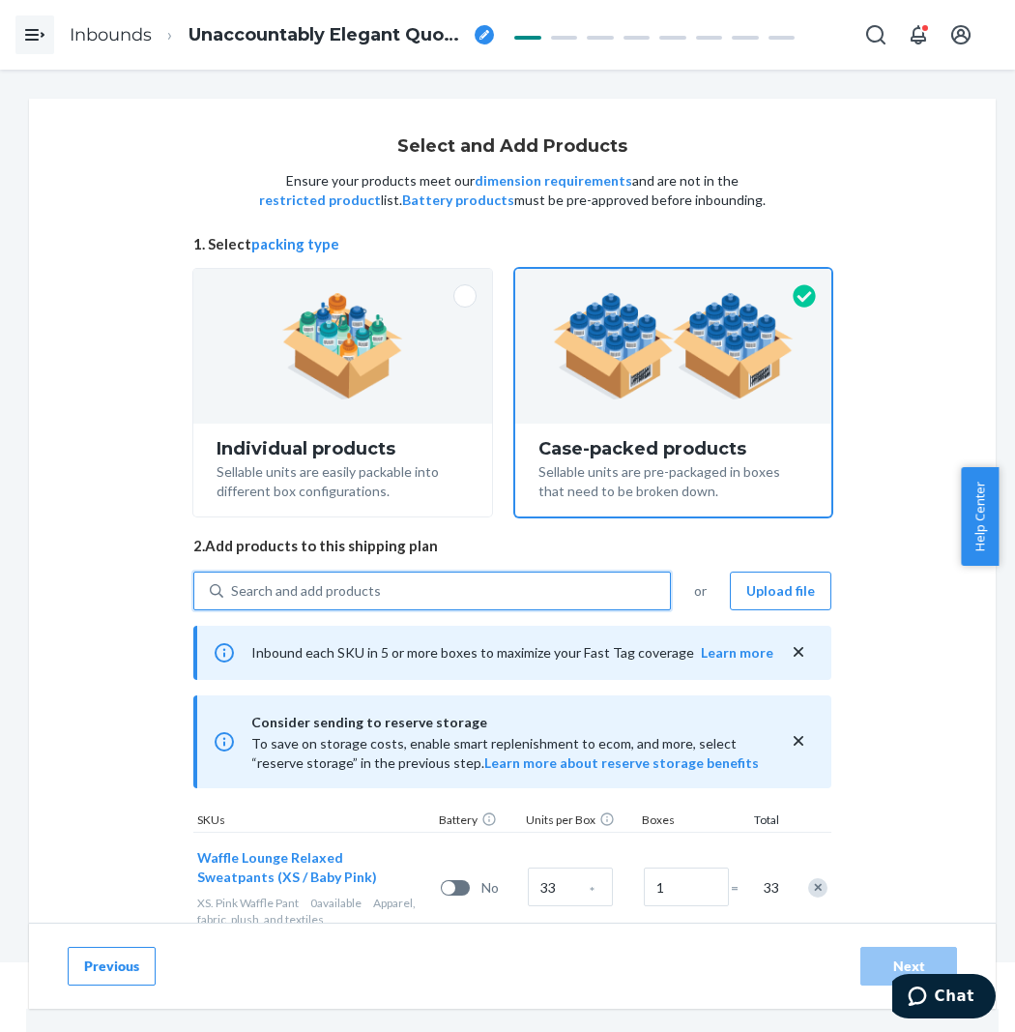
click at [395, 596] on div "Search and add products" at bounding box center [446, 590] width 447 height 35
click at [233, 596] on input "0 results available. Use Up and Down to choose options, press Enter to select t…" at bounding box center [232, 590] width 2 height 19
paste input "Waffle Lounge Relaxed Sweatpants stone blue"
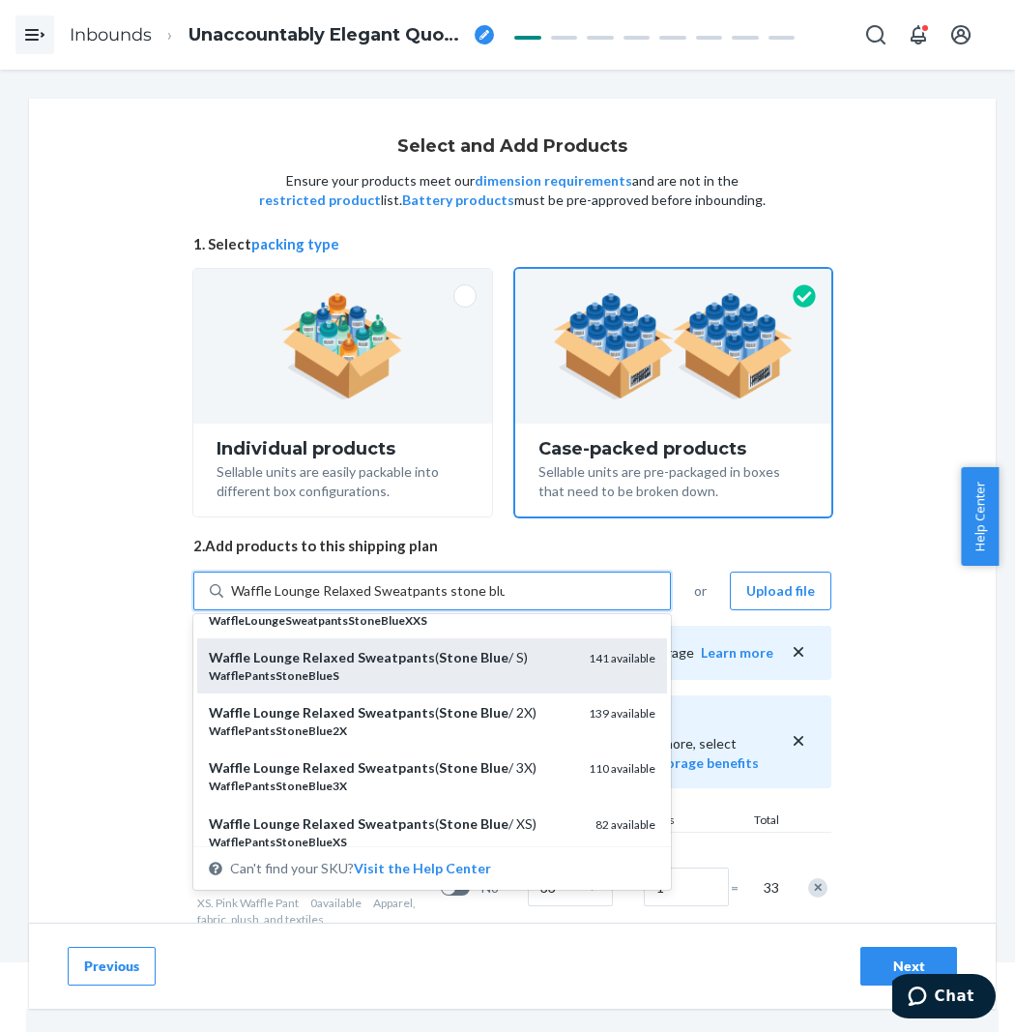
scroll to position [215, 0]
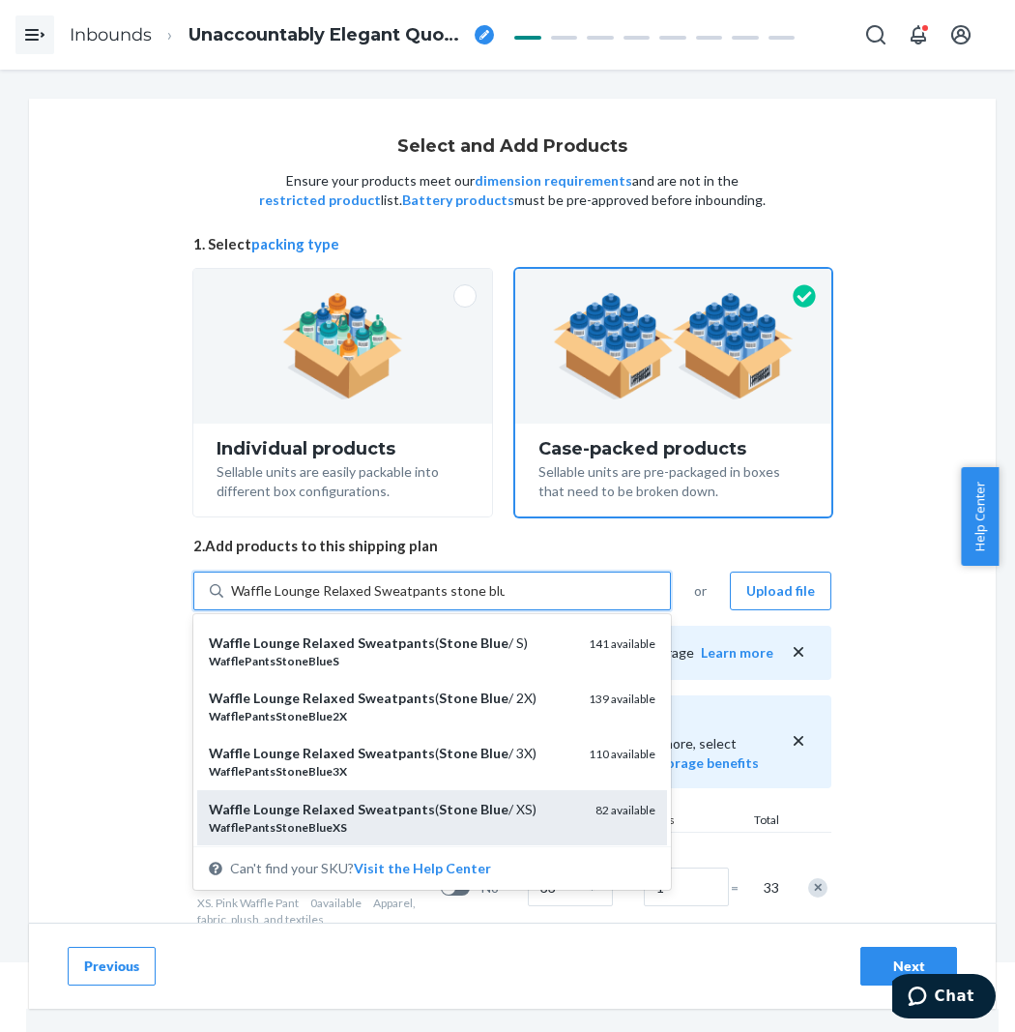
click at [439, 808] on em "Stone" at bounding box center [458, 809] width 39 height 16
click at [436, 601] on input "Waffle Lounge Relaxed Sweatpants stone blue" at bounding box center [368, 590] width 274 height 19
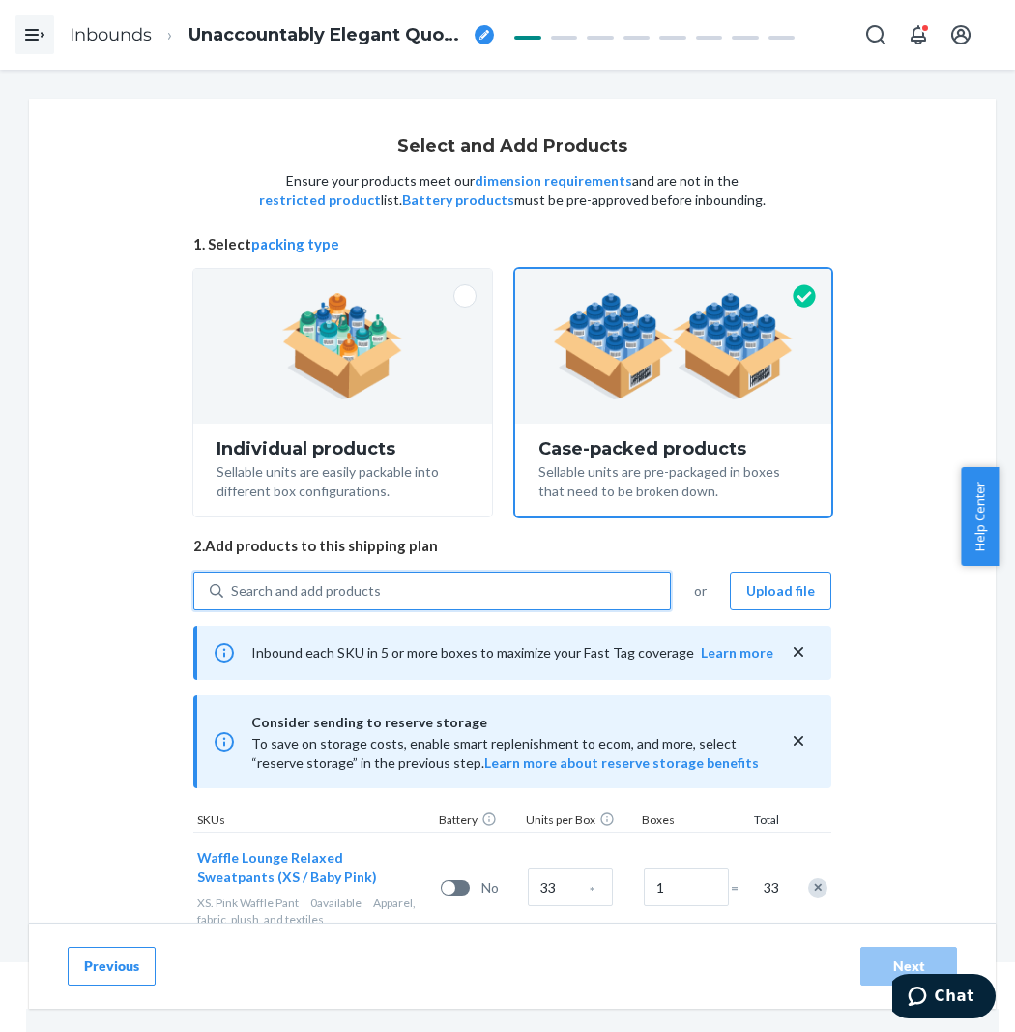
click at [479, 588] on div "Search and add products" at bounding box center [446, 590] width 447 height 35
click at [233, 588] on input "0 results available. Select is focused ,type to refine list, press Down to open…" at bounding box center [232, 590] width 2 height 19
paste input "Waffle Lounge Relaxed Sweatpants stone blue"
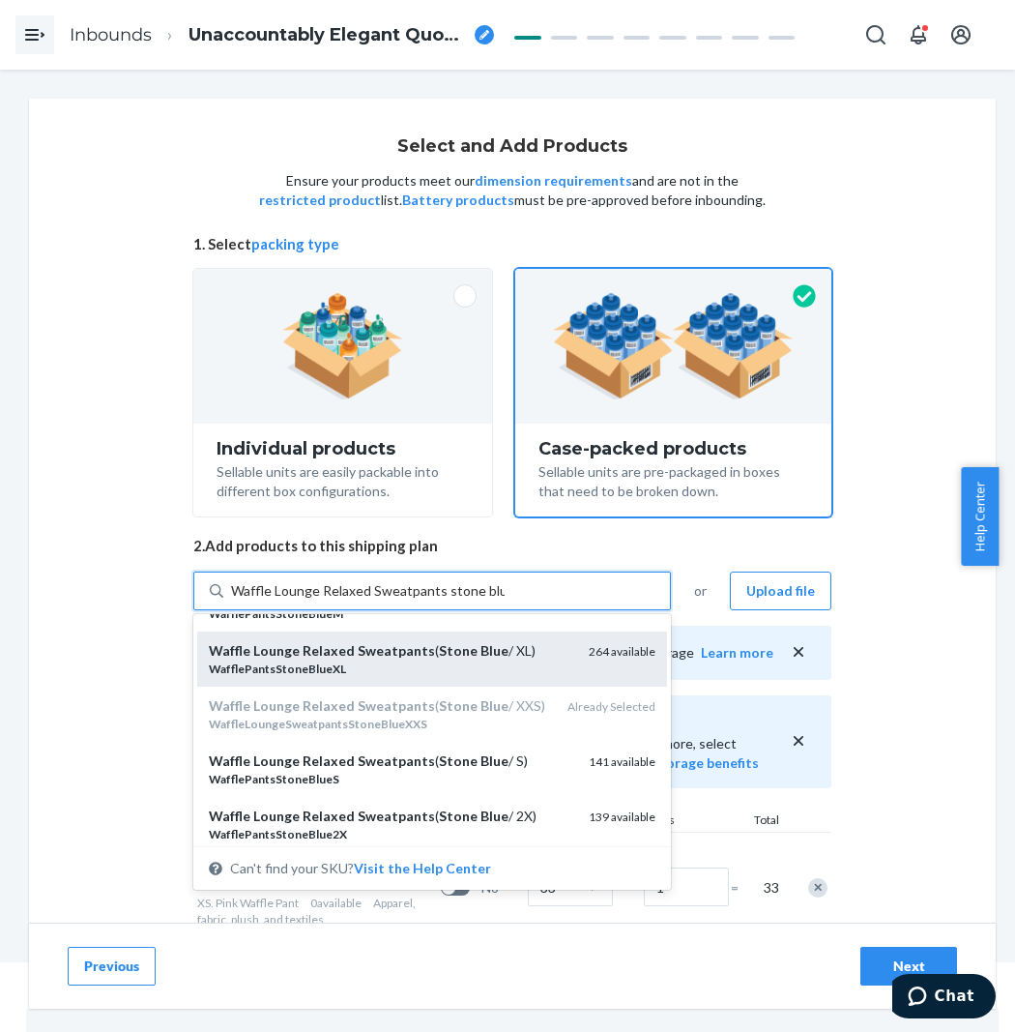
scroll to position [107, 0]
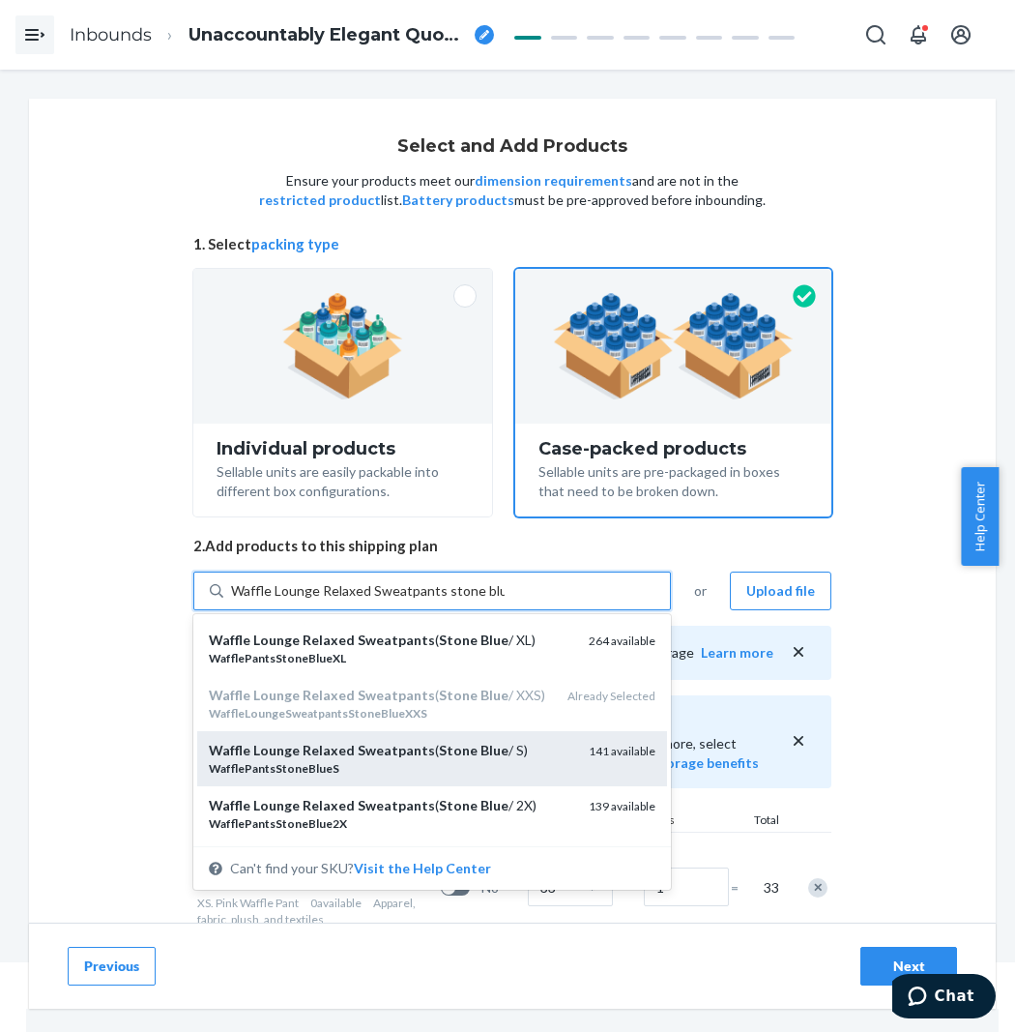
click at [448, 761] on div "WafflePantsStoneBlueS" at bounding box center [391, 768] width 365 height 16
click at [448, 601] on input "Waffle Lounge Relaxed Sweatpants stone blue" at bounding box center [368, 590] width 274 height 19
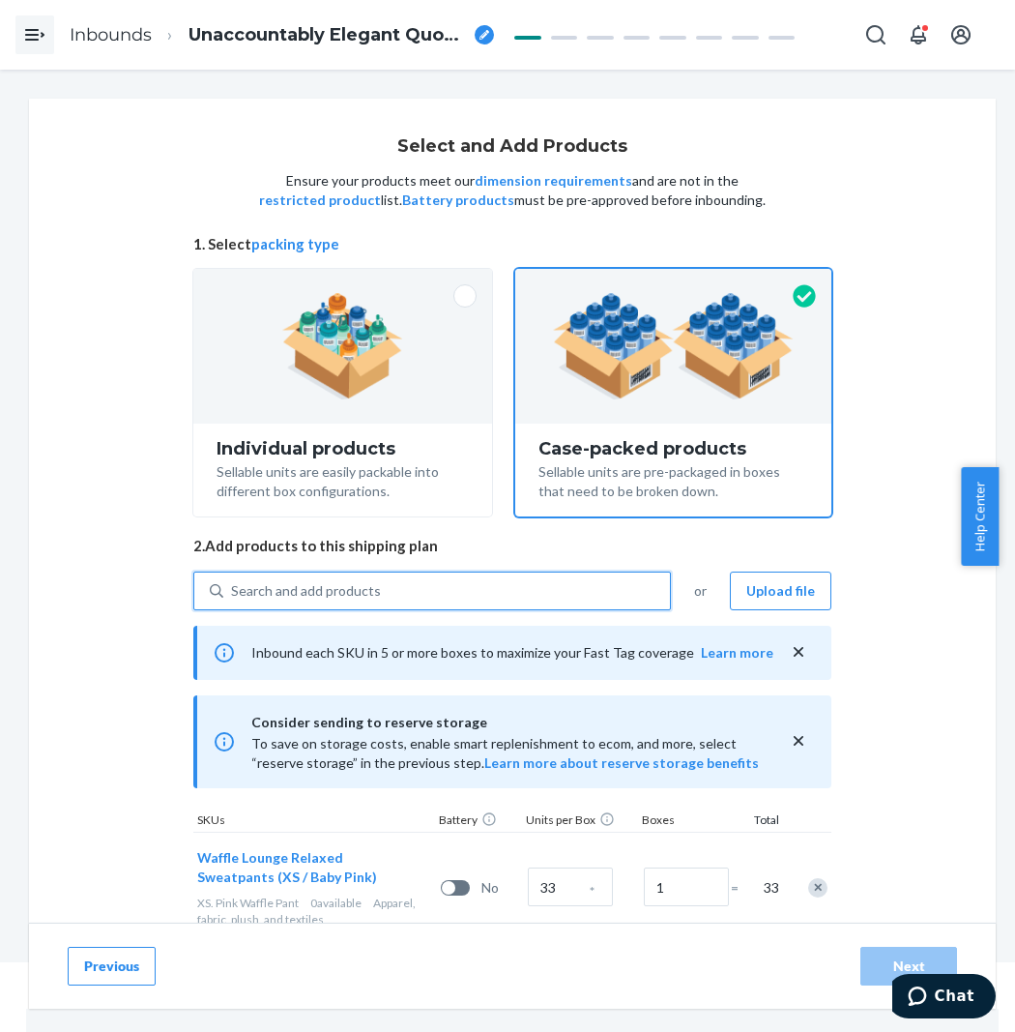
click at [466, 601] on div "Search and add products" at bounding box center [446, 590] width 447 height 35
click at [233, 601] on input "0 results available. Use Up and Down to choose options, press Enter to select t…" at bounding box center [232, 590] width 2 height 19
paste input "Waffle Lounge Relaxed Sweatpants stone blue"
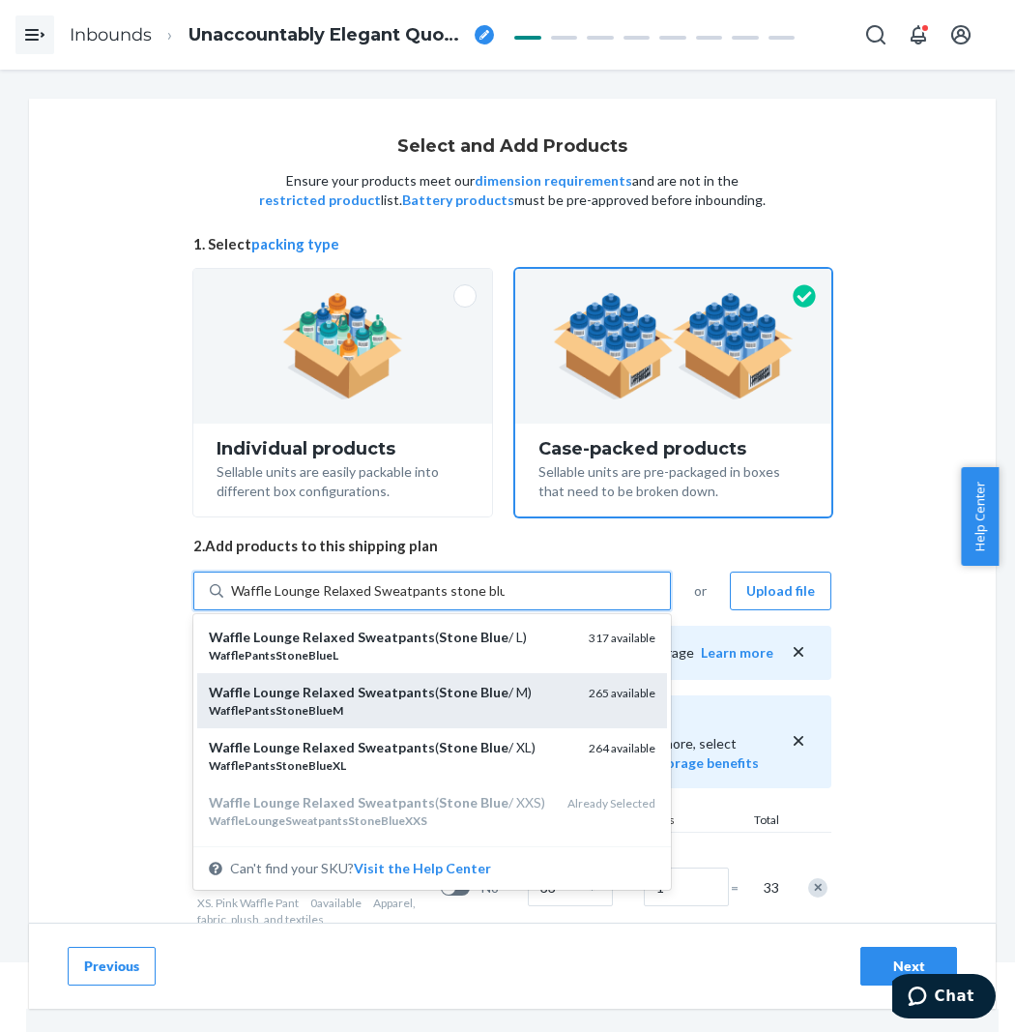
click at [467, 683] on div "Waffle Lounge Relaxed Sweatpants ( Stone Blue / M)" at bounding box center [391, 692] width 365 height 19
click at [467, 601] on input "Waffle Lounge Relaxed Sweatpants stone blue" at bounding box center [368, 590] width 274 height 19
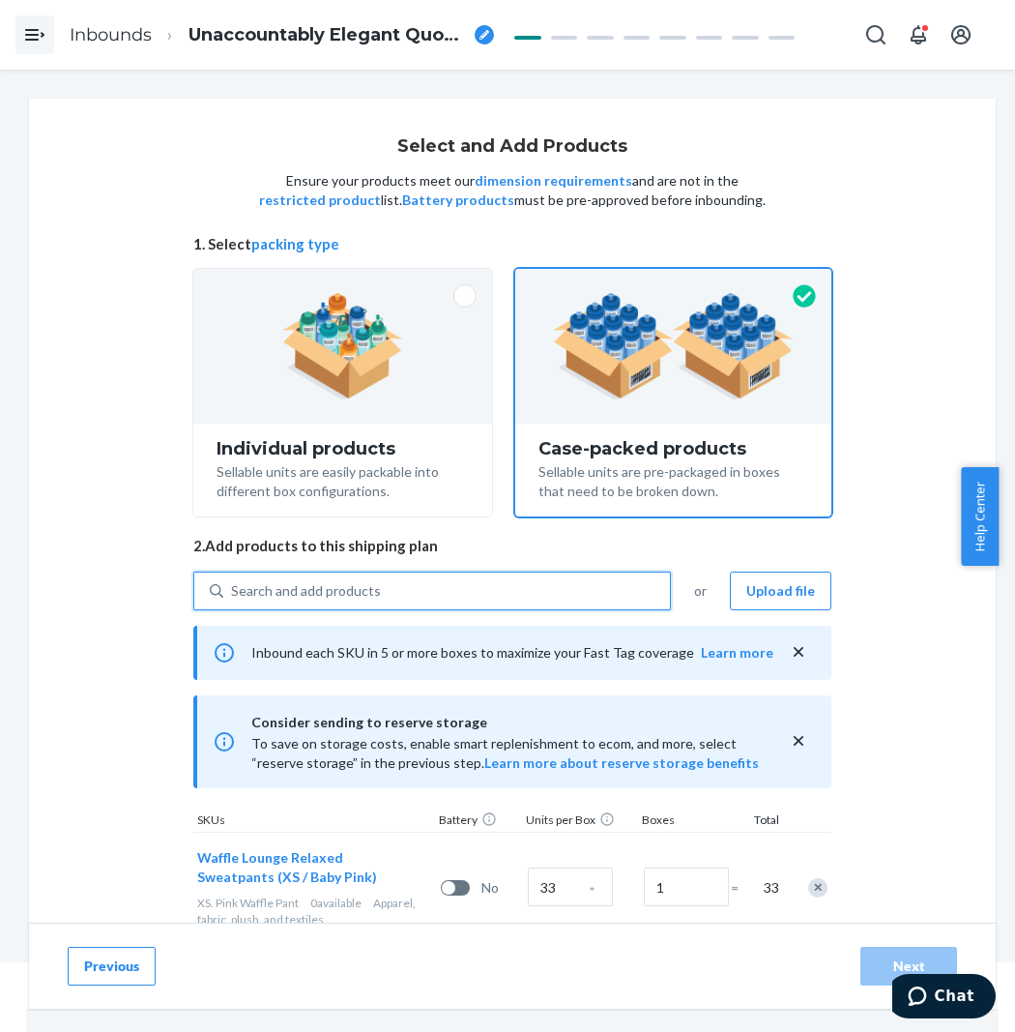
click at [483, 598] on div "Search and add products" at bounding box center [446, 590] width 447 height 35
click at [233, 598] on input "0 results available. Select is focused ,type to refine list, press Down to open…" at bounding box center [232, 590] width 2 height 19
paste input "Waffle Lounge Relaxed Sweatpants stone blue"
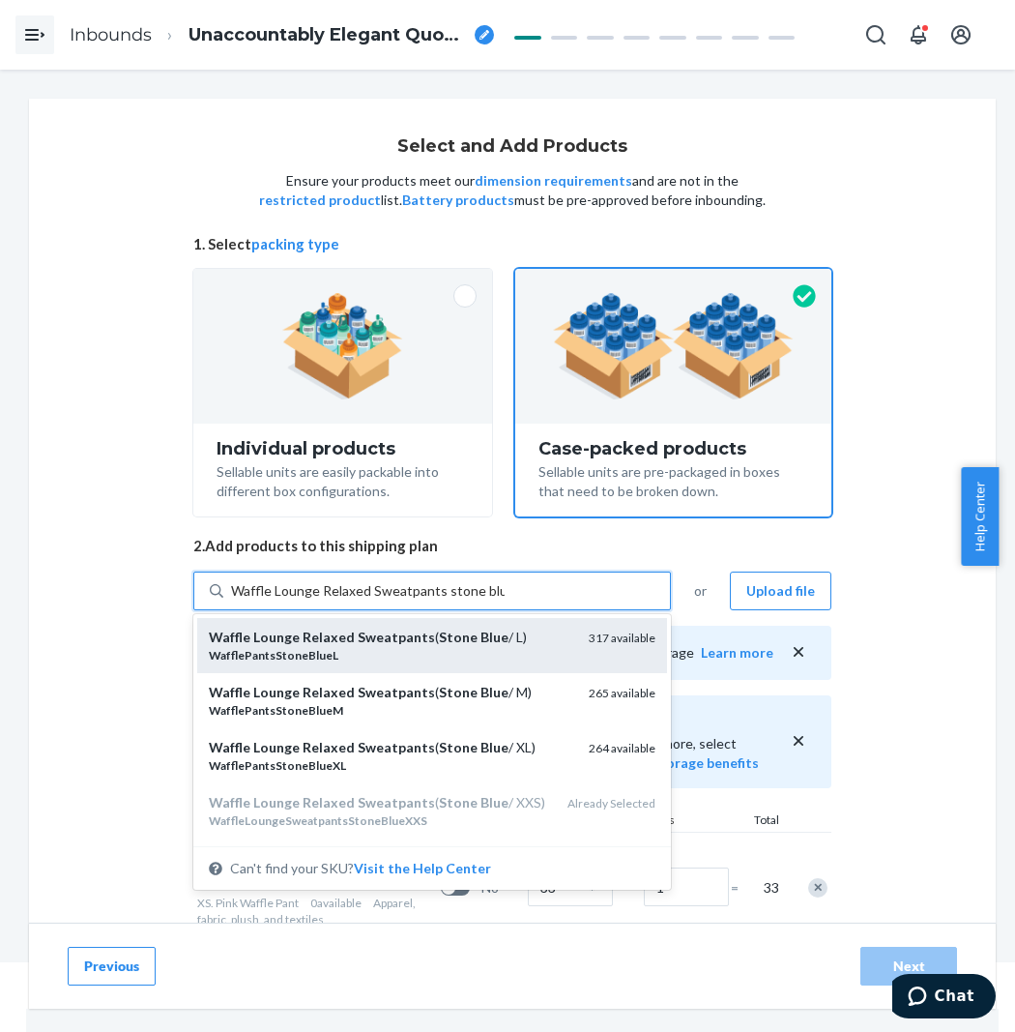
click at [450, 656] on div "WafflePantsStoneBlueL" at bounding box center [391, 655] width 365 height 16
click at [450, 601] on input "Waffle Lounge Relaxed Sweatpants stone blue" at bounding box center [368, 590] width 274 height 19
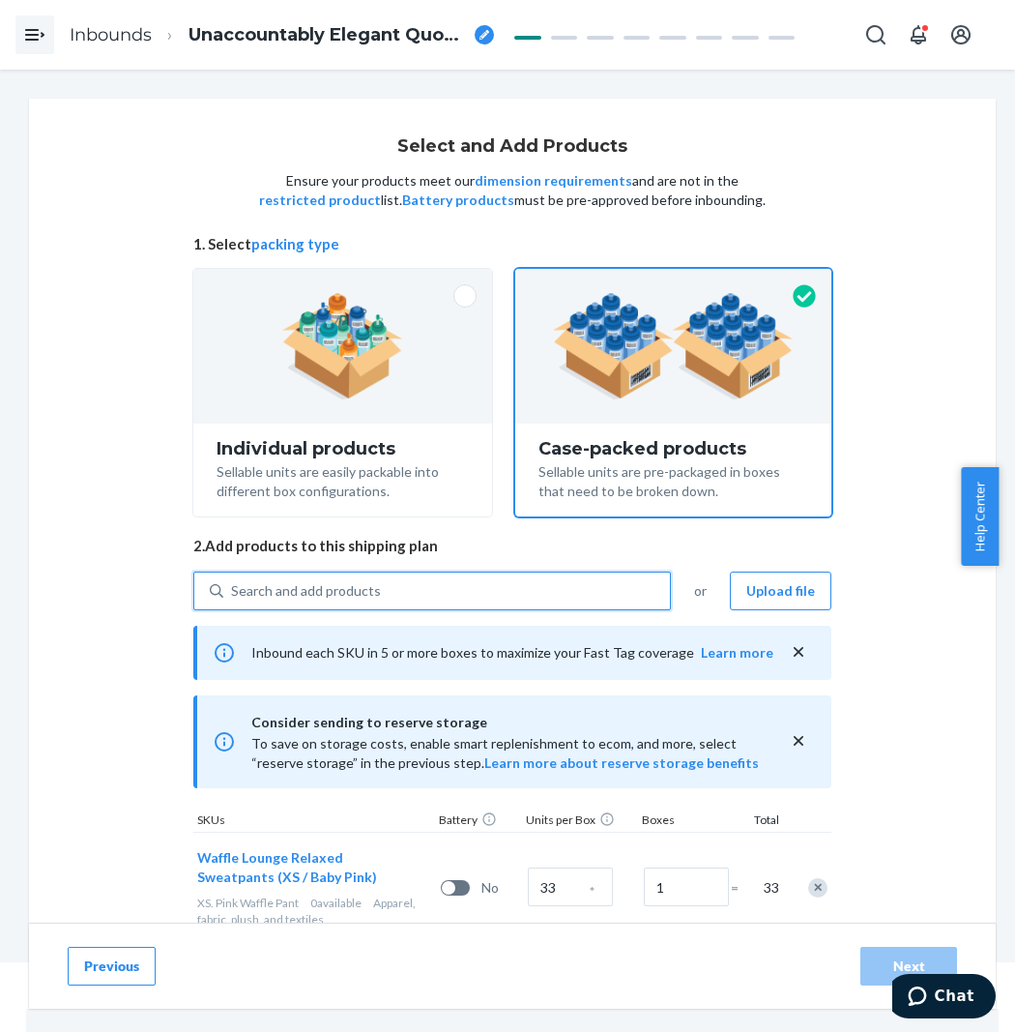
click at [485, 591] on div "Search and add products" at bounding box center [446, 590] width 447 height 35
click at [233, 591] on input "0 results available. Use Up and Down to choose options, press Enter to select t…" at bounding box center [232, 590] width 2 height 19
paste input "Waffle Lounge Relaxed Sweatpants stone blue"
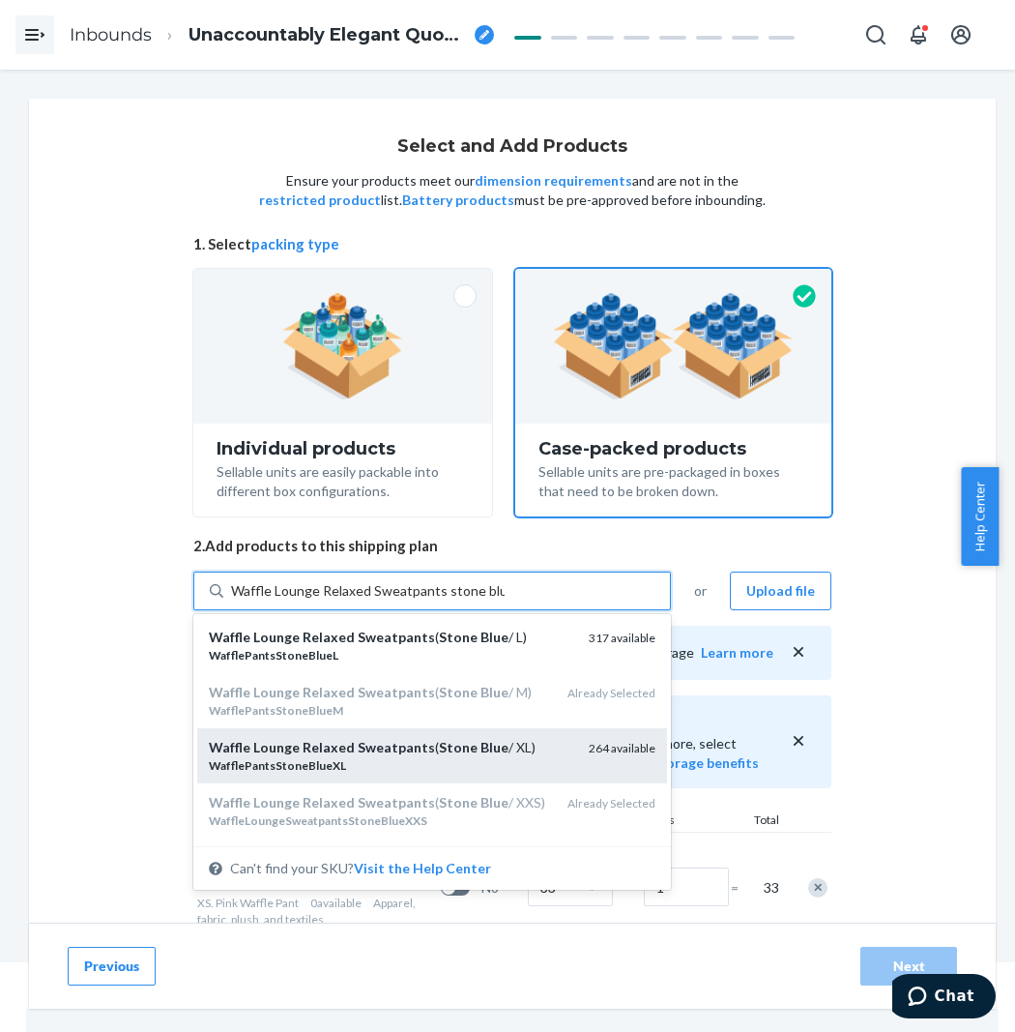
click at [446, 739] on em "Stone" at bounding box center [458, 747] width 39 height 16
click at [446, 601] on input "Waffle Lounge Relaxed Sweatpants stone blue" at bounding box center [368, 590] width 274 height 19
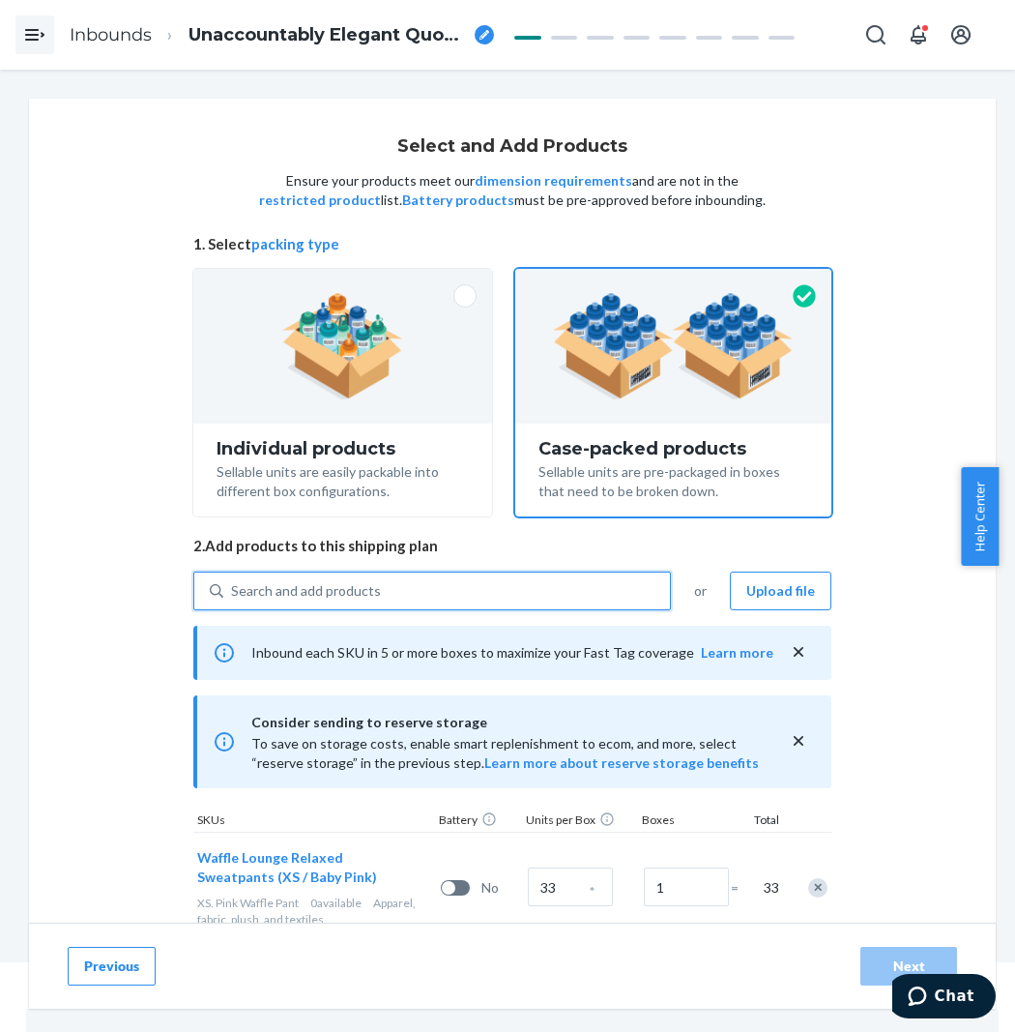
click at [455, 574] on div "Search and add products" at bounding box center [446, 590] width 447 height 35
click at [233, 581] on input "0 results available. Select is focused ,type to refine list, press Down to open…" at bounding box center [232, 590] width 2 height 19
paste input "Waffle Lounge Relaxed Sweatpants stone blue"
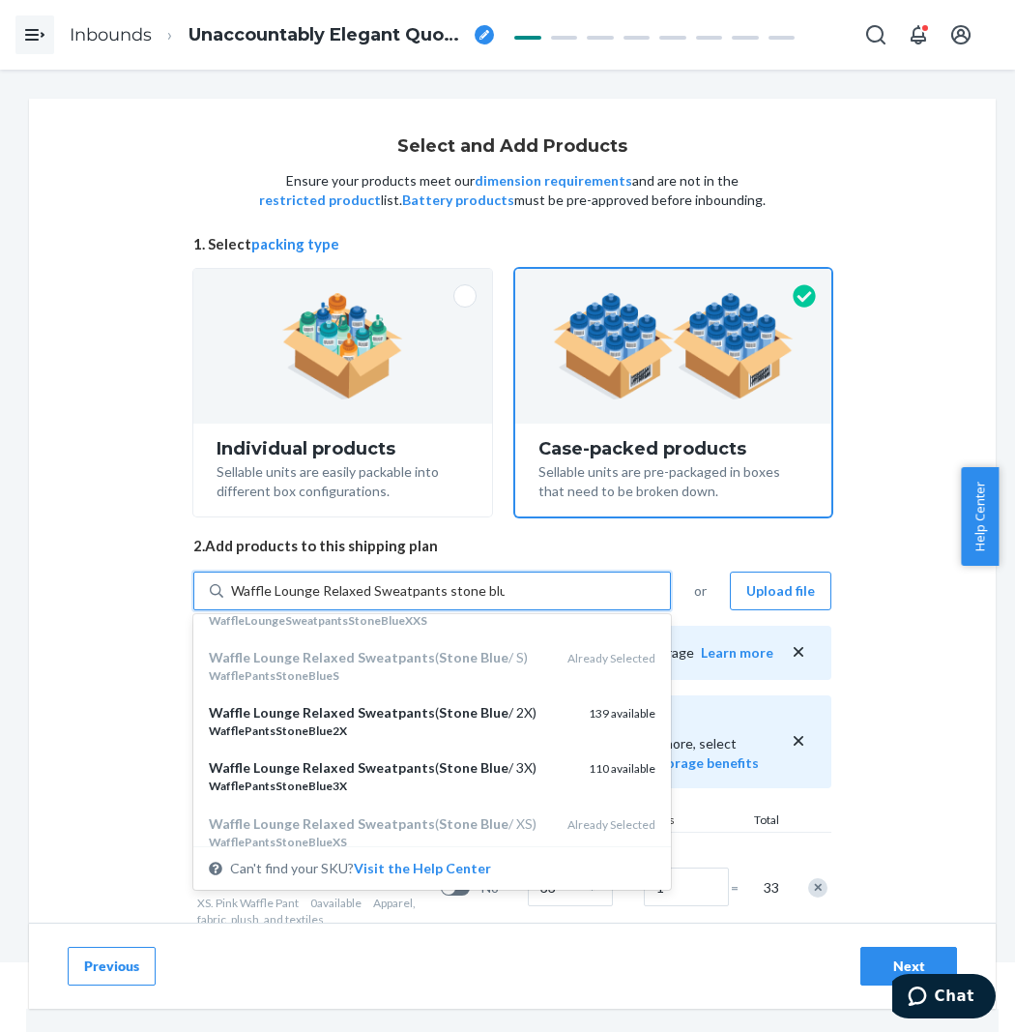
scroll to position [215, 0]
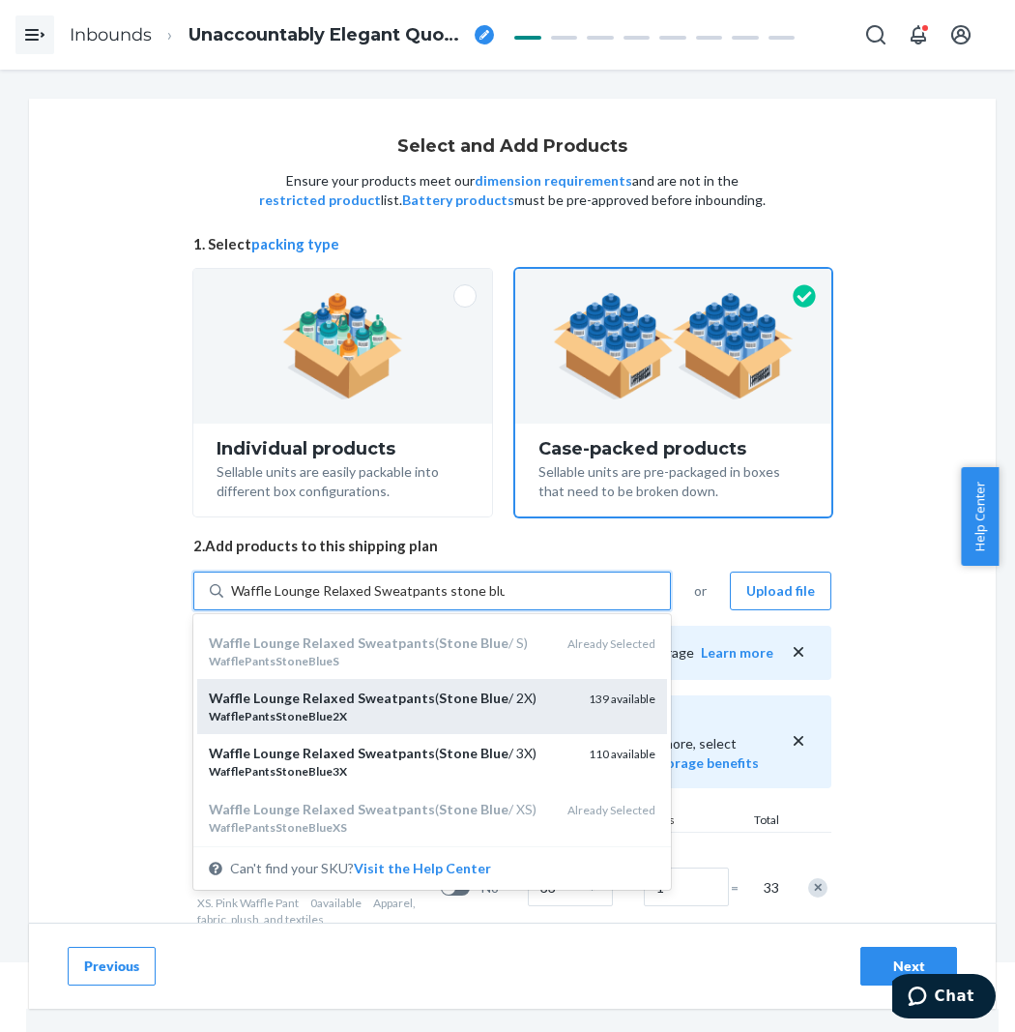
click at [496, 700] on div "Waffle Lounge Relaxed Sweatpants ( Stone Blue / 2X)" at bounding box center [391, 698] width 365 height 19
click at [496, 601] on input "Waffle Lounge Relaxed Sweatpants stone blue" at bounding box center [368, 590] width 274 height 19
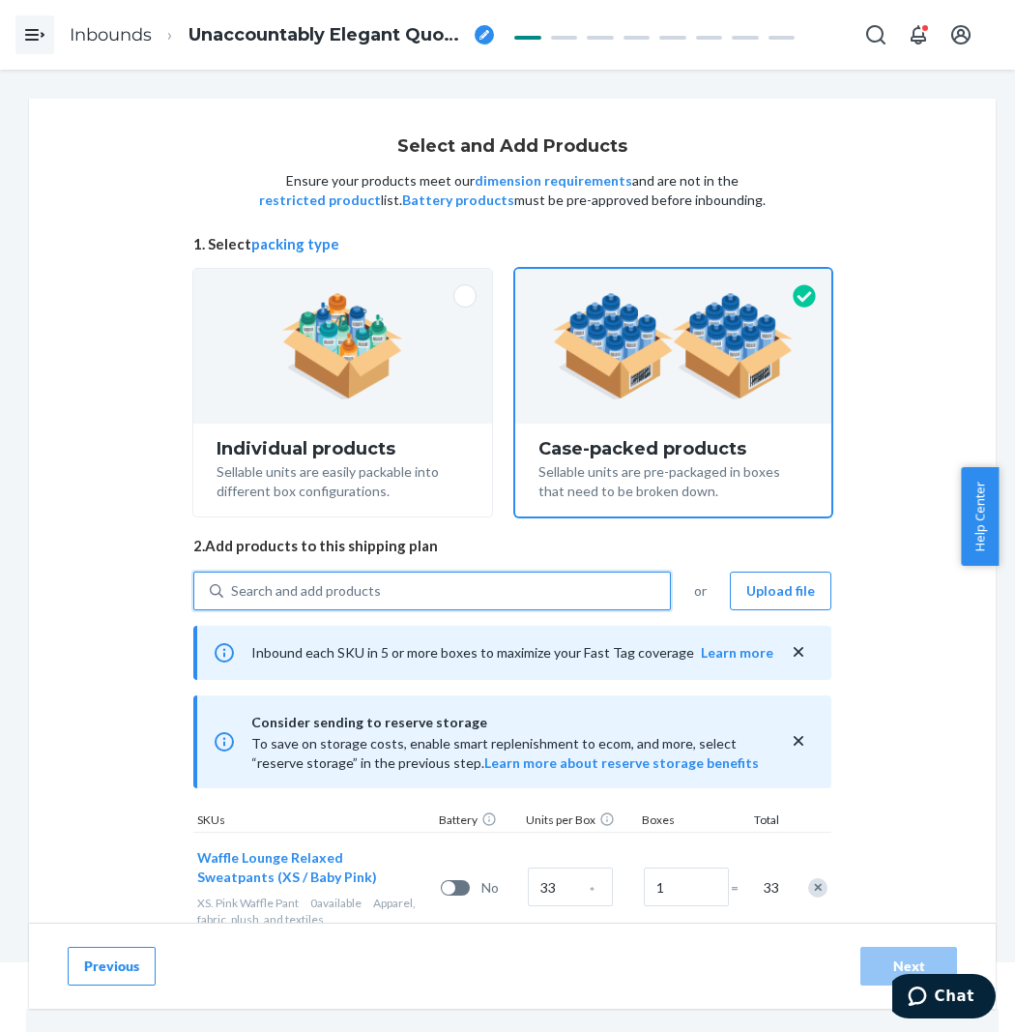
click at [490, 595] on div "Search and add products" at bounding box center [446, 590] width 447 height 35
click at [233, 595] on input "0 results available. Use Up and Down to choose options, press Enter to select t…" at bounding box center [232, 590] width 2 height 19
paste input "Waffle Lounge Relaxed Sweatpants stone blue"
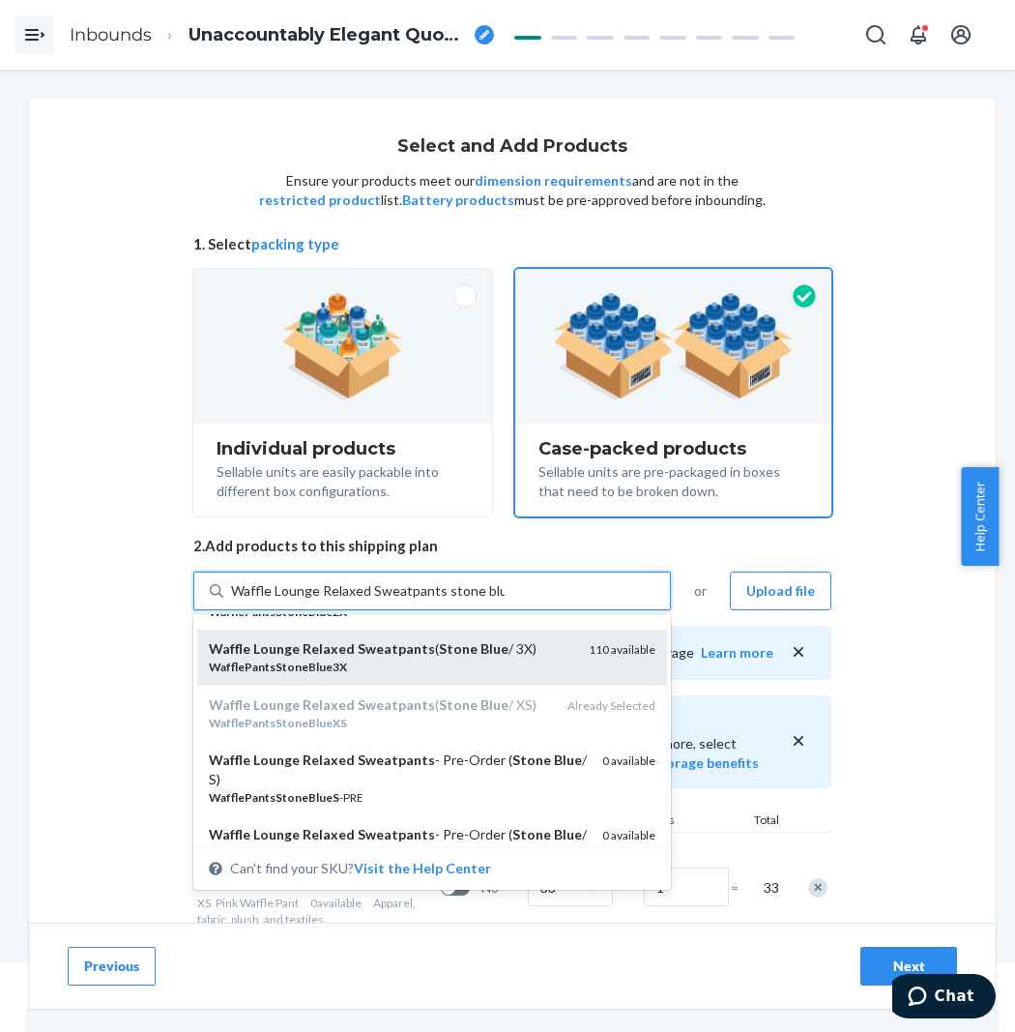
scroll to position [322, 0]
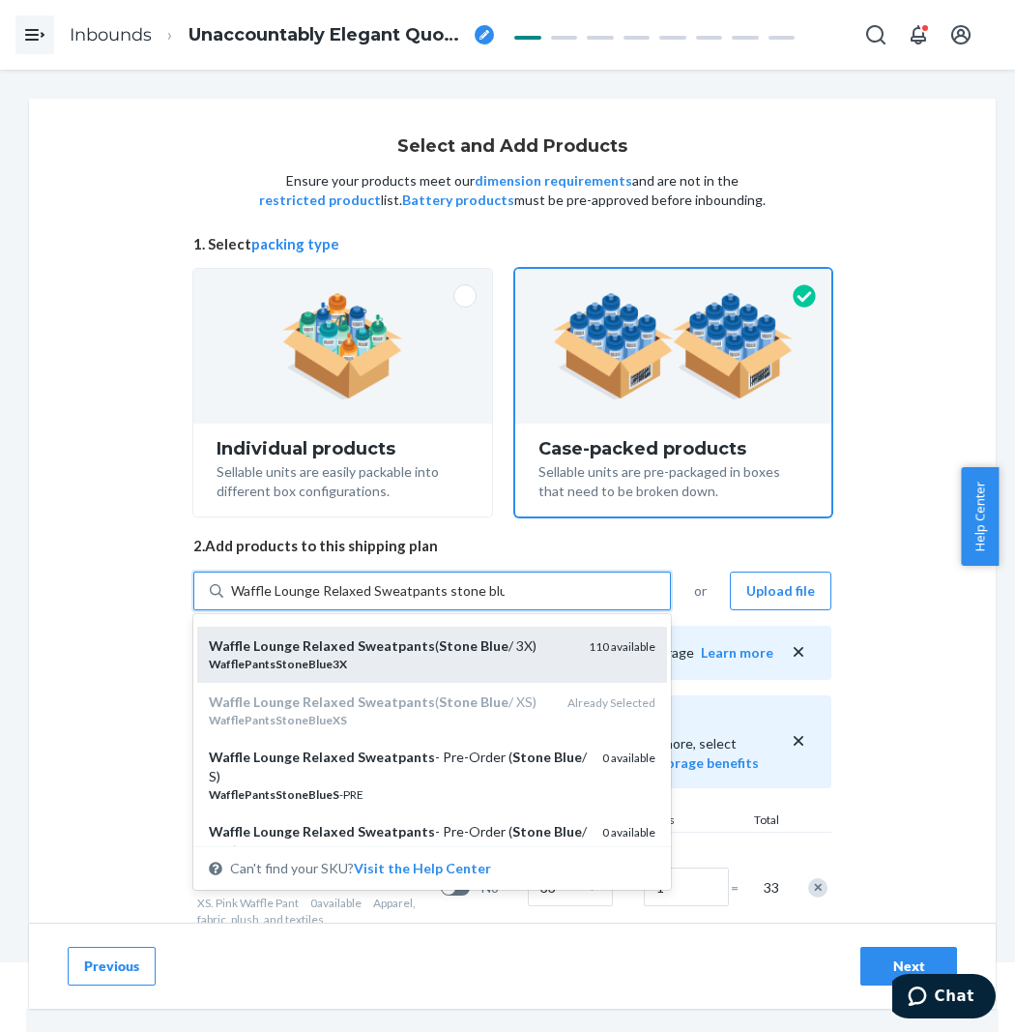
click at [505, 661] on div "WafflePantsStoneBlue3X" at bounding box center [391, 664] width 365 height 16
click at [505, 601] on input "Waffle Lounge Relaxed Sweatpants stone blue" at bounding box center [368, 590] width 274 height 19
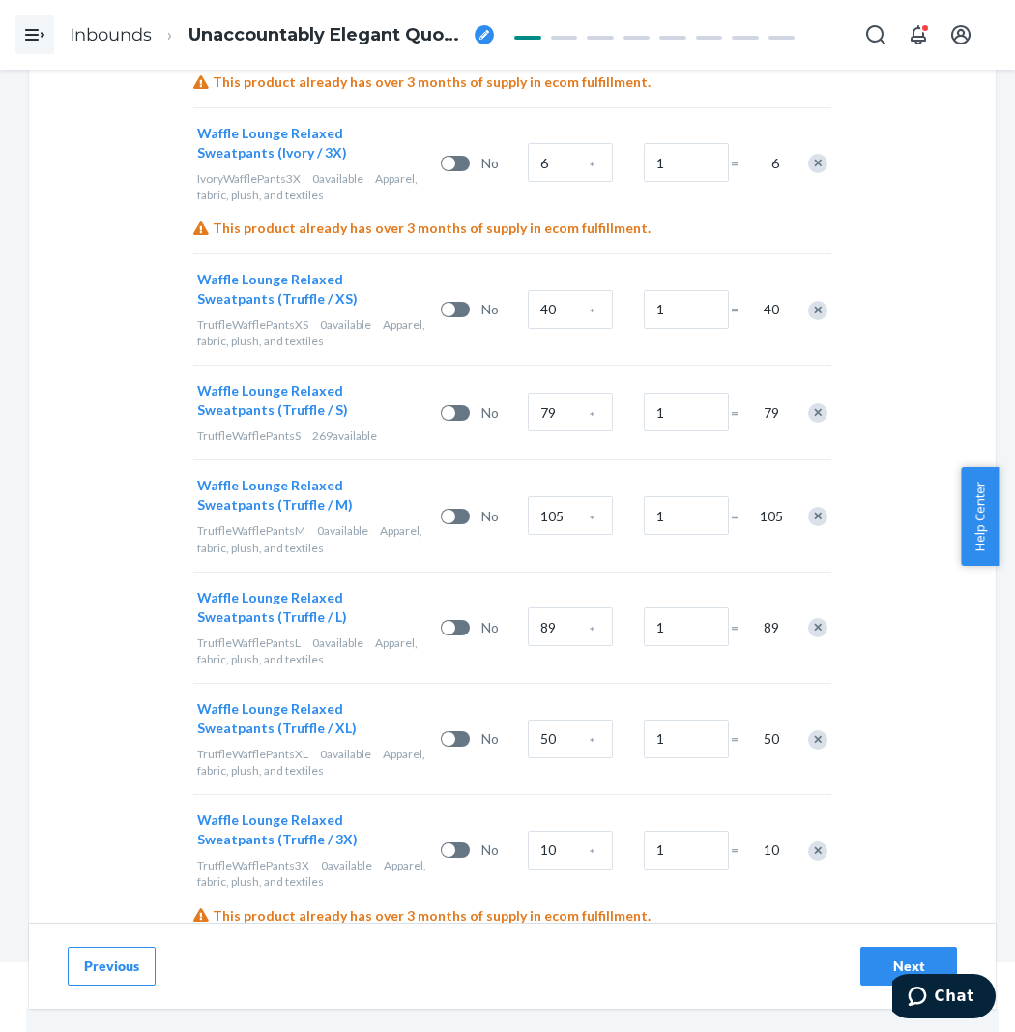
scroll to position [5909, 0]
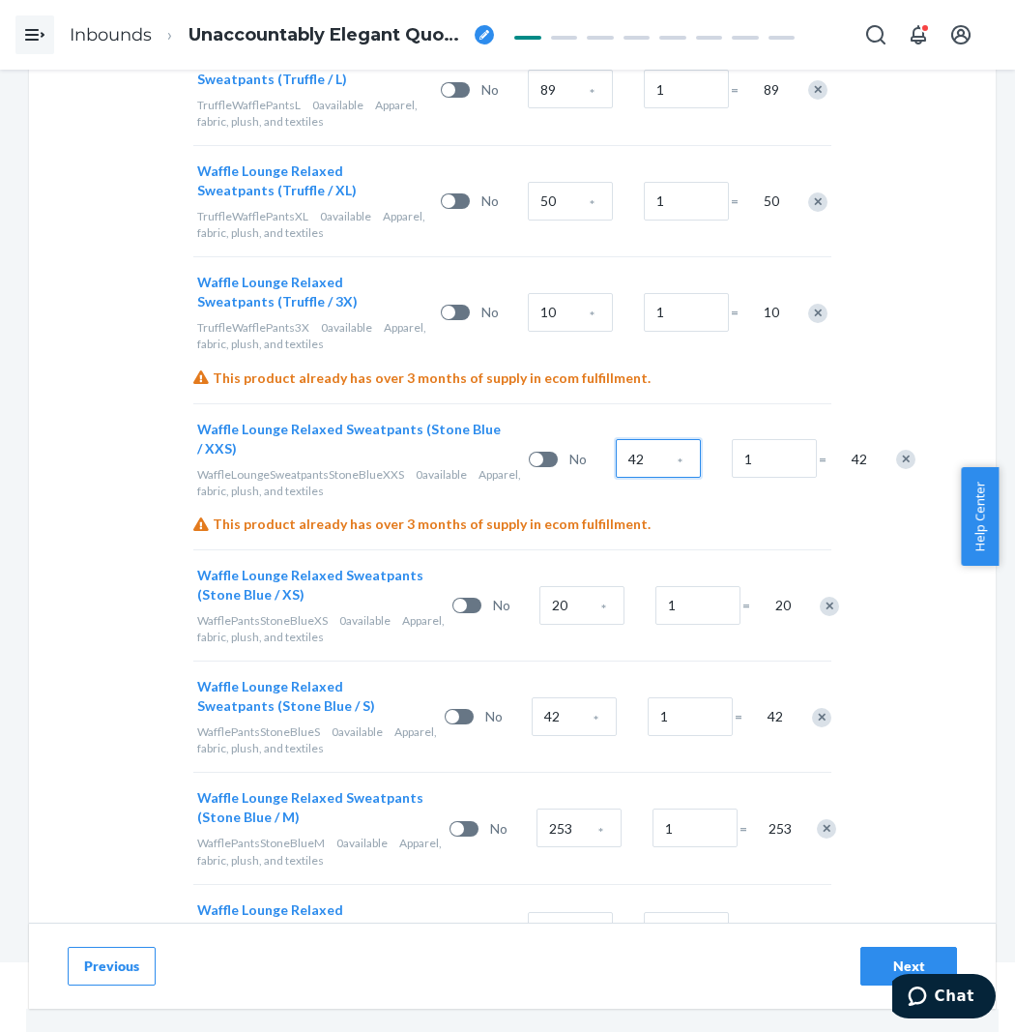
click at [616, 439] on input "42" at bounding box center [658, 458] width 85 height 39
click at [546, 586] on input "20" at bounding box center [582, 605] width 85 height 39
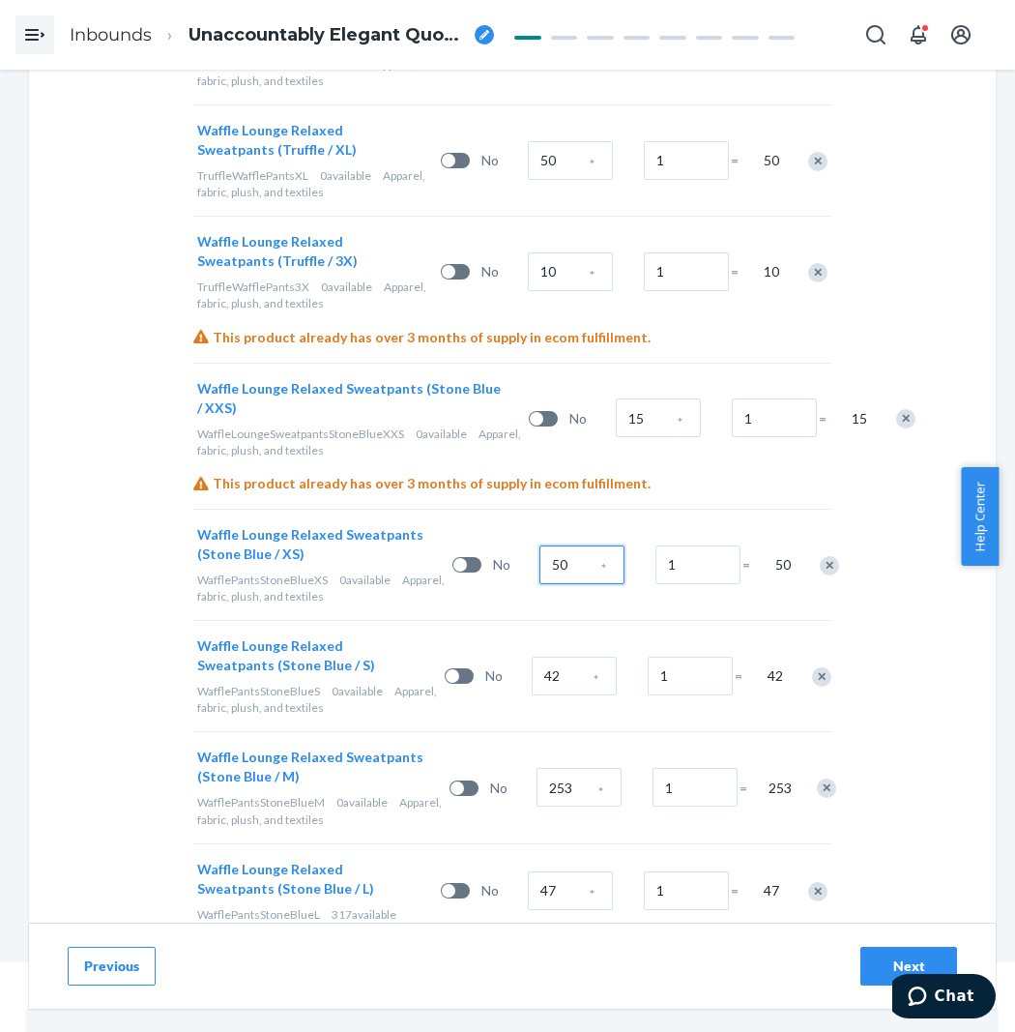
scroll to position [6017, 0]
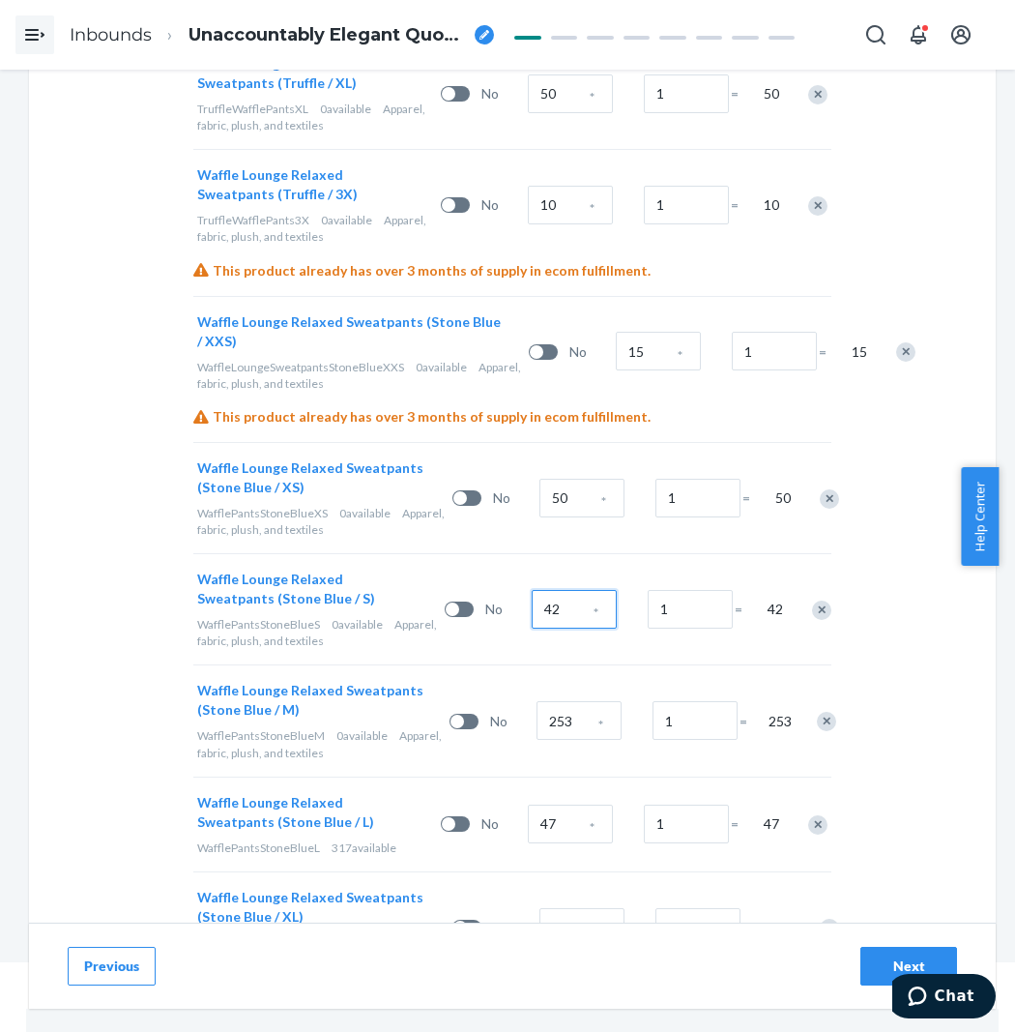
click at [574, 590] on input "42" at bounding box center [574, 609] width 85 height 39
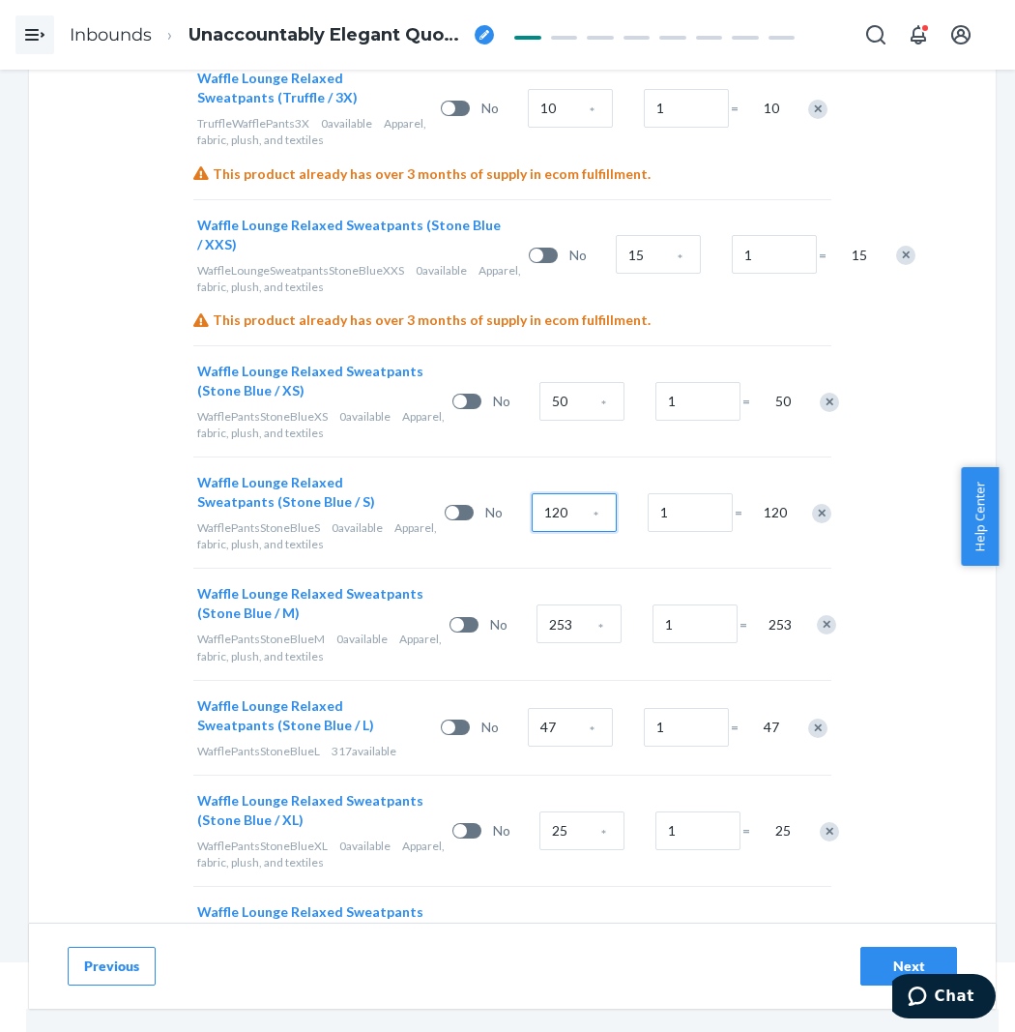
scroll to position [6124, 0]
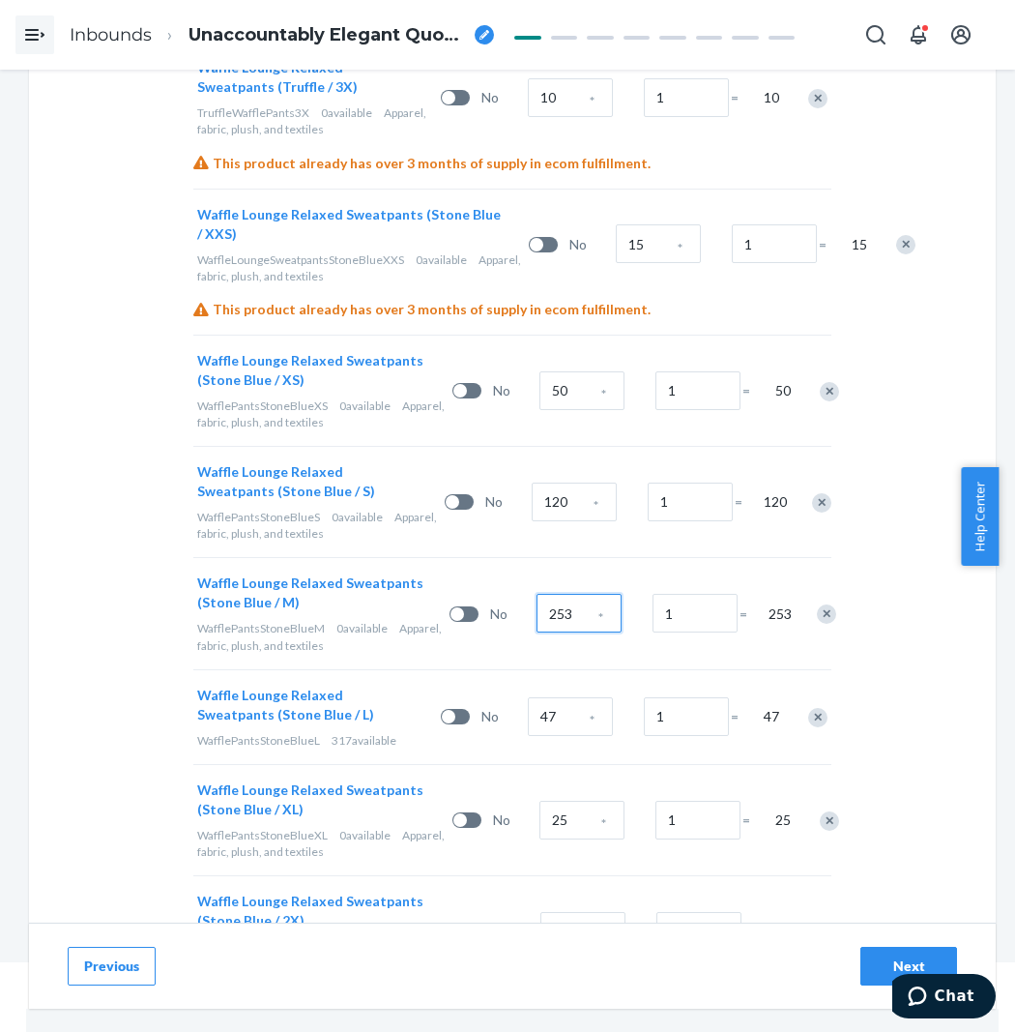
click at [561, 594] on input "253" at bounding box center [579, 613] width 85 height 39
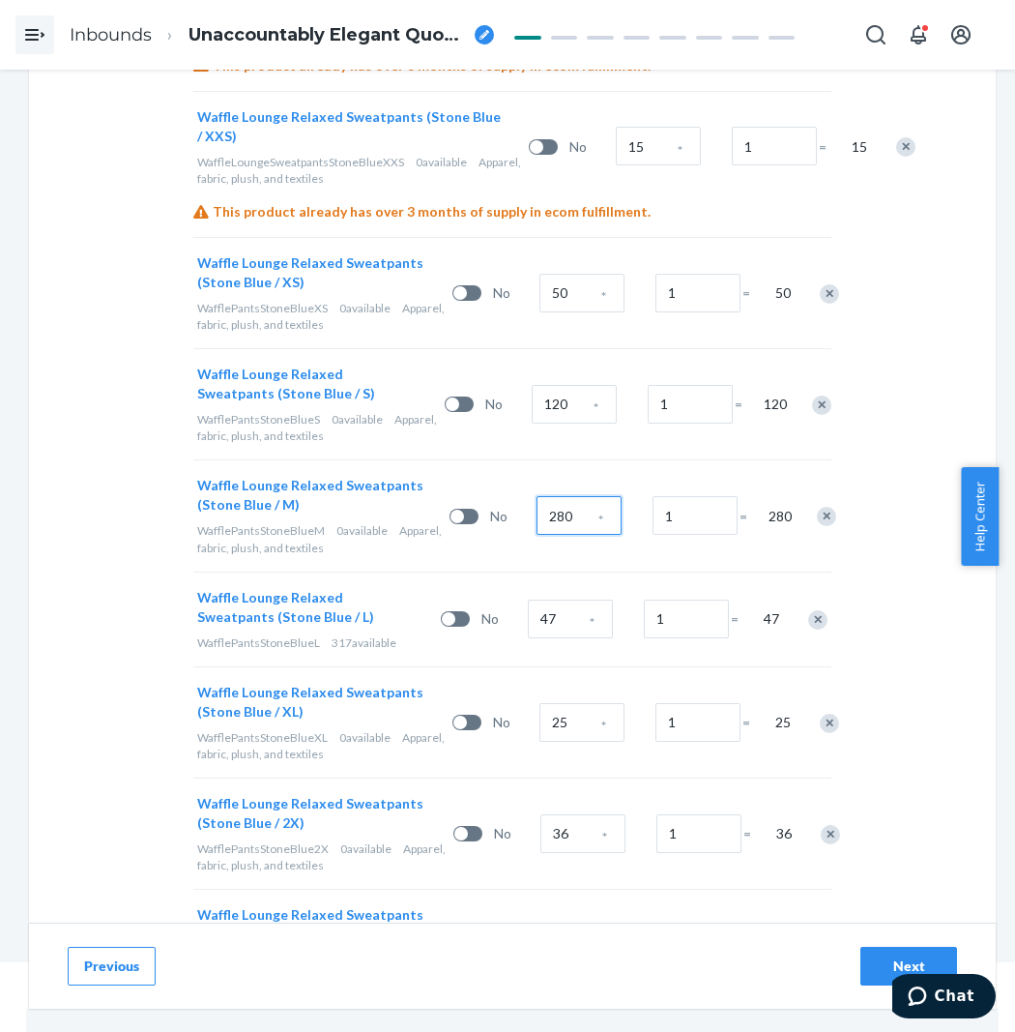
scroll to position [6231, 0]
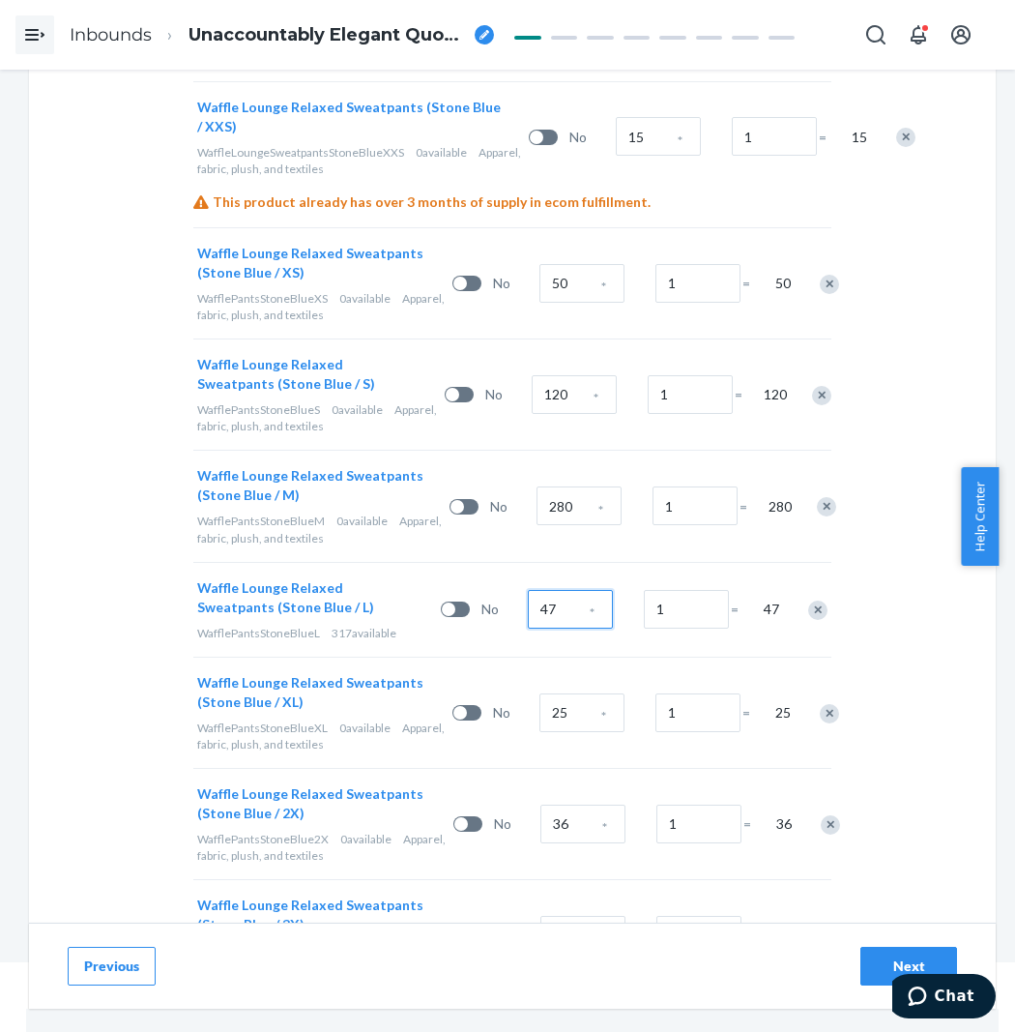
click at [583, 590] on input "47" at bounding box center [570, 609] width 85 height 39
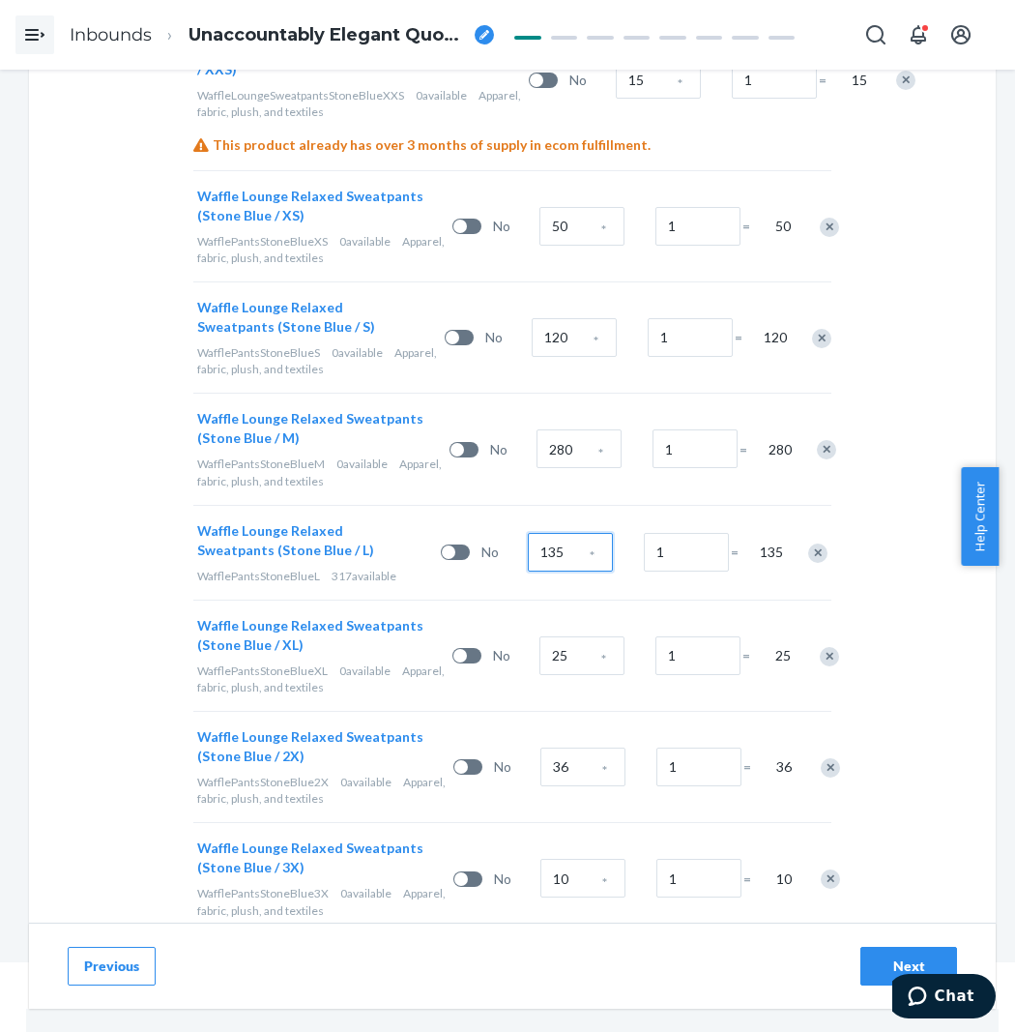
scroll to position [6292, 0]
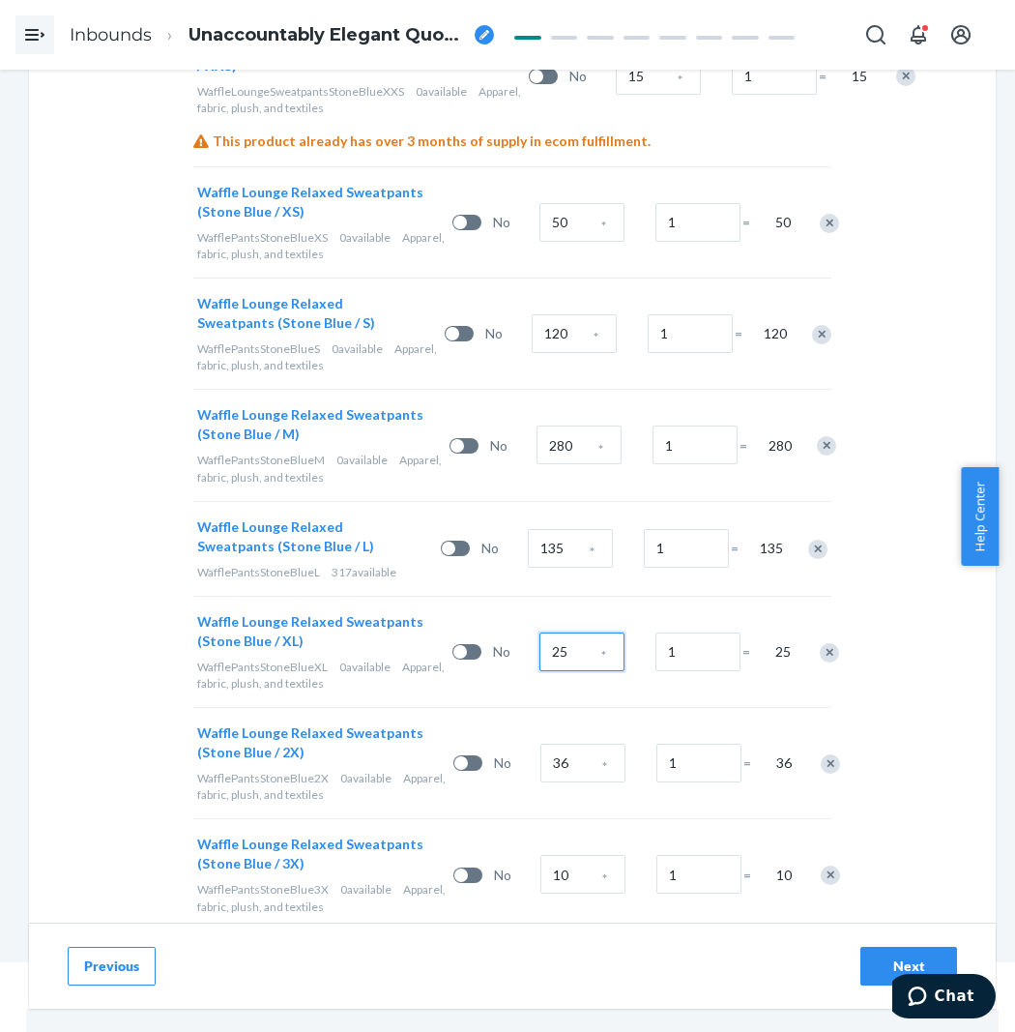
click at [568, 632] on input "25" at bounding box center [582, 651] width 85 height 39
click at [541, 744] on input "36" at bounding box center [583, 763] width 85 height 39
click at [567, 744] on input "36" at bounding box center [583, 763] width 85 height 39
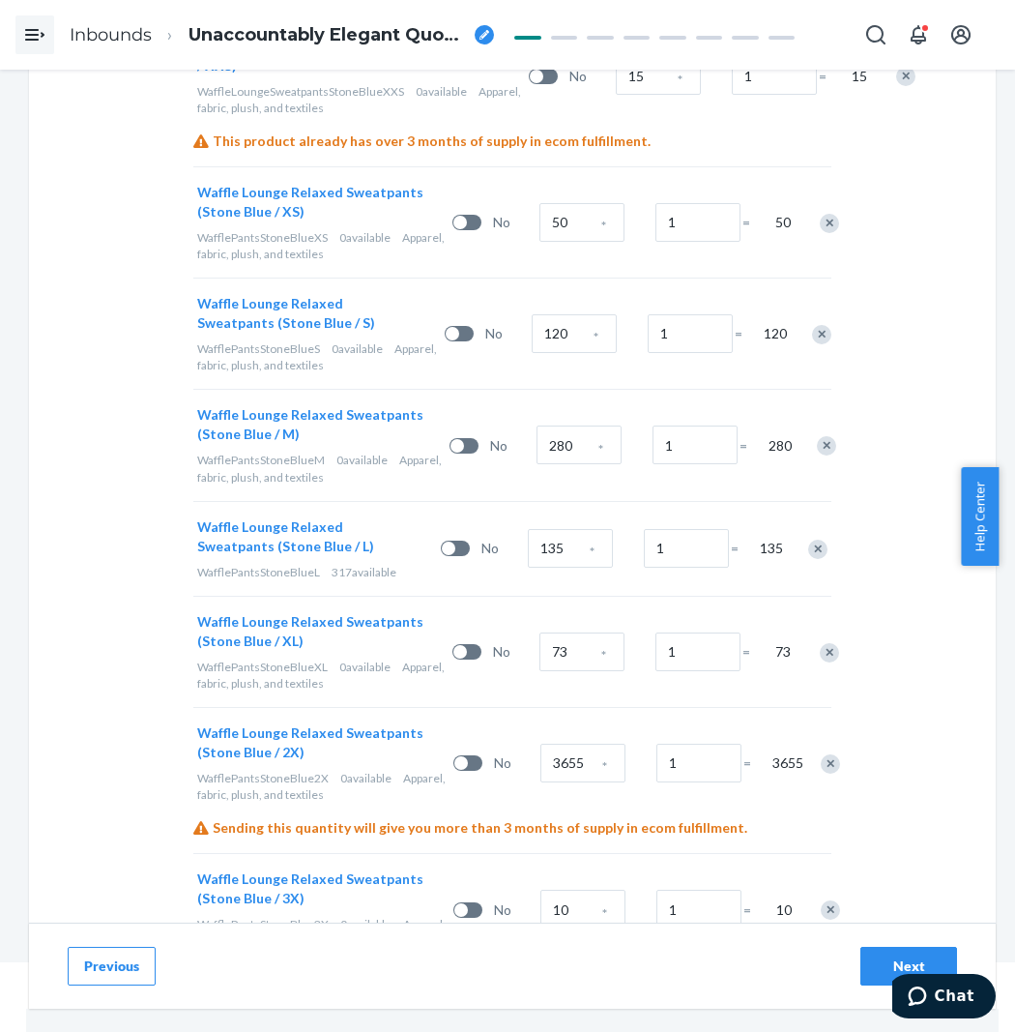
click at [595, 613] on div "73 *" at bounding box center [594, 652] width 116 height 78
click at [568, 744] on input "3655" at bounding box center [583, 763] width 85 height 39
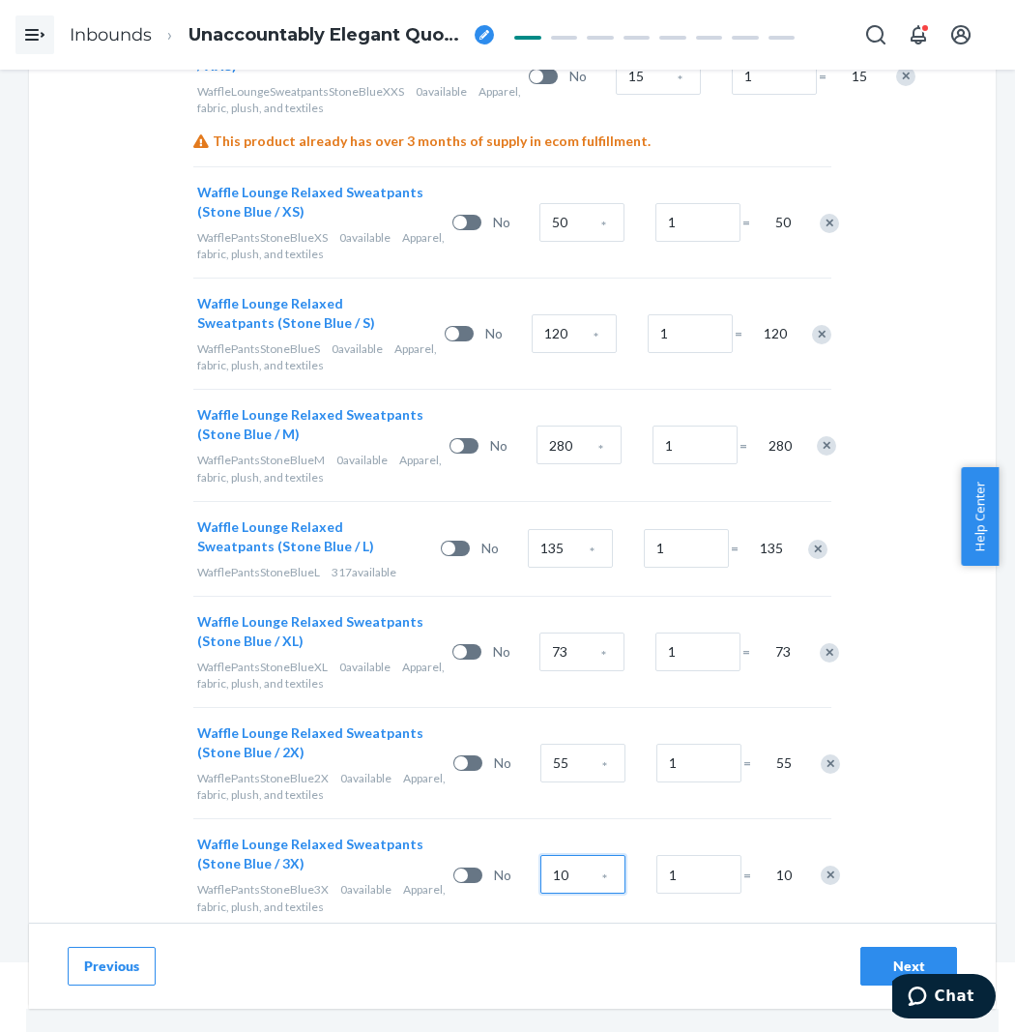
click at [555, 855] on input "10" at bounding box center [583, 874] width 85 height 39
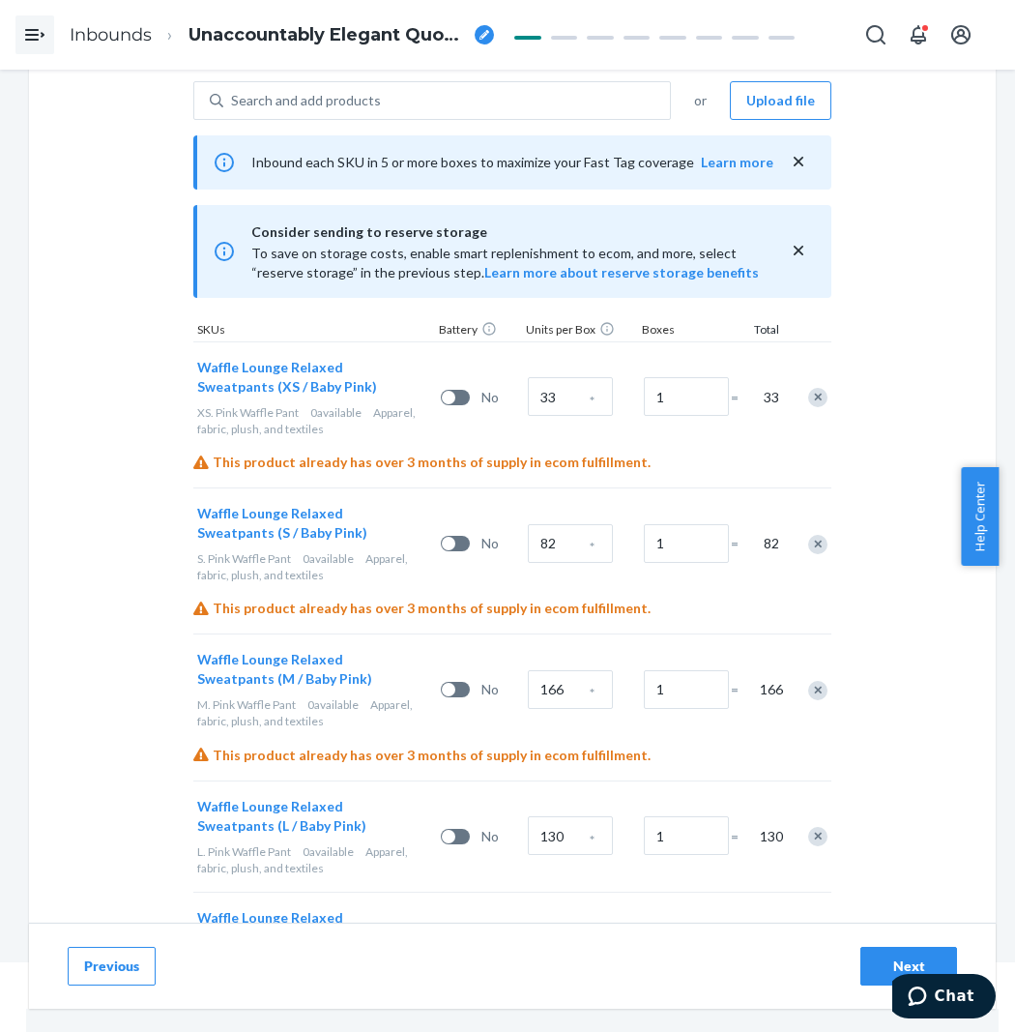
scroll to position [0, 0]
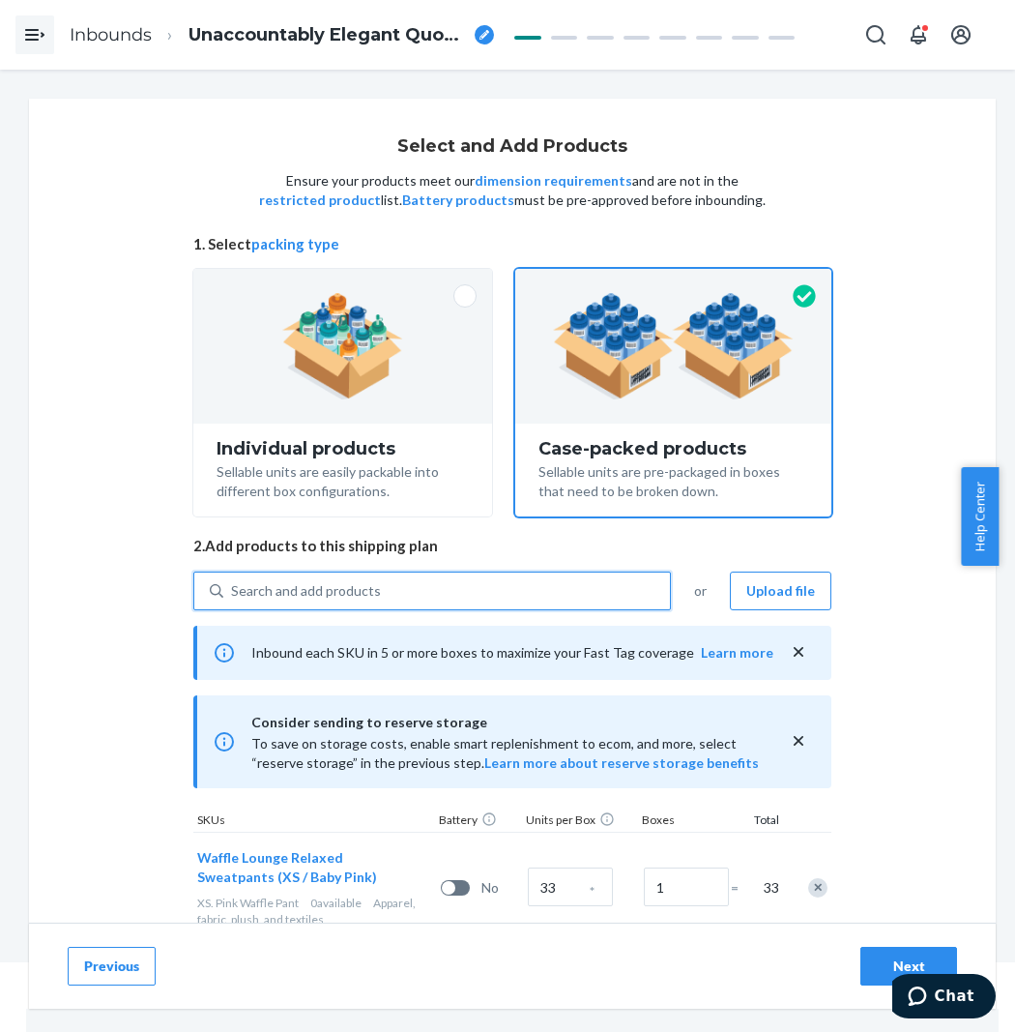
click at [371, 593] on div "Search and add products" at bounding box center [306, 590] width 150 height 19
click at [233, 593] on input "0 results available. Use Up and Down to choose options, press Enter to select t…" at bounding box center [232, 590] width 2 height 19
paste input "Waffle Lounge Relaxed Sweatpants stone blue"
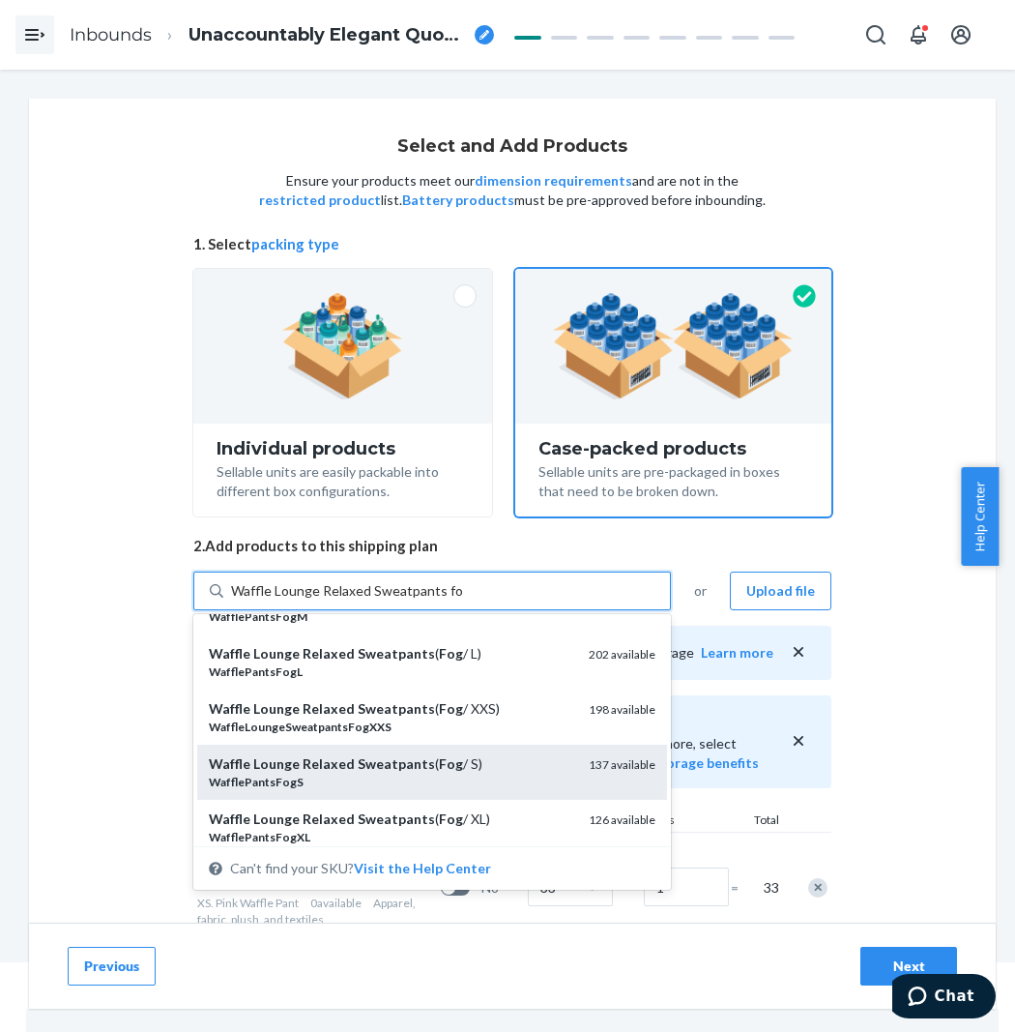
scroll to position [107, 0]
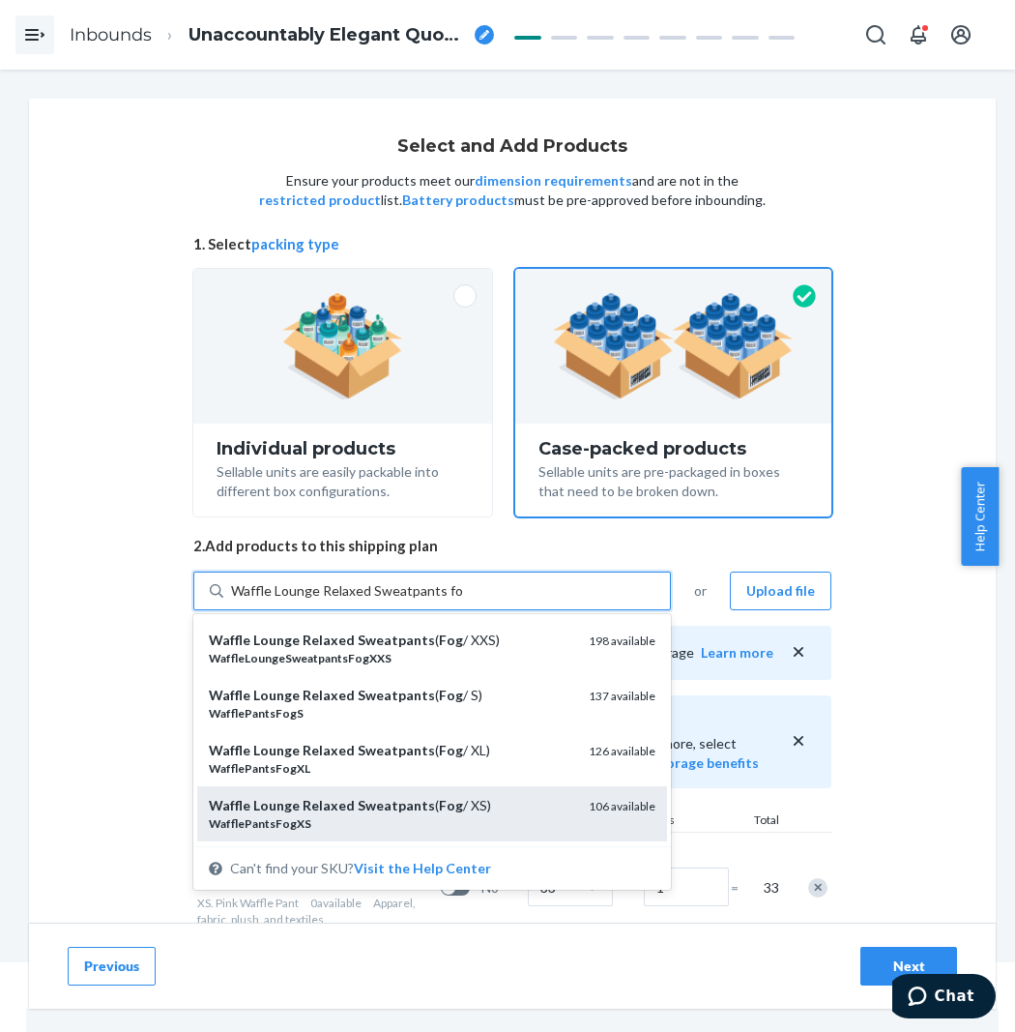
click at [391, 800] on em "Sweatpants" at bounding box center [396, 805] width 77 height 16
click at [391, 601] on input "Waffle Lounge Relaxed Sweatpants fog" at bounding box center [346, 590] width 231 height 19
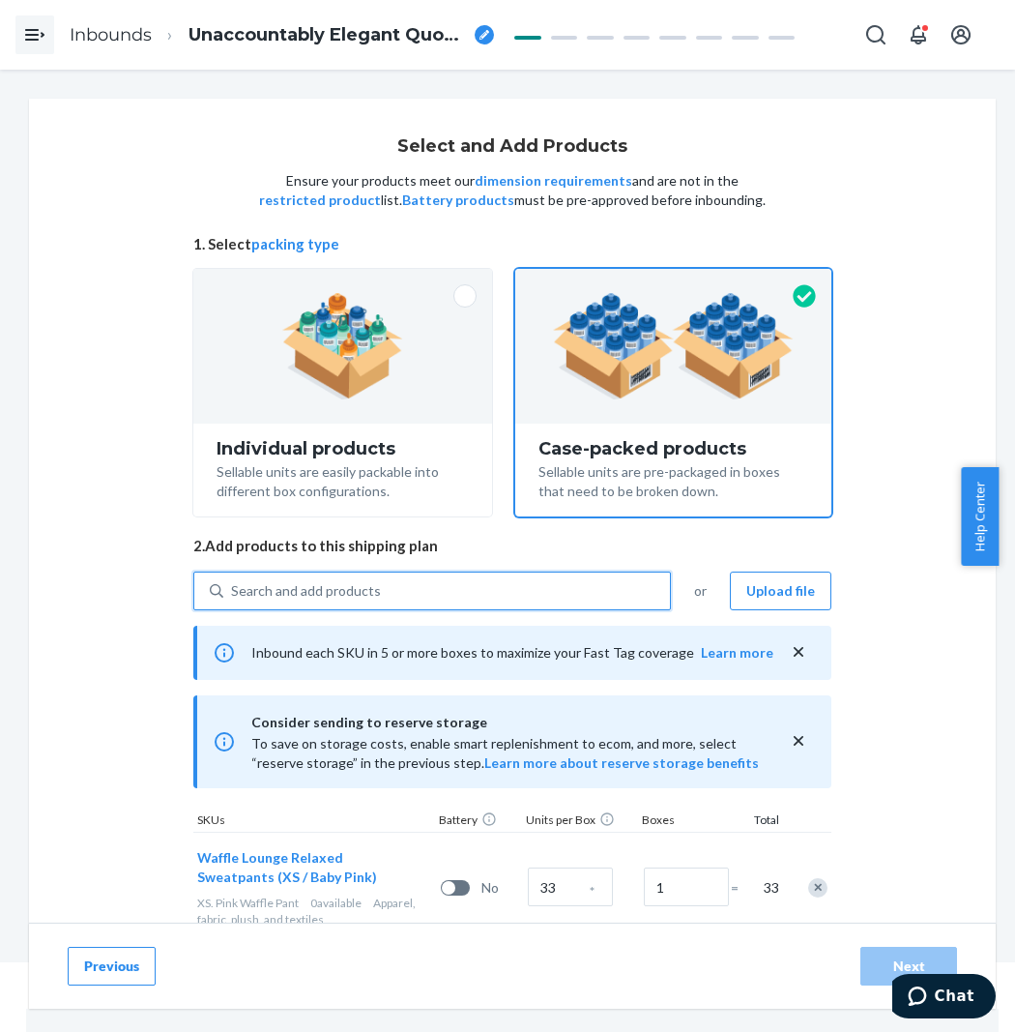
click at [389, 597] on div "Search and add products" at bounding box center [446, 590] width 447 height 35
click at [233, 597] on input "0 results available. Select is focused ,type to refine list, press Down to open…" at bounding box center [232, 590] width 2 height 19
paste input "Waffle Lounge Relaxed Sweatpants fog"
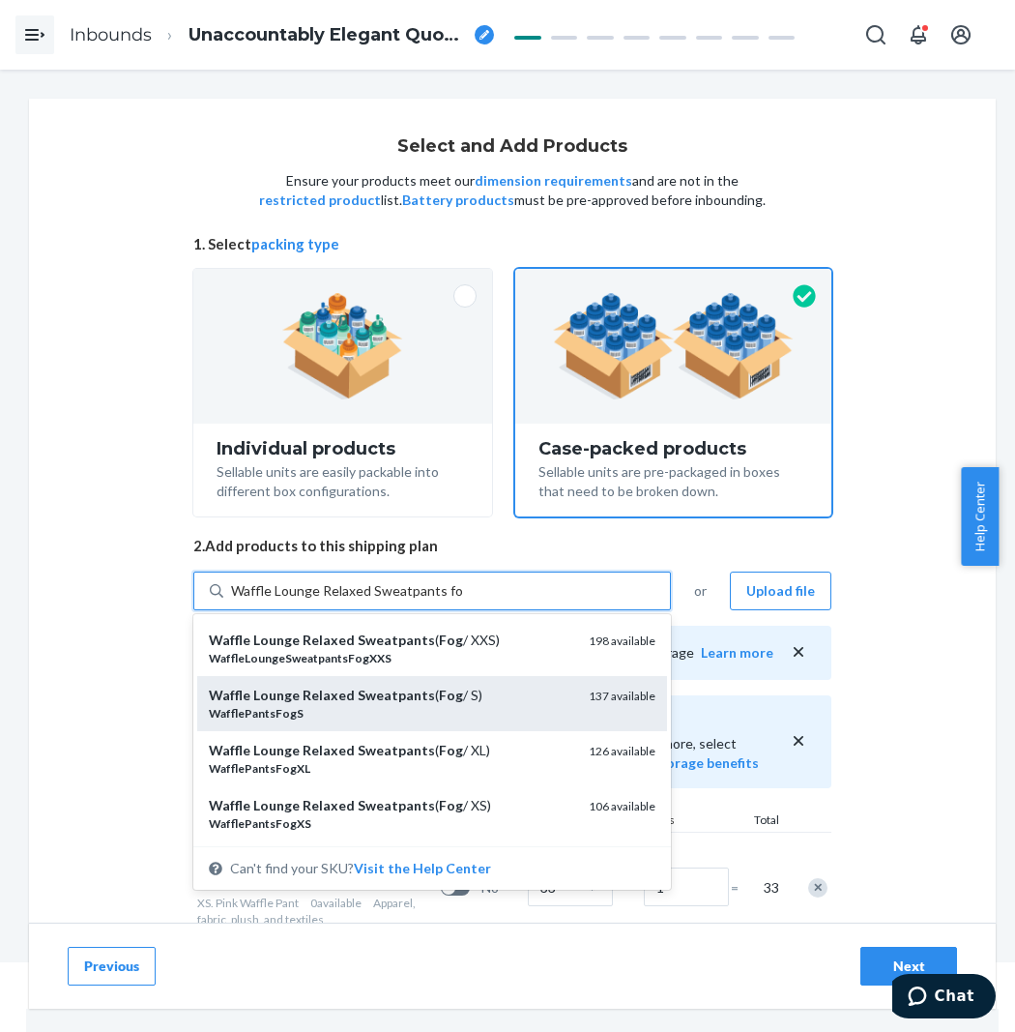
click at [439, 694] on em "Fog" at bounding box center [451, 695] width 24 height 16
click at [435, 601] on input "Waffle Lounge Relaxed Sweatpants fog" at bounding box center [346, 590] width 231 height 19
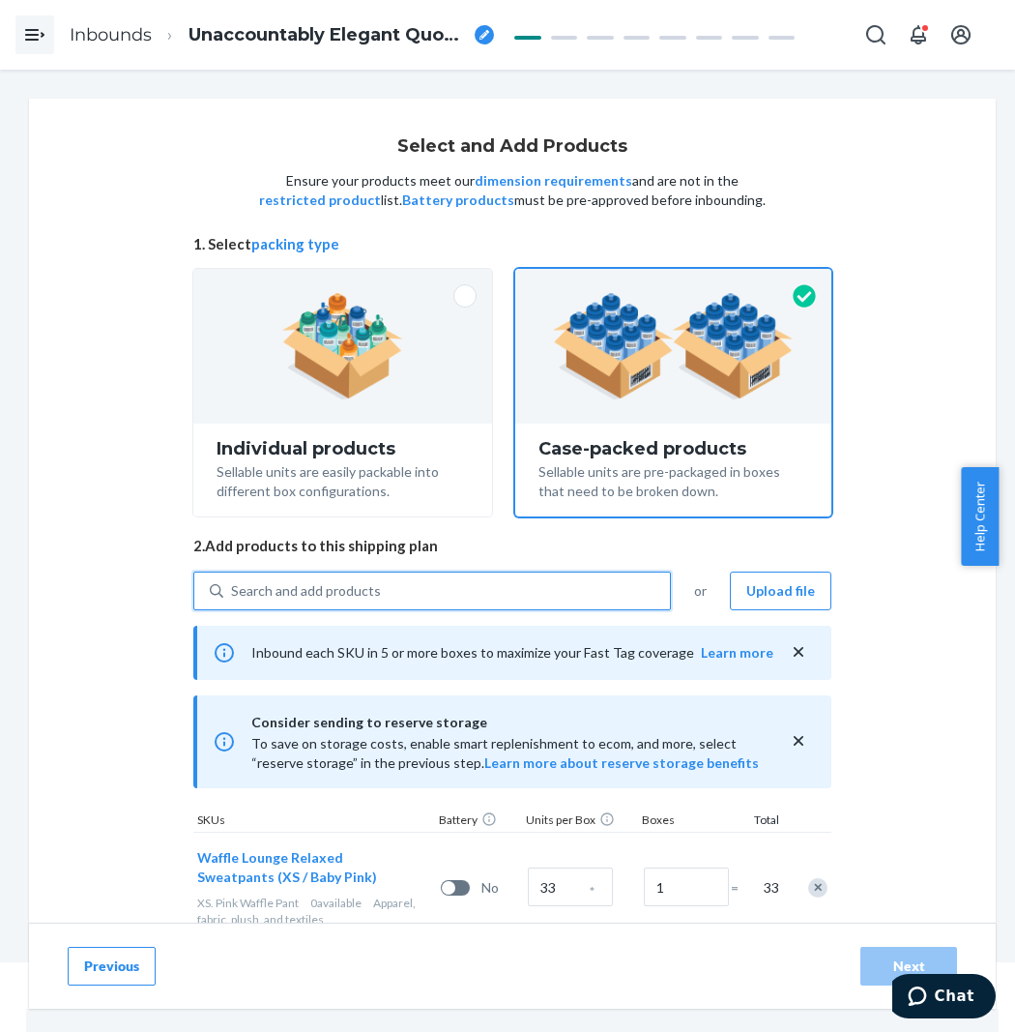
click at [449, 601] on div "Search and add products" at bounding box center [446, 590] width 447 height 35
click at [233, 601] on input "0 results available. Select is focused ,type to refine list, press Down to open…" at bounding box center [232, 590] width 2 height 19
paste input "Waffle Lounge Relaxed Sweatpants fog"
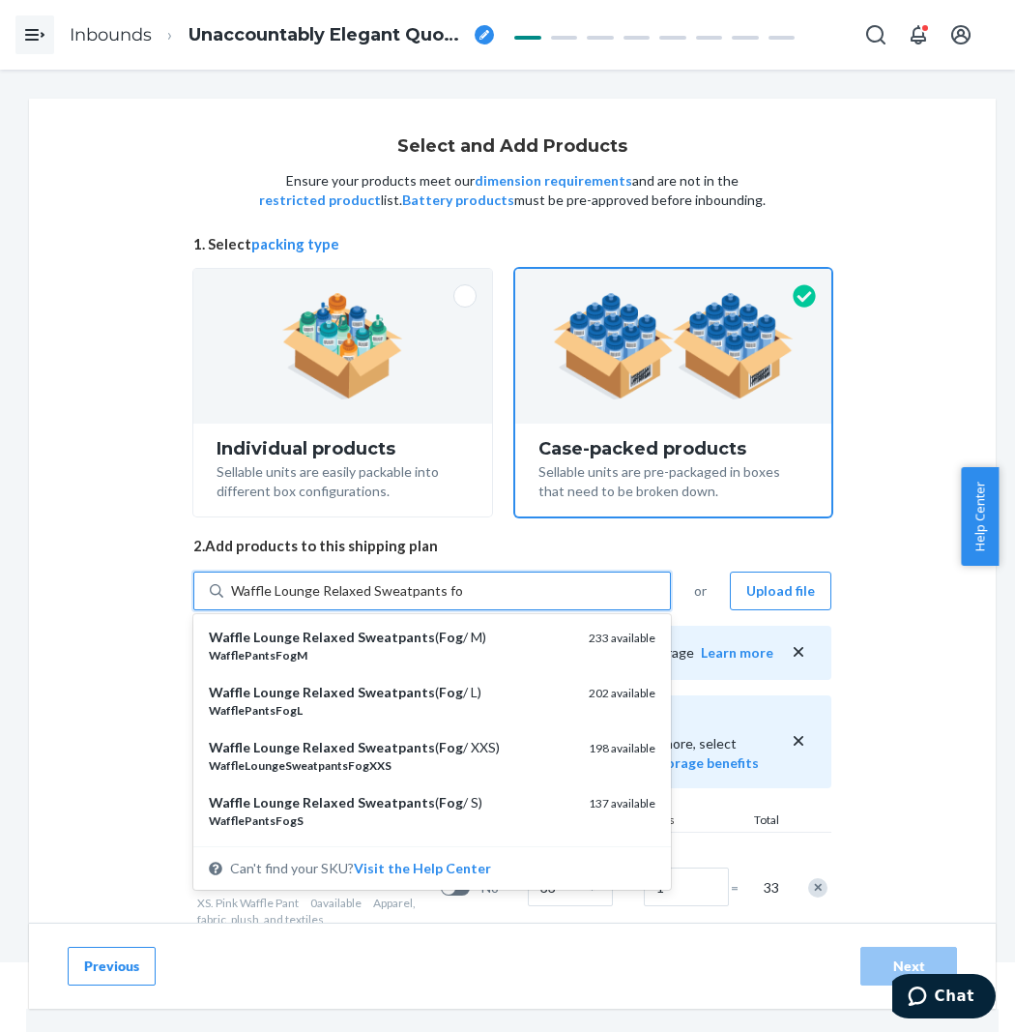
click at [417, 643] on em "Sweatpants" at bounding box center [396, 637] width 77 height 16
click at [417, 601] on input "Waffle Lounge Relaxed Sweatpants fog" at bounding box center [346, 590] width 231 height 19
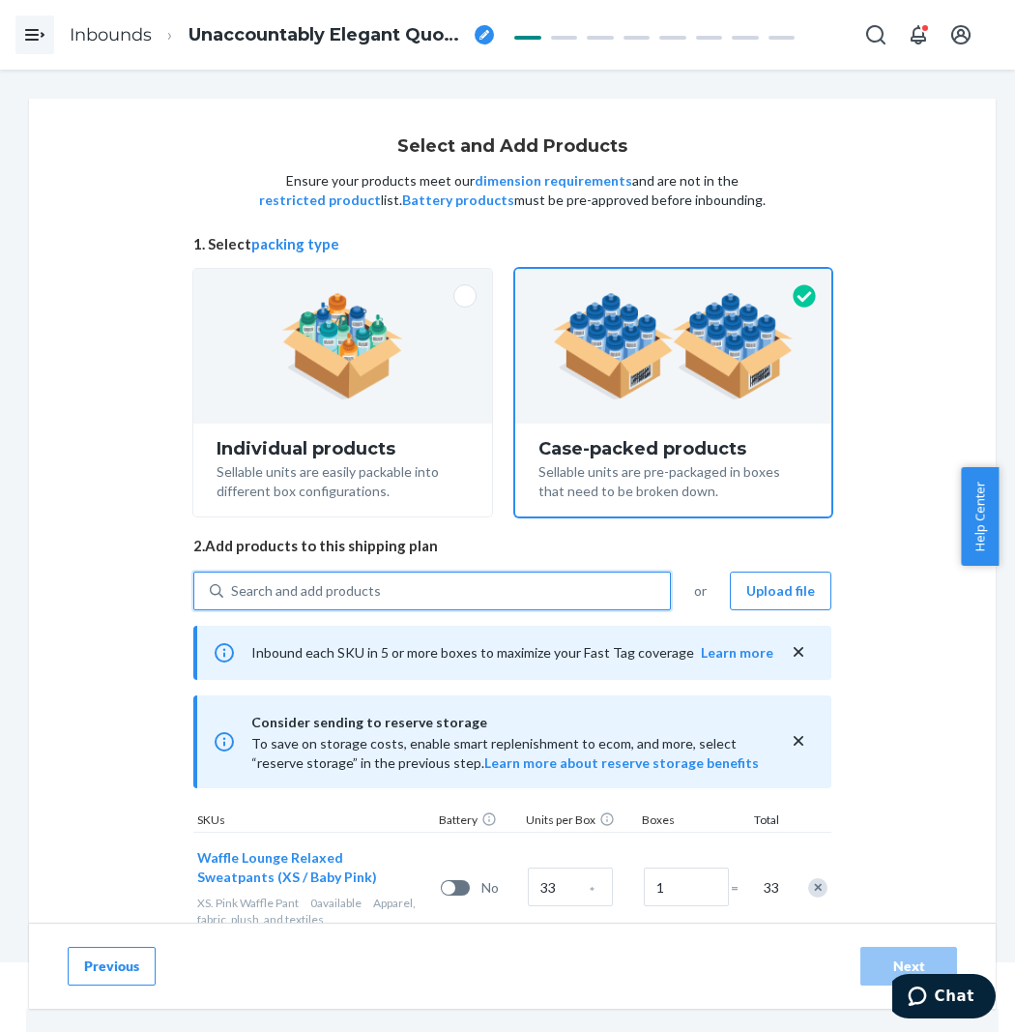
click at [451, 590] on div "Search and add products" at bounding box center [446, 590] width 447 height 35
click at [233, 590] on input "0 results available. Select is focused ,type to refine list, press Down to open…" at bounding box center [232, 590] width 2 height 19
paste input "Waffle Lounge Relaxed Sweatpants fog"
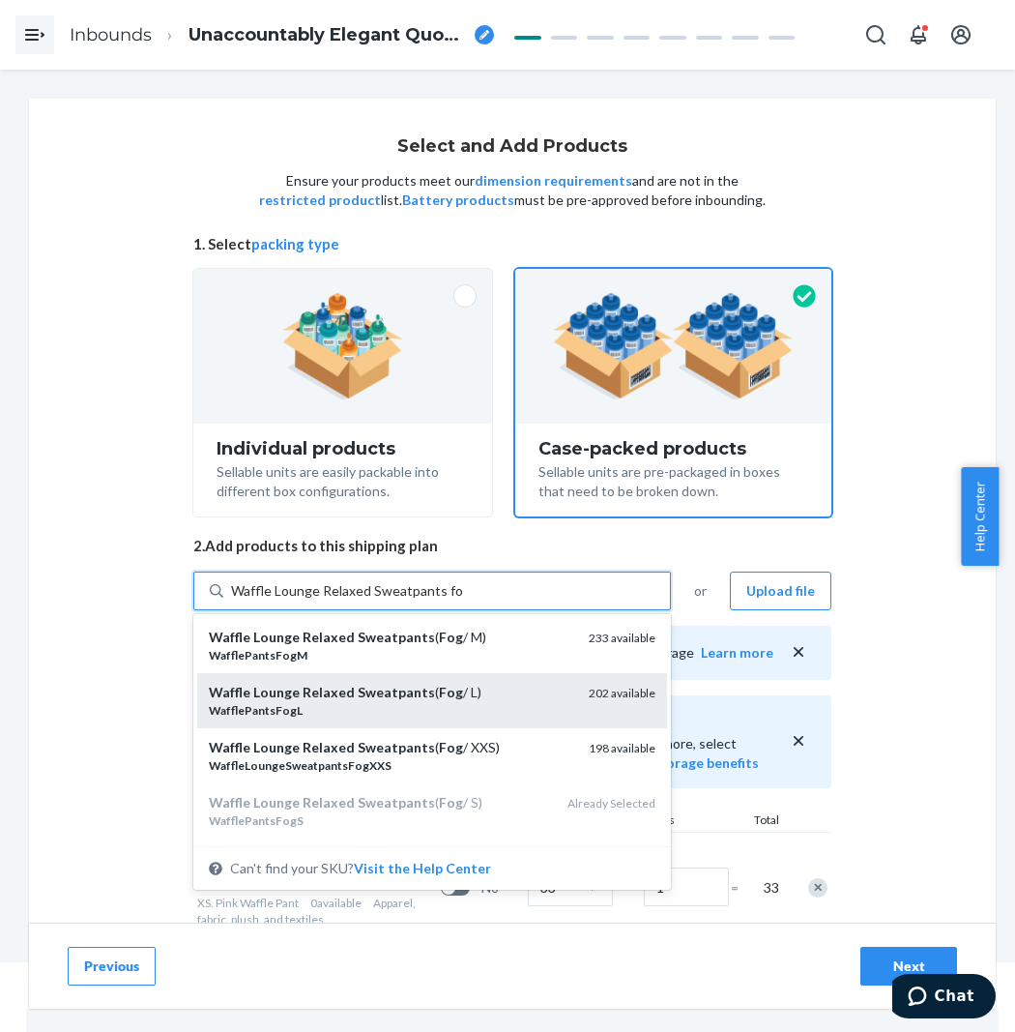
click at [453, 691] on div "Waffle Lounge Relaxed Sweatpants ( Fog / L)" at bounding box center [391, 692] width 365 height 19
click at [453, 601] on input "Waffle Lounge Relaxed Sweatpants fog" at bounding box center [346, 590] width 231 height 19
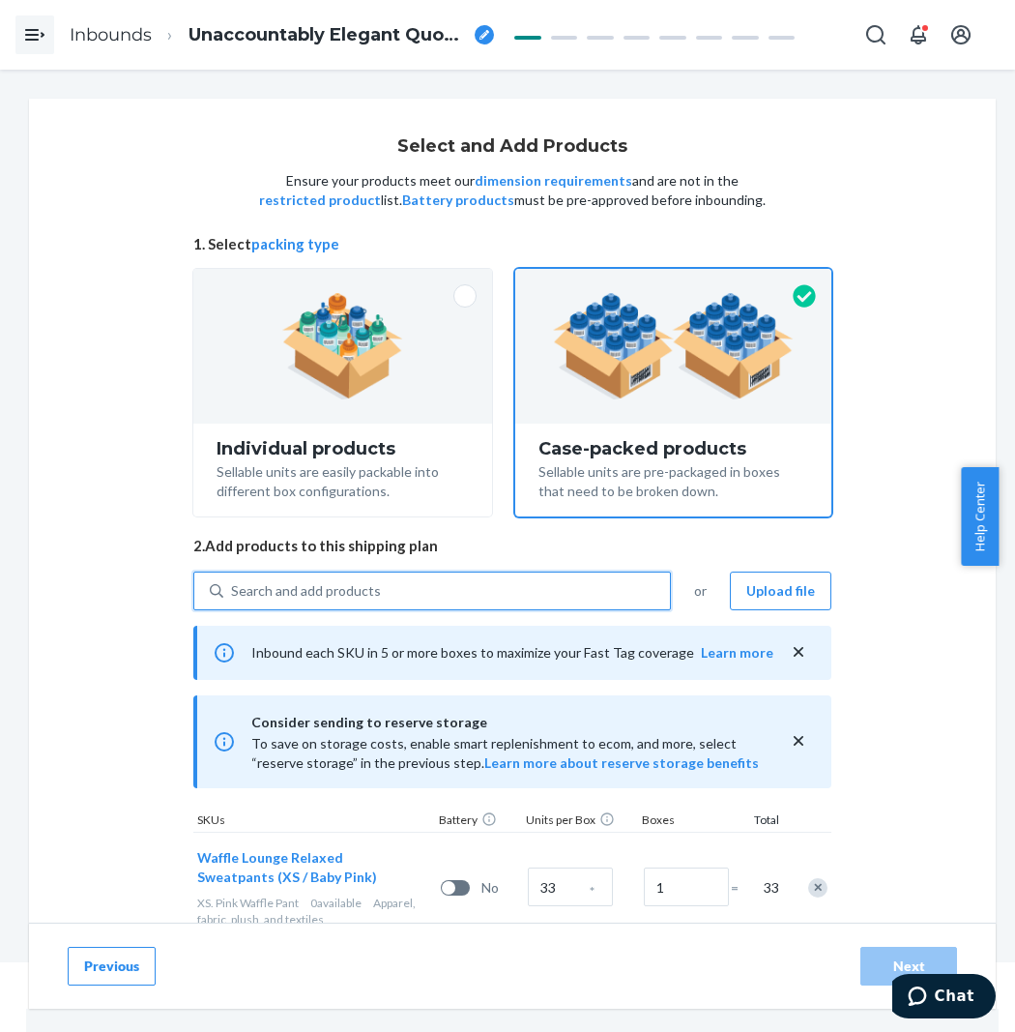
click at [410, 548] on span "2. Add products to this shipping plan" at bounding box center [512, 546] width 638 height 20
click at [408, 593] on div "Search and add products" at bounding box center [446, 590] width 447 height 35
click at [233, 593] on input "0 results available. Use Up and Down to choose options, press Enter to select t…" at bounding box center [232, 590] width 2 height 19
paste
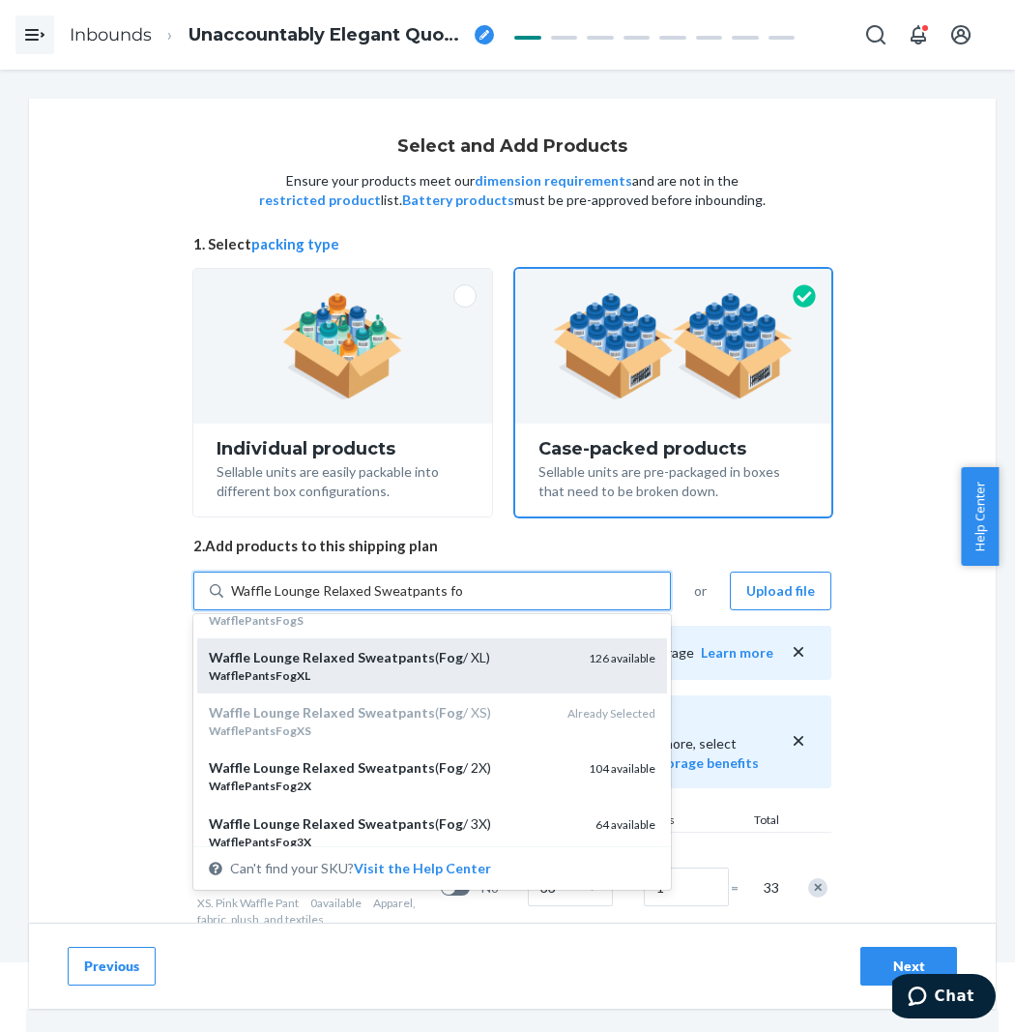
scroll to position [215, 0]
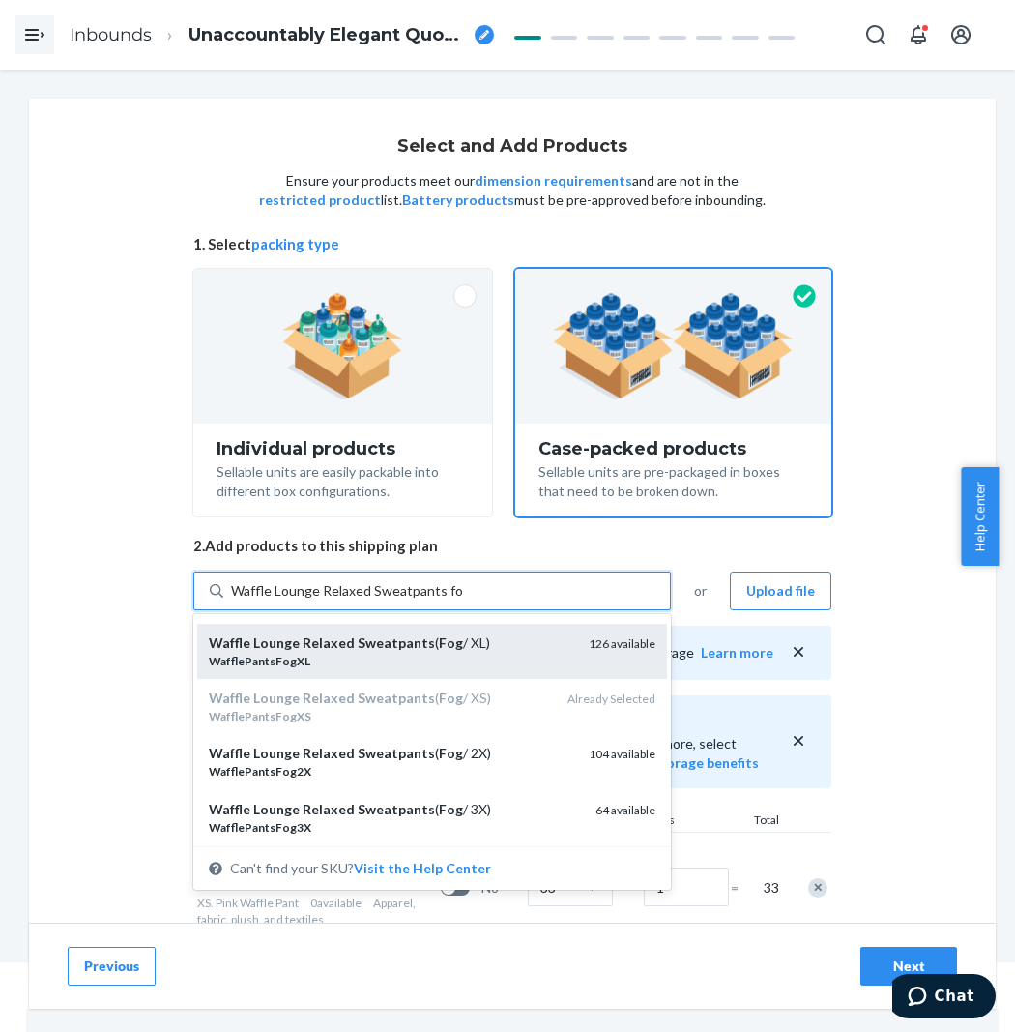
click at [447, 648] on em "Fog" at bounding box center [451, 642] width 24 height 16
click at [447, 601] on input "Waffle Lounge Relaxed Sweatpants fog" at bounding box center [346, 590] width 231 height 19
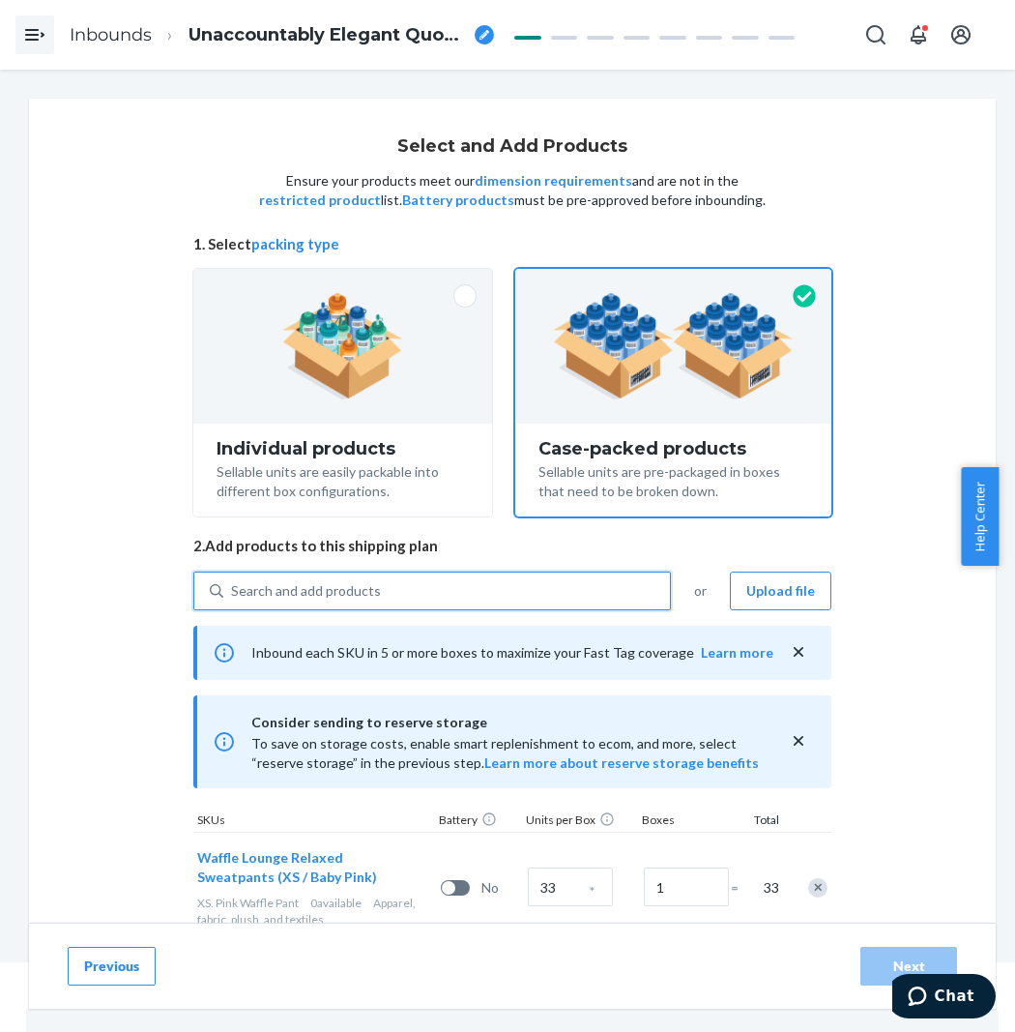
click at [456, 591] on div "Search and add products" at bounding box center [446, 590] width 447 height 35
click at [233, 591] on input "0 results available. Use Up and Down to choose options, press Enter to select t…" at bounding box center [232, 590] width 2 height 19
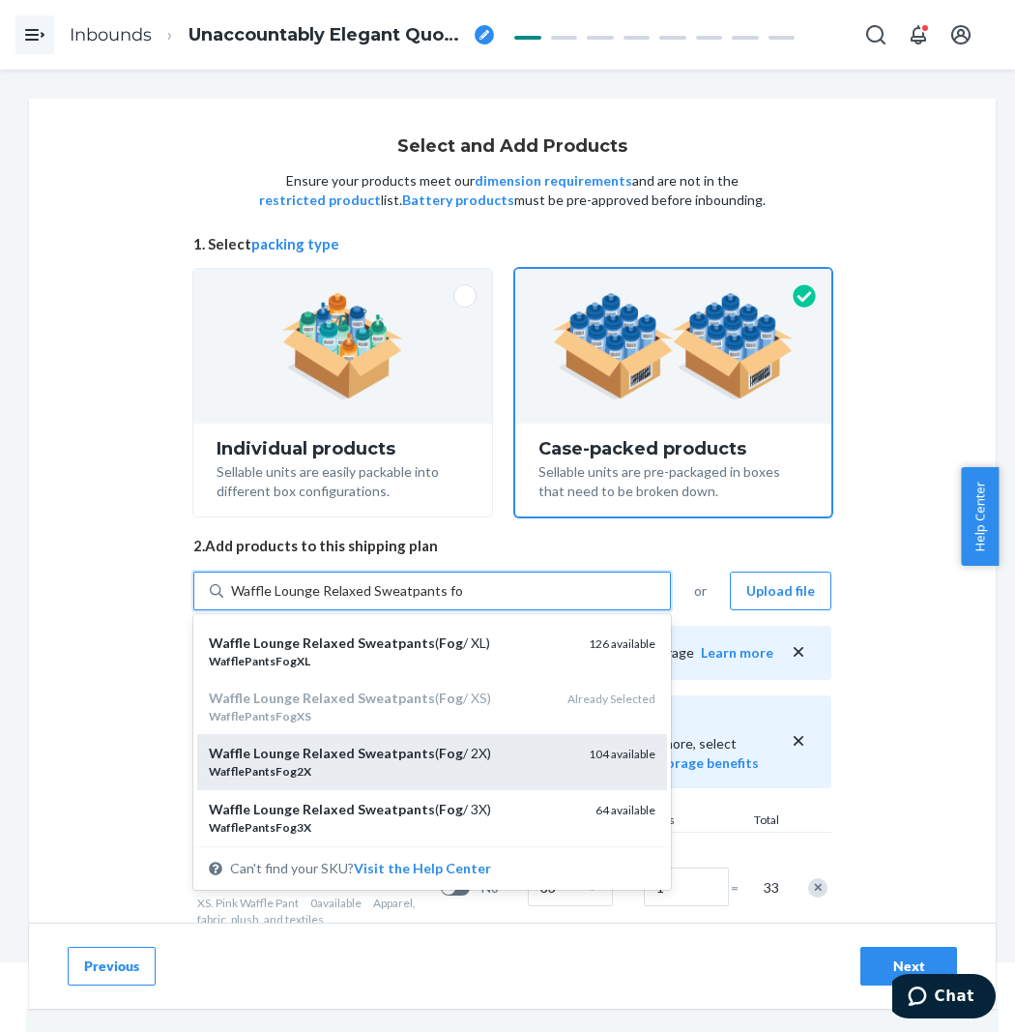
click at [441, 742] on div "Waffle Lounge Relaxed Sweatpants ( Fog / 2X) WafflePantsFog2X 104 available" at bounding box center [432, 761] width 470 height 55
click at [441, 601] on input "Waffle Lounge Relaxed Sweatpants fog" at bounding box center [346, 590] width 231 height 19
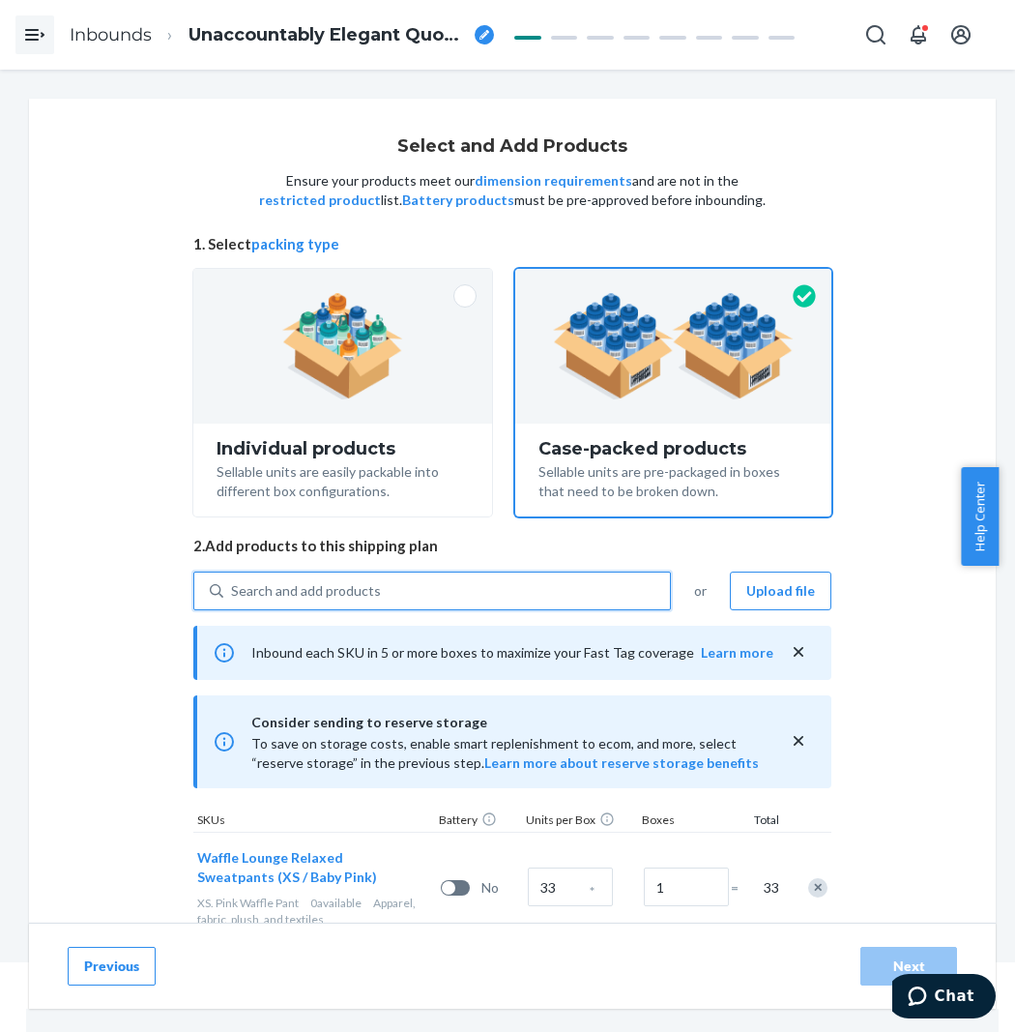
click at [469, 607] on div "Search and add products" at bounding box center [432, 590] width 478 height 39
click at [233, 601] on input "0 results available. Select is focused ,type to refine list, press Down to open…" at bounding box center [232, 590] width 2 height 19
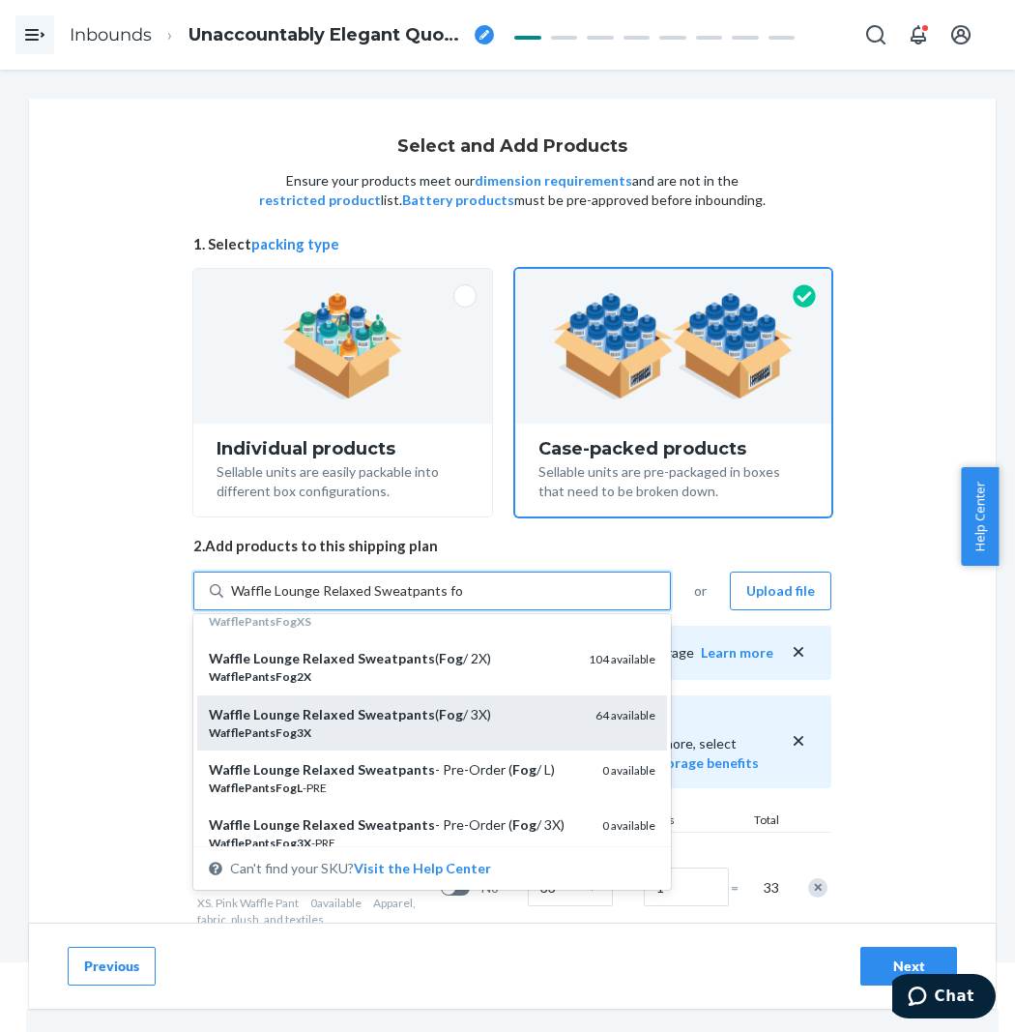
scroll to position [322, 0]
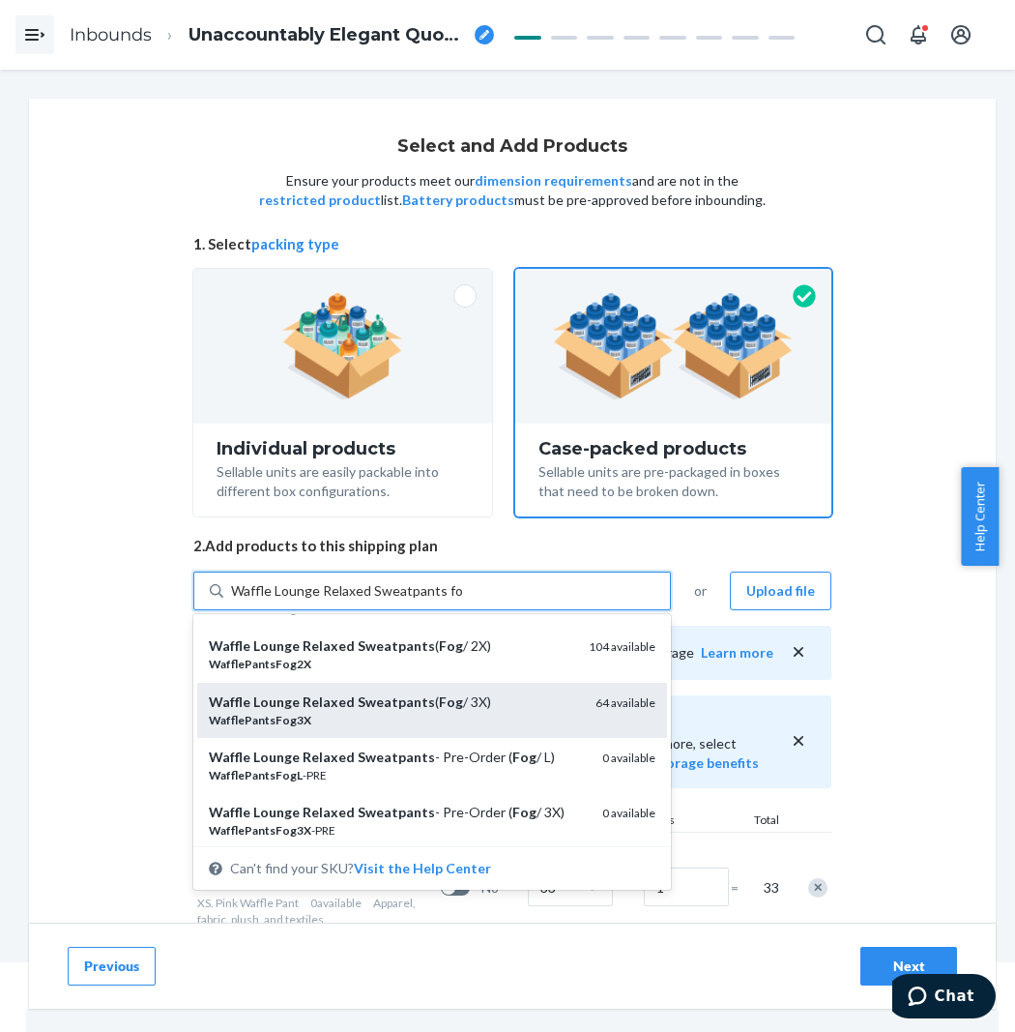
click at [450, 701] on div "Waffle Lounge Relaxed Sweatpants ( Fog / 3X)" at bounding box center [394, 701] width 371 height 19
click at [450, 601] on input "Waffle Lounge Relaxed Sweatpants fog" at bounding box center [346, 590] width 231 height 19
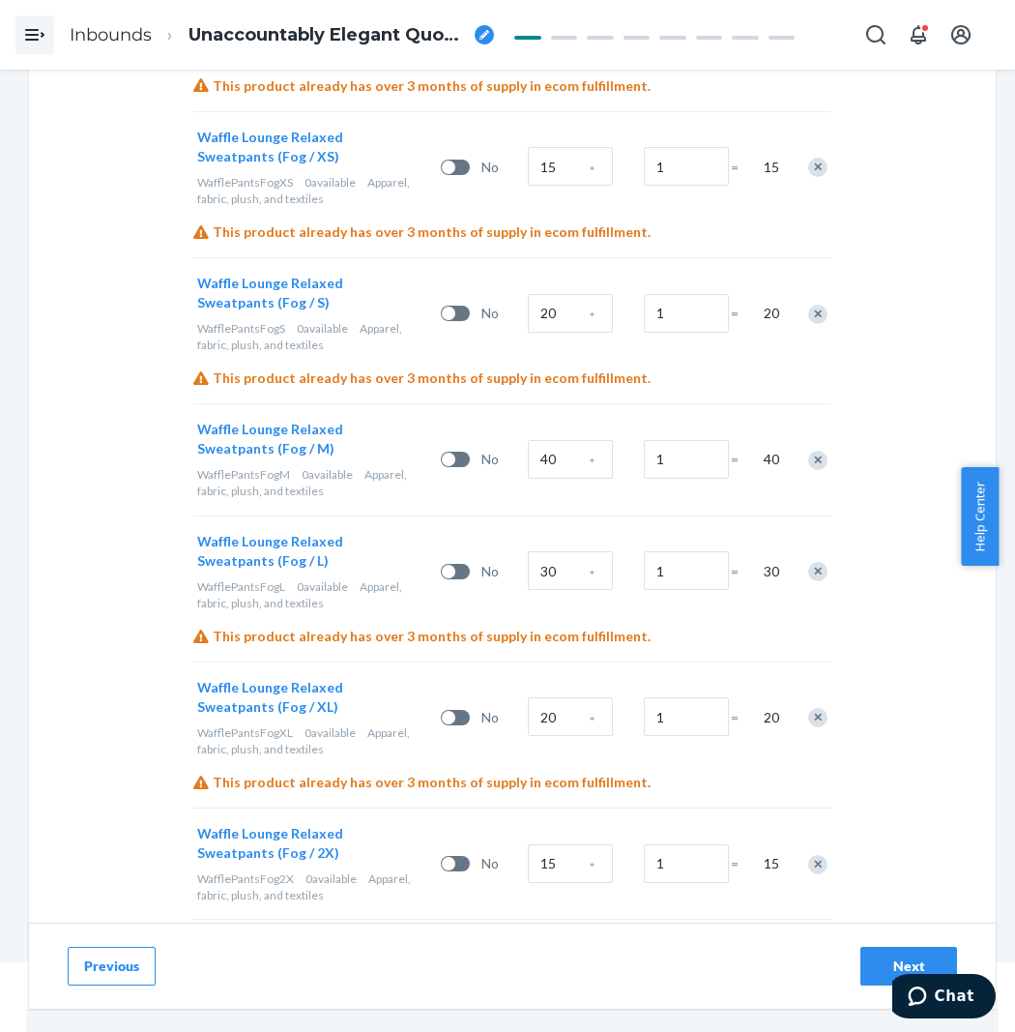
scroll to position [6817, 0]
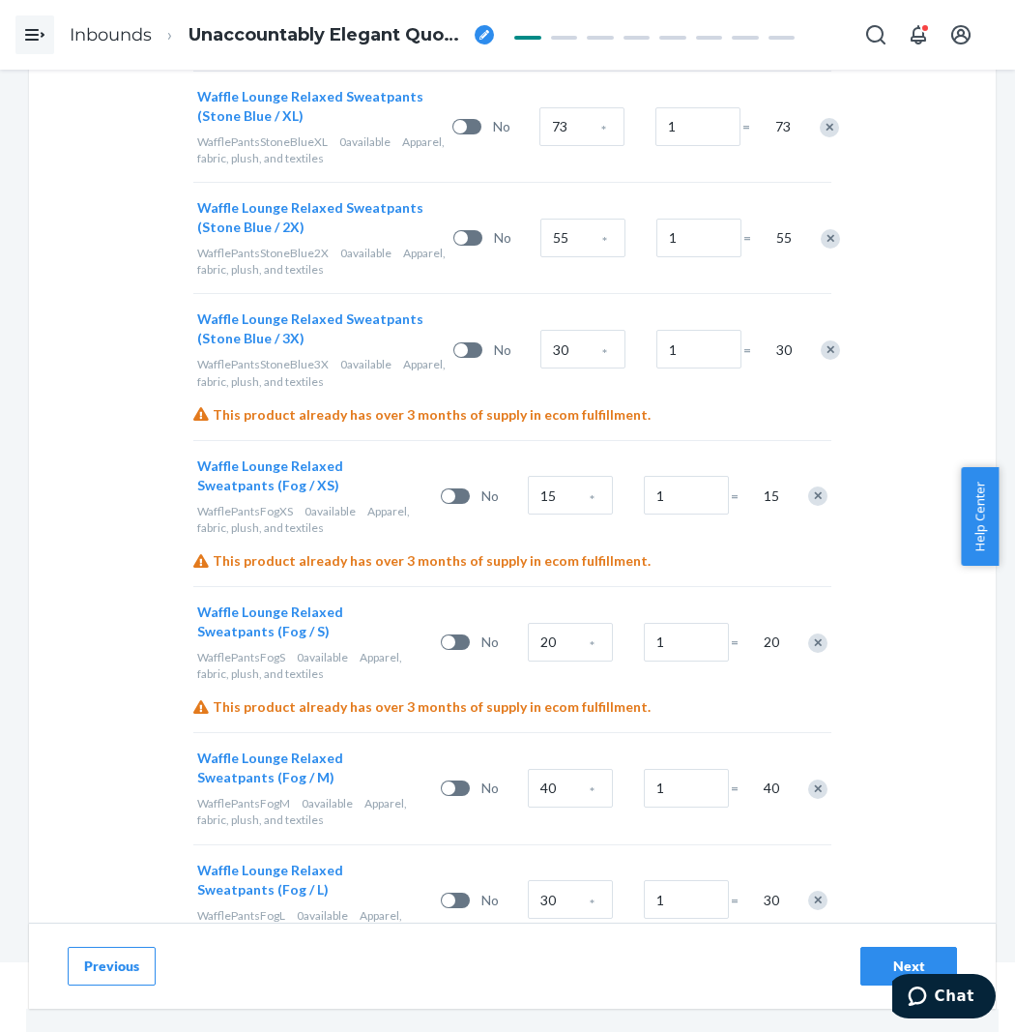
click at [622, 456] on div "15 *" at bounding box center [582, 495] width 116 height 78
click at [582, 476] on input "15" at bounding box center [570, 495] width 85 height 39
click at [564, 623] on input "20" at bounding box center [570, 642] width 85 height 39
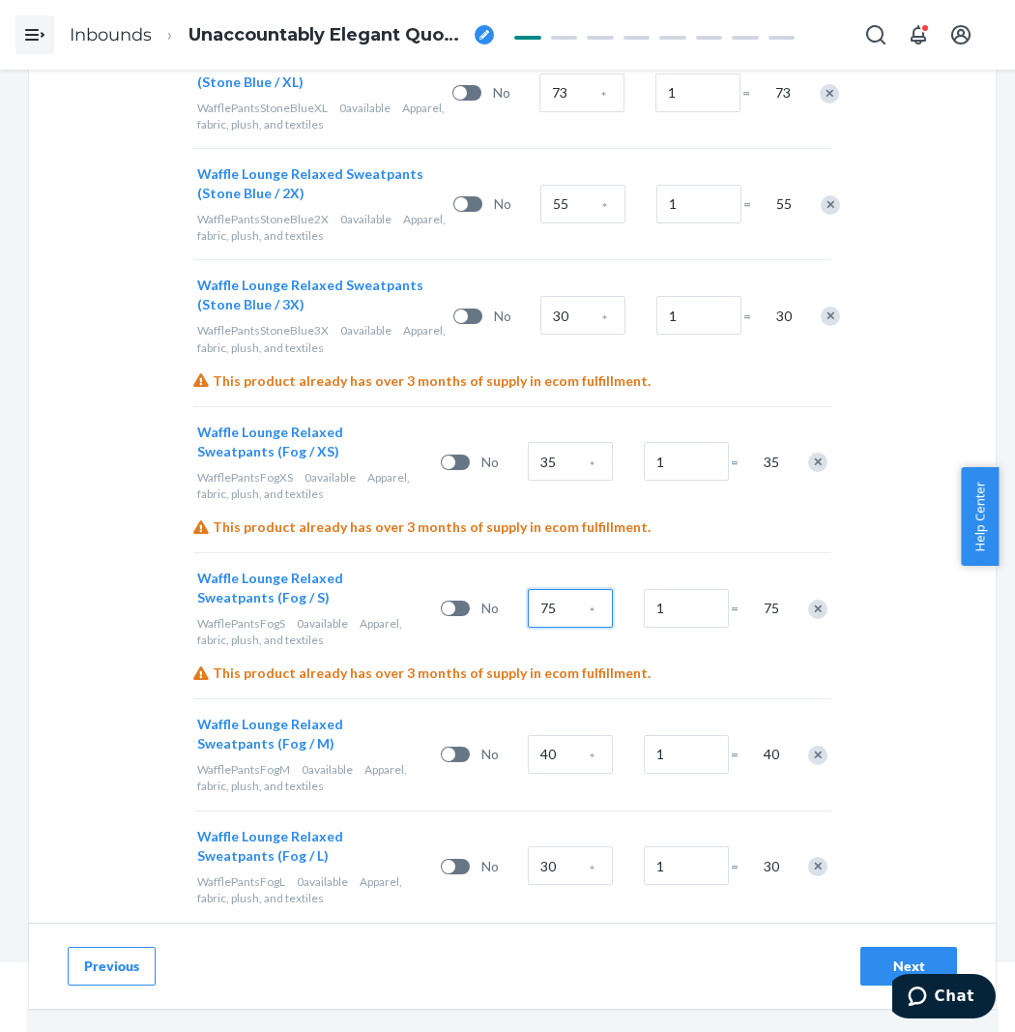
scroll to position [6925, 0]
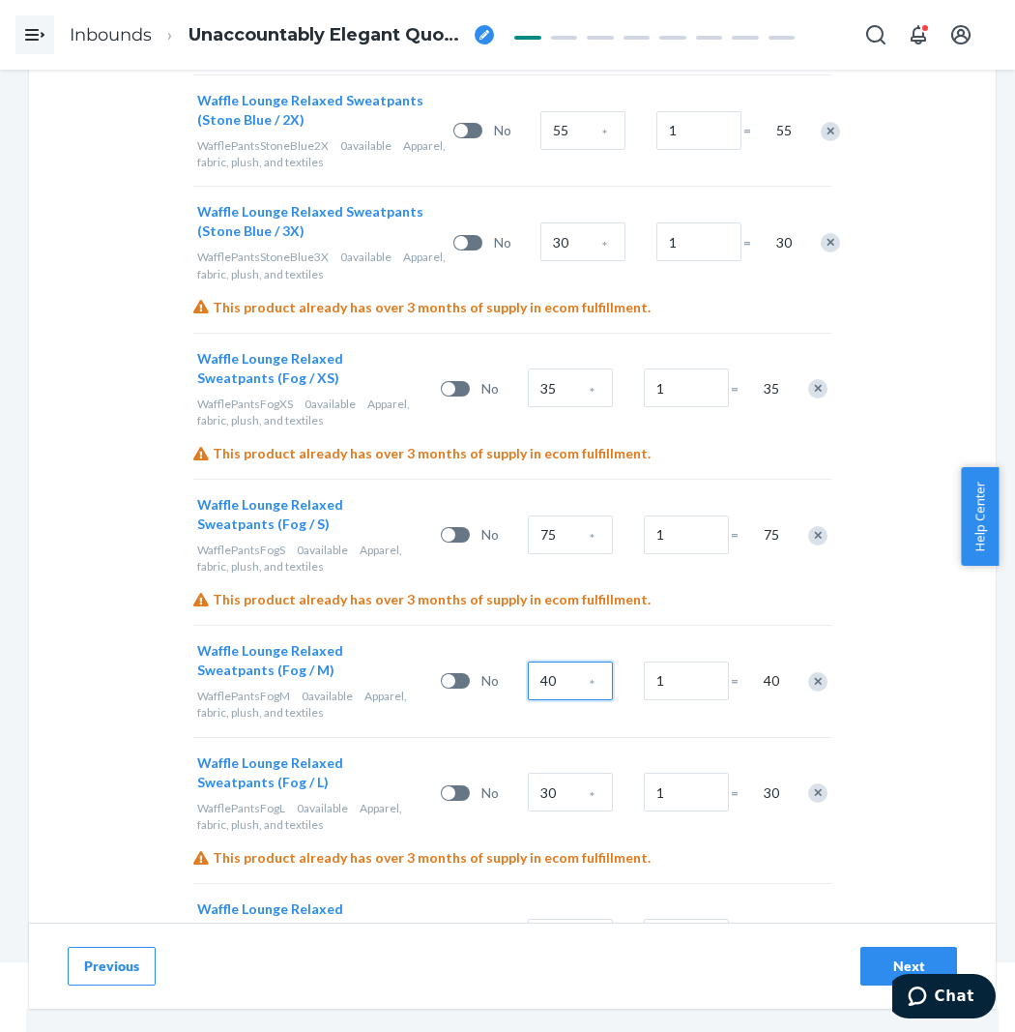
click at [566, 661] on input "40" at bounding box center [570, 680] width 85 height 39
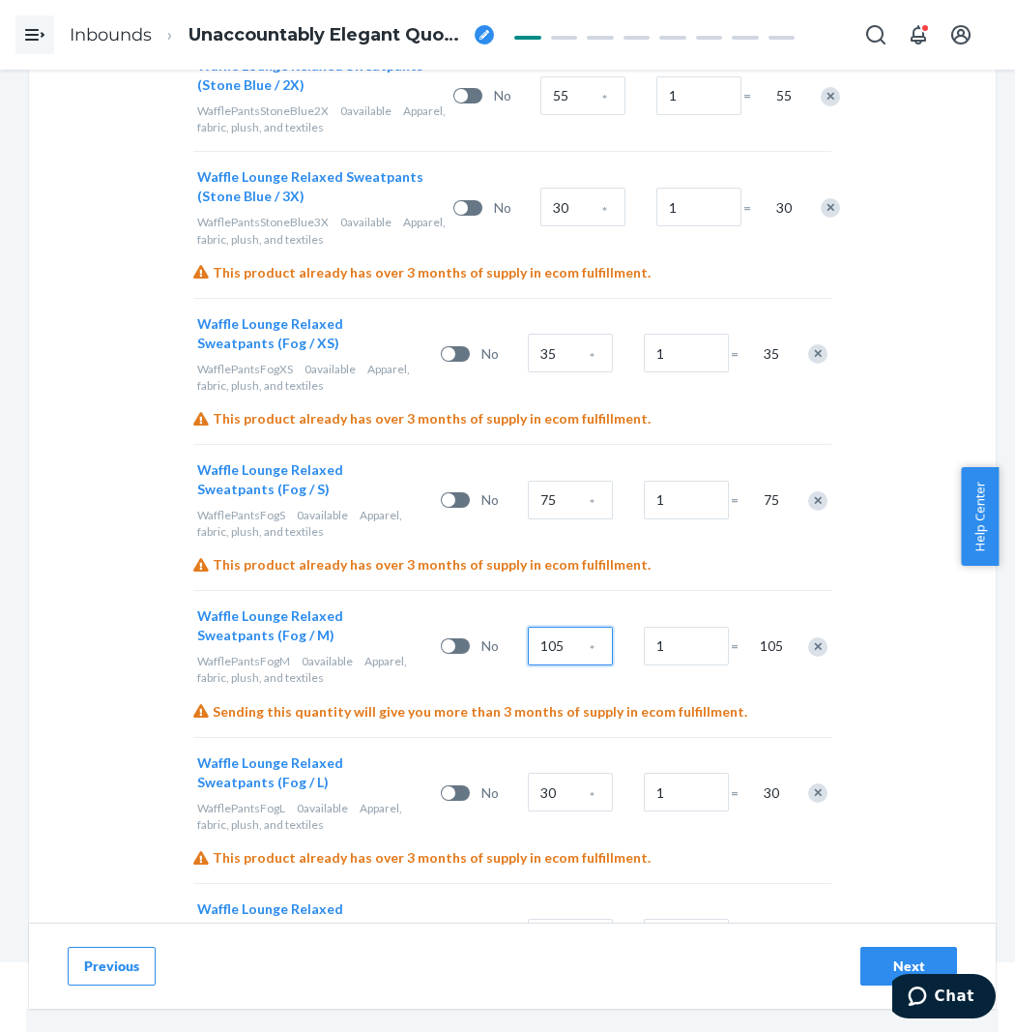
scroll to position [7032, 0]
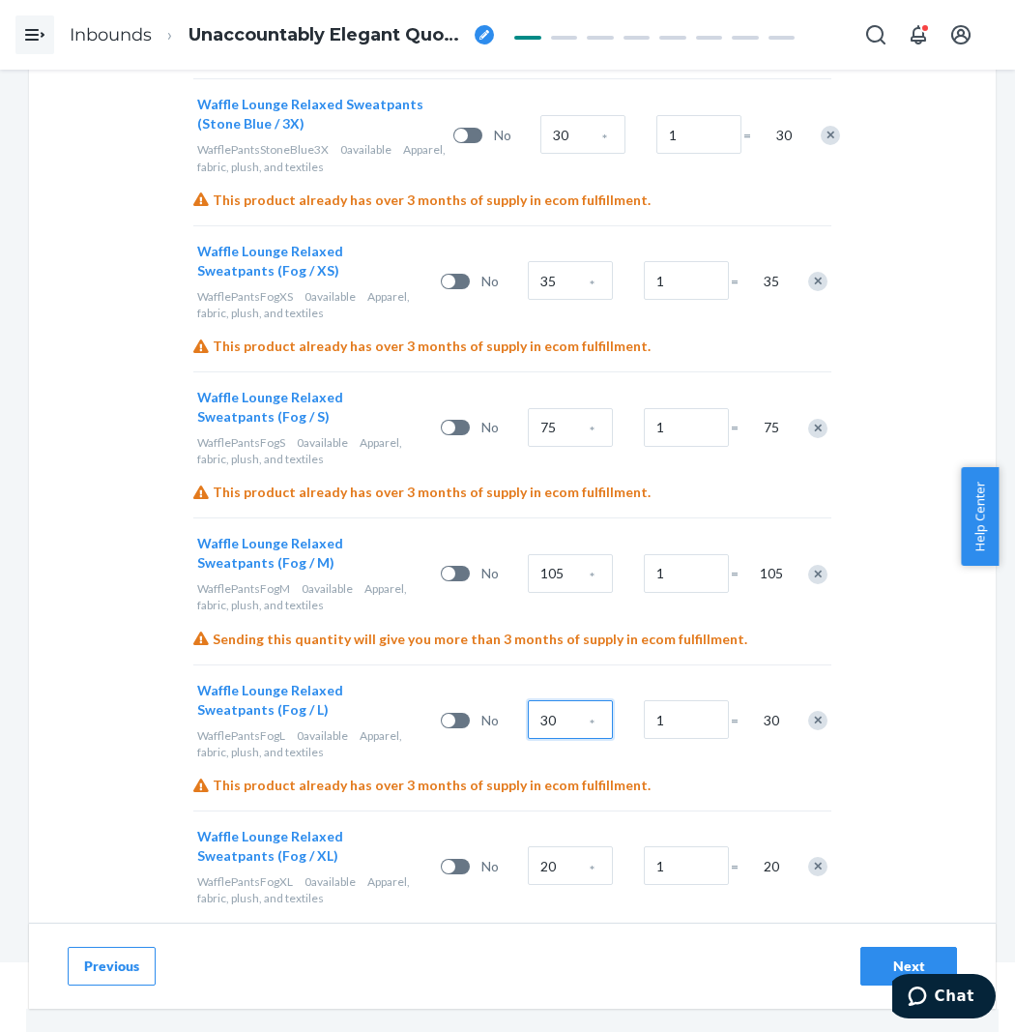
click at [572, 700] on input "30" at bounding box center [570, 719] width 85 height 39
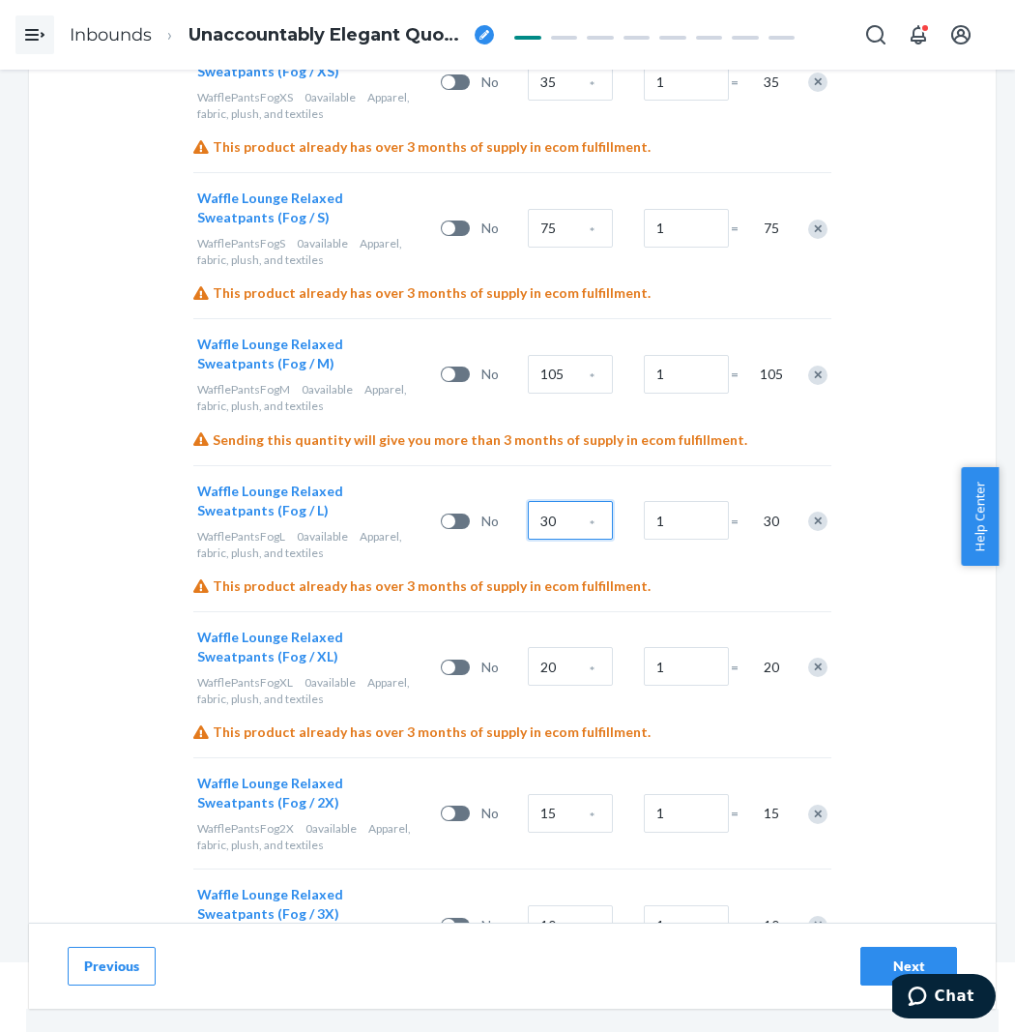
scroll to position [7282, 0]
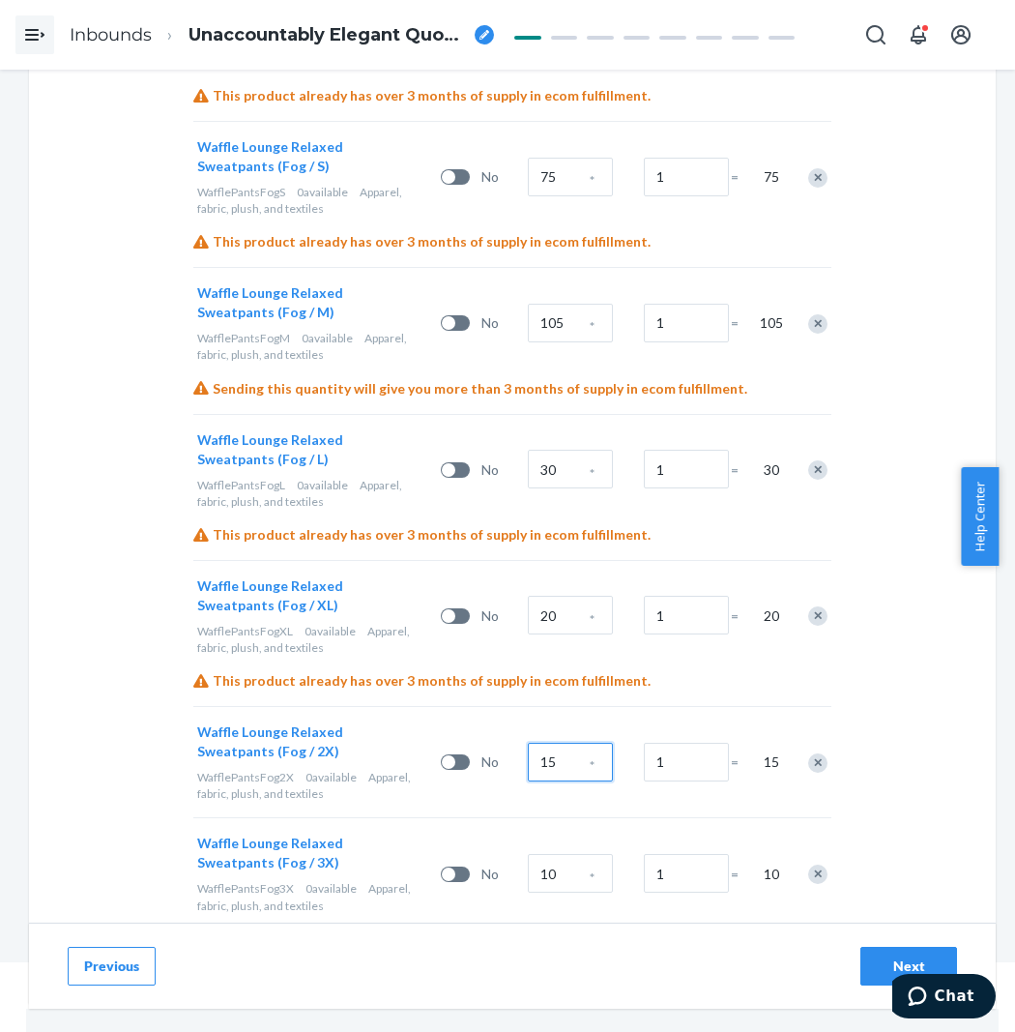
click at [585, 743] on input "15" at bounding box center [570, 762] width 85 height 39
click at [566, 596] on input "20" at bounding box center [570, 615] width 85 height 39
click at [555, 743] on input "25" at bounding box center [570, 762] width 85 height 39
click at [573, 854] on input "10" at bounding box center [570, 873] width 85 height 39
click at [668, 929] on div "This product already has over 3 months of supply in ecom fulfillment." at bounding box center [512, 938] width 638 height 19
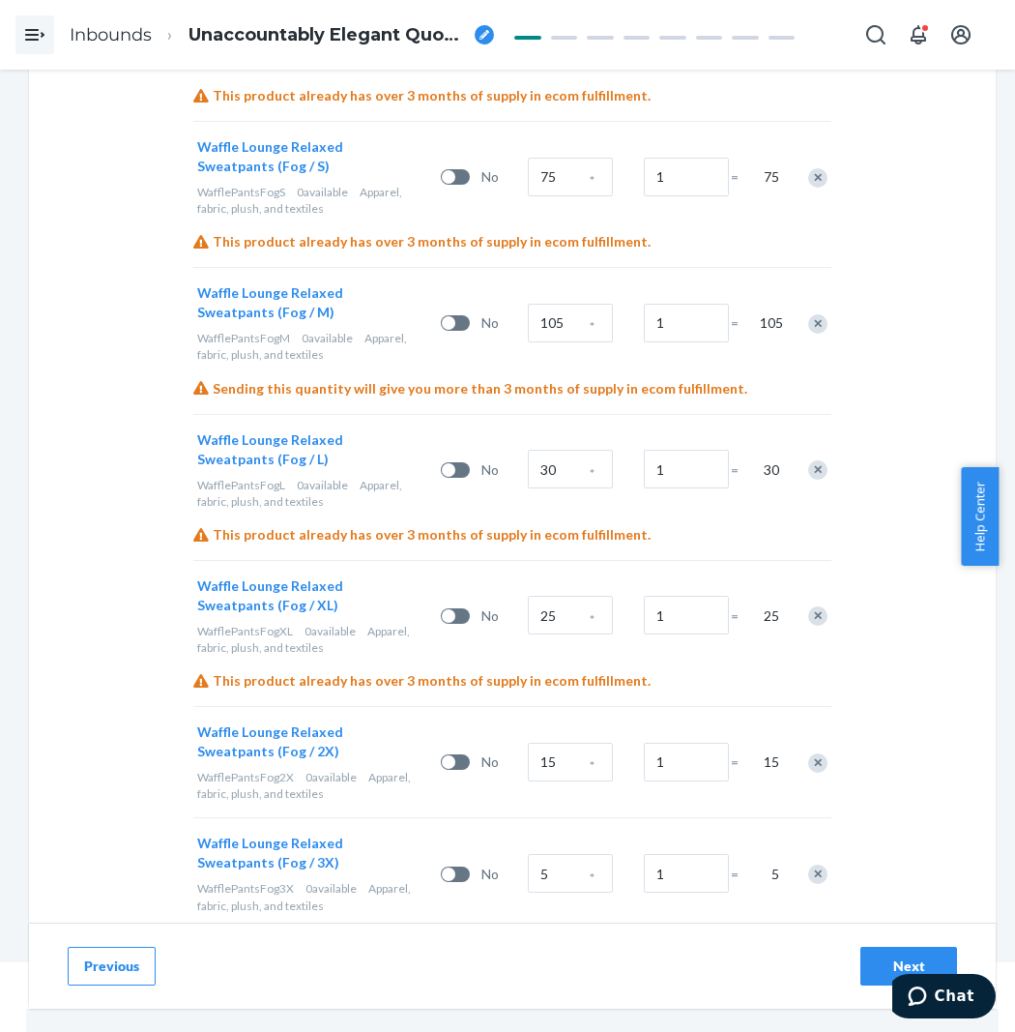
click at [224, 27] on span "Unaccountably Elegant Quokka" at bounding box center [328, 35] width 278 height 25
click at [902, 965] on div "Next" at bounding box center [909, 965] width 64 height 19
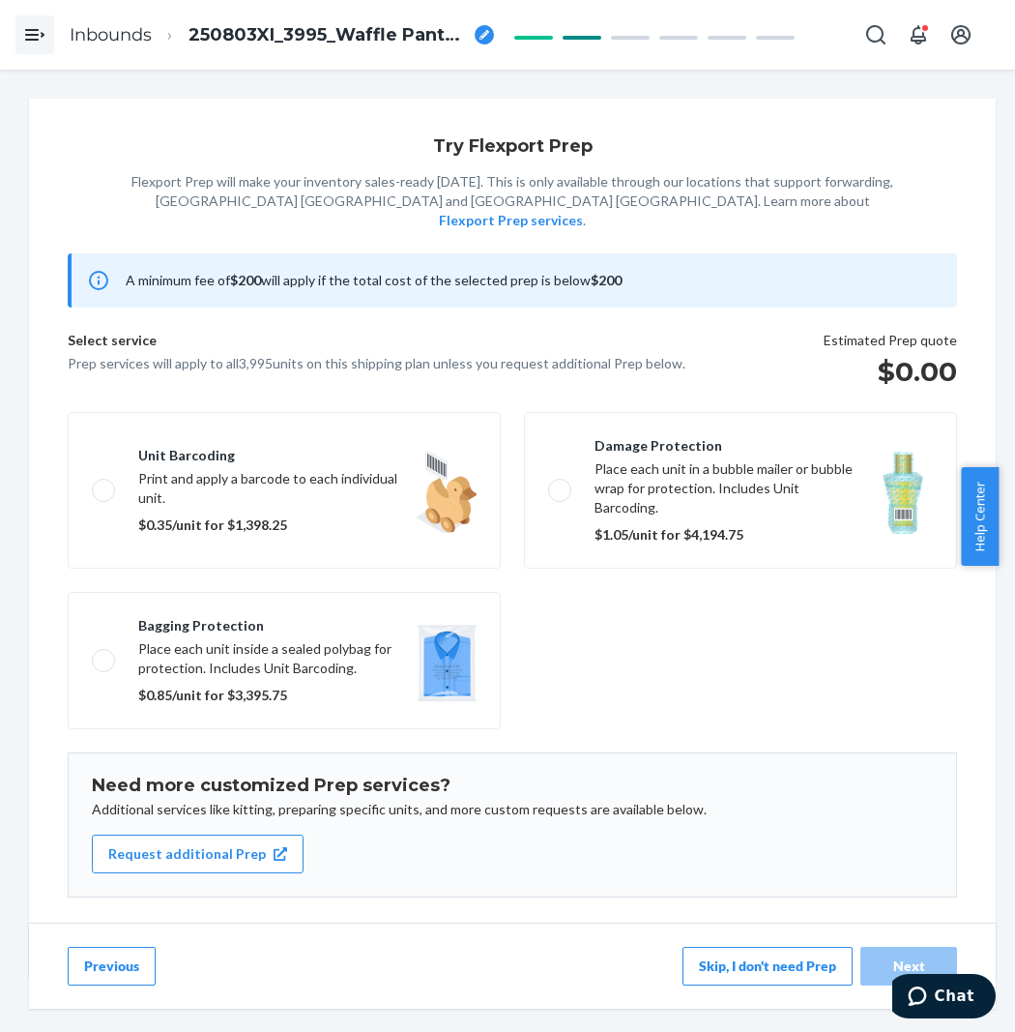
click at [762, 974] on button "Skip, I don't need Prep" at bounding box center [768, 966] width 170 height 39
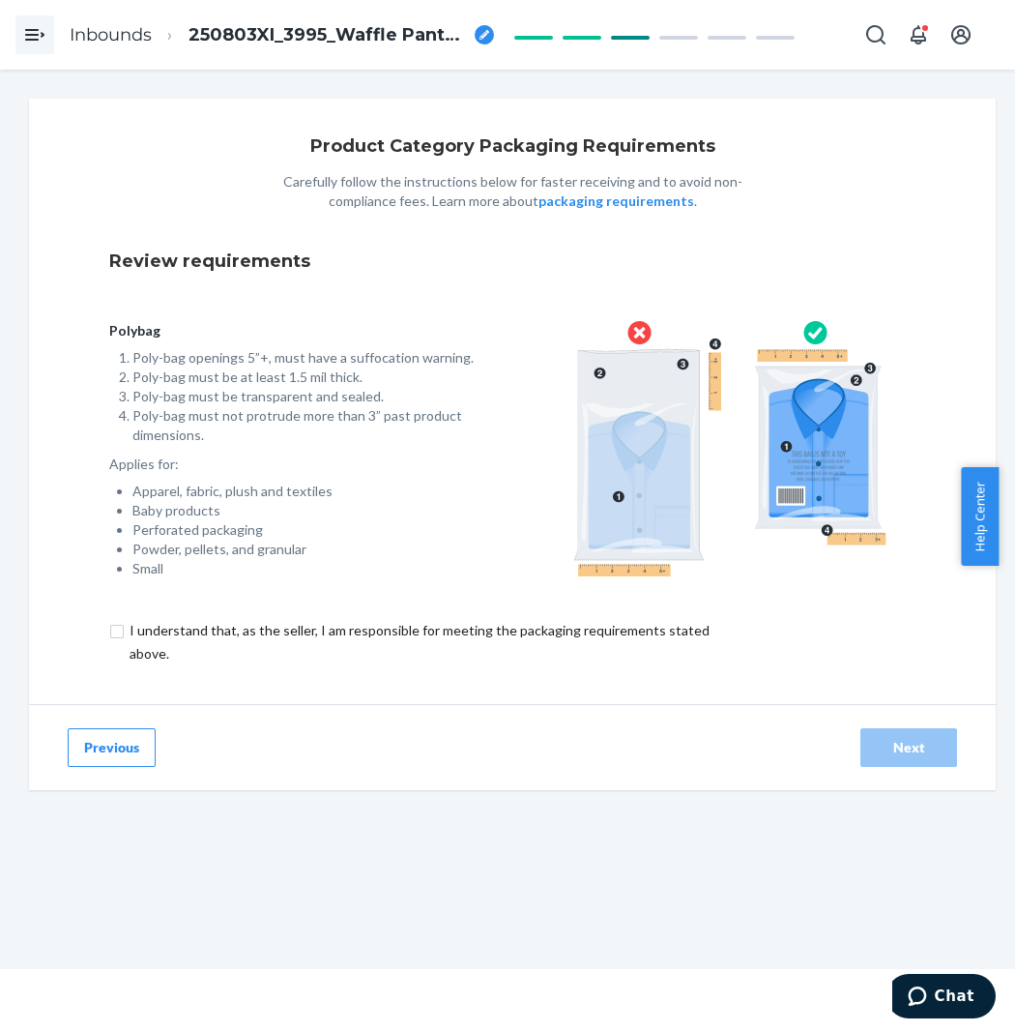
scroll to position [70, 0]
click at [145, 624] on input "checkbox" at bounding box center [430, 642] width 643 height 46
click at [902, 748] on div "Next" at bounding box center [909, 747] width 64 height 19
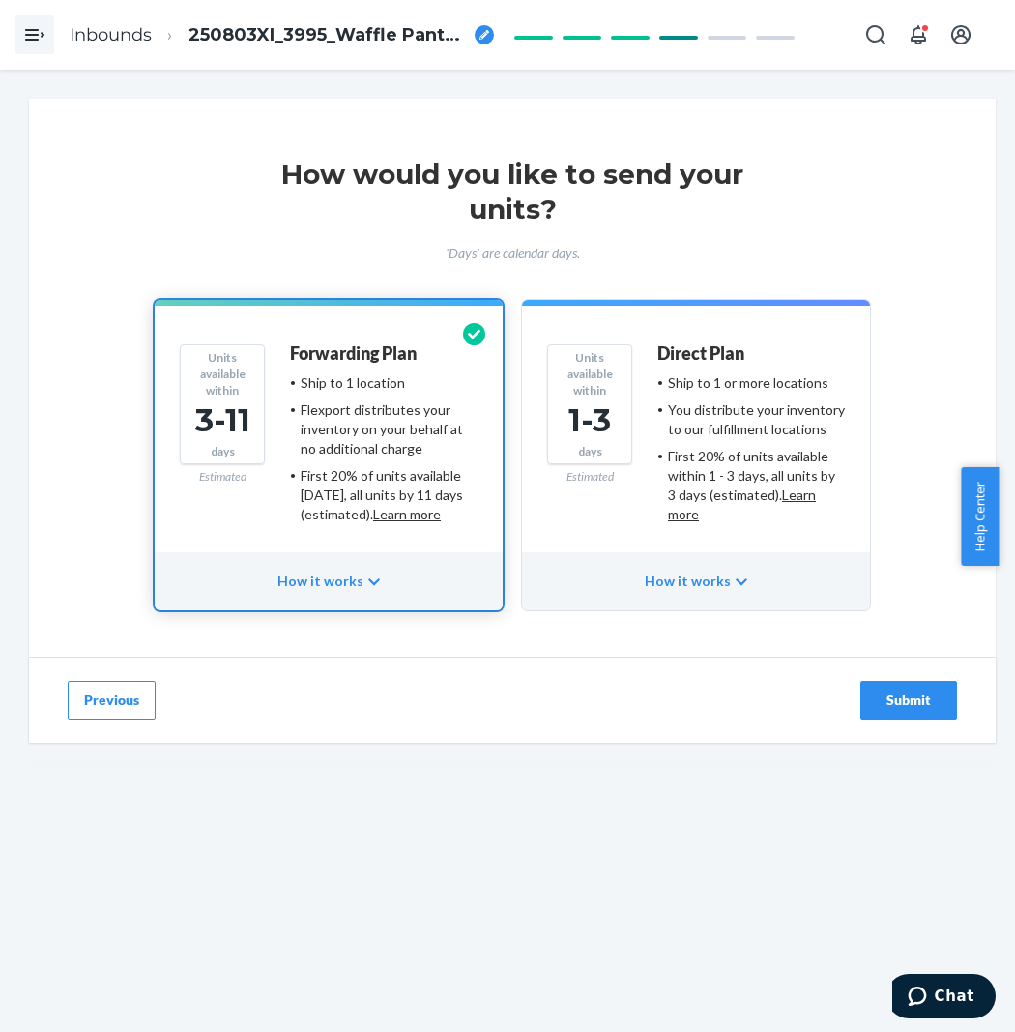
click at [895, 685] on button "Submit" at bounding box center [909, 700] width 97 height 39
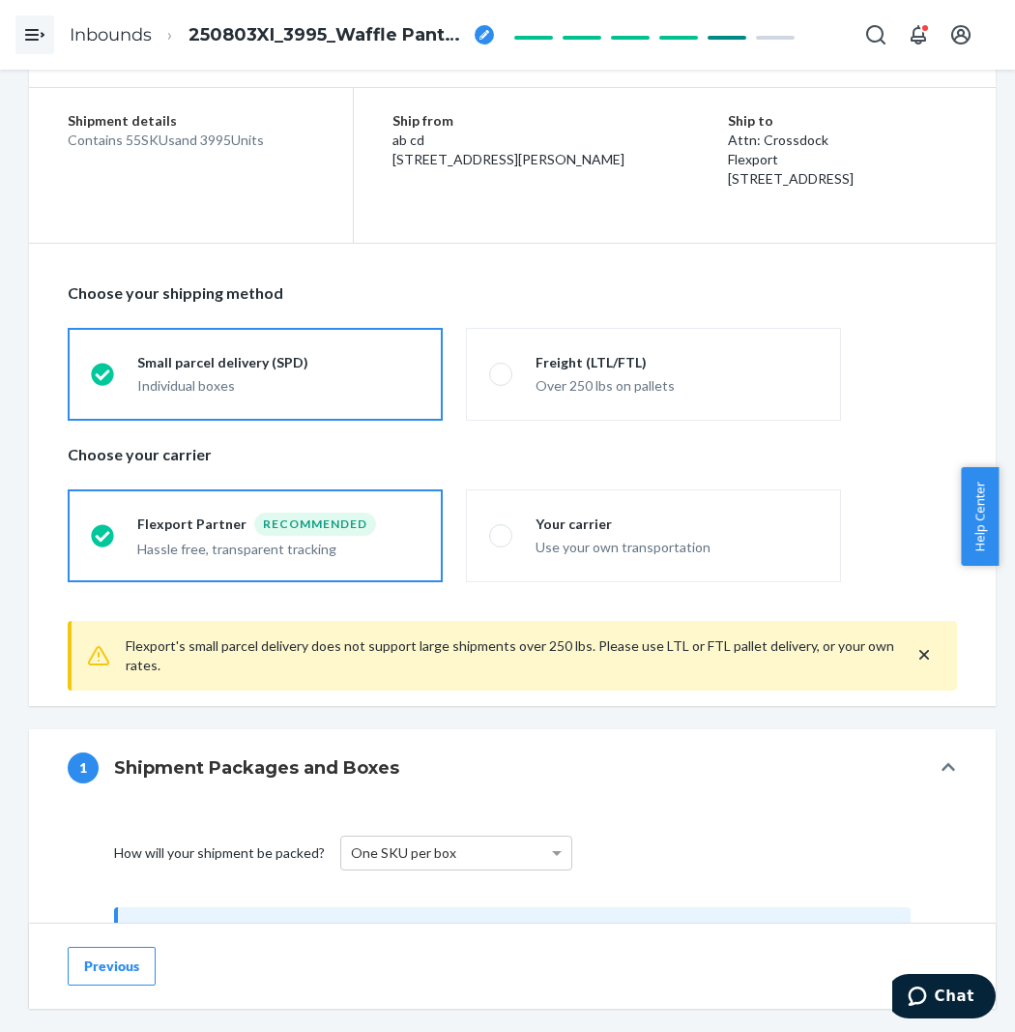
scroll to position [215, 0]
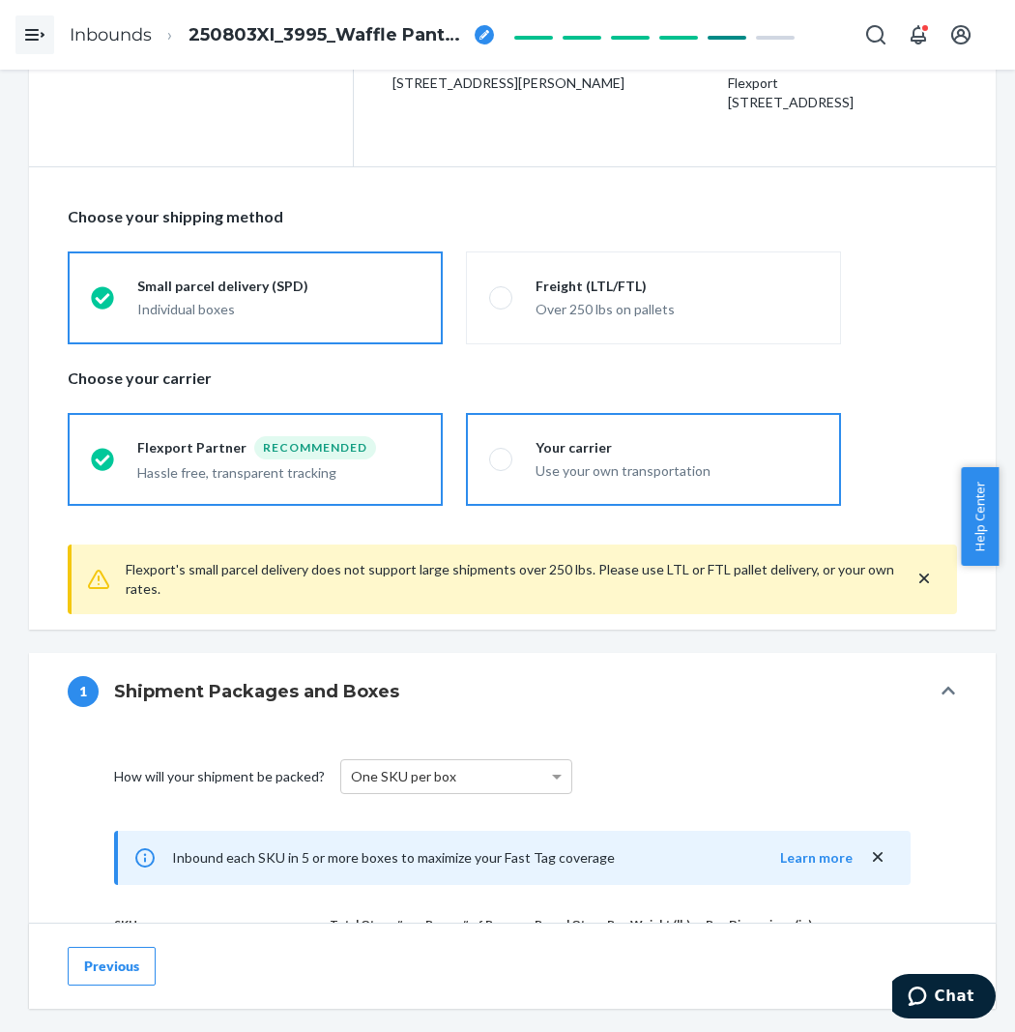
click at [517, 469] on div "Your carrier Use your own transportation" at bounding box center [666, 459] width 306 height 43
click at [502, 465] on input "Your carrier Use your own transportation" at bounding box center [495, 459] width 13 height 13
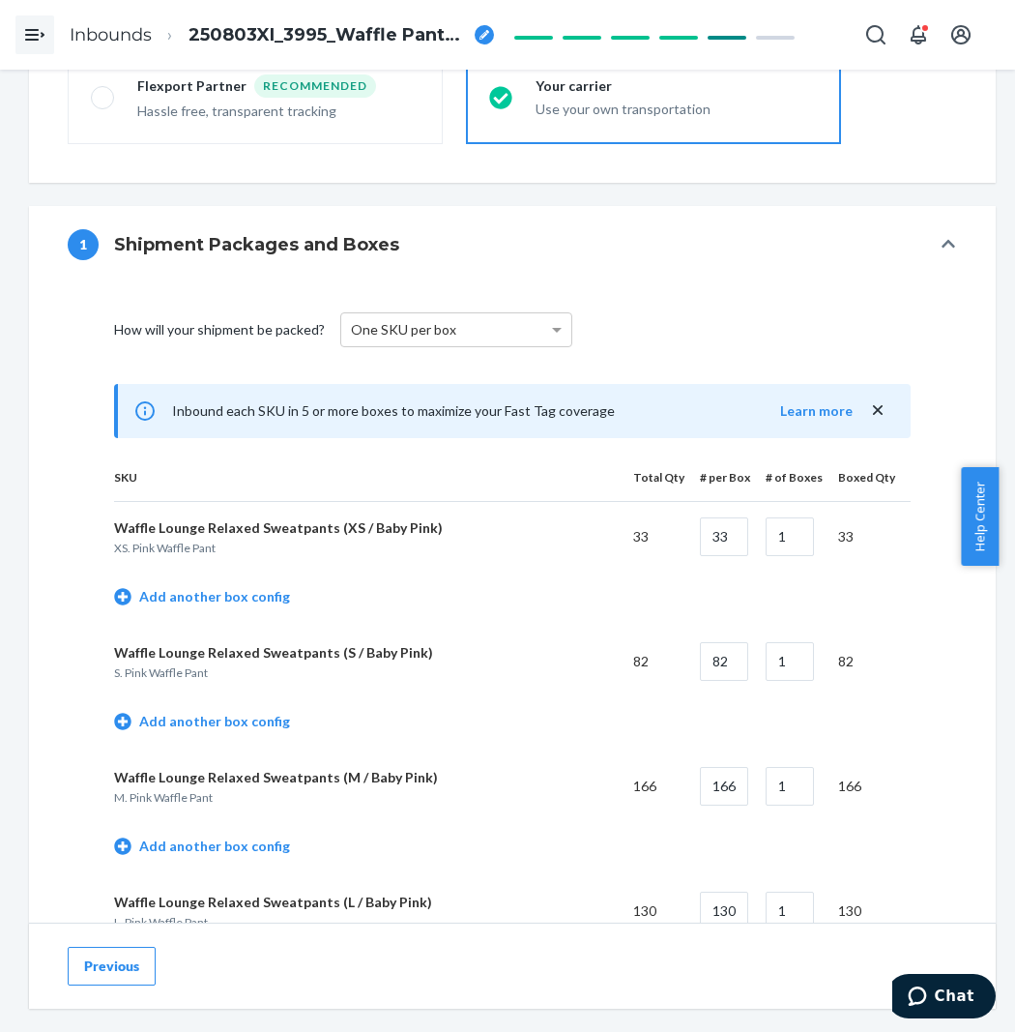
scroll to position [751, 0]
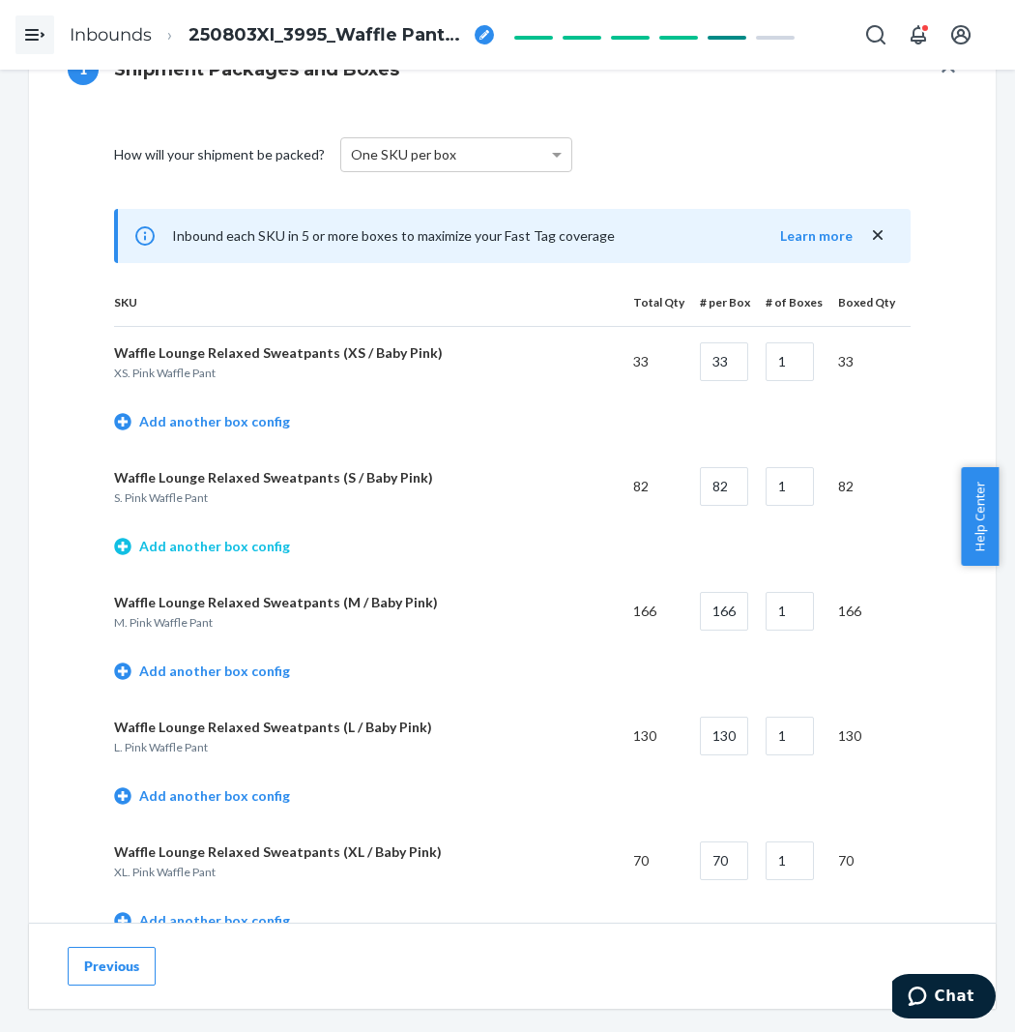
click at [239, 543] on link "Add another box config" at bounding box center [202, 546] width 176 height 19
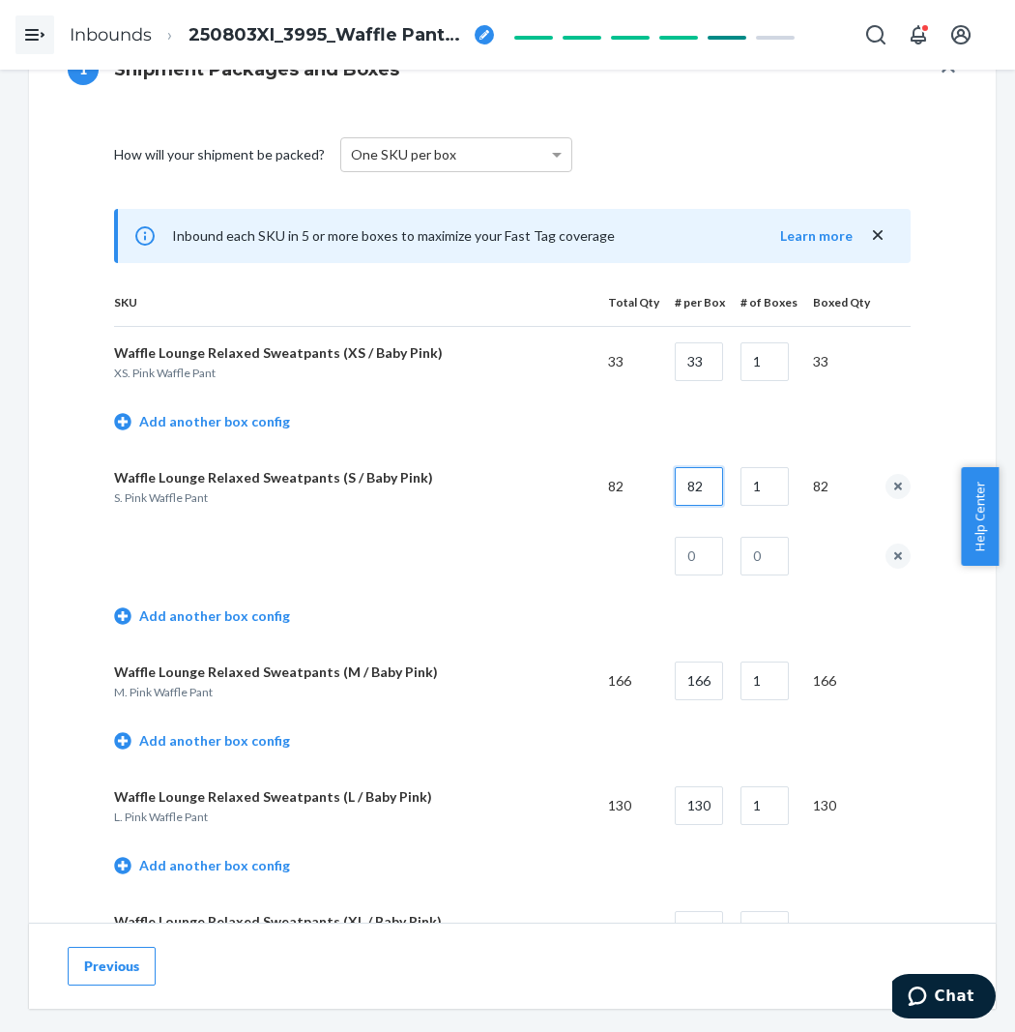
click at [723, 498] on input "82" at bounding box center [699, 486] width 48 height 39
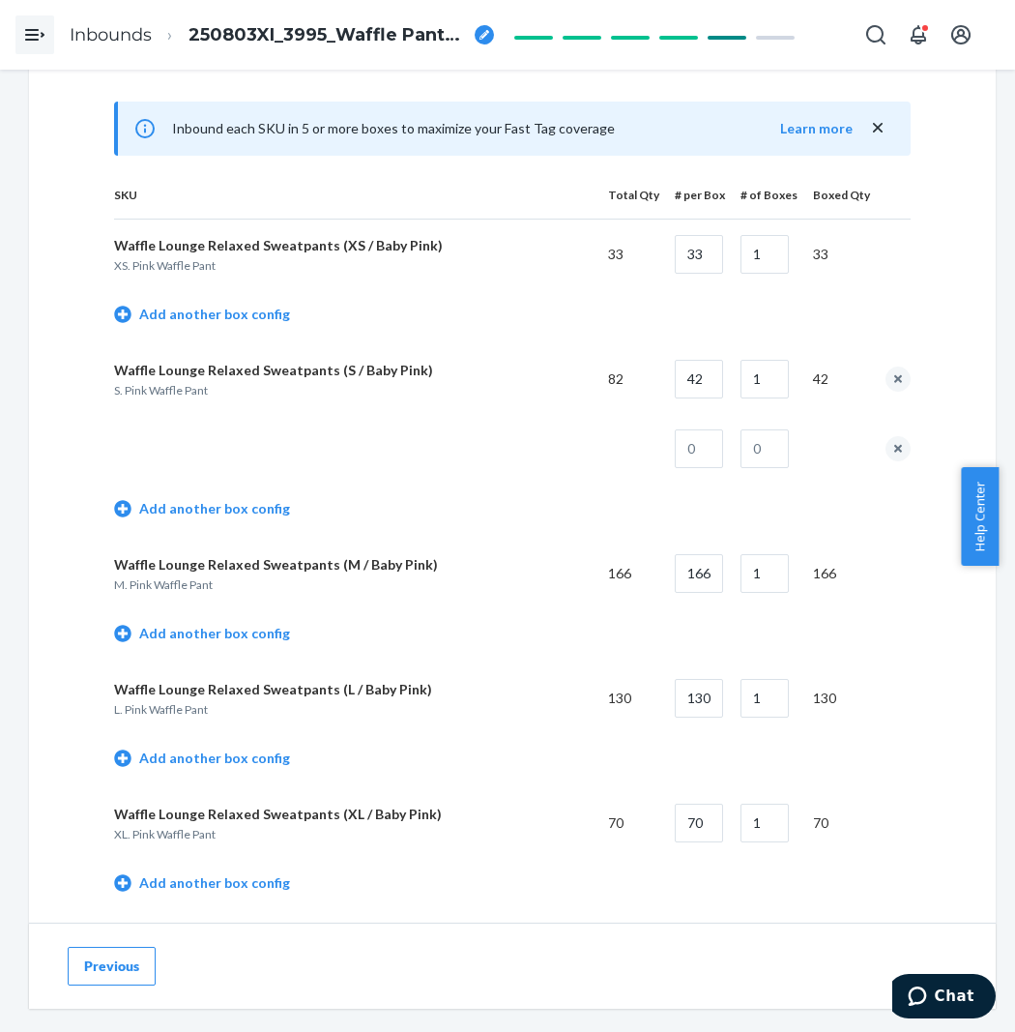
click at [677, 443] on td at bounding box center [692, 449] width 66 height 70
click at [721, 446] on input "text" at bounding box center [699, 448] width 48 height 39
click at [774, 440] on input "text" at bounding box center [765, 448] width 48 height 39
click at [522, 426] on td at bounding box center [353, 449] width 479 height 70
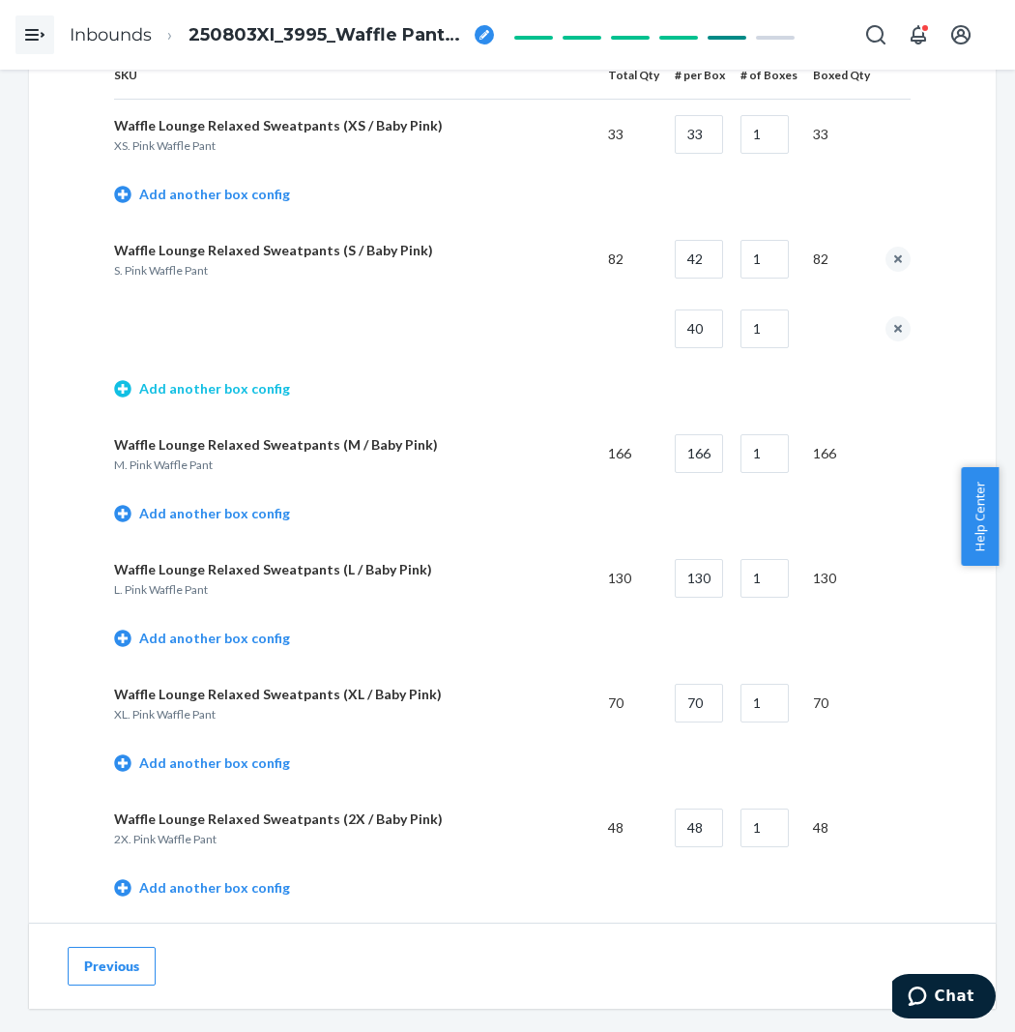
scroll to position [1074, 0]
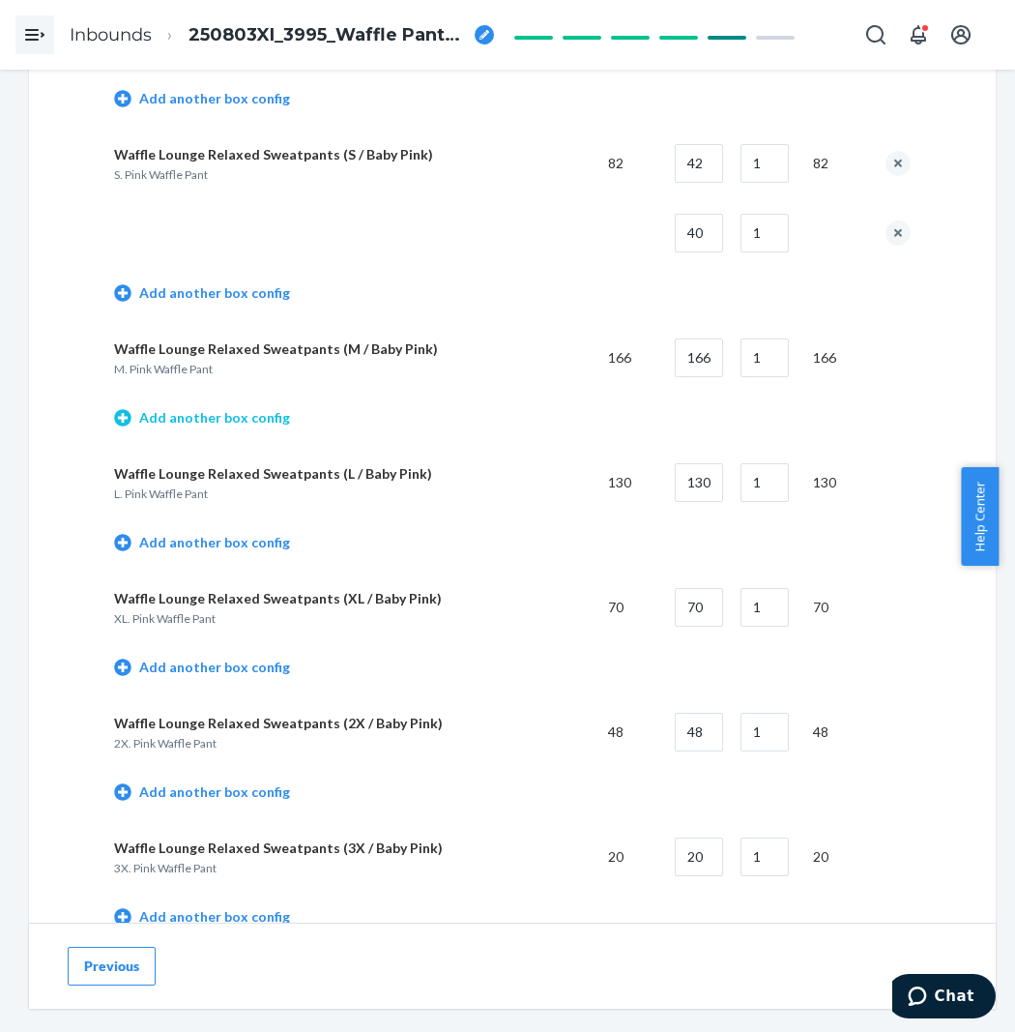
click at [246, 422] on link "Add another box config" at bounding box center [202, 417] width 176 height 19
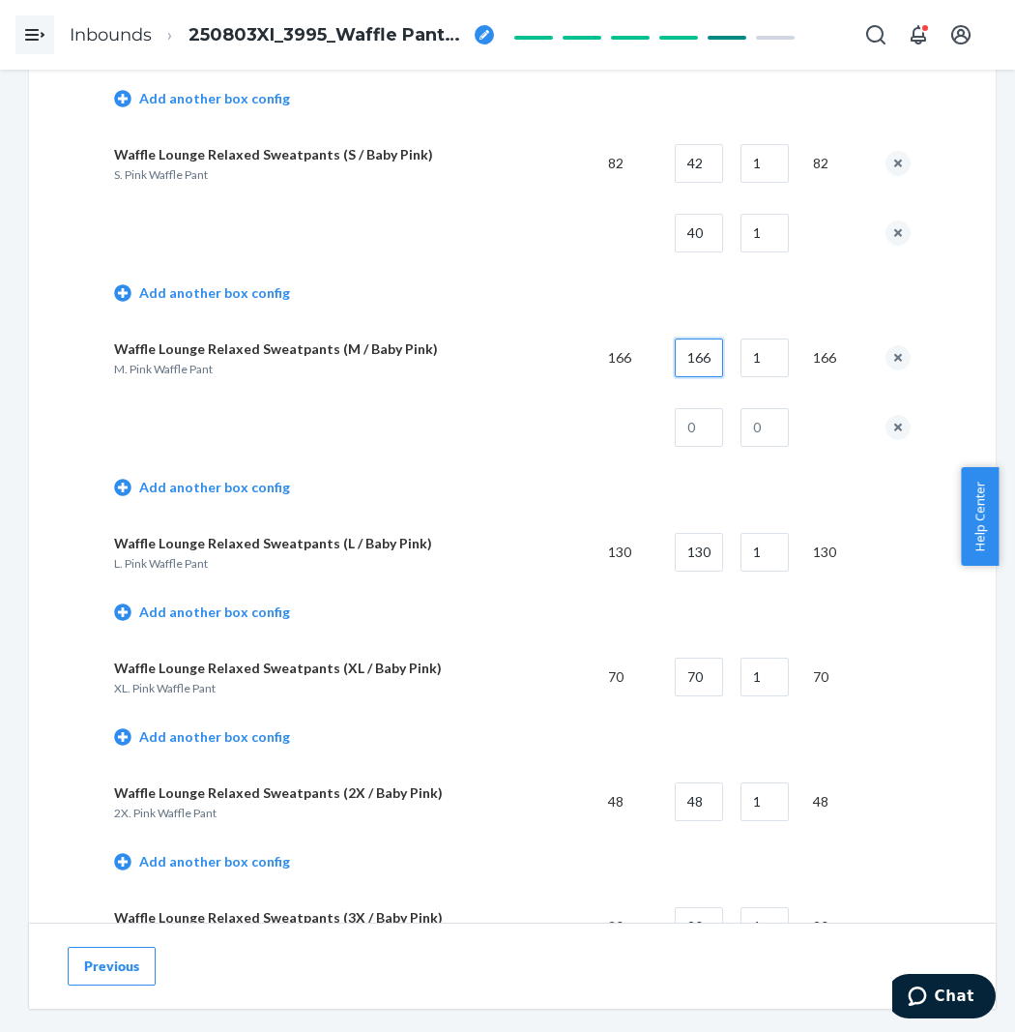
click at [718, 369] on input "166" at bounding box center [699, 357] width 48 height 39
click at [784, 359] on input "1" at bounding box center [765, 357] width 48 height 39
click at [719, 416] on input "text" at bounding box center [699, 427] width 48 height 39
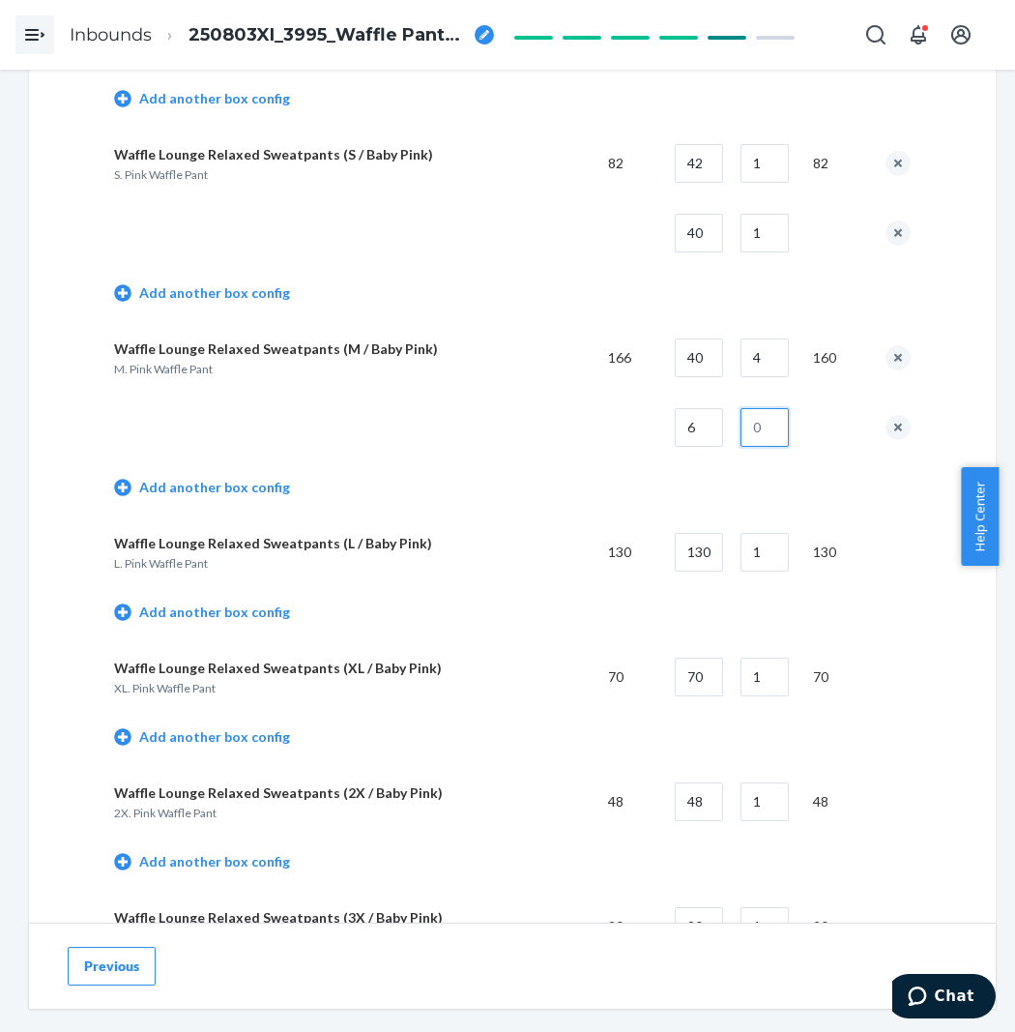
click at [756, 447] on input "text" at bounding box center [765, 427] width 48 height 39
click at [426, 448] on td at bounding box center [353, 428] width 479 height 70
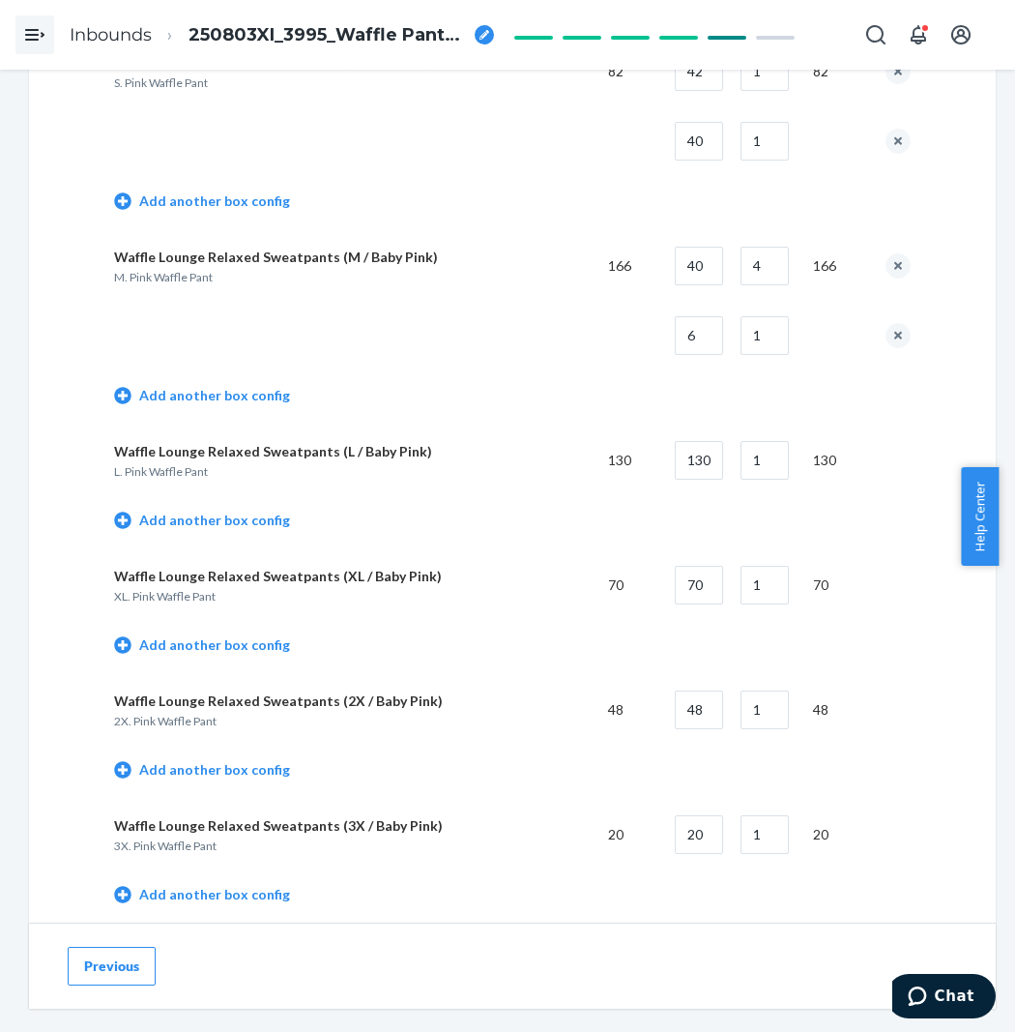
scroll to position [1182, 0]
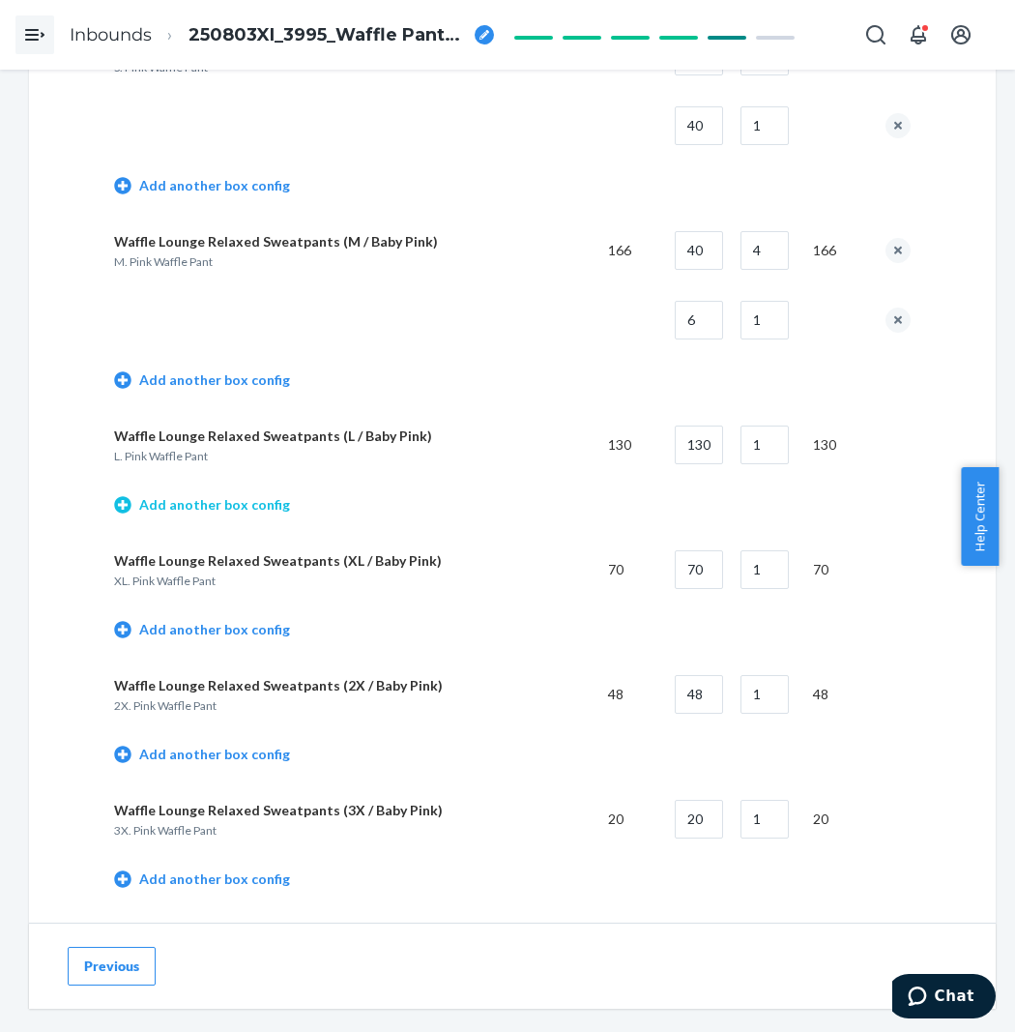
click at [230, 514] on link "Add another box config" at bounding box center [202, 504] width 176 height 19
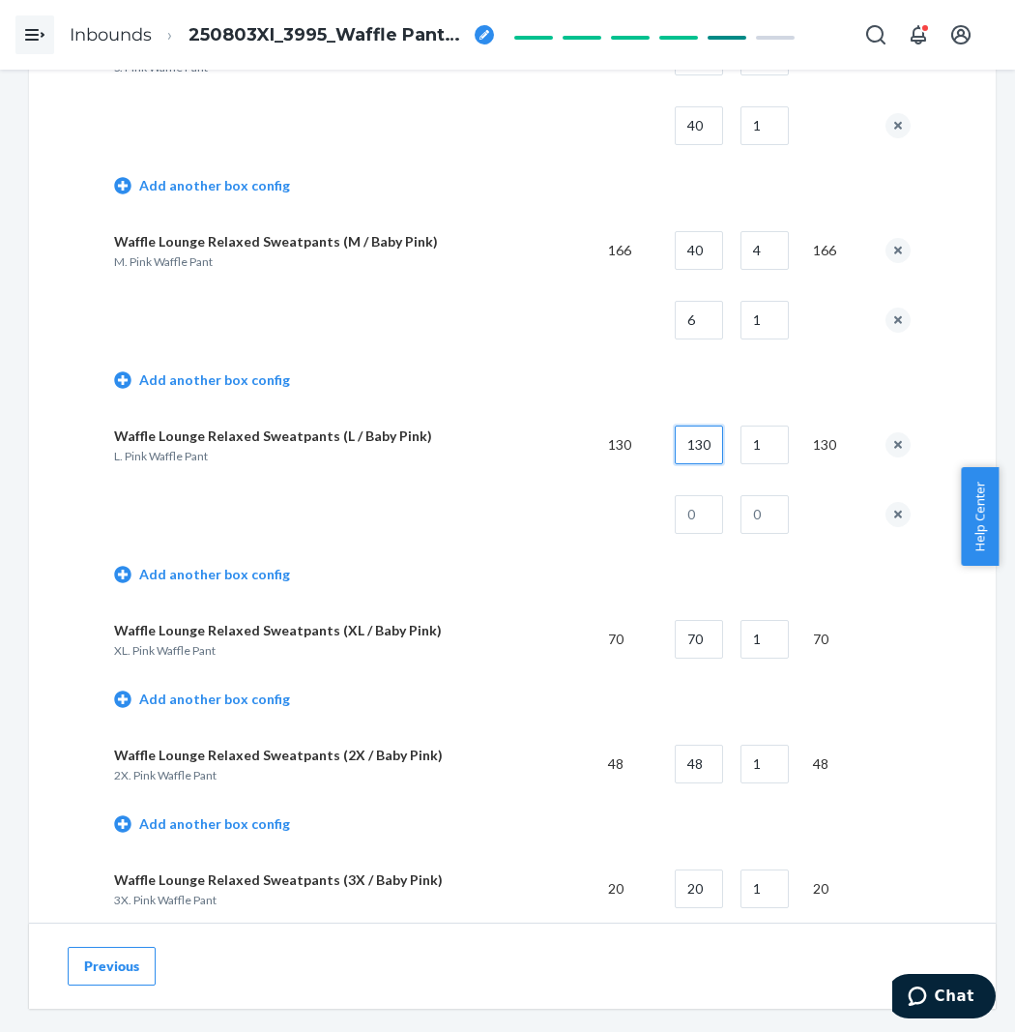
click at [698, 451] on input "130" at bounding box center [699, 444] width 48 height 39
click at [772, 446] on input "1" at bounding box center [765, 444] width 48 height 39
click at [699, 540] on td at bounding box center [692, 515] width 66 height 70
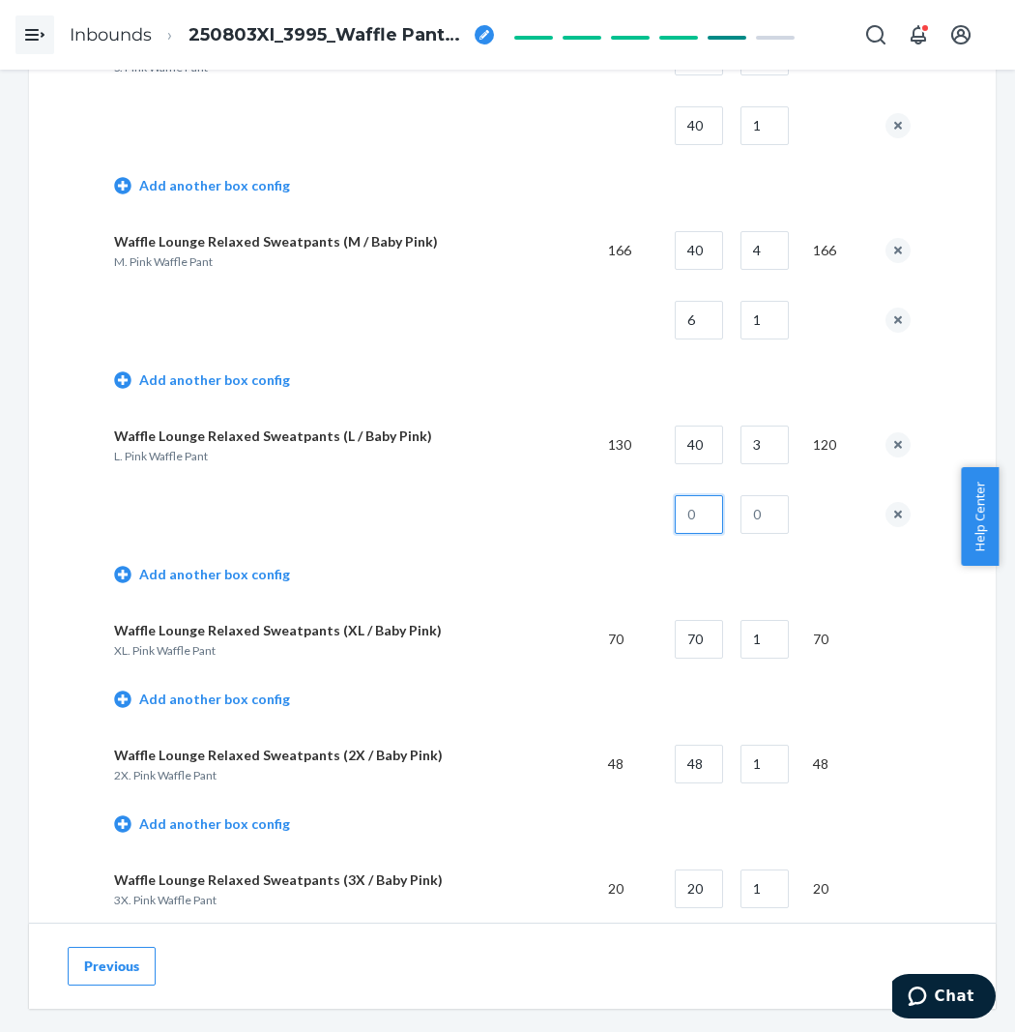
click at [712, 509] on input "text" at bounding box center [699, 514] width 48 height 39
click at [771, 497] on input "text" at bounding box center [765, 514] width 48 height 39
drag, startPoint x: 593, startPoint y: 515, endPoint x: 381, endPoint y: 525, distance: 212.0
click at [489, 519] on td at bounding box center [353, 515] width 479 height 70
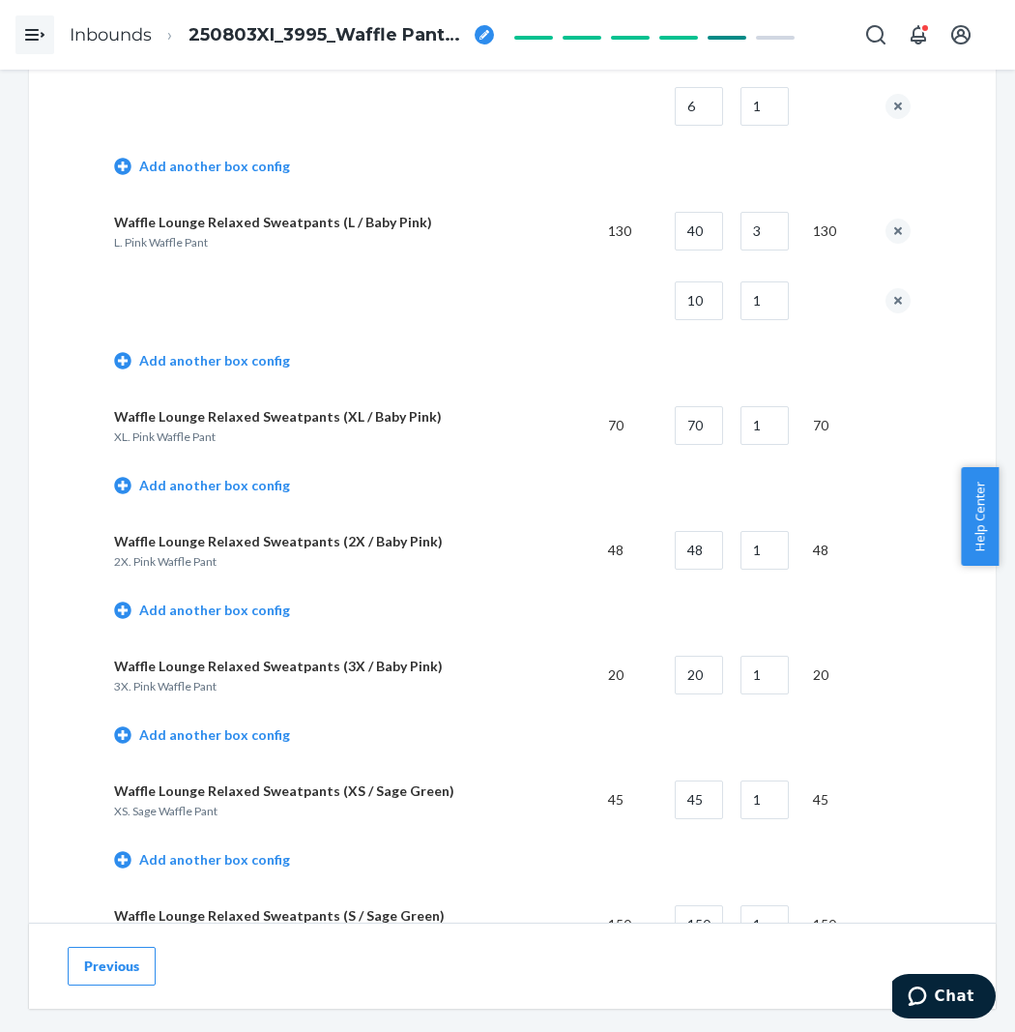
scroll to position [1396, 0]
click at [240, 496] on td "Add another box config" at bounding box center [512, 486] width 797 height 55
click at [703, 423] on input "70" at bounding box center [699, 424] width 48 height 39
click at [786, 426] on input "1" at bounding box center [765, 424] width 48 height 39
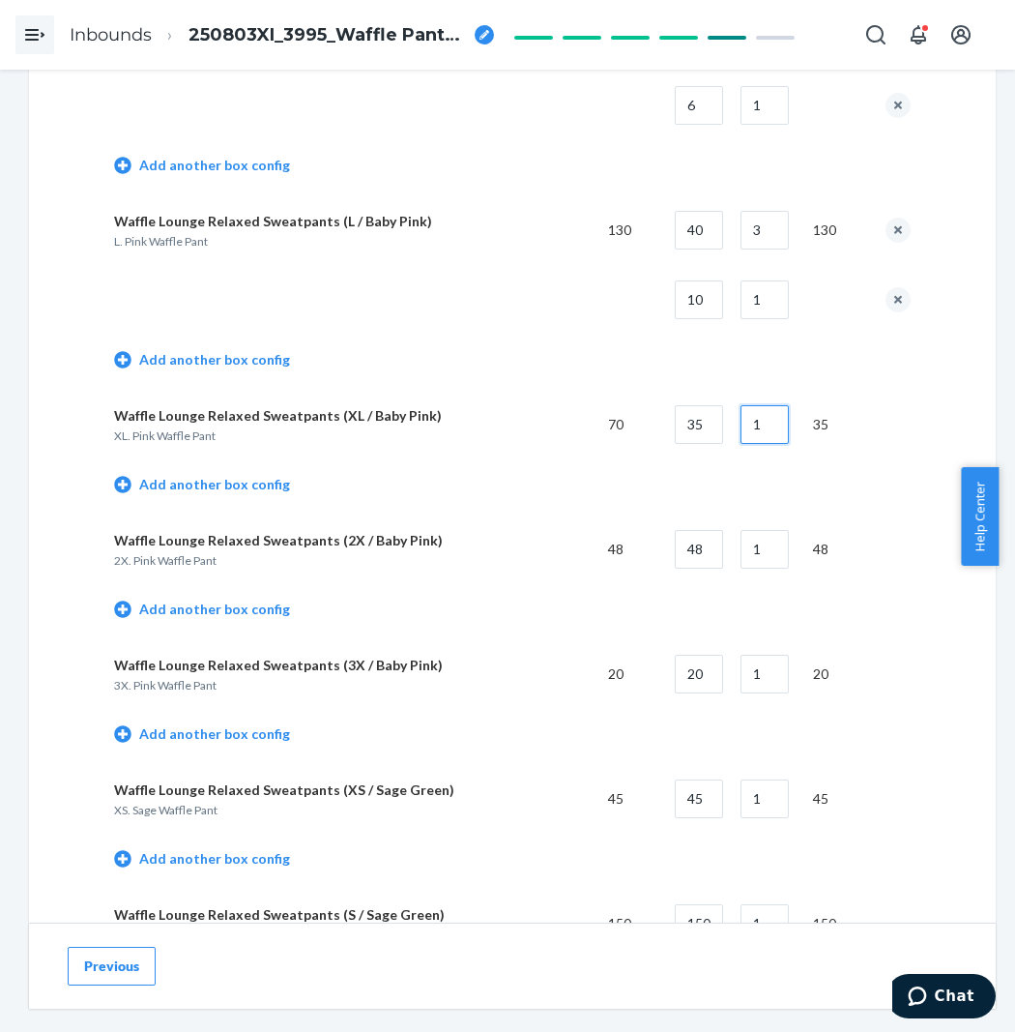
click at [786, 426] on input "1" at bounding box center [765, 424] width 48 height 39
click at [533, 449] on td "Waffle Lounge Relaxed Sweatpants (XL / Baby Pink) XL. Pink Waffle Pant" at bounding box center [353, 425] width 479 height 70
click at [206, 605] on link "Add another box config" at bounding box center [202, 609] width 176 height 19
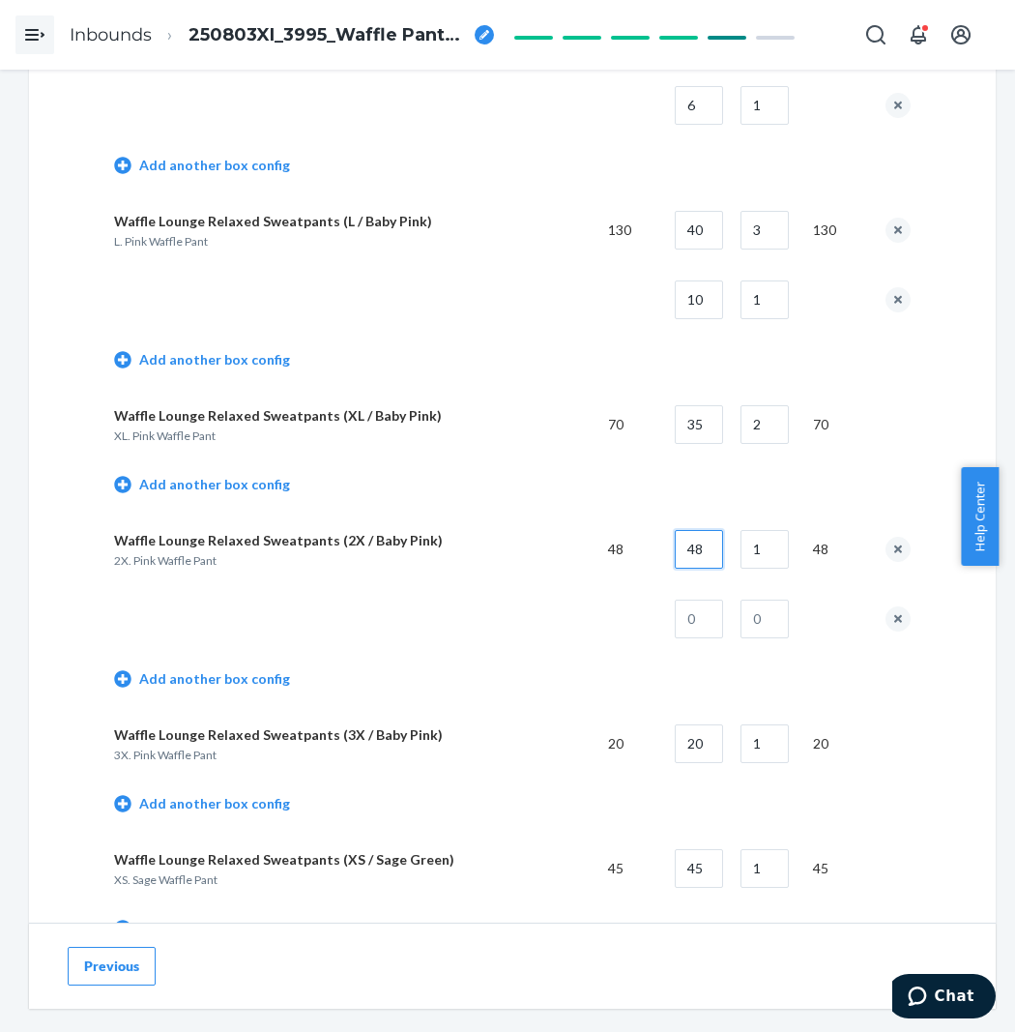
click at [712, 547] on input "48" at bounding box center [699, 549] width 48 height 39
click at [700, 629] on input "text" at bounding box center [699, 619] width 48 height 39
click at [789, 620] on input "text" at bounding box center [765, 619] width 48 height 39
click at [456, 616] on td at bounding box center [353, 619] width 479 height 70
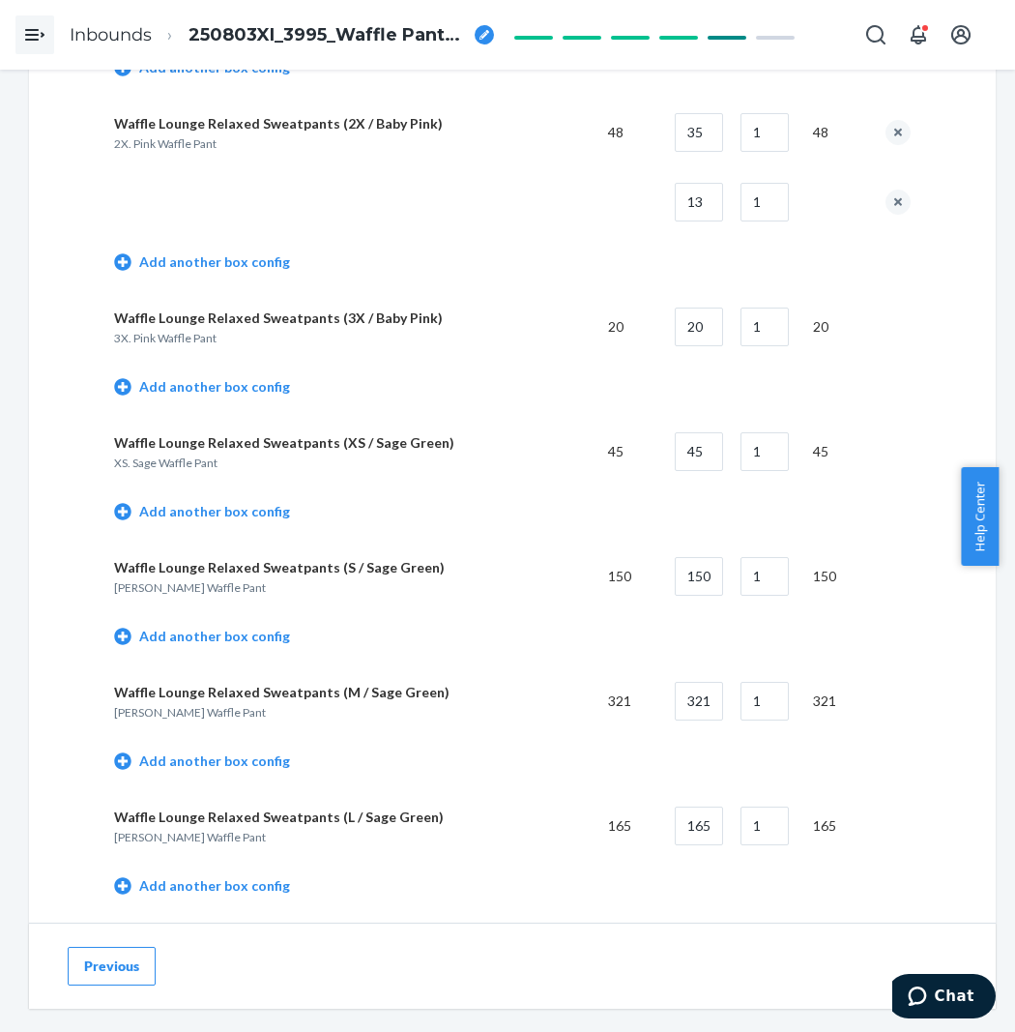
scroll to position [1826, 0]
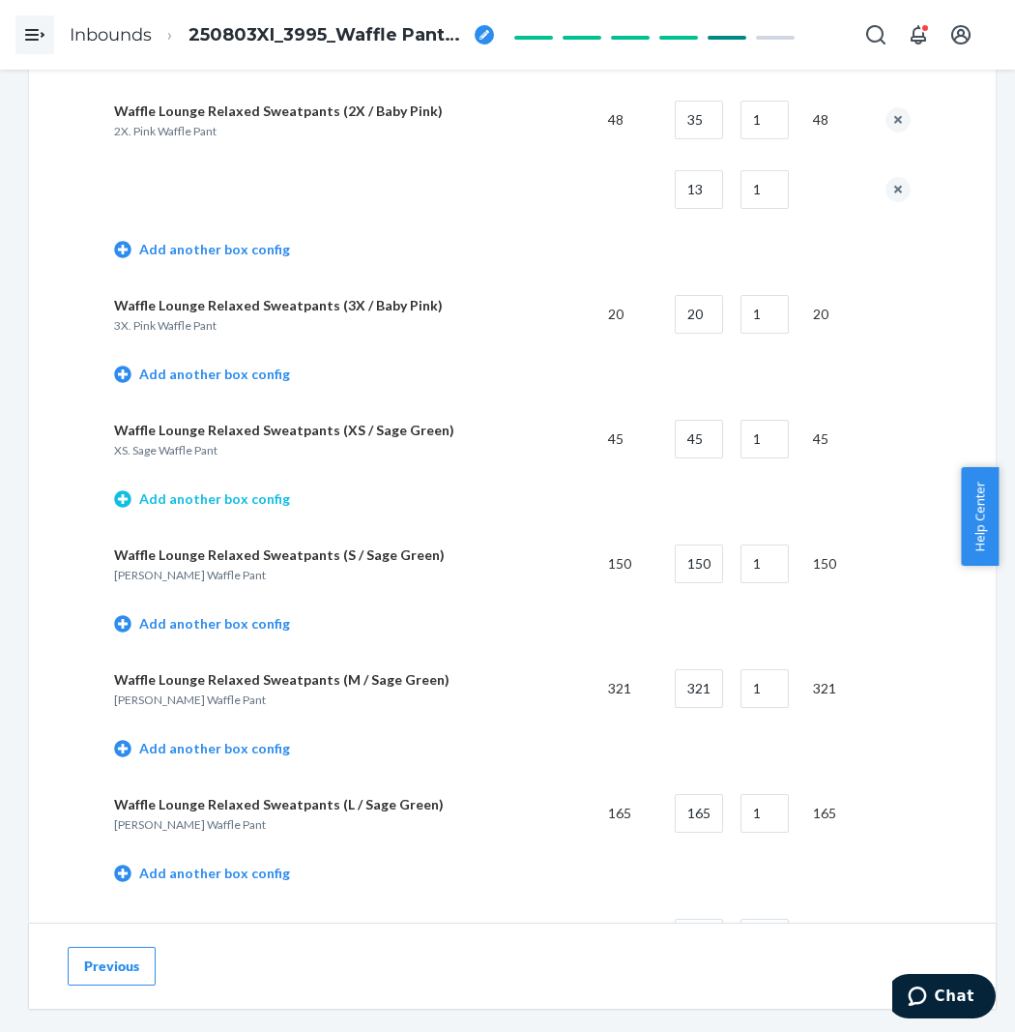
click at [256, 496] on link "Add another box config" at bounding box center [202, 498] width 176 height 19
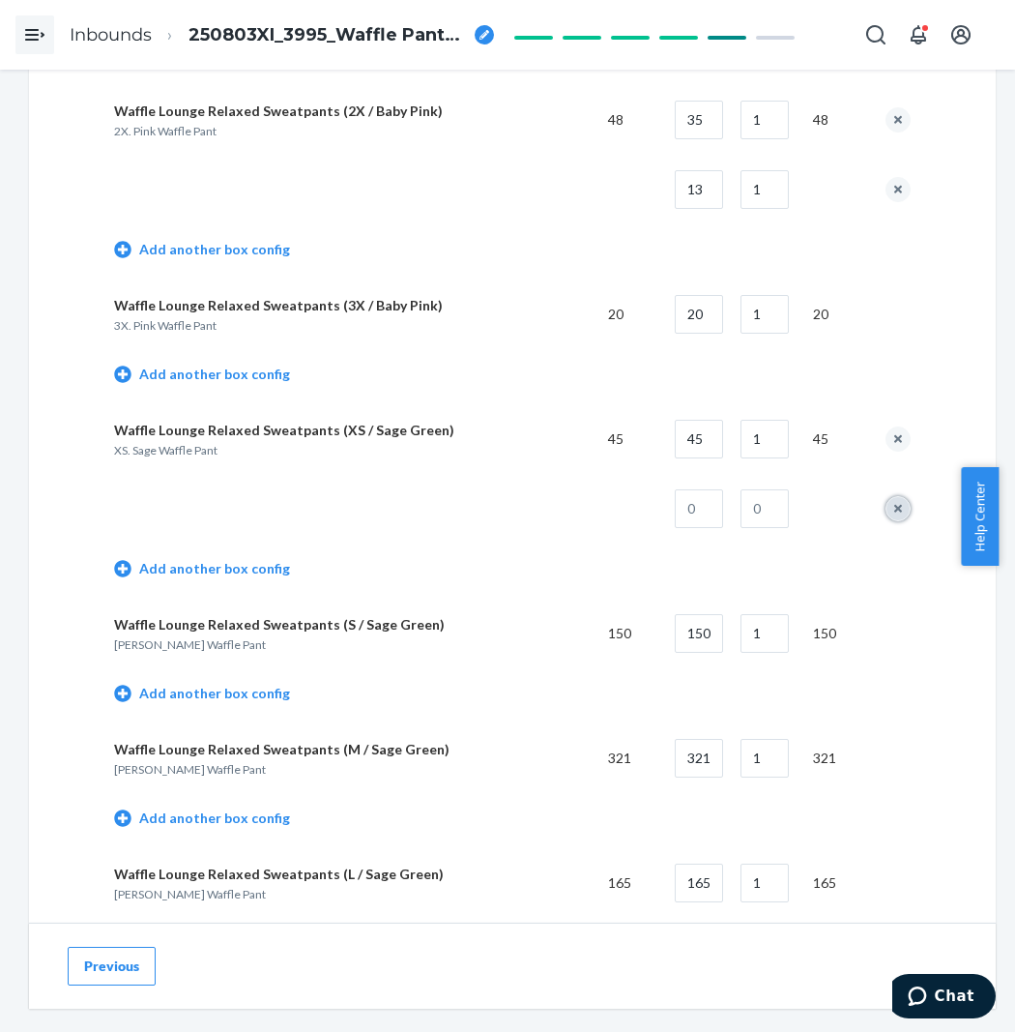
click at [900, 506] on button "remove box config" at bounding box center [898, 508] width 25 height 25
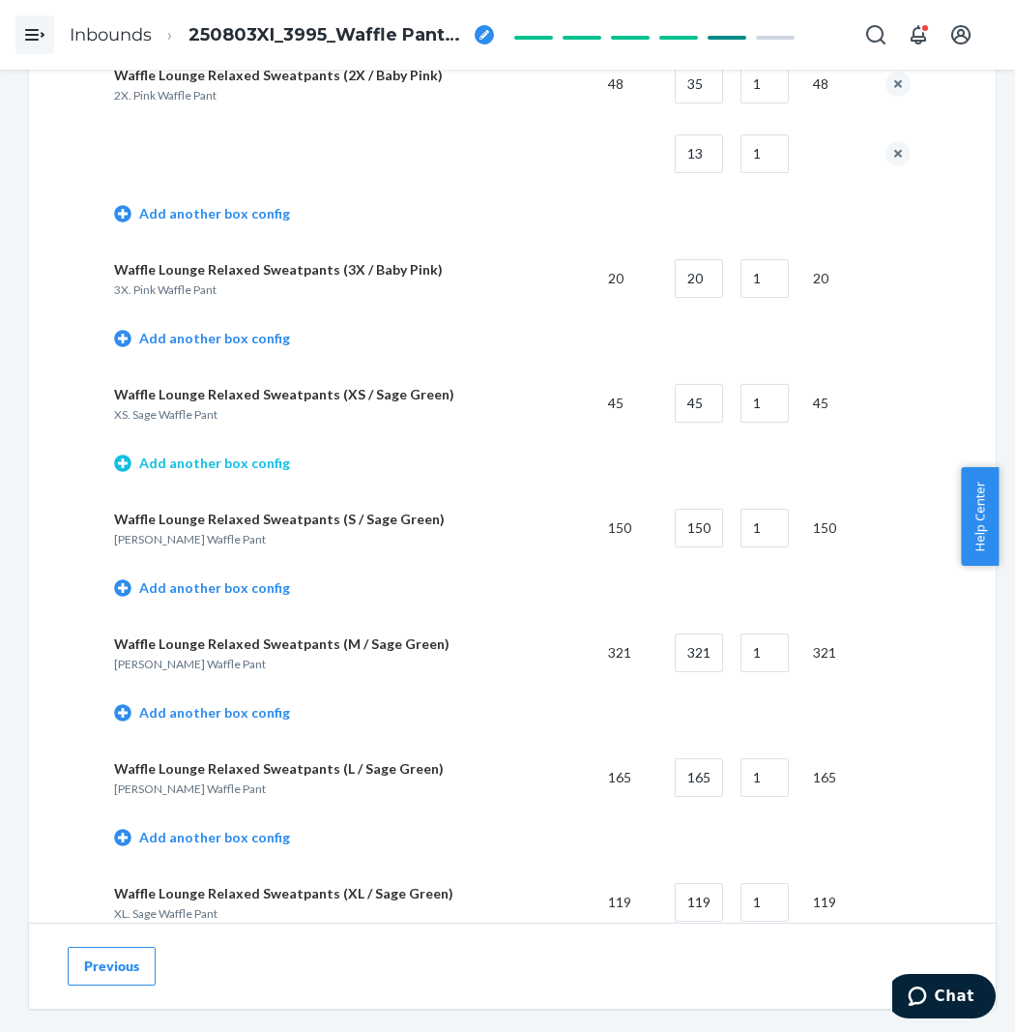
scroll to position [1934, 0]
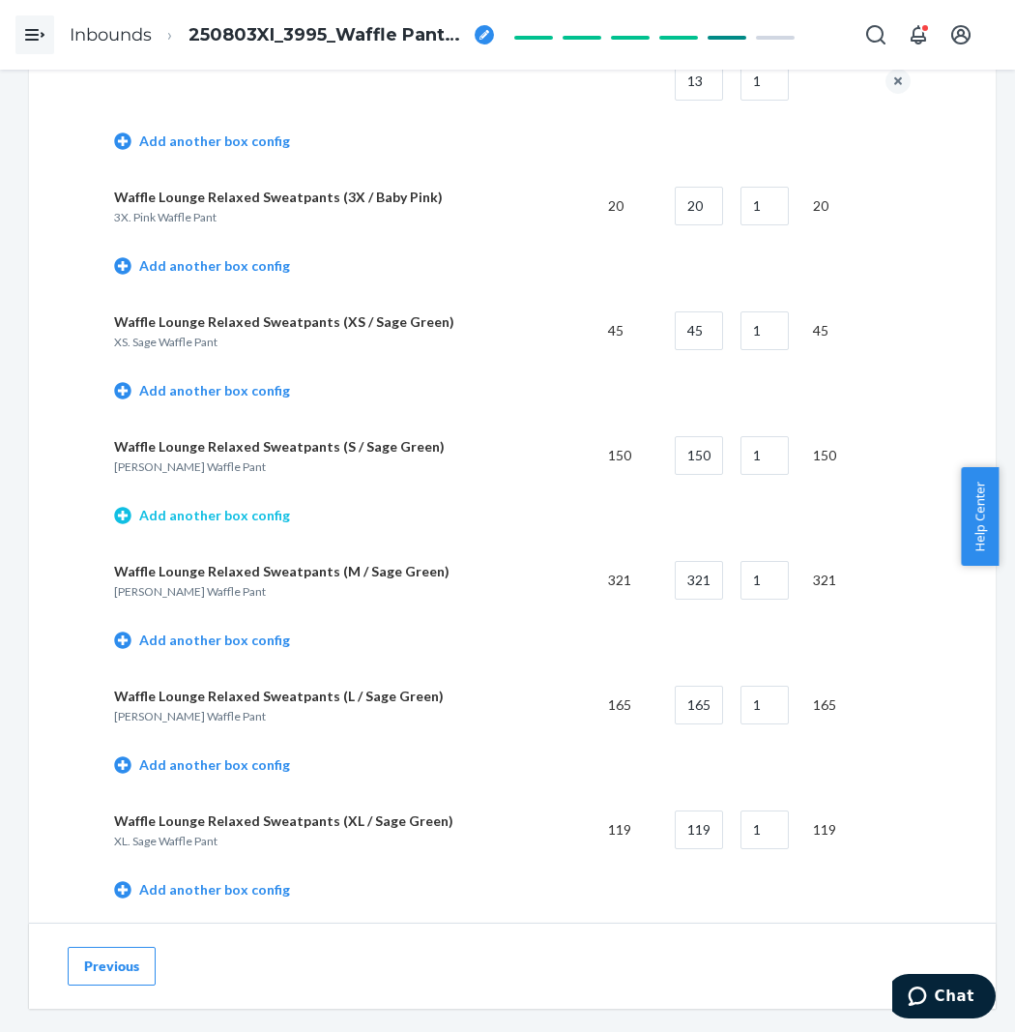
click at [227, 517] on link "Add another box config" at bounding box center [202, 515] width 176 height 19
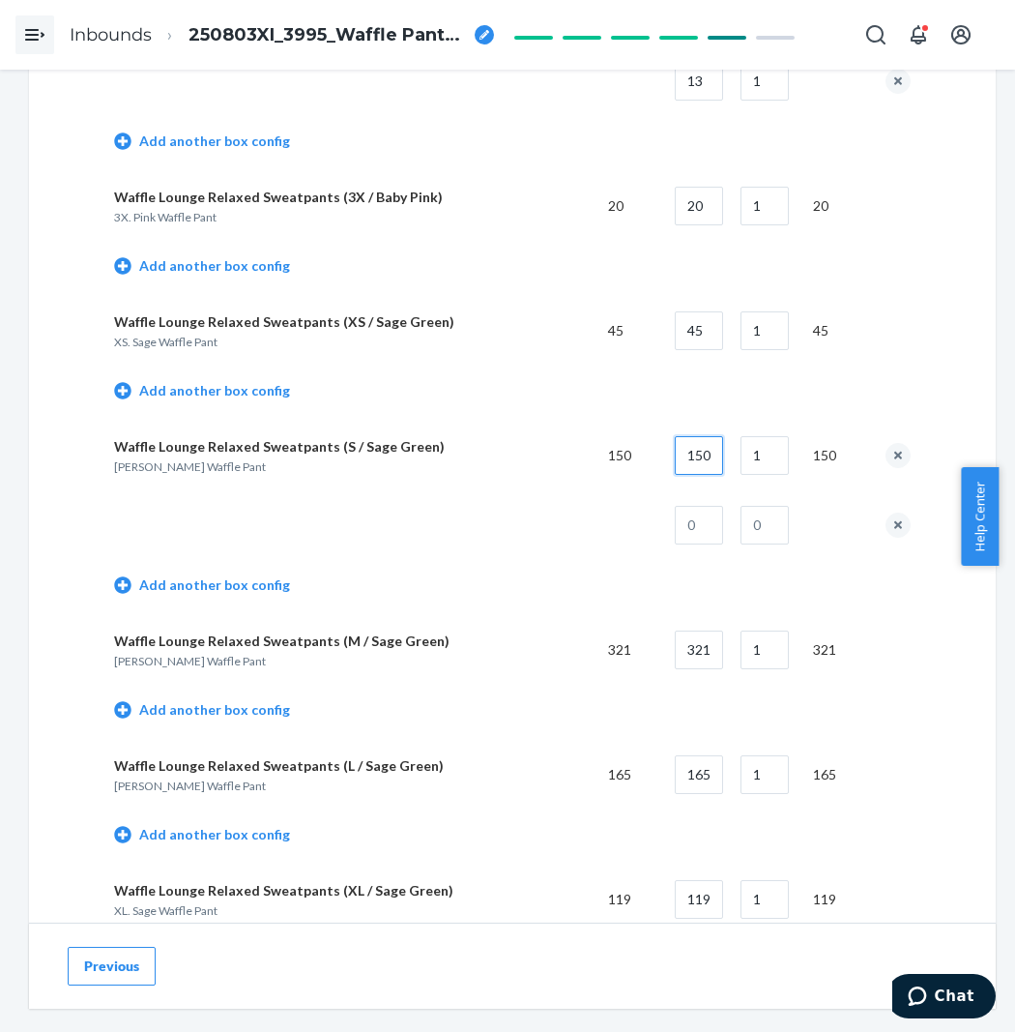
click at [713, 452] on input "150" at bounding box center [699, 455] width 48 height 39
click at [769, 443] on input "1" at bounding box center [765, 455] width 48 height 39
click at [710, 530] on input "text" at bounding box center [699, 525] width 48 height 39
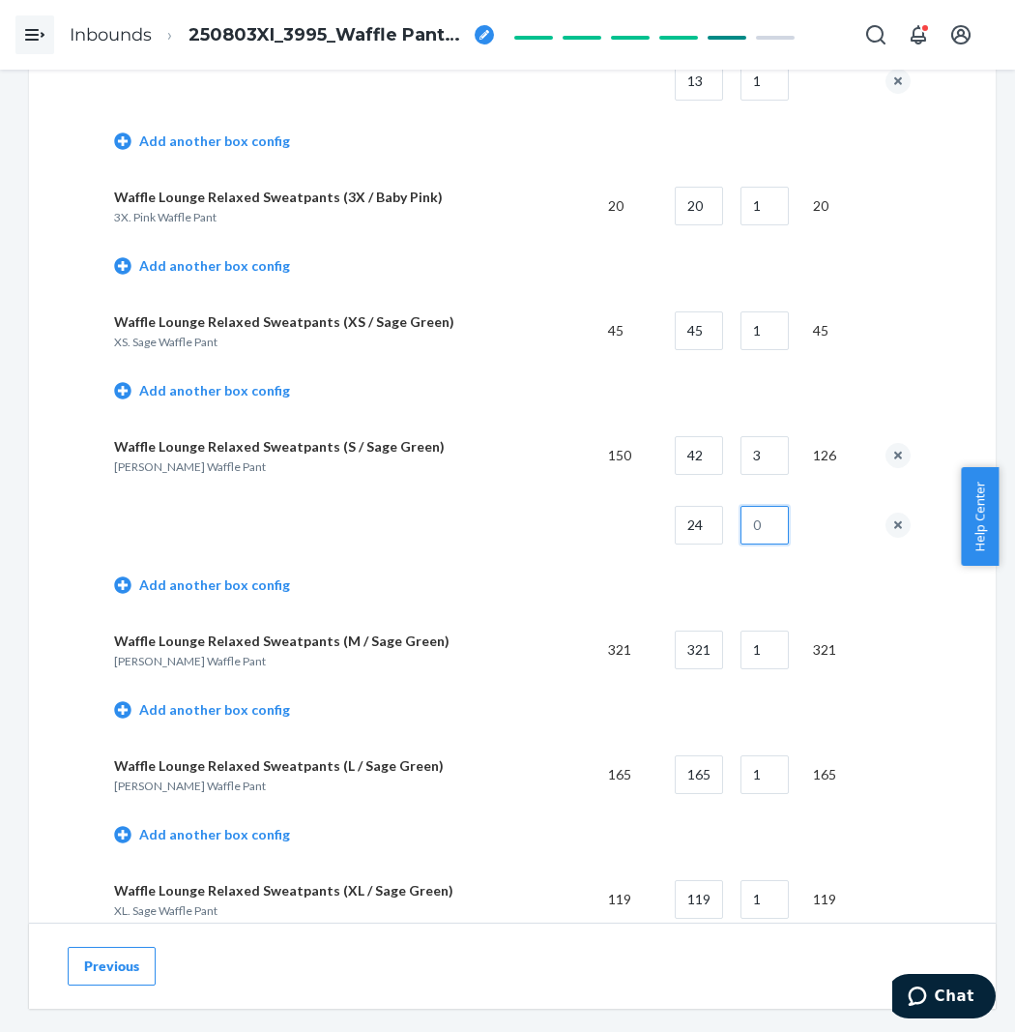
click at [767, 526] on input "text" at bounding box center [765, 525] width 48 height 39
click at [593, 557] on td at bounding box center [353, 525] width 479 height 70
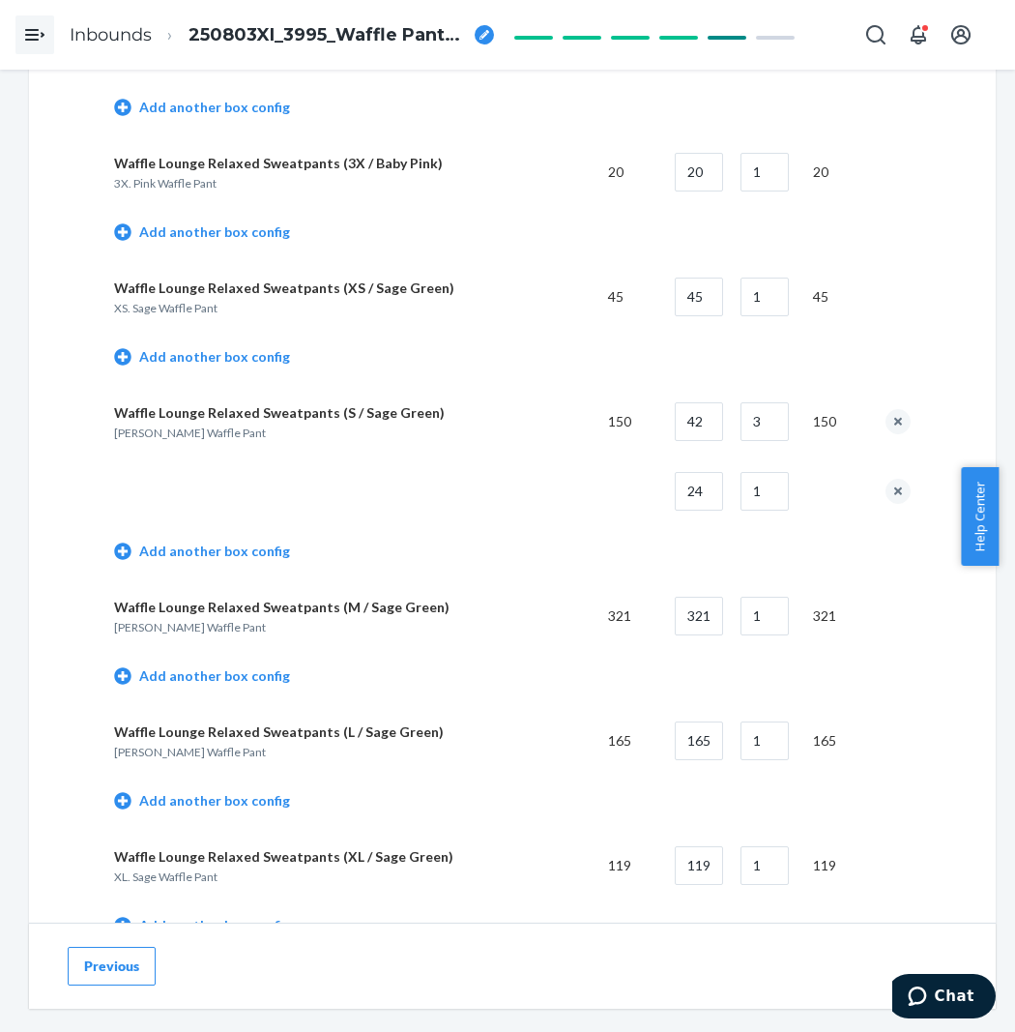
scroll to position [2041, 0]
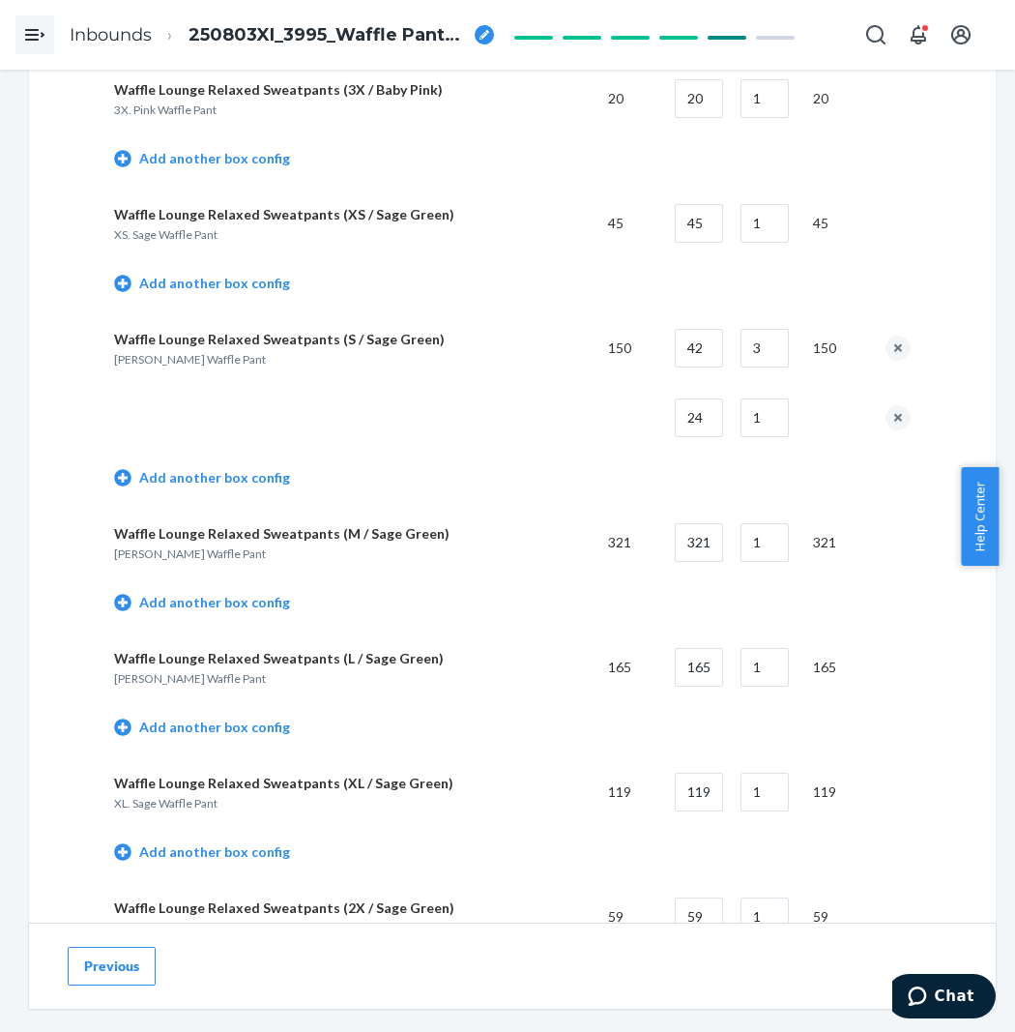
click at [222, 595] on td "Add another box config" at bounding box center [512, 604] width 797 height 55
click at [702, 554] on input "321" at bounding box center [699, 542] width 48 height 39
click at [208, 605] on link "Add another box config" at bounding box center [202, 602] width 176 height 19
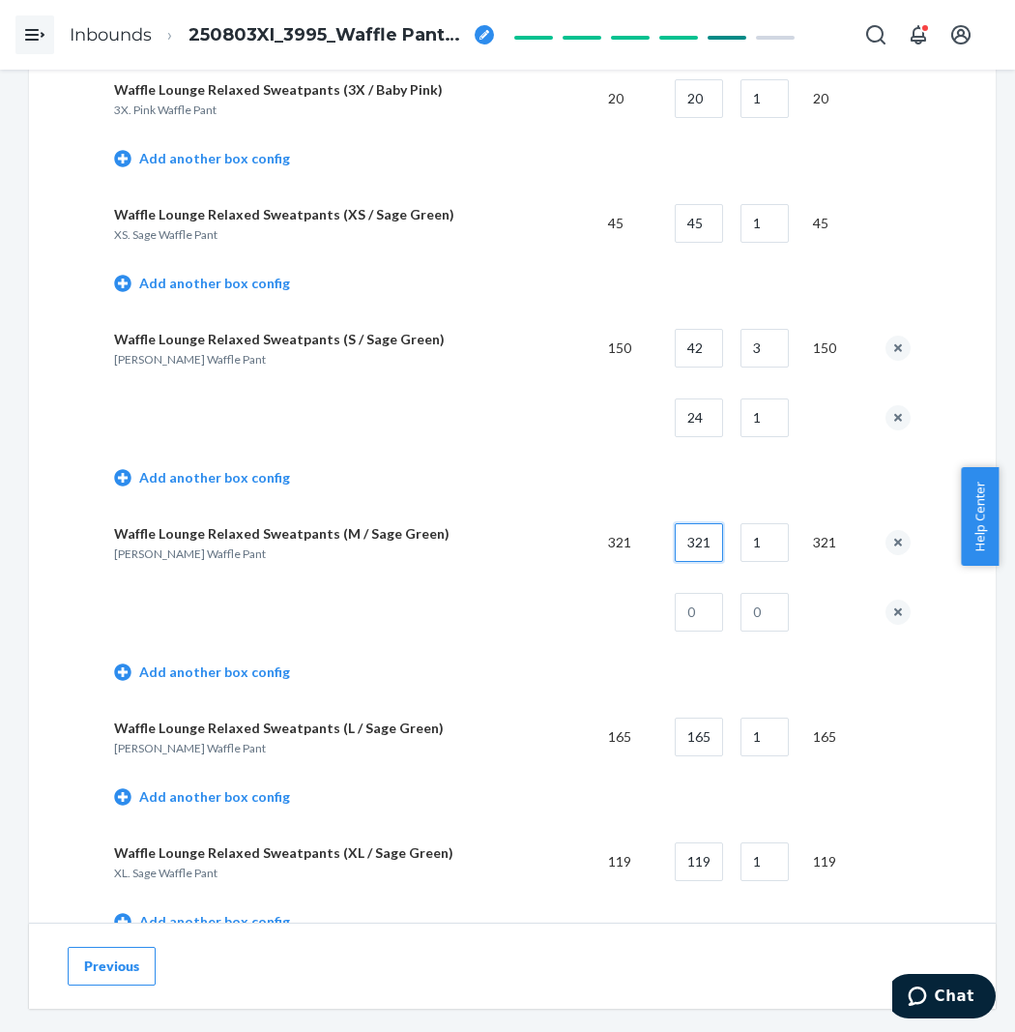
click at [722, 535] on input "321" at bounding box center [699, 542] width 48 height 39
click at [786, 530] on input "1" at bounding box center [765, 542] width 48 height 39
click at [714, 614] on input "text" at bounding box center [699, 612] width 48 height 39
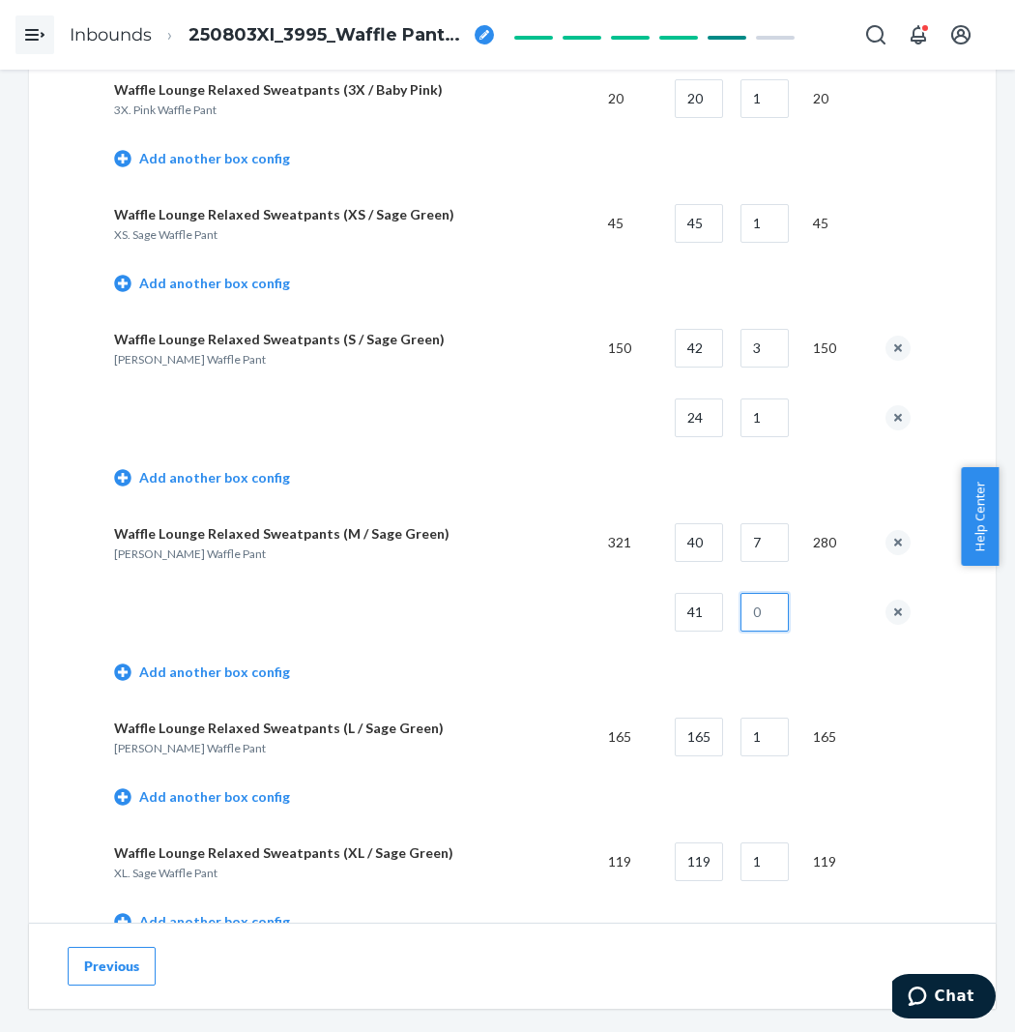
click at [775, 619] on input "text" at bounding box center [765, 612] width 48 height 39
click at [526, 663] on td "Add another box config" at bounding box center [512, 674] width 797 height 55
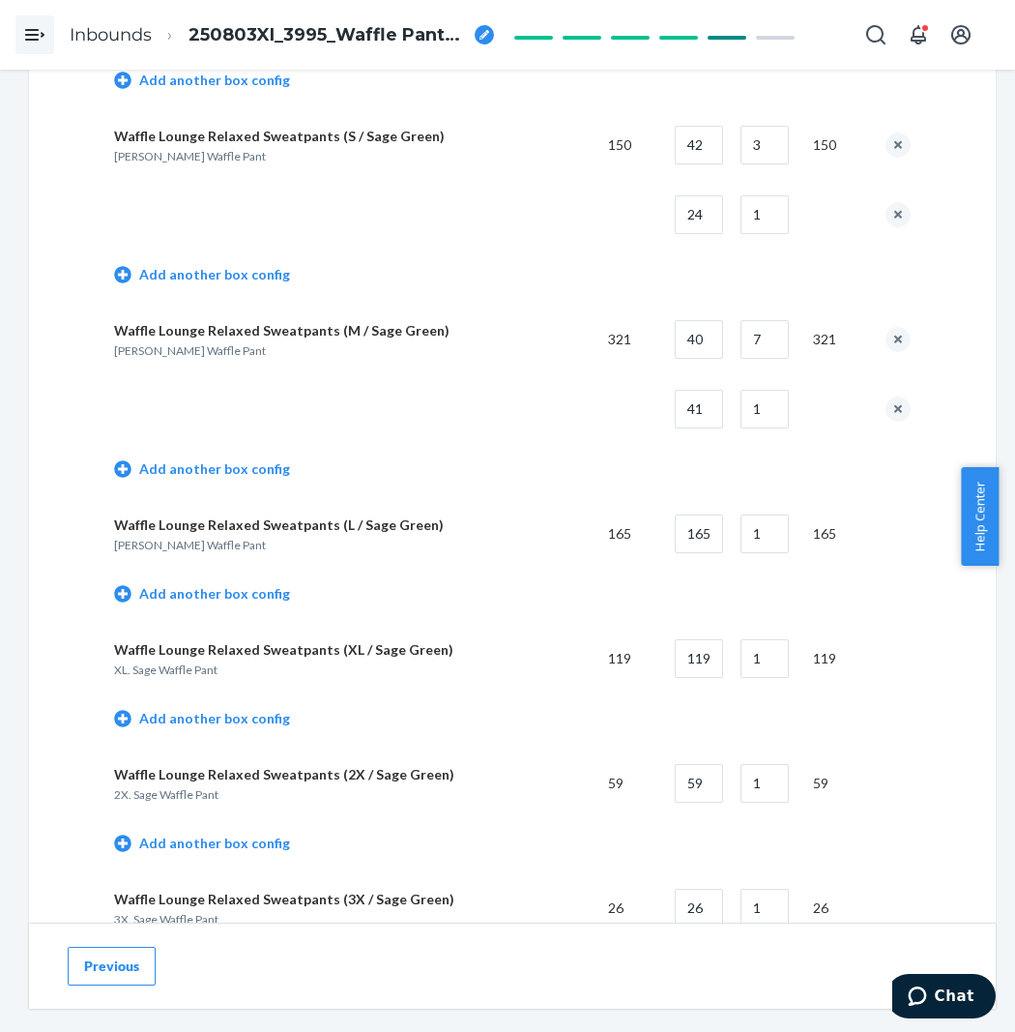
scroll to position [2256, 0]
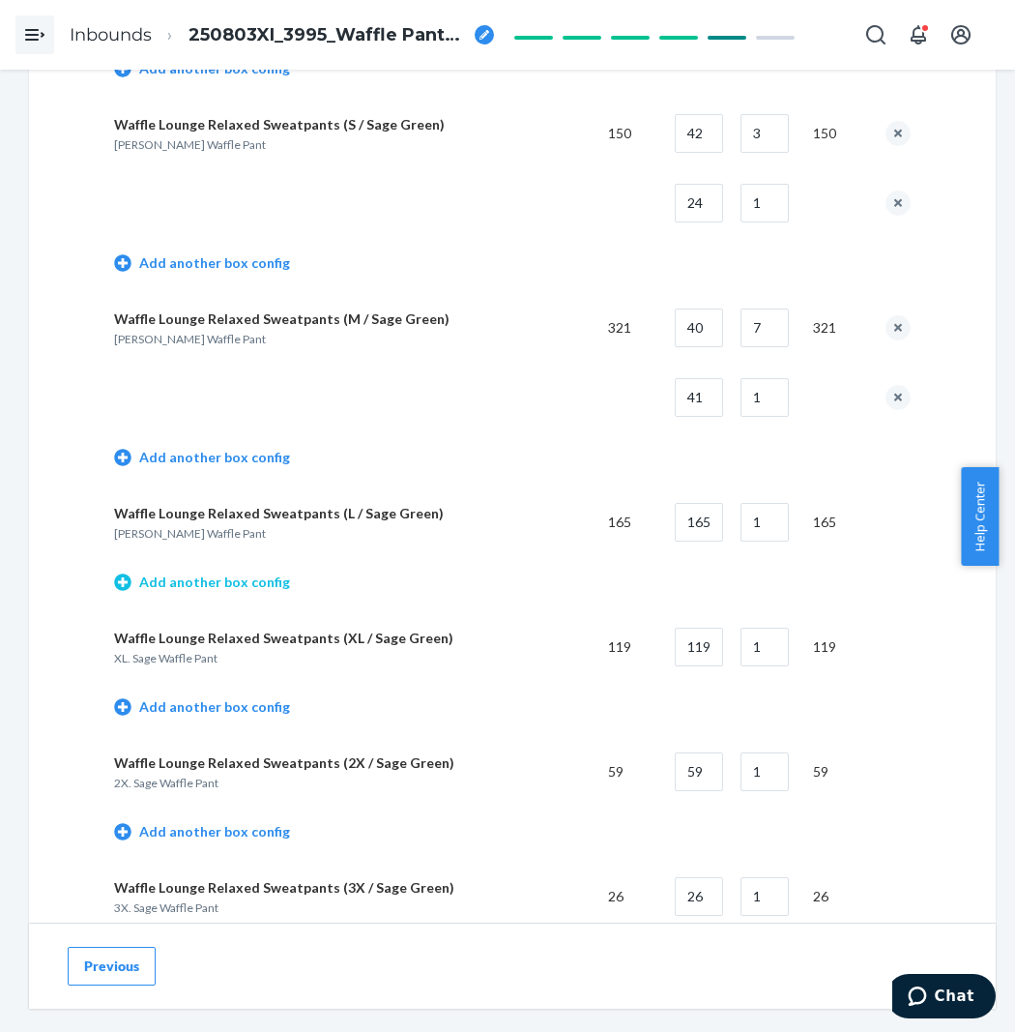
click at [249, 592] on link "Add another box config" at bounding box center [202, 581] width 176 height 19
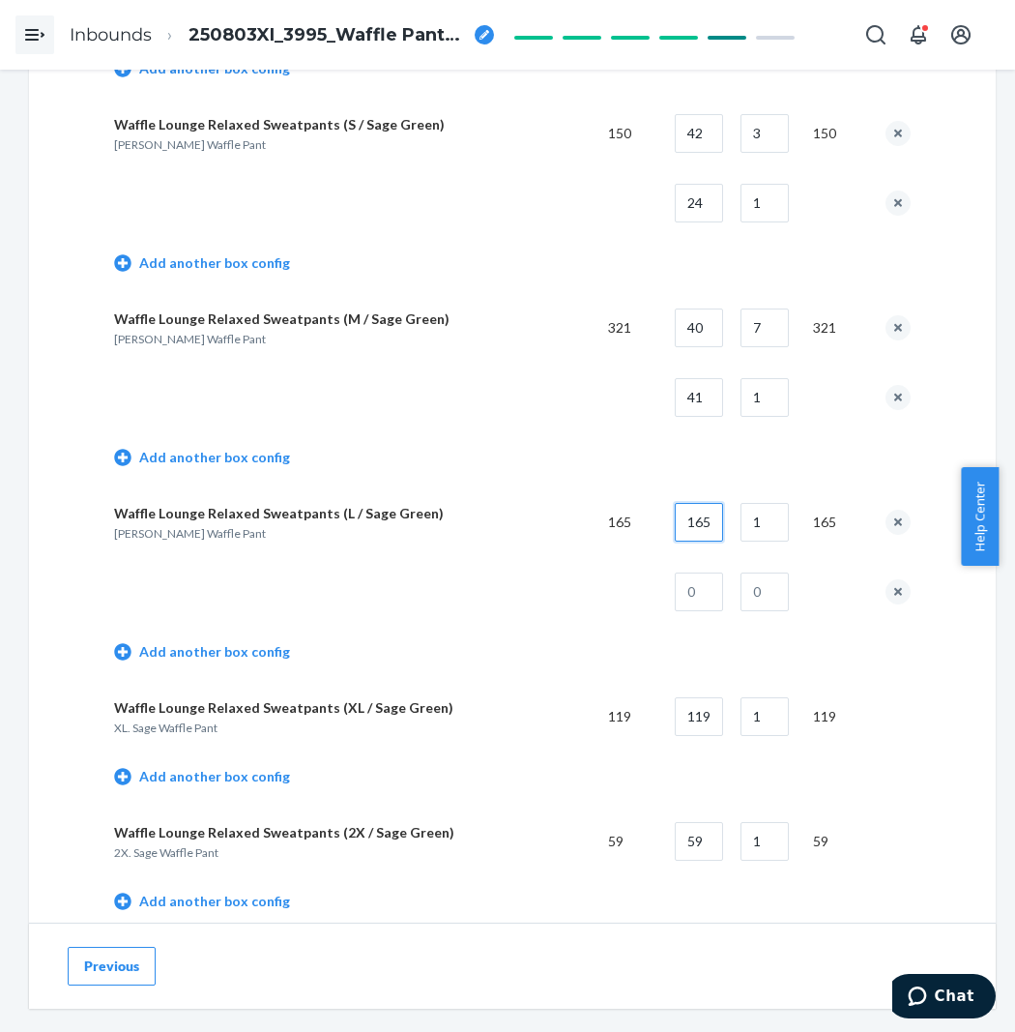
click at [717, 532] on input "165" at bounding box center [699, 522] width 48 height 39
click at [789, 529] on input "1" at bounding box center [765, 522] width 48 height 39
drag, startPoint x: 790, startPoint y: 529, endPoint x: 768, endPoint y: 526, distance: 22.4
click at [789, 528] on input "1" at bounding box center [765, 522] width 48 height 39
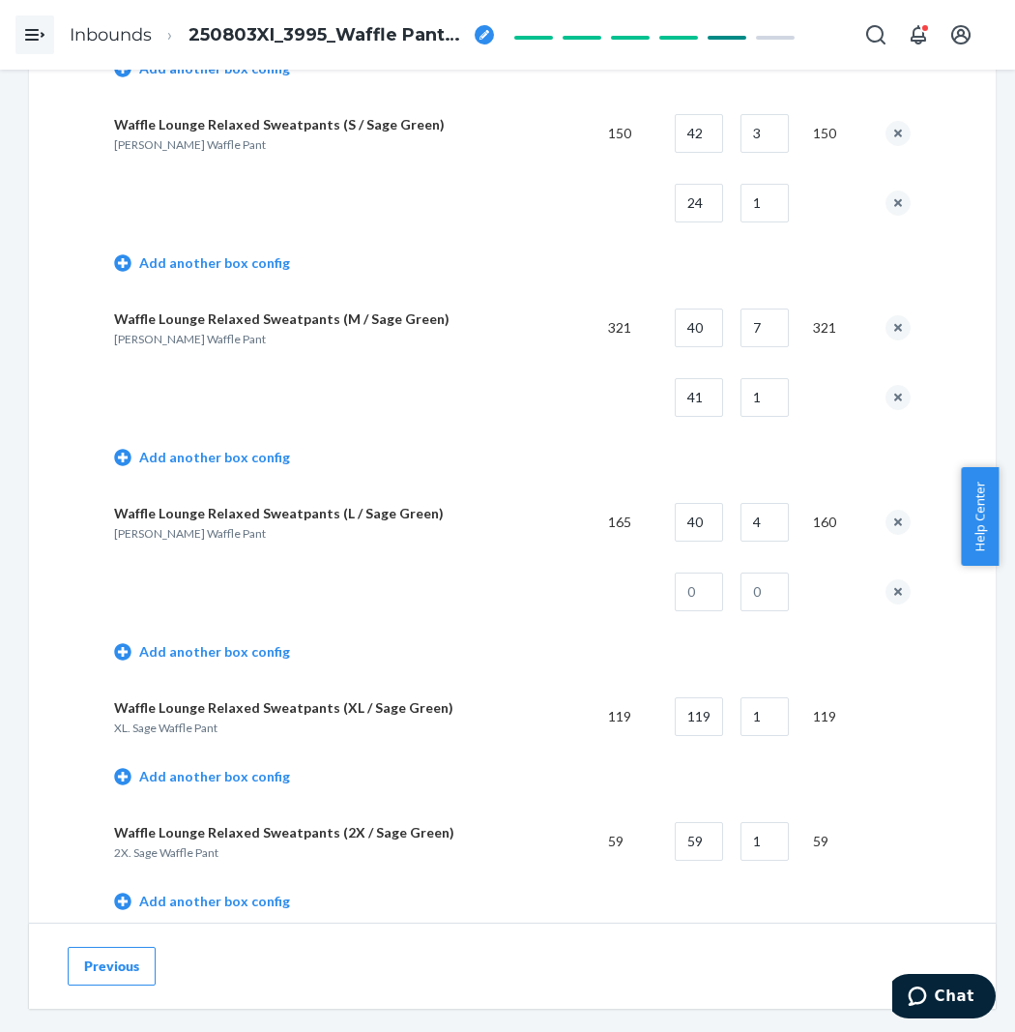
click at [693, 571] on td at bounding box center [692, 592] width 66 height 70
click at [699, 583] on input "text" at bounding box center [699, 591] width 48 height 39
drag, startPoint x: 766, startPoint y: 614, endPoint x: 776, endPoint y: 606, distance: 12.4
click at [775, 607] on input "text" at bounding box center [765, 591] width 48 height 39
click at [525, 623] on td at bounding box center [353, 592] width 479 height 70
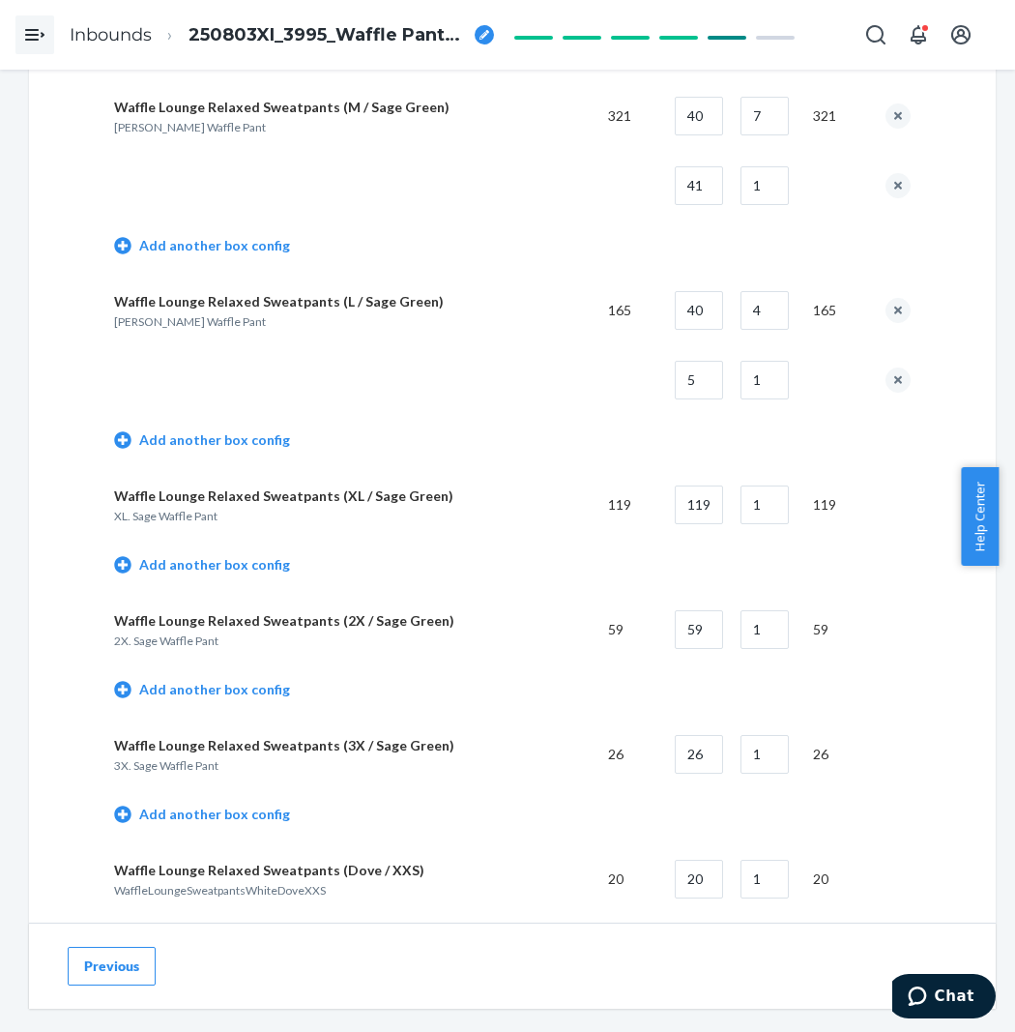
scroll to position [2471, 0]
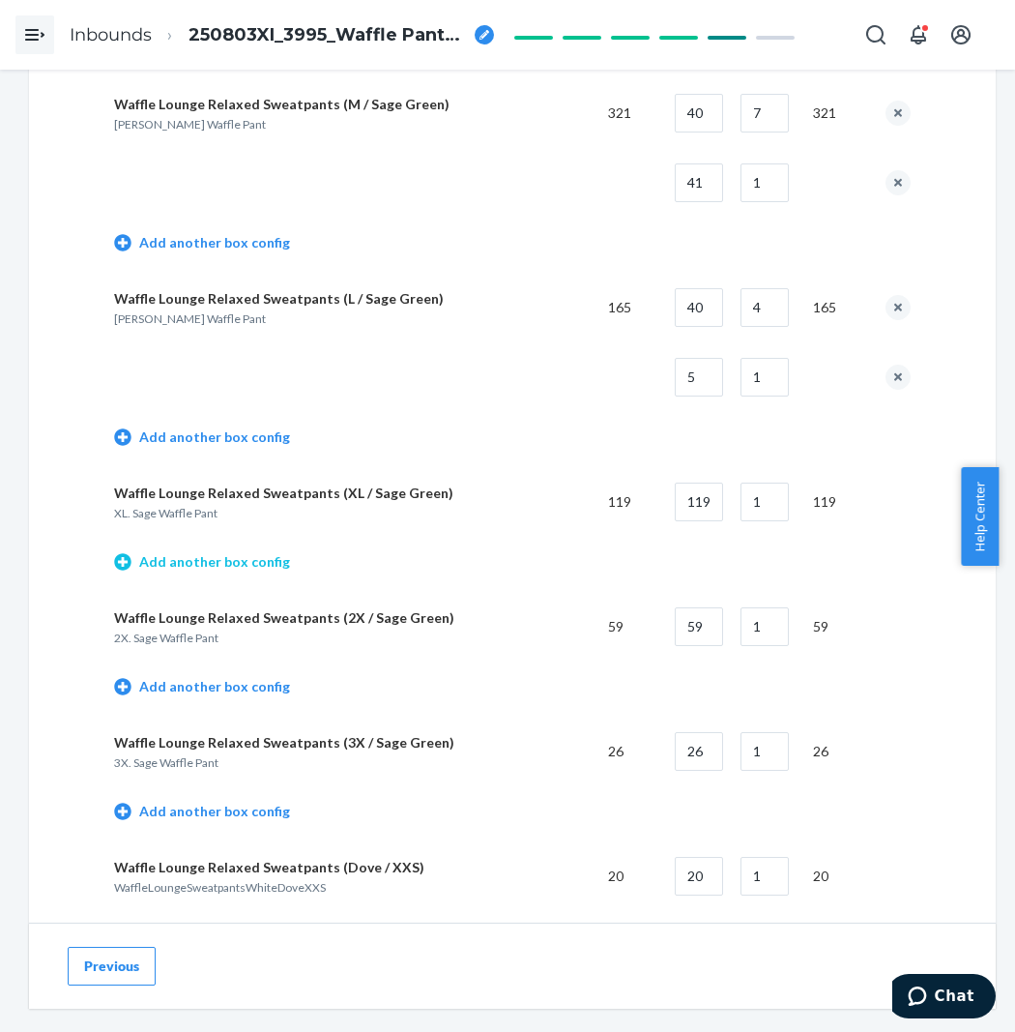
click at [248, 561] on link "Add another box config" at bounding box center [202, 561] width 176 height 19
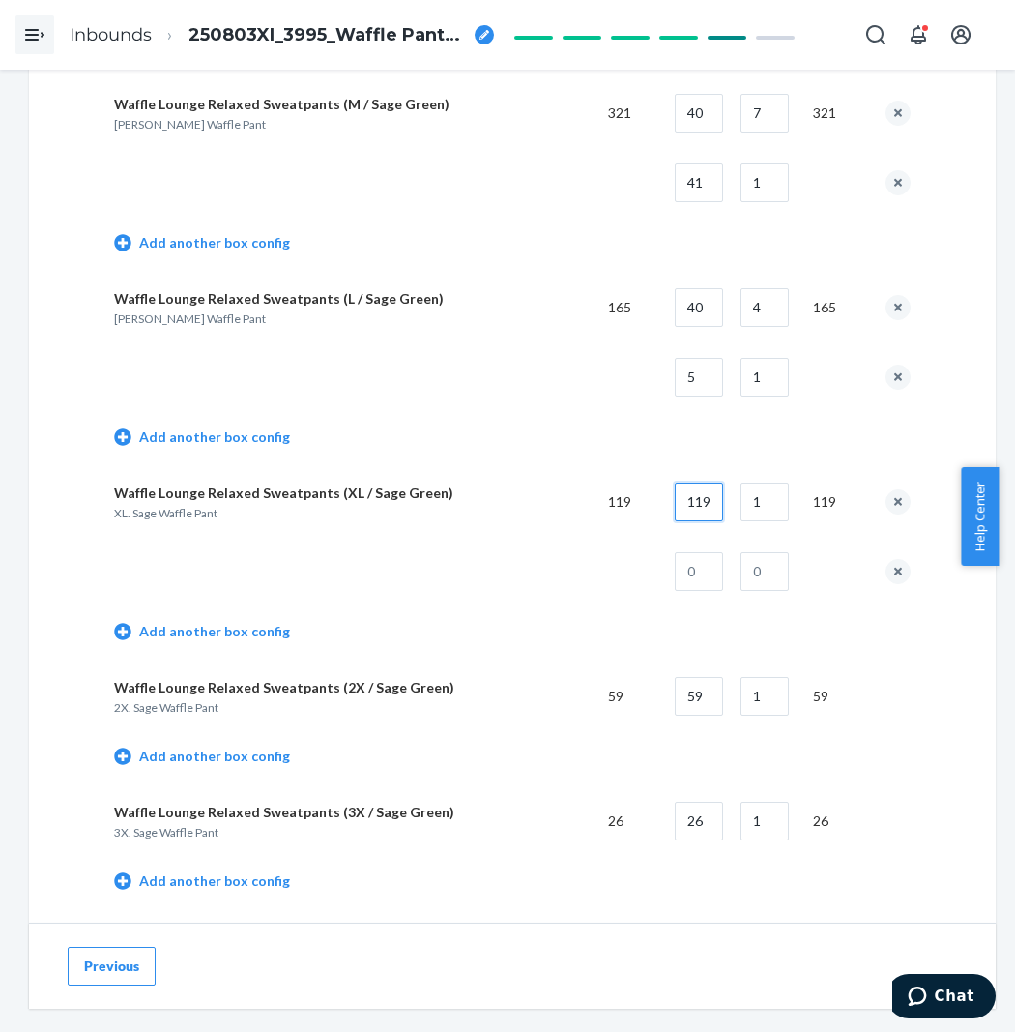
click at [700, 513] on input "119" at bounding box center [699, 502] width 48 height 39
drag, startPoint x: 800, startPoint y: 482, endPoint x: 786, endPoint y: 487, distance: 14.7
click at [800, 481] on td "35" at bounding box center [834, 502] width 73 height 70
click at [781, 490] on input "1" at bounding box center [765, 502] width 48 height 39
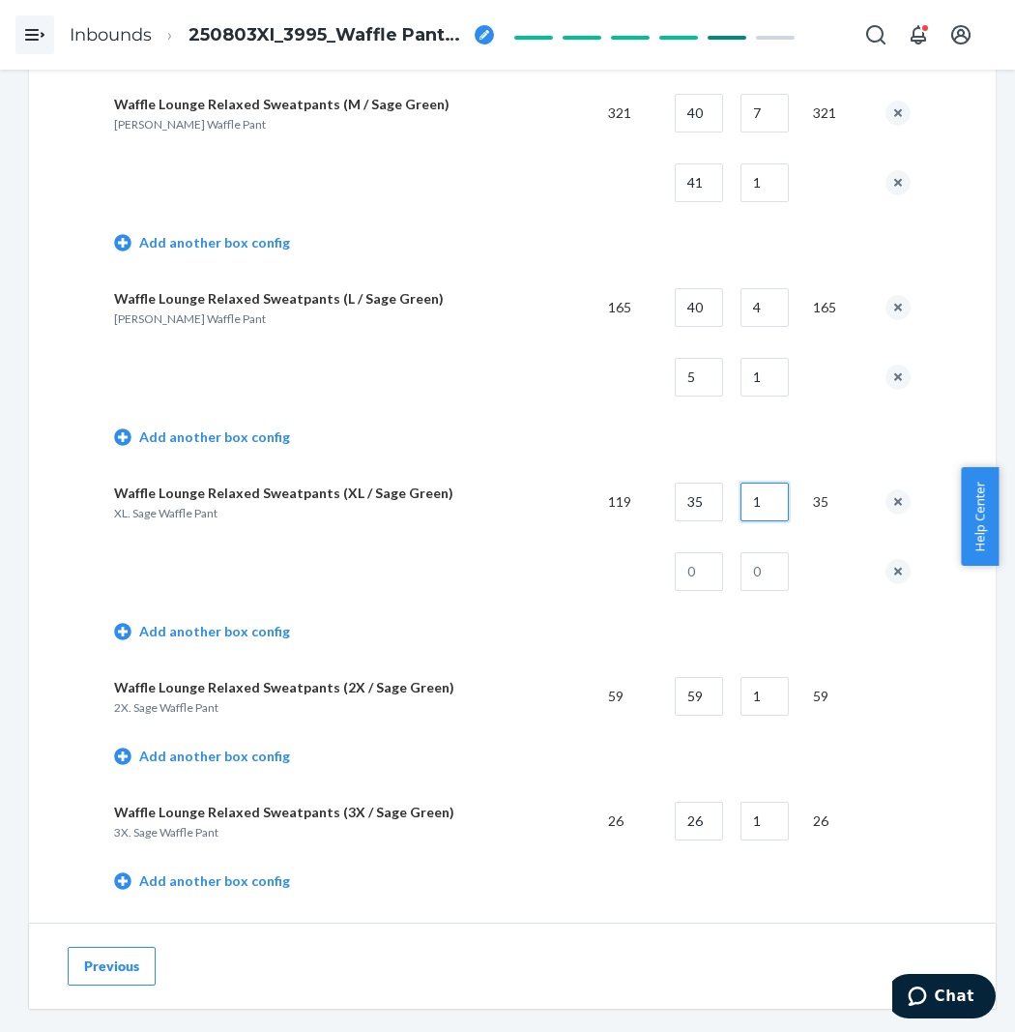
click at [781, 490] on input "1" at bounding box center [765, 502] width 48 height 39
click at [714, 586] on input "text" at bounding box center [699, 571] width 48 height 39
click at [777, 578] on input "text" at bounding box center [765, 571] width 48 height 39
click at [459, 632] on td "Add another box config" at bounding box center [512, 633] width 797 height 55
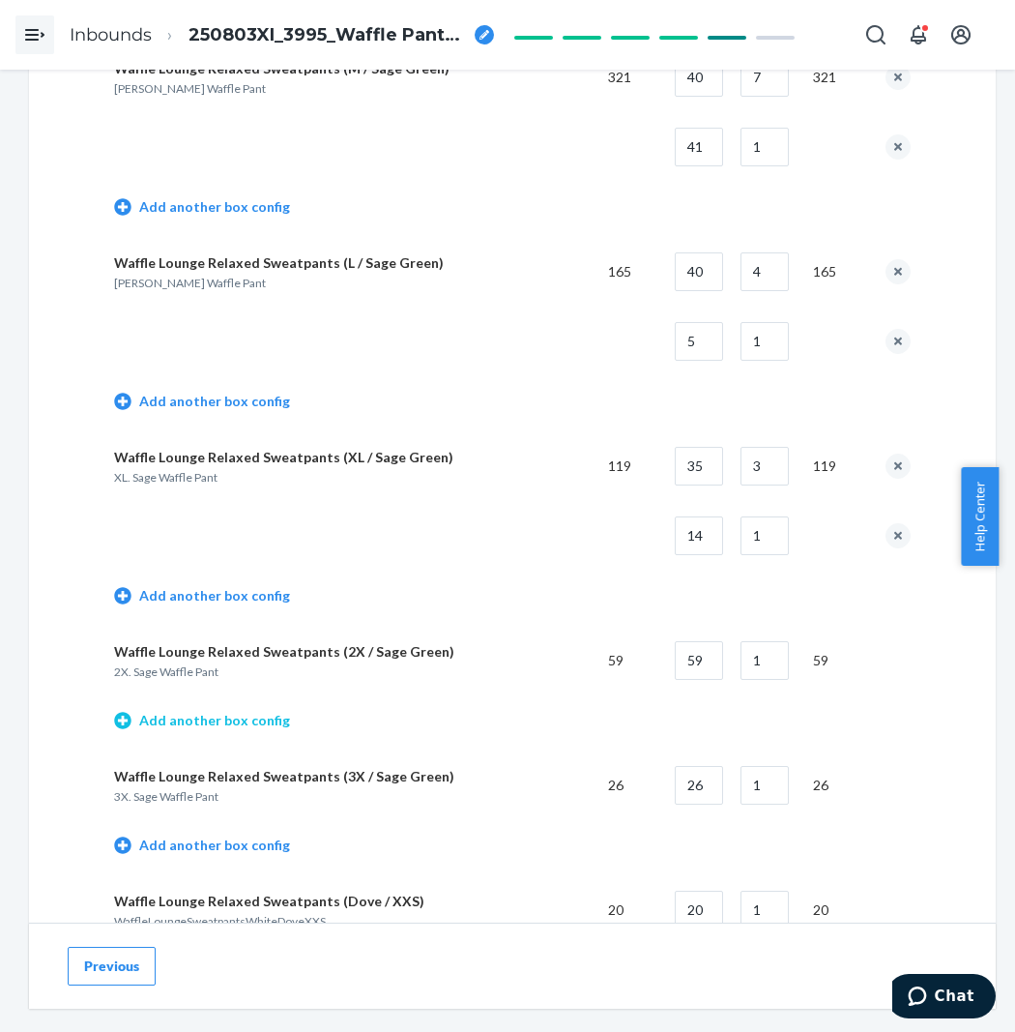
scroll to position [2578, 0]
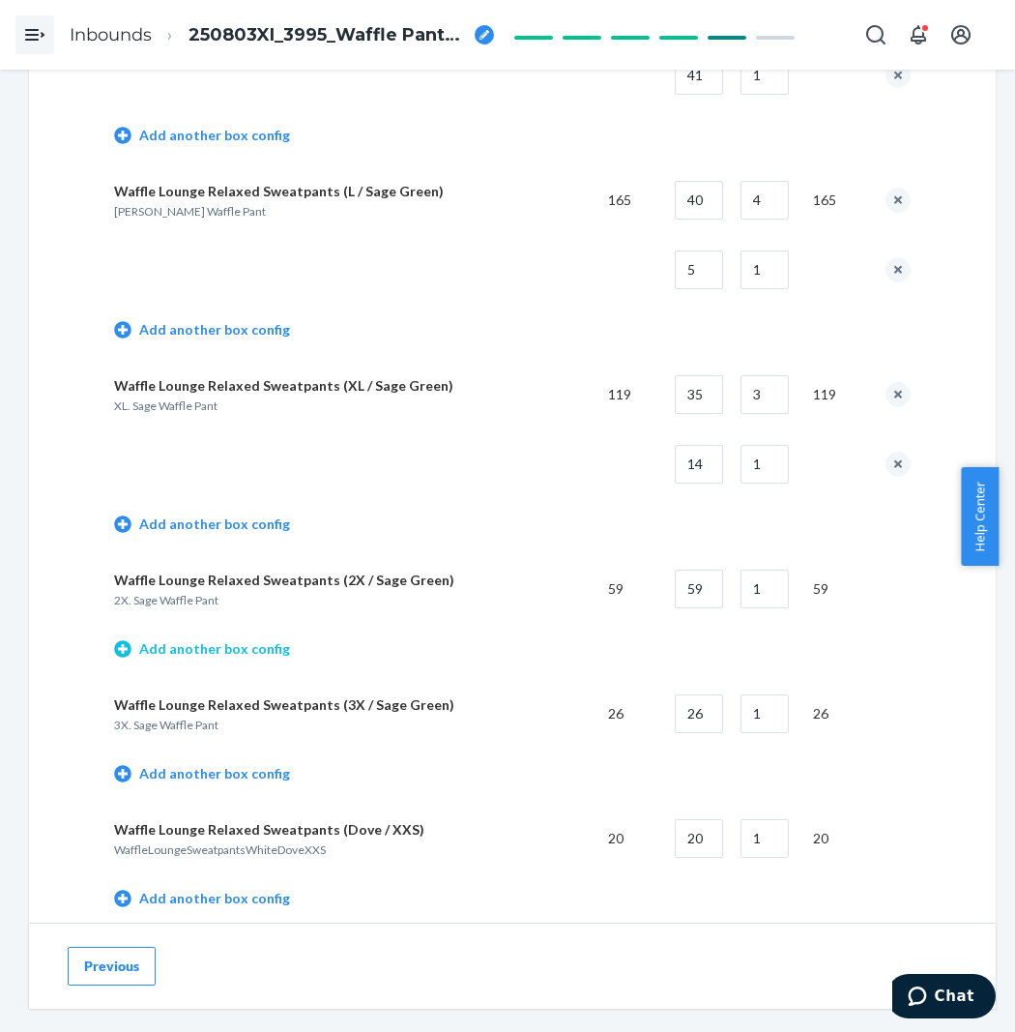
click at [220, 653] on link "Add another box config" at bounding box center [202, 648] width 176 height 19
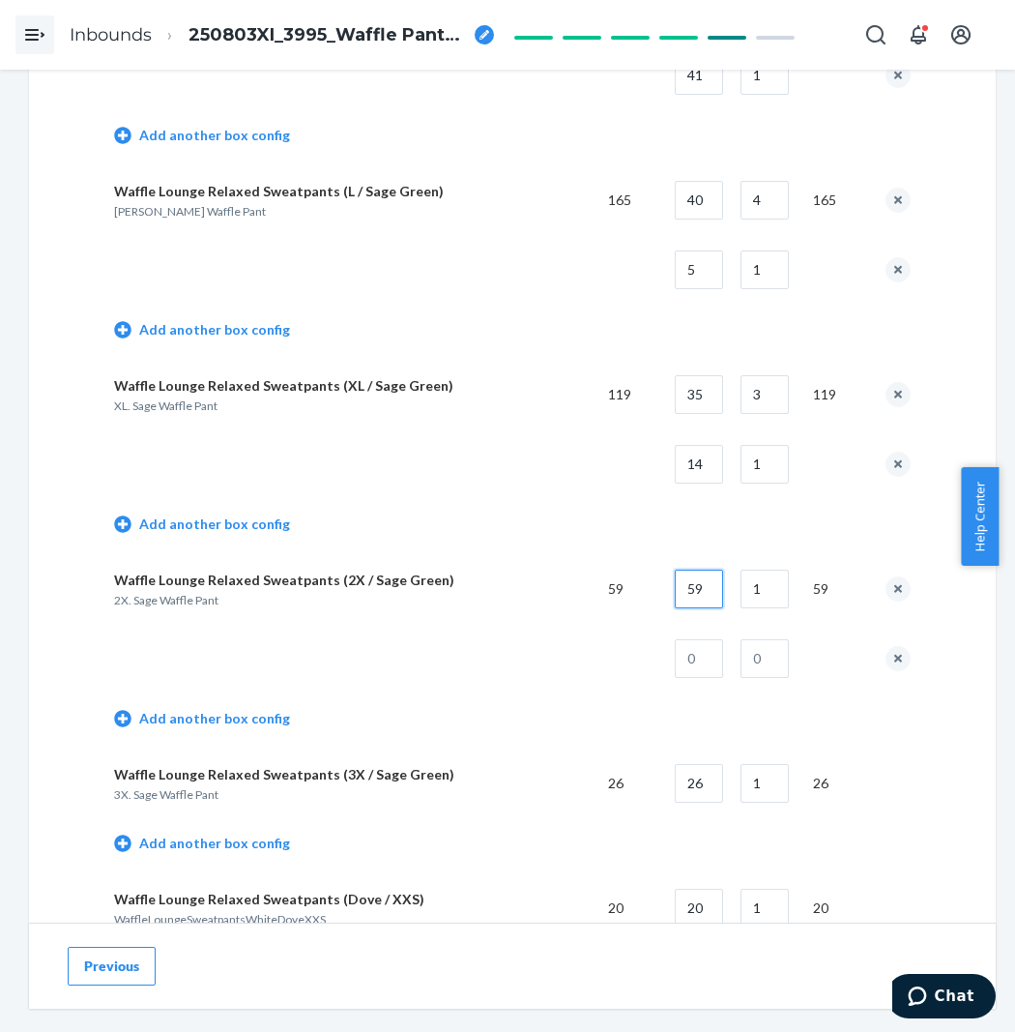
click at [703, 601] on input "59" at bounding box center [699, 589] width 48 height 39
click at [696, 643] on input "text" at bounding box center [699, 658] width 48 height 39
click at [778, 661] on input "text" at bounding box center [765, 658] width 48 height 39
click at [596, 709] on td "Add another box config" at bounding box center [512, 720] width 797 height 55
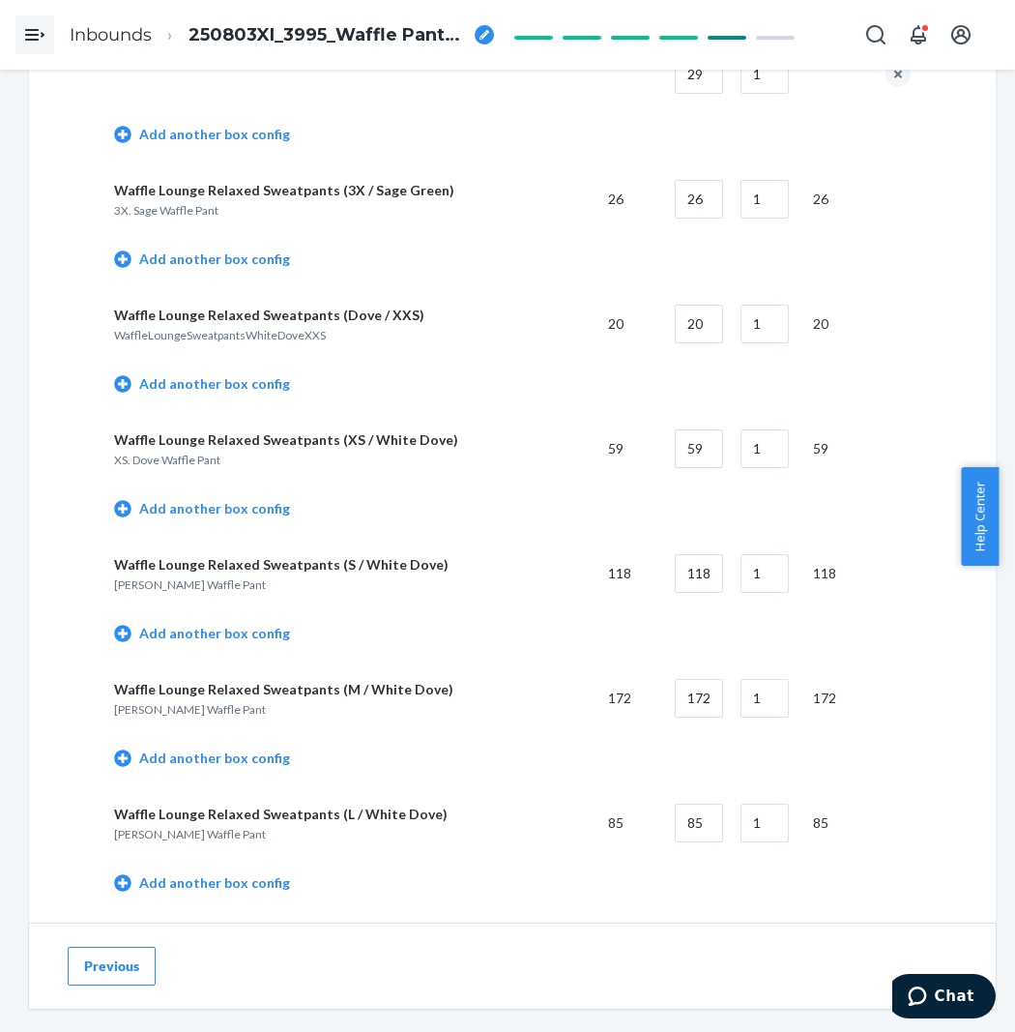
scroll to position [3223, 0]
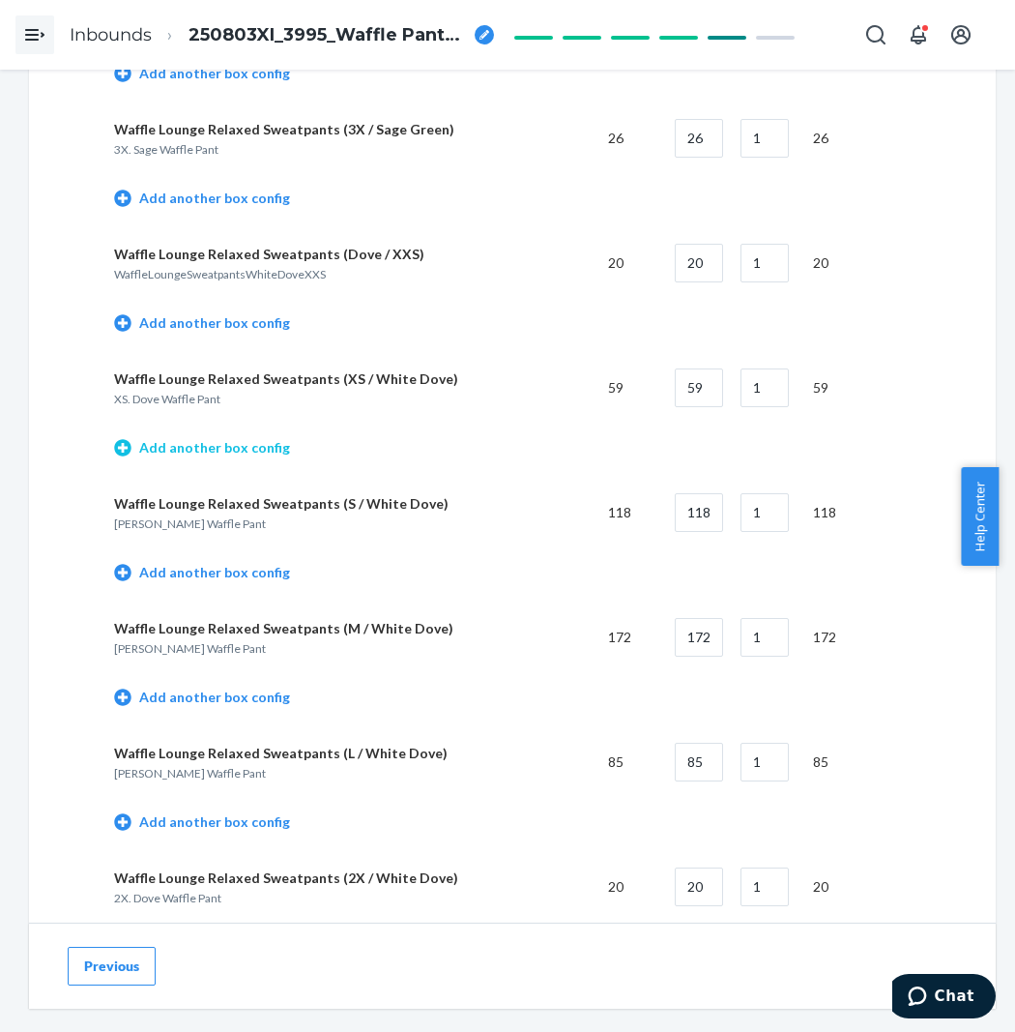
click at [239, 454] on link "Add another box config" at bounding box center [202, 447] width 176 height 19
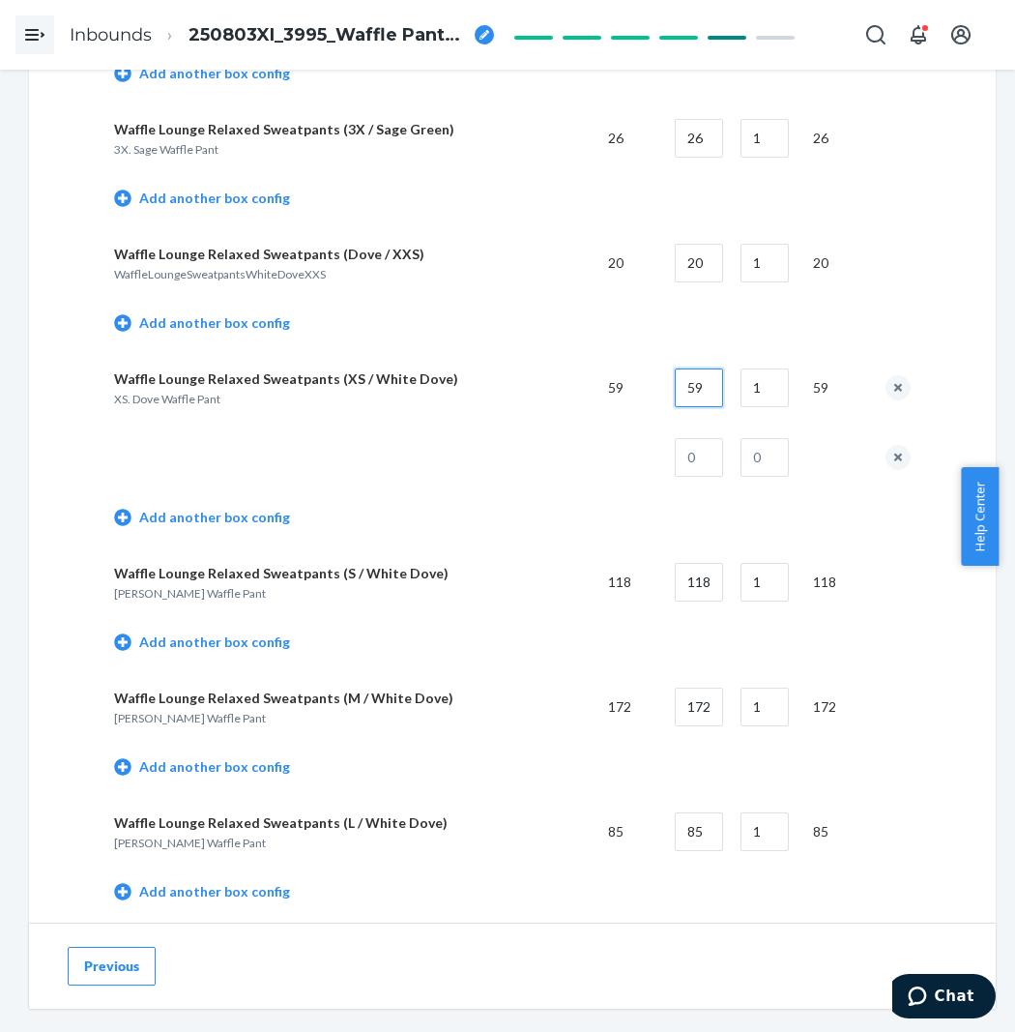
click at [707, 397] on input "59" at bounding box center [699, 387] width 48 height 39
click at [718, 459] on input "text" at bounding box center [699, 457] width 48 height 39
click at [758, 451] on input "text" at bounding box center [765, 457] width 48 height 39
click at [384, 389] on p "Waffle Lounge Relaxed Sweatpants (XS / White Dove)" at bounding box center [353, 378] width 479 height 19
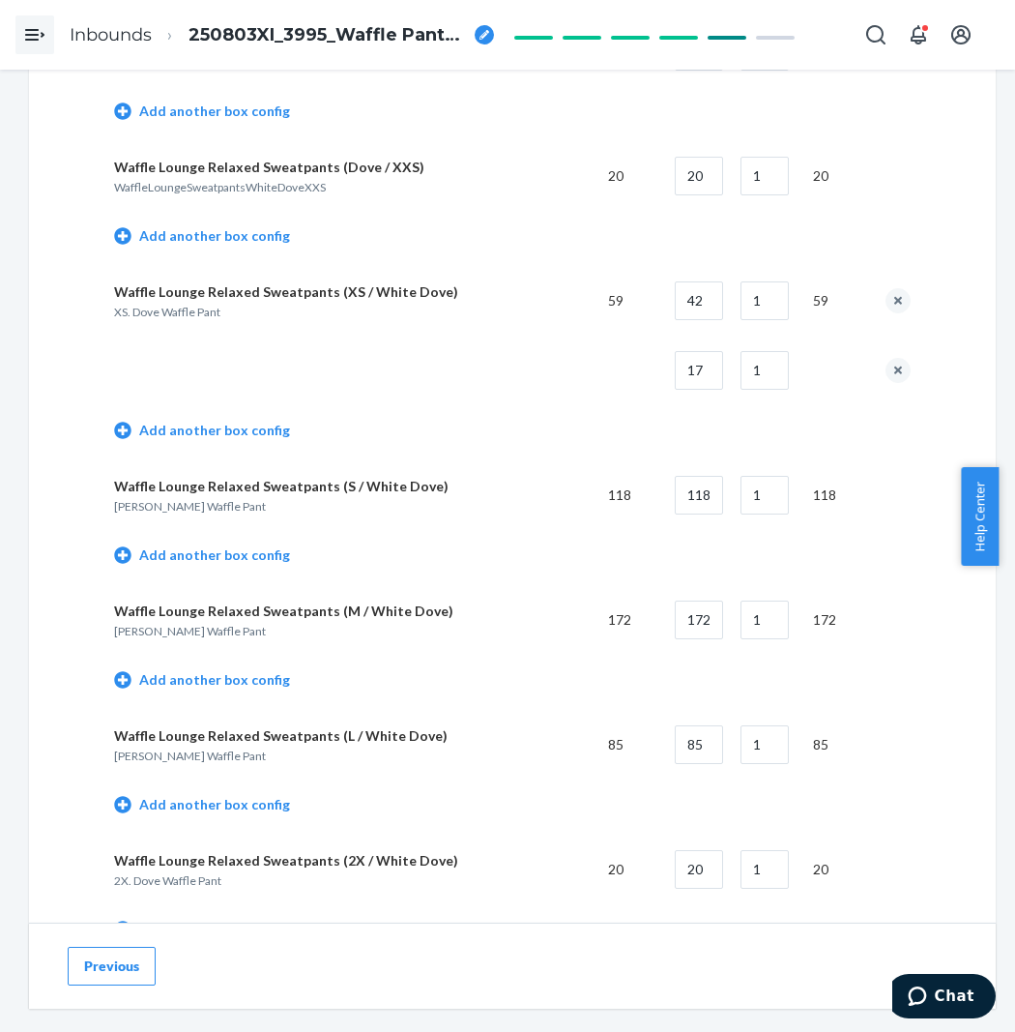
scroll to position [3330, 0]
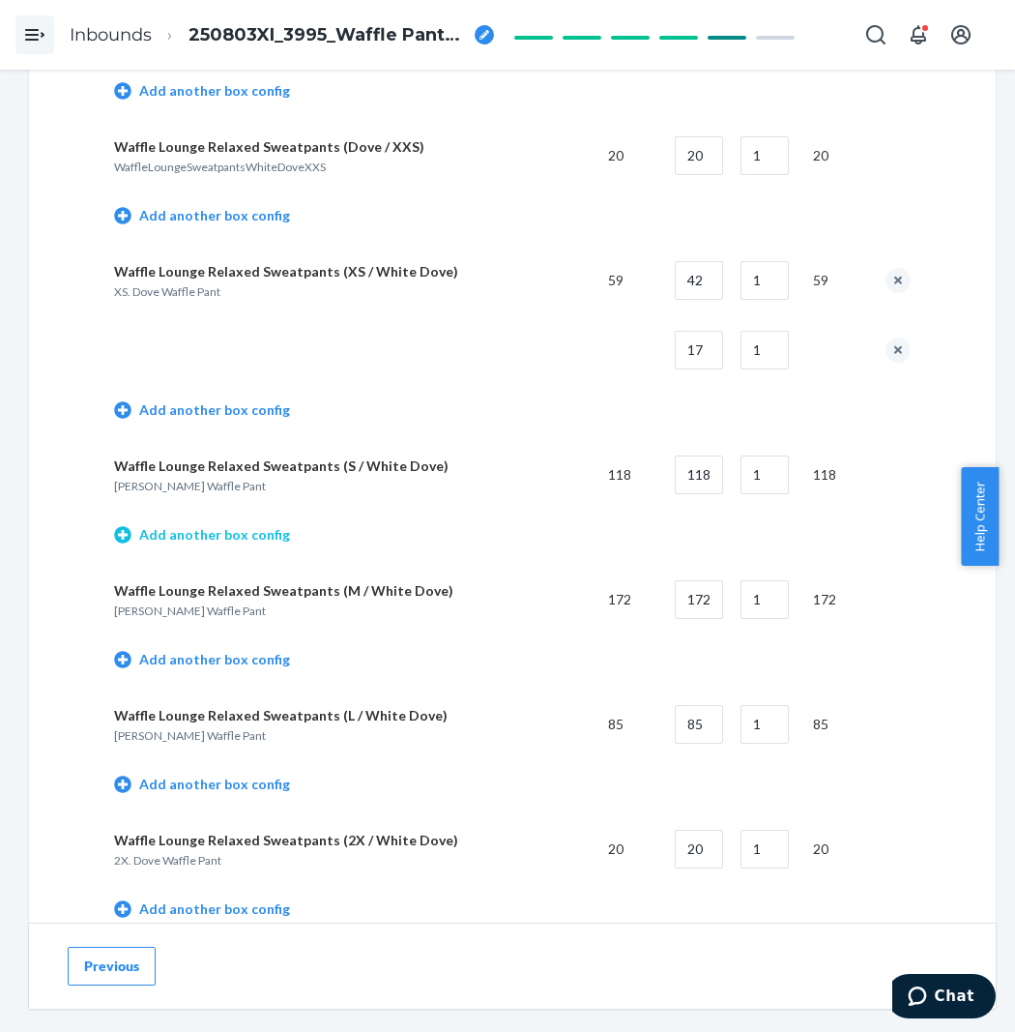
click at [230, 544] on link "Add another box config" at bounding box center [202, 534] width 176 height 19
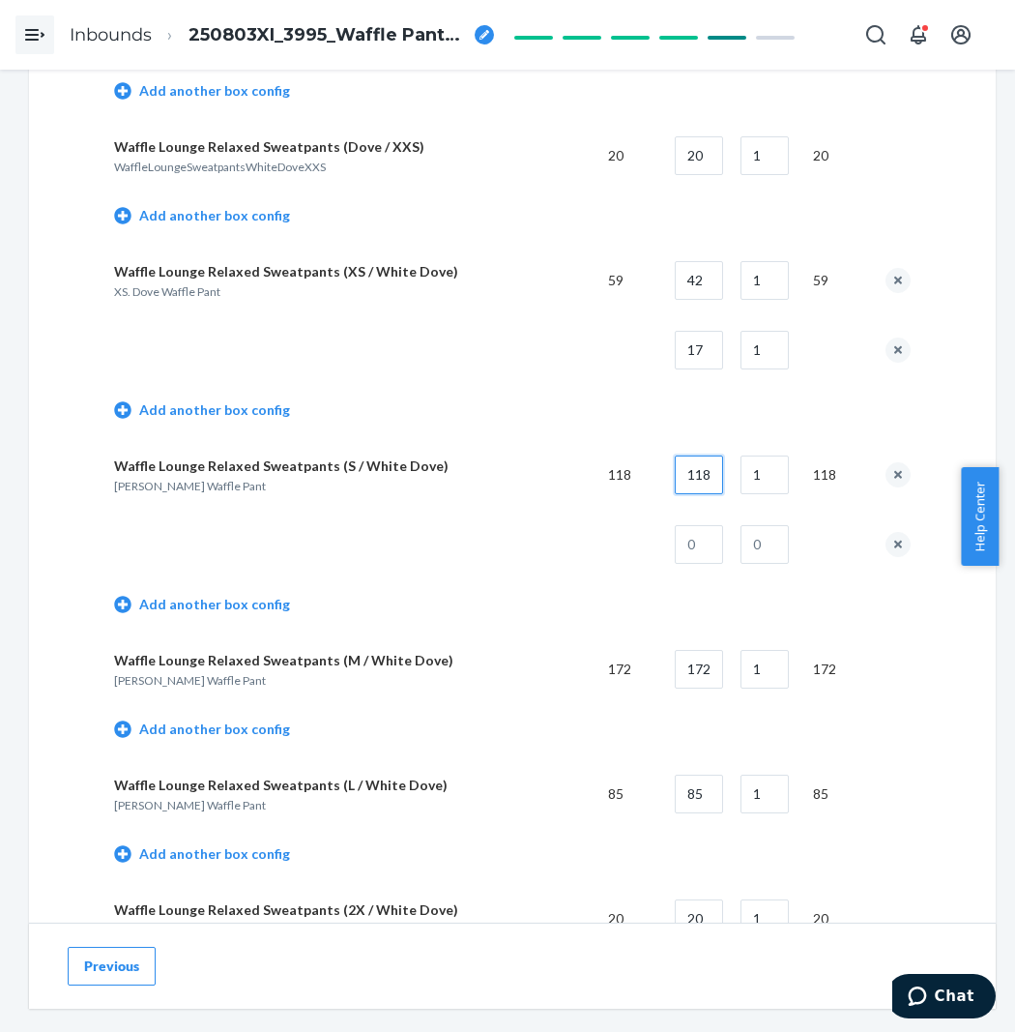
click at [693, 483] on input "118" at bounding box center [699, 474] width 48 height 39
click at [776, 478] on input "1" at bounding box center [765, 474] width 48 height 39
click at [707, 553] on input "text" at bounding box center [699, 544] width 48 height 39
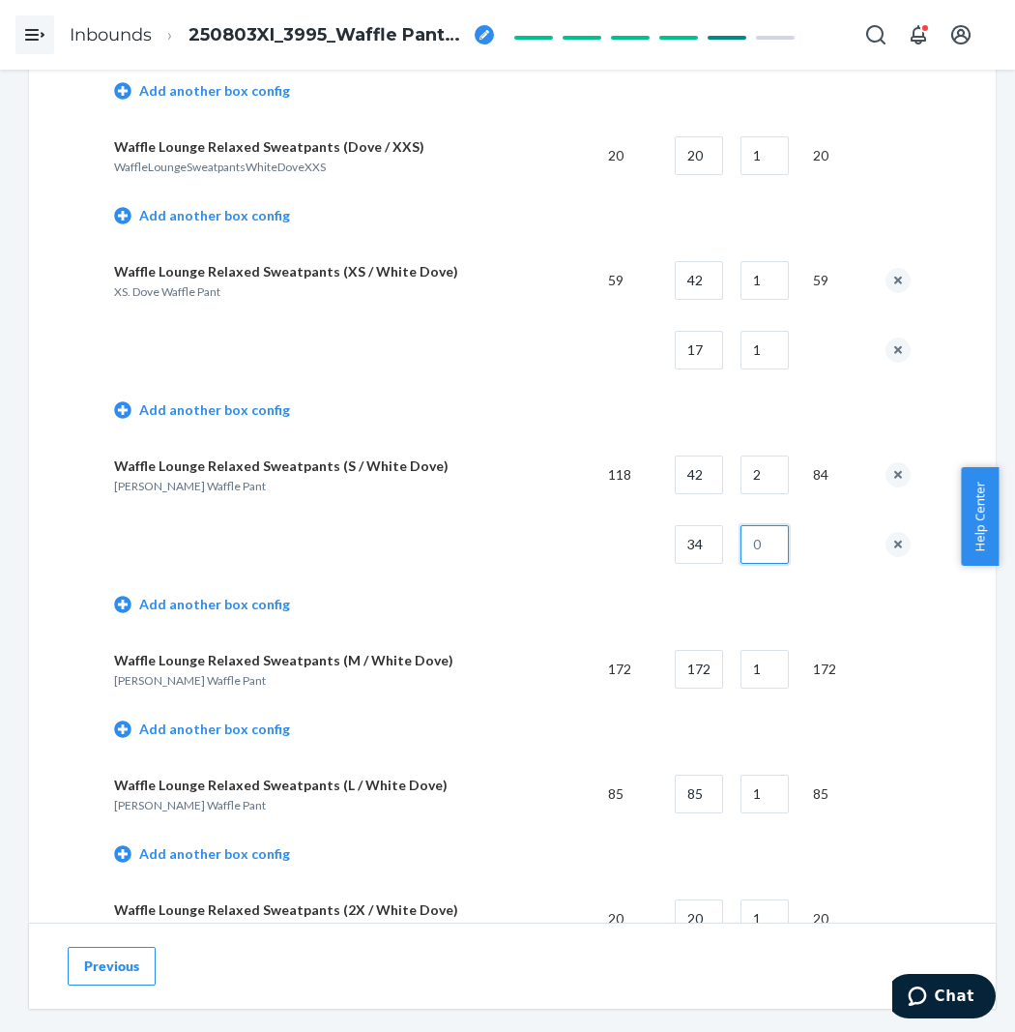
click at [757, 553] on input "text" at bounding box center [765, 544] width 48 height 39
click at [497, 554] on td at bounding box center [353, 545] width 479 height 70
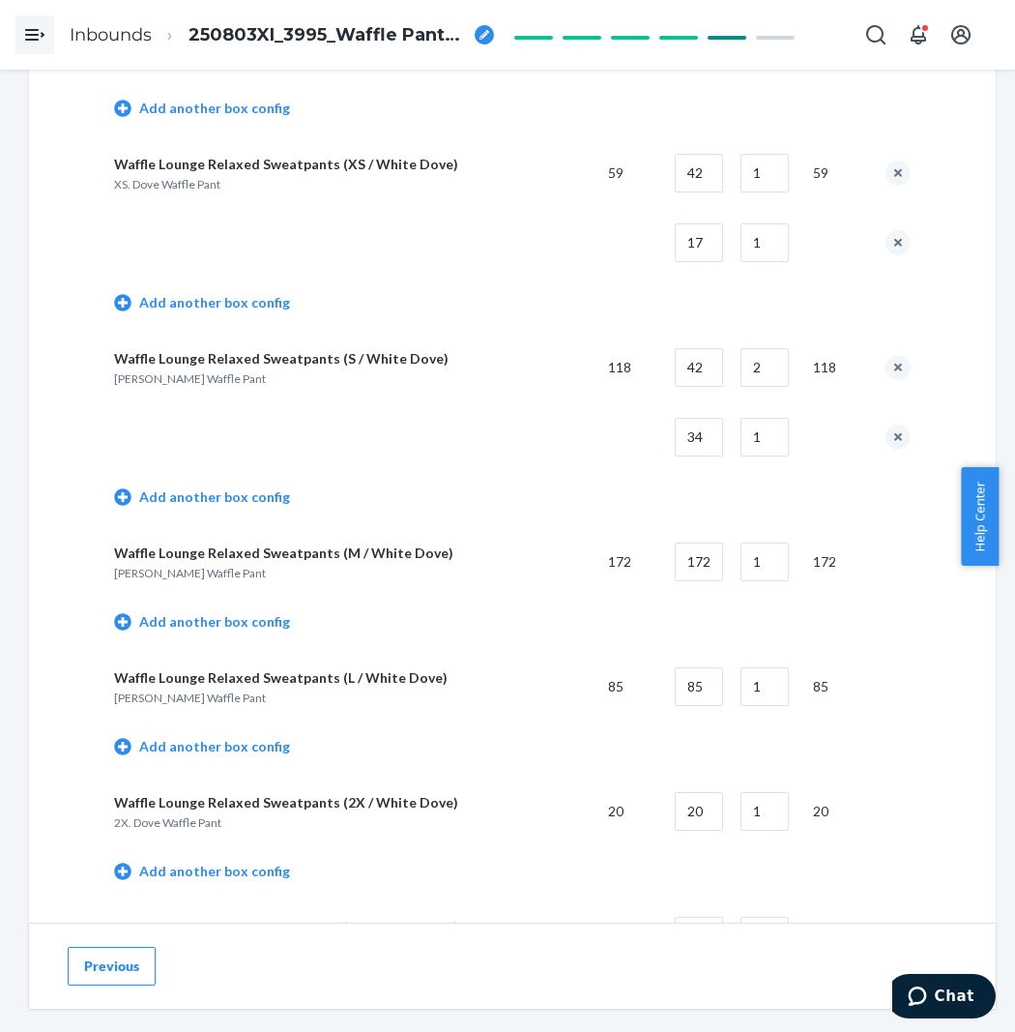
scroll to position [3545, 0]
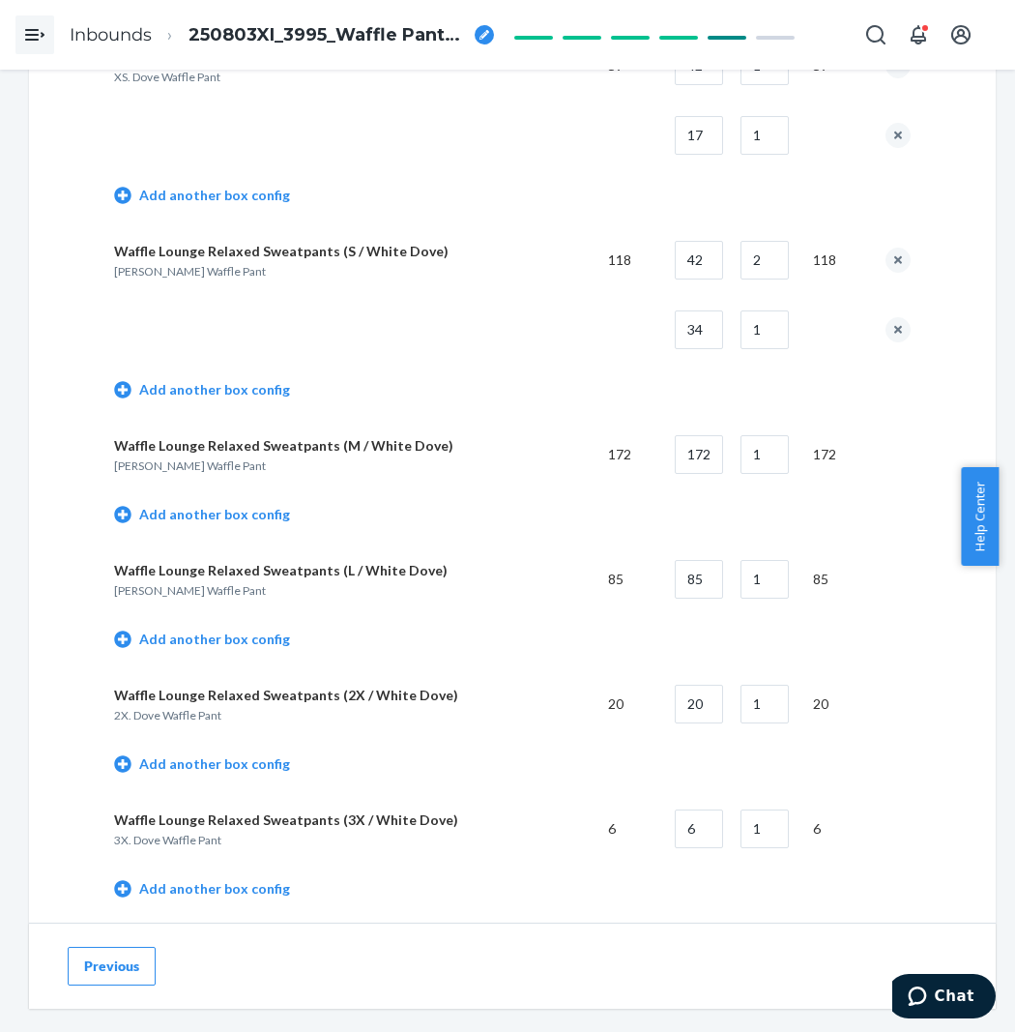
click at [230, 535] on td "Add another box config" at bounding box center [512, 516] width 797 height 55
click at [261, 520] on link "Add another box config" at bounding box center [202, 514] width 176 height 19
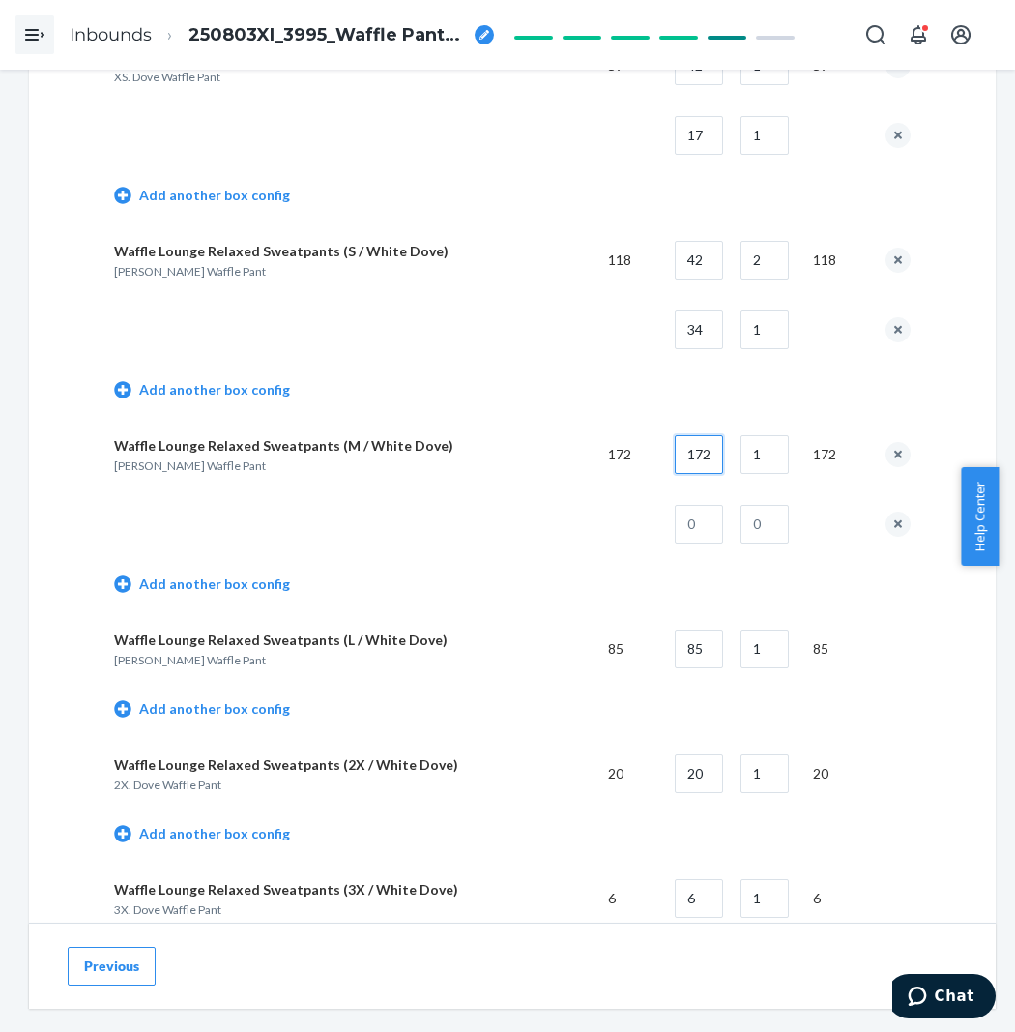
click at [697, 454] on input "172" at bounding box center [699, 454] width 48 height 39
click at [770, 438] on td "1" at bounding box center [761, 455] width 73 height 70
click at [772, 464] on input "1" at bounding box center [765, 454] width 48 height 39
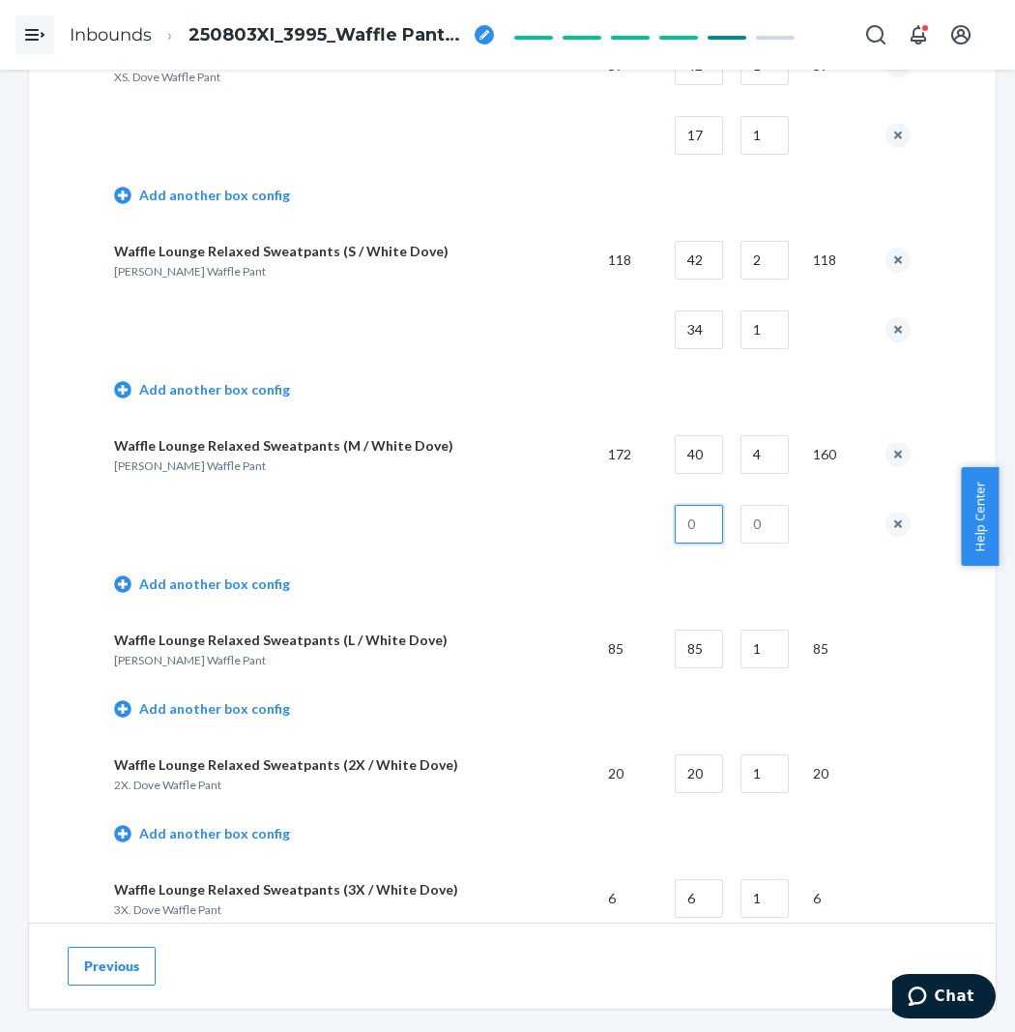
click at [699, 519] on input "text" at bounding box center [699, 524] width 48 height 39
click at [768, 540] on input "text" at bounding box center [765, 524] width 48 height 39
click at [372, 566] on td "Add another box config" at bounding box center [512, 586] width 797 height 55
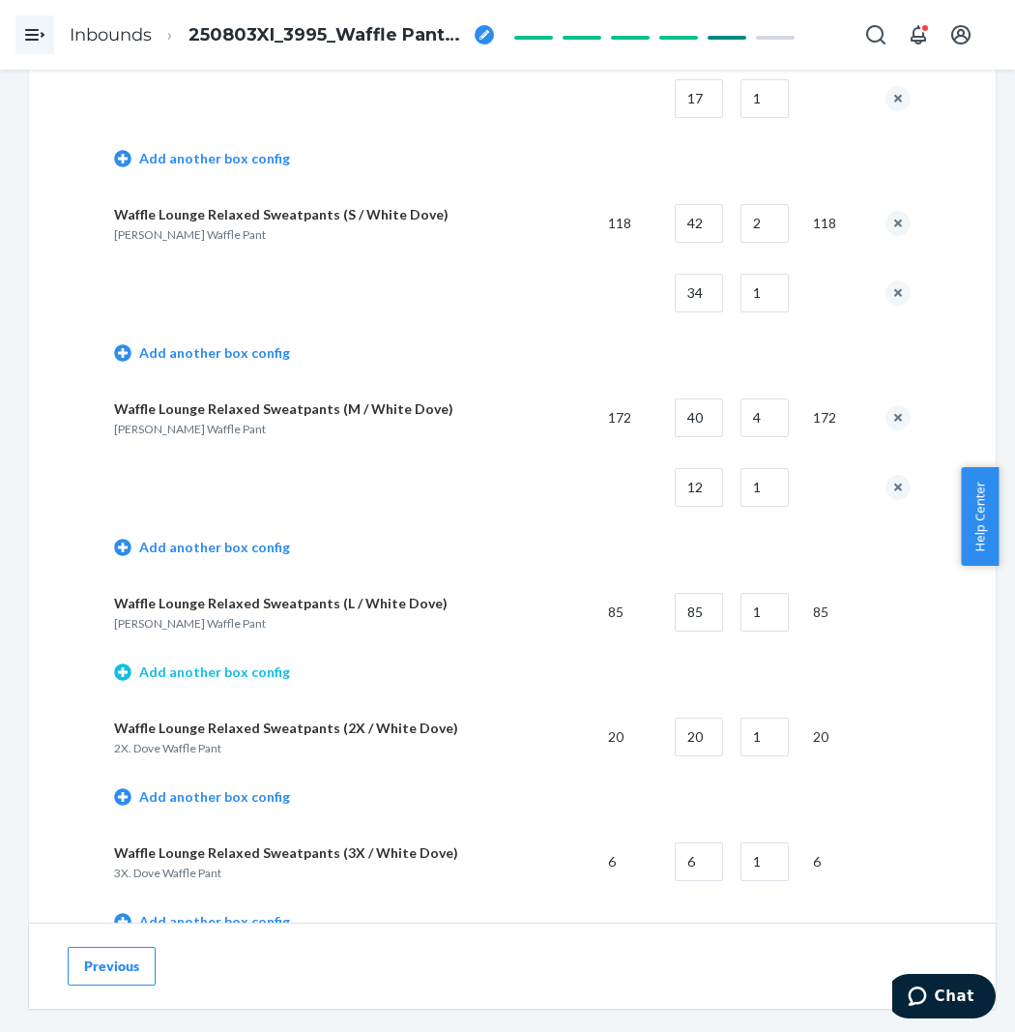
scroll to position [3652, 0]
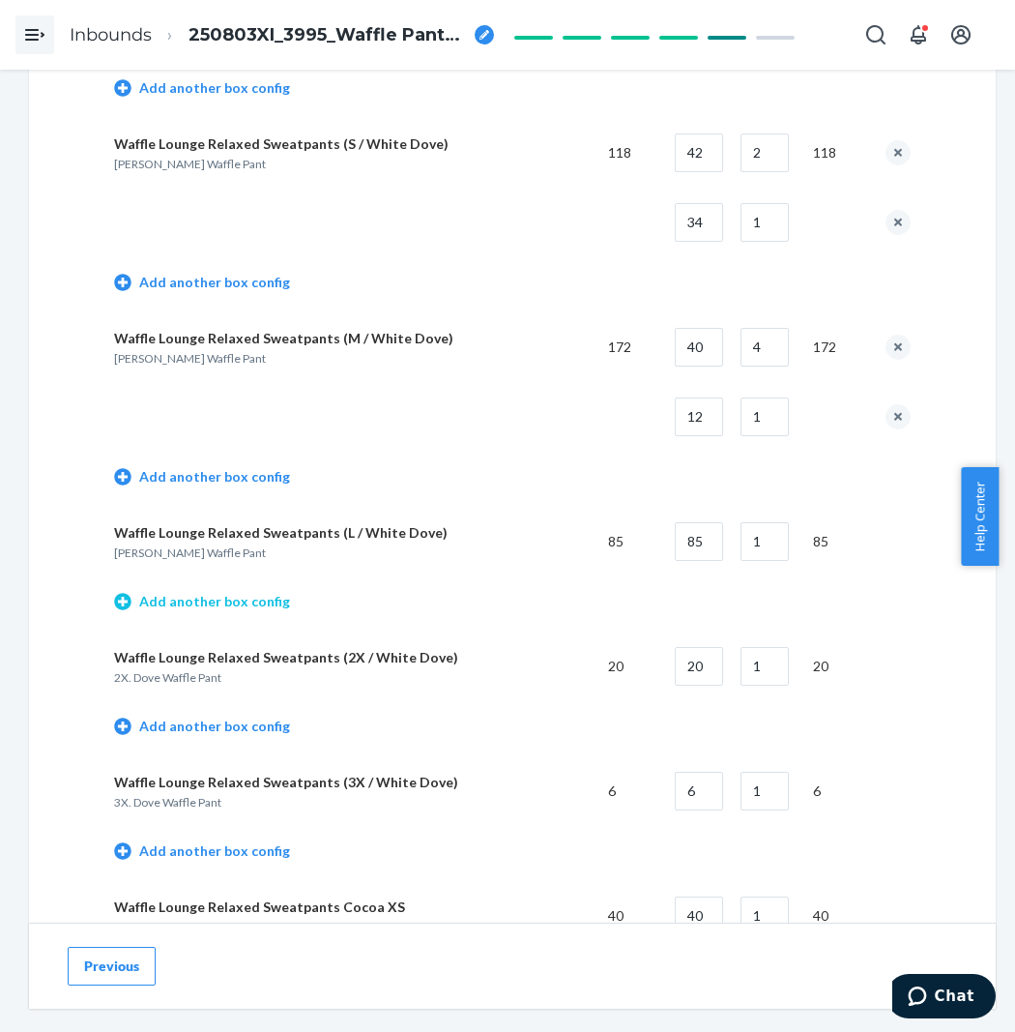
click at [227, 610] on link "Add another box config" at bounding box center [202, 601] width 176 height 19
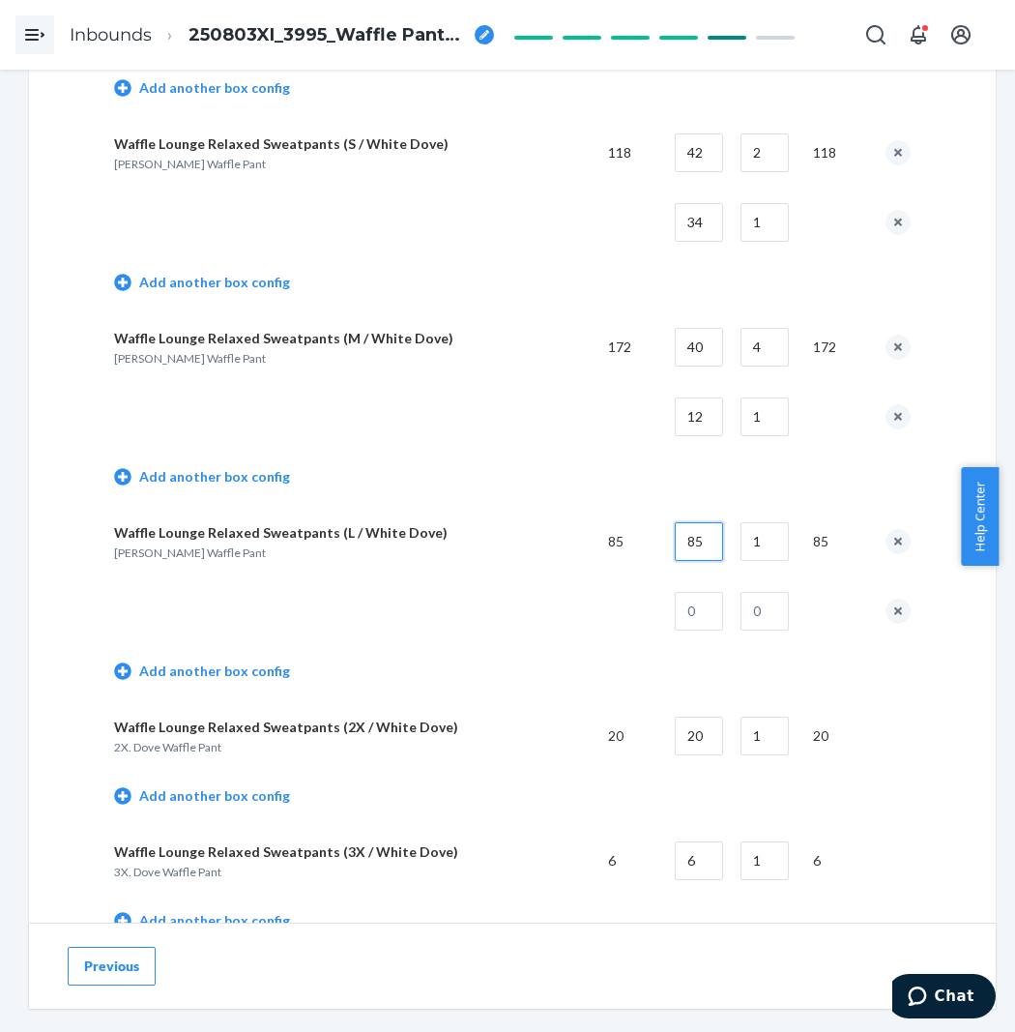
click at [721, 556] on input "85" at bounding box center [699, 541] width 48 height 39
click at [733, 522] on td "1" at bounding box center [761, 542] width 73 height 70
click at [783, 543] on input "1" at bounding box center [765, 541] width 48 height 39
click at [781, 544] on input "1" at bounding box center [765, 541] width 48 height 39
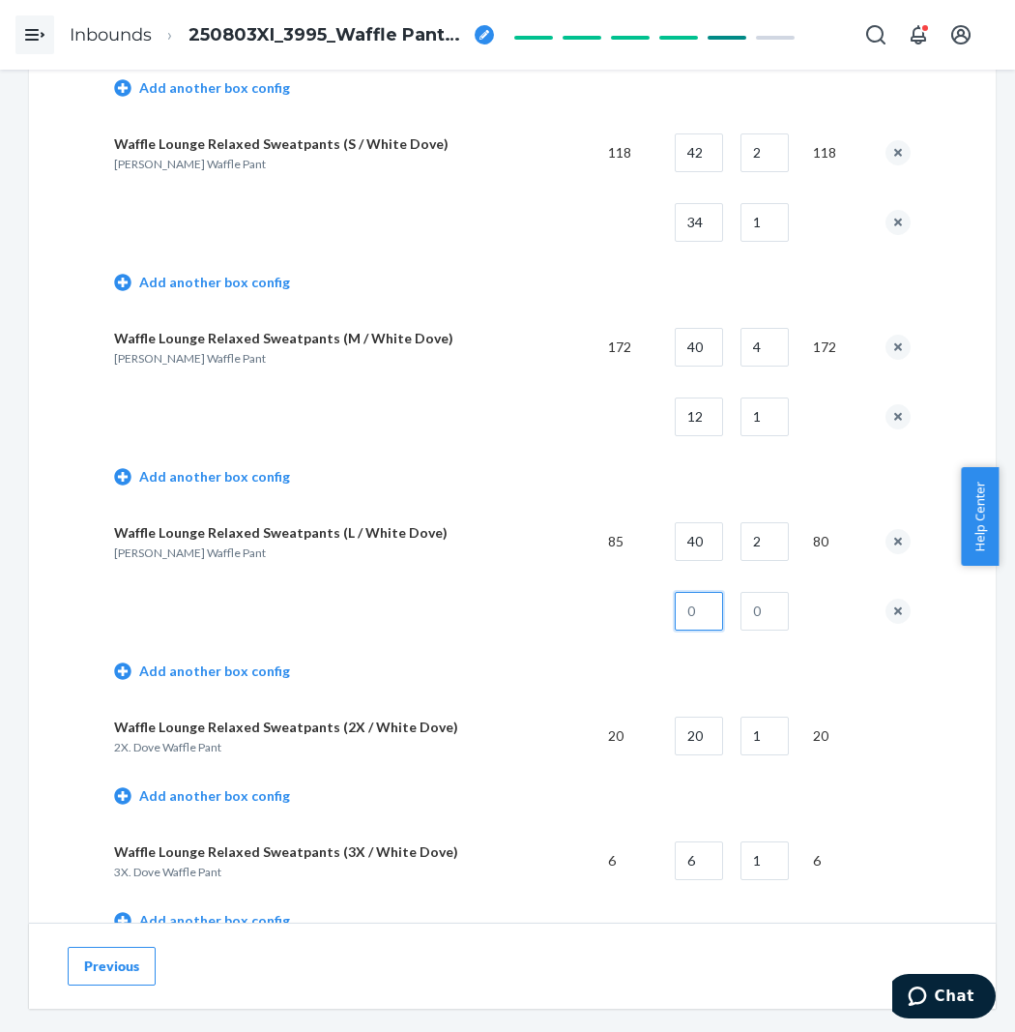
click at [712, 616] on input "text" at bounding box center [699, 611] width 48 height 39
click at [776, 621] on input "text" at bounding box center [765, 611] width 48 height 39
click at [443, 661] on td "Add another box config" at bounding box center [512, 673] width 797 height 55
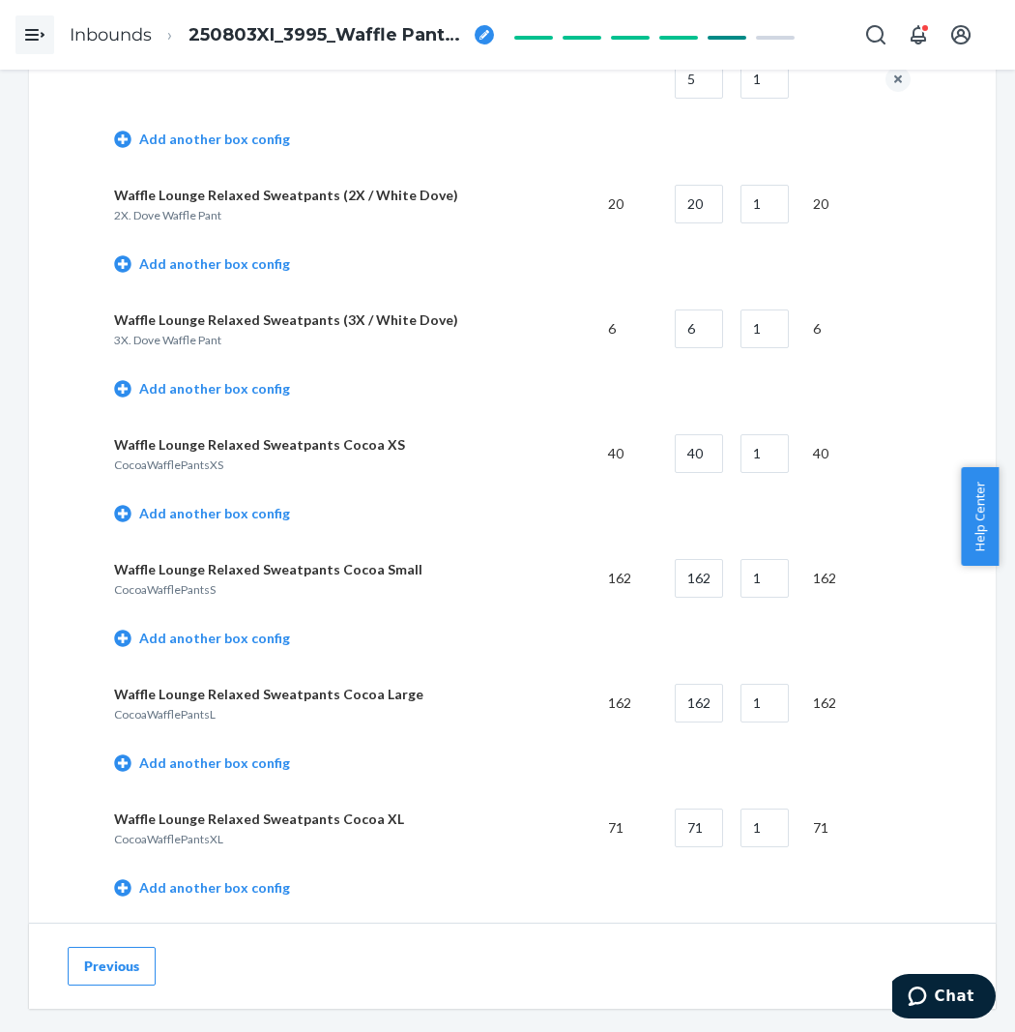
scroll to position [4190, 0]
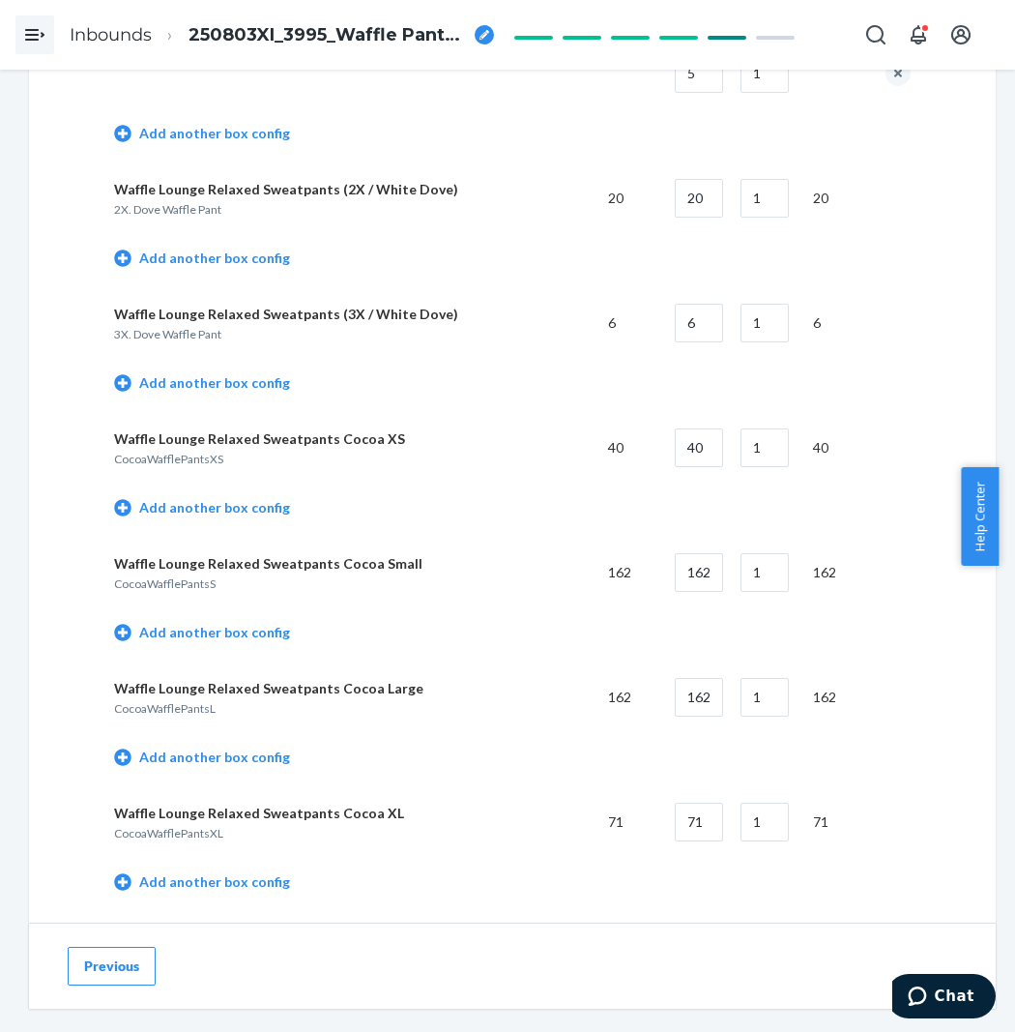
click at [243, 655] on td "Add another box config" at bounding box center [512, 634] width 797 height 55
click at [243, 642] on link "Add another box config" at bounding box center [202, 632] width 176 height 19
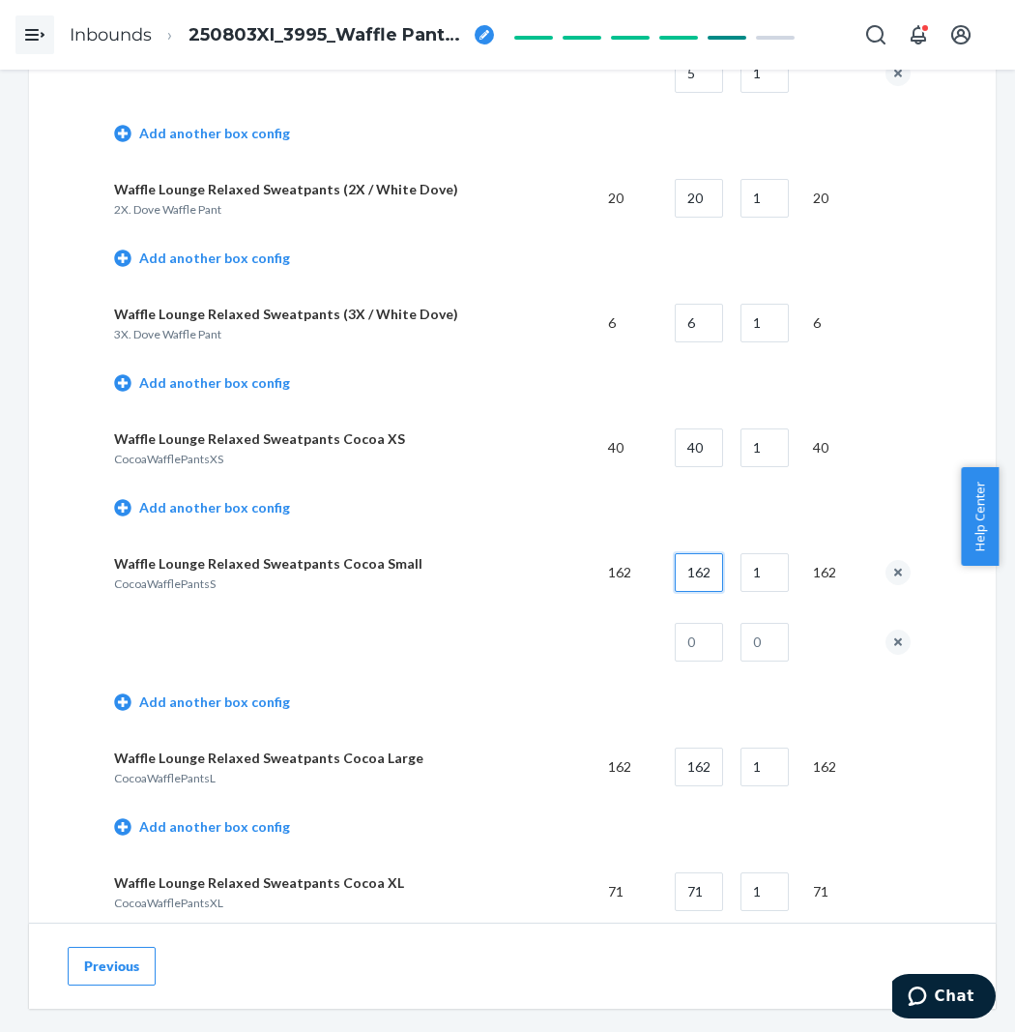
click at [721, 592] on input "162" at bounding box center [699, 572] width 48 height 39
click at [779, 587] on input "1" at bounding box center [765, 572] width 48 height 39
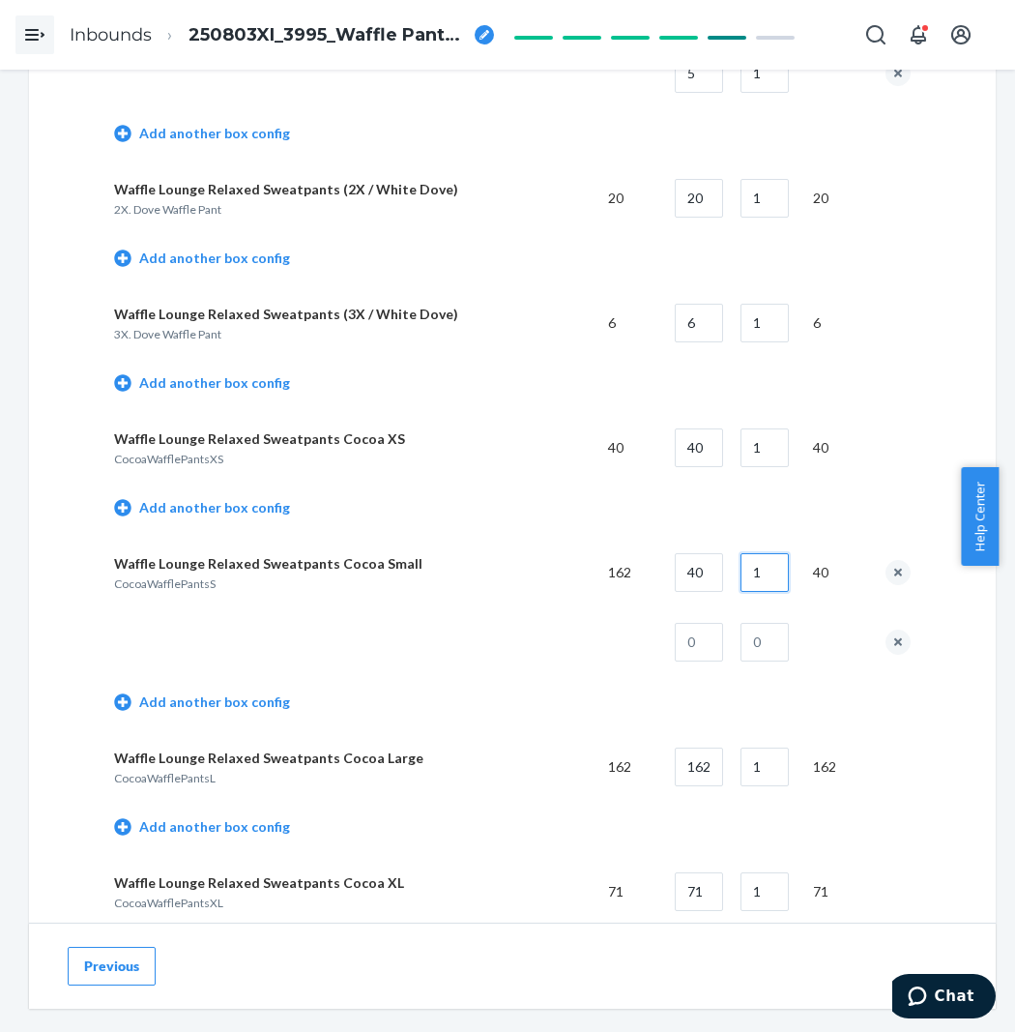
click at [779, 587] on input "1" at bounding box center [765, 572] width 48 height 39
click at [717, 652] on input "text" at bounding box center [699, 642] width 48 height 39
click at [786, 661] on input "text" at bounding box center [765, 642] width 48 height 39
click at [698, 631] on td "32" at bounding box center [692, 642] width 66 height 70
click at [721, 640] on input "32" at bounding box center [699, 642] width 48 height 39
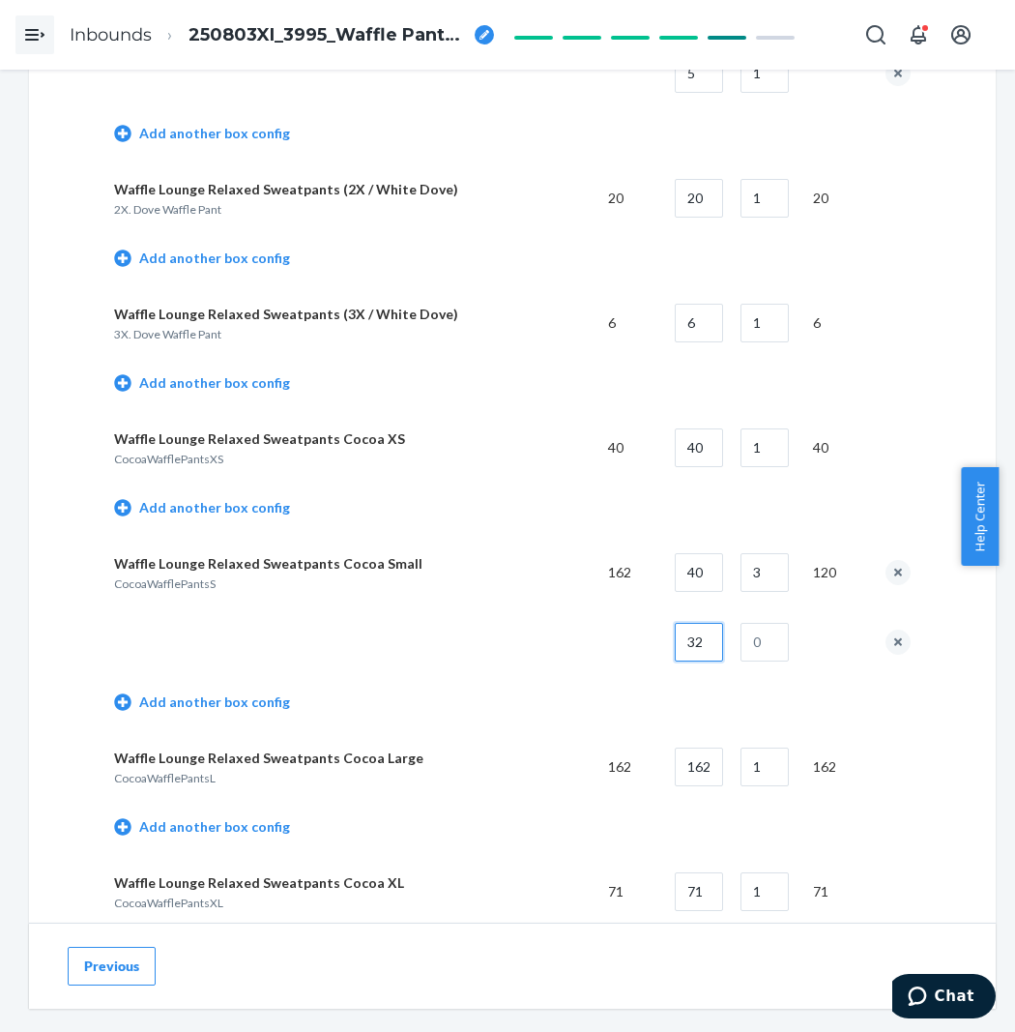
click at [721, 640] on input "32" at bounding box center [699, 642] width 48 height 39
click at [778, 639] on input "text" at bounding box center [765, 642] width 48 height 39
click at [723, 575] on input "40" at bounding box center [699, 572] width 48 height 39
click at [723, 648] on input "36" at bounding box center [699, 642] width 48 height 39
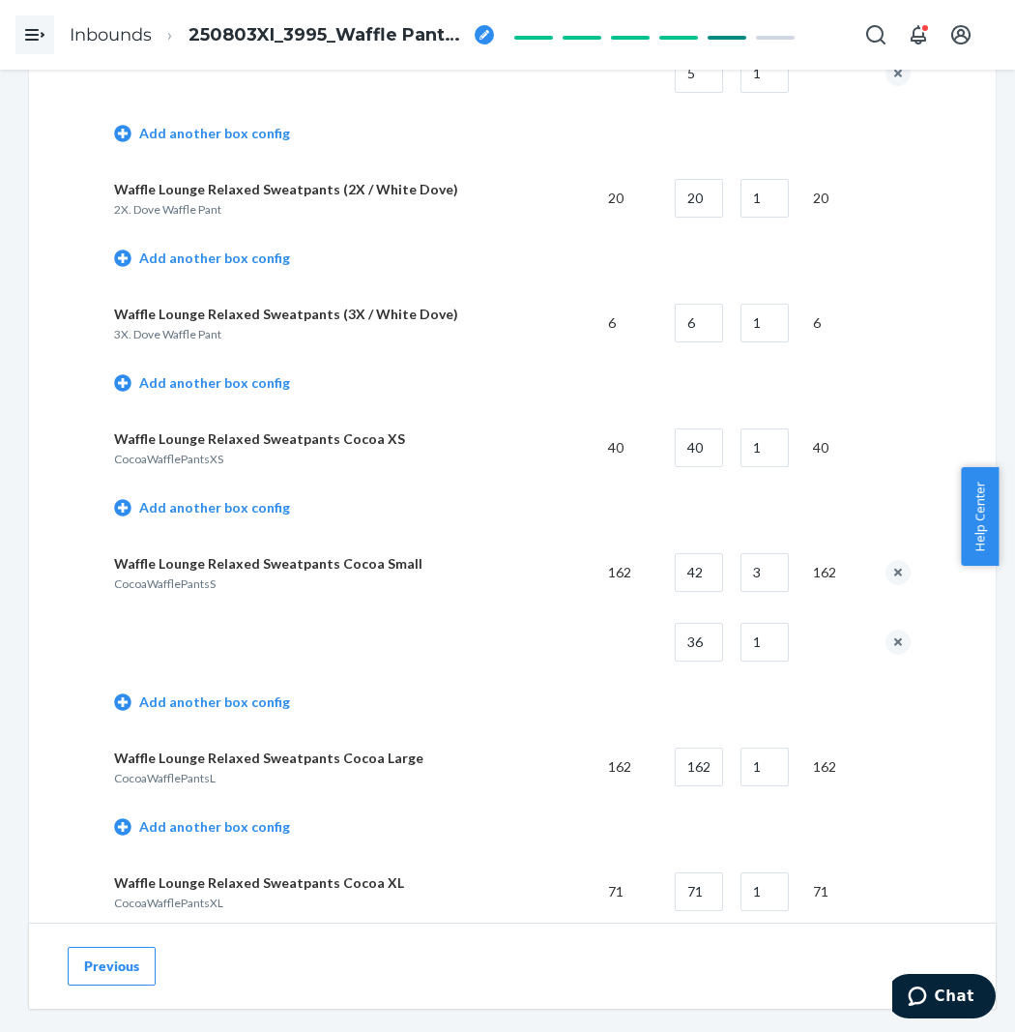
click at [555, 677] on td at bounding box center [353, 642] width 479 height 70
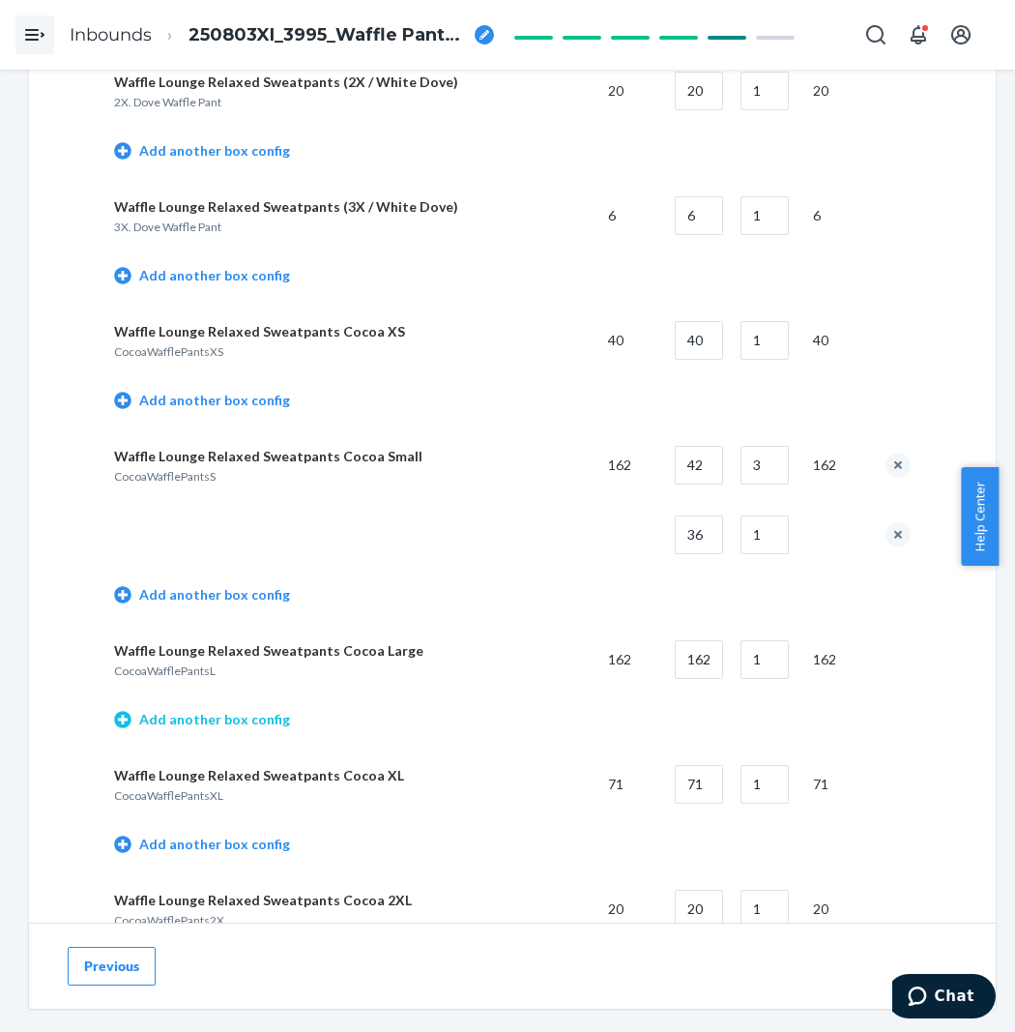
click at [235, 726] on link "Add another box config" at bounding box center [202, 719] width 176 height 19
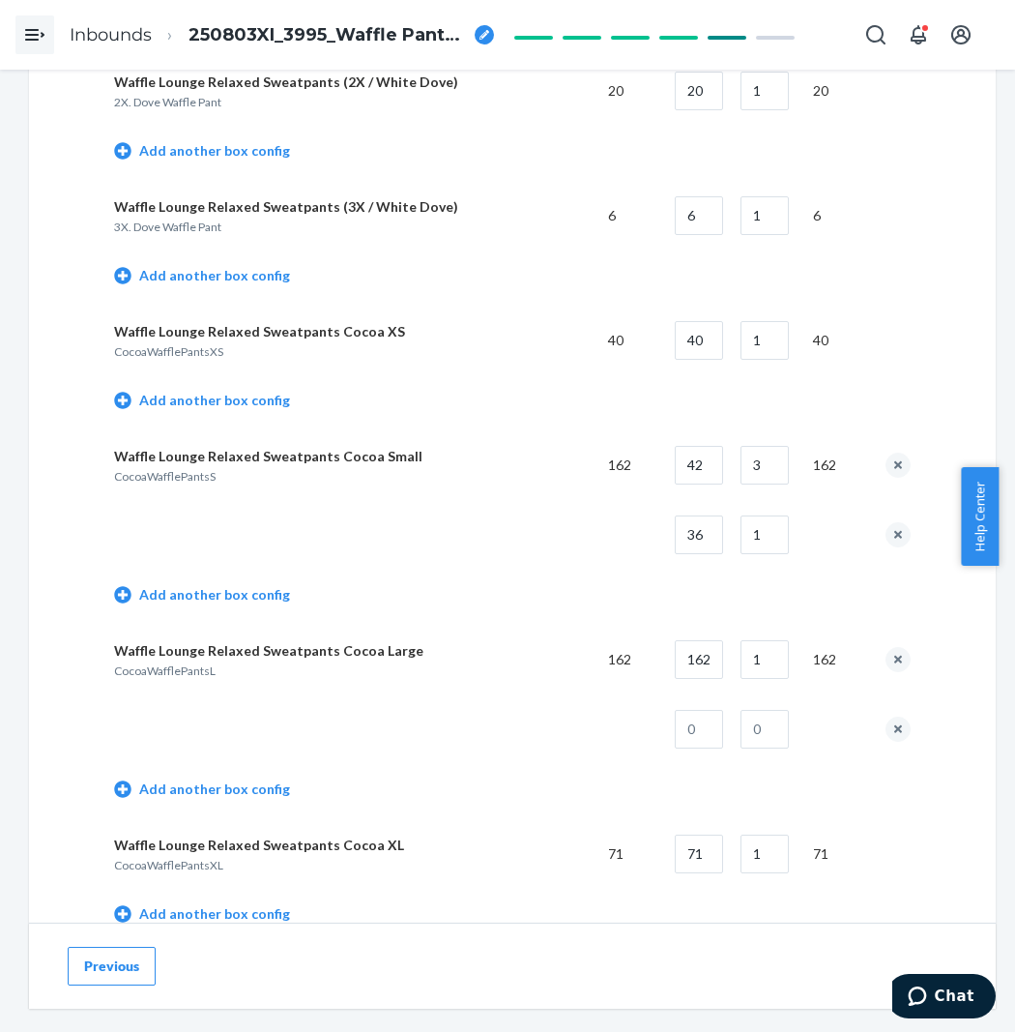
click at [737, 662] on td "1" at bounding box center [761, 660] width 73 height 70
click at [703, 678] on input "162" at bounding box center [699, 659] width 48 height 39
click at [774, 668] on input "1" at bounding box center [765, 659] width 48 height 39
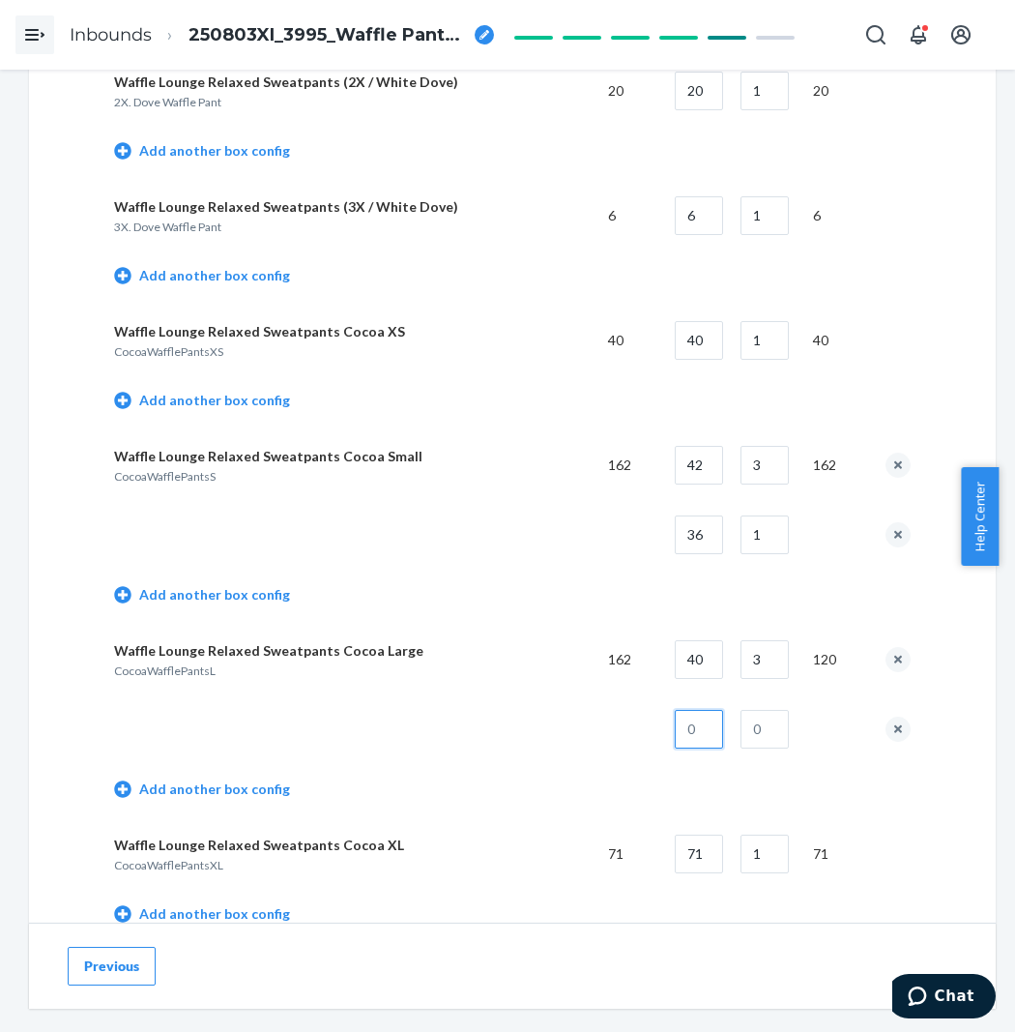
click at [703, 747] on input "text" at bounding box center [699, 729] width 48 height 39
click at [760, 732] on input "text" at bounding box center [765, 729] width 48 height 39
click at [425, 679] on p "CocoaWafflePantsL" at bounding box center [353, 670] width 479 height 16
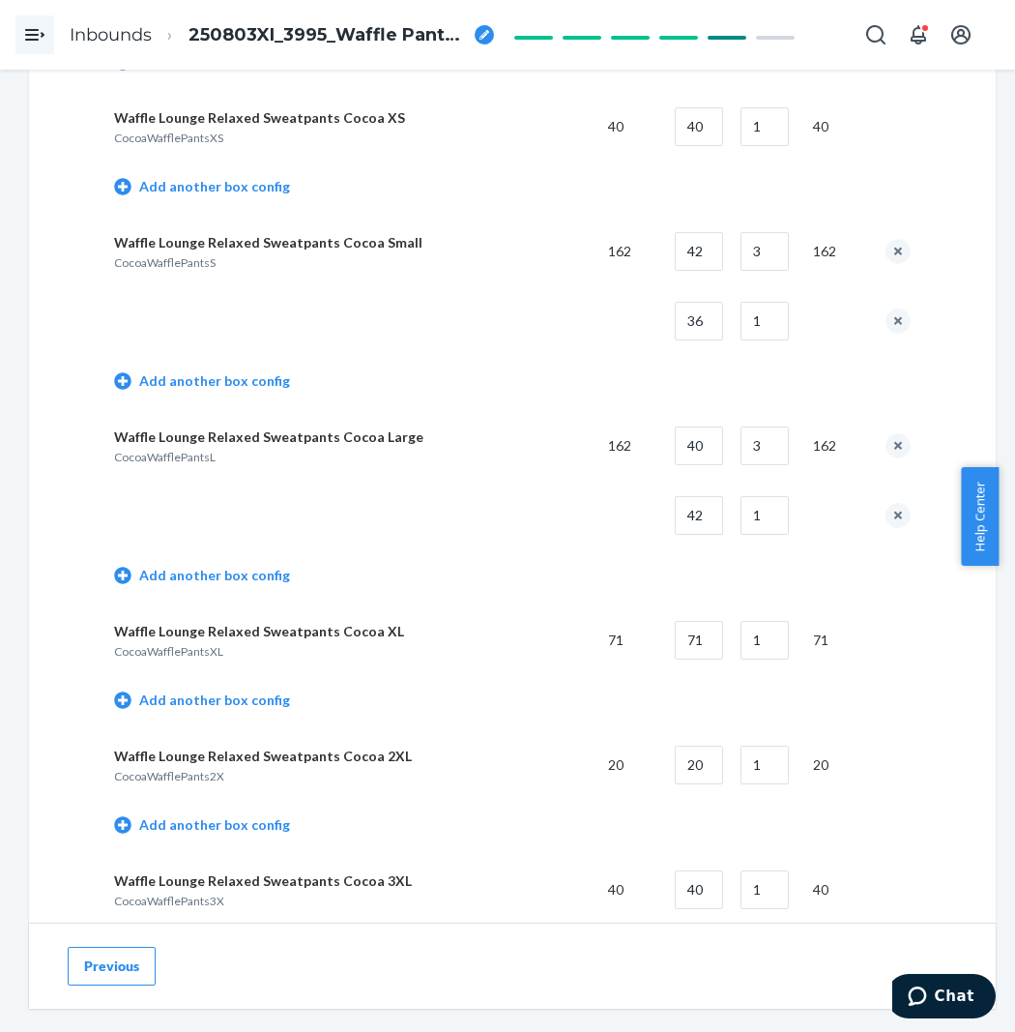
scroll to position [4512, 0]
click at [197, 709] on link "Add another box config" at bounding box center [202, 698] width 176 height 19
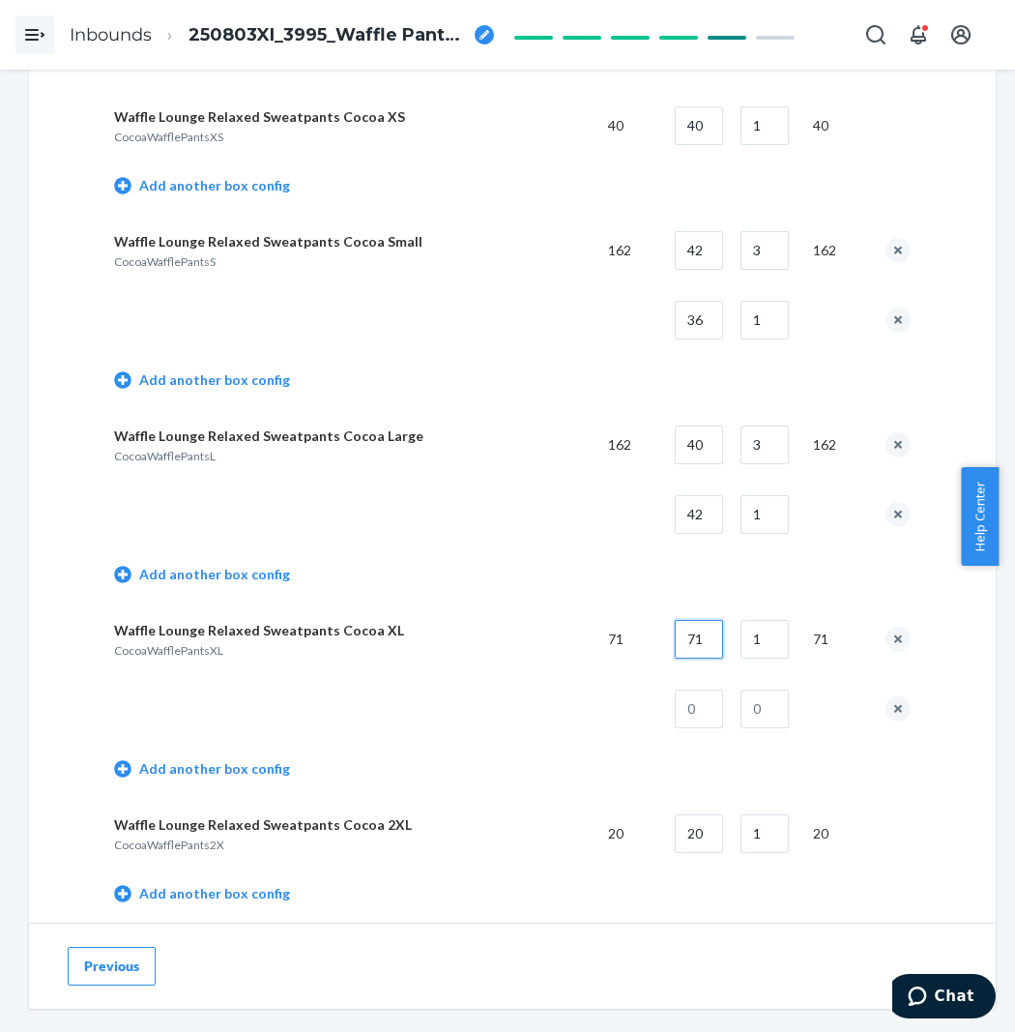
click at [718, 640] on input "71" at bounding box center [699, 639] width 48 height 39
click at [697, 712] on input "text" at bounding box center [699, 708] width 48 height 39
click at [777, 708] on input "text" at bounding box center [765, 708] width 48 height 39
click at [520, 704] on td at bounding box center [353, 709] width 479 height 70
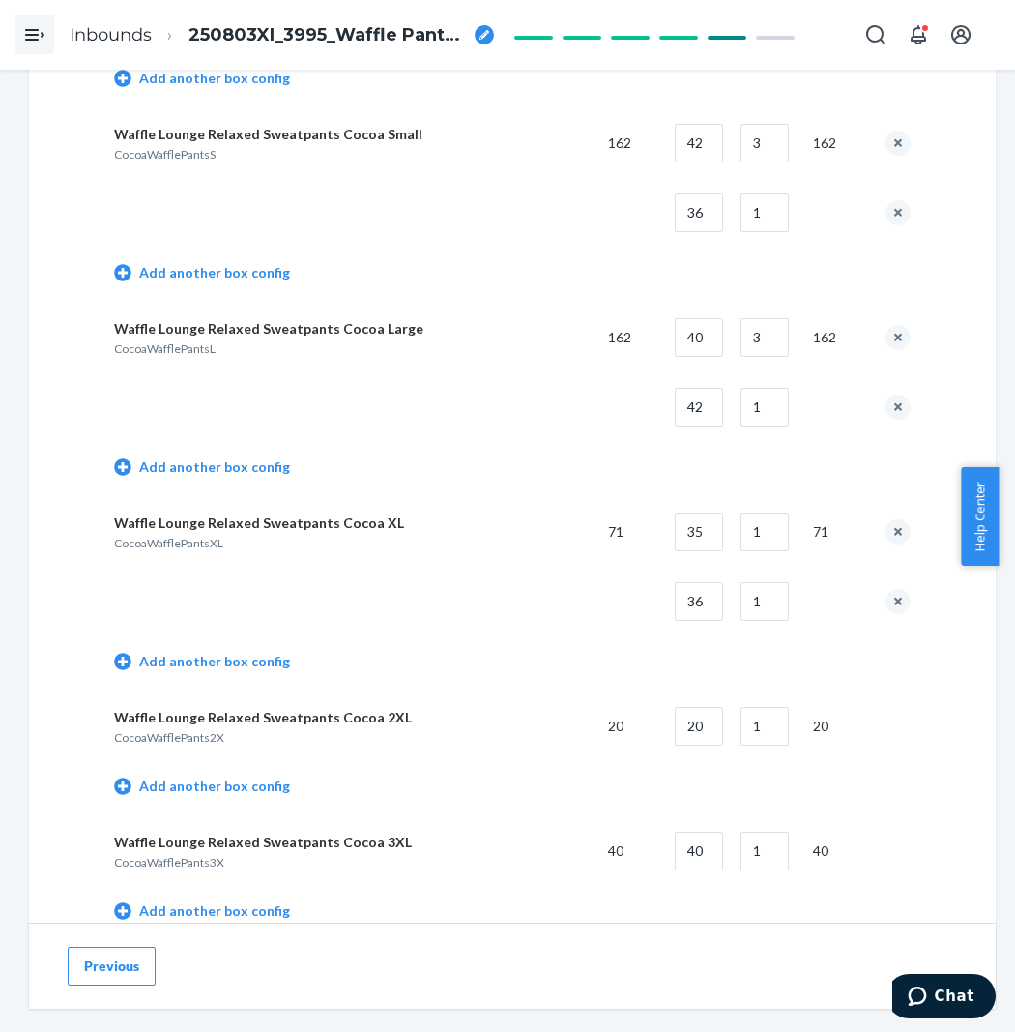
scroll to position [4727, 0]
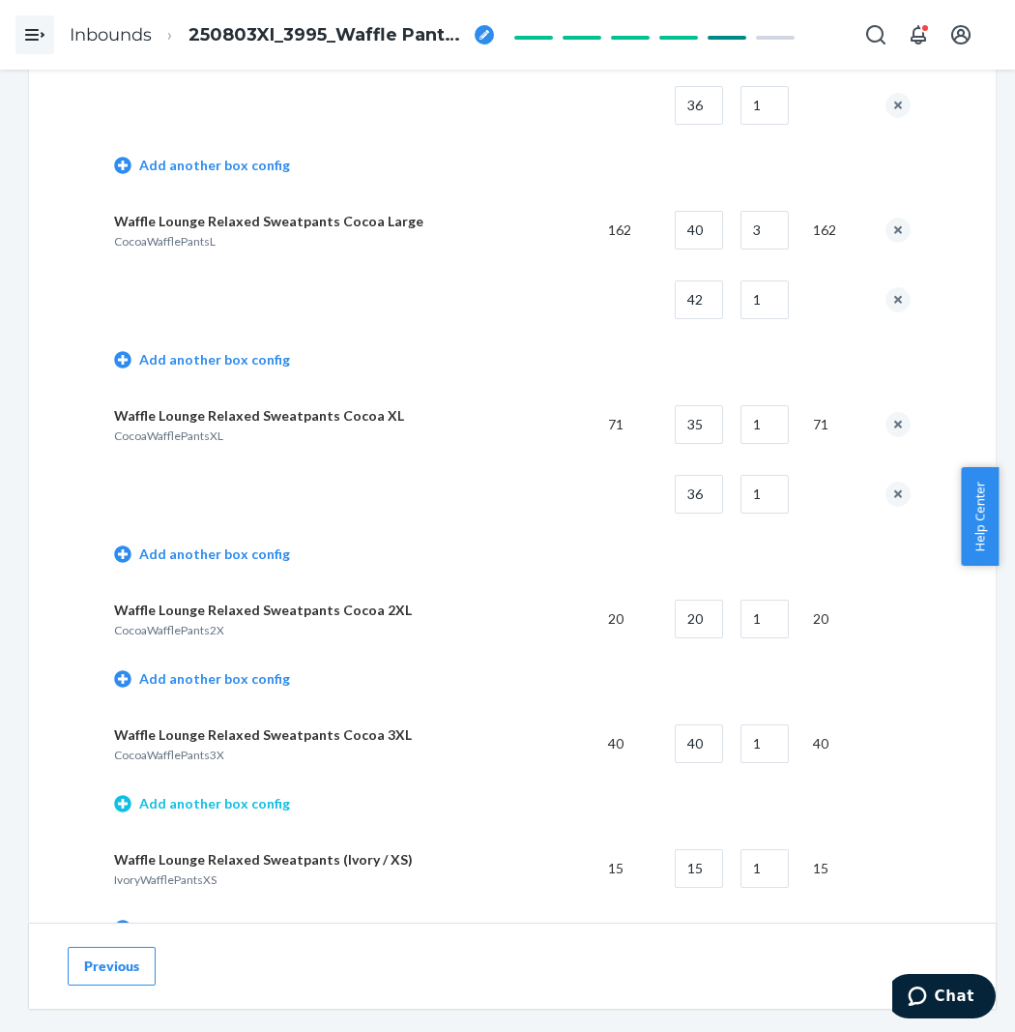
click at [244, 813] on link "Add another box config" at bounding box center [202, 803] width 176 height 19
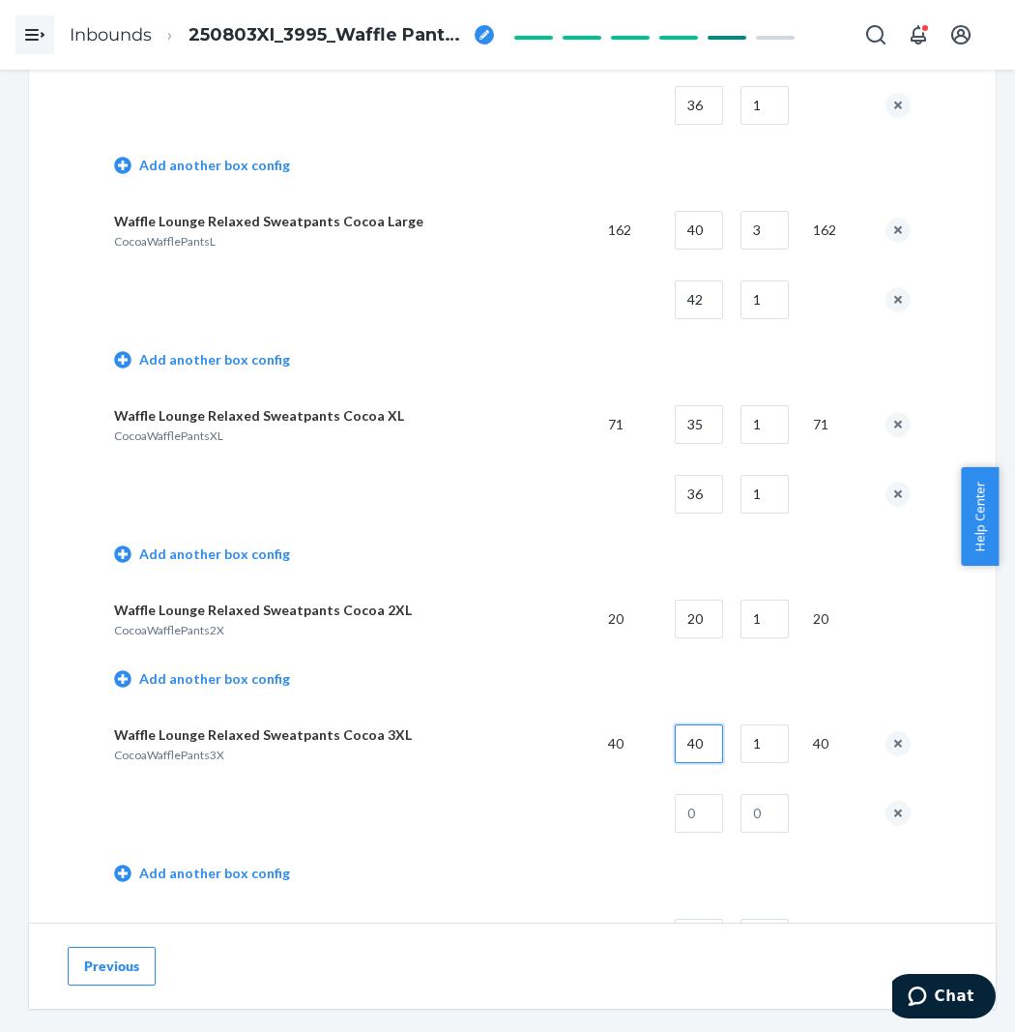
click at [719, 763] on input "40" at bounding box center [699, 743] width 48 height 39
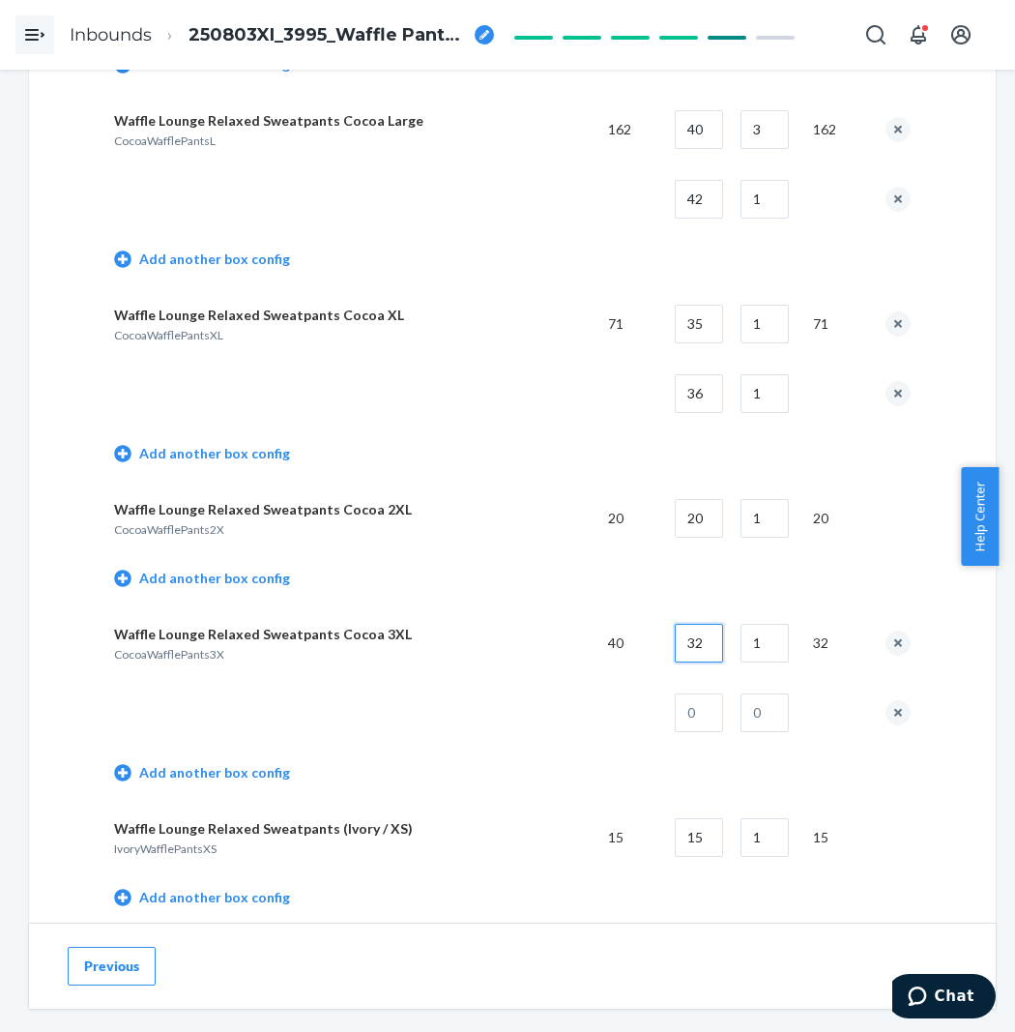
scroll to position [4835, 0]
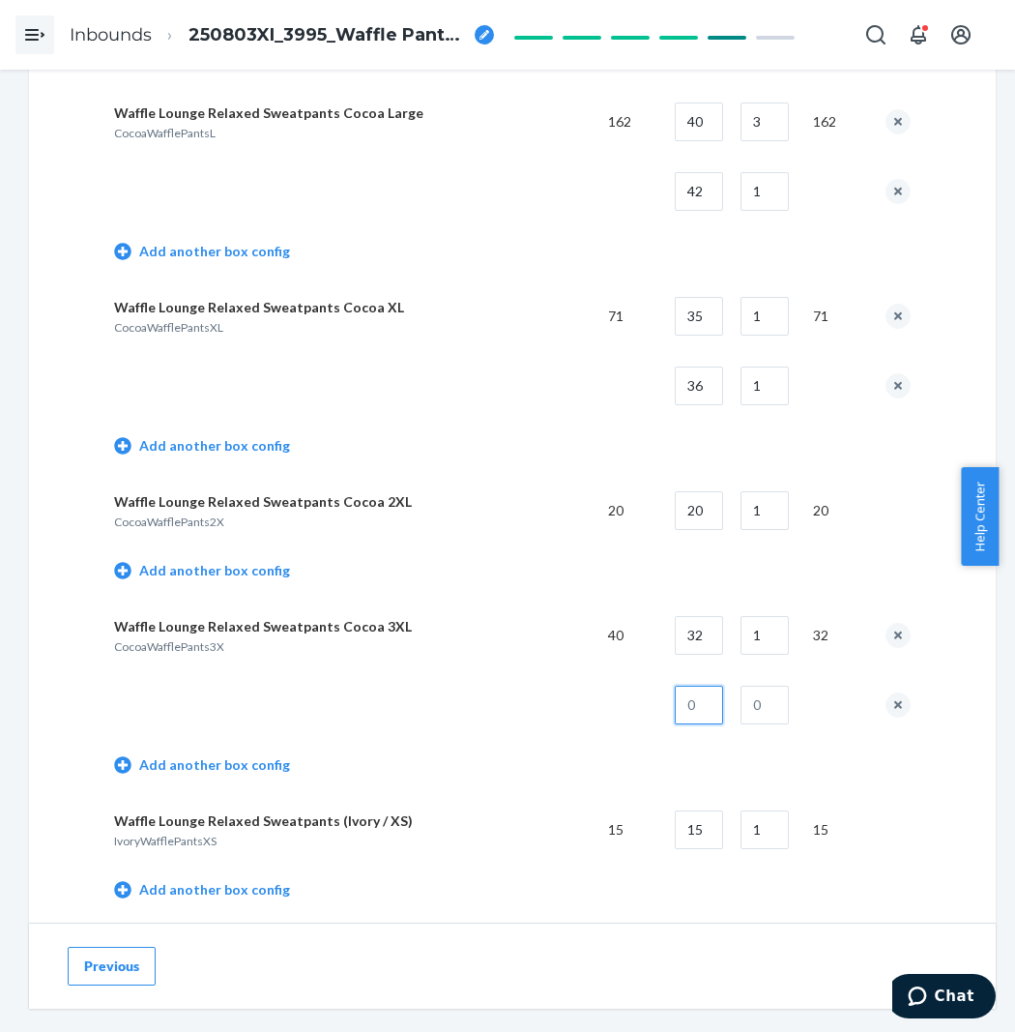
click at [721, 703] on input "text" at bounding box center [699, 705] width 48 height 39
drag, startPoint x: 813, startPoint y: 710, endPoint x: 787, endPoint y: 721, distance: 28.6
click at [806, 712] on td at bounding box center [834, 705] width 73 height 70
click at [787, 721] on input "text" at bounding box center [765, 705] width 48 height 39
click at [343, 688] on td at bounding box center [353, 705] width 479 height 70
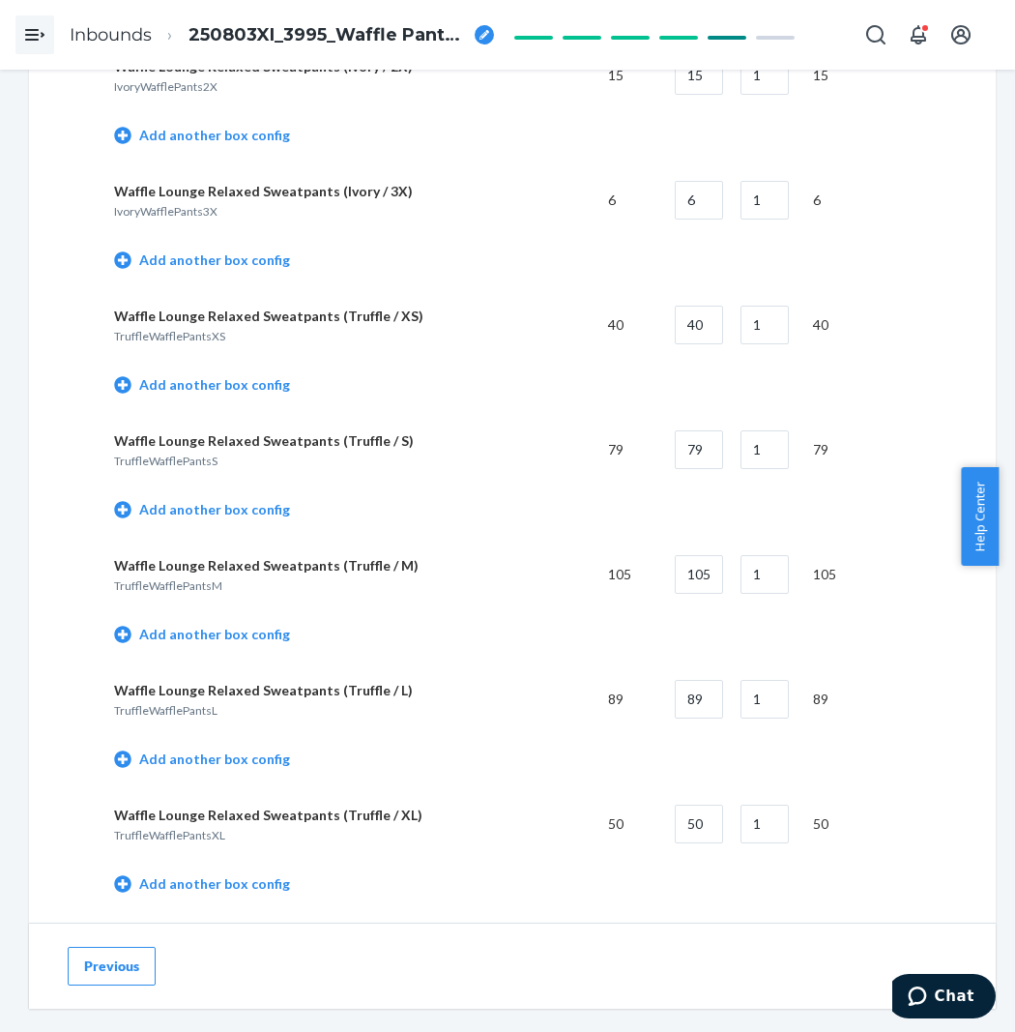
scroll to position [6231, 0]
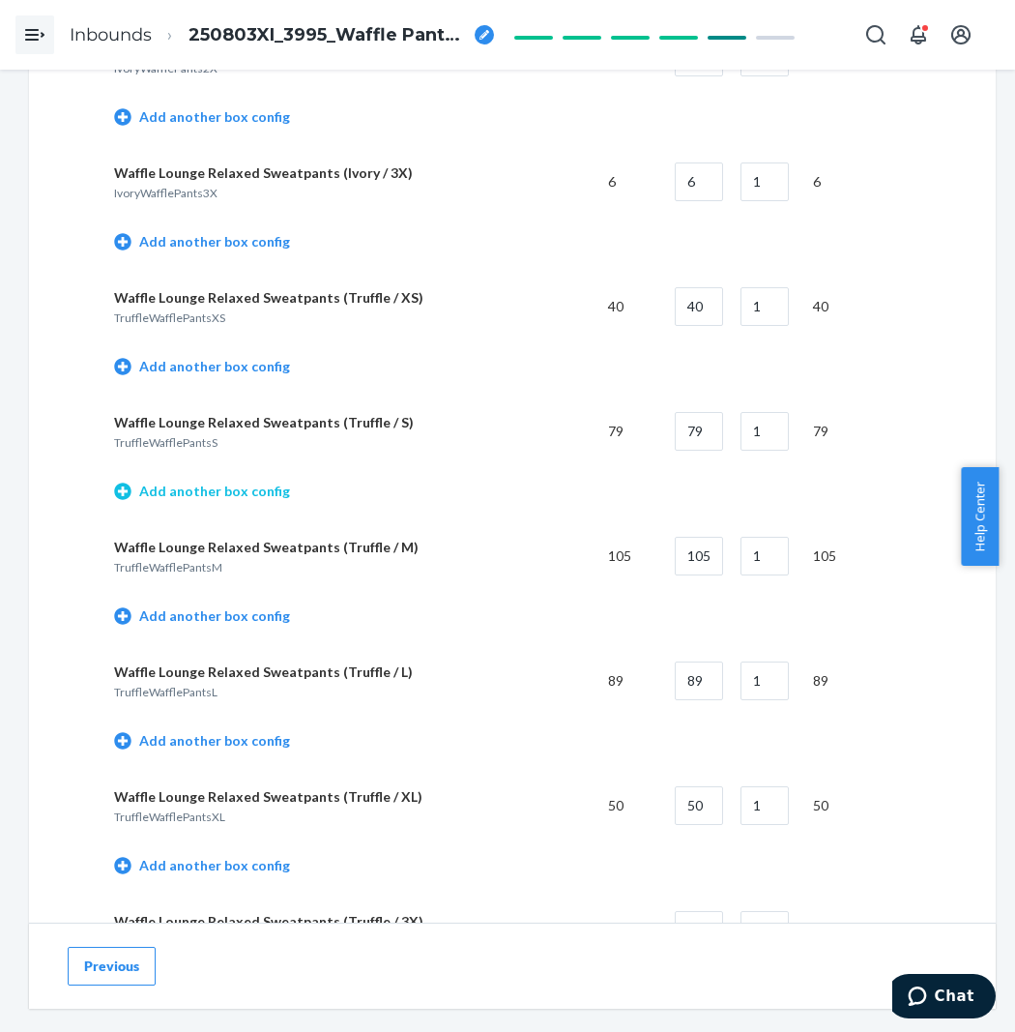
click at [235, 501] on link "Add another box config" at bounding box center [202, 491] width 176 height 19
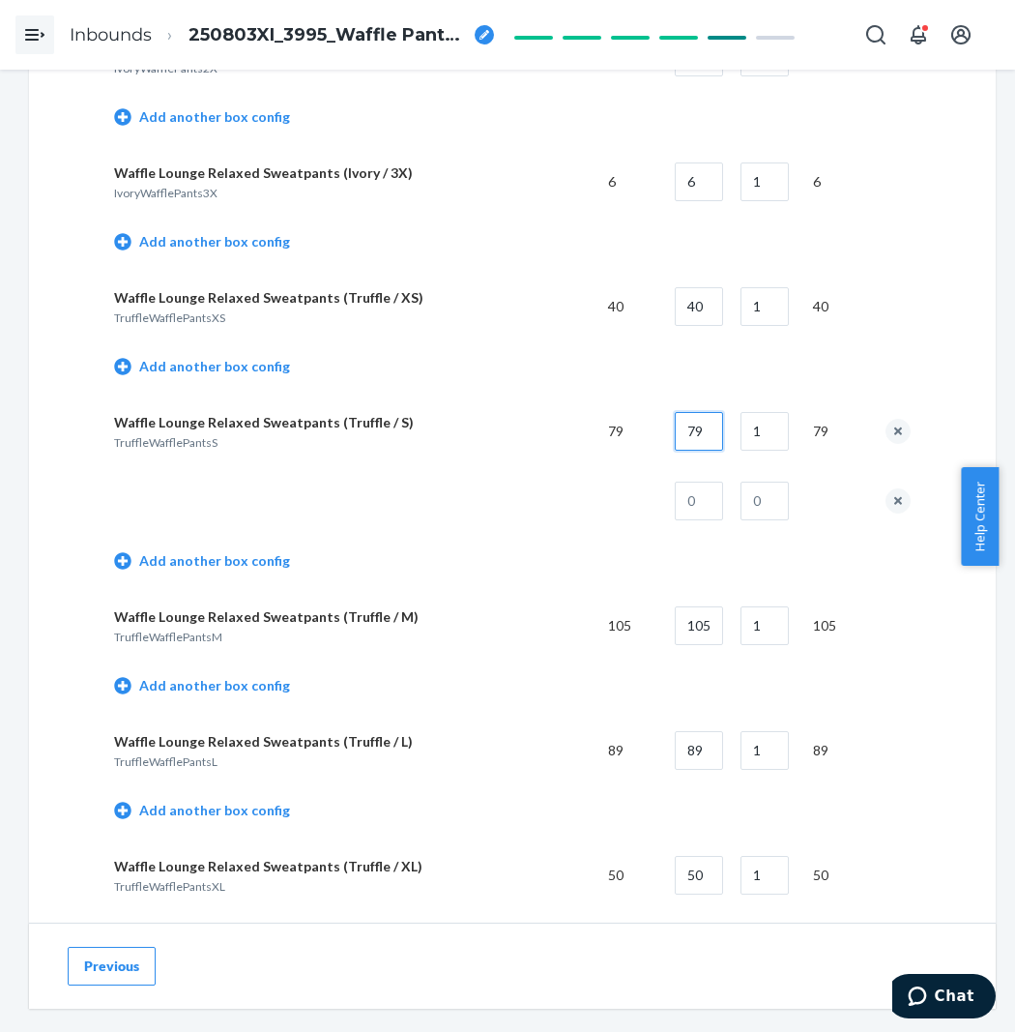
click at [718, 451] on input "79" at bounding box center [699, 431] width 48 height 39
click at [723, 500] on input "text" at bounding box center [699, 501] width 48 height 39
click at [772, 520] on input "text" at bounding box center [765, 501] width 48 height 39
click at [490, 513] on td at bounding box center [353, 501] width 479 height 70
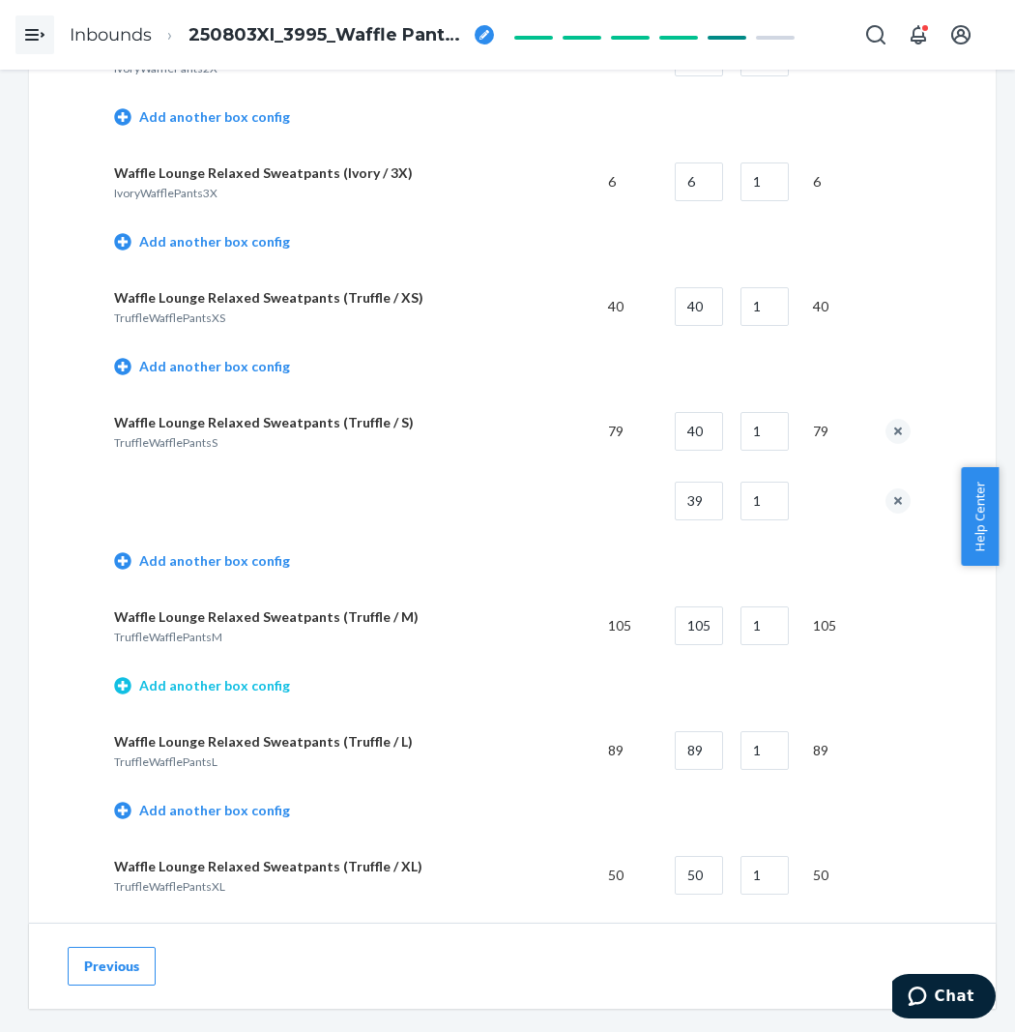
click at [228, 695] on link "Add another box config" at bounding box center [202, 685] width 176 height 19
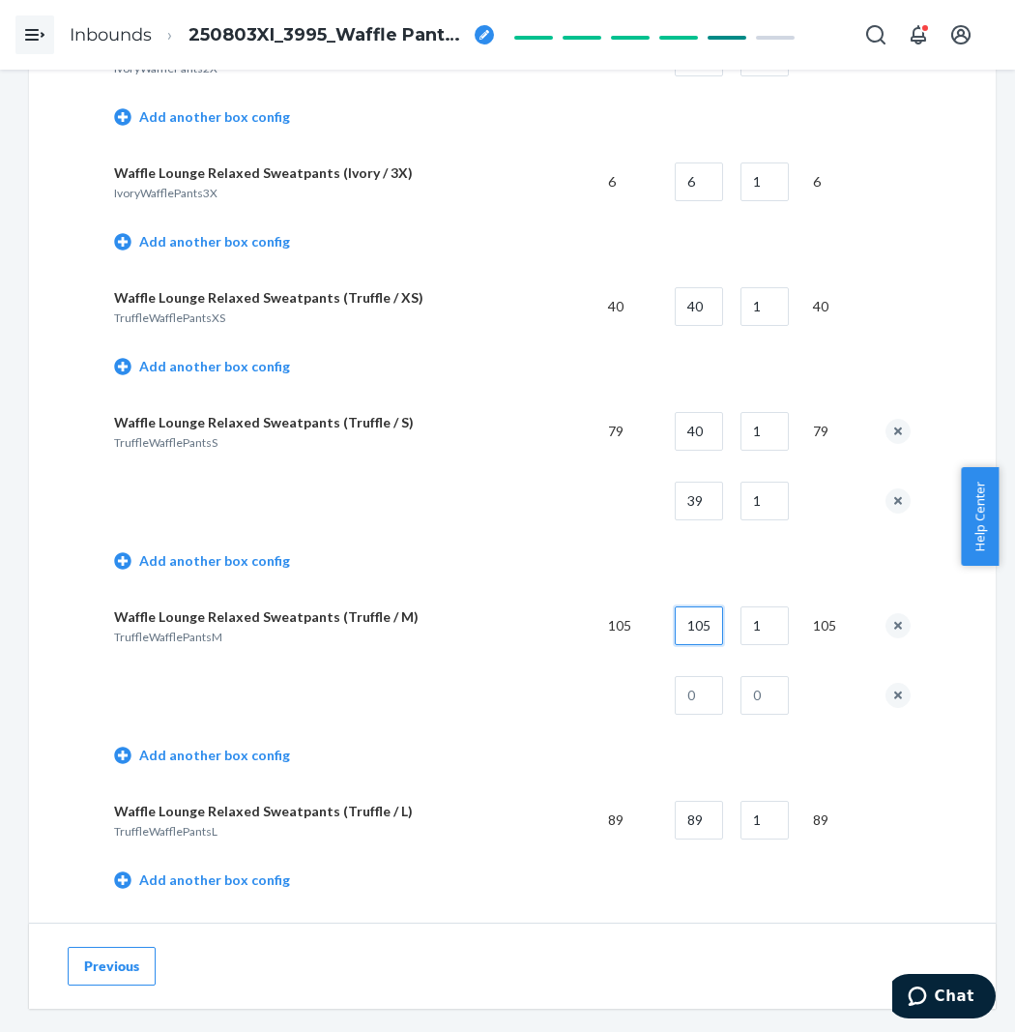
click at [712, 630] on input "105" at bounding box center [699, 625] width 48 height 39
click at [776, 634] on input "1" at bounding box center [765, 625] width 48 height 39
click at [704, 714] on input "text" at bounding box center [699, 695] width 48 height 39
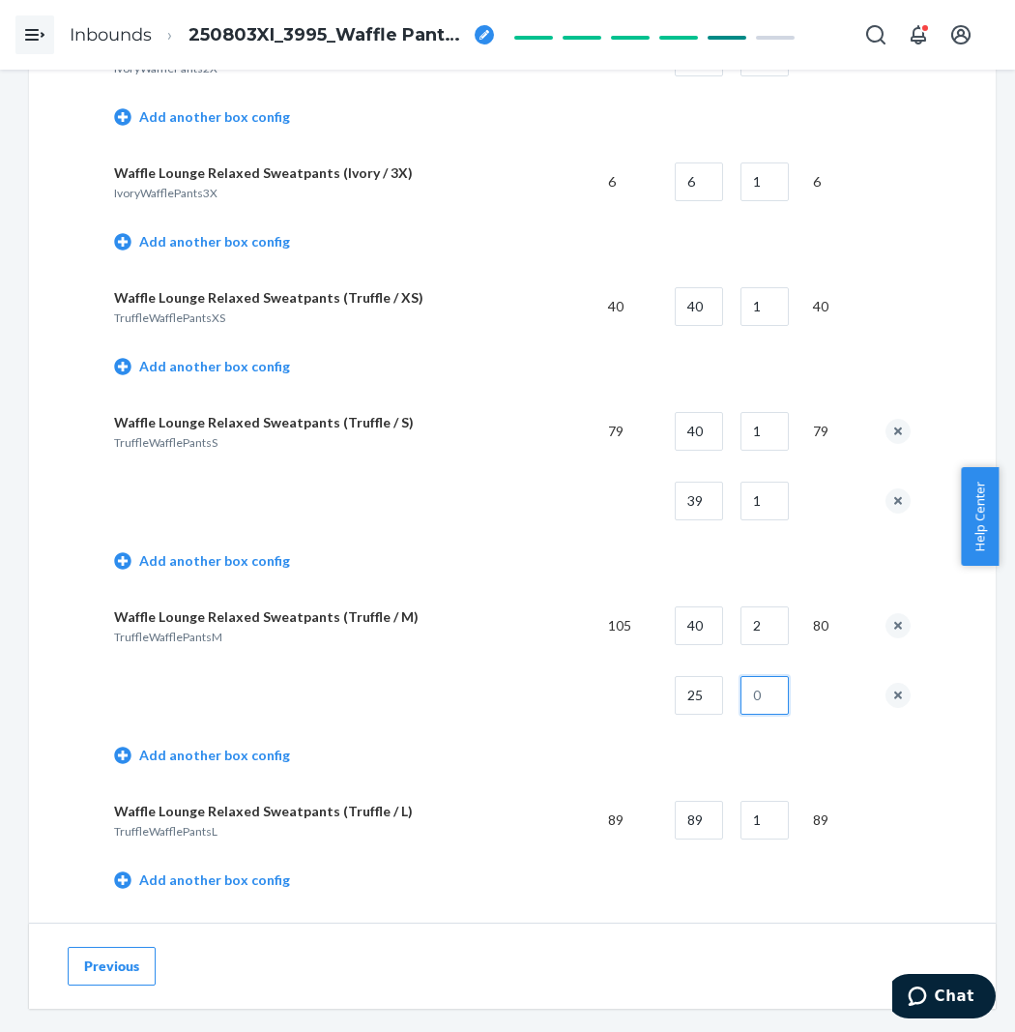
click at [757, 698] on input "text" at bounding box center [765, 695] width 48 height 39
click at [490, 677] on td at bounding box center [353, 695] width 479 height 70
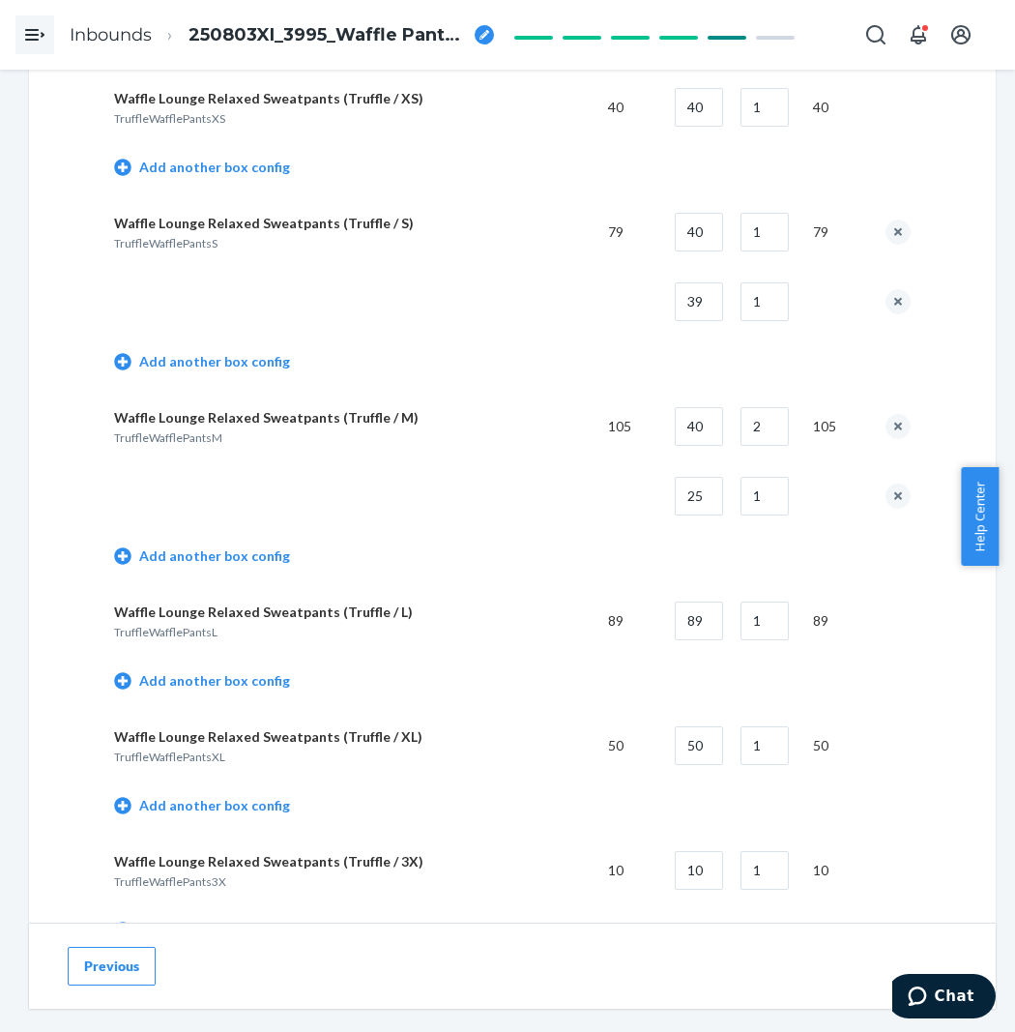
scroll to position [6446, 0]
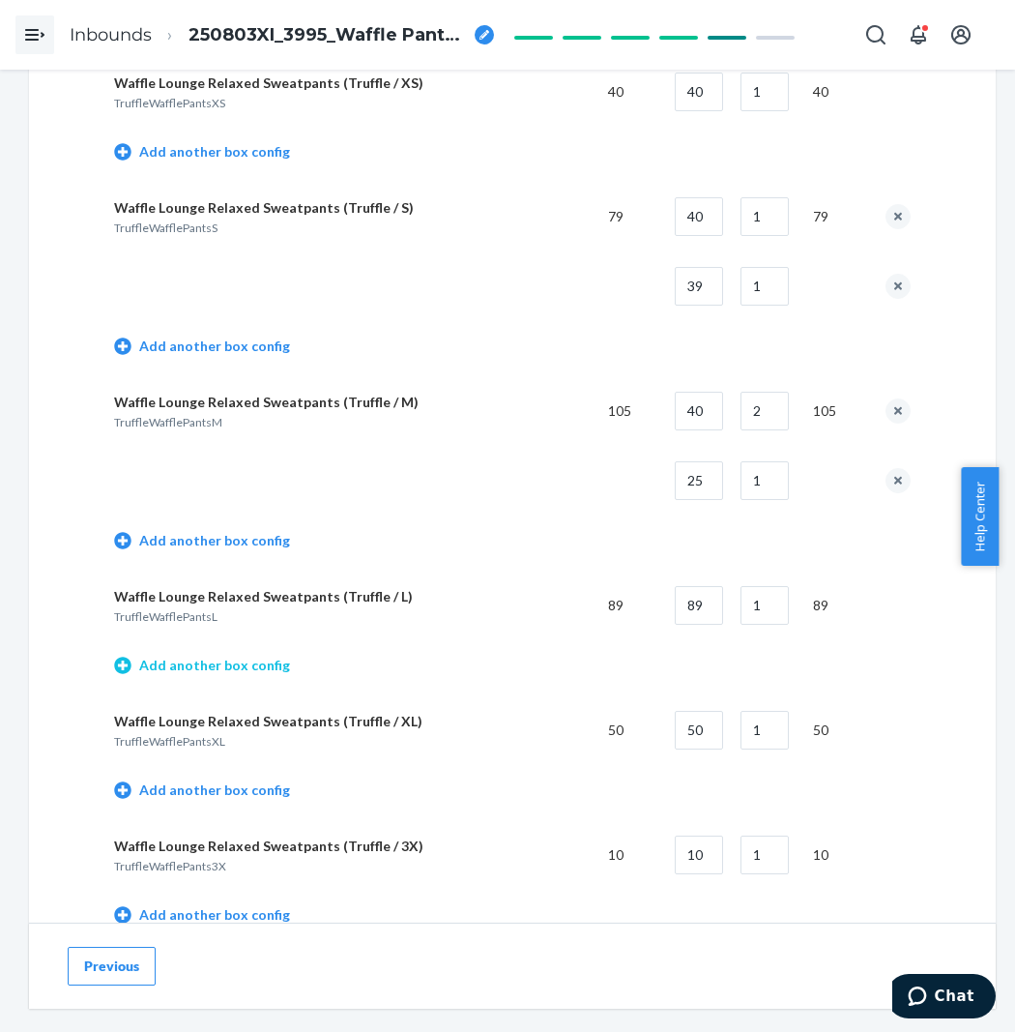
click at [253, 675] on link "Add another box config" at bounding box center [202, 665] width 176 height 19
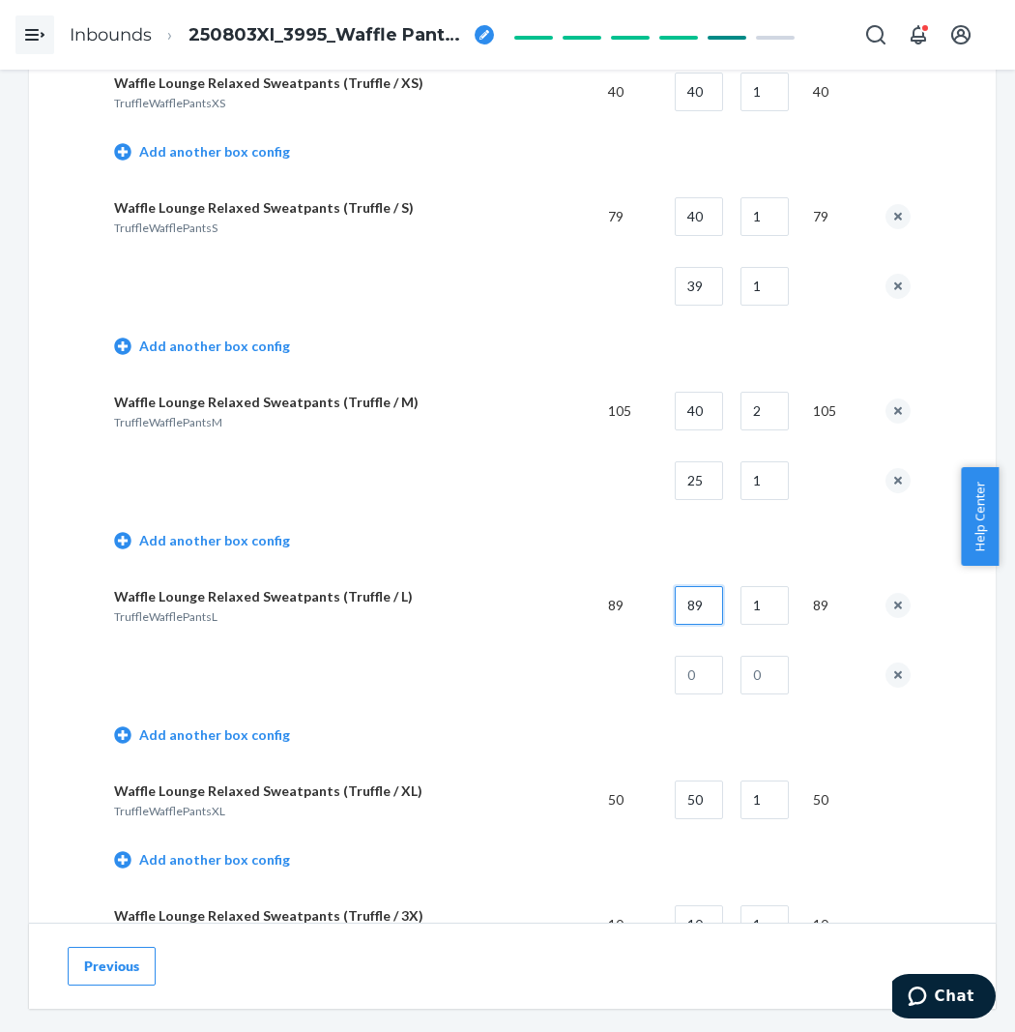
click at [707, 625] on input "89" at bounding box center [699, 605] width 48 height 39
click at [783, 623] on input "1" at bounding box center [765, 605] width 48 height 39
click at [723, 690] on input "text" at bounding box center [699, 675] width 48 height 39
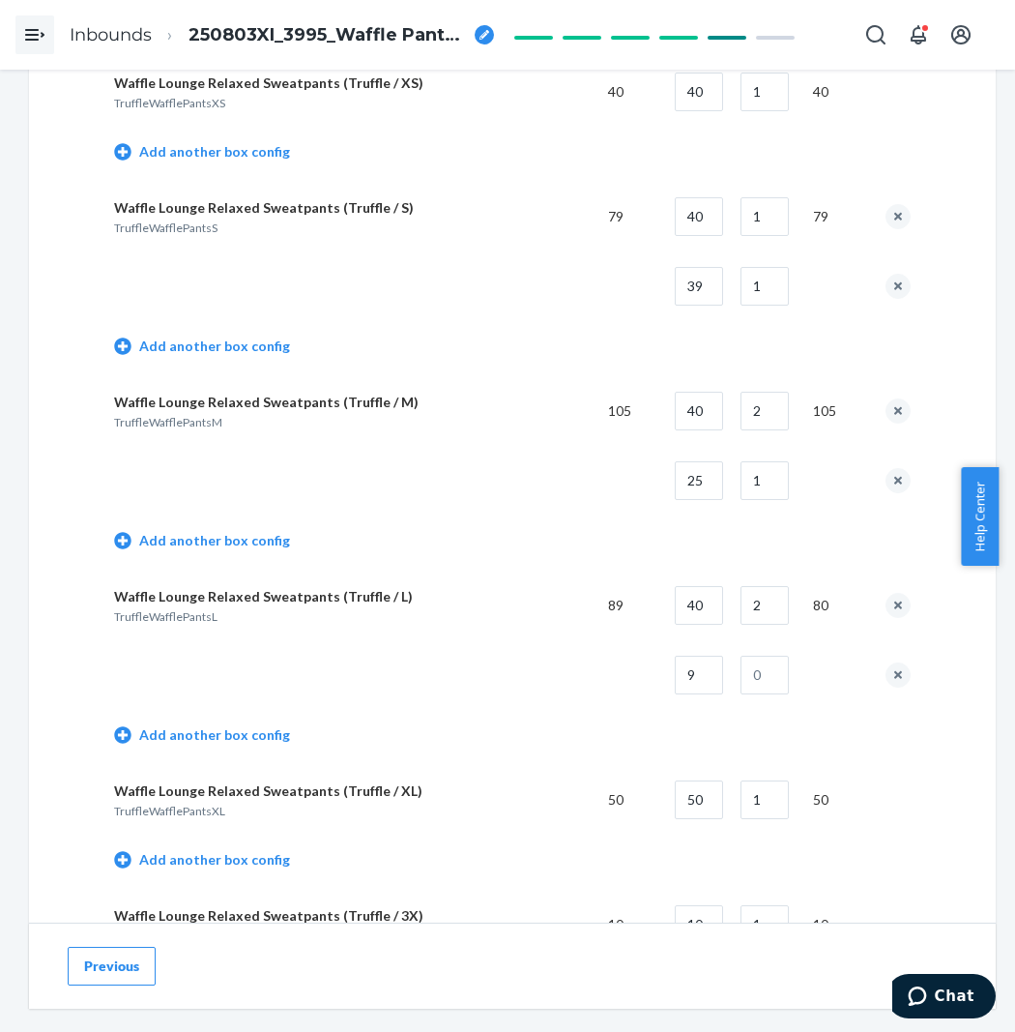
click at [809, 694] on td at bounding box center [834, 675] width 73 height 70
click at [760, 692] on input "text" at bounding box center [765, 675] width 48 height 39
click at [564, 660] on td at bounding box center [353, 675] width 479 height 70
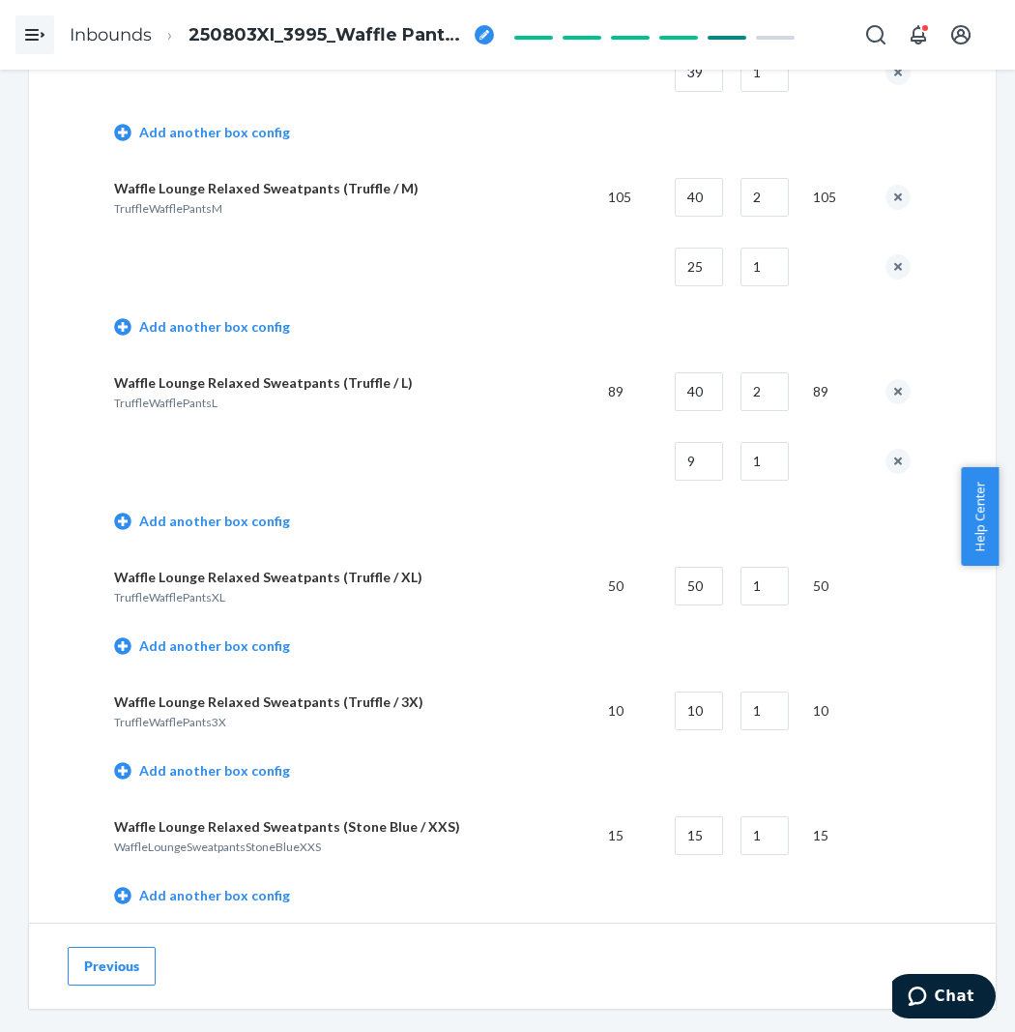
scroll to position [6661, 0]
click at [245, 655] on link "Add another box config" at bounding box center [202, 644] width 176 height 19
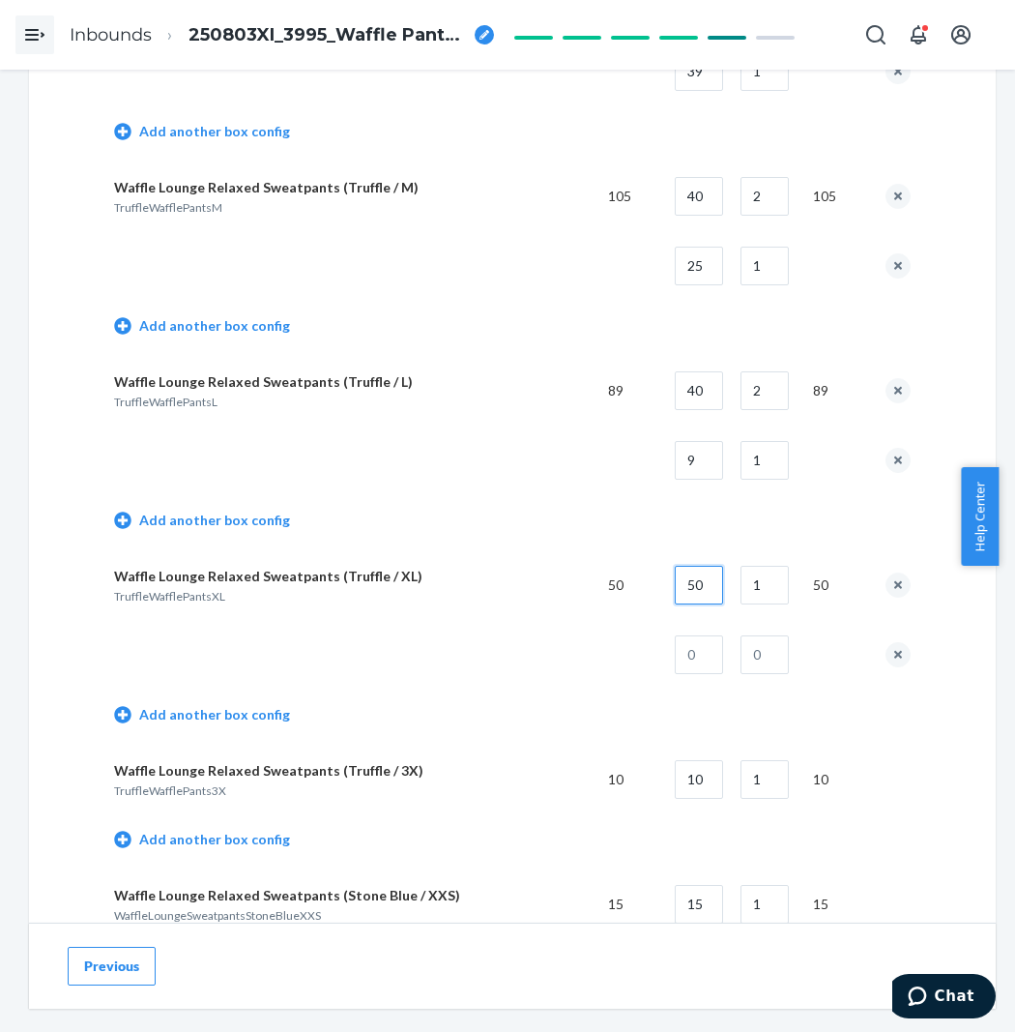
click at [714, 604] on input "50" at bounding box center [699, 585] width 48 height 39
click at [716, 668] on input "text" at bounding box center [699, 654] width 48 height 39
drag, startPoint x: 765, startPoint y: 678, endPoint x: 752, endPoint y: 683, distance: 13.5
click at [765, 674] on input "text" at bounding box center [765, 654] width 48 height 39
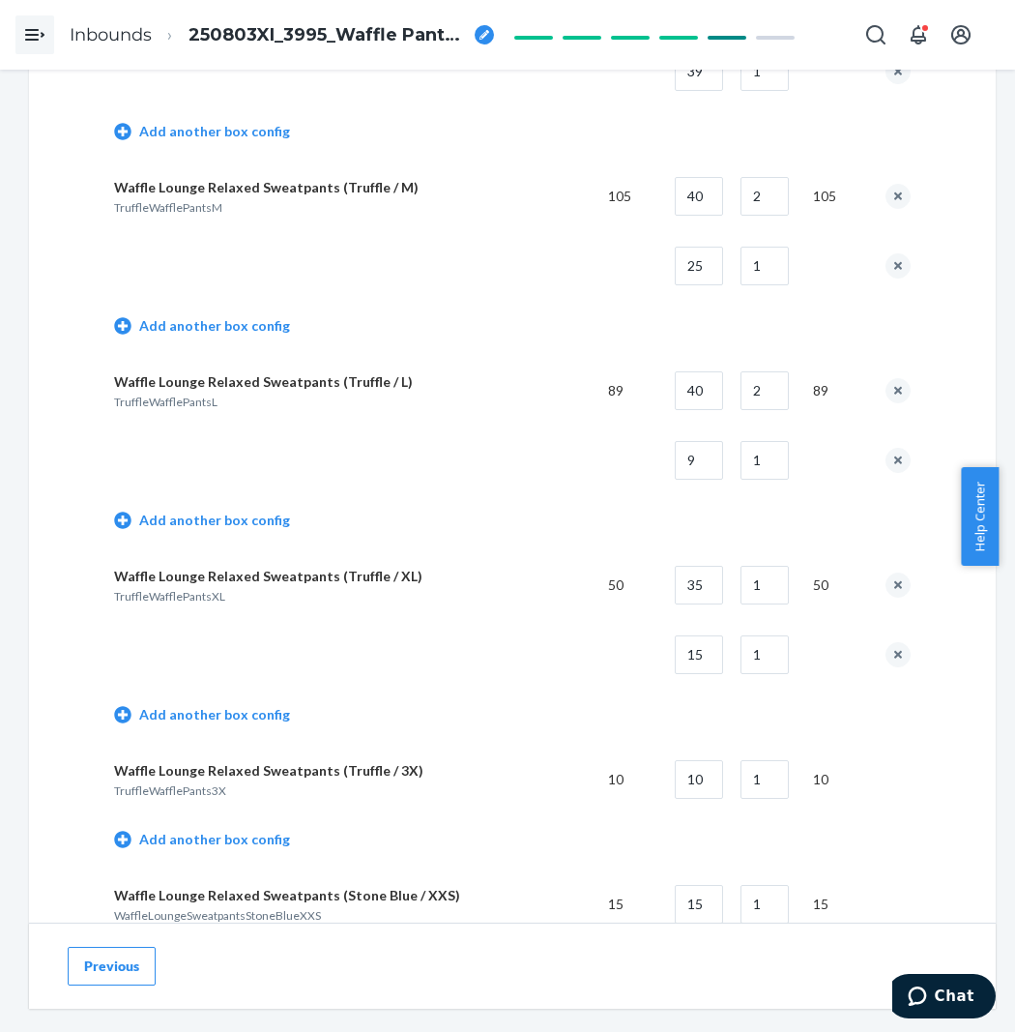
click at [519, 713] on td "Add another box config" at bounding box center [512, 716] width 797 height 55
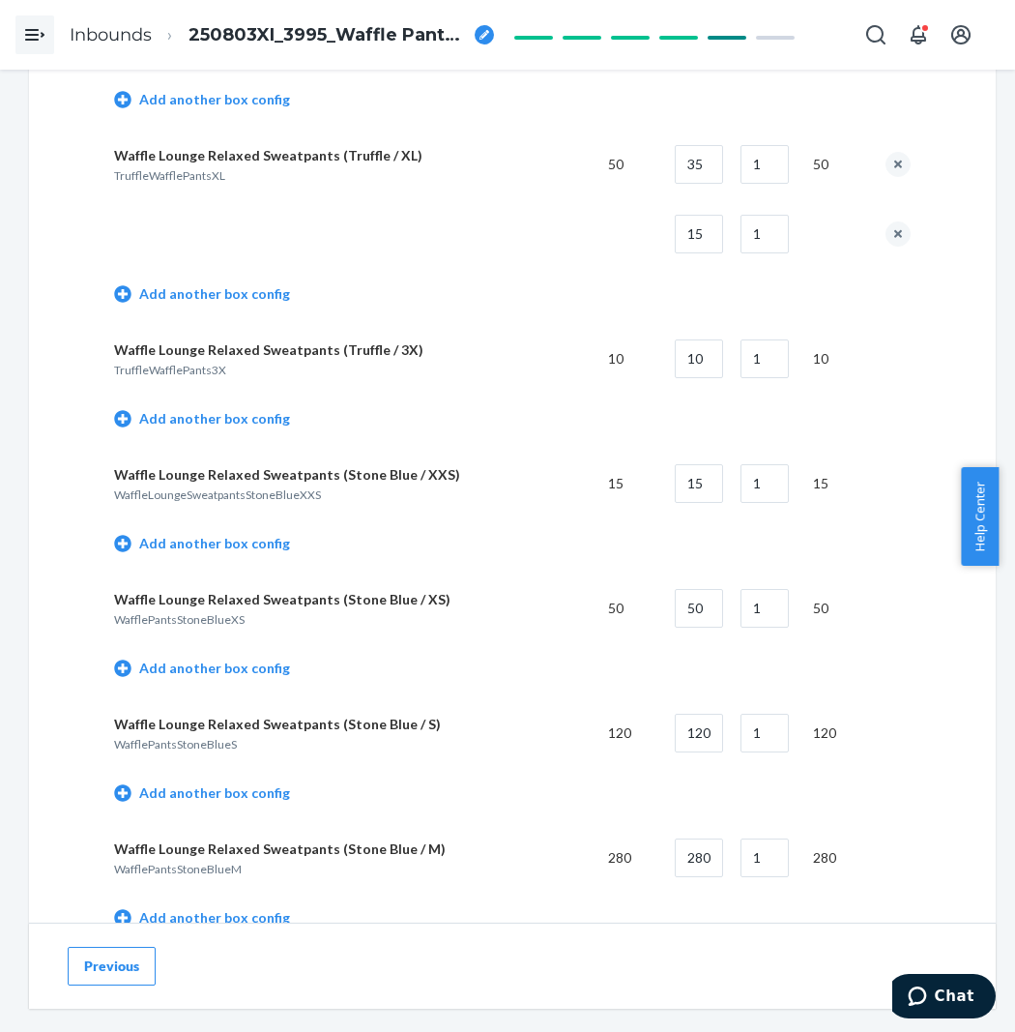
scroll to position [7091, 0]
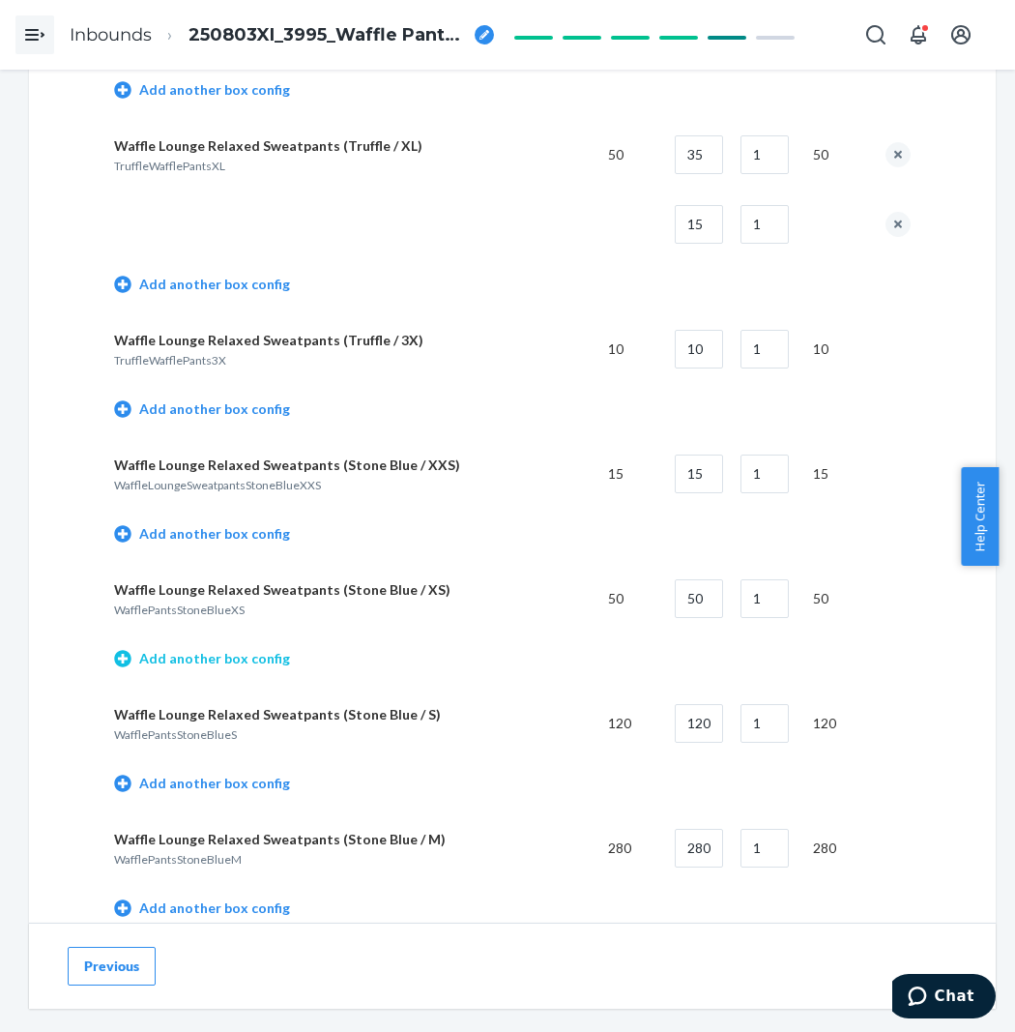
click at [236, 668] on link "Add another box config" at bounding box center [202, 658] width 176 height 19
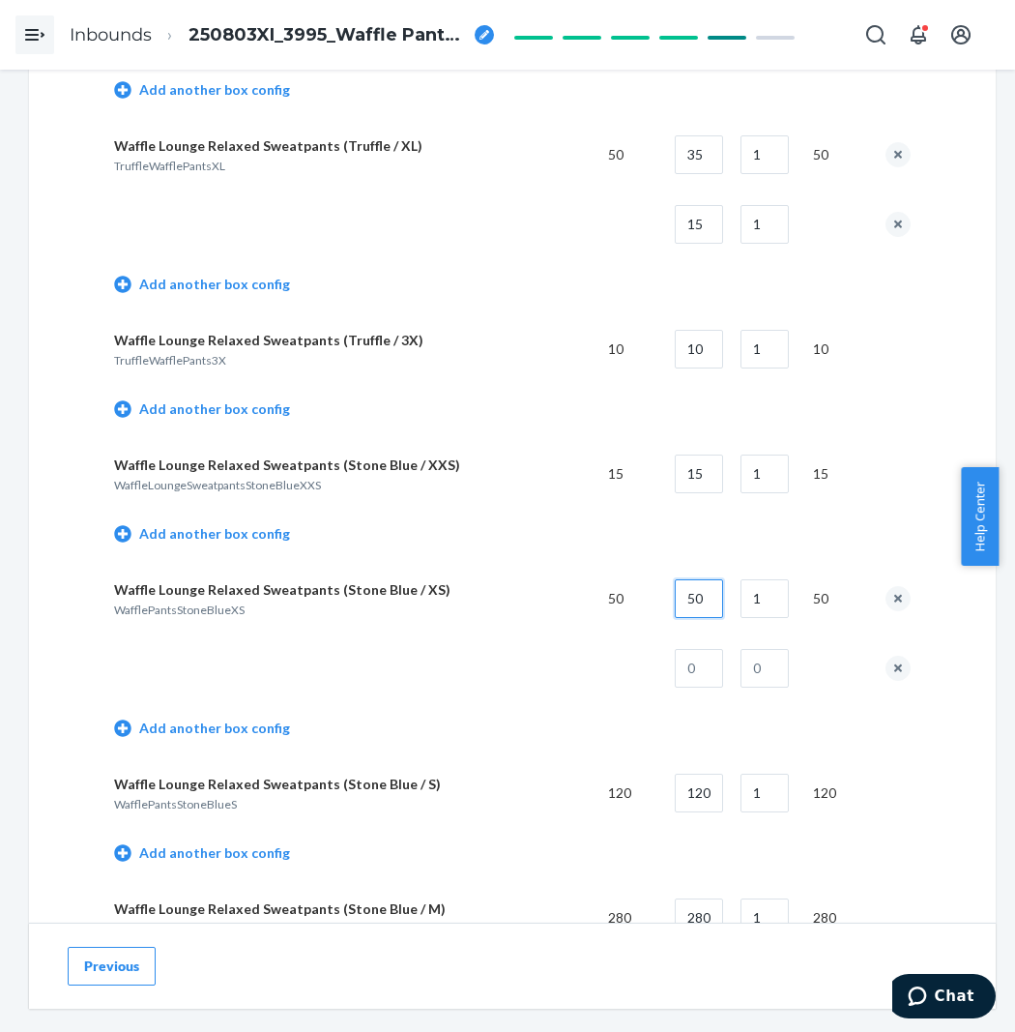
click at [699, 618] on input "50" at bounding box center [699, 598] width 48 height 39
drag, startPoint x: 737, startPoint y: 673, endPoint x: 716, endPoint y: 687, distance: 25.2
click at [723, 682] on tr at bounding box center [512, 668] width 797 height 70
click at [712, 688] on input "text" at bounding box center [699, 668] width 48 height 39
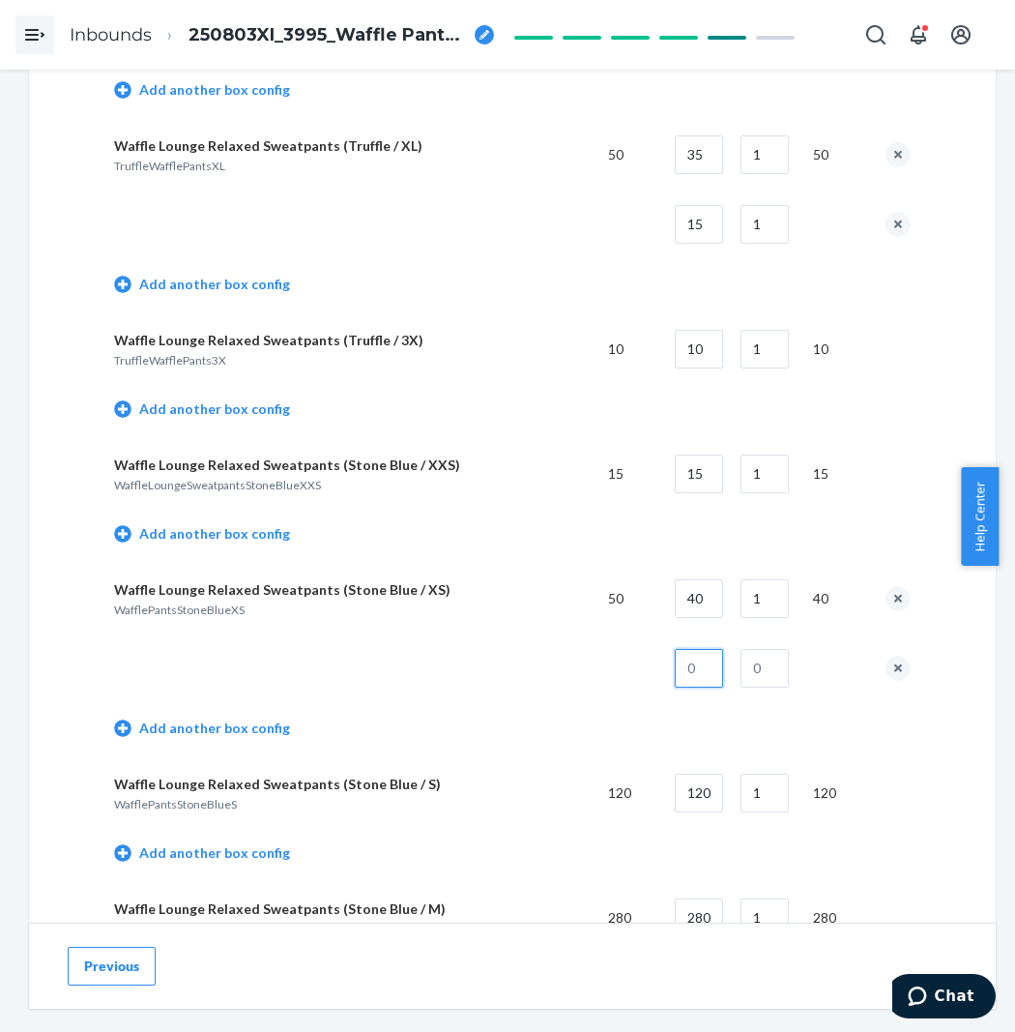
click at [712, 688] on input "text" at bounding box center [699, 668] width 48 height 39
click at [777, 683] on input "text" at bounding box center [765, 668] width 48 height 39
click at [452, 658] on td at bounding box center [353, 668] width 479 height 70
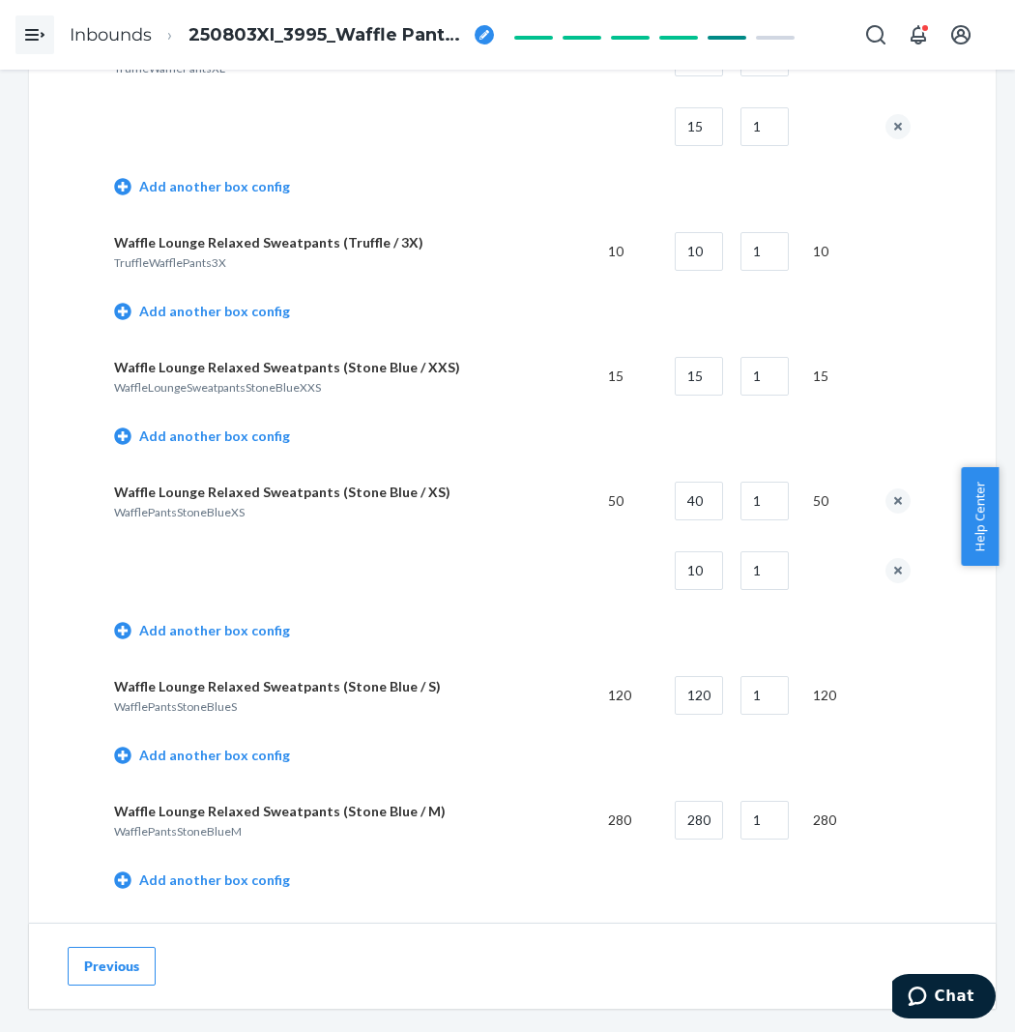
scroll to position [7198, 0]
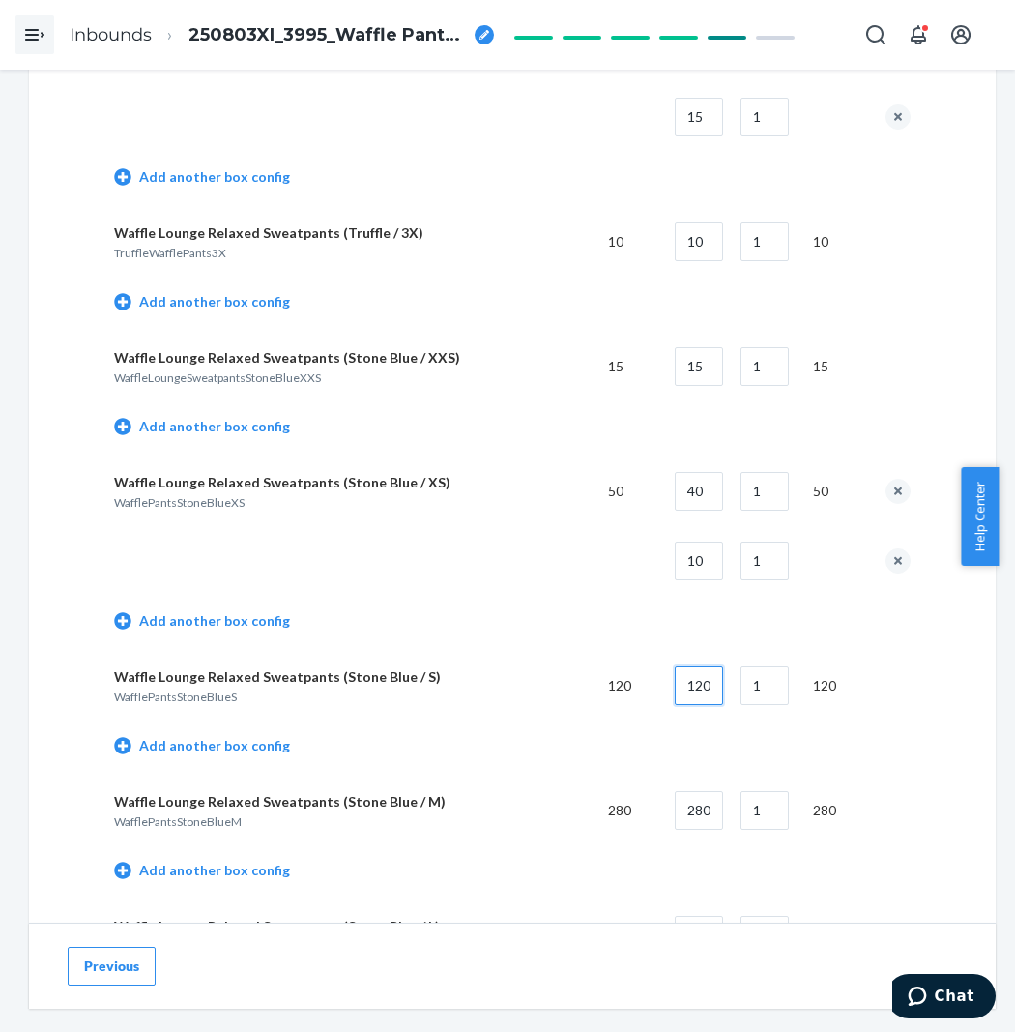
click at [716, 705] on input "120" at bounding box center [699, 685] width 48 height 39
drag, startPoint x: 717, startPoint y: 707, endPoint x: 696, endPoint y: 716, distance: 22.1
click at [709, 705] on input "120" at bounding box center [699, 685] width 48 height 39
click at [775, 701] on input "1" at bounding box center [765, 685] width 48 height 39
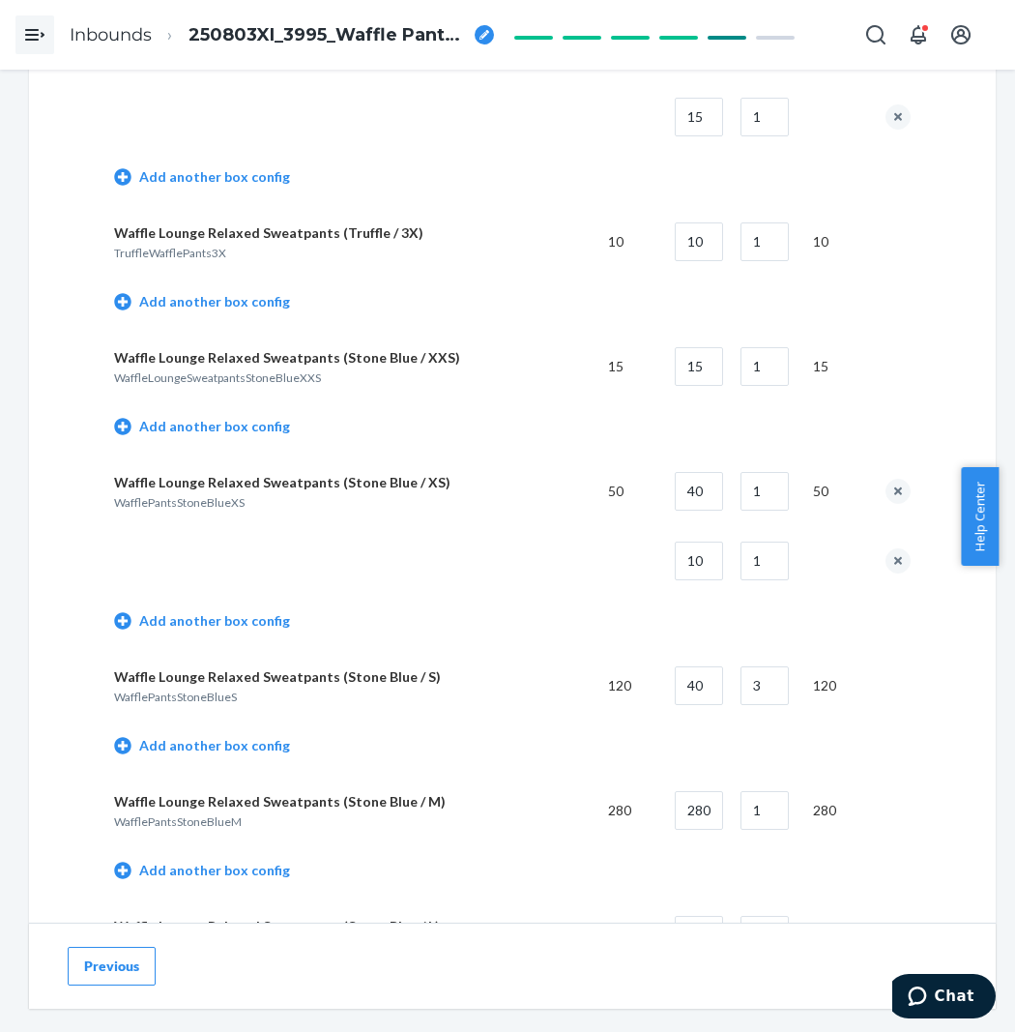
click at [480, 642] on td "Add another box config" at bounding box center [512, 623] width 797 height 55
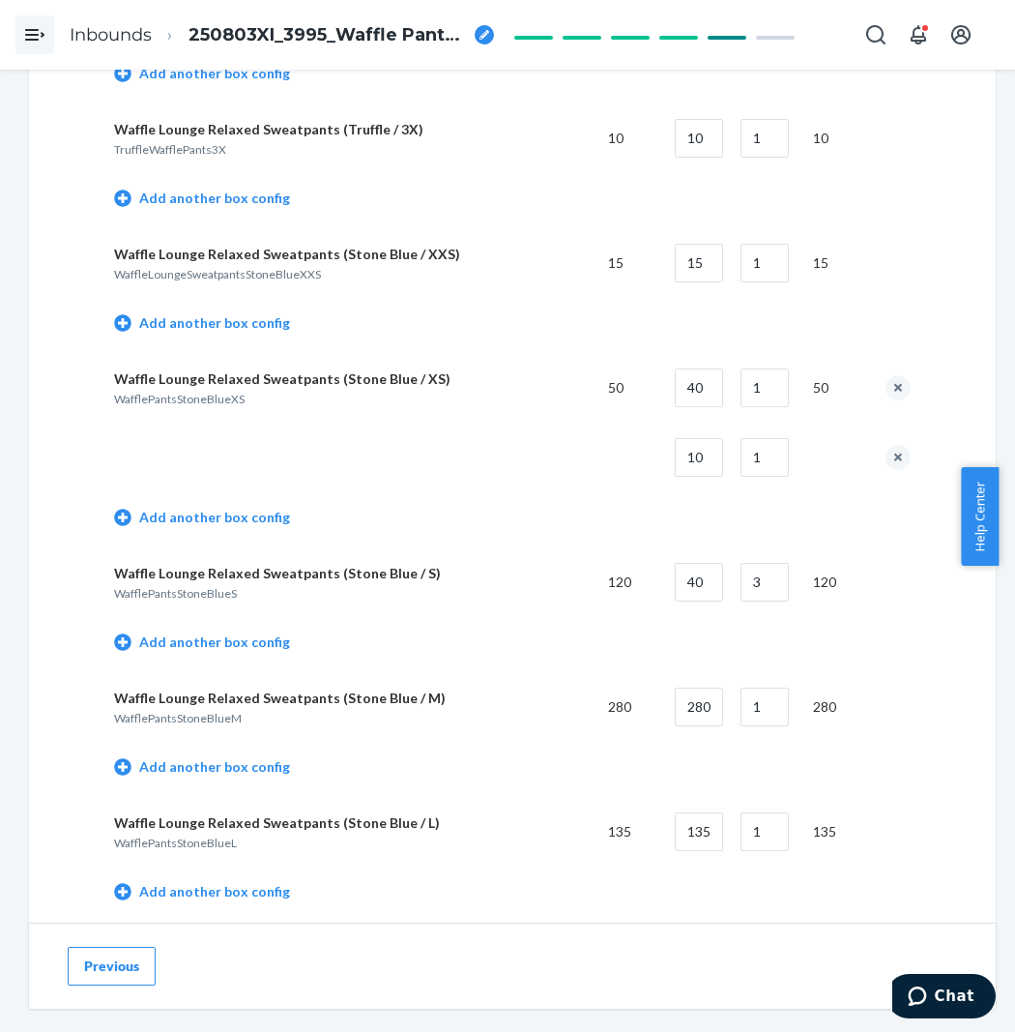
scroll to position [7306, 0]
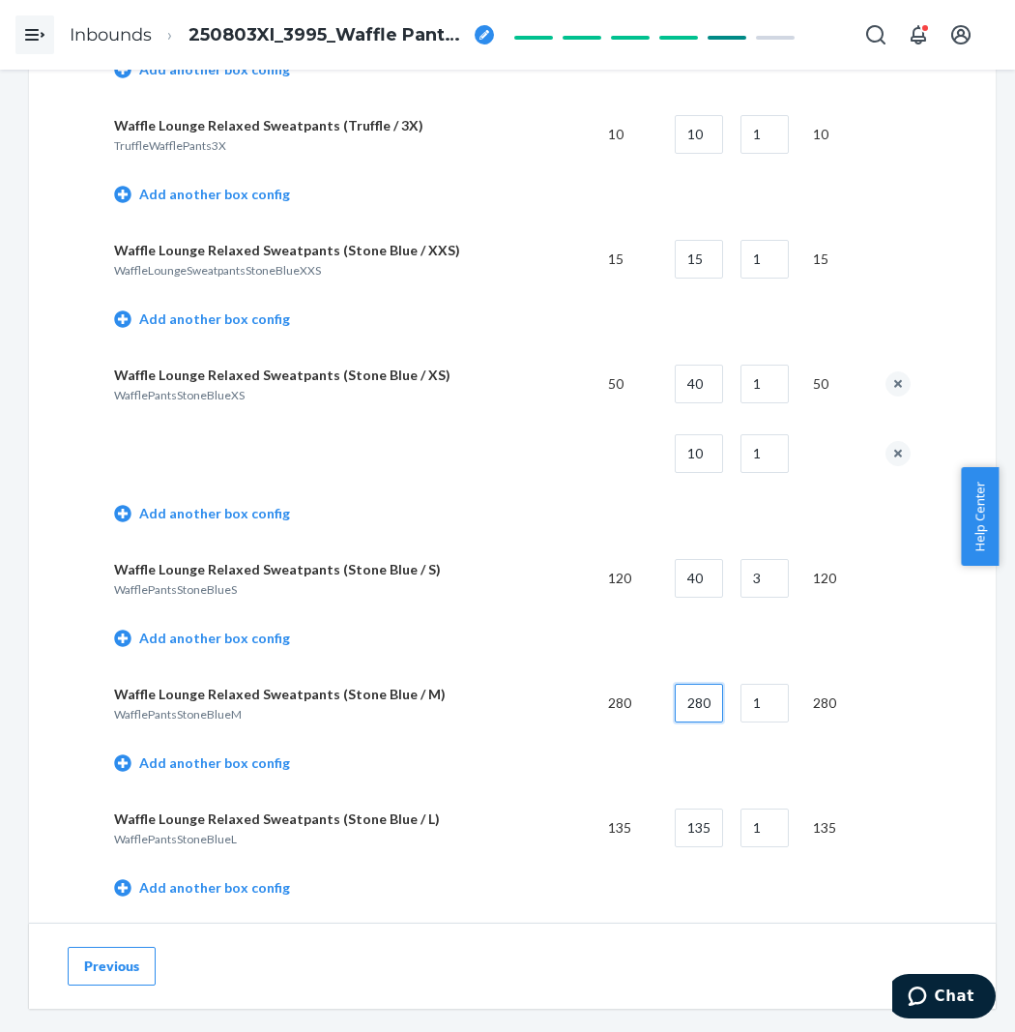
click at [723, 709] on input "280" at bounding box center [699, 703] width 48 height 39
click at [781, 707] on input "1" at bounding box center [765, 703] width 48 height 39
click at [604, 655] on td "Add another box config" at bounding box center [512, 640] width 797 height 55
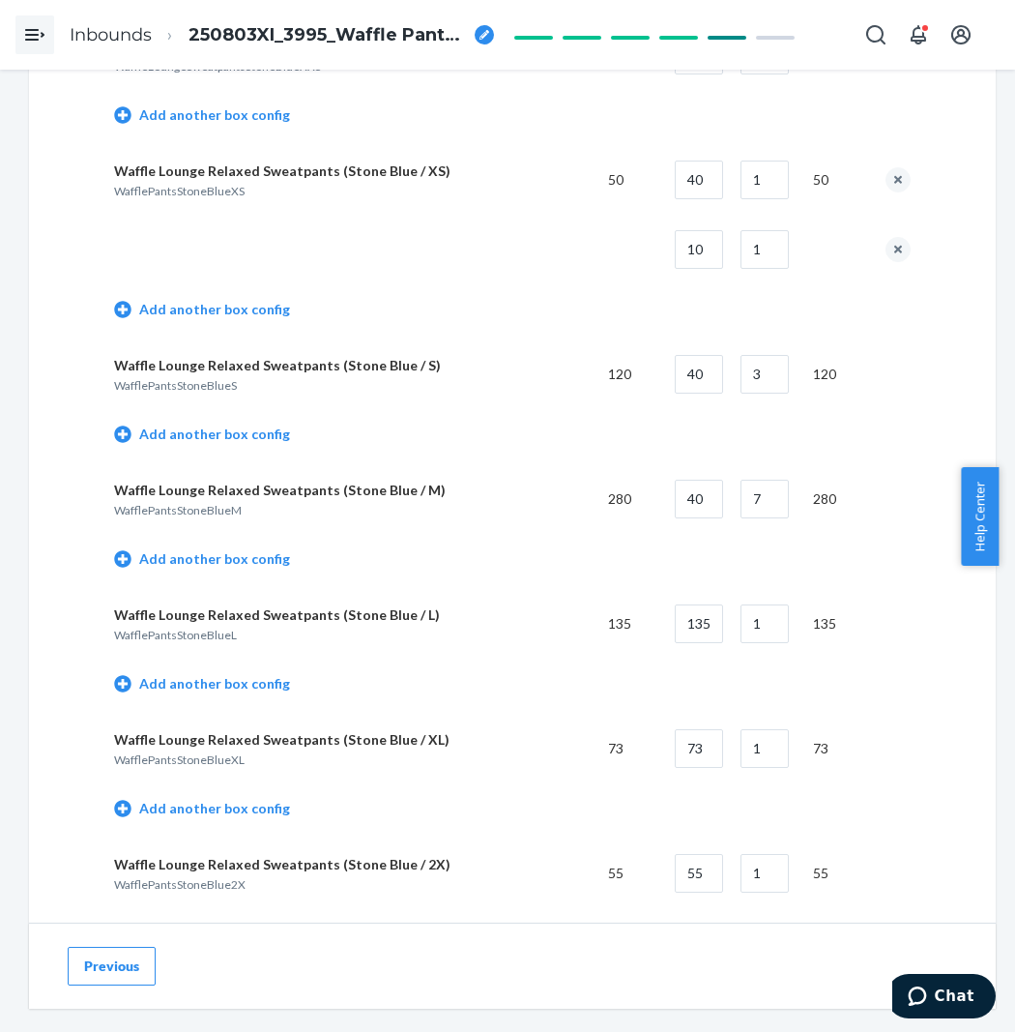
scroll to position [7520, 0]
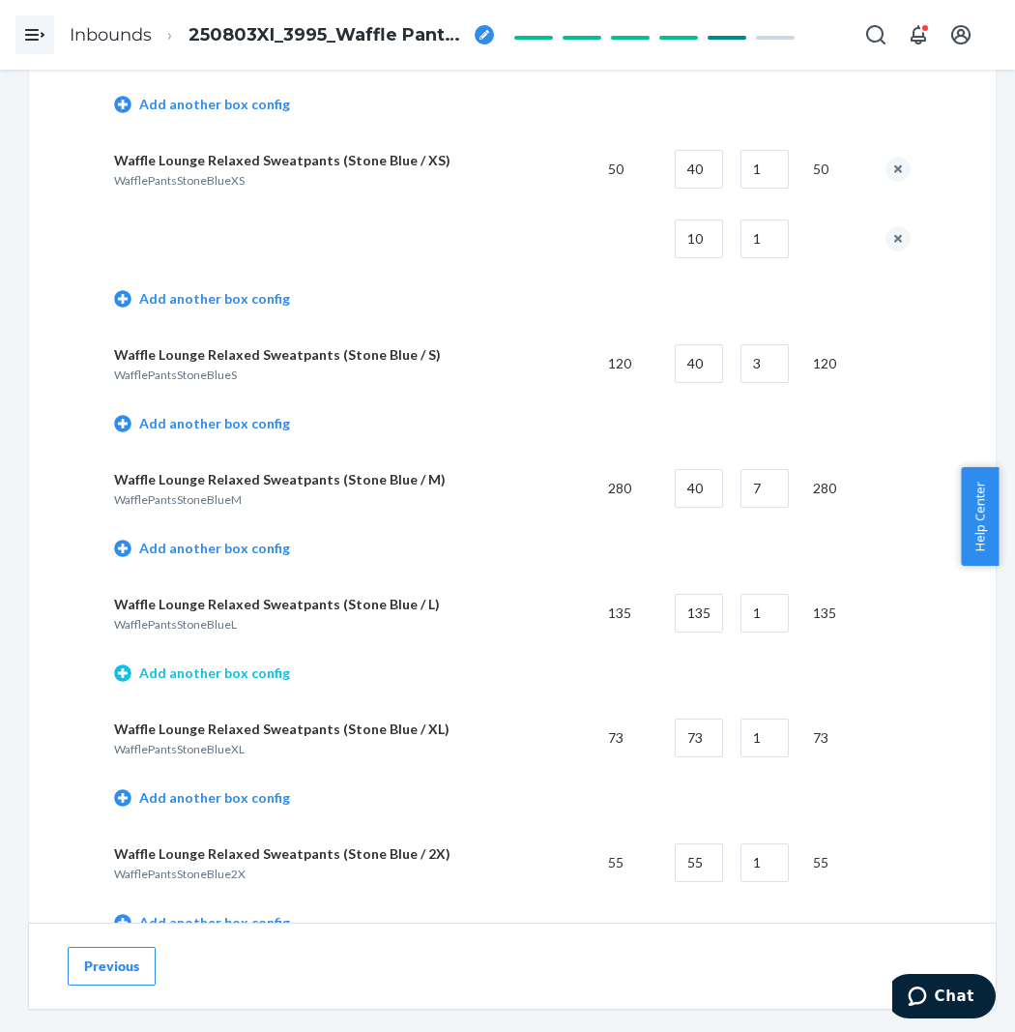
click at [237, 683] on link "Add another box config" at bounding box center [202, 672] width 176 height 19
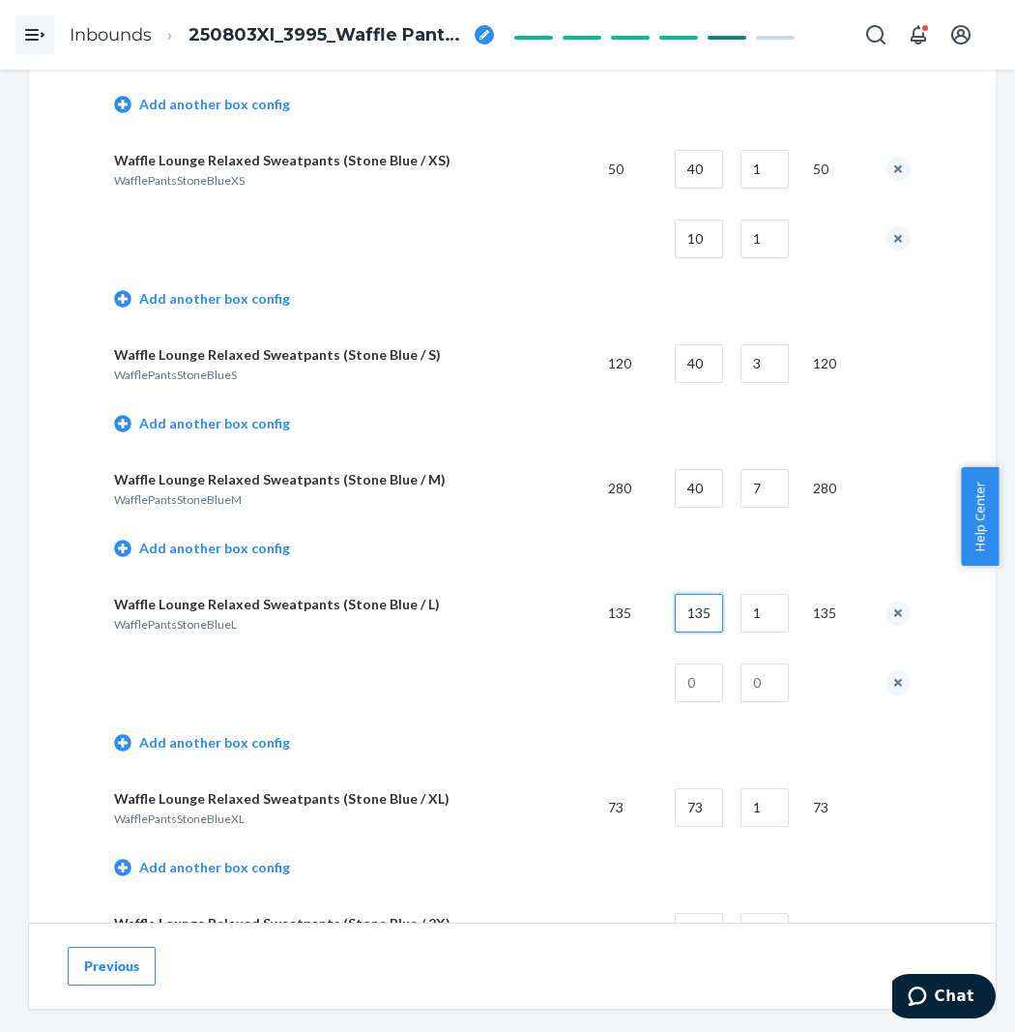
click at [710, 632] on input "135" at bounding box center [699, 613] width 48 height 39
drag, startPoint x: 787, startPoint y: 604, endPoint x: 775, endPoint y: 627, distance: 25.5
click at [783, 615] on td "1" at bounding box center [761, 613] width 73 height 70
click at [775, 629] on input "1" at bounding box center [765, 613] width 48 height 39
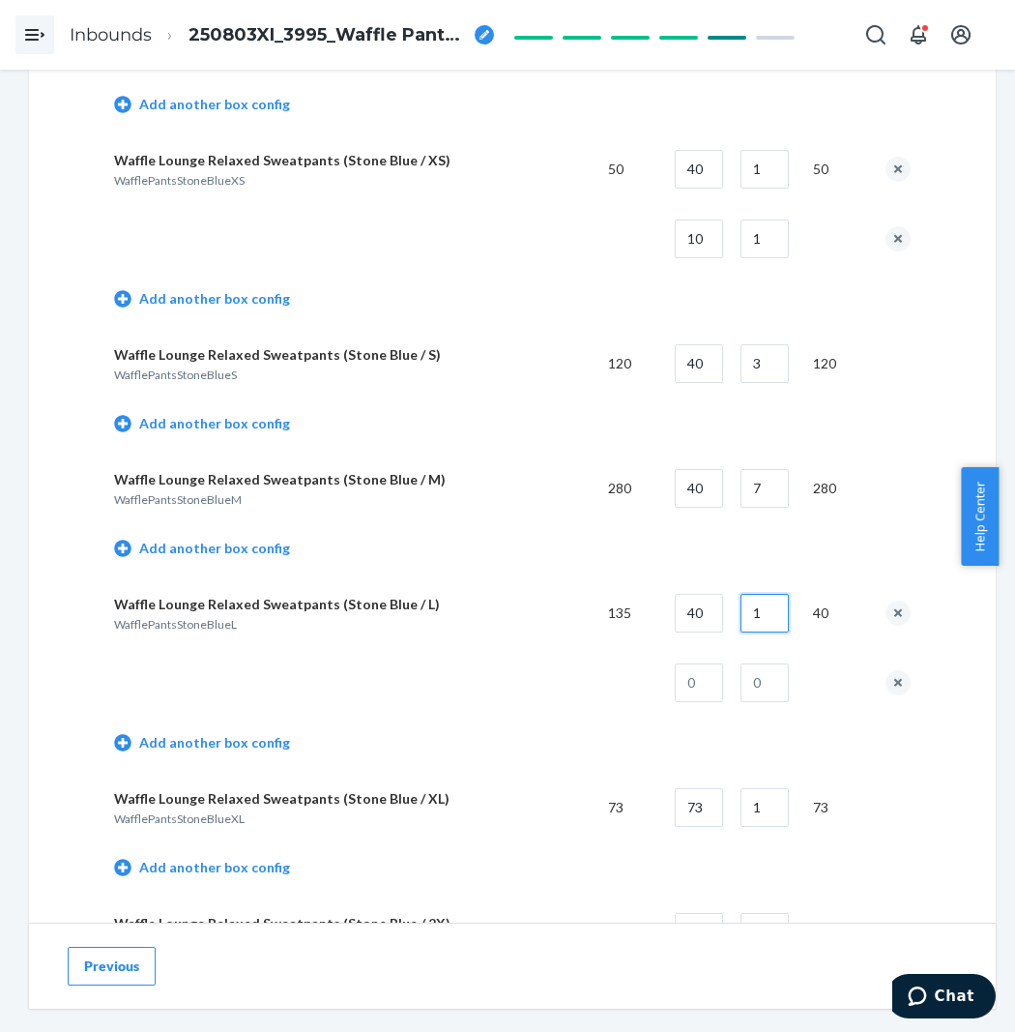
click at [775, 629] on input "1" at bounding box center [765, 613] width 48 height 39
click at [689, 699] on input "text" at bounding box center [699, 682] width 48 height 39
click at [771, 699] on input "text" at bounding box center [765, 682] width 48 height 39
click at [450, 689] on td at bounding box center [353, 683] width 479 height 70
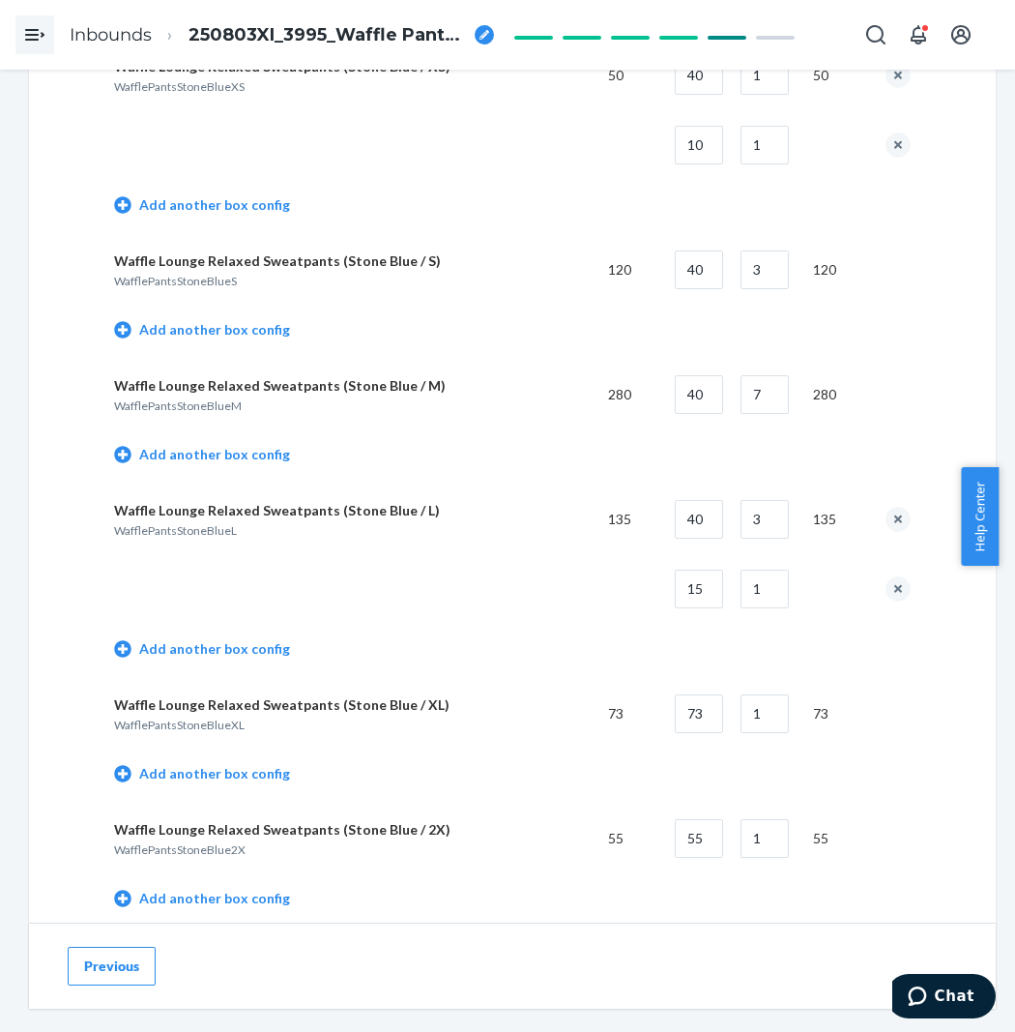
scroll to position [7628, 0]
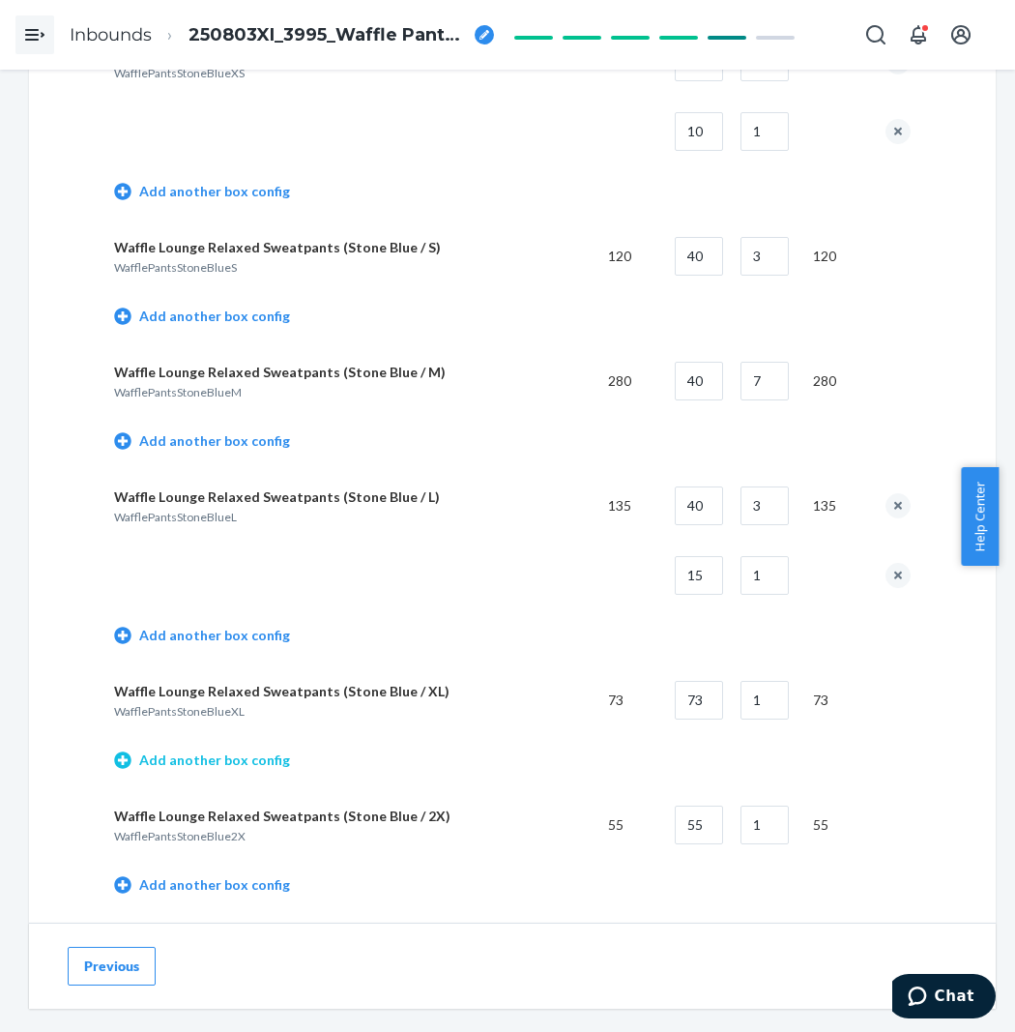
click at [232, 770] on link "Add another box config" at bounding box center [202, 759] width 176 height 19
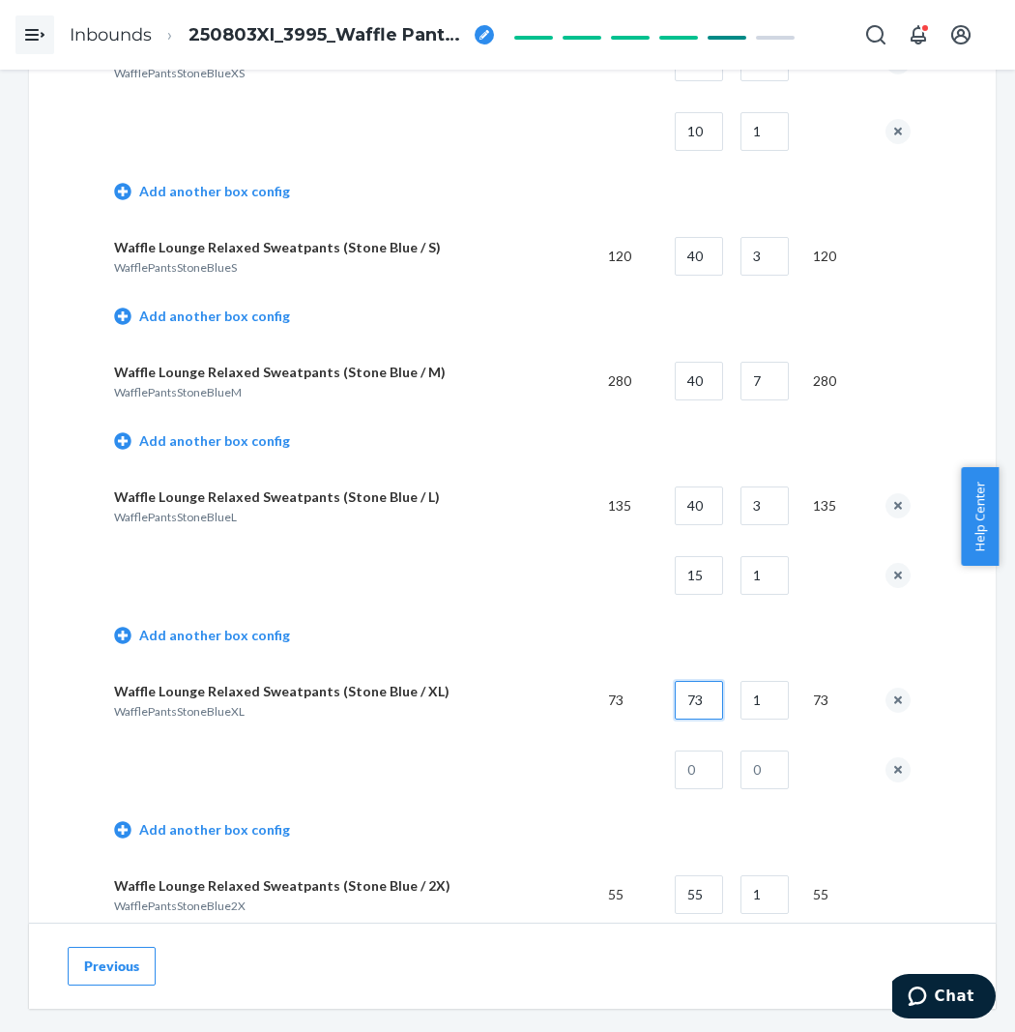
click at [709, 719] on input "73" at bounding box center [699, 700] width 48 height 39
click at [789, 703] on input "1" at bounding box center [765, 700] width 48 height 39
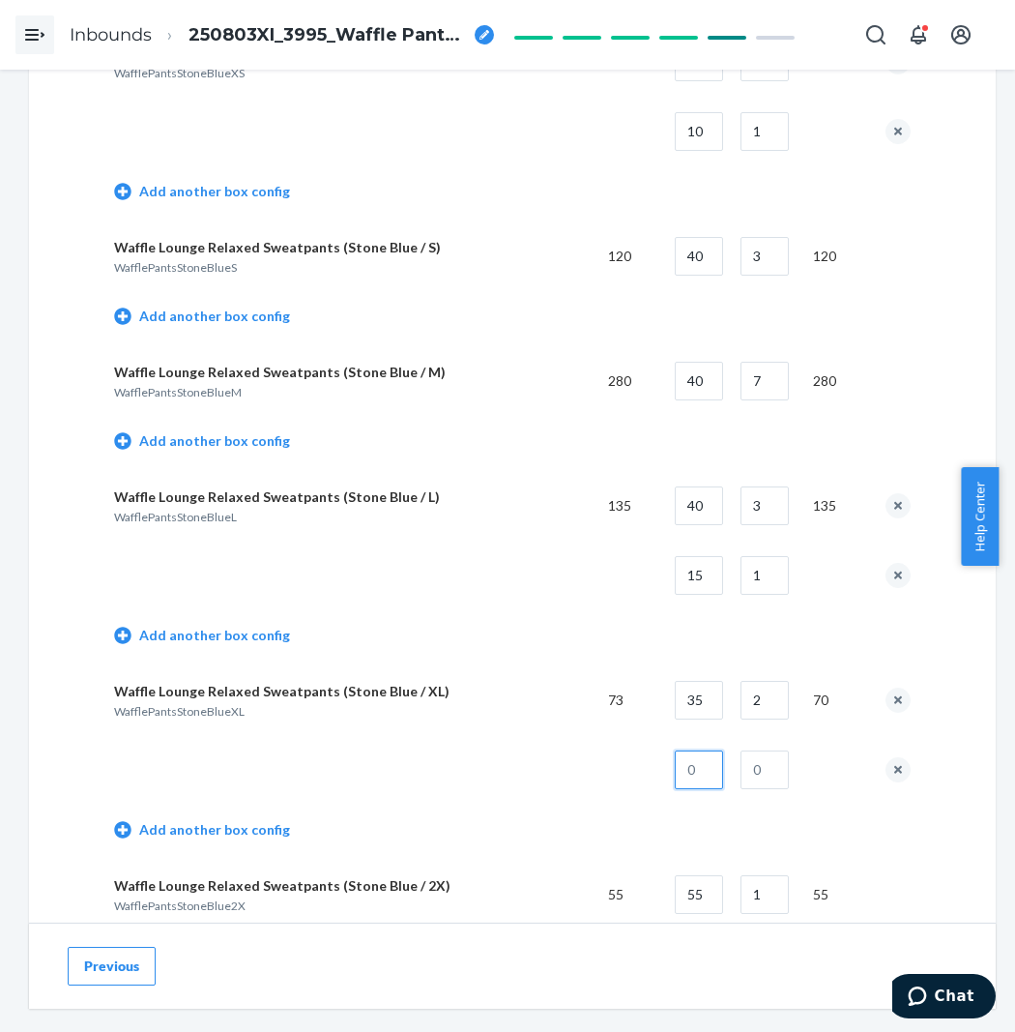
click at [708, 789] on input "text" at bounding box center [699, 769] width 48 height 39
click at [780, 784] on input "text" at bounding box center [765, 769] width 48 height 39
click at [363, 788] on td at bounding box center [353, 770] width 479 height 70
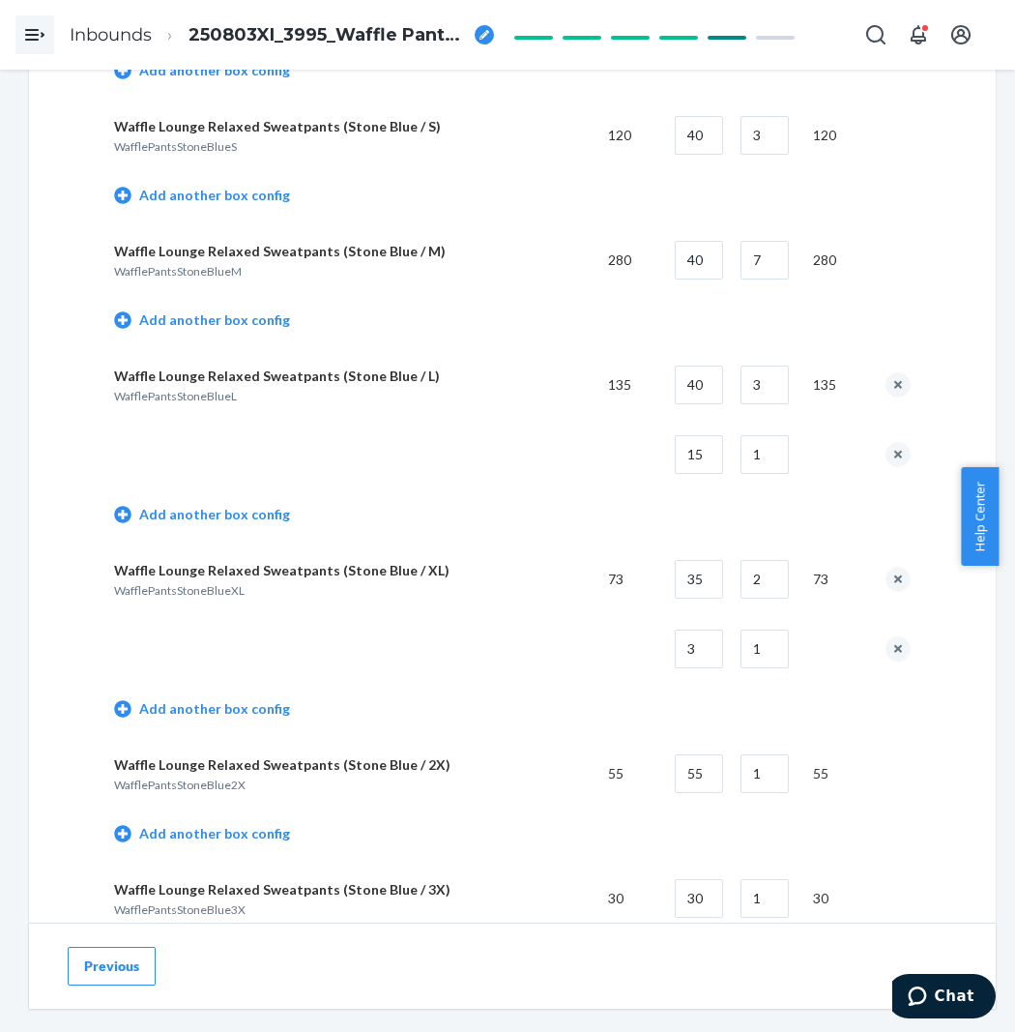
scroll to position [7843, 0]
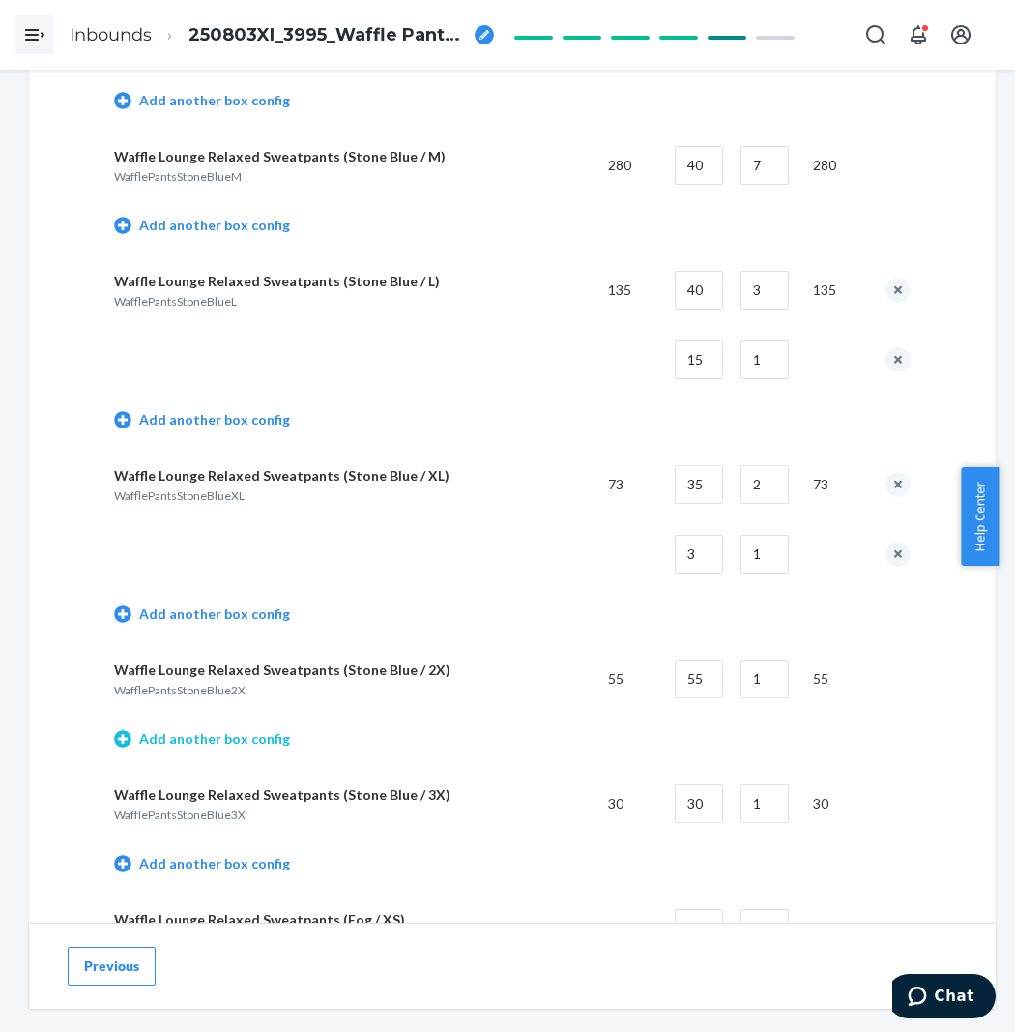
click at [239, 748] on link "Add another box config" at bounding box center [202, 738] width 176 height 19
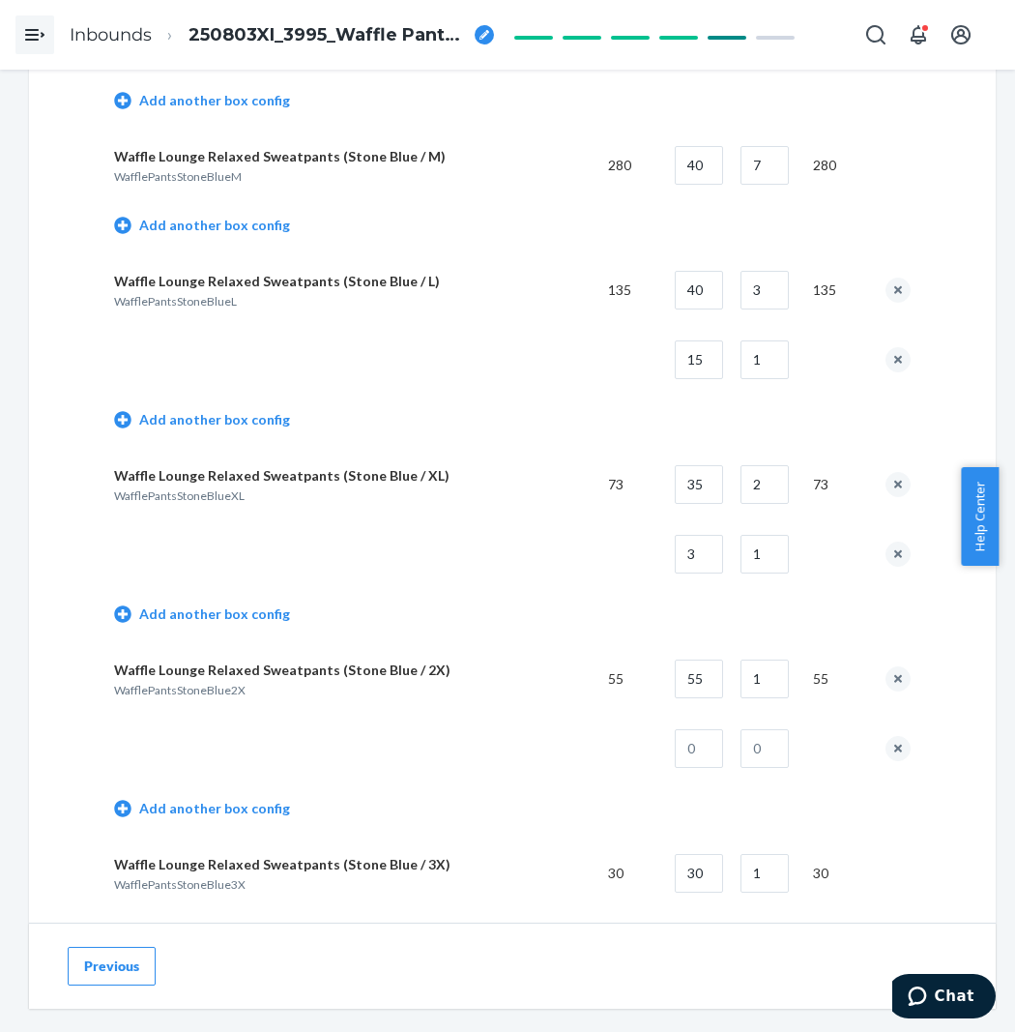
click at [669, 696] on td "55" at bounding box center [692, 679] width 66 height 70
click at [723, 689] on input "55" at bounding box center [699, 678] width 48 height 39
click at [704, 761] on input "text" at bounding box center [699, 748] width 48 height 39
click at [765, 761] on input "text" at bounding box center [765, 748] width 48 height 39
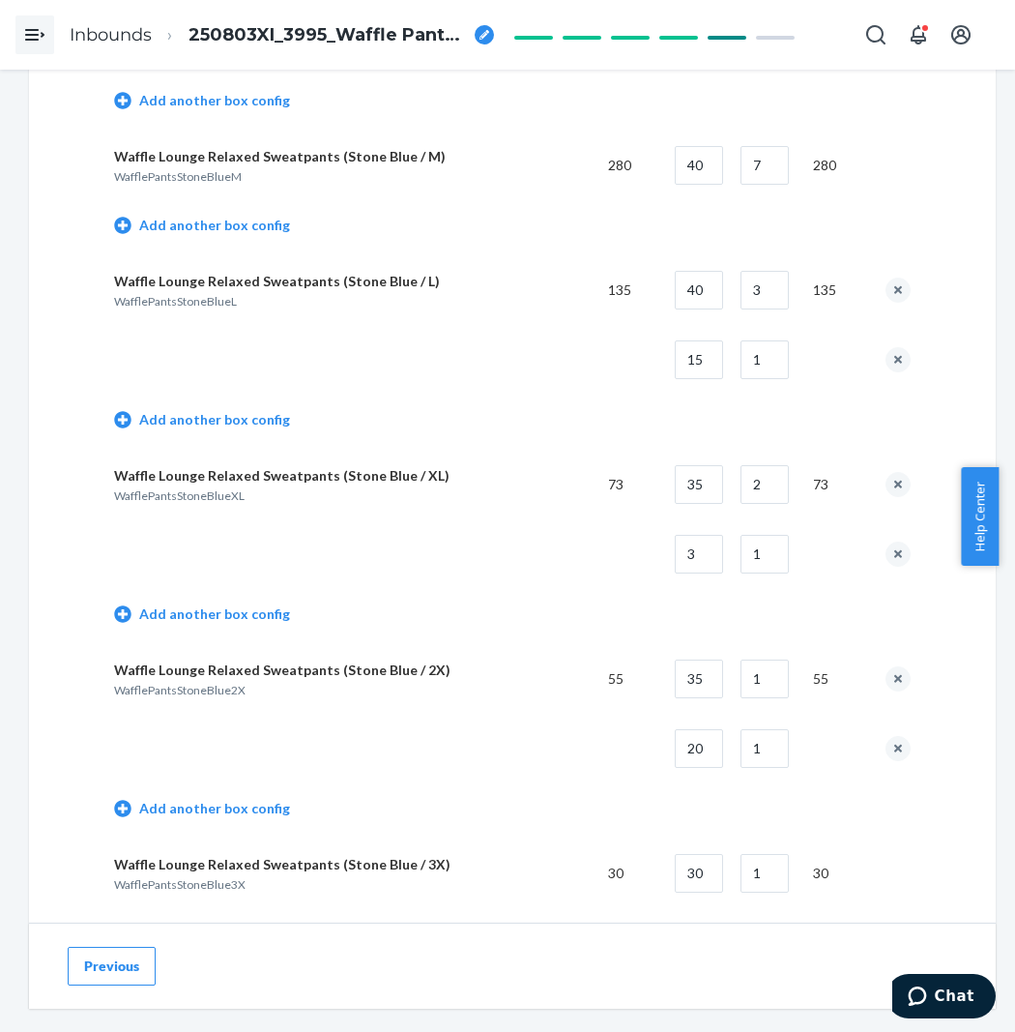
click at [507, 767] on td at bounding box center [353, 749] width 479 height 70
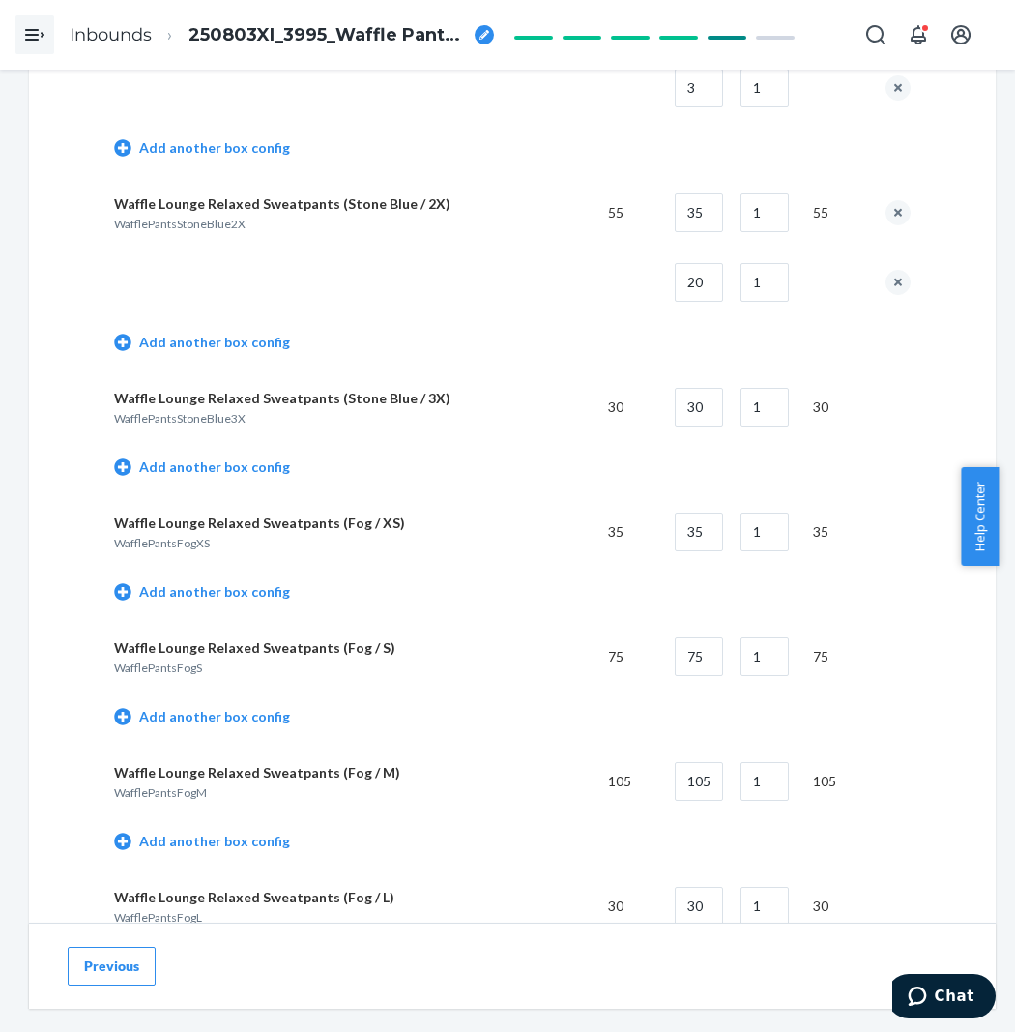
scroll to position [8380, 0]
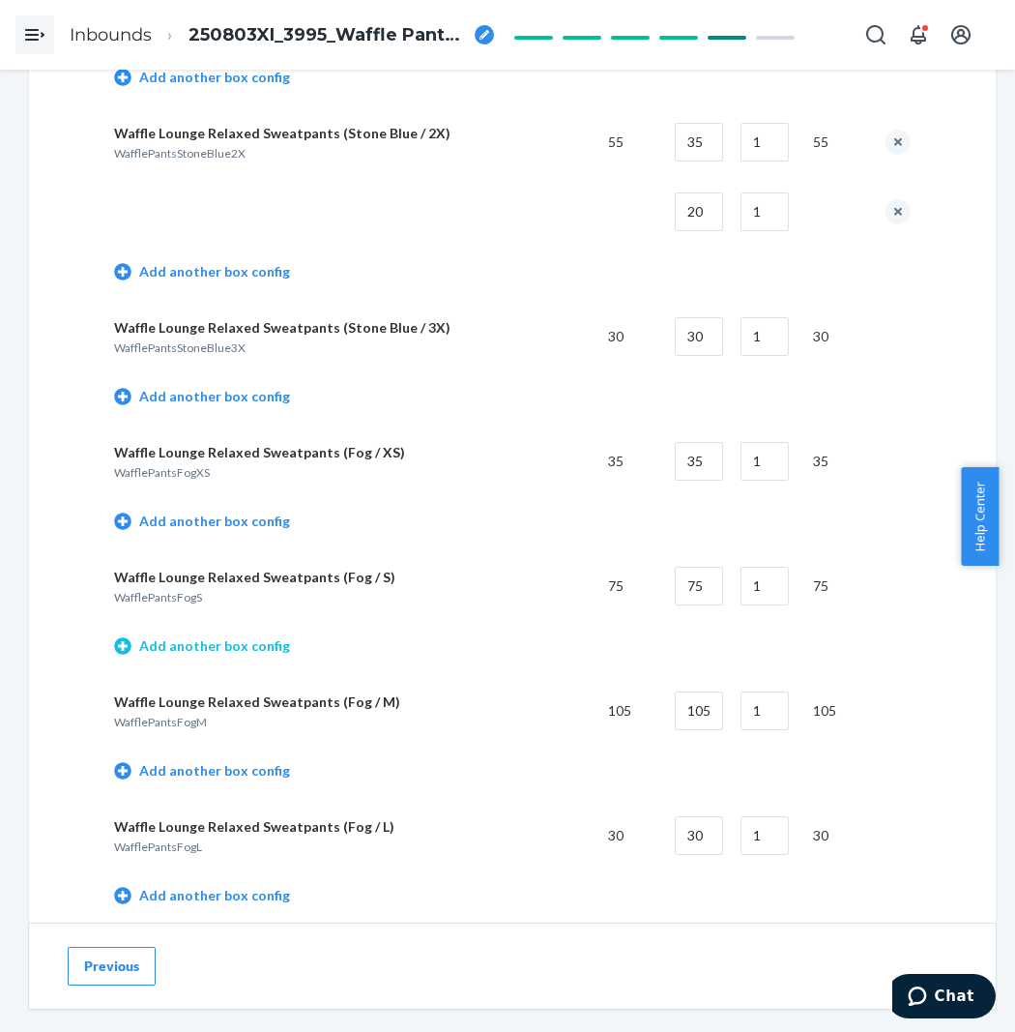
click at [240, 656] on link "Add another box config" at bounding box center [202, 645] width 176 height 19
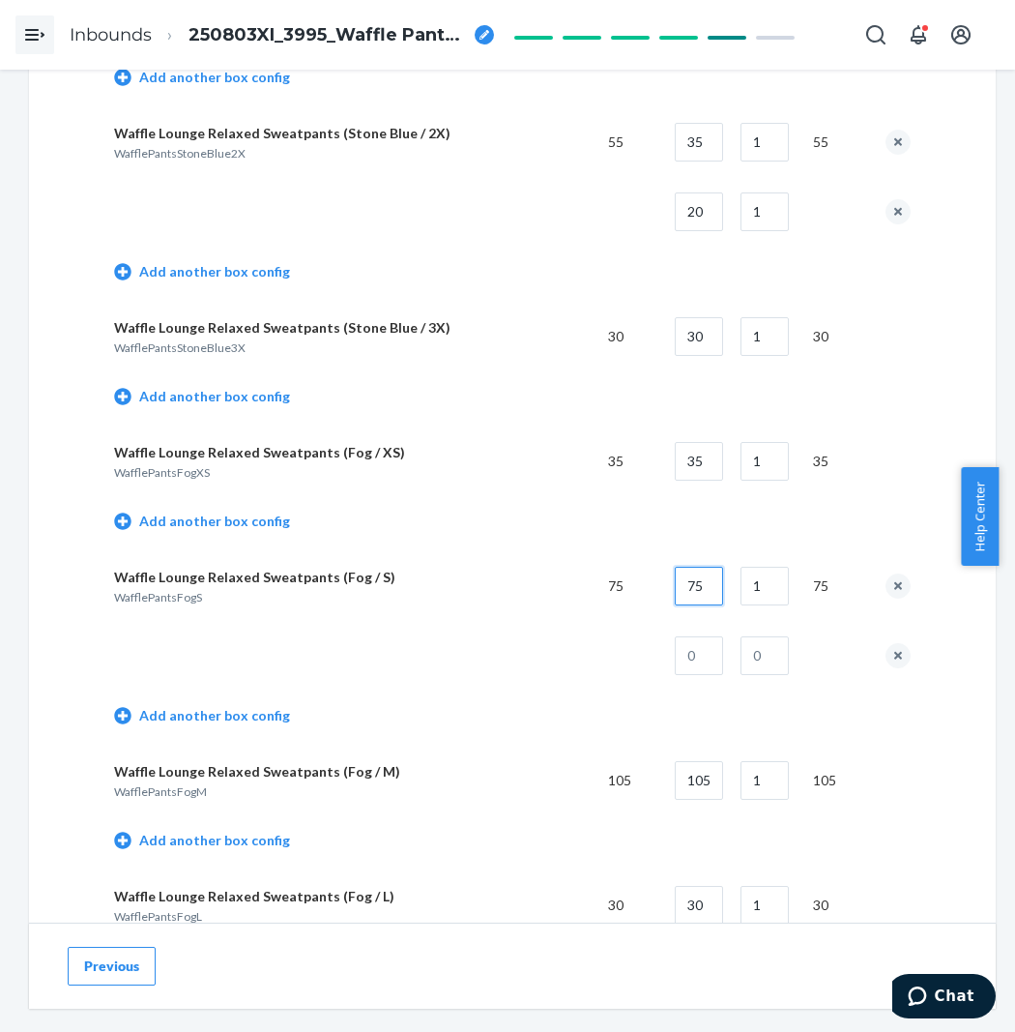
click at [684, 605] on input "75" at bounding box center [699, 586] width 48 height 39
click at [709, 675] on input "text" at bounding box center [699, 655] width 48 height 39
click at [751, 675] on input "text" at bounding box center [765, 655] width 48 height 39
click at [443, 680] on td at bounding box center [353, 656] width 479 height 70
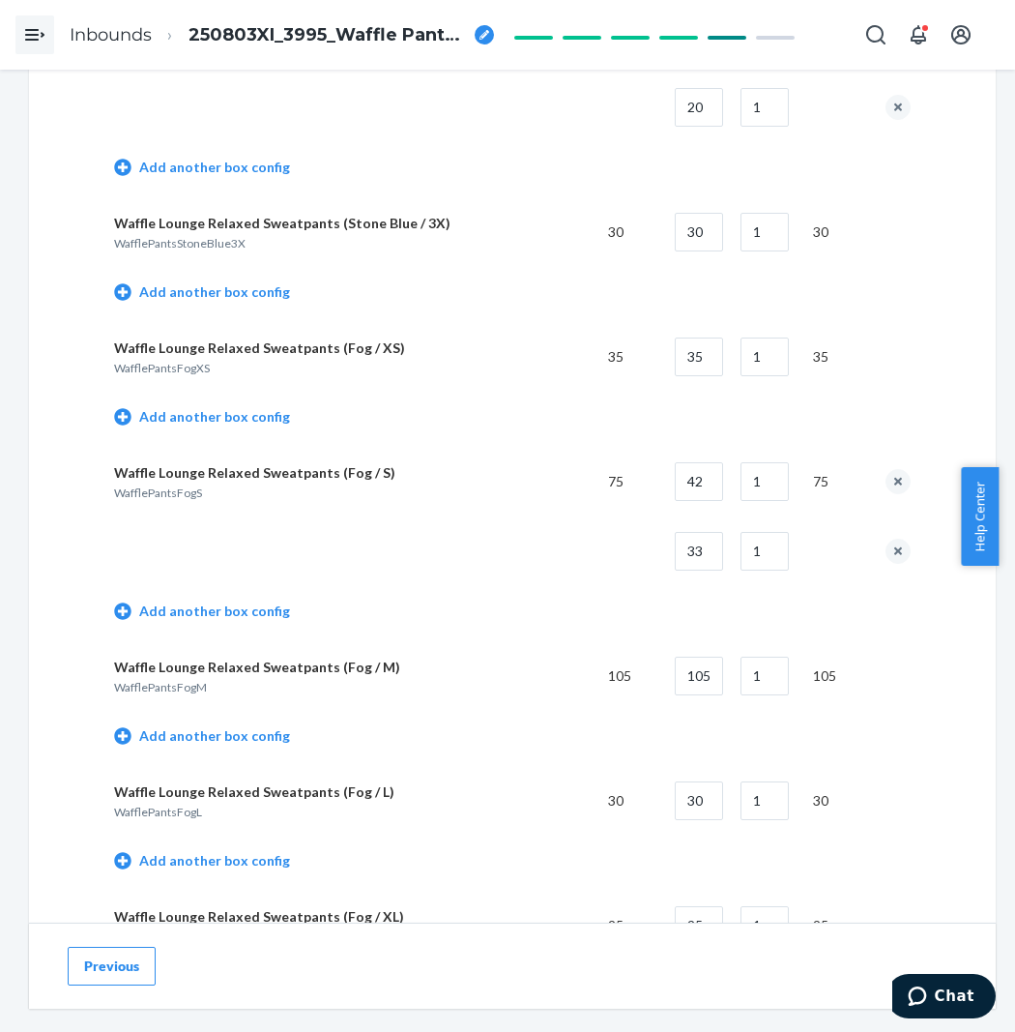
scroll to position [8595, 0]
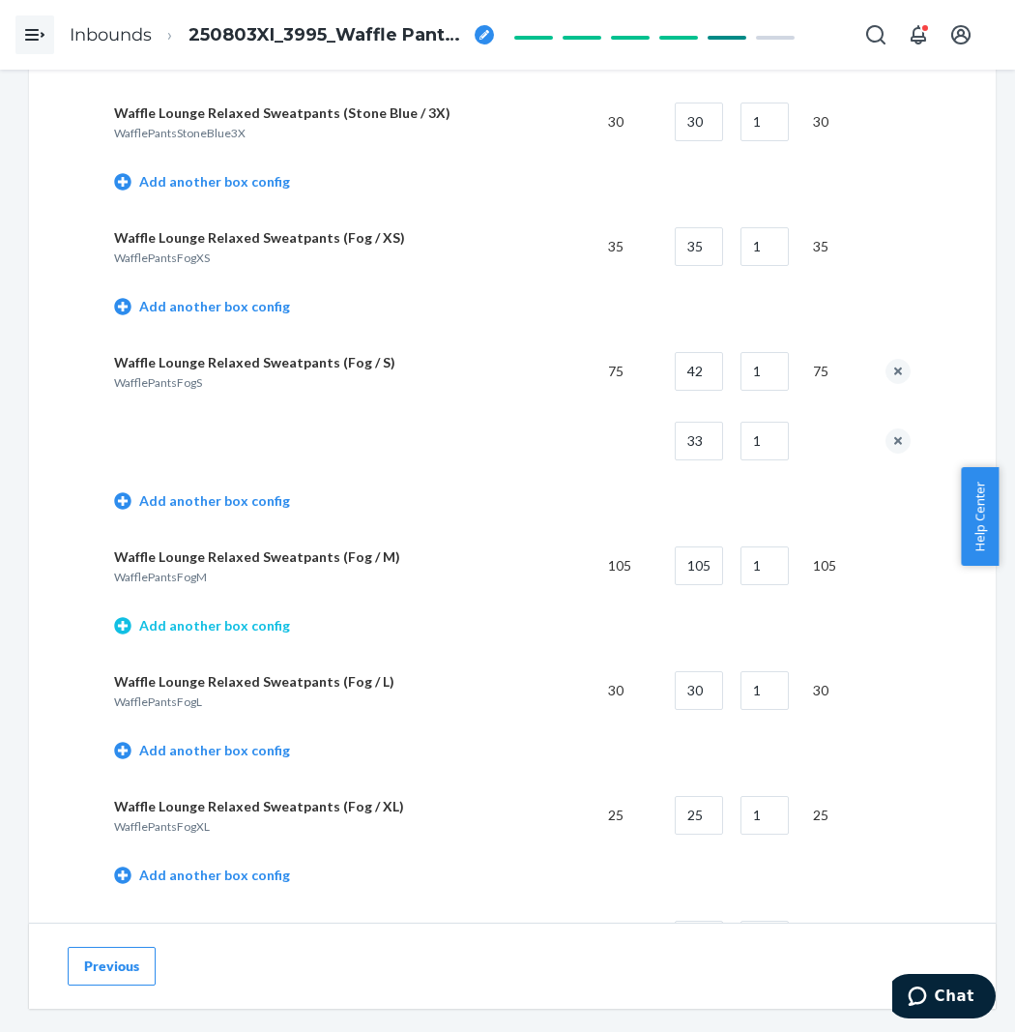
click at [181, 635] on link "Add another box config" at bounding box center [202, 625] width 176 height 19
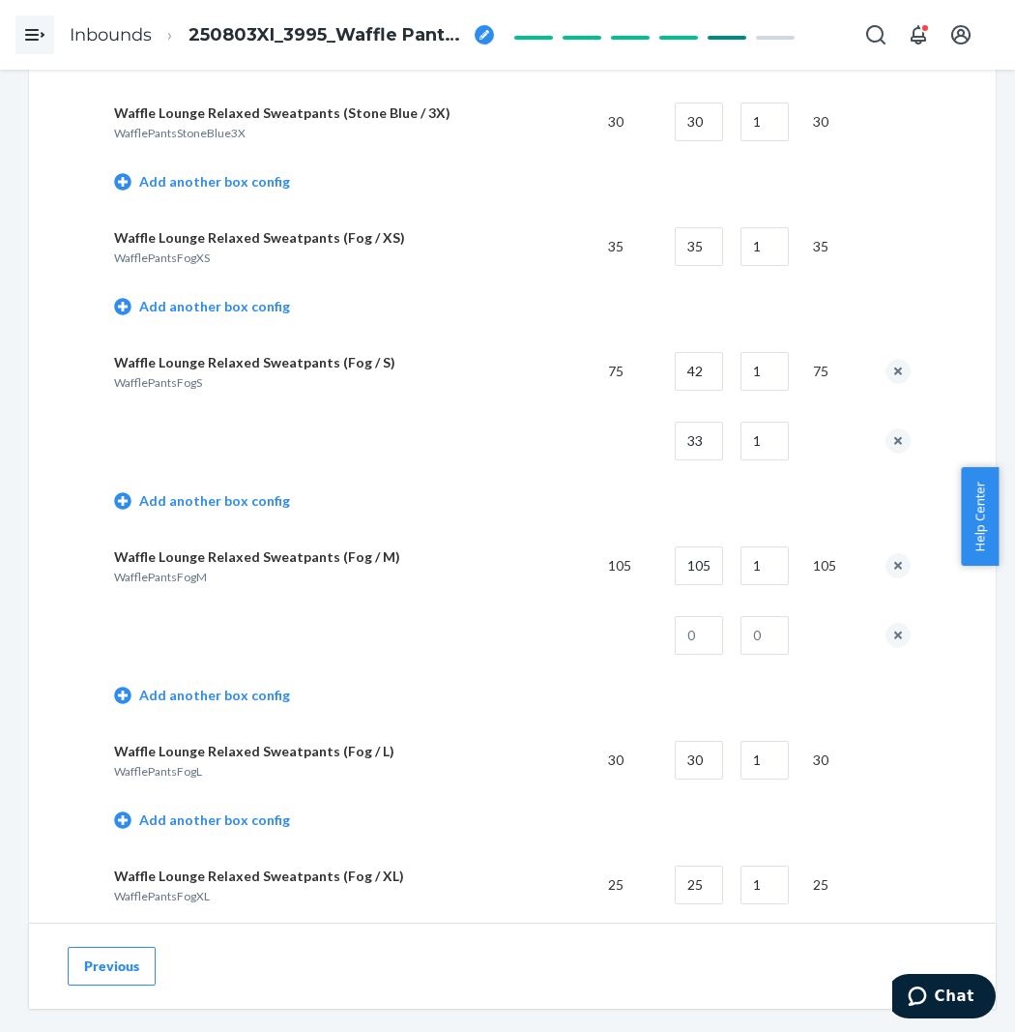
click at [732, 584] on td "1" at bounding box center [761, 566] width 73 height 70
click at [713, 585] on input "105" at bounding box center [699, 565] width 48 height 39
drag, startPoint x: 713, startPoint y: 593, endPoint x: 699, endPoint y: 597, distance: 14.1
click at [710, 585] on input "105" at bounding box center [699, 565] width 48 height 39
click at [777, 561] on td "1" at bounding box center [761, 566] width 73 height 70
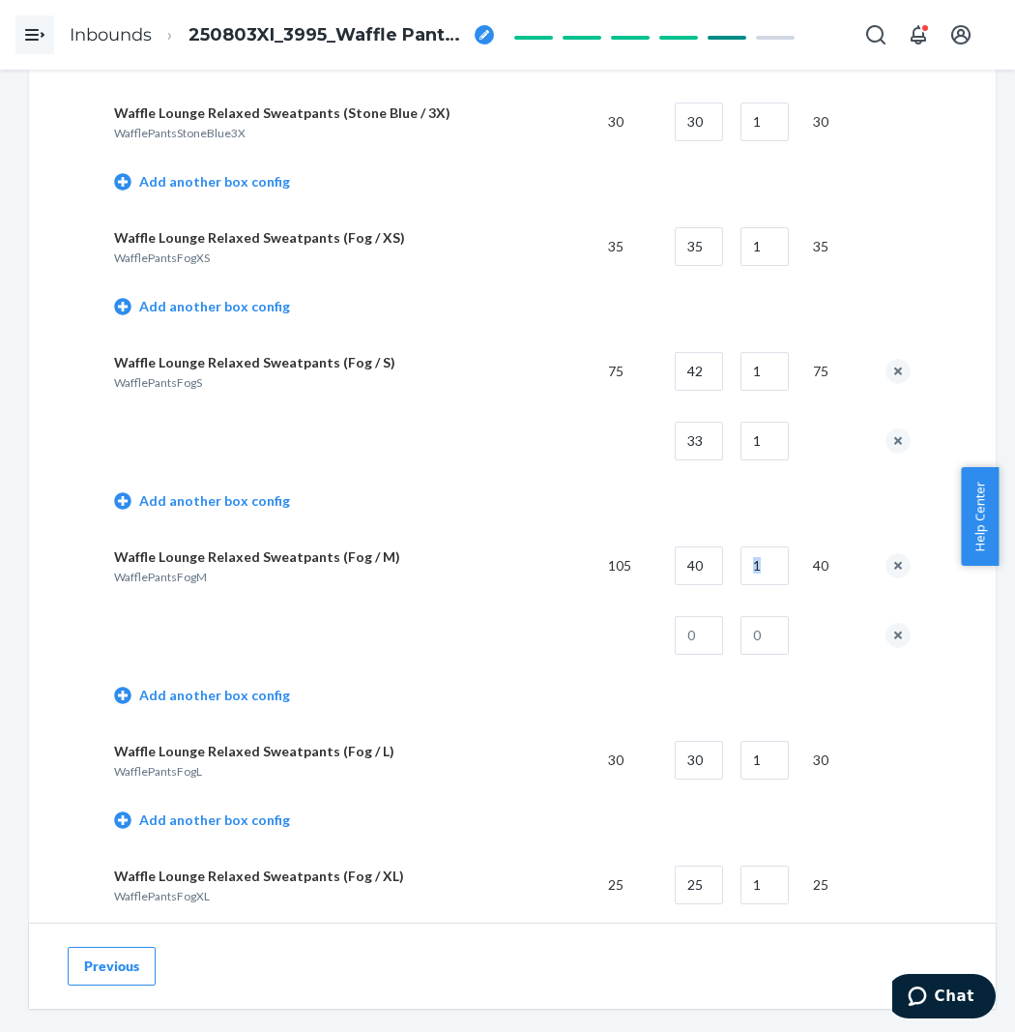
click at [777, 561] on td "1" at bounding box center [761, 566] width 73 height 70
click at [770, 585] on input "1" at bounding box center [765, 565] width 48 height 39
click at [696, 655] on input "text" at bounding box center [699, 635] width 48 height 39
click at [789, 655] on input "text" at bounding box center [765, 635] width 48 height 39
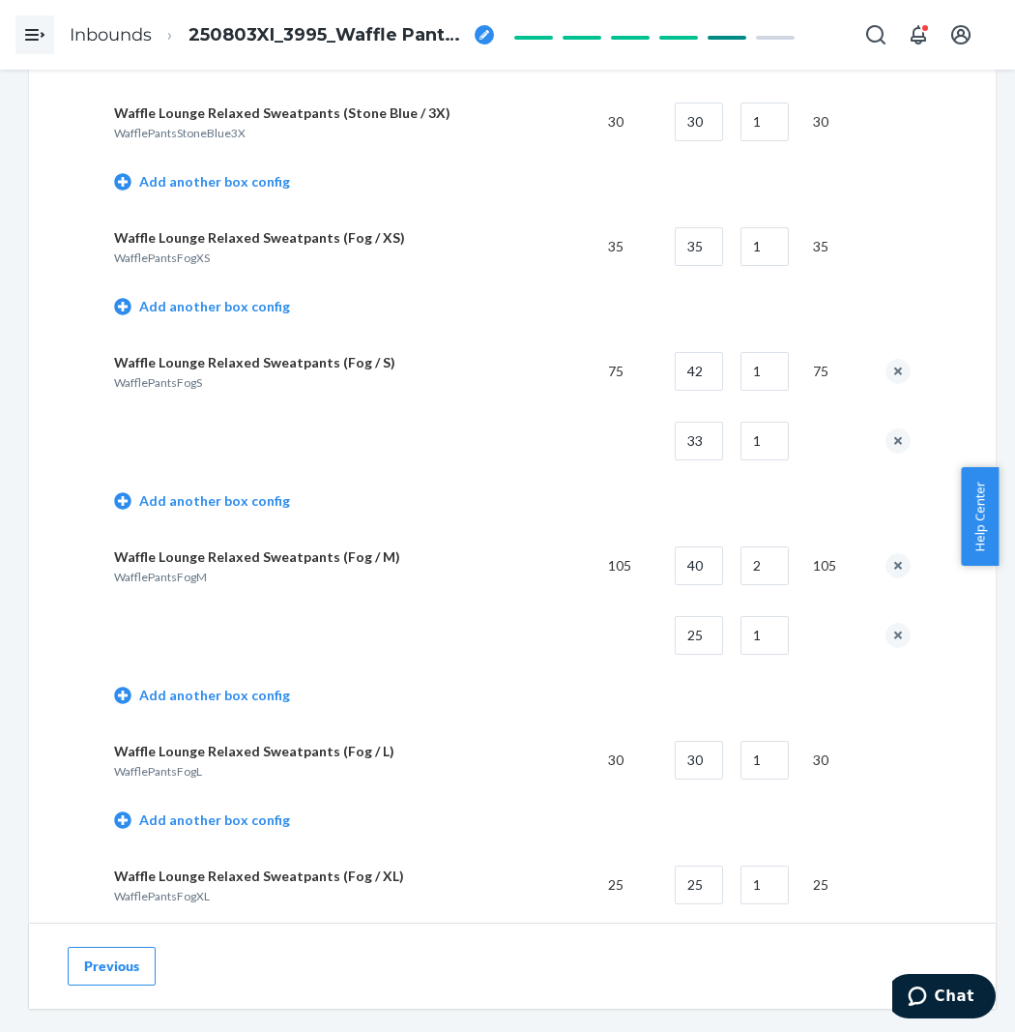
click at [478, 625] on td at bounding box center [353, 636] width 479 height 70
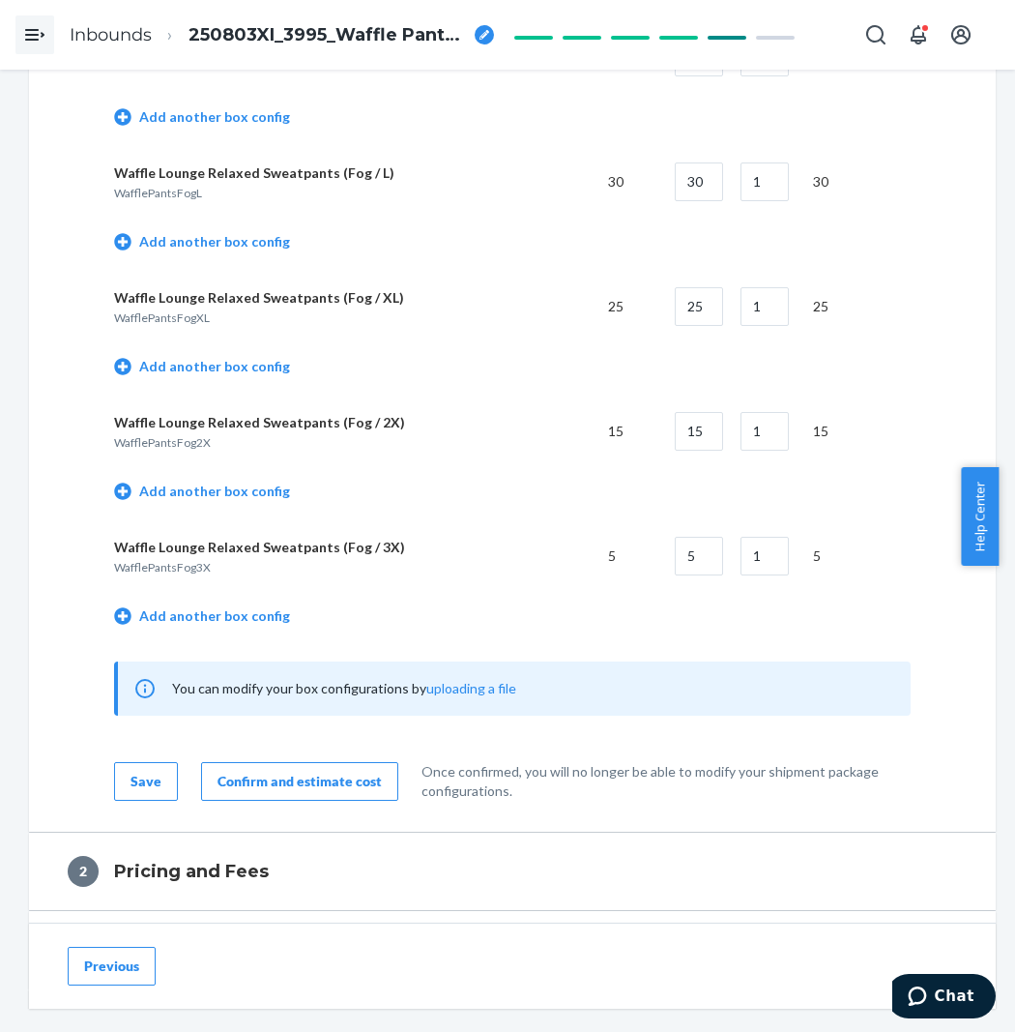
scroll to position [9347, 0]
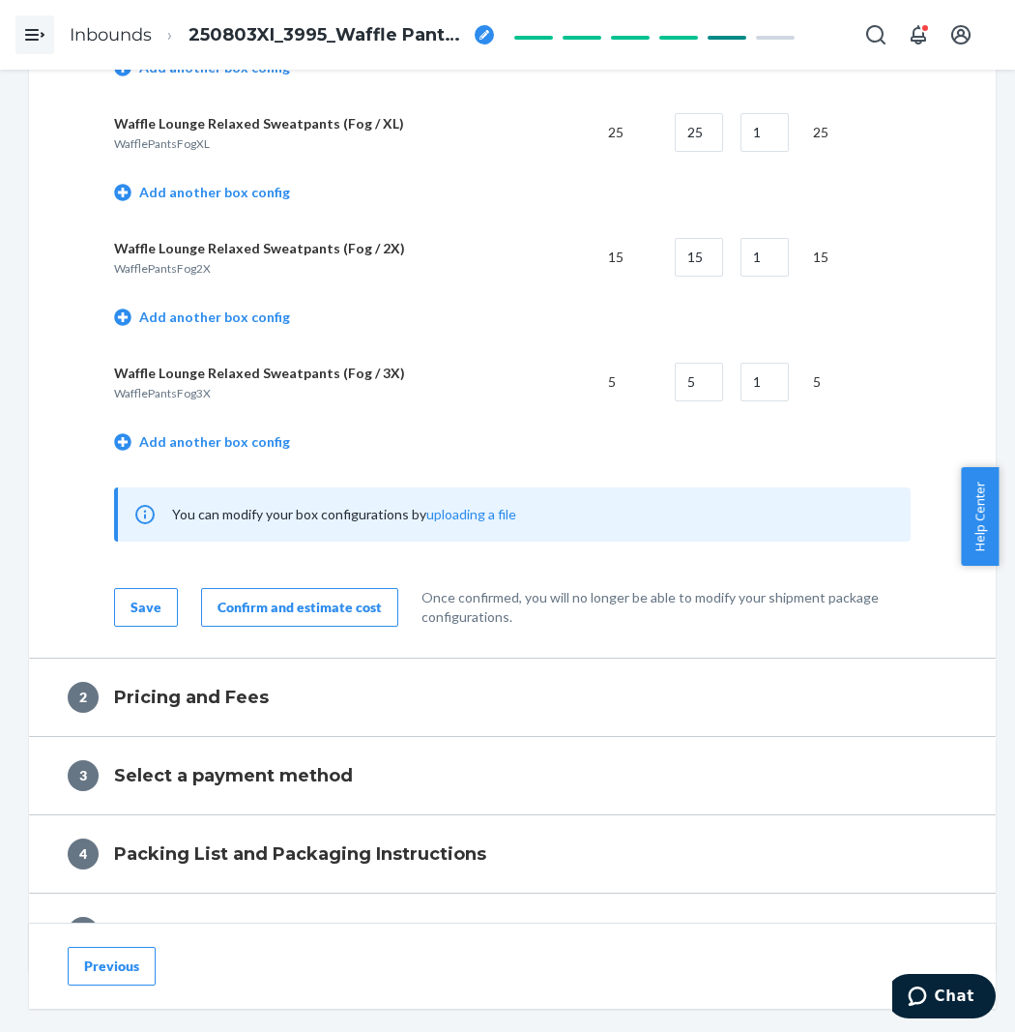
click at [301, 627] on button "Confirm and estimate cost" at bounding box center [299, 607] width 197 height 39
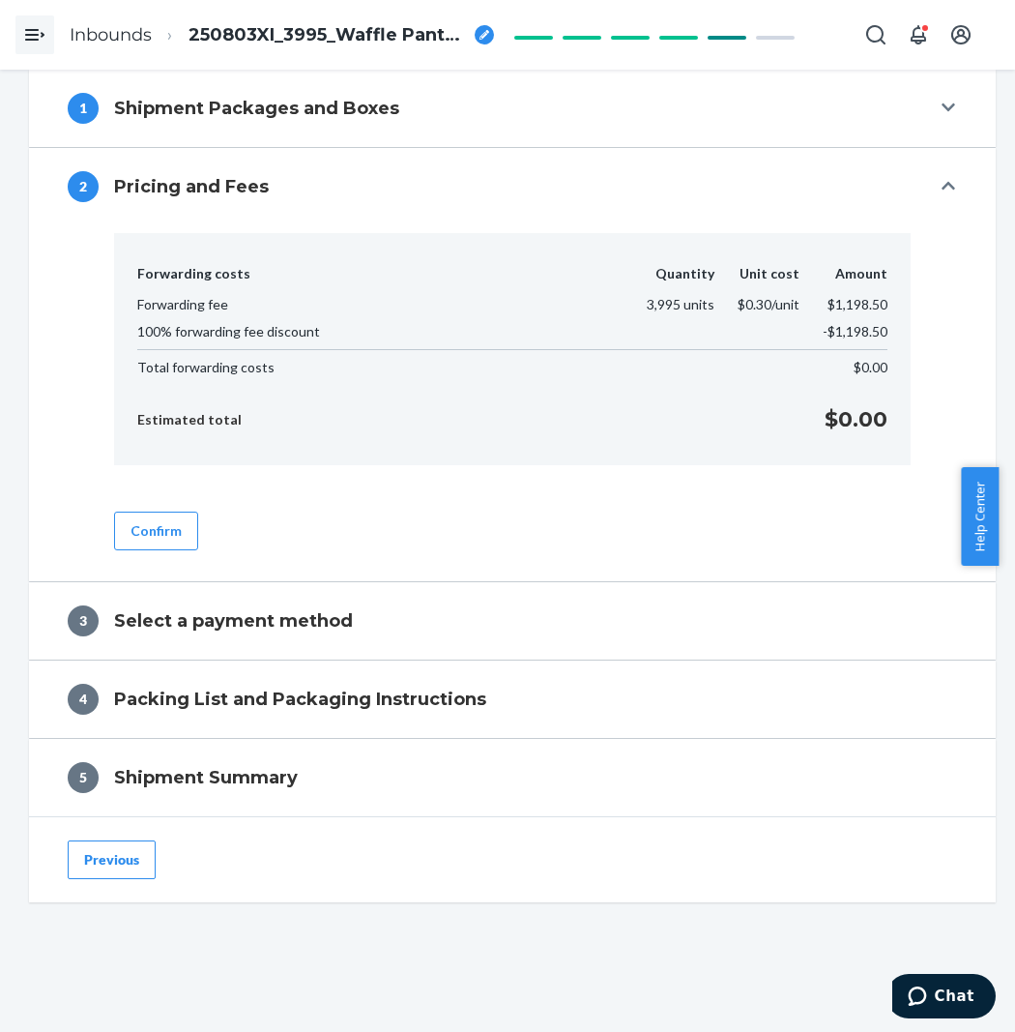
scroll to position [713, 0]
click at [156, 548] on button "Confirm" at bounding box center [156, 531] width 84 height 39
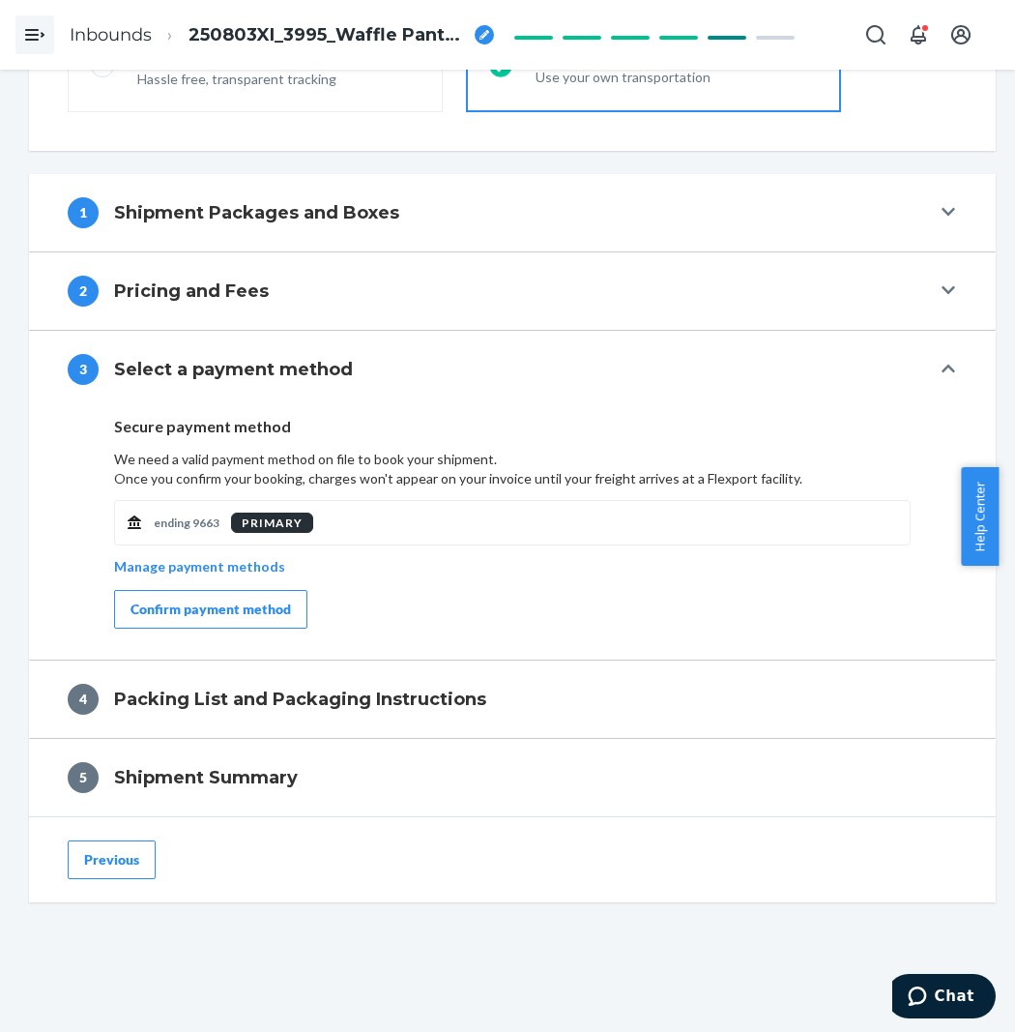
click at [284, 617] on div "Confirm payment method" at bounding box center [211, 609] width 161 height 19
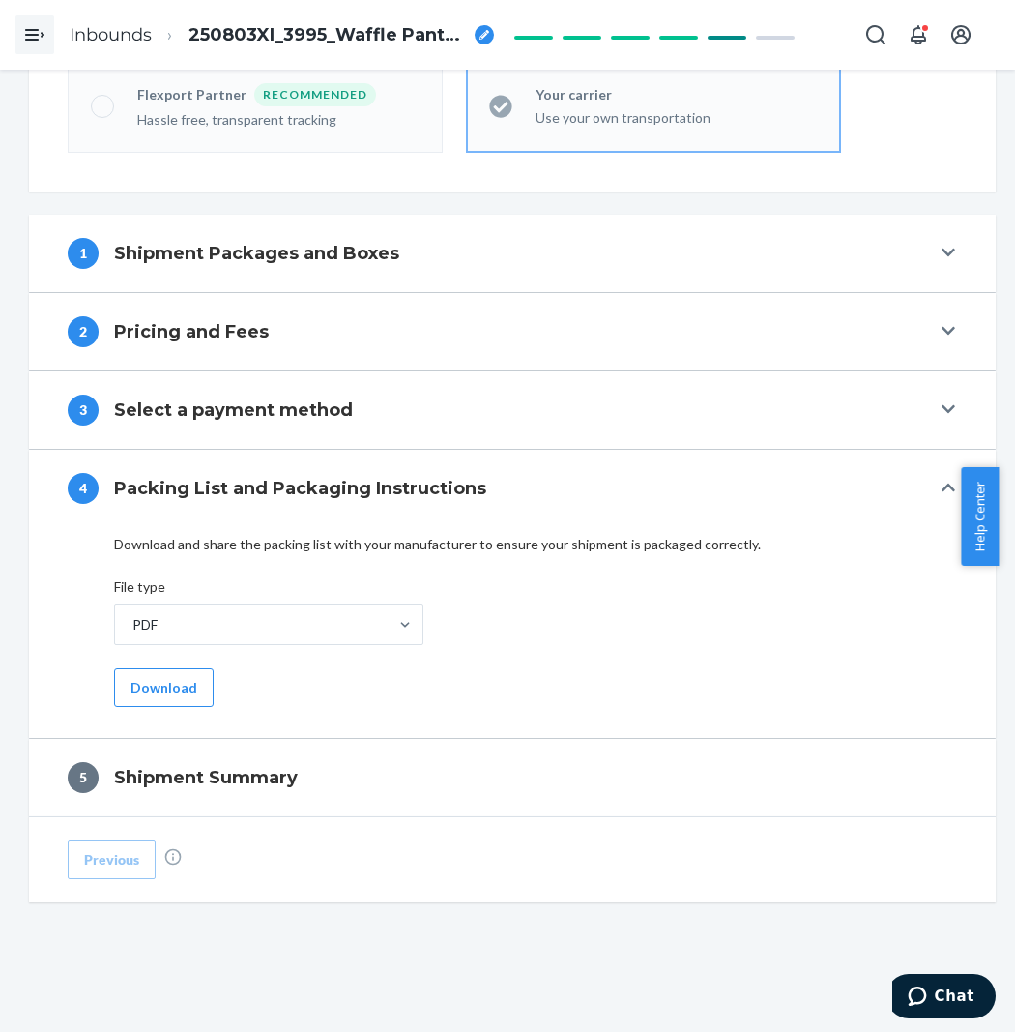
scroll to position [568, 0]
click at [153, 681] on button "Download" at bounding box center [164, 687] width 100 height 39
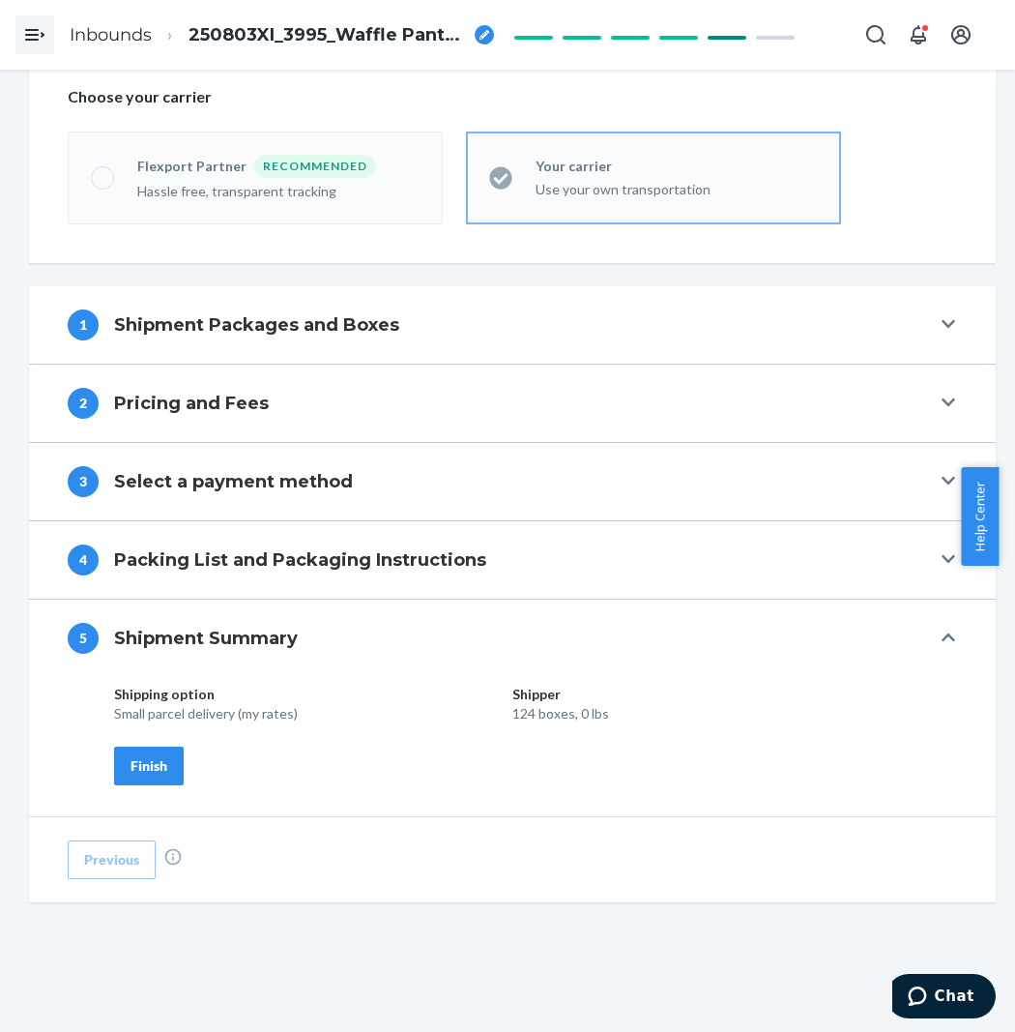
scroll to position [496, 0]
click at [155, 759] on div "Finish" at bounding box center [149, 765] width 37 height 19
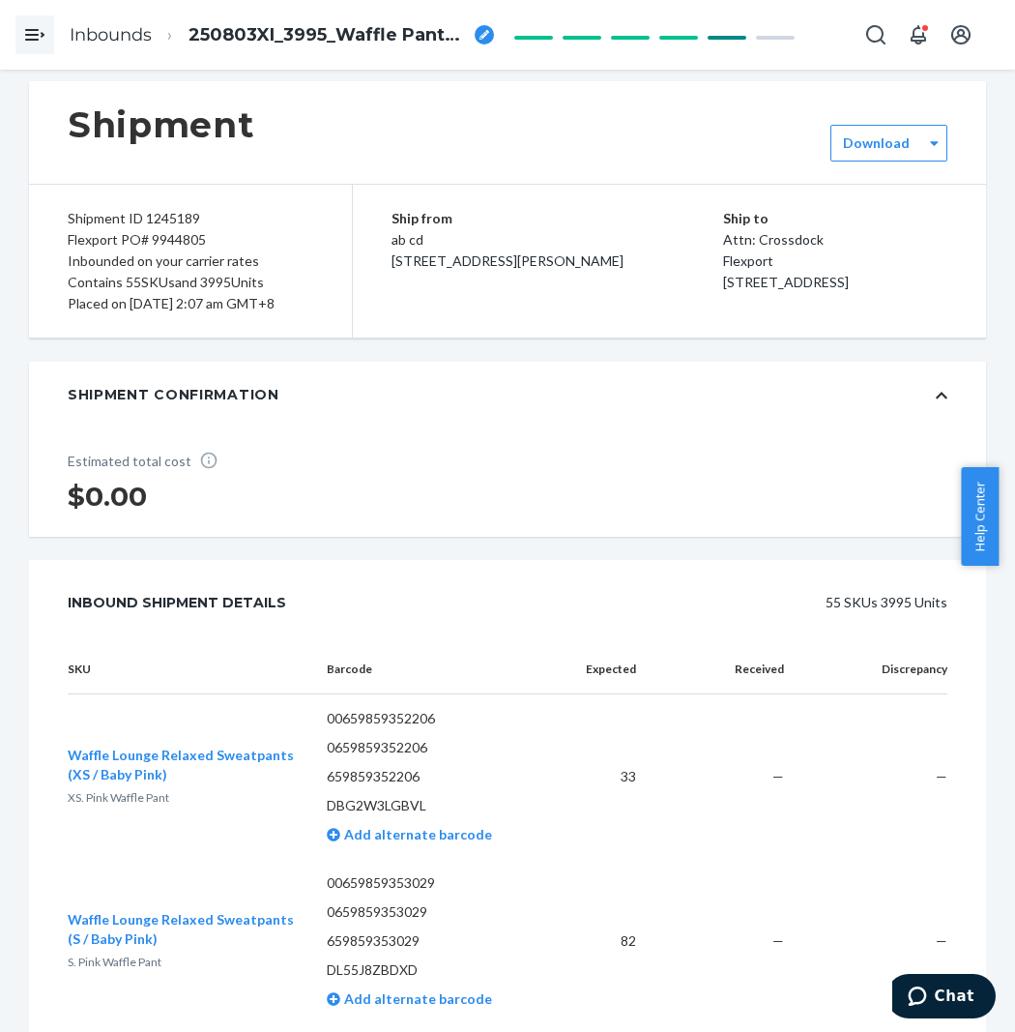
scroll to position [0, 0]
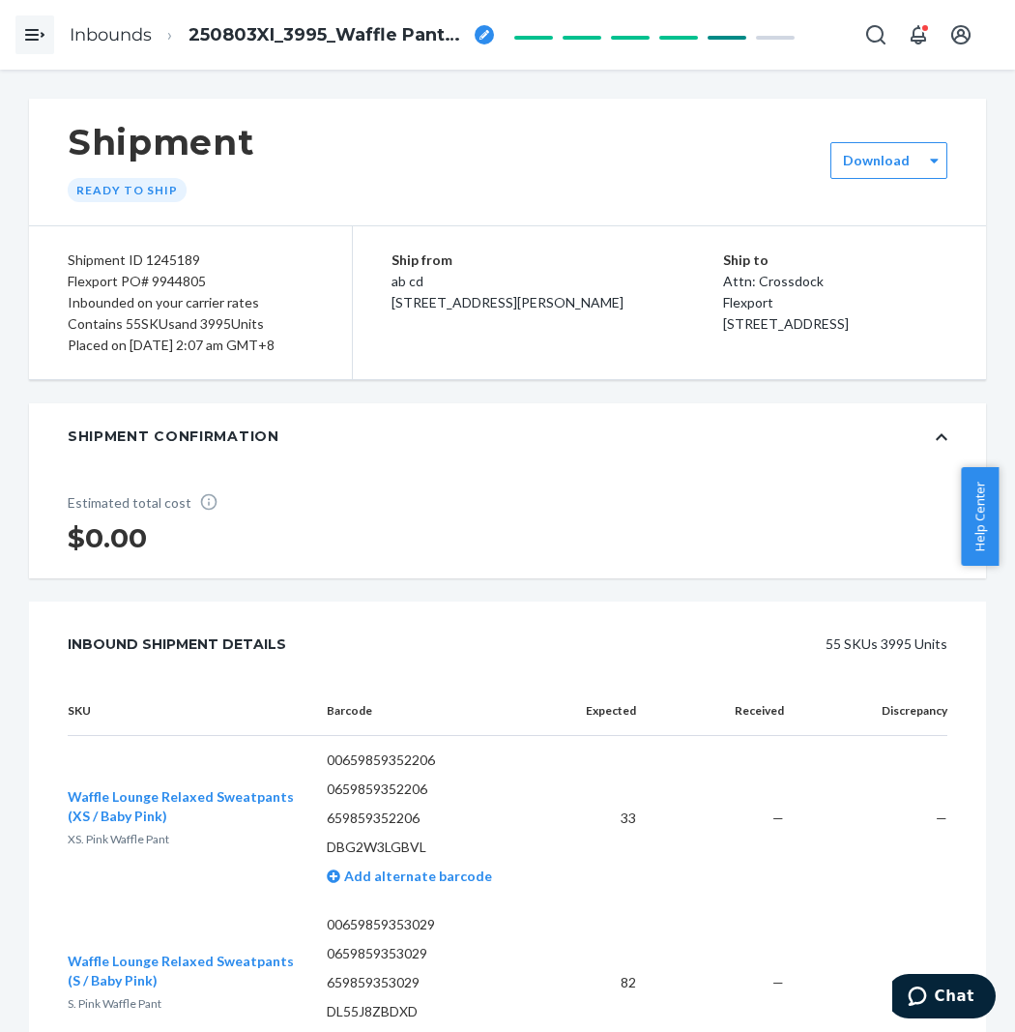
click at [855, 179] on div "Shipment Ready to ship" at bounding box center [507, 162] width 957 height 127
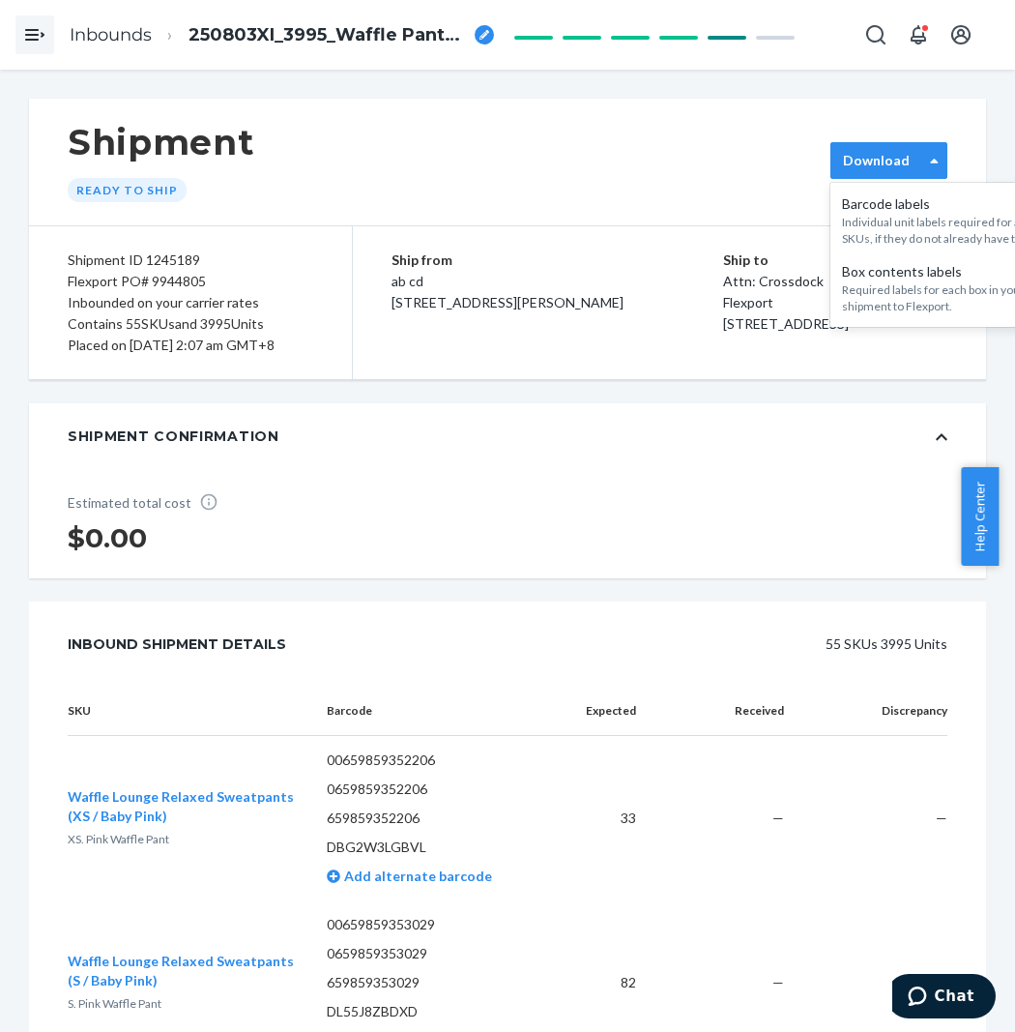
click at [872, 169] on label "Download" at bounding box center [876, 160] width 67 height 19
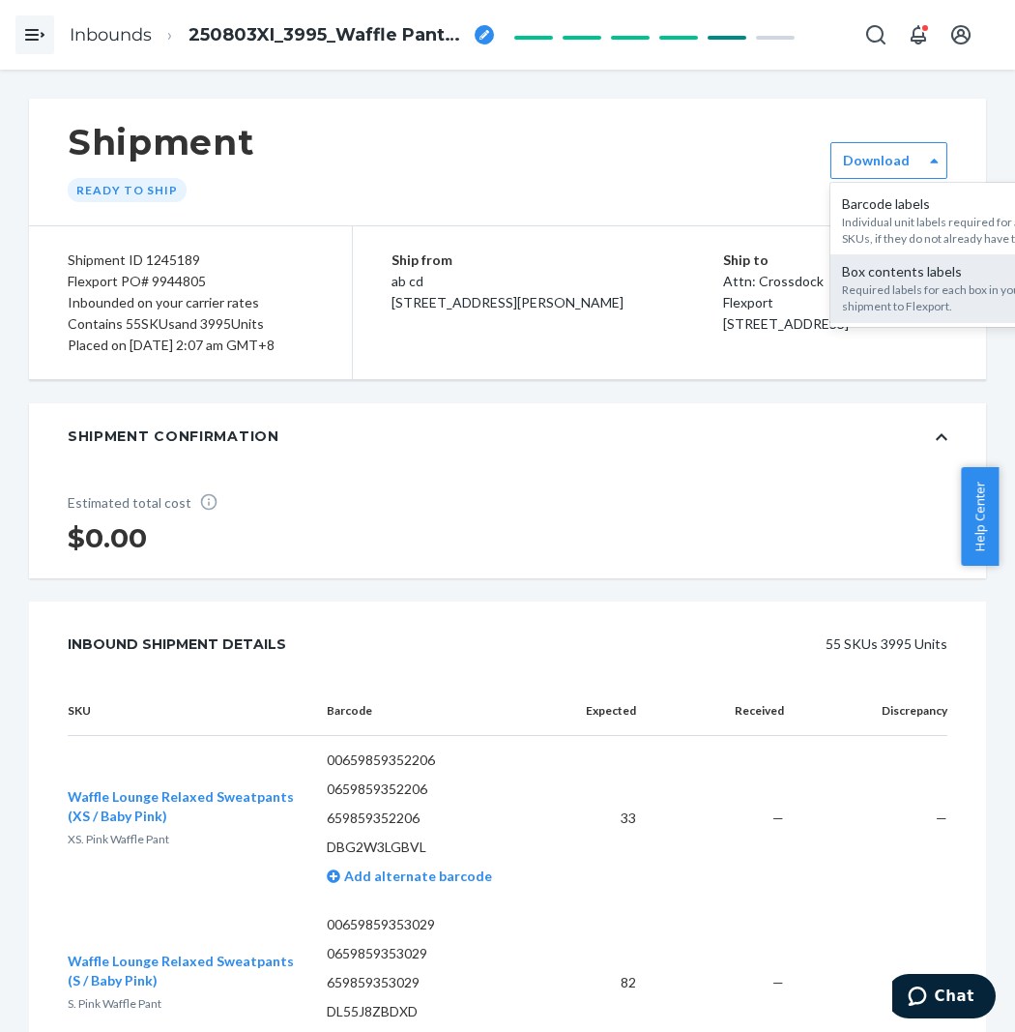
click at [868, 298] on div "Required labels for each box in your shipment to Flexport." at bounding box center [946, 297] width 209 height 33
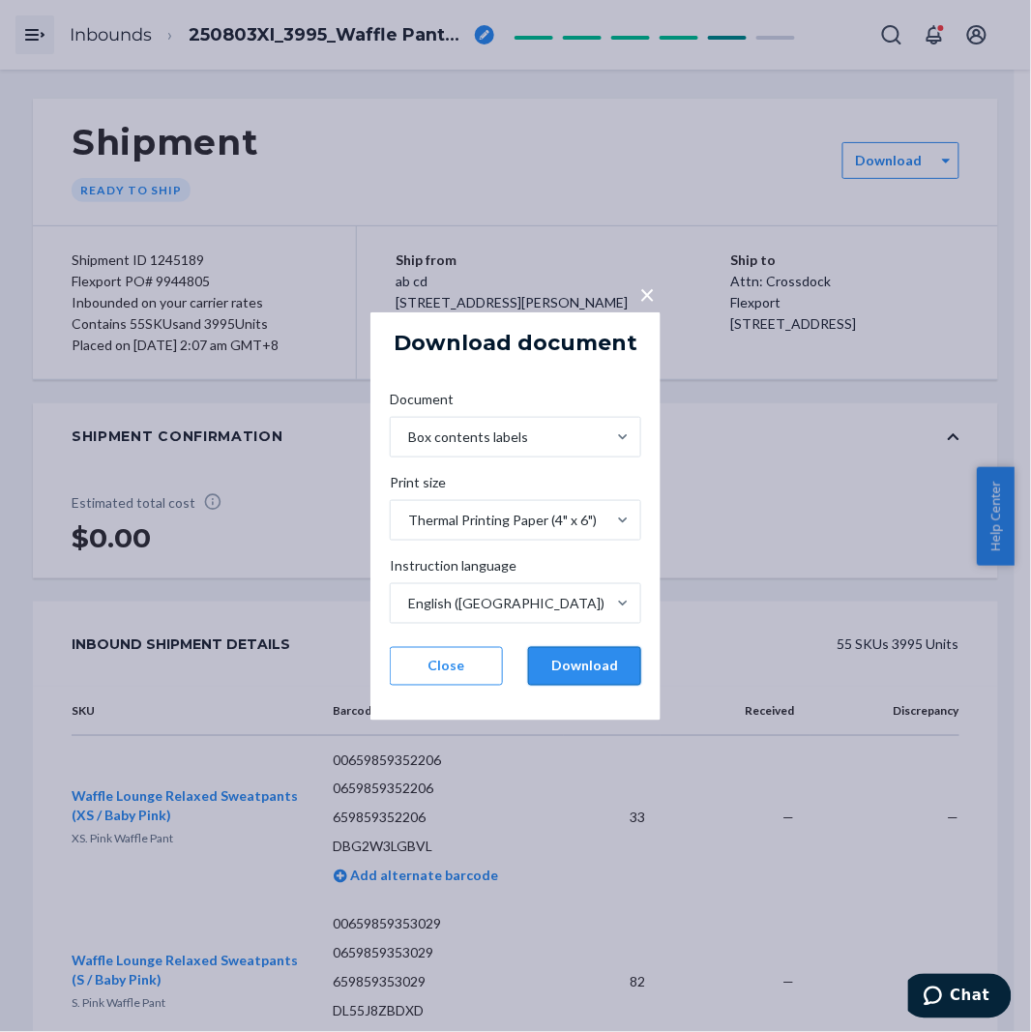
click at [568, 671] on button "Download" at bounding box center [584, 666] width 113 height 39
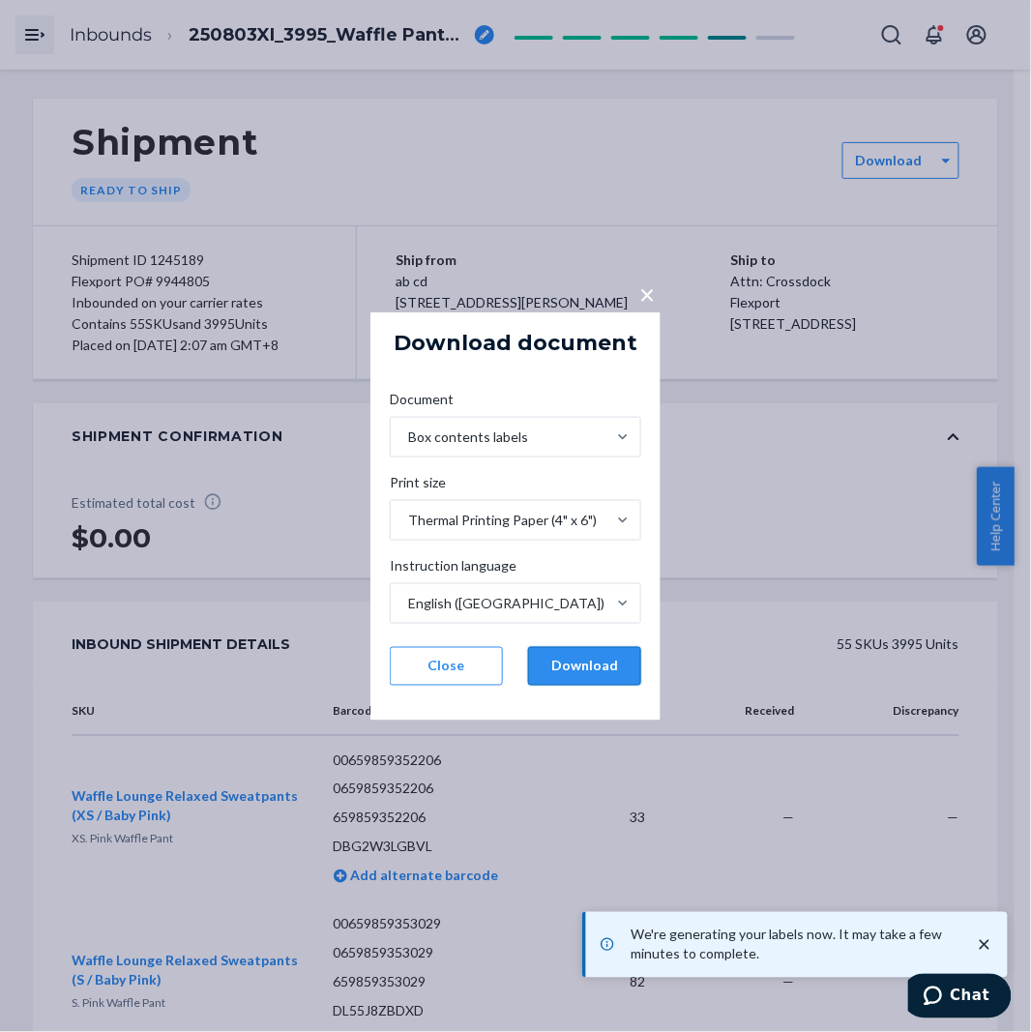
click at [551, 672] on button "Download" at bounding box center [584, 666] width 113 height 39
click at [817, 552] on div "× Download document Document Box contents labels Print size Thermal Printing Pa…" at bounding box center [515, 516] width 1031 height 1032
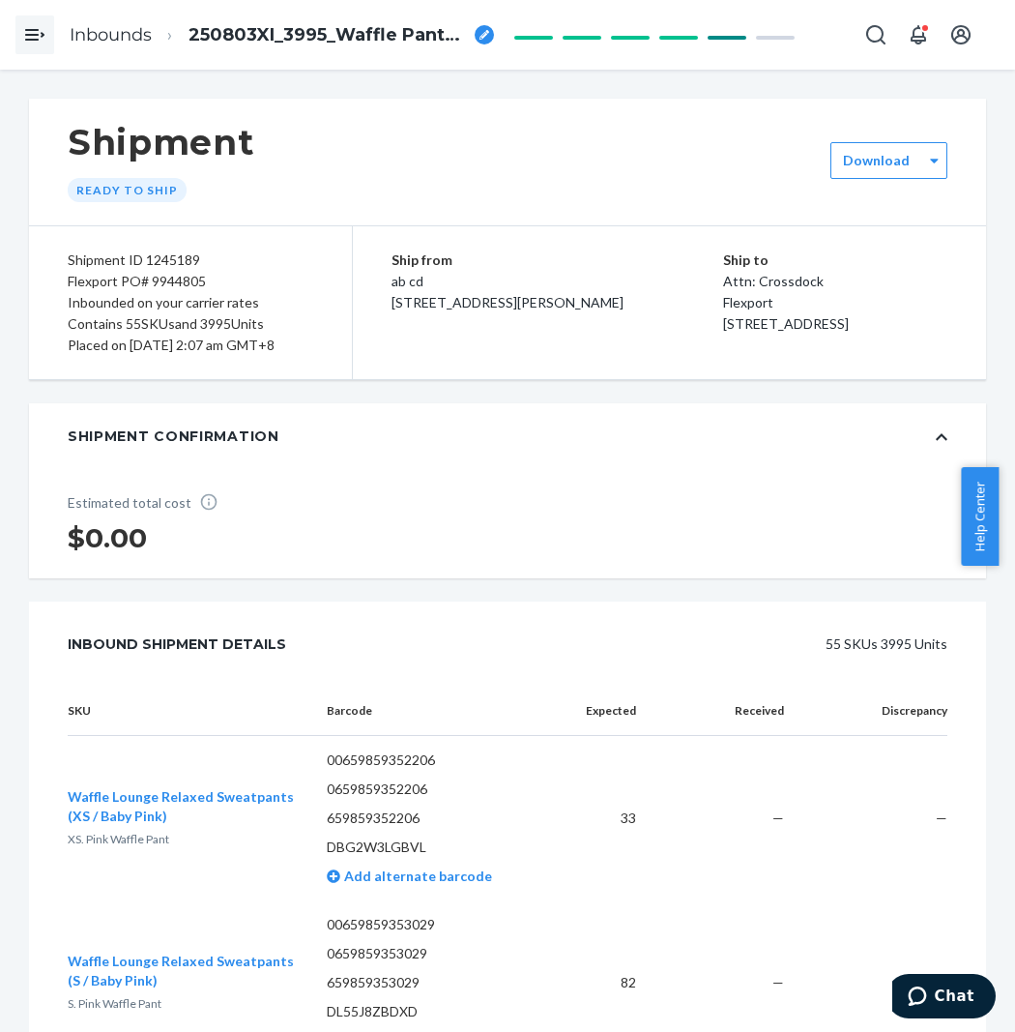
drag, startPoint x: 630, startPoint y: 539, endPoint x: 612, endPoint y: 540, distance: 18.4
click at [630, 539] on div "Estimated total cost $0.00" at bounding box center [507, 523] width 957 height 109
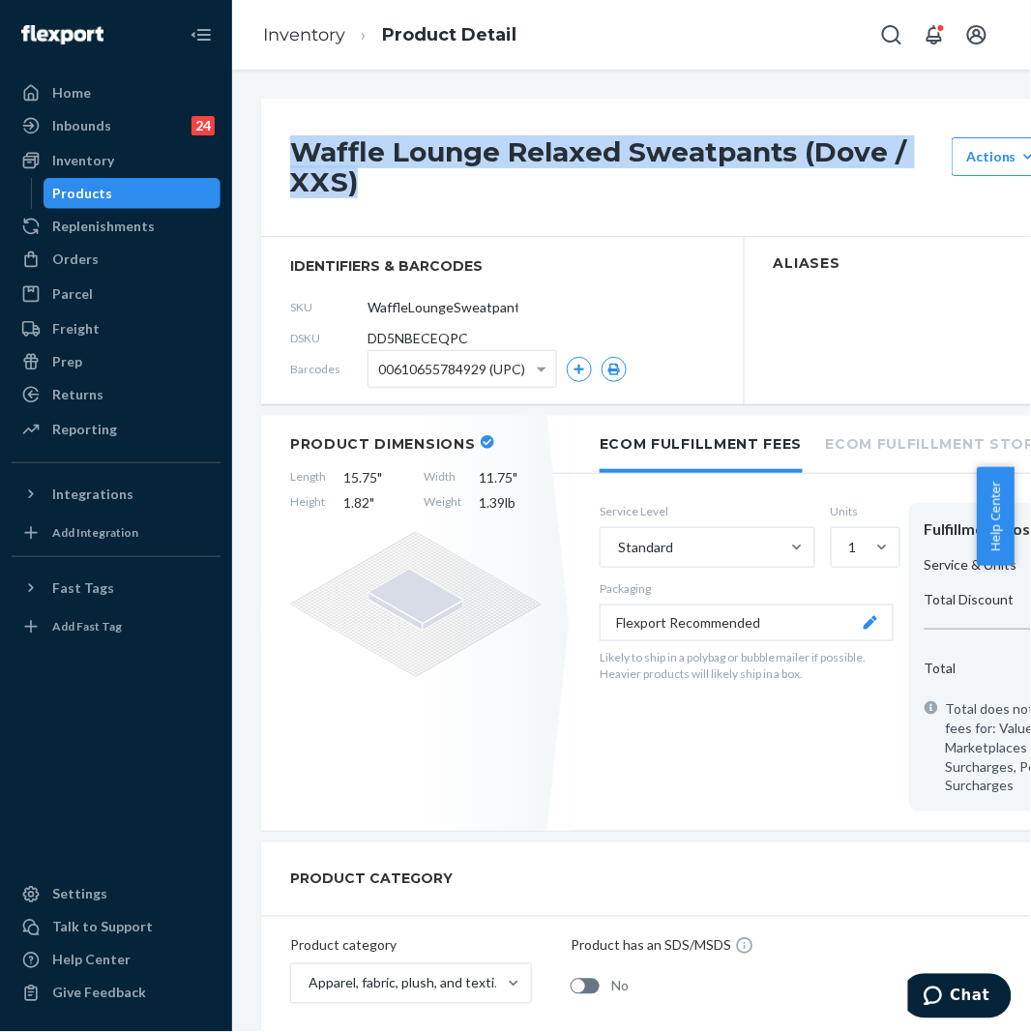
drag, startPoint x: 373, startPoint y: 190, endPoint x: 287, endPoint y: 157, distance: 92.1
click at [287, 157] on div "Waffle Lounge Relaxed Sweatpants (Dove / XXS) Actions Hide Request removal Crea…" at bounding box center [744, 168] width 967 height 138
copy h1 "Waffle Lounge Relaxed Sweatpants (Dove / XXS)"
